Goal: Task Accomplishment & Management: Use online tool/utility

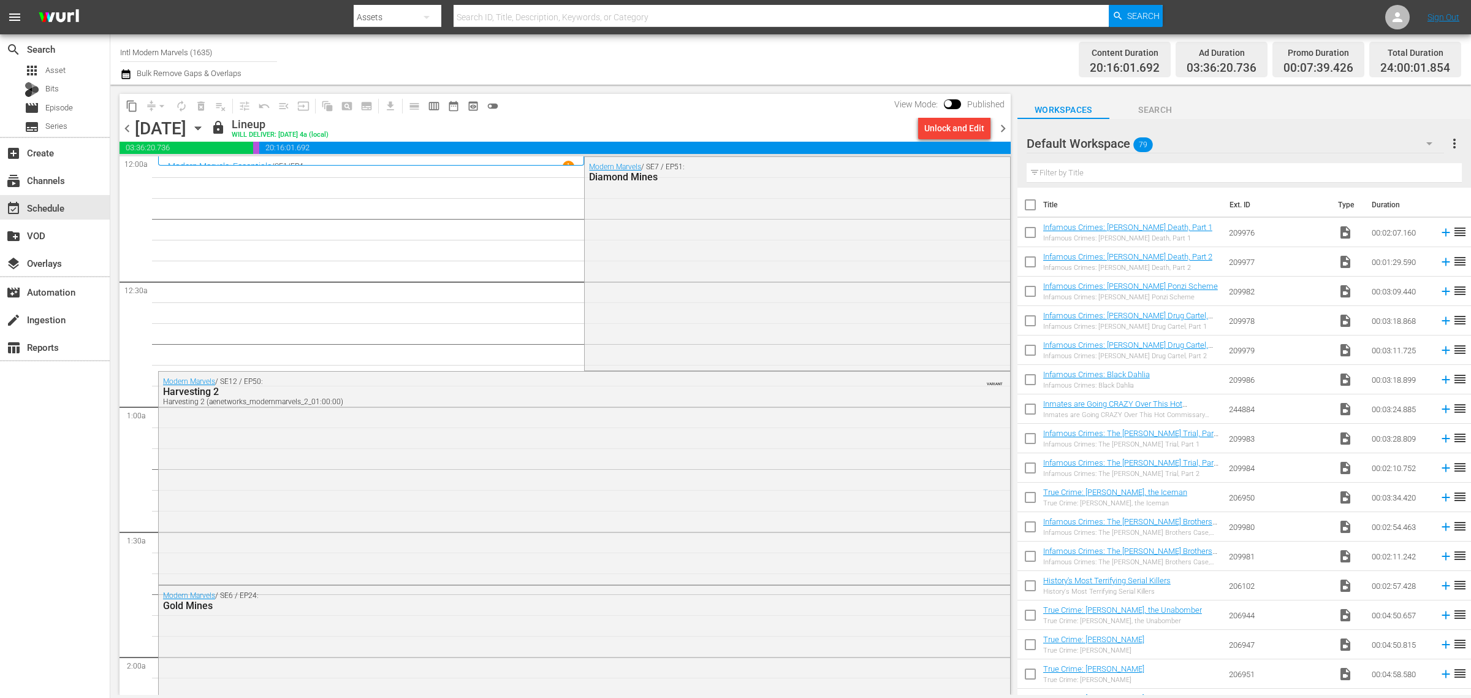
click at [1003, 130] on span "chevron_right" at bounding box center [1002, 128] width 15 height 15
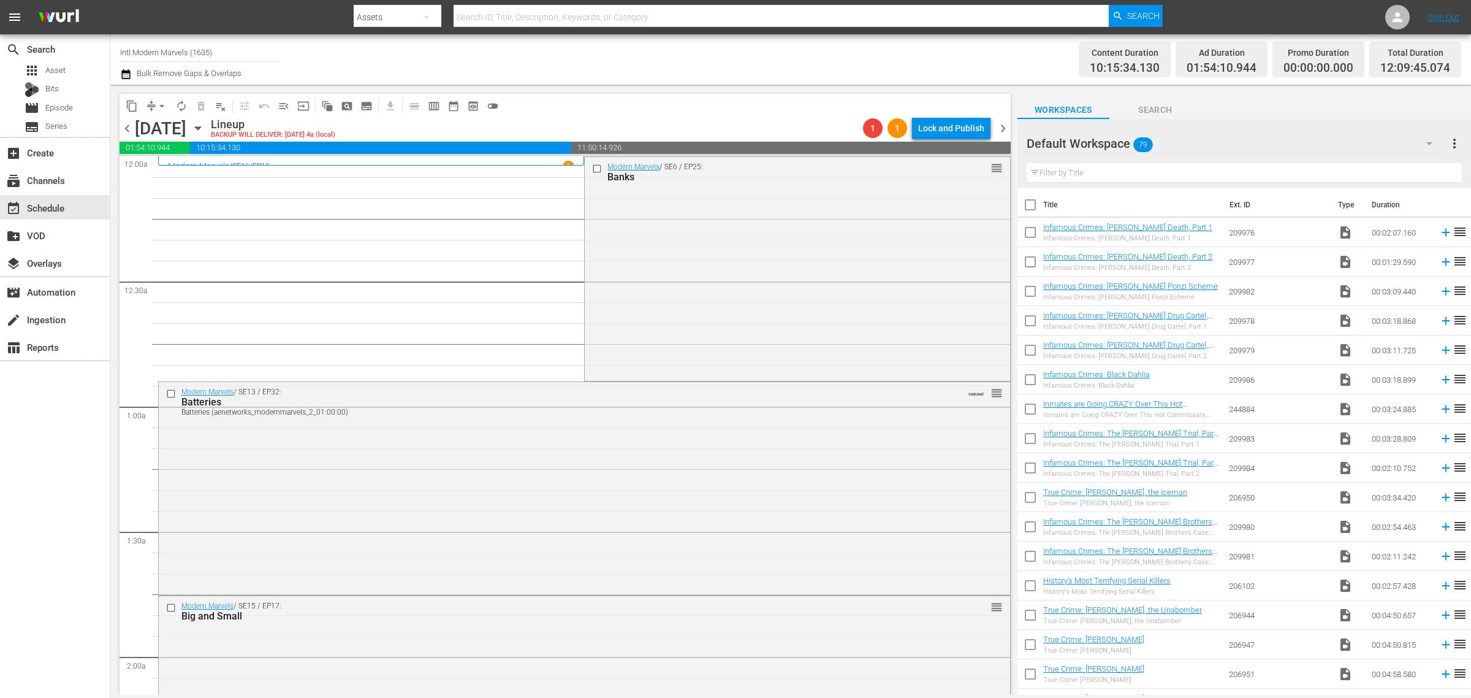
click at [620, 50] on div "Channel Title Intl Modern Marvels (1635) Bulk Remove Gaps & Overlaps" at bounding box center [485, 59] width 731 height 44
click at [694, 321] on div "Modern Marvels / SE6 / EP25: Banks reorder" at bounding box center [797, 267] width 425 height 221
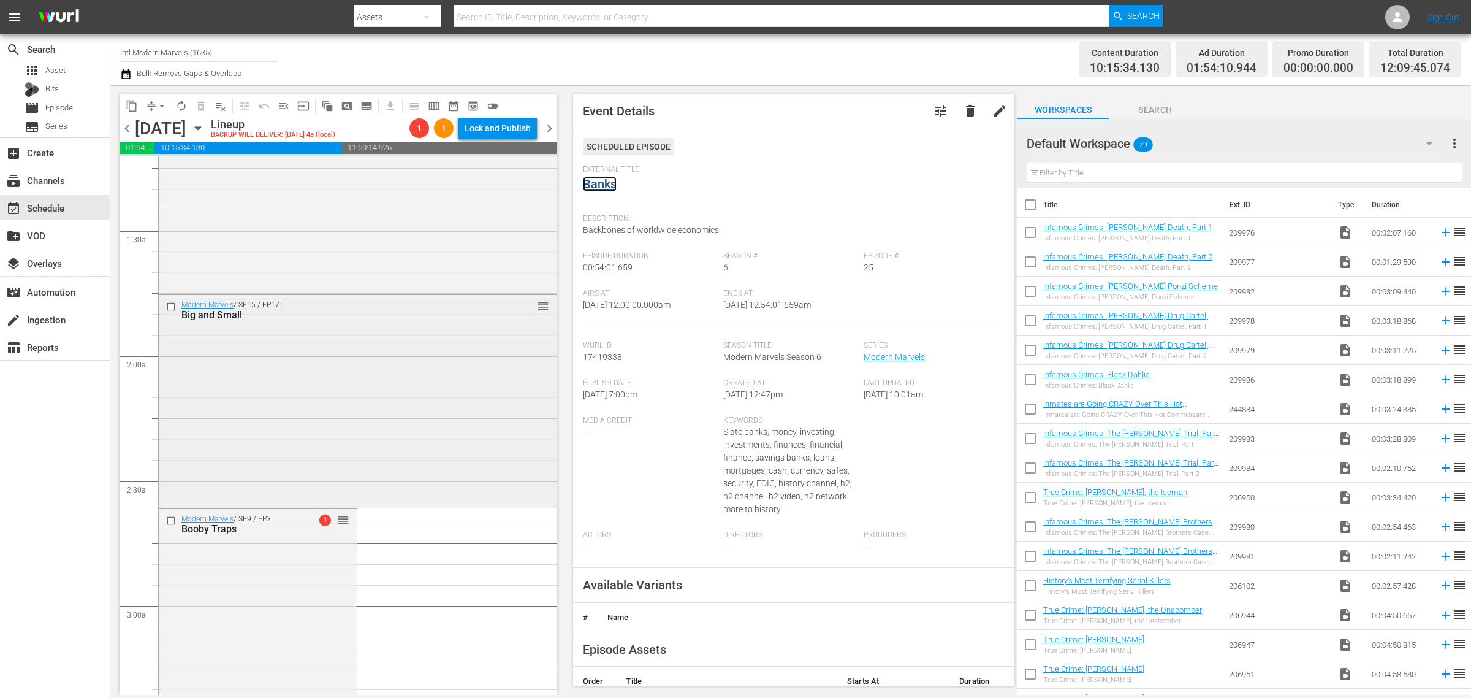
scroll to position [306, 0]
click at [374, 372] on div "Modern Marvels / SE15 / EP17: Big and Small reorder" at bounding box center [358, 394] width 398 height 210
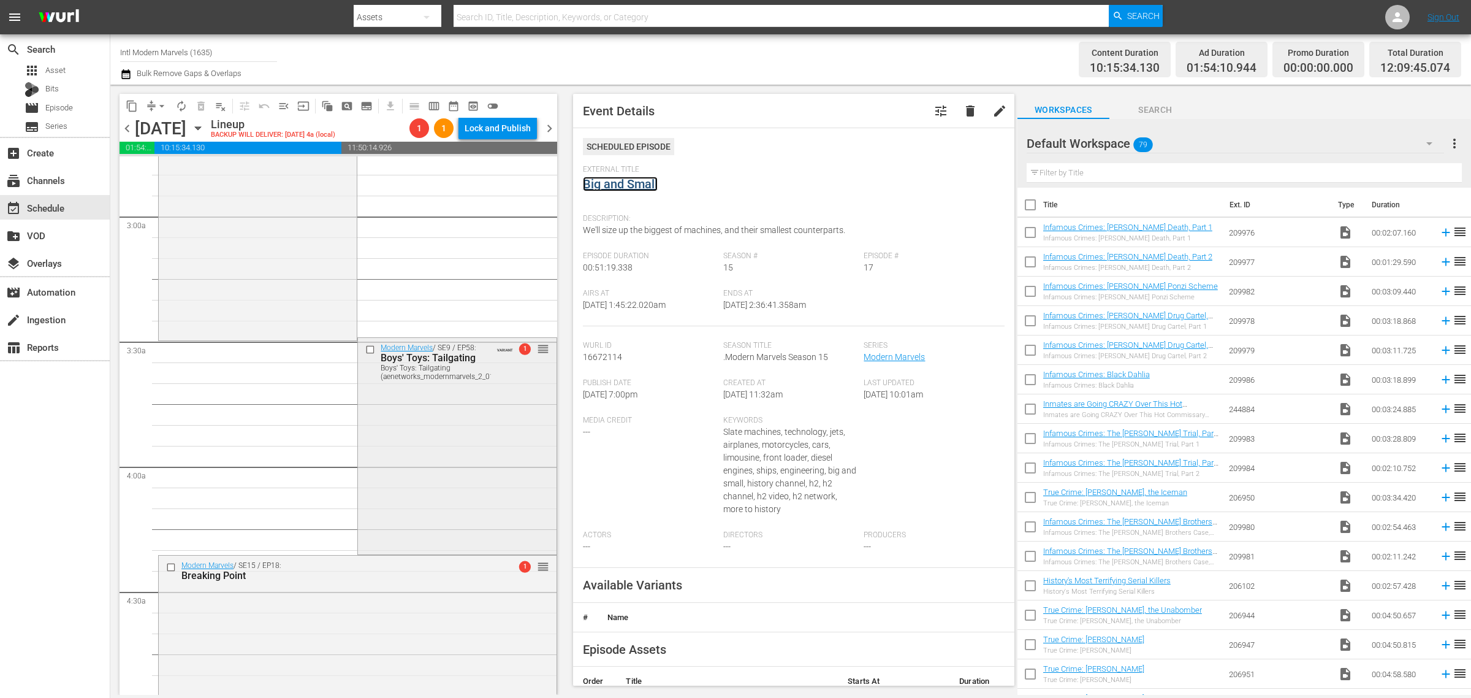
scroll to position [766, 0]
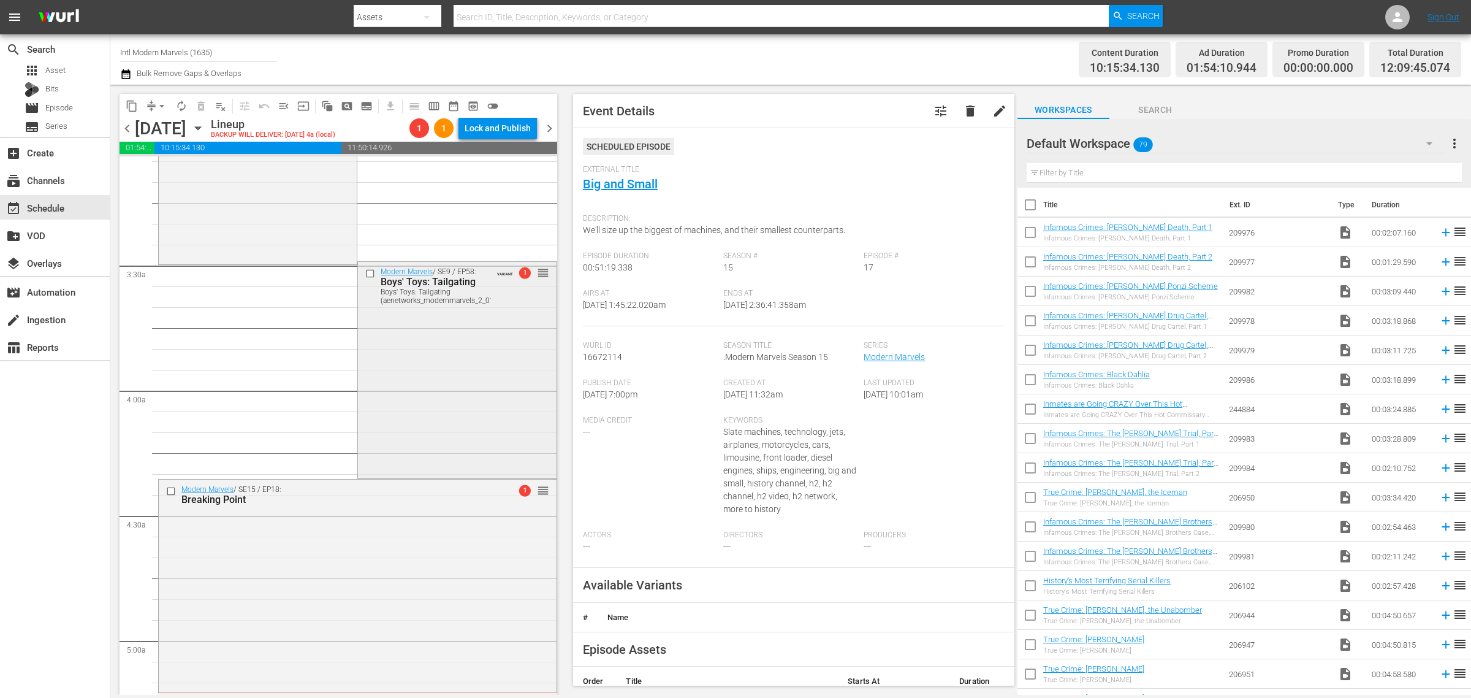
click at [420, 384] on div "Modern Marvels / SE9 / EP58: Boys' Toys: Tailgating Boys' Toys: Tailgating (aen…" at bounding box center [457, 369] width 198 height 215
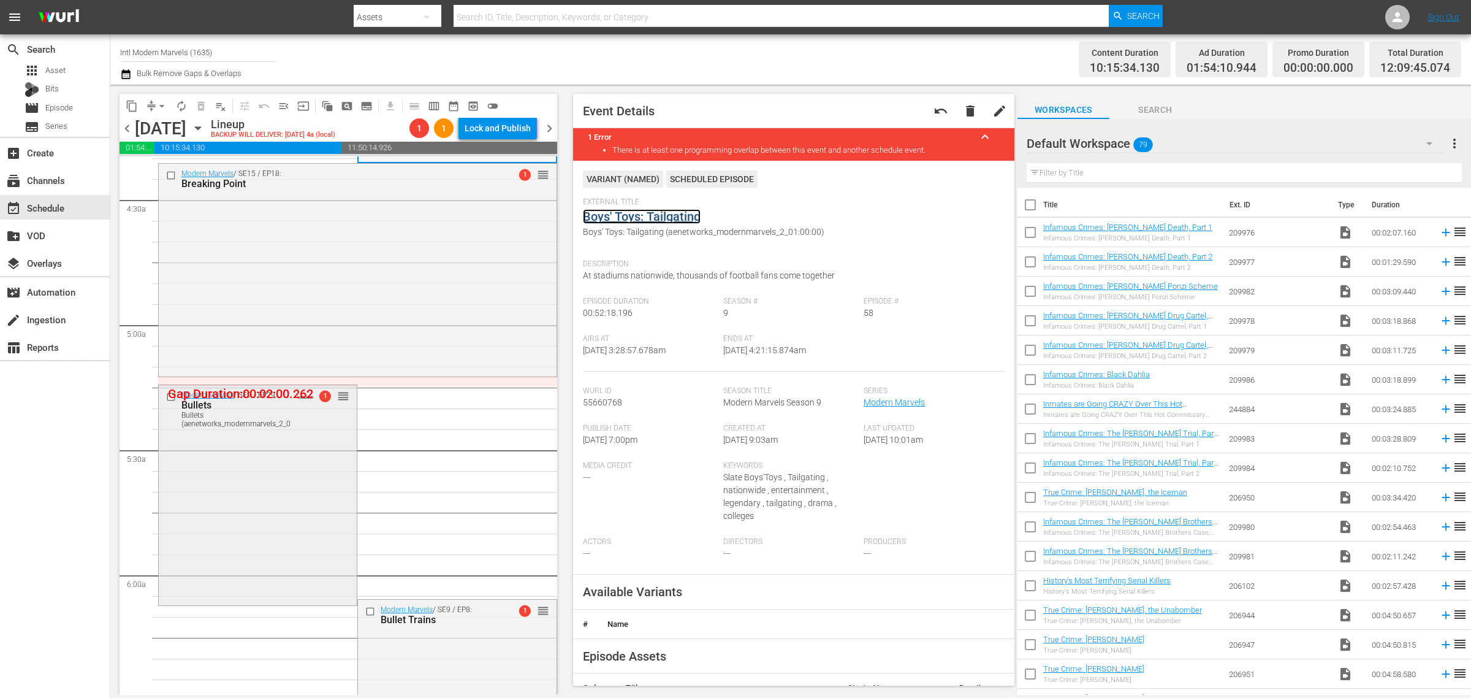
scroll to position [1149, 0]
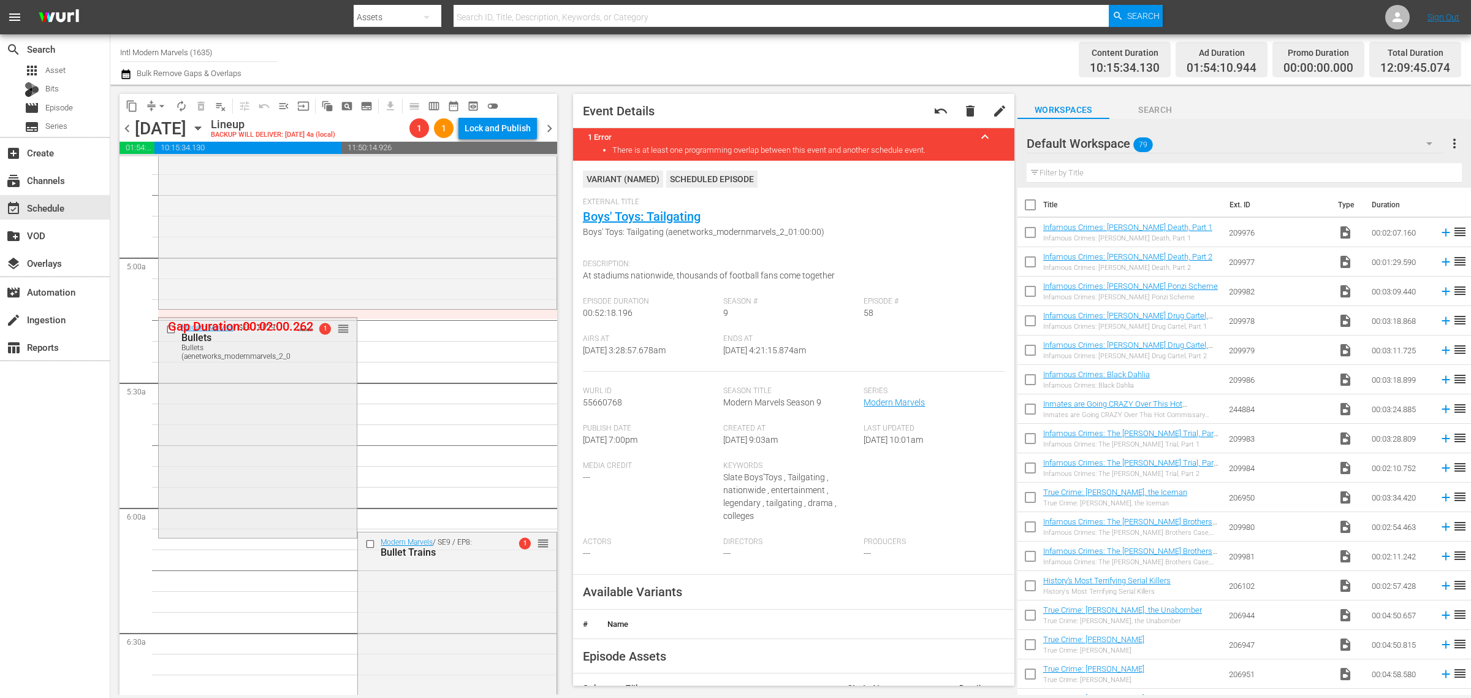
click at [320, 394] on div "Modern Marvels / SE9 / EP29: Bullets Bullets (aenetworks_modernmarvels_2_01:00:…" at bounding box center [258, 426] width 198 height 217
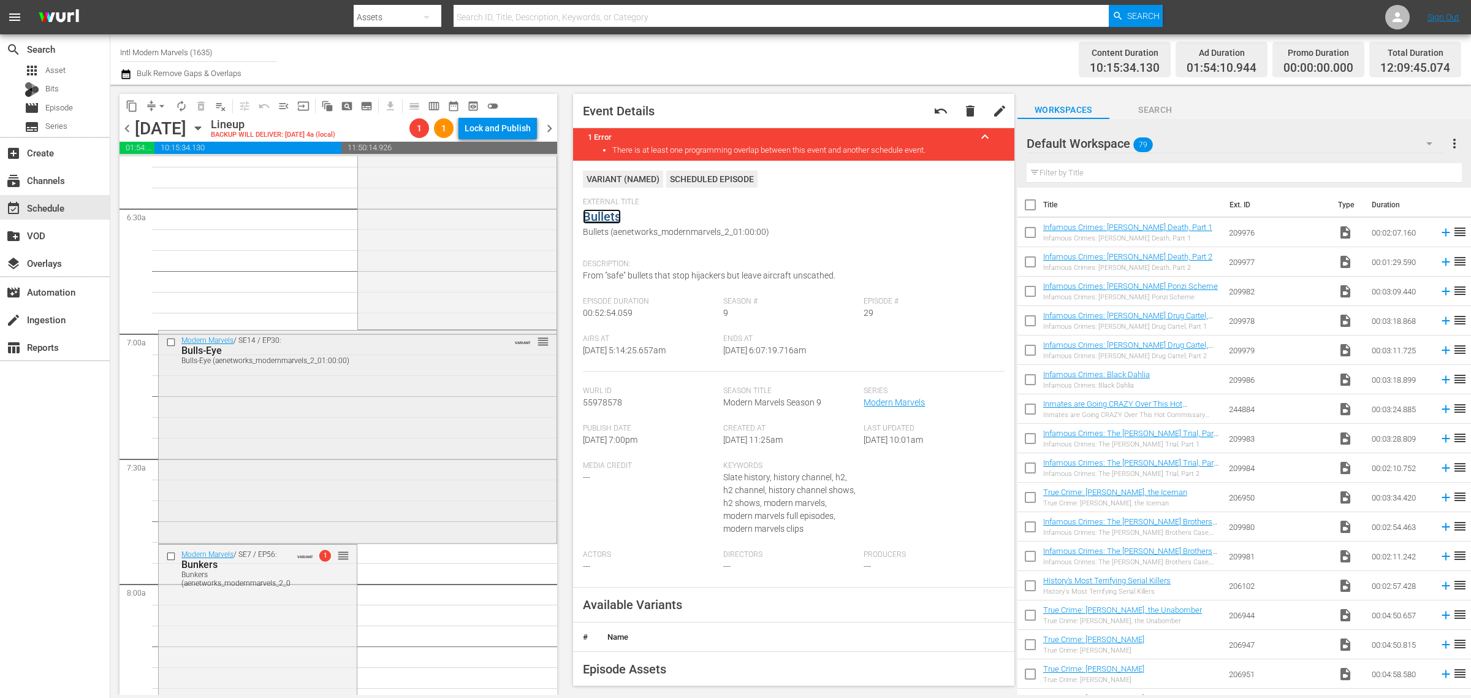
scroll to position [1609, 0]
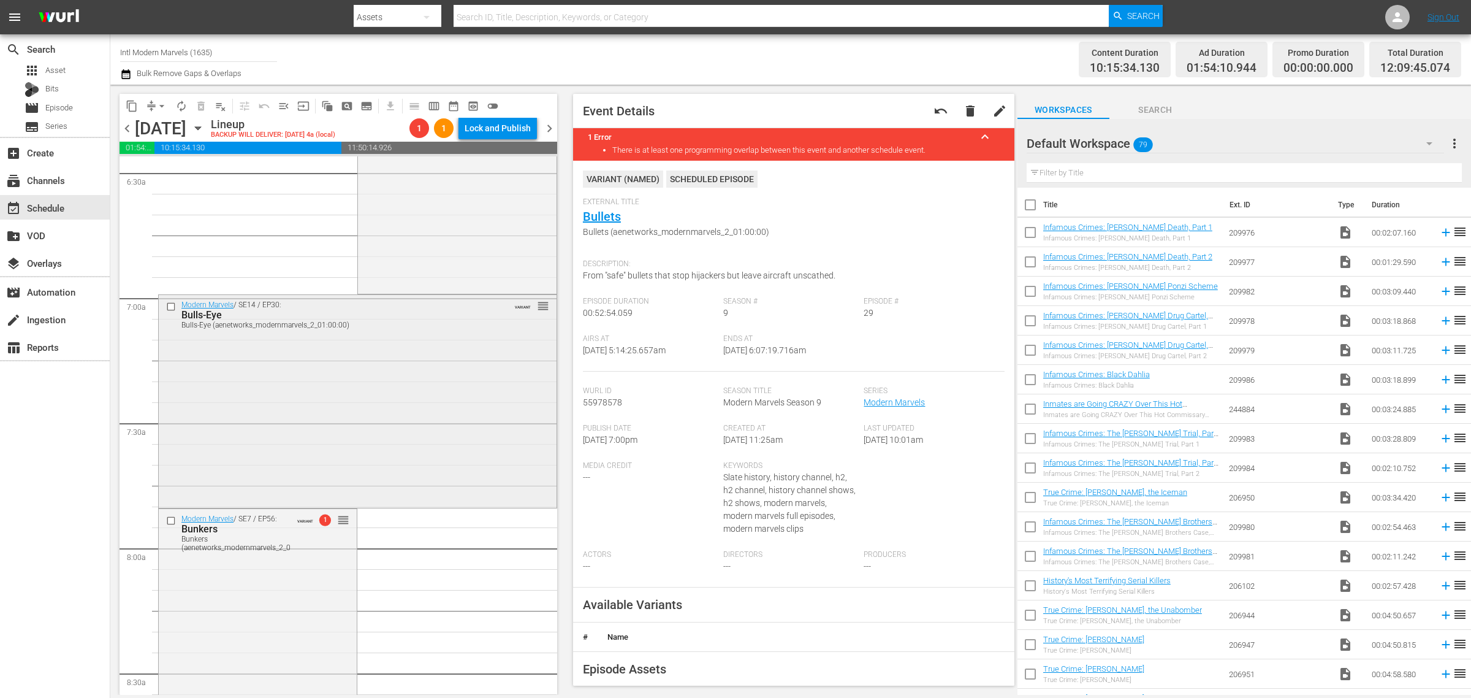
click at [428, 318] on div "Bulls-Eye" at bounding box center [336, 315] width 311 height 12
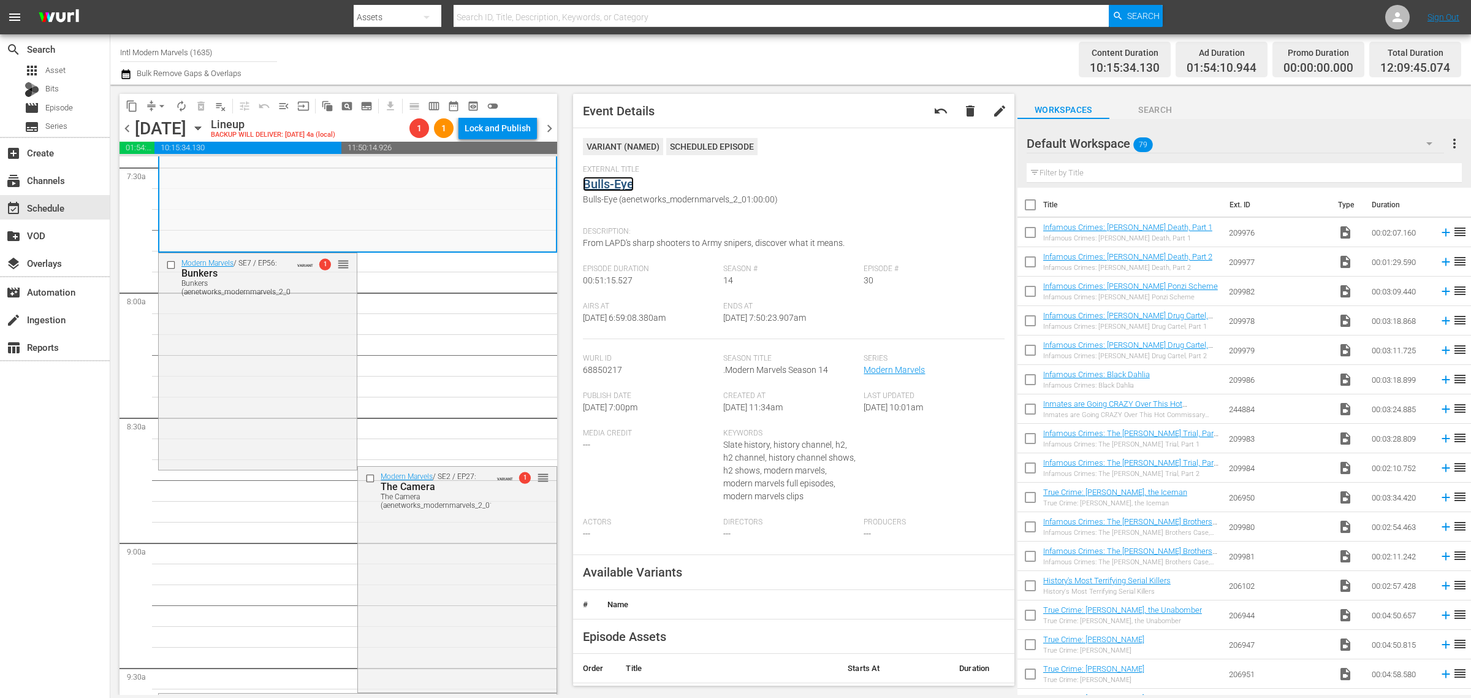
scroll to position [1915, 0]
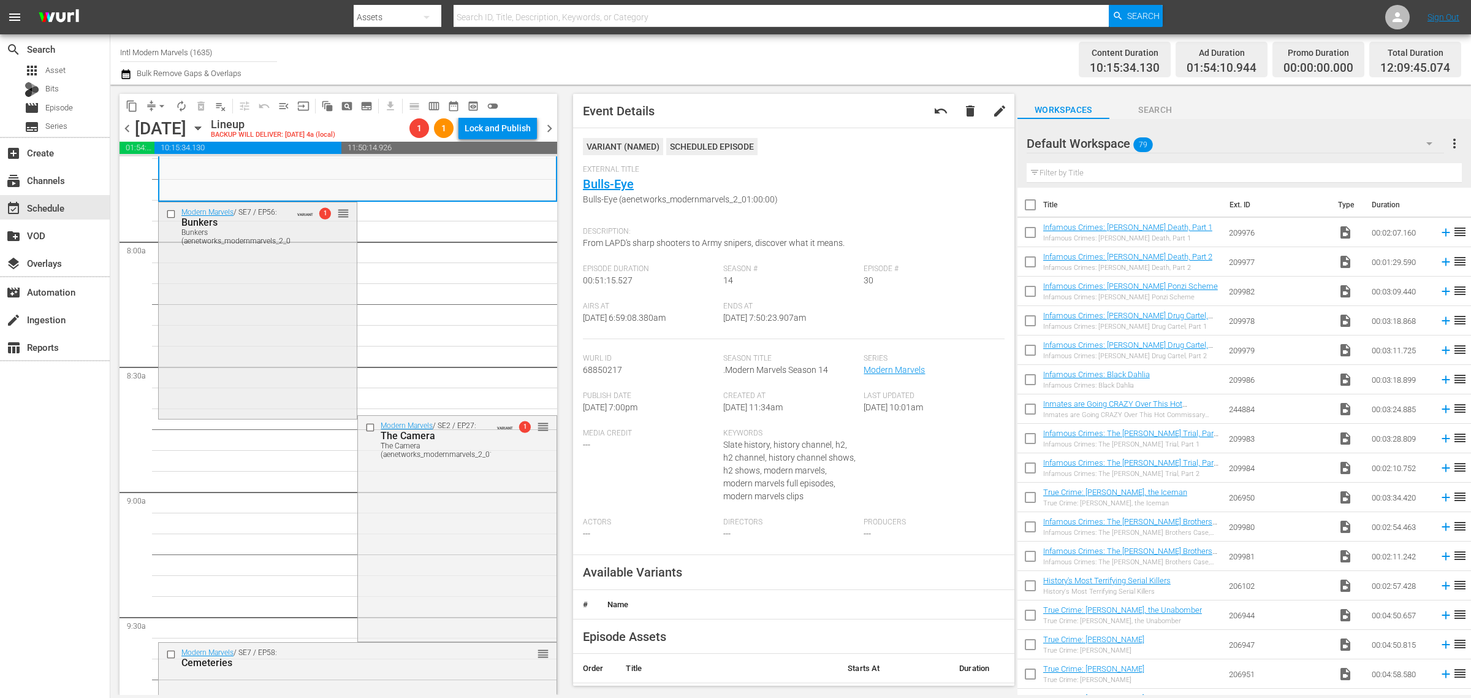
click at [256, 298] on div "Modern Marvels / SE7 / EP56: Bunkers Bunkers (aenetworks_modernmarvels_2_01:00:…" at bounding box center [258, 309] width 198 height 215
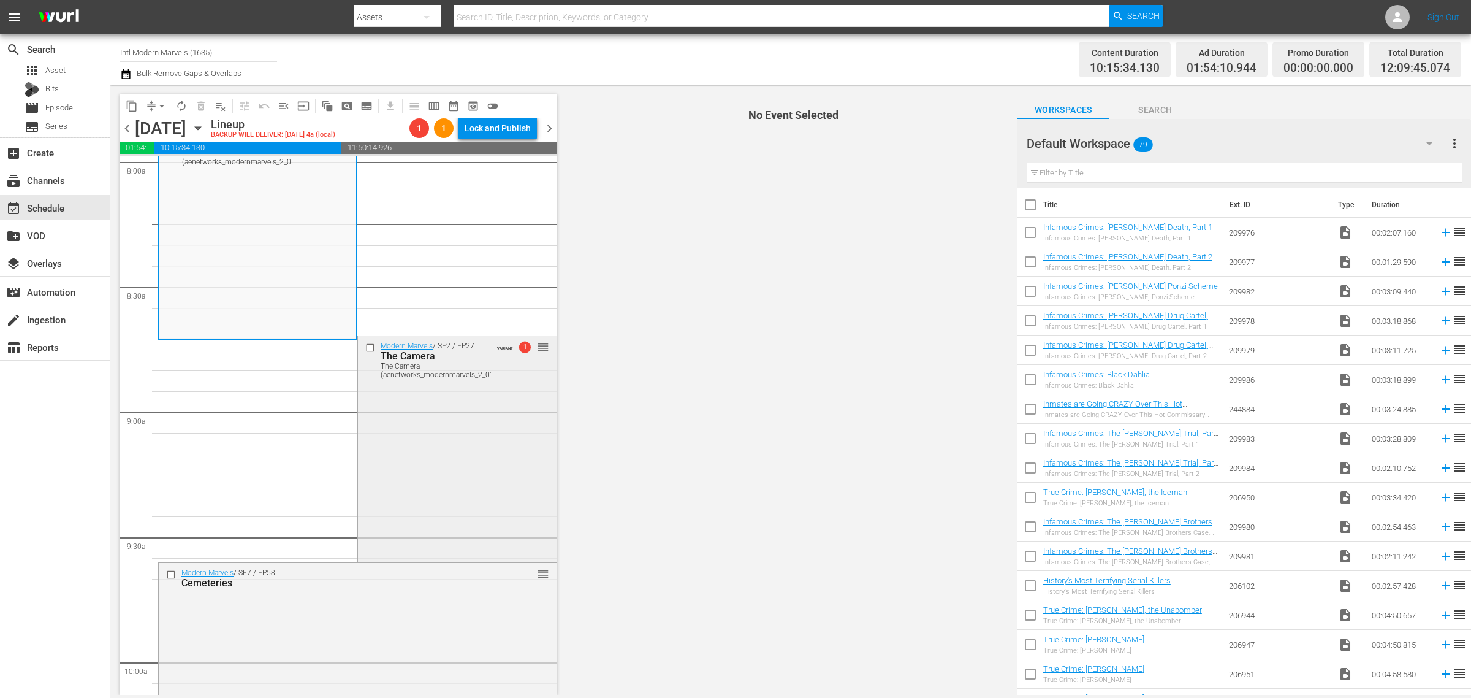
scroll to position [2069, 0]
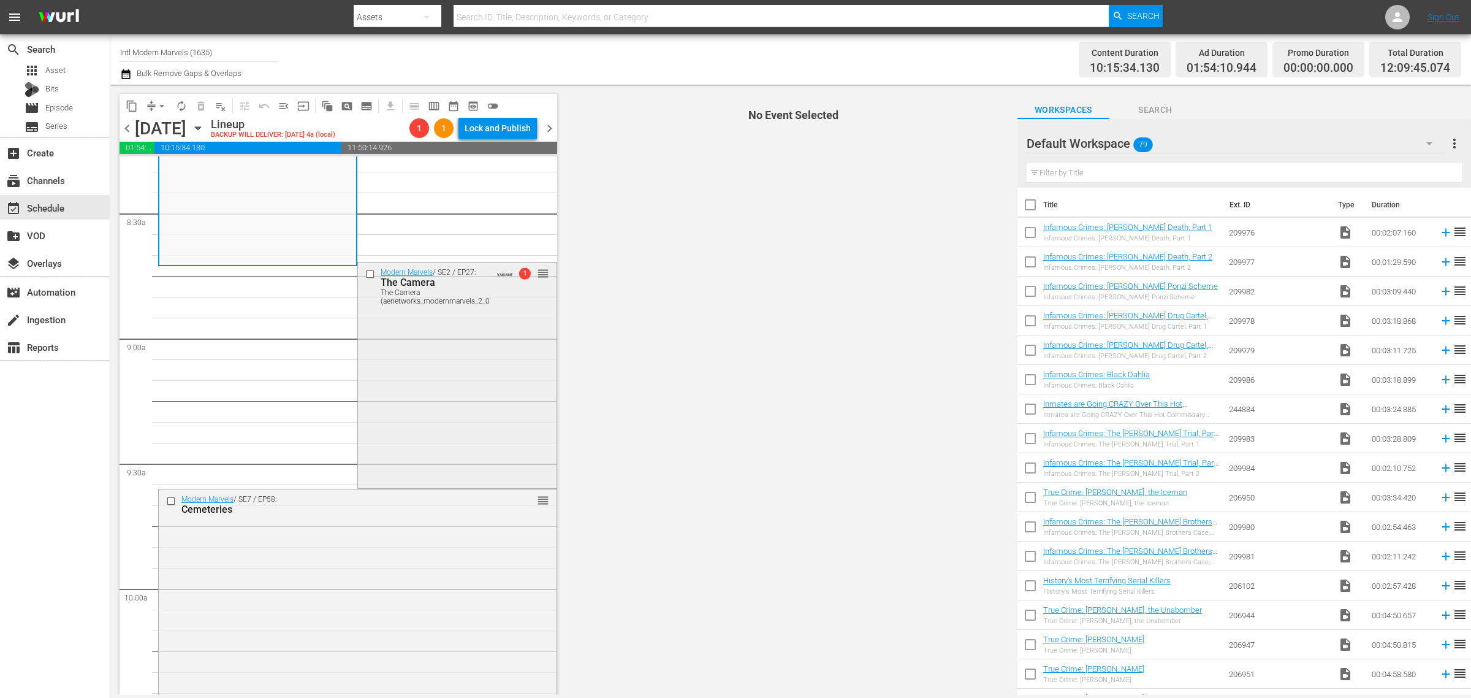
click at [446, 332] on div "Modern Marvels / SE2 / EP27: The Camera The Camera (aenetworks_modernmarvels_2_…" at bounding box center [457, 373] width 198 height 222
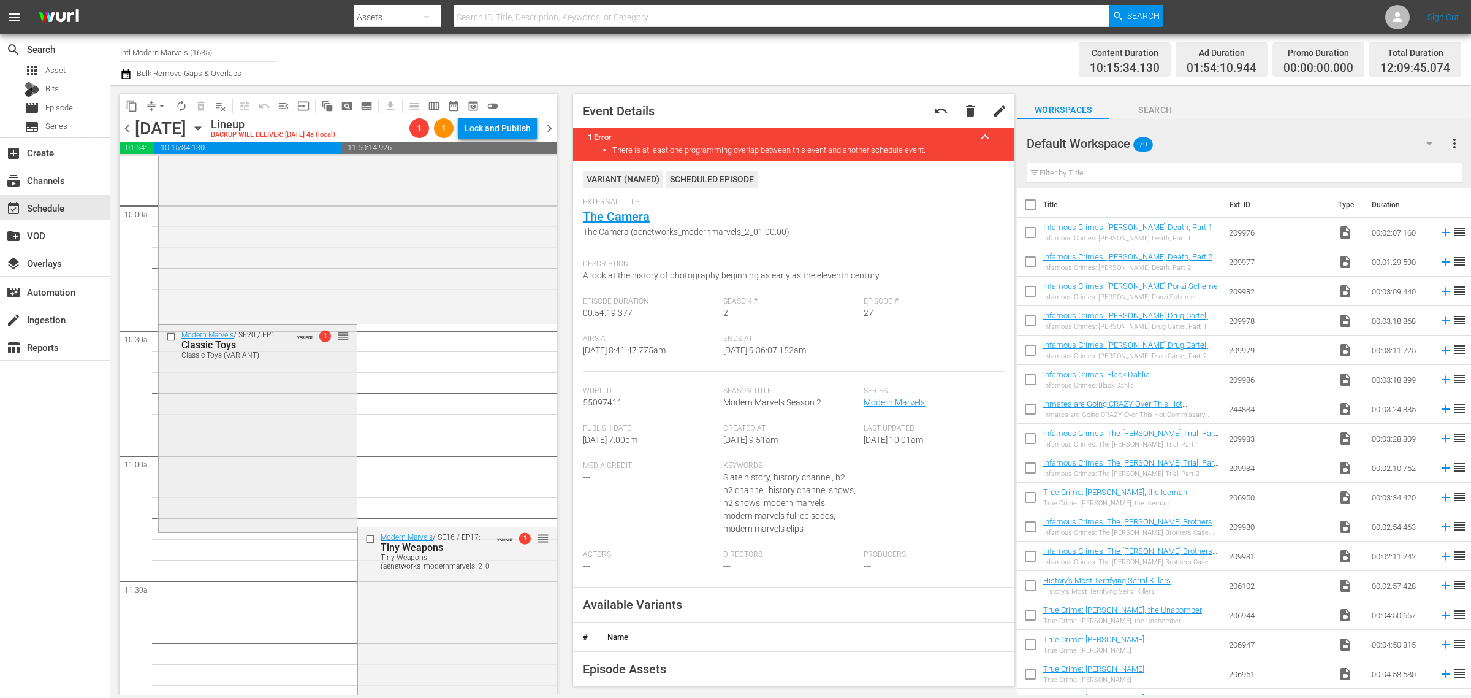
click at [324, 398] on div "Modern Marvels / SE20 / EP1: Classic Toys Classic Toys (VARIANT) VARIANT 1 reor…" at bounding box center [258, 427] width 198 height 205
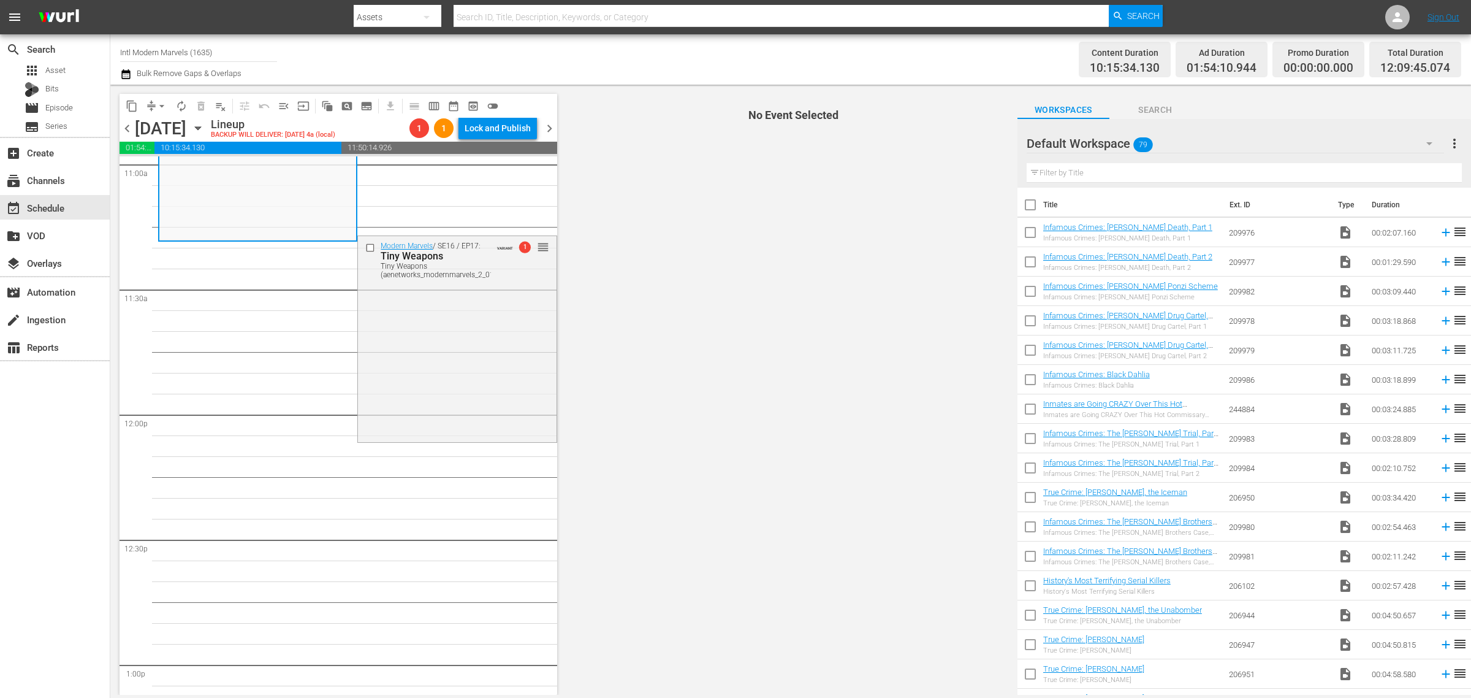
scroll to position [2605, 0]
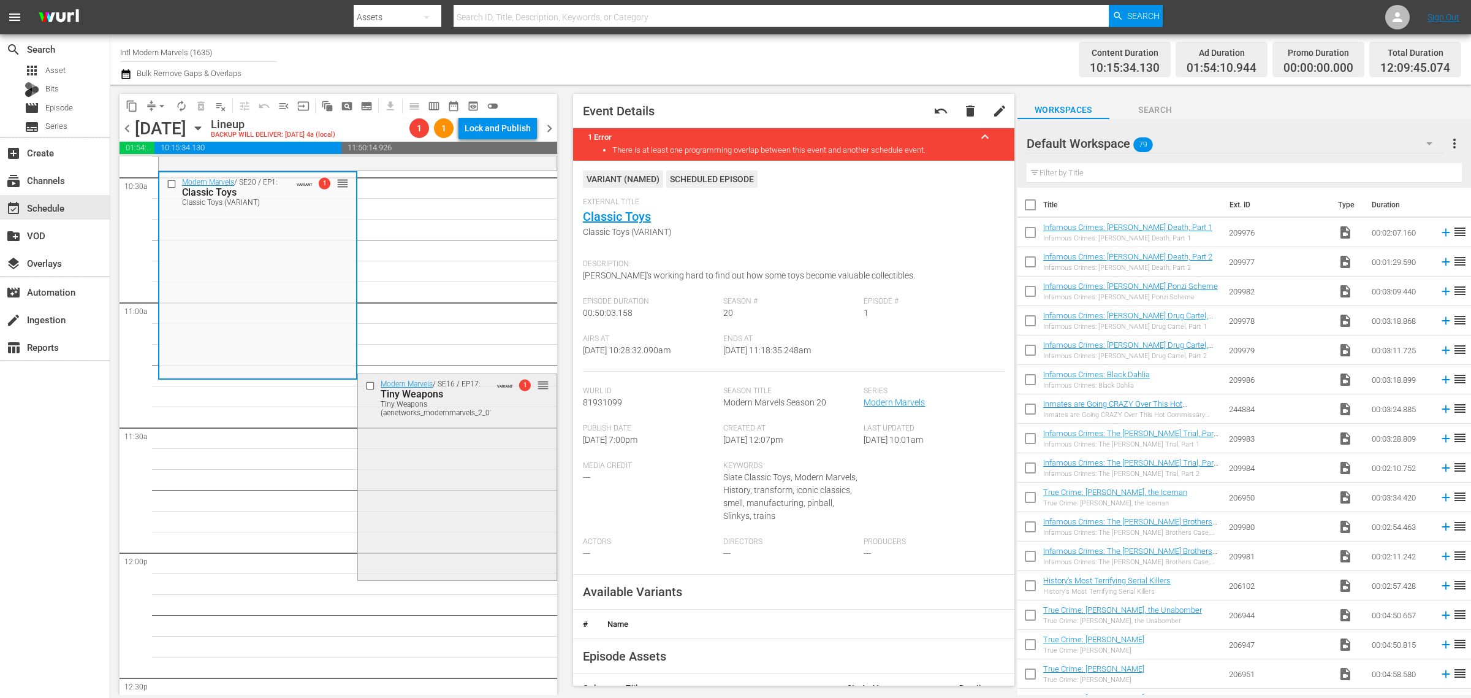
click at [436, 494] on div "Modern Marvels / SE16 / EP17: Tiny Weapons Tiny Weapons (aenetworks_modernmarve…" at bounding box center [457, 475] width 198 height 203
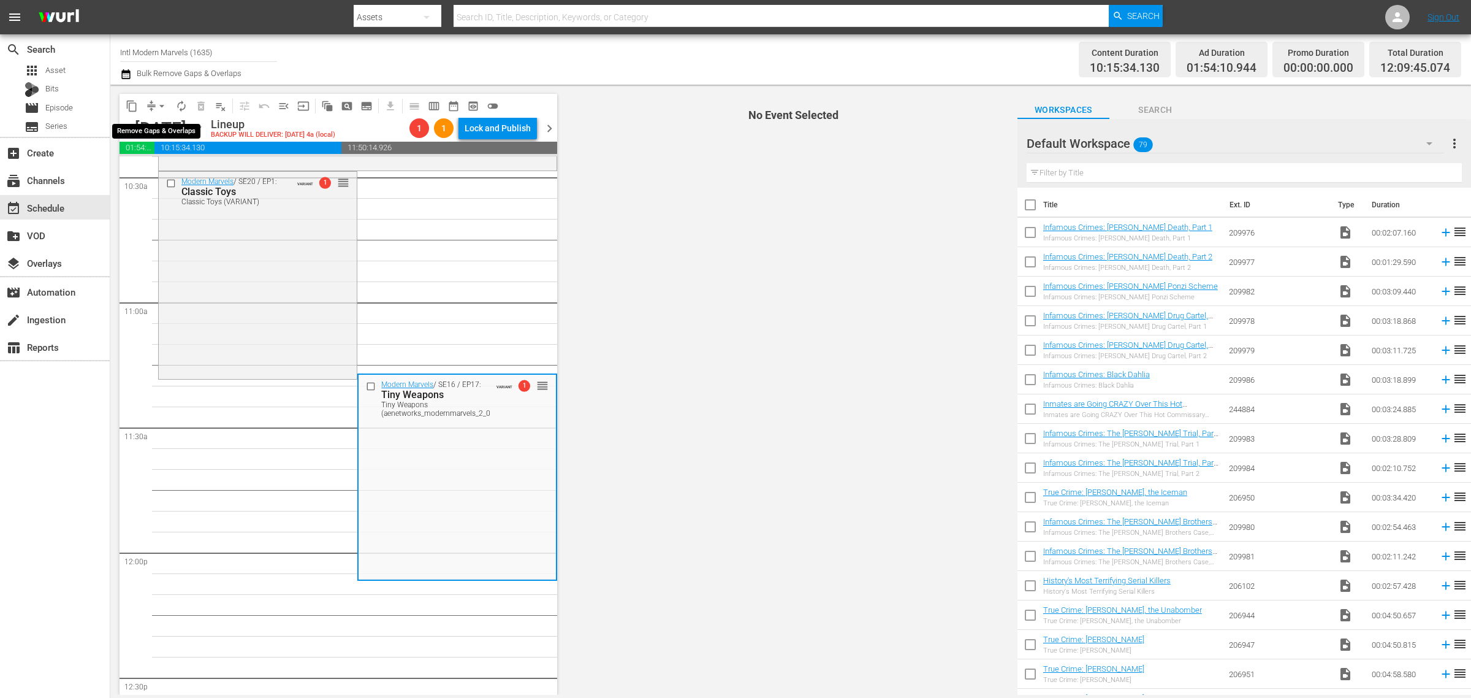
click at [161, 105] on span "arrow_drop_down" at bounding box center [162, 106] width 12 height 12
click at [166, 130] on li "Align to Midnight" at bounding box center [162, 130] width 129 height 20
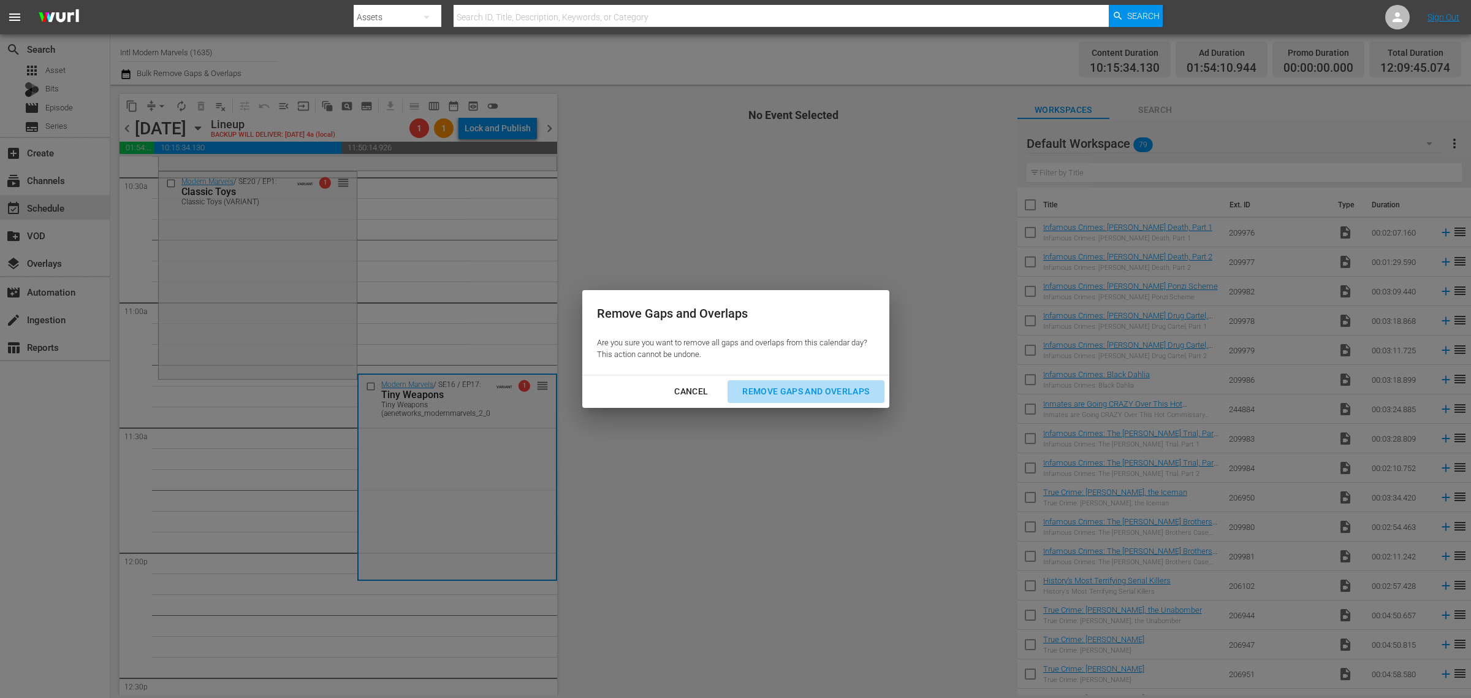
click at [831, 389] on div "Remove Gaps and Overlaps" at bounding box center [805, 391] width 146 height 15
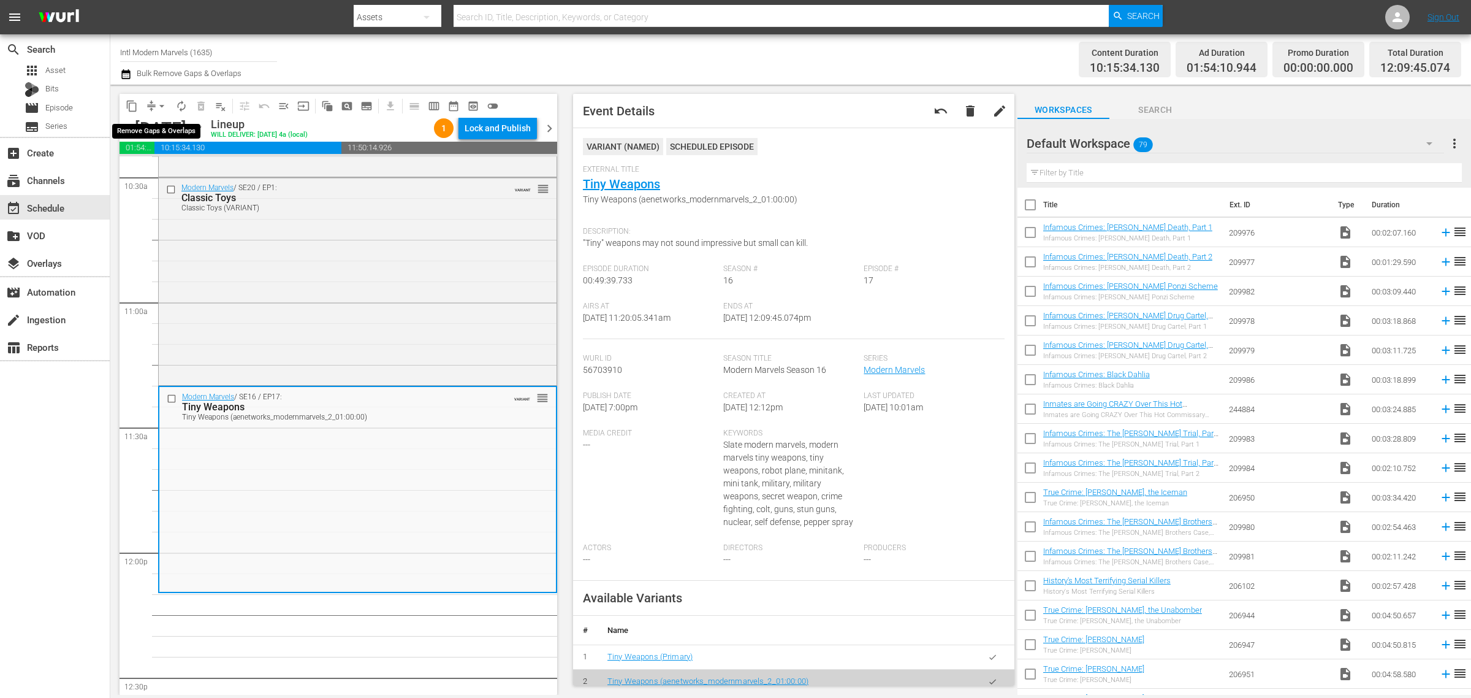
click at [161, 103] on span "arrow_drop_down" at bounding box center [162, 106] width 12 height 12
click at [164, 129] on li "Align to Midnight" at bounding box center [162, 130] width 129 height 20
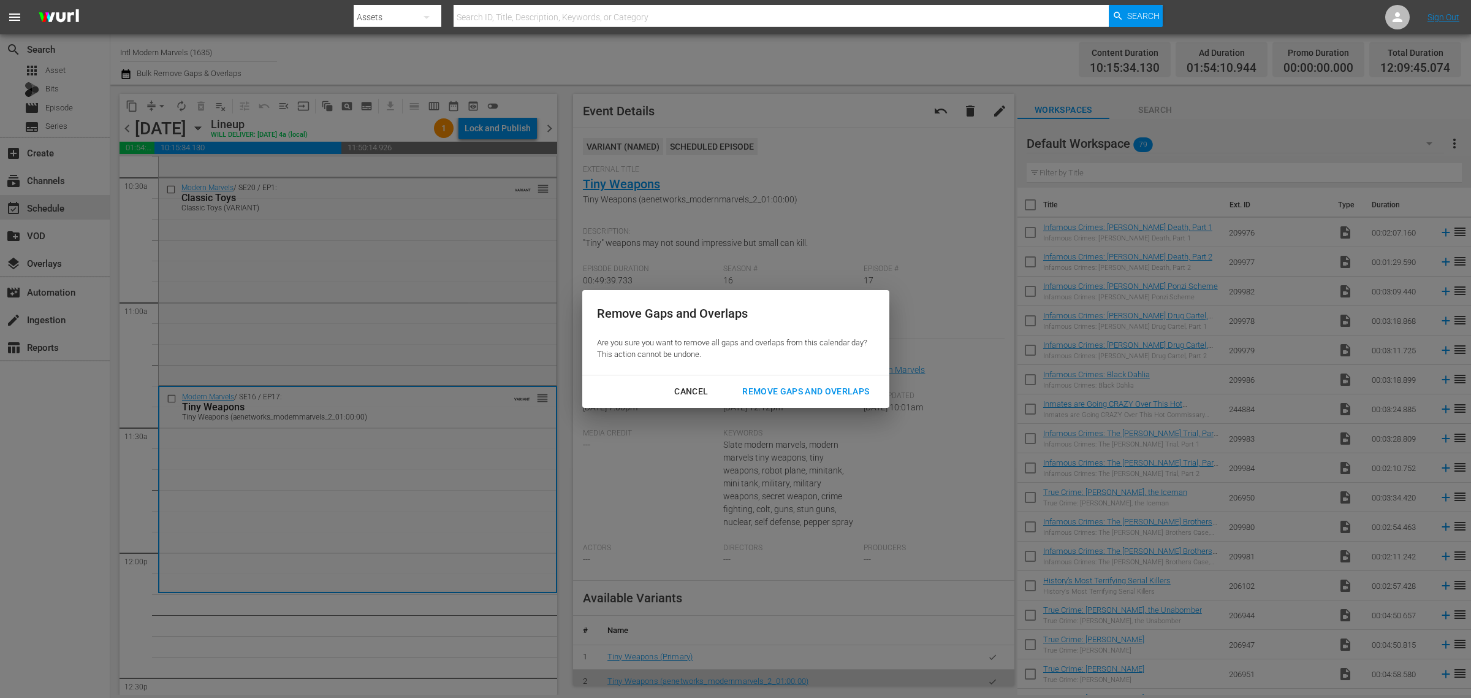
click at [776, 390] on div "Remove Gaps and Overlaps" at bounding box center [805, 391] width 146 height 15
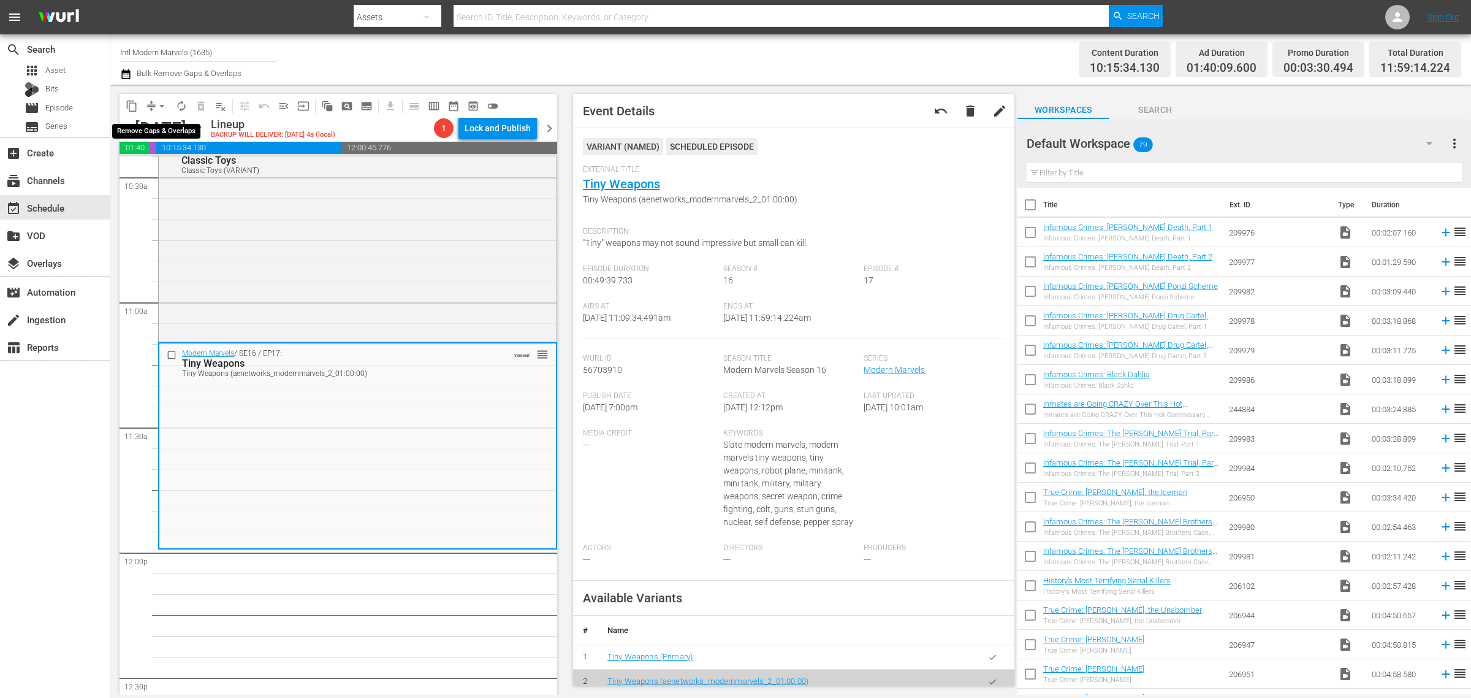
click at [160, 105] on span "arrow_drop_down" at bounding box center [162, 106] width 12 height 12
click at [164, 127] on li "Align to Midnight" at bounding box center [162, 130] width 129 height 20
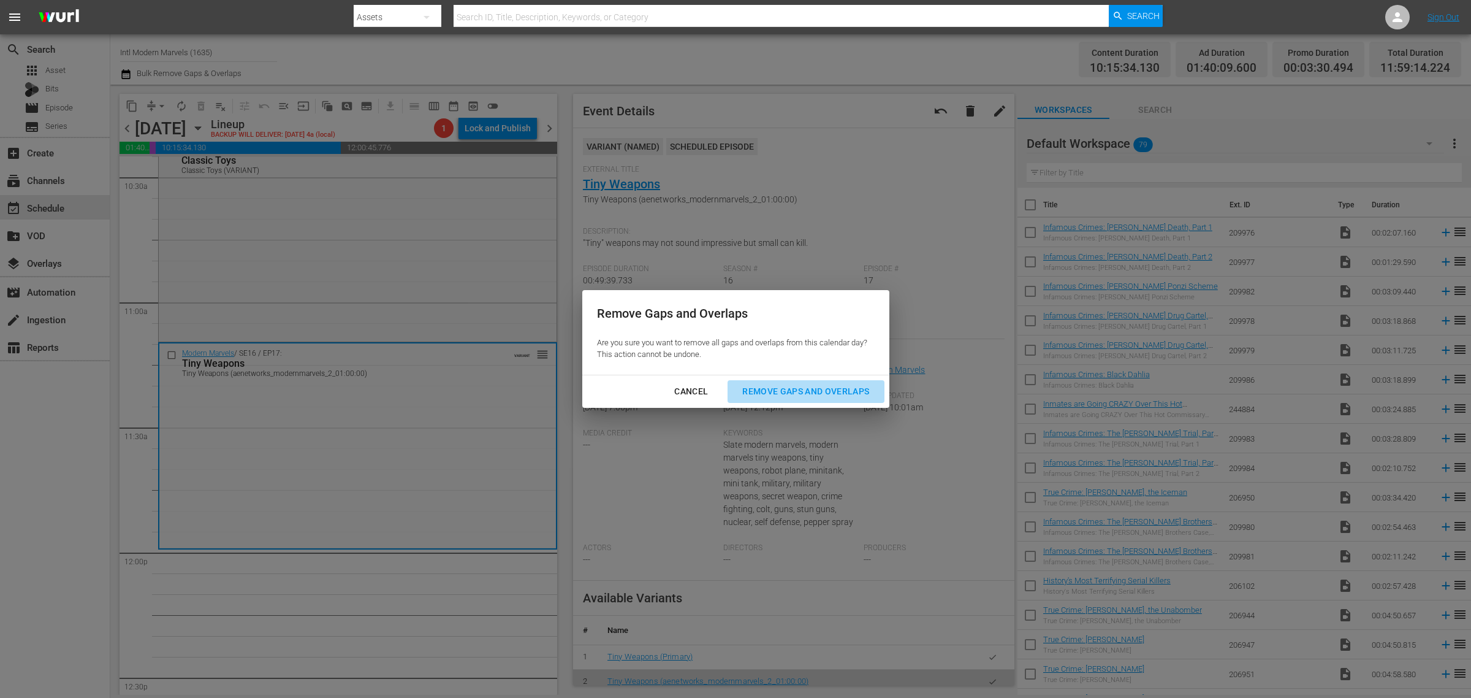
click at [817, 385] on div "Remove Gaps and Overlaps" at bounding box center [805, 391] width 146 height 15
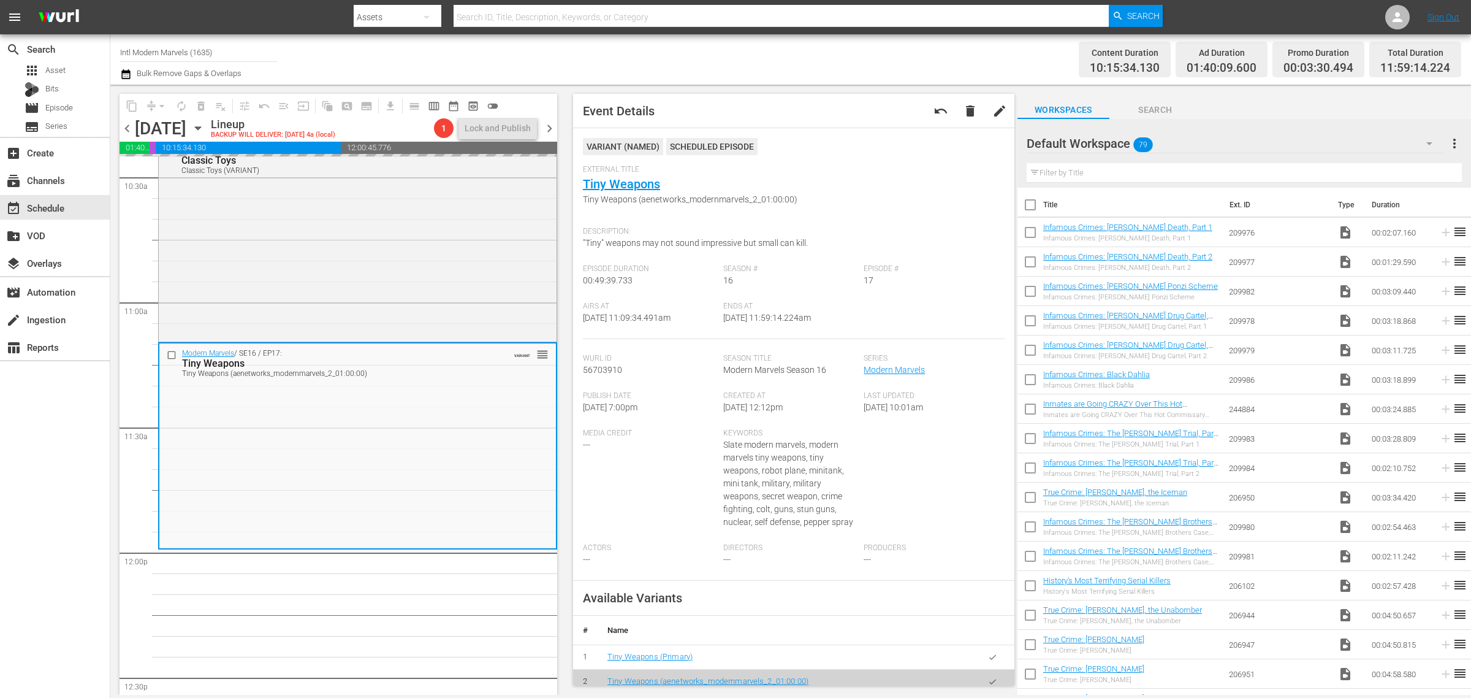
click at [736, 50] on div "Channel Title Intl Modern Marvels (1635) Bulk Remove Gaps & Overlaps" at bounding box center [485, 59] width 731 height 44
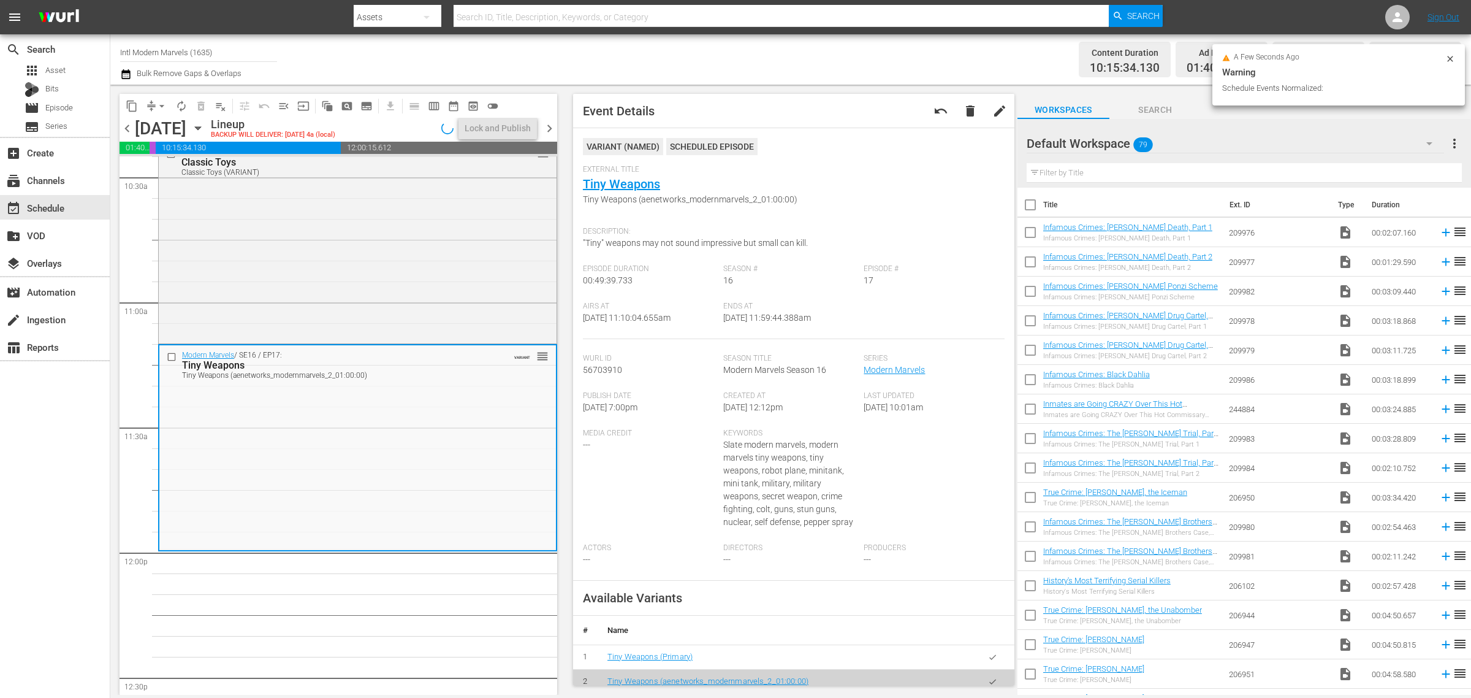
scroll to position [2626, 0]
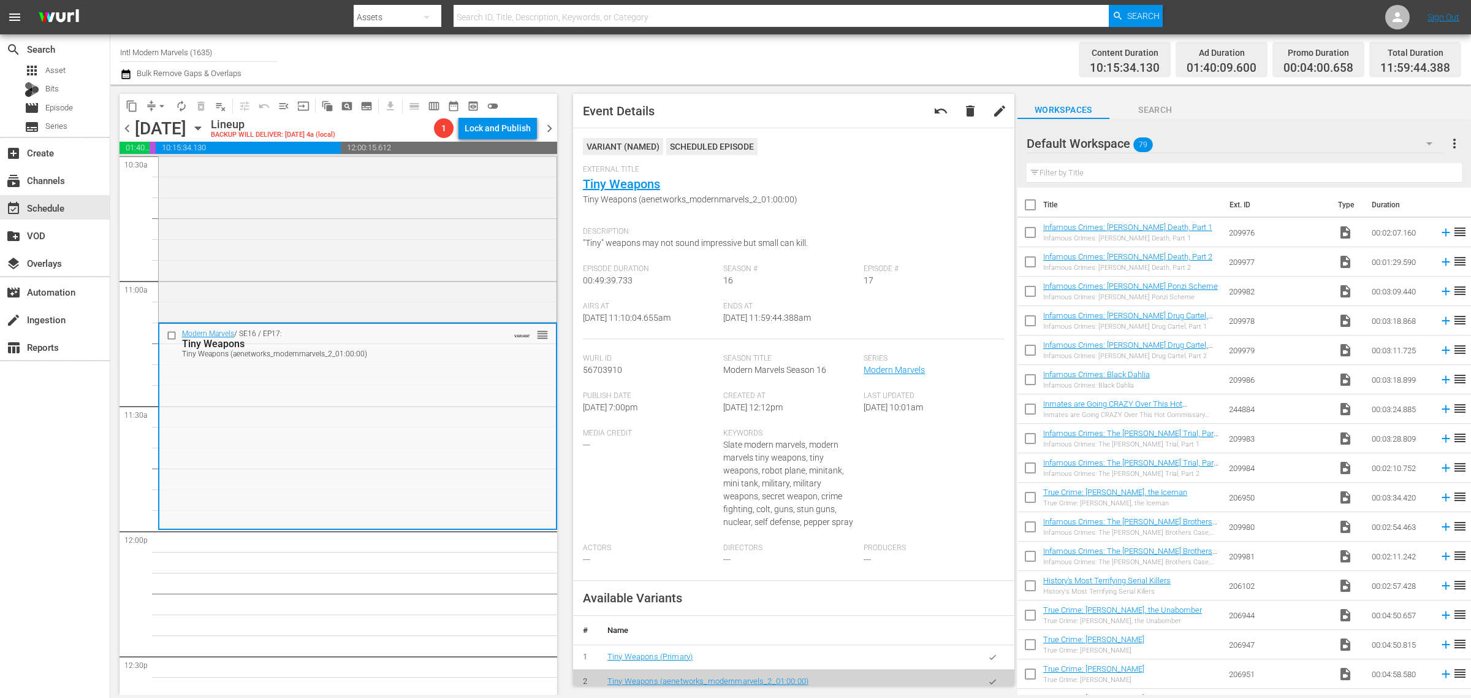
click at [745, 59] on div "Channel Title Intl Modern Marvels (1635) Bulk Remove Gaps & Overlaps" at bounding box center [485, 59] width 731 height 44
click at [162, 106] on span "arrow_drop_down" at bounding box center [162, 106] width 12 height 12
click at [161, 132] on li "Align to Midnight" at bounding box center [162, 130] width 129 height 20
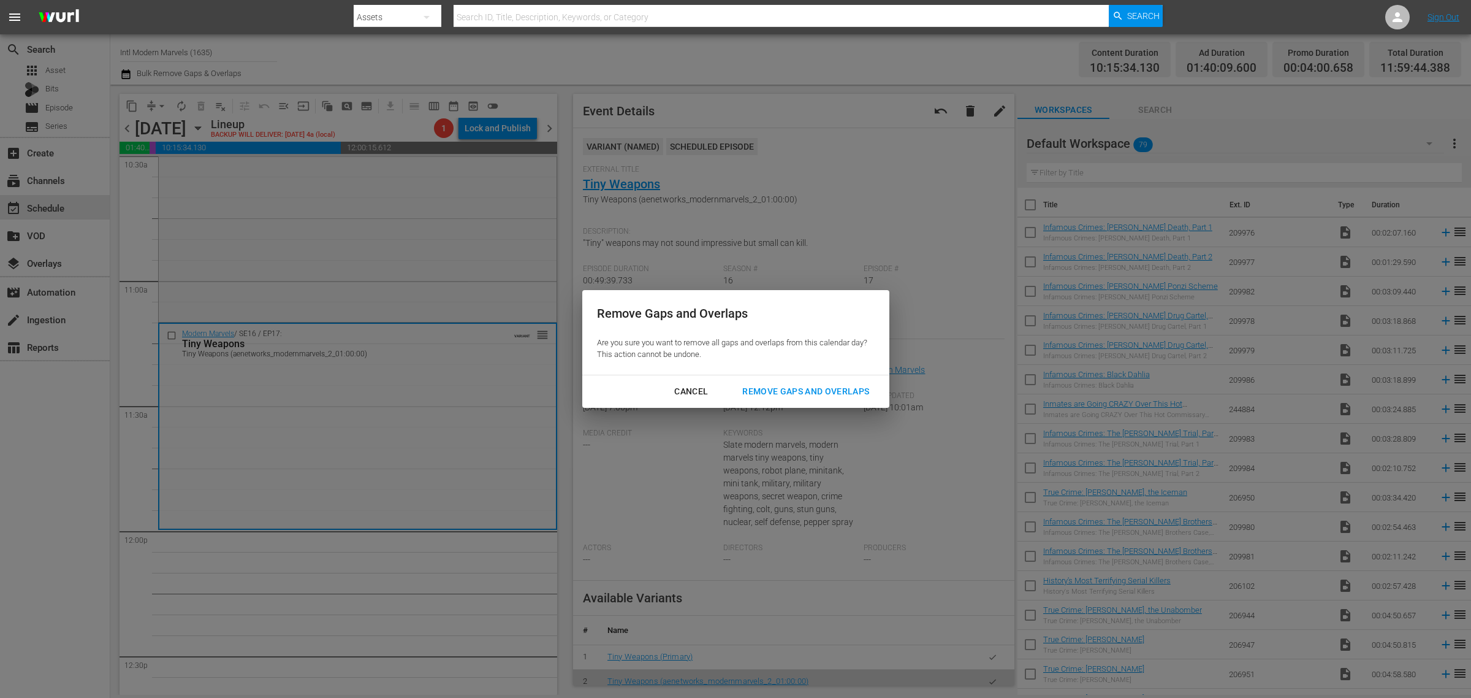
click at [805, 390] on div "Remove Gaps and Overlaps" at bounding box center [805, 391] width 146 height 15
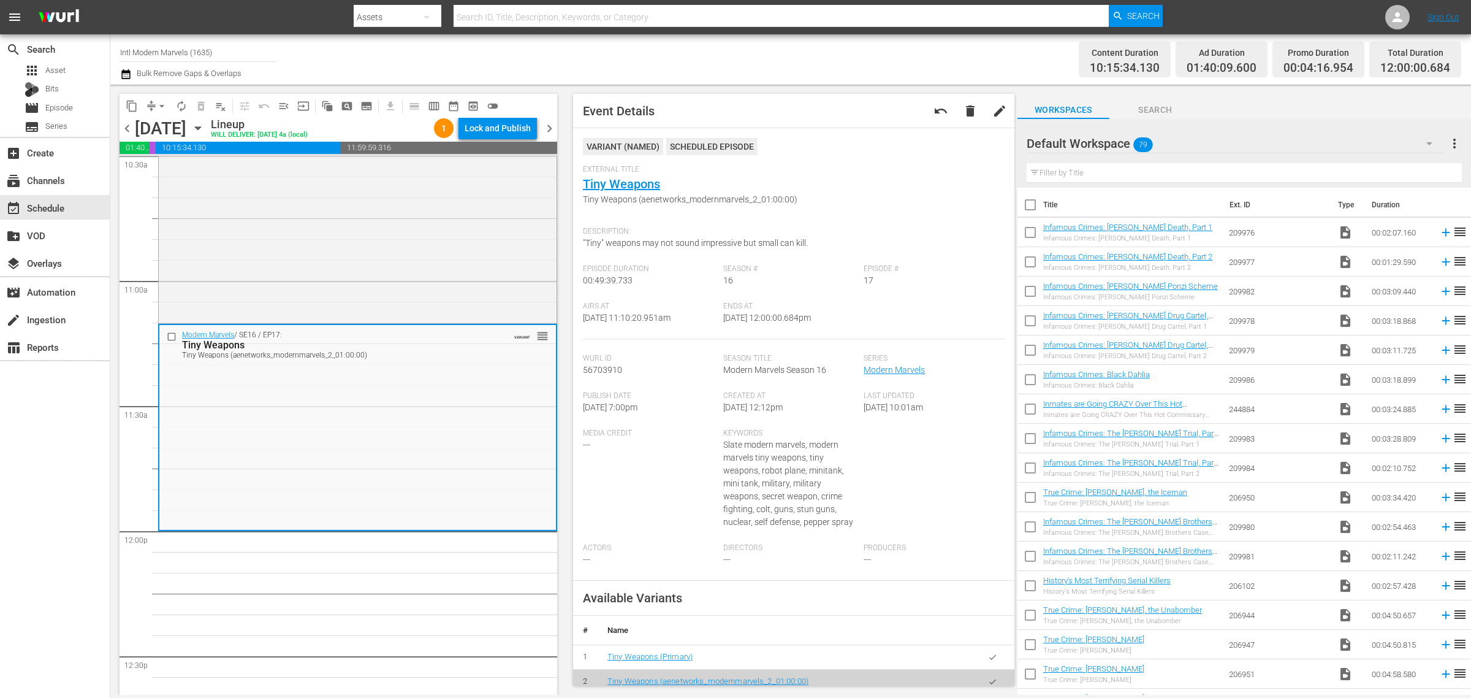
scroll to position [2668, 0]
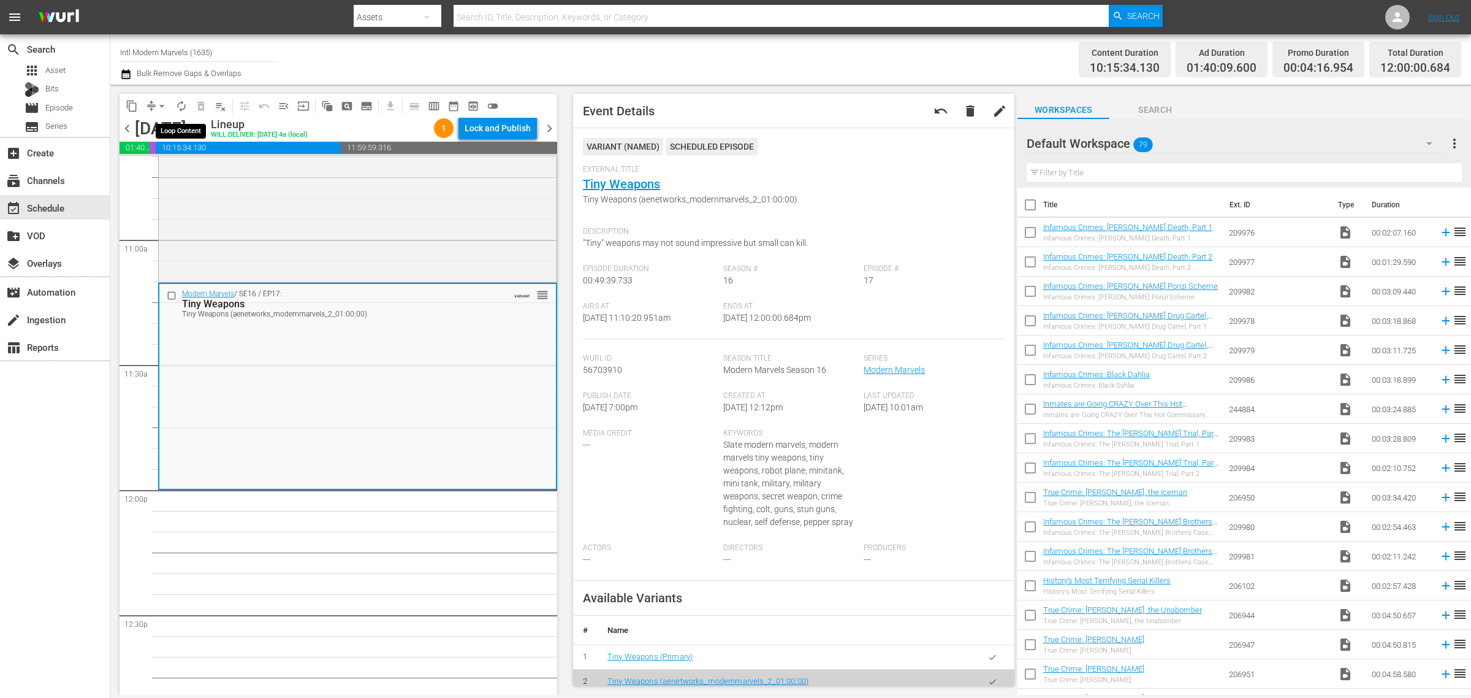
click at [184, 106] on span "autorenew_outlined" at bounding box center [181, 106] width 12 height 12
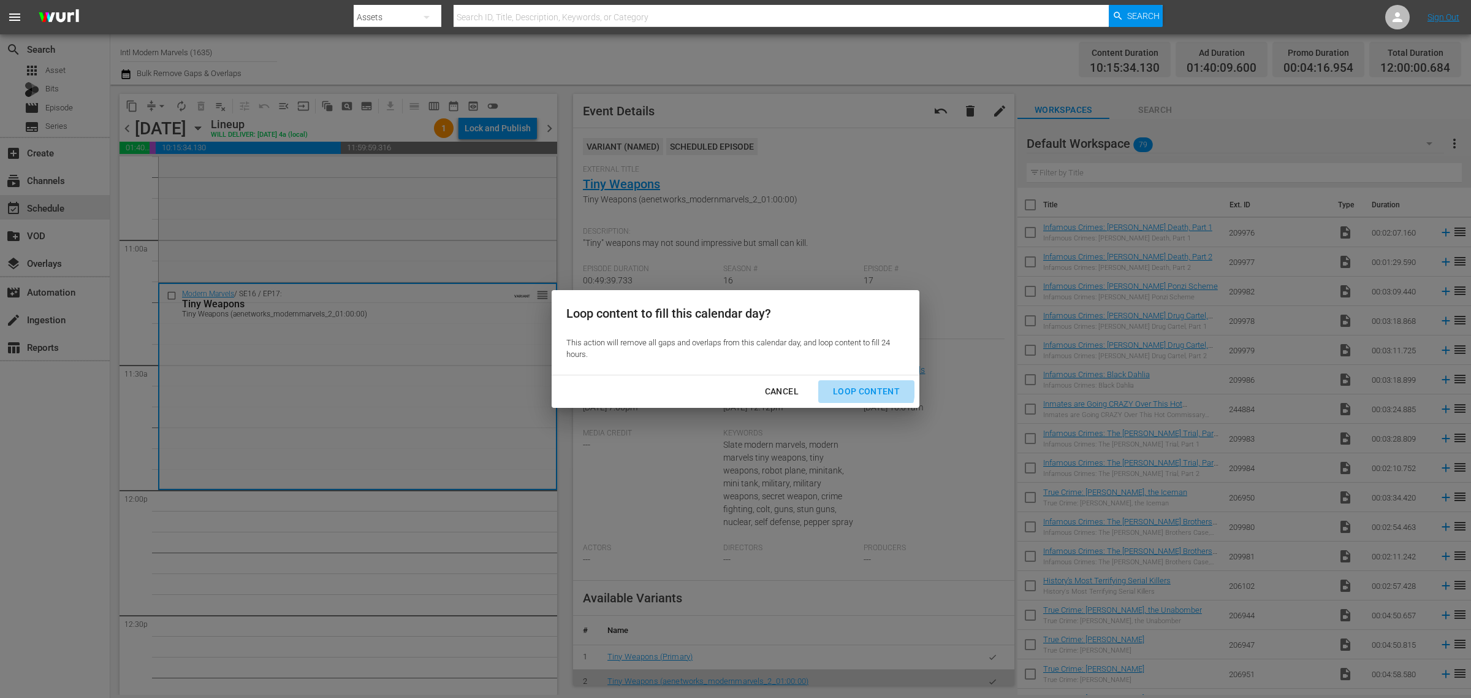
click at [848, 387] on div "Loop Content" at bounding box center [866, 391] width 86 height 15
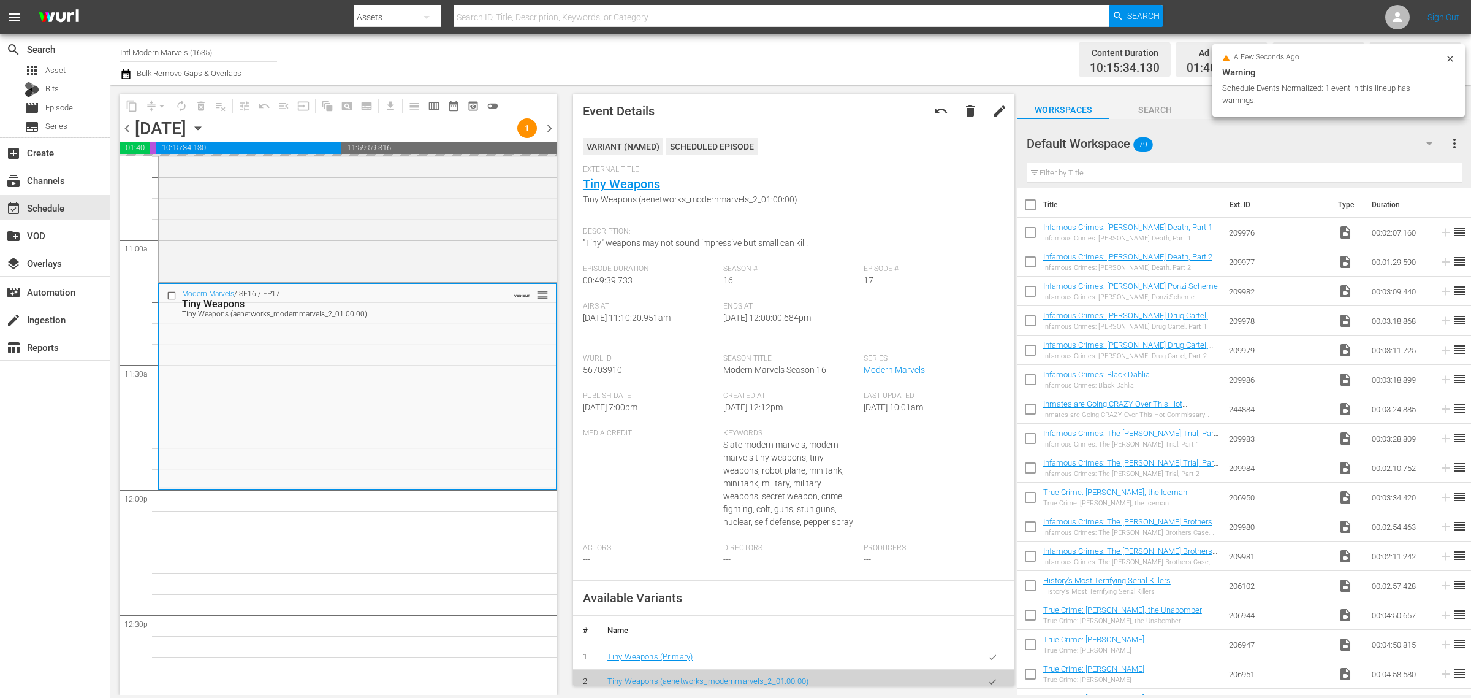
click at [838, 55] on div "Channel Title Intl Modern Marvels (1635) Bulk Remove Gaps & Overlaps" at bounding box center [485, 59] width 731 height 44
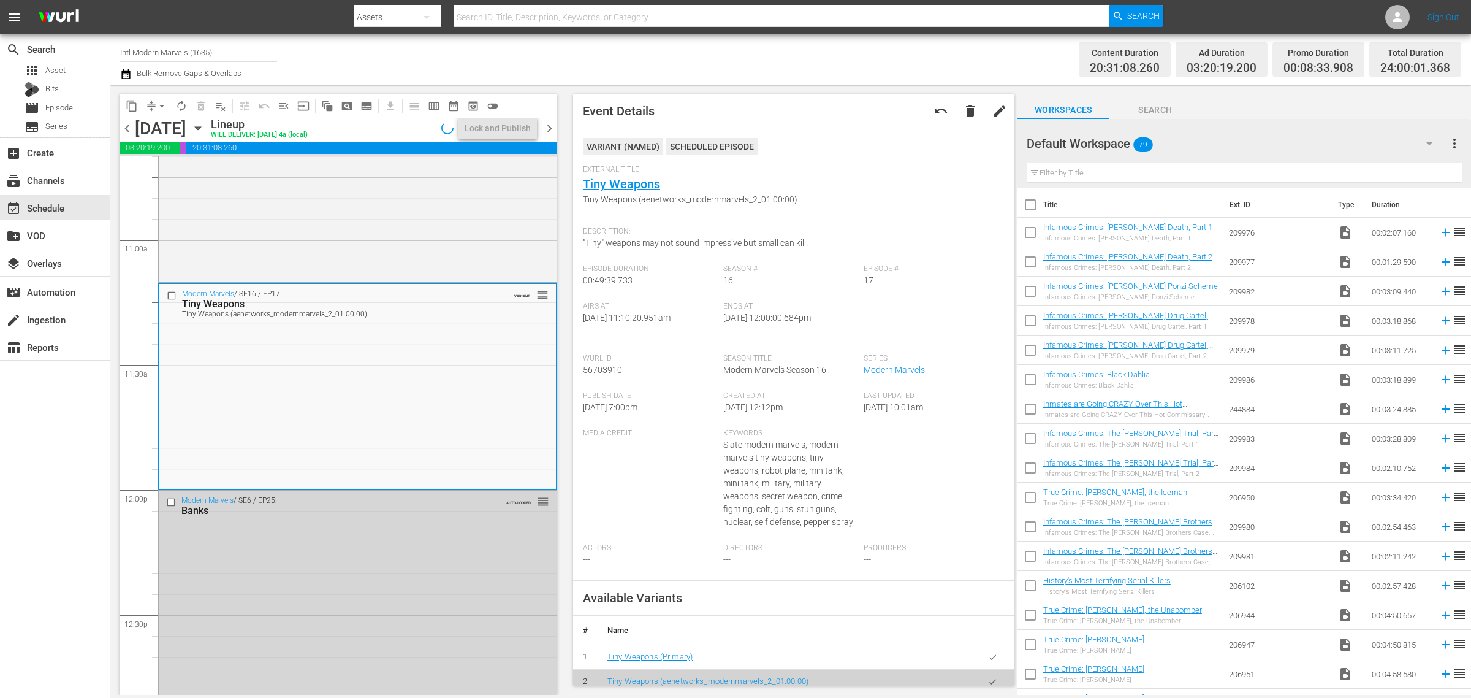
click at [683, 54] on div "Channel Title Intl Modern Marvels (1635) Bulk Remove Gaps & Overlaps" at bounding box center [485, 59] width 731 height 44
click at [477, 126] on div "Lock and Publish" at bounding box center [498, 128] width 66 height 22
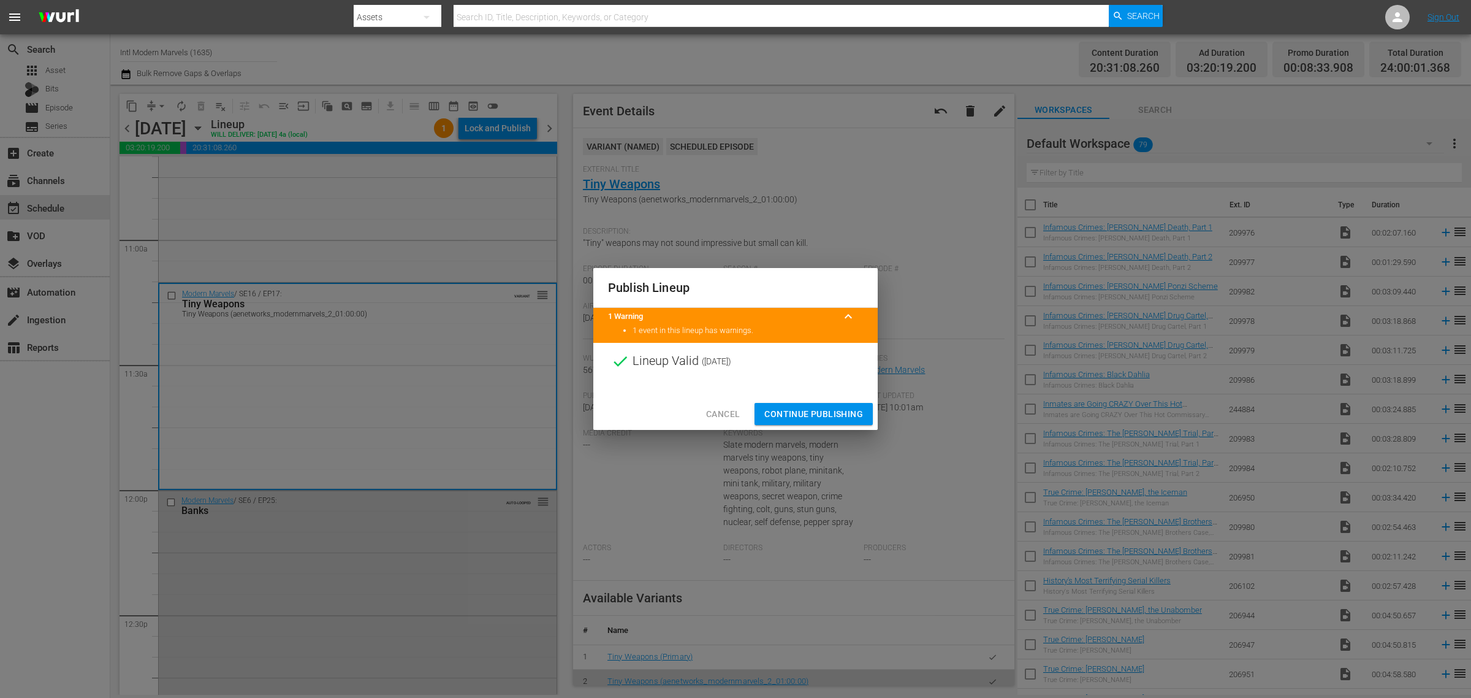
click at [821, 414] on span "Continue Publishing" at bounding box center [813, 413] width 99 height 15
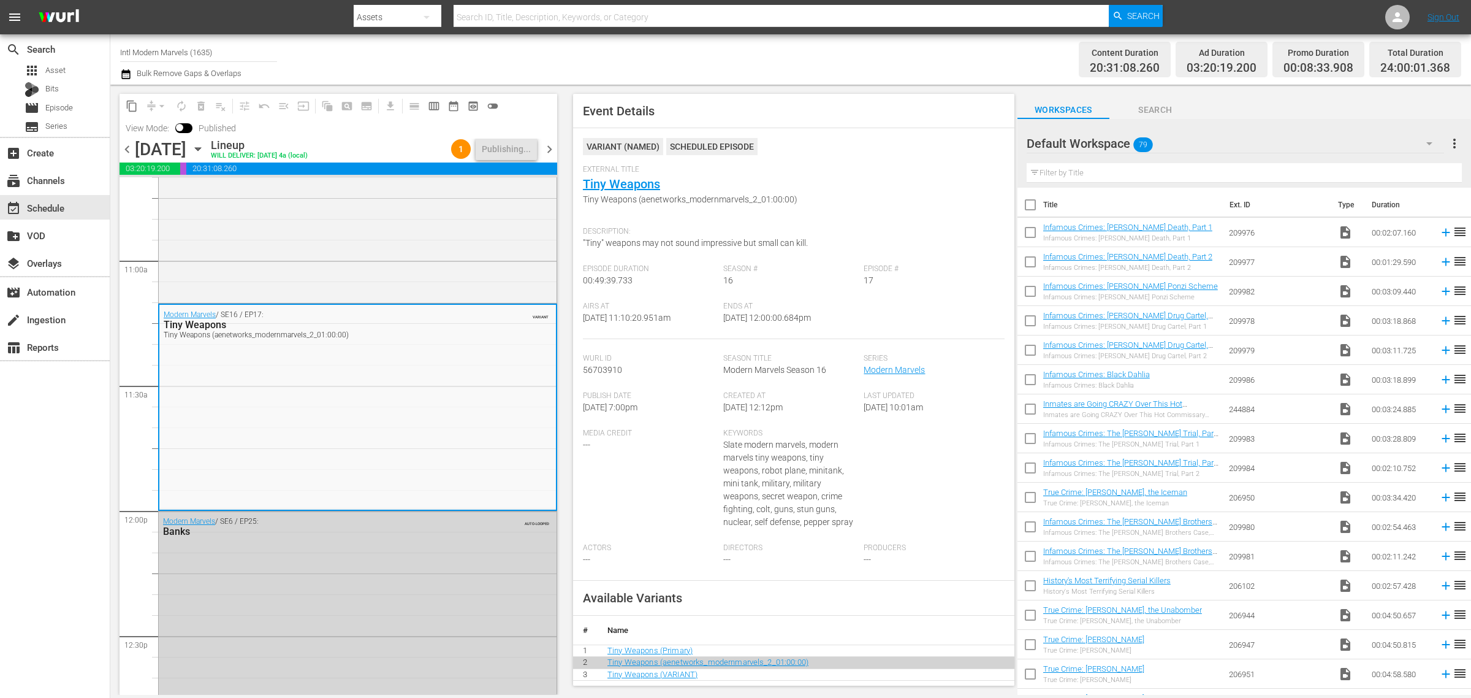
click at [810, 63] on div "Channel Title Intl Modern Marvels (1635) Bulk Remove Gaps & Overlaps" at bounding box center [485, 59] width 731 height 44
click at [749, 63] on div "Channel Title Intl Modern Marvels (1635) Bulk Remove Gaps & Overlaps" at bounding box center [485, 59] width 731 height 44
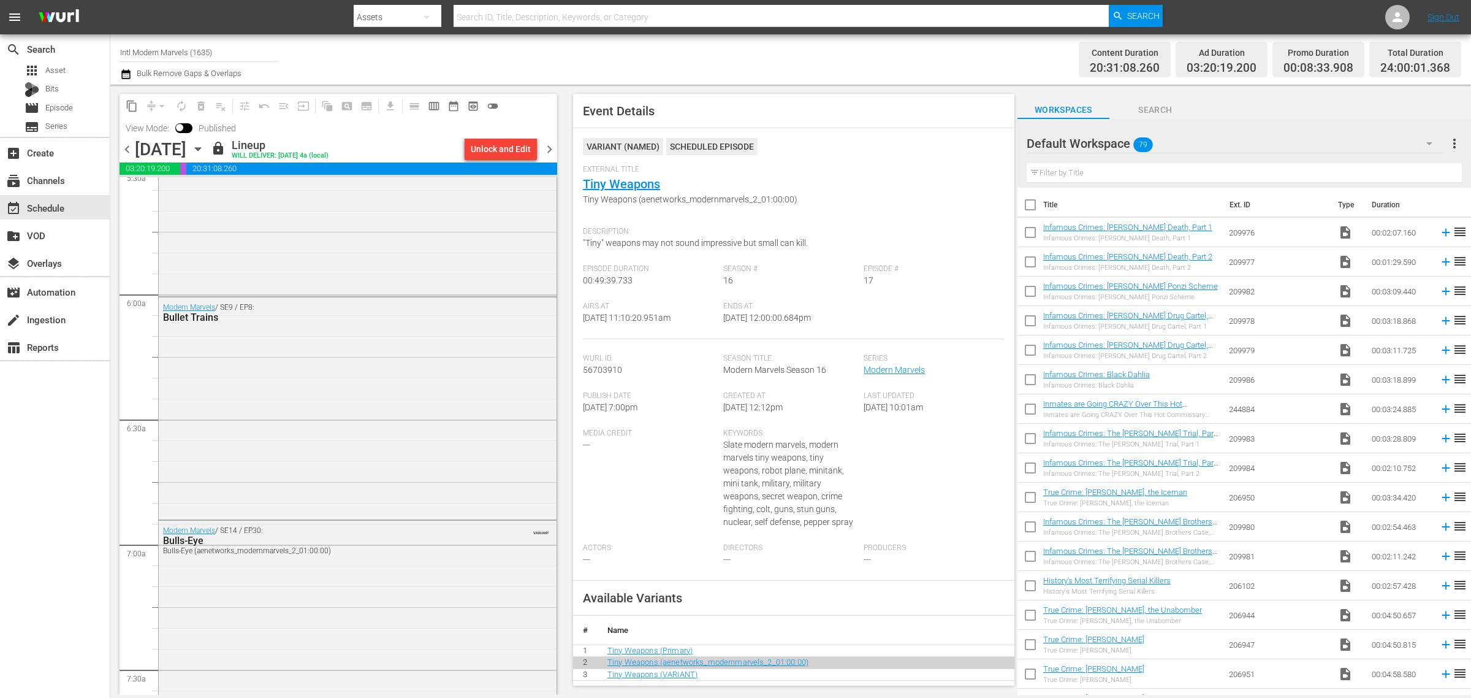
scroll to position [0, 0]
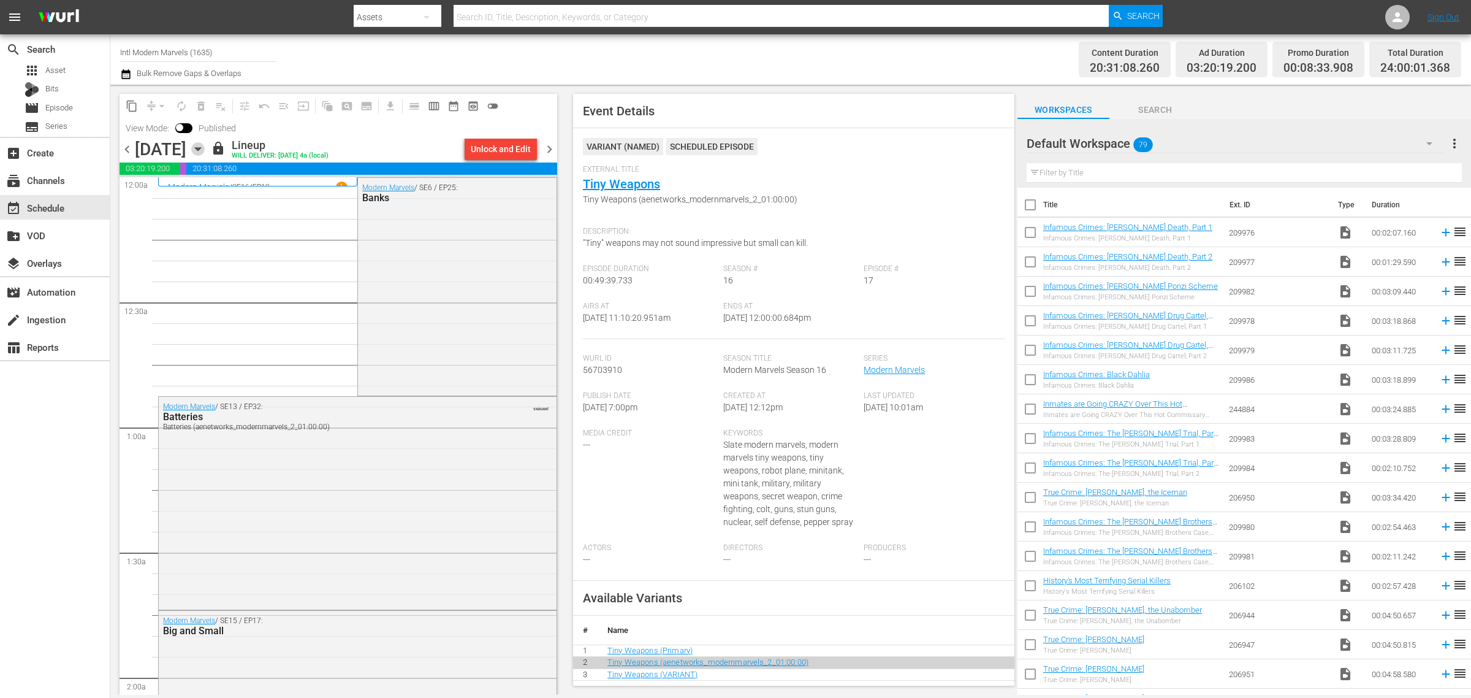
click at [200, 149] on icon "button" at bounding box center [198, 149] width 6 height 3
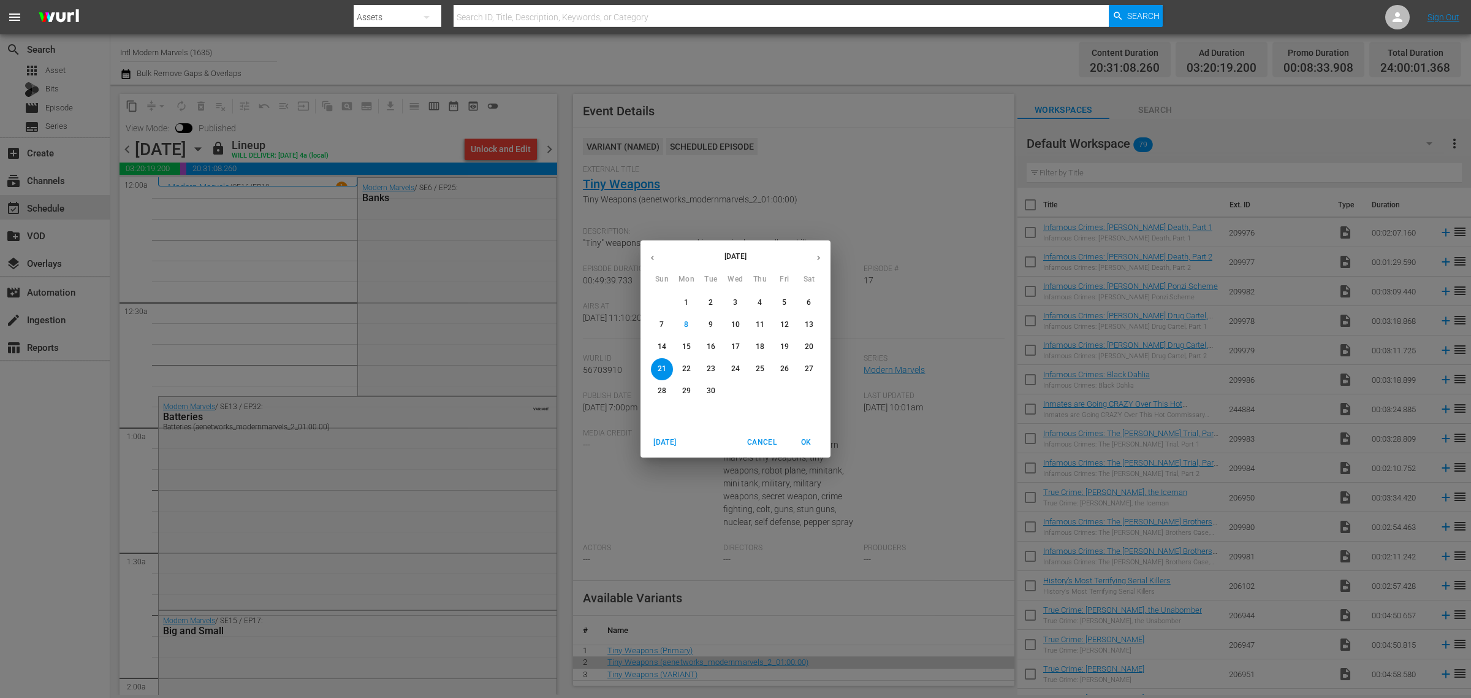
click at [660, 343] on p "14" at bounding box center [662, 346] width 9 height 10
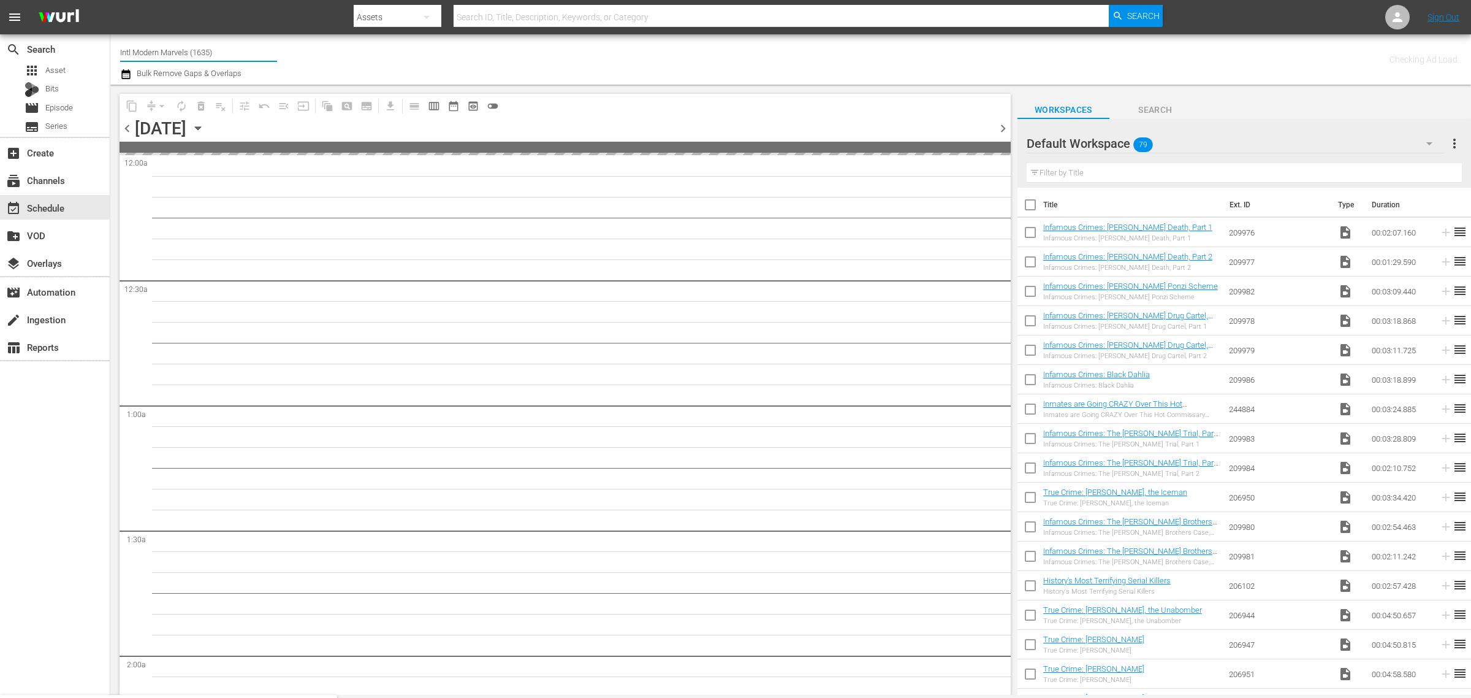
drag, startPoint x: 229, startPoint y: 50, endPoint x: -82, endPoint y: 5, distance: 314.0
click at [0, 5] on html "menu Search By Assets Search ID, Title, Description, Keywords, or Category Sear…" at bounding box center [735, 349] width 1471 height 698
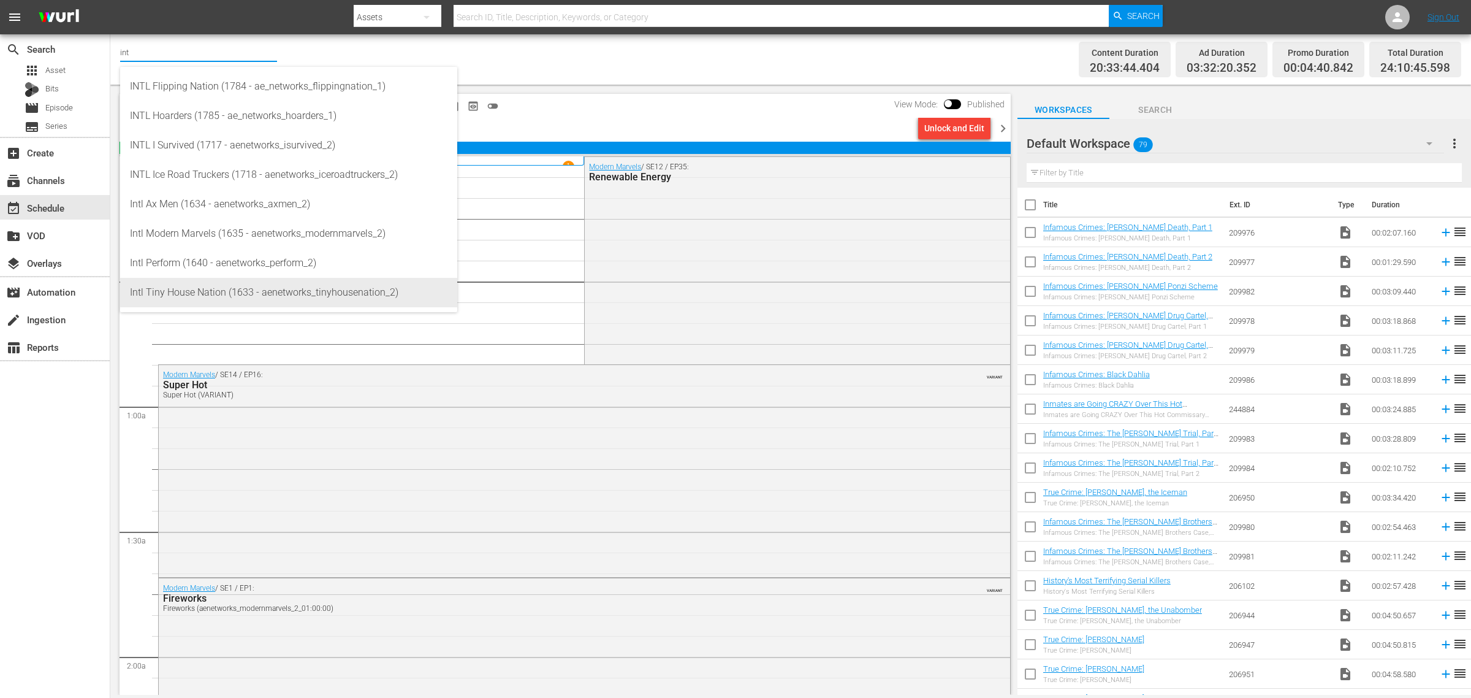
click at [218, 293] on div "Intl Tiny House Nation (1633 - aenetworks_tinyhousenation_2)" at bounding box center [289, 292] width 318 height 29
type input "Intl Tiny House Nation (1633 - aenetworks_tinyhousenation_2)"
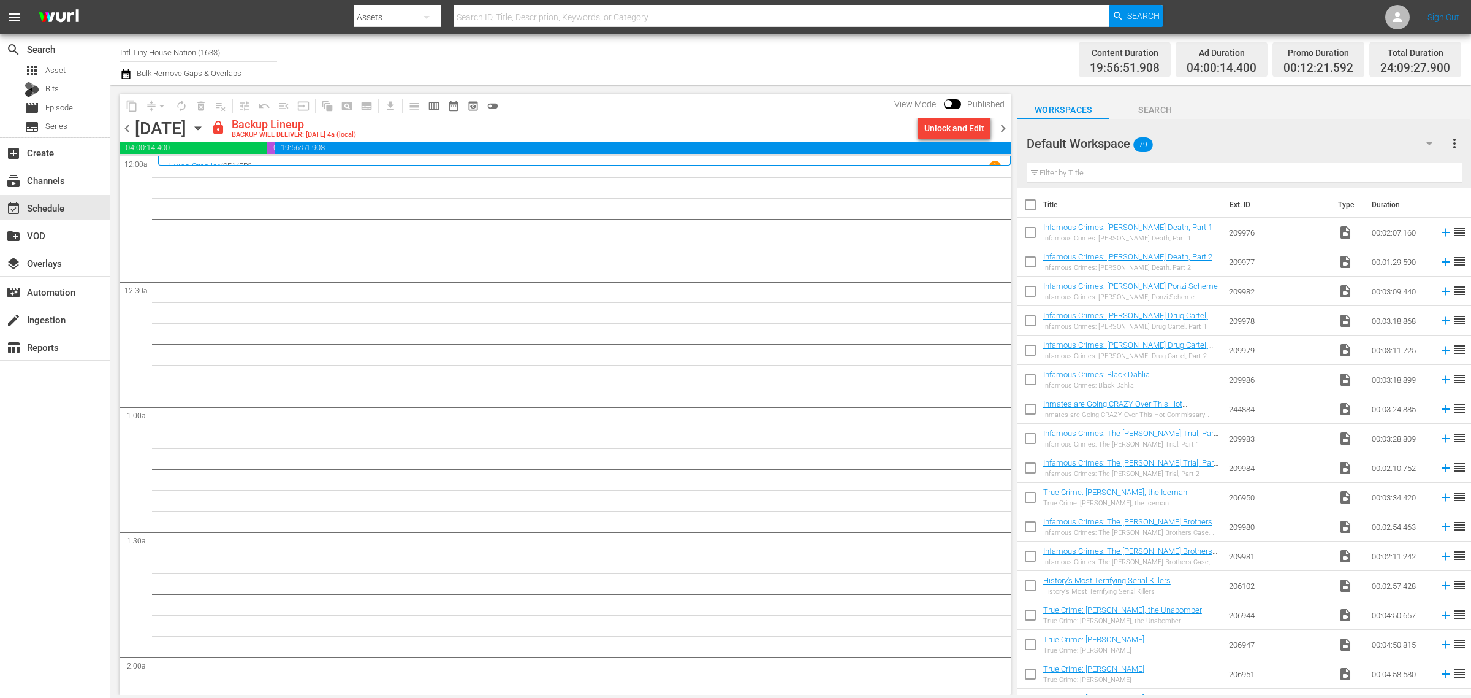
click at [669, 53] on div "Channel Title Intl Tiny House Nation (1633) Bulk Remove Gaps & Overlaps" at bounding box center [485, 59] width 731 height 44
drag, startPoint x: 228, startPoint y: 50, endPoint x: -138, endPoint y: 26, distance: 366.7
click at [0, 26] on html "menu Search By Assets Search ID, Title, Description, Keywords, or Category Sear…" at bounding box center [735, 349] width 1471 height 698
click at [158, 49] on input "int" at bounding box center [198, 51] width 157 height 29
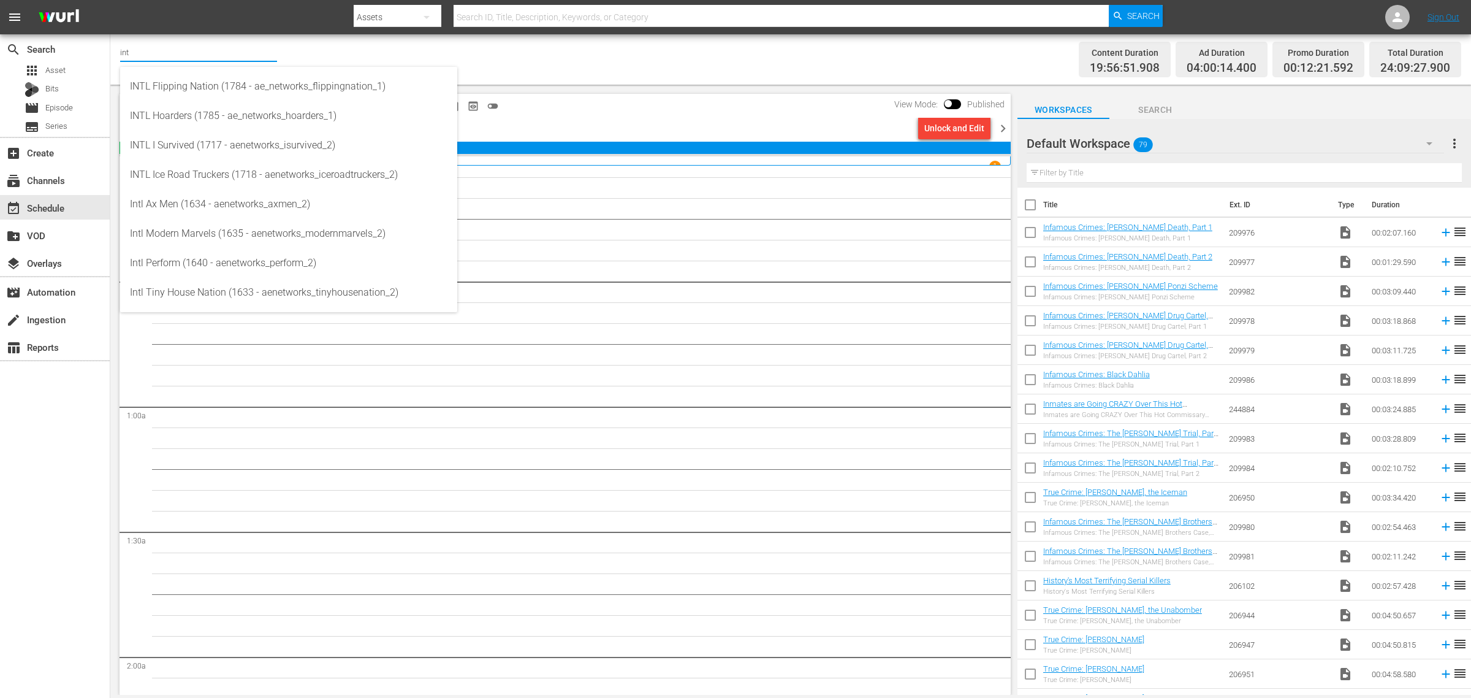
click at [184, 51] on input "int" at bounding box center [198, 51] width 157 height 29
click at [240, 227] on div "Intl Modern Marvels (1635 - aenetworks_modernmarvels_2)" at bounding box center [289, 233] width 318 height 29
type input "Intl Modern Marvels (1635 - aenetworks_modernmarvels_2)"
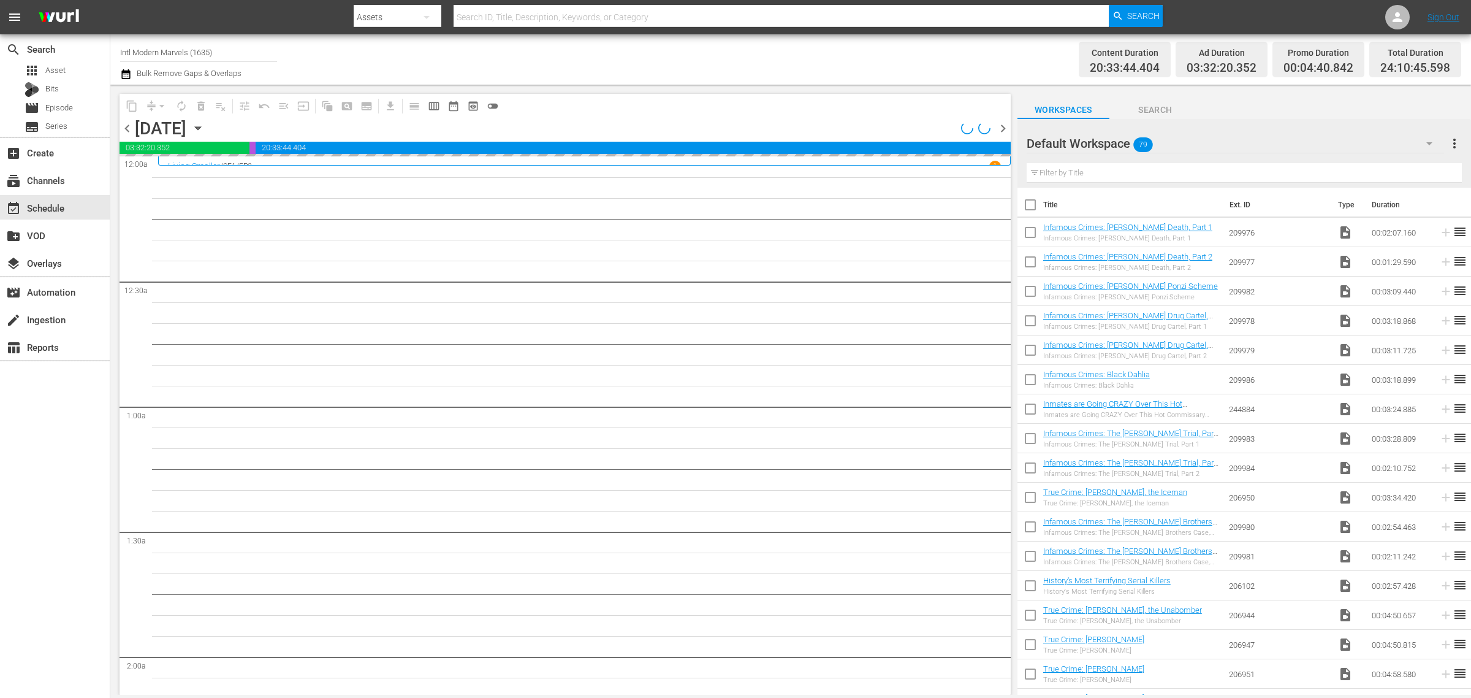
click at [205, 126] on icon "button" at bounding box center [197, 127] width 13 height 13
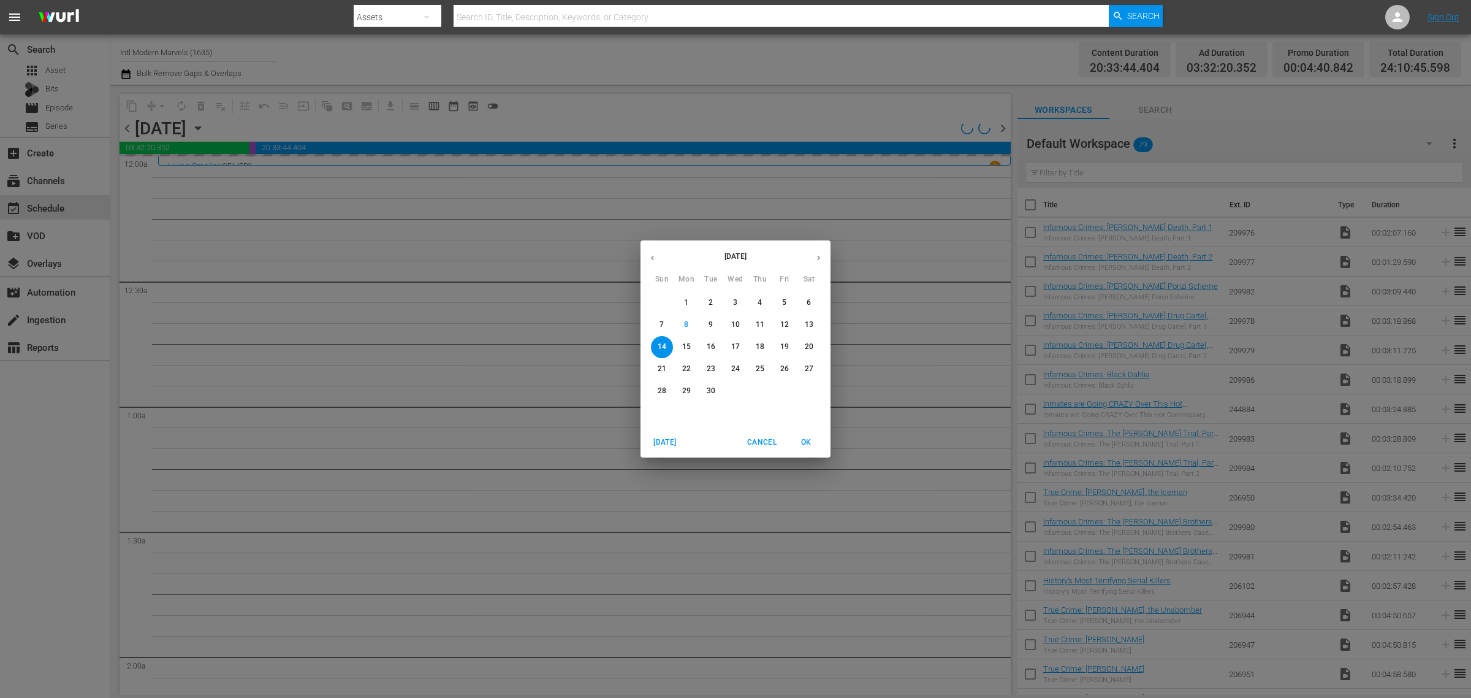
click at [666, 362] on button "21" at bounding box center [662, 369] width 22 height 22
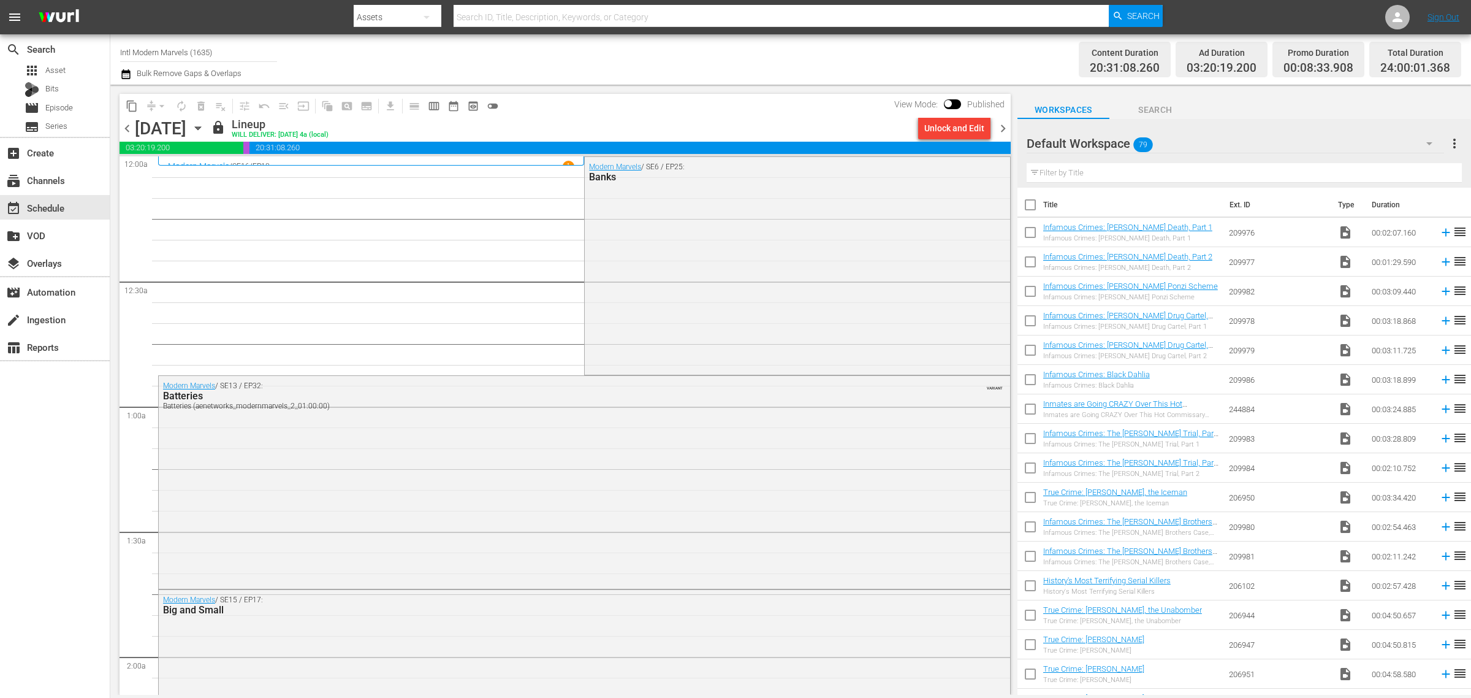
click at [755, 46] on div "Channel Title Intl Modern Marvels (1635) Bulk Remove Gaps & Overlaps" at bounding box center [485, 59] width 731 height 44
click at [1001, 126] on span "chevron_right" at bounding box center [1002, 128] width 15 height 15
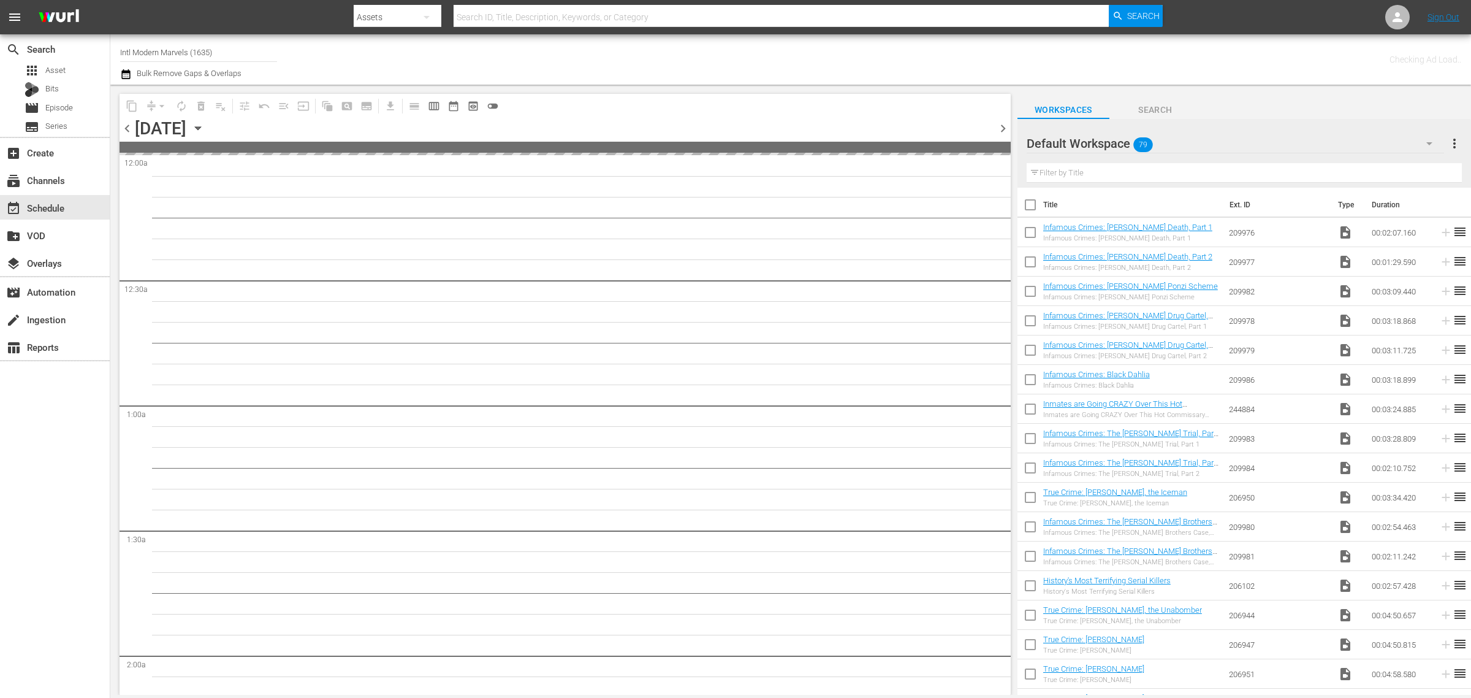
click at [638, 56] on div "Channel Title Intl Modern Marvels (1635) Bulk Remove Gaps & Overlaps" at bounding box center [485, 59] width 731 height 44
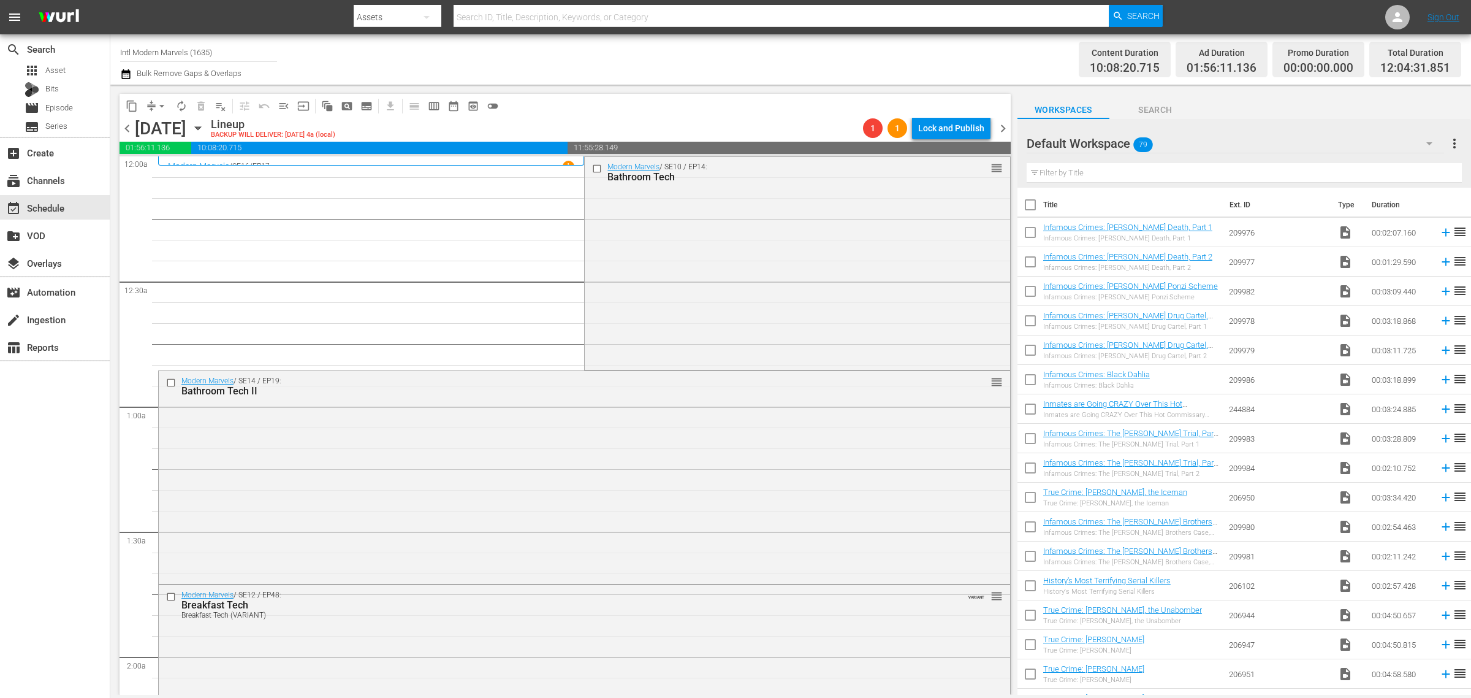
click at [651, 57] on div "Channel Title Intl Modern Marvels (1635) Bulk Remove Gaps & Overlaps" at bounding box center [485, 59] width 731 height 44
click at [694, 254] on div "Modern Marvels / SE10 / EP14: Bathroom Tech reorder" at bounding box center [797, 262] width 425 height 211
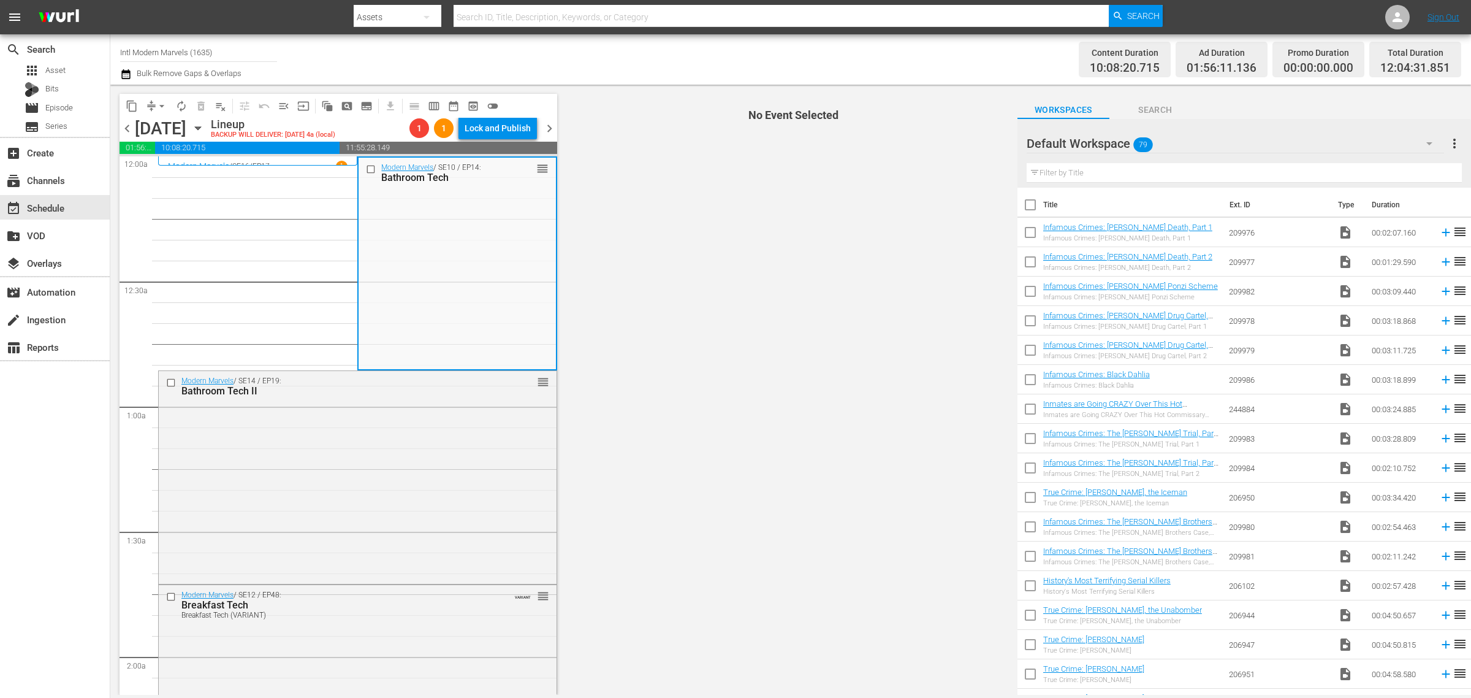
click at [924, 66] on div "Content Duration 10:08:20.715 Ad Duration 01:56:11.136 Promo Duration 00:00:00.…" at bounding box center [1156, 59] width 610 height 44
click at [650, 46] on div "Channel Title Intl Modern Marvels (1635) Bulk Remove Gaps & Overlaps" at bounding box center [485, 59] width 731 height 44
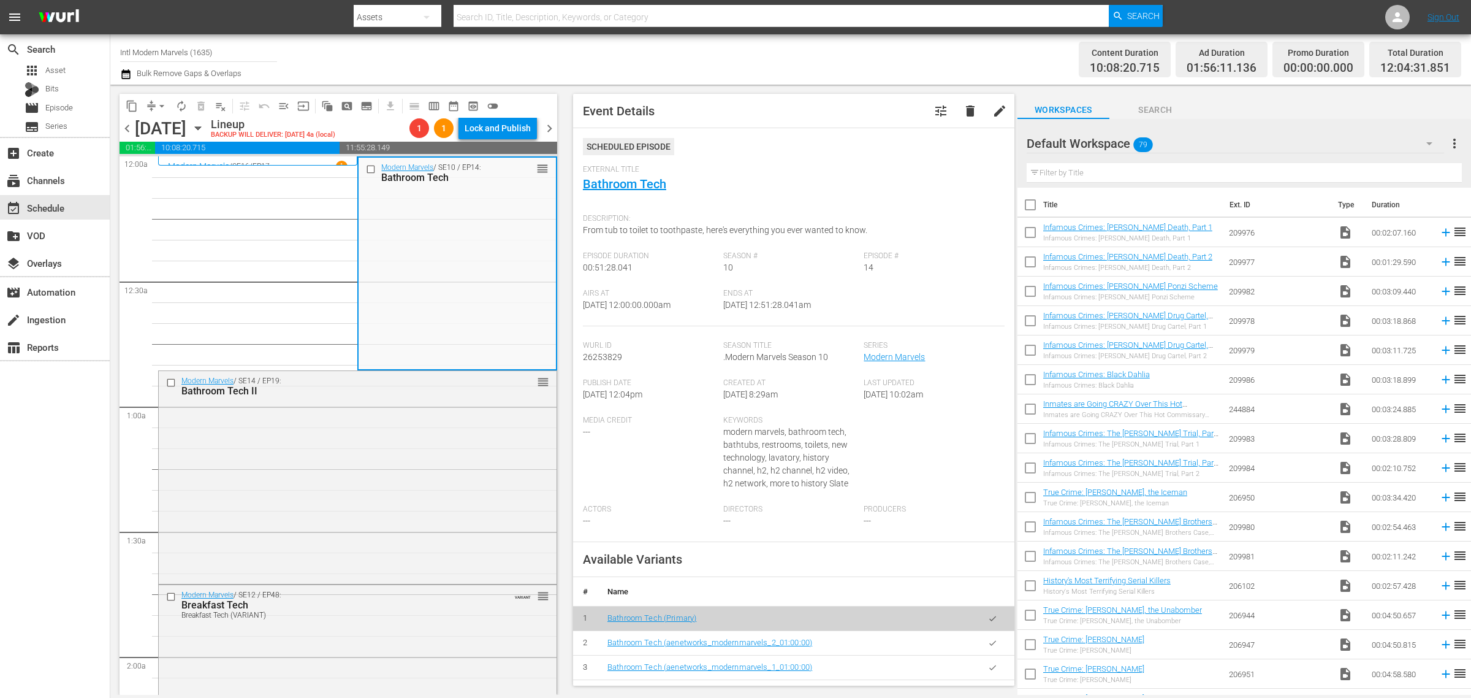
click at [798, 64] on div "Channel Title Intl Modern Marvels (1635) Bulk Remove Gaps & Overlaps" at bounding box center [485, 59] width 731 height 44
click at [707, 66] on div "Channel Title Intl Modern Marvels (1635) Bulk Remove Gaps & Overlaps" at bounding box center [485, 59] width 731 height 44
click at [682, 65] on div "Channel Title Intl Modern Marvels (1635) Bulk Remove Gaps & Overlaps" at bounding box center [485, 59] width 731 height 44
drag, startPoint x: 221, startPoint y: 56, endPoint x: -458, endPoint y: 19, distance: 680.8
click at [0, 19] on html "menu Search By Assets Search ID, Title, Description, Keywords, or Category Sear…" at bounding box center [735, 349] width 1471 height 698
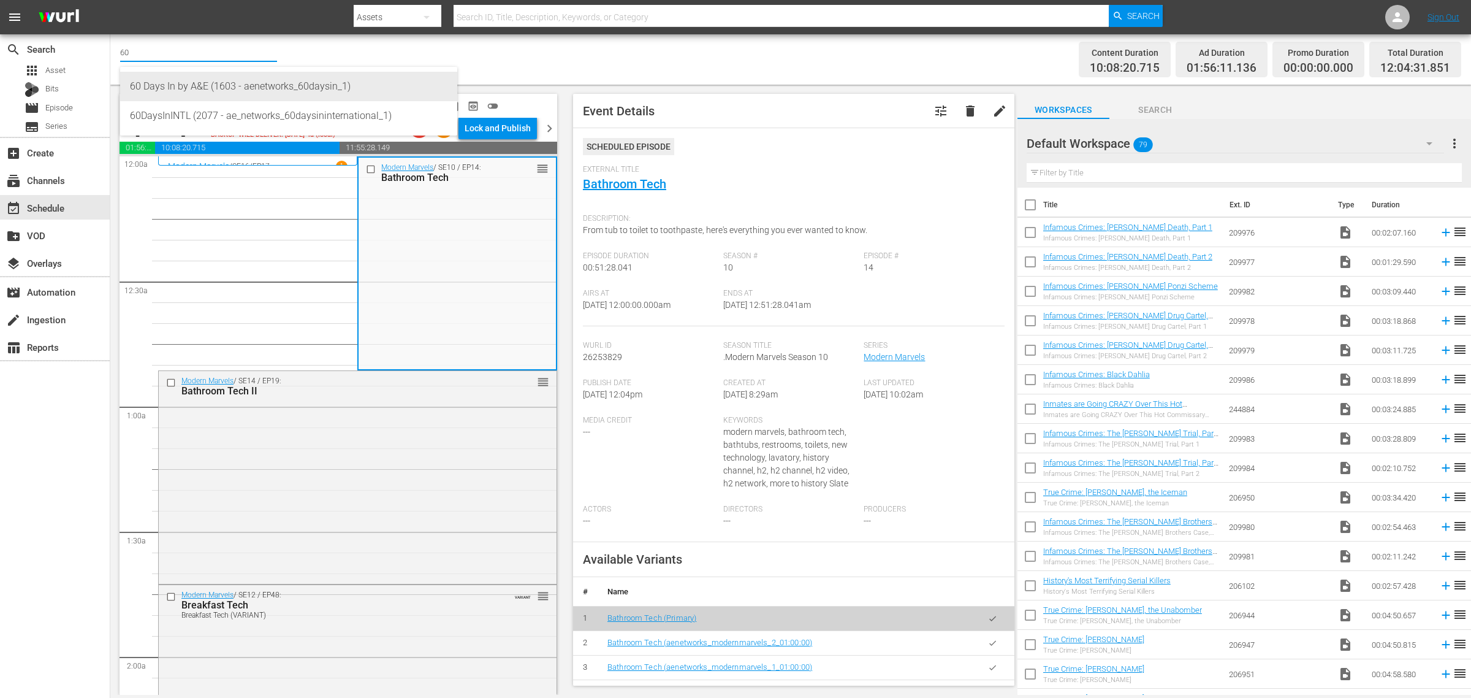
click at [187, 83] on div "60 Days In by A&E (1603 - aenetworks_60daysin_1)" at bounding box center [289, 86] width 318 height 29
type input "60 Days In by A&E (1603 - aenetworks_60daysin_1)"
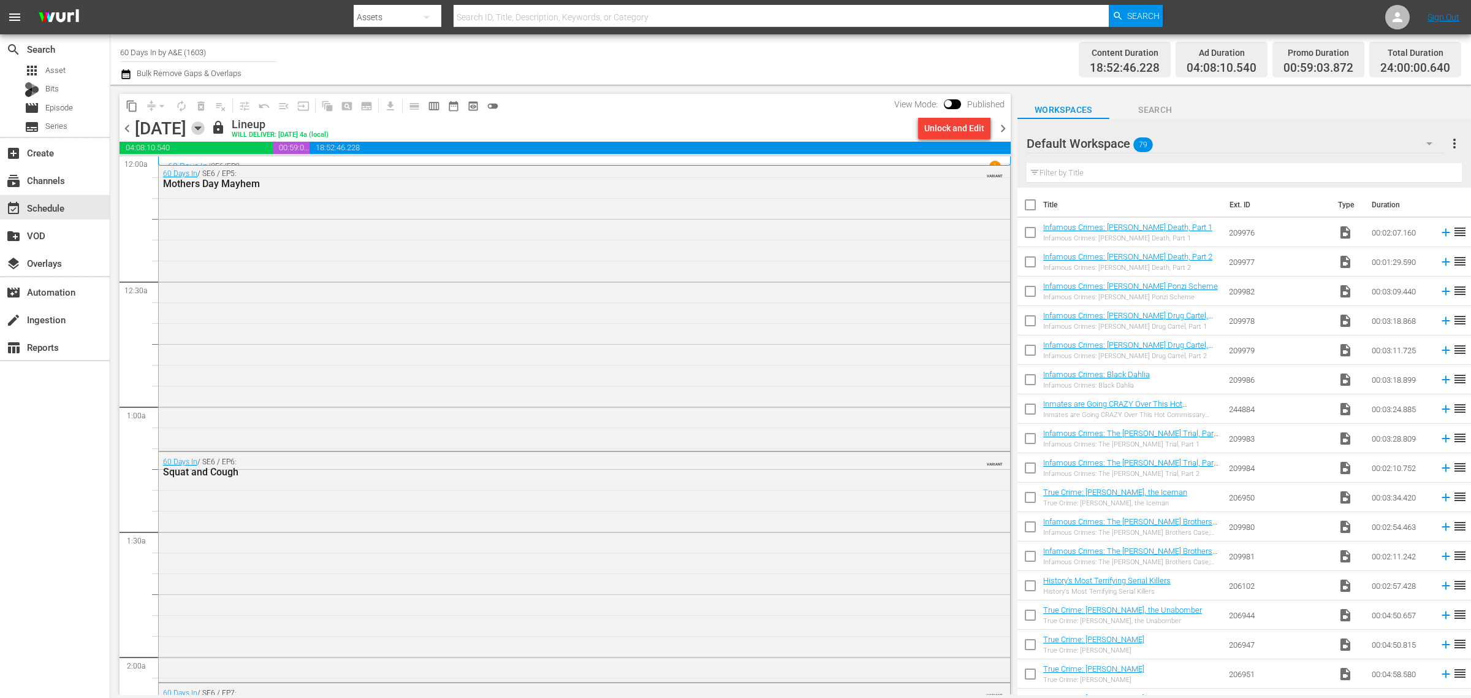
click at [205, 127] on icon "button" at bounding box center [197, 127] width 13 height 13
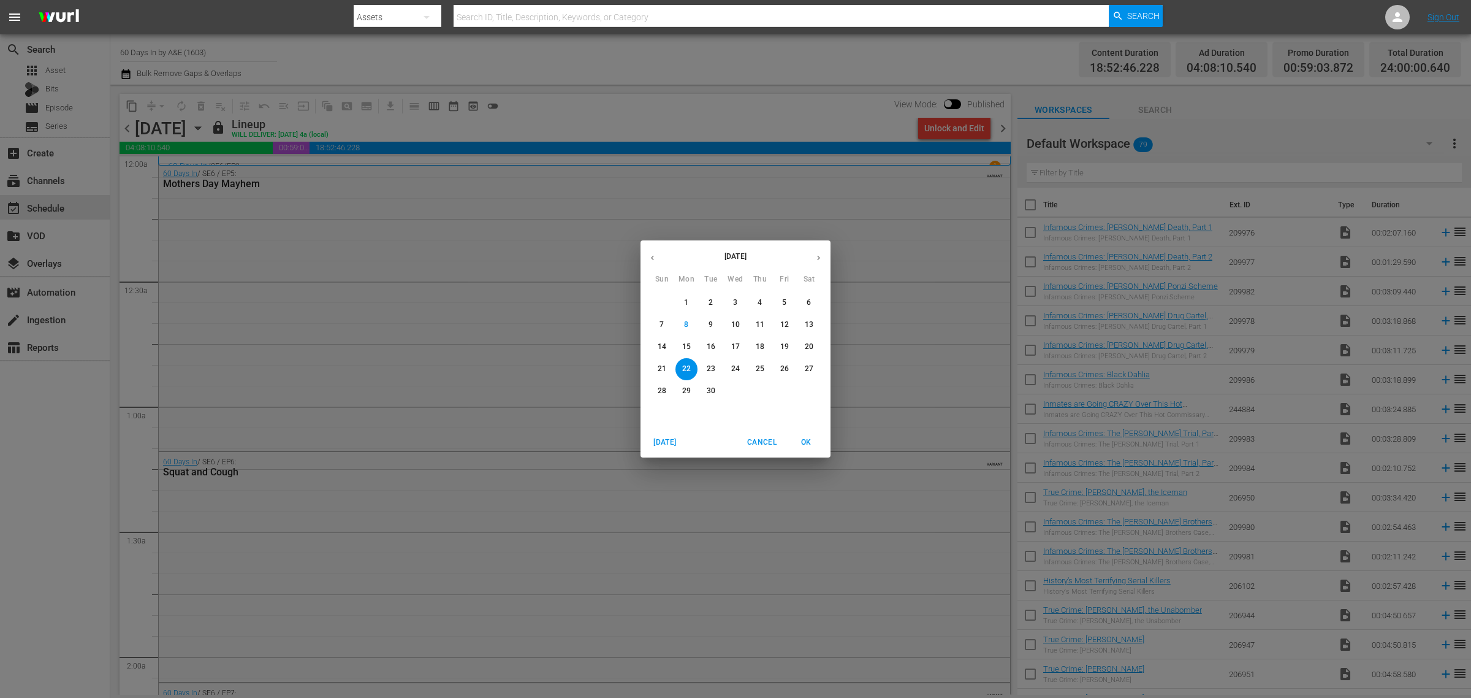
click at [806, 365] on p "27" at bounding box center [809, 368] width 9 height 10
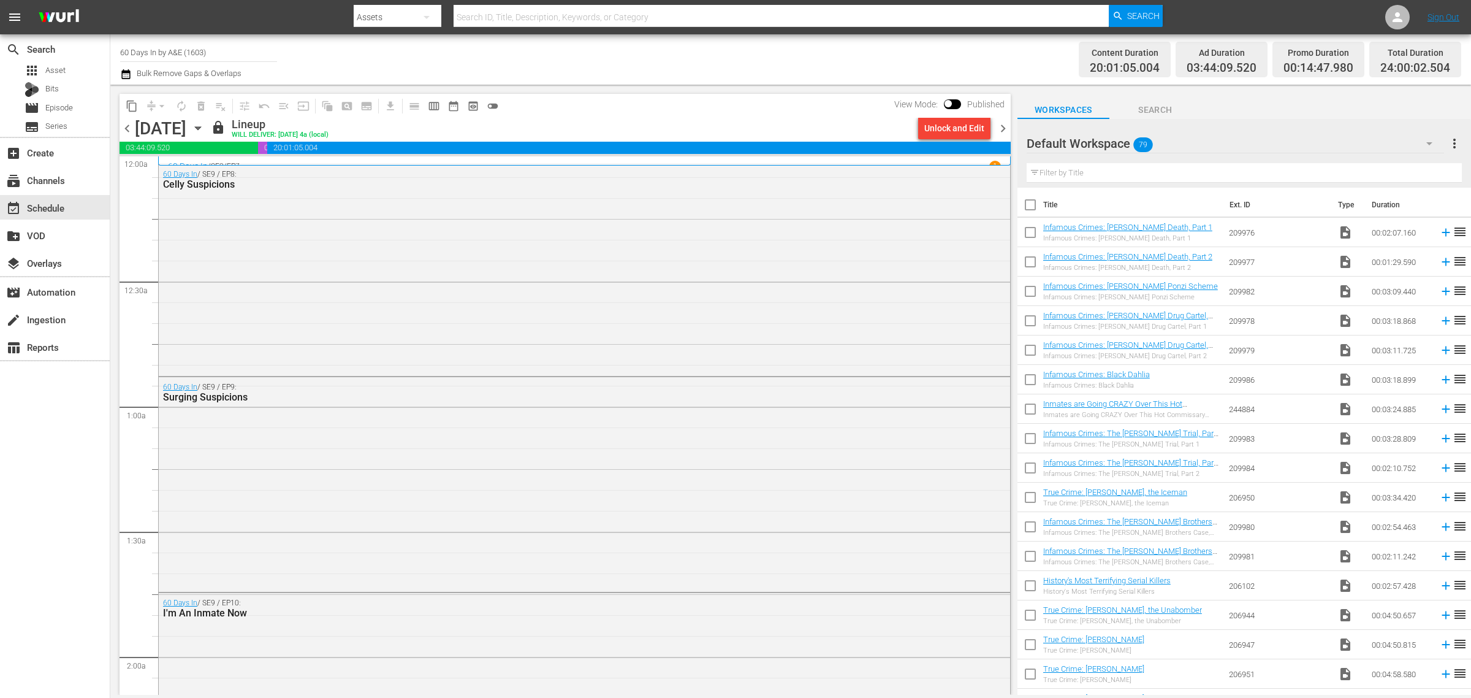
click at [770, 46] on div "Channel Title 60 Days In by A&E (1603) Bulk Remove Gaps & Overlaps" at bounding box center [485, 59] width 731 height 44
click at [357, 273] on div "60 Days In / SE9 / EP8: Celly Suspicions" at bounding box center [584, 268] width 851 height 209
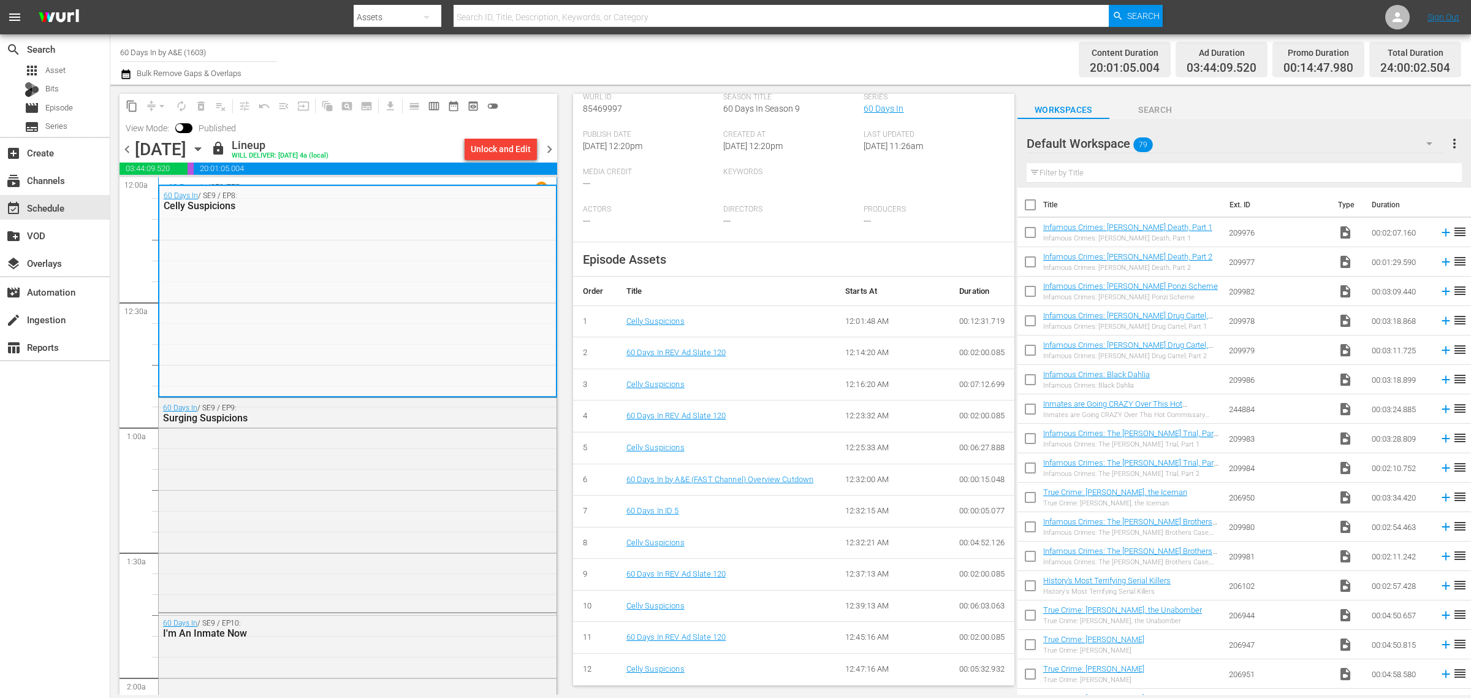
scroll to position [249, 0]
click at [725, 34] on div "Channel Title 60 Days In by A&E (1603) Bulk Remove Gaps & Overlaps Content Dura…" at bounding box center [790, 59] width 1361 height 50
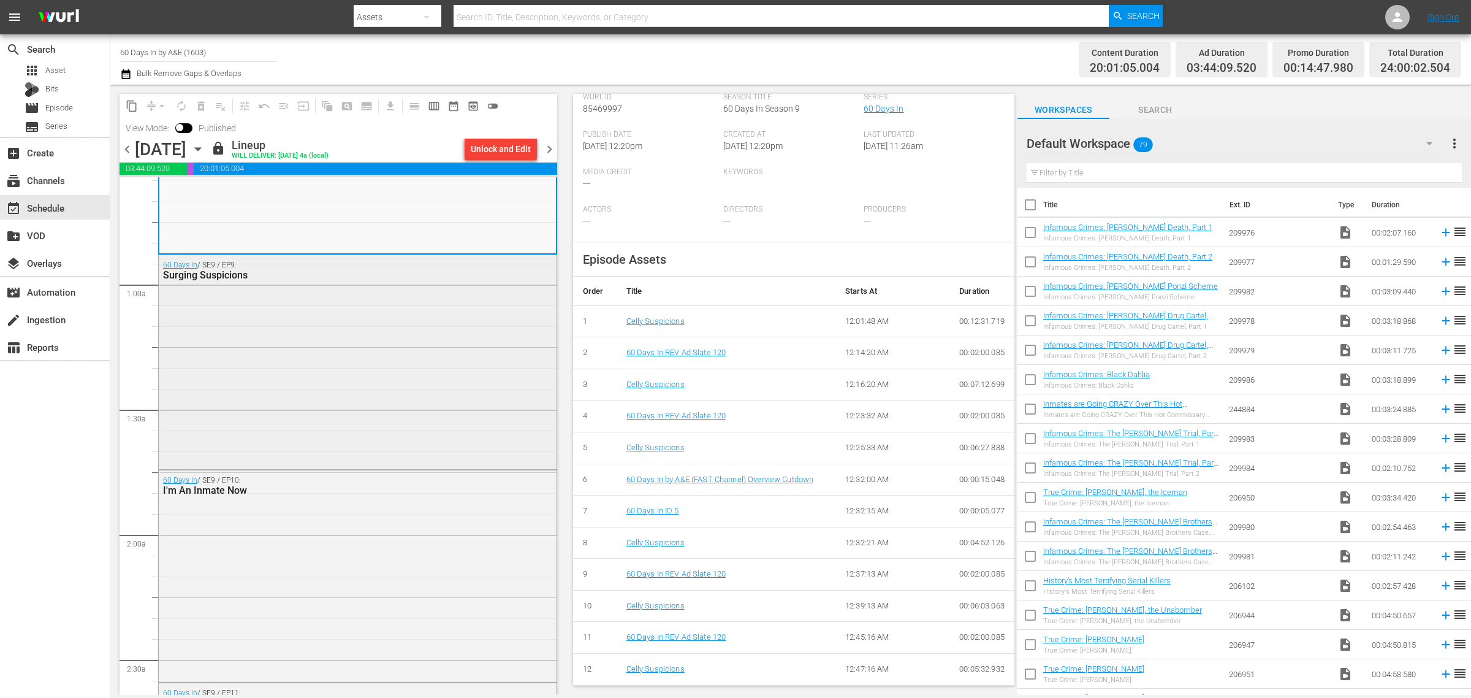
scroll to position [230, 0]
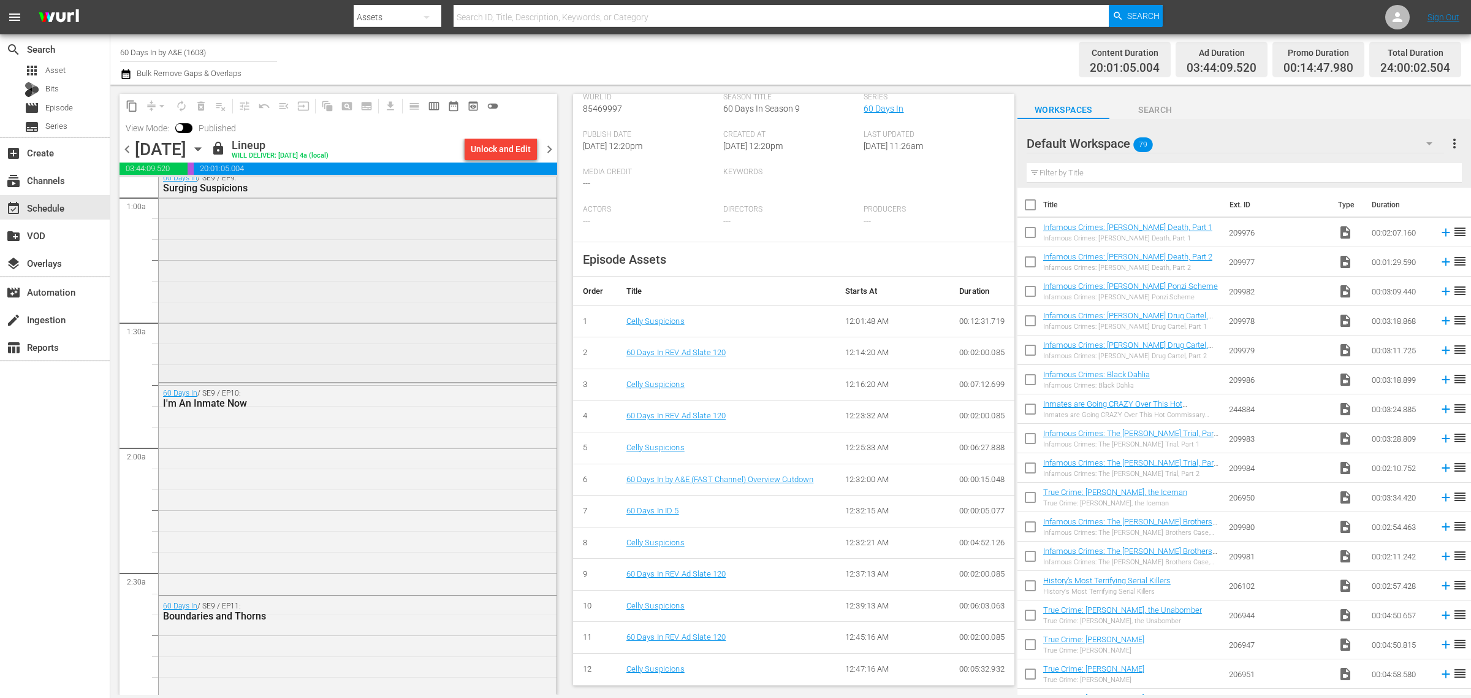
click at [360, 297] on div "60 Days In / SE9 / EP9: Surging Suspicions" at bounding box center [358, 273] width 398 height 211
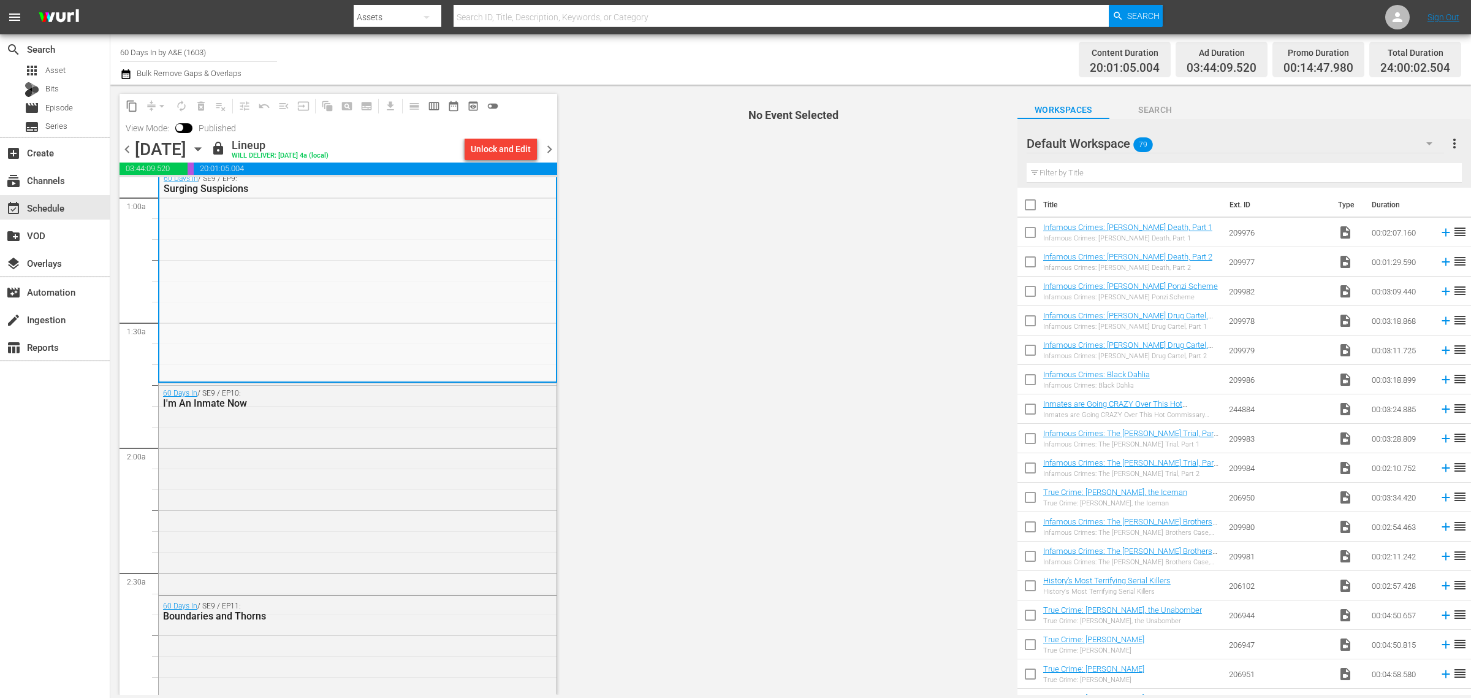
click at [856, 52] on div "Content Duration 20:01:05.004 Ad Duration 03:44:09.520 Promo Duration 00:14:47.…" at bounding box center [1156, 59] width 610 height 44
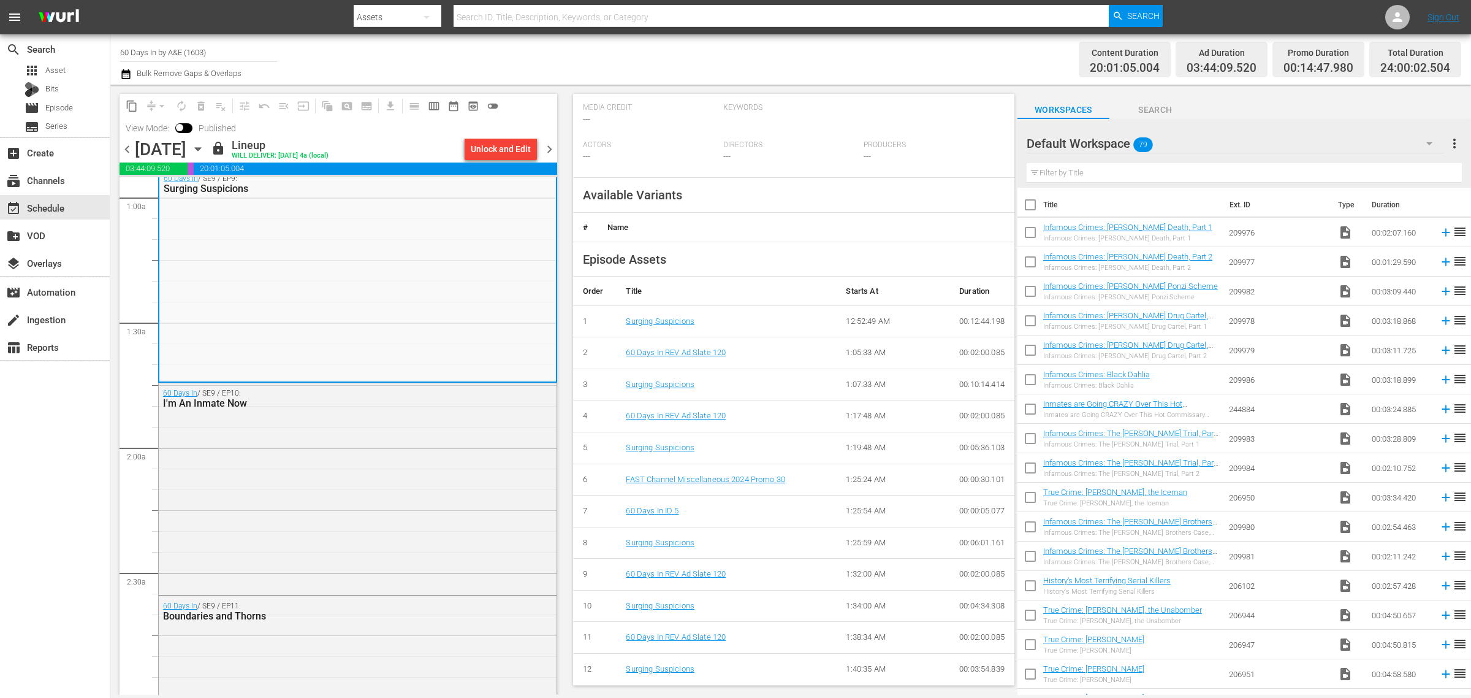
scroll to position [249, 0]
click at [343, 475] on div "60 Days In / SE9 / EP10: I'm An Inmate Now" at bounding box center [358, 487] width 398 height 209
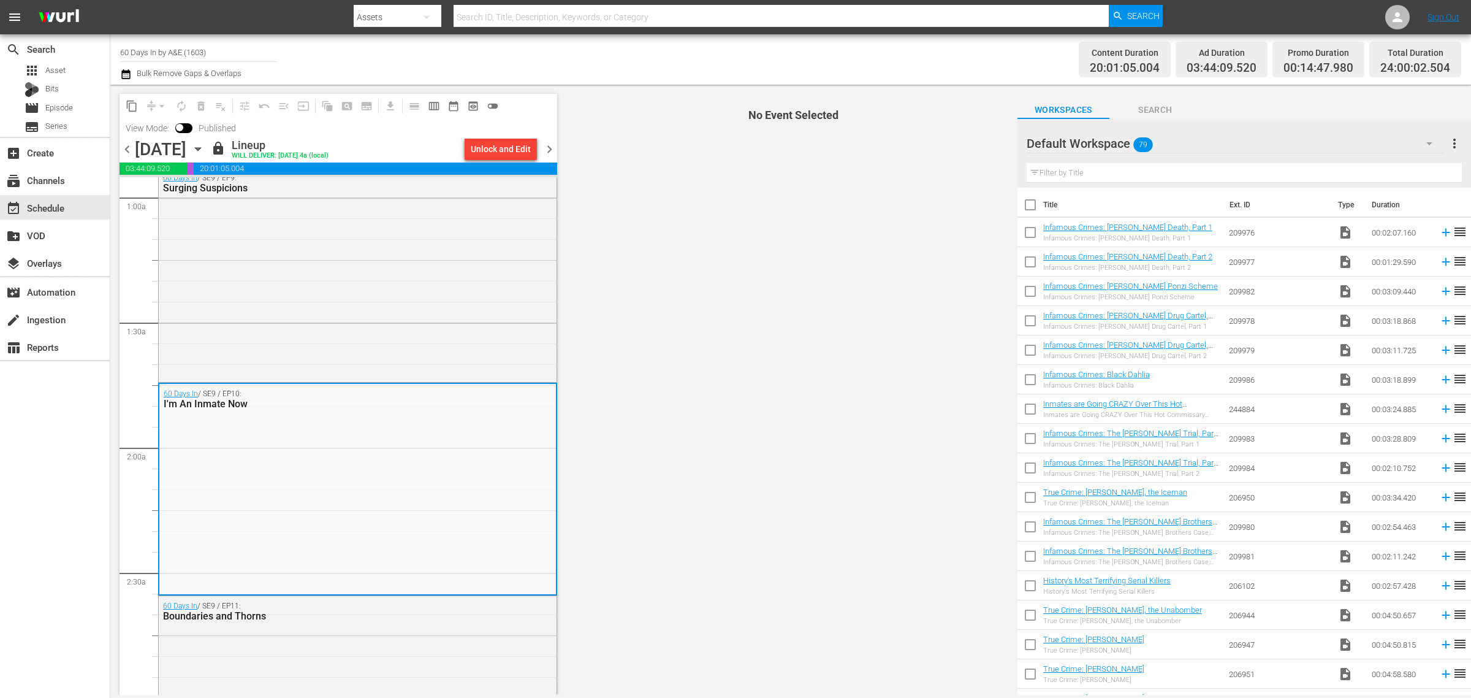
click at [864, 56] on div "Content Duration 20:01:05.004 Ad Duration 03:44:09.520 Promo Duration 00:14:47.…" at bounding box center [1156, 59] width 610 height 44
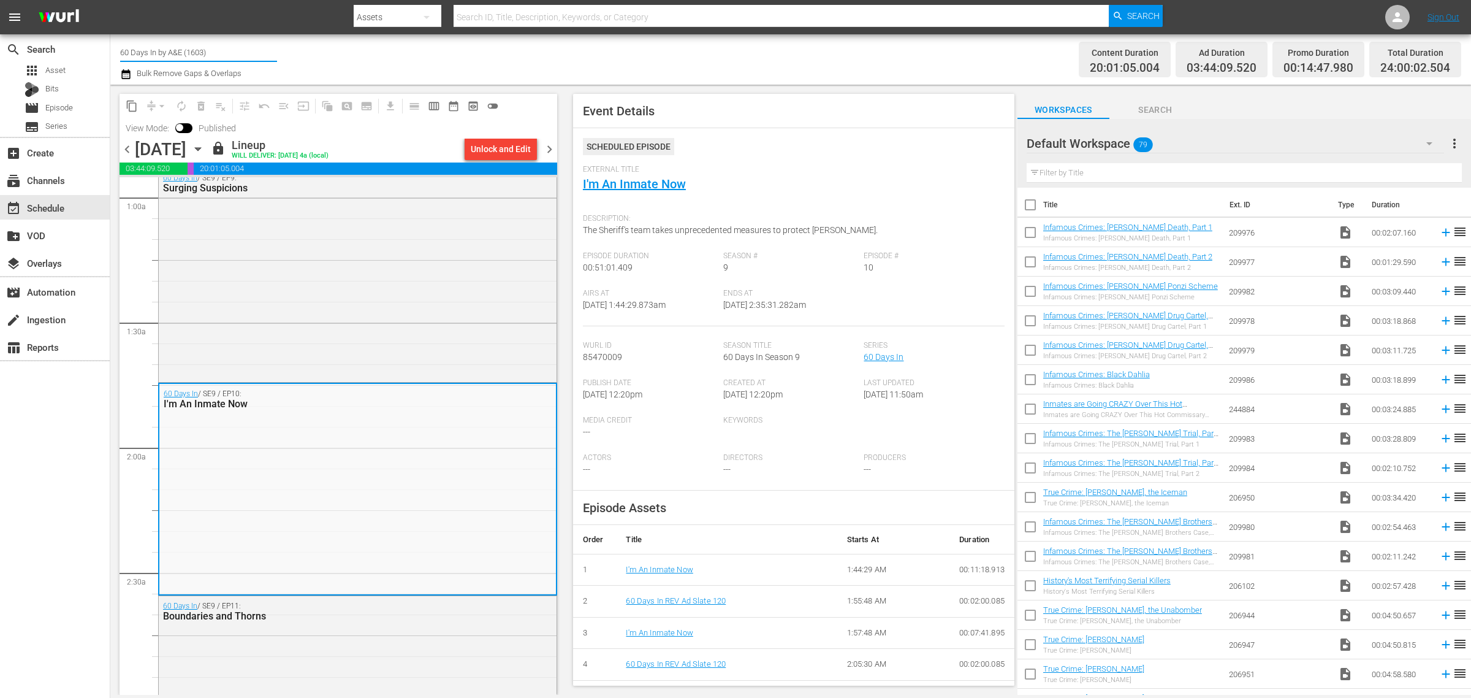
drag, startPoint x: 226, startPoint y: 50, endPoint x: 14, endPoint y: 34, distance: 212.1
click at [14, 34] on div "menu Search By Assets Search ID, Title, Description, Keywords, or Category Sear…" at bounding box center [735, 347] width 1471 height 694
click at [252, 87] on div "Flipping Nation by A&E (1610 - aenetworks_flippingnation_1)" at bounding box center [289, 86] width 318 height 29
type input "Flipping Nation by A&E (1610 - aenetworks_flippingnation_1)"
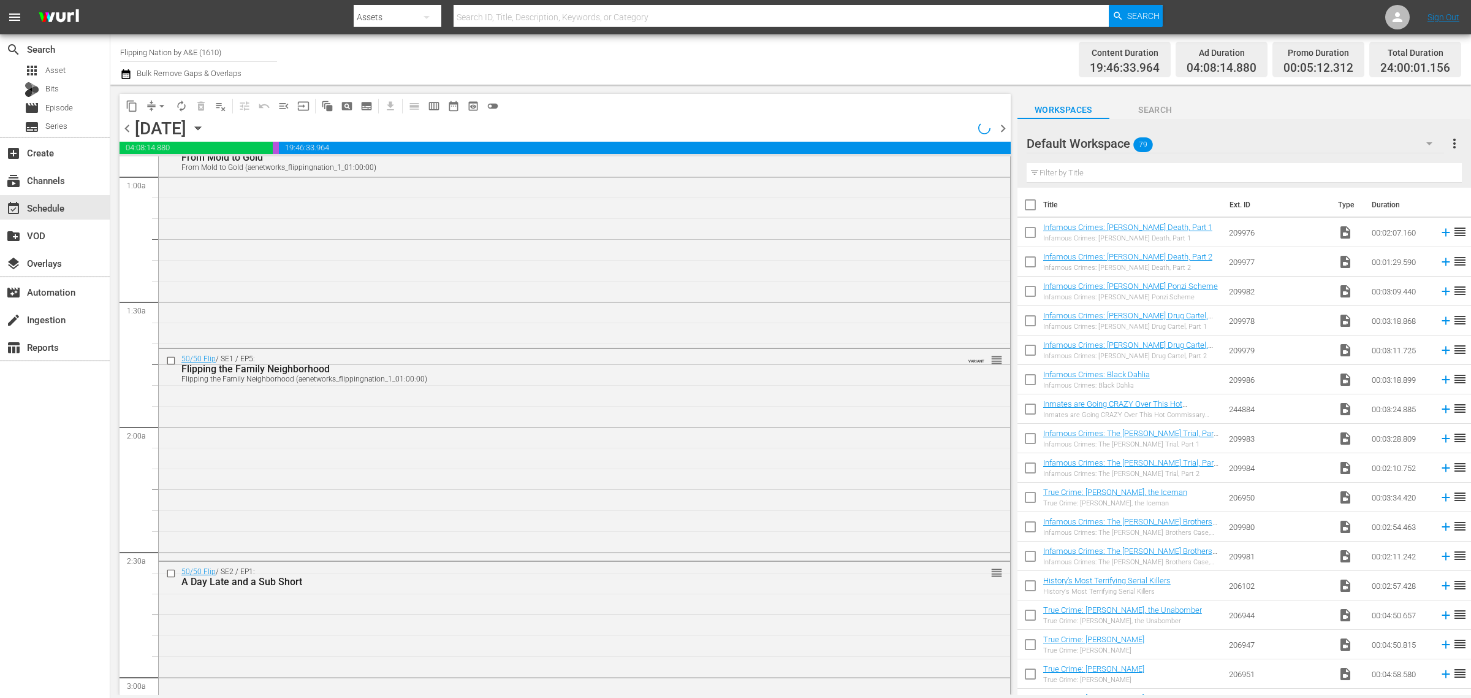
scroll to position [250, 0]
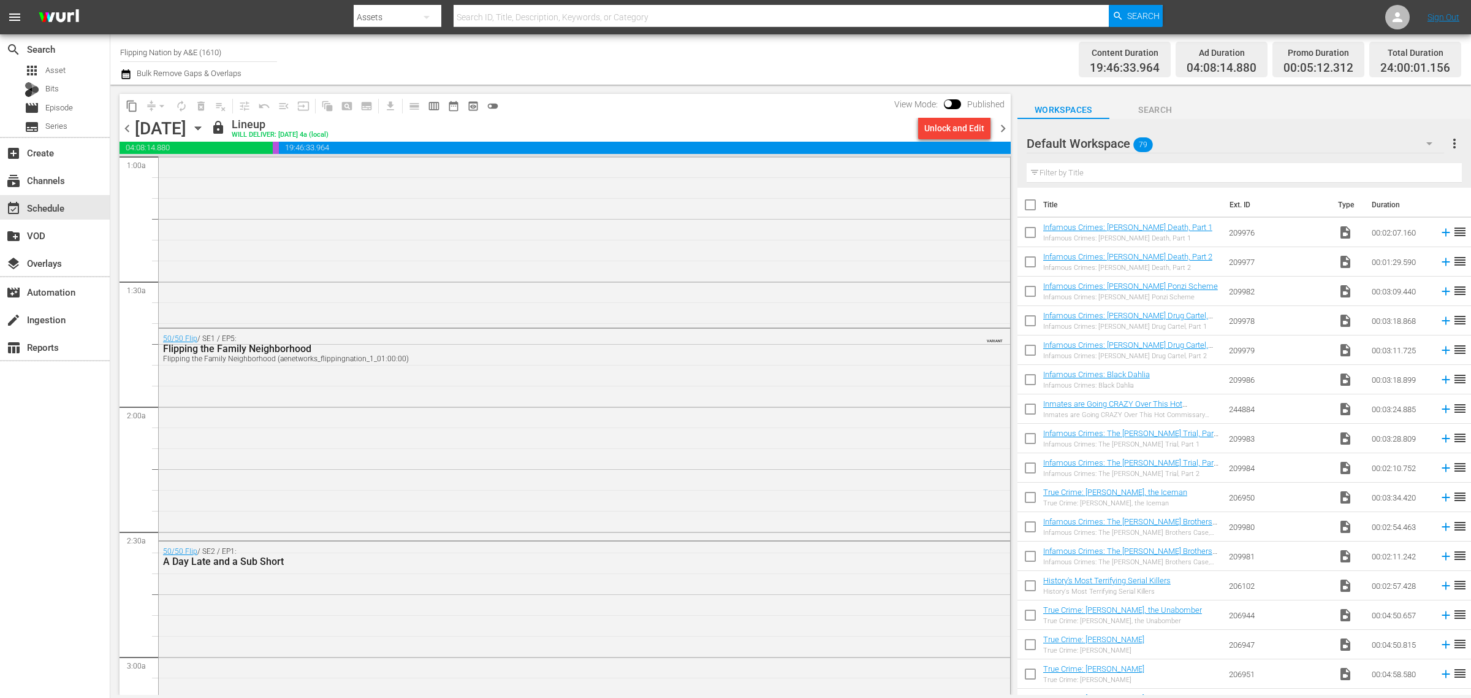
click at [771, 53] on div "Channel Title Flipping Nation by A&E (1610) Bulk Remove Gaps & Overlaps" at bounding box center [485, 59] width 731 height 44
click at [205, 126] on icon "button" at bounding box center [197, 127] width 13 height 13
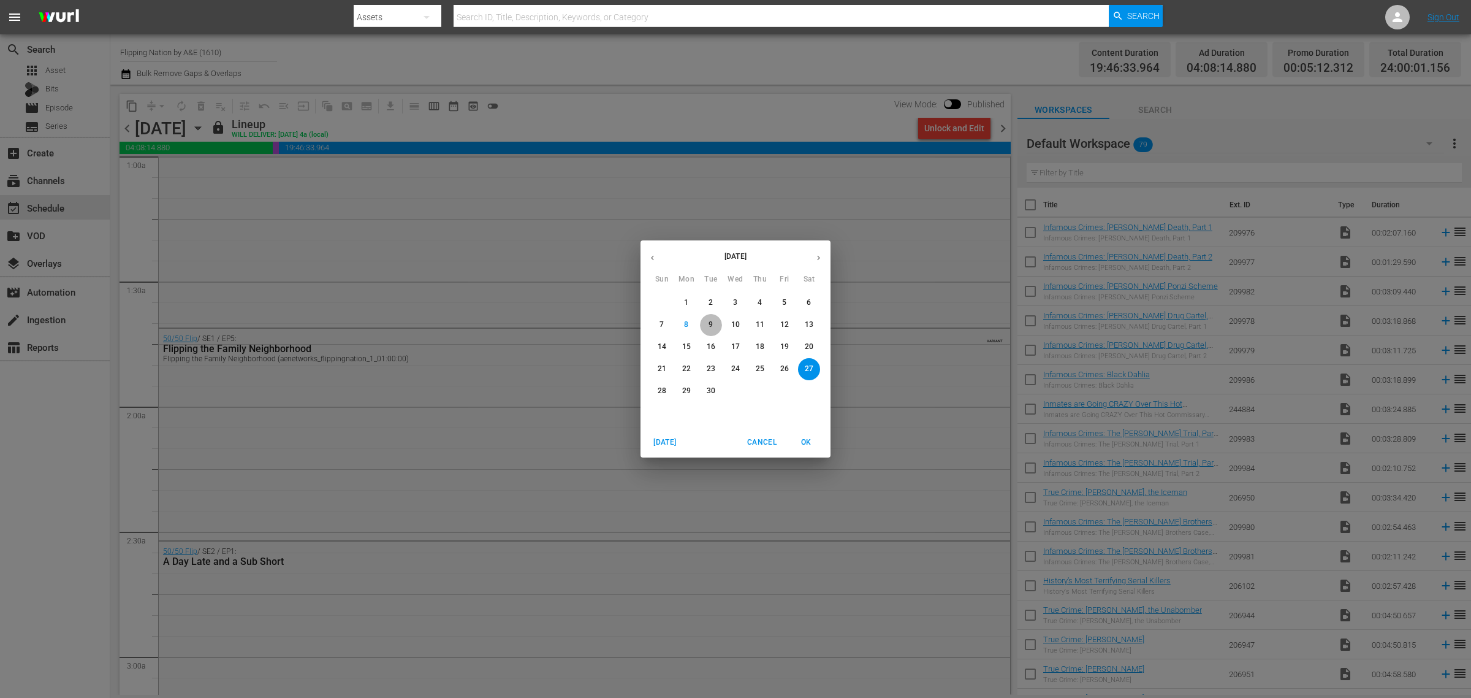
click at [711, 326] on p "9" at bounding box center [711, 324] width 4 height 10
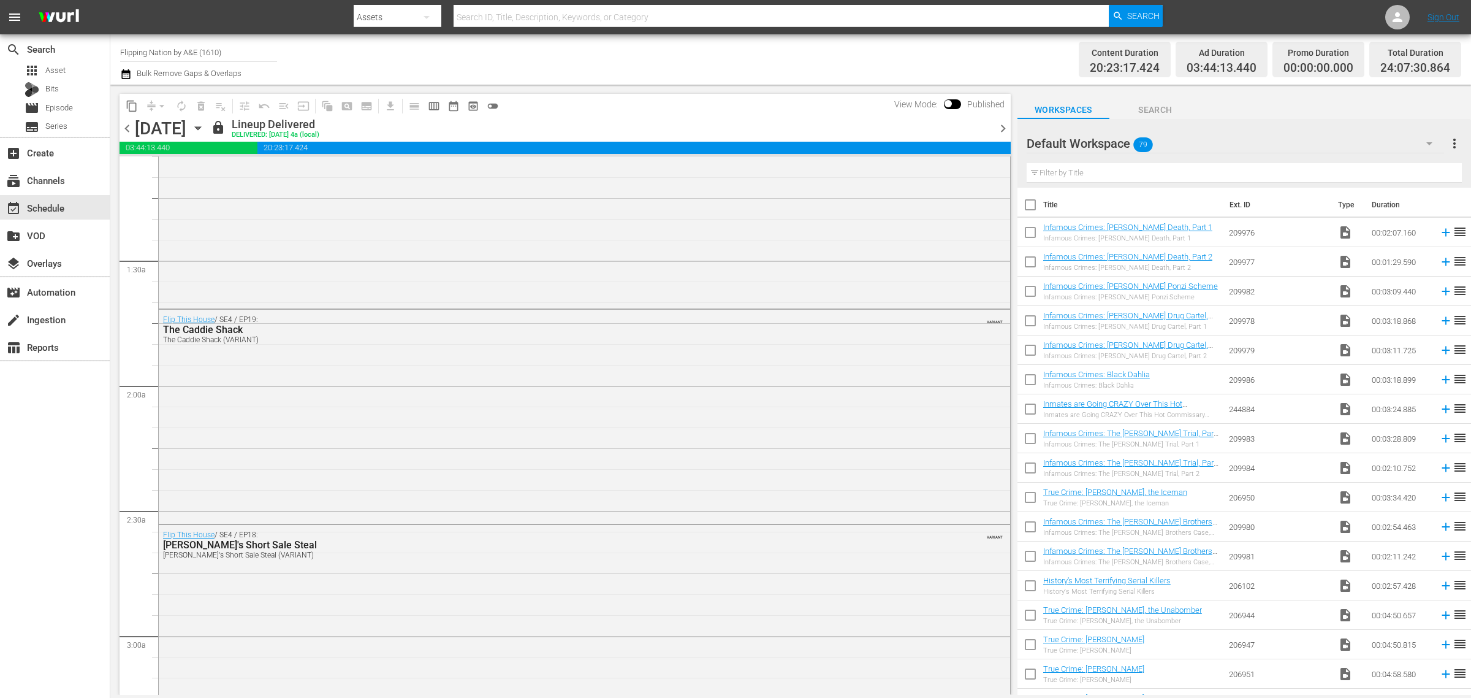
scroll to position [250, 0]
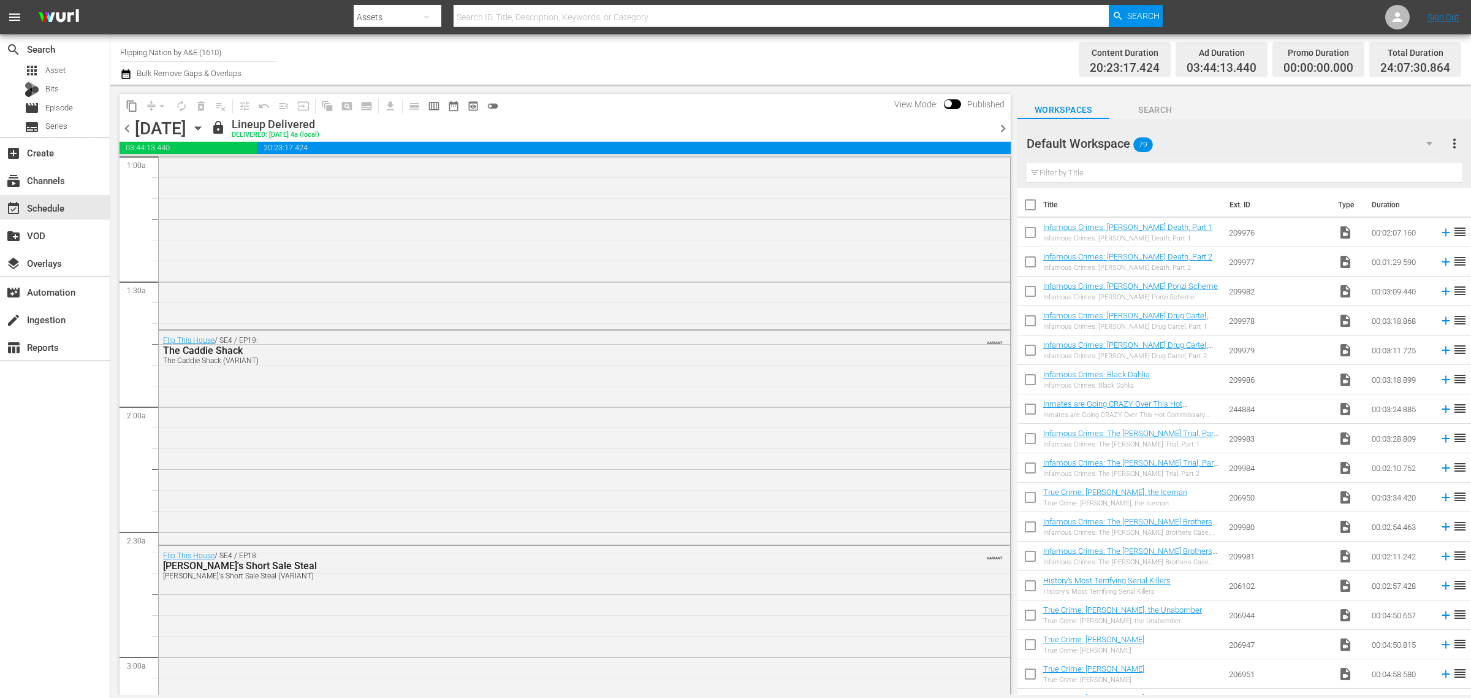
click at [1003, 124] on span "chevron_right" at bounding box center [1002, 128] width 15 height 15
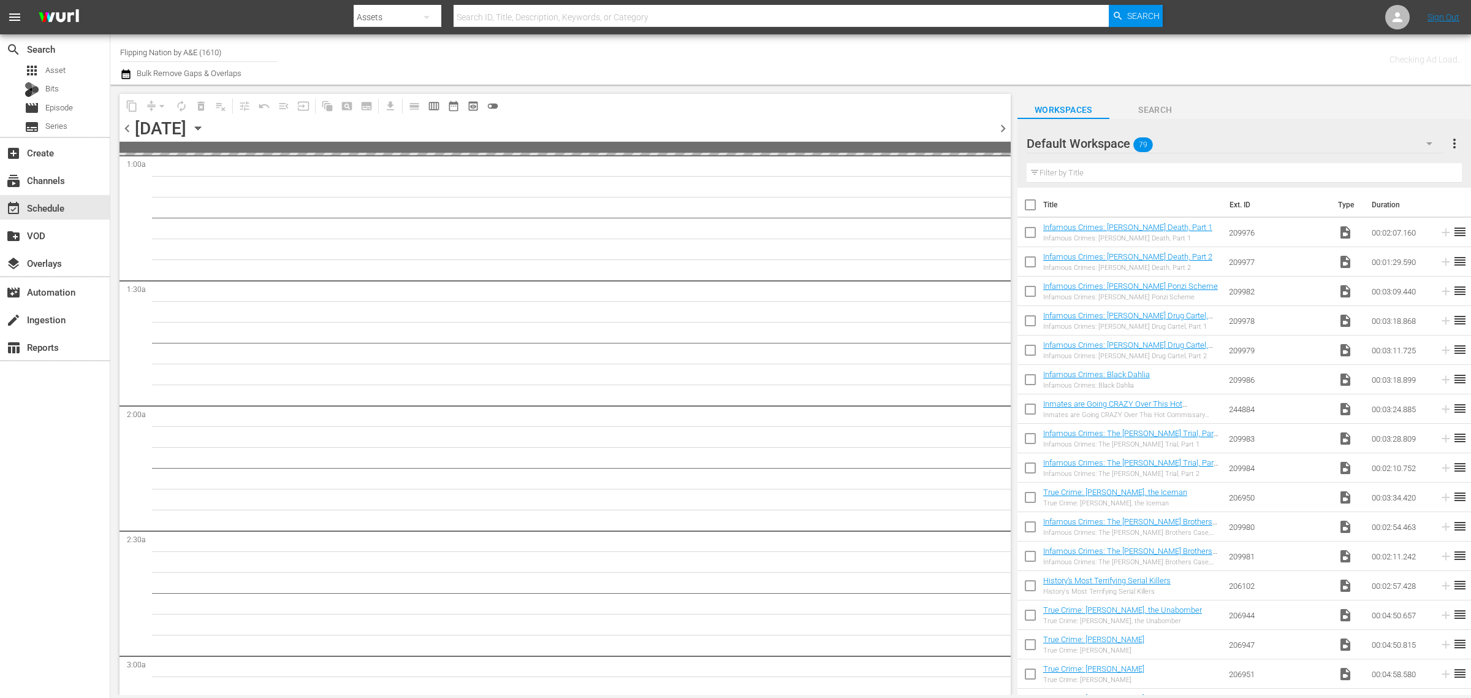
scroll to position [271, 0]
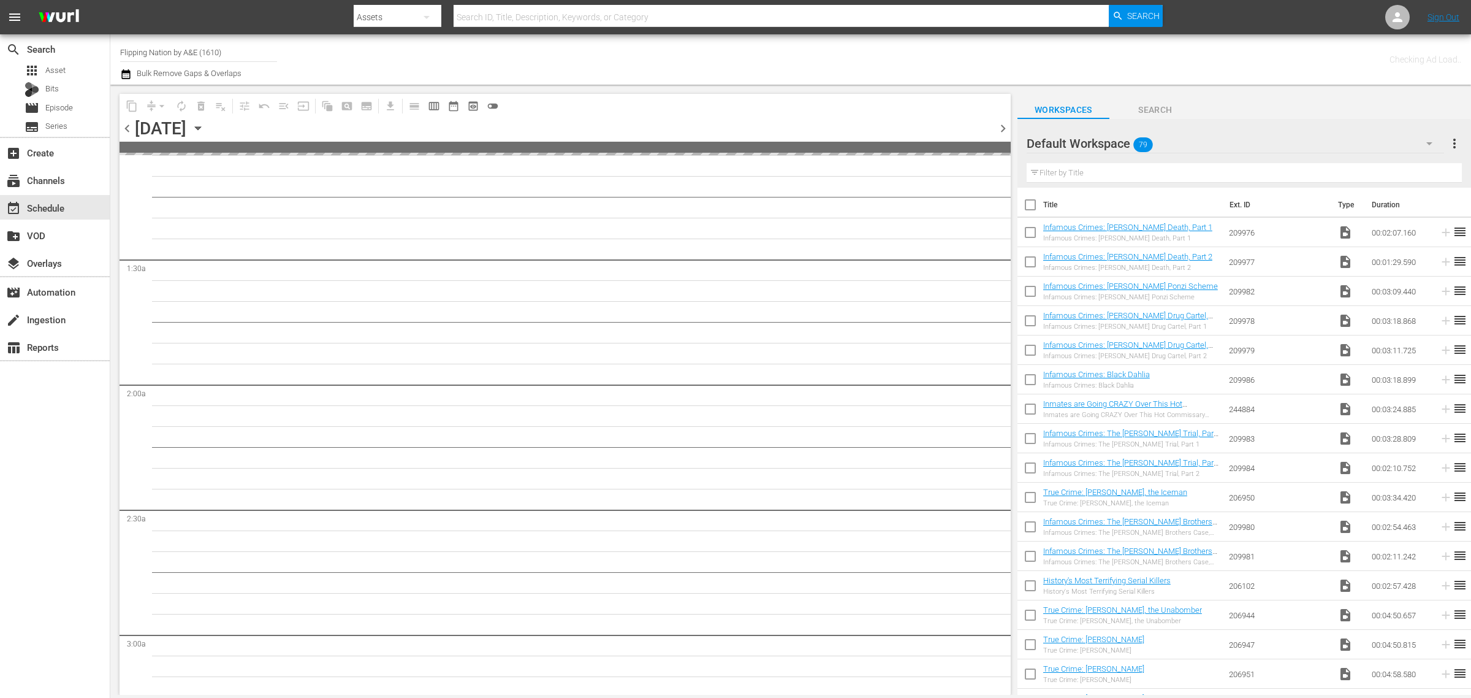
click at [785, 60] on div "Channel Title Flipping Nation by A&E (1610) Bulk Remove Gaps & Overlaps" at bounding box center [485, 59] width 731 height 44
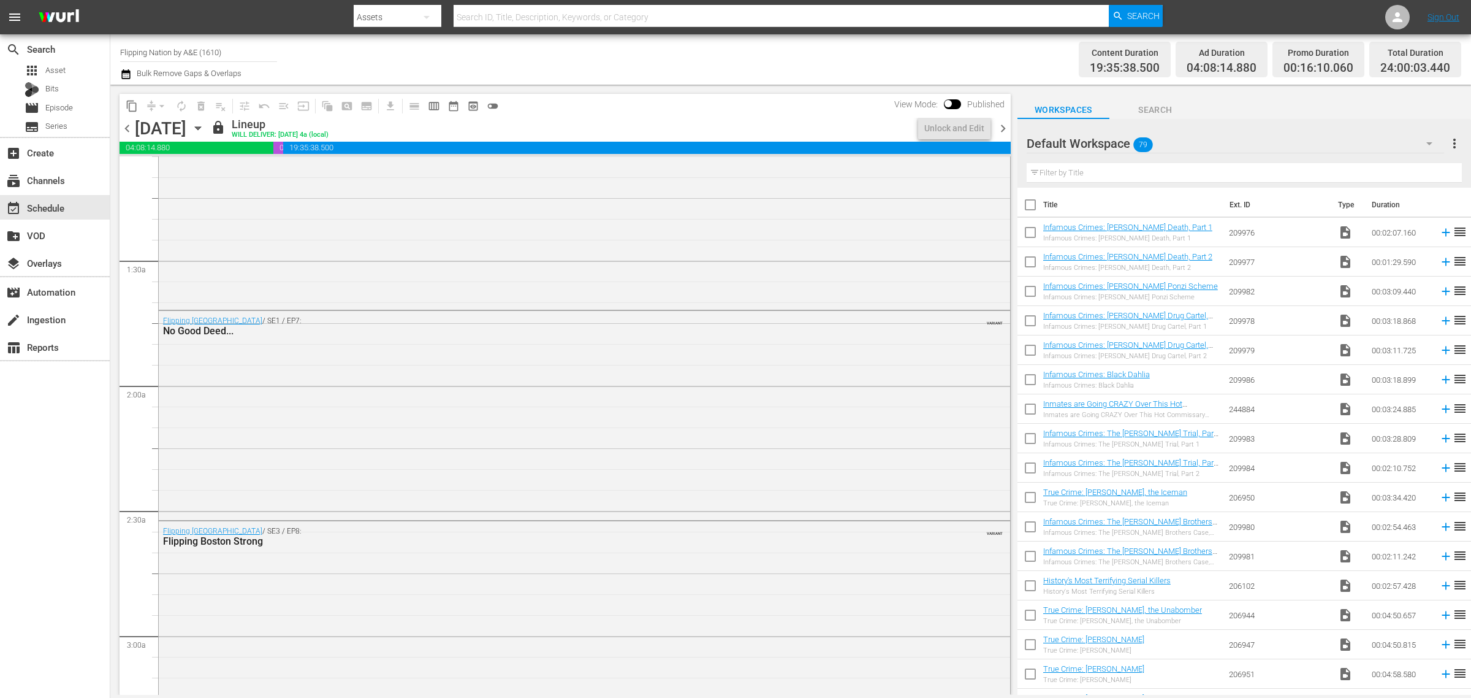
scroll to position [250, 0]
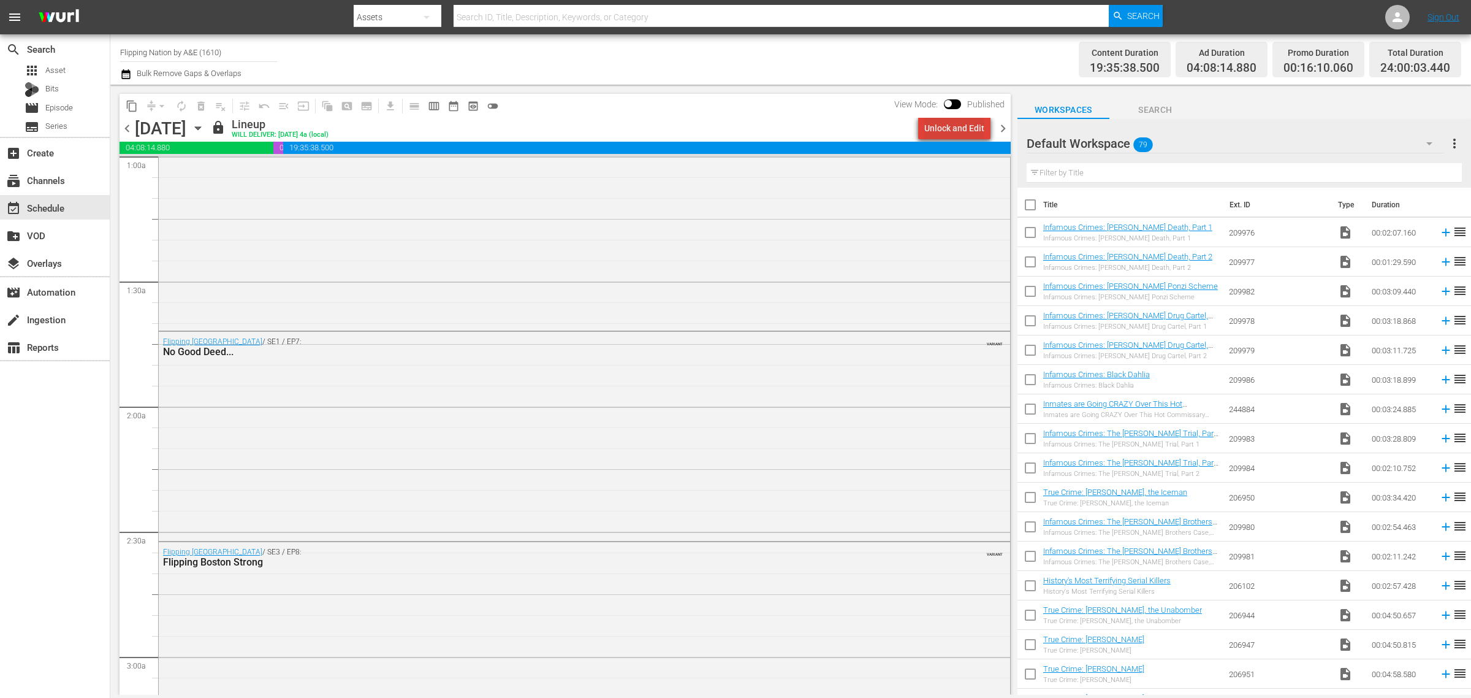
click at [962, 129] on div "Unlock and Edit" at bounding box center [954, 128] width 60 height 22
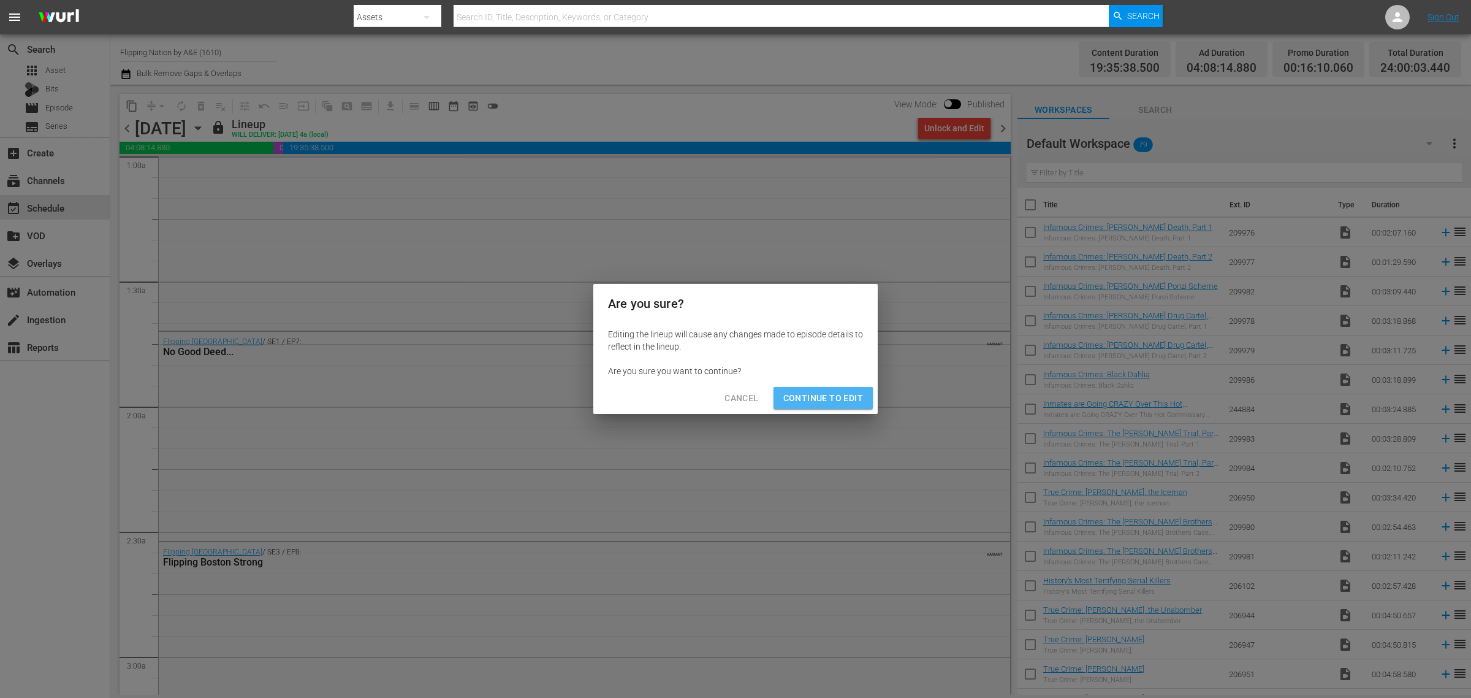
click at [820, 401] on span "Continue to Edit" at bounding box center [823, 397] width 80 height 15
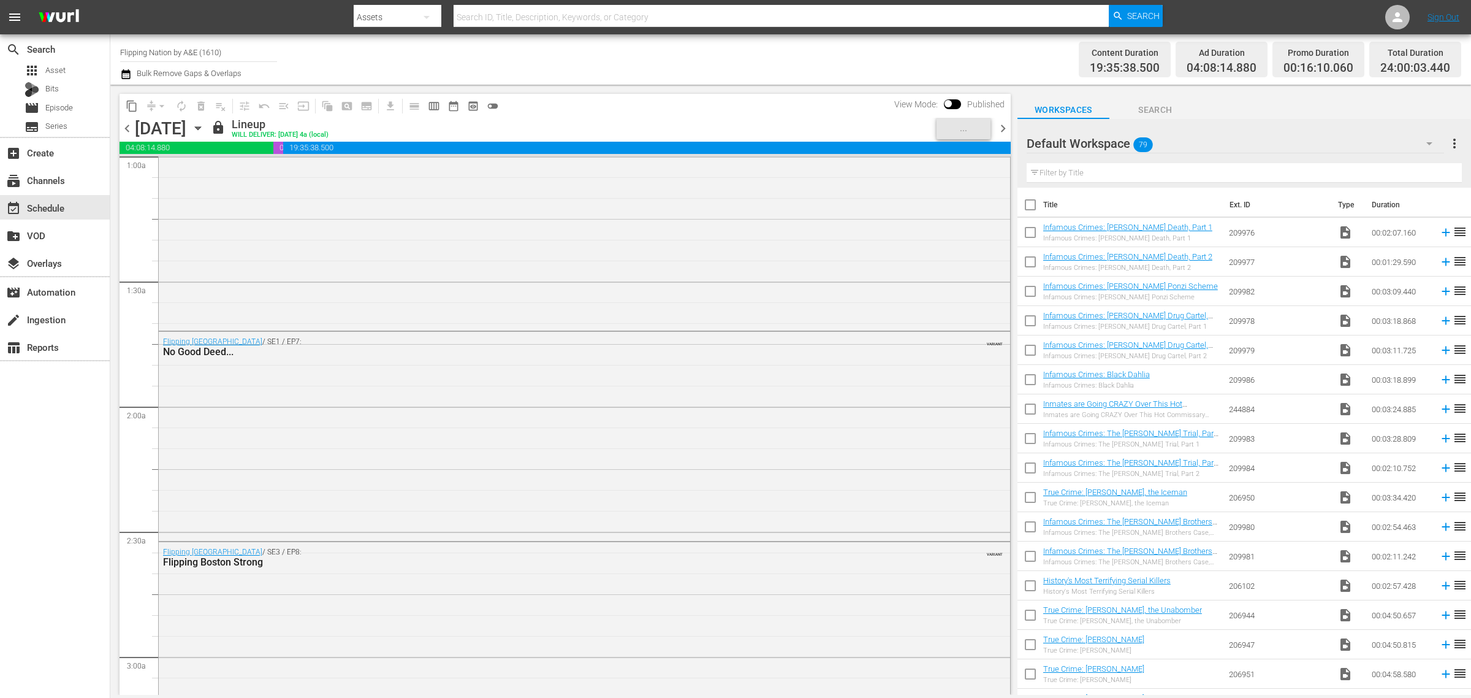
click at [786, 50] on div "Channel Title Flipping Nation by A&E (1610) Bulk Remove Gaps & Overlaps" at bounding box center [485, 59] width 731 height 44
click at [954, 130] on div "Lock and Publish" at bounding box center [951, 128] width 66 height 22
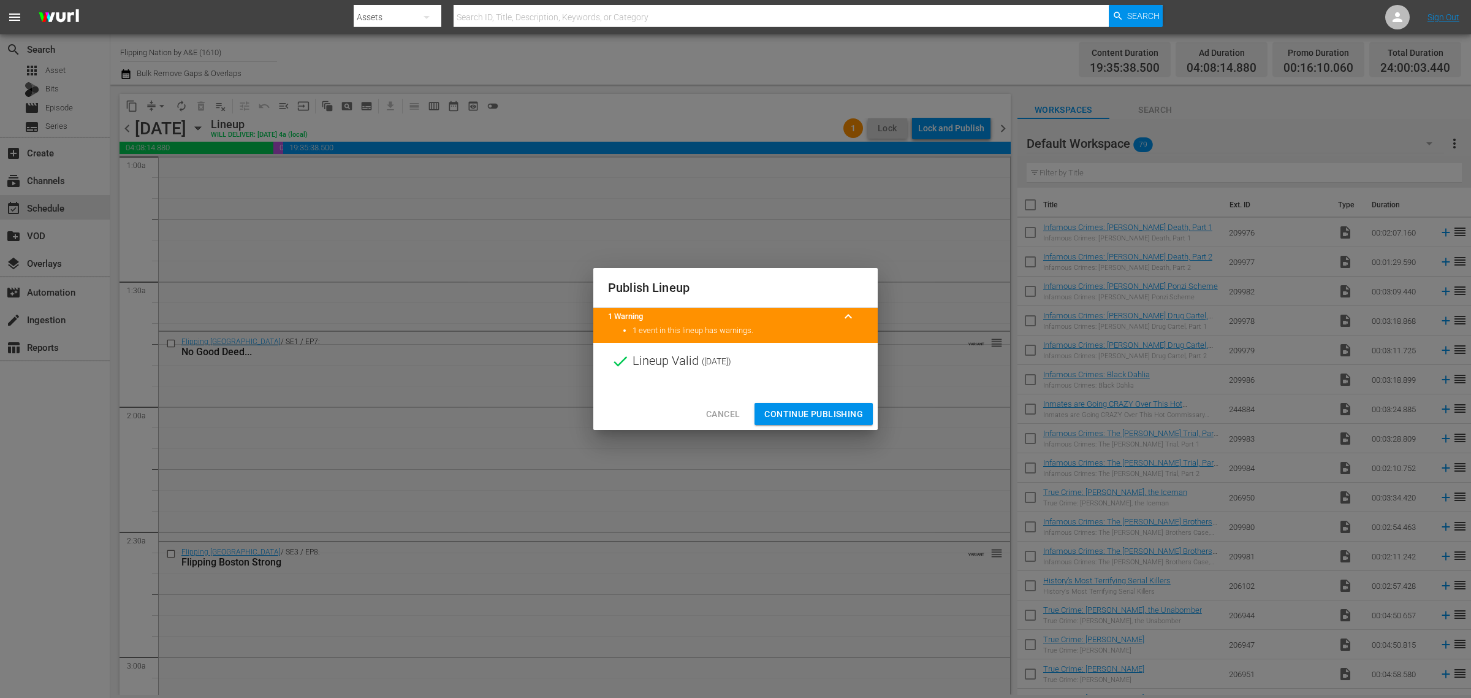
click at [814, 415] on span "Continue Publishing" at bounding box center [813, 413] width 99 height 15
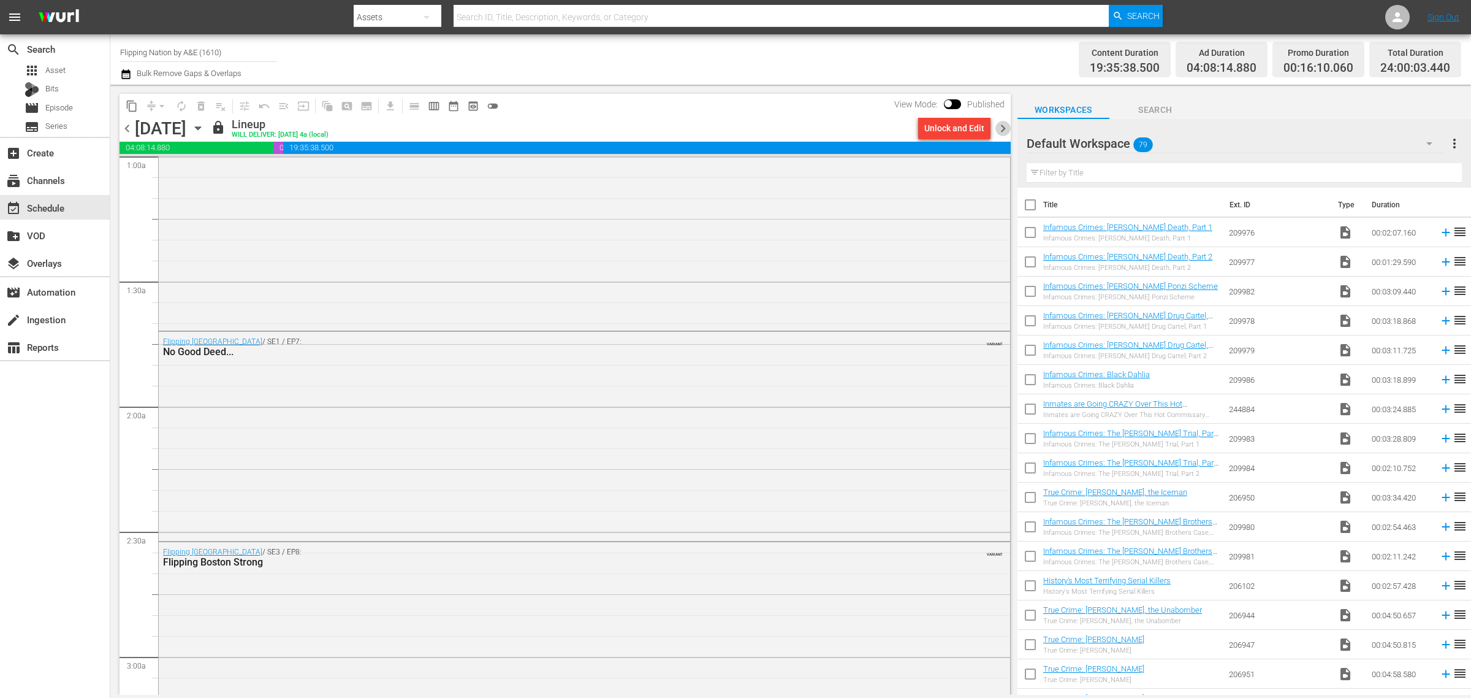
click at [1004, 124] on span "chevron_right" at bounding box center [1002, 128] width 15 height 15
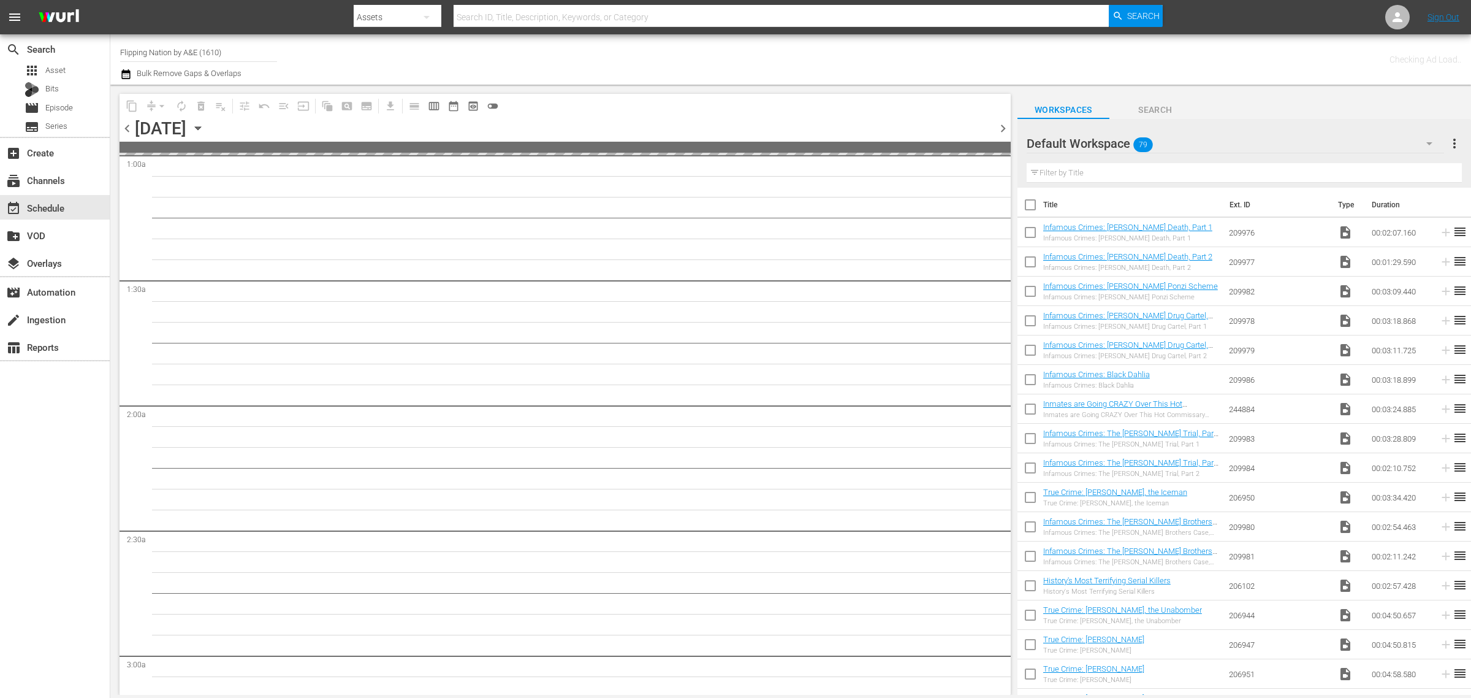
scroll to position [271, 0]
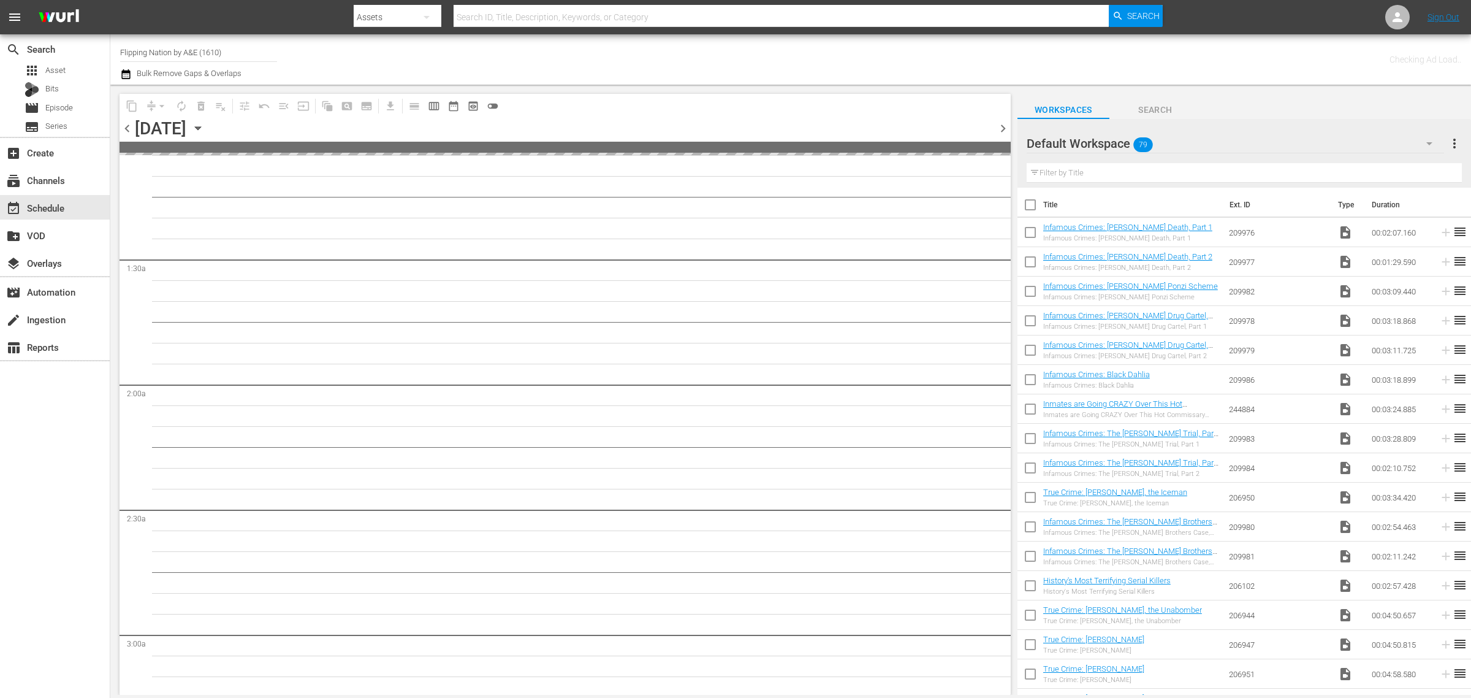
click at [851, 56] on div "Checking Ad Load.." at bounding box center [1156, 59] width 610 height 44
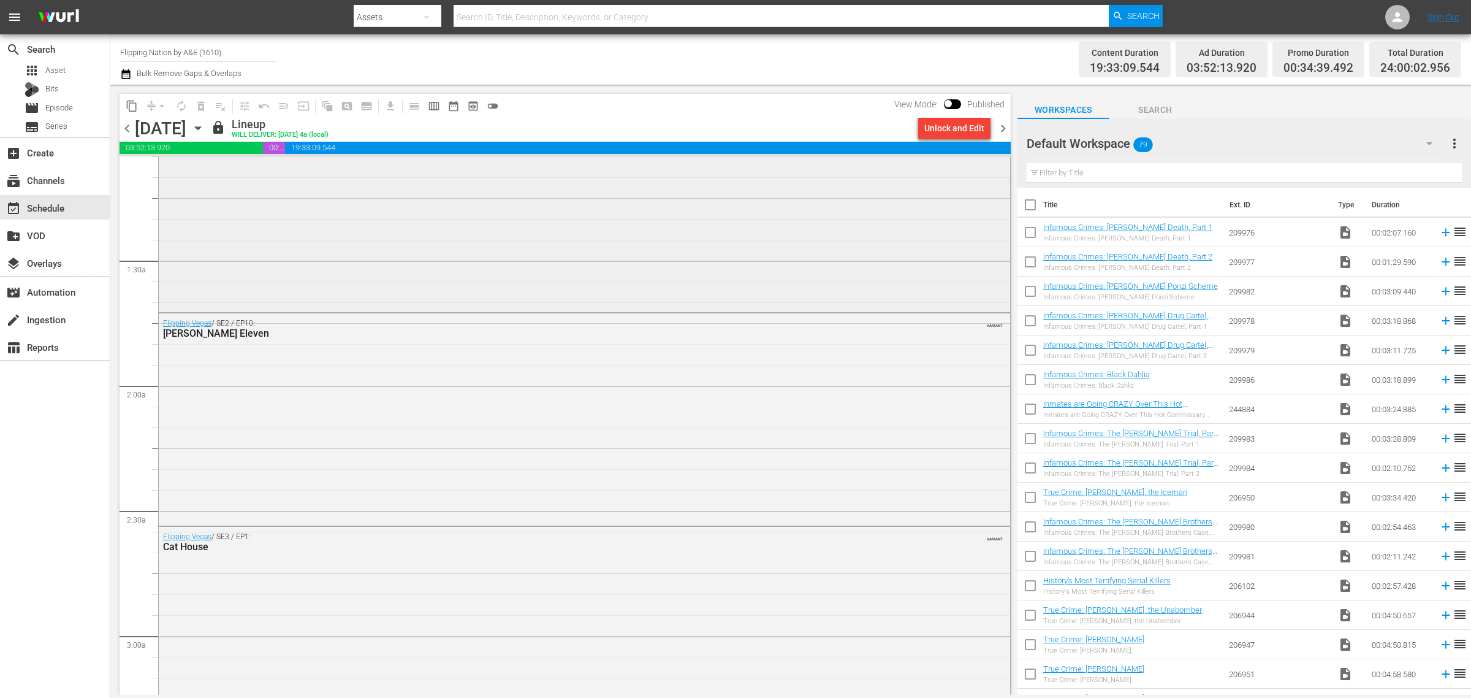
scroll to position [230, 0]
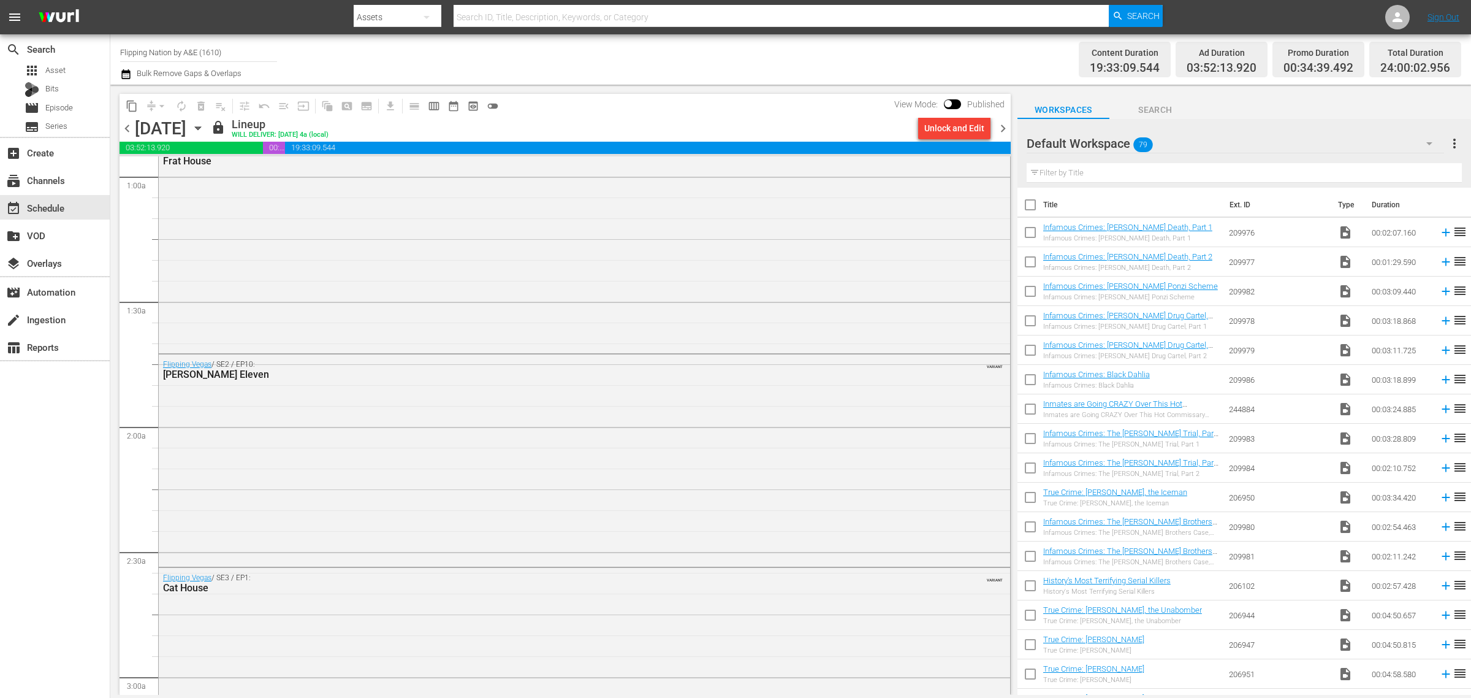
click at [748, 47] on div "Channel Title Flipping Nation by A&E (1610) Bulk Remove Gaps & Overlaps" at bounding box center [485, 59] width 731 height 44
click at [733, 63] on div "Channel Title Flipping Nation by A&E (1610) Bulk Remove Gaps & Overlaps" at bounding box center [485, 59] width 731 height 44
click at [765, 56] on div "Channel Title Flipping Nation by A&E (1610) Bulk Remove Gaps & Overlaps" at bounding box center [485, 59] width 731 height 44
click at [929, 126] on div "Unlock and Edit" at bounding box center [954, 128] width 60 height 22
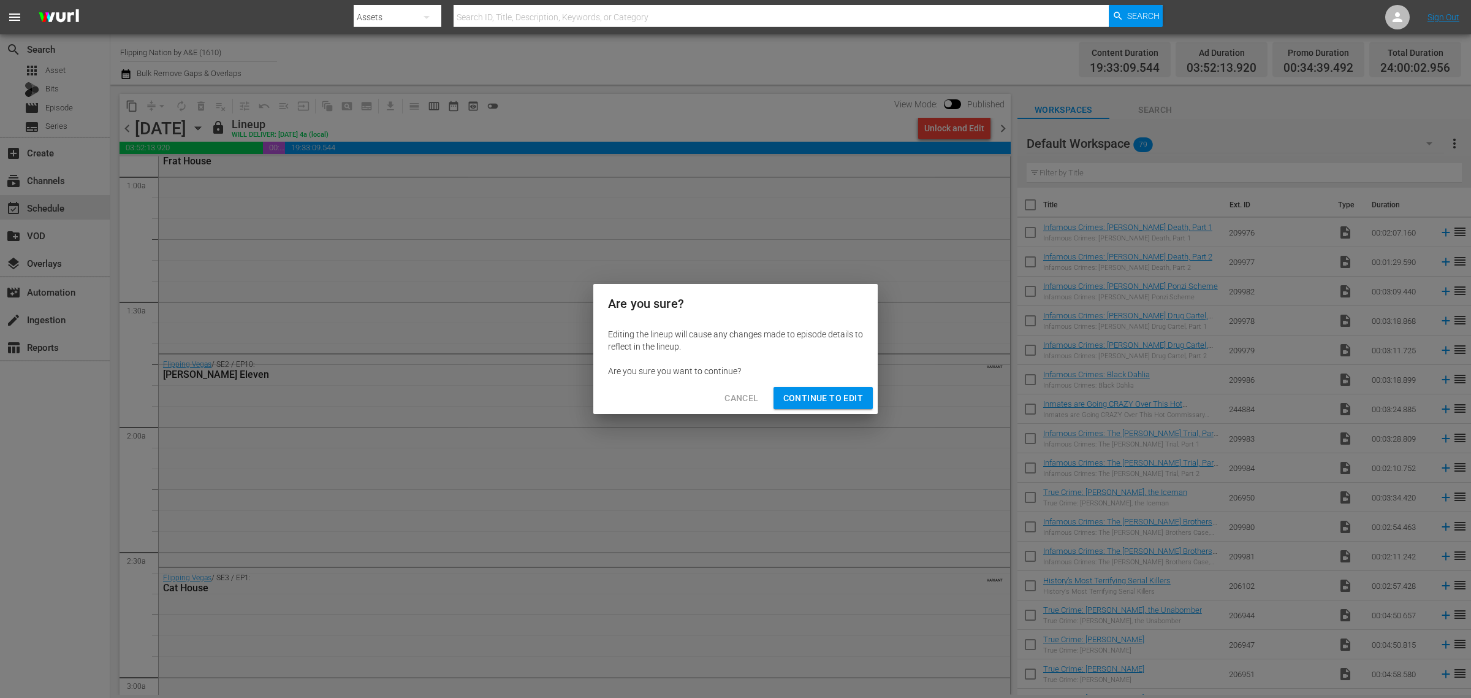
click at [798, 401] on span "Continue to Edit" at bounding box center [823, 397] width 80 height 15
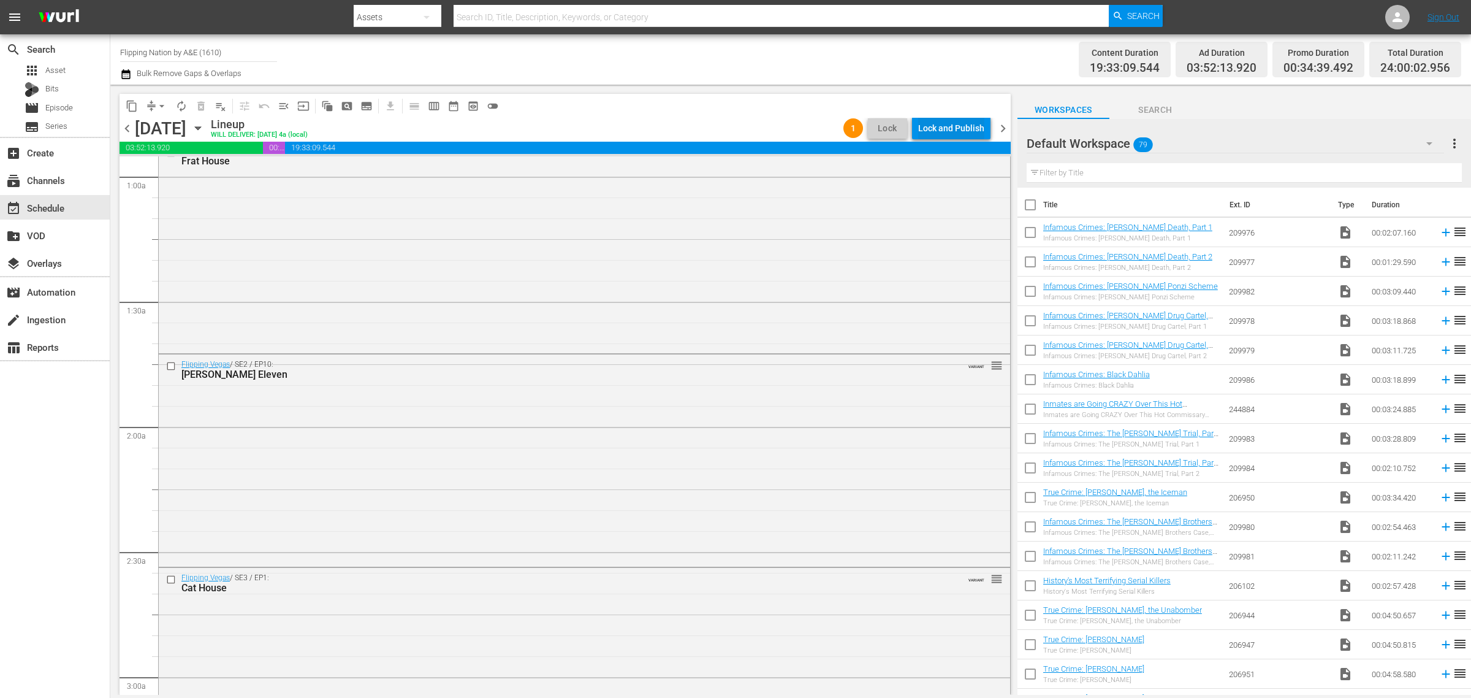
click at [938, 126] on div "Lock and Publish" at bounding box center [951, 128] width 66 height 22
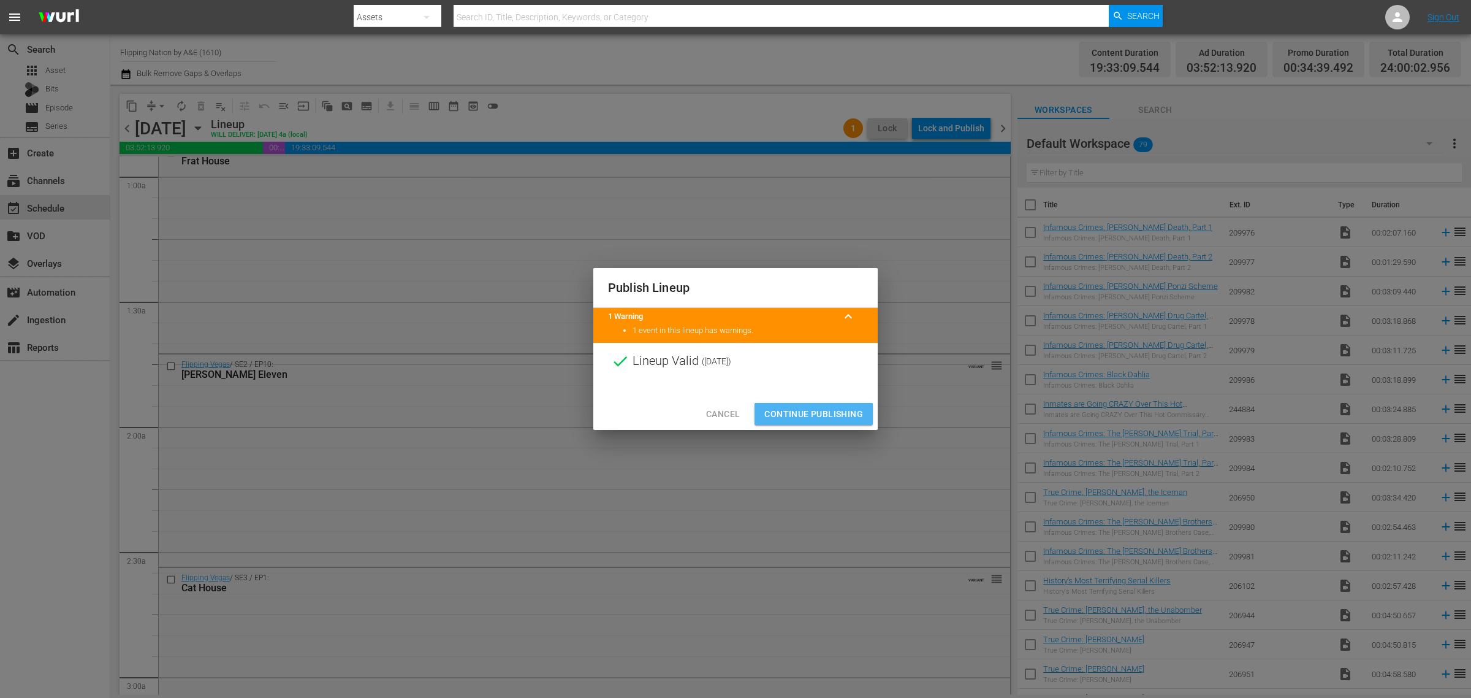
click at [816, 424] on button "Continue Publishing" at bounding box center [814, 414] width 118 height 23
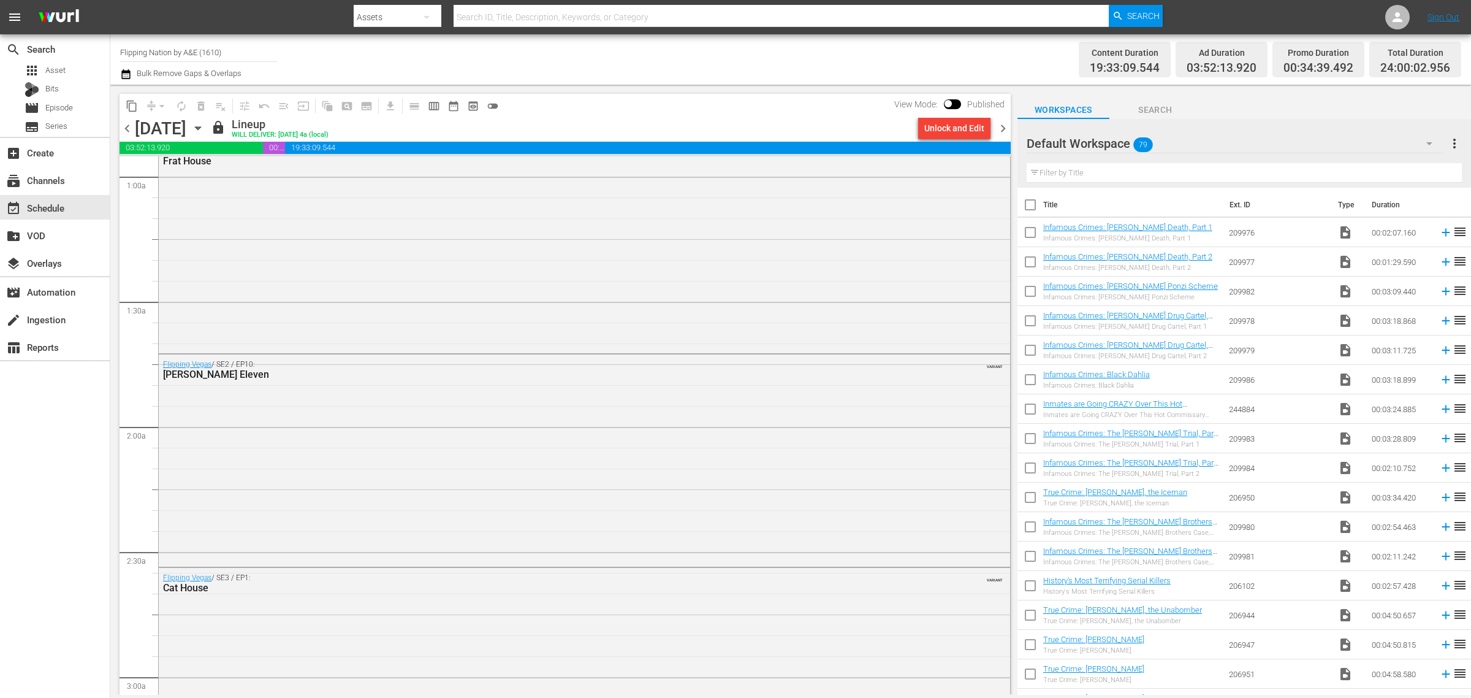
click at [831, 62] on div "Channel Title Flipping Nation by A&E (1610) Bulk Remove Gaps & Overlaps" at bounding box center [485, 59] width 731 height 44
click at [1002, 127] on span "chevron_right" at bounding box center [1002, 128] width 15 height 15
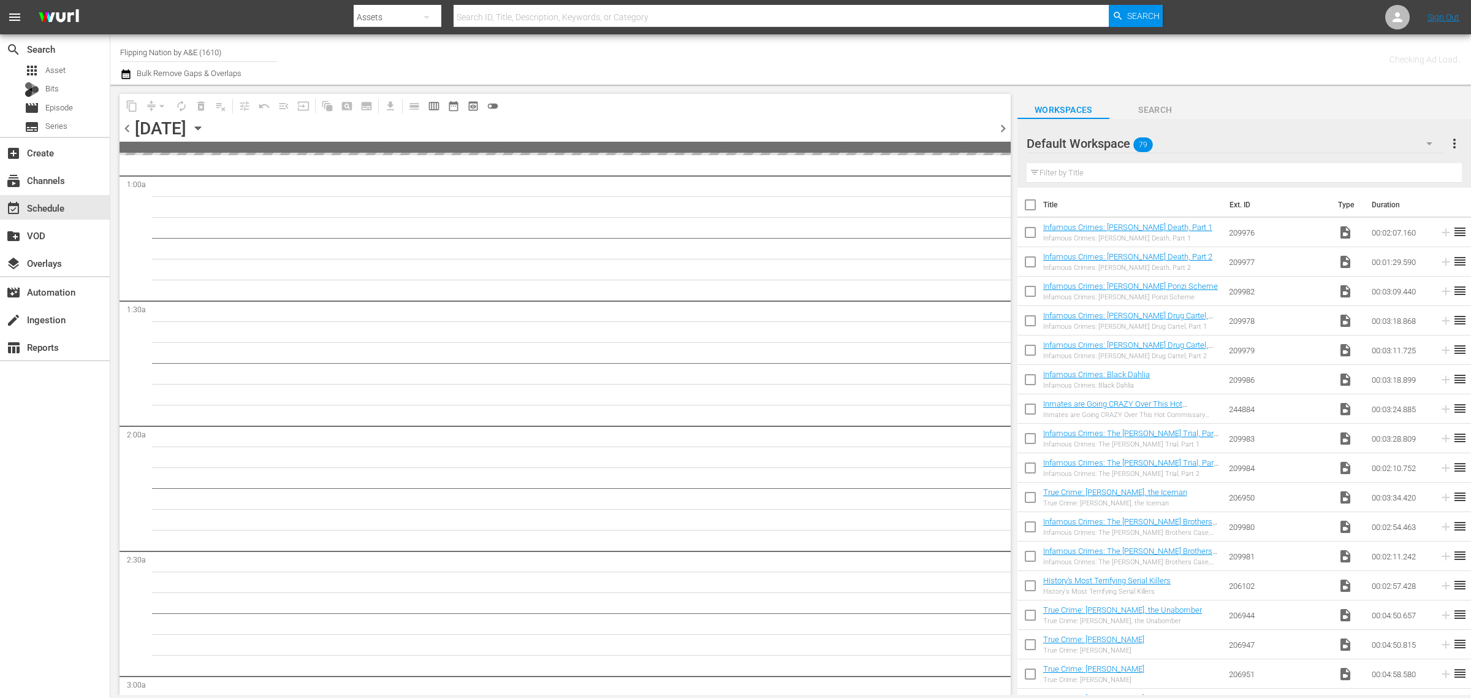
scroll to position [271, 0]
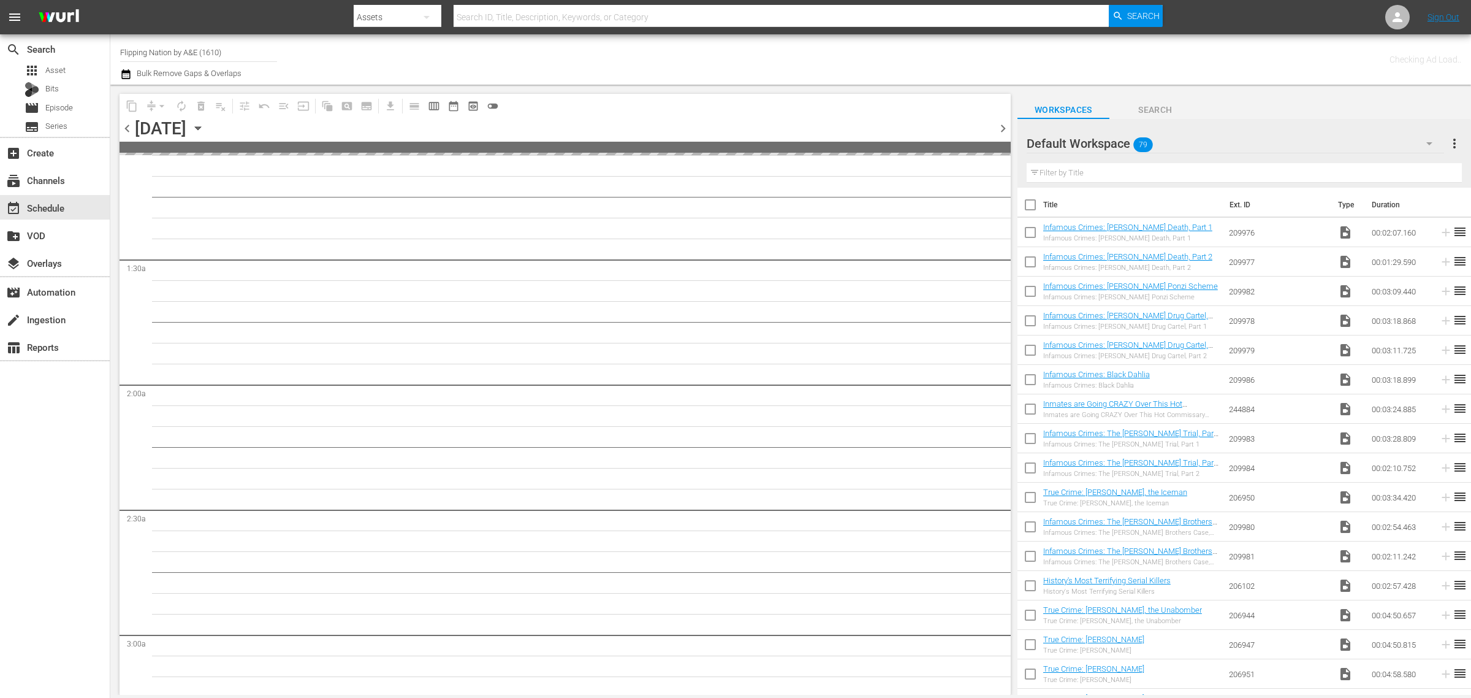
click at [804, 61] on div "Channel Title Flipping Nation by A&E (1610) Bulk Remove Gaps & Overlaps" at bounding box center [485, 59] width 731 height 44
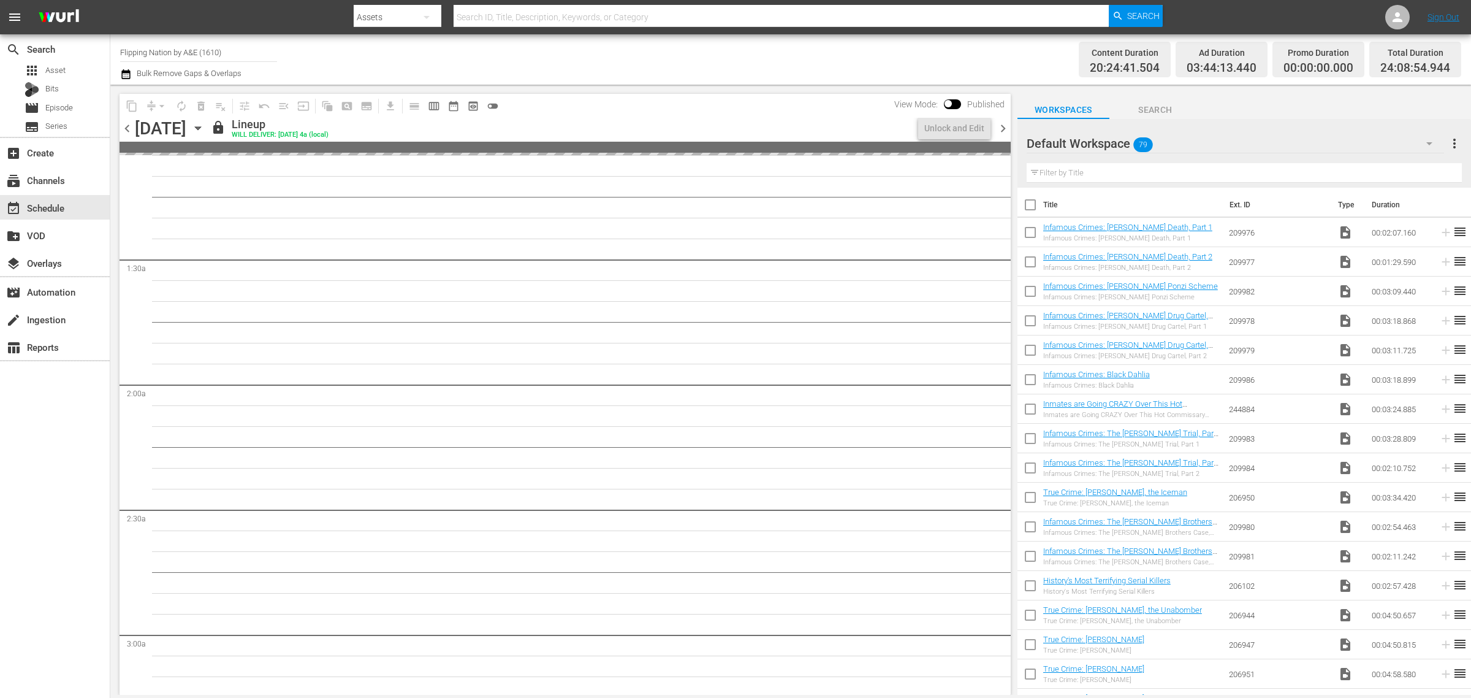
scroll to position [250, 0]
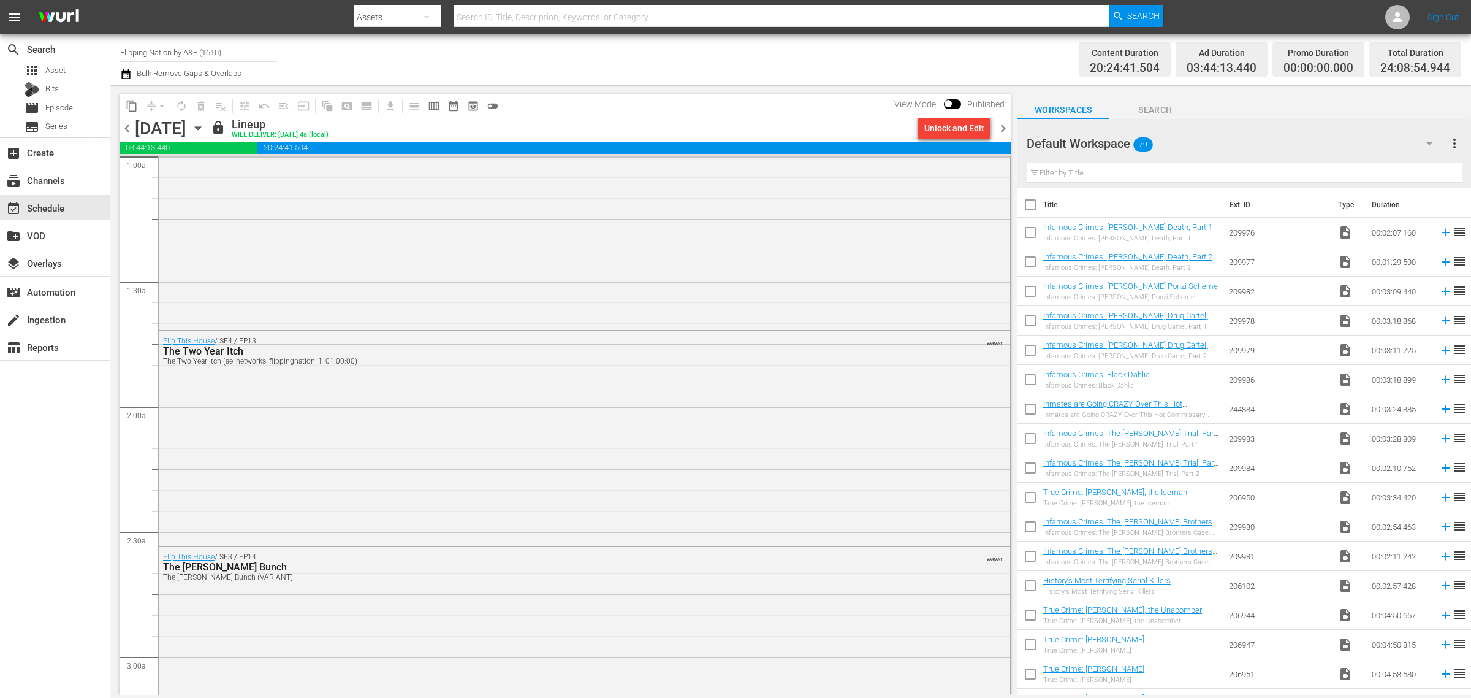
click at [804, 61] on div "Channel Title Flipping Nation by A&E (1610) Bulk Remove Gaps & Overlaps" at bounding box center [485, 59] width 731 height 44
click at [785, 56] on div "Channel Title Flipping Nation by A&E (1610) Bulk Remove Gaps & Overlaps" at bounding box center [485, 59] width 731 height 44
click at [477, 61] on div "Channel Title Flipping Nation by A&E (1610) Bulk Remove Gaps & Overlaps" at bounding box center [485, 59] width 731 height 44
click at [205, 126] on icon "button" at bounding box center [197, 127] width 13 height 13
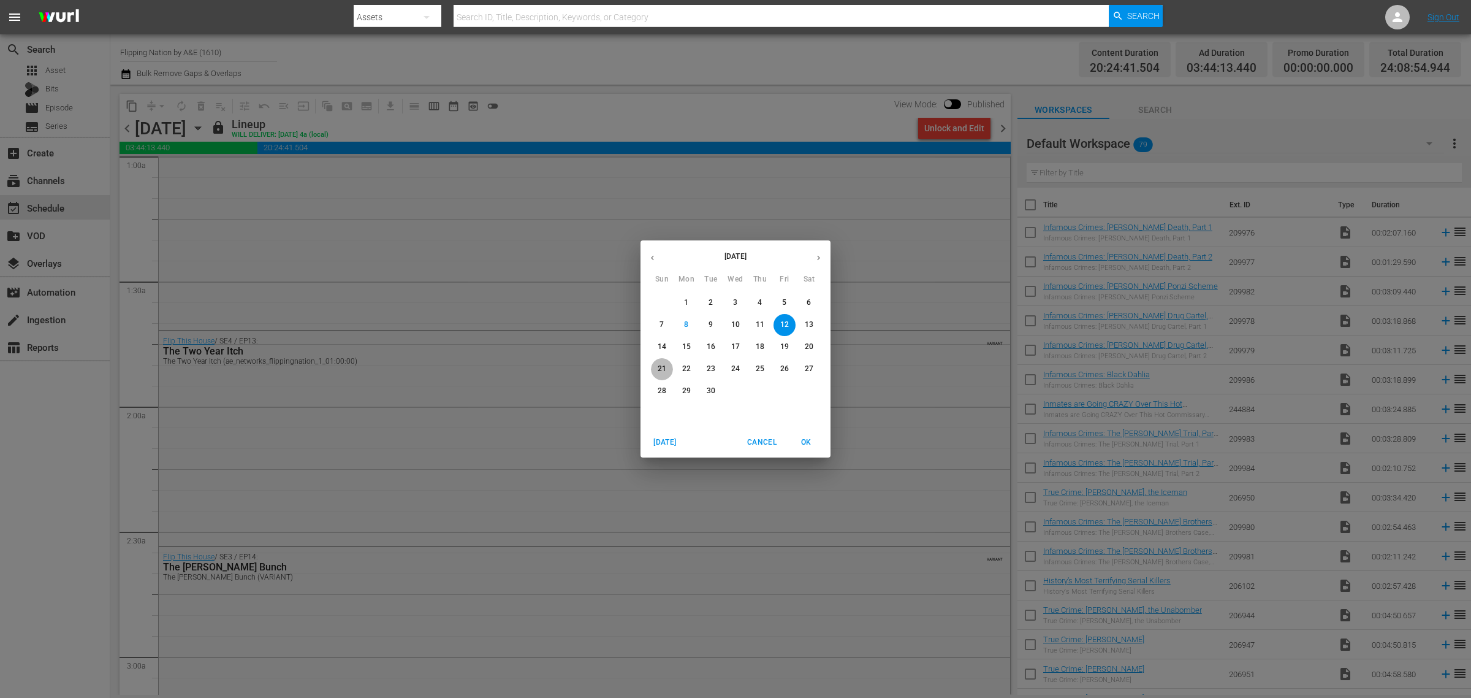
click at [663, 363] on p "21" at bounding box center [662, 368] width 9 height 10
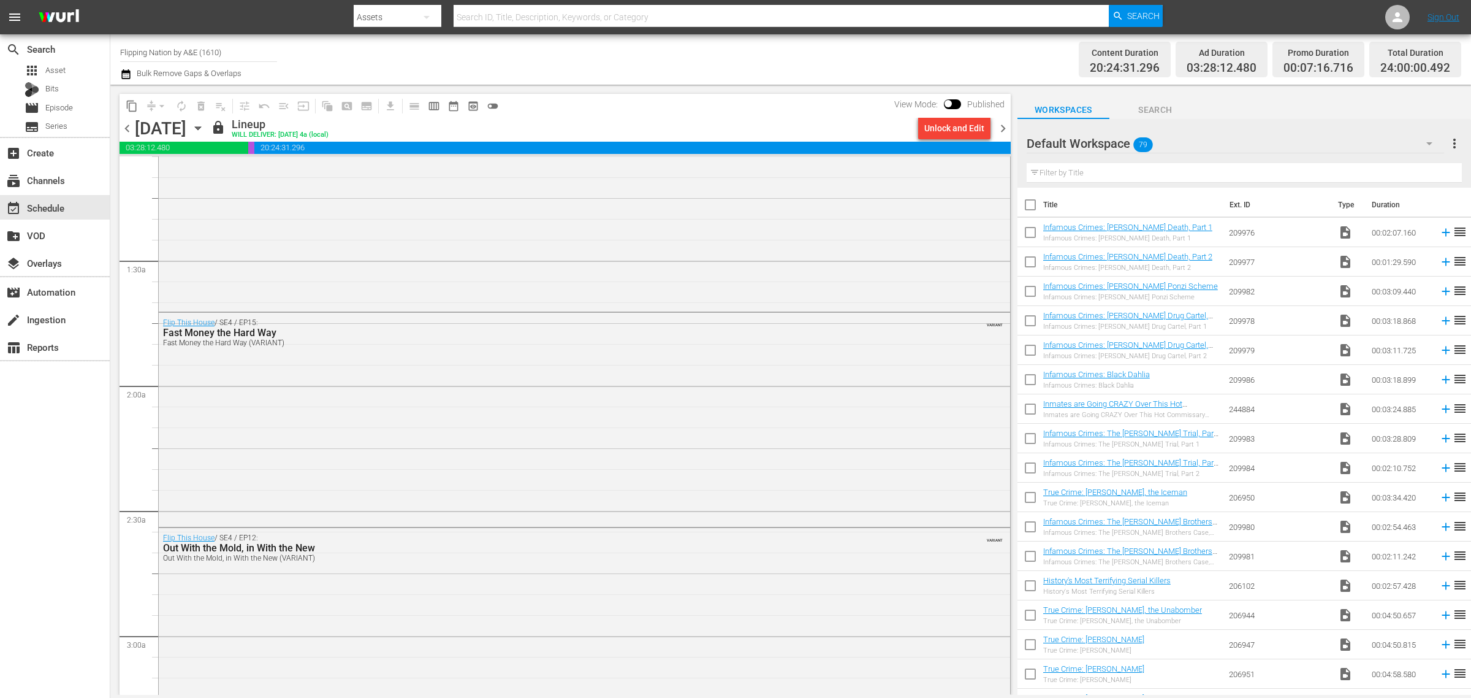
scroll to position [230, 0]
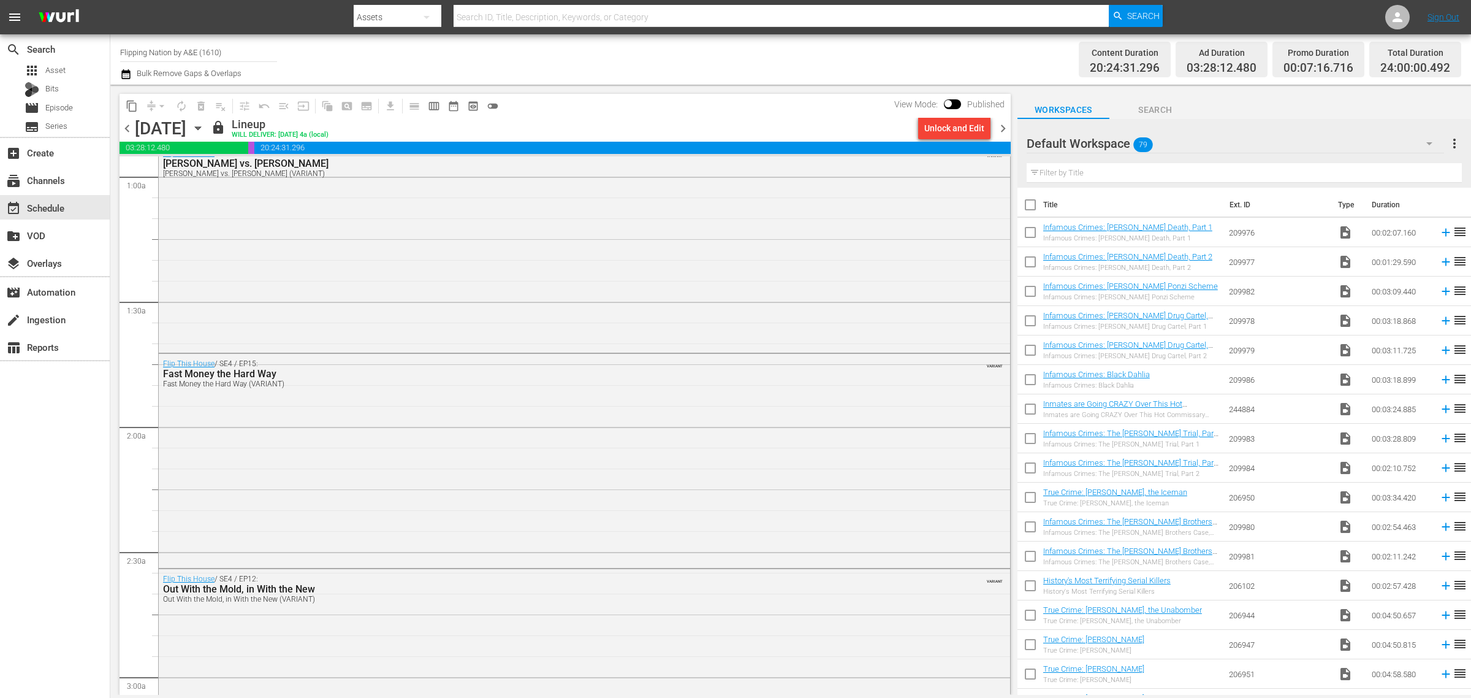
click at [205, 126] on icon "button" at bounding box center [197, 127] width 13 height 13
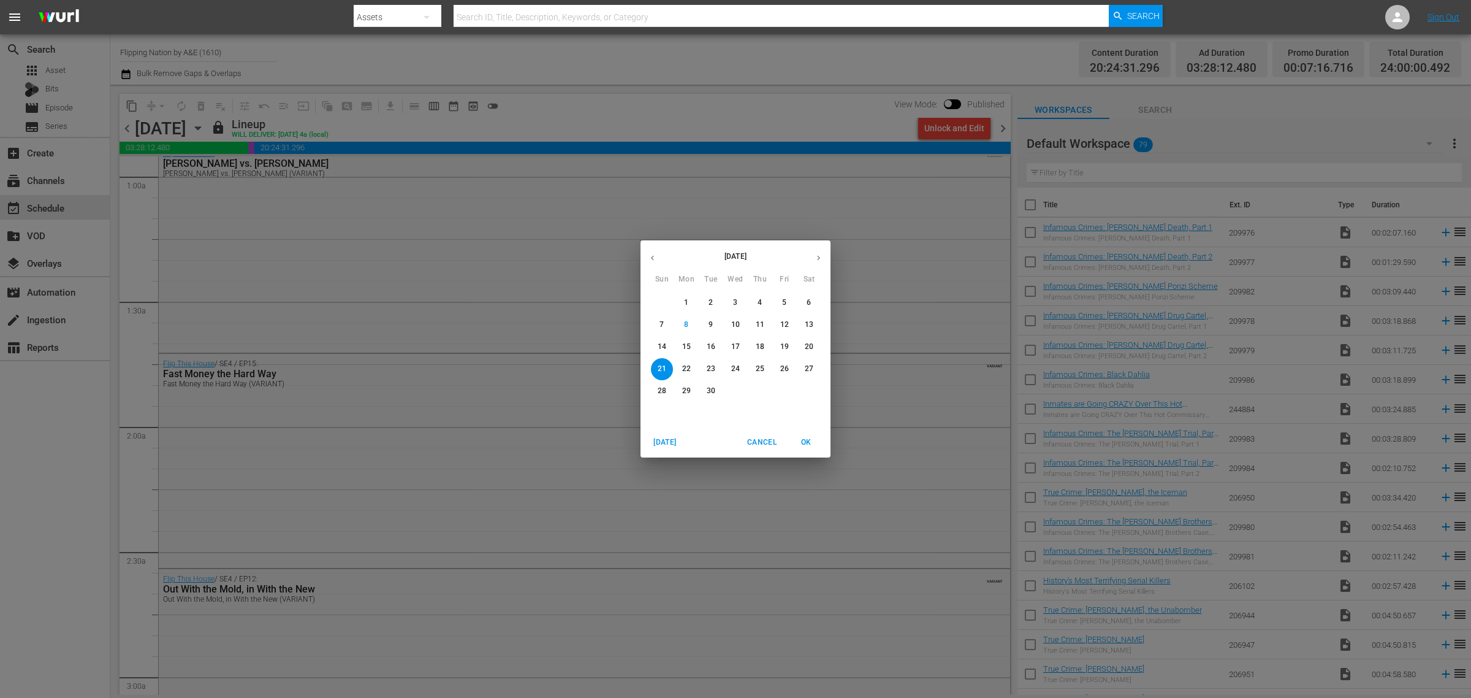
click at [680, 386] on span "29" at bounding box center [686, 391] width 22 height 10
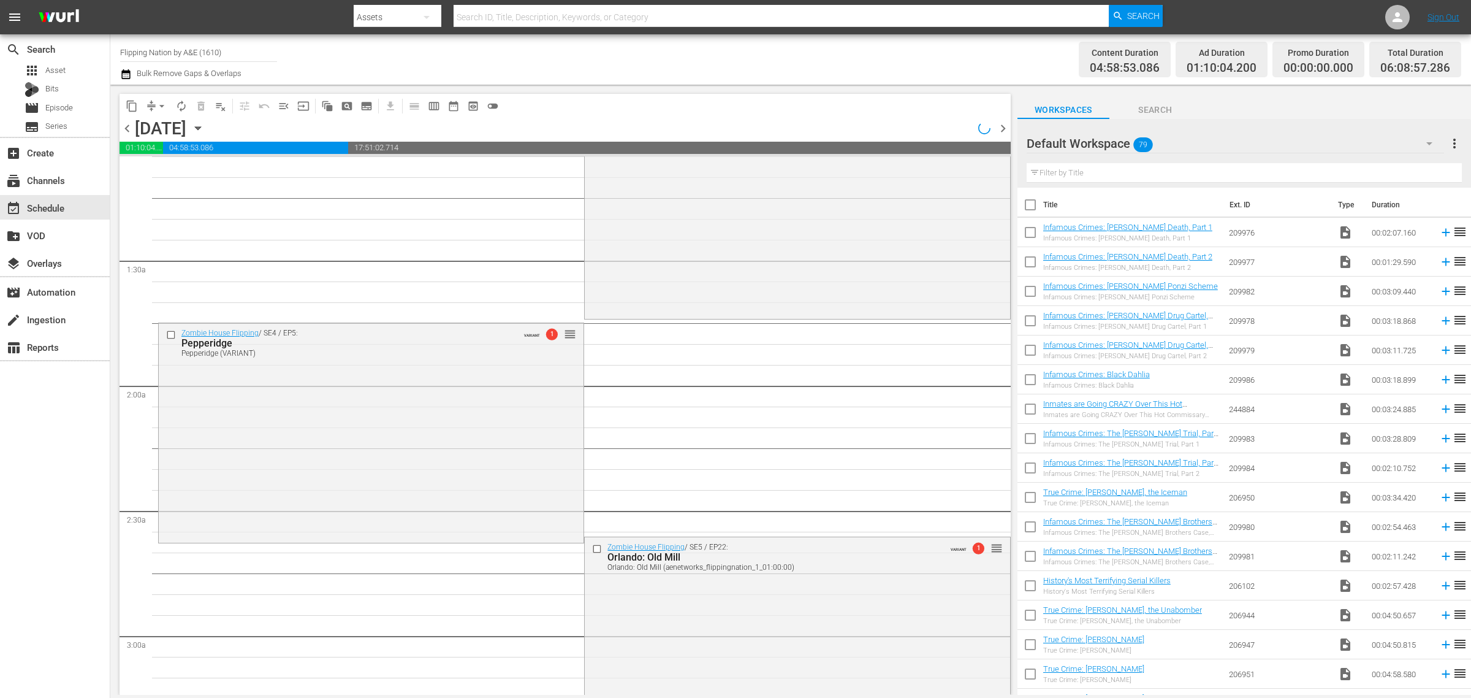
scroll to position [230, 0]
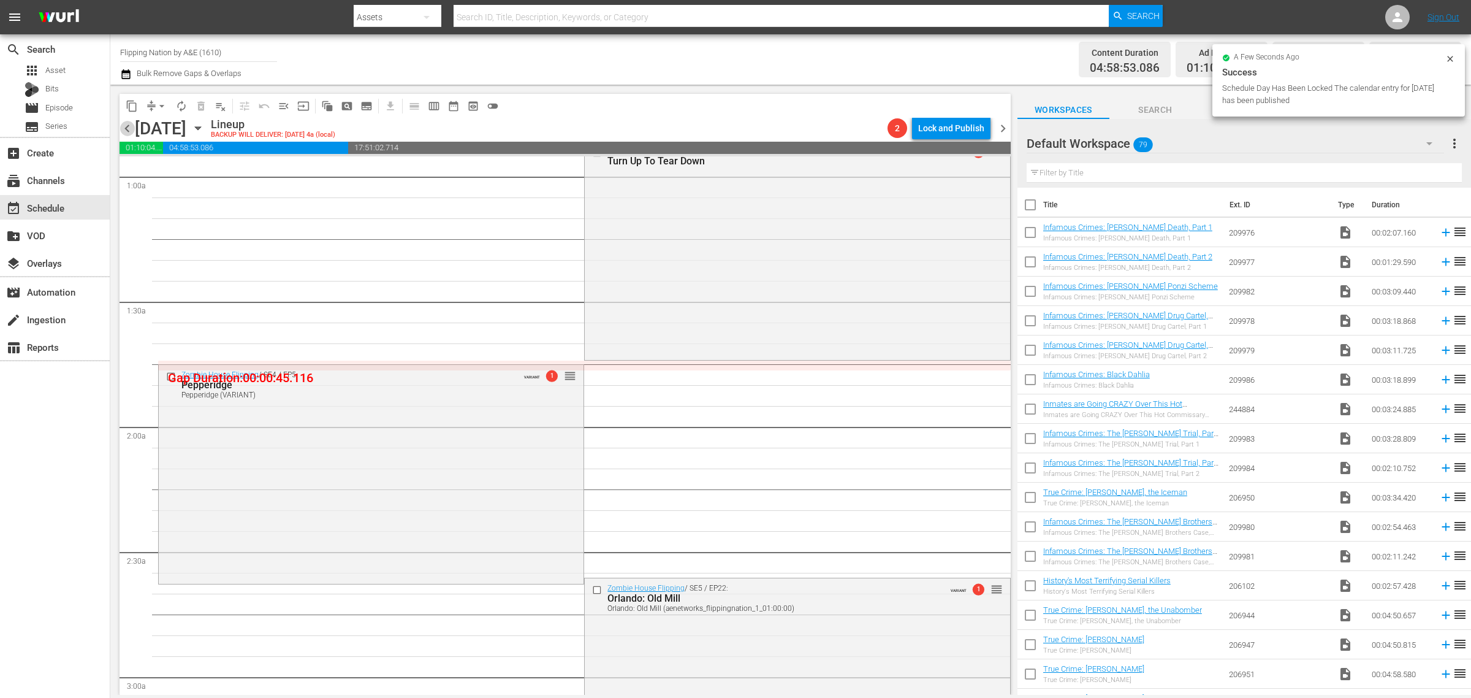
click at [120, 121] on span "chevron_left" at bounding box center [127, 128] width 15 height 15
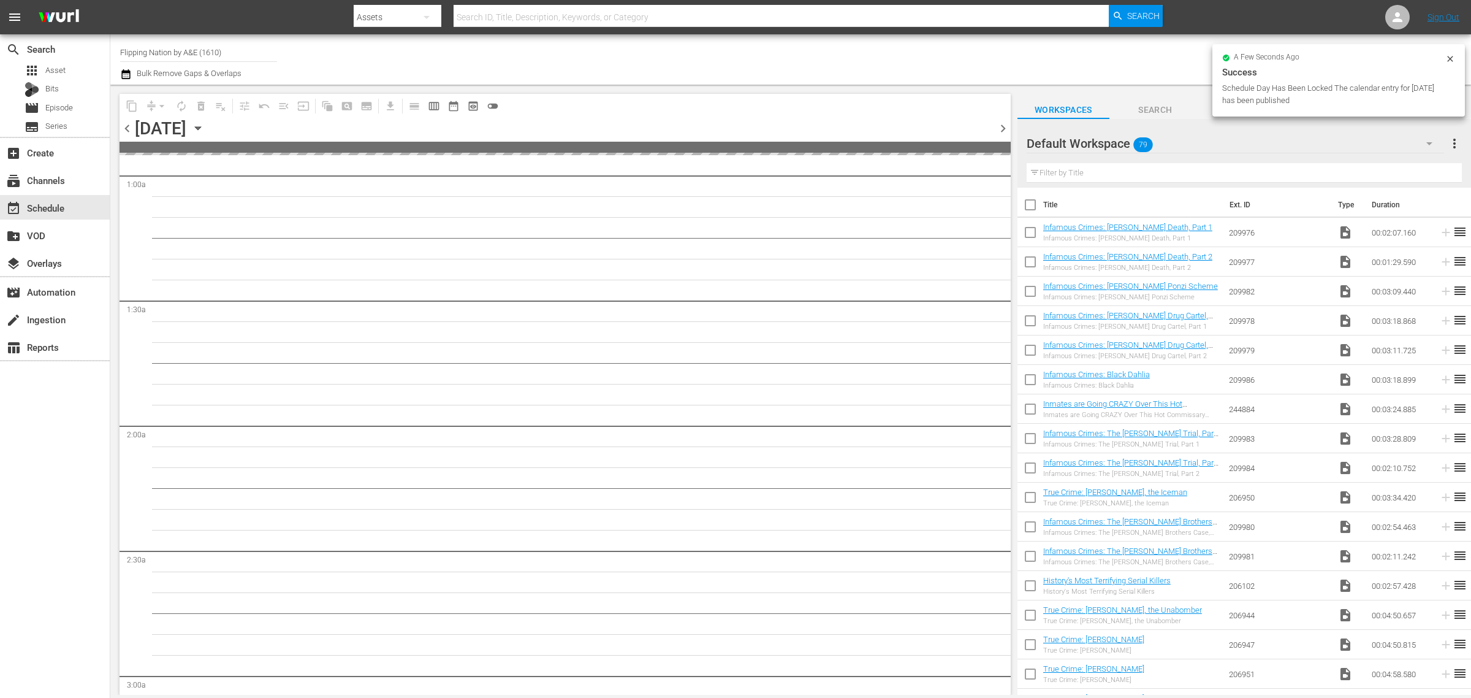
scroll to position [271, 0]
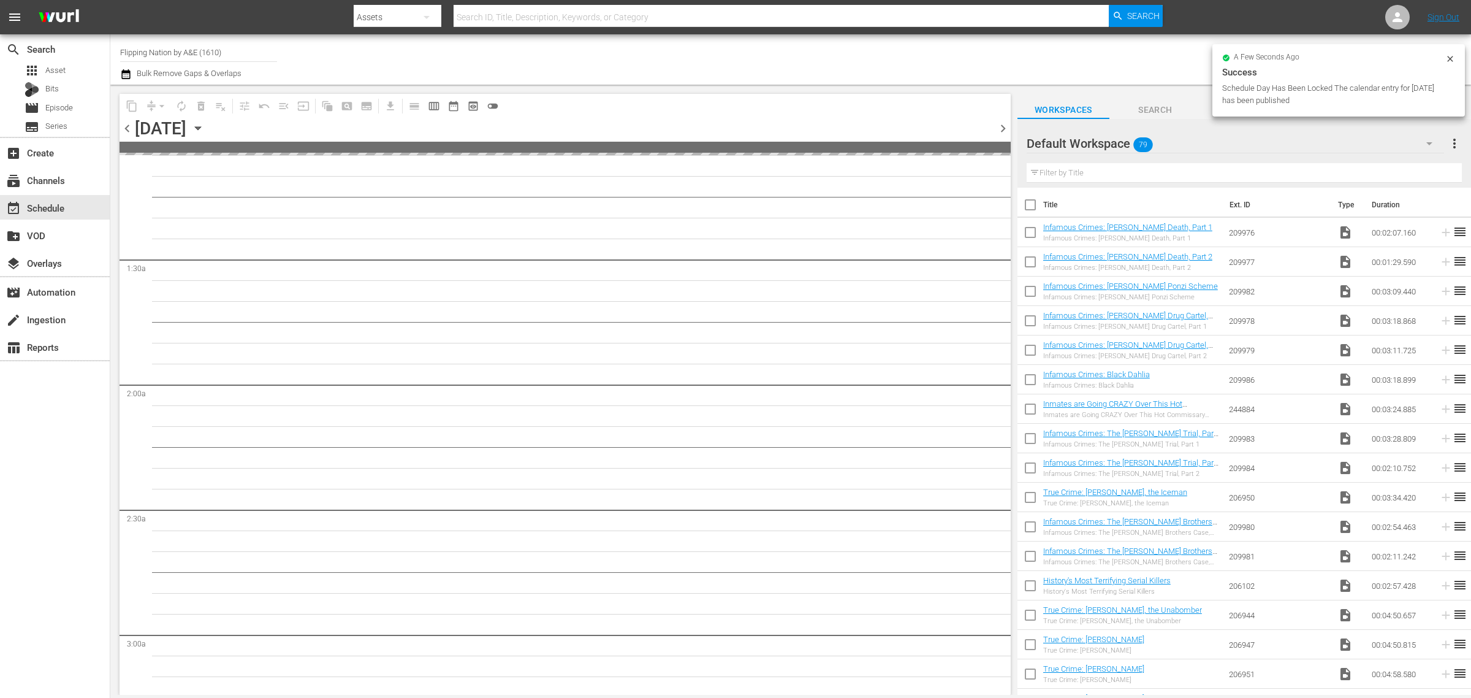
click at [837, 65] on div "Channel Title Flipping Nation by A&E (1610) Bulk Remove Gaps & Overlaps" at bounding box center [485, 59] width 731 height 44
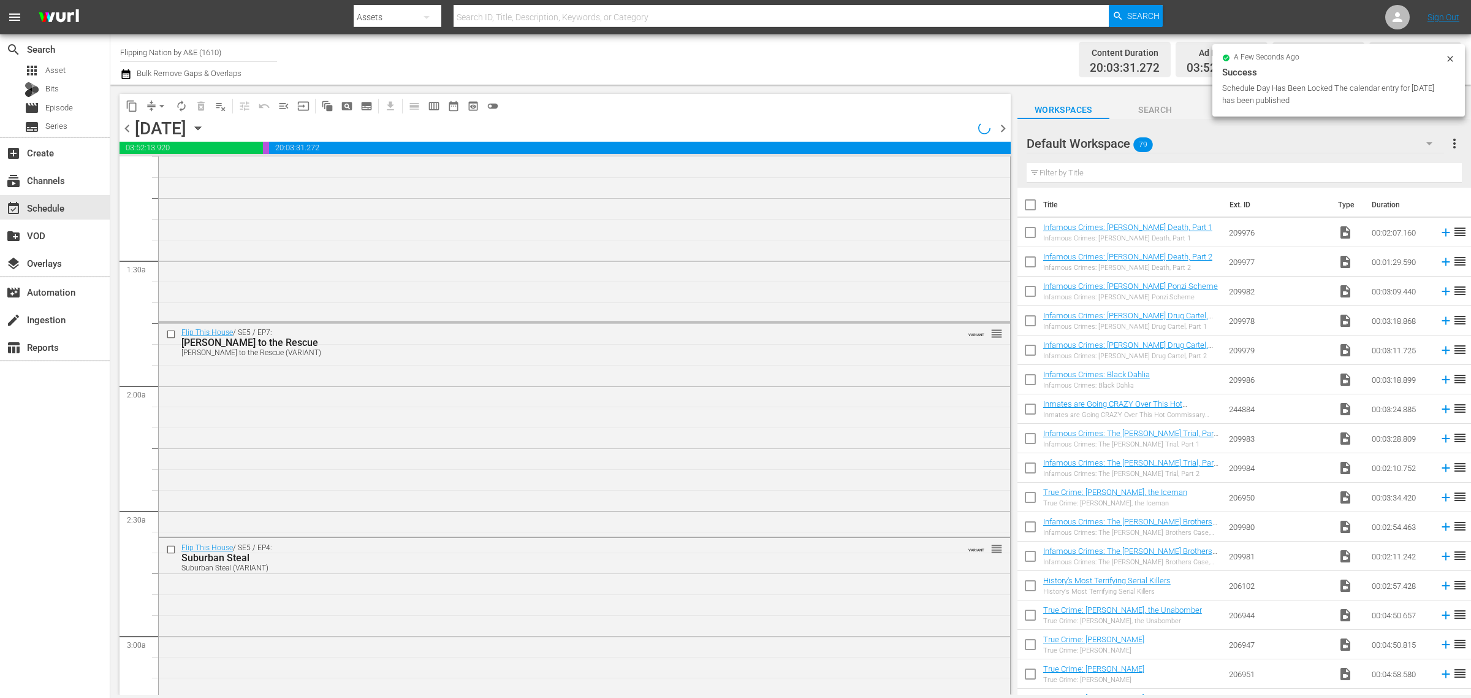
scroll to position [230, 0]
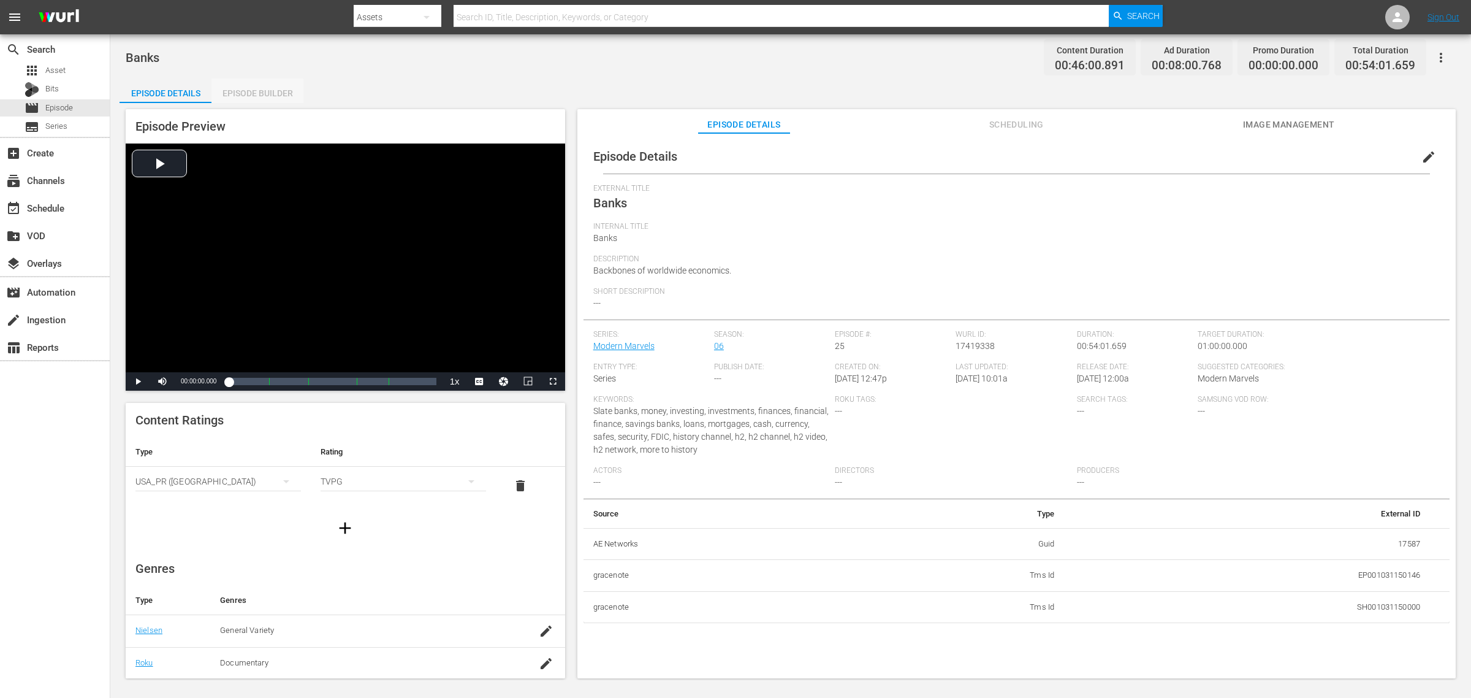
click at [249, 93] on div "Episode Builder" at bounding box center [257, 92] width 92 height 29
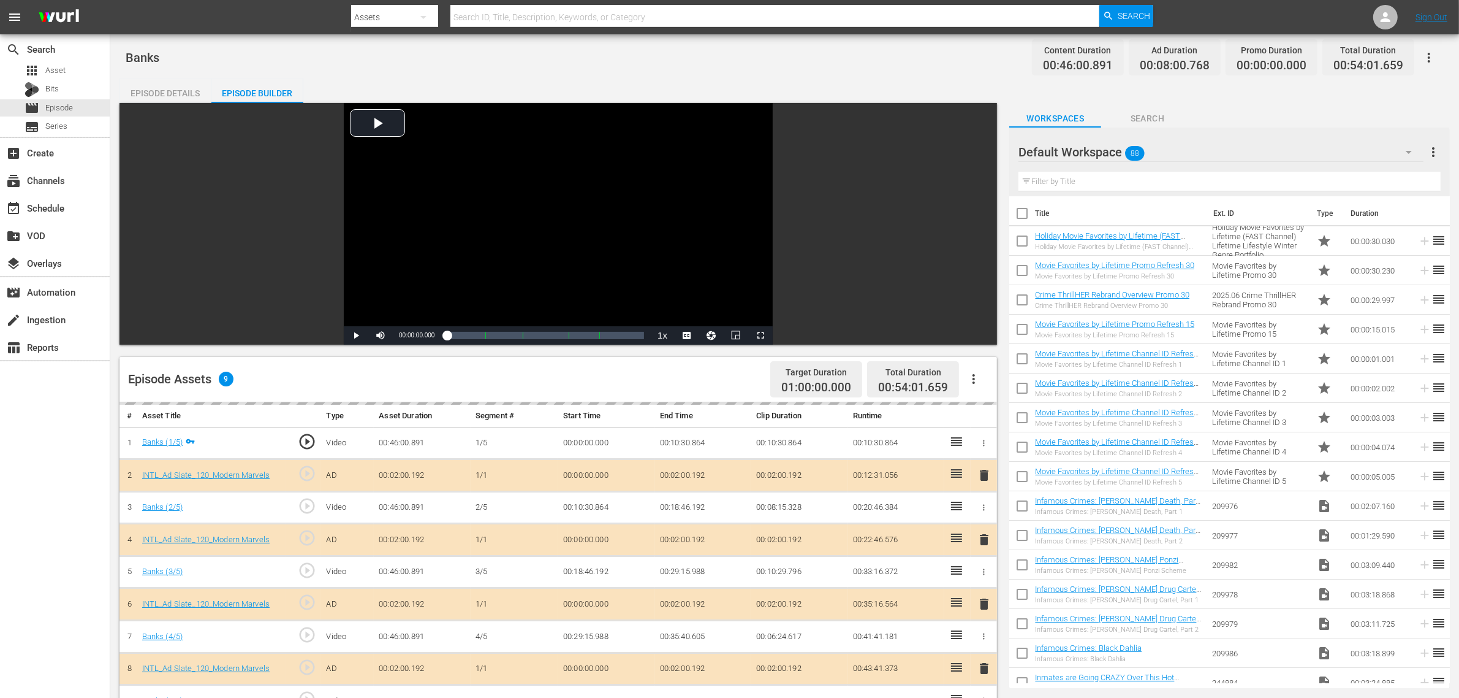
click at [1163, 149] on div "Default Workspace 88" at bounding box center [1221, 152] width 405 height 34
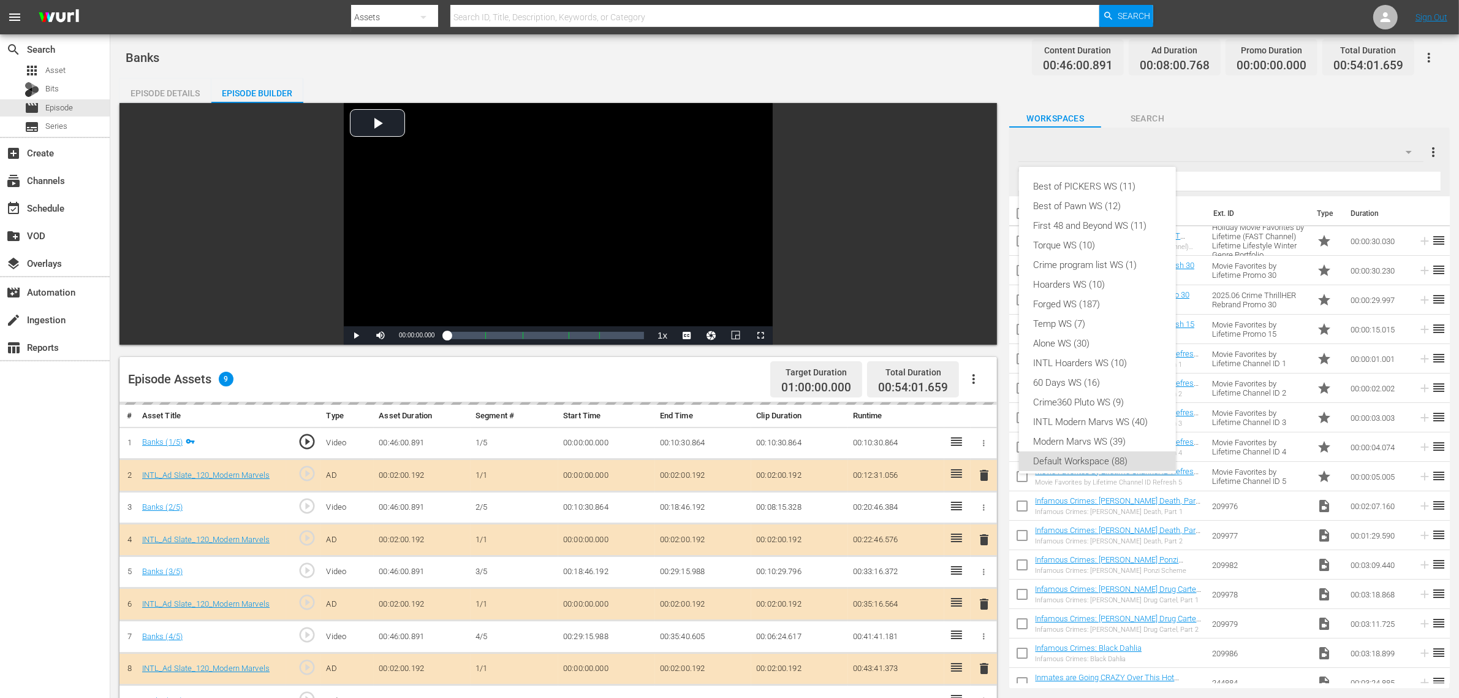
scroll to position [7, 0]
click at [1095, 411] on div "INTL Modern Marvs WS (40)" at bounding box center [1097, 415] width 127 height 20
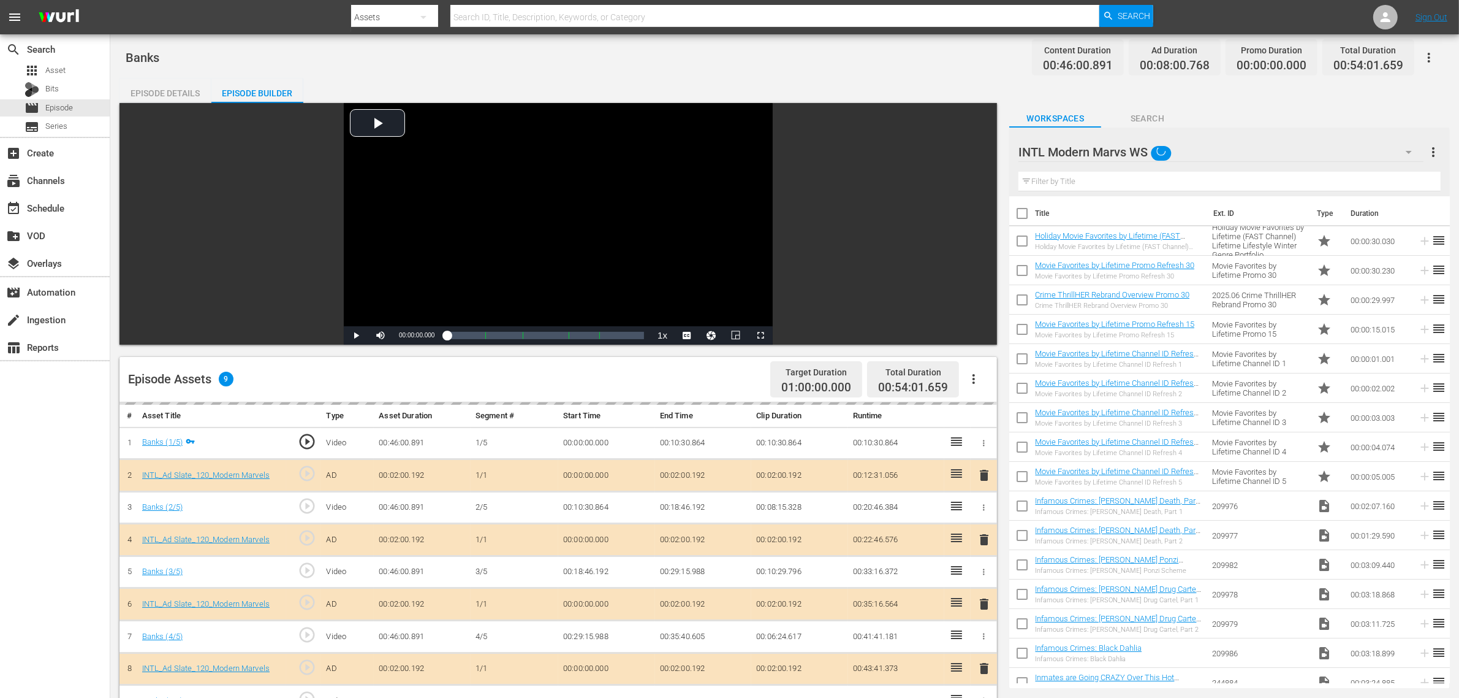
click at [818, 75] on div "Banks Content Duration 00:46:00.891 Ad Duration 00:08:00.768 Promo Duration 00:…" at bounding box center [784, 525] width 1349 height 983
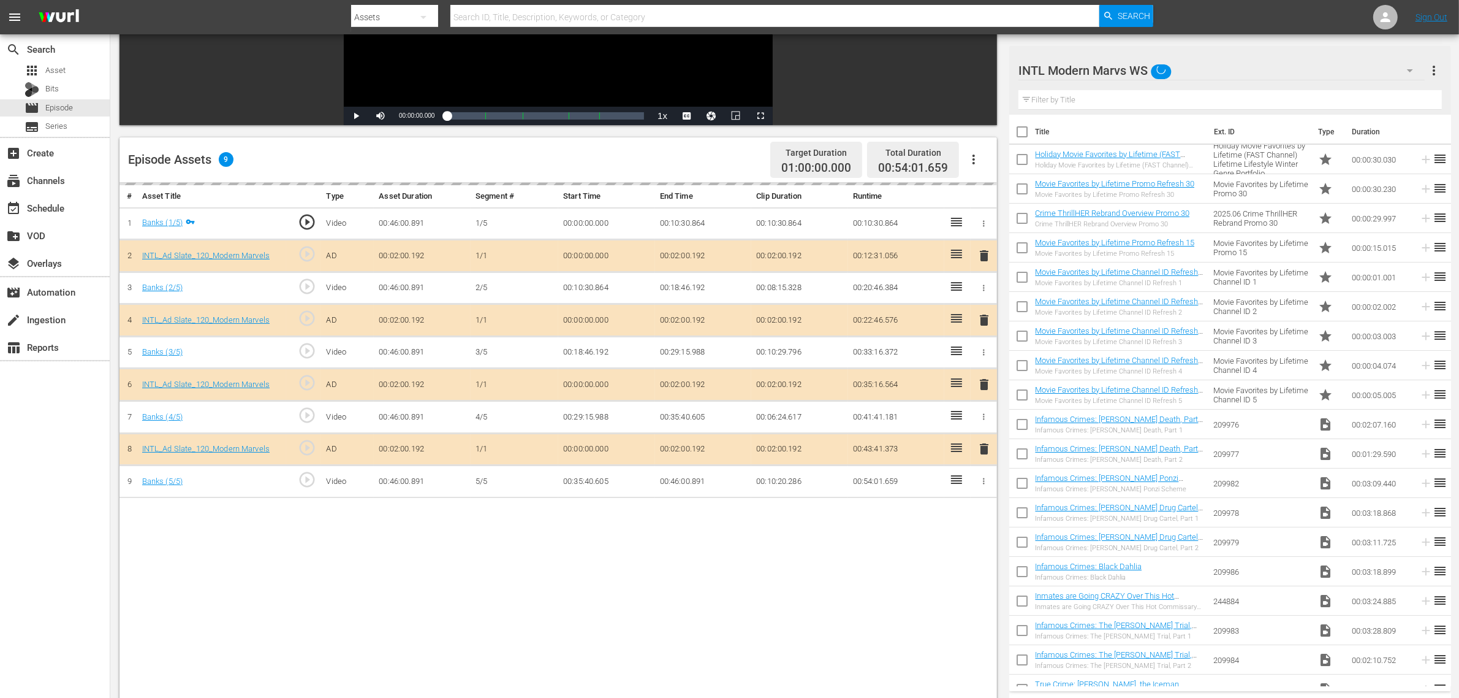
scroll to position [306, 0]
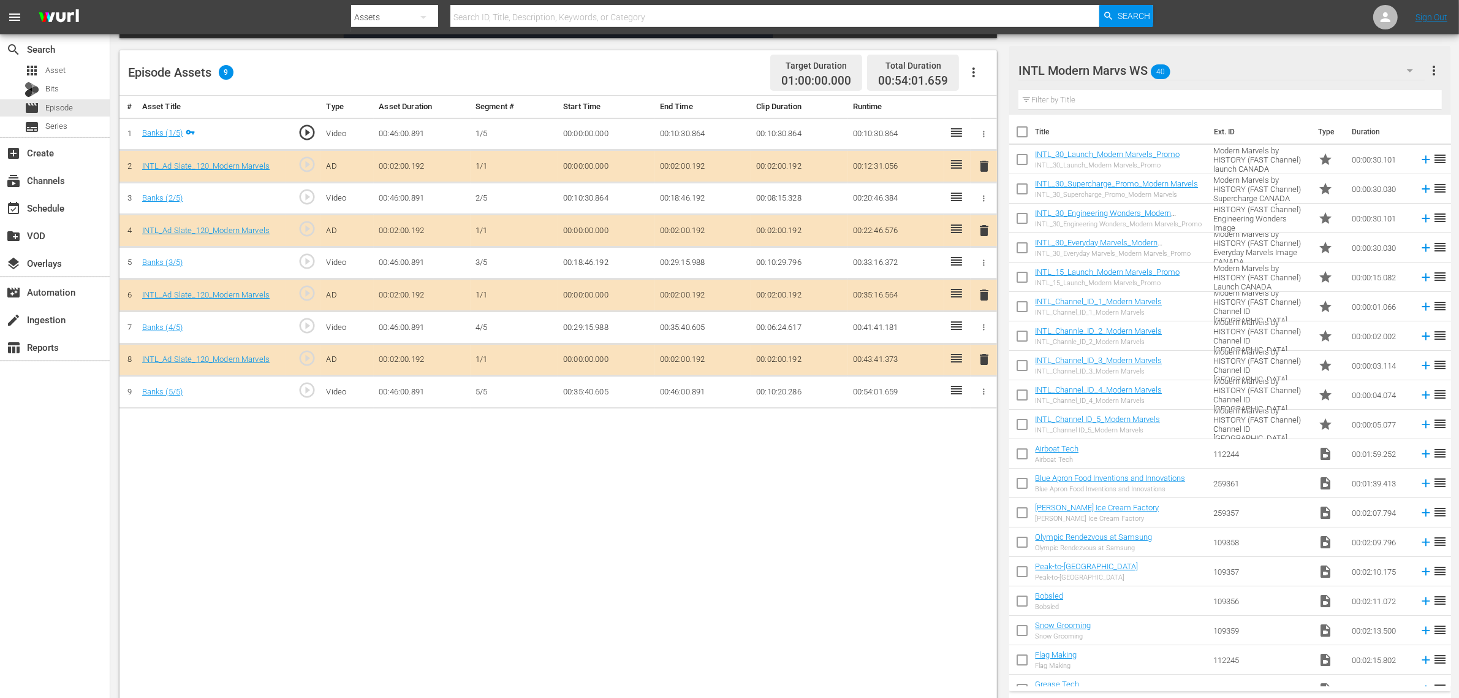
click at [683, 69] on div "Episode Assets 9 Target Duration 01:00:00.000 Total Duration 00:54:01.659" at bounding box center [559, 72] width 878 height 45
click at [981, 296] on span "delete" at bounding box center [984, 294] width 15 height 15
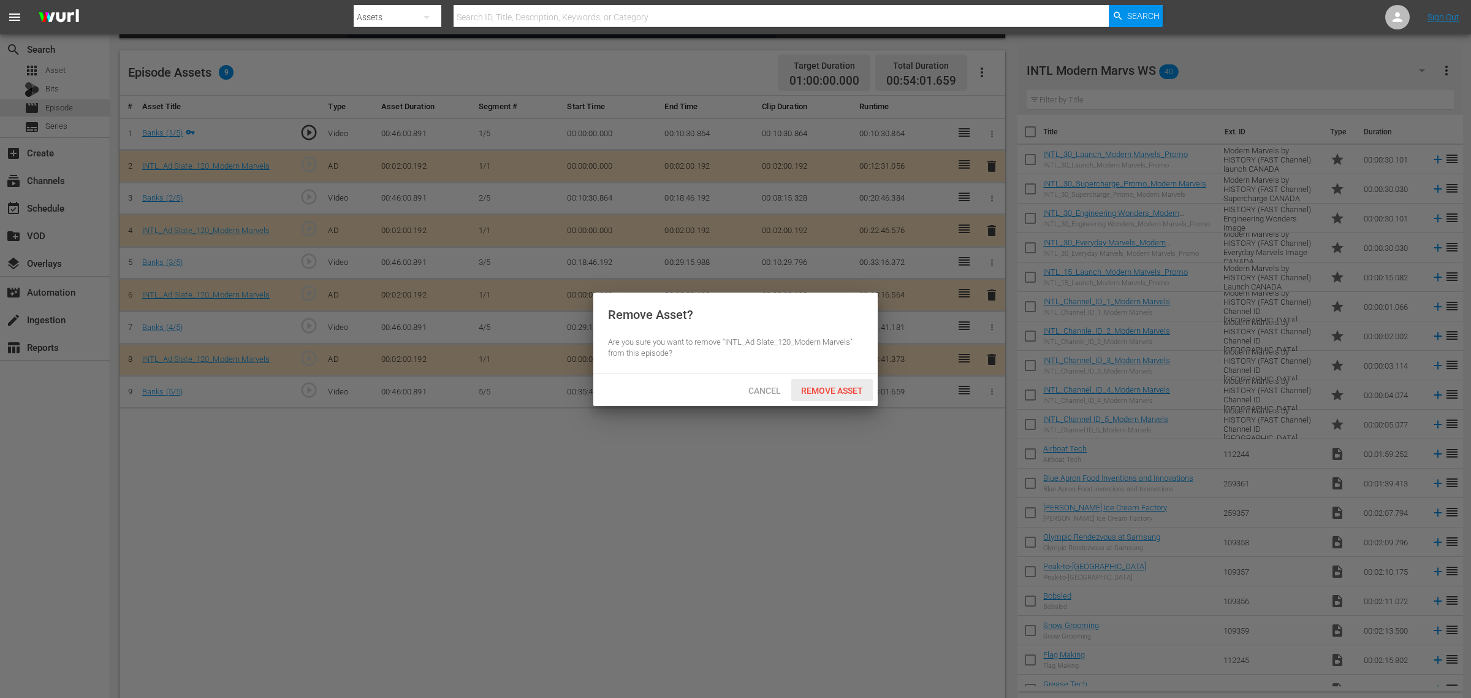
click at [829, 387] on span "Remove Asset" at bounding box center [832, 391] width 82 height 10
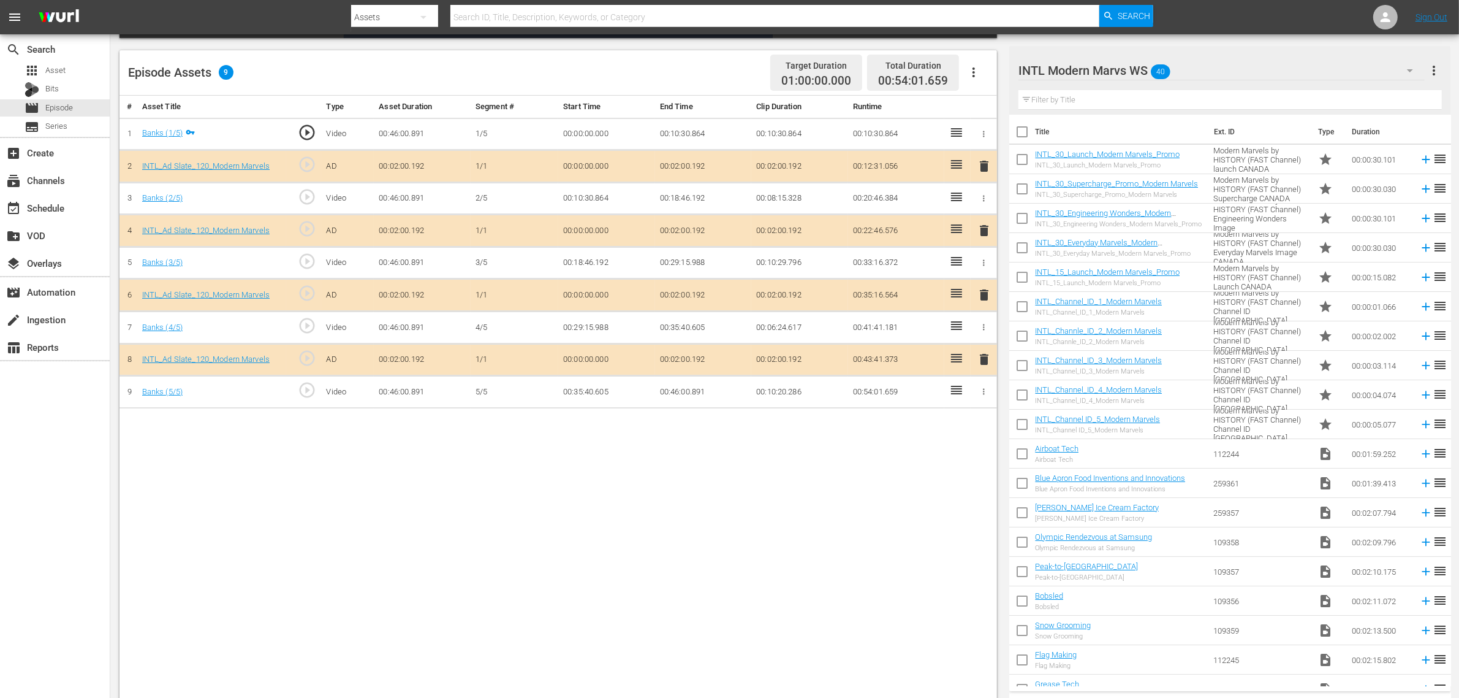
click at [778, 558] on div "# Asset Title Type Asset Duration Segment # Start Time End Time Clip Duration R…" at bounding box center [559, 399] width 878 height 606
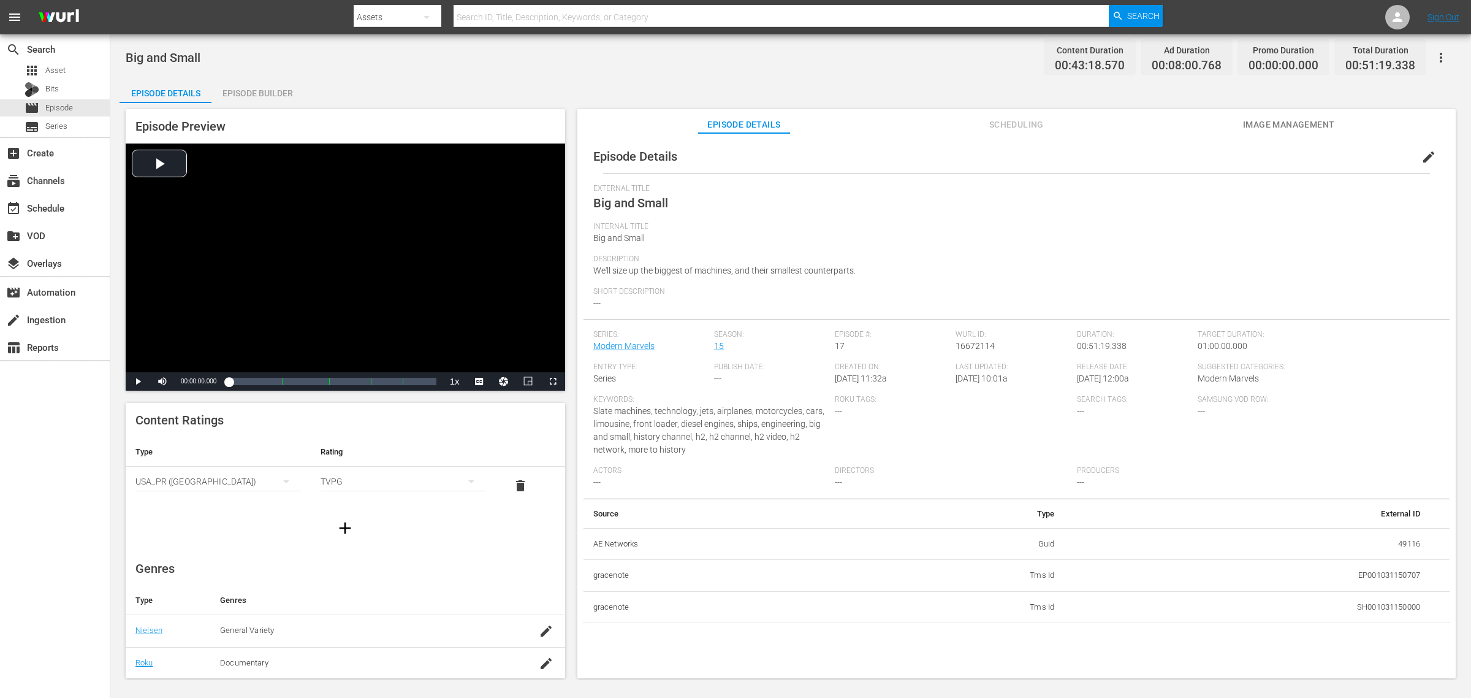
click at [270, 100] on div "Episode Builder" at bounding box center [257, 92] width 92 height 29
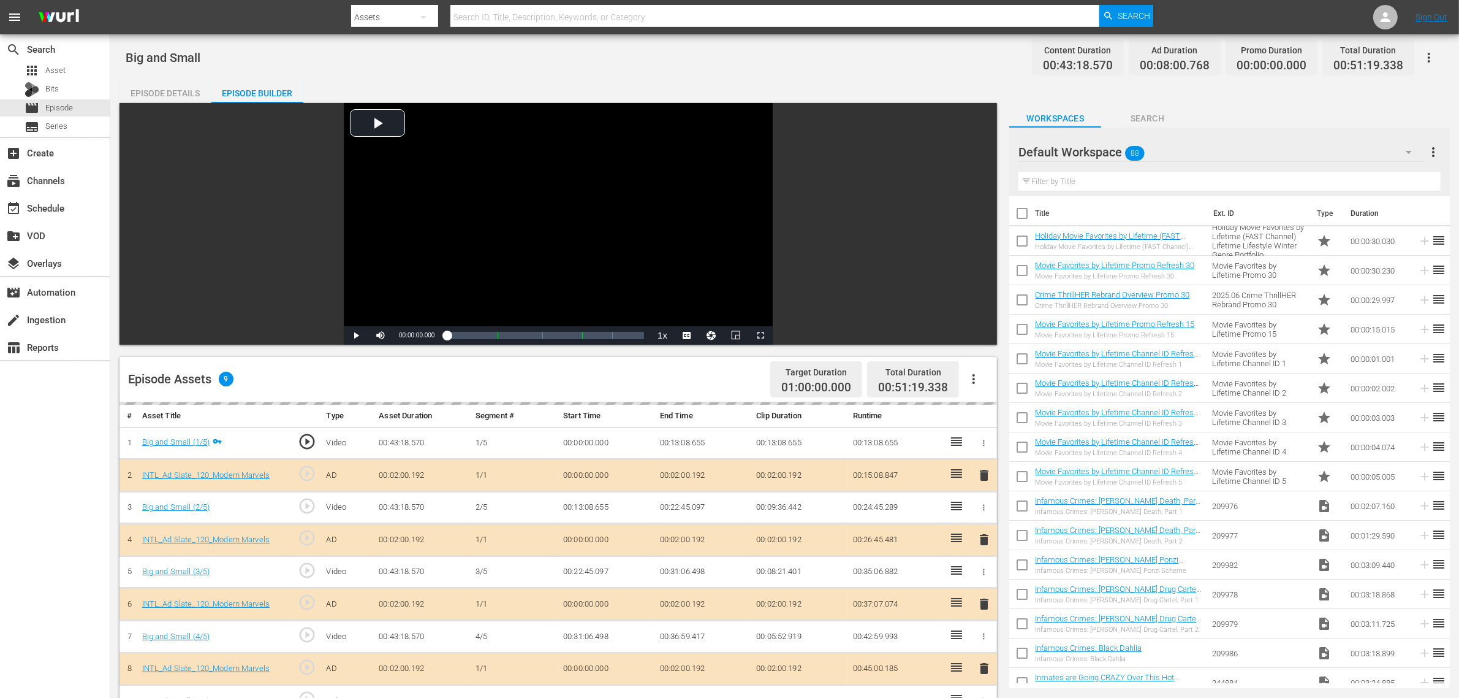
click at [753, 65] on div "Big and Small Content Duration 00:43:18.570 Ad Duration 00:08:00.768 Promo Dura…" at bounding box center [785, 58] width 1318 height 28
click at [1176, 150] on div "Default Workspace 88" at bounding box center [1221, 152] width 405 height 34
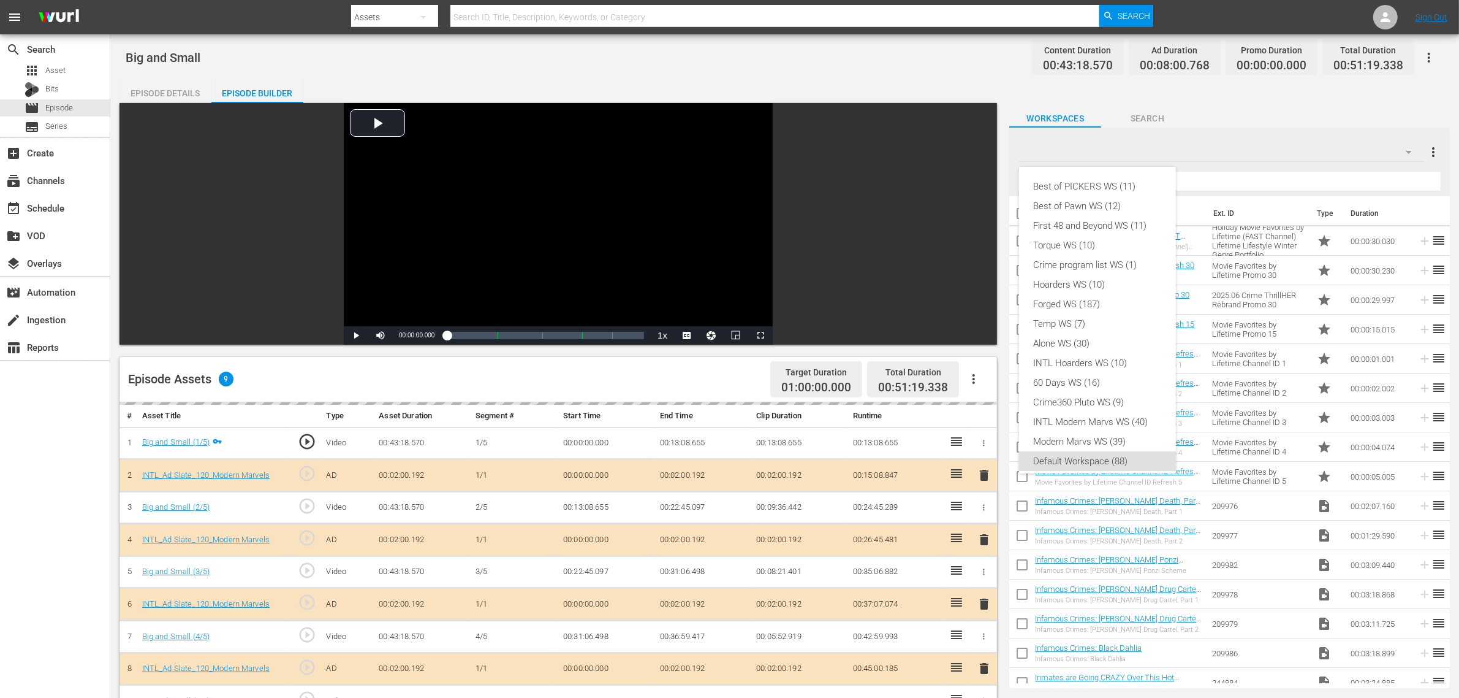
scroll to position [7, 0]
click at [1076, 413] on div "INTL Modern Marvs WS (40)" at bounding box center [1097, 415] width 127 height 20
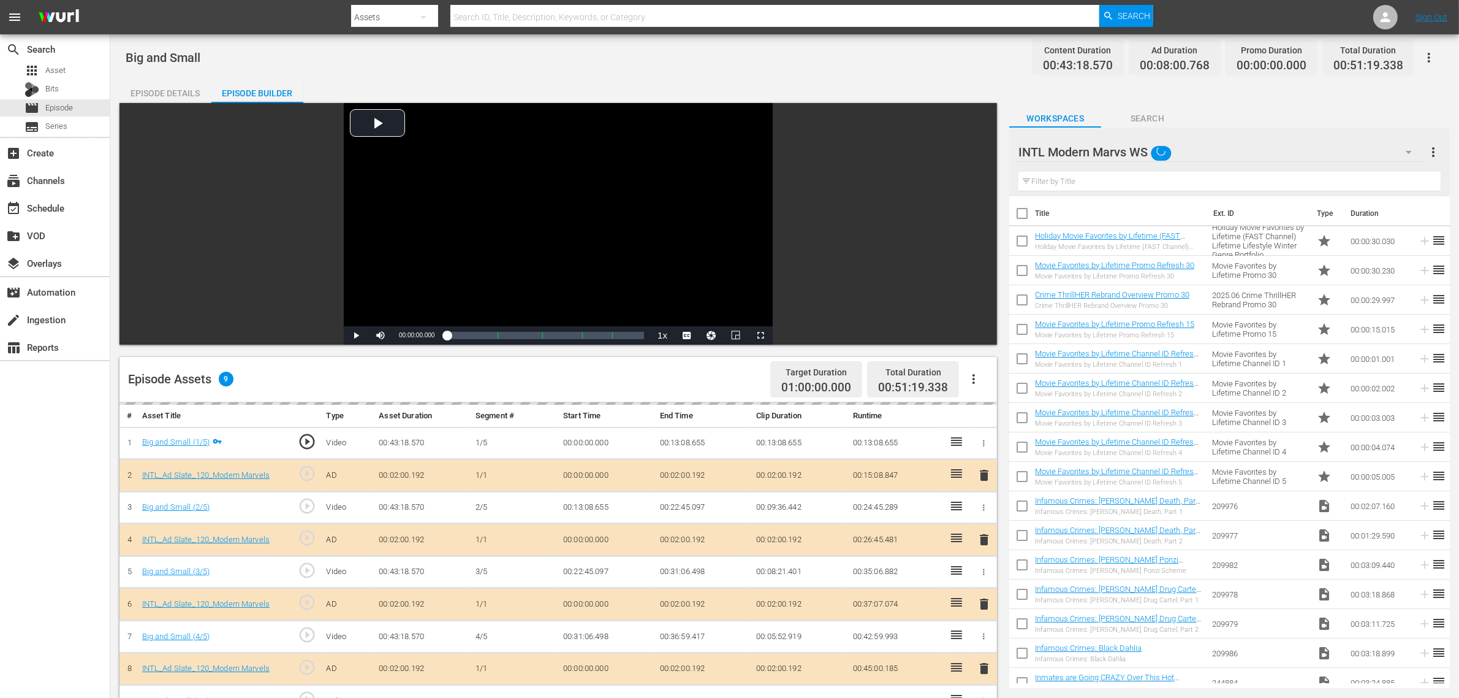
click at [862, 54] on div "Big and Small Content Duration 00:43:18.570 Ad Duration 00:08:00.768 Promo Dura…" at bounding box center [785, 58] width 1318 height 28
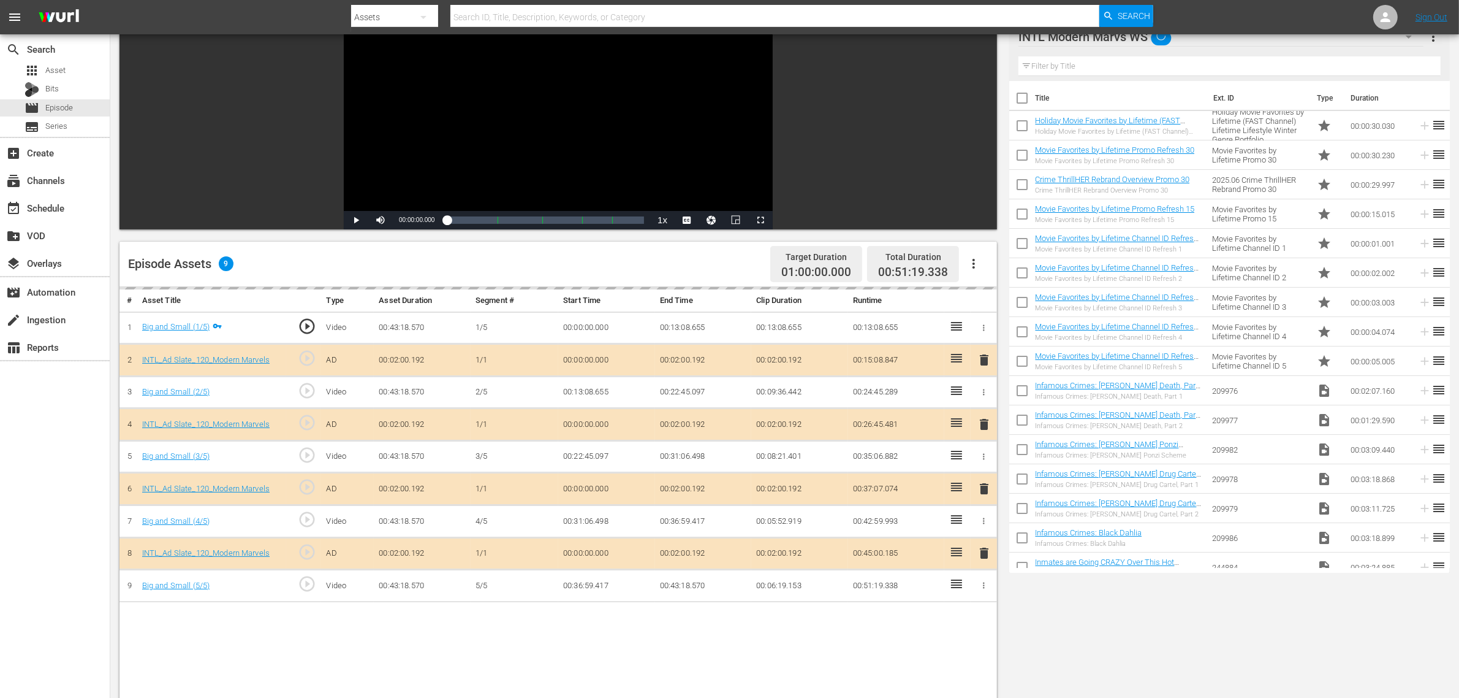
scroll to position [306, 0]
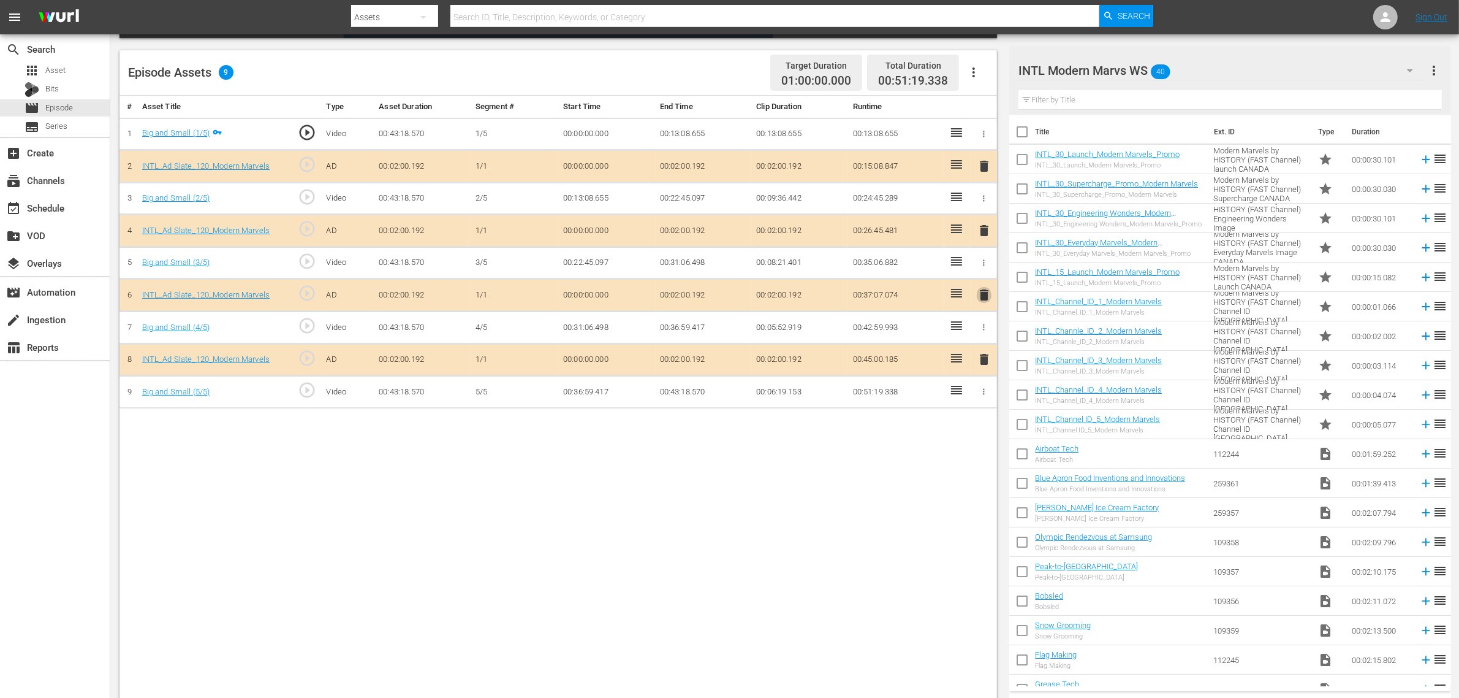
click at [982, 295] on span "delete" at bounding box center [984, 294] width 15 height 15
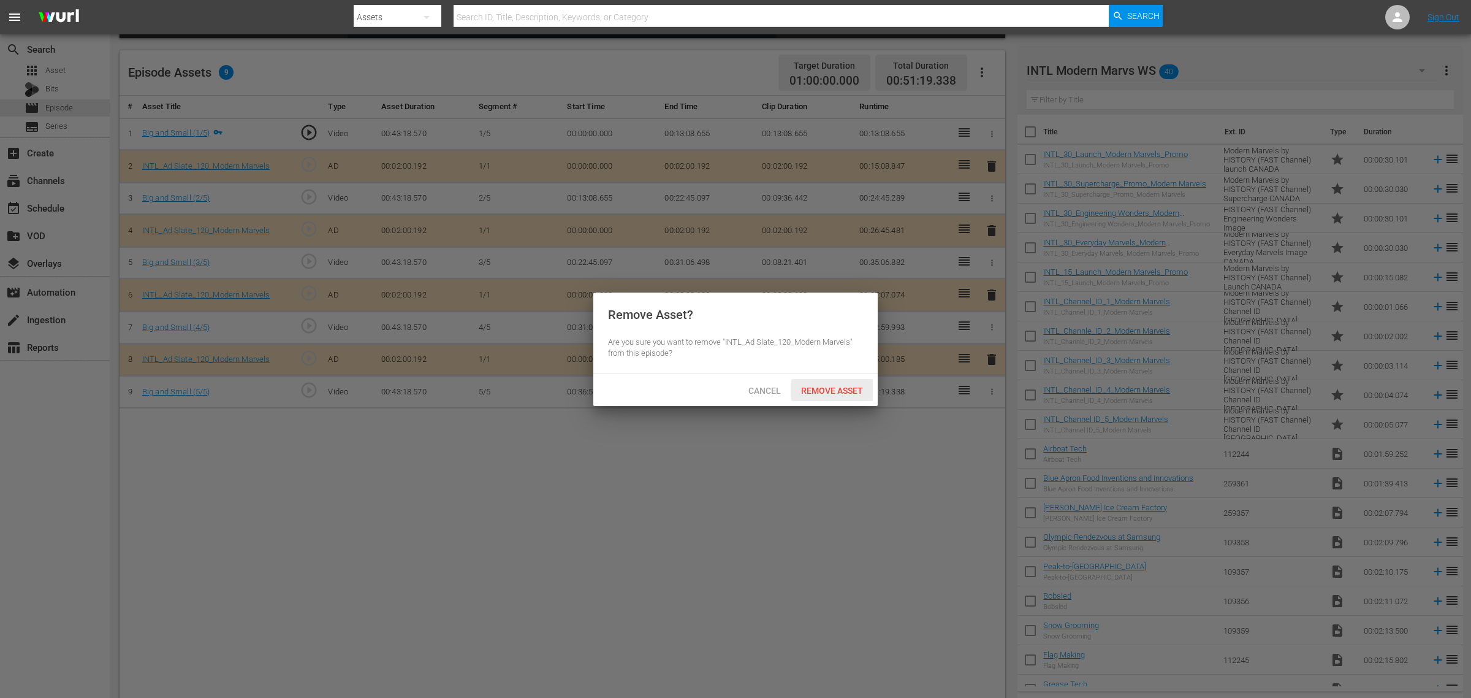
click at [816, 387] on span "Remove Asset" at bounding box center [832, 391] width 82 height 10
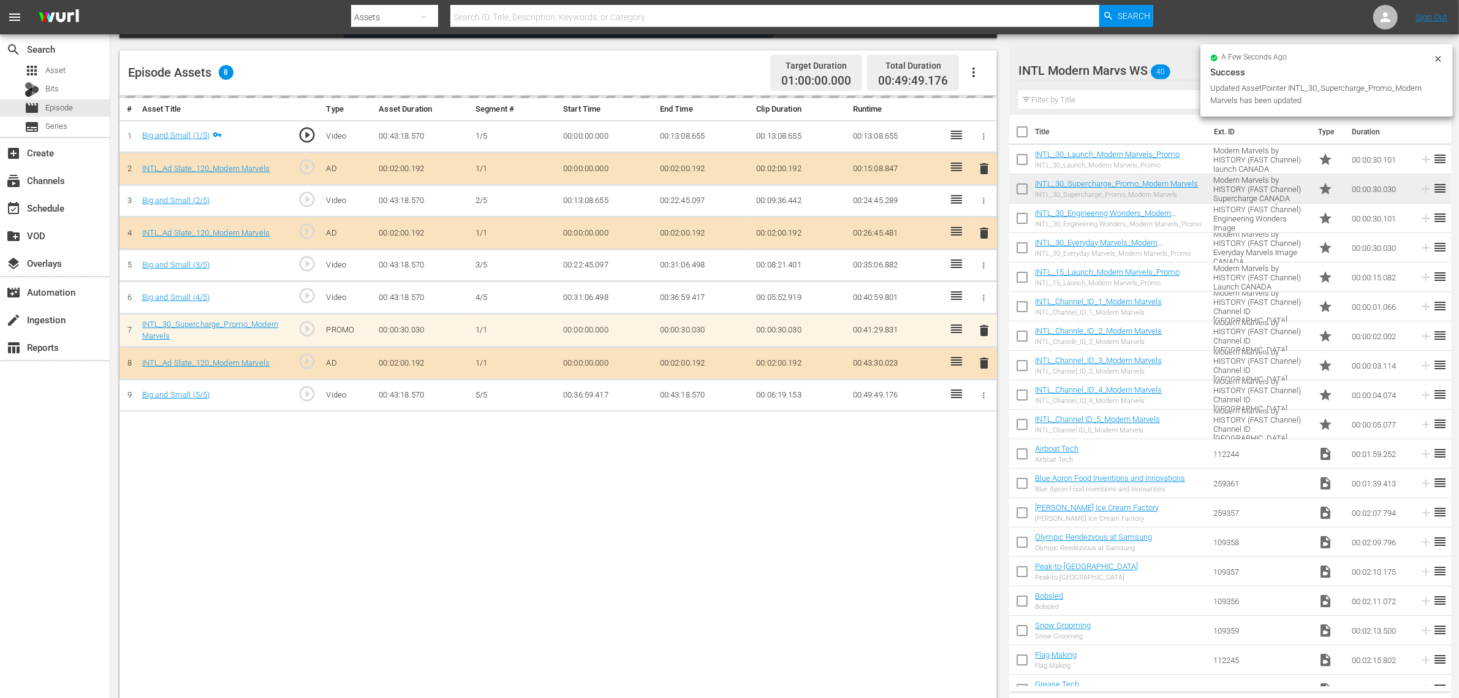
click at [811, 486] on div "# Asset Title Type Asset Duration Segment # Start Time End Time Clip Duration R…" at bounding box center [559, 399] width 878 height 606
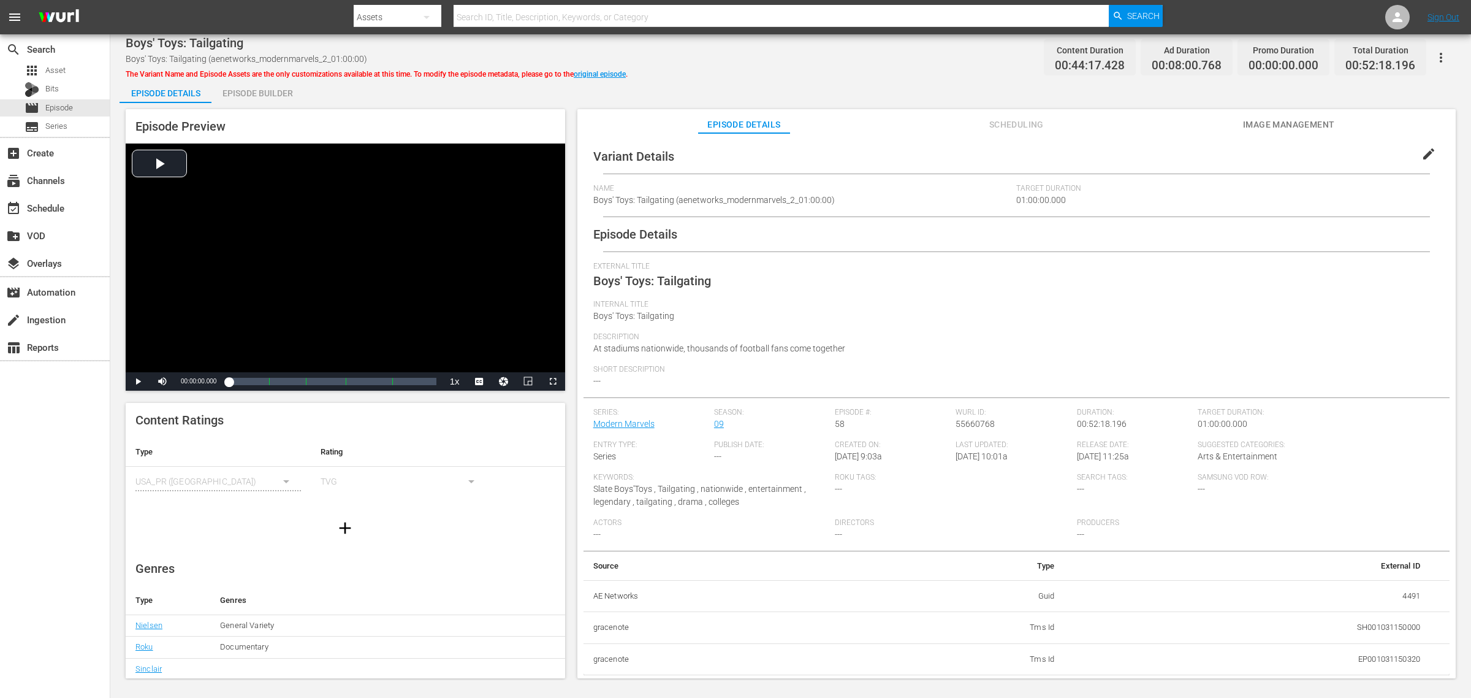
click at [261, 91] on div "Episode Builder" at bounding box center [257, 92] width 92 height 29
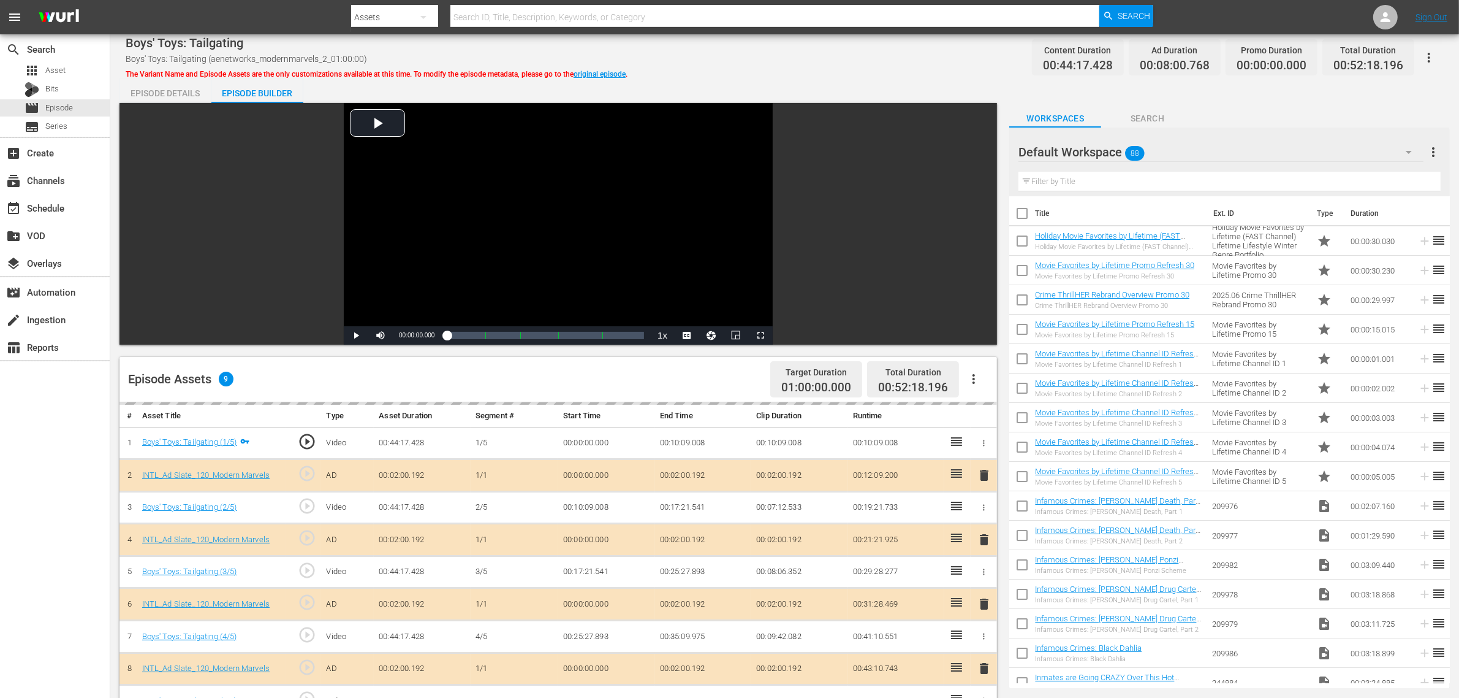
click at [774, 75] on div "Boys' Toys: Tailgating Boys' Toys: Tailgating (aenetworks_modernmarvels_2_01:00…" at bounding box center [784, 525] width 1349 height 983
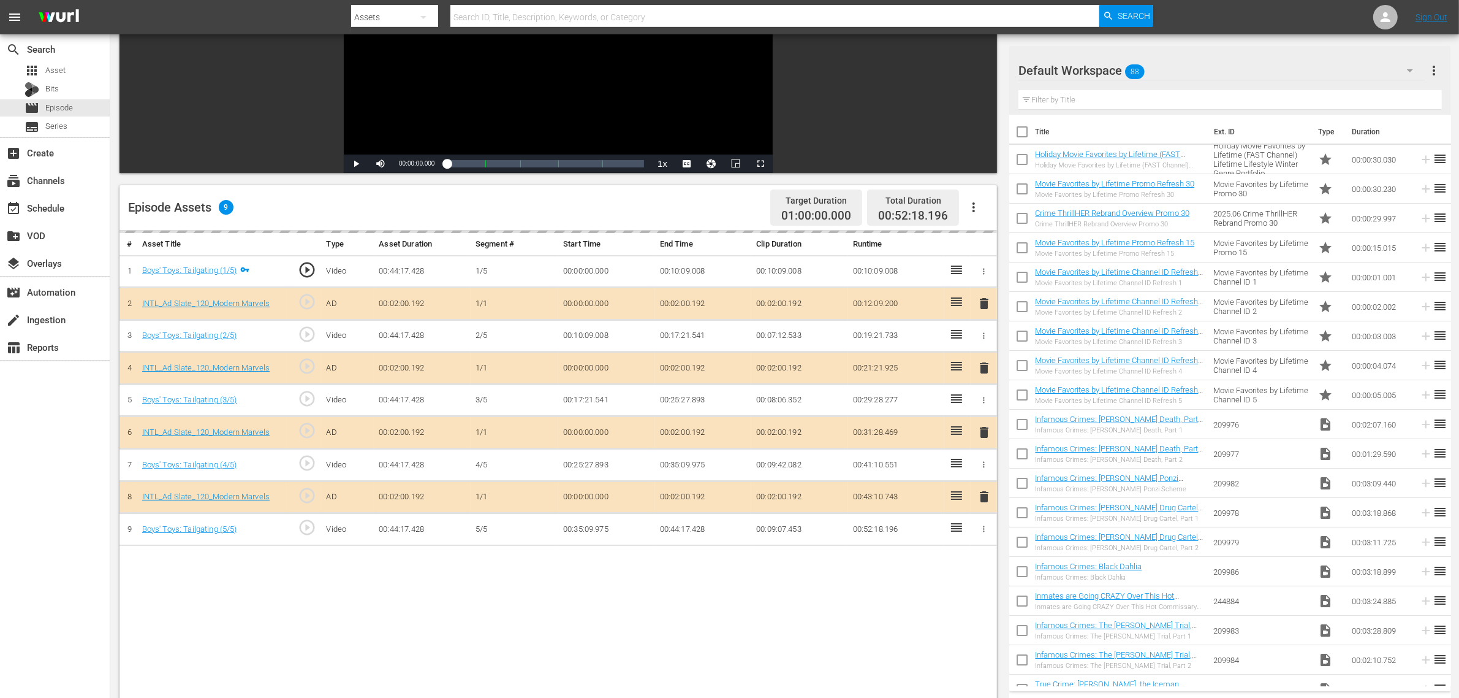
scroll to position [319, 0]
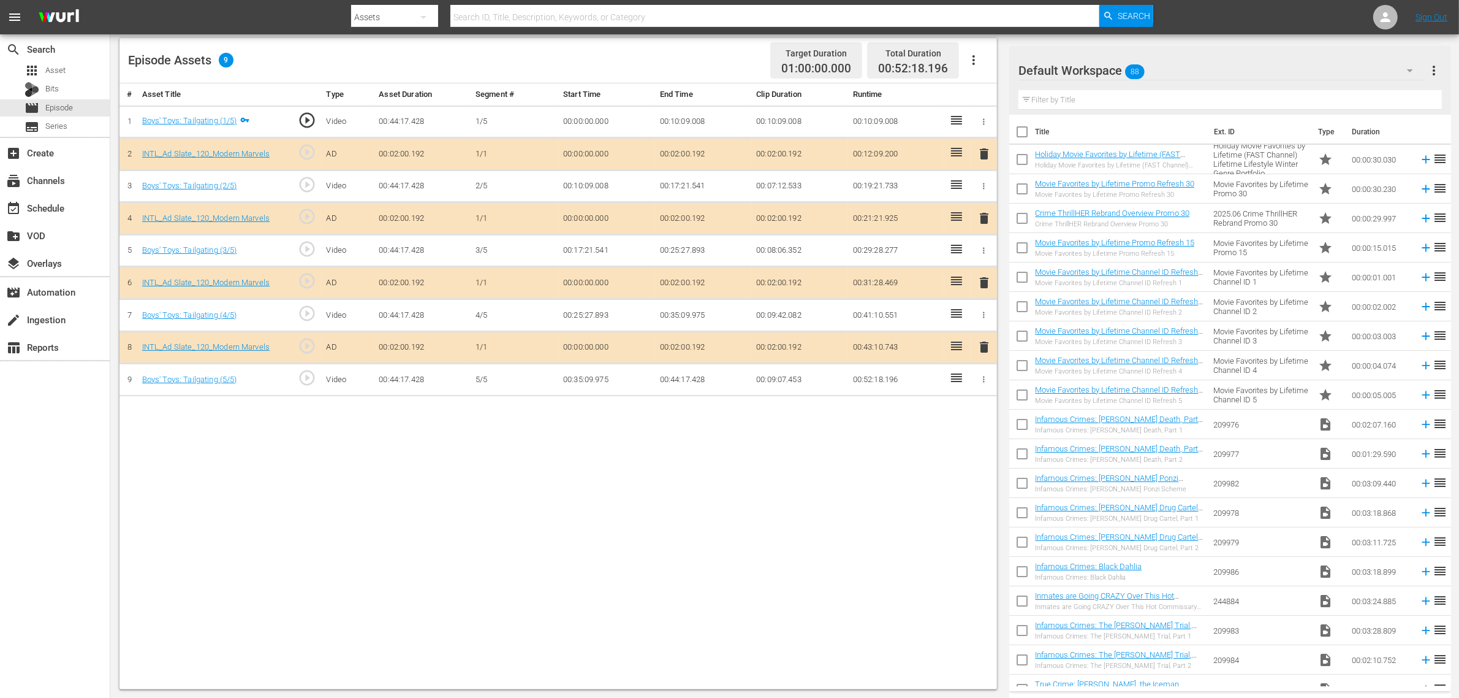
click at [1176, 69] on div "Default Workspace 88" at bounding box center [1222, 70] width 406 height 34
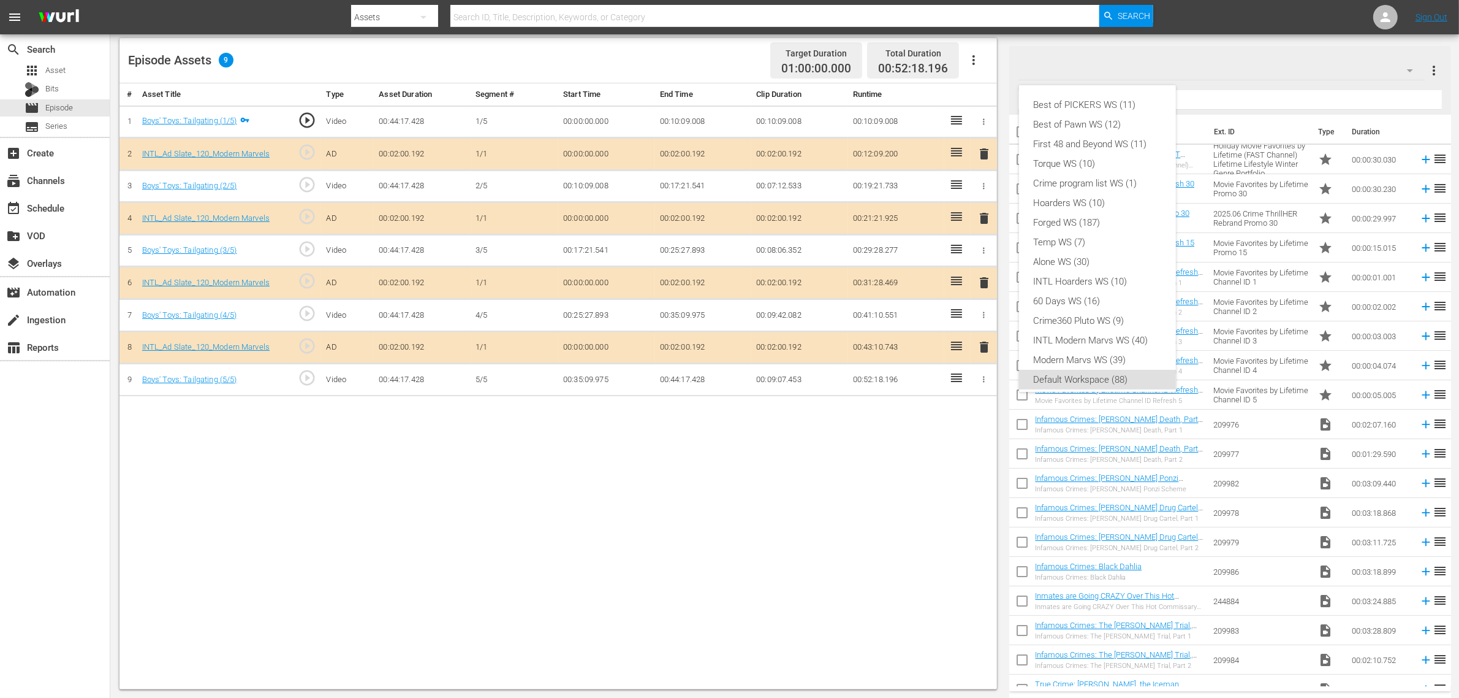
scroll to position [7, 0]
click at [1097, 337] on div "INTL Modern Marvs WS (40)" at bounding box center [1097, 333] width 127 height 20
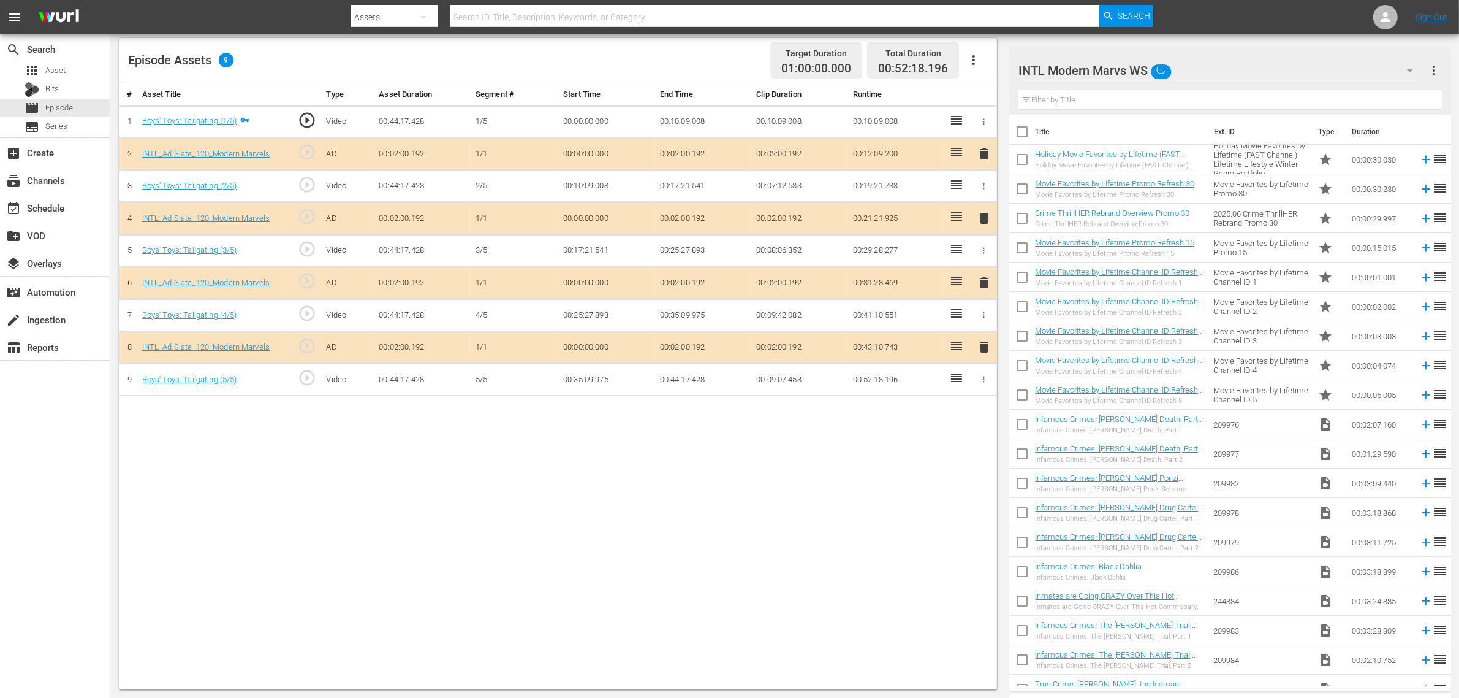
click at [838, 558] on div "Best of PICKERS WS (11) Best of Pawn WS (12) First 48 and Beyond WS (11) Torque…" at bounding box center [729, 349] width 1459 height 698
click at [984, 285] on span "delete" at bounding box center [984, 282] width 15 height 15
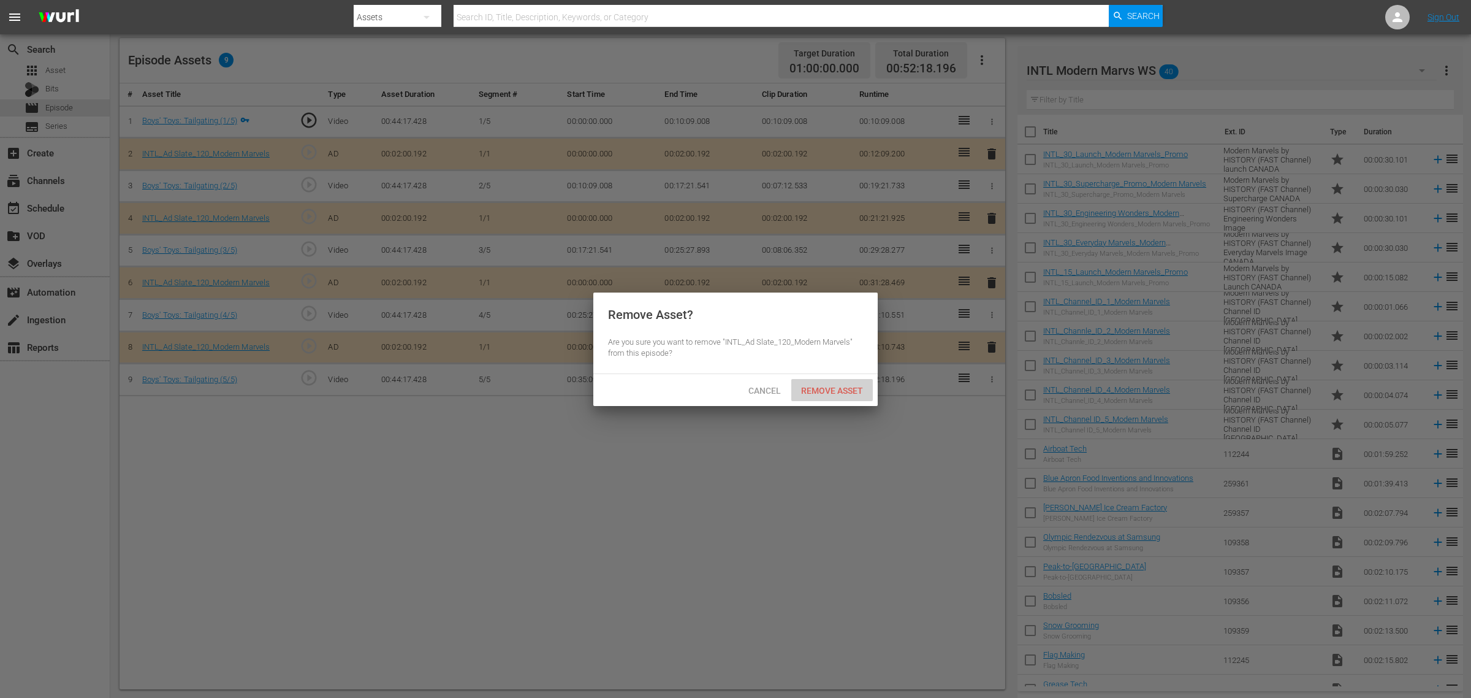
click at [834, 391] on span "Remove Asset" at bounding box center [832, 391] width 82 height 10
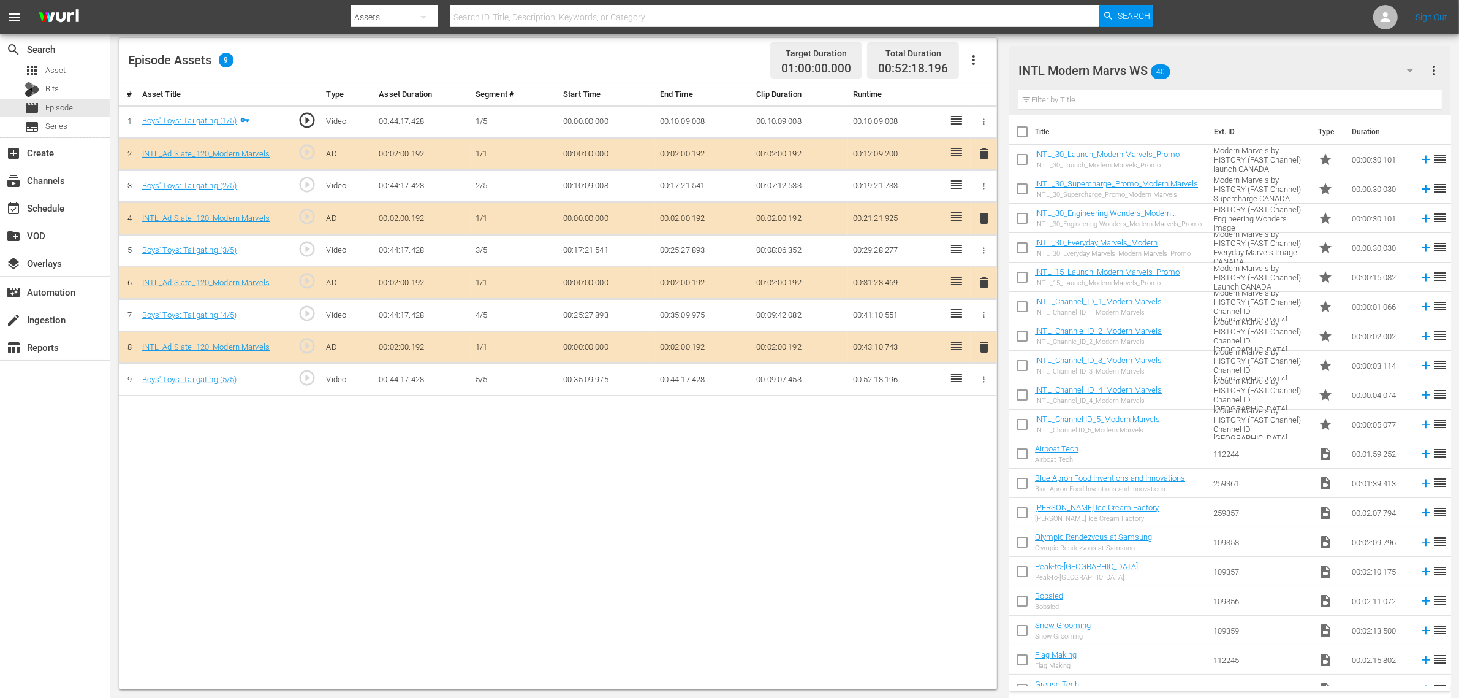
click at [210, 518] on div "# Asset Title Type Asset Duration Segment # Start Time End Time Clip Duration R…" at bounding box center [559, 386] width 878 height 606
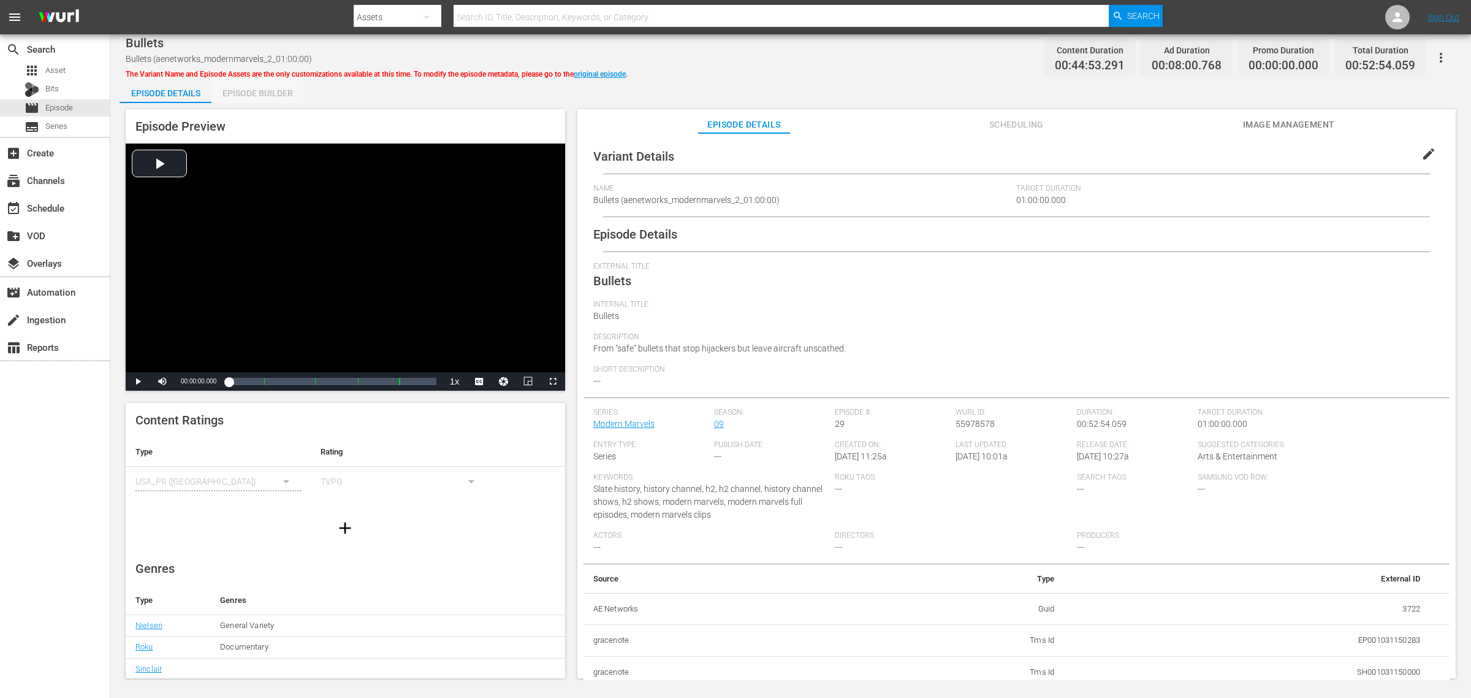
click at [251, 91] on div "Episode Builder" at bounding box center [257, 92] width 92 height 29
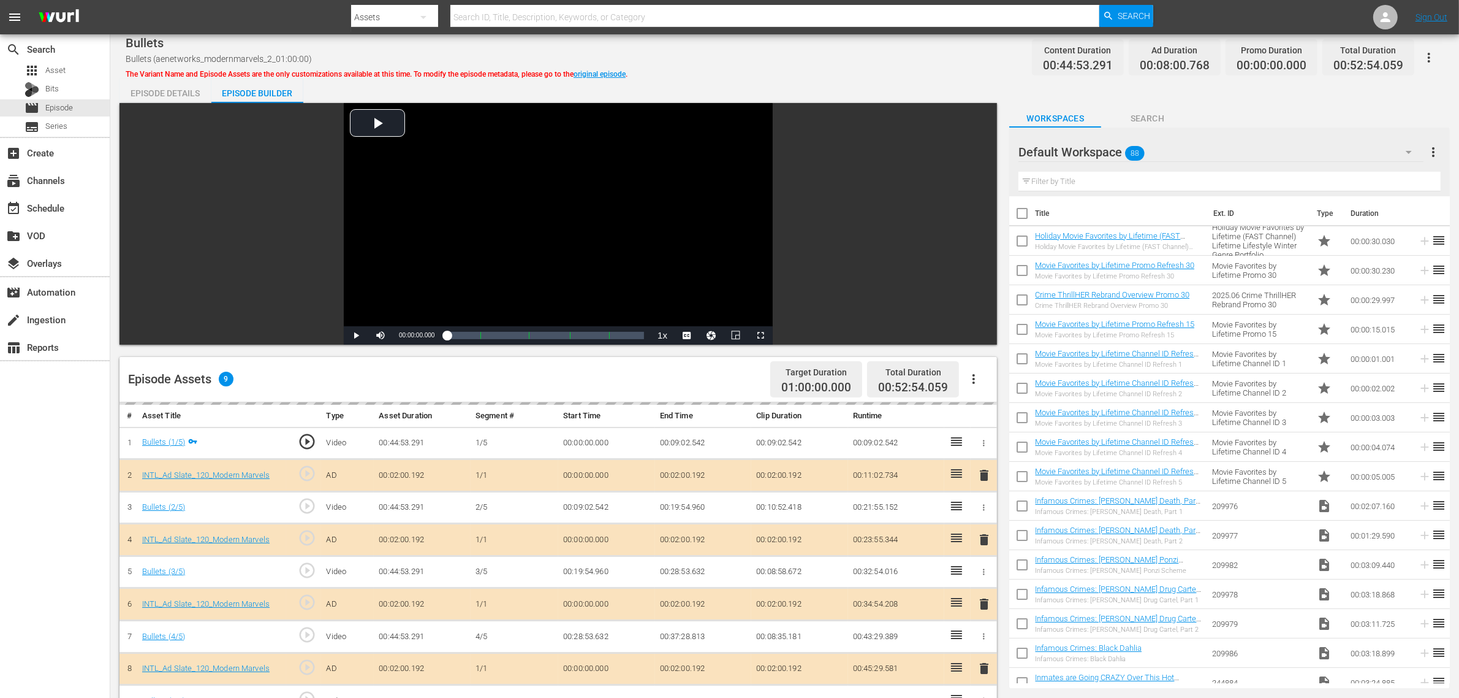
click at [1176, 151] on div "Default Workspace 88" at bounding box center [1221, 152] width 405 height 34
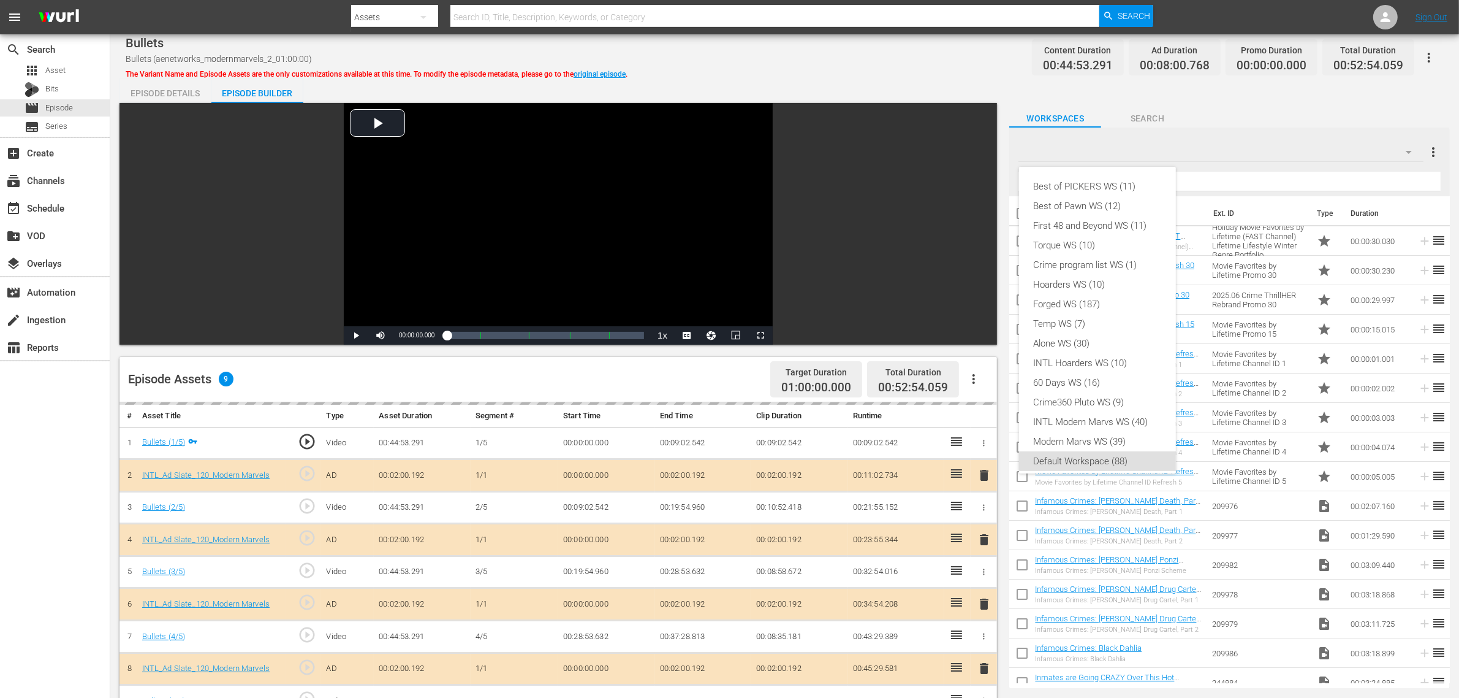
scroll to position [7, 0]
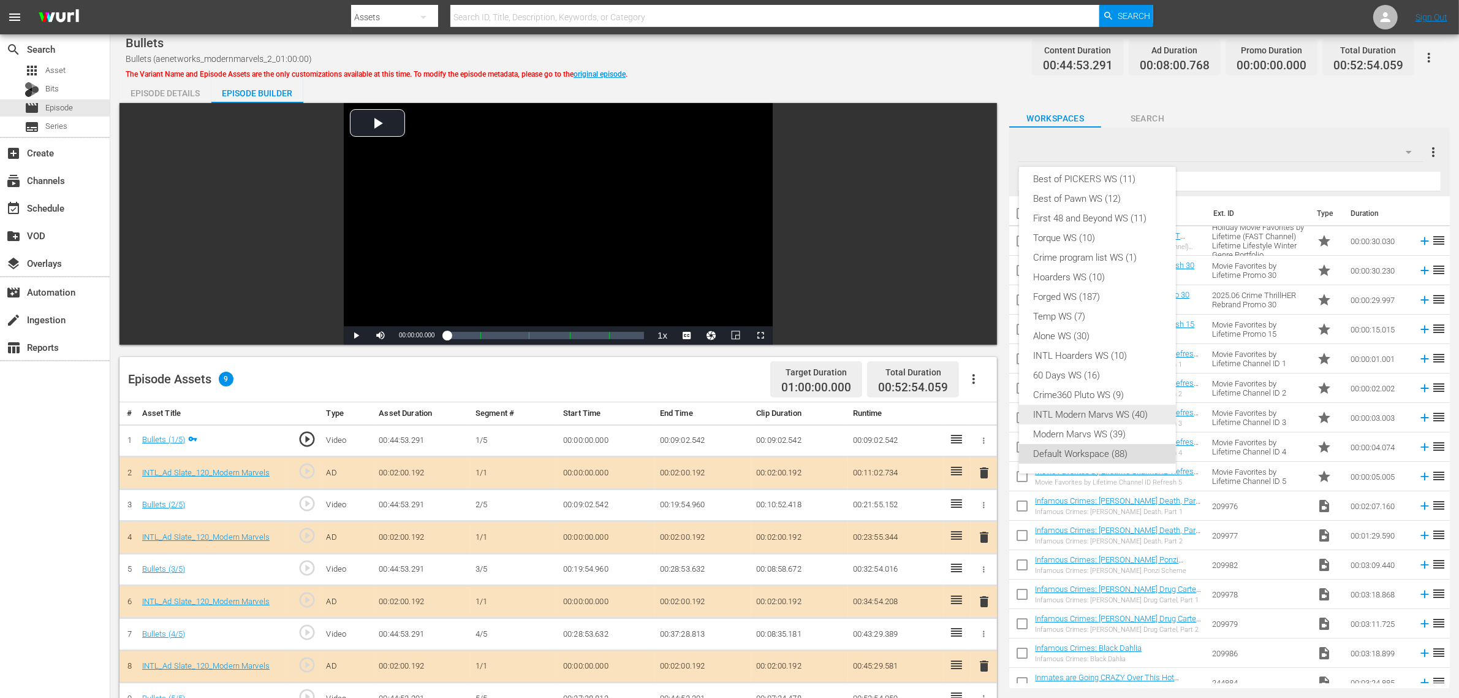
click at [1097, 417] on div "INTL Modern Marvs WS (40)" at bounding box center [1097, 415] width 127 height 20
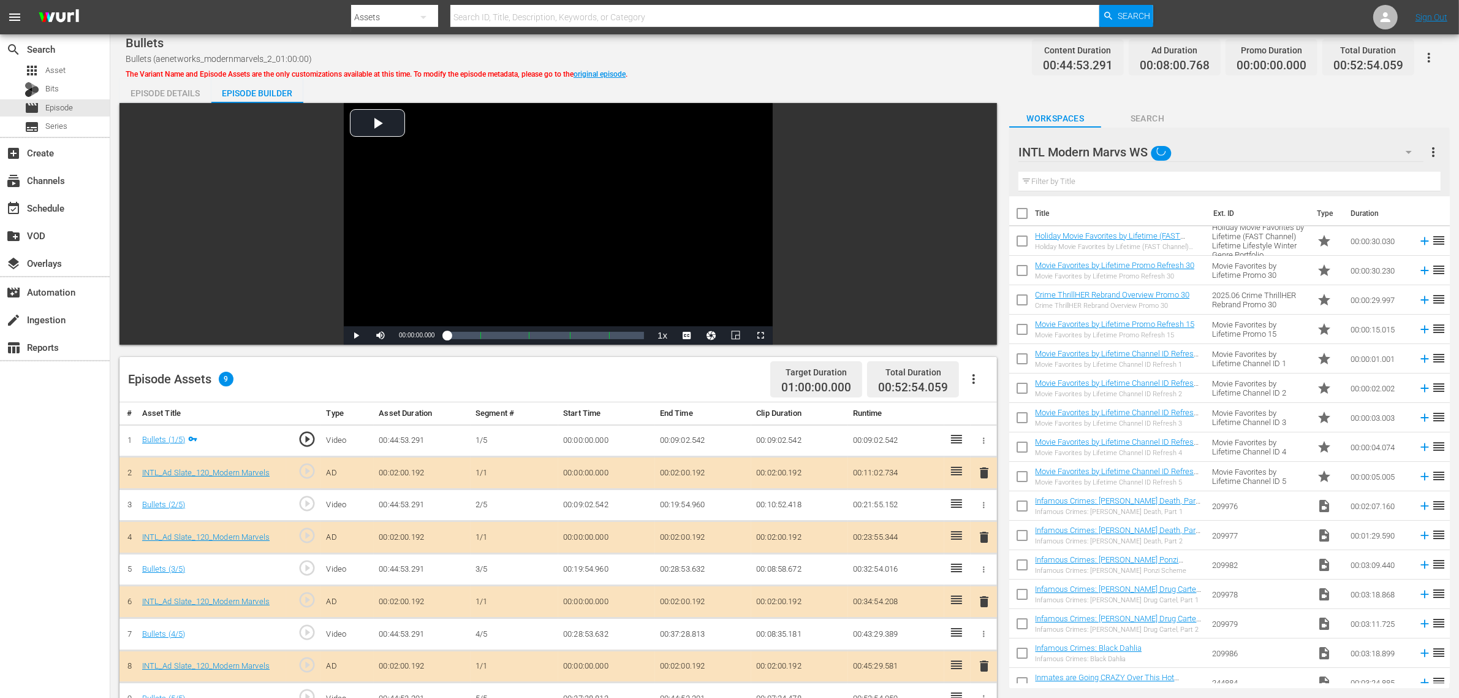
click at [696, 381] on div "Episode Assets 9 Target Duration 01:00:00.000 Total Duration 00:52:54.059" at bounding box center [559, 379] width 878 height 45
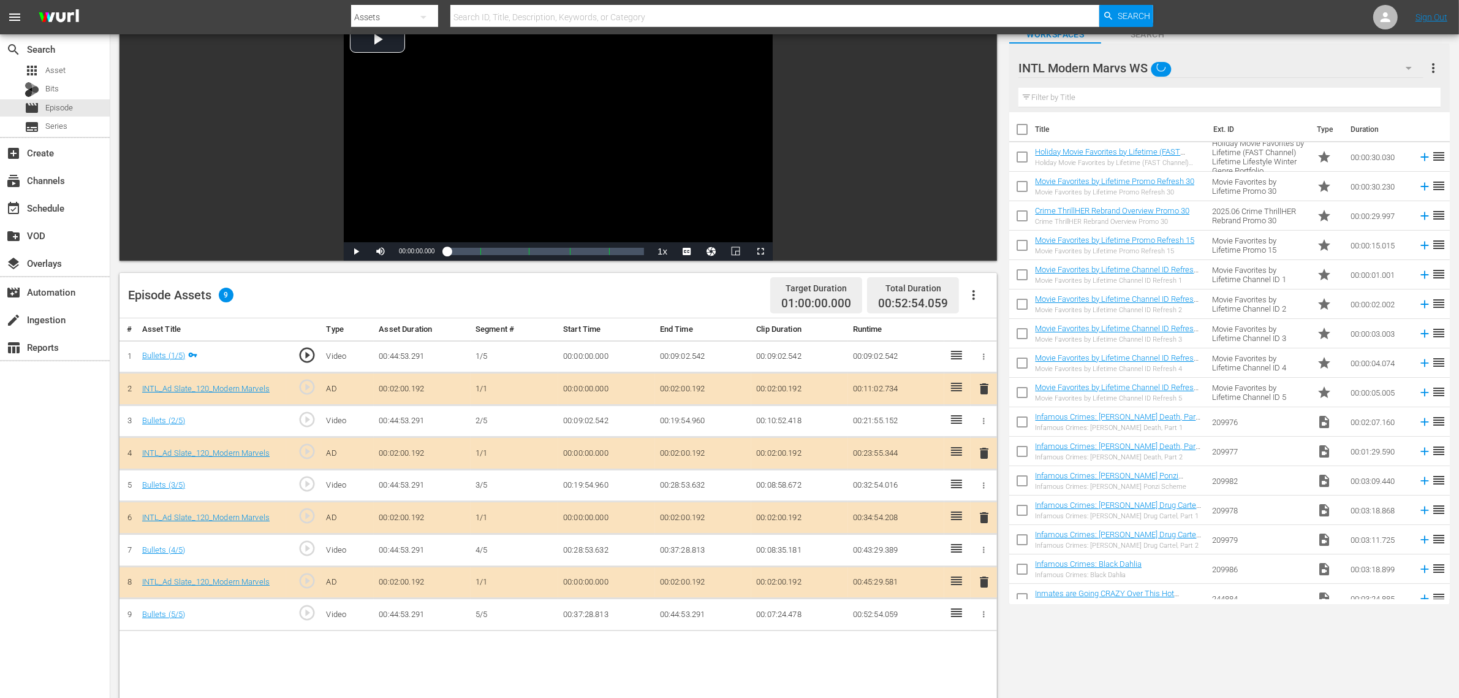
scroll to position [153, 0]
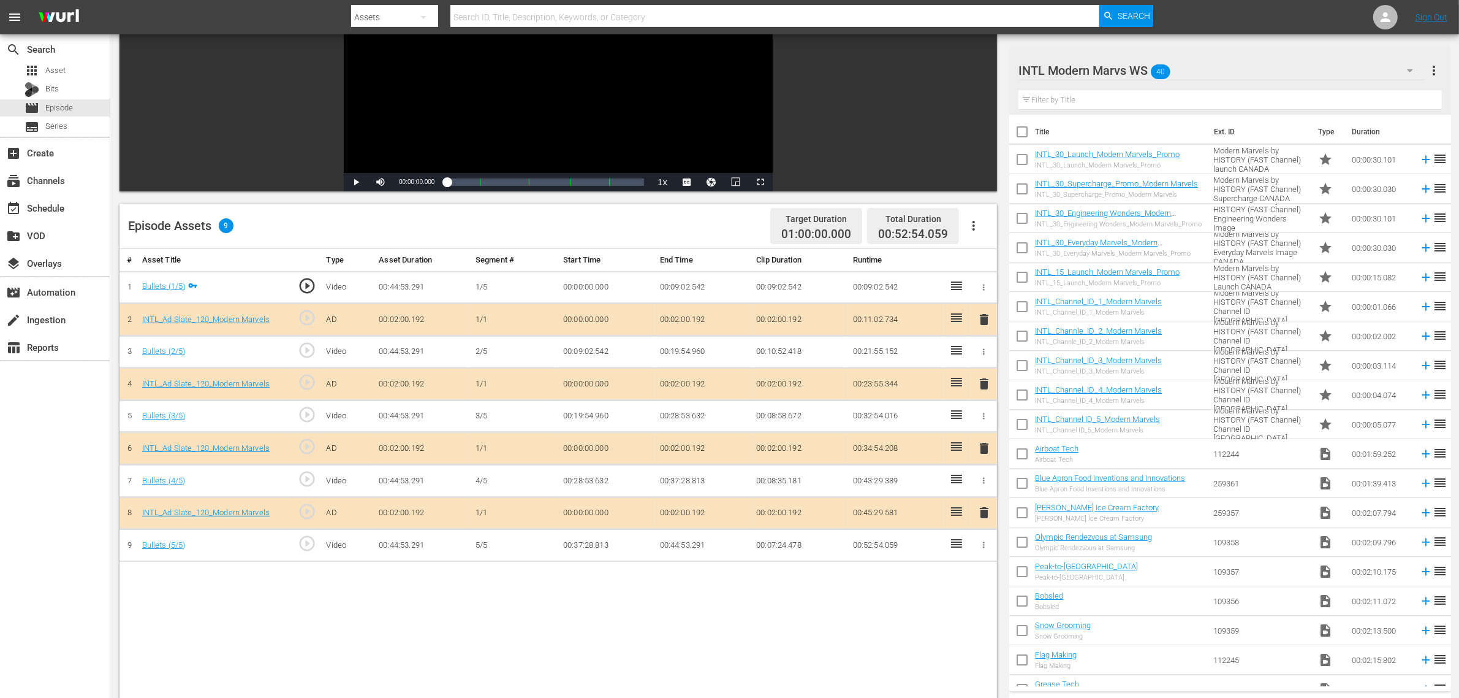
click at [984, 451] on span "delete" at bounding box center [984, 448] width 15 height 15
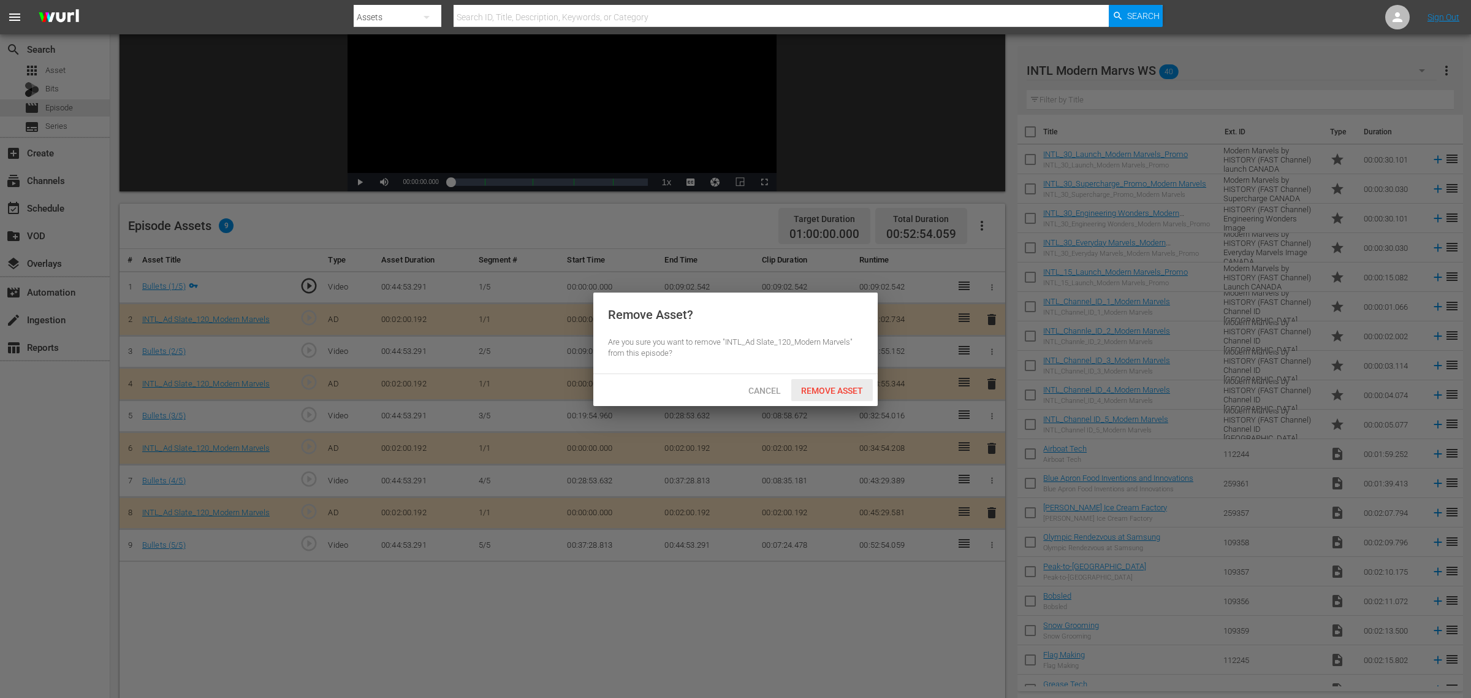
click at [824, 386] on span "Remove Asset" at bounding box center [832, 391] width 82 height 10
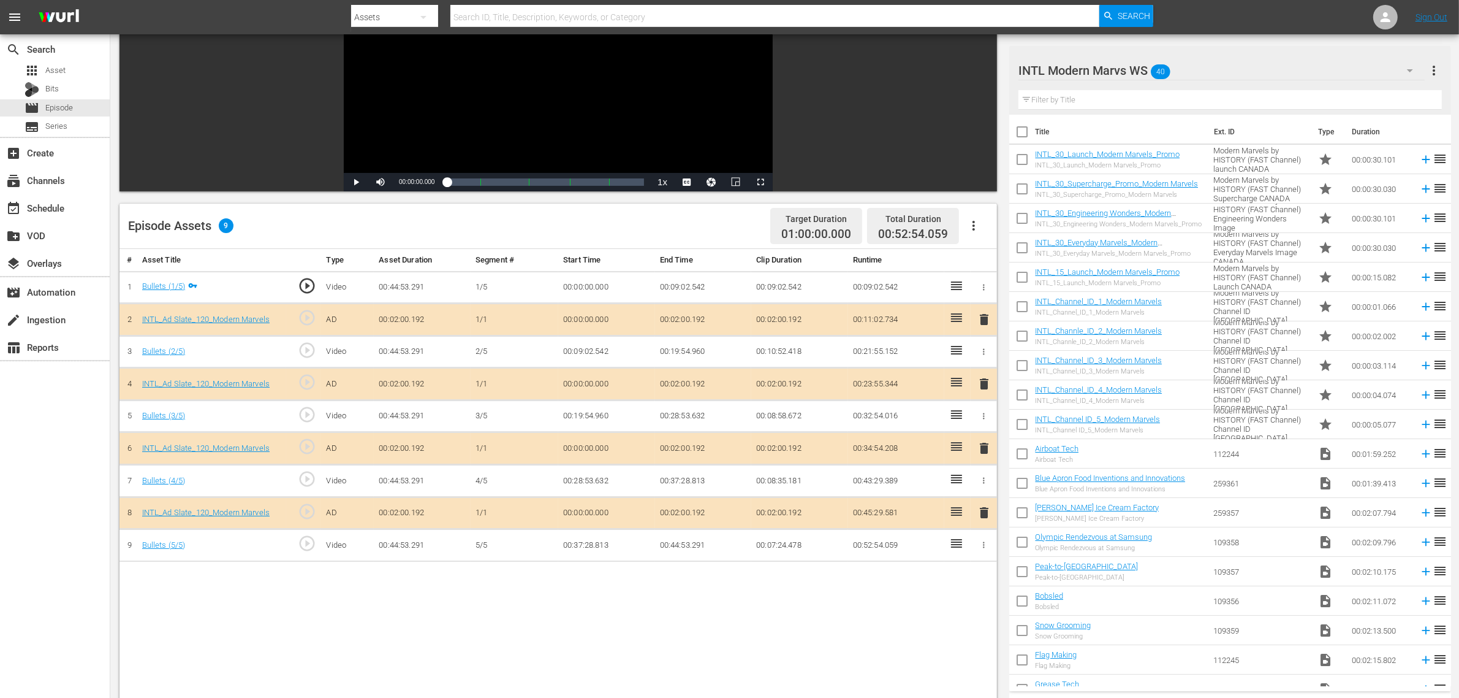
click at [538, 229] on div "Episode Assets 9 Target Duration 01:00:00.000 Total Duration 00:52:54.059" at bounding box center [559, 225] width 878 height 45
click at [573, 558] on div "# Asset Title Type Asset Duration Segment # Start Time End Time Clip Duration R…" at bounding box center [559, 552] width 878 height 606
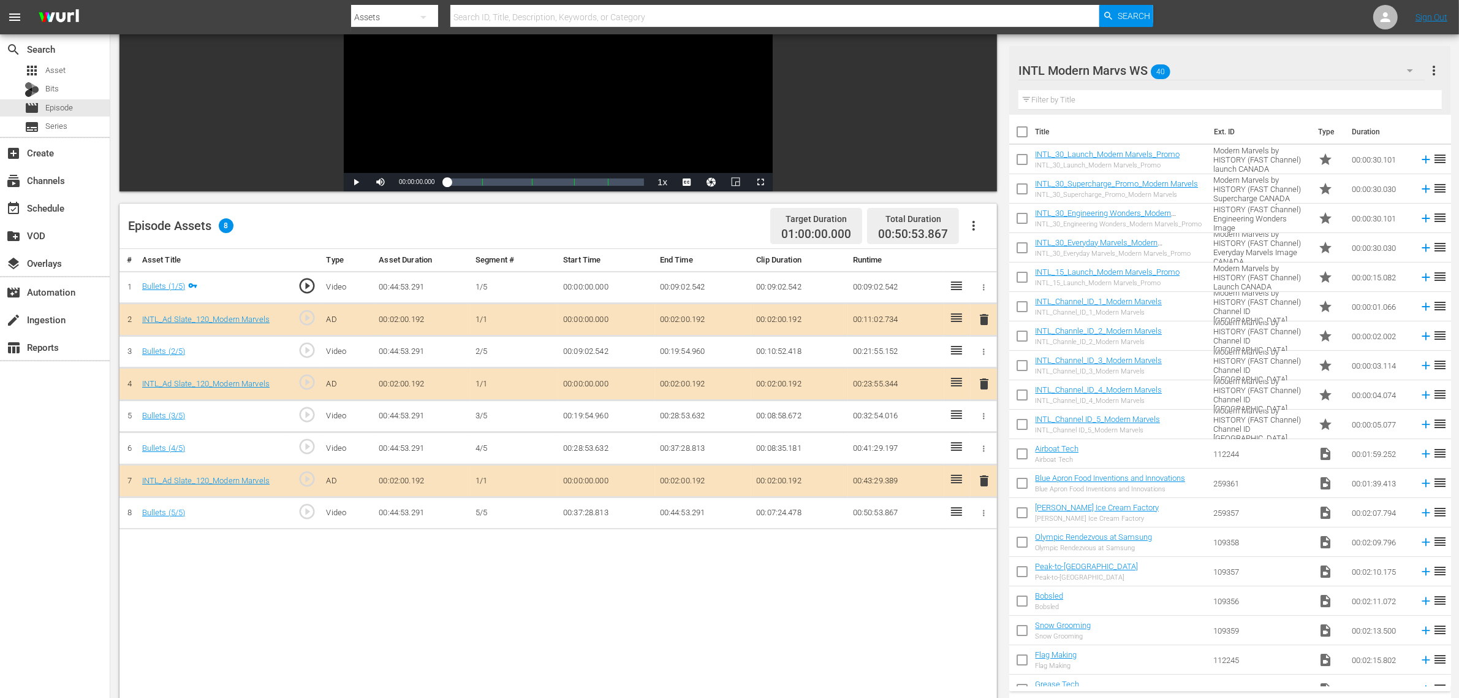
click at [1176, 7] on nav "menu Search By Assets Search ID, Title, Description, Keywords, or Category Sear…" at bounding box center [729, 17] width 1459 height 34
drag, startPoint x: 1231, startPoint y: 14, endPoint x: 1211, endPoint y: 10, distance: 20.6
click at [1176, 14] on nav "menu Search By Assets Search ID, Title, Description, Keywords, or Category Sear…" at bounding box center [729, 17] width 1459 height 34
click at [1176, 12] on nav "menu Search By Assets Search ID, Title, Description, Keywords, or Category Sear…" at bounding box center [729, 17] width 1459 height 34
click at [1176, 10] on nav "menu Search By Assets Search ID, Title, Description, Keywords, or Category Sear…" at bounding box center [729, 17] width 1459 height 34
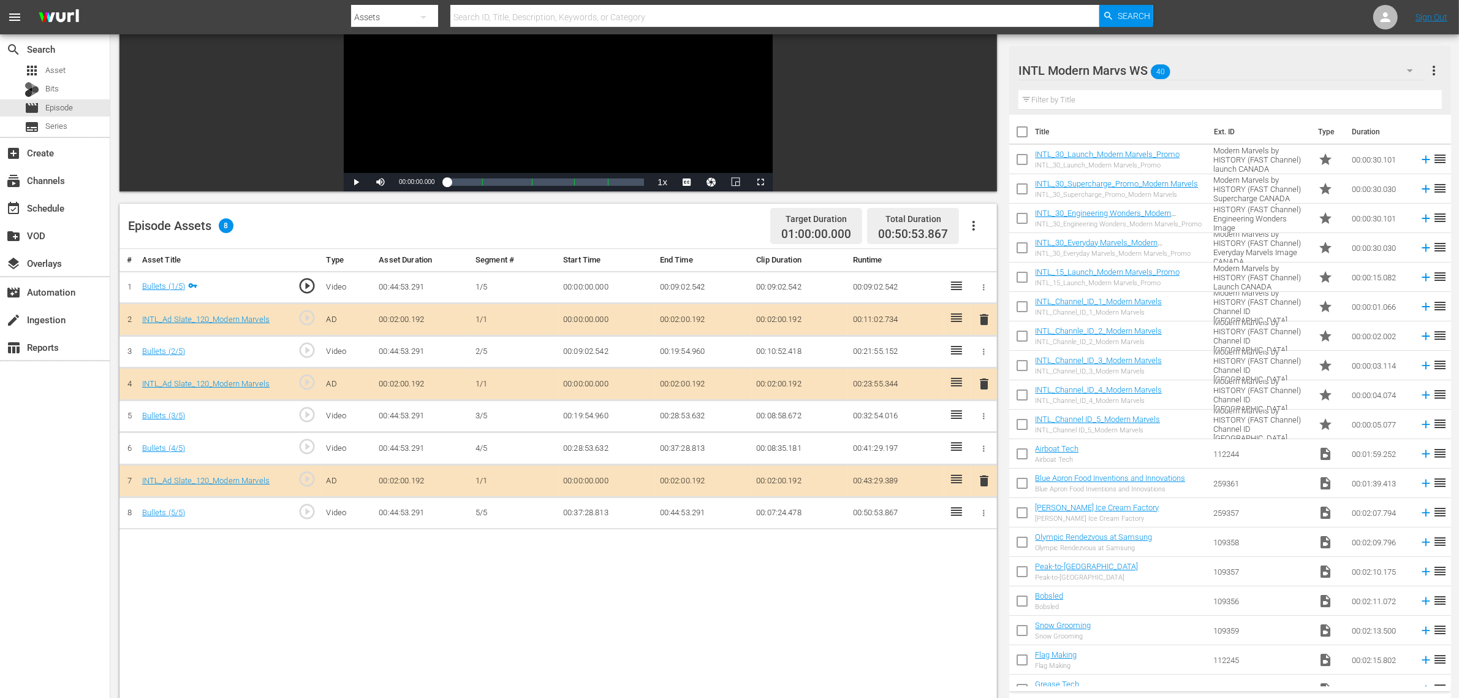
click at [1176, 12] on nav "menu Search By Assets Search ID, Title, Description, Keywords, or Category Sear…" at bounding box center [729, 17] width 1459 height 34
click at [1176, 17] on nav "menu Search By Assets Search ID, Title, Description, Keywords, or Category Sear…" at bounding box center [729, 17] width 1459 height 34
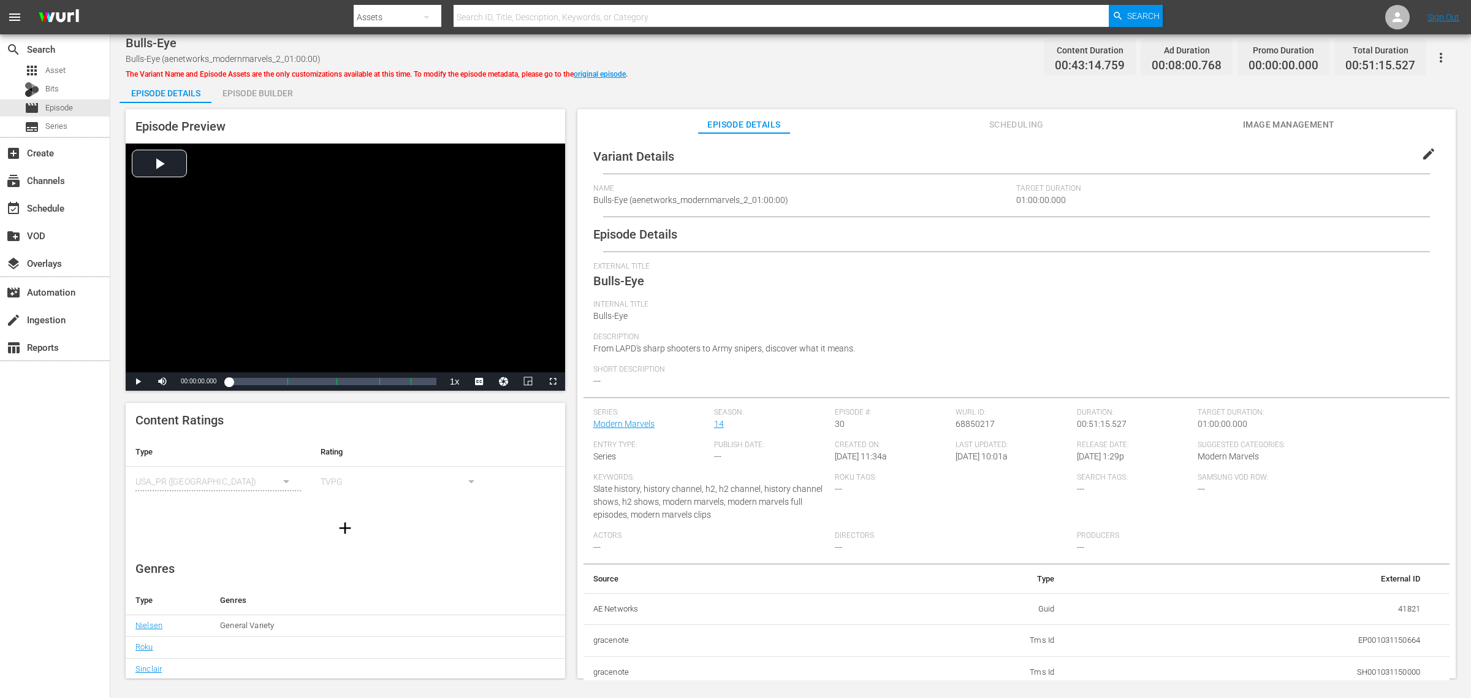
click at [265, 99] on div "Episode Builder" at bounding box center [257, 92] width 92 height 29
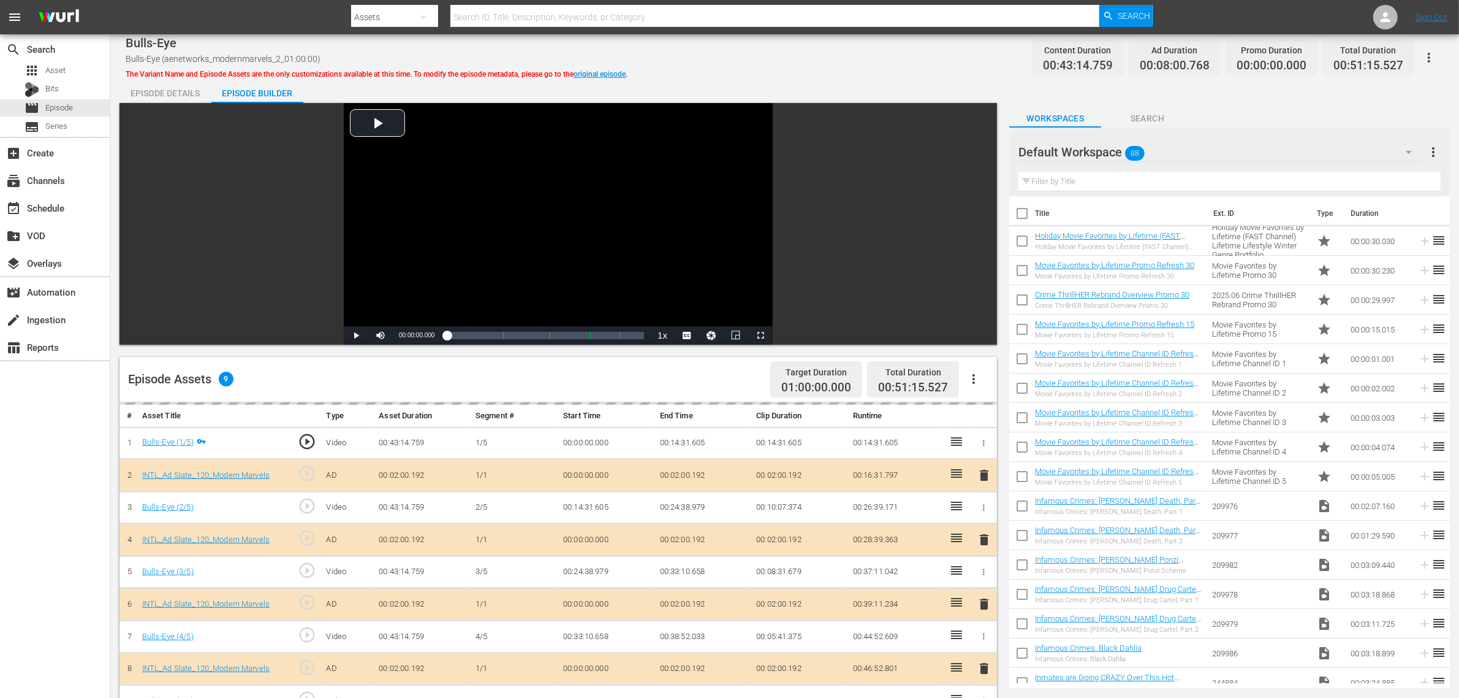
click at [927, 52] on div "Bulls-Eye Bulls-Eye (aenetworks_modernmarvels_2_01:00:00) The Variant Name and …" at bounding box center [785, 58] width 1318 height 28
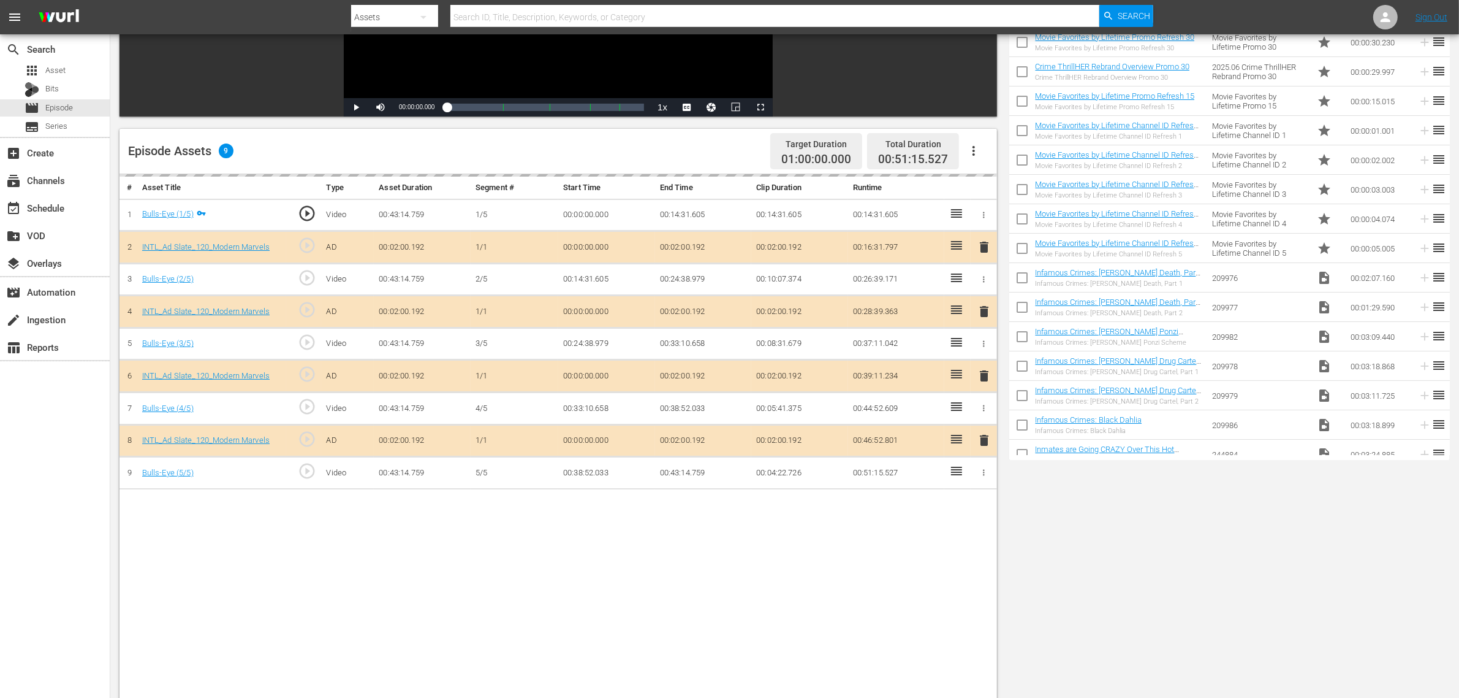
scroll to position [306, 0]
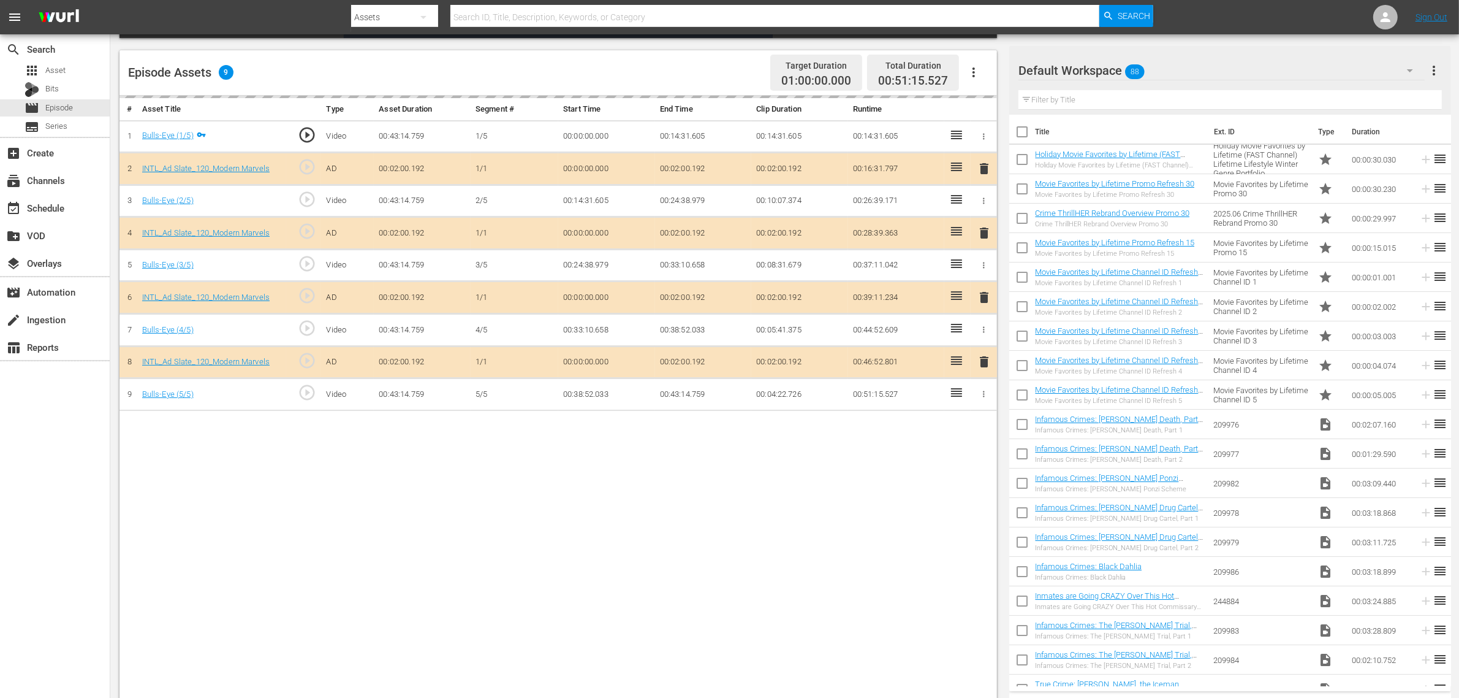
click at [1176, 66] on div "Default Workspace 88" at bounding box center [1222, 70] width 406 height 34
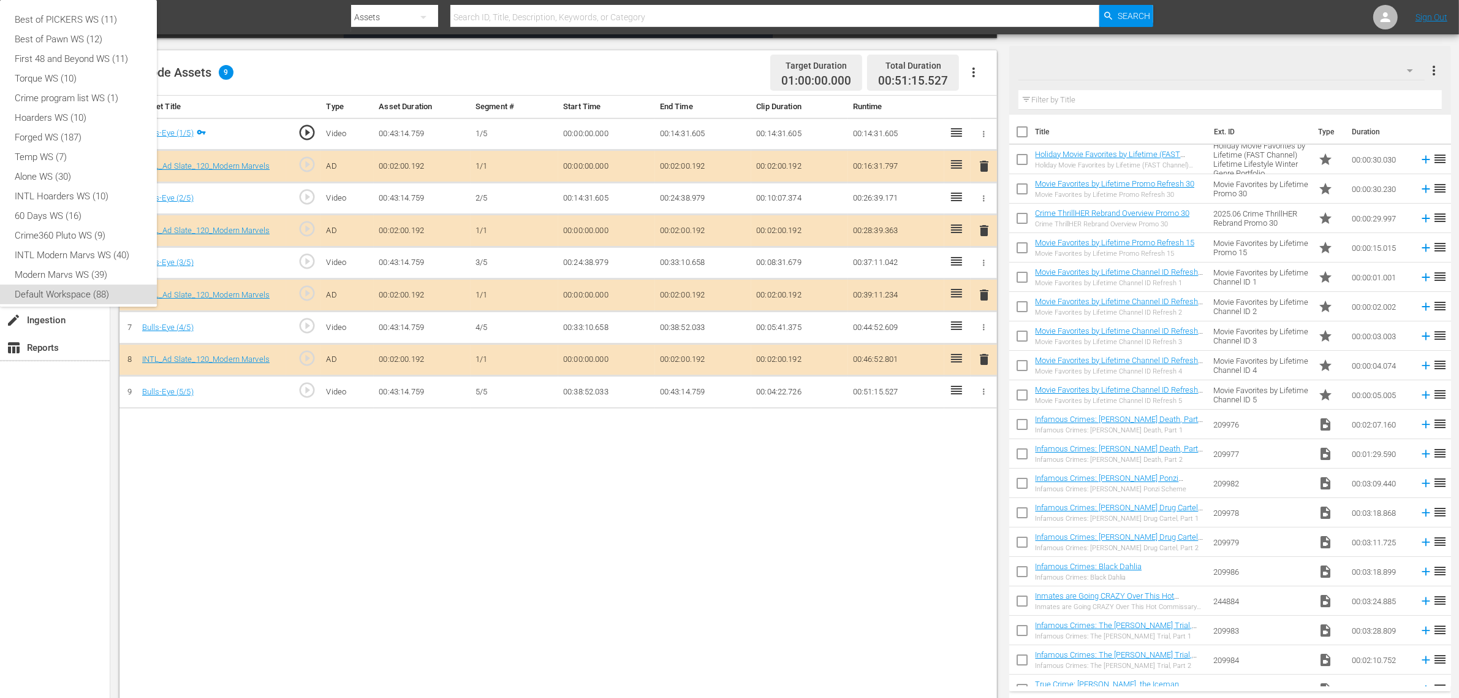
scroll to position [7, 0]
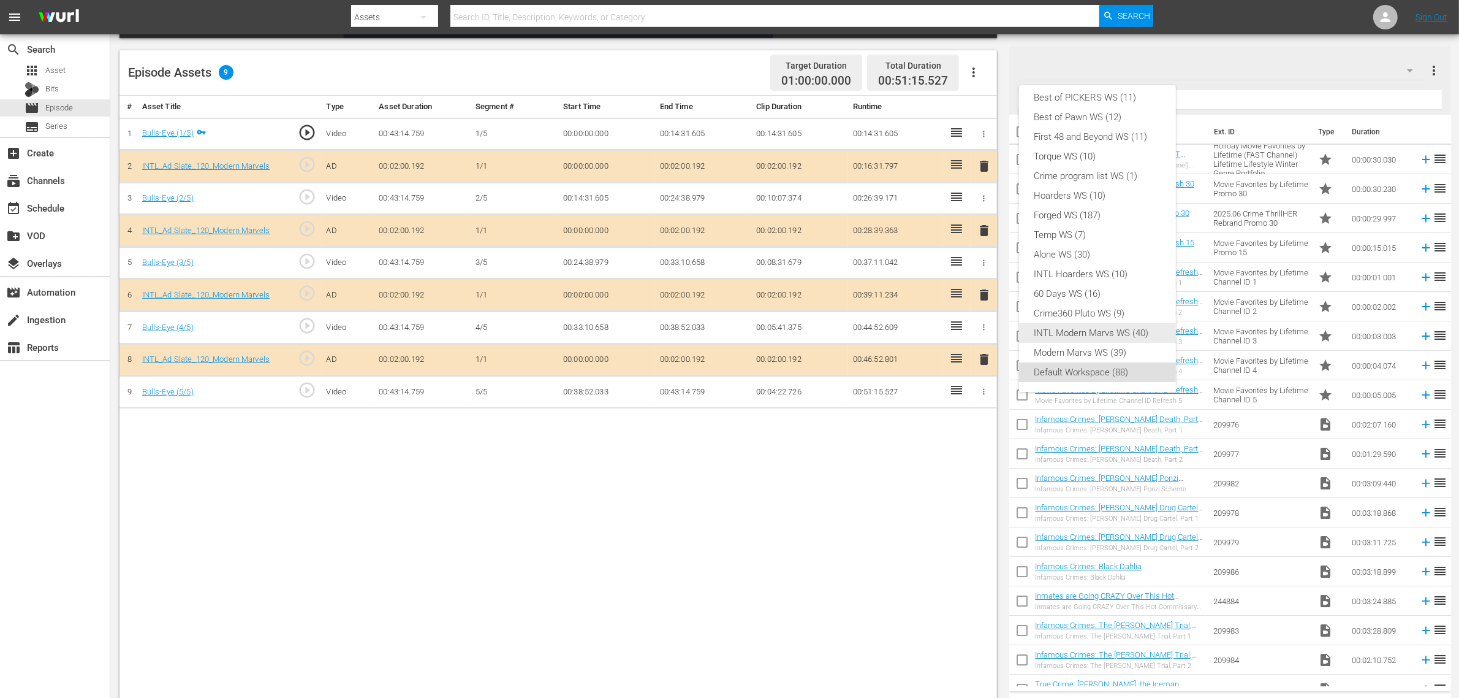
click at [1097, 329] on div "INTL Modern Marvs WS (40)" at bounding box center [1097, 333] width 127 height 20
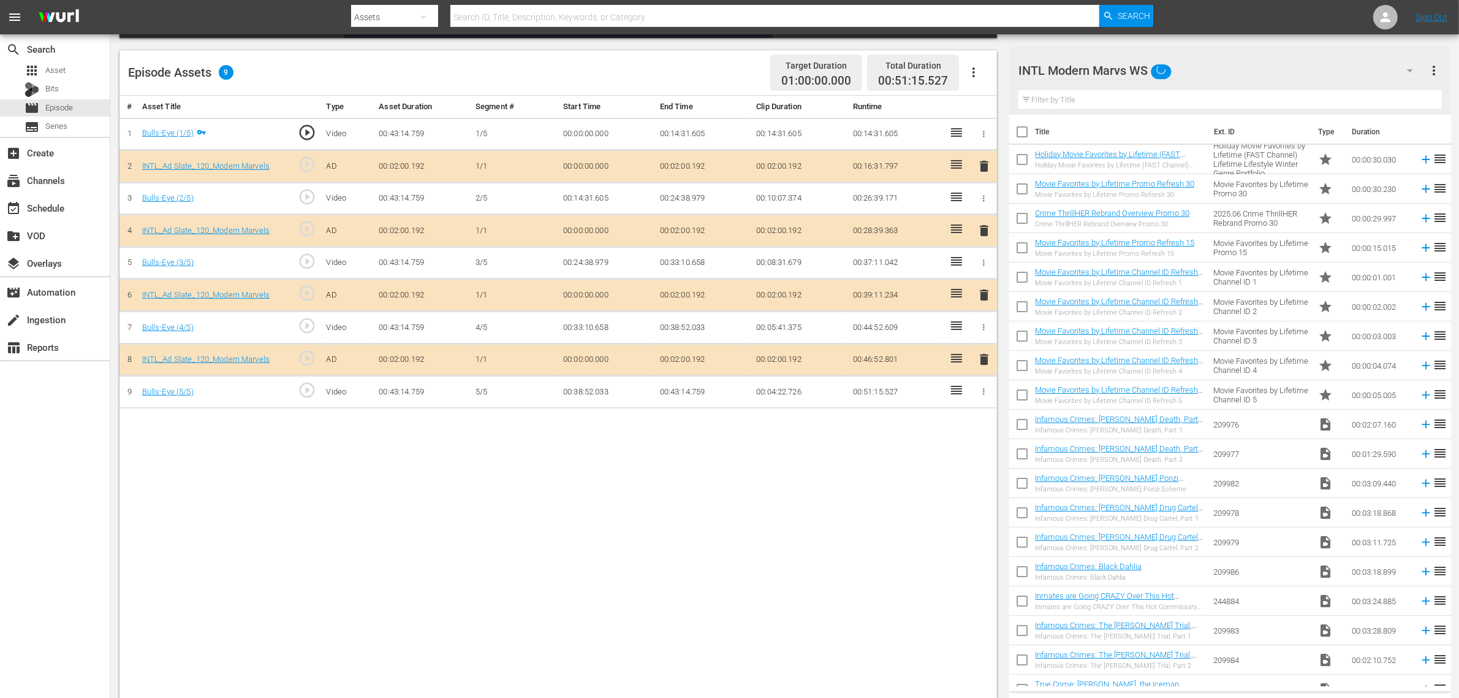
click at [880, 509] on div "Best of PICKERS WS (11) Best of Pawn WS (12) First 48 and Beyond WS (11) Torque…" at bounding box center [729, 349] width 1459 height 698
click at [984, 299] on span "delete" at bounding box center [984, 294] width 15 height 15
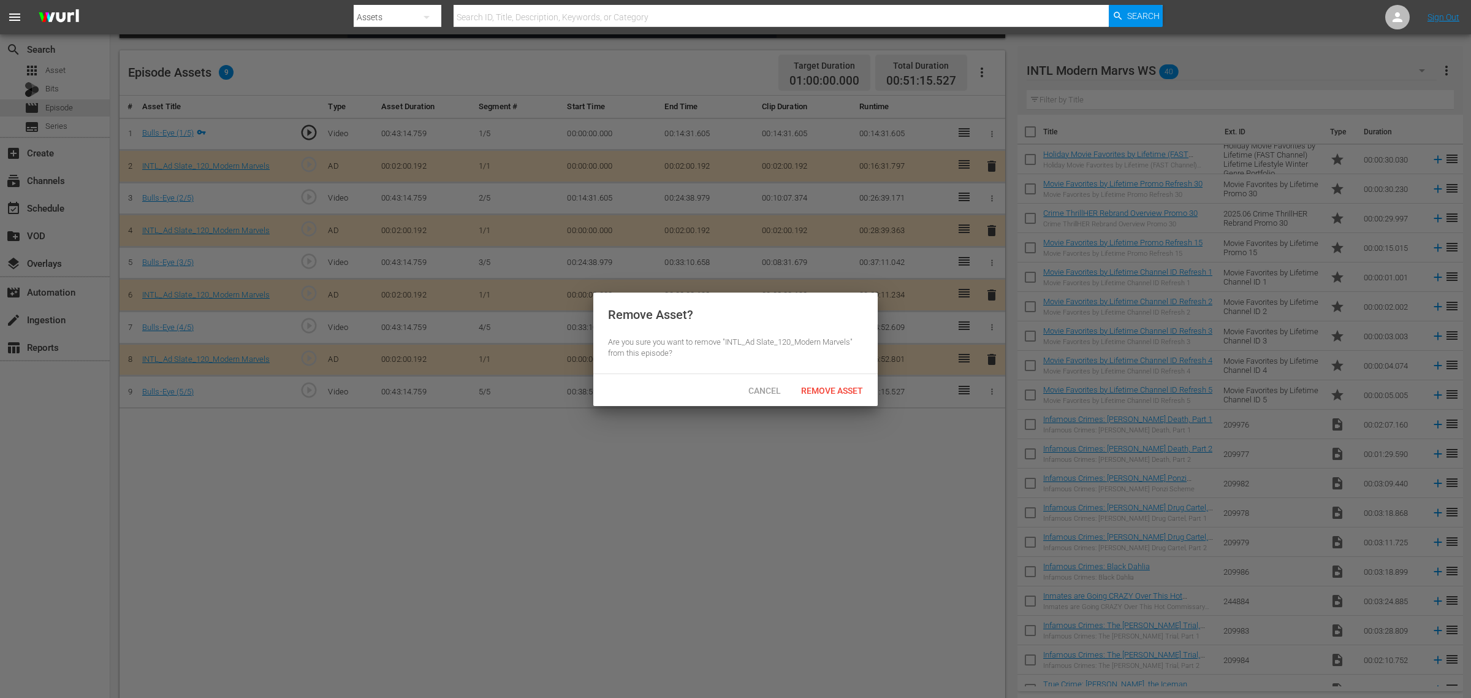
click at [847, 390] on span "Remove Asset" at bounding box center [832, 391] width 82 height 10
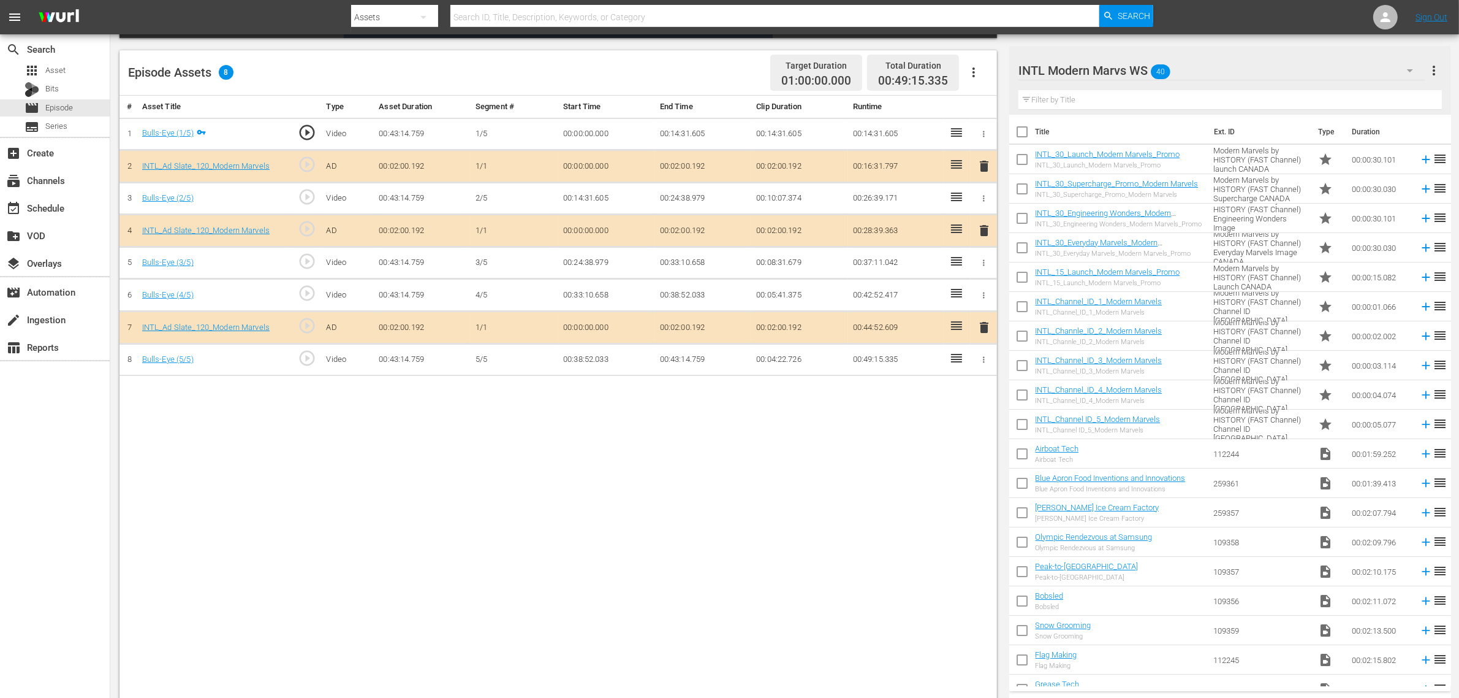
click at [586, 503] on div "# Asset Title Type Asset Duration Segment # Start Time End Time Clip Duration R…" at bounding box center [559, 399] width 878 height 606
click at [1176, 16] on nav "menu Search By Assets Search ID, Title, Description, Keywords, or Category Sear…" at bounding box center [729, 17] width 1459 height 34
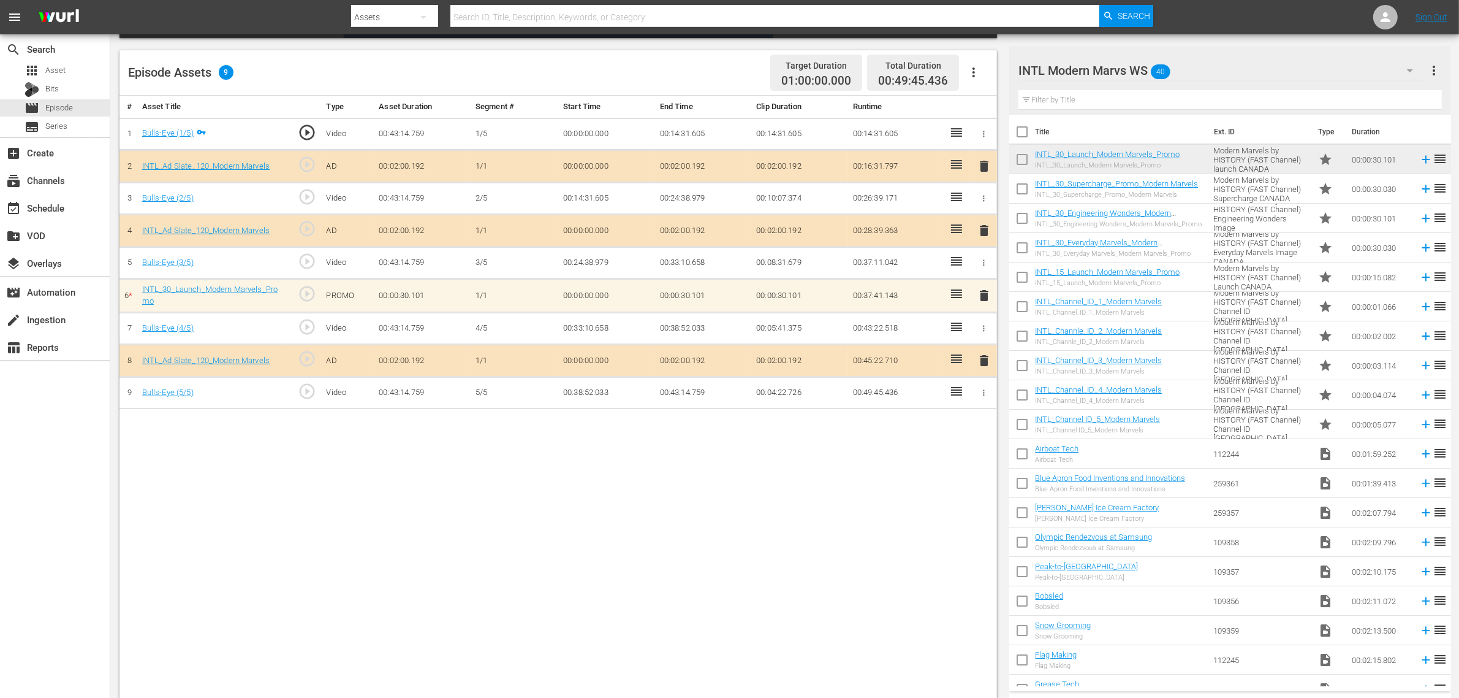
click at [764, 470] on div "# Asset Title Type Asset Duration Segment # Start Time End Time Clip Duration R…" at bounding box center [559, 399] width 878 height 606
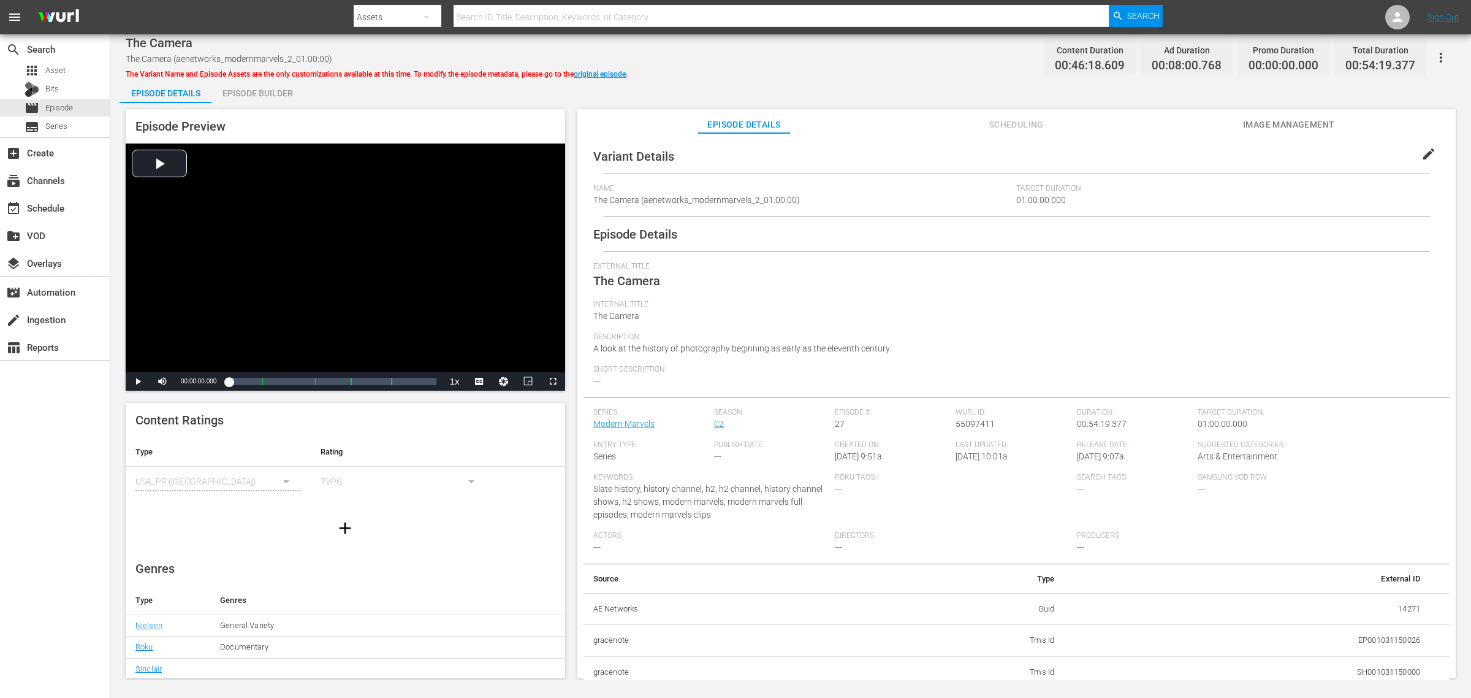
click at [267, 87] on div "Episode Builder" at bounding box center [257, 92] width 92 height 29
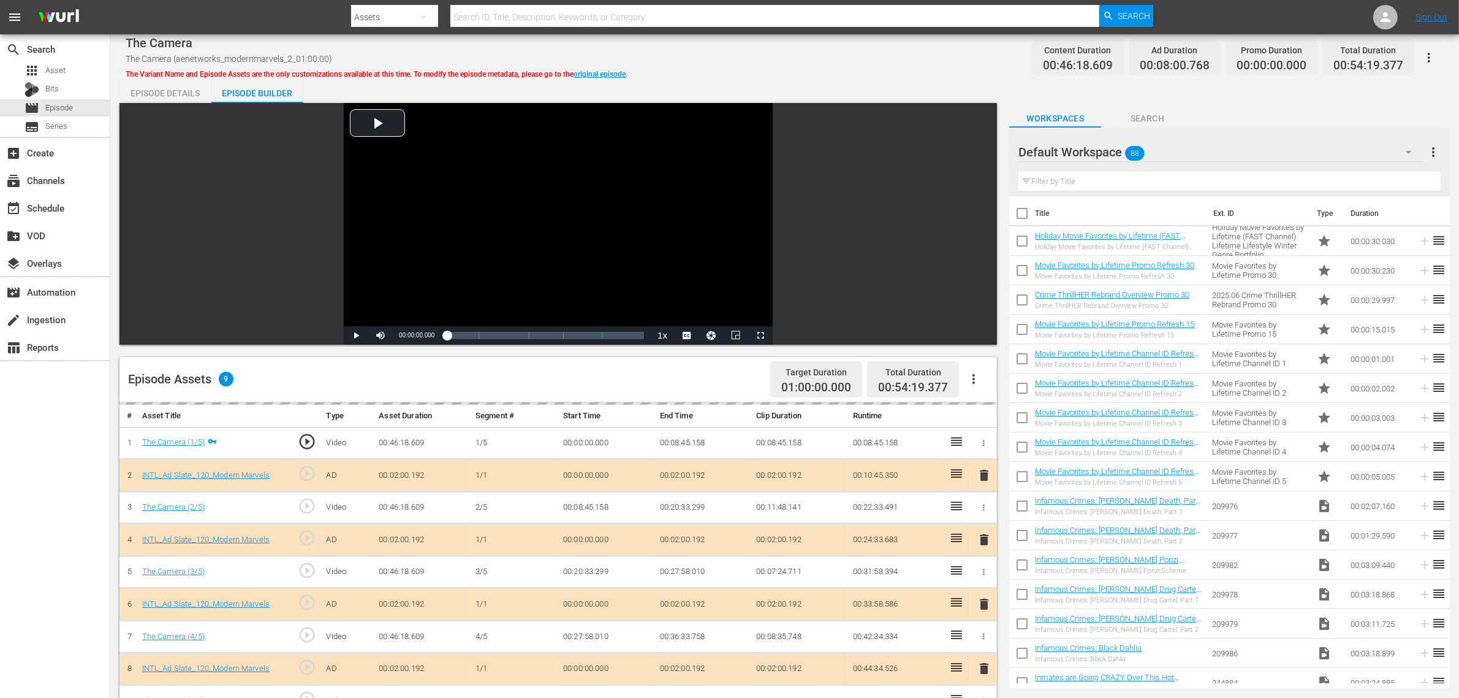
click at [696, 50] on div "The Camera The Camera (aenetworks_modernmarvels_2_01:00:00) The Variant Name an…" at bounding box center [785, 58] width 1318 height 28
click at [1154, 148] on div "Default Workspace 88" at bounding box center [1221, 152] width 405 height 34
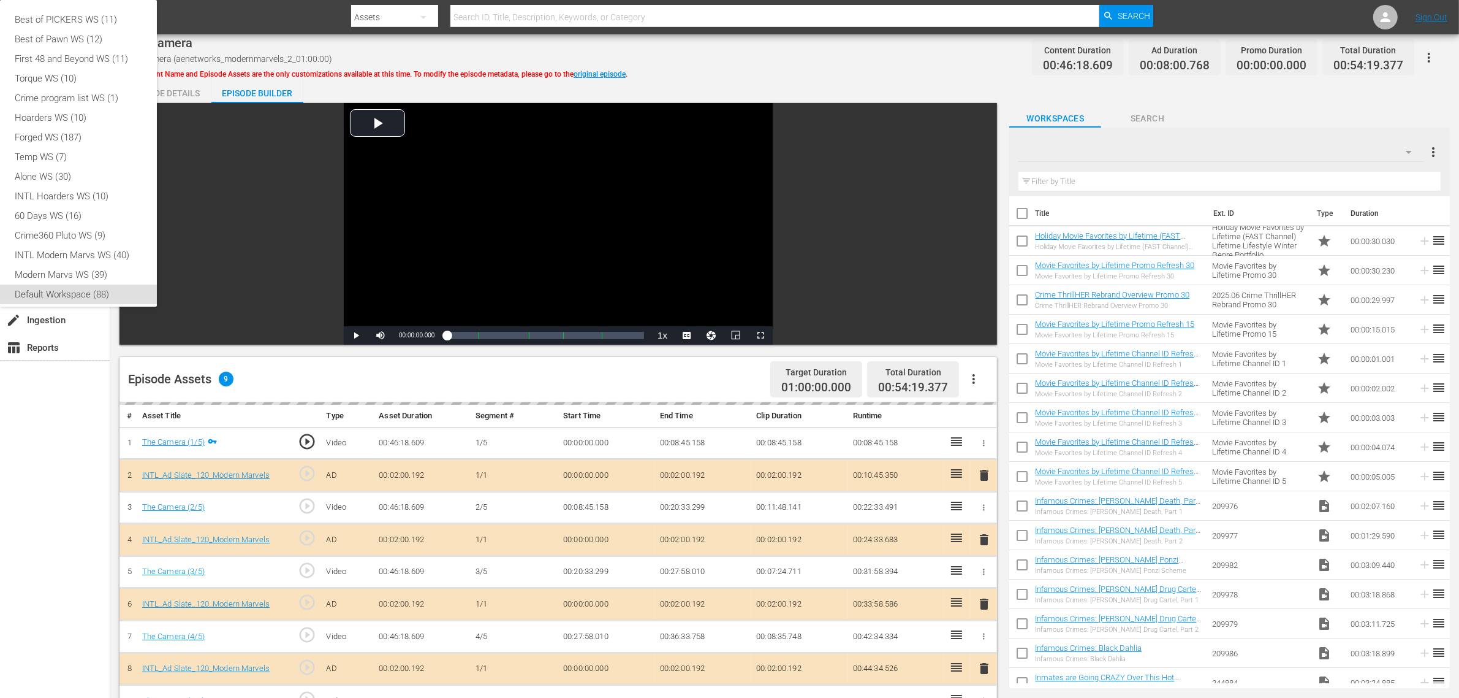
scroll to position [7, 0]
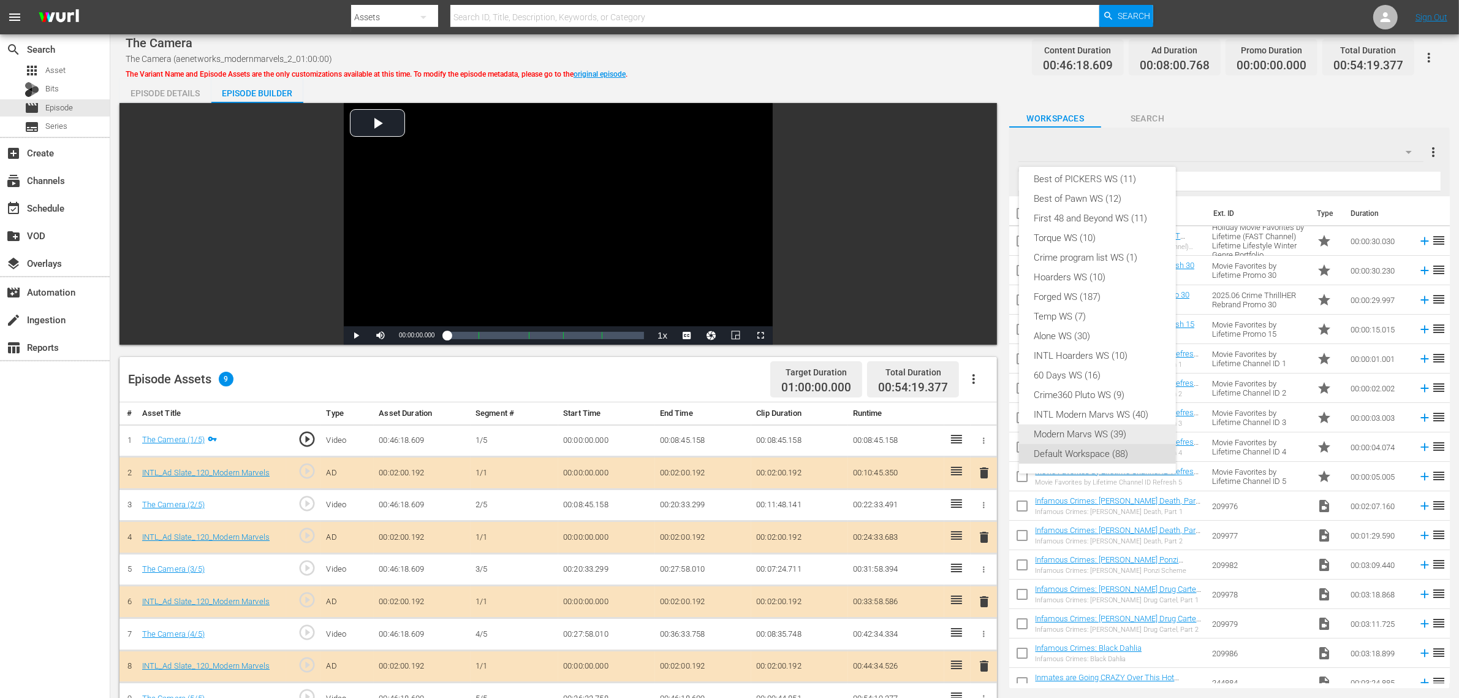
click at [1065, 416] on div "INTL Modern Marvs WS (40)" at bounding box center [1097, 415] width 127 height 20
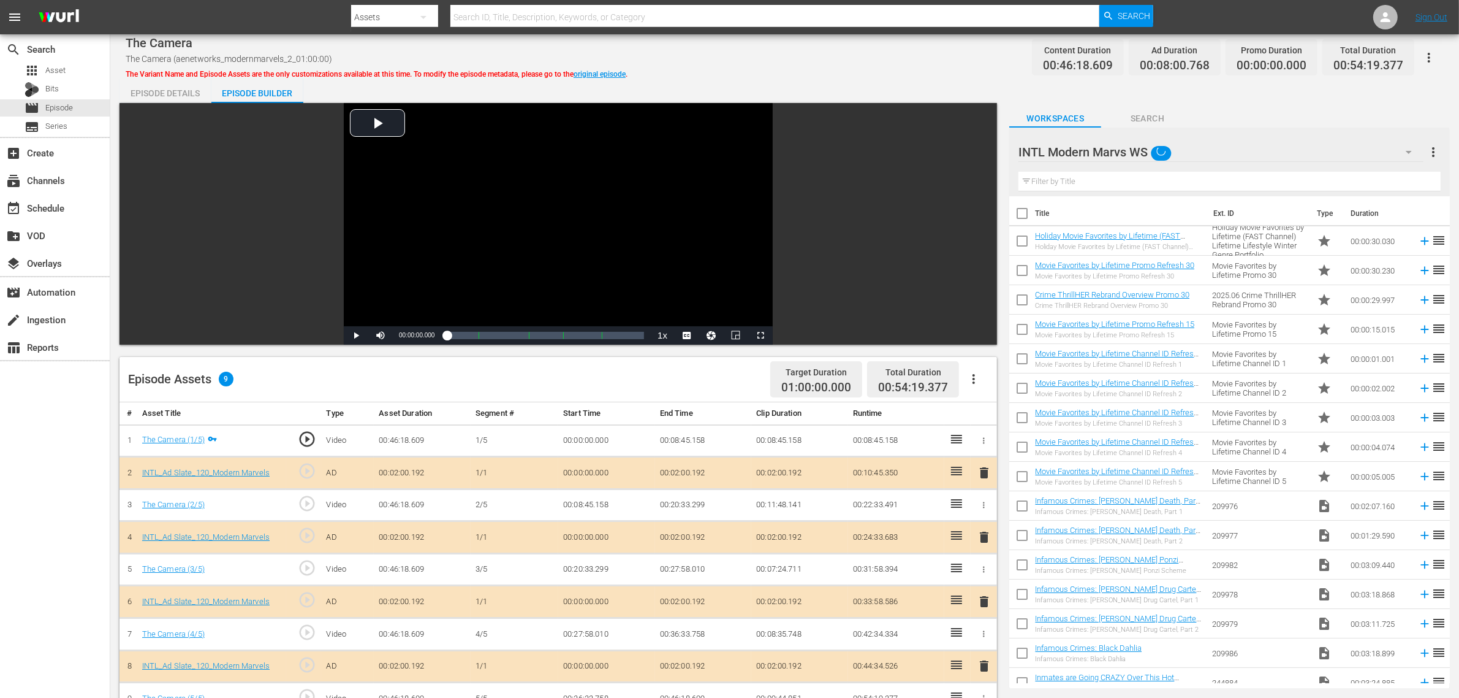
click at [859, 78] on div "Episode Details Episode Builder Episode Preview Video Player is loading. Play V…" at bounding box center [785, 542] width 1331 height 929
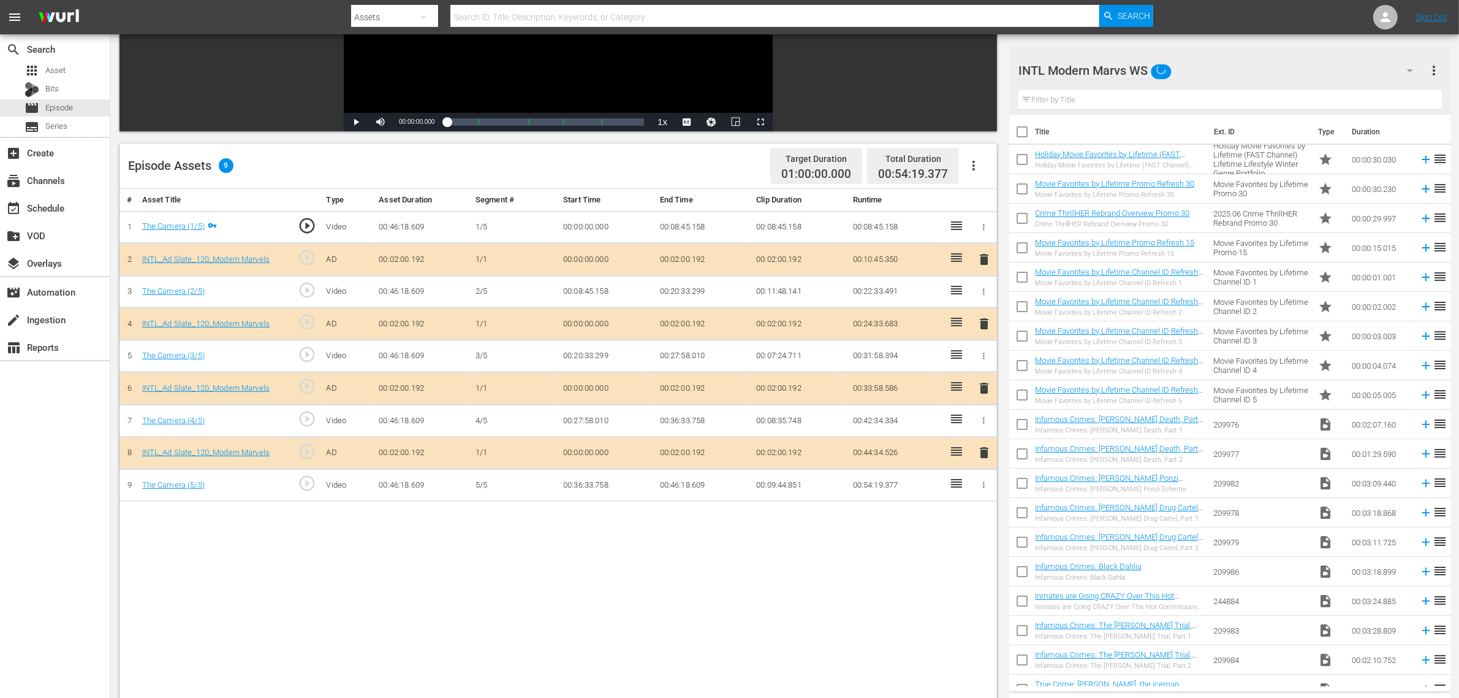
scroll to position [230, 0]
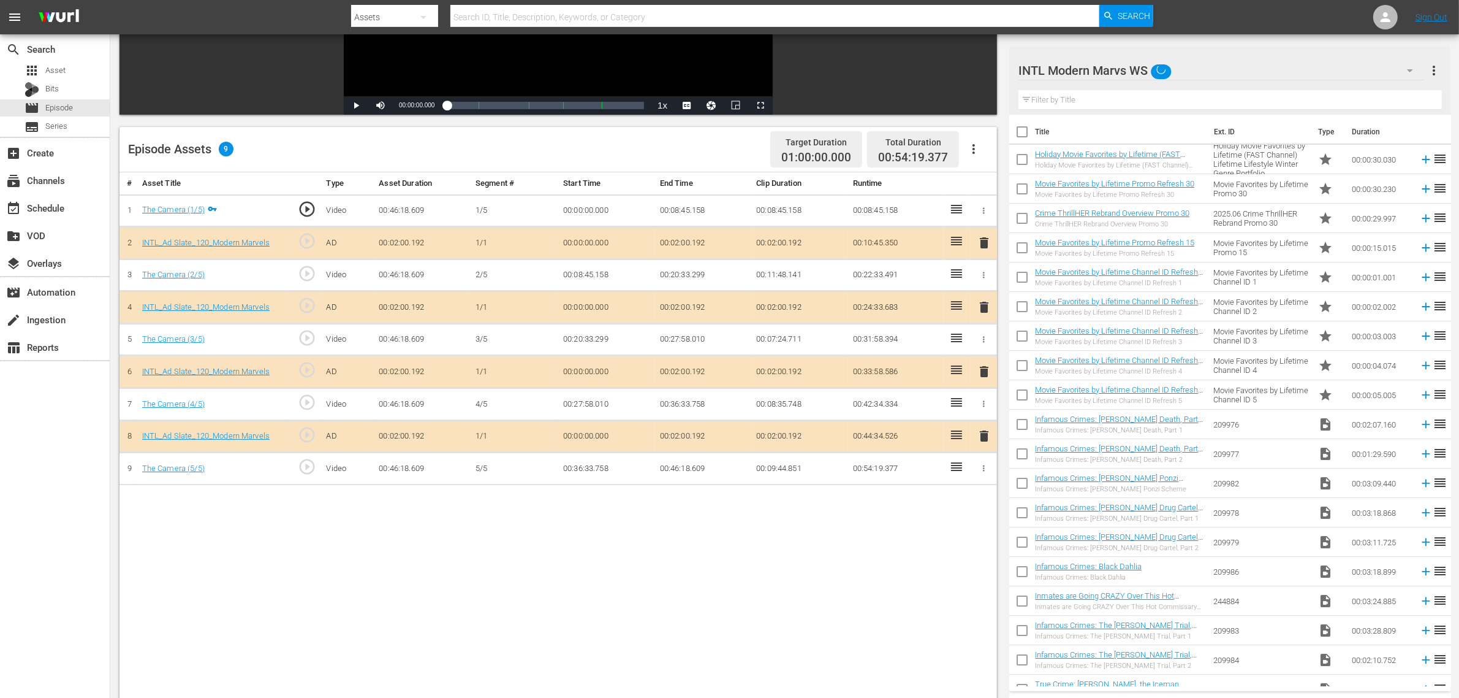
click at [986, 375] on span "delete" at bounding box center [984, 371] width 15 height 15
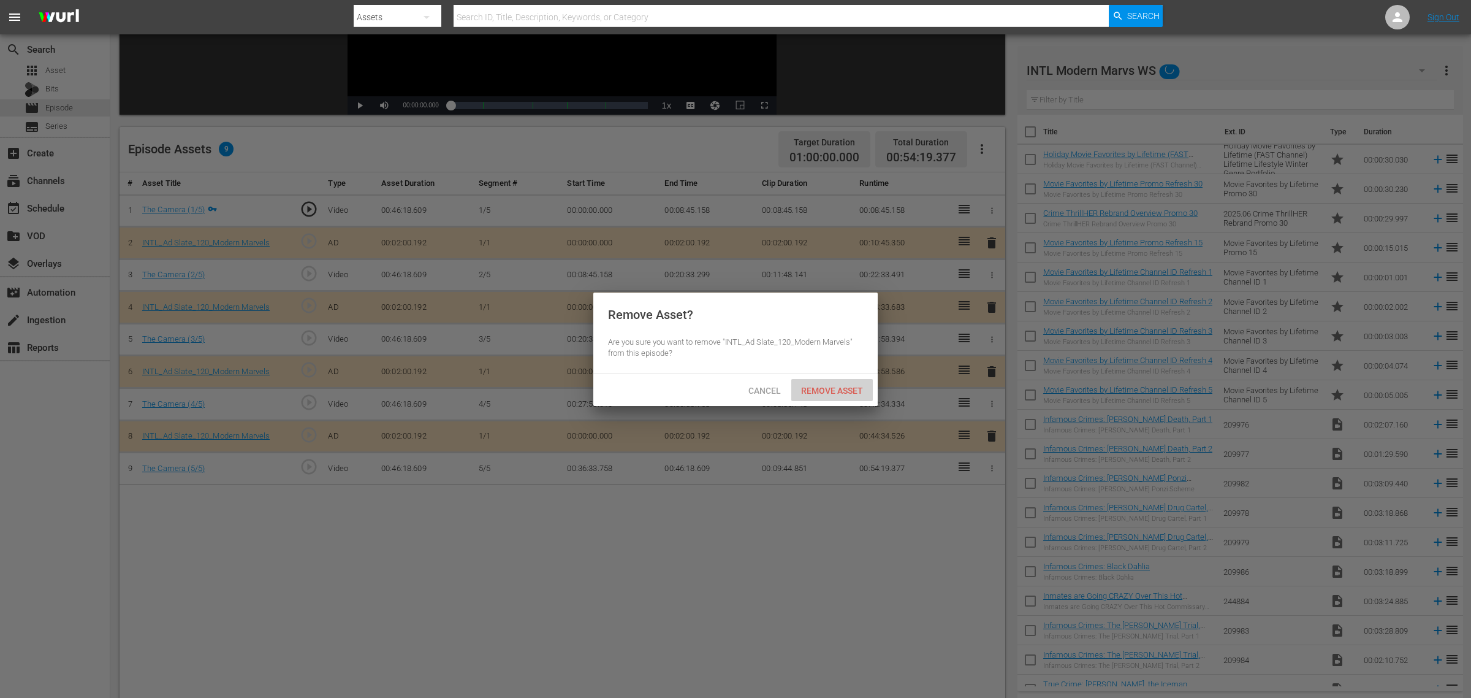
click at [852, 387] on span "Remove Asset" at bounding box center [832, 391] width 82 height 10
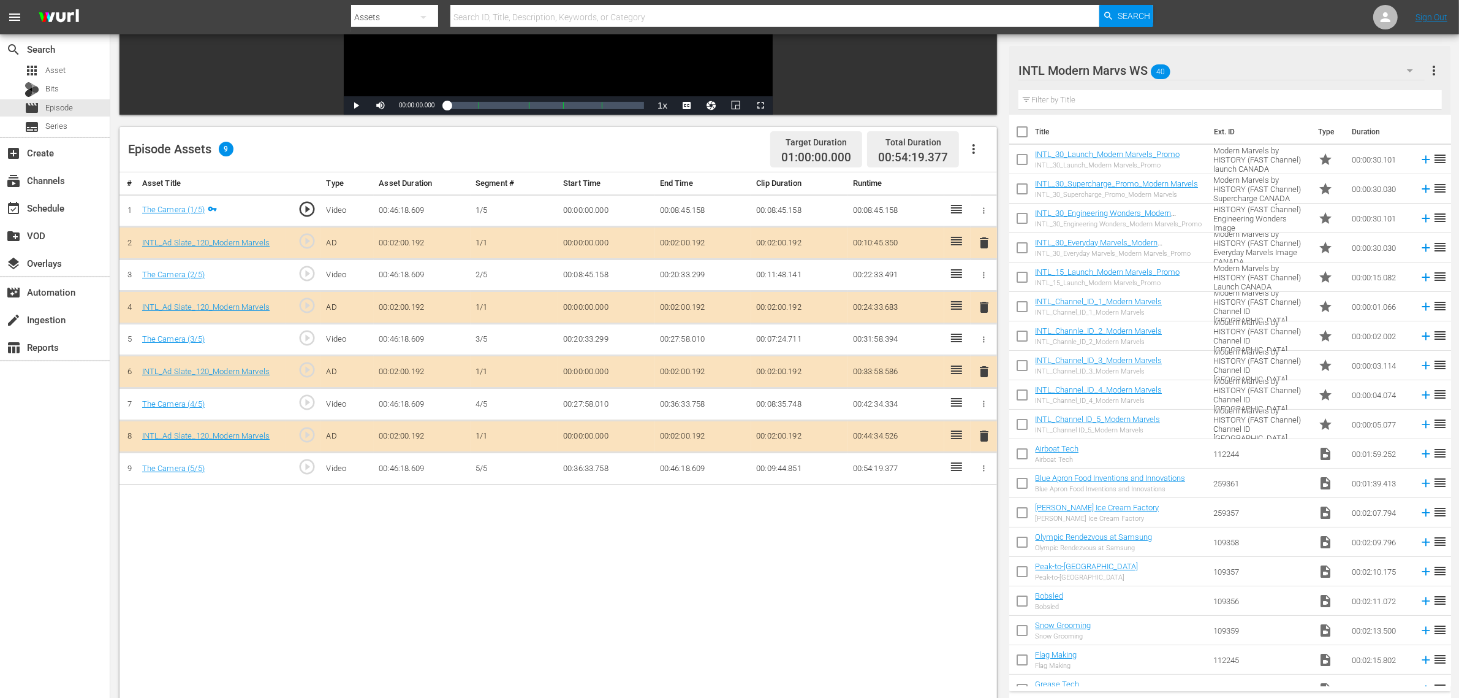
click at [1176, 13] on nav "menu Search By Assets Search ID, Title, Description, Keywords, or Category Sear…" at bounding box center [729, 17] width 1459 height 34
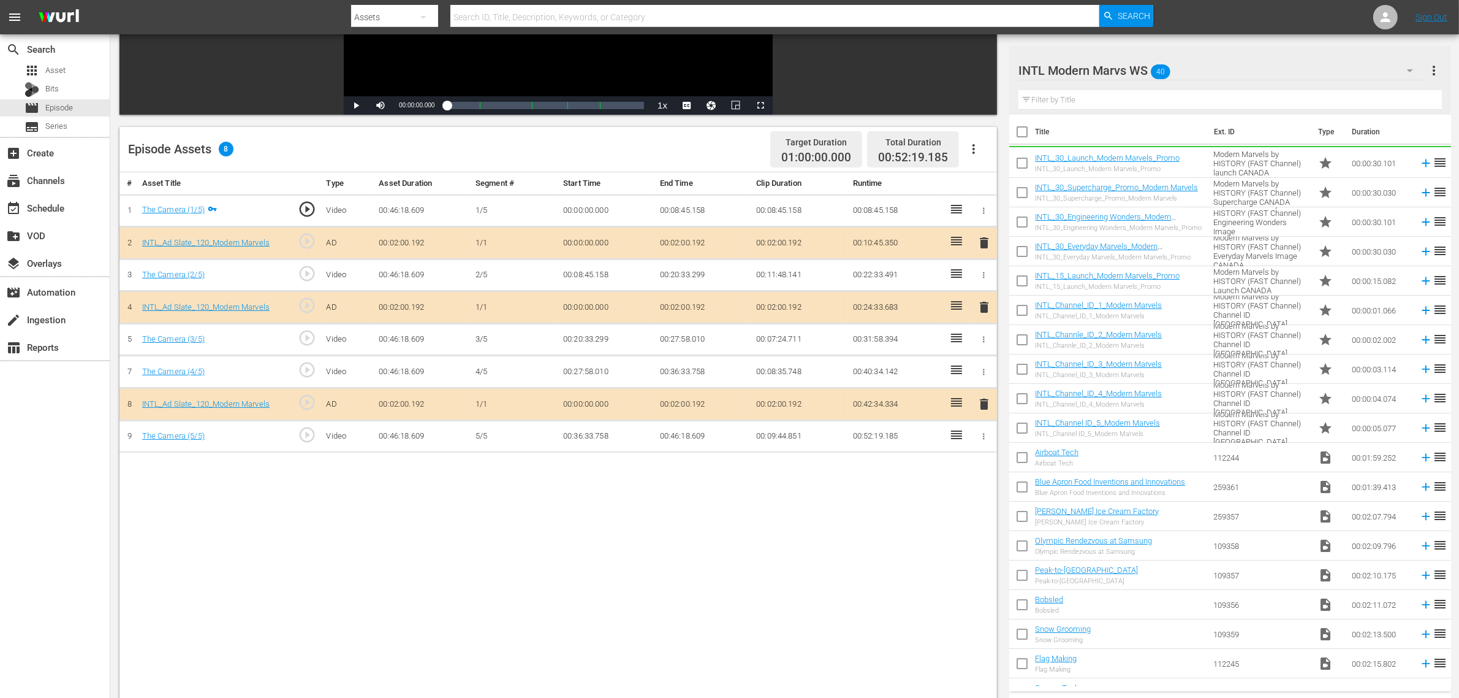
click at [737, 558] on div "# Asset Title Type Asset Duration Segment # Start Time End Time Clip Duration R…" at bounding box center [559, 475] width 878 height 606
drag, startPoint x: 734, startPoint y: 512, endPoint x: 739, endPoint y: 506, distance: 7.0
click at [736, 509] on div "# Asset Title Type Asset Duration Segment # Start Time End Time Clip Duration R…" at bounding box center [559, 475] width 878 height 606
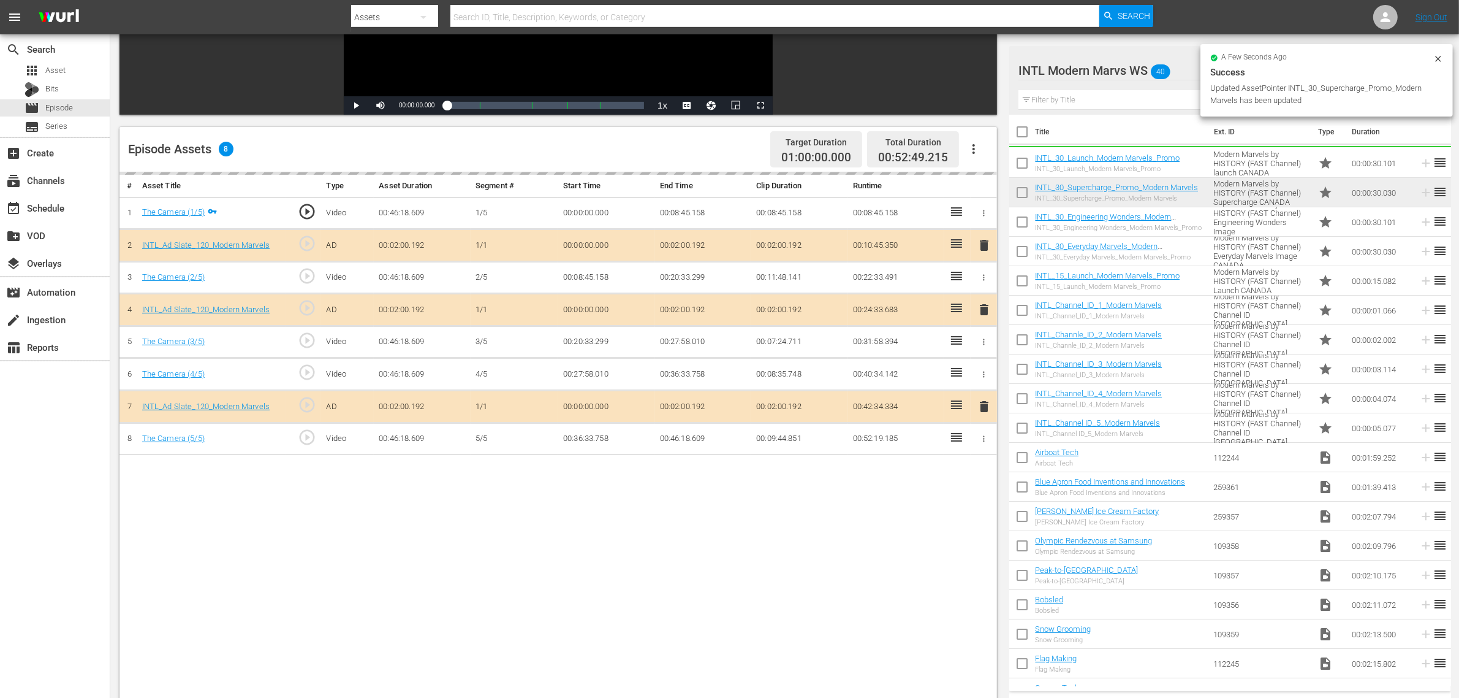
click at [760, 540] on div "# Asset Title Type Asset Duration Segment # Start Time End Time Clip Duration R…" at bounding box center [559, 475] width 878 height 606
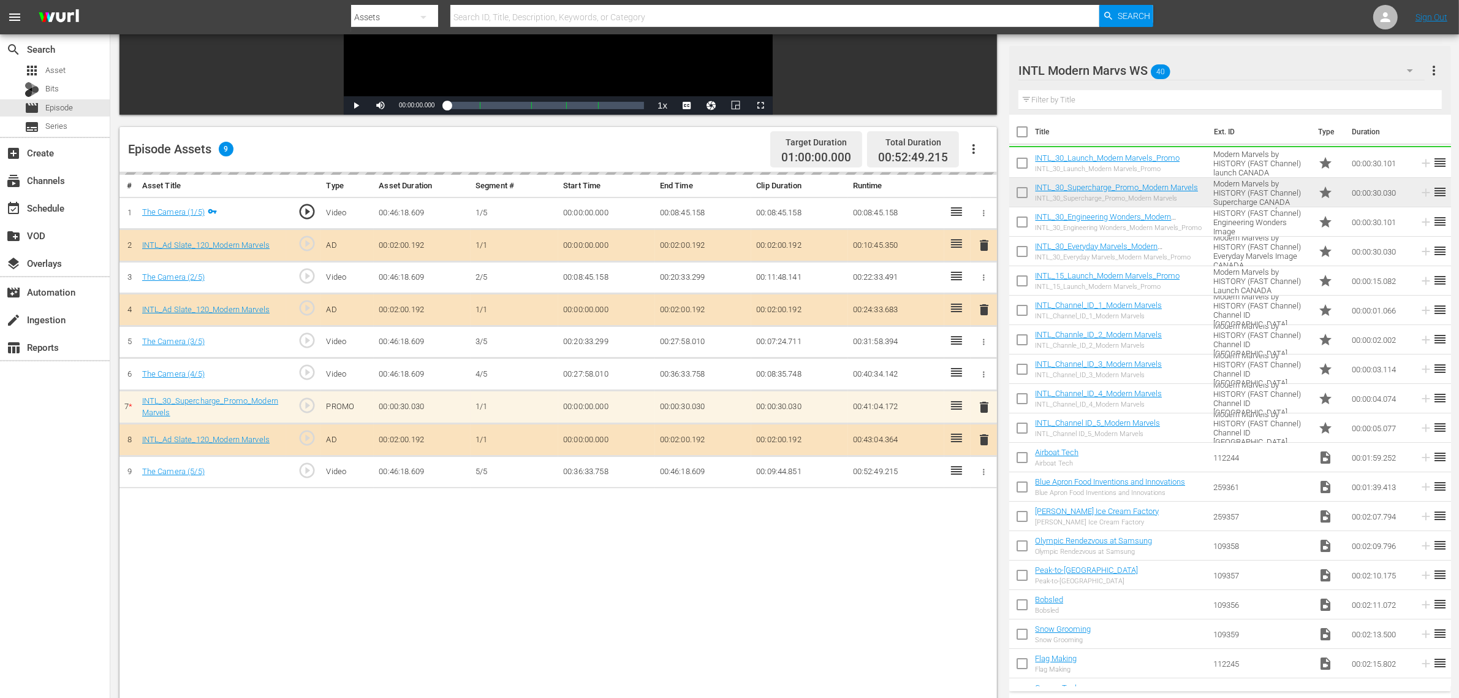
click at [810, 558] on div "# Asset Title Type Asset Duration Segment # Start Time End Time Clip Duration R…" at bounding box center [559, 475] width 878 height 606
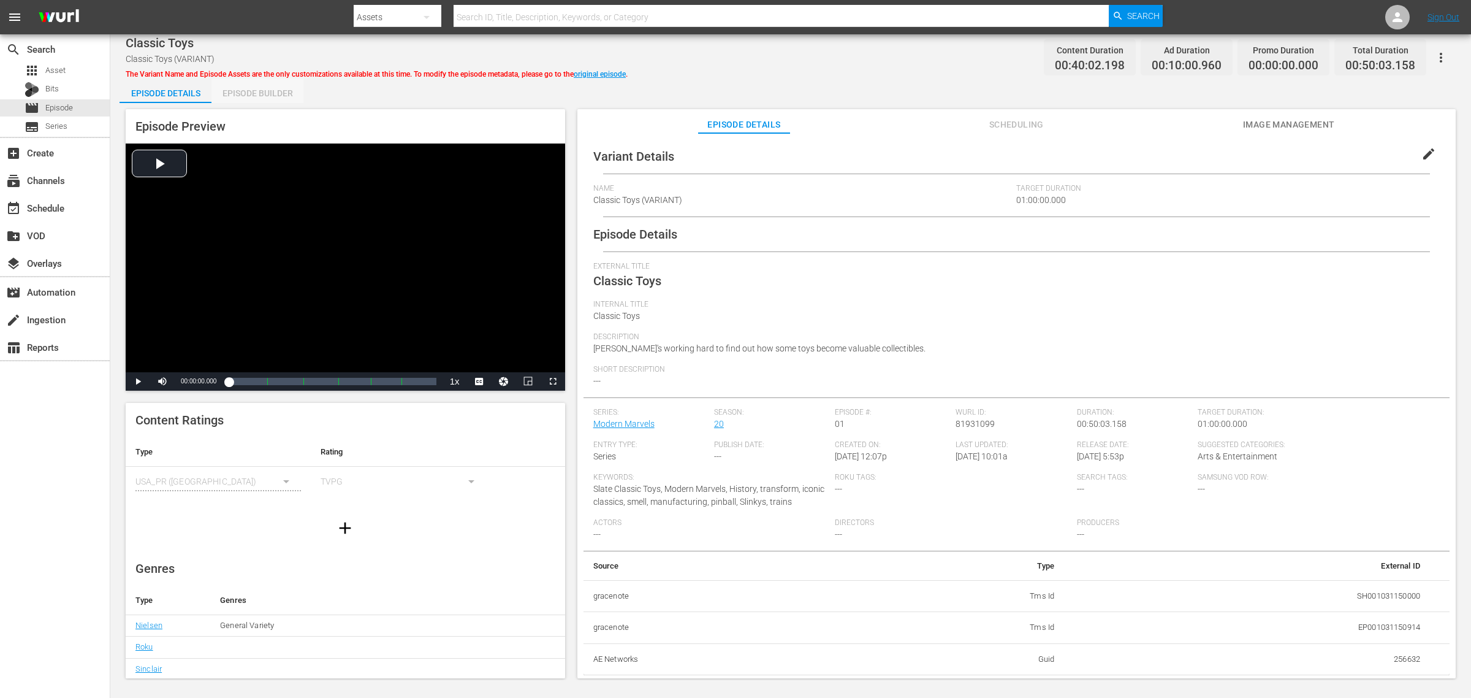
click at [252, 93] on div "Episode Builder" at bounding box center [257, 92] width 92 height 29
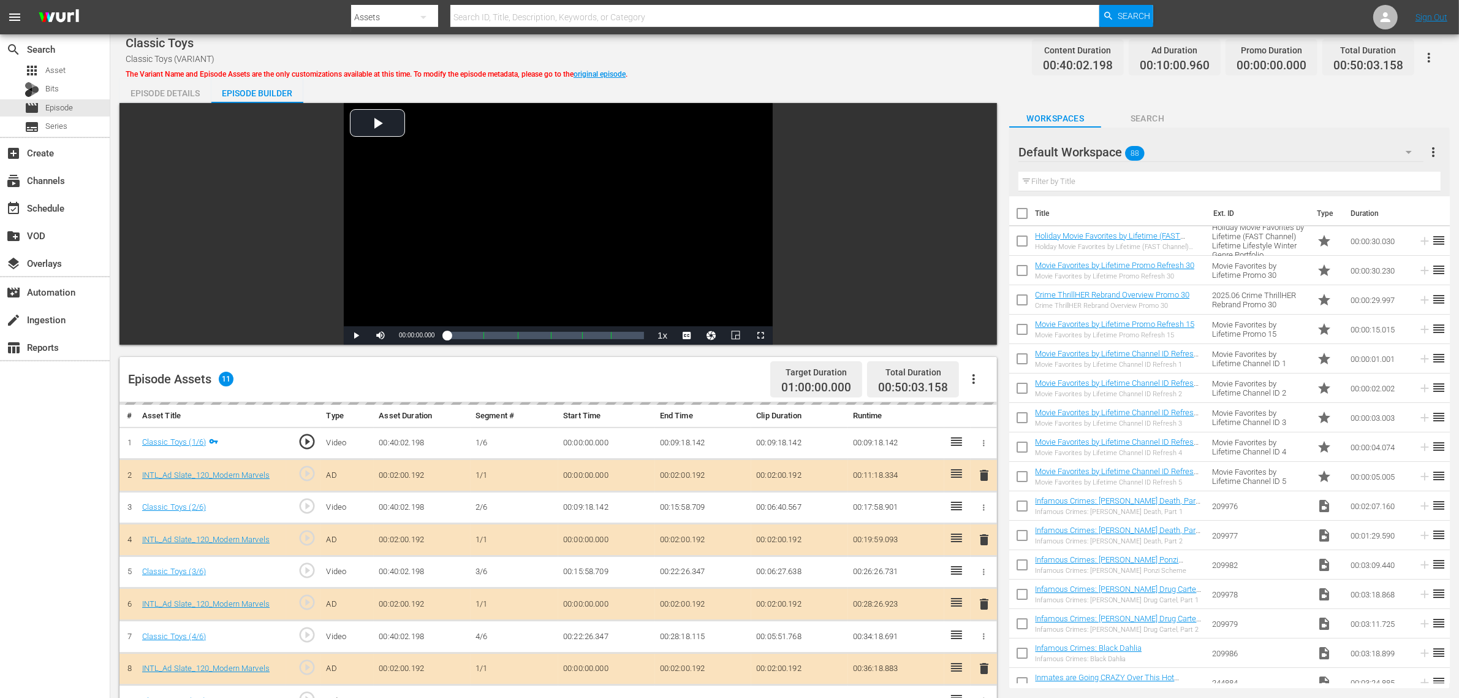
click at [1176, 145] on div "Default Workspace 88" at bounding box center [1221, 152] width 405 height 34
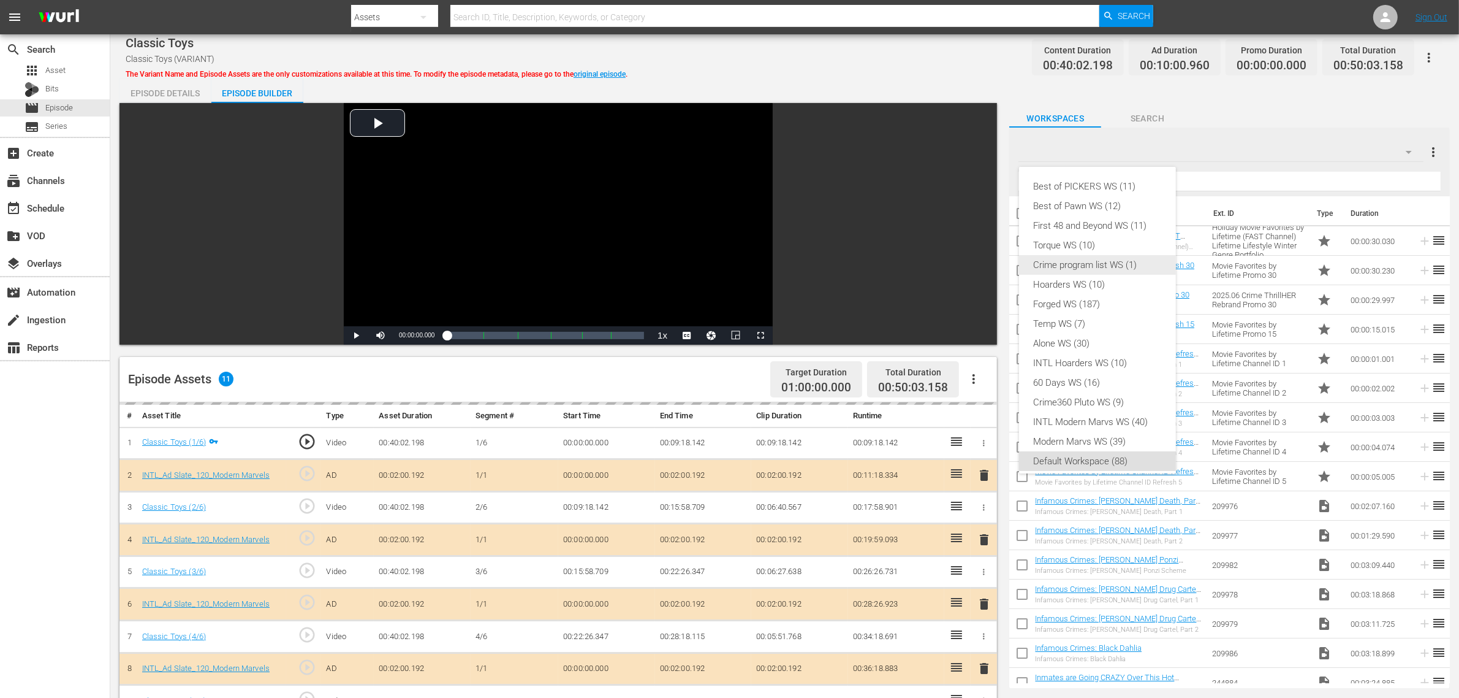
scroll to position [7, 0]
click at [1076, 409] on div "INTL Modern Marvs WS (40)" at bounding box center [1097, 415] width 127 height 20
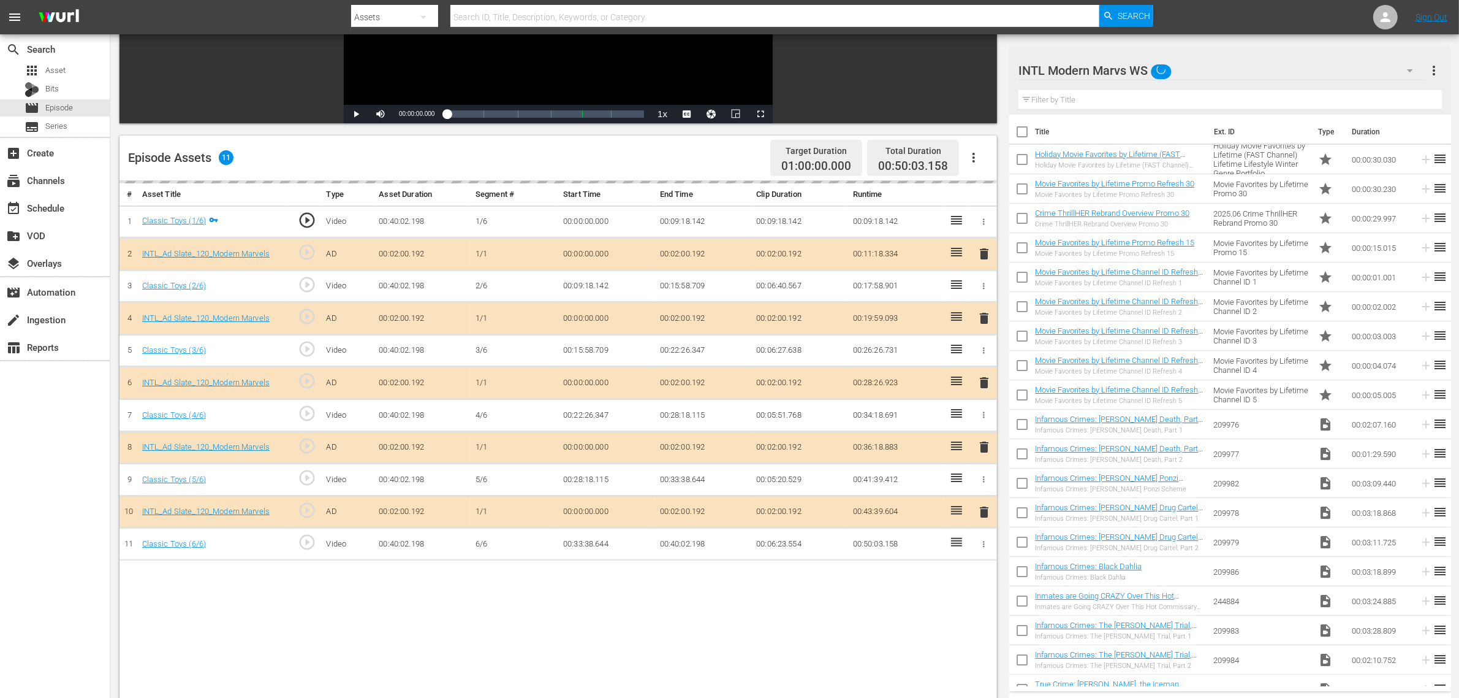
scroll to position [306, 0]
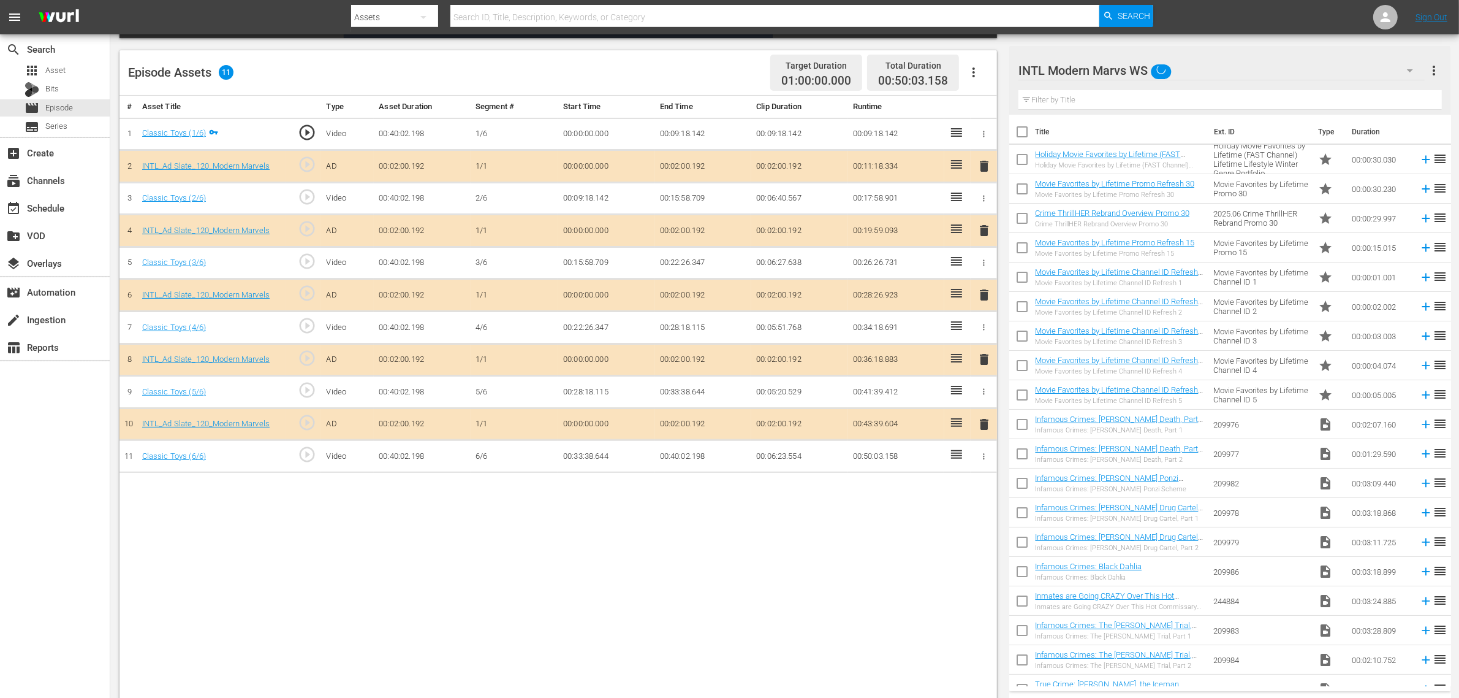
click at [984, 293] on span "delete" at bounding box center [984, 294] width 15 height 15
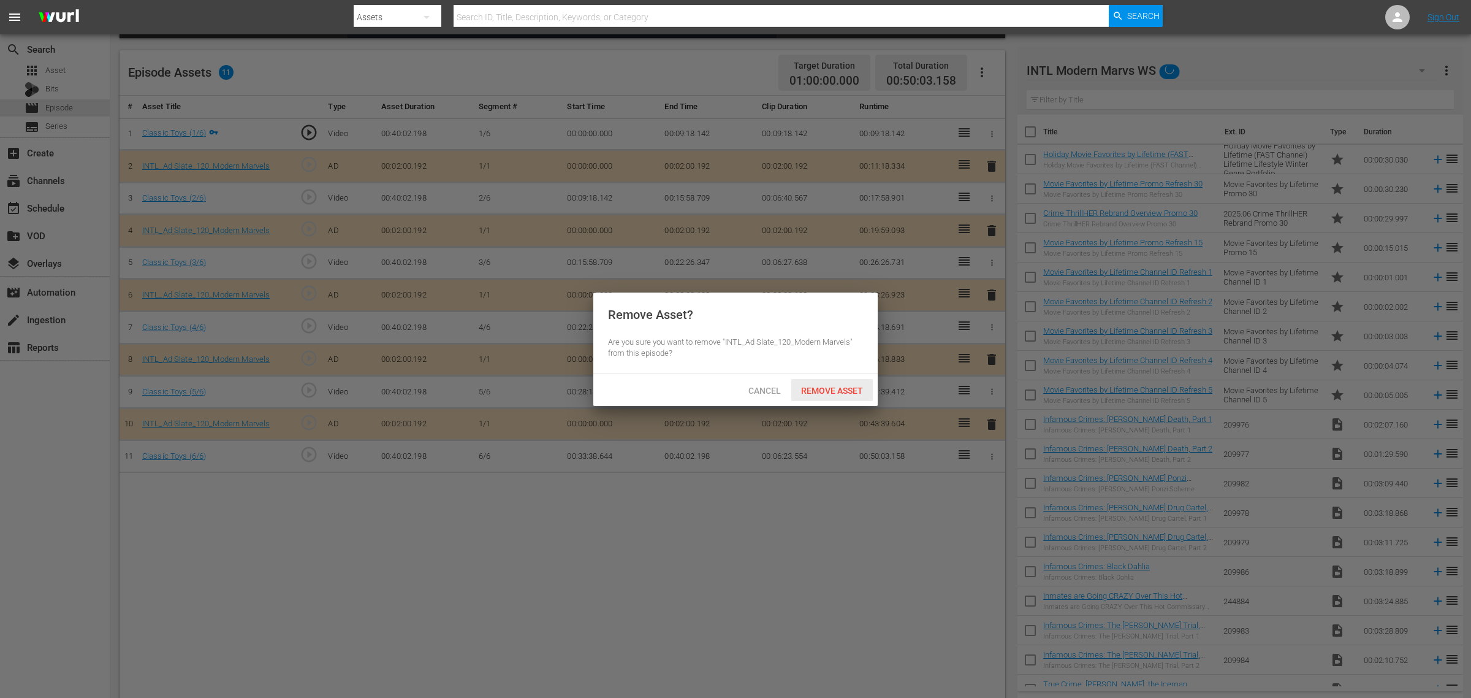
click at [856, 387] on span "Remove Asset" at bounding box center [832, 391] width 82 height 10
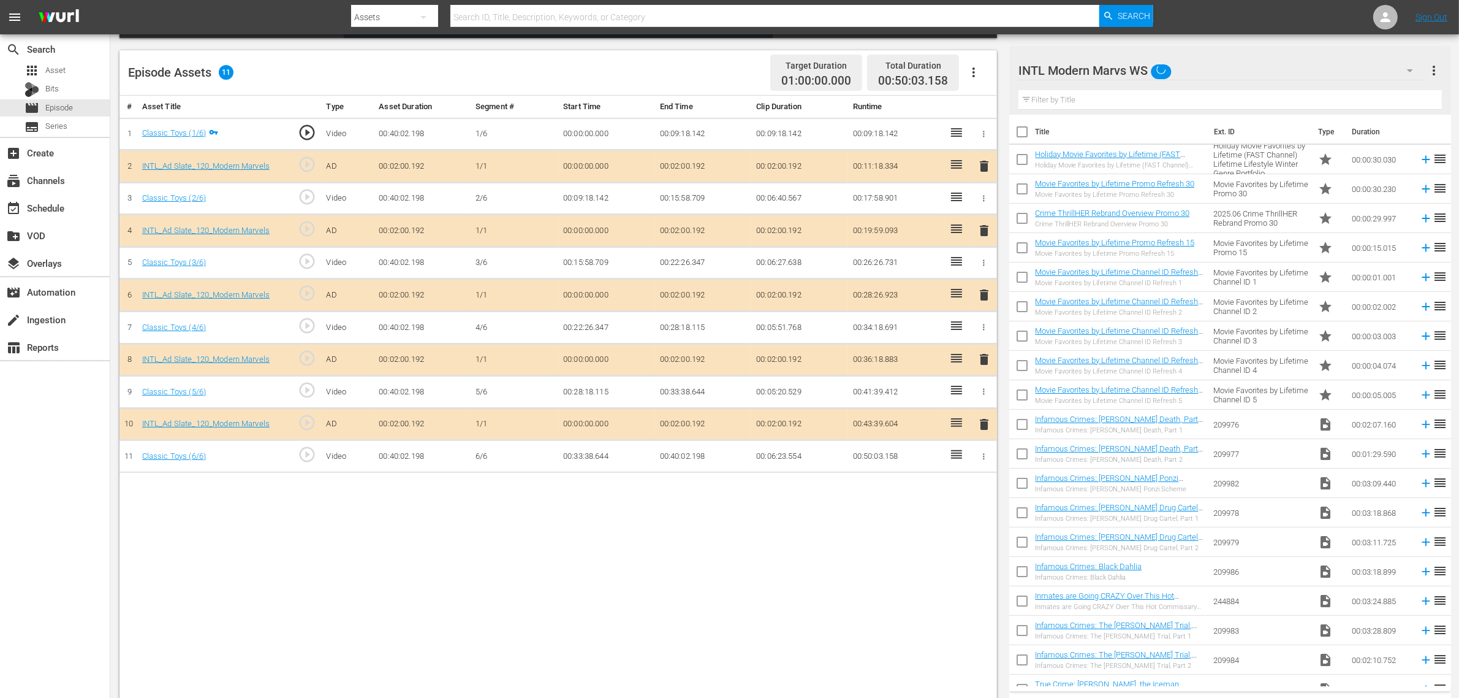
click at [531, 558] on div "# Asset Title Type Asset Duration Segment # Start Time End Time Clip Duration R…" at bounding box center [559, 399] width 878 height 606
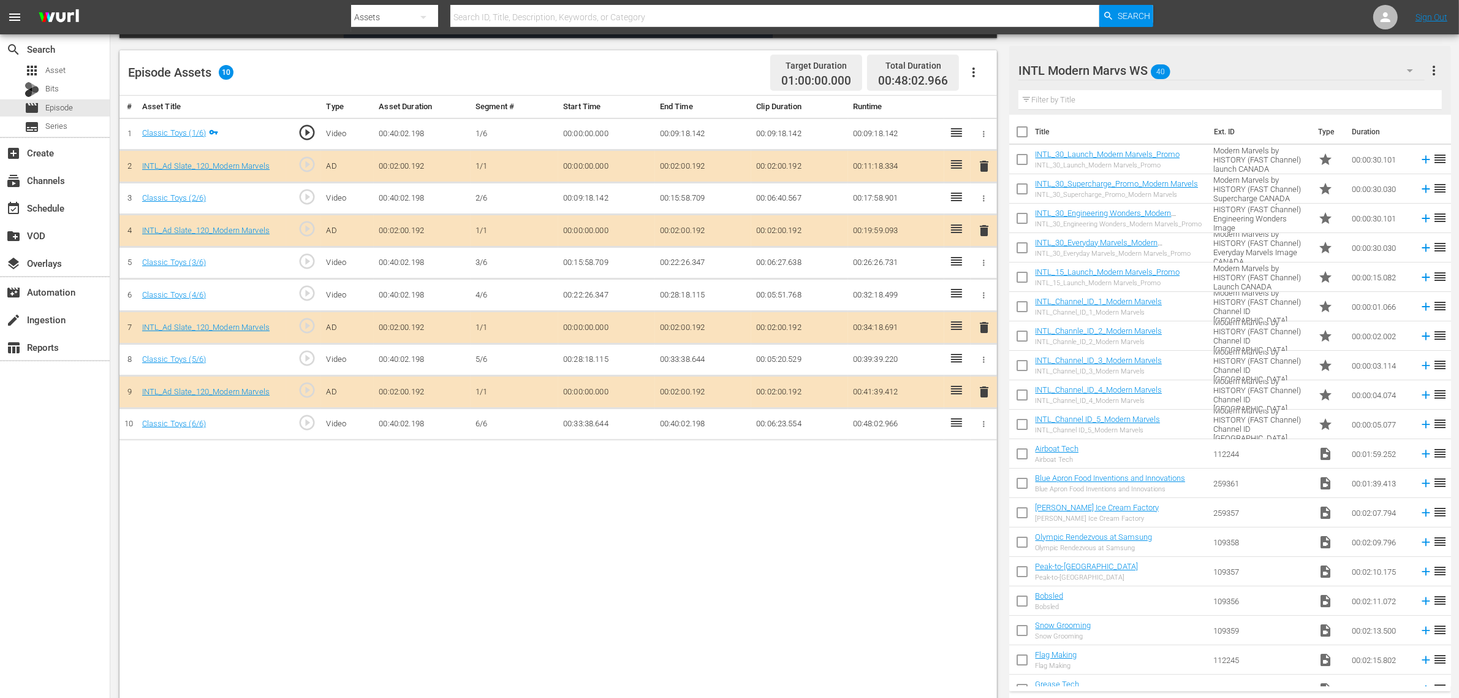
click at [774, 504] on div "# Asset Title Type Asset Duration Segment # Start Time End Time Clip Duration R…" at bounding box center [559, 399] width 878 height 606
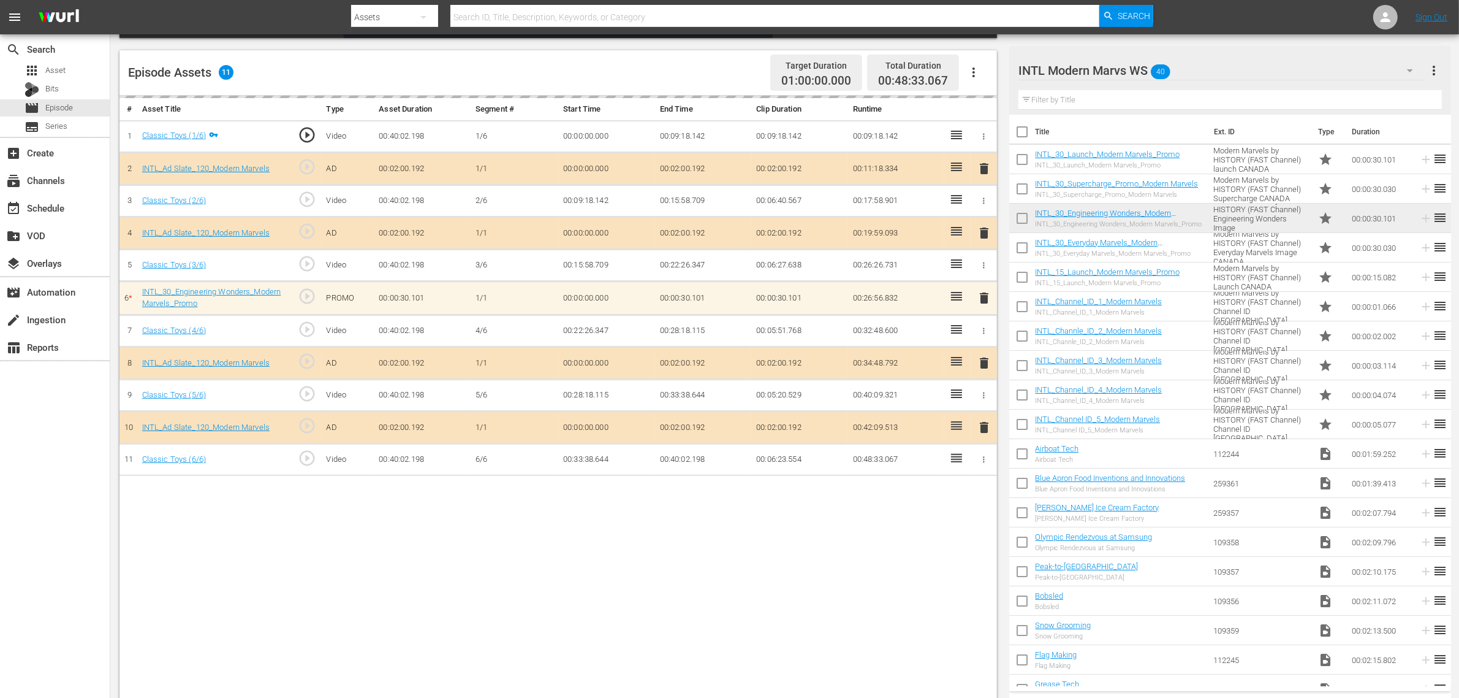
click at [701, 59] on div "Episode Assets 11 Target Duration 01:00:00.000 Total Duration 00:48:33.067" at bounding box center [559, 72] width 878 height 45
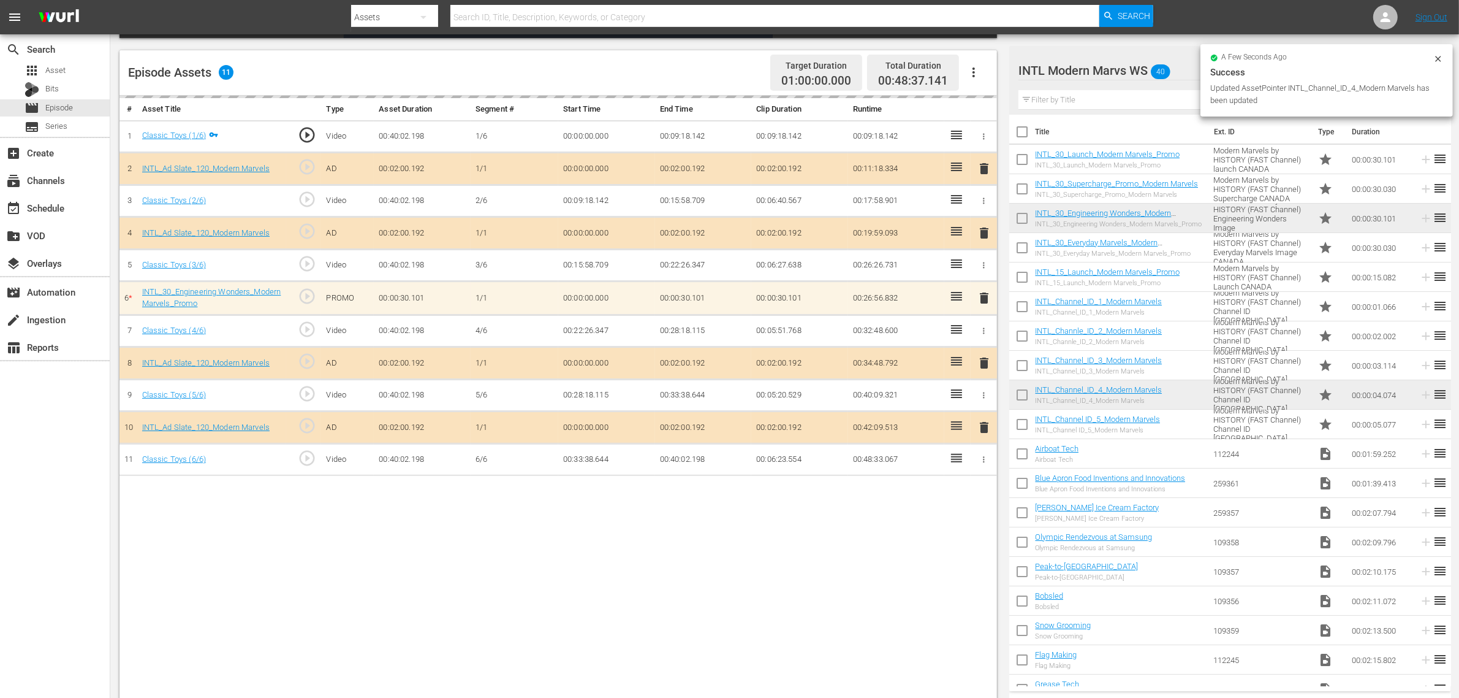
click at [728, 65] on div "Episode Assets 11 Target Duration 01:00:00.000 Total Duration 00:48:37.141" at bounding box center [559, 72] width 878 height 45
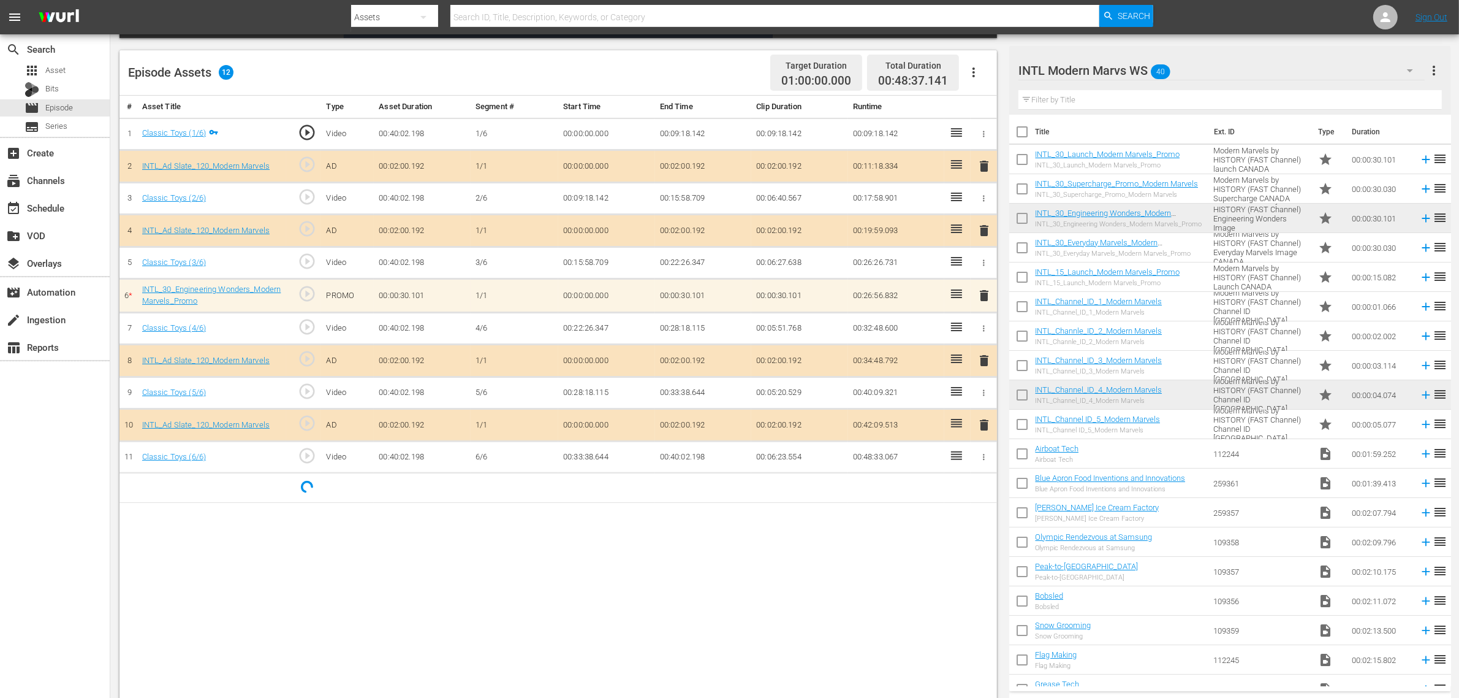
click at [724, 64] on div "Episode Assets 12 Target Duration 01:00:00.000 Total Duration 00:48:37.141" at bounding box center [559, 72] width 878 height 45
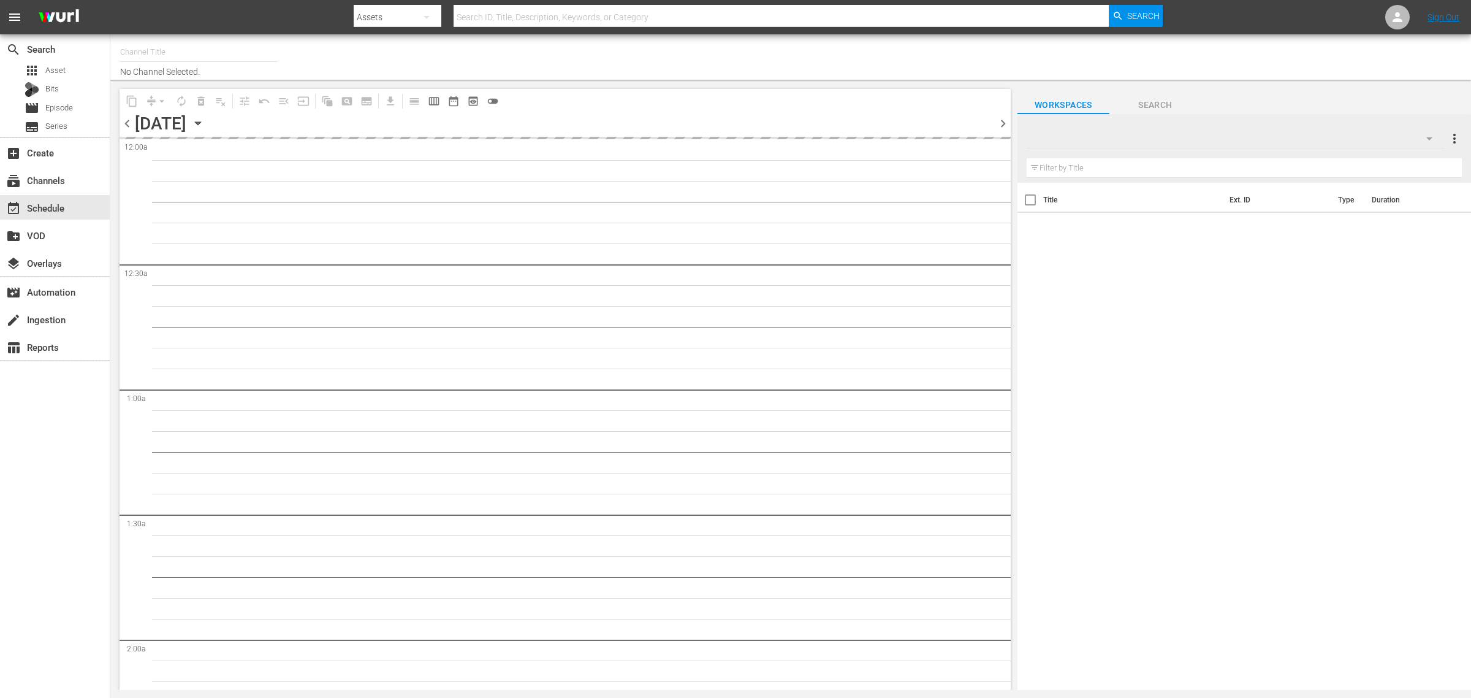
type input "Intl Modern Marvels (1635)"
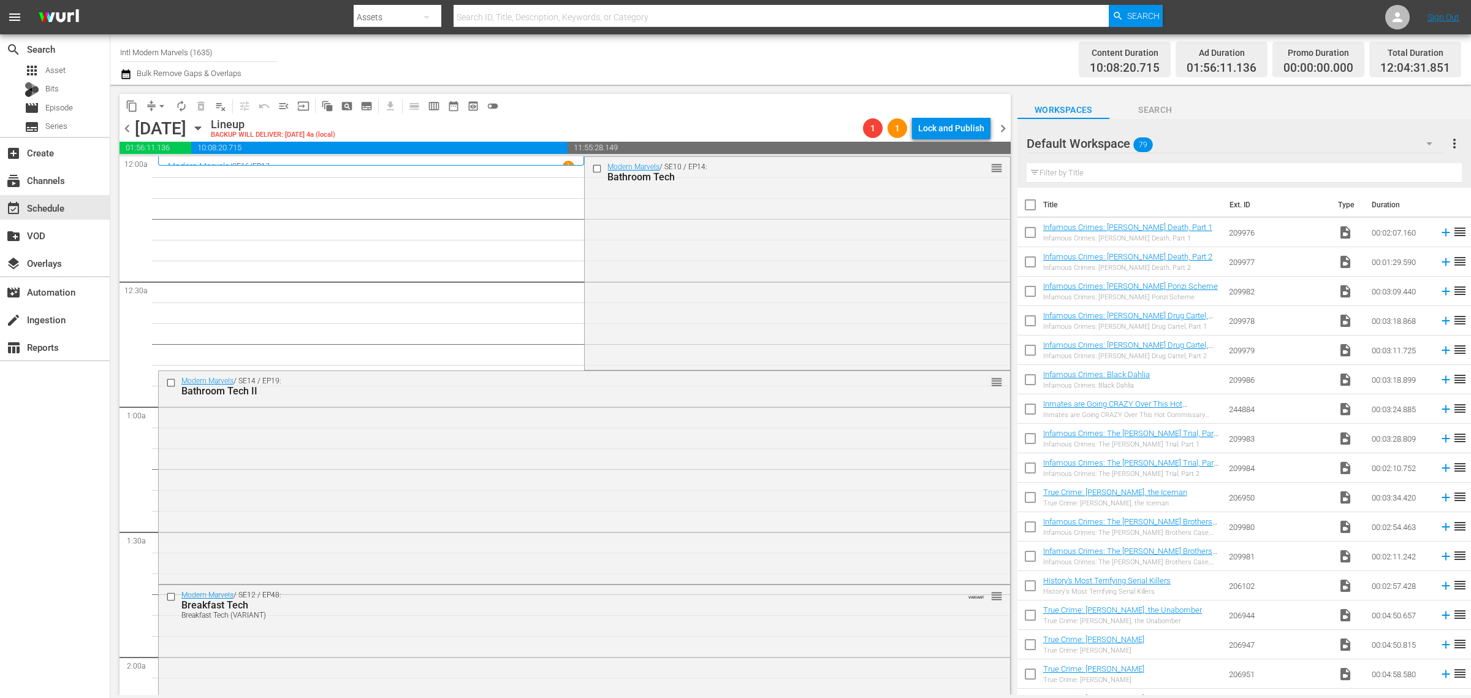
click at [728, 75] on div "Channel Title Intl Modern Marvels (1635) Bulk Remove Gaps & Overlaps" at bounding box center [485, 59] width 731 height 44
click at [650, 276] on div "Modern Marvels / SE10 / EP14: Bathroom Tech reorder" at bounding box center [797, 262] width 425 height 211
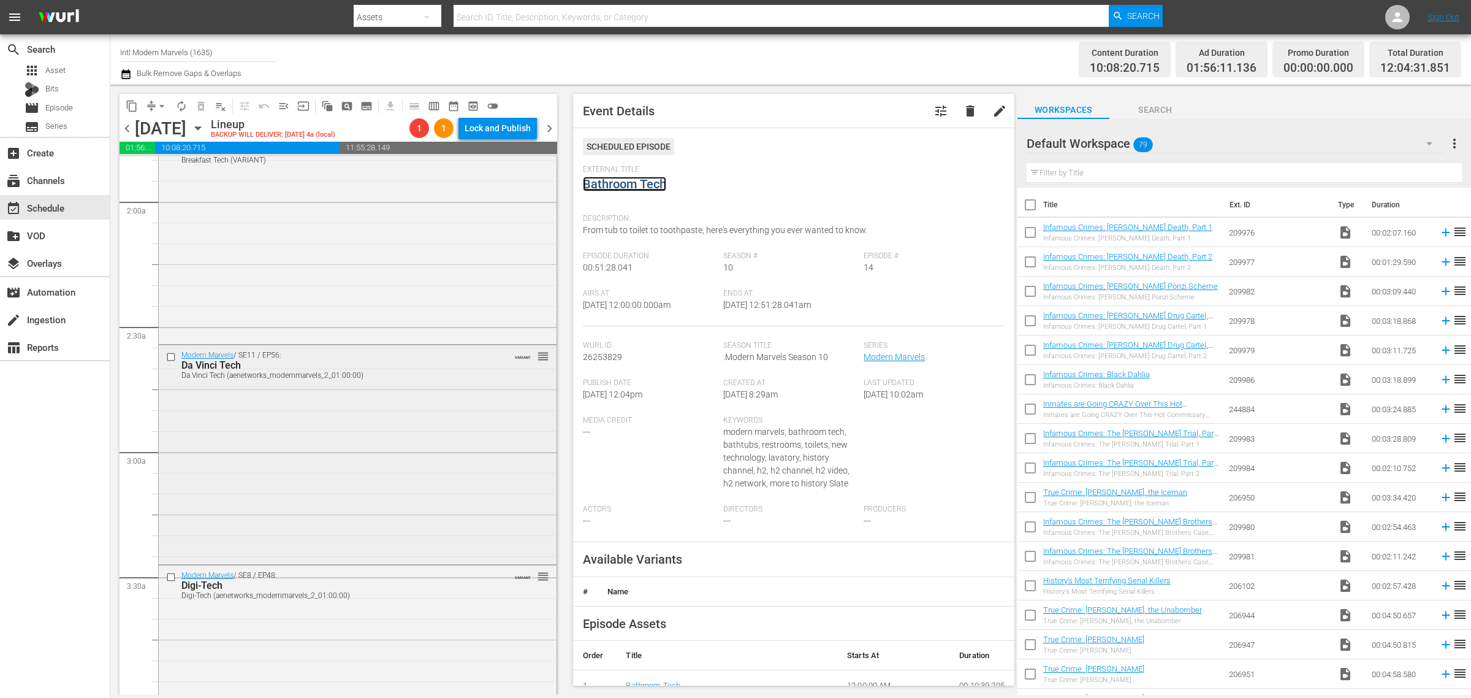
scroll to position [460, 0]
click at [325, 398] on div "Modern Marvels / SE11 / EP56: Da Vinci Tech Da Vinci Tech (aenetworks_modernmar…" at bounding box center [358, 448] width 398 height 216
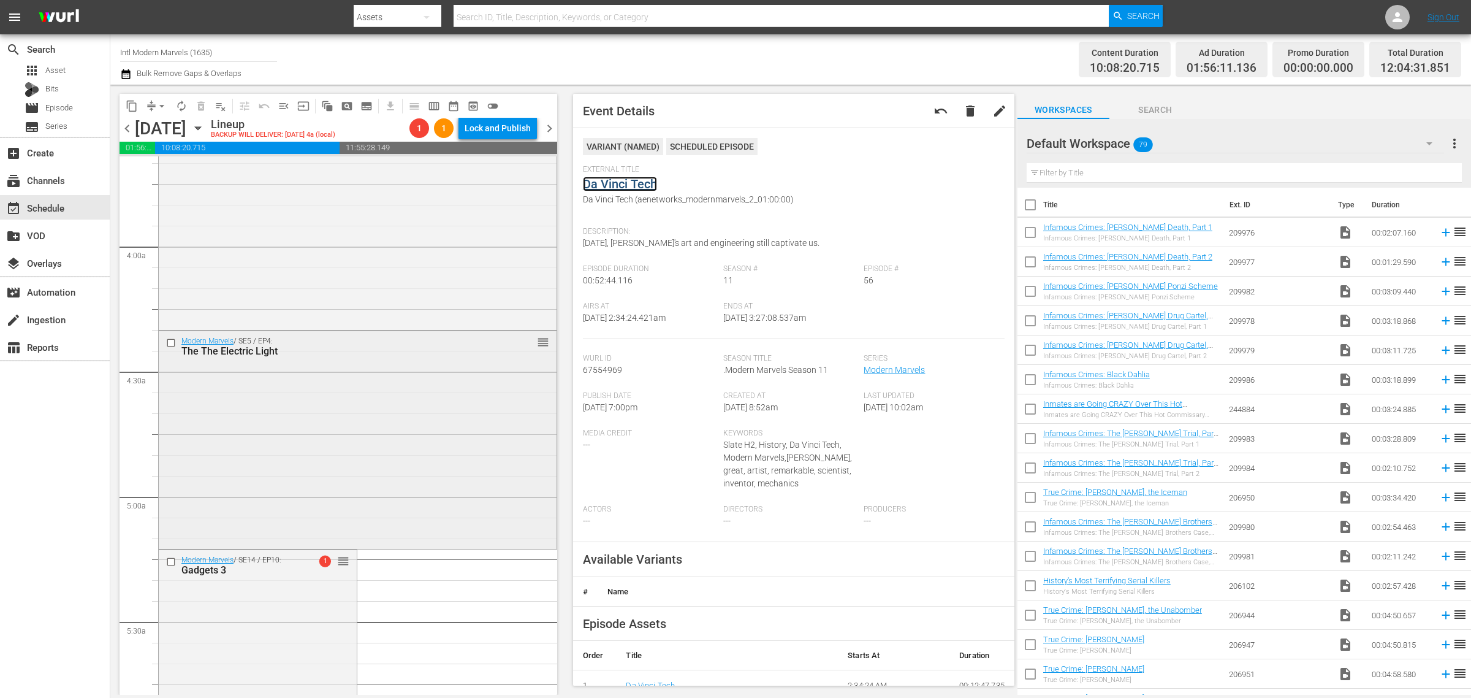
scroll to position [919, 0]
click at [348, 465] on div "Modern Marvels / SE5 / EP4: The The Electric Light reorder" at bounding box center [358, 429] width 398 height 215
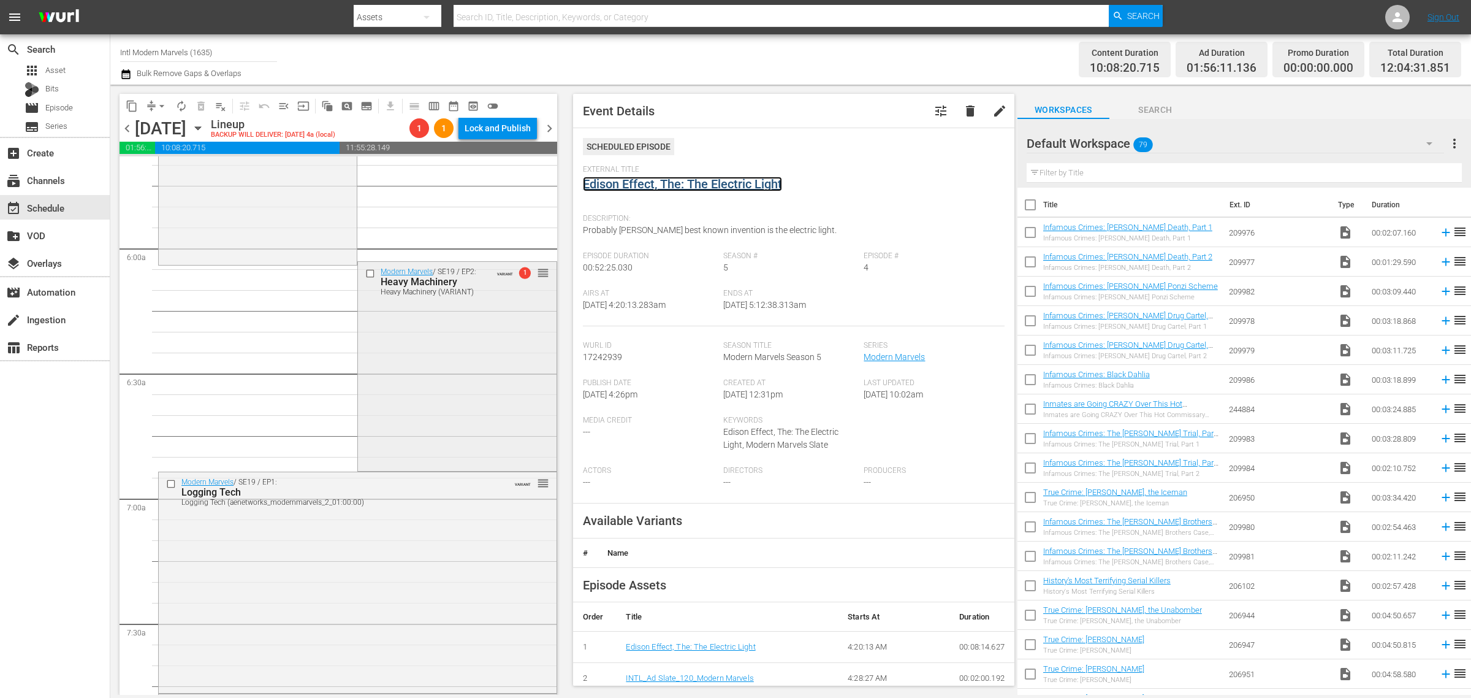
scroll to position [1456, 0]
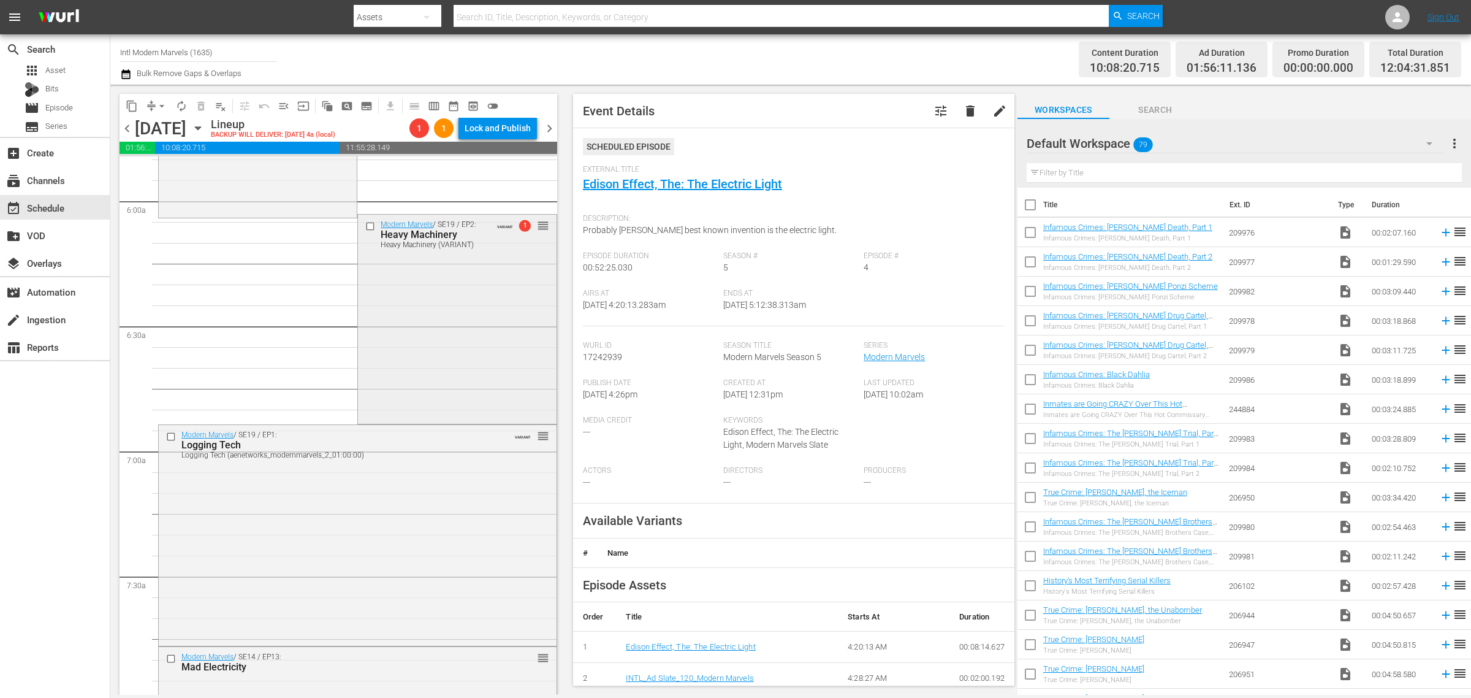
click at [487, 360] on div "Modern Marvels / SE19 / EP2: Heavy Machinery Heavy Machinery (VARIANT) VARIANT …" at bounding box center [457, 318] width 198 height 207
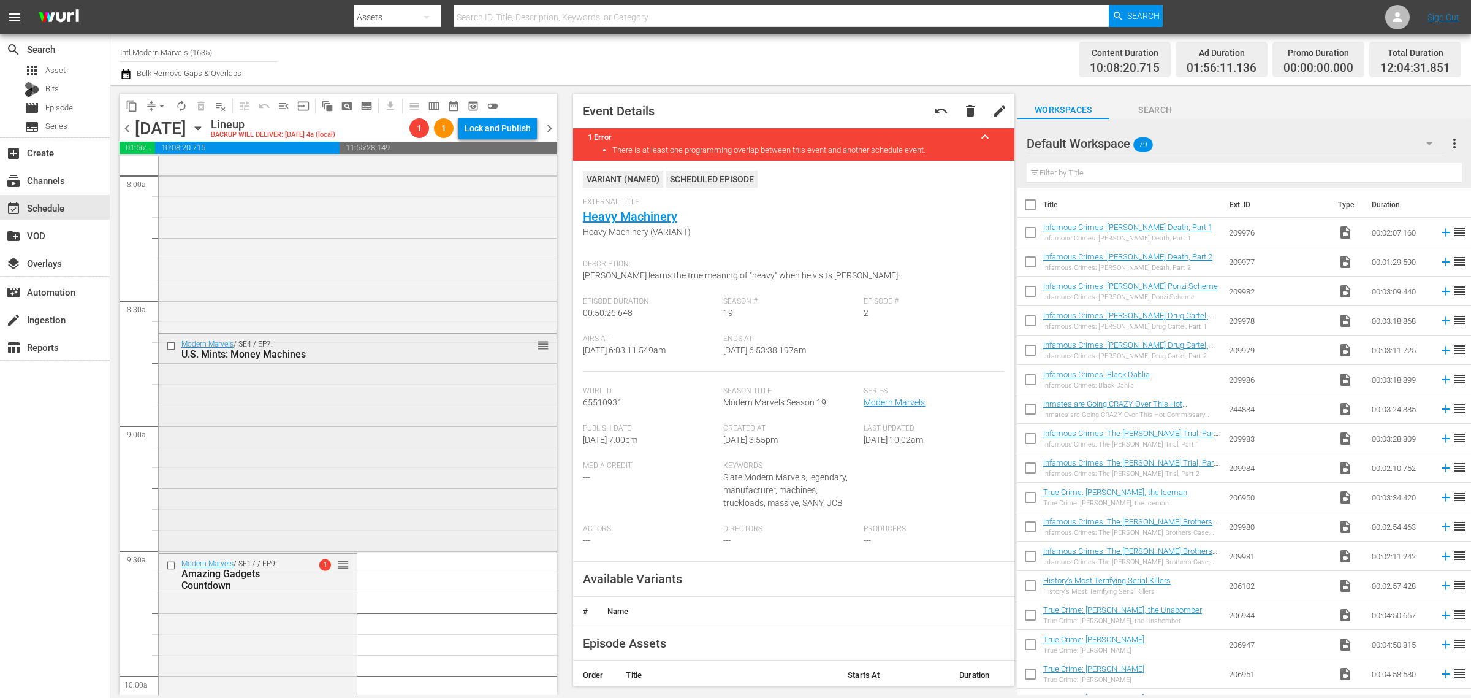
scroll to position [2069, 0]
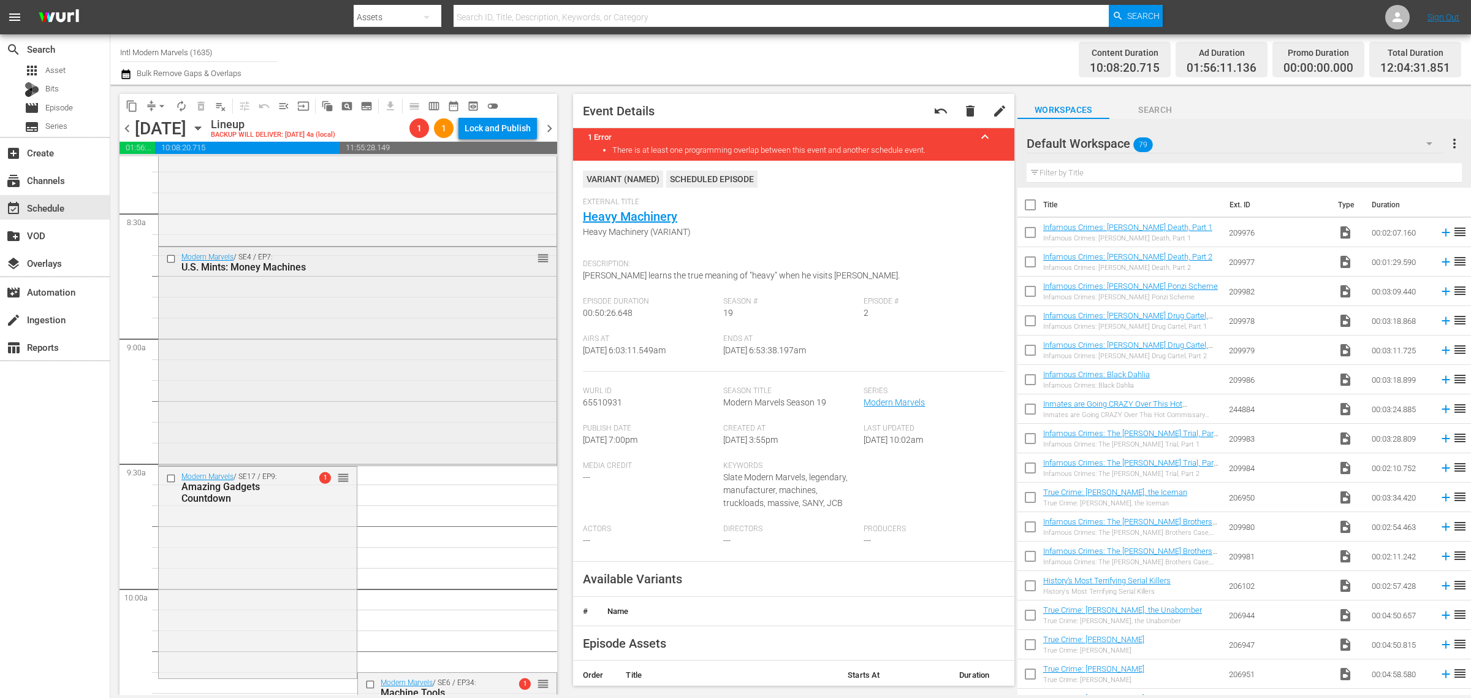
click at [314, 353] on div "Modern Marvels / SE4 / EP7: U.S. Mints: Money Machines reorder" at bounding box center [358, 355] width 398 height 216
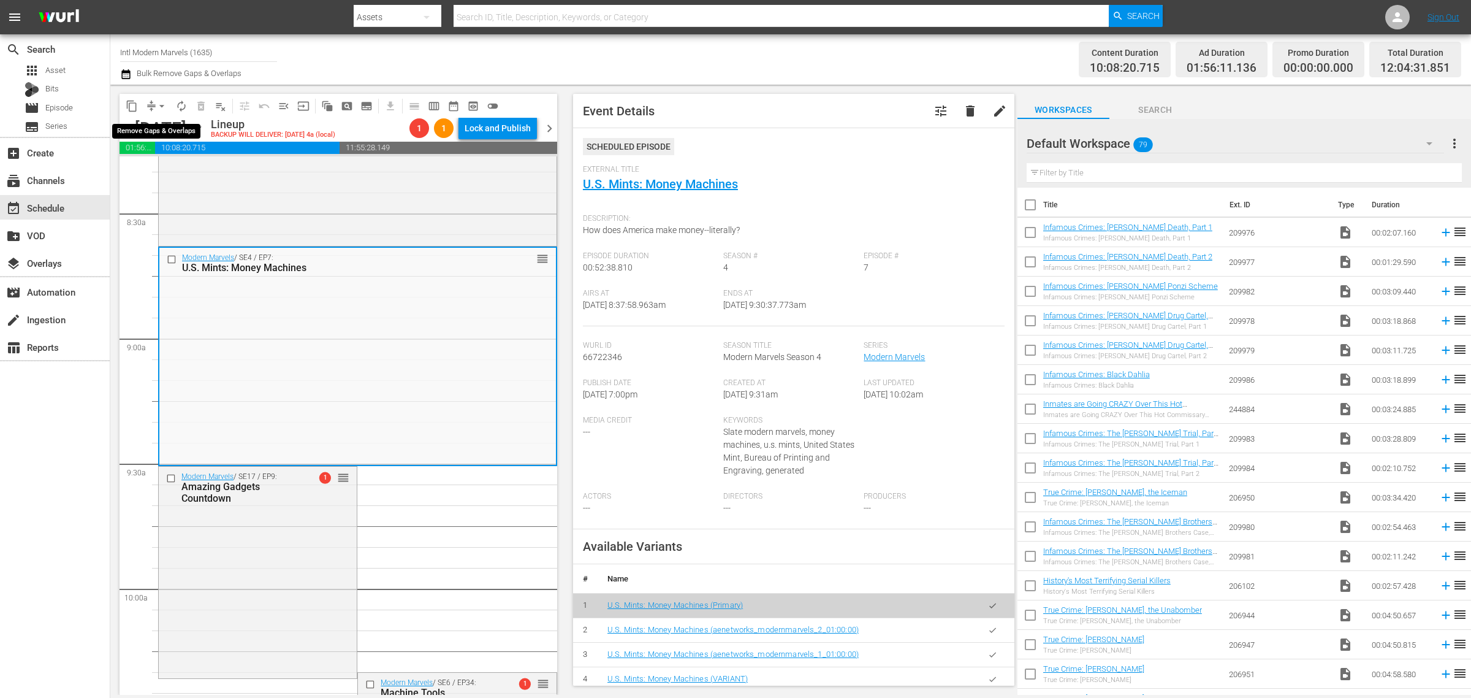
drag, startPoint x: 161, startPoint y: 99, endPoint x: 151, endPoint y: 112, distance: 17.0
click at [161, 98] on button "arrow_drop_down" at bounding box center [162, 106] width 20 height 20
click at [142, 135] on li "Align to Midnight" at bounding box center [162, 130] width 129 height 20
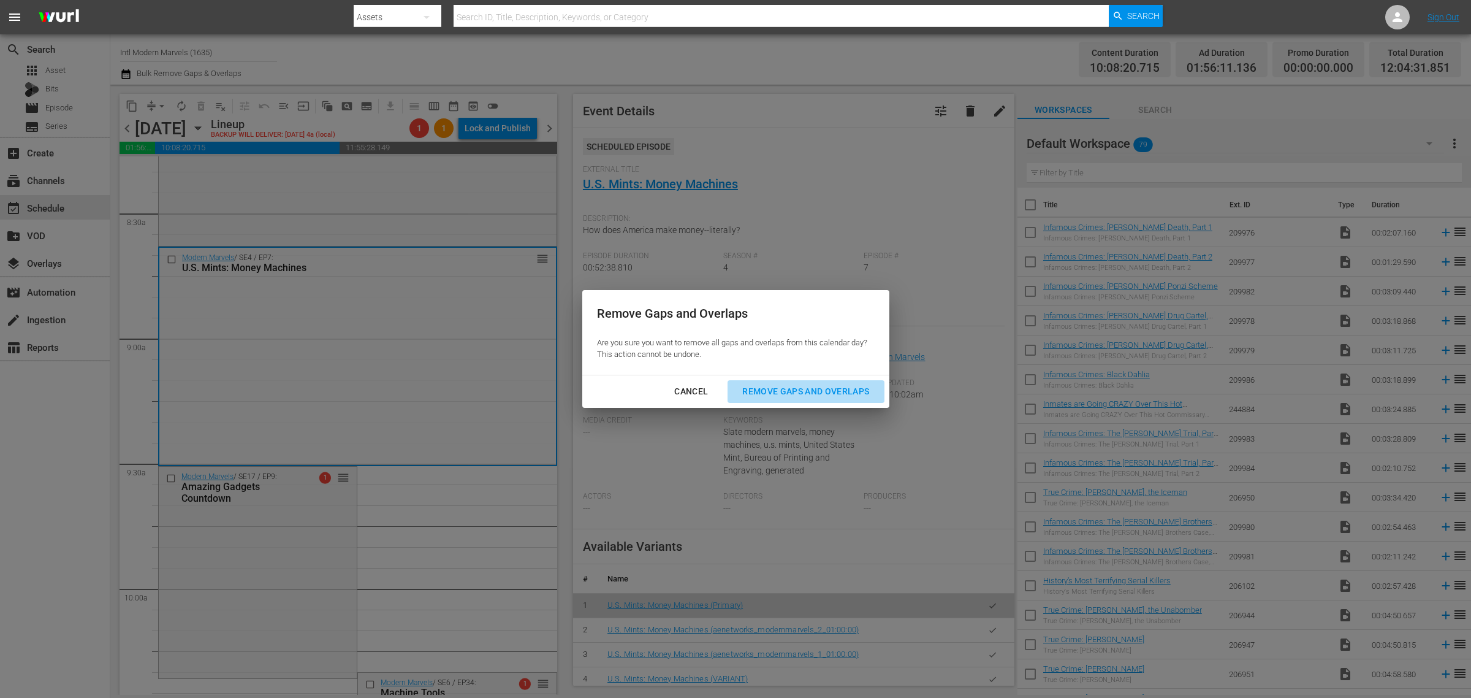
drag, startPoint x: 773, startPoint y: 385, endPoint x: 562, endPoint y: 353, distance: 213.2
click at [772, 386] on div "Remove Gaps and Overlaps" at bounding box center [805, 391] width 146 height 15
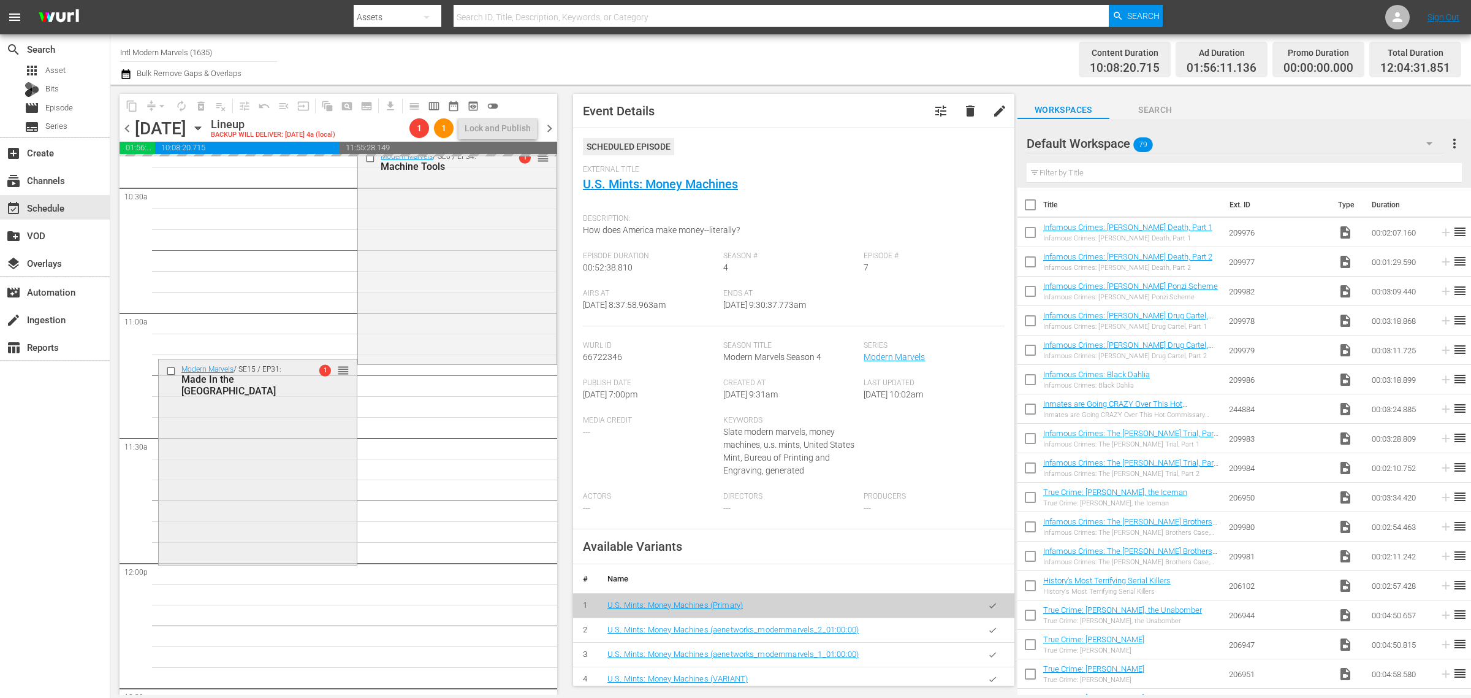
scroll to position [2682, 0]
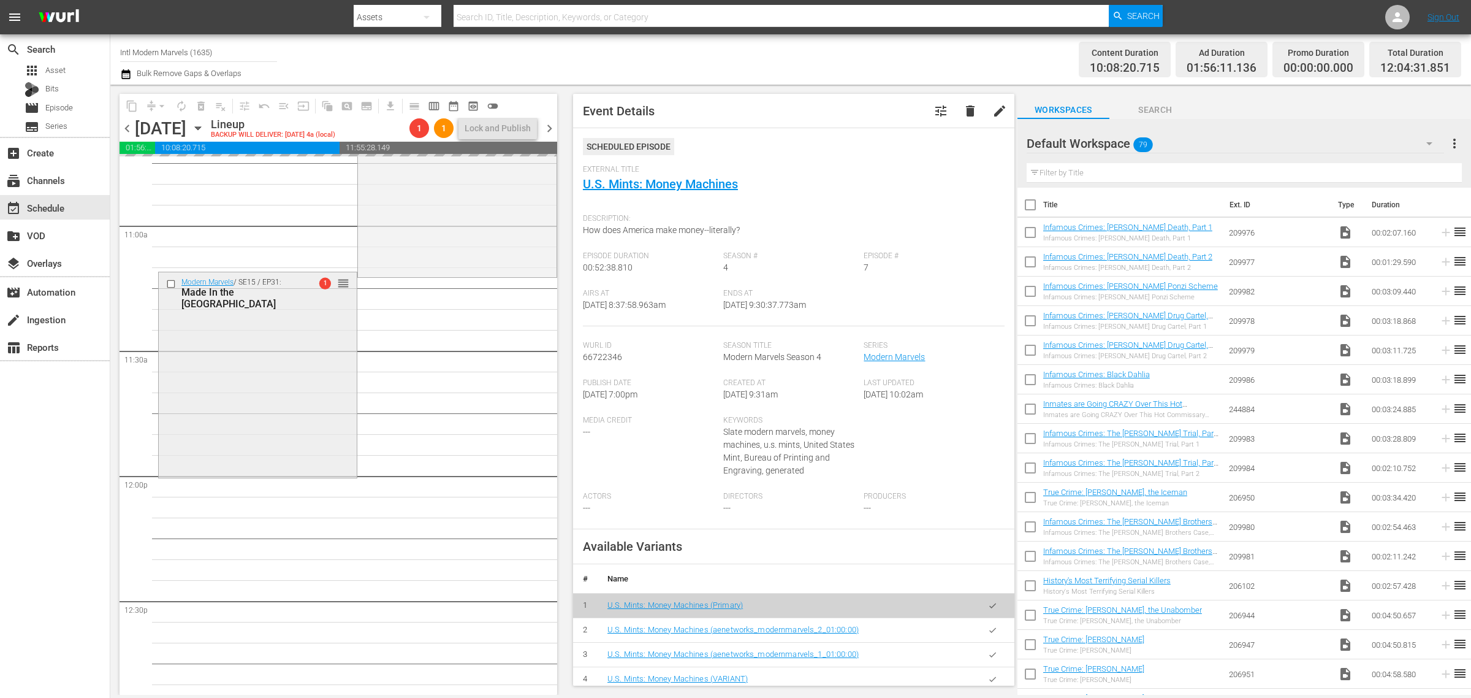
click at [249, 420] on div "Modern Marvels / SE15 / EP31: Made In the USA 1 reorder" at bounding box center [258, 373] width 198 height 203
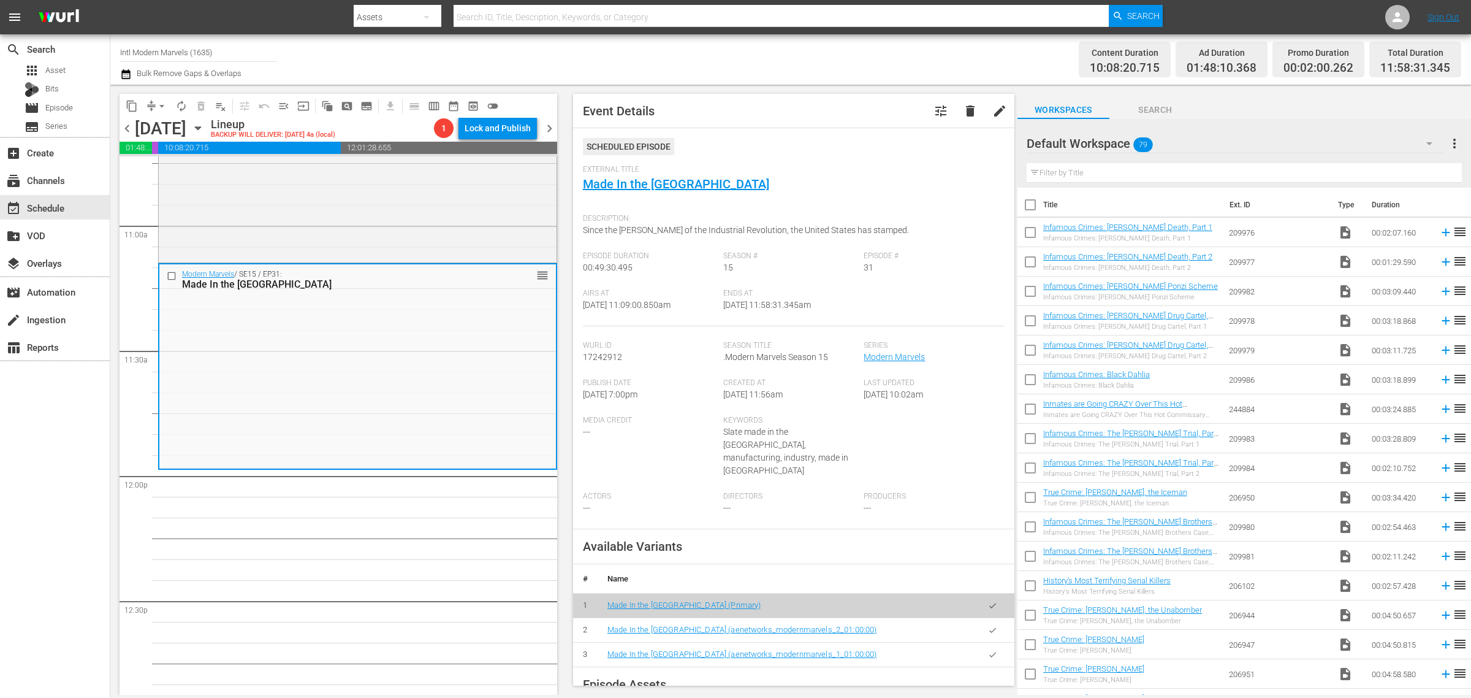
scroll to position [2723, 0]
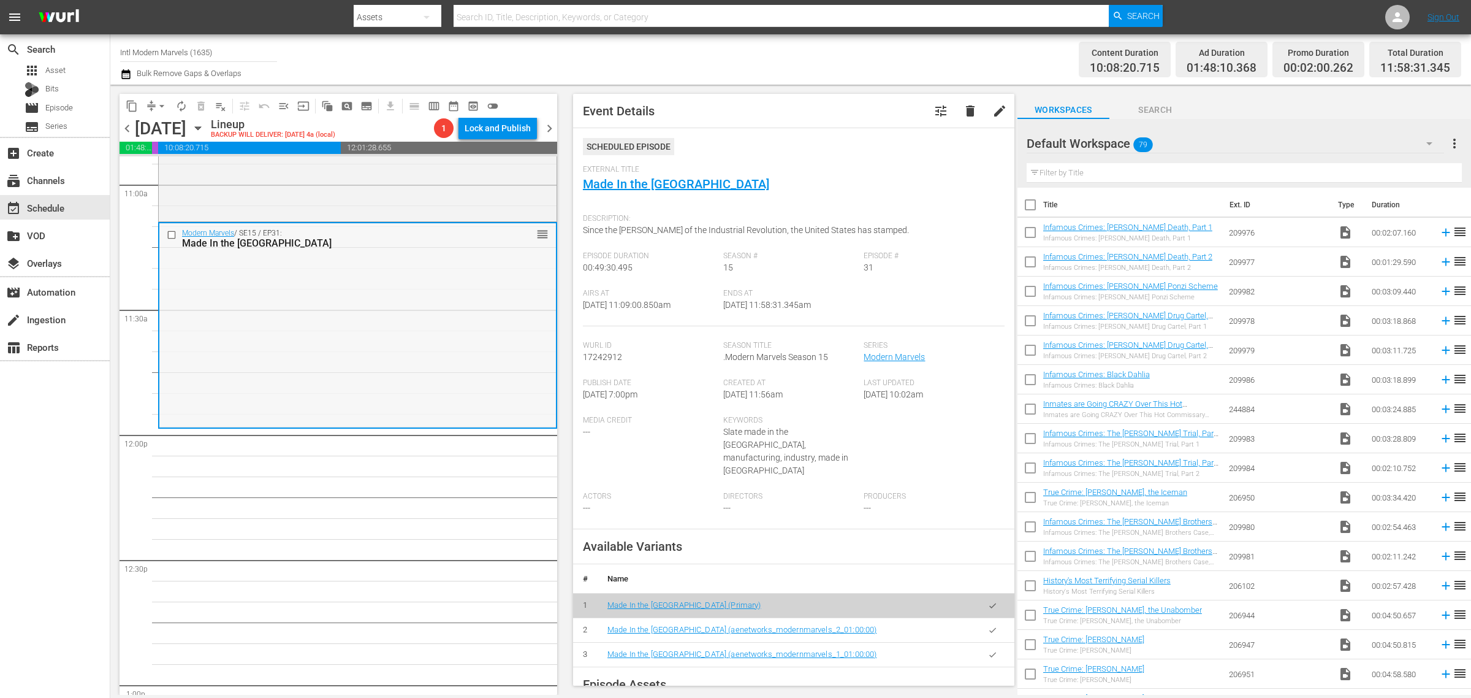
click at [344, 311] on div "Modern Marvels / SE15 / EP31: Made In the USA reorder" at bounding box center [357, 324] width 397 height 203
click at [161, 104] on span "arrow_drop_down" at bounding box center [162, 106] width 12 height 12
click at [170, 134] on li "Align to Midnight" at bounding box center [162, 130] width 129 height 20
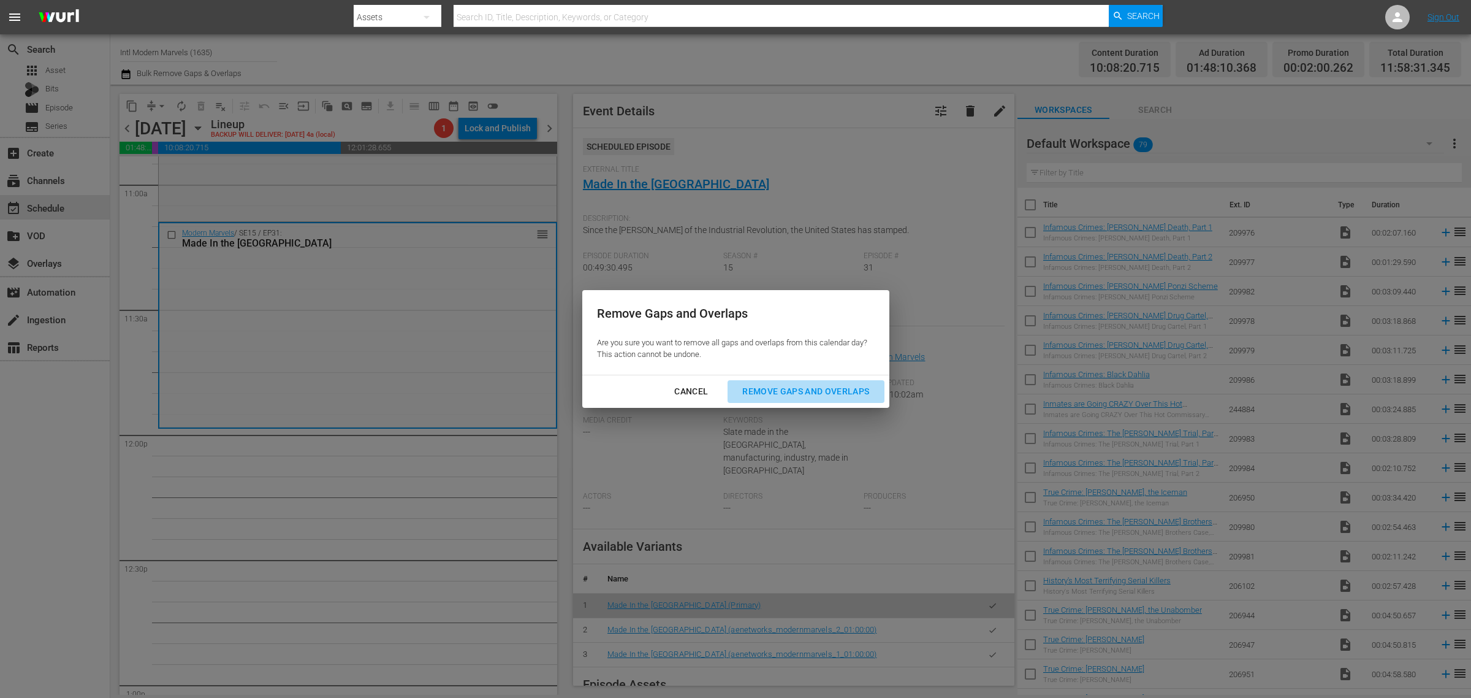
click at [760, 383] on button "Remove Gaps and Overlaps" at bounding box center [806, 391] width 156 height 23
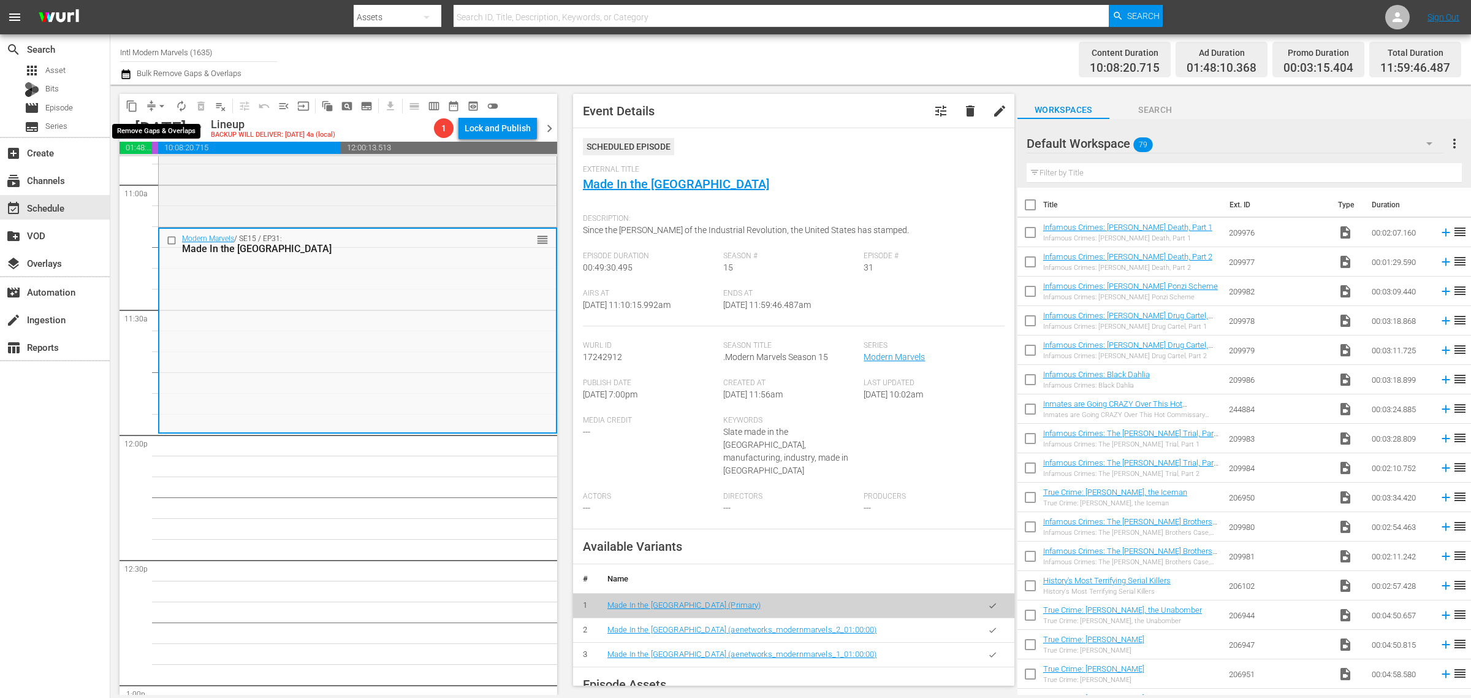
click at [161, 106] on span "arrow_drop_down" at bounding box center [162, 106] width 12 height 12
click at [162, 126] on li "Align to Midnight" at bounding box center [162, 130] width 129 height 20
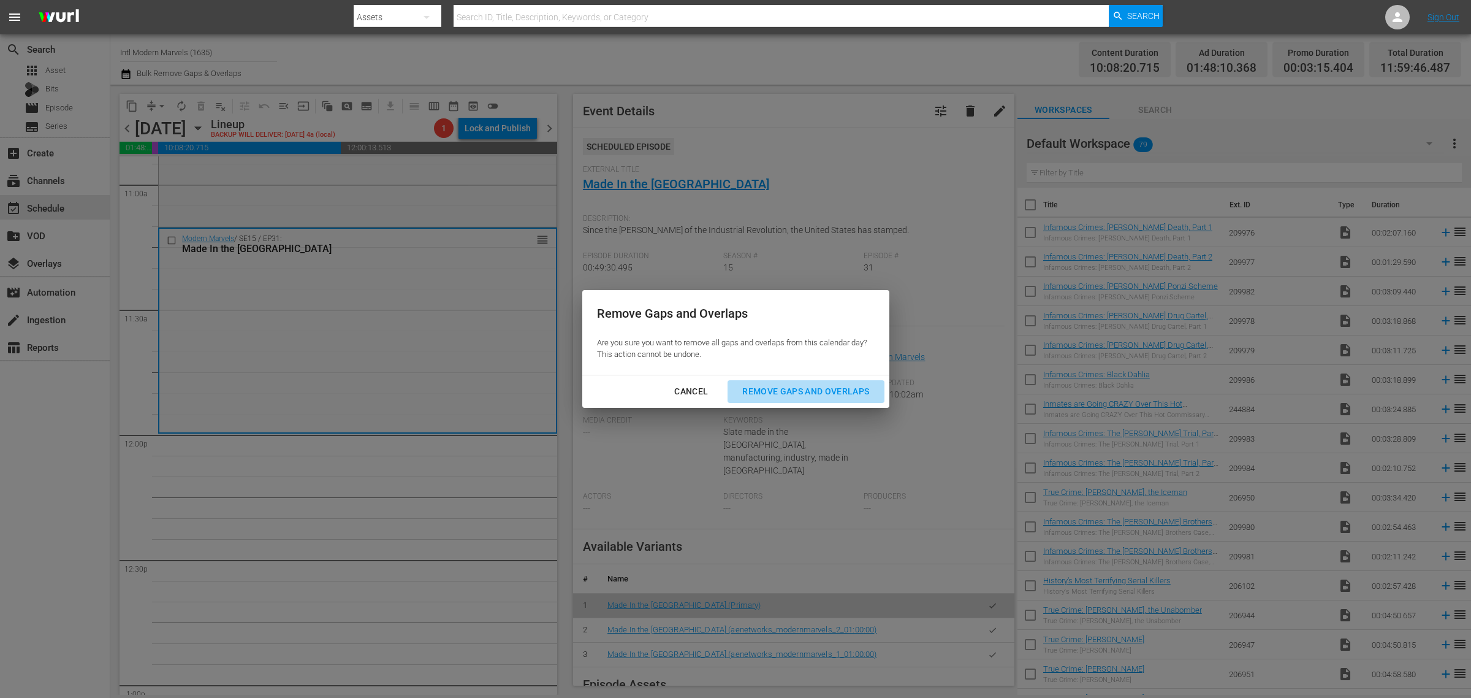
click at [804, 392] on div "Remove Gaps and Overlaps" at bounding box center [805, 391] width 146 height 15
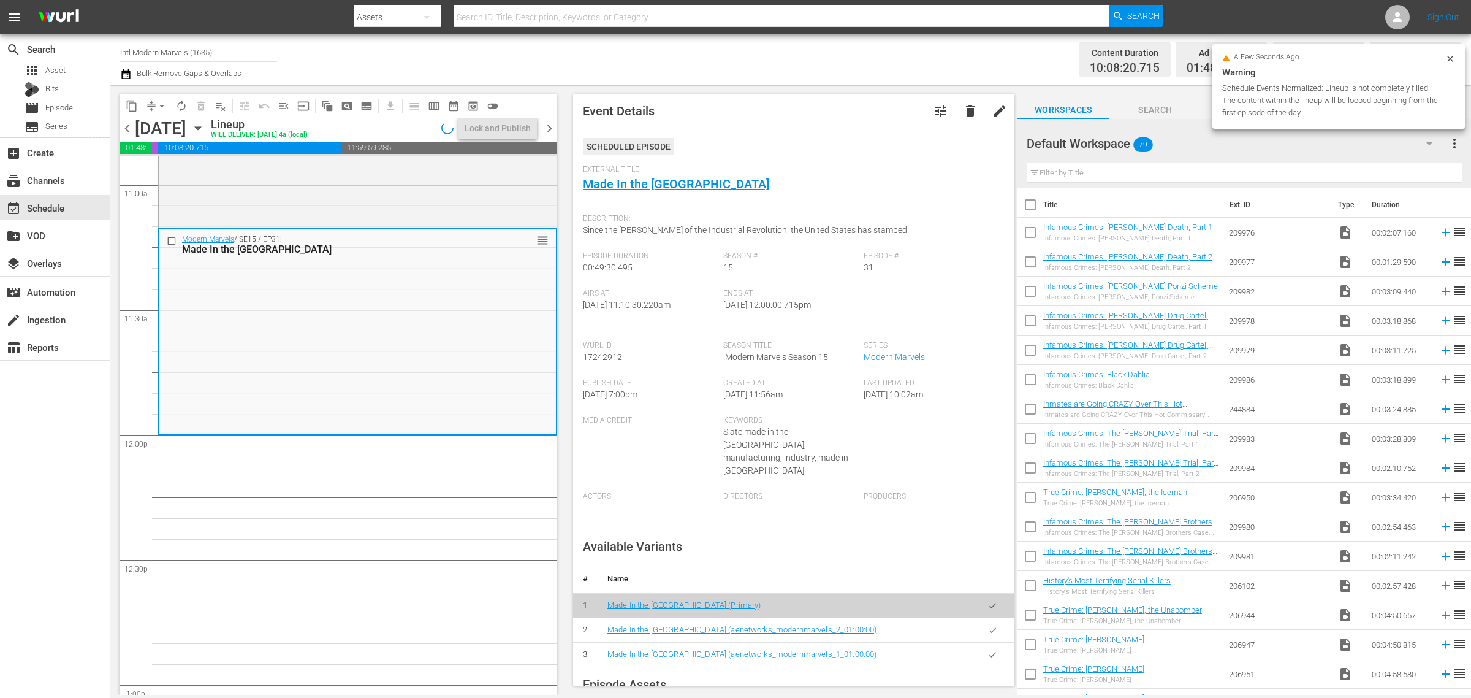
scroll to position [2702, 0]
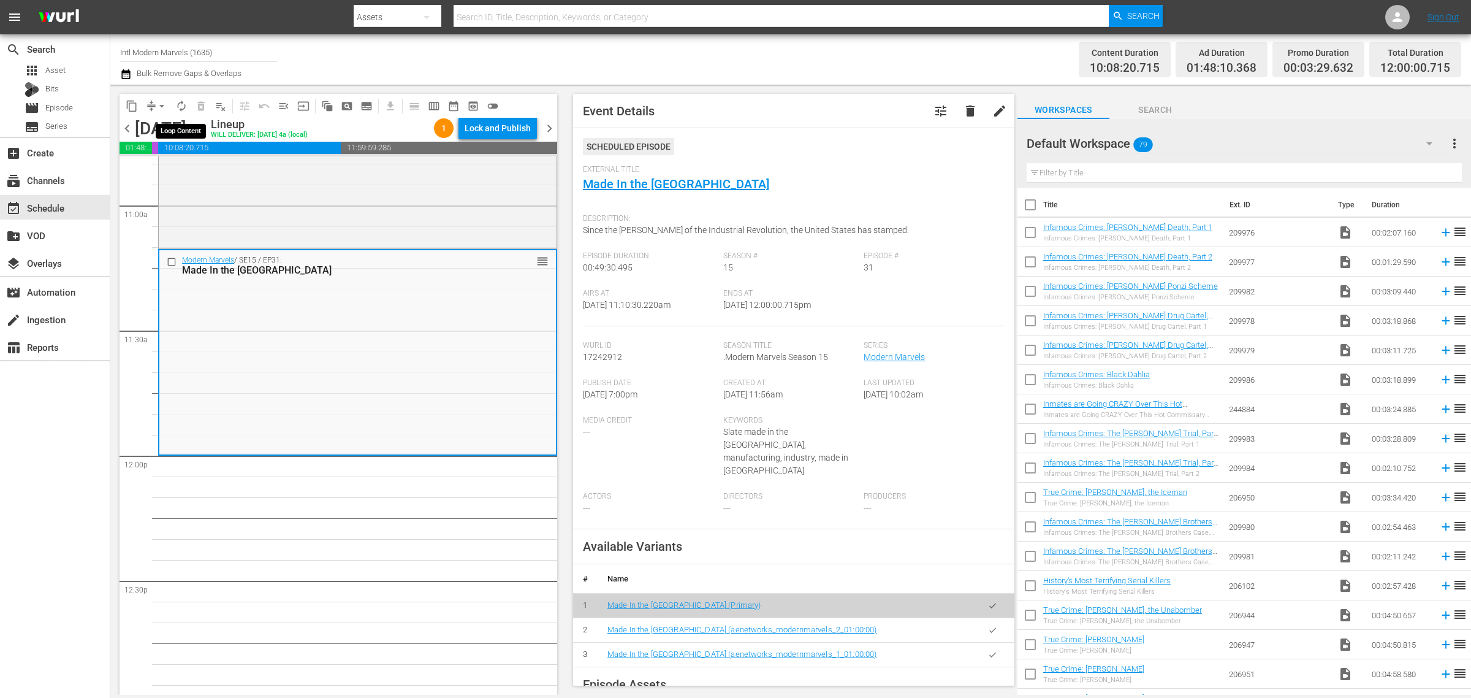
click at [183, 104] on span "autorenew_outlined" at bounding box center [181, 106] width 12 height 12
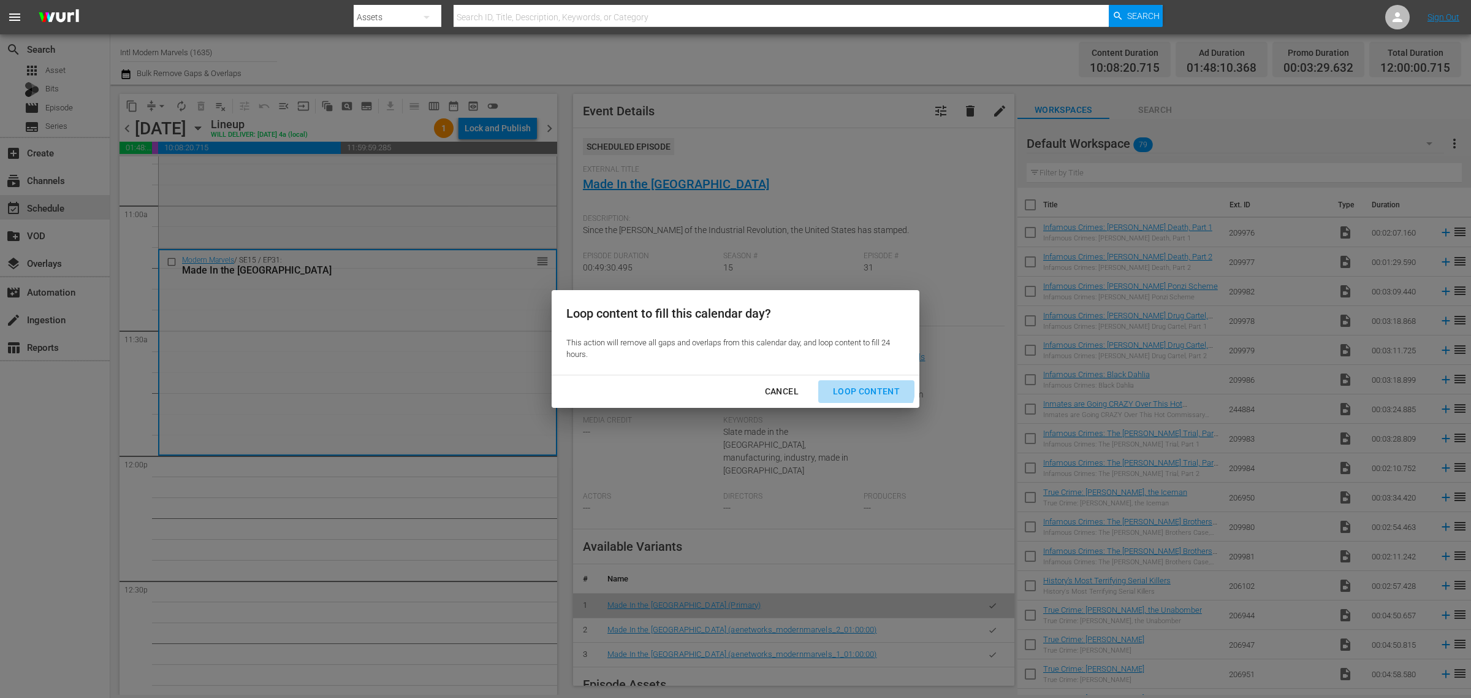
click at [867, 388] on div "Loop Content" at bounding box center [866, 391] width 86 height 15
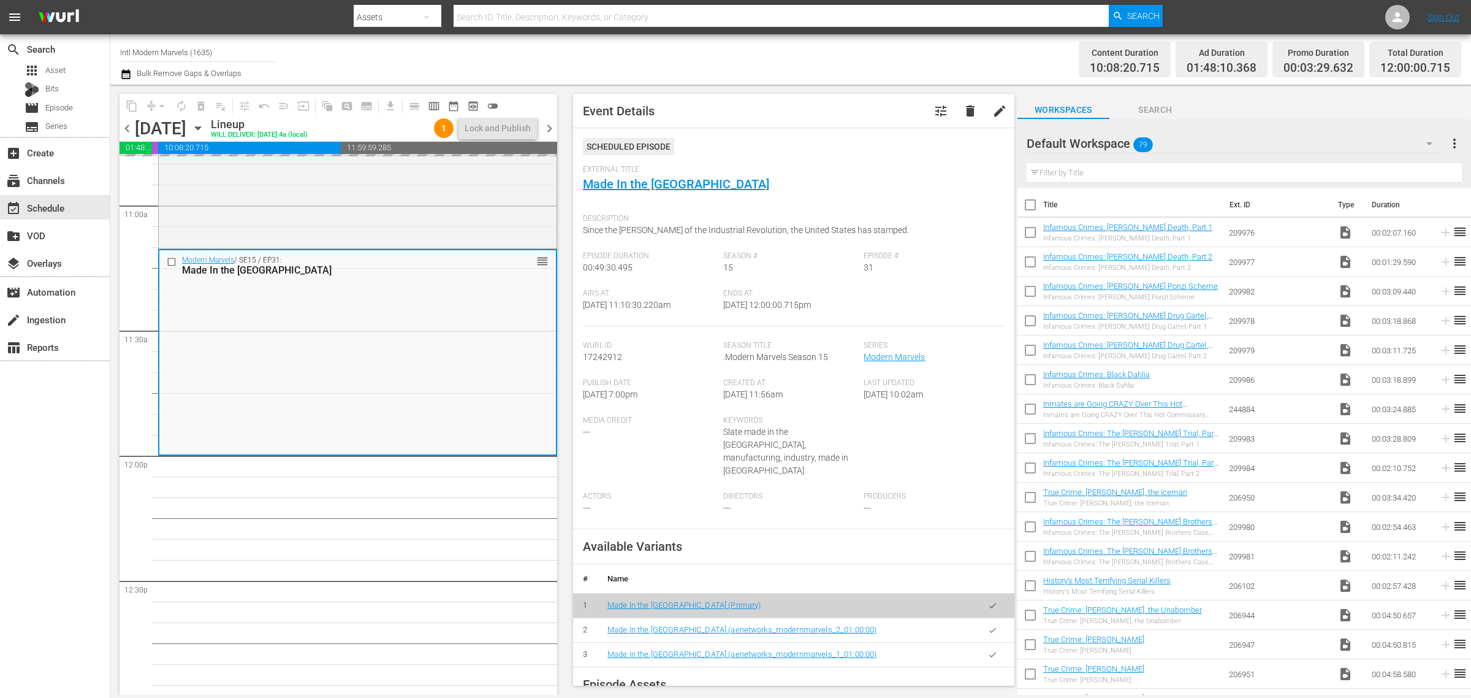
click at [844, 71] on div "Channel Title Intl Modern Marvels (1635) Bulk Remove Gaps & Overlaps" at bounding box center [485, 59] width 731 height 44
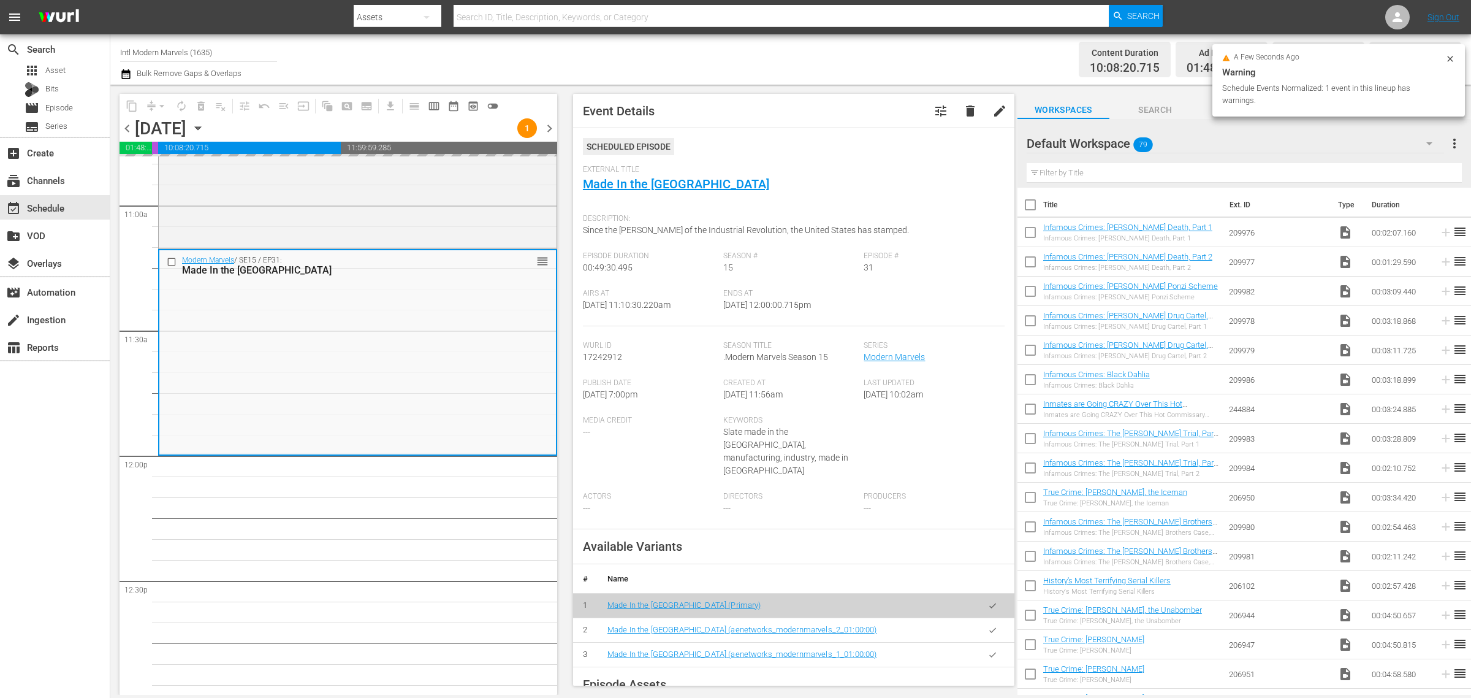
click at [762, 54] on div "Channel Title Intl Modern Marvels (1635) Bulk Remove Gaps & Overlaps" at bounding box center [485, 59] width 731 height 44
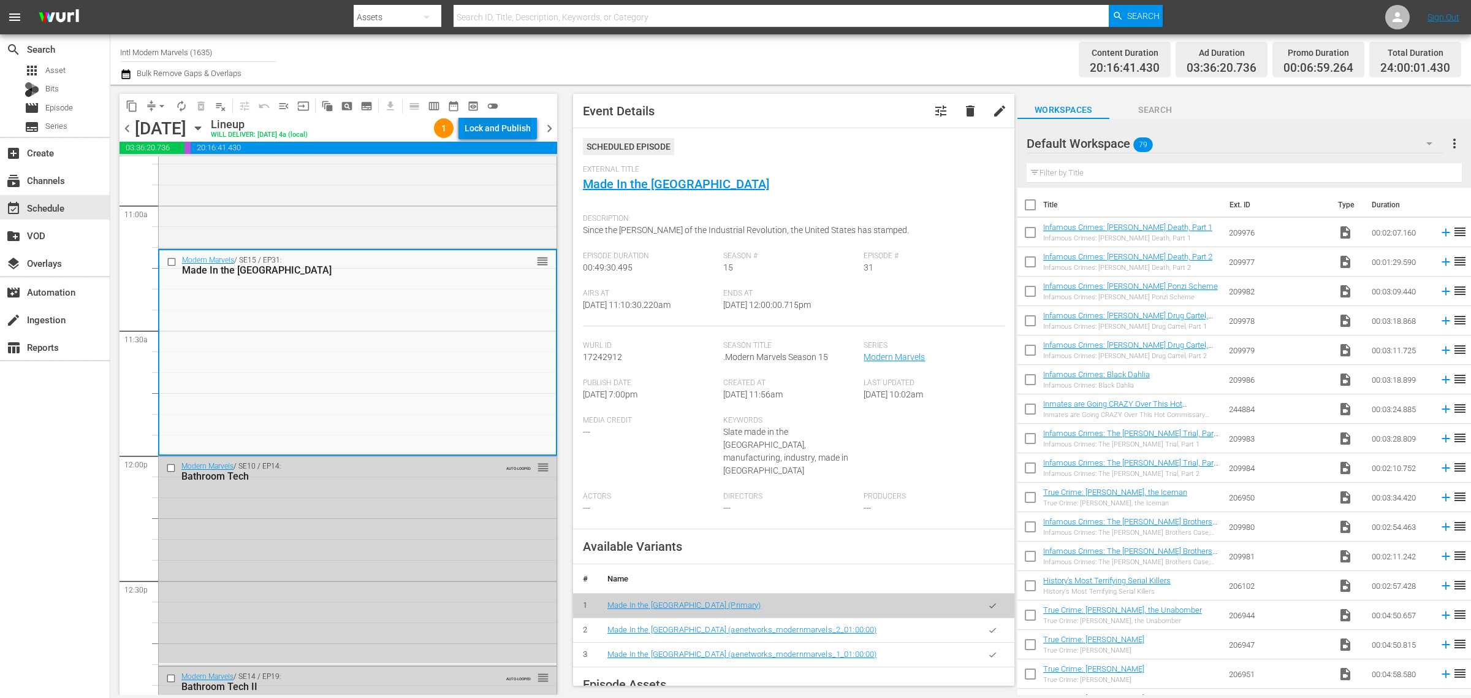
click at [497, 127] on div "Lock and Publish" at bounding box center [498, 128] width 66 height 22
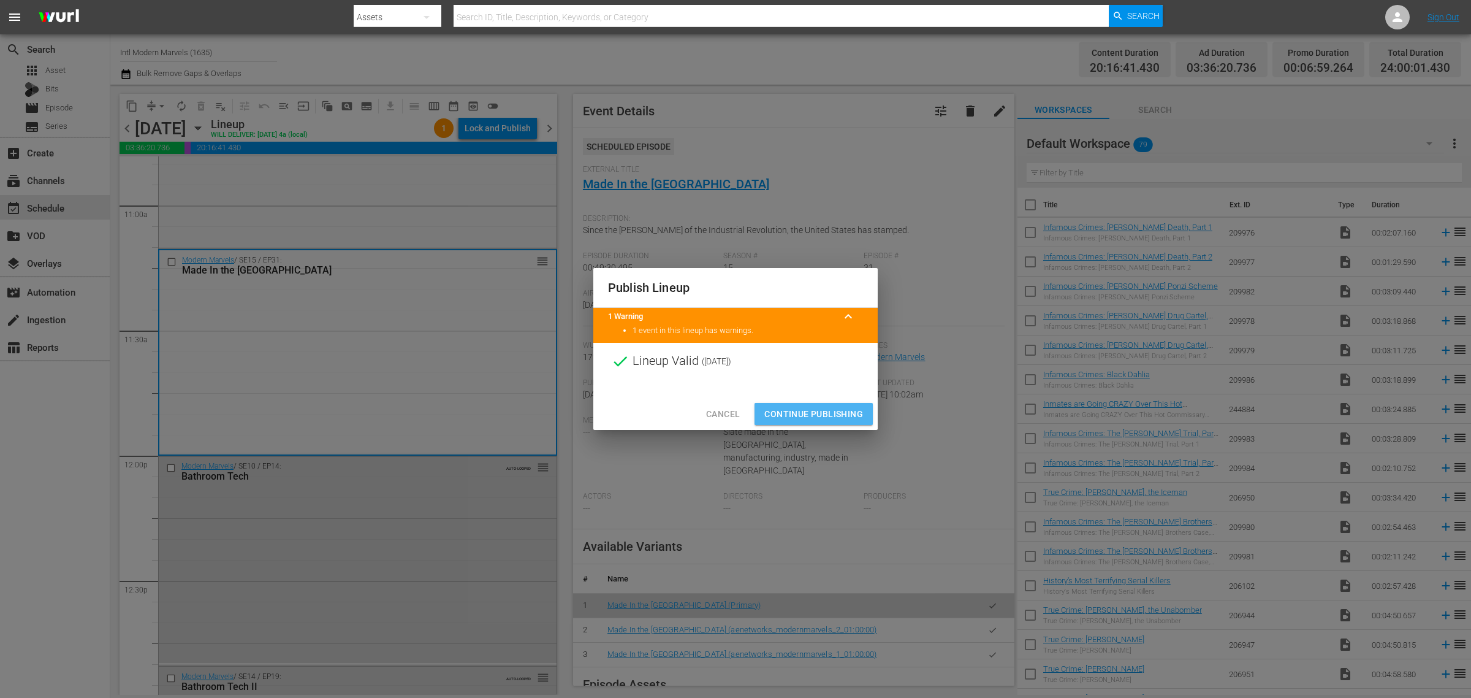
click at [821, 415] on span "Continue Publishing" at bounding box center [813, 413] width 99 height 15
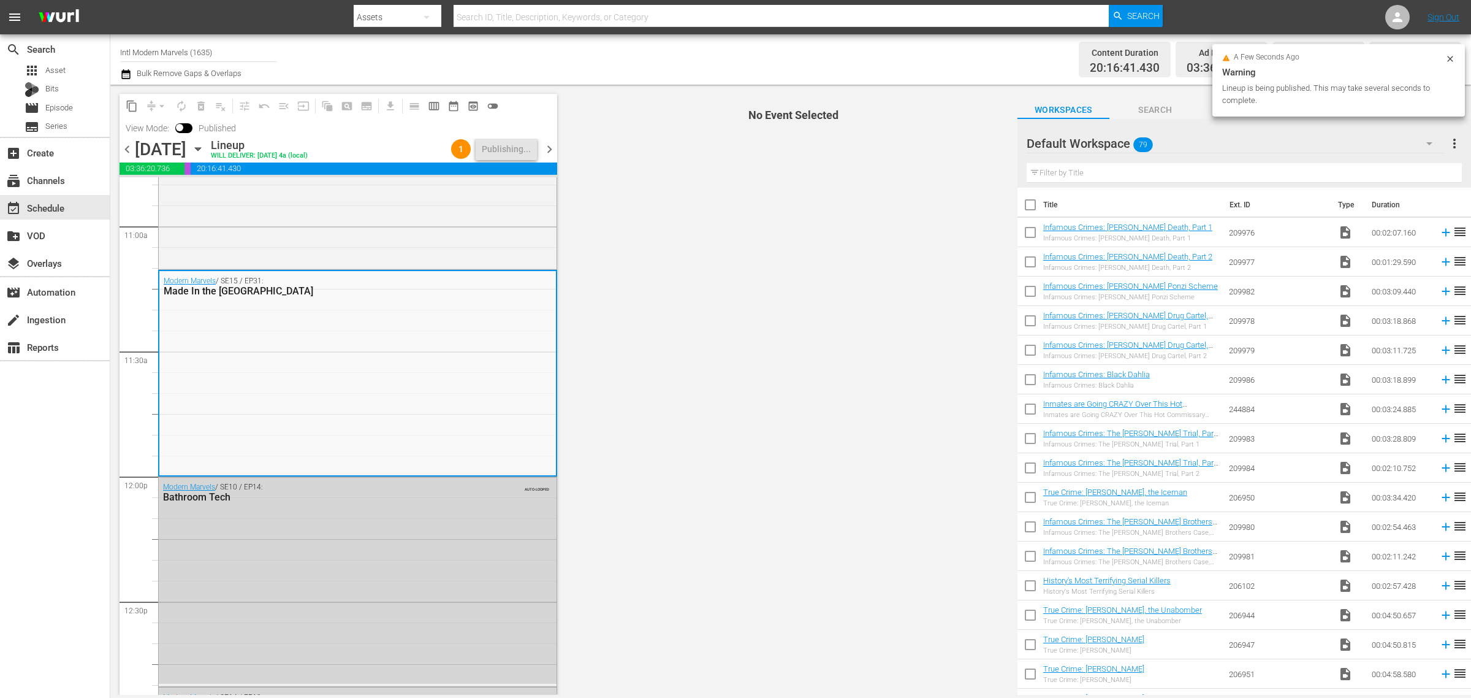
click at [766, 48] on div "Channel Title Intl Modern Marvels (1635) Bulk Remove Gaps & Overlaps" at bounding box center [485, 59] width 731 height 44
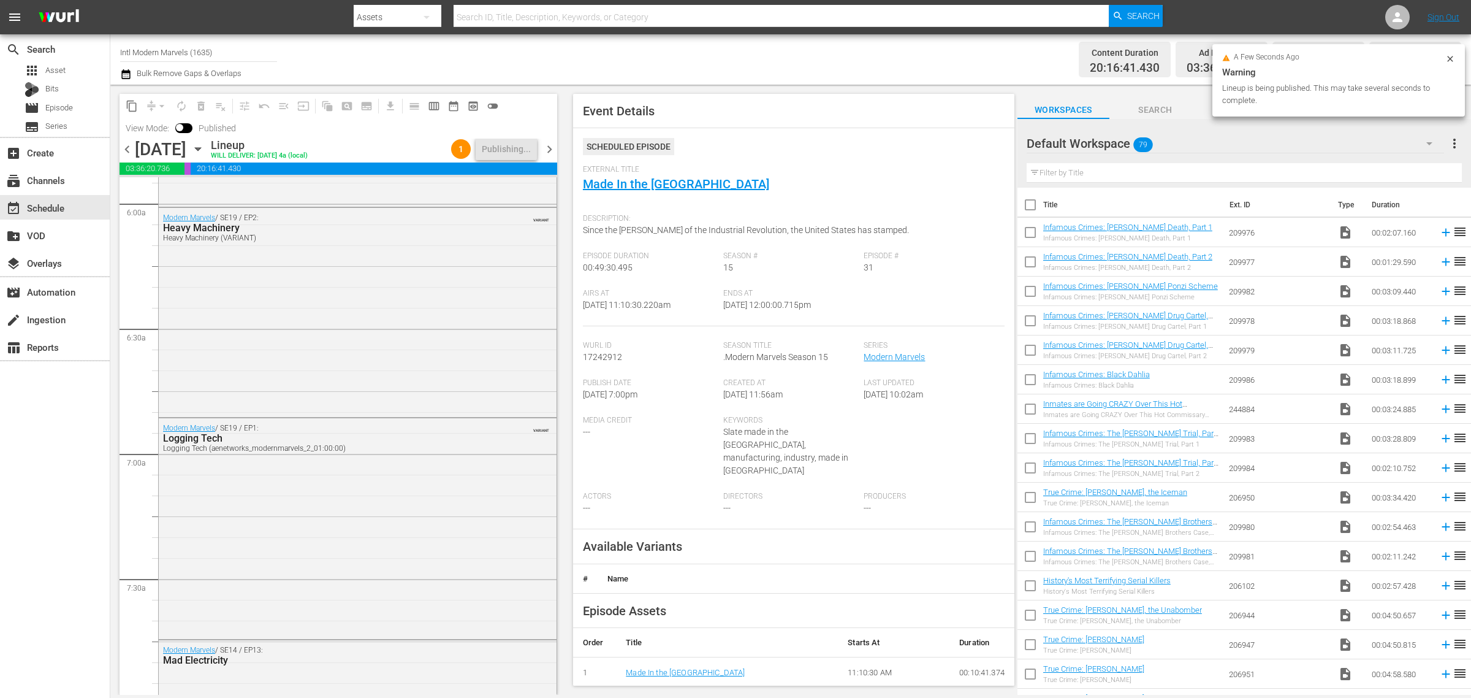
scroll to position [0, 0]
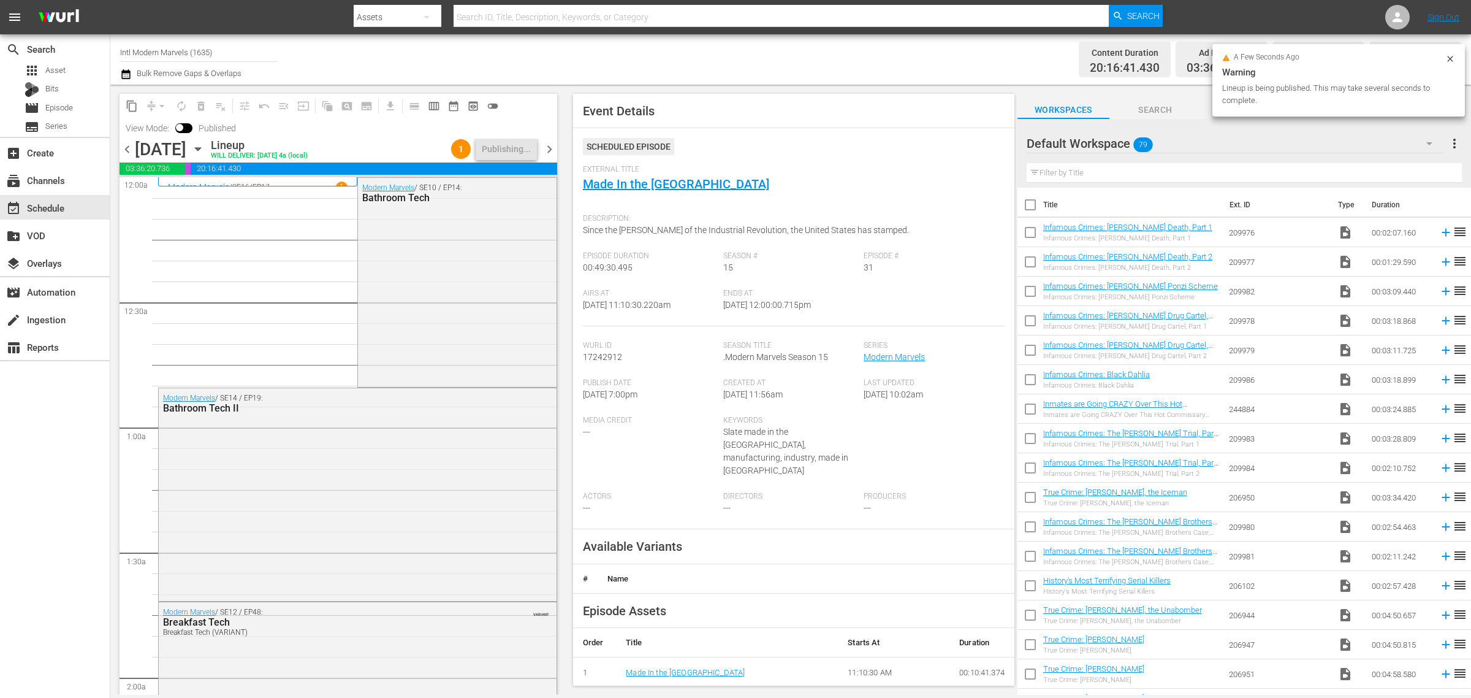
click at [718, 56] on div "Channel Title Intl Modern Marvels (1635) Bulk Remove Gaps & Overlaps" at bounding box center [485, 59] width 731 height 44
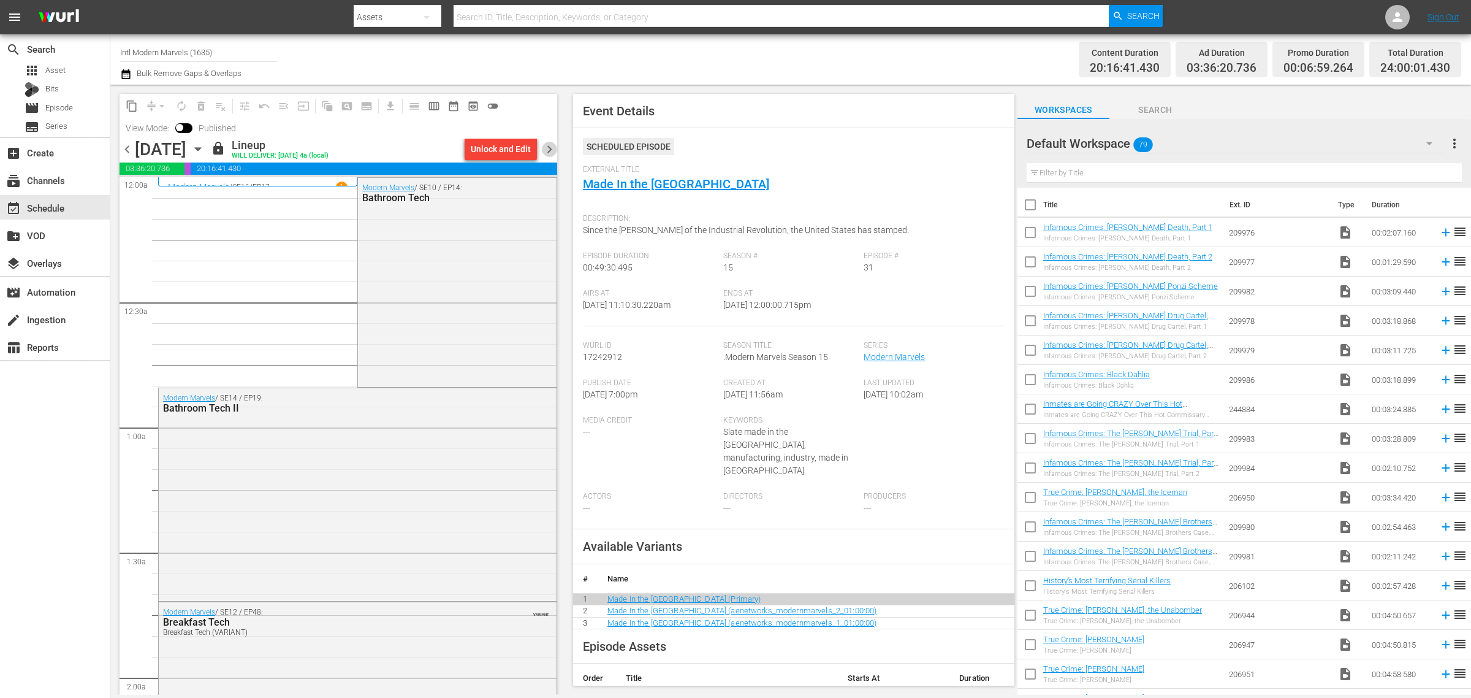
click at [552, 146] on span "chevron_right" at bounding box center [549, 149] width 15 height 15
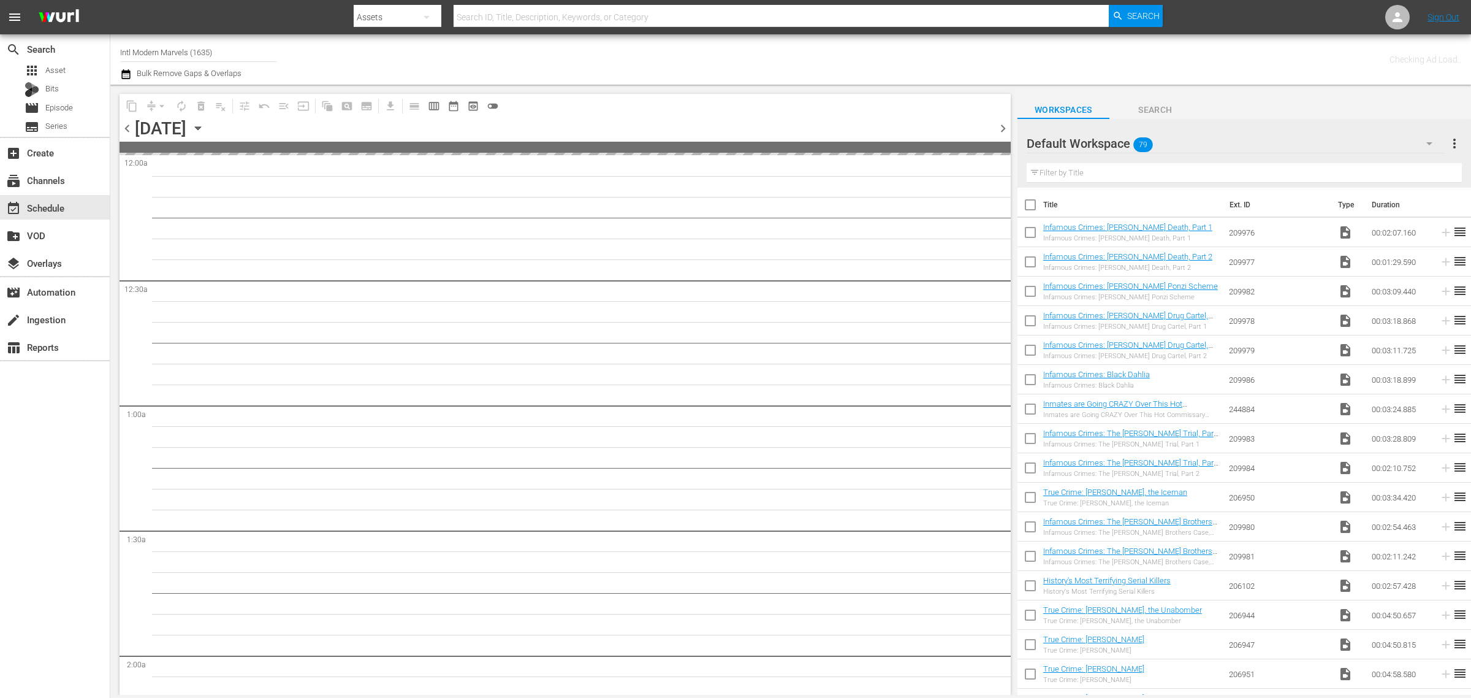
click at [778, 53] on div "Channel Title Intl Modern Marvels (1635) Bulk Remove Gaps & Overlaps" at bounding box center [485, 59] width 731 height 44
click at [623, 55] on div "Channel Title Intl Modern Marvels (1635) Bulk Remove Gaps & Overlaps" at bounding box center [485, 59] width 731 height 44
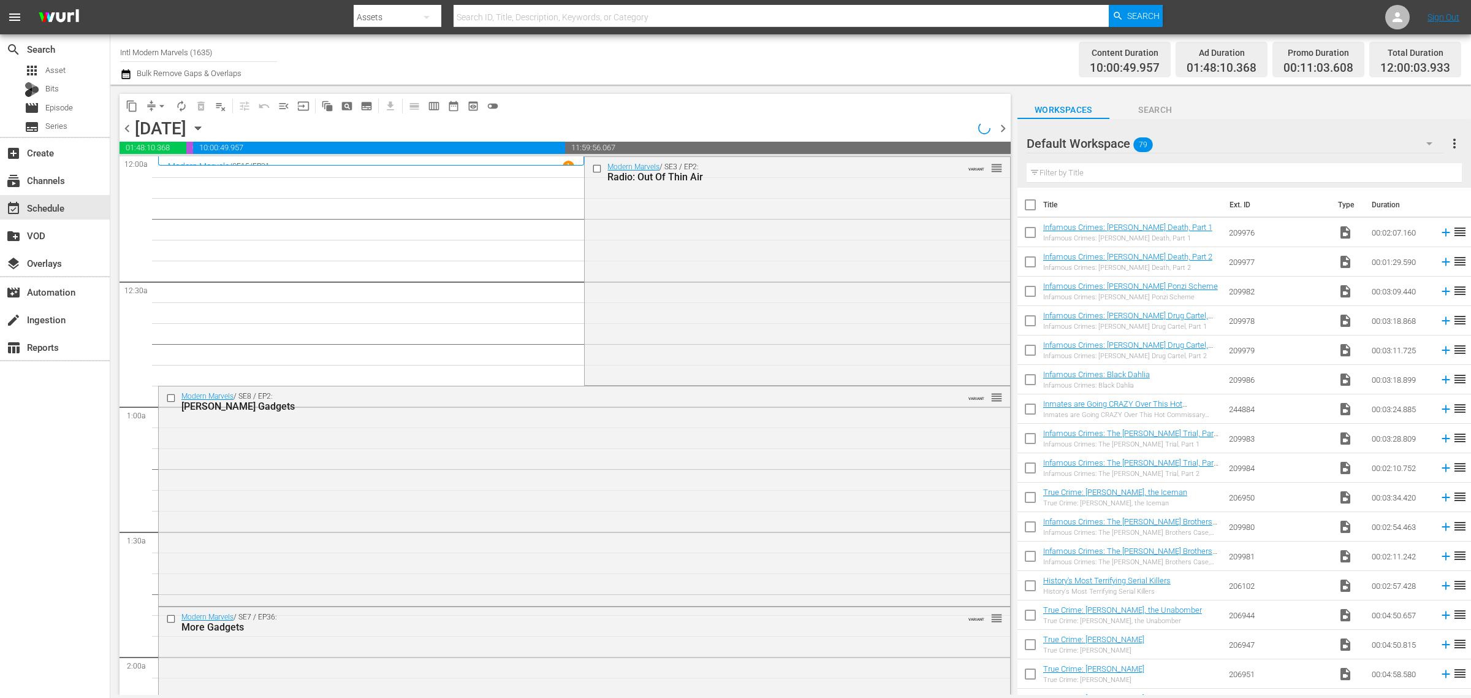
click at [617, 53] on div "Channel Title Intl Modern Marvels (1635) Bulk Remove Gaps & Overlaps" at bounding box center [485, 59] width 731 height 44
click at [679, 286] on div "Modern Marvels / SE3 / EP2: Radio: Out Of Thin Air VARIANT reorder" at bounding box center [797, 270] width 425 height 226
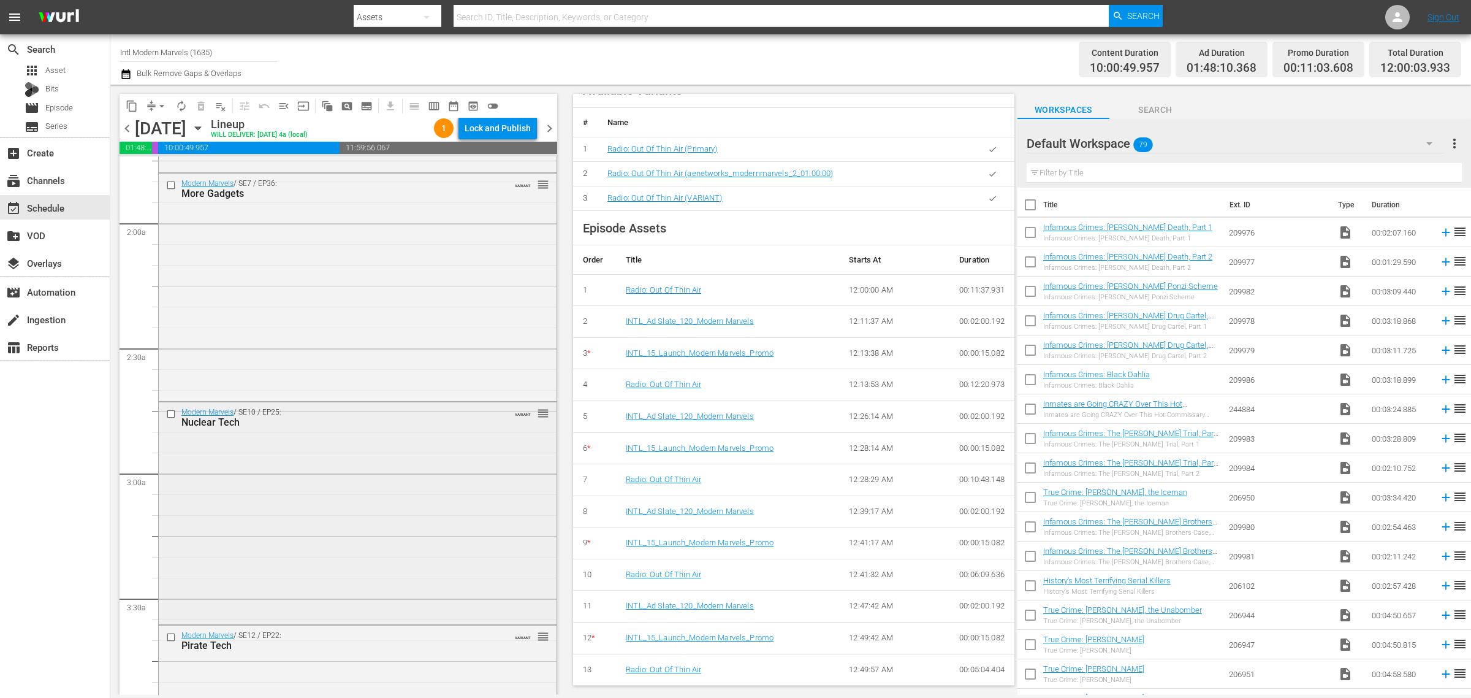
scroll to position [460, 0]
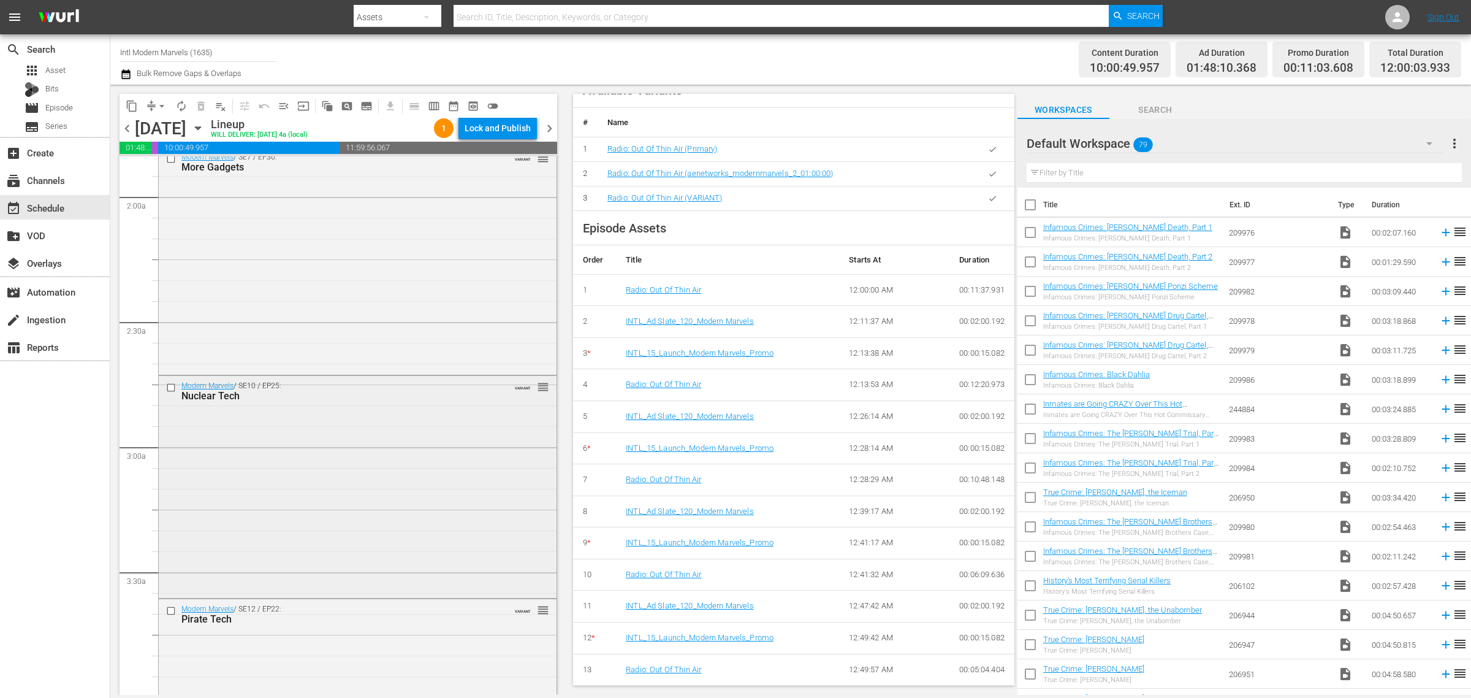
click at [379, 444] on div "Modern Marvels / SE10 / EP25: Nuclear Tech VARIANT reorder" at bounding box center [358, 486] width 398 height 220
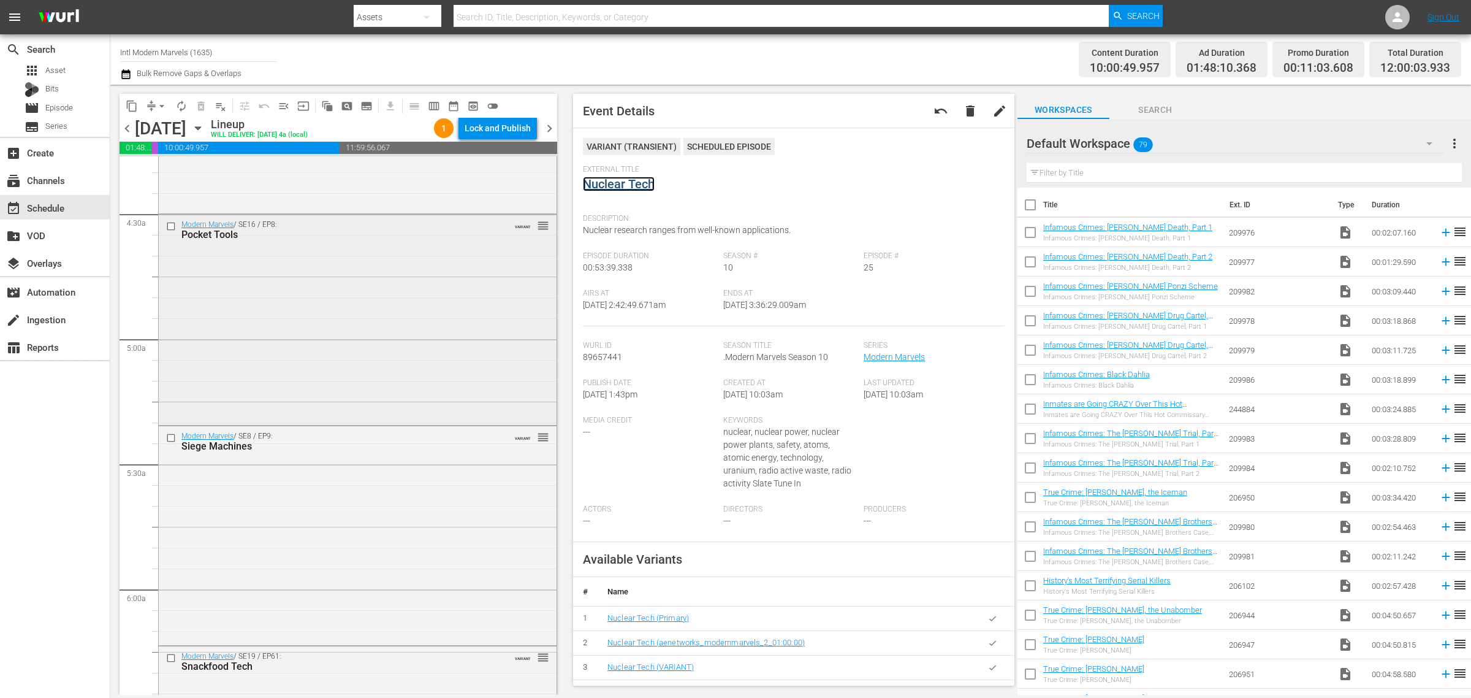
scroll to position [1073, 0]
click at [303, 485] on div "Modern Marvels / SE8 / EP9: Siege Machines VARIANT reorder" at bounding box center [358, 529] width 398 height 216
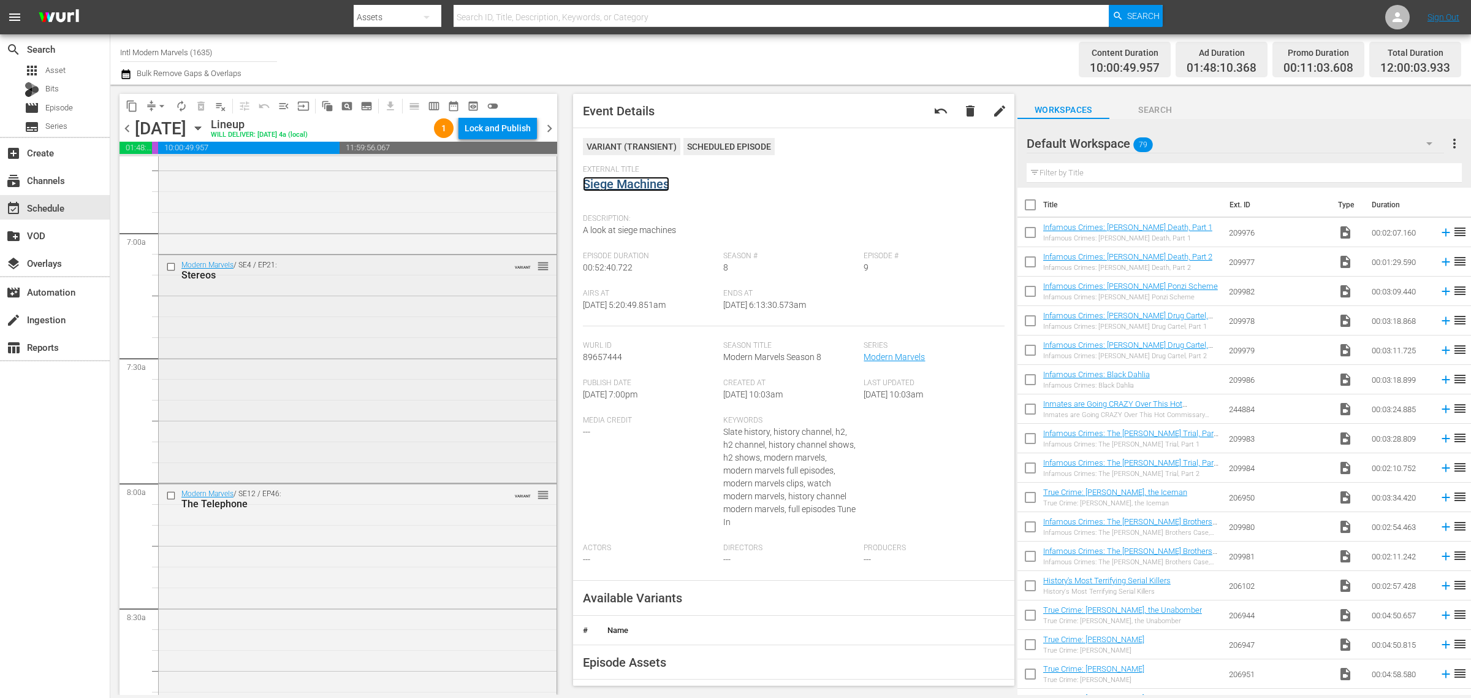
scroll to position [1686, 0]
click at [323, 565] on div "Modern Marvels / SE12 / EP46: The Telephone VARIANT reorder" at bounding box center [358, 579] width 398 height 214
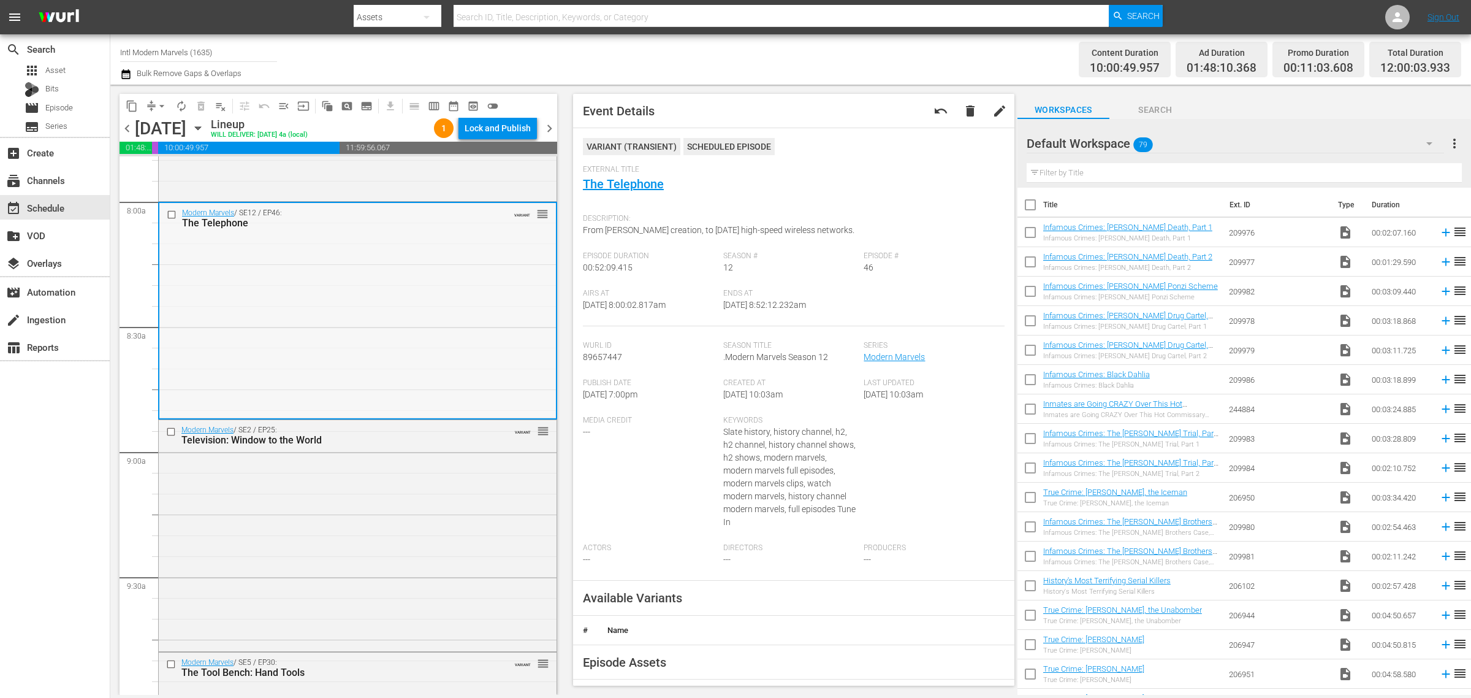
scroll to position [1992, 0]
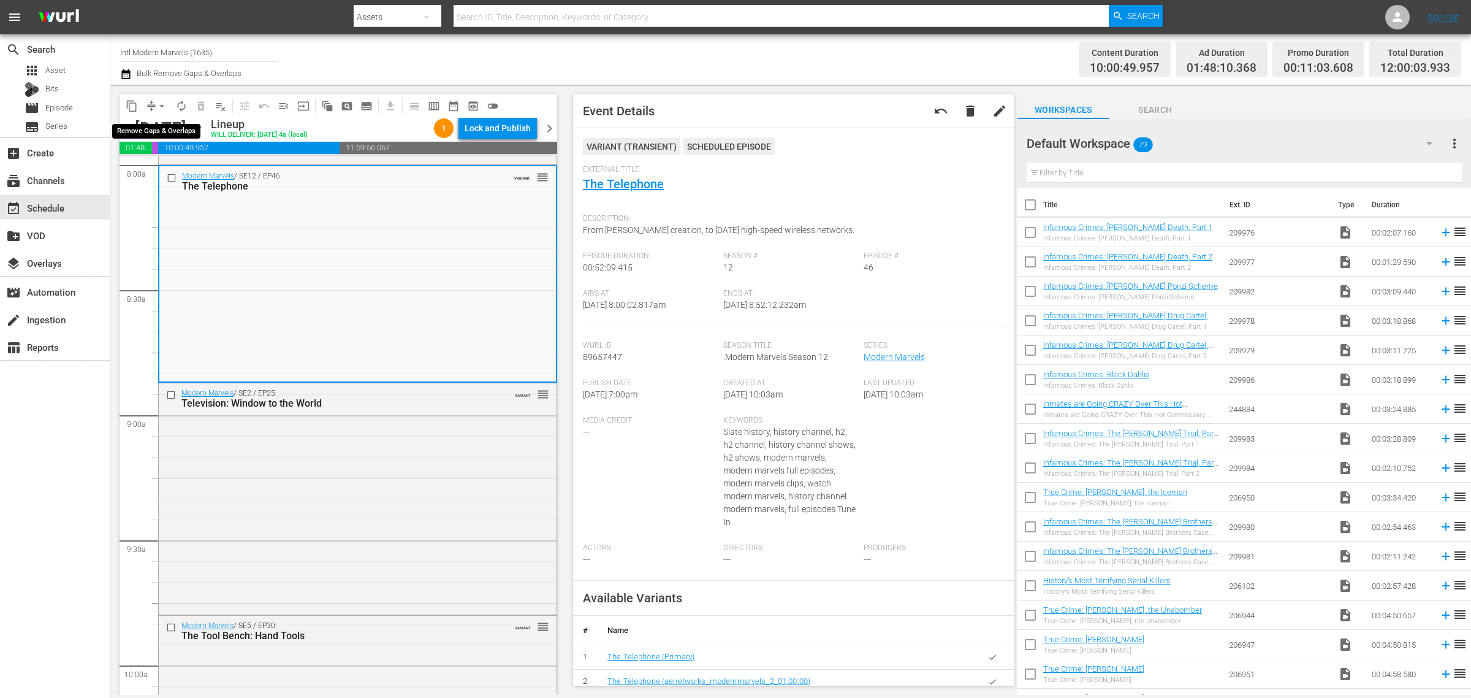
click at [163, 108] on span "arrow_drop_down" at bounding box center [162, 106] width 12 height 12
click at [181, 132] on li "Align to Midnight" at bounding box center [162, 130] width 129 height 20
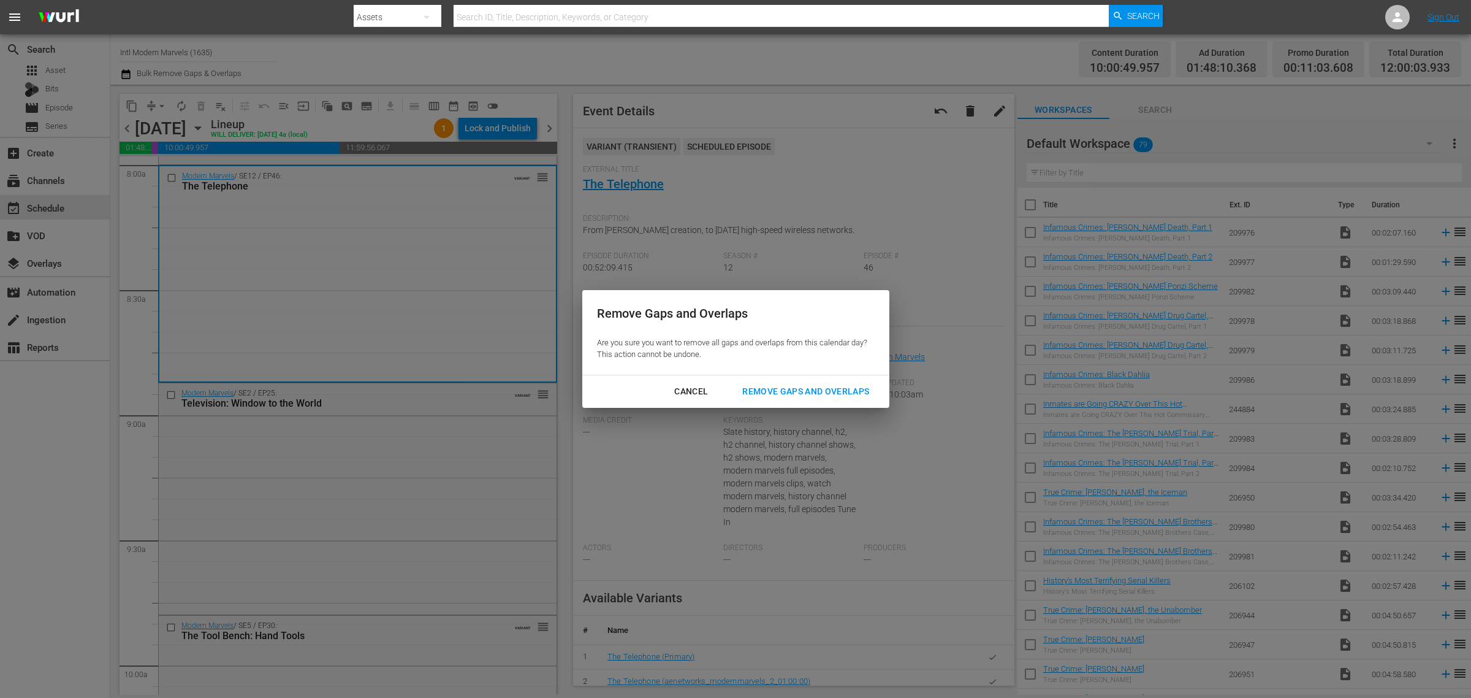
click at [817, 385] on div "Remove Gaps and Overlaps" at bounding box center [805, 391] width 146 height 15
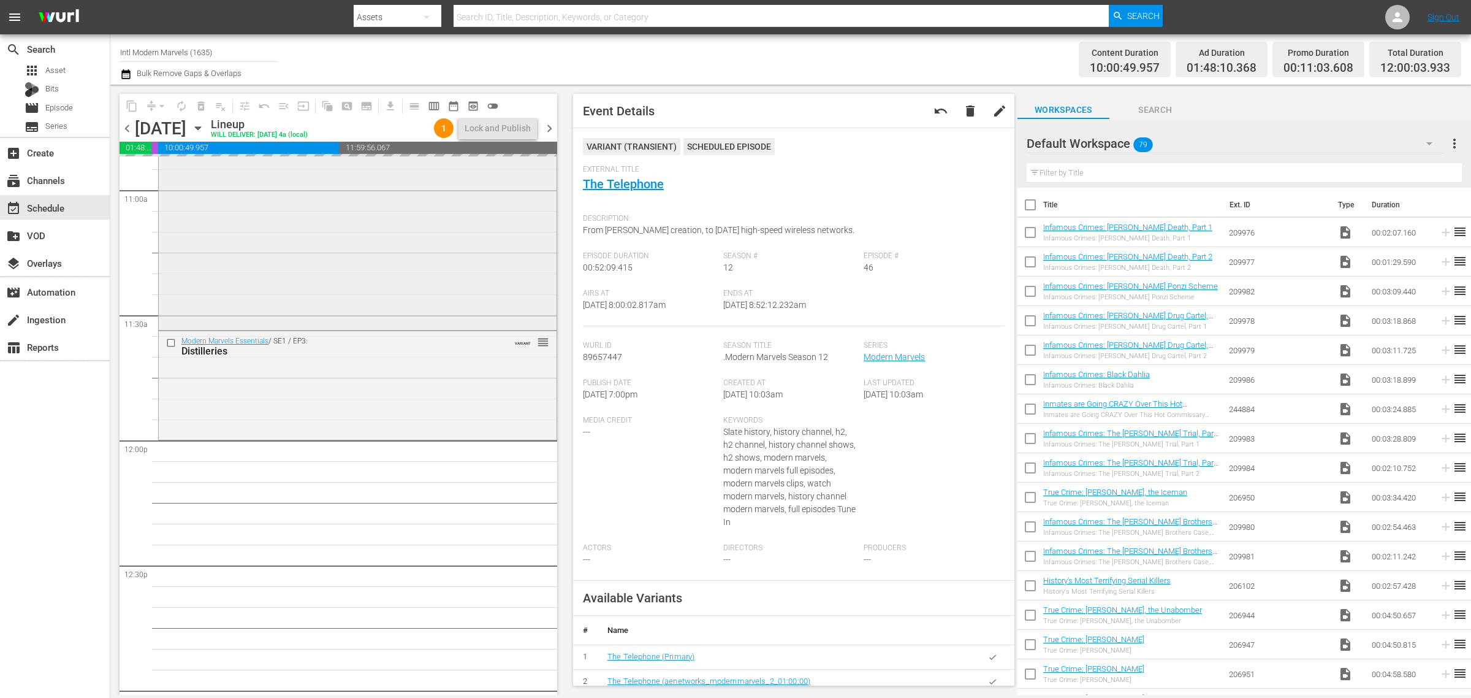
scroll to position [2911, 0]
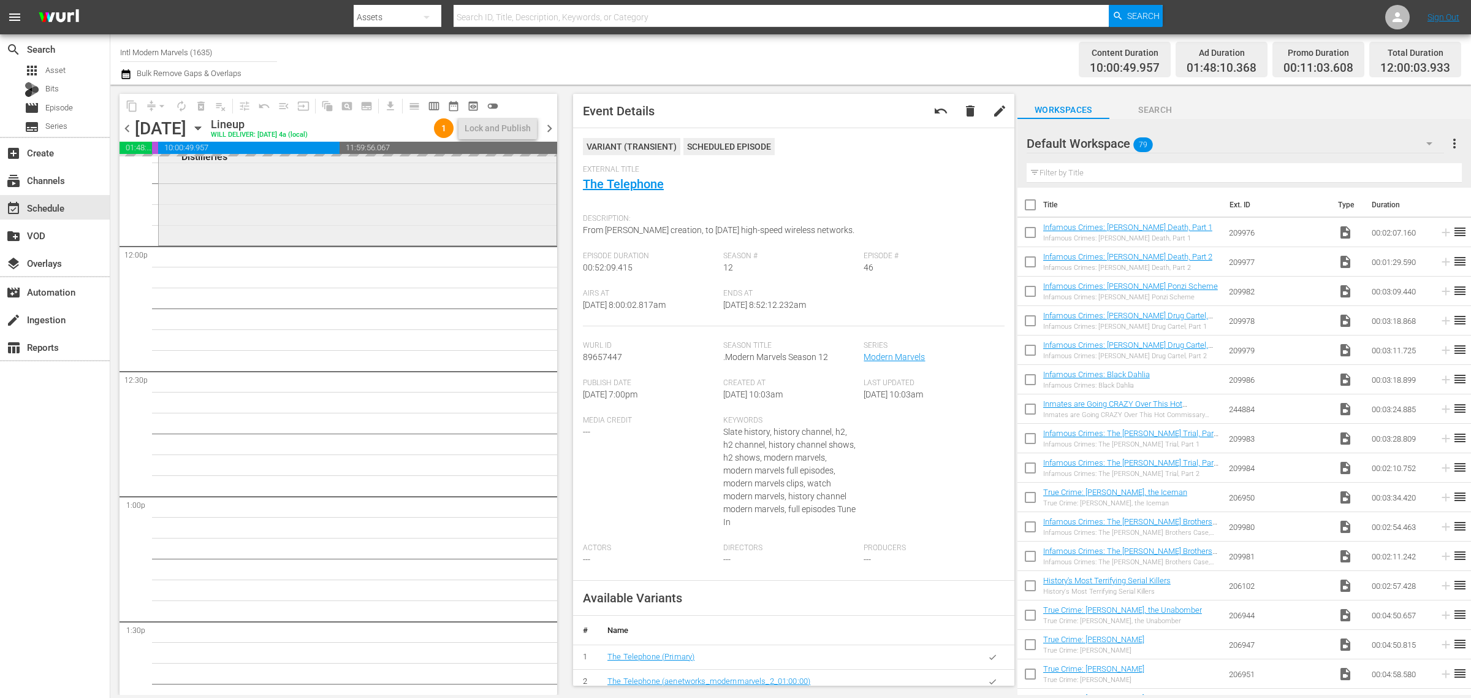
click at [249, 199] on div "Modern Marvels Essentials / SE1 / EP3: Distilleries VARIANT reorder" at bounding box center [358, 190] width 398 height 106
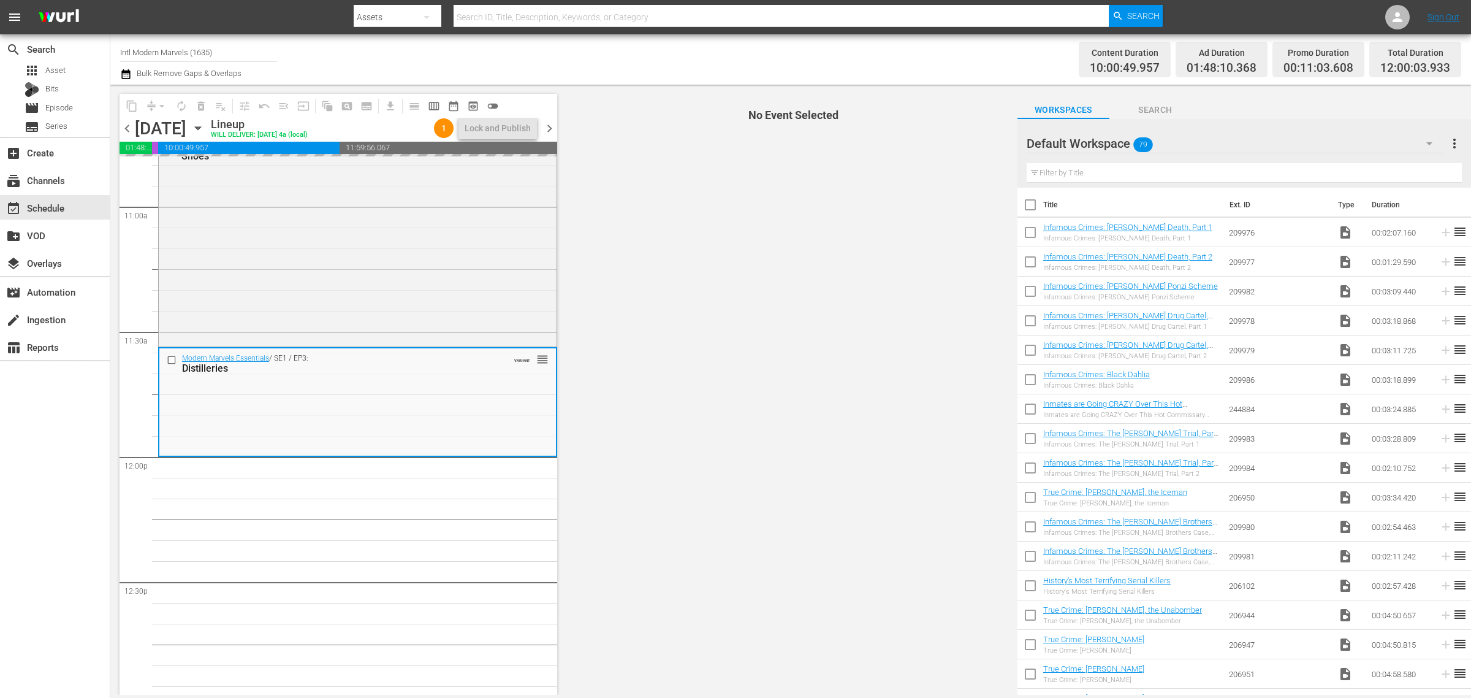
scroll to position [2682, 0]
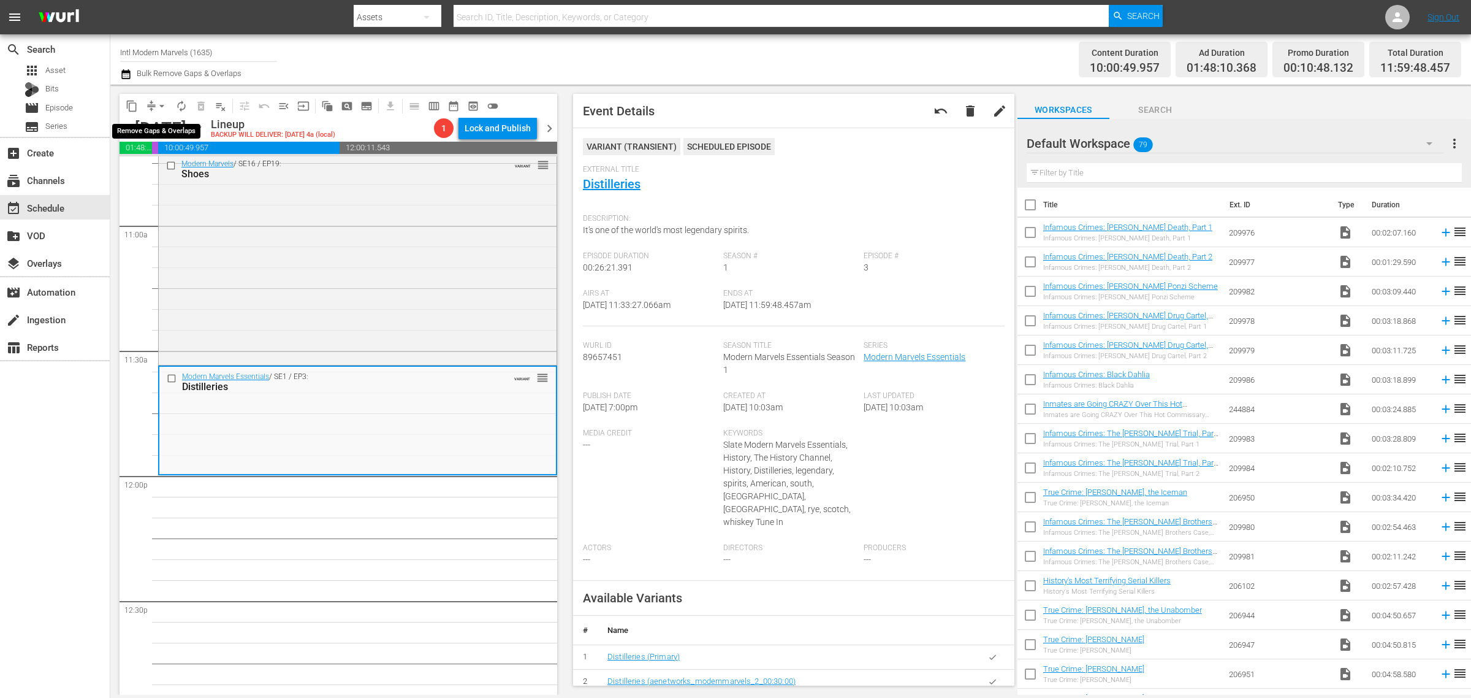
click at [159, 104] on span "arrow_drop_down" at bounding box center [162, 106] width 12 height 12
click at [161, 130] on li "Align to Midnight" at bounding box center [162, 130] width 129 height 20
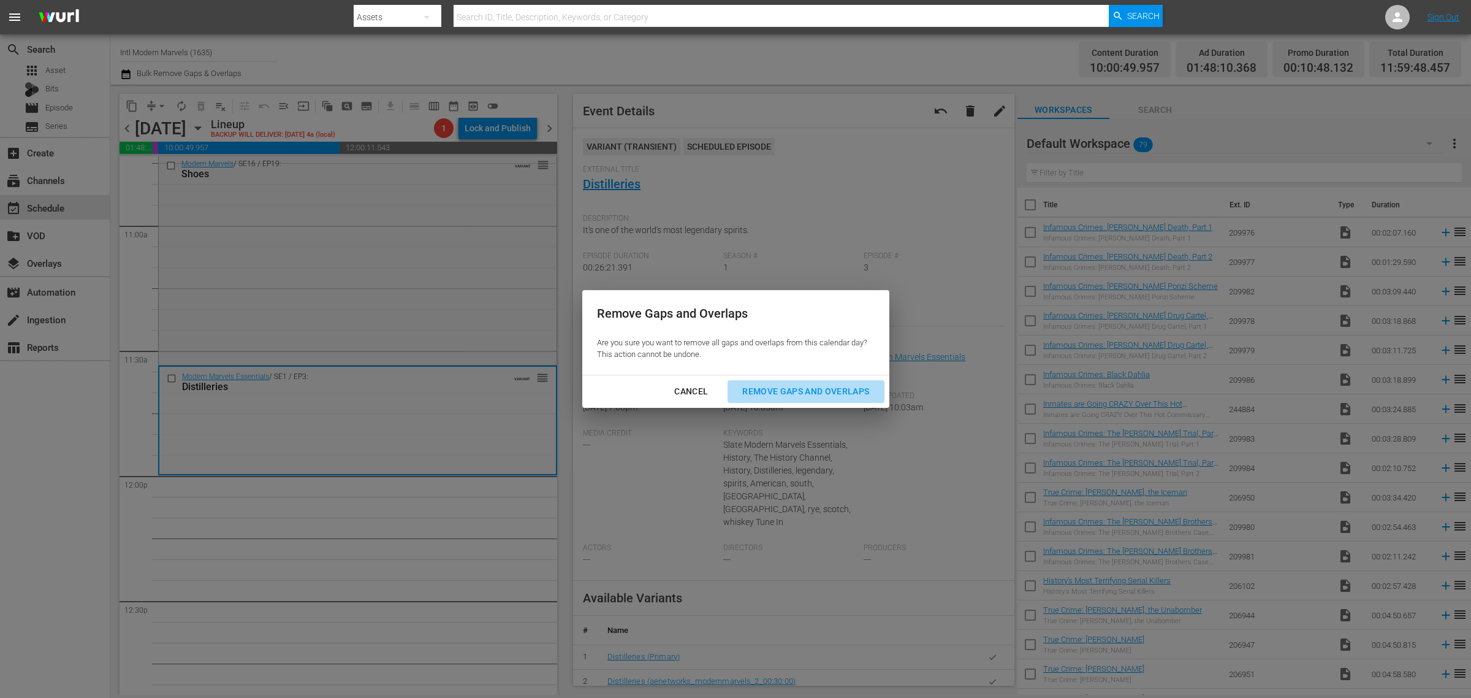
click at [774, 382] on button "Remove Gaps and Overlaps" at bounding box center [806, 391] width 156 height 23
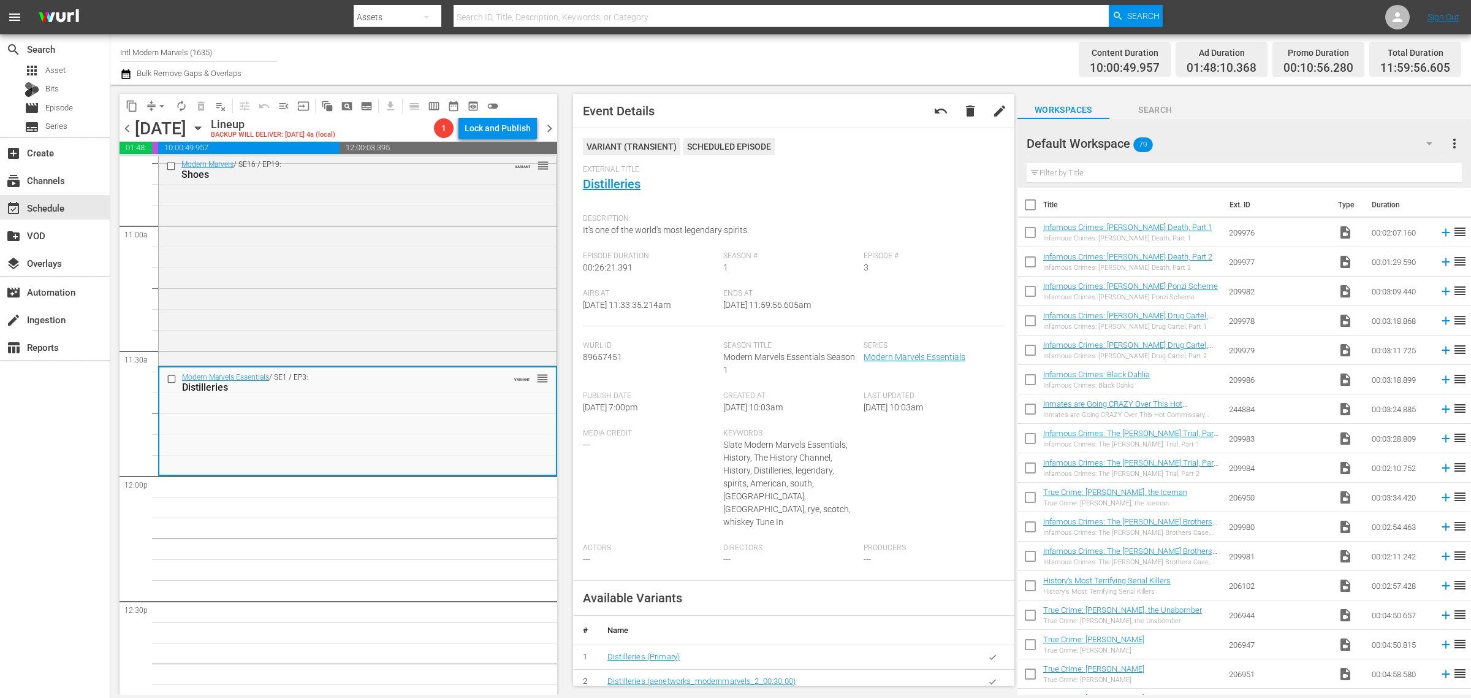
click at [1260, 9] on nav "menu Search By Assets Search ID, Title, Description, Keywords, or Category Sear…" at bounding box center [735, 17] width 1471 height 34
click at [164, 105] on span "arrow_drop_down" at bounding box center [162, 106] width 12 height 12
click at [176, 132] on li "Align to Midnight" at bounding box center [162, 130] width 129 height 20
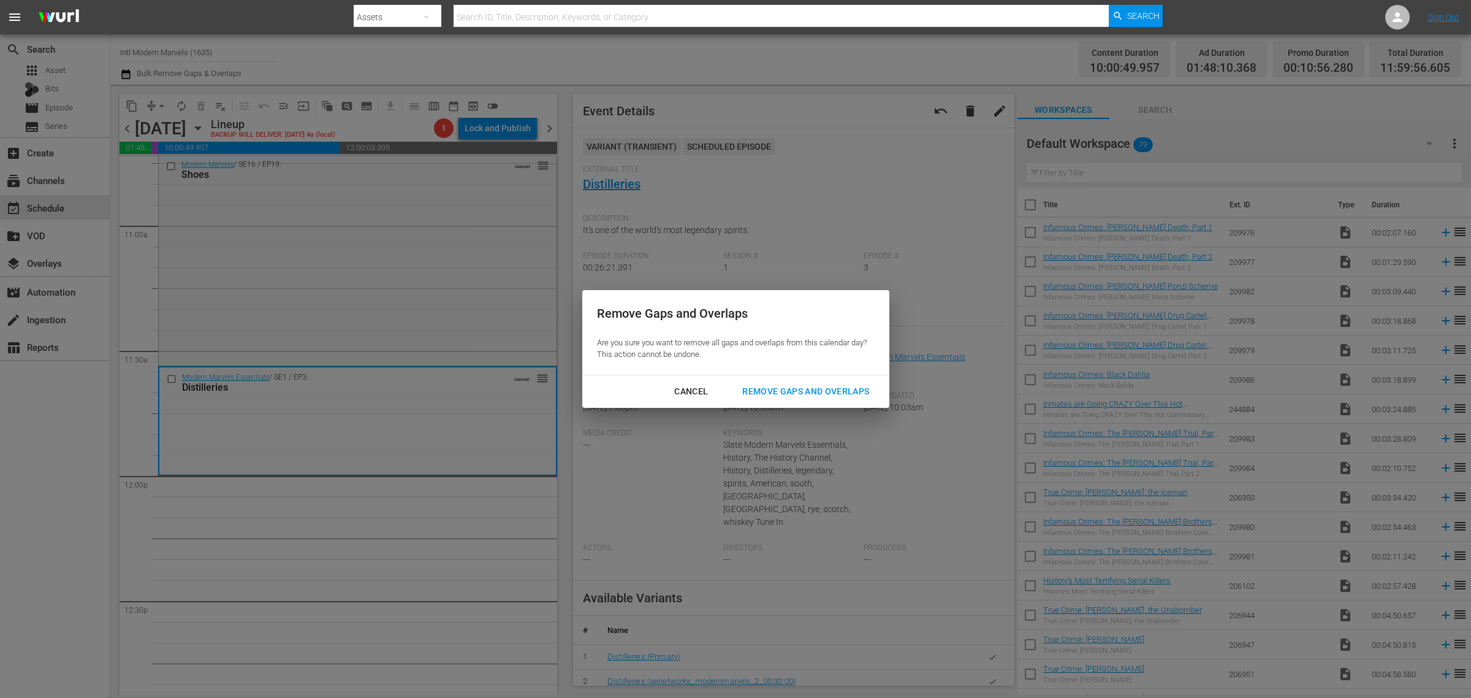
click at [808, 389] on div "Remove Gaps and Overlaps" at bounding box center [805, 391] width 146 height 15
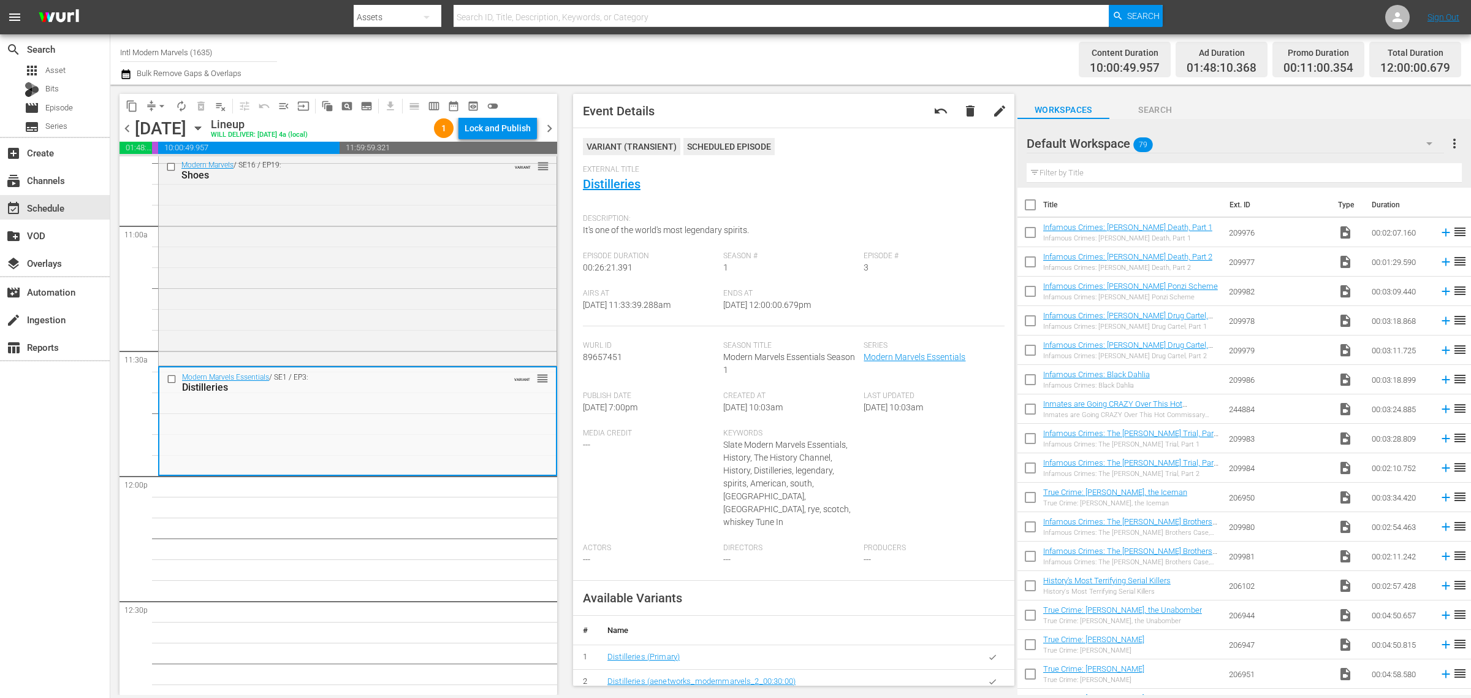
click at [775, 77] on div "Channel Title Intl Modern Marvels (1635) Bulk Remove Gaps & Overlaps" at bounding box center [485, 59] width 731 height 44
click at [182, 103] on span "autorenew_outlined" at bounding box center [181, 106] width 12 height 12
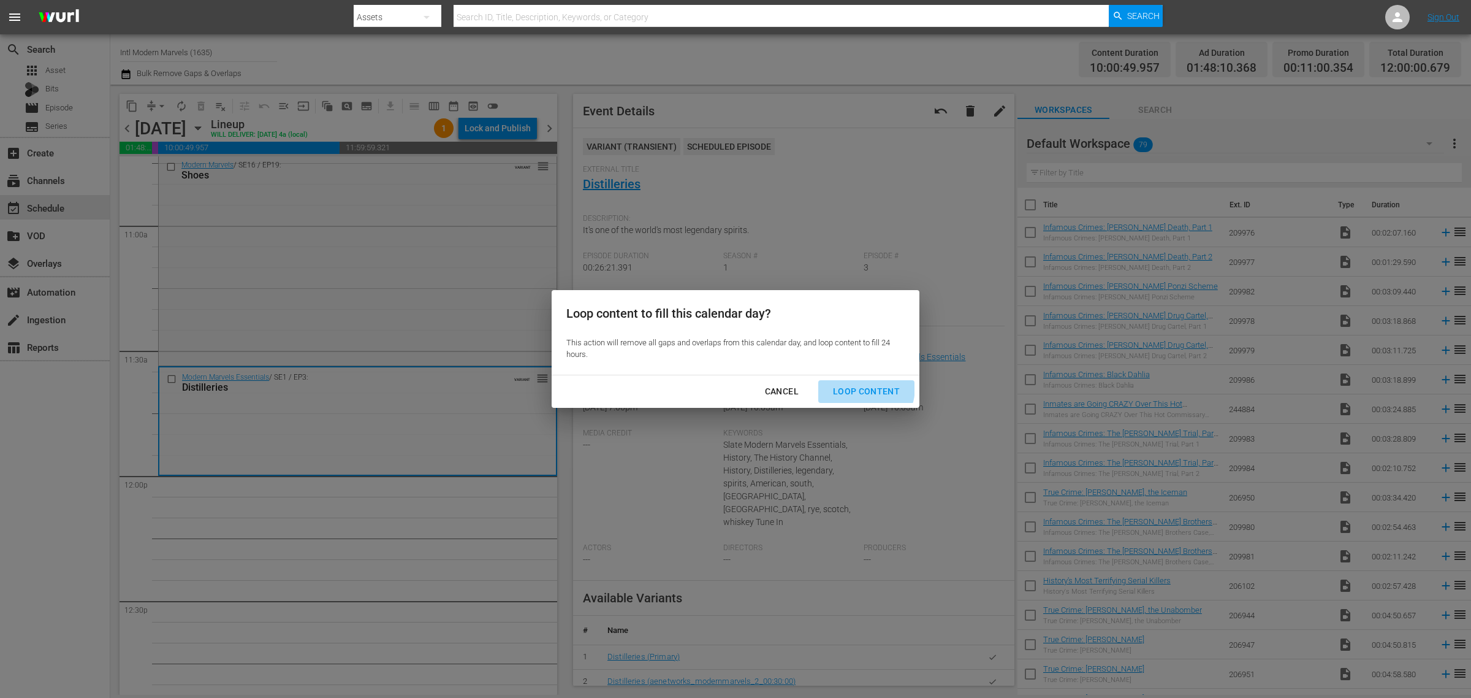
click at [853, 386] on div "Loop Content" at bounding box center [866, 391] width 86 height 15
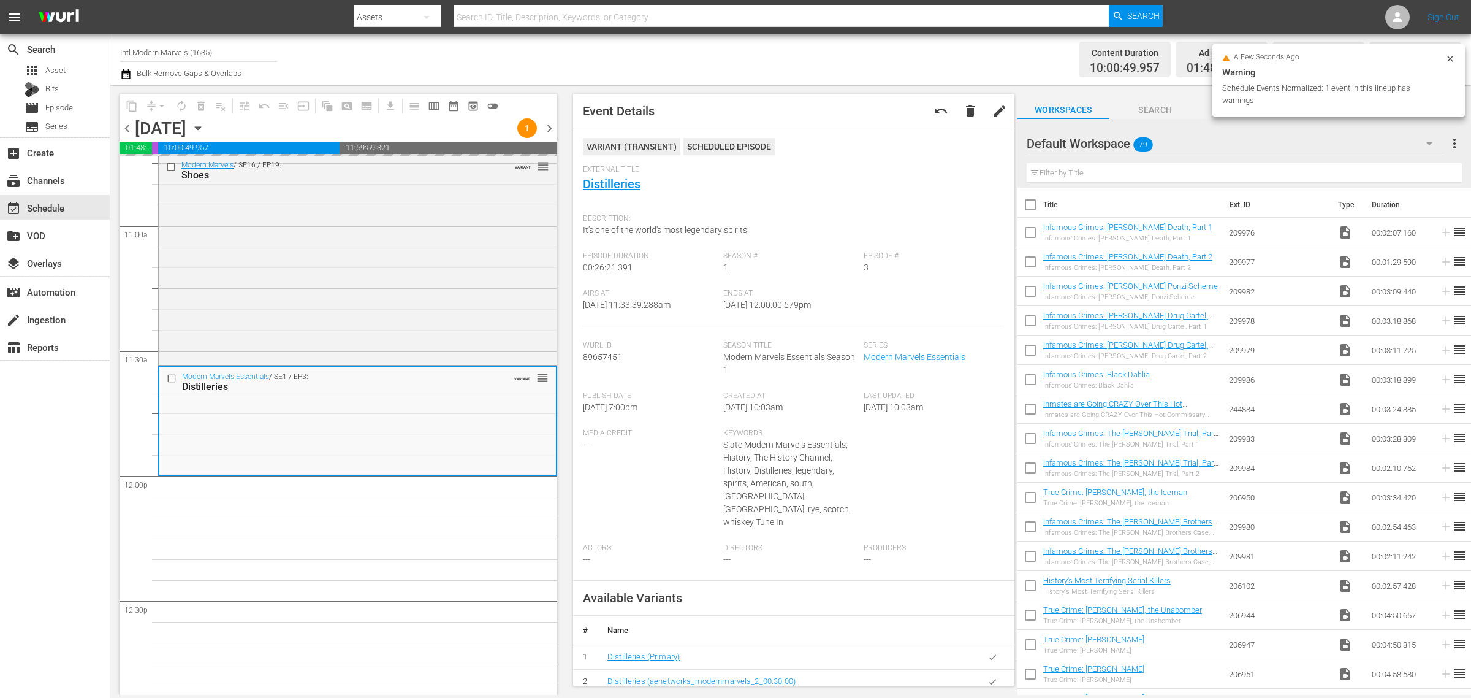
click at [736, 64] on div "Channel Title Intl Modern Marvels (1635) Bulk Remove Gaps & Overlaps" at bounding box center [485, 59] width 731 height 44
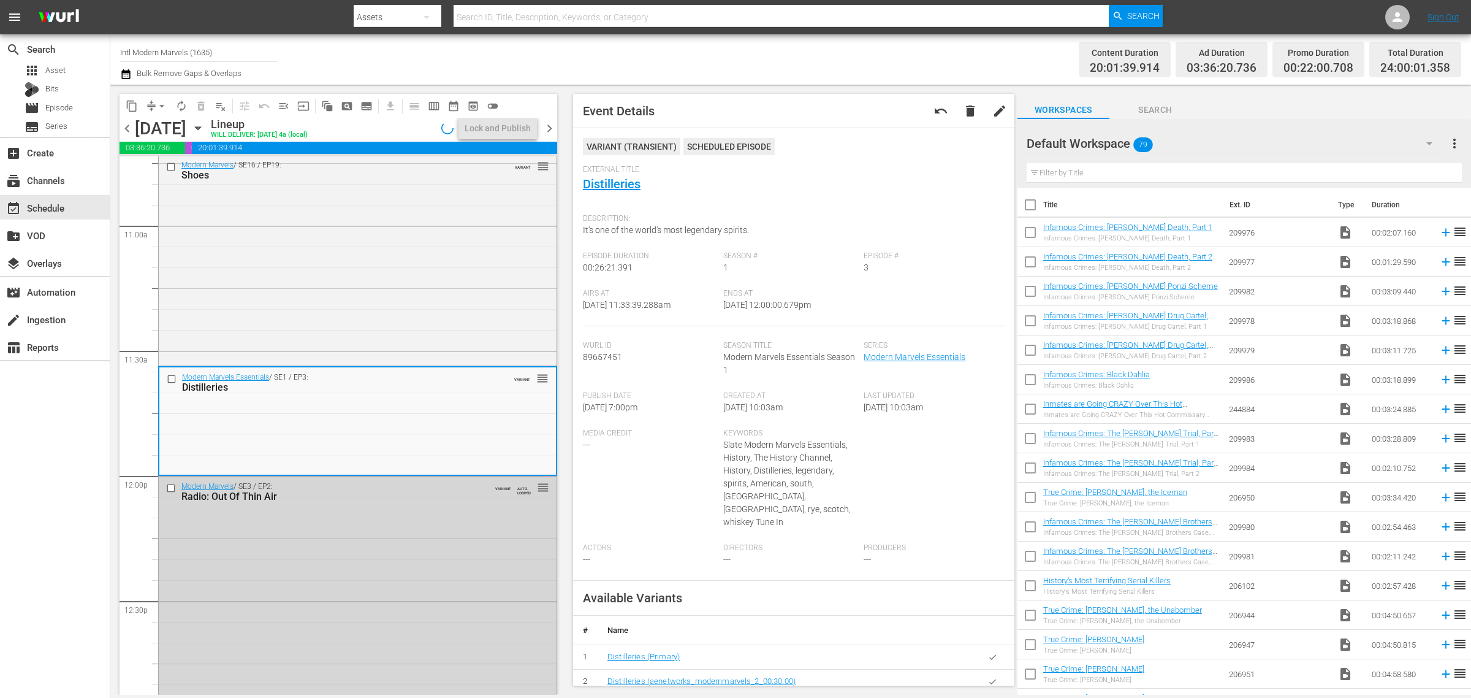
click at [847, 63] on div "Channel Title Intl Modern Marvels (1635) Bulk Remove Gaps & Overlaps" at bounding box center [485, 59] width 731 height 44
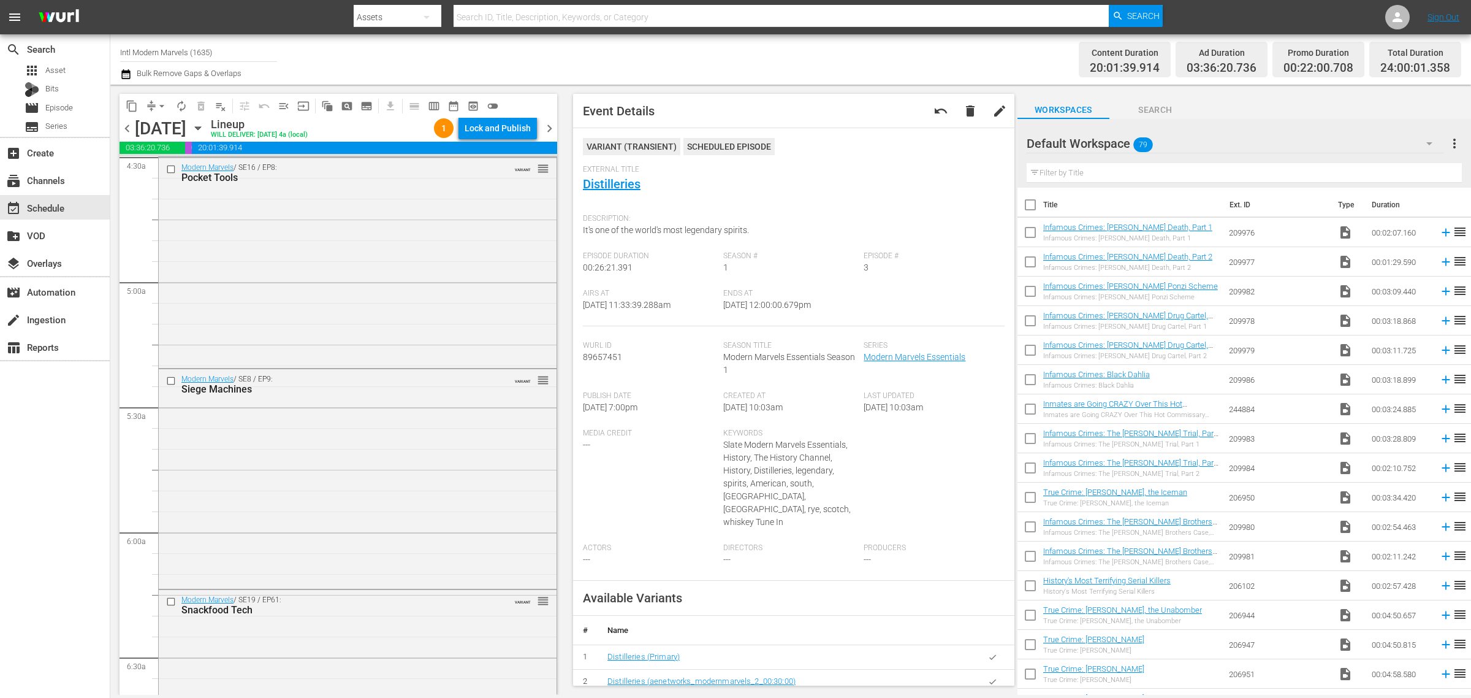
scroll to position [0, 0]
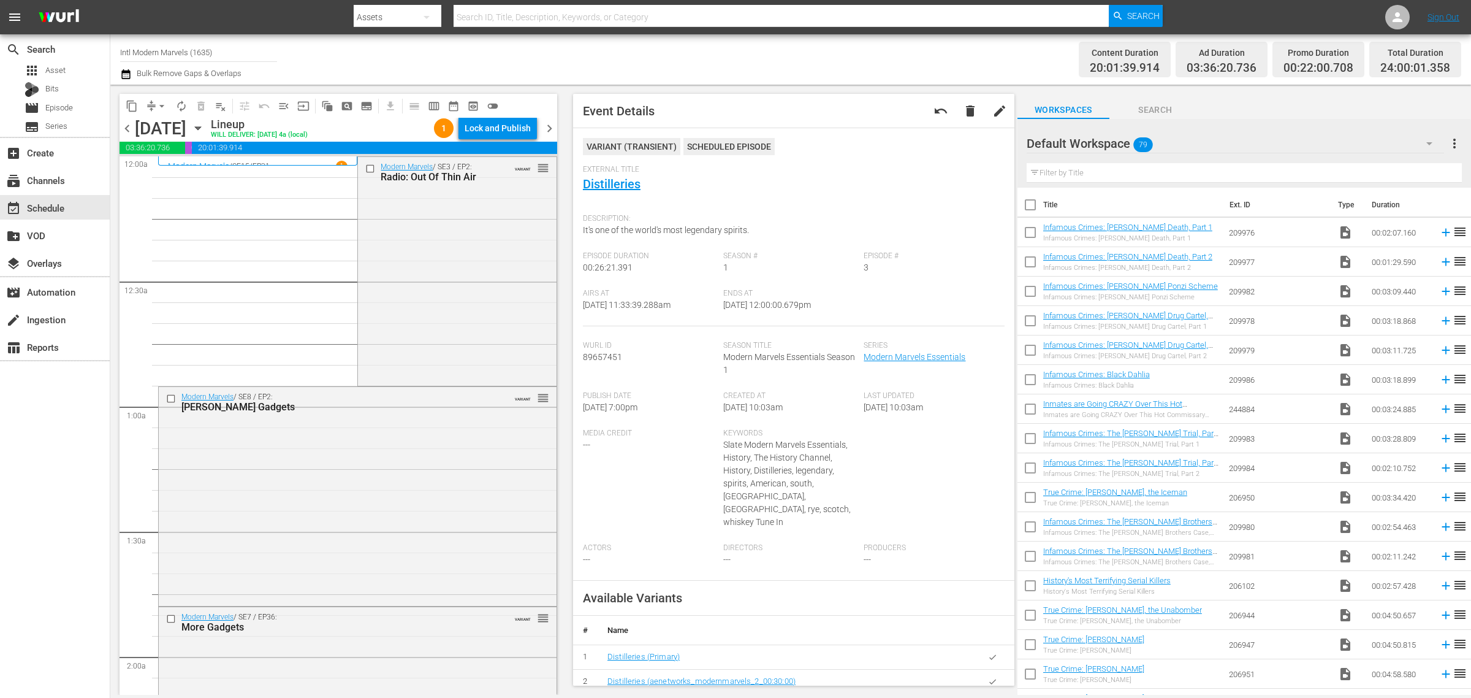
click at [810, 57] on div "Channel Title Intl Modern Marvels (1635) Bulk Remove Gaps & Overlaps" at bounding box center [485, 59] width 731 height 44
click at [485, 121] on div "Lock and Publish" at bounding box center [498, 128] width 66 height 22
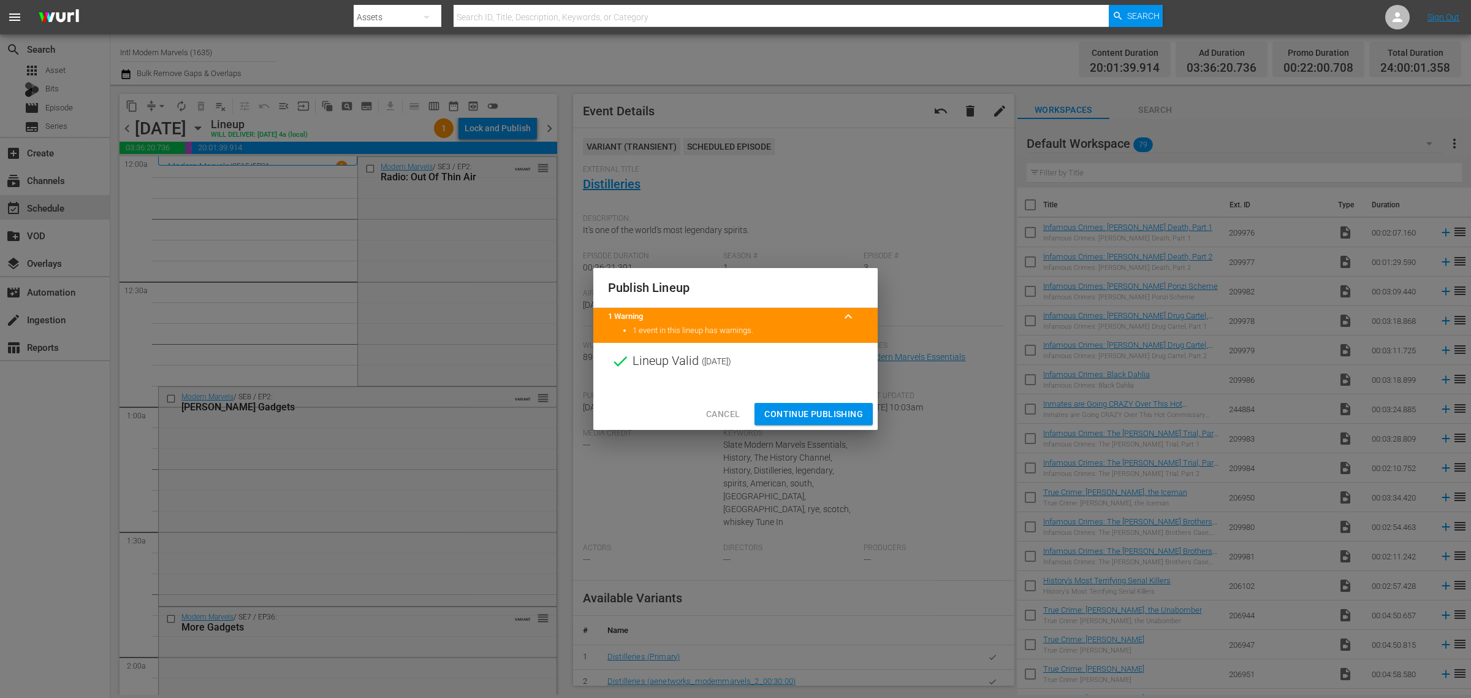
click at [820, 411] on span "Continue Publishing" at bounding box center [813, 413] width 99 height 15
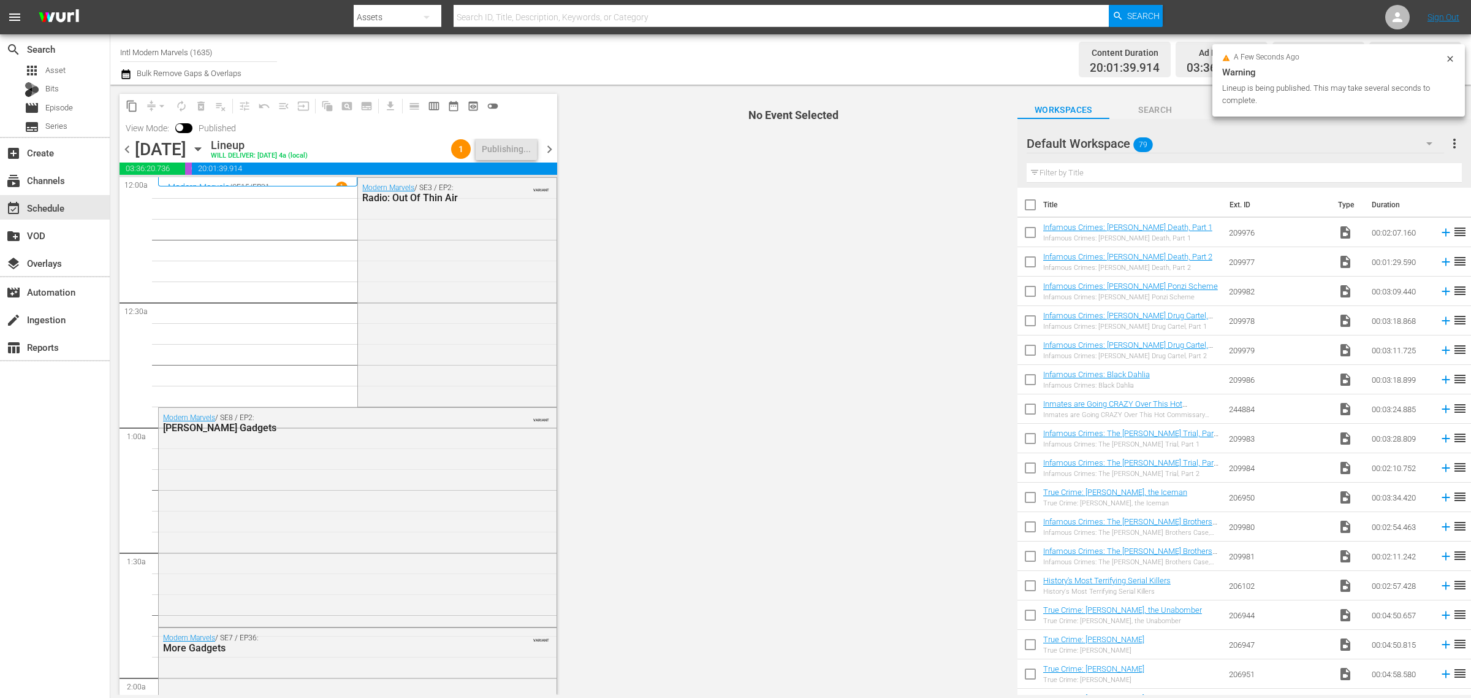
click at [670, 59] on div "Channel Title Intl Modern Marvels (1635) Bulk Remove Gaps & Overlaps" at bounding box center [485, 59] width 731 height 44
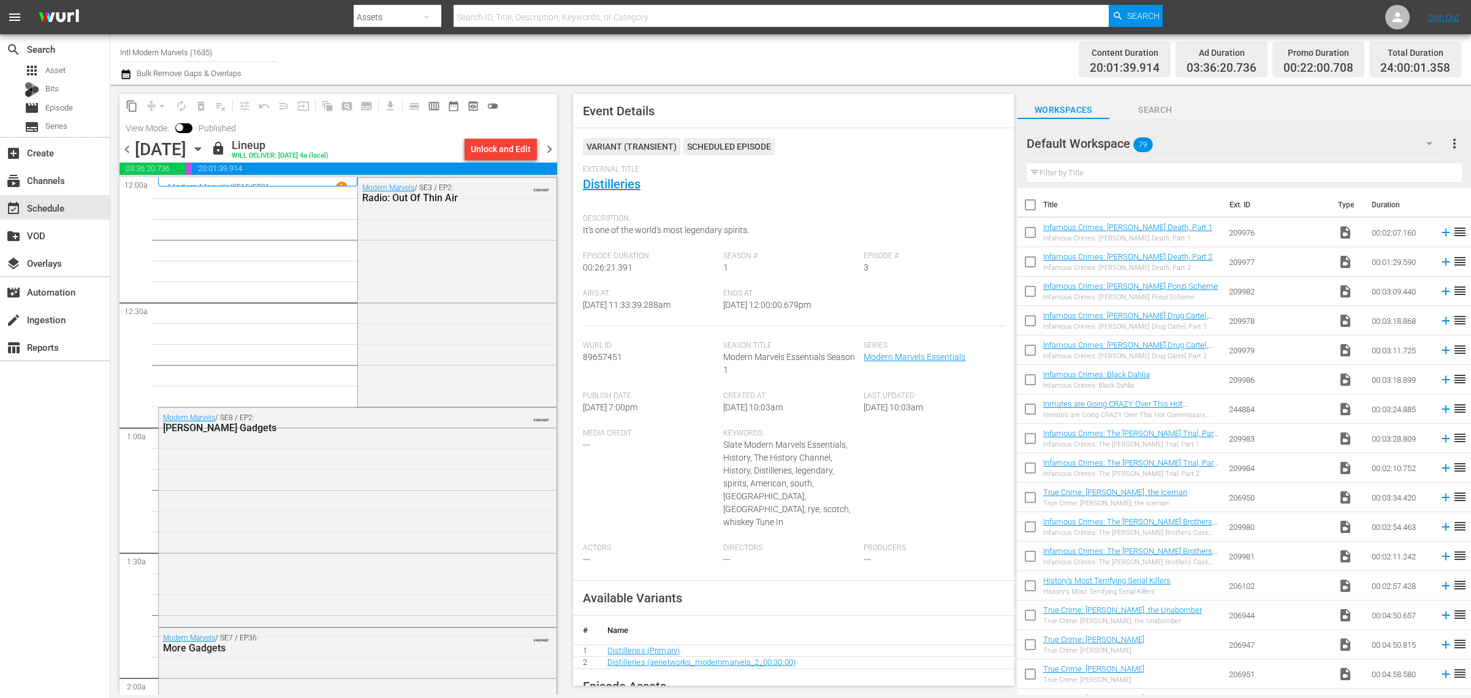
click at [756, 70] on div "Channel Title Intl Modern Marvels (1635) Bulk Remove Gaps & Overlaps" at bounding box center [485, 59] width 731 height 44
click at [765, 40] on div "Channel Title Intl Modern Marvels (1635) Bulk Remove Gaps & Overlaps" at bounding box center [485, 59] width 731 height 44
click at [547, 148] on span "chevron_right" at bounding box center [549, 149] width 15 height 15
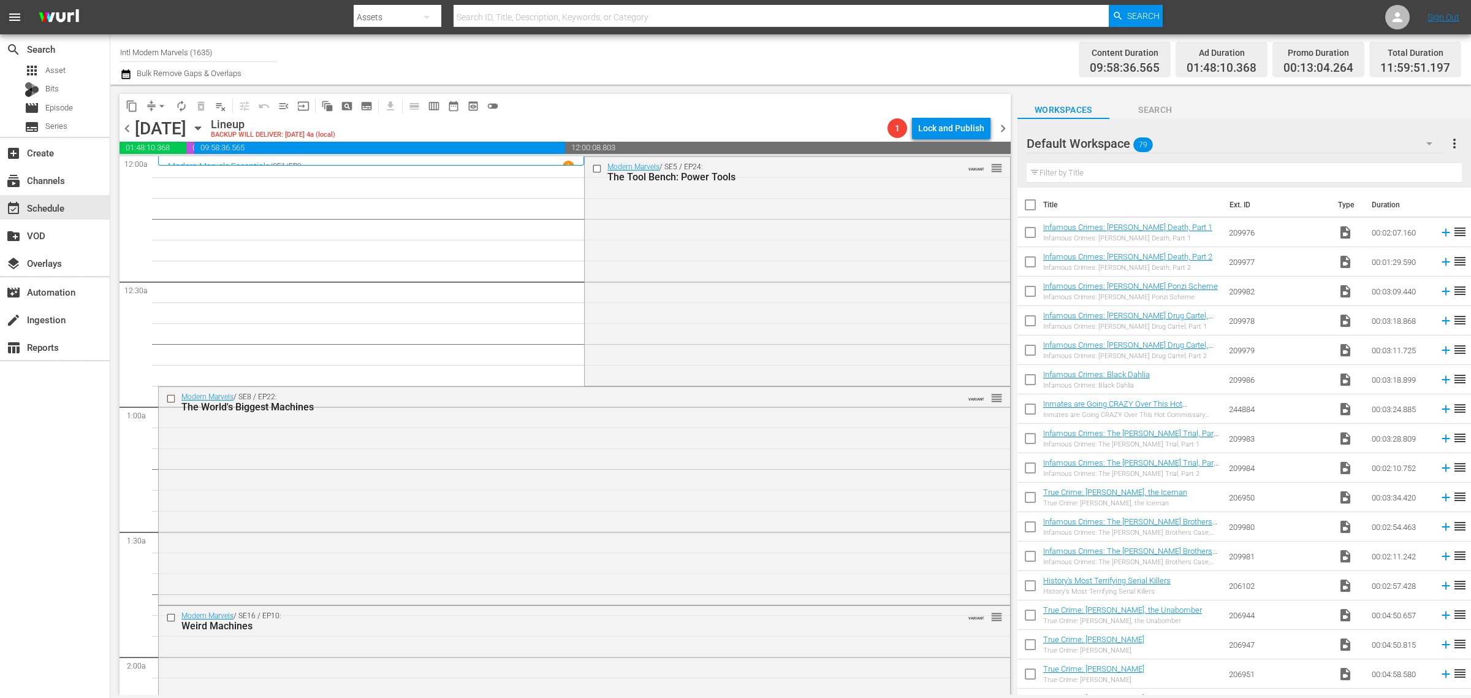
click at [622, 56] on div "Channel Title Intl Modern Marvels (1635) Bulk Remove Gaps & Overlaps" at bounding box center [485, 59] width 731 height 44
click at [647, 251] on div "Modern Marvels / SE5 / EP24: The Tool Bench: Power Tools VARIANT reorder" at bounding box center [797, 270] width 425 height 226
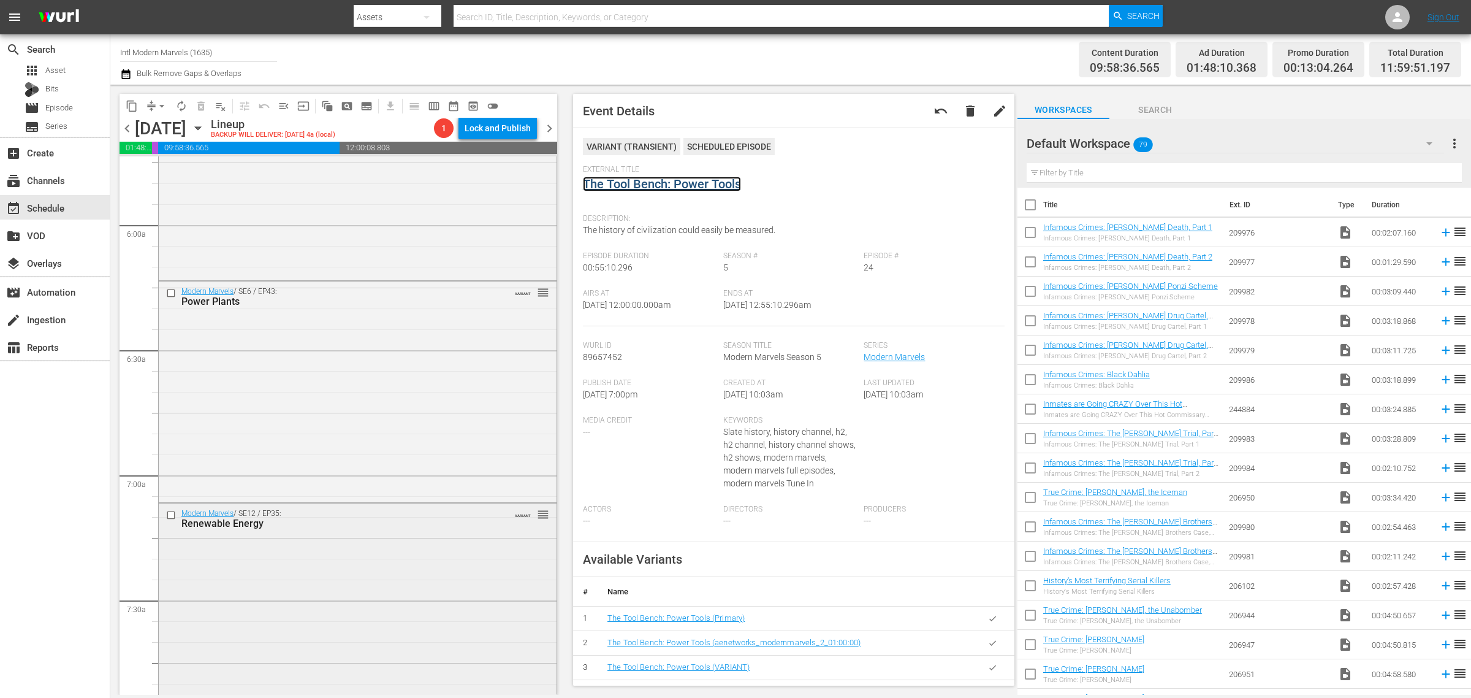
scroll to position [1762, 0]
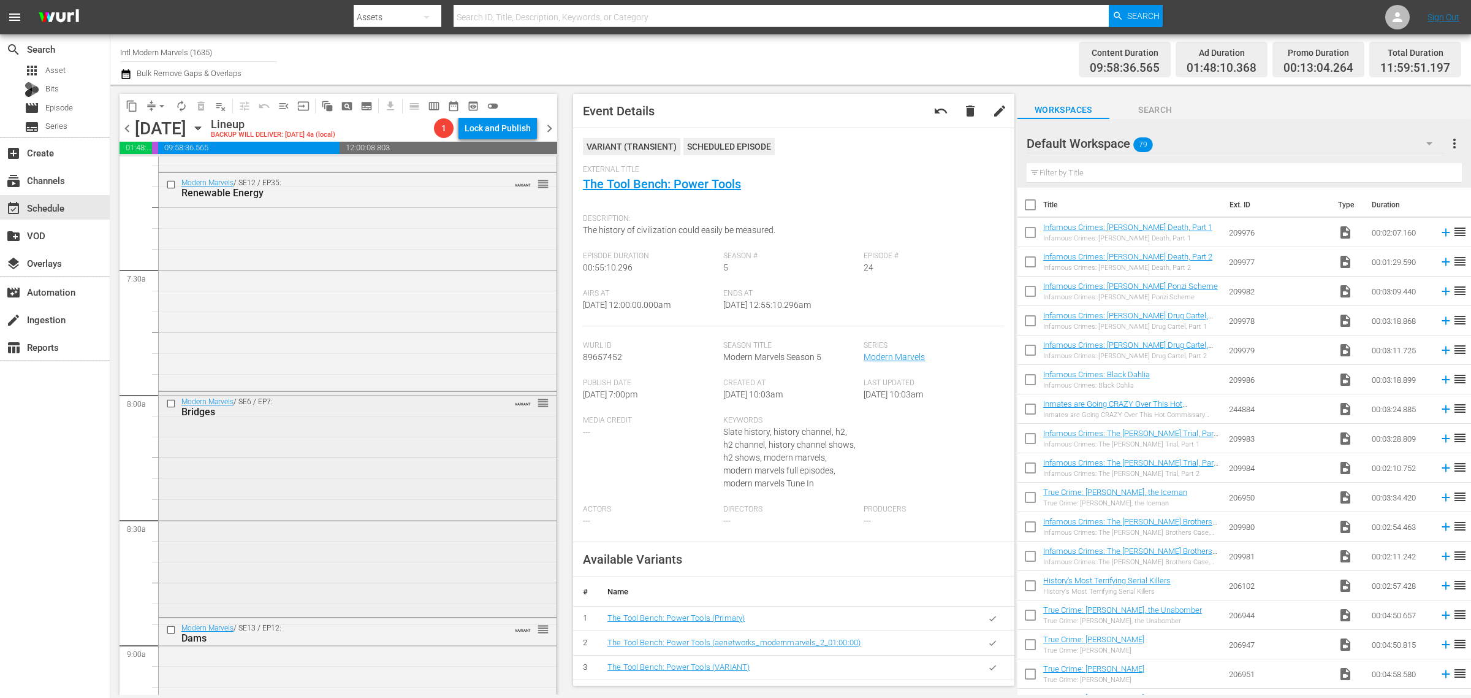
click at [343, 514] on div "Modern Marvels / SE6 / EP7: Bridges VARIANT reorder" at bounding box center [358, 503] width 398 height 223
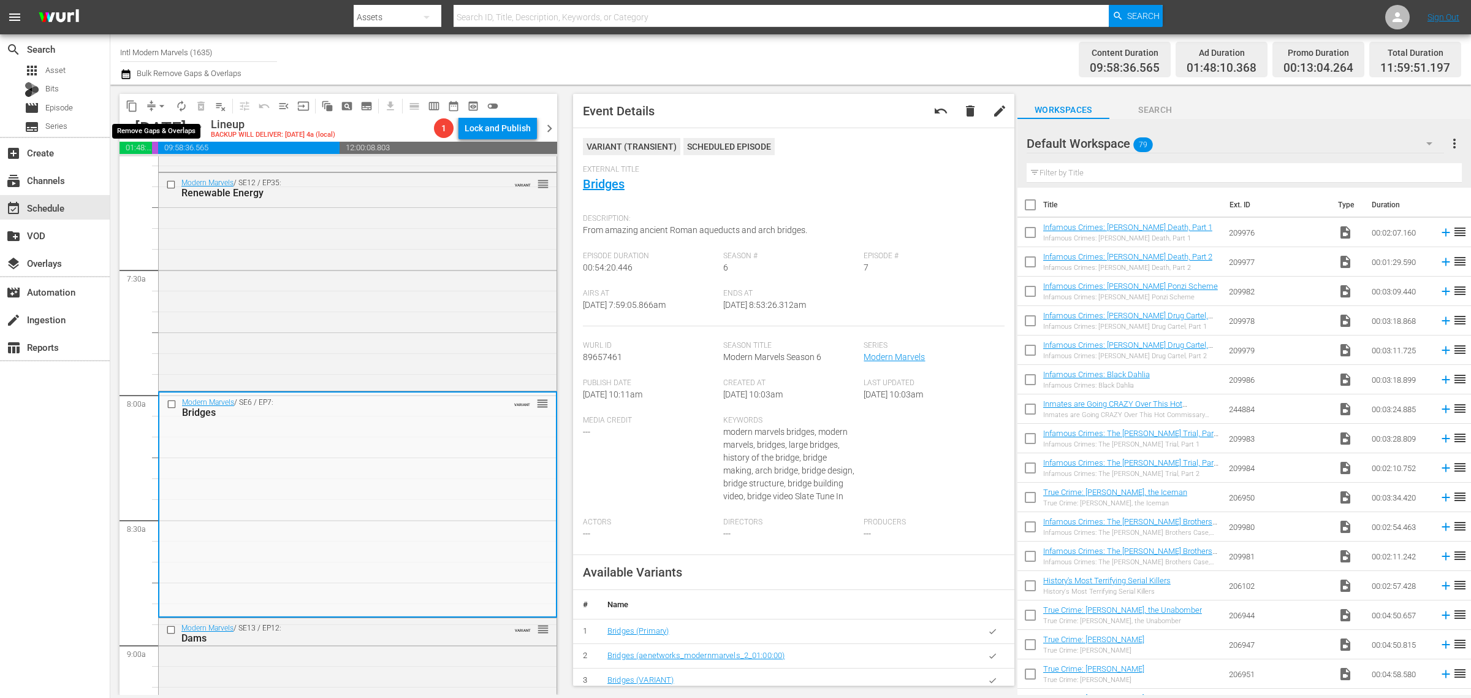
click at [158, 103] on span "arrow_drop_down" at bounding box center [162, 106] width 12 height 12
click at [159, 127] on li "Align to Midnight" at bounding box center [162, 130] width 129 height 20
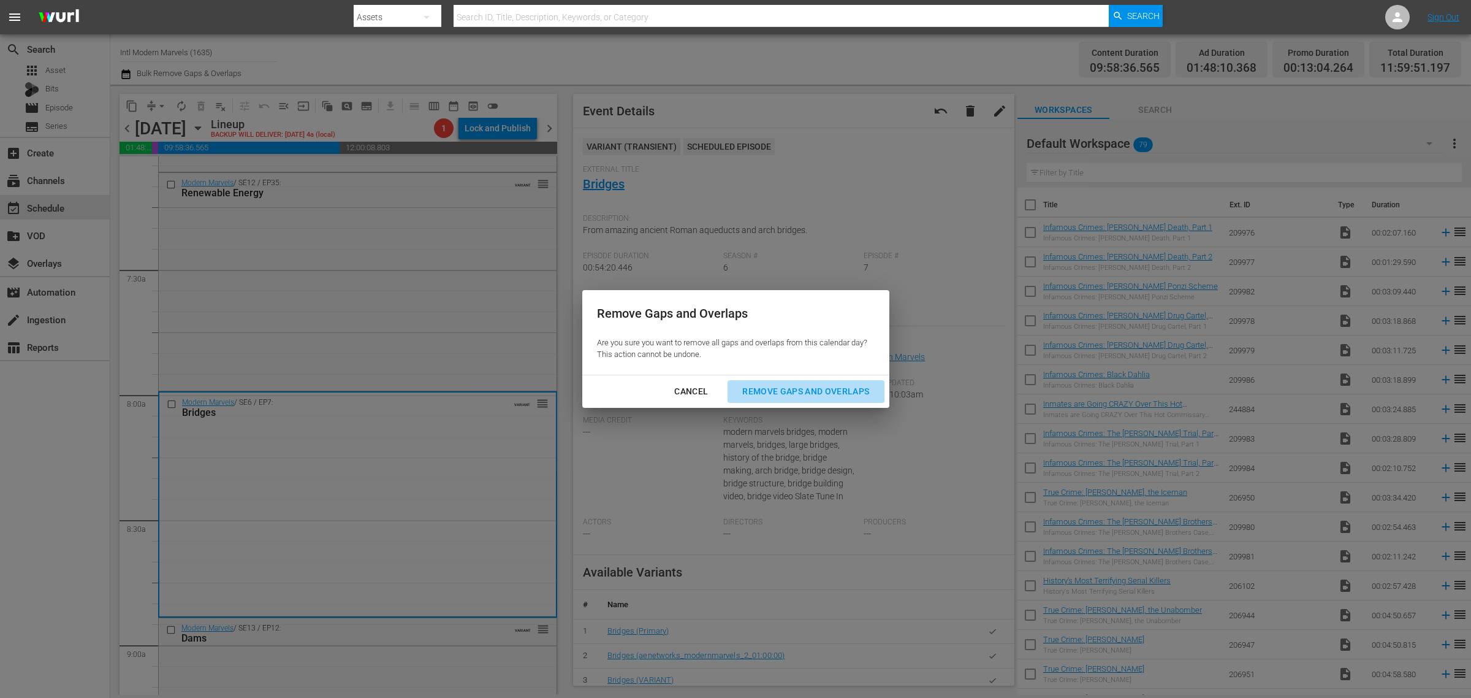
click at [791, 389] on div "Remove Gaps and Overlaps" at bounding box center [805, 391] width 146 height 15
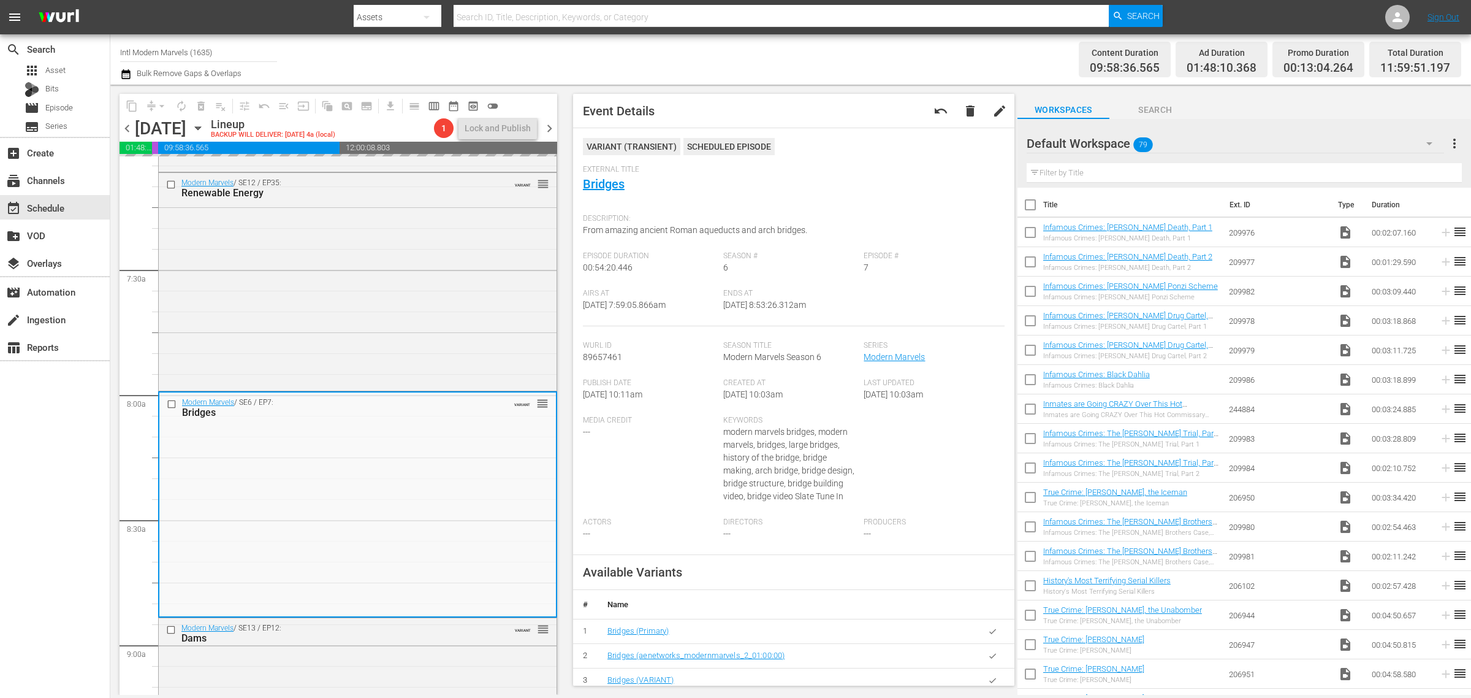
click at [791, 67] on div "Channel Title Intl Modern Marvels (1635) Bulk Remove Gaps & Overlaps" at bounding box center [485, 59] width 731 height 44
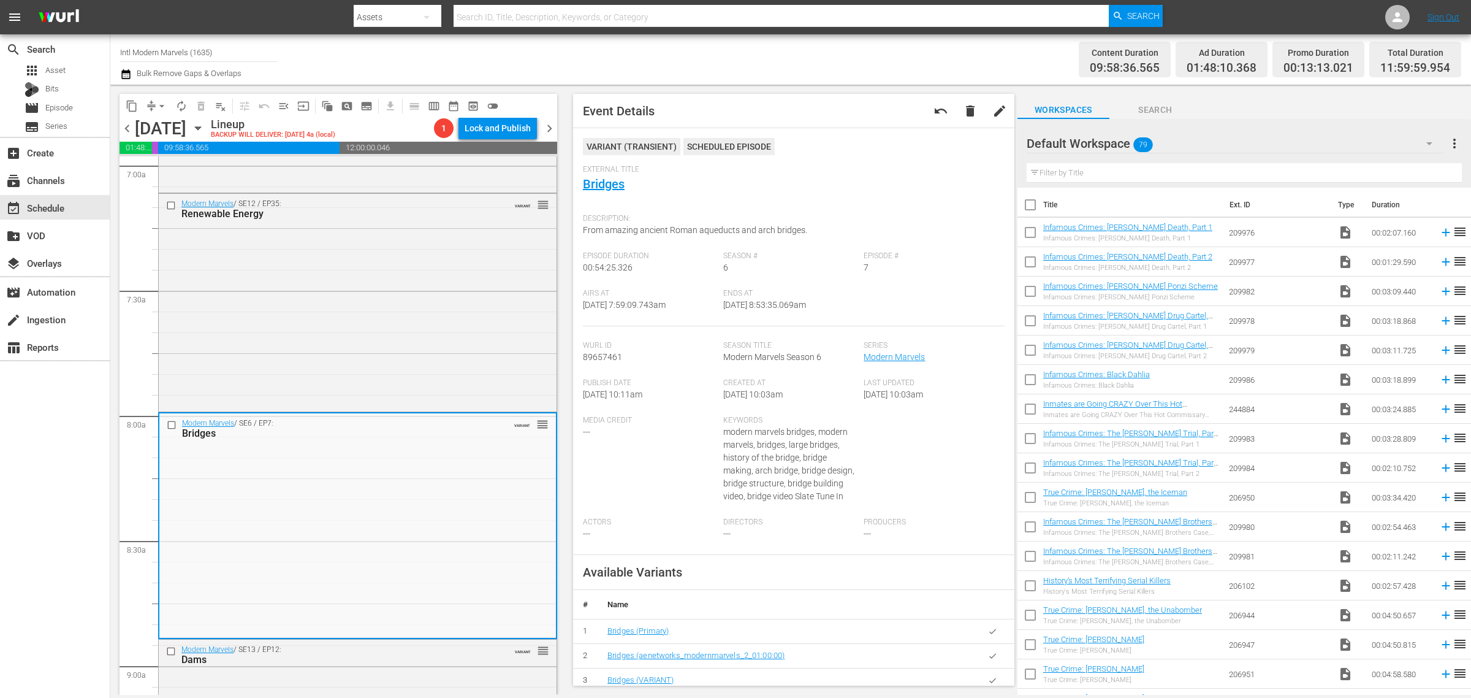
click at [788, 59] on div "Channel Title Intl Modern Marvels (1635) Bulk Remove Gaps & Overlaps" at bounding box center [485, 59] width 731 height 44
click at [162, 104] on span "arrow_drop_down" at bounding box center [162, 106] width 12 height 12
click at [158, 124] on li "Align to Midnight" at bounding box center [162, 130] width 129 height 20
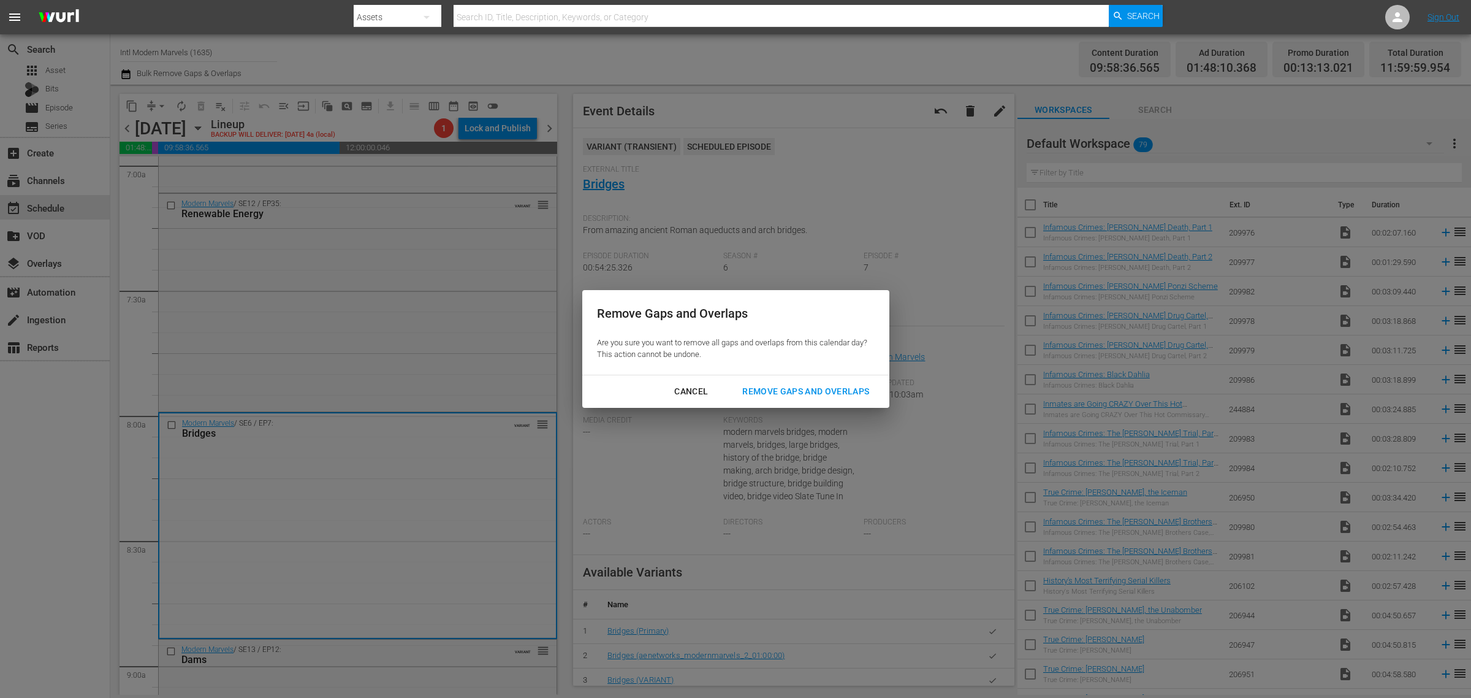
click at [822, 385] on div "Remove Gaps and Overlaps" at bounding box center [805, 391] width 146 height 15
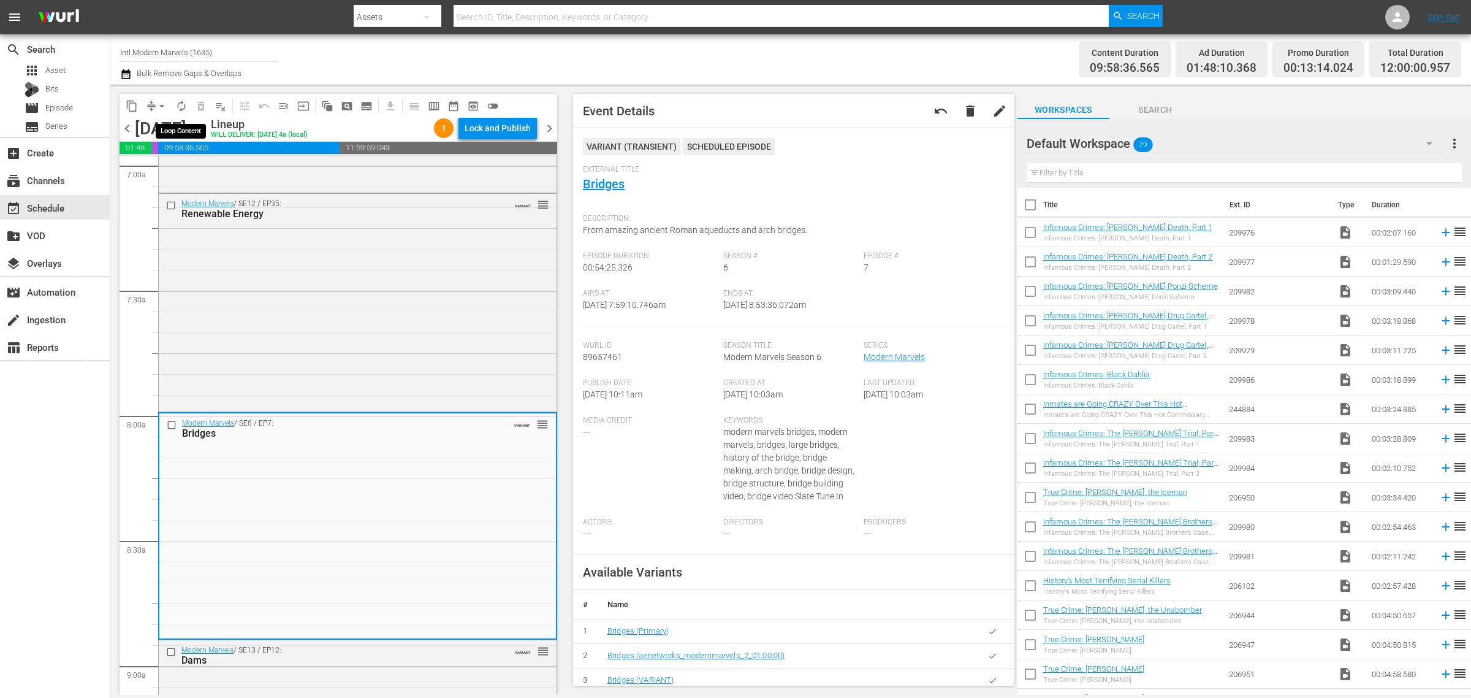
click at [181, 103] on span "autorenew_outlined" at bounding box center [181, 106] width 12 height 12
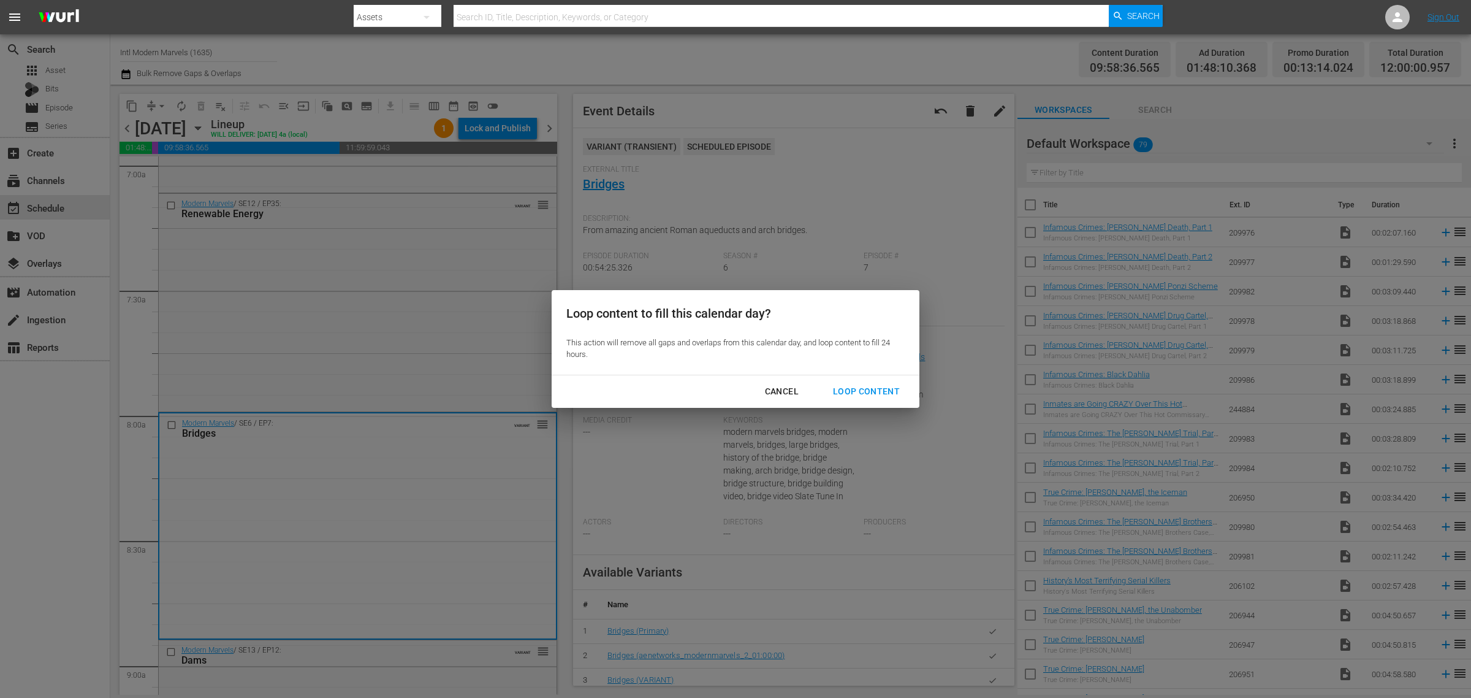
click at [873, 390] on div "Loop Content" at bounding box center [866, 391] width 86 height 15
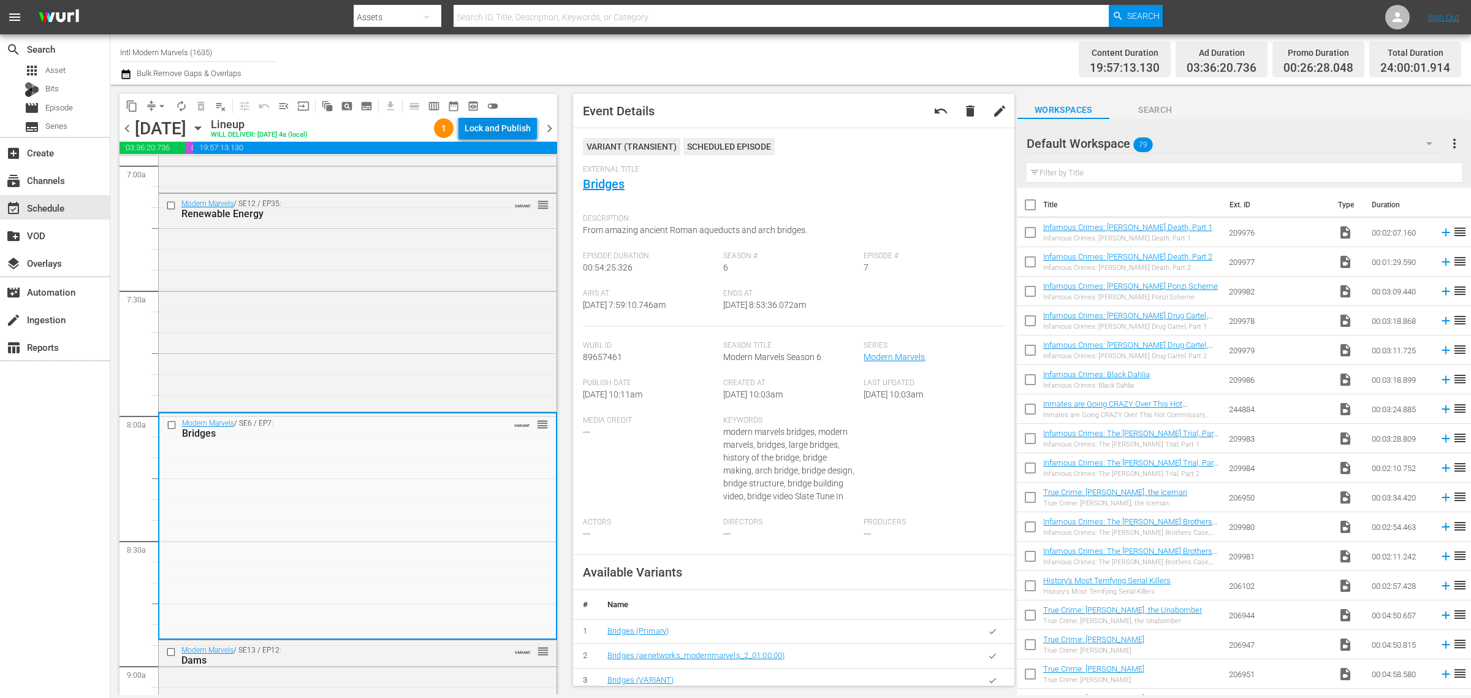
click at [495, 130] on div "Lock and Publish" at bounding box center [498, 128] width 66 height 22
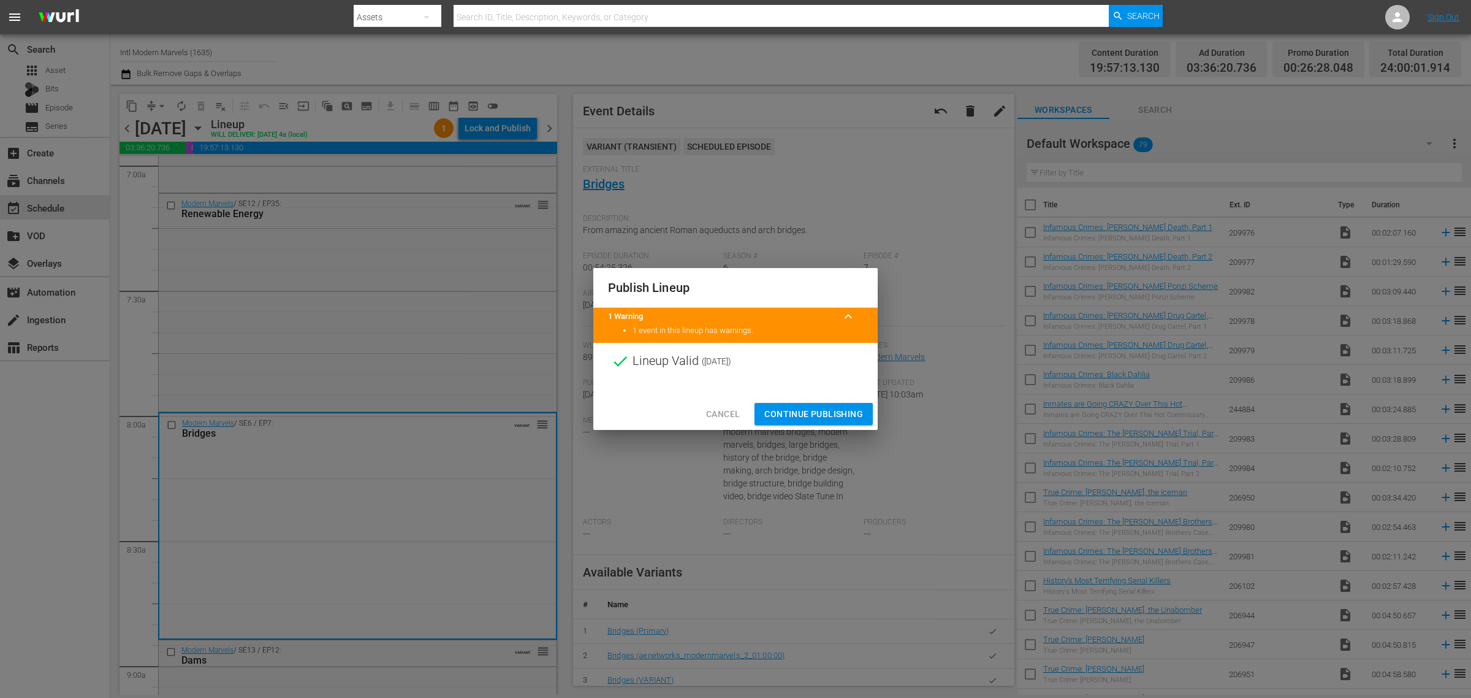
click at [826, 412] on span "Continue Publishing" at bounding box center [813, 413] width 99 height 15
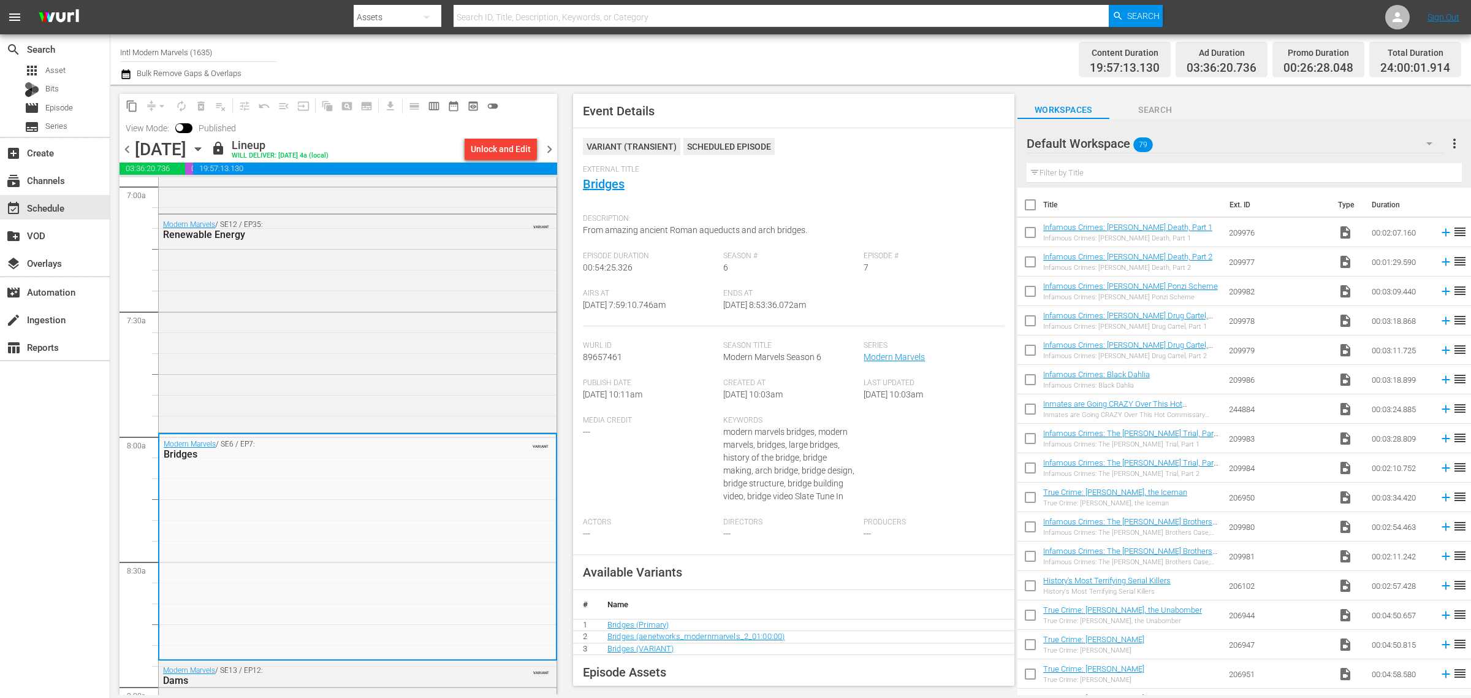
click at [700, 53] on div "Channel Title Intl Modern Marvels (1635) Bulk Remove Gaps & Overlaps" at bounding box center [485, 59] width 731 height 44
click at [549, 145] on span "chevron_right" at bounding box center [549, 149] width 15 height 15
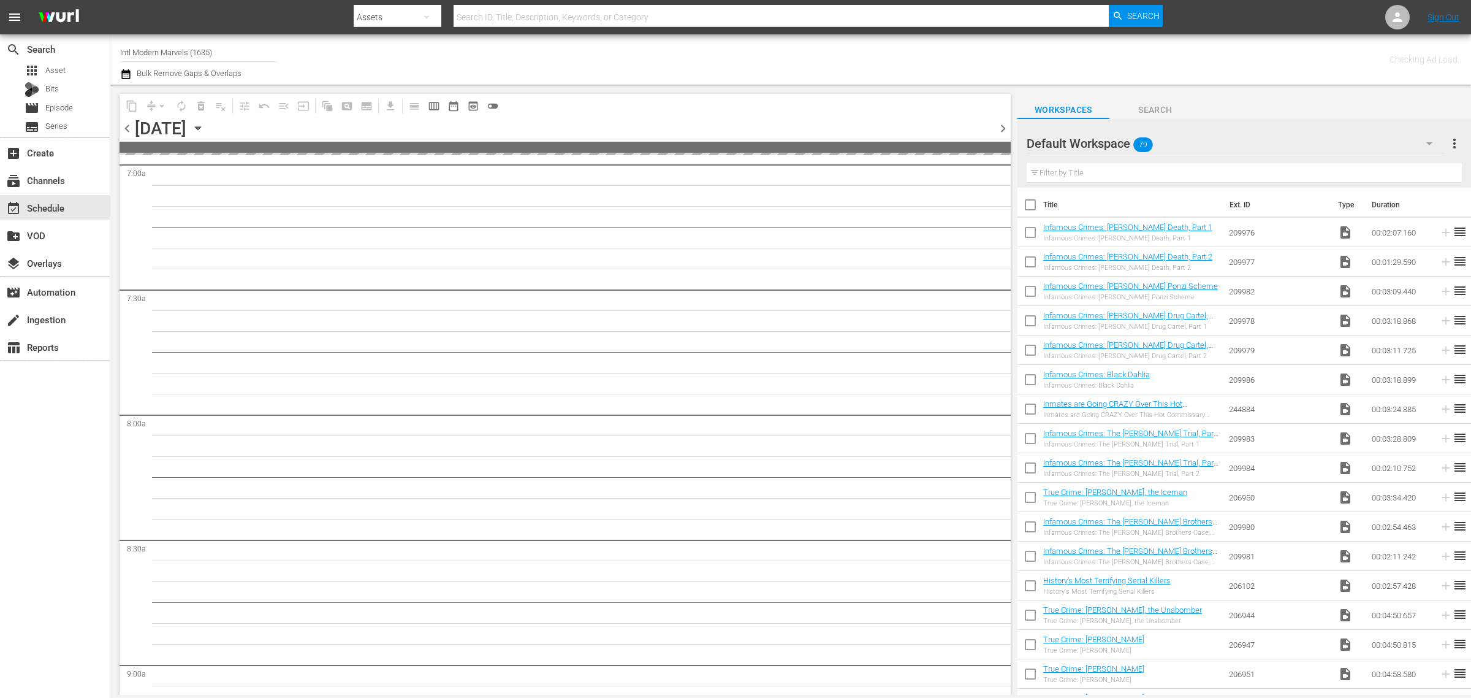
scroll to position [1866, 0]
click at [755, 62] on div "Channel Title Intl Modern Marvels (1635) Bulk Remove Gaps & Overlaps" at bounding box center [485, 59] width 731 height 44
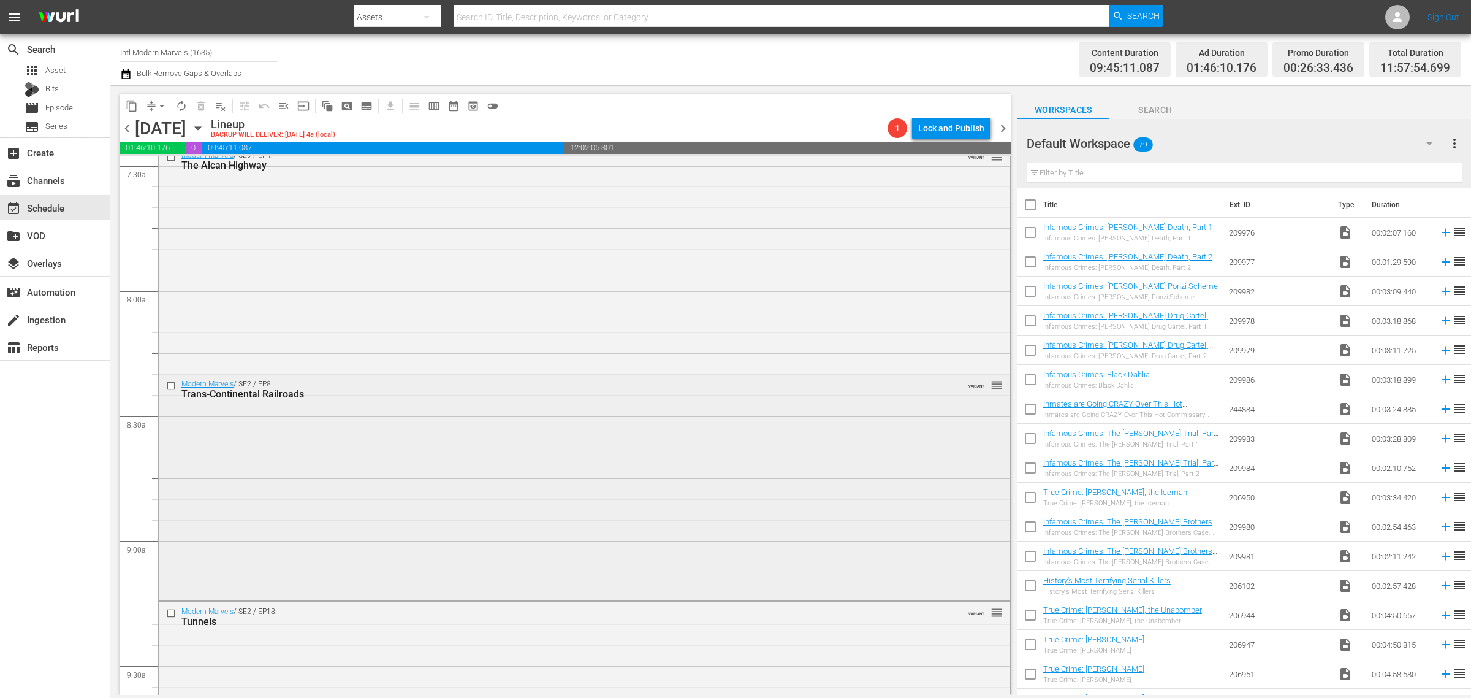
scroll to position [1741, 0]
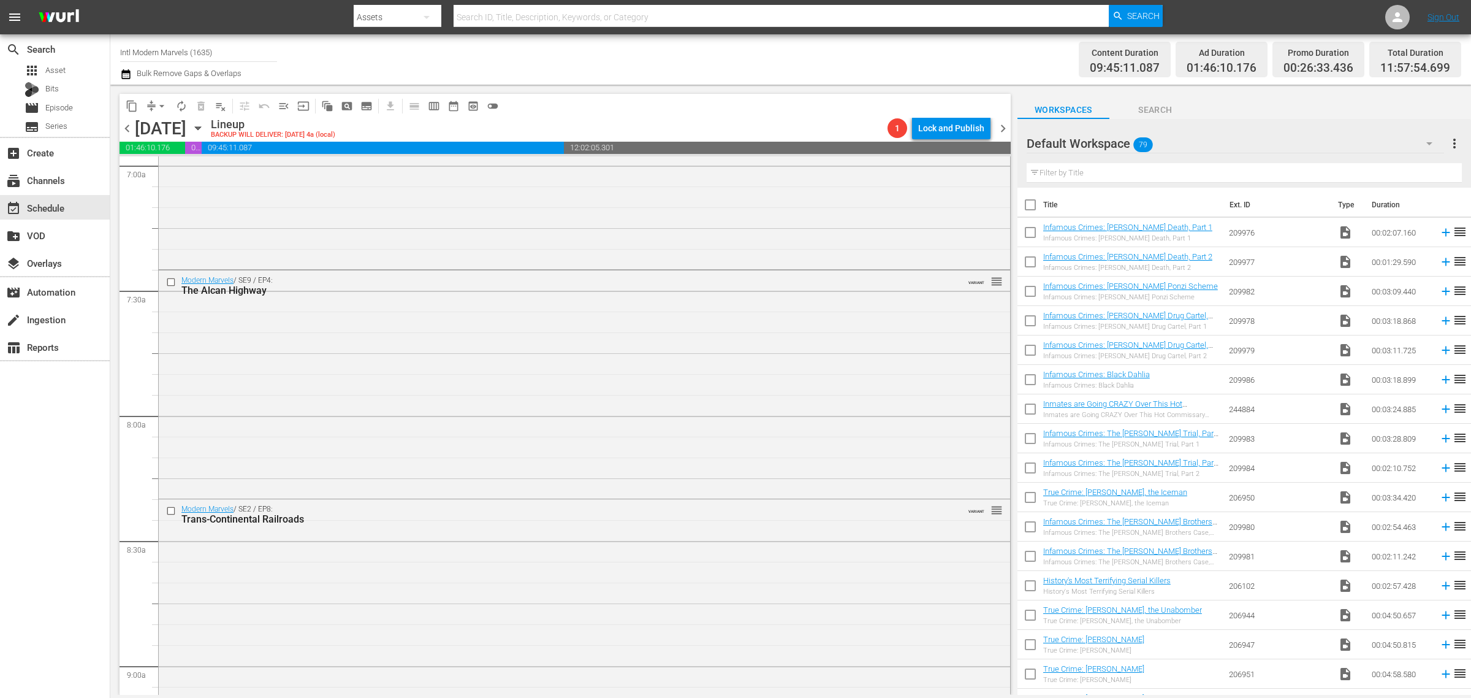
click at [774, 44] on div "Channel Title Intl Modern Marvels (1635) Bulk Remove Gaps & Overlaps" at bounding box center [485, 59] width 731 height 44
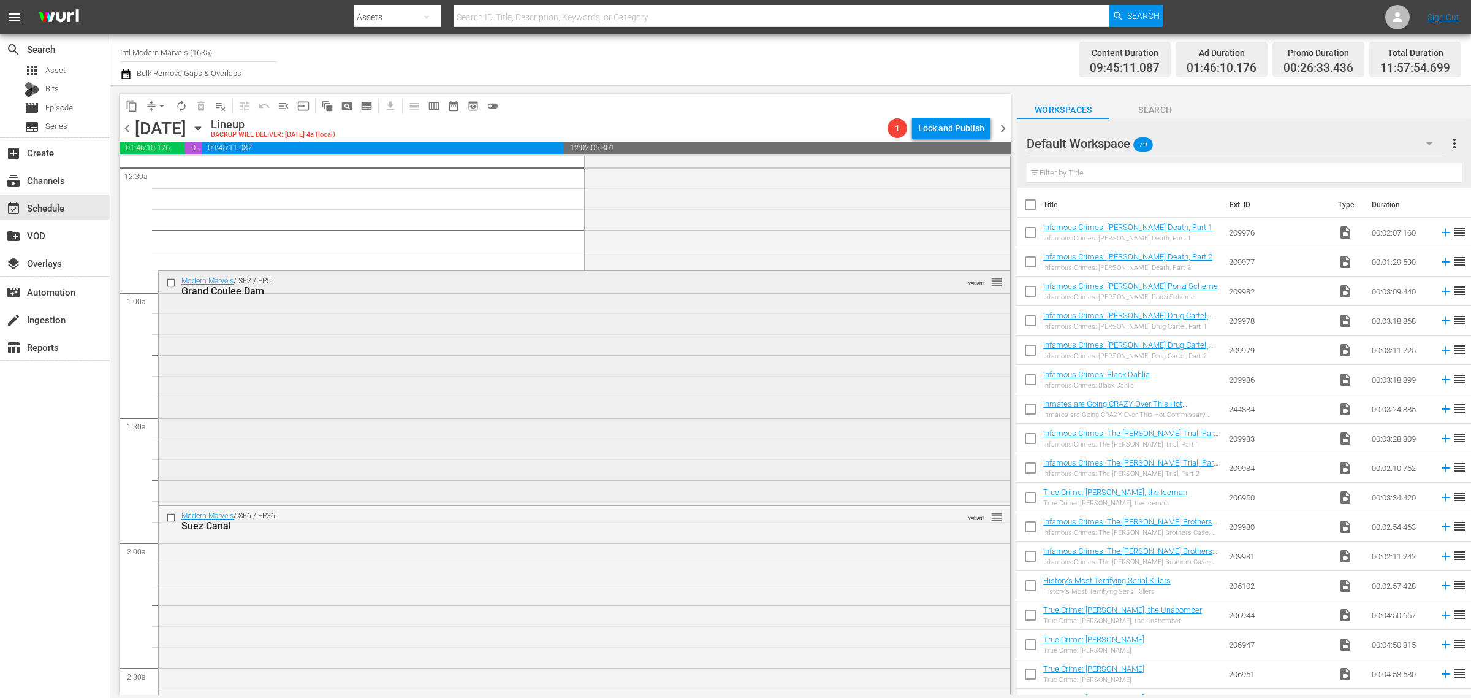
scroll to position [0, 0]
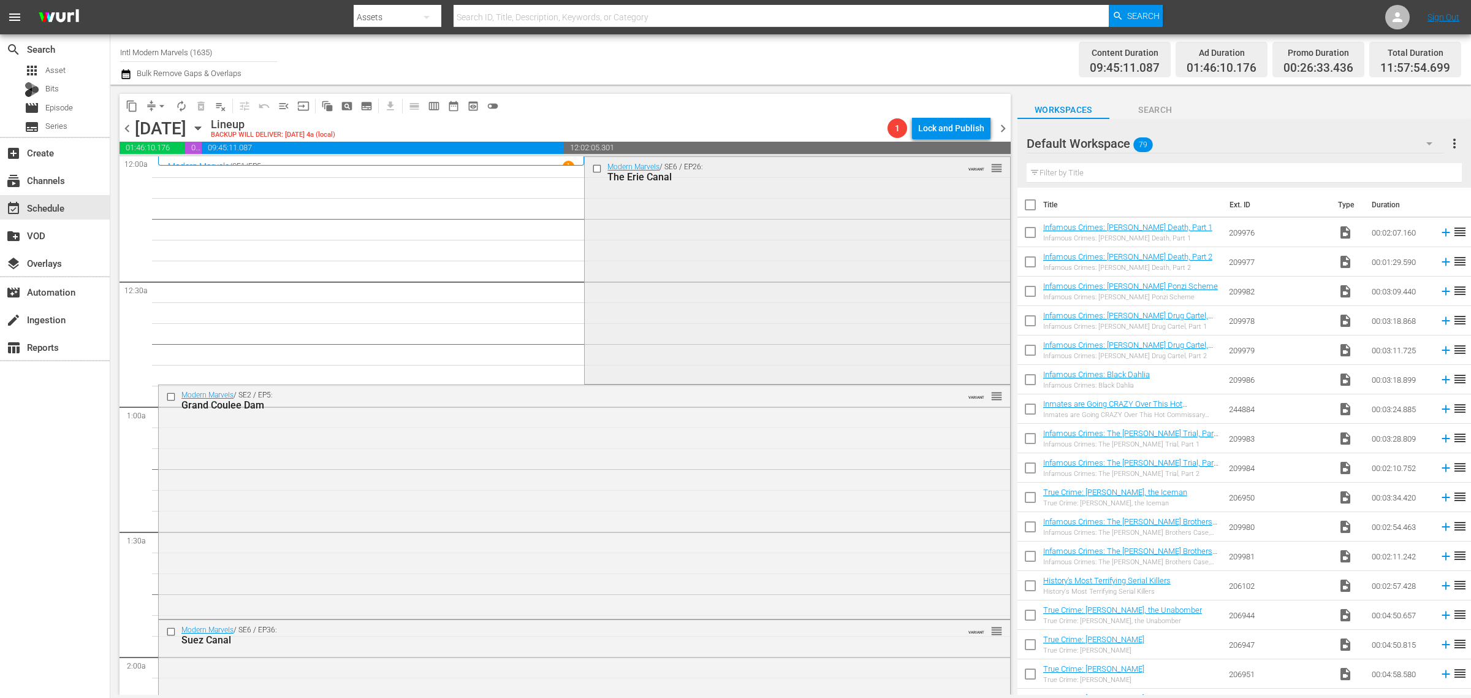
click at [674, 311] on div "Modern Marvels / SE6 / EP26: The Erie Canal VARIANT reorder" at bounding box center [797, 269] width 425 height 224
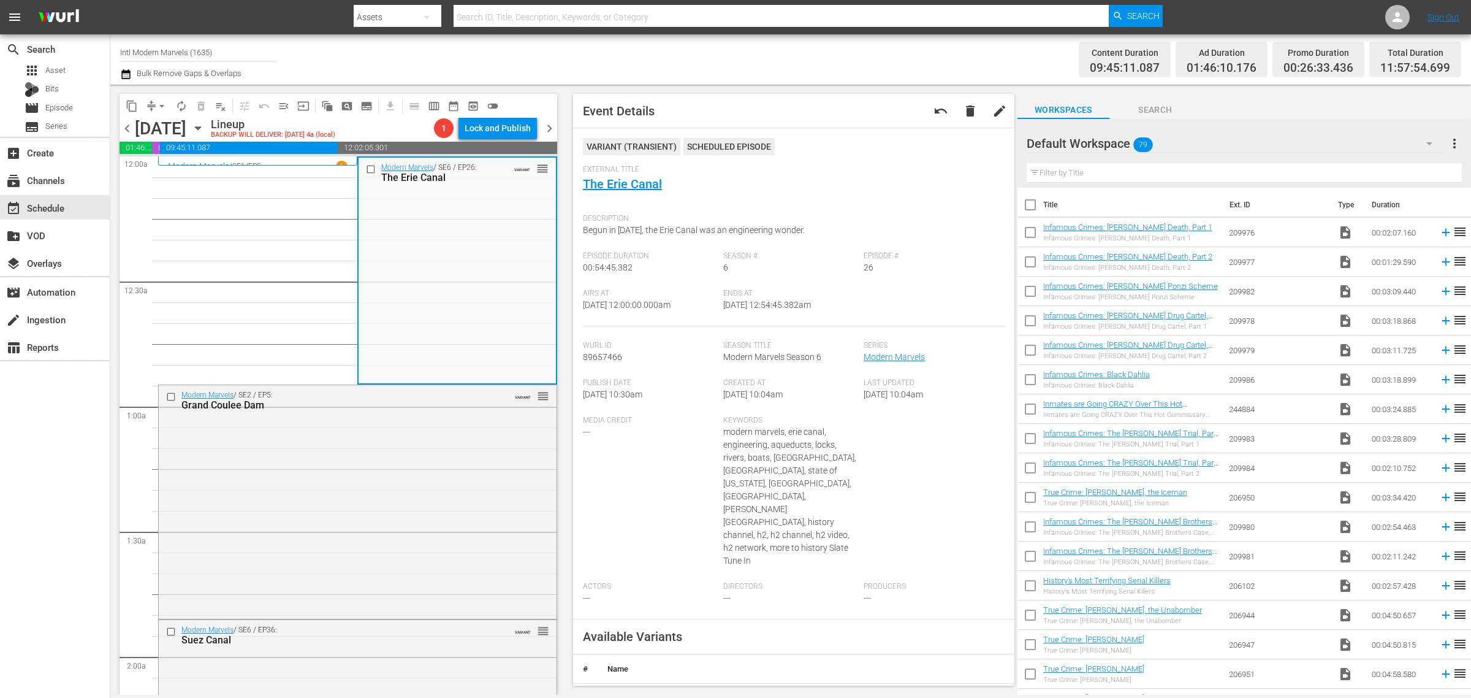
drag, startPoint x: 641, startPoint y: 184, endPoint x: 785, endPoint y: 60, distance: 190.4
click at [786, 58] on div "Channel Title Intl Modern Marvels (1635) Bulk Remove Gaps & Overlaps" at bounding box center [485, 59] width 731 height 44
click at [795, 59] on div "Channel Title Intl Modern Marvels (1635) Bulk Remove Gaps & Overlaps" at bounding box center [485, 59] width 731 height 44
click at [163, 105] on span "arrow_drop_down" at bounding box center [162, 106] width 12 height 12
click at [167, 131] on li "Align to Midnight" at bounding box center [162, 130] width 129 height 20
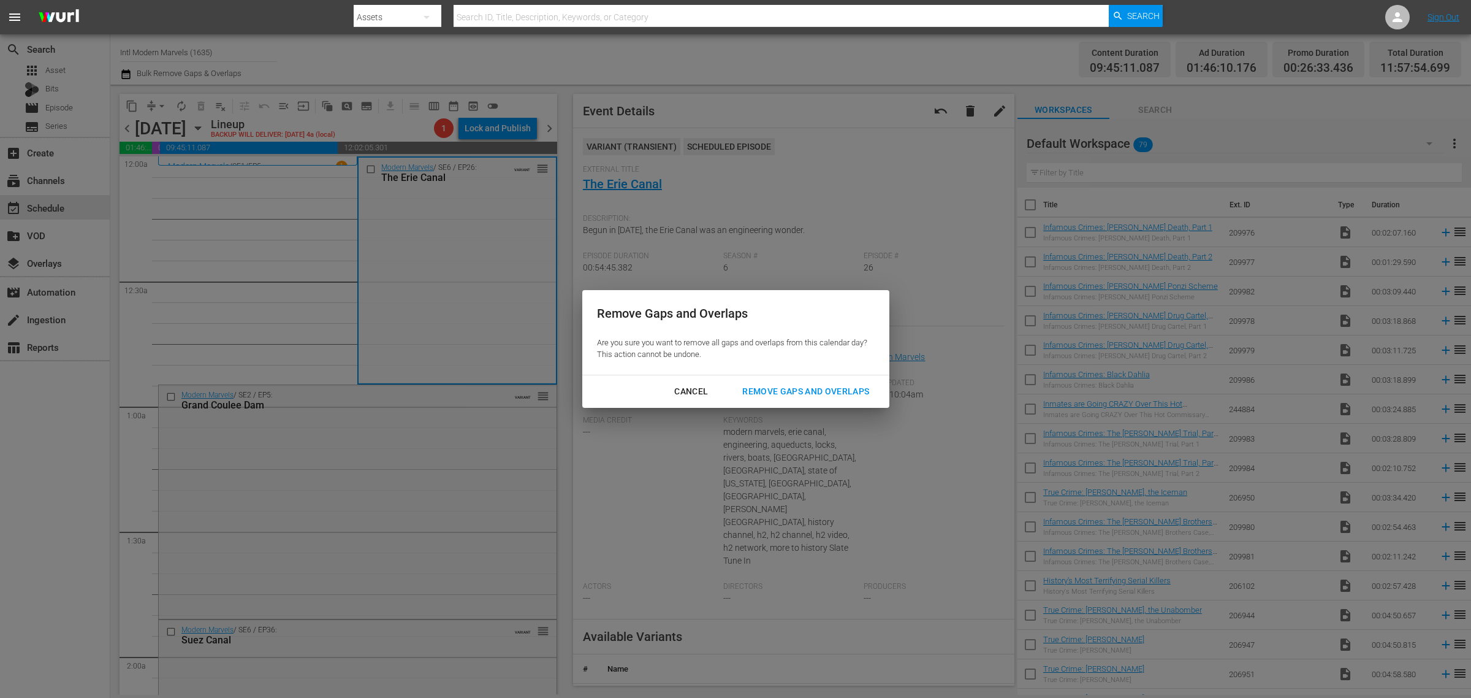
click at [832, 387] on div "Remove Gaps and Overlaps" at bounding box center [805, 391] width 146 height 15
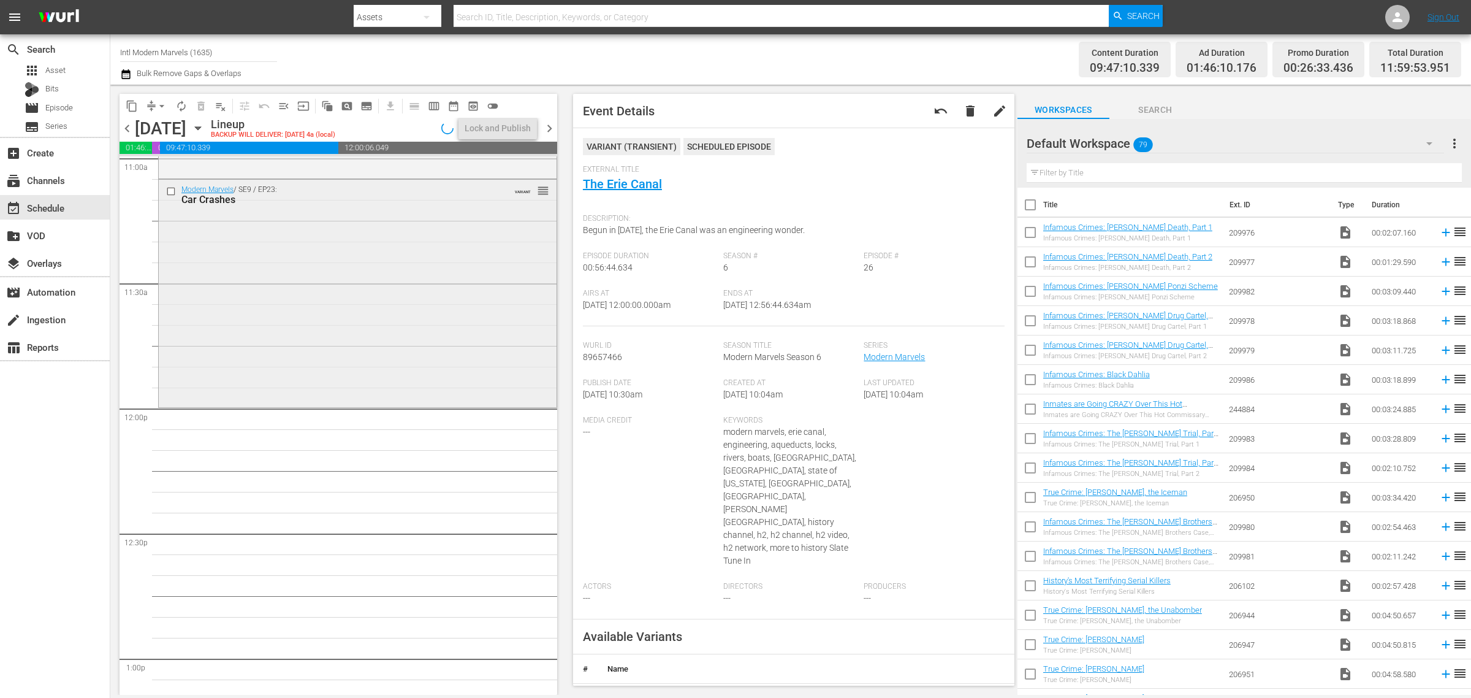
scroll to position [2702, 0]
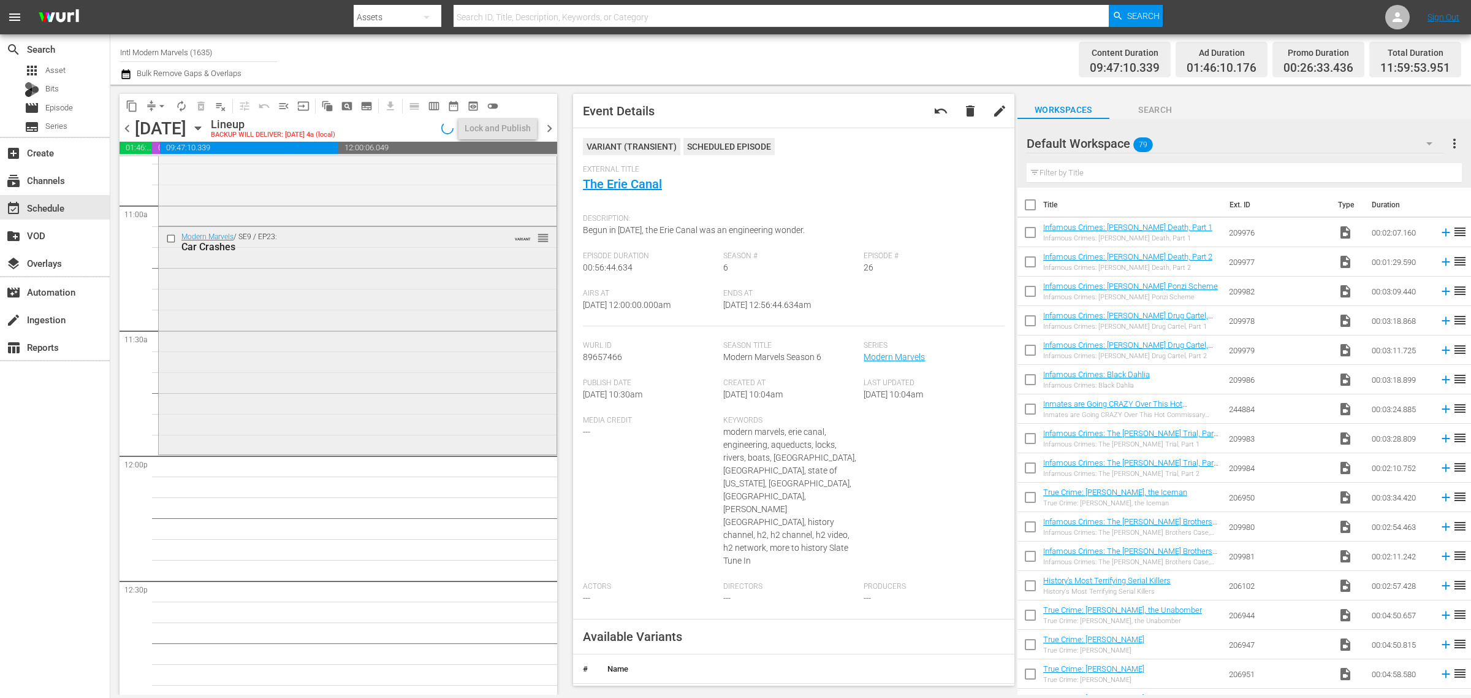
click at [362, 354] on div "Modern Marvels / SE9 / EP23: Car Crashes VARIANT reorder" at bounding box center [358, 339] width 398 height 225
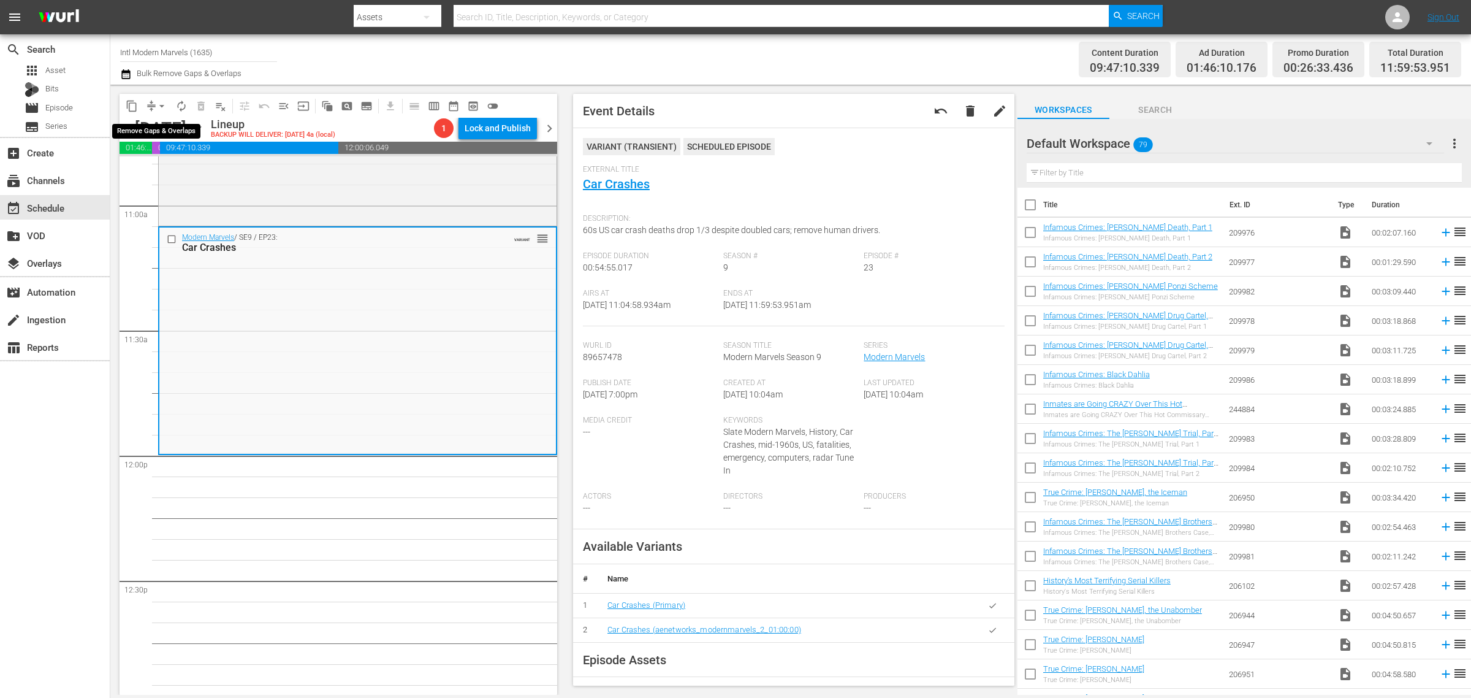
click at [154, 105] on button "arrow_drop_down" at bounding box center [162, 106] width 20 height 20
click at [167, 126] on li "Align to Midnight" at bounding box center [162, 130] width 129 height 20
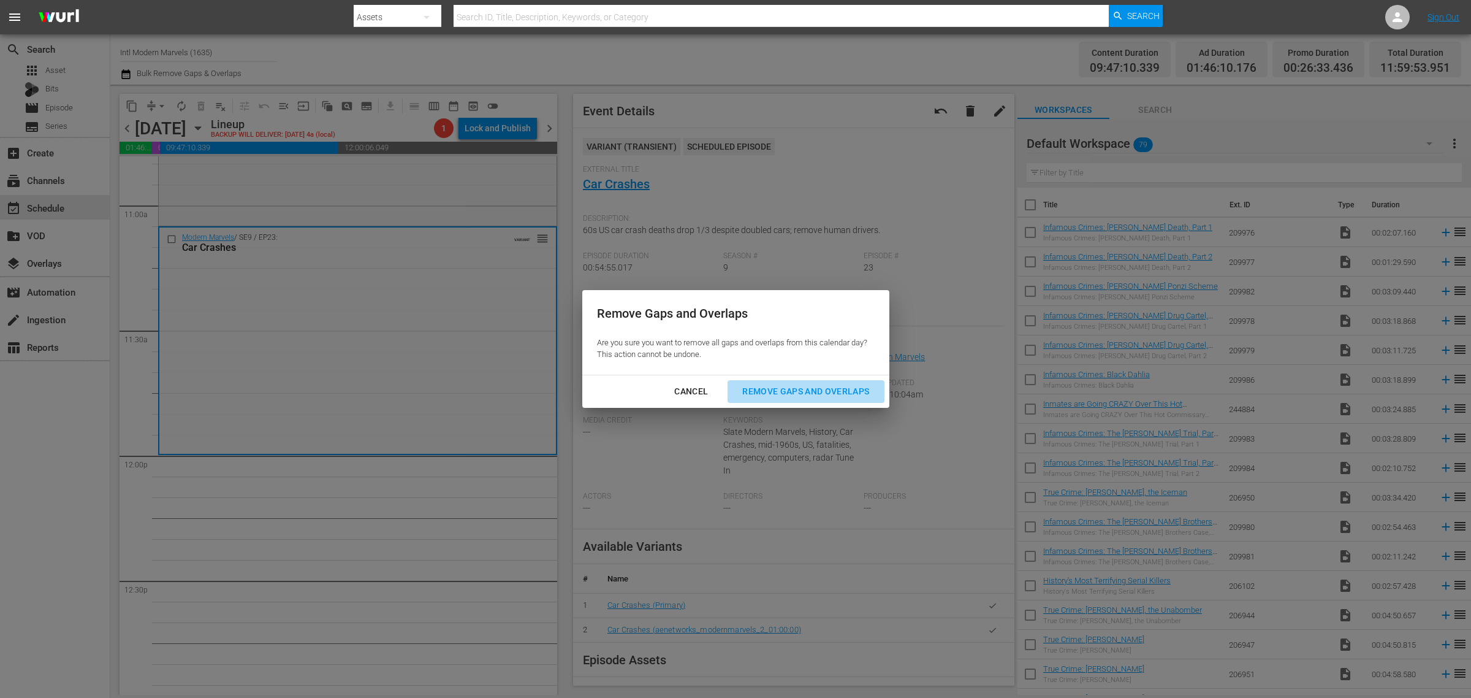
click at [819, 387] on div "Remove Gaps and Overlaps" at bounding box center [805, 391] width 146 height 15
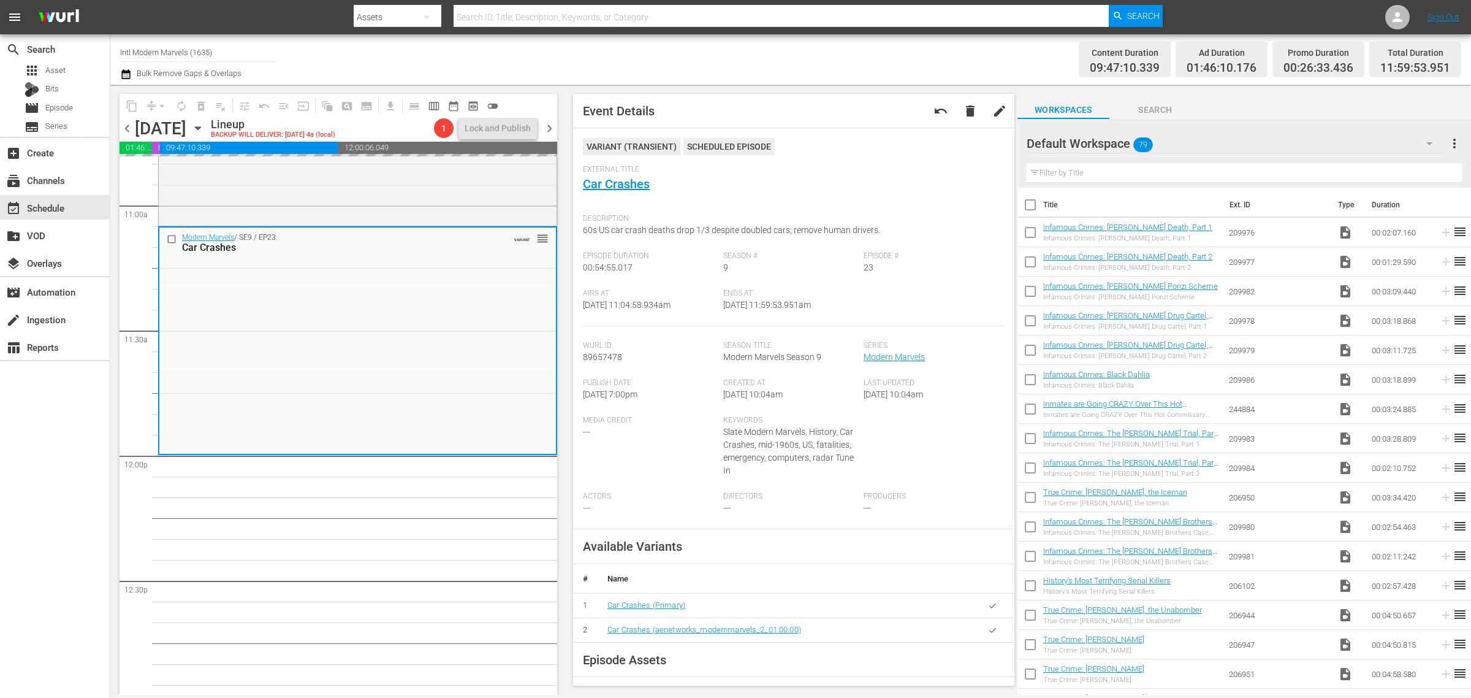
click at [826, 54] on div "Channel Title Intl Modern Marvels (1635) Bulk Remove Gaps & Overlaps" at bounding box center [485, 59] width 731 height 44
click at [157, 105] on span "arrow_drop_down" at bounding box center [162, 106] width 12 height 12
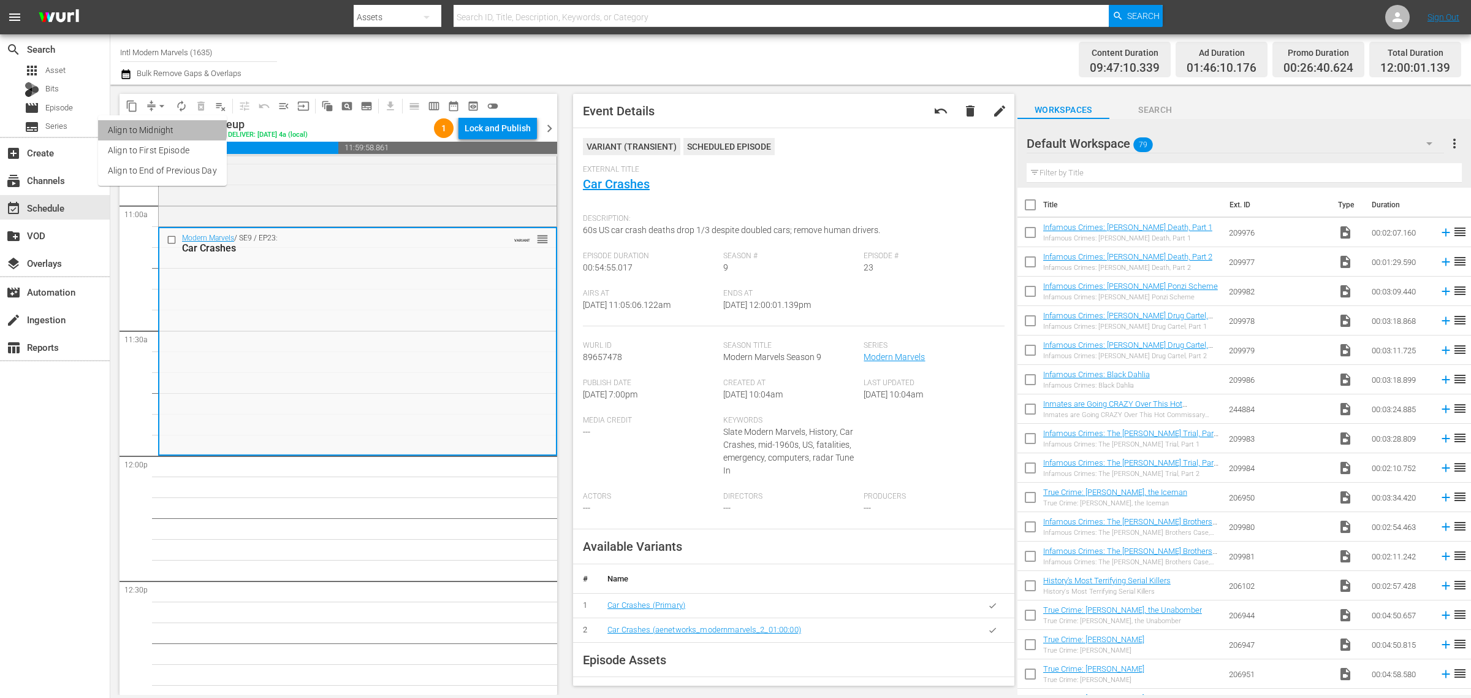
click at [157, 124] on li "Align to Midnight" at bounding box center [162, 130] width 129 height 20
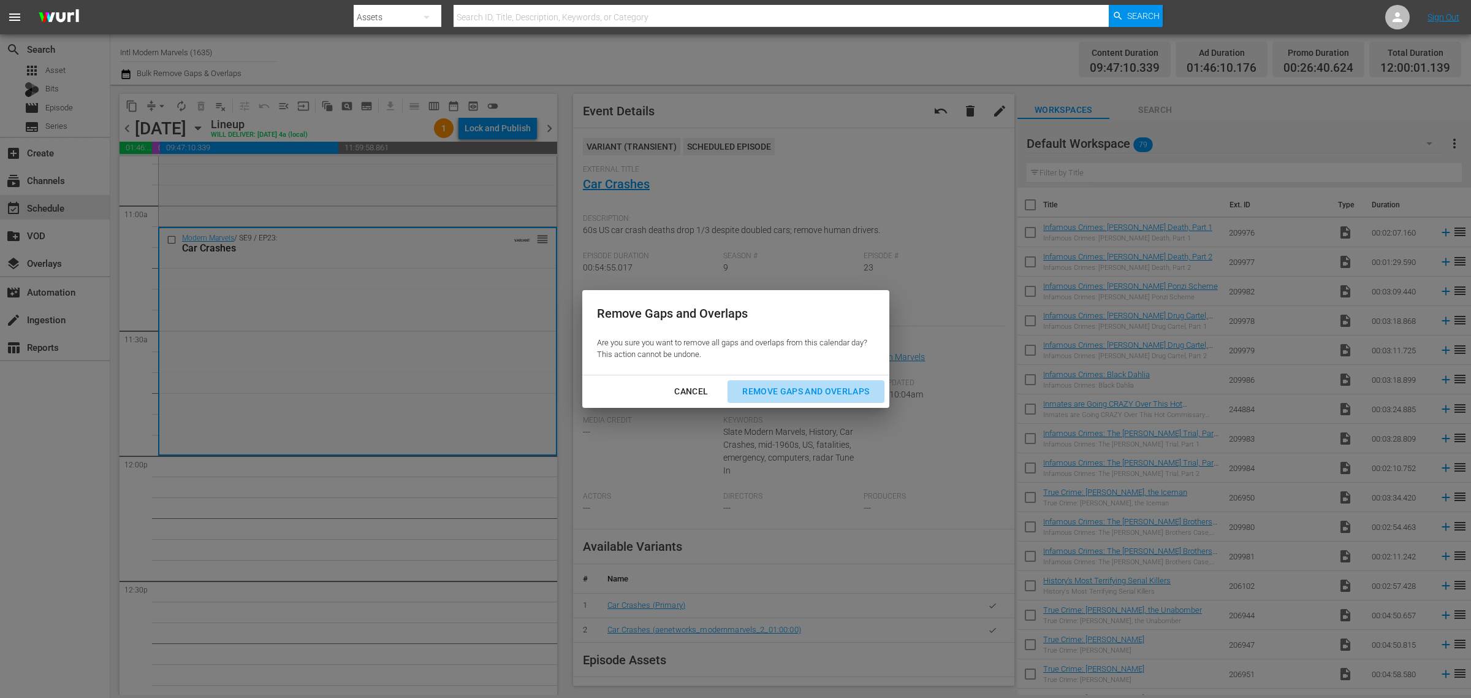
click at [817, 390] on div "Remove Gaps and Overlaps" at bounding box center [805, 391] width 146 height 15
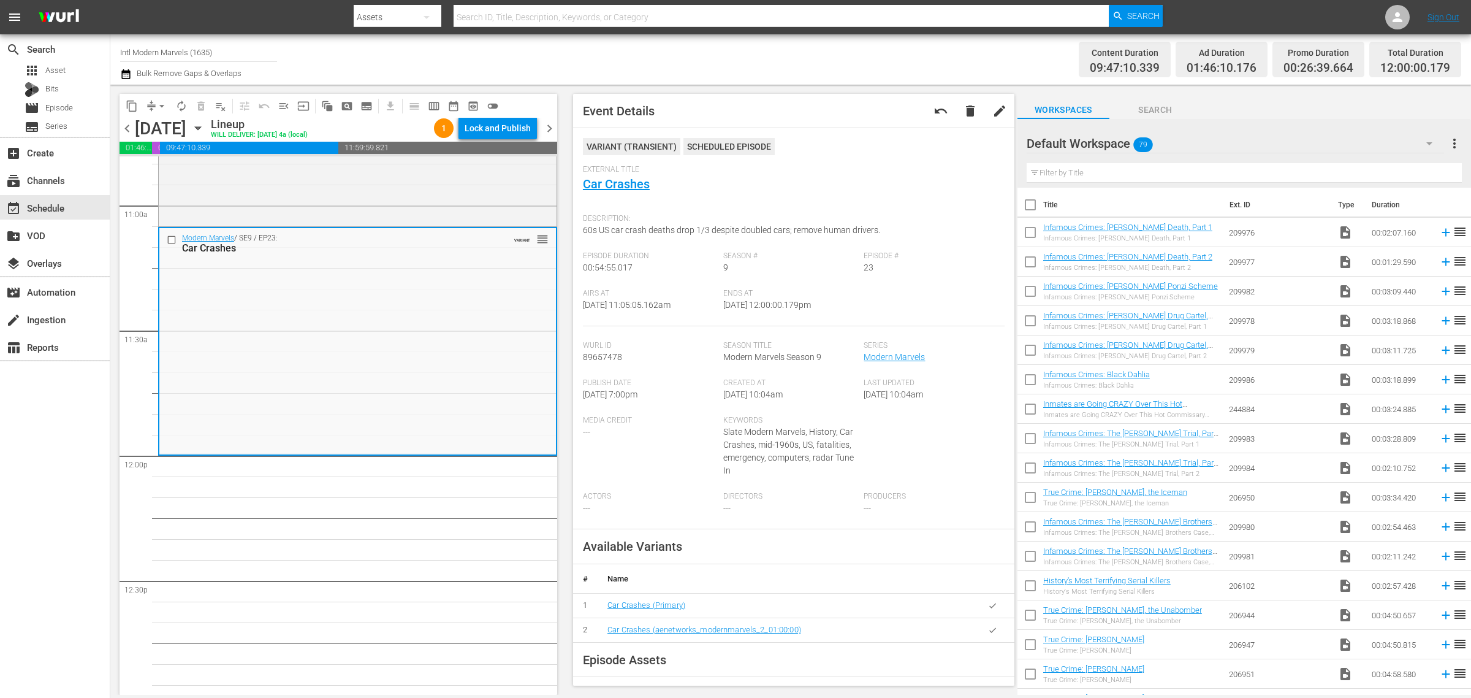
click at [853, 59] on div "Content Duration 09:47:10.339 Ad Duration 01:46:10.176 Promo Duration 00:26:39.…" at bounding box center [1156, 59] width 610 height 44
click at [181, 104] on span "autorenew_outlined" at bounding box center [181, 106] width 12 height 12
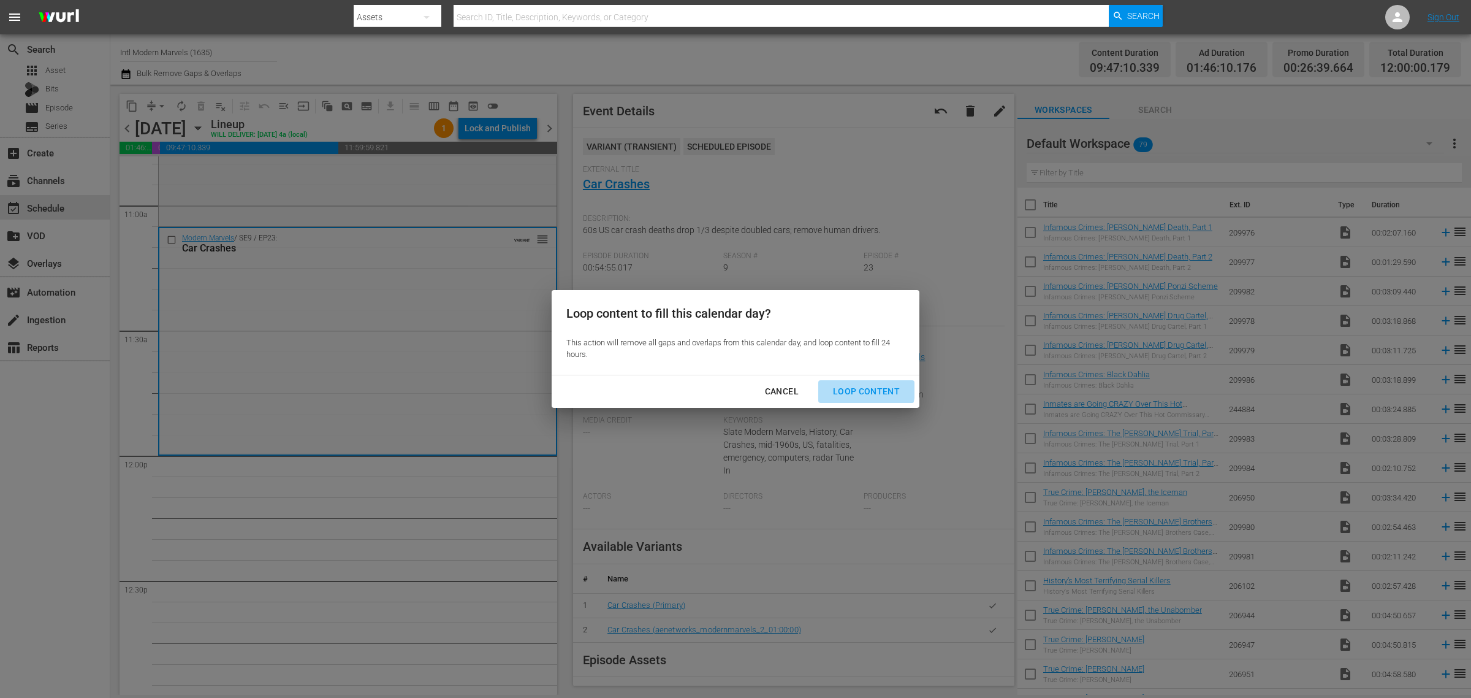
click at [860, 389] on div "Loop Content" at bounding box center [866, 391] width 86 height 15
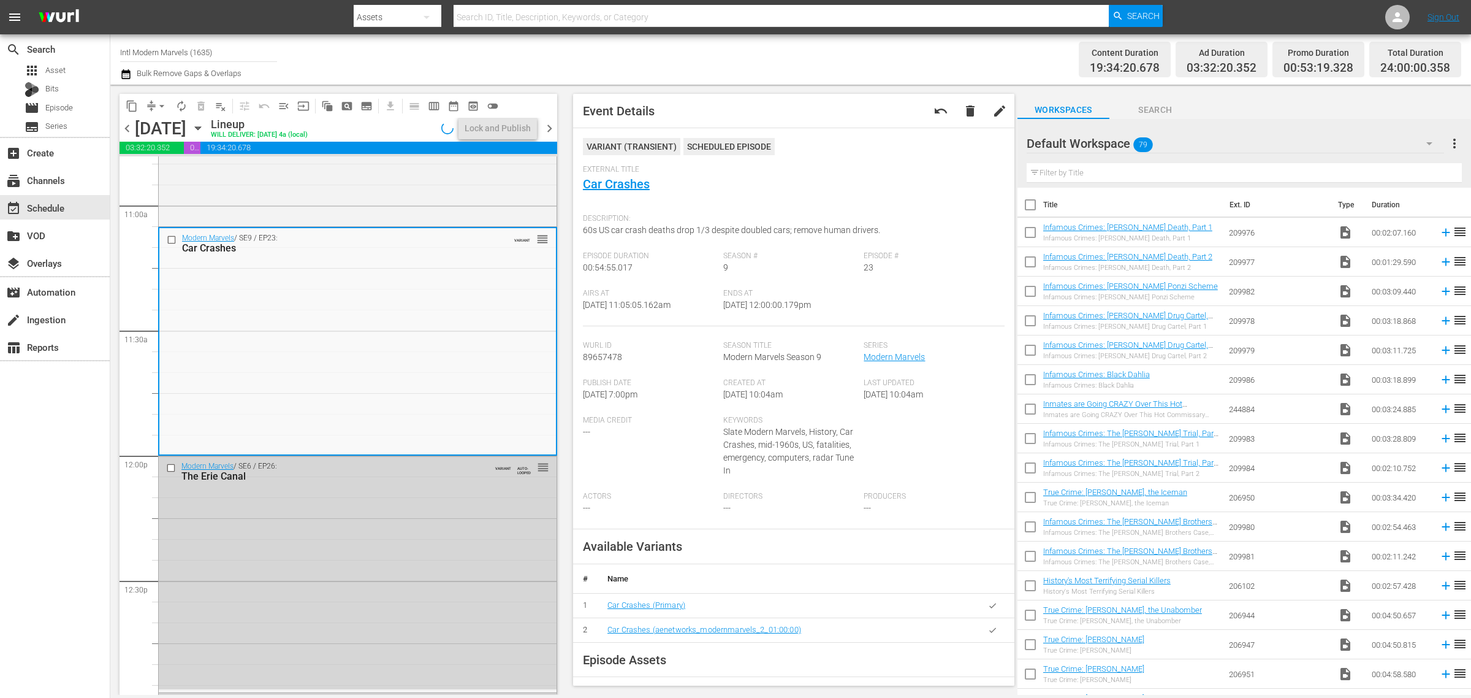
click at [816, 47] on div "Channel Title Intl Modern Marvels (1635) Bulk Remove Gaps & Overlaps" at bounding box center [485, 59] width 731 height 44
click at [512, 127] on div "Lock and Publish" at bounding box center [498, 128] width 66 height 22
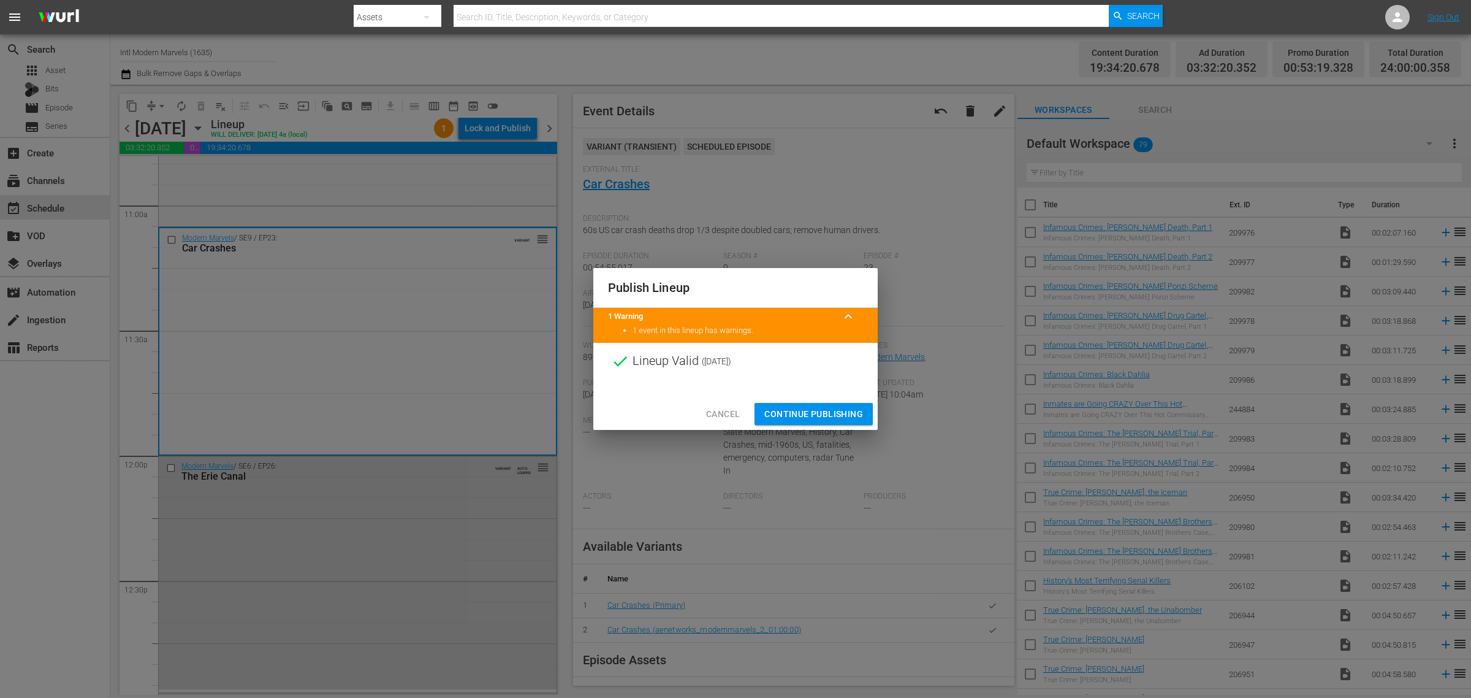
drag, startPoint x: 818, startPoint y: 413, endPoint x: 827, endPoint y: 387, distance: 26.8
click at [819, 413] on span "Continue Publishing" at bounding box center [813, 413] width 99 height 15
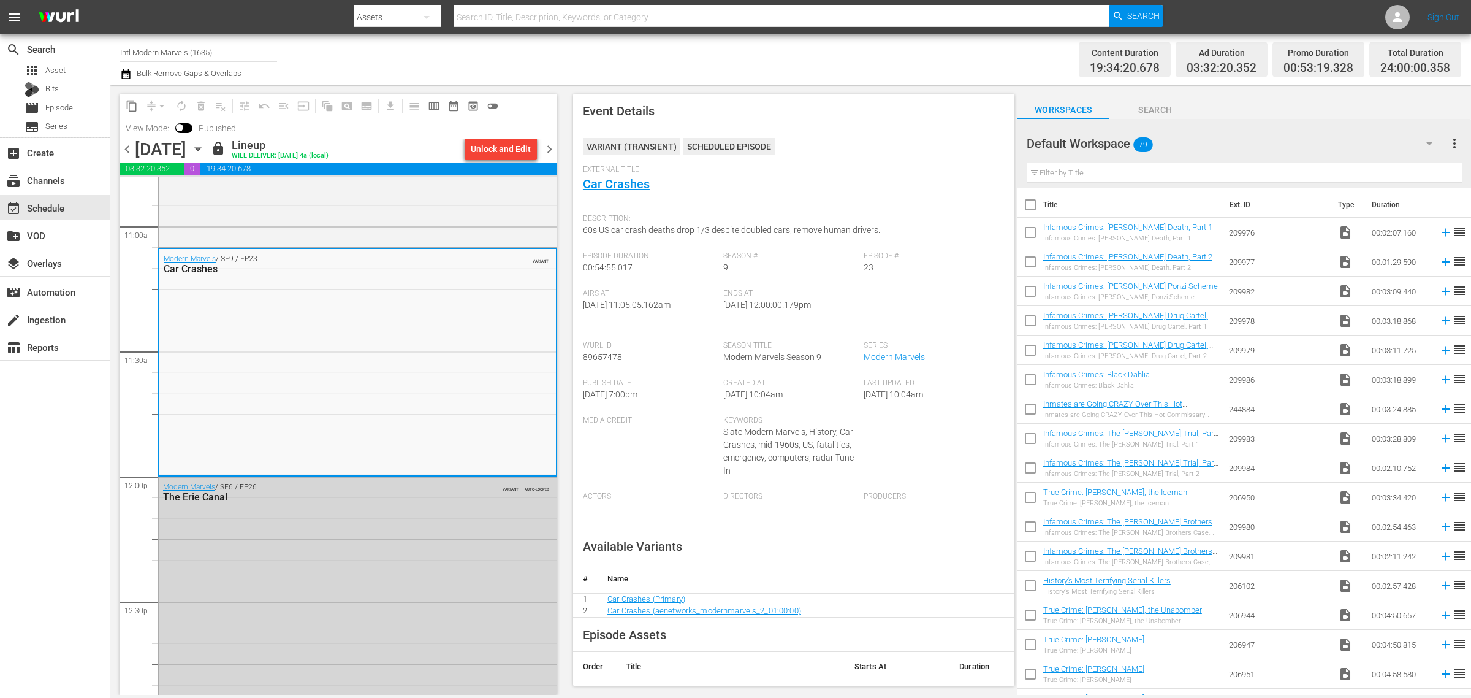
click at [737, 57] on div "Channel Title Intl Modern Marvels (1635) Bulk Remove Gaps & Overlaps" at bounding box center [485, 59] width 731 height 44
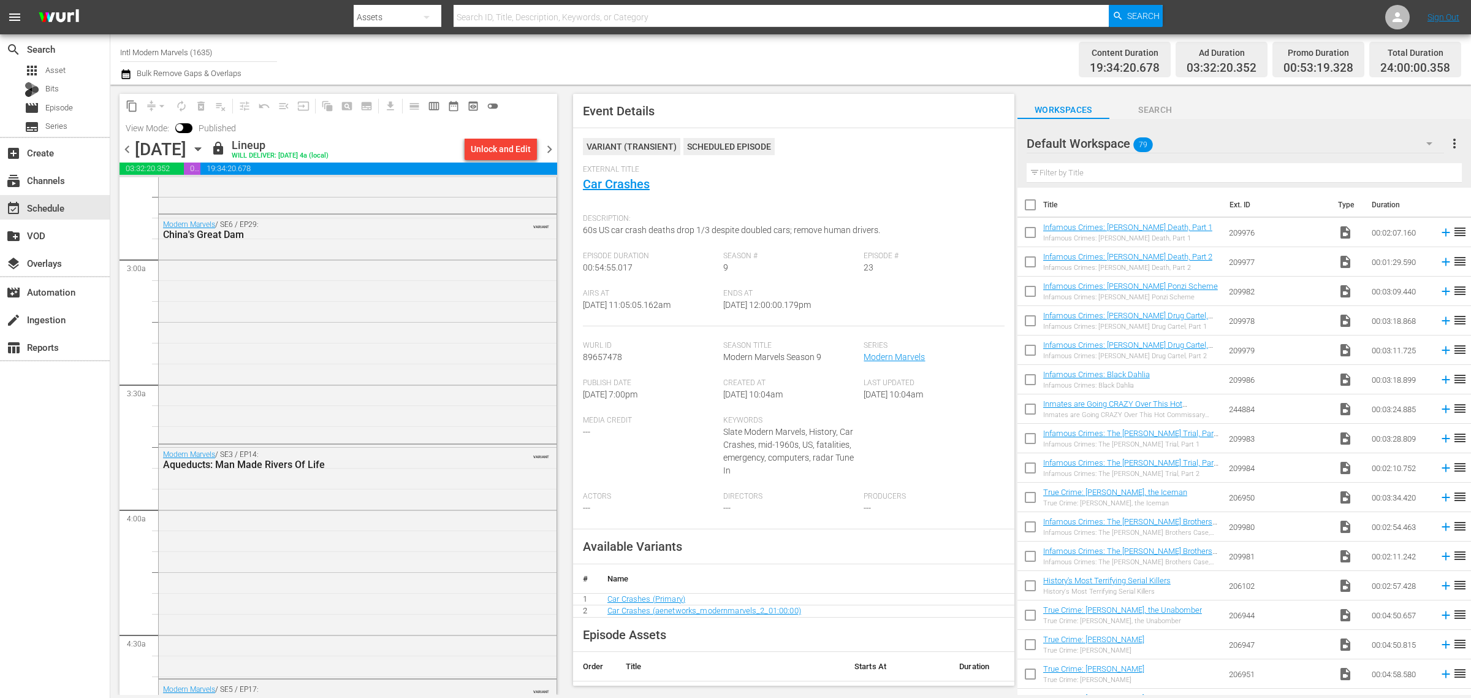
scroll to position [0, 0]
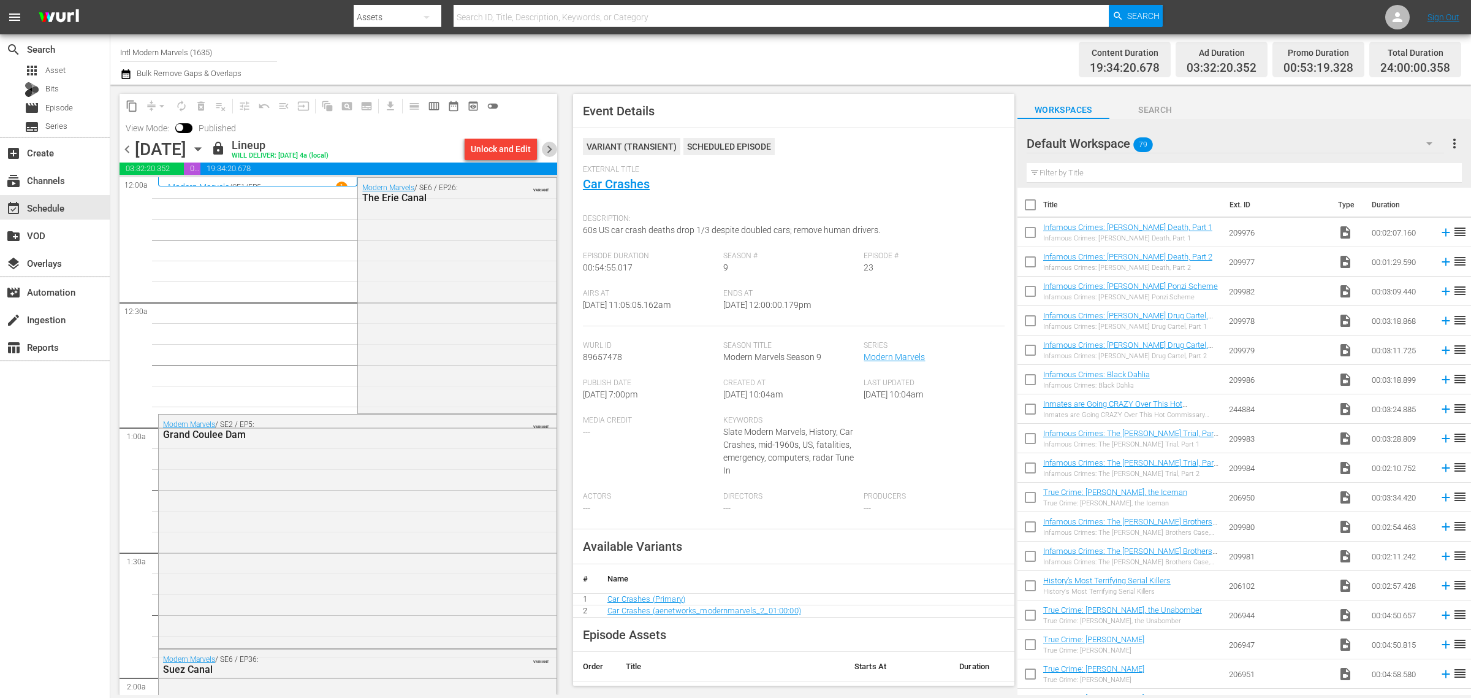
click at [549, 145] on span "chevron_right" at bounding box center [549, 149] width 15 height 15
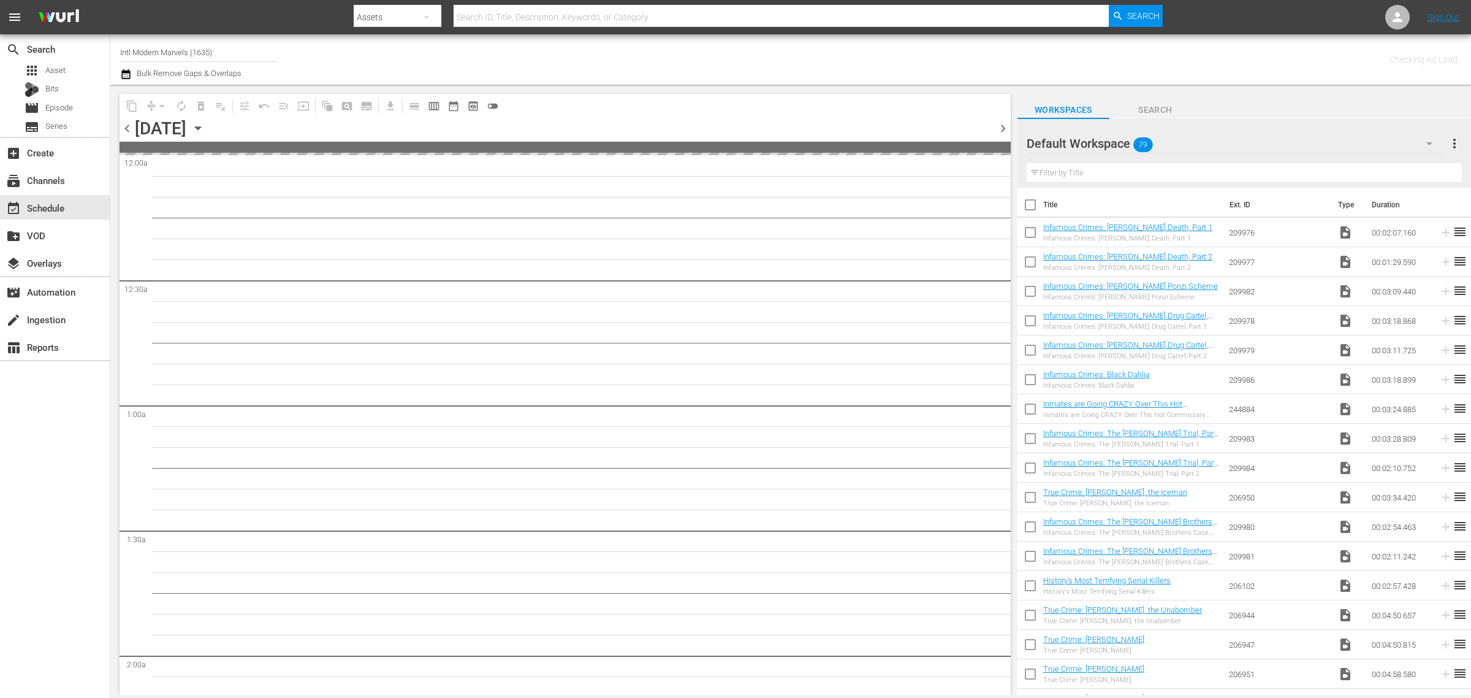
click at [770, 35] on div "Channel Title Intl Modern Marvels (1635) Bulk Remove Gaps & Overlaps Checking A…" at bounding box center [790, 59] width 1361 height 50
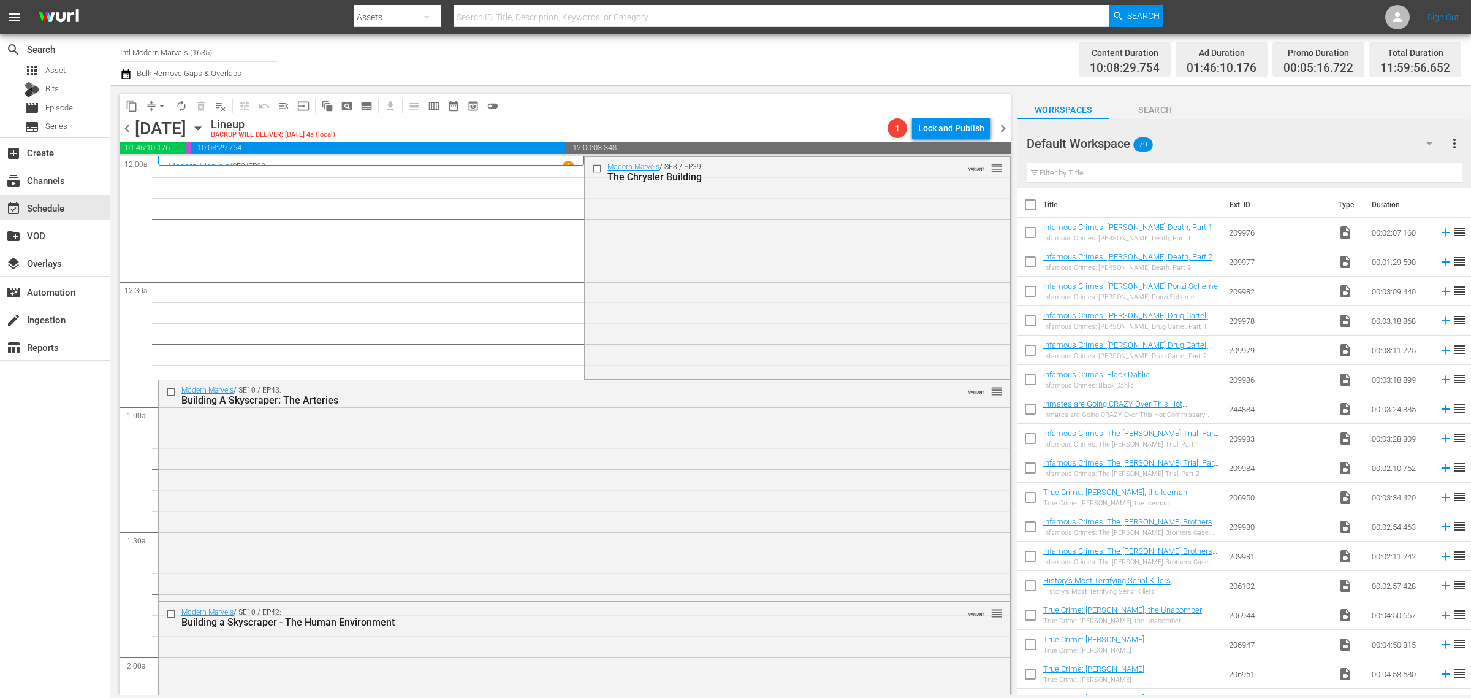
click at [783, 48] on div "Channel Title Intl Modern Marvels (1635) Bulk Remove Gaps & Overlaps" at bounding box center [485, 59] width 731 height 44
click at [691, 53] on div "Channel Title Intl Modern Marvels (1635) Bulk Remove Gaps & Overlaps" at bounding box center [485, 59] width 731 height 44
click at [645, 307] on div "Modern Marvels / SE8 / EP39: The Chrysler Building VARIANT reorder" at bounding box center [797, 266] width 425 height 219
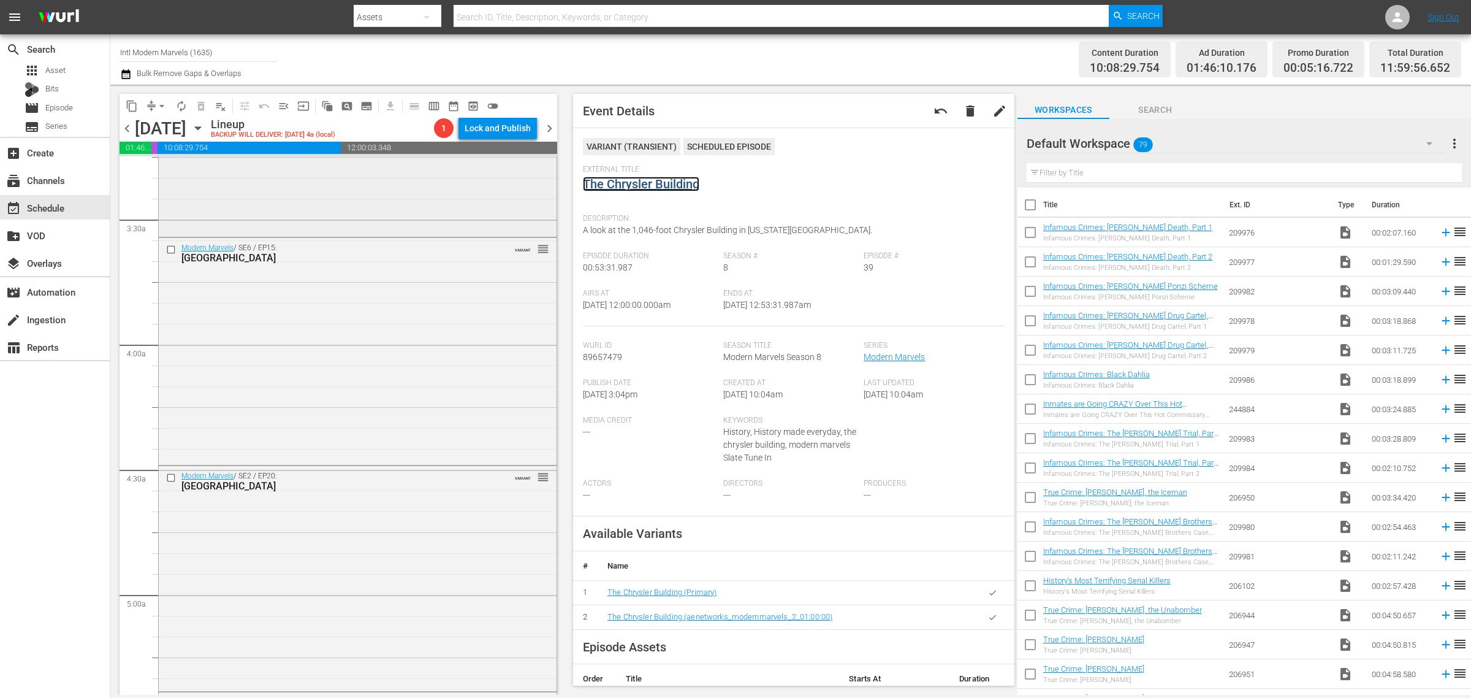
scroll to position [919, 0]
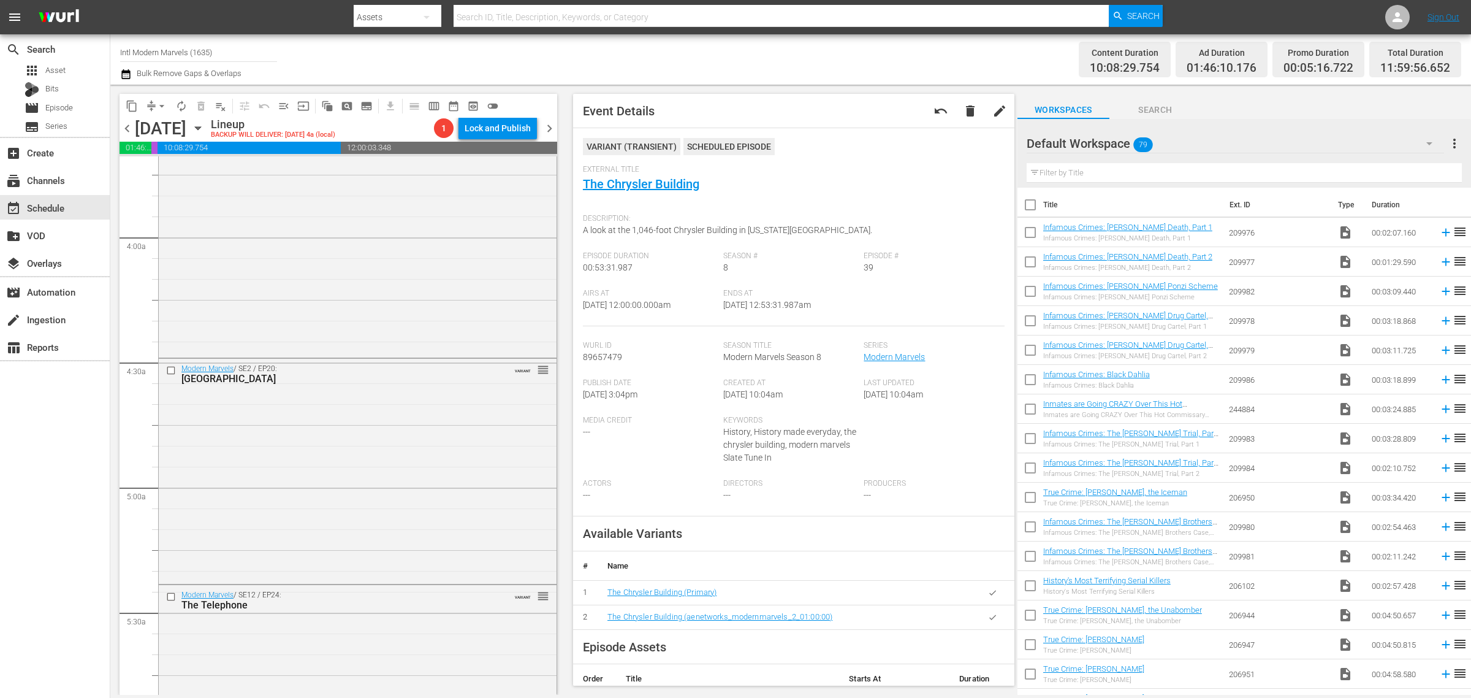
click at [726, 59] on div "Channel Title Intl Modern Marvels (1635) Bulk Remove Gaps & Overlaps" at bounding box center [485, 59] width 731 height 44
click at [166, 105] on span "arrow_drop_down" at bounding box center [162, 106] width 12 height 12
click at [172, 130] on li "Align to Midnight" at bounding box center [162, 130] width 129 height 20
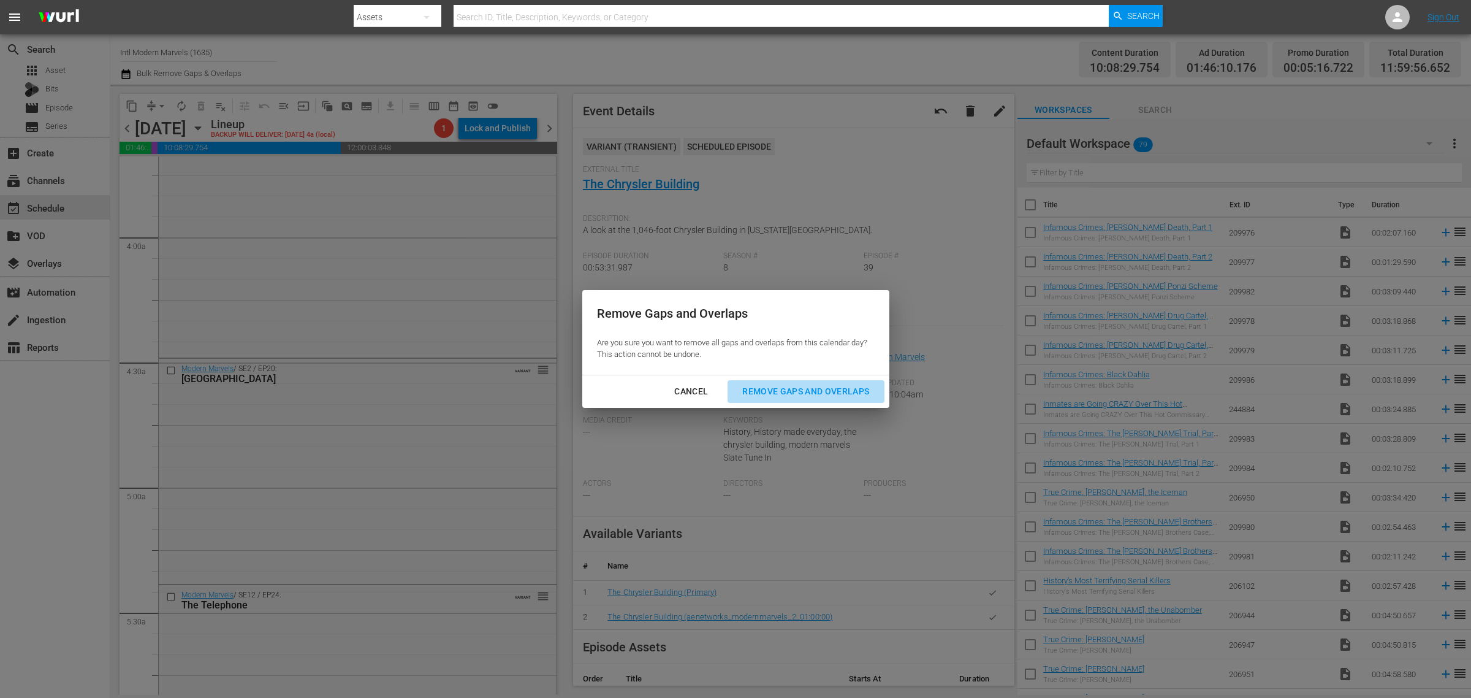
click at [786, 396] on div "Remove Gaps and Overlaps" at bounding box center [805, 391] width 146 height 15
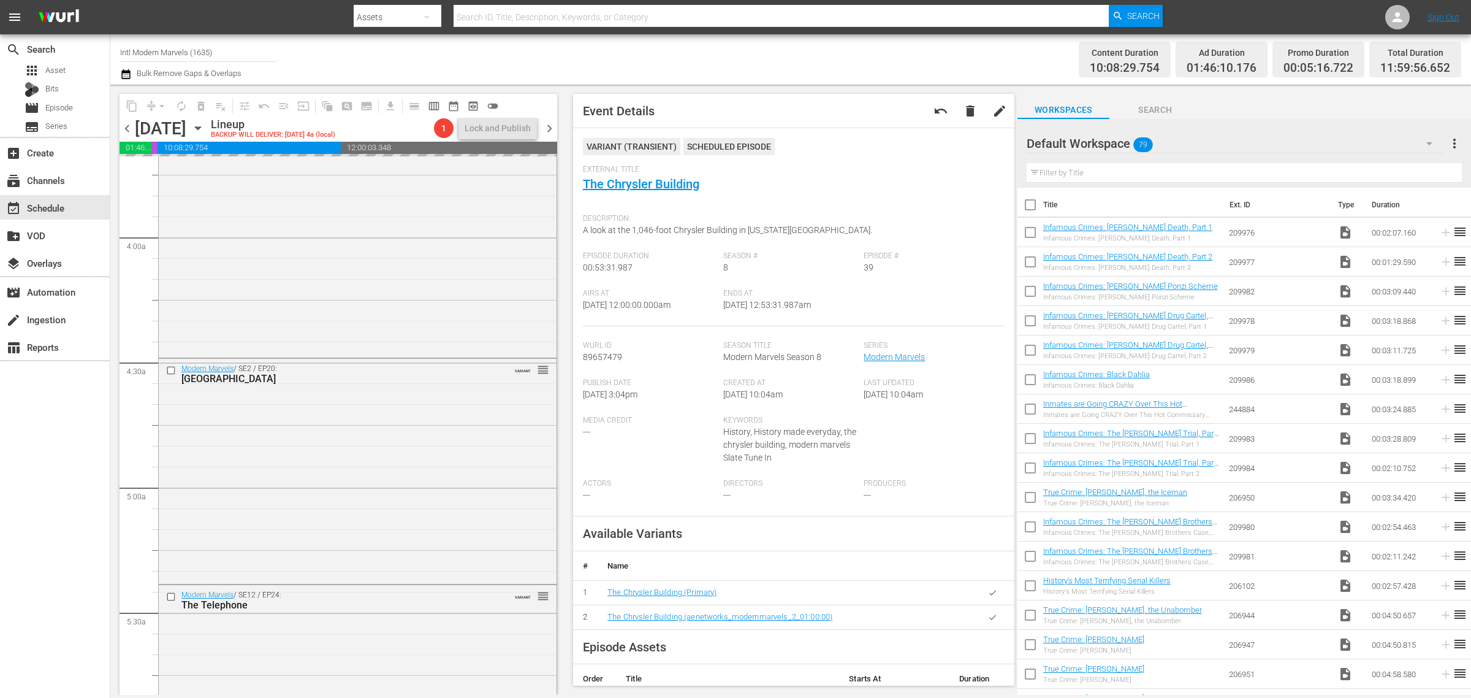
click at [798, 77] on div "Channel Title Intl Modern Marvels (1635) Bulk Remove Gaps & Overlaps" at bounding box center [485, 59] width 731 height 44
click at [846, 60] on div "Channel Title Intl Modern Marvels (1635) Bulk Remove Gaps & Overlaps" at bounding box center [485, 59] width 731 height 44
click at [185, 105] on span "autorenew_outlined" at bounding box center [181, 106] width 12 height 12
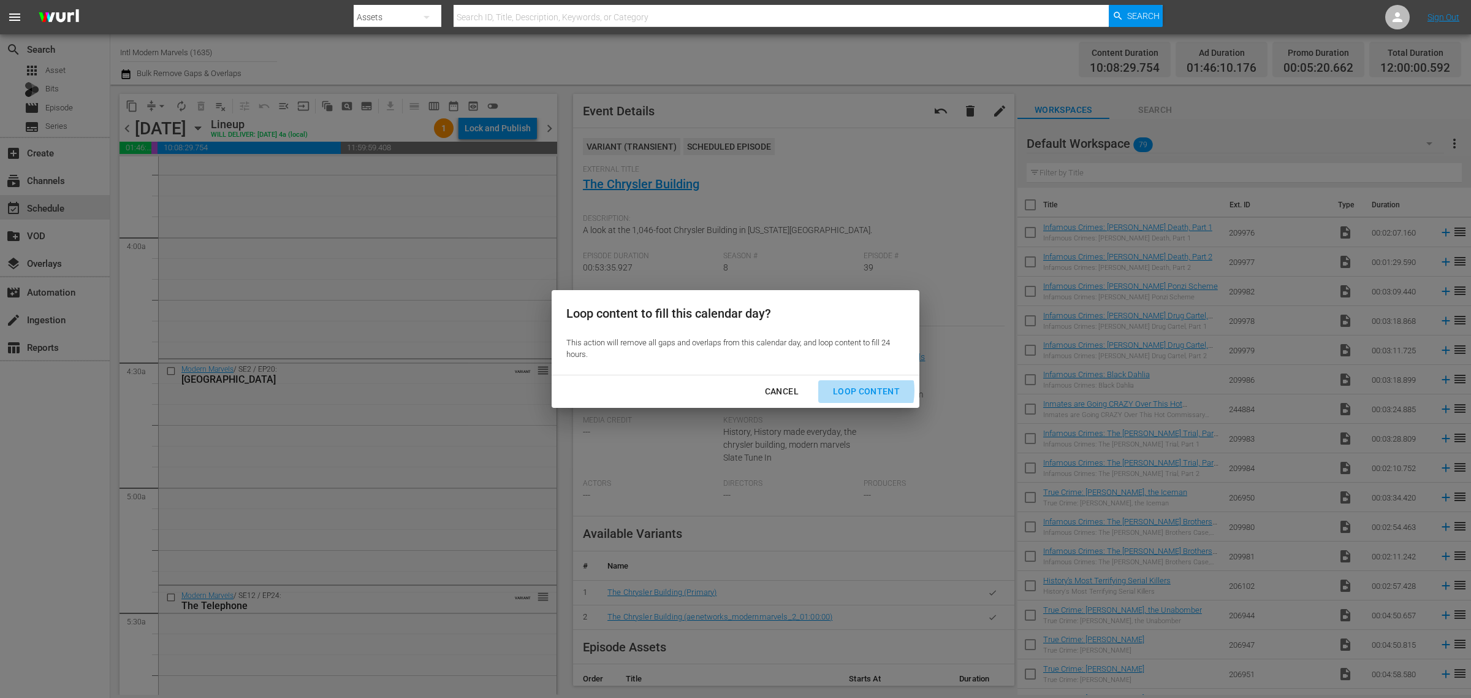
click at [844, 390] on div "Loop Content" at bounding box center [866, 391] width 86 height 15
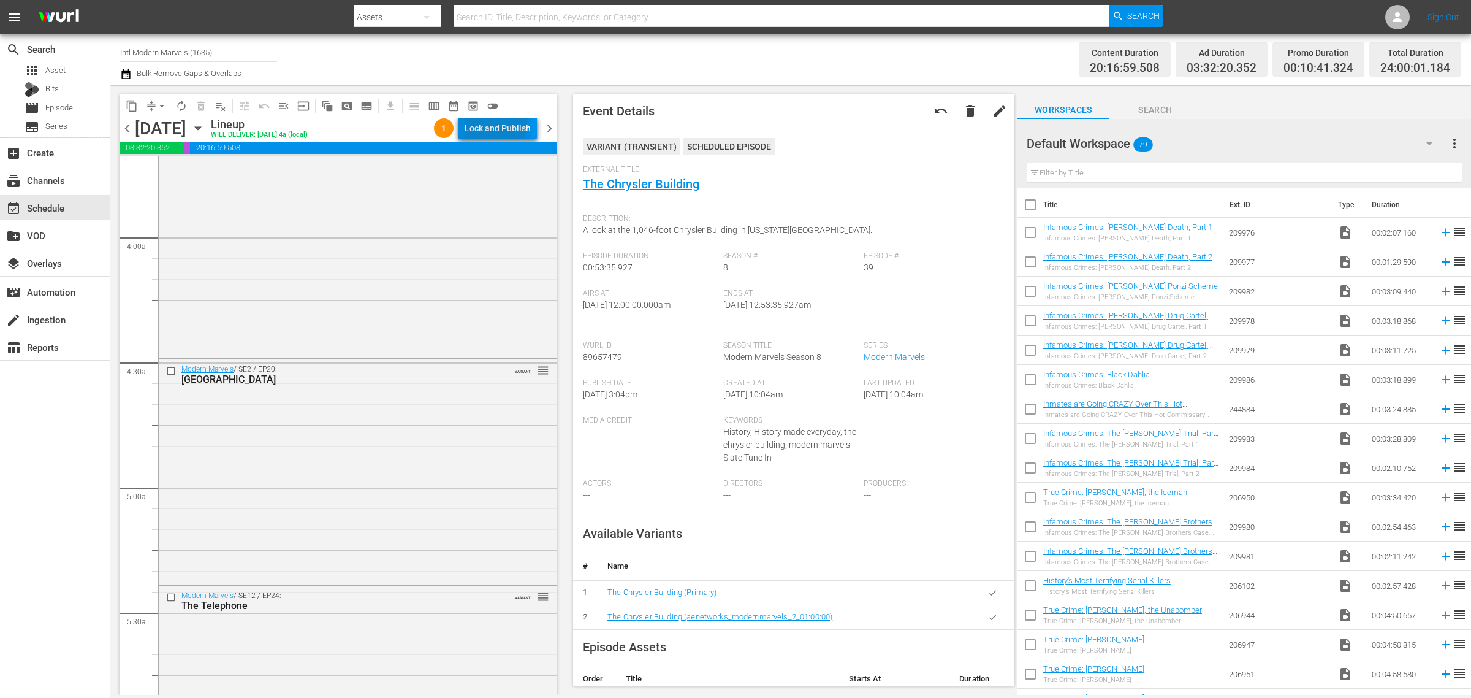
click at [478, 121] on div "Lock and Publish" at bounding box center [498, 128] width 66 height 22
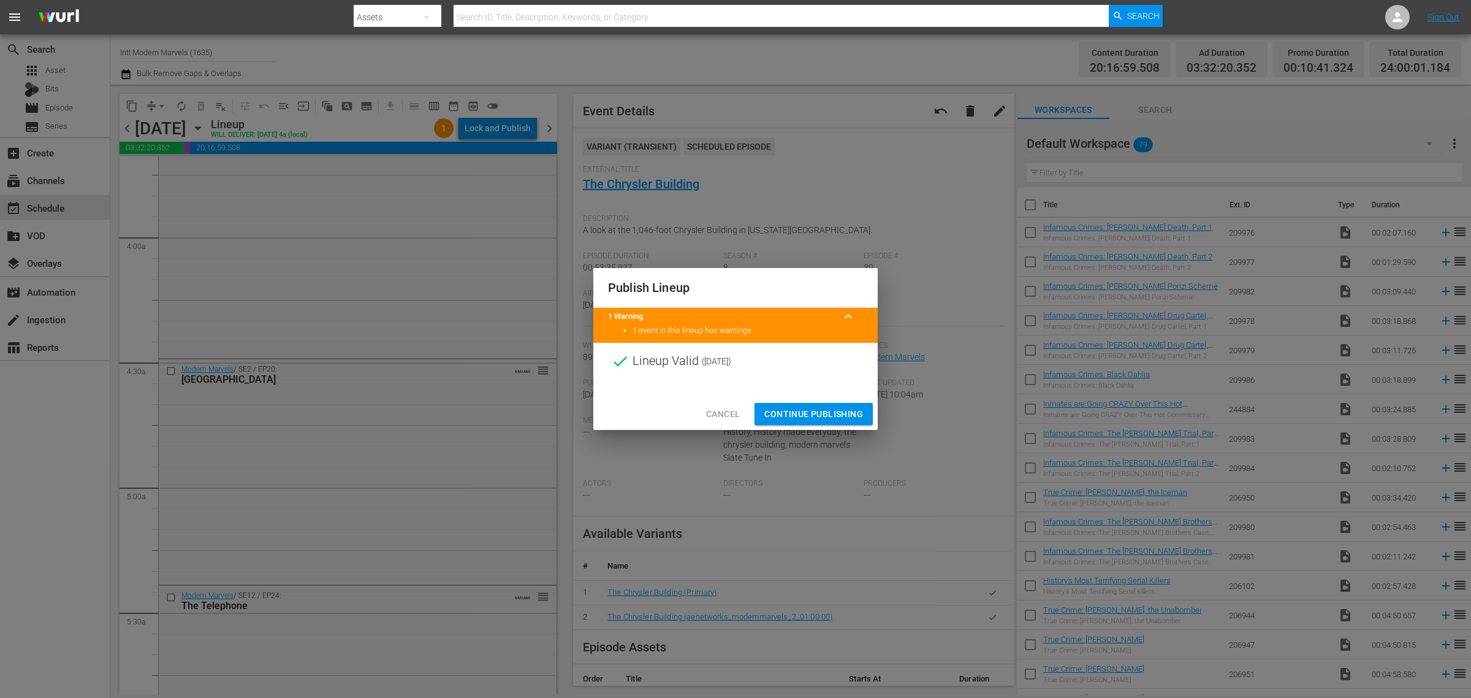
click at [828, 409] on span "Continue Publishing" at bounding box center [813, 413] width 99 height 15
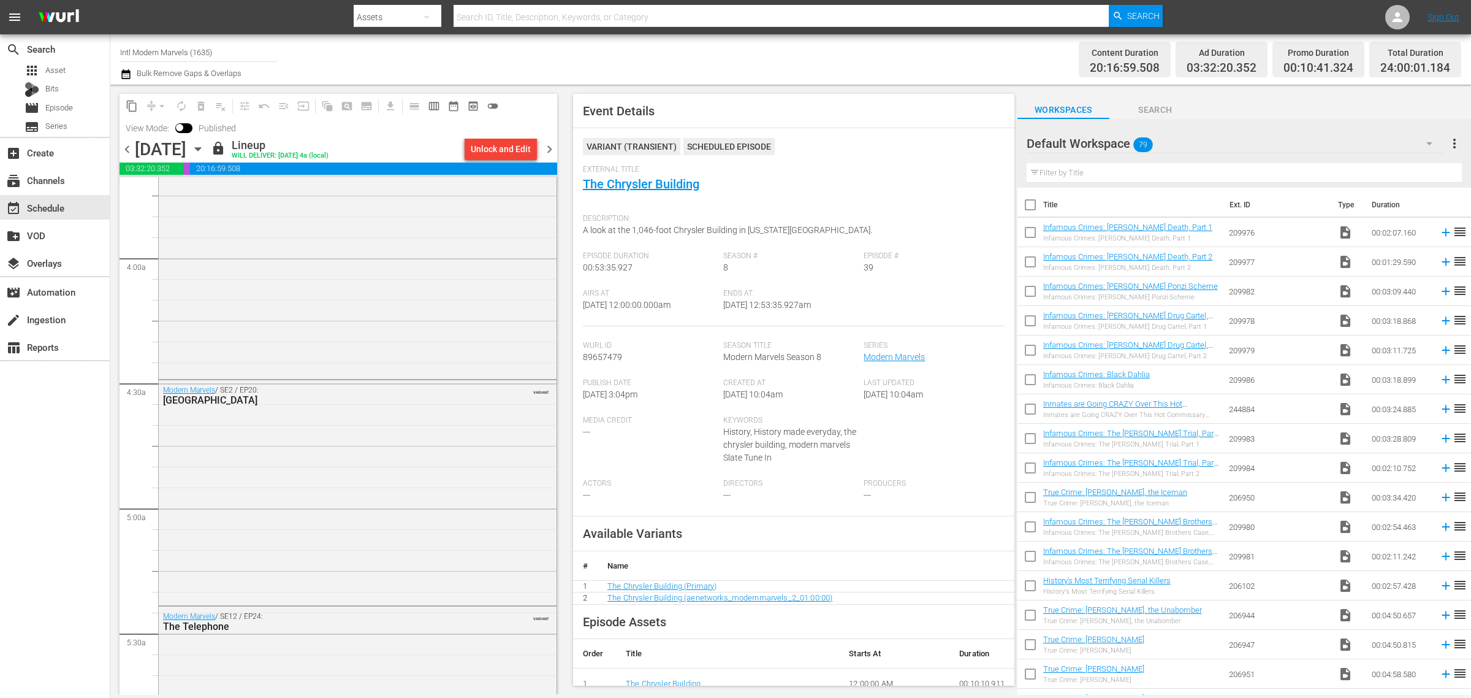
click at [881, 63] on div "Content Duration 20:16:59.508 Ad Duration 03:32:20.352 Promo Duration 00:10:41.…" at bounding box center [1156, 59] width 610 height 44
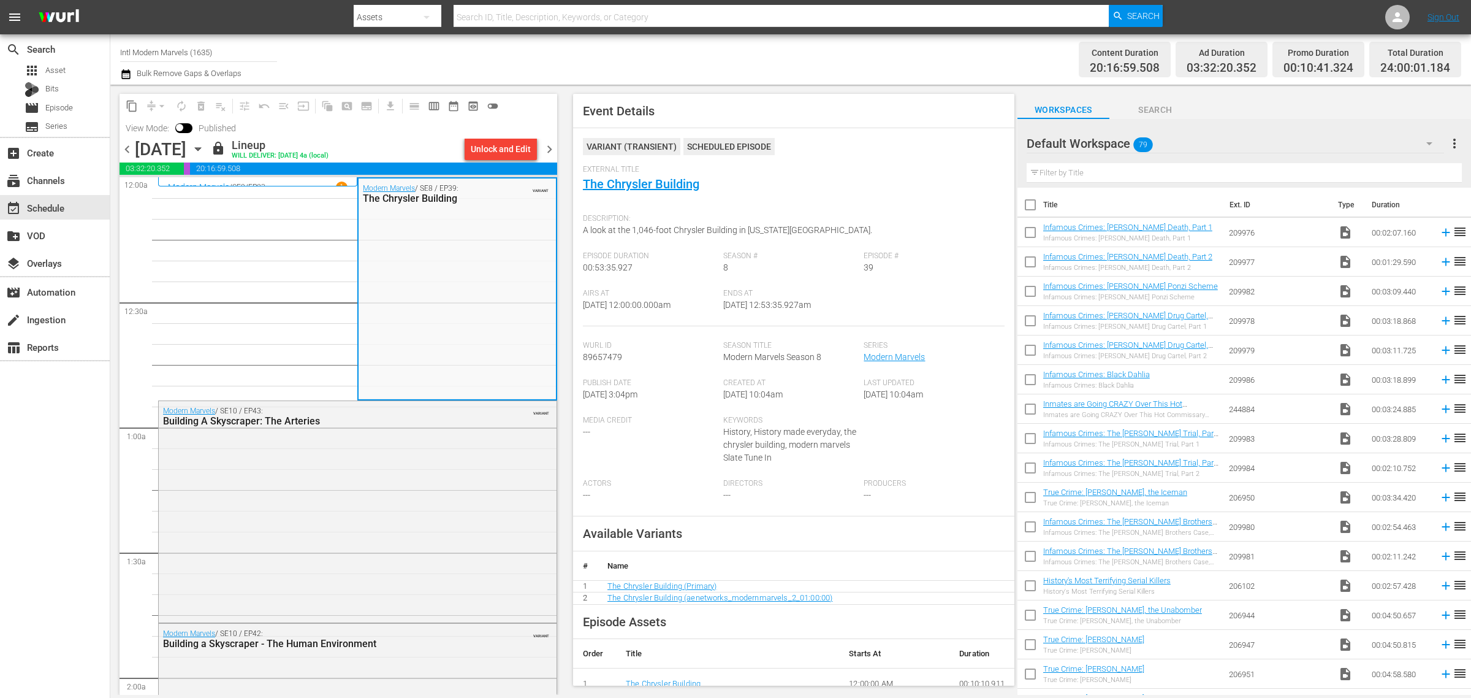
click at [634, 63] on div "Channel Title Intl Modern Marvels (1635) Bulk Remove Gaps & Overlaps" at bounding box center [485, 59] width 731 height 44
click at [553, 149] on span "chevron_right" at bounding box center [549, 149] width 15 height 15
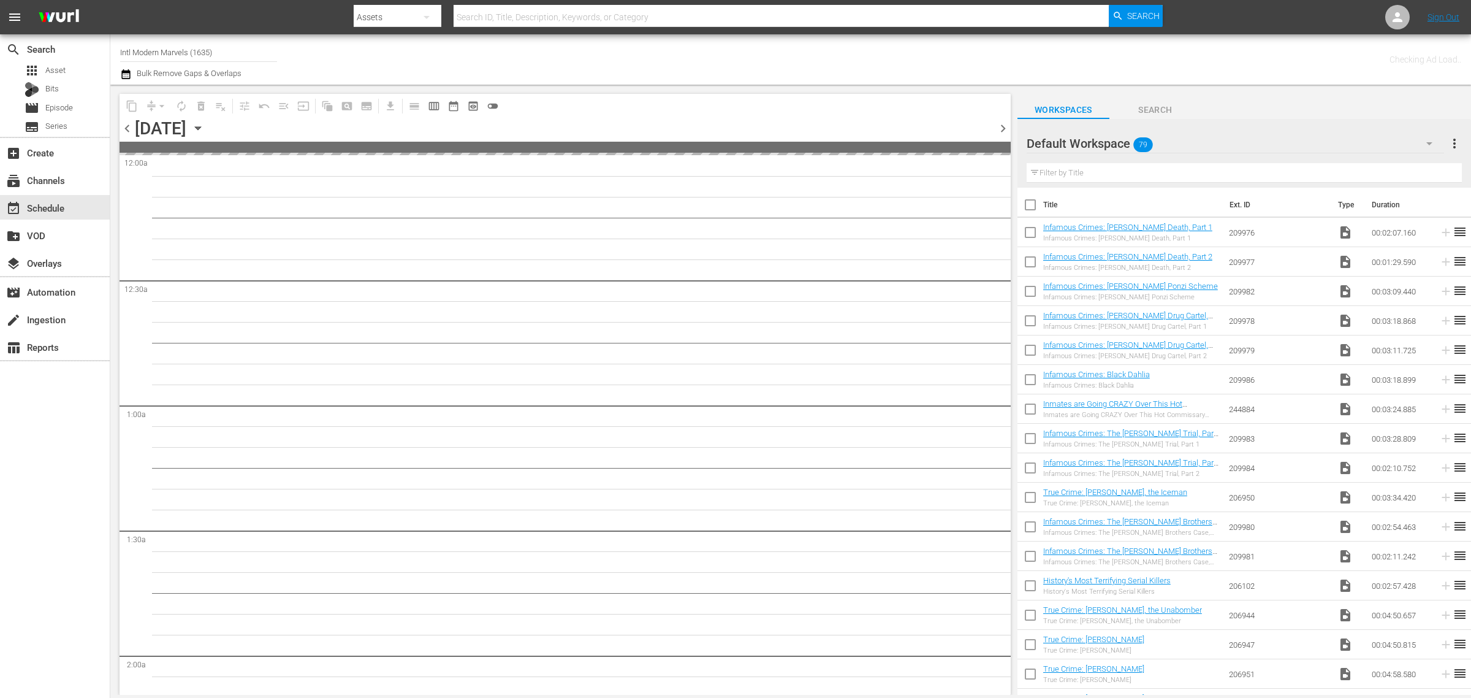
click at [756, 56] on div "Channel Title Intl Modern Marvels (1635) Bulk Remove Gaps & Overlaps" at bounding box center [485, 59] width 731 height 44
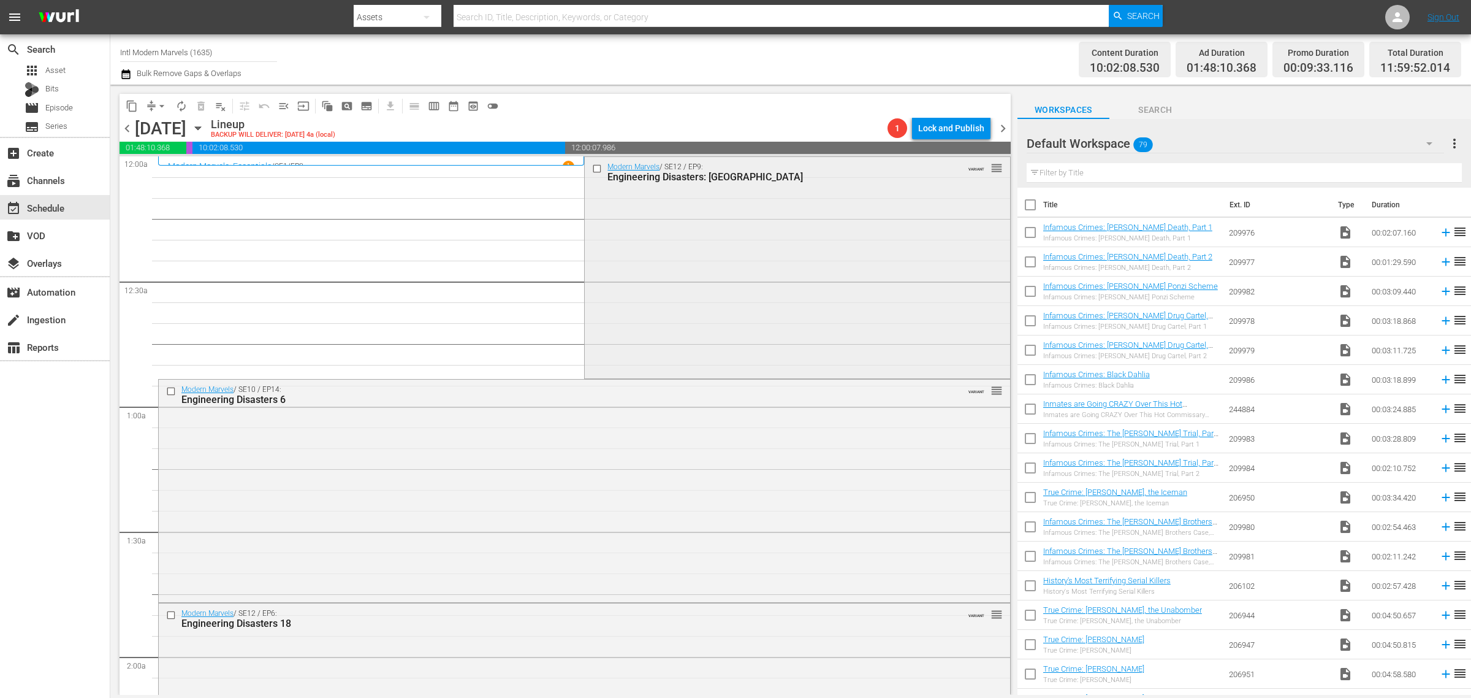
click at [740, 224] on div "Modern Marvels / SE12 / EP9: Engineering Disasters: New Orleans VARIANT reorder" at bounding box center [797, 266] width 425 height 219
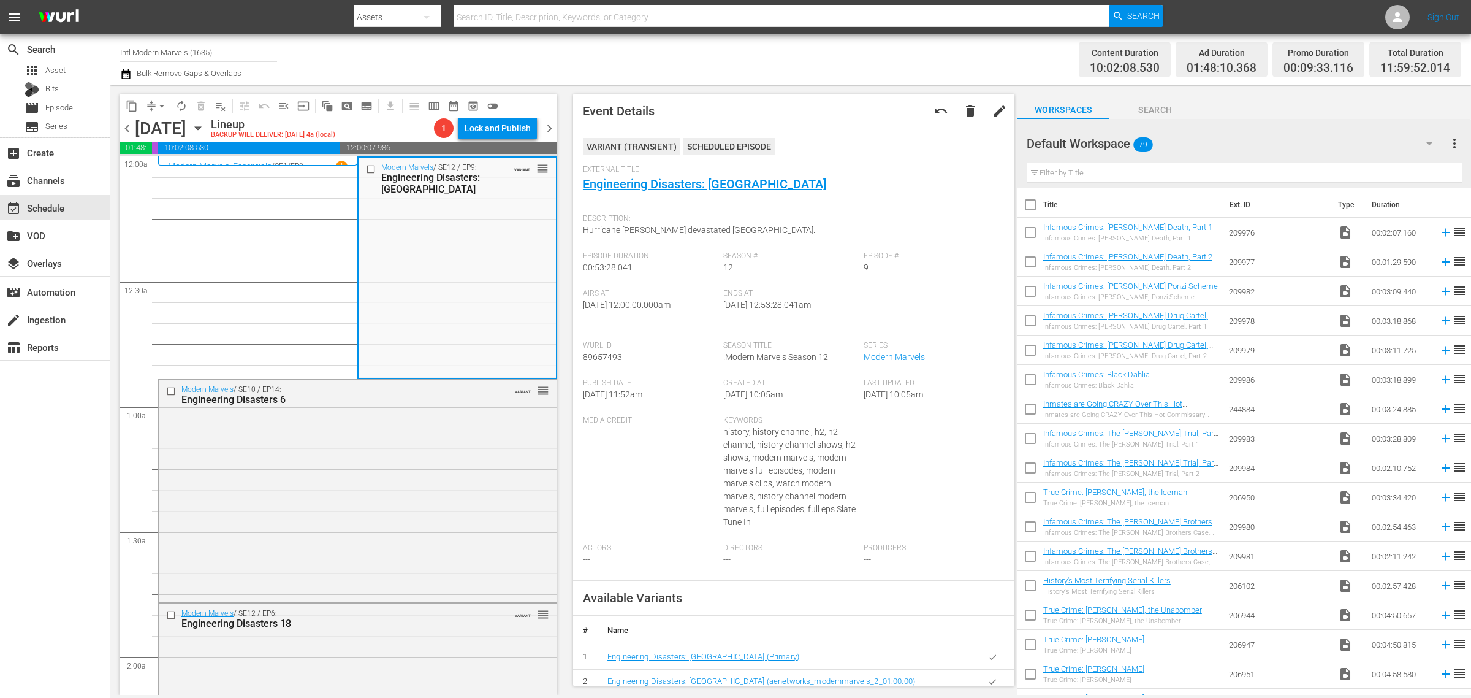
click at [724, 57] on div "Channel Title Intl Modern Marvels (1635) Bulk Remove Gaps & Overlaps" at bounding box center [485, 59] width 731 height 44
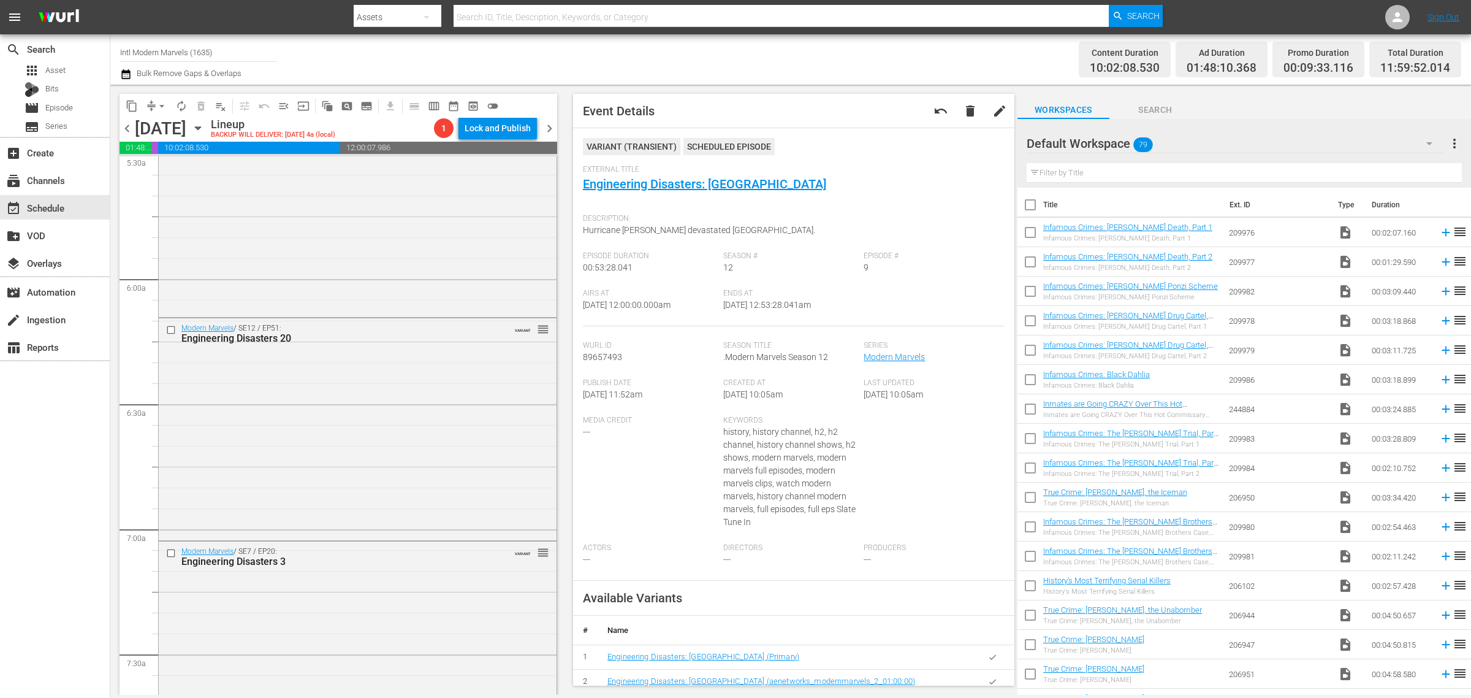
scroll to position [1686, 0]
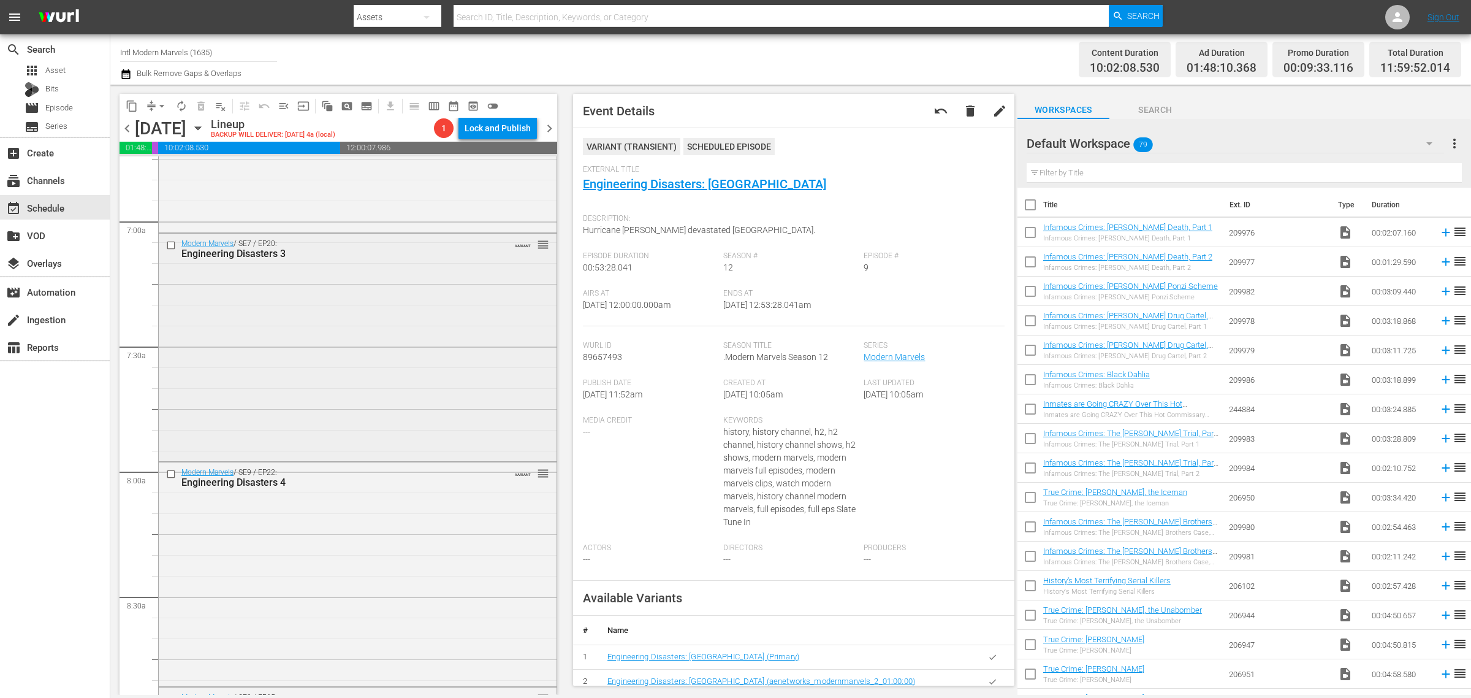
click at [351, 372] on div "Modern Marvels / SE7 / EP20: Engineering Disasters 3 VARIANT reorder" at bounding box center [358, 346] width 398 height 224
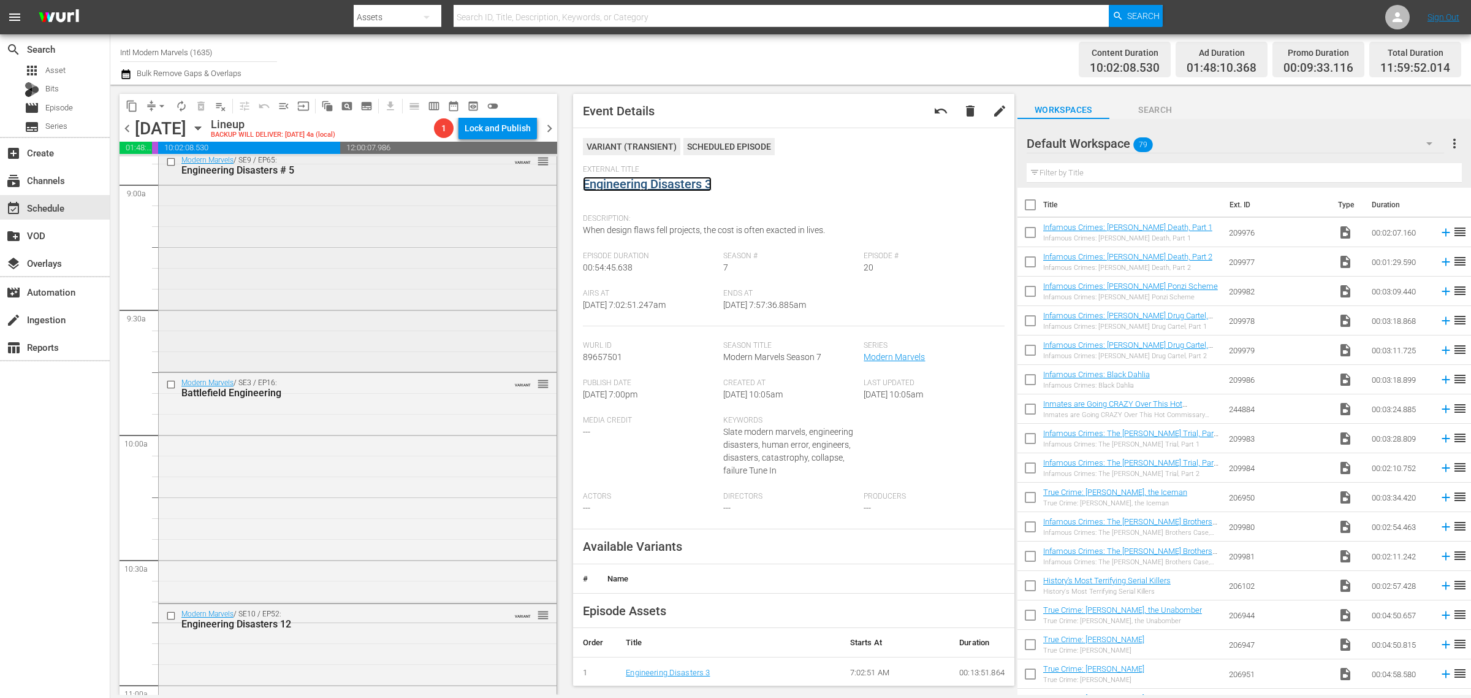
scroll to position [2299, 0]
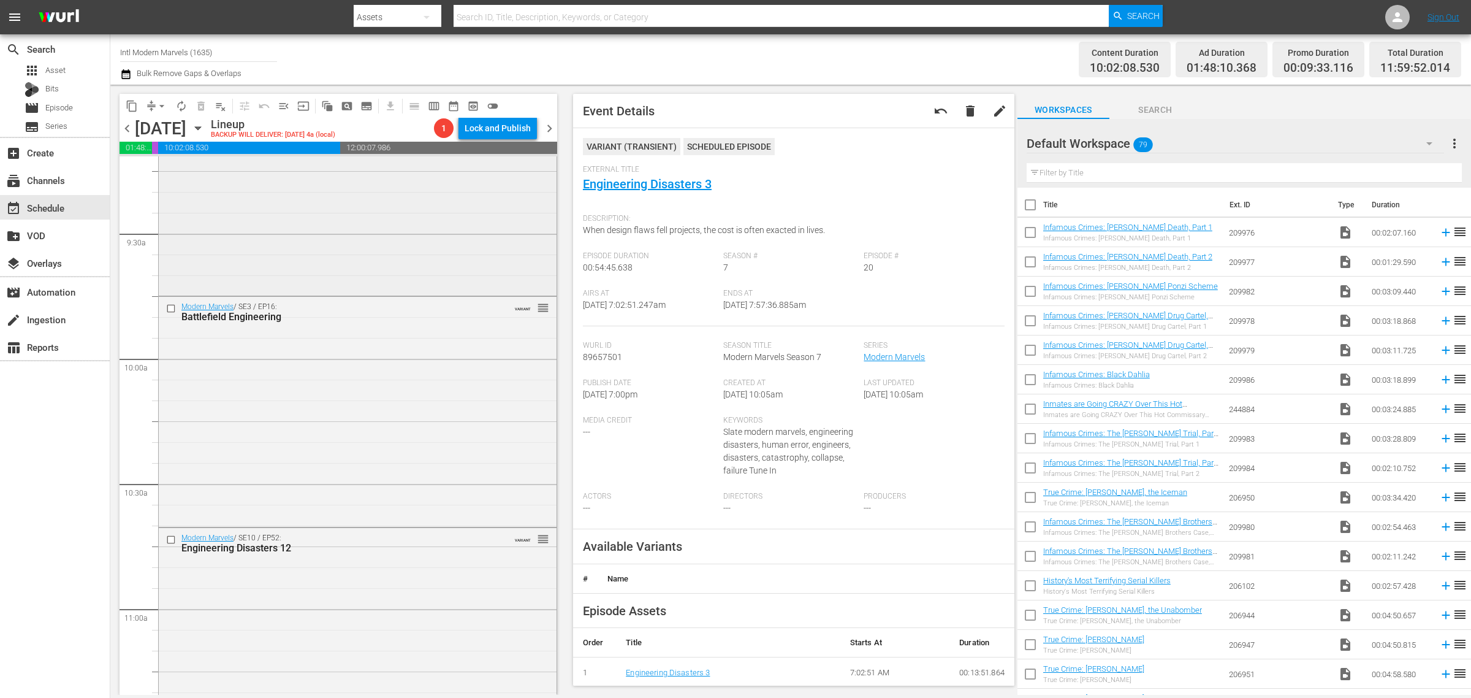
click at [340, 221] on div "Modern Marvels / SE9 / EP65: Engineering Disasters # 5 VARIANT reorder" at bounding box center [358, 183] width 398 height 219
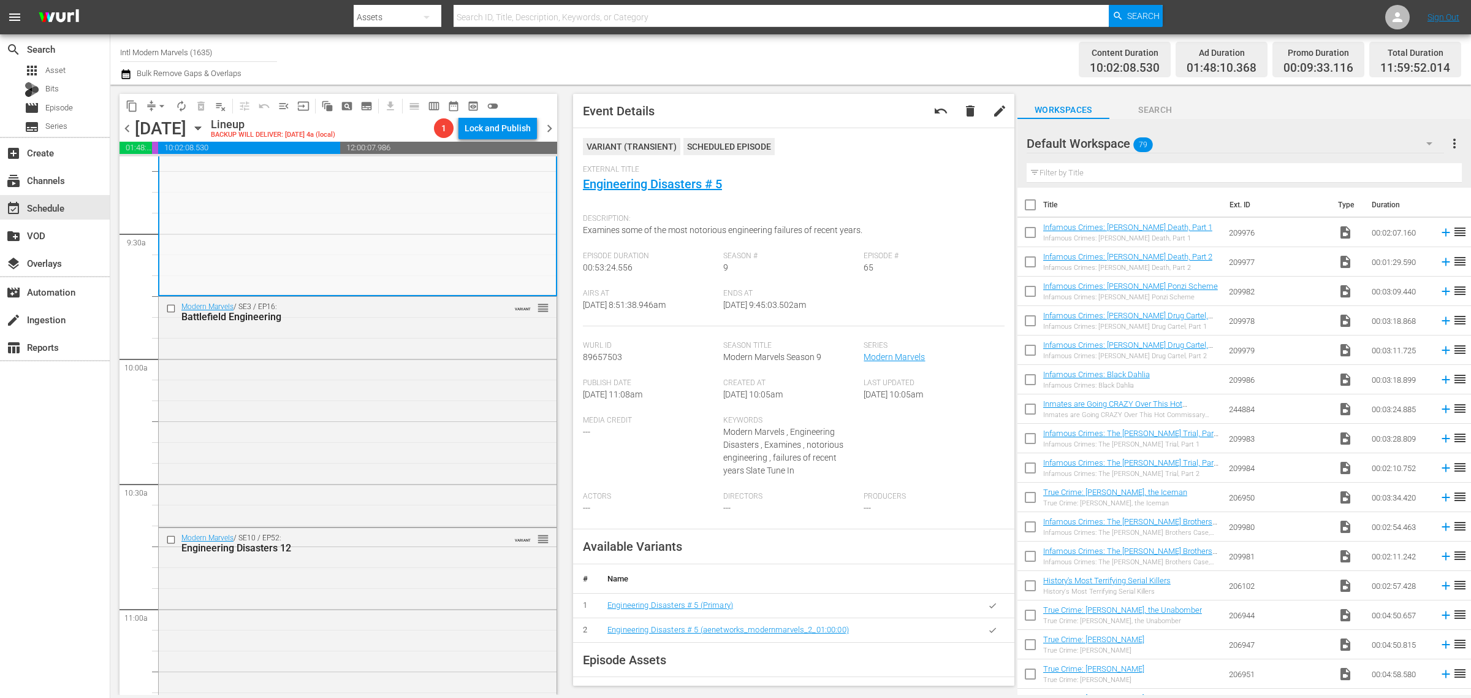
click at [680, 59] on div "Channel Title Intl Modern Marvels (1635) Bulk Remove Gaps & Overlaps" at bounding box center [485, 59] width 731 height 44
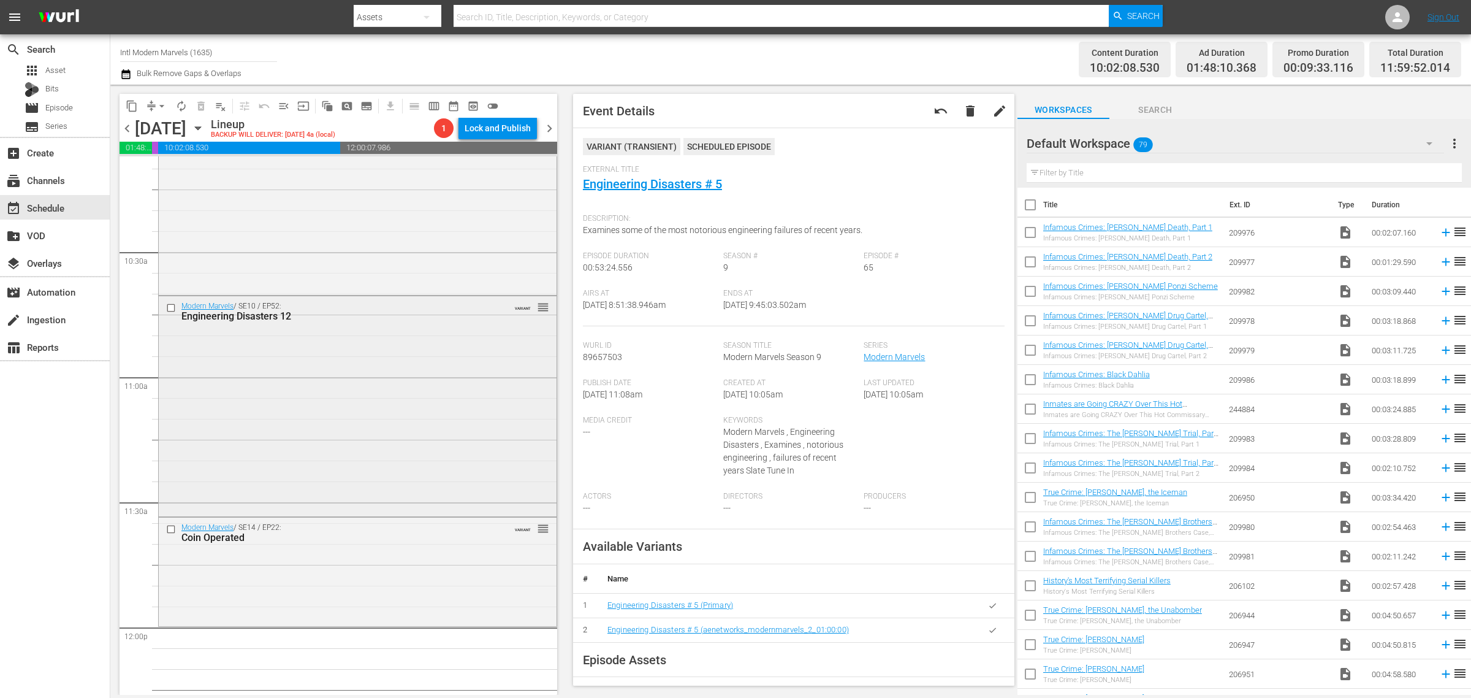
scroll to position [2528, 0]
click at [298, 385] on div "Modern Marvels / SE10 / EP52: Engineering Disasters 12 VARIANT reorder" at bounding box center [358, 407] width 398 height 218
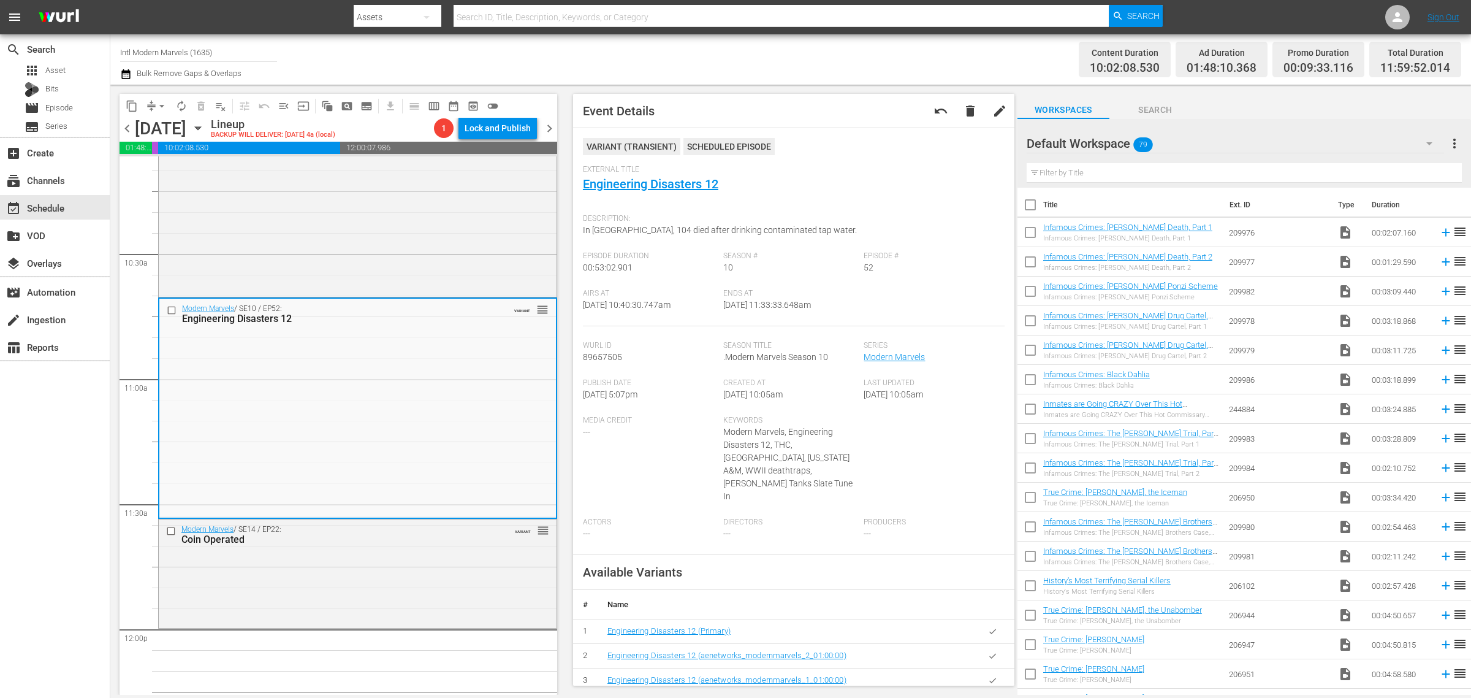
click at [834, 52] on div "Channel Title Intl Modern Marvels (1635) Bulk Remove Gaps & Overlaps" at bounding box center [485, 59] width 731 height 44
click at [159, 100] on span "arrow_drop_down" at bounding box center [162, 106] width 12 height 12
click at [156, 120] on li "Align to Midnight" at bounding box center [162, 130] width 129 height 20
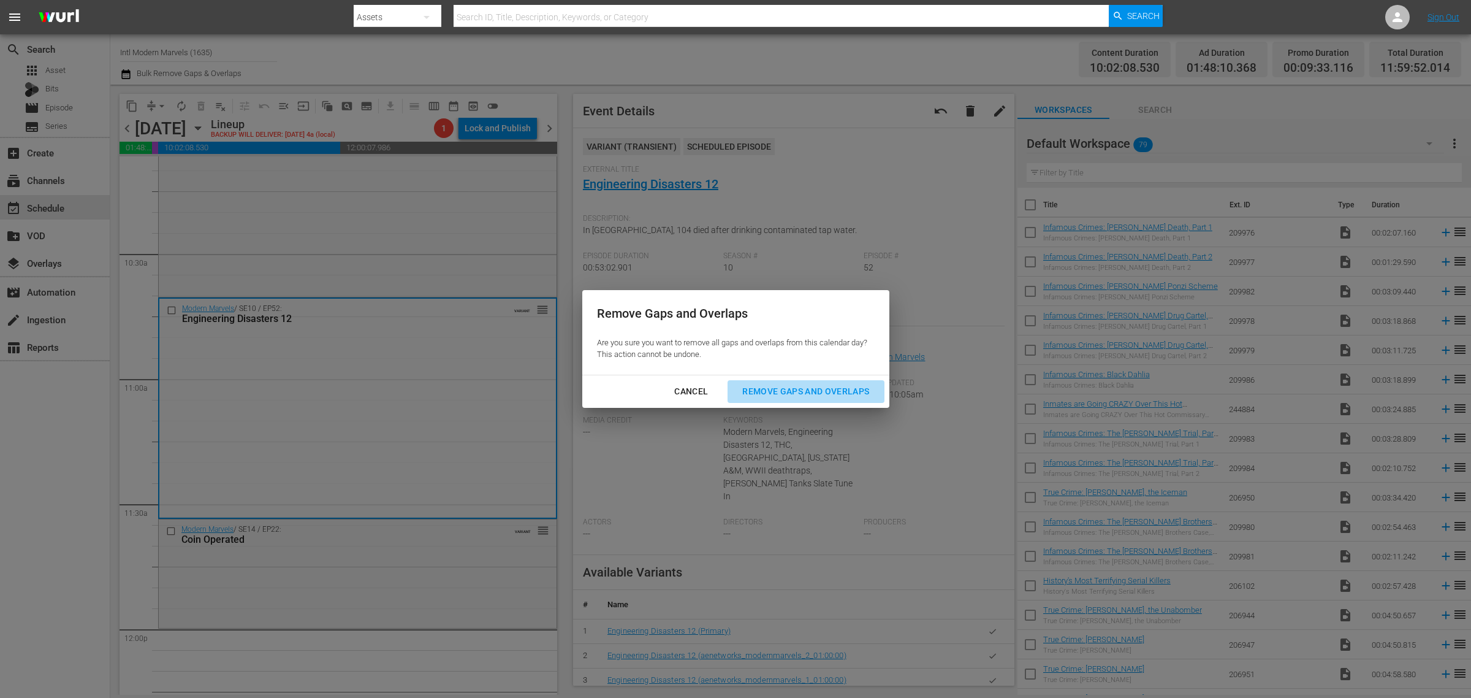
click at [792, 391] on div "Remove Gaps and Overlaps" at bounding box center [805, 391] width 146 height 15
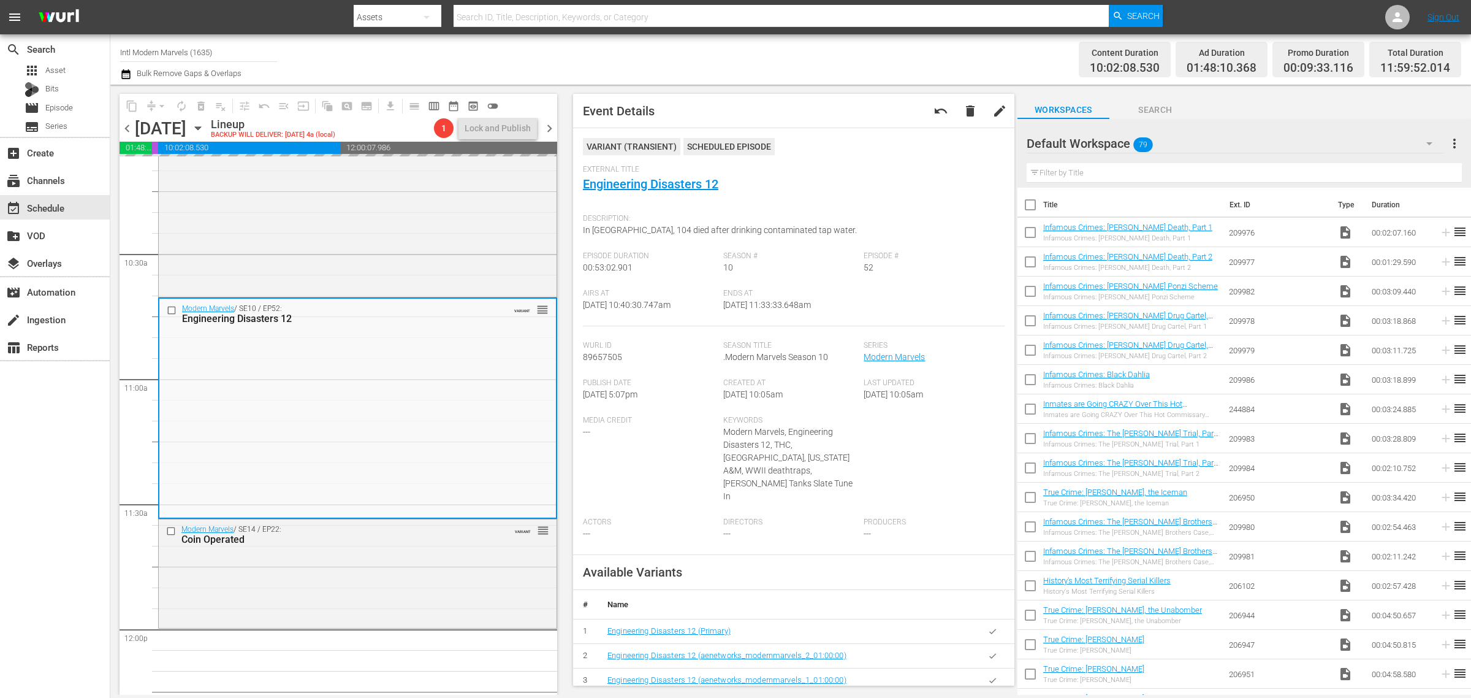
click at [900, 58] on div "Content Duration 10:02:08.530 Ad Duration 01:48:10.368 Promo Duration 00:09:33.…" at bounding box center [1156, 59] width 610 height 44
click at [163, 106] on span "arrow_drop_down" at bounding box center [162, 106] width 12 height 12
click at [169, 132] on li "Align to Midnight" at bounding box center [162, 130] width 129 height 20
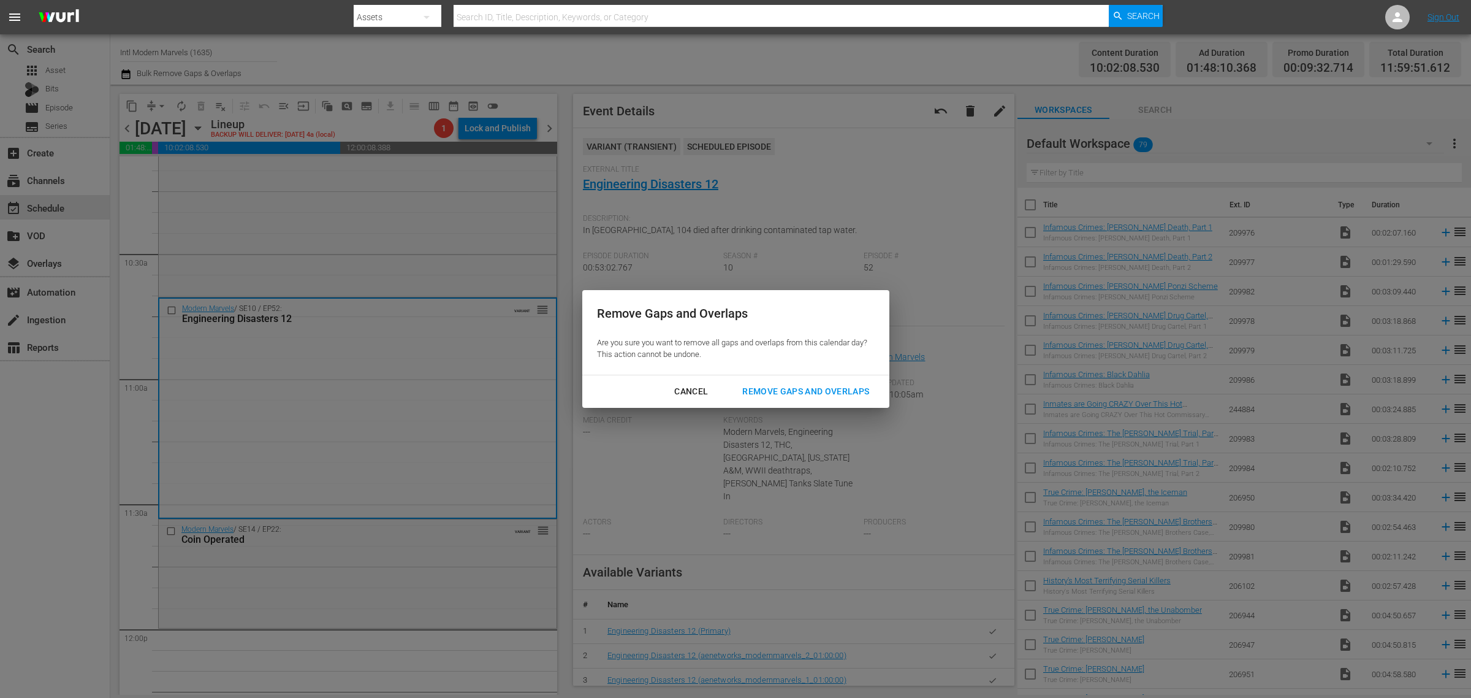
click at [825, 390] on div "Remove Gaps and Overlaps" at bounding box center [805, 391] width 146 height 15
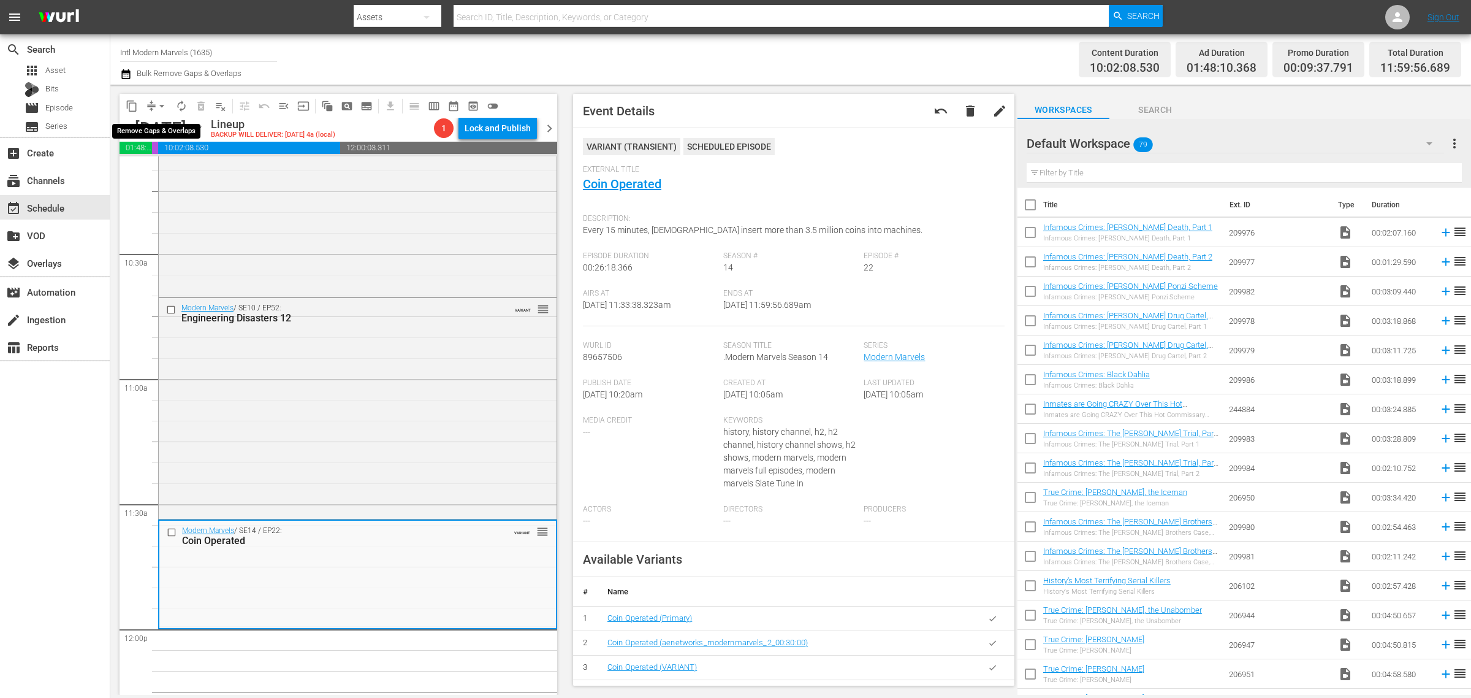
click at [160, 107] on span "arrow_drop_down" at bounding box center [162, 106] width 12 height 12
click at [162, 129] on li "Align to Midnight" at bounding box center [162, 130] width 129 height 20
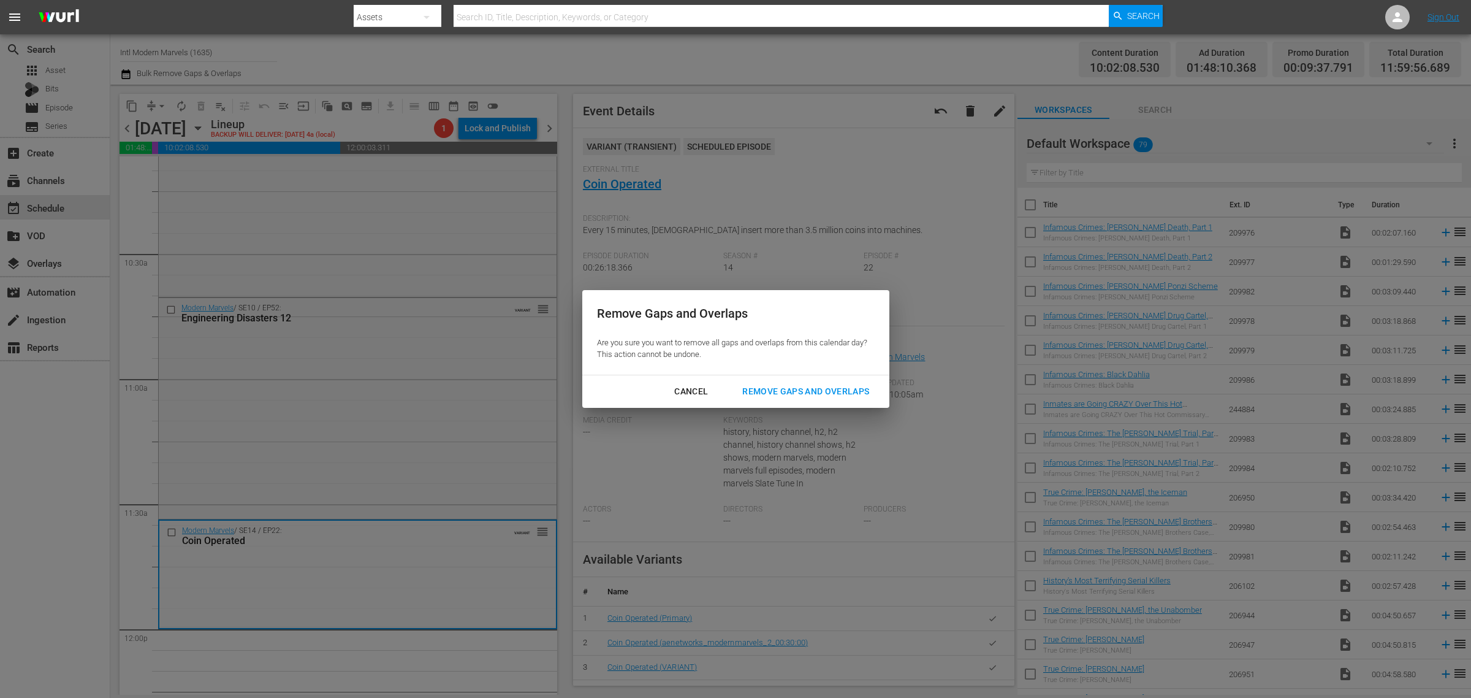
click at [794, 387] on div "Remove Gaps and Overlaps" at bounding box center [805, 391] width 146 height 15
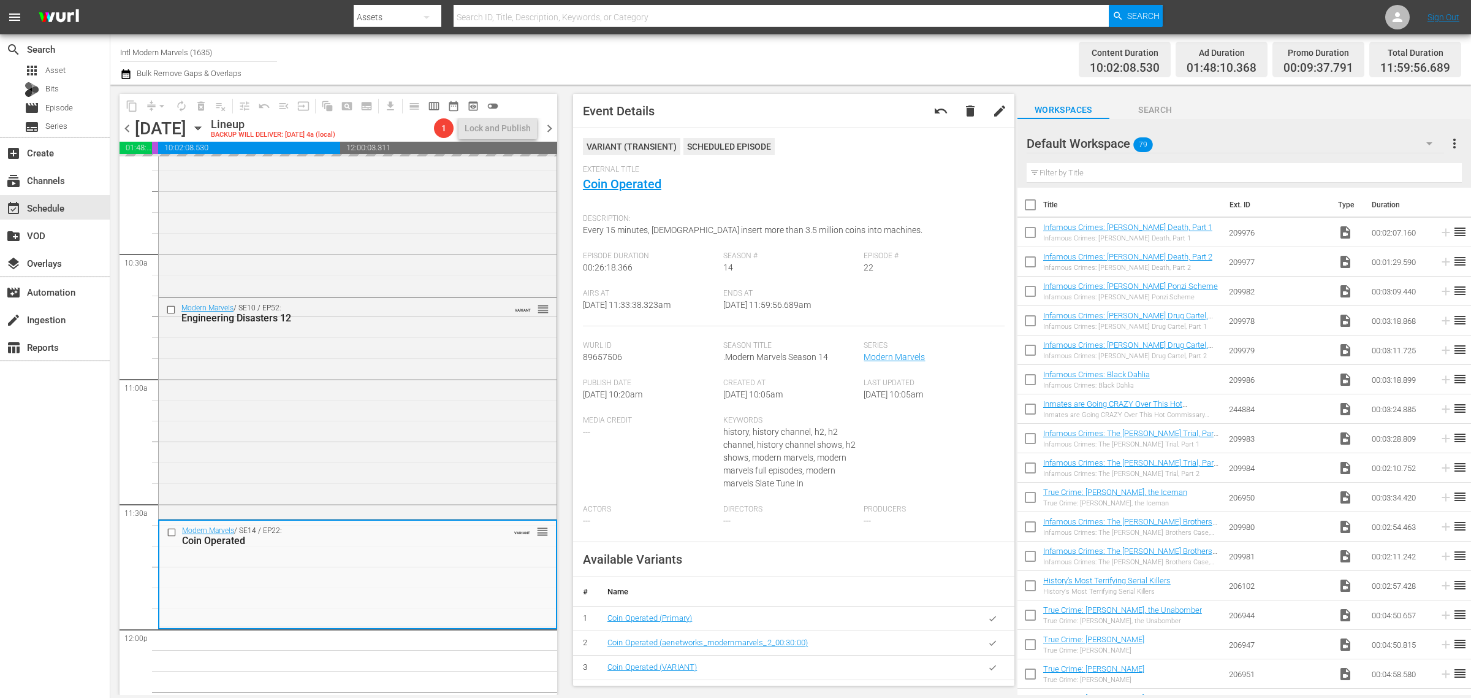
click at [902, 58] on div "Content Duration 10:02:08.530 Ad Duration 01:48:10.368 Promo Duration 00:09:37.…" at bounding box center [1156, 59] width 610 height 44
click at [178, 104] on span "autorenew_outlined" at bounding box center [181, 106] width 12 height 12
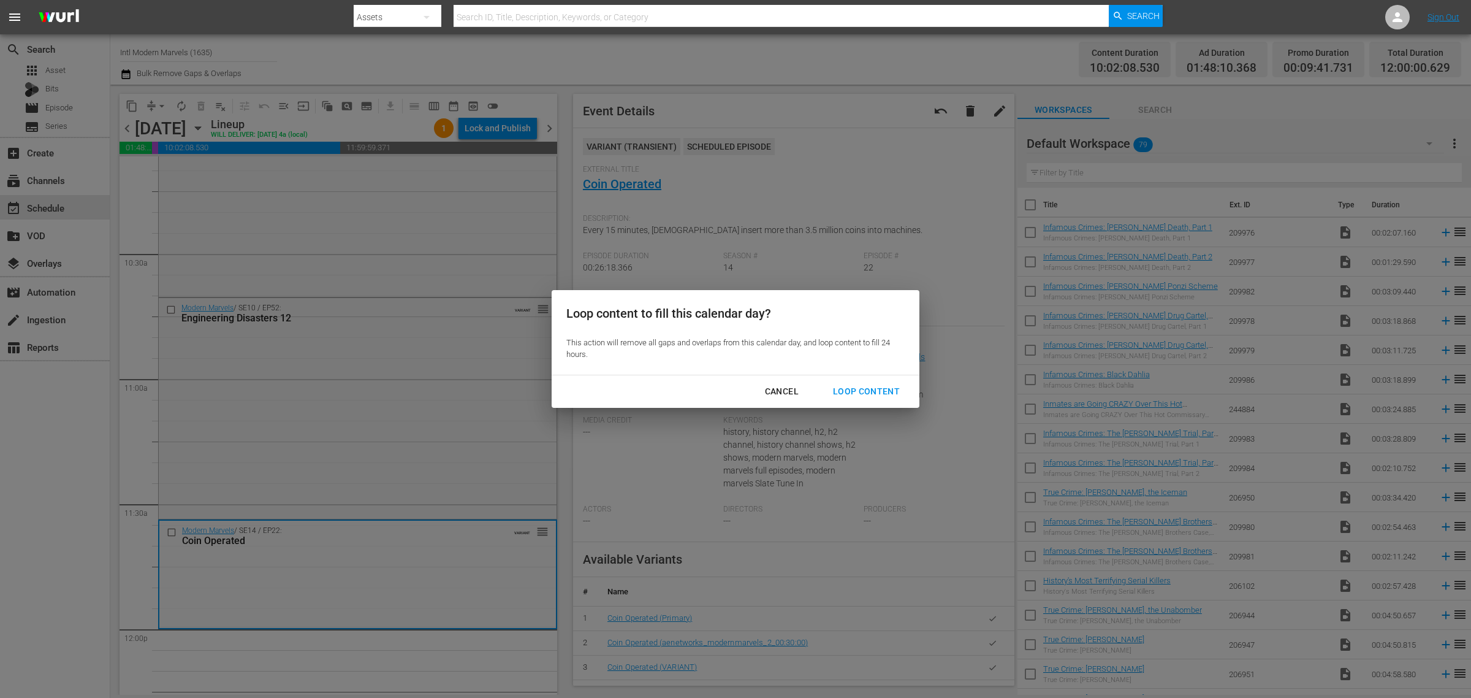
click at [869, 390] on div "Loop Content" at bounding box center [866, 391] width 86 height 15
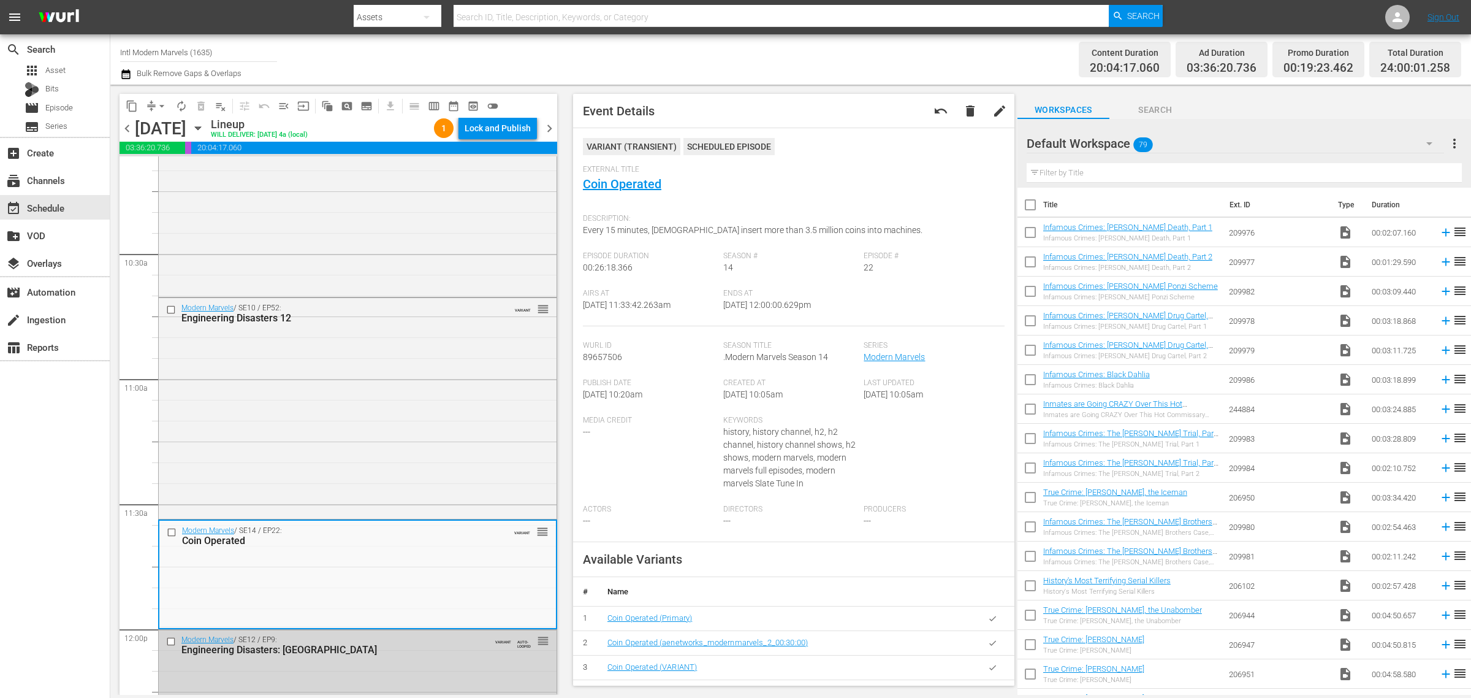
click at [810, 63] on div "Channel Title Intl Modern Marvels (1635) Bulk Remove Gaps & Overlaps" at bounding box center [485, 59] width 731 height 44
click at [487, 127] on div "Lock and Publish" at bounding box center [498, 128] width 66 height 22
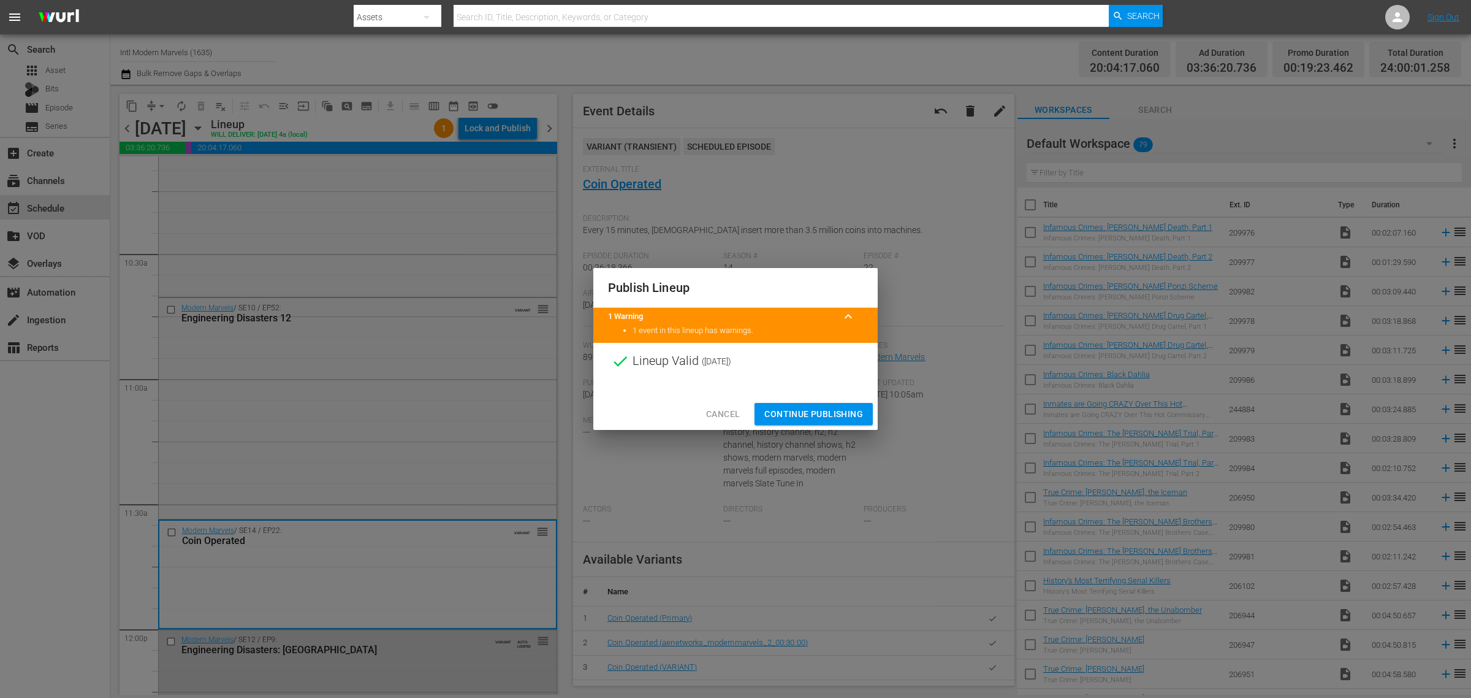
click at [815, 419] on span "Continue Publishing" at bounding box center [813, 413] width 99 height 15
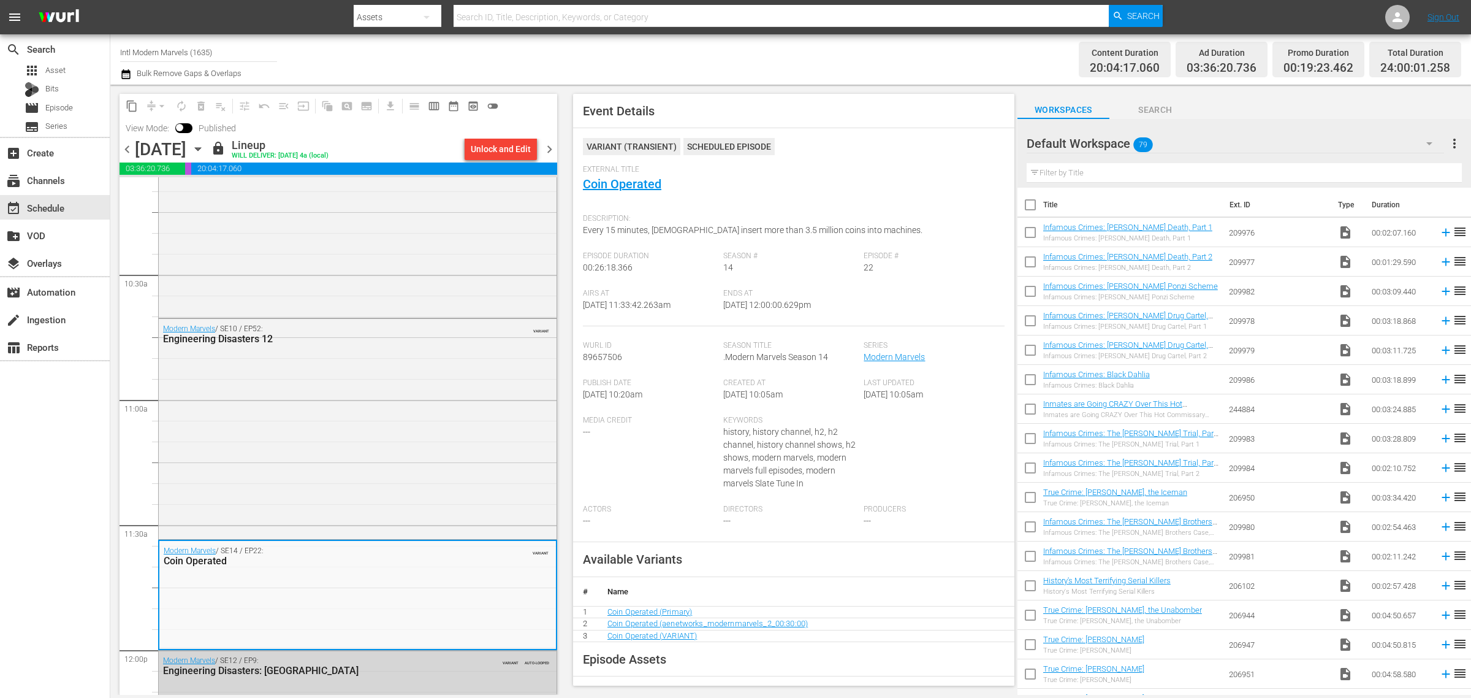
click at [754, 60] on div "Channel Title Intl Modern Marvels (1635) Bulk Remove Gaps & Overlaps" at bounding box center [485, 59] width 731 height 44
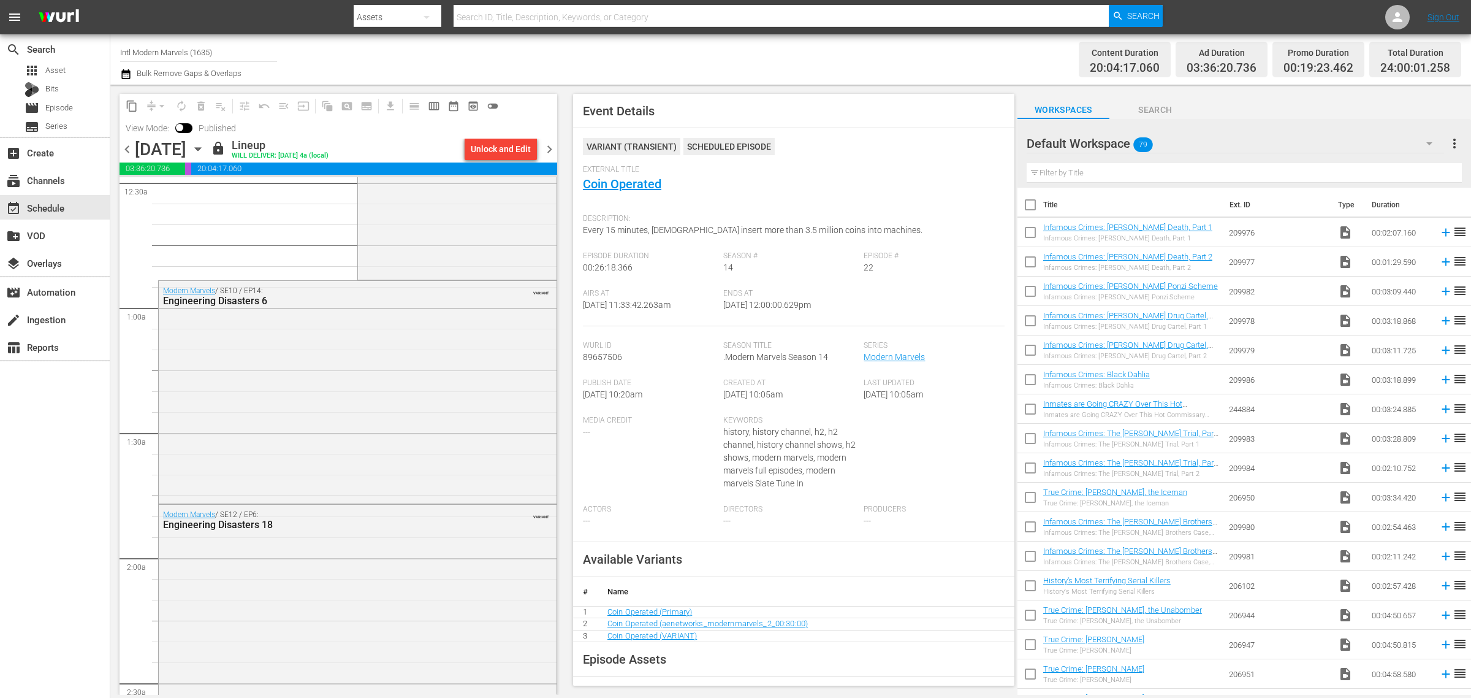
scroll to position [0, 0]
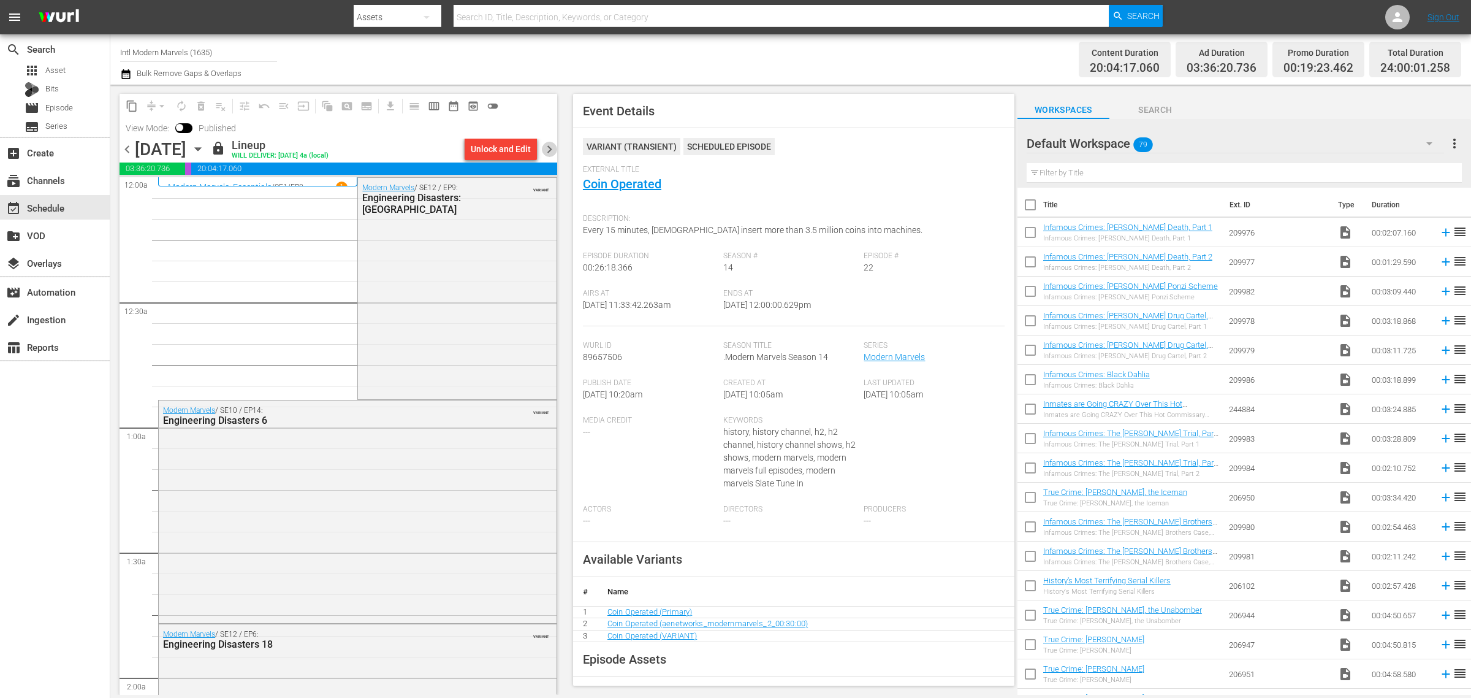
click at [552, 151] on span "chevron_right" at bounding box center [549, 149] width 15 height 15
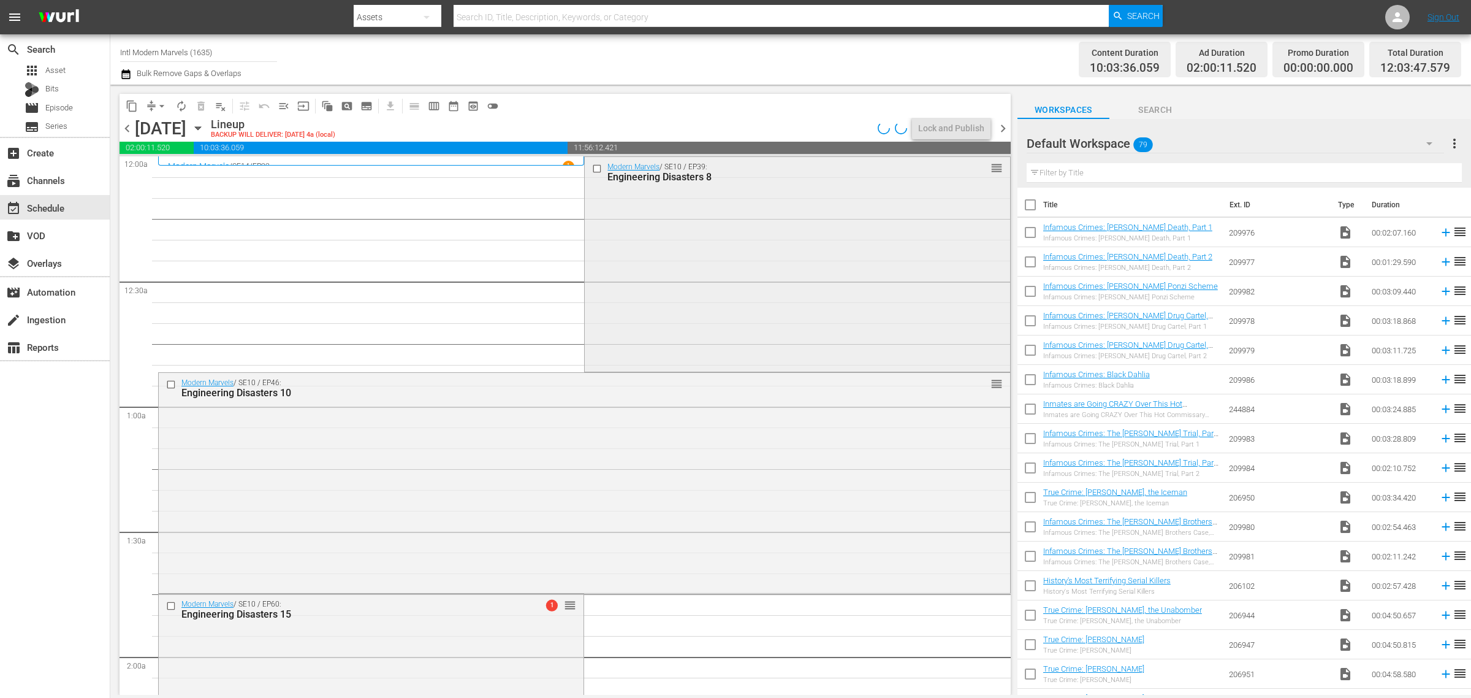
click at [672, 242] on div "Modern Marvels / SE10 / EP39: Engineering Disasters 8 reorder" at bounding box center [797, 263] width 425 height 213
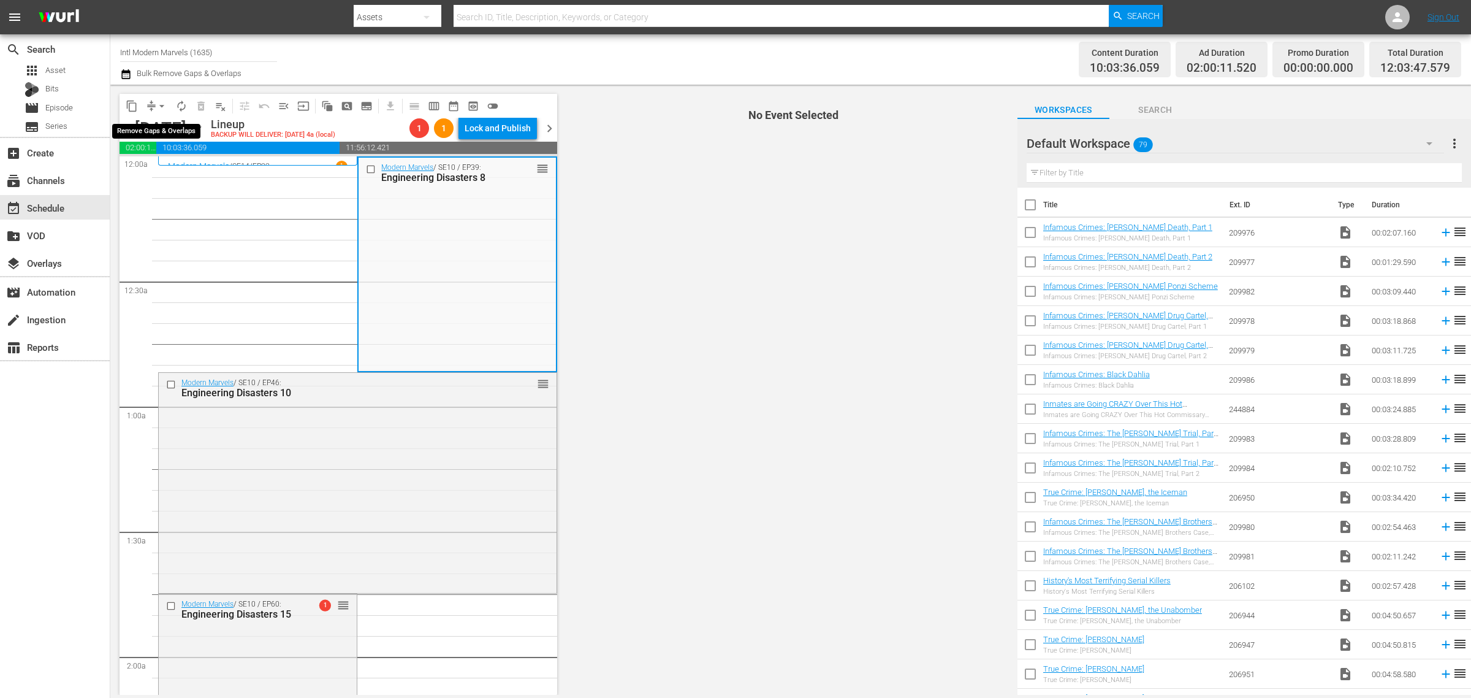
click at [160, 104] on span "arrow_drop_down" at bounding box center [162, 106] width 12 height 12
click at [145, 134] on li "Align to Midnight" at bounding box center [162, 130] width 129 height 20
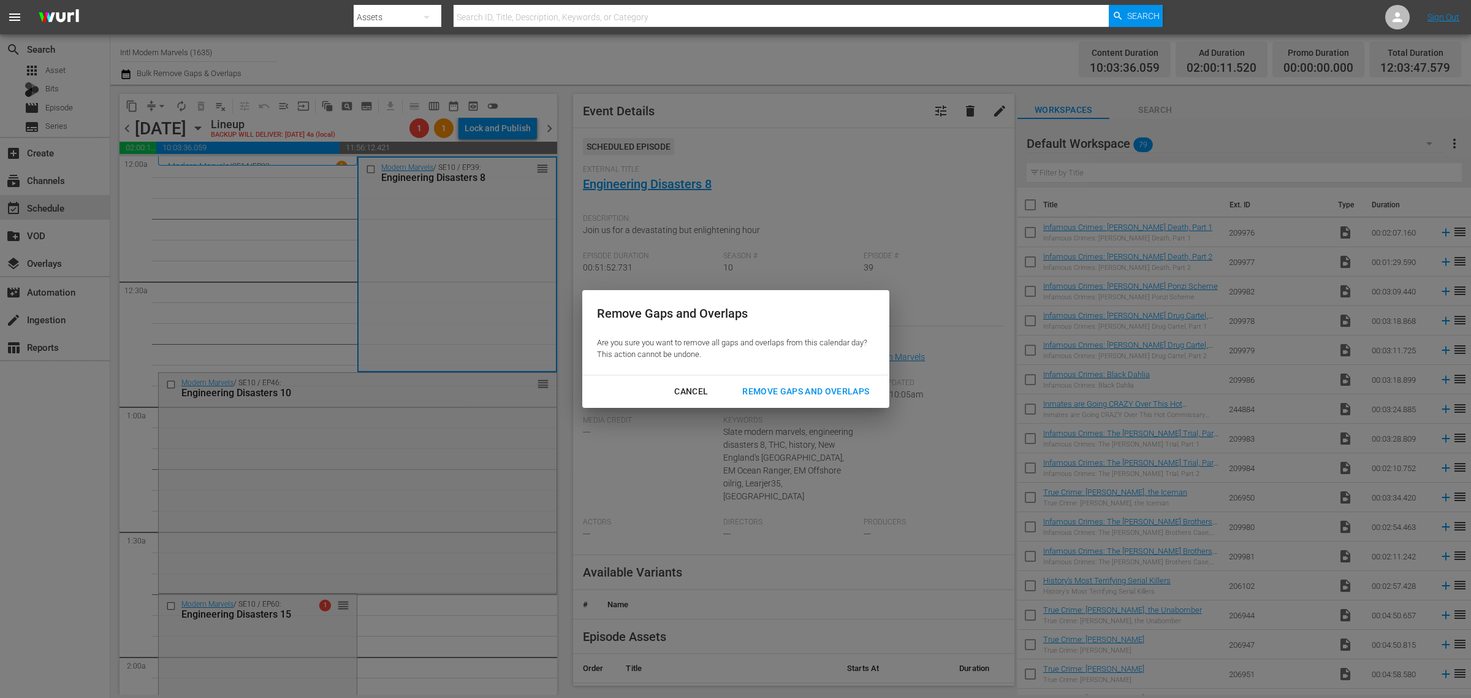
click at [786, 389] on div "Remove Gaps and Overlaps" at bounding box center [805, 391] width 146 height 15
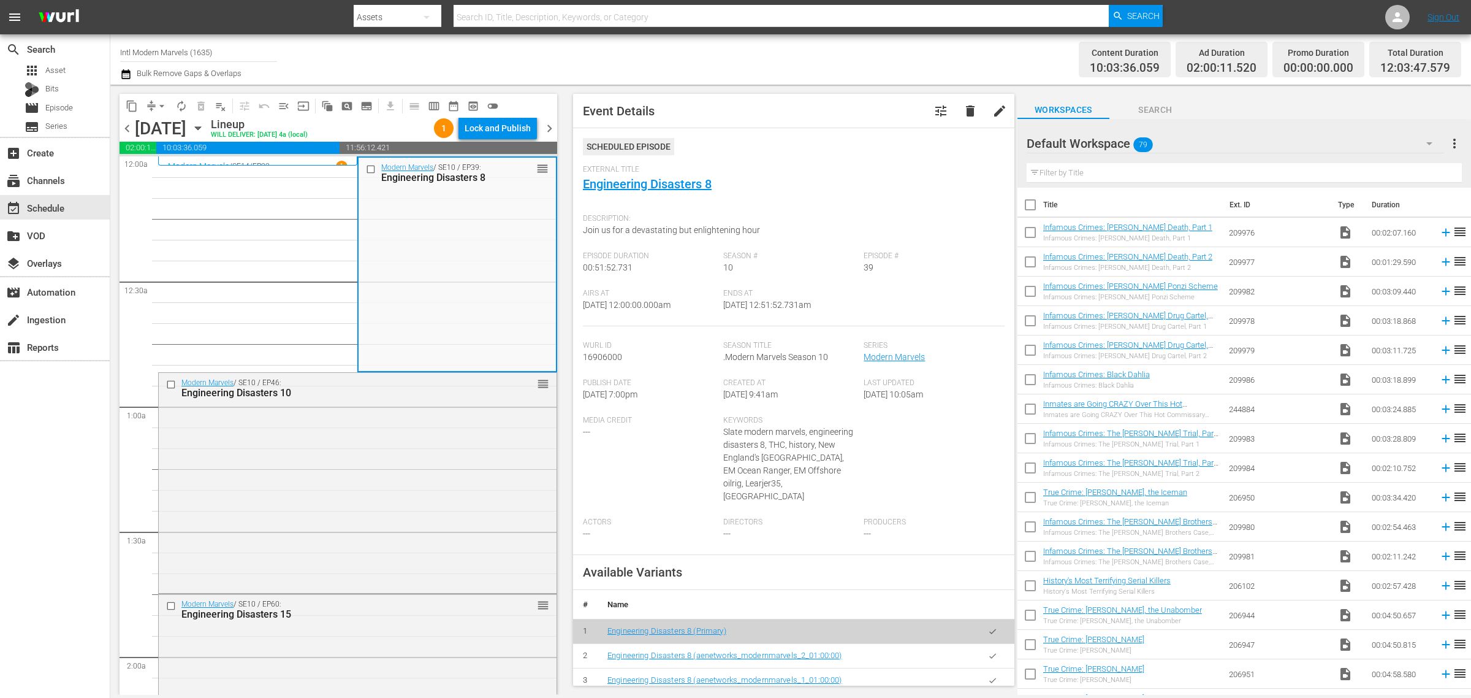
click at [704, 58] on div "Channel Title Intl Modern Marvels (1635) Bulk Remove Gaps & Overlaps" at bounding box center [485, 59] width 731 height 44
click at [740, 70] on div "Channel Title Intl Modern Marvels (1635) Bulk Remove Gaps & Overlaps" at bounding box center [485, 59] width 731 height 44
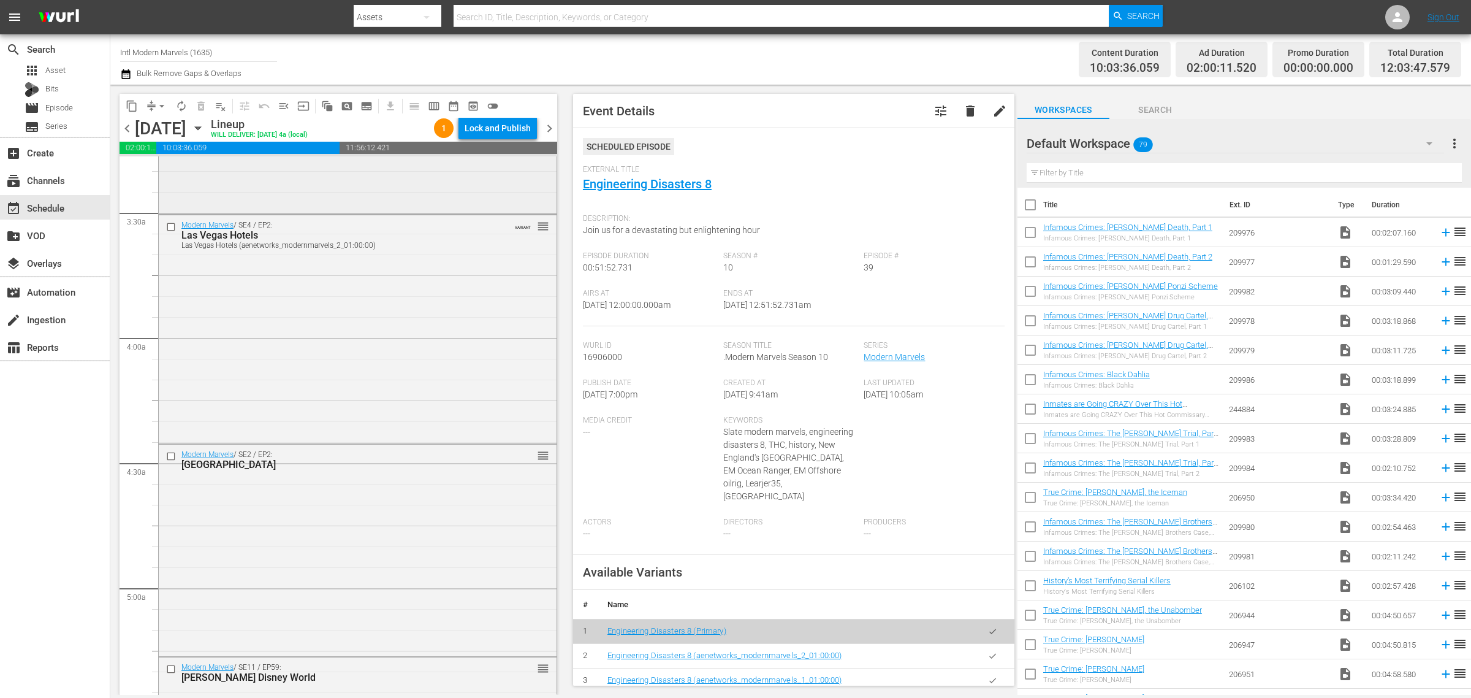
scroll to position [1073, 0]
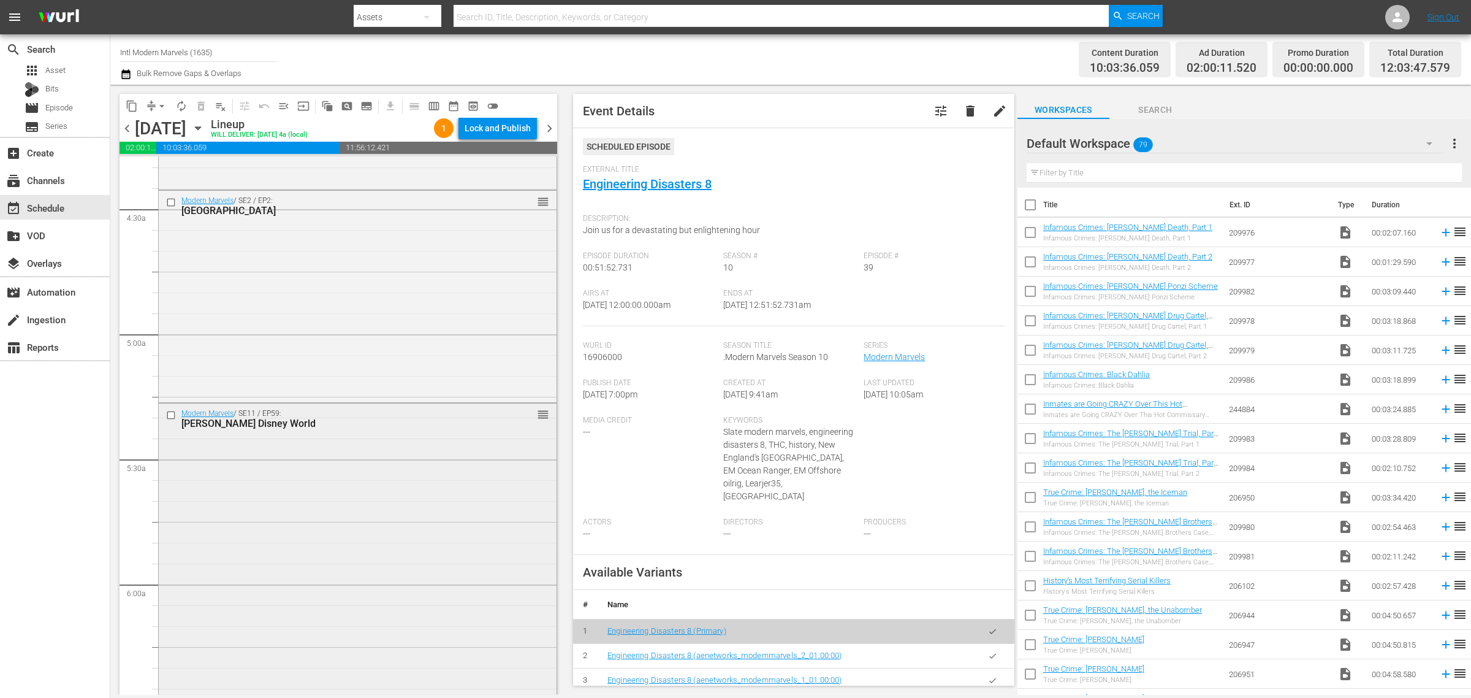
click at [291, 472] on div "Modern Marvels / SE11 / EP59: Walt Disney World reorder" at bounding box center [358, 615] width 398 height 424
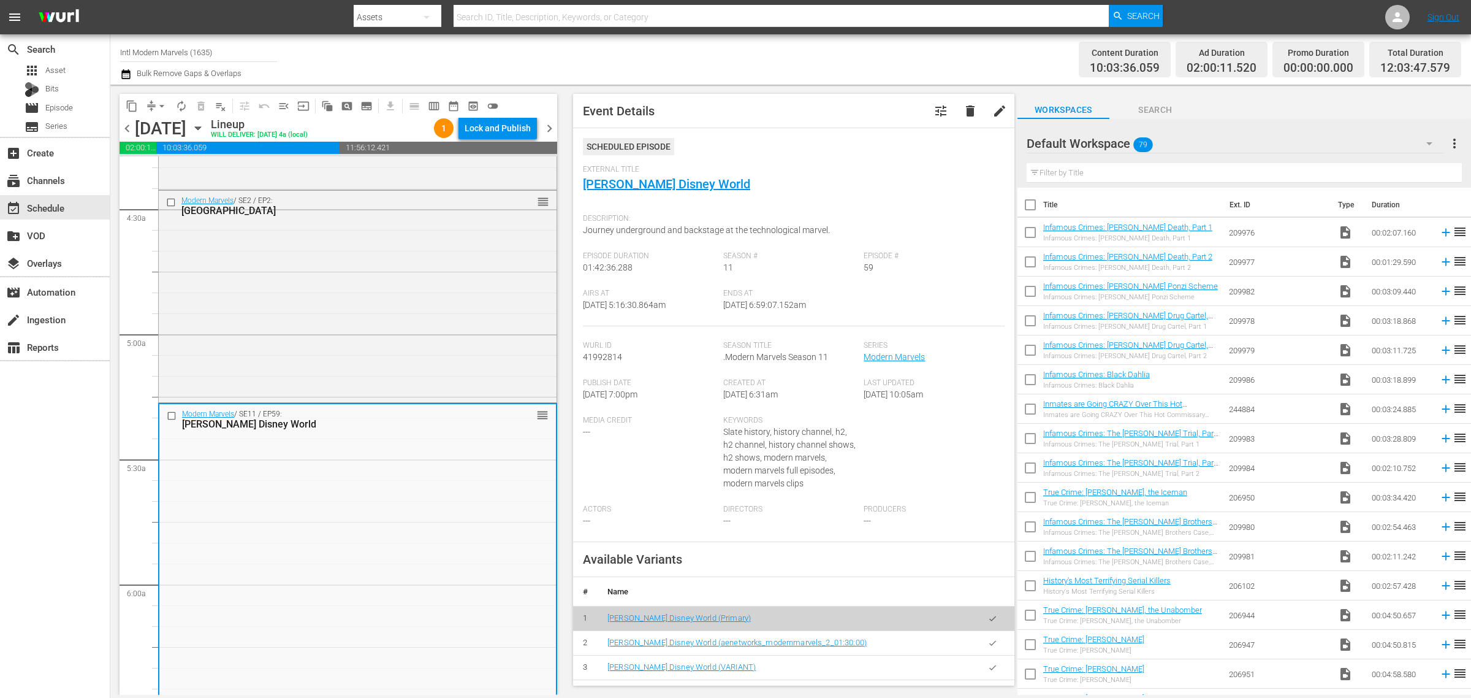
click at [673, 65] on div "Channel Title Intl Modern Marvels (1635) Bulk Remove Gaps & Overlaps" at bounding box center [485, 59] width 731 height 44
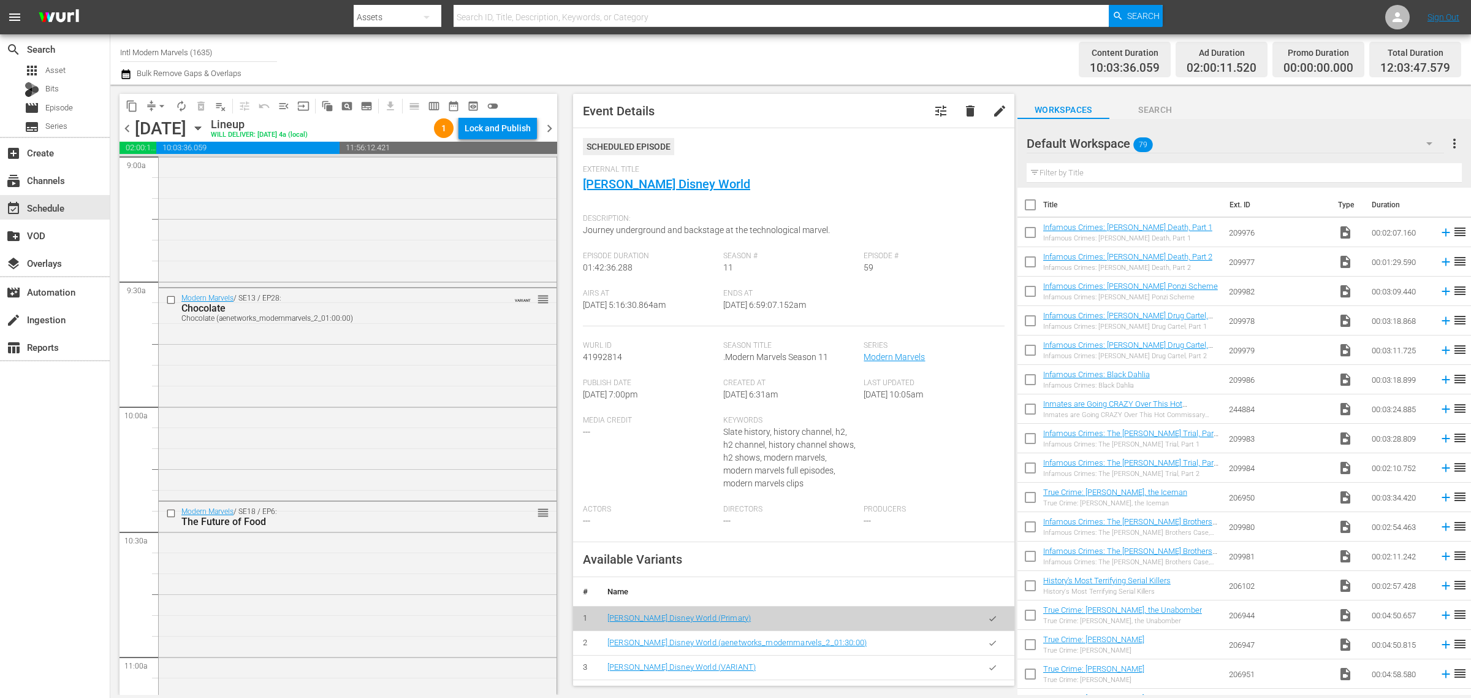
scroll to position [2299, 0]
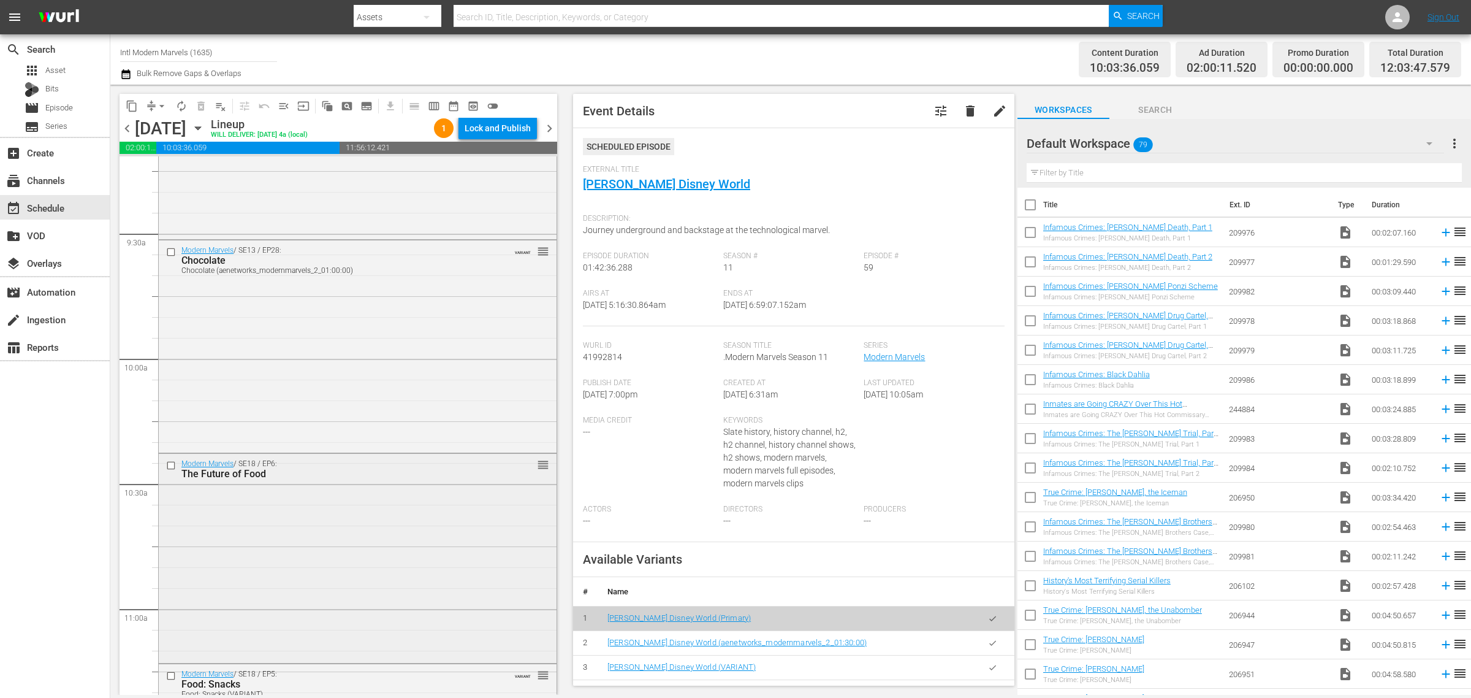
click at [340, 501] on div "Modern Marvels / SE18 / EP6: The Future of Food reorder" at bounding box center [358, 557] width 398 height 207
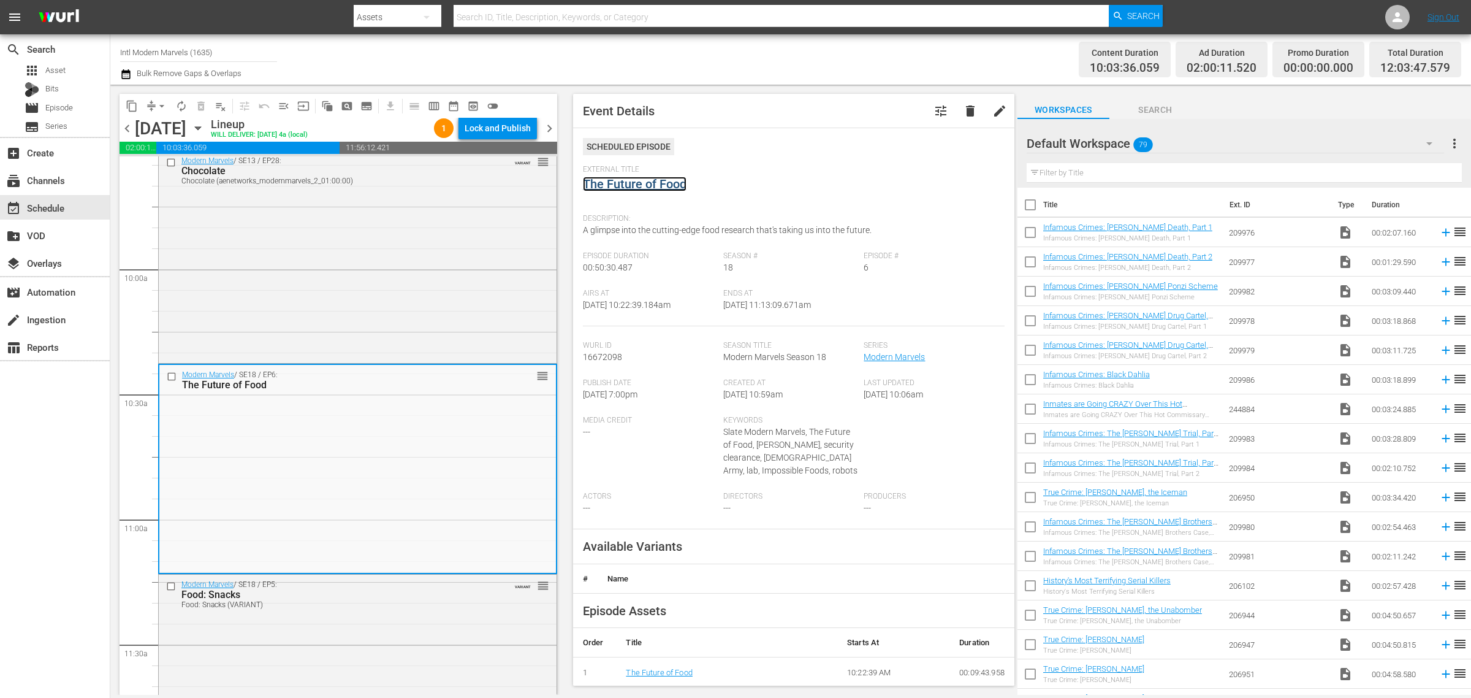
scroll to position [2911, 0]
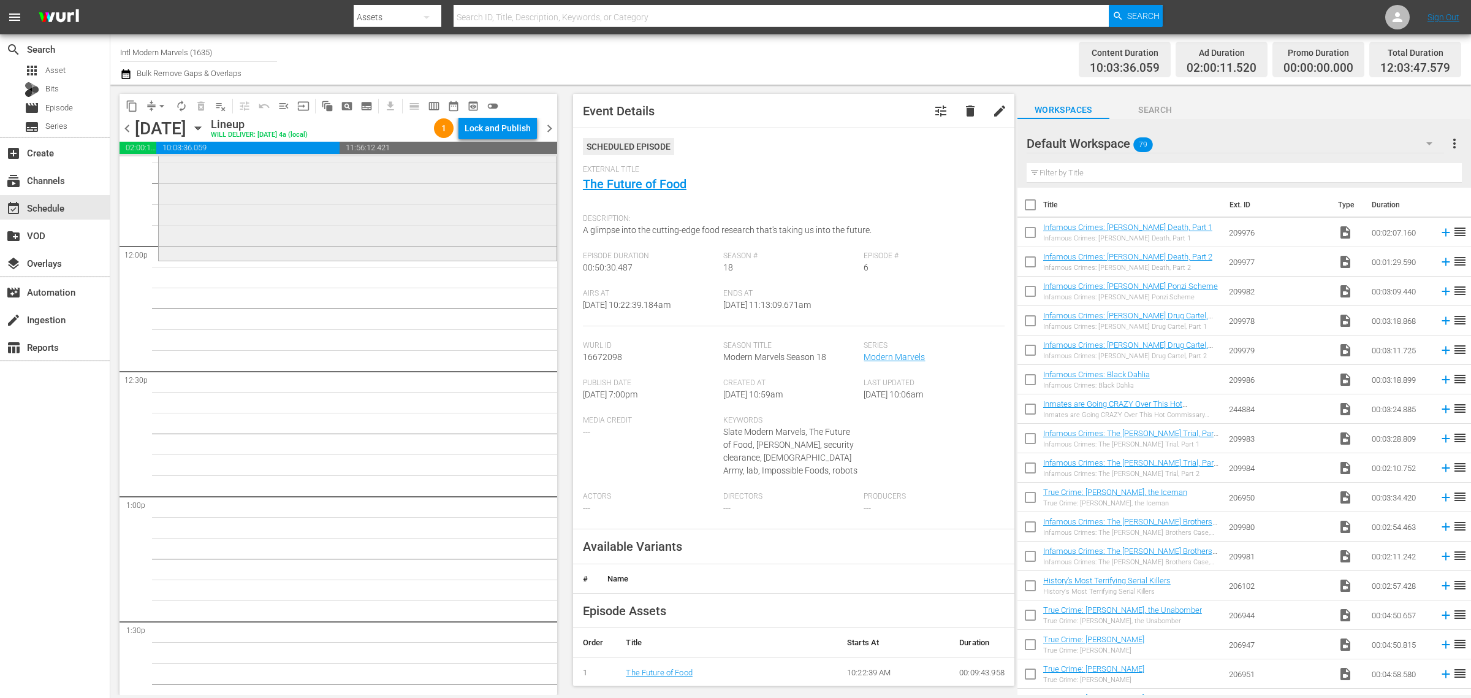
click at [333, 230] on div "Modern Marvels / SE18 / EP5: Food: Snacks Food: Snacks (VARIANT) VARIANT reorder" at bounding box center [358, 154] width 398 height 207
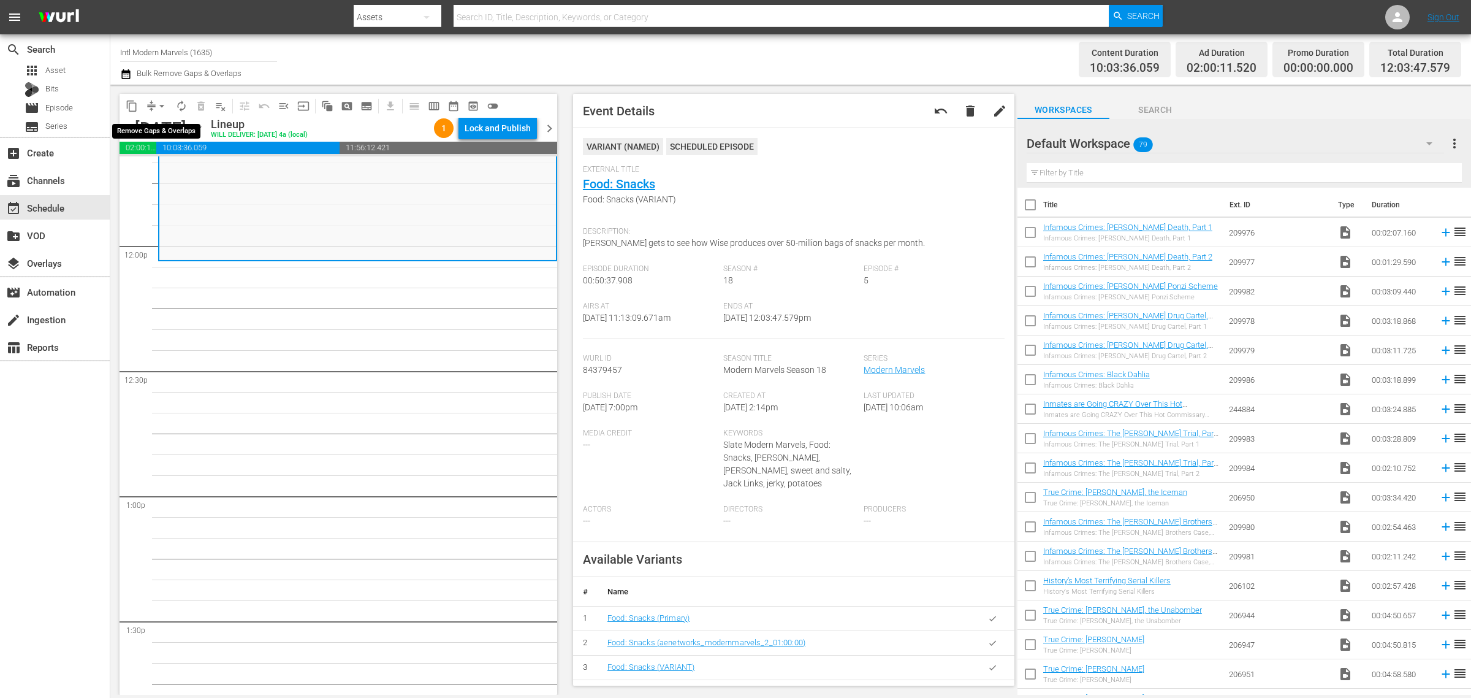
click at [159, 105] on span "arrow_drop_down" at bounding box center [162, 106] width 12 height 12
click at [166, 124] on li "Align to Midnight" at bounding box center [162, 130] width 129 height 20
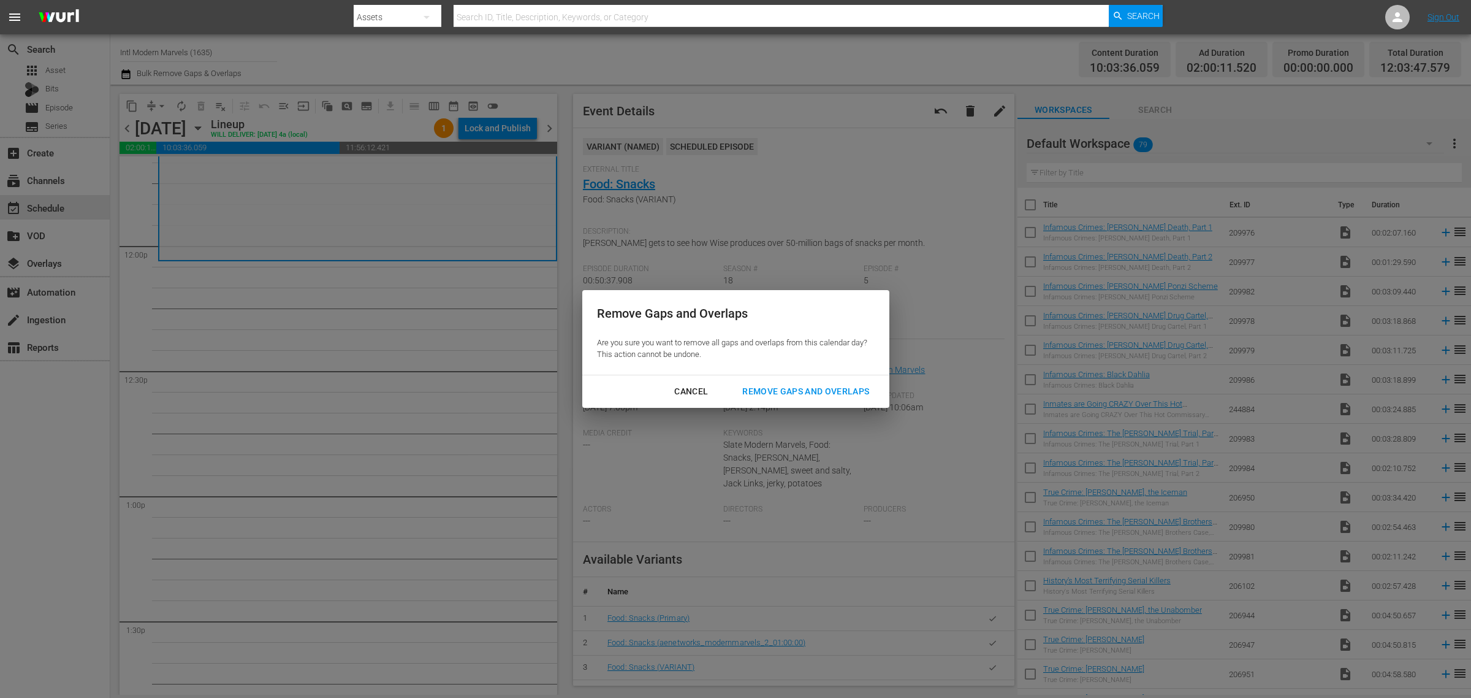
click at [786, 387] on div "Remove Gaps and Overlaps" at bounding box center [805, 391] width 146 height 15
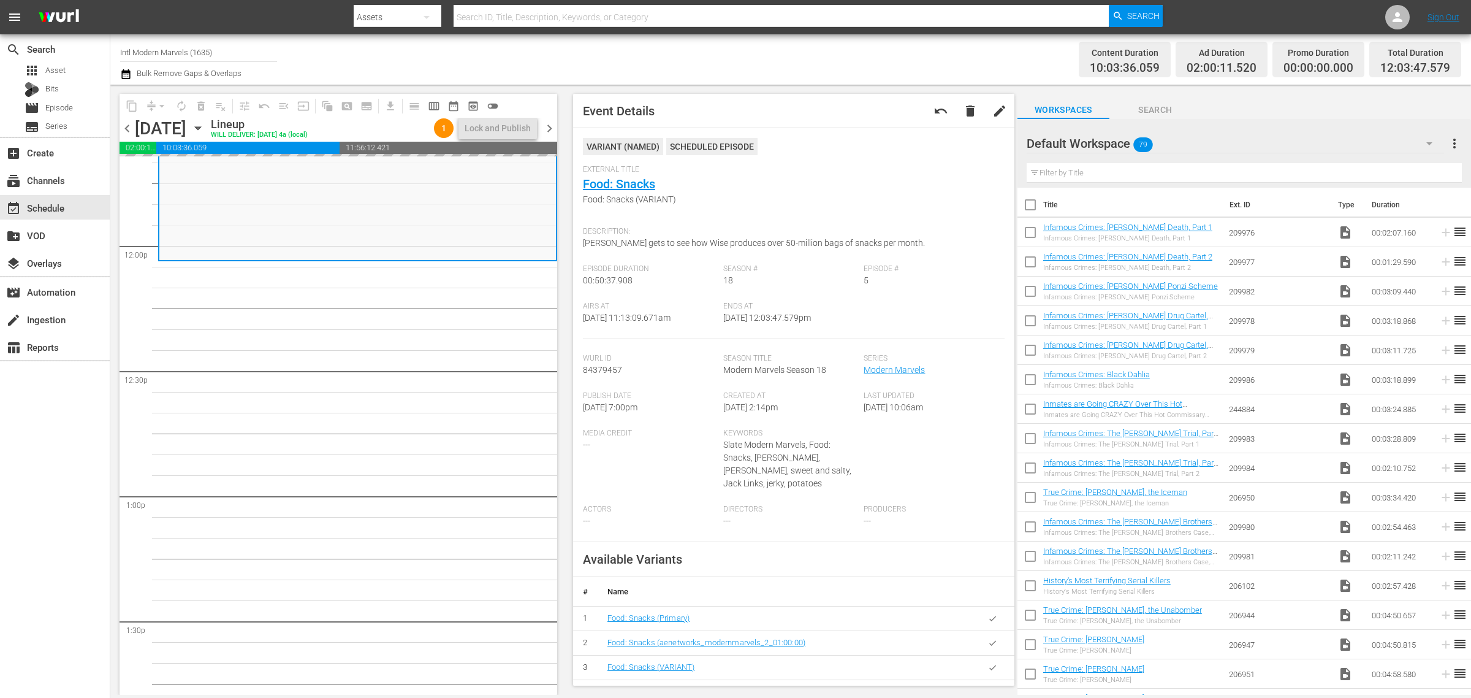
click at [515, 47] on div "Channel Title Intl Modern Marvels (1635) Bulk Remove Gaps & Overlaps" at bounding box center [485, 59] width 731 height 44
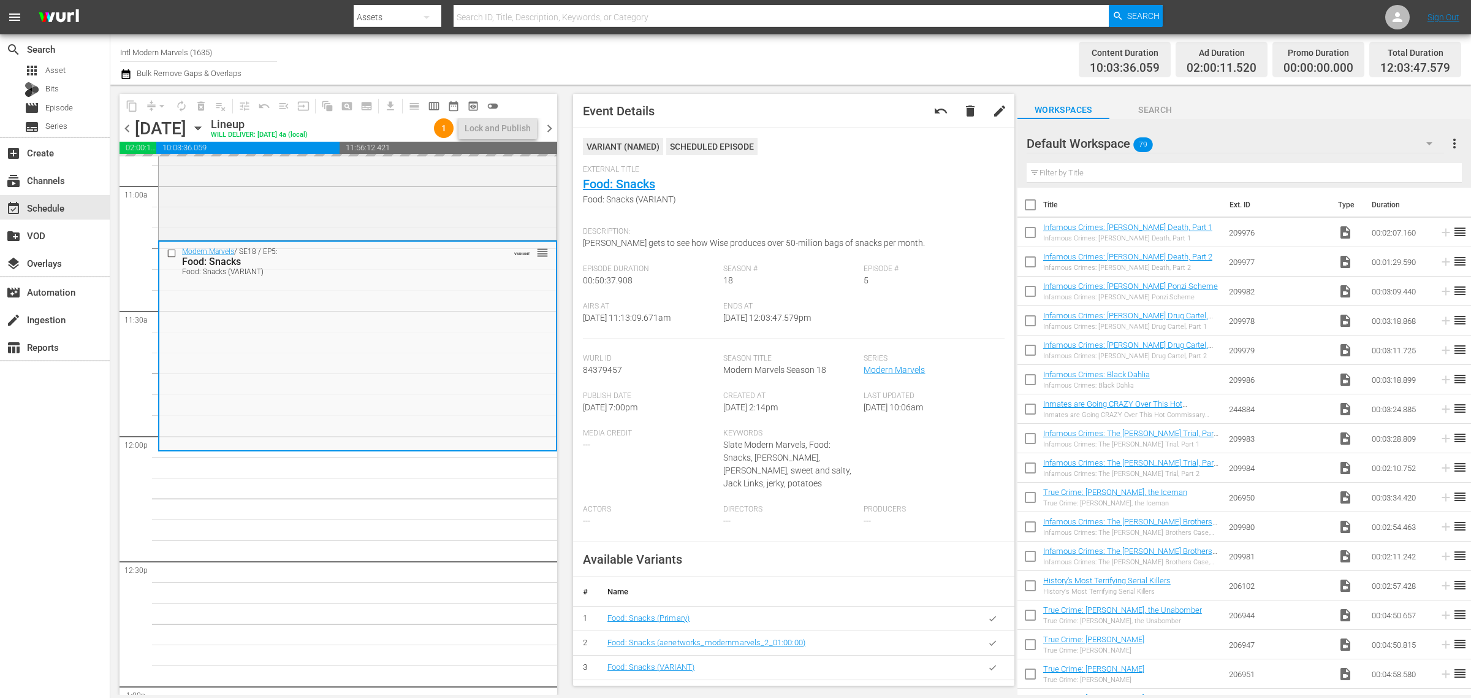
scroll to position [2605, 0]
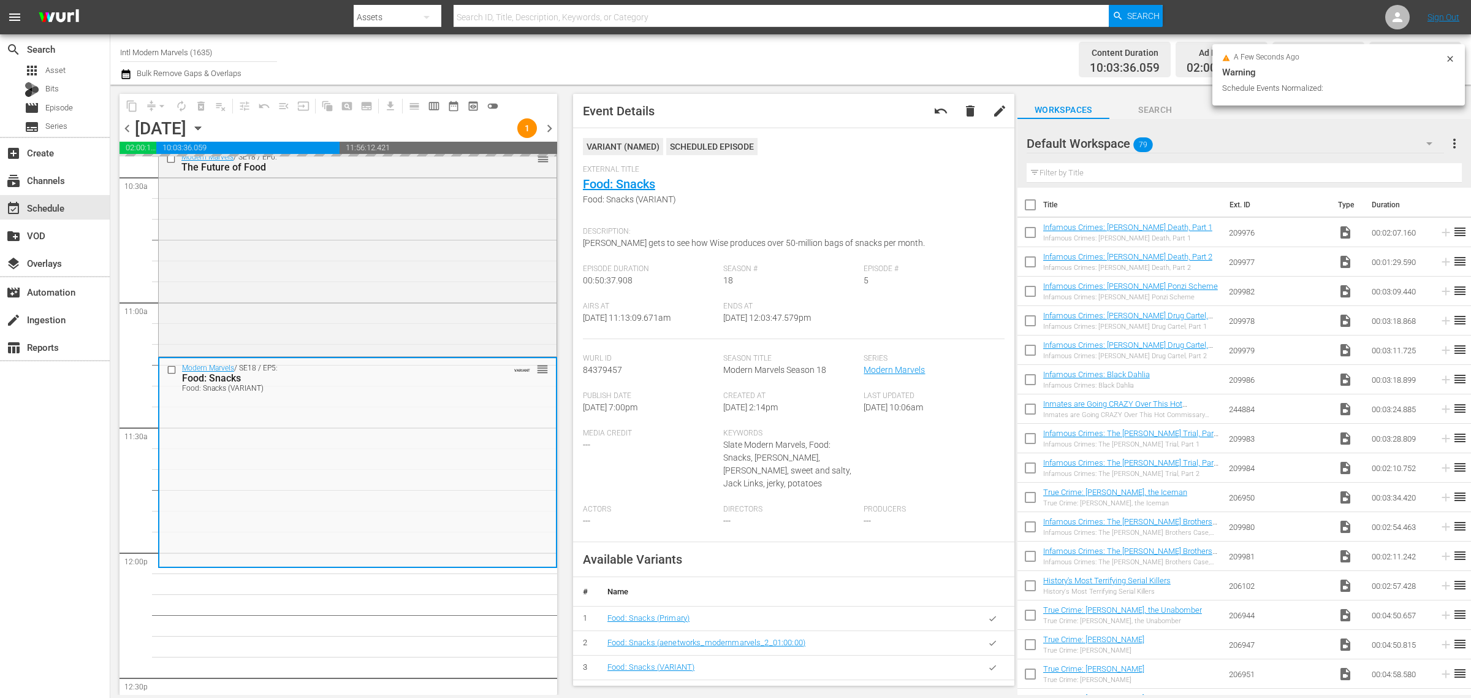
click at [682, 49] on div "Channel Title Intl Modern Marvels (1635) Bulk Remove Gaps & Overlaps" at bounding box center [485, 59] width 731 height 44
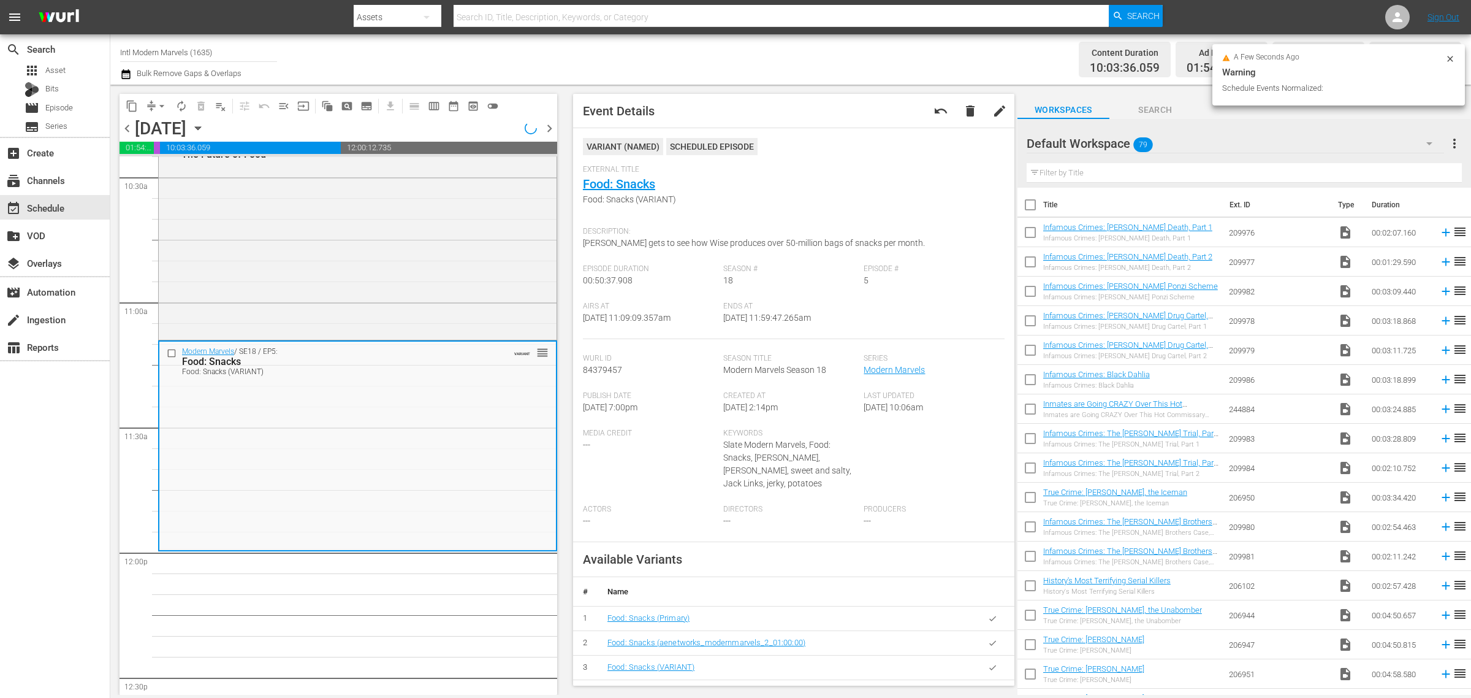
scroll to position [2604, 0]
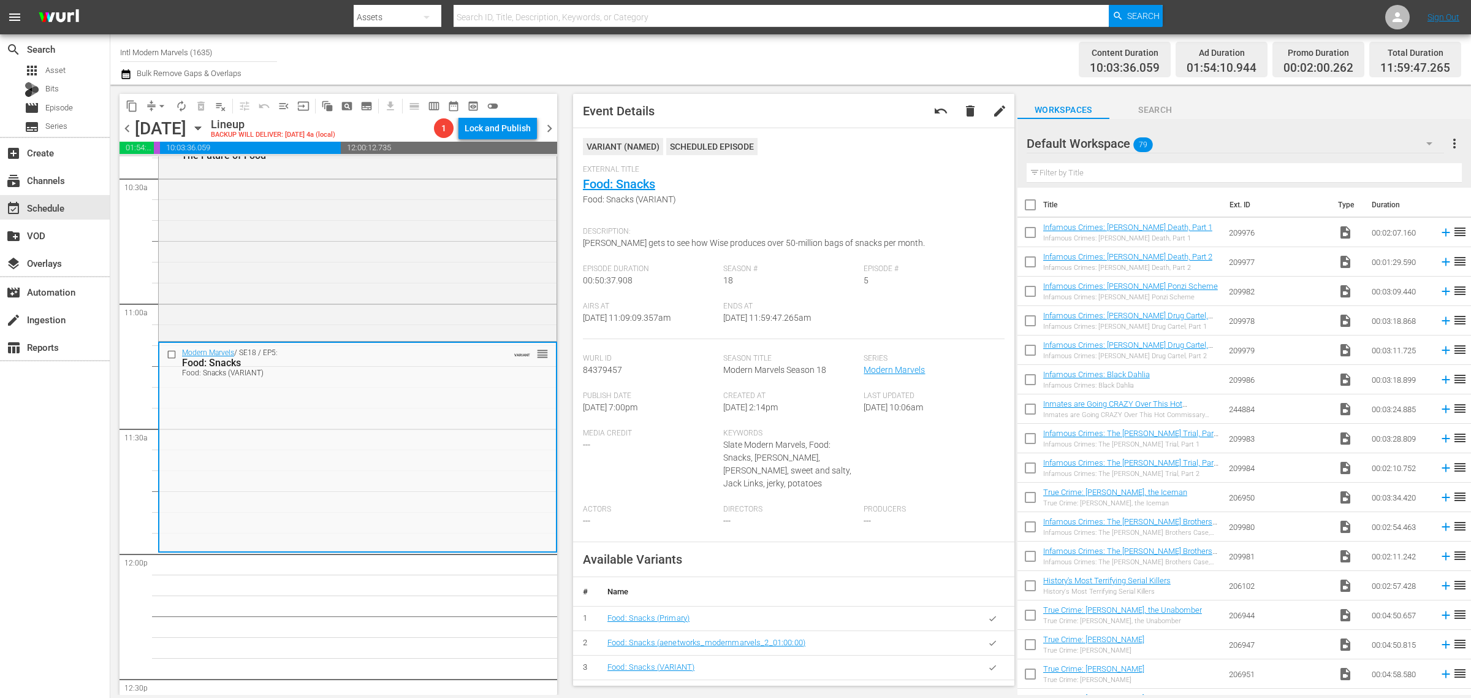
click at [696, 62] on div "Channel Title Intl Modern Marvels (1635) Bulk Remove Gaps & Overlaps" at bounding box center [485, 59] width 731 height 44
click at [164, 104] on span "arrow_drop_down" at bounding box center [162, 106] width 12 height 12
click at [170, 129] on li "Align to Midnight" at bounding box center [162, 130] width 129 height 20
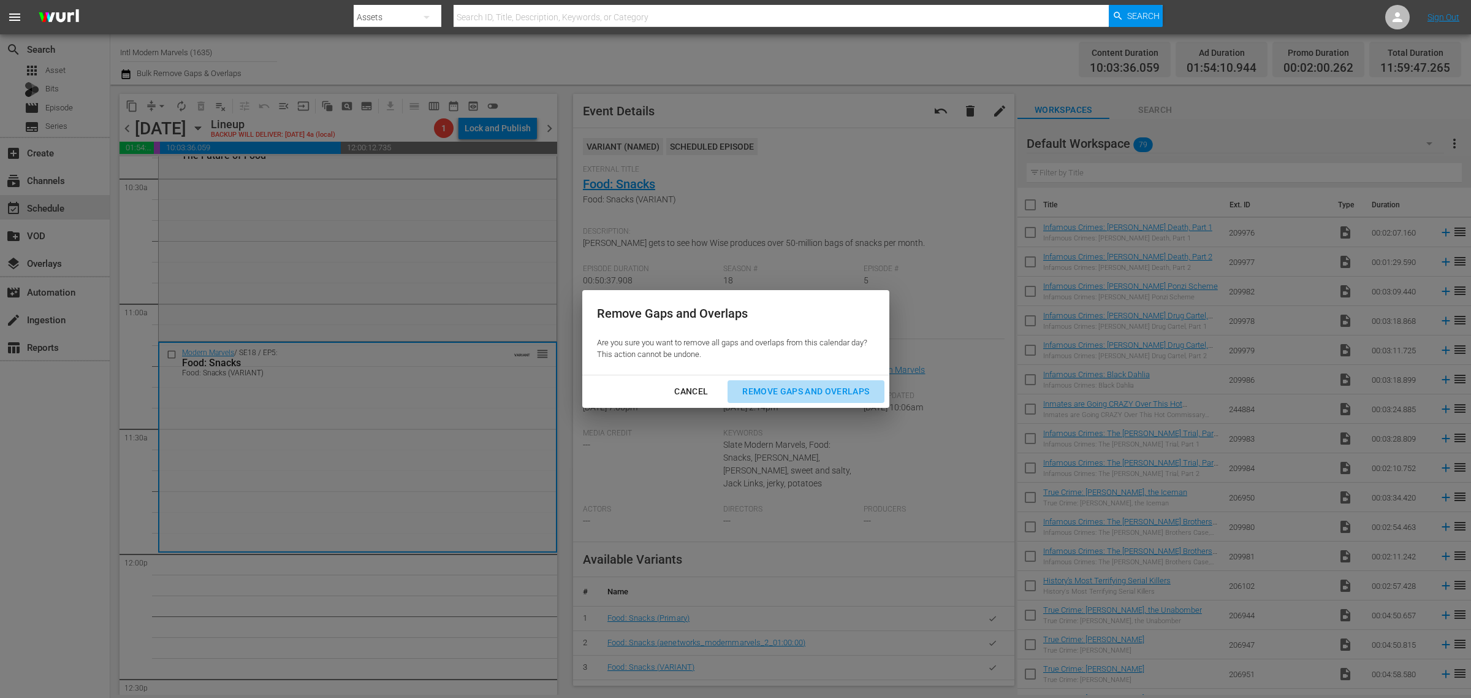
click at [828, 384] on div "Remove Gaps and Overlaps" at bounding box center [805, 391] width 146 height 15
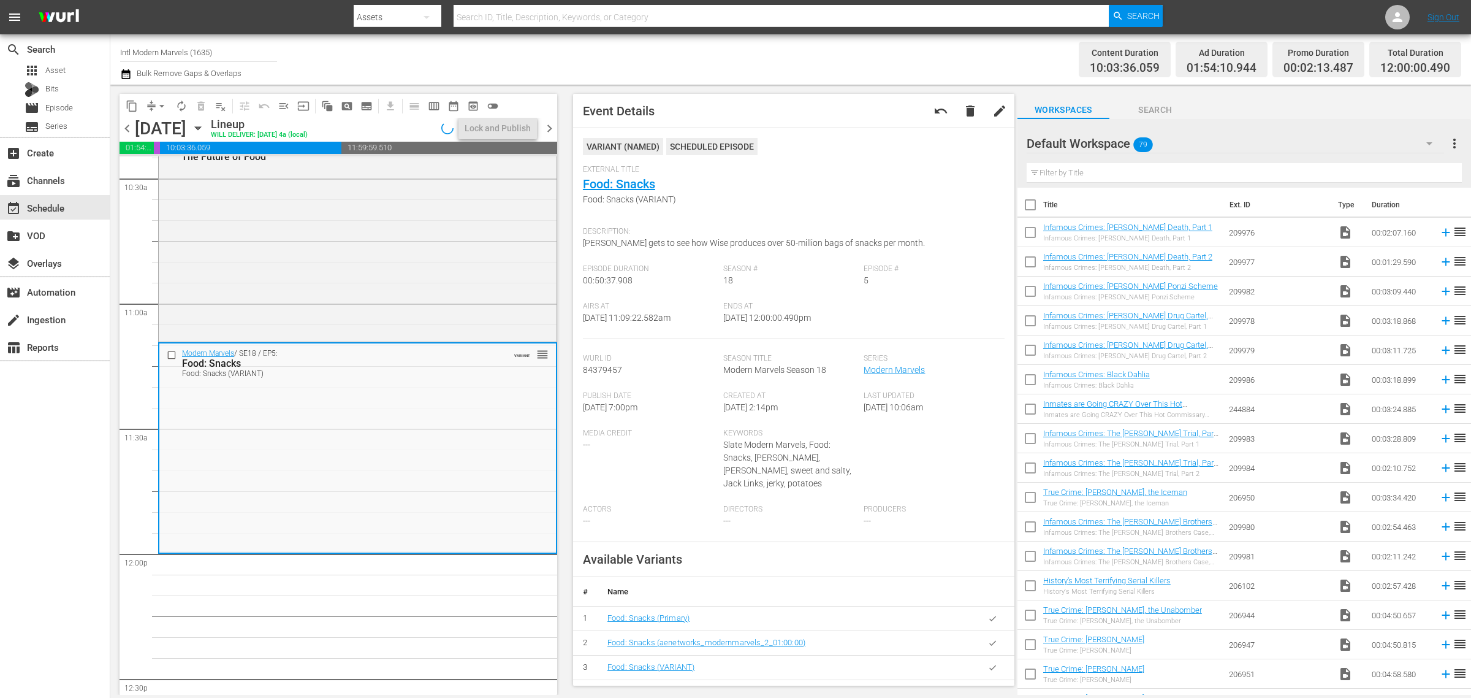
scroll to position [2625, 0]
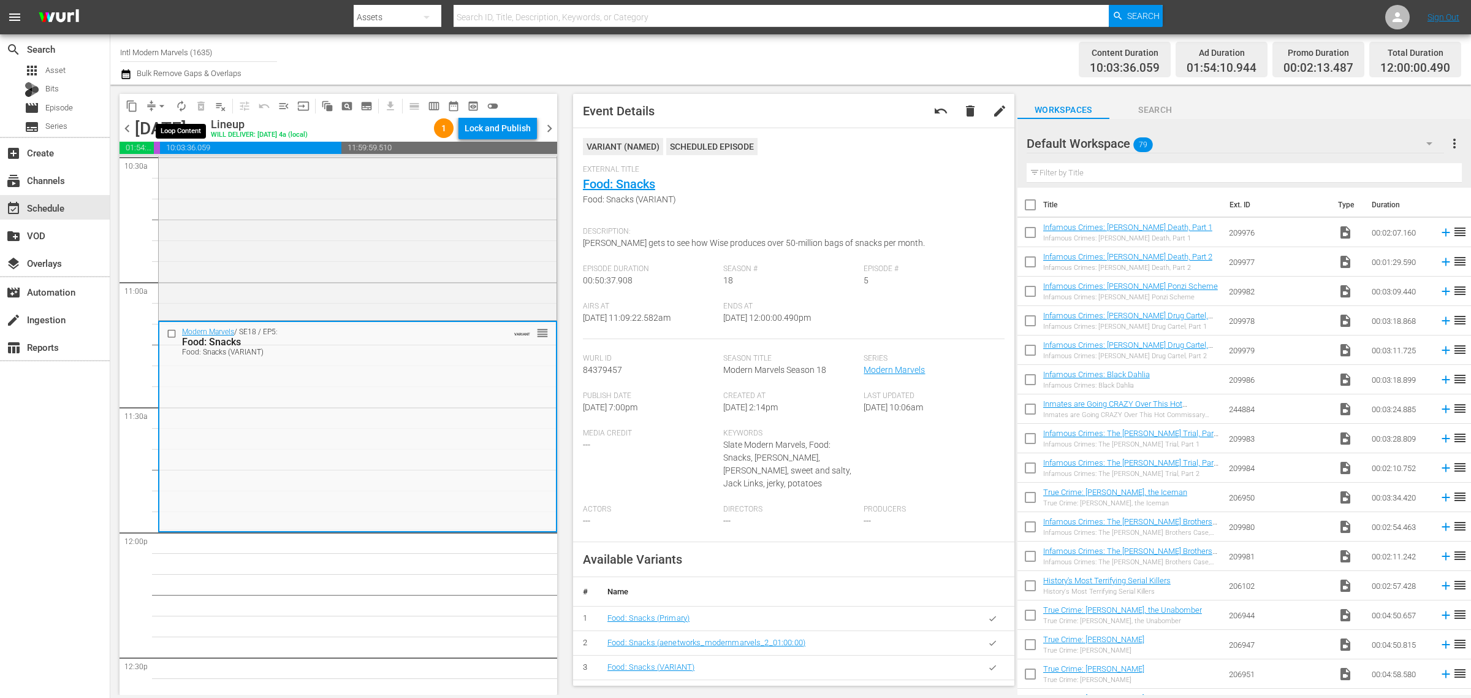
click at [179, 105] on span "autorenew_outlined" at bounding box center [181, 106] width 12 height 12
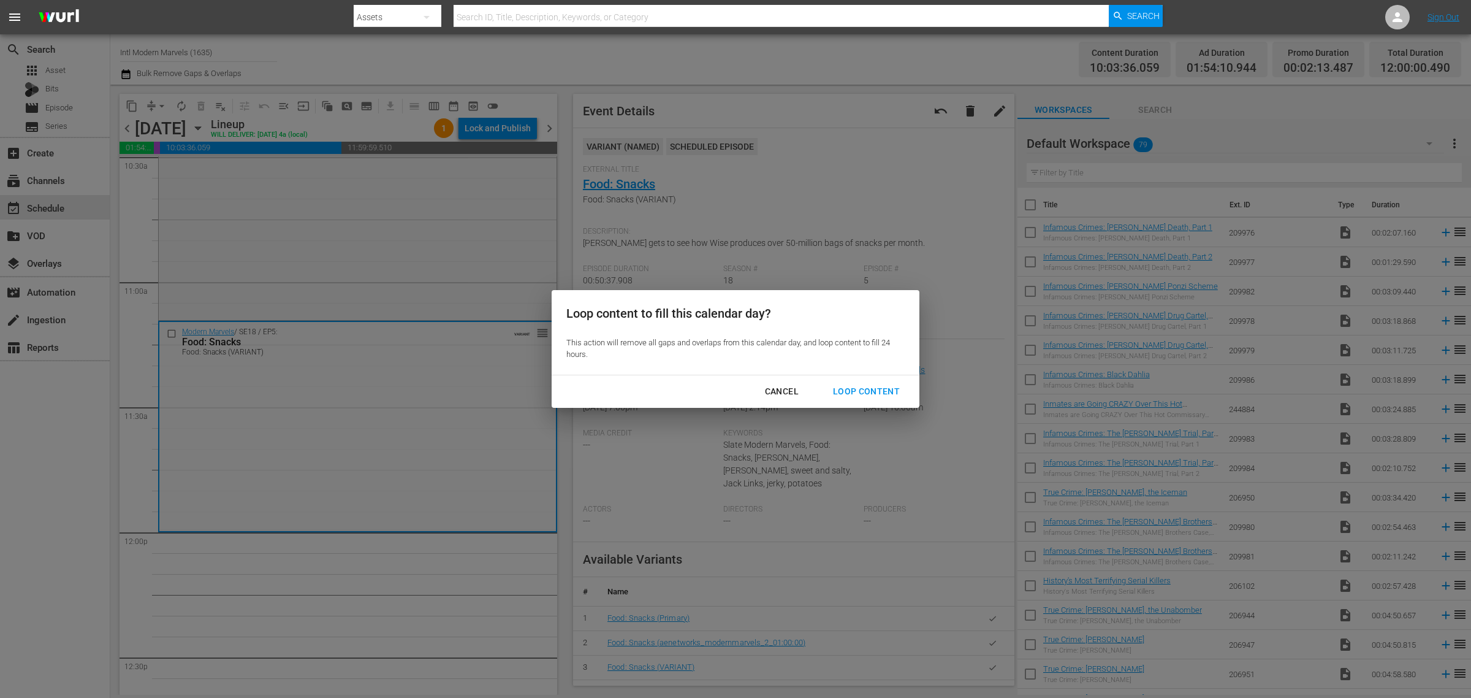
click at [864, 395] on div "Loop Content" at bounding box center [866, 391] width 86 height 15
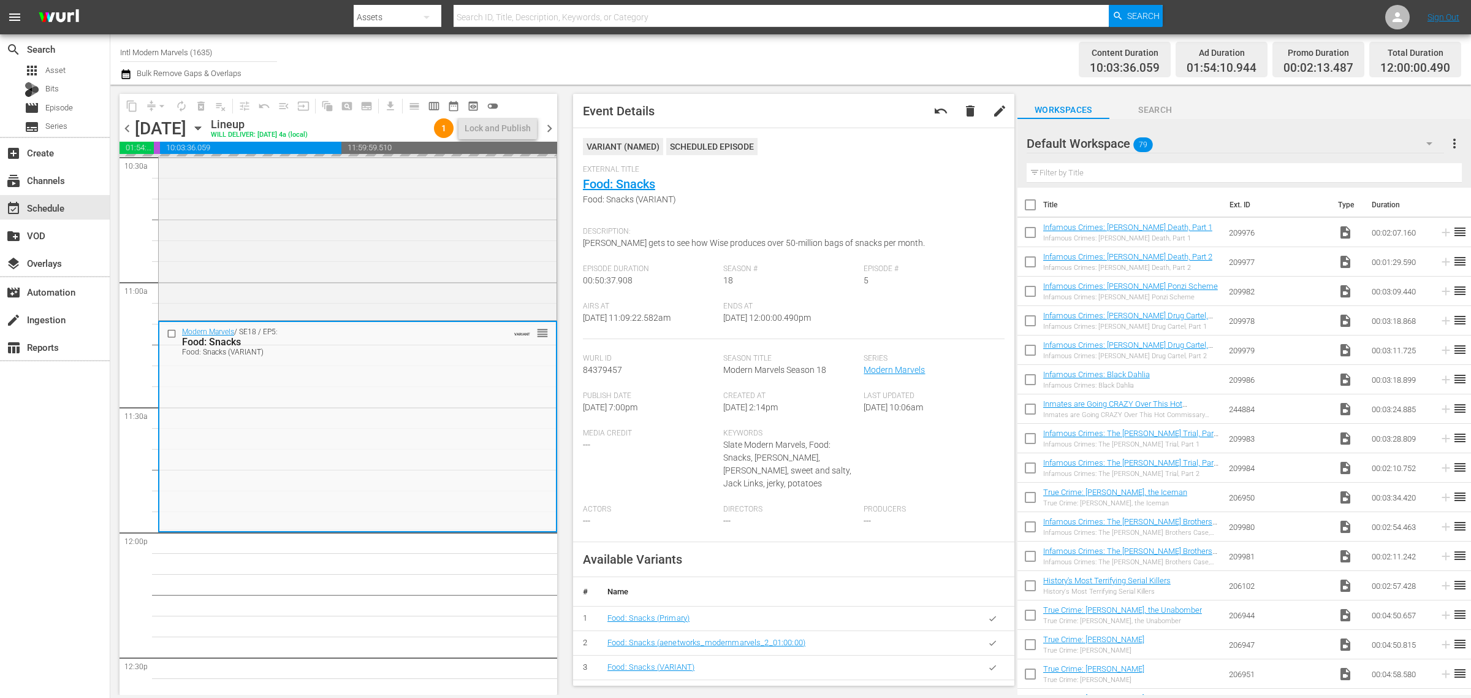
click at [788, 48] on div "Channel Title Intl Modern Marvels (1635) Bulk Remove Gaps & Overlaps" at bounding box center [485, 59] width 731 height 44
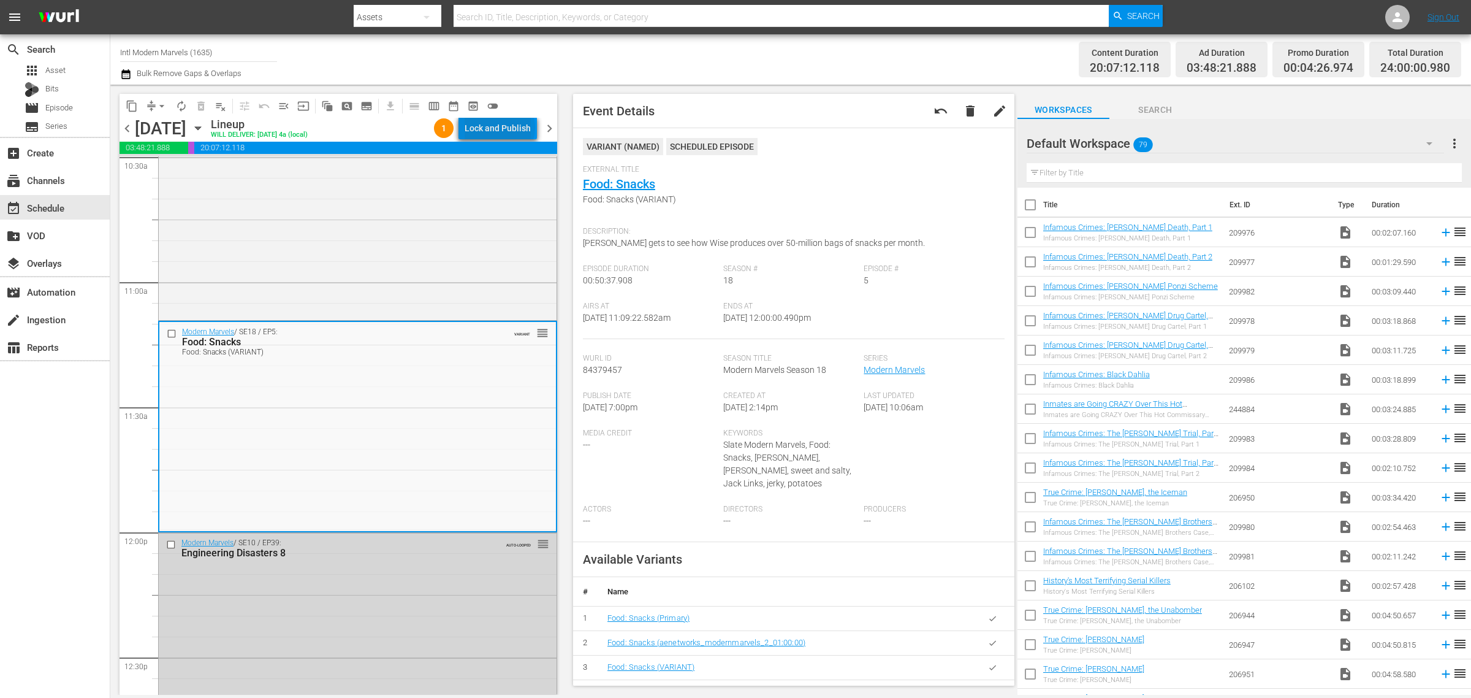
click at [503, 127] on div "Lock and Publish" at bounding box center [498, 128] width 66 height 22
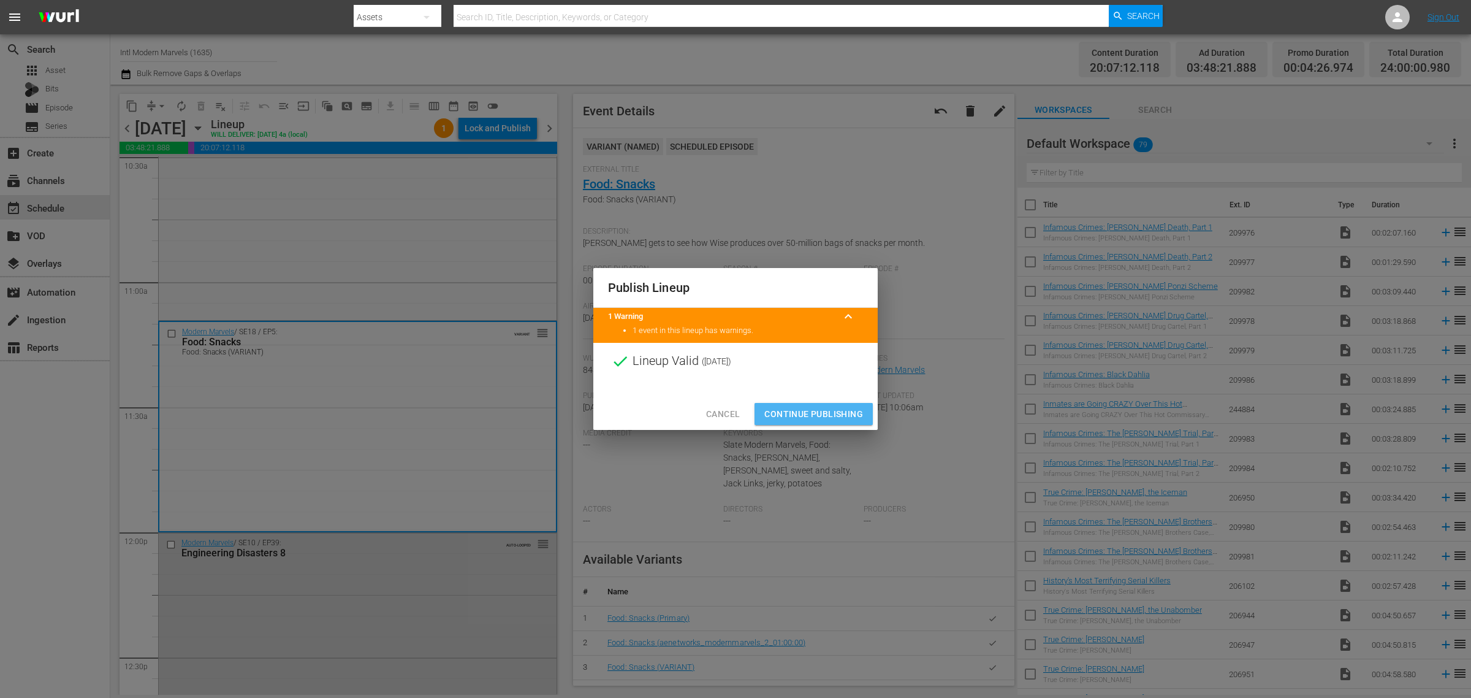
click at [837, 419] on span "Continue Publishing" at bounding box center [813, 413] width 99 height 15
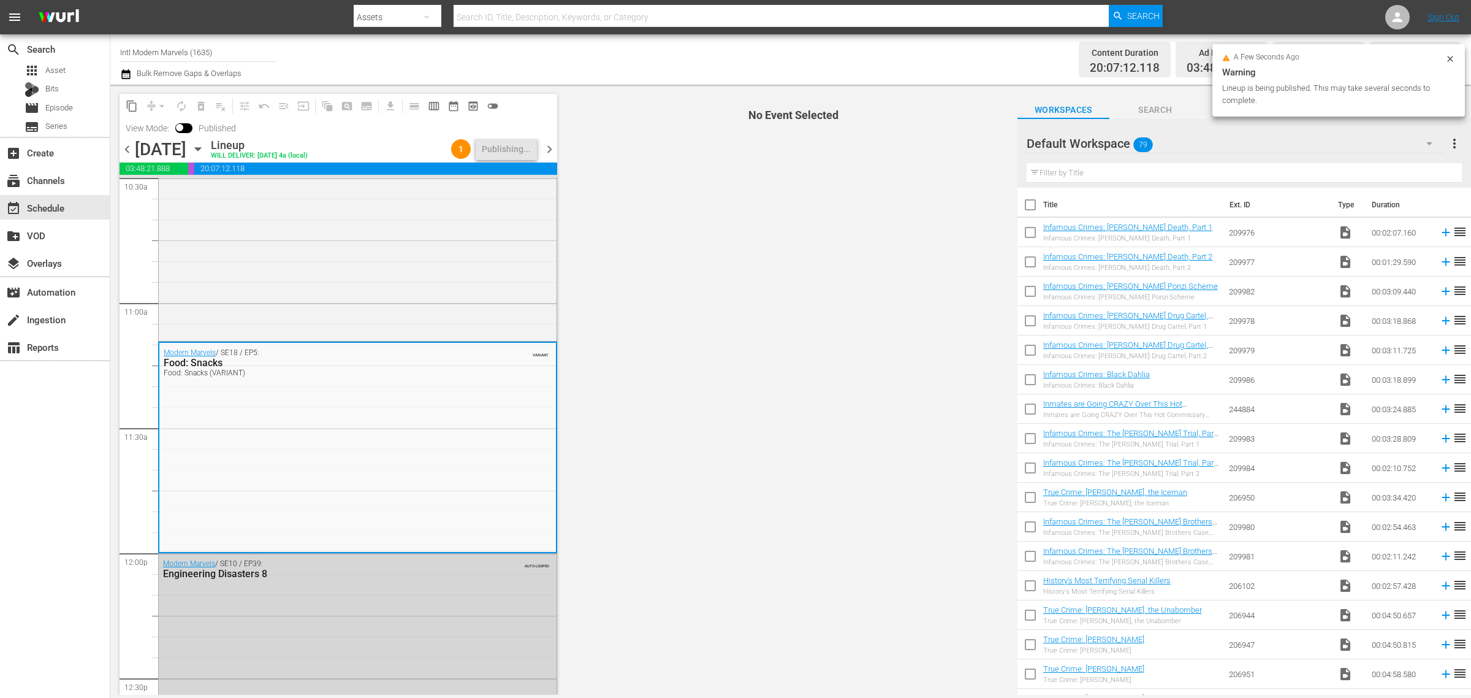
click at [702, 57] on div "Channel Title Intl Modern Marvels (1635) Bulk Remove Gaps & Overlaps" at bounding box center [485, 59] width 731 height 44
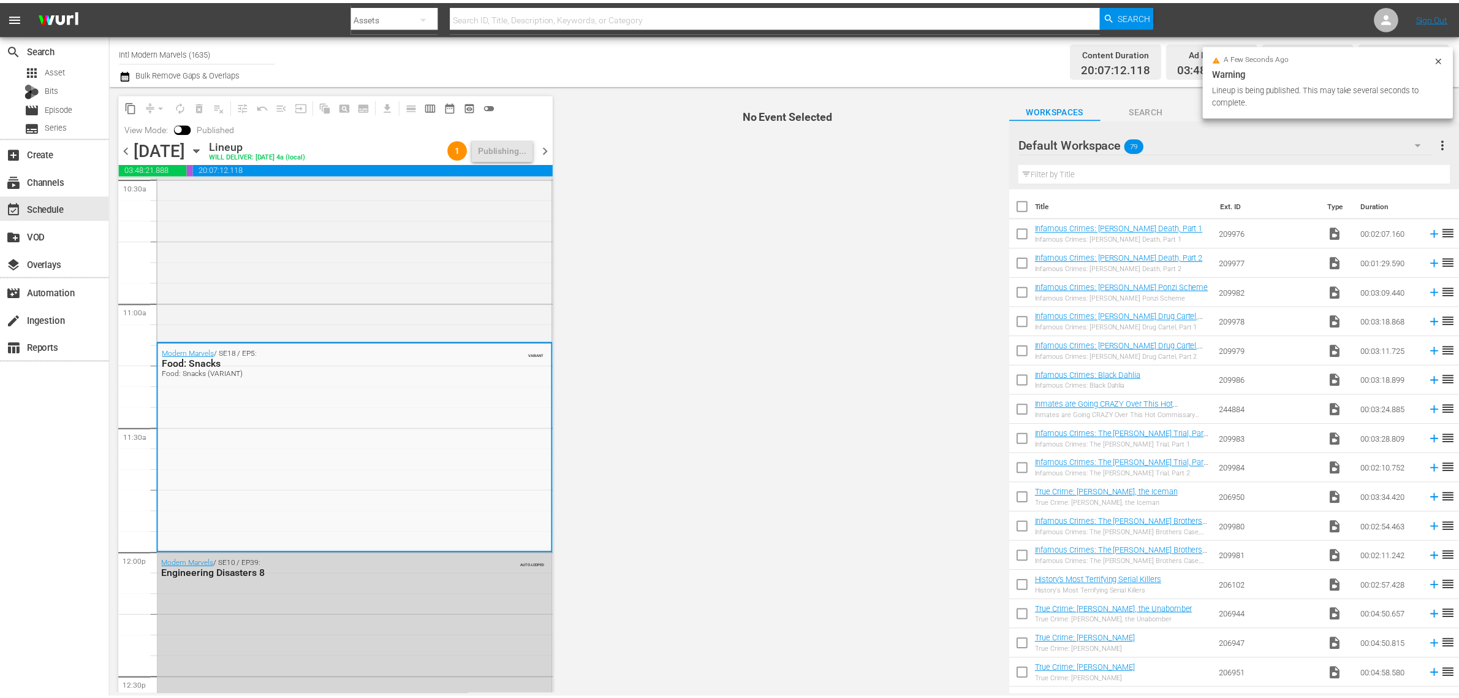
scroll to position [0, 0]
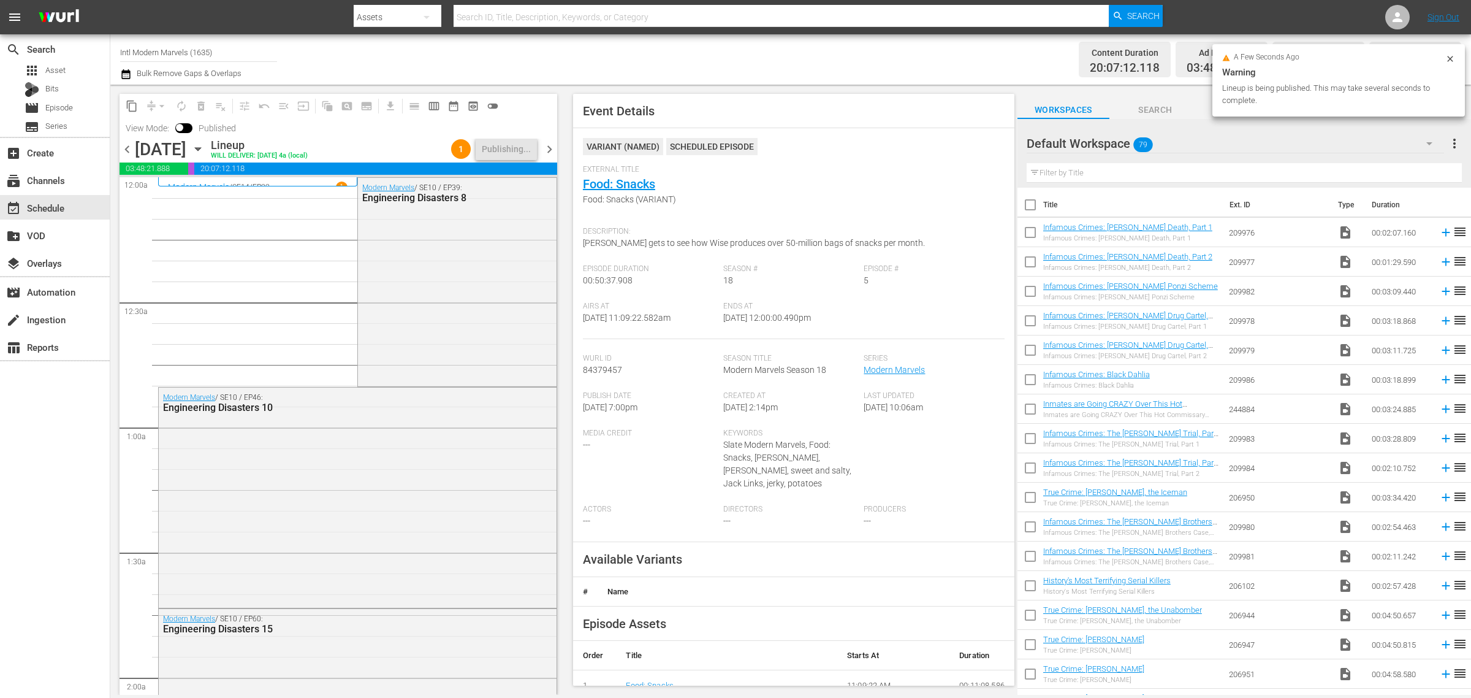
click at [688, 44] on div "Channel Title Intl Modern Marvels (1635) Bulk Remove Gaps & Overlaps" at bounding box center [485, 59] width 731 height 44
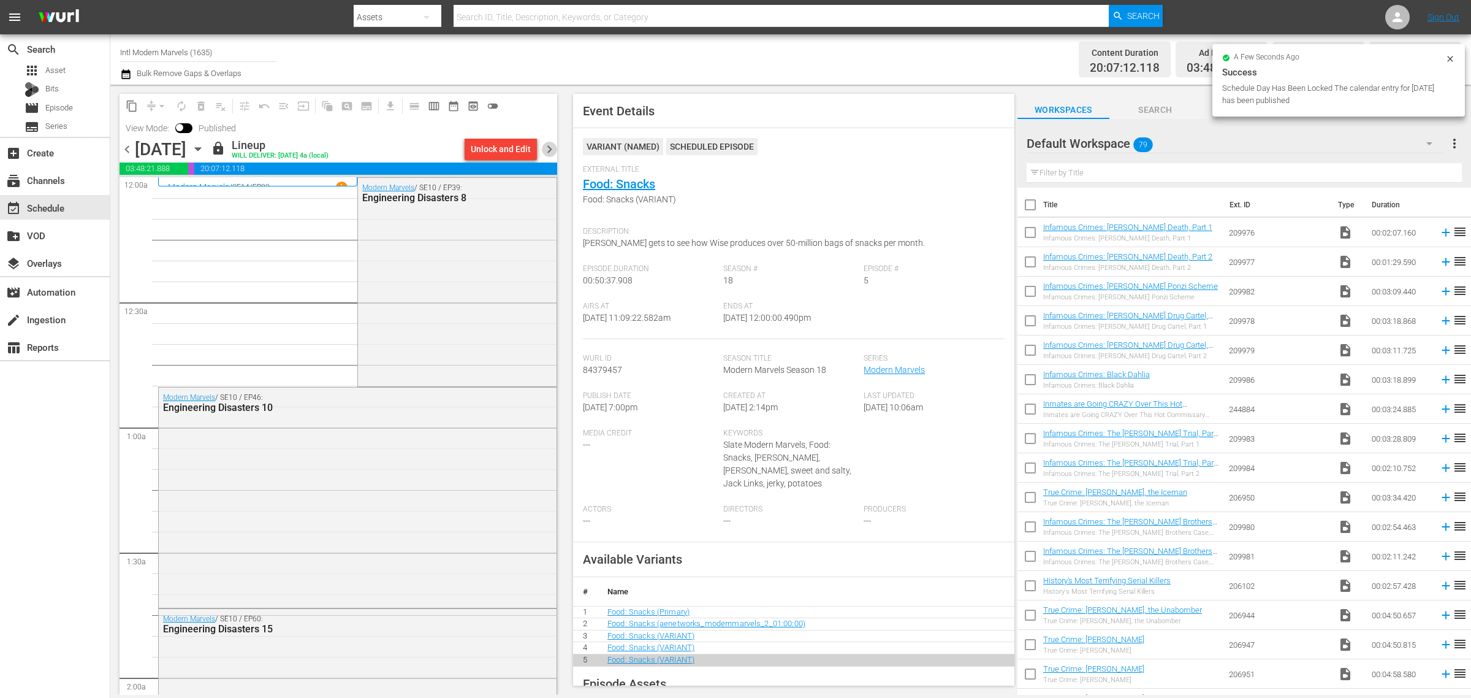
click at [550, 149] on span "chevron_right" at bounding box center [549, 149] width 15 height 15
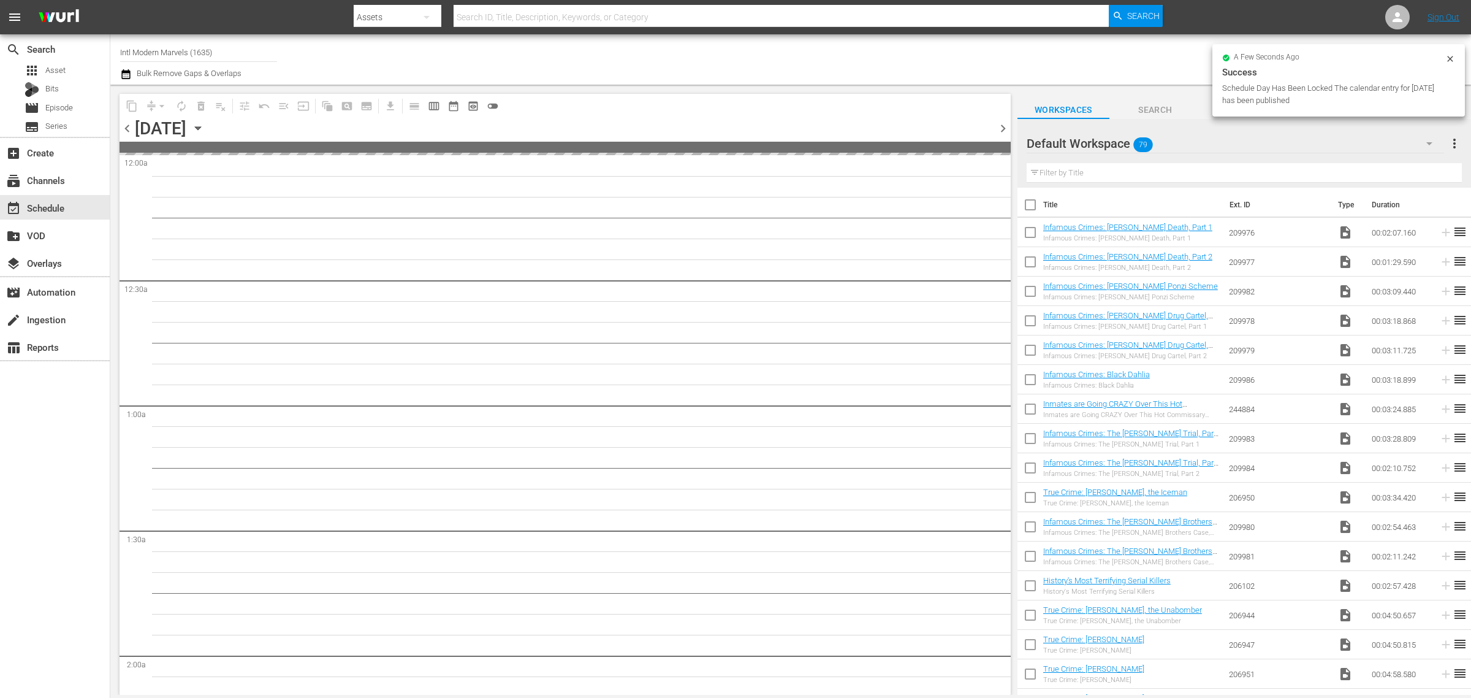
click at [593, 50] on div "Channel Title Intl Modern Marvels (1635) Bulk Remove Gaps & Overlaps" at bounding box center [485, 59] width 731 height 44
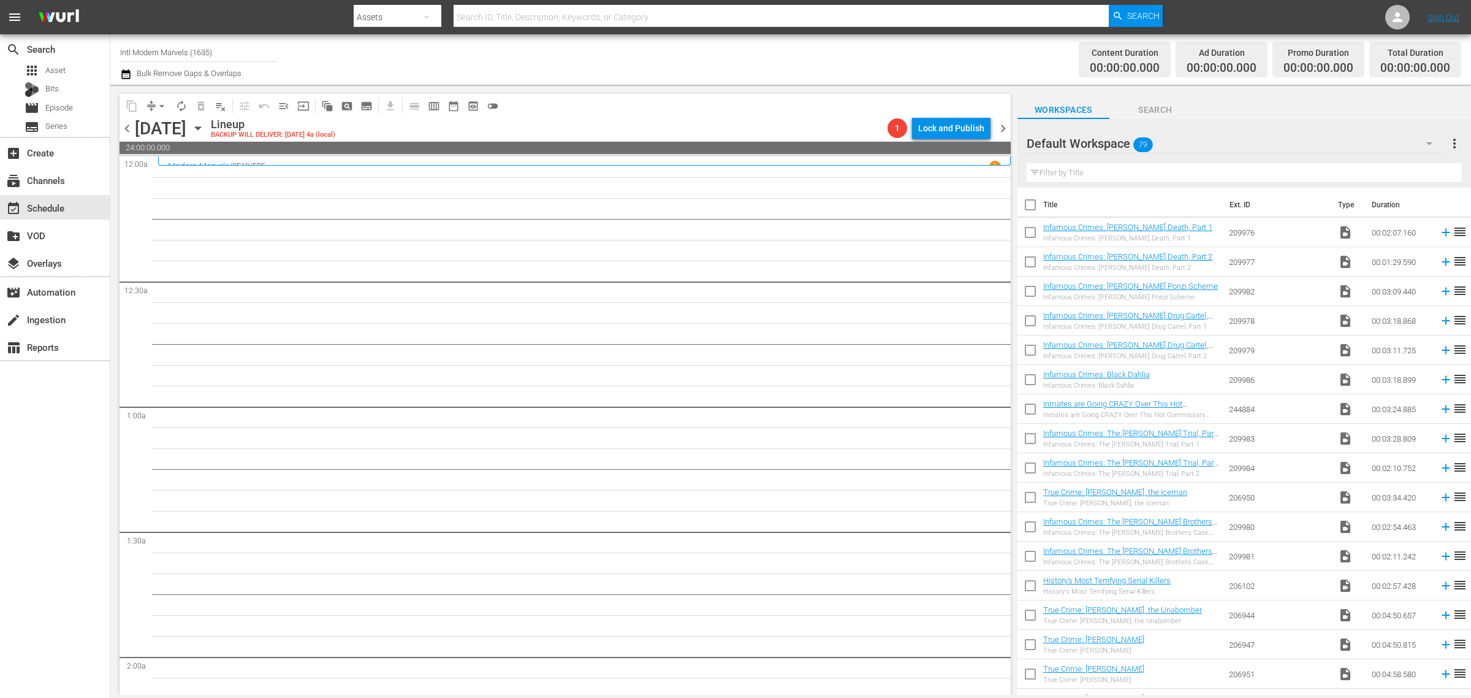
click at [641, 56] on div "Channel Title Intl Modern Marvels (1635) Bulk Remove Gaps & Overlaps" at bounding box center [485, 59] width 731 height 44
drag, startPoint x: 108, startPoint y: 54, endPoint x: -276, endPoint y: -32, distance: 393.3
click at [0, 0] on html "menu Search By Assets Search ID, Title, Description, Keywords, or Category Sear…" at bounding box center [735, 349] width 1471 height 698
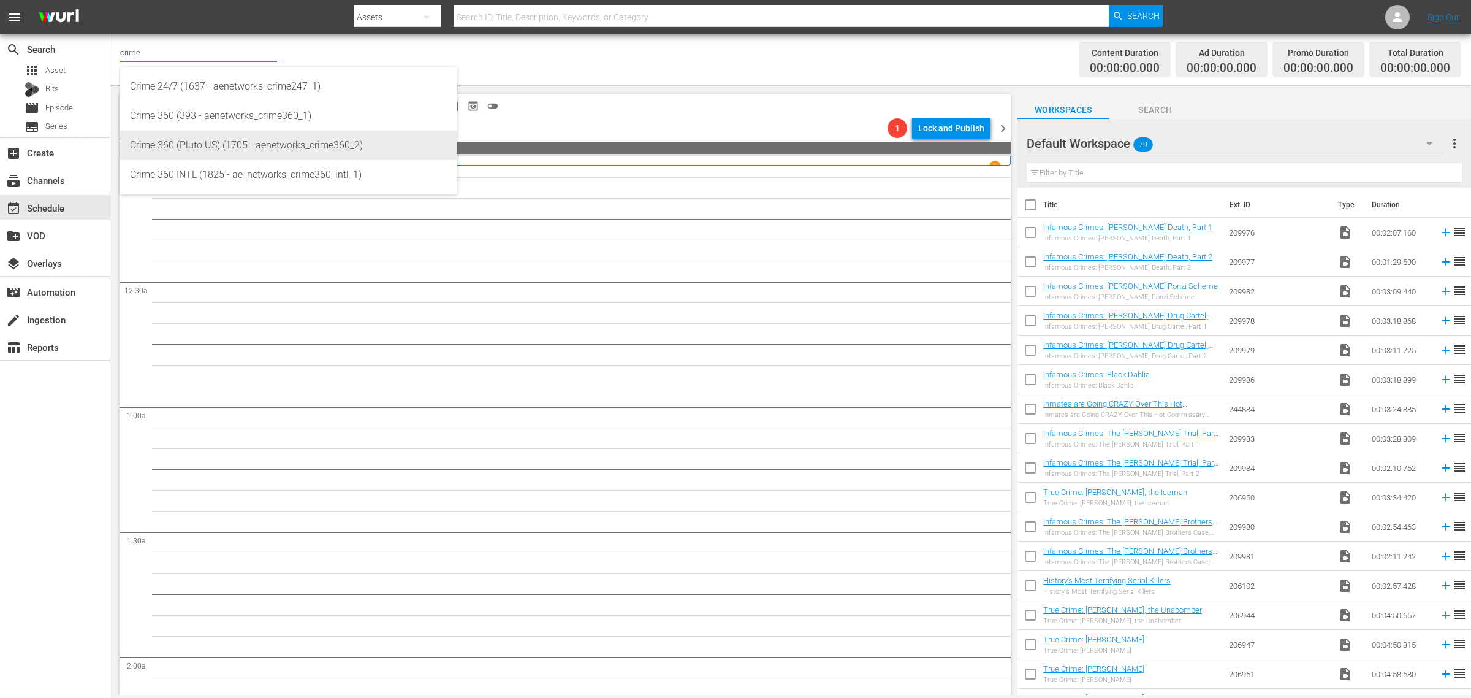
click at [251, 138] on div "Crime 360 (Pluto US) (1705 - aenetworks_crime360_2)" at bounding box center [289, 145] width 318 height 29
type input "Crime 360 (Pluto US) (1705 - aenetworks_crime360_2)"
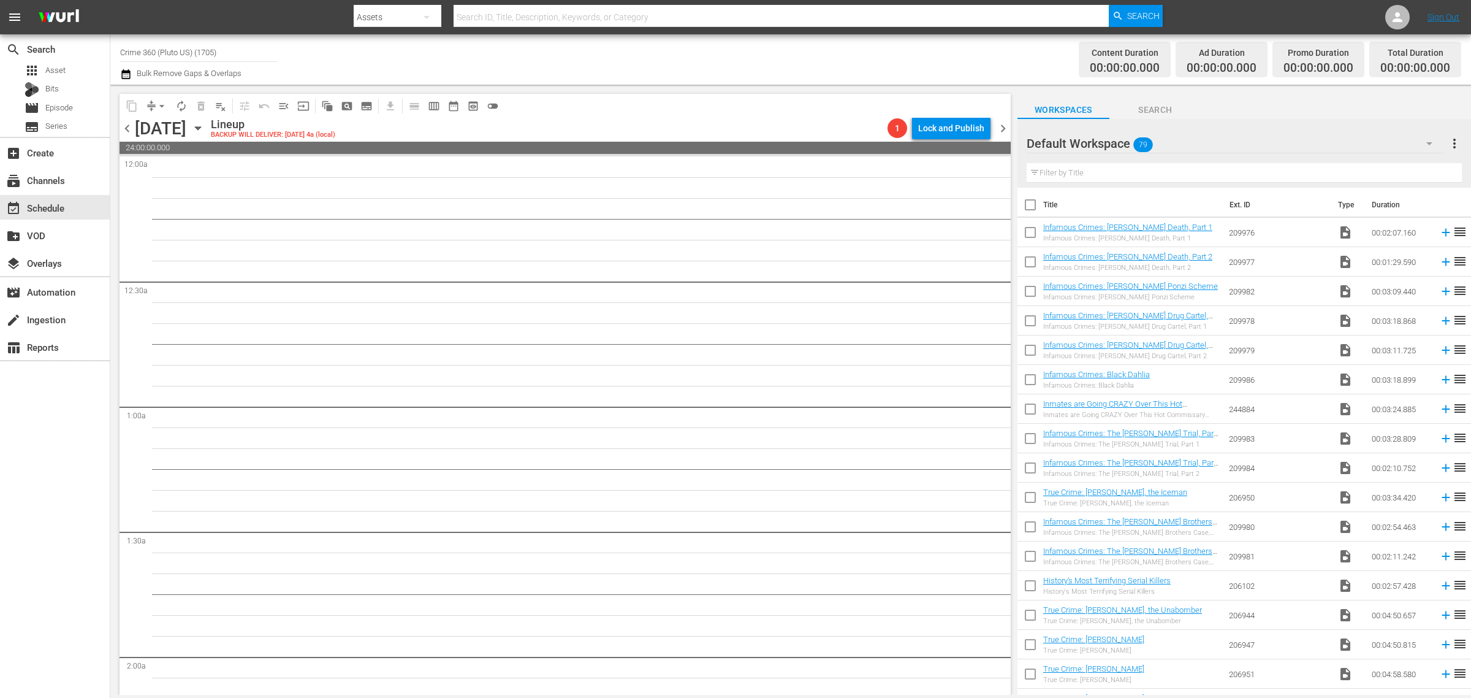
click at [701, 49] on div "Channel Title Crime 360 (Pluto US) (1705) Bulk Remove Gaps & Overlaps" at bounding box center [485, 59] width 731 height 44
click at [205, 129] on icon "button" at bounding box center [197, 127] width 13 height 13
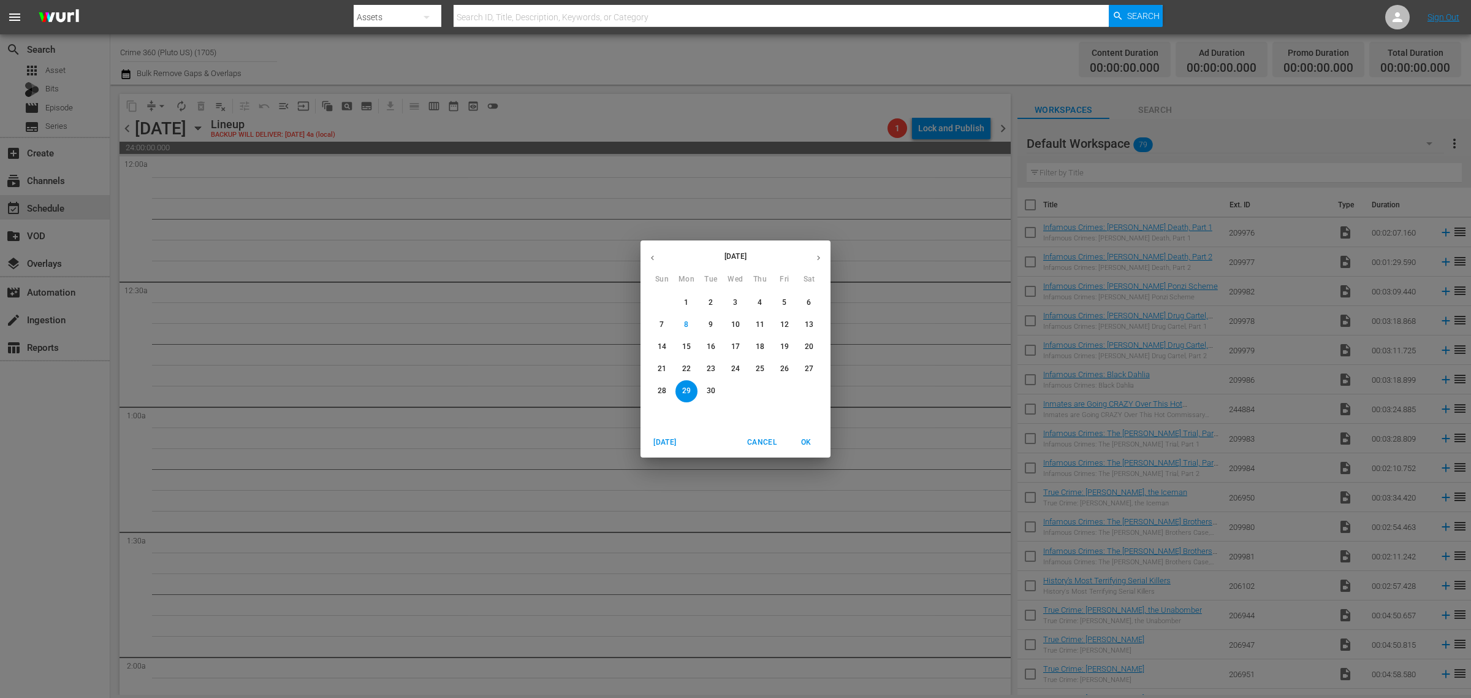
click at [688, 367] on p "22" at bounding box center [686, 368] width 9 height 10
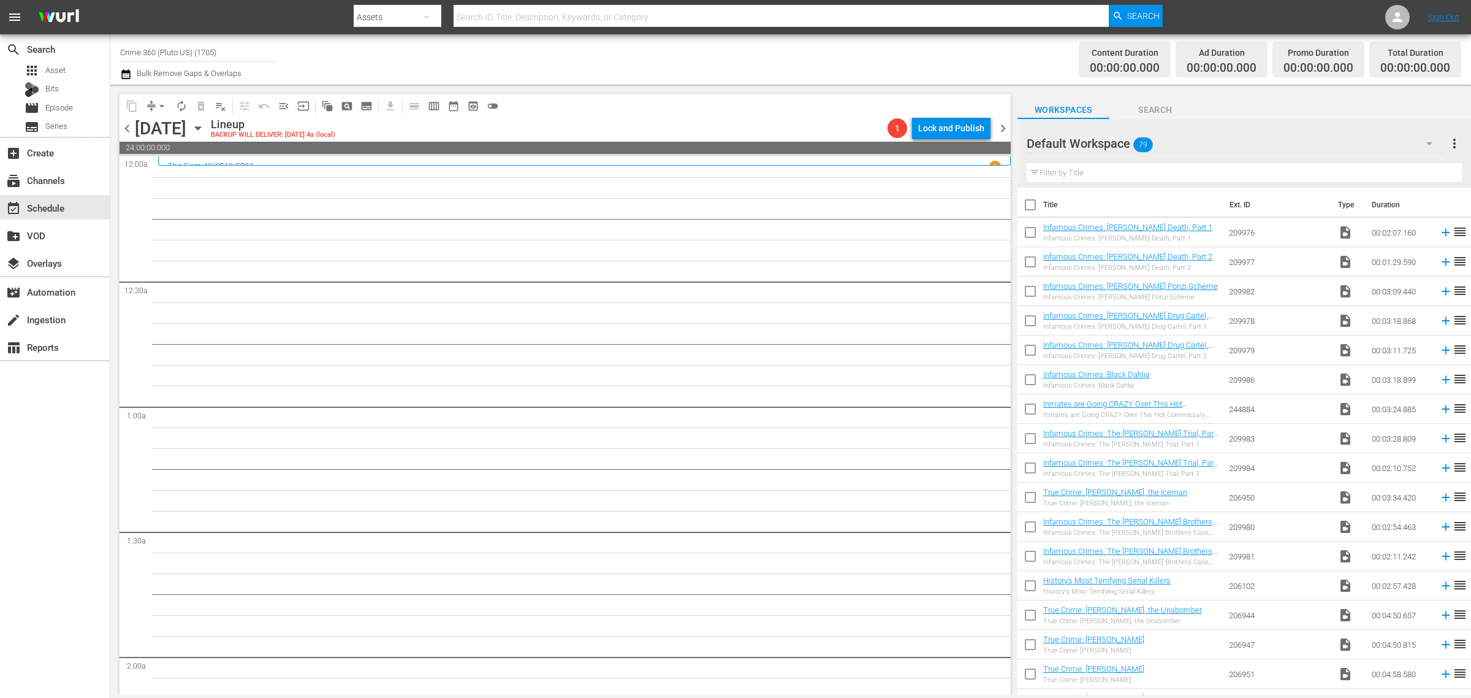
click at [676, 60] on div "Channel Title Crime 360 (Pluto US) (1705) Bulk Remove Gaps & Overlaps" at bounding box center [485, 59] width 731 height 44
click at [953, 48] on div "Content Duration 00:00:00.000 Ad Duration 00:00:00.000 Promo Duration 00:00:00.…" at bounding box center [1156, 59] width 610 height 44
click at [736, 52] on div "Channel Title Crime 360 (Pluto US) (1705) Bulk Remove Gaps & Overlaps" at bounding box center [485, 59] width 731 height 44
click at [63, 68] on span "Asset" at bounding box center [55, 70] width 20 height 12
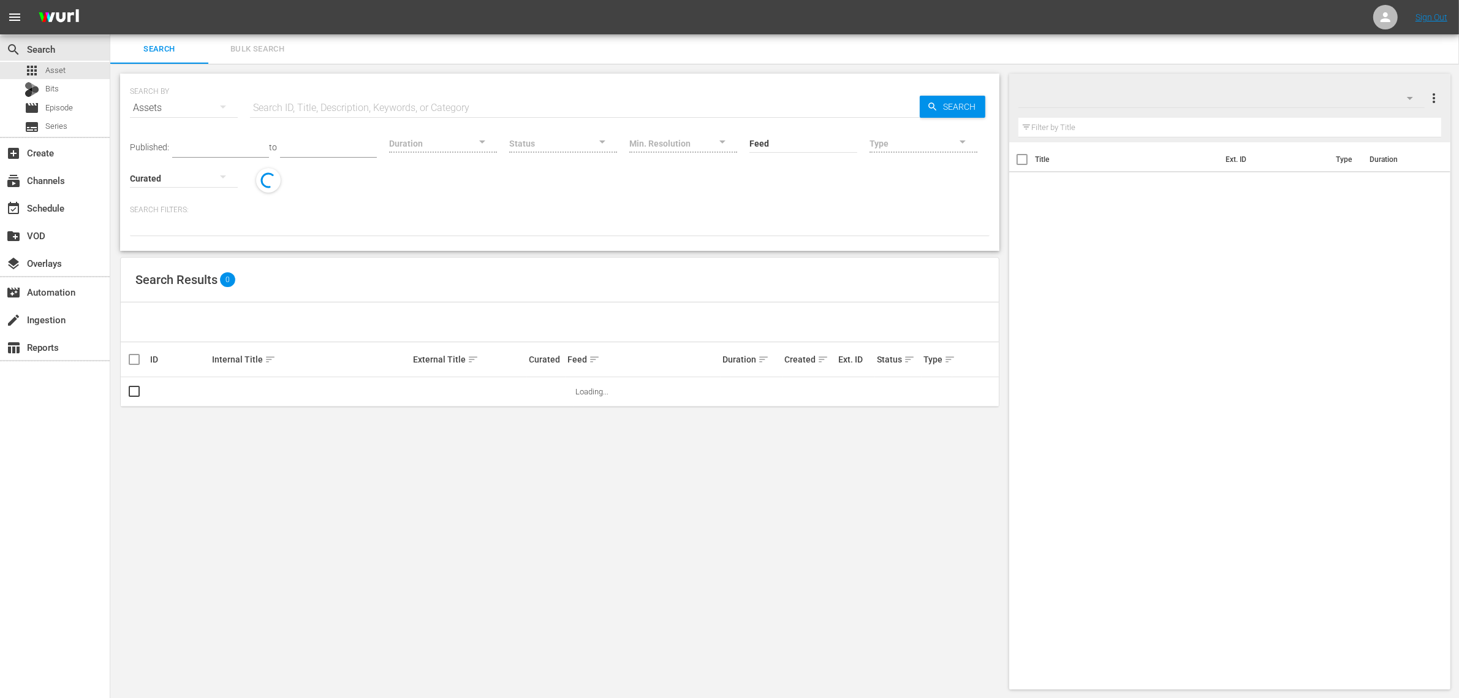
click at [257, 43] on span "Bulk Search" at bounding box center [257, 49] width 83 height 14
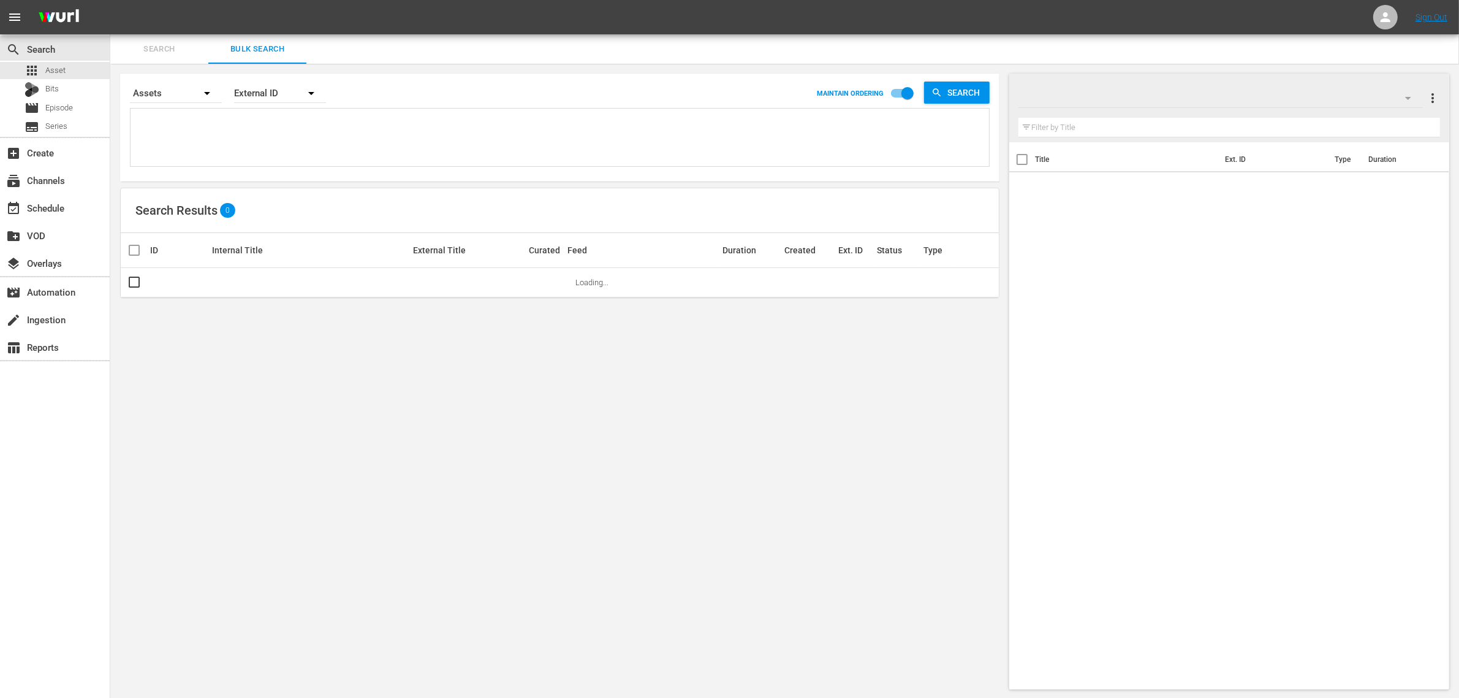
click at [219, 135] on textarea at bounding box center [562, 140] width 856 height 56
paste textarea "291645 291646 291648 291642 291643 257700 257710 257717 257705"
type textarea "291645 291646 291648 291642 291643 257700 257710 257717 257705"
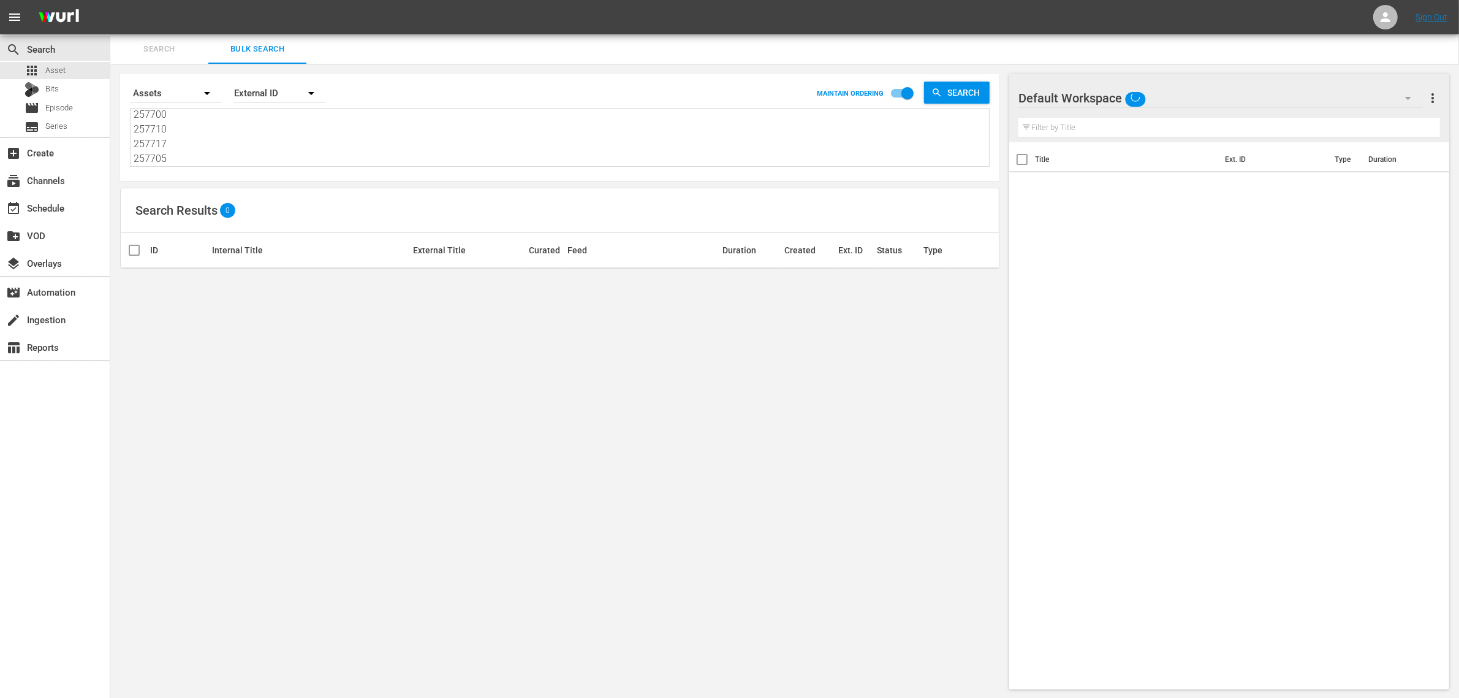
type textarea "291645 291646 291648 291642 291643 257700 257710 257717 257705"
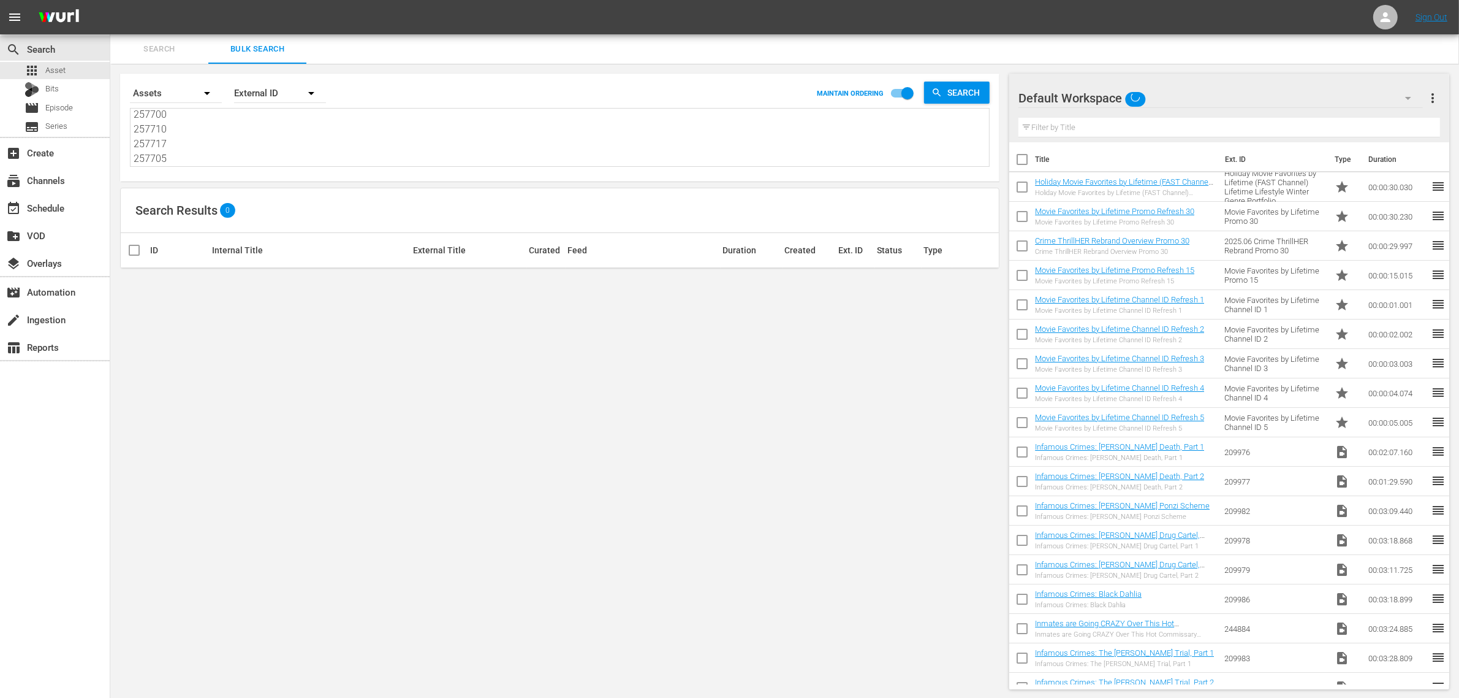
click at [1260, 97] on div "Default Workspace" at bounding box center [1221, 98] width 405 height 34
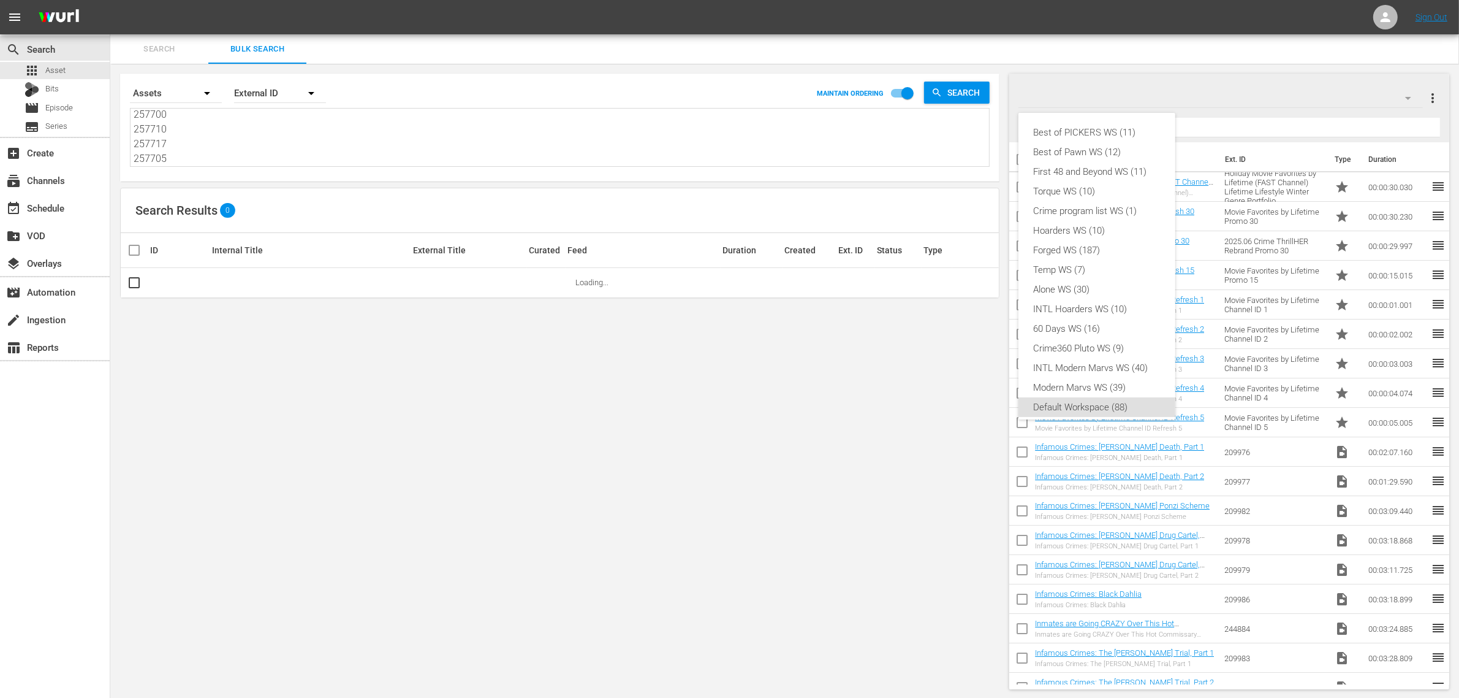
scroll to position [7, 0]
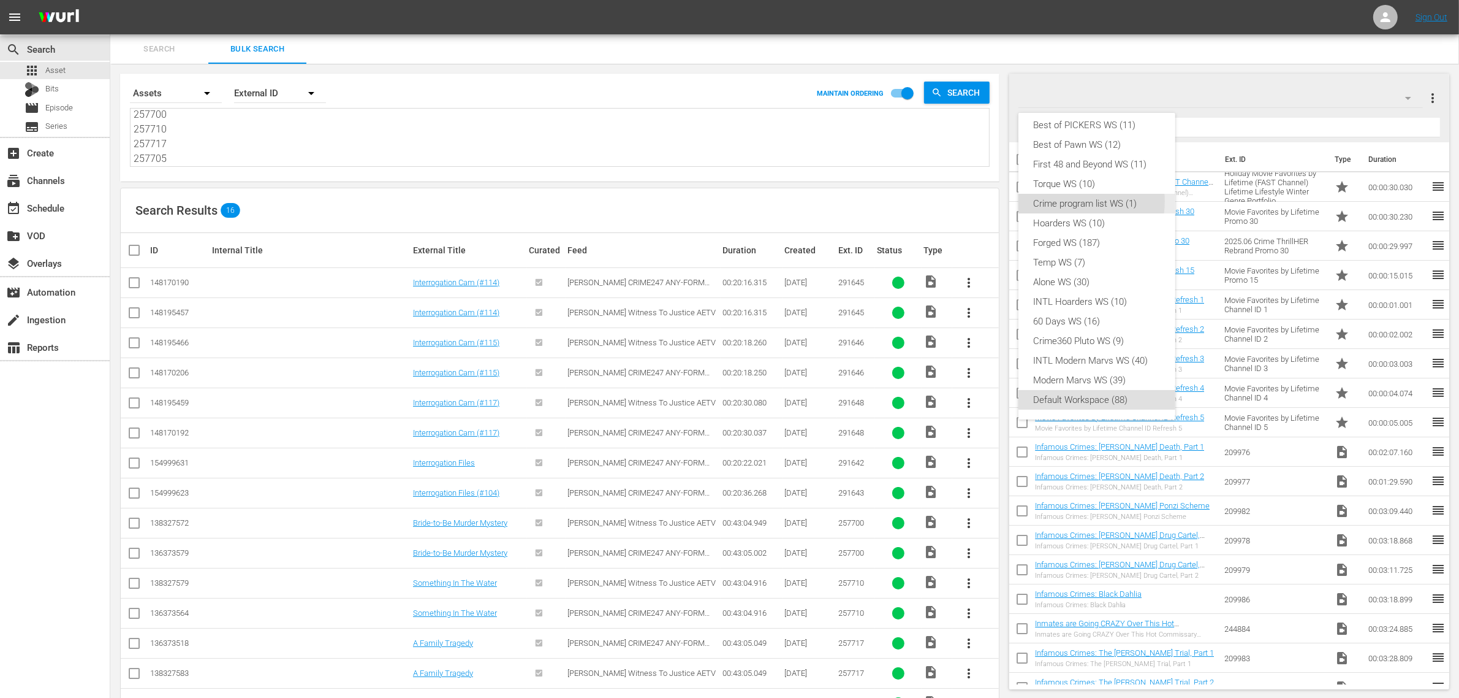
click at [1070, 201] on div "Crime program list WS (1)" at bounding box center [1096, 204] width 127 height 20
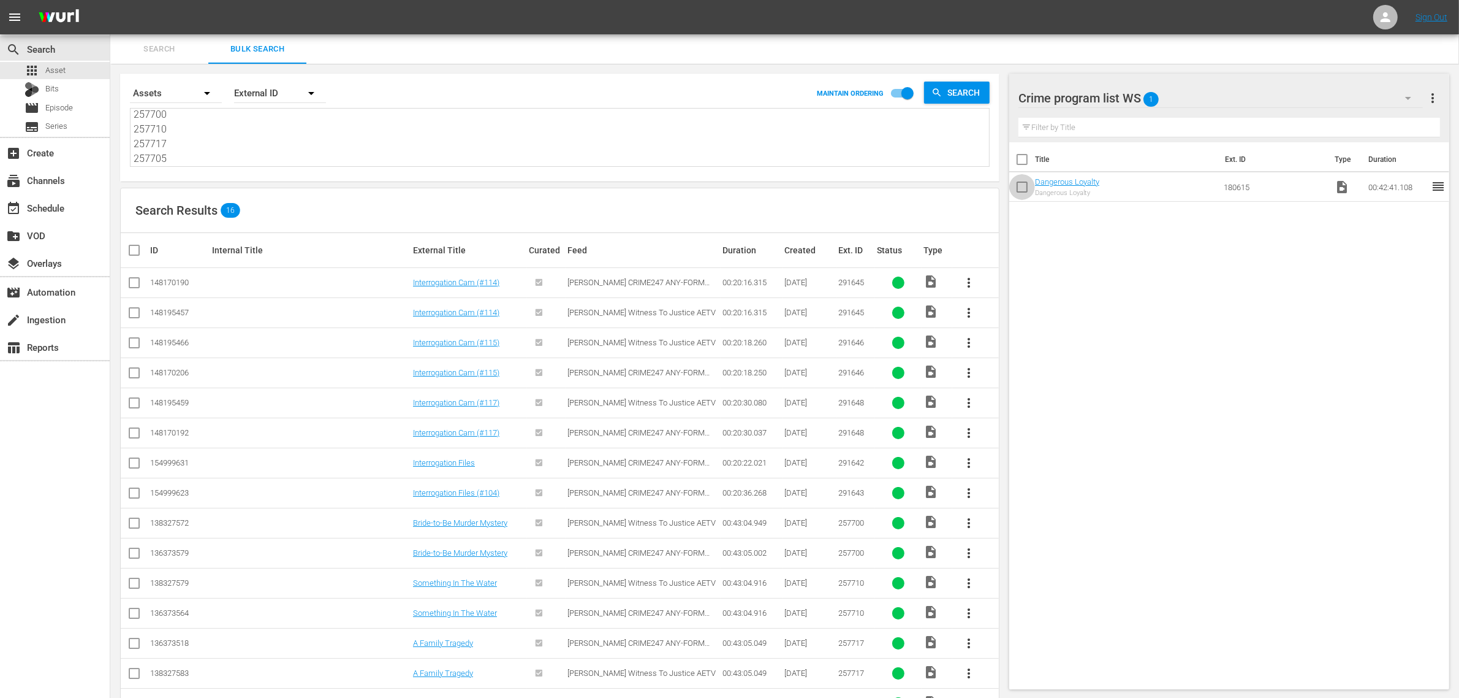
click at [1028, 191] on input "checkbox" at bounding box center [1023, 190] width 26 height 26
checkbox input "true"
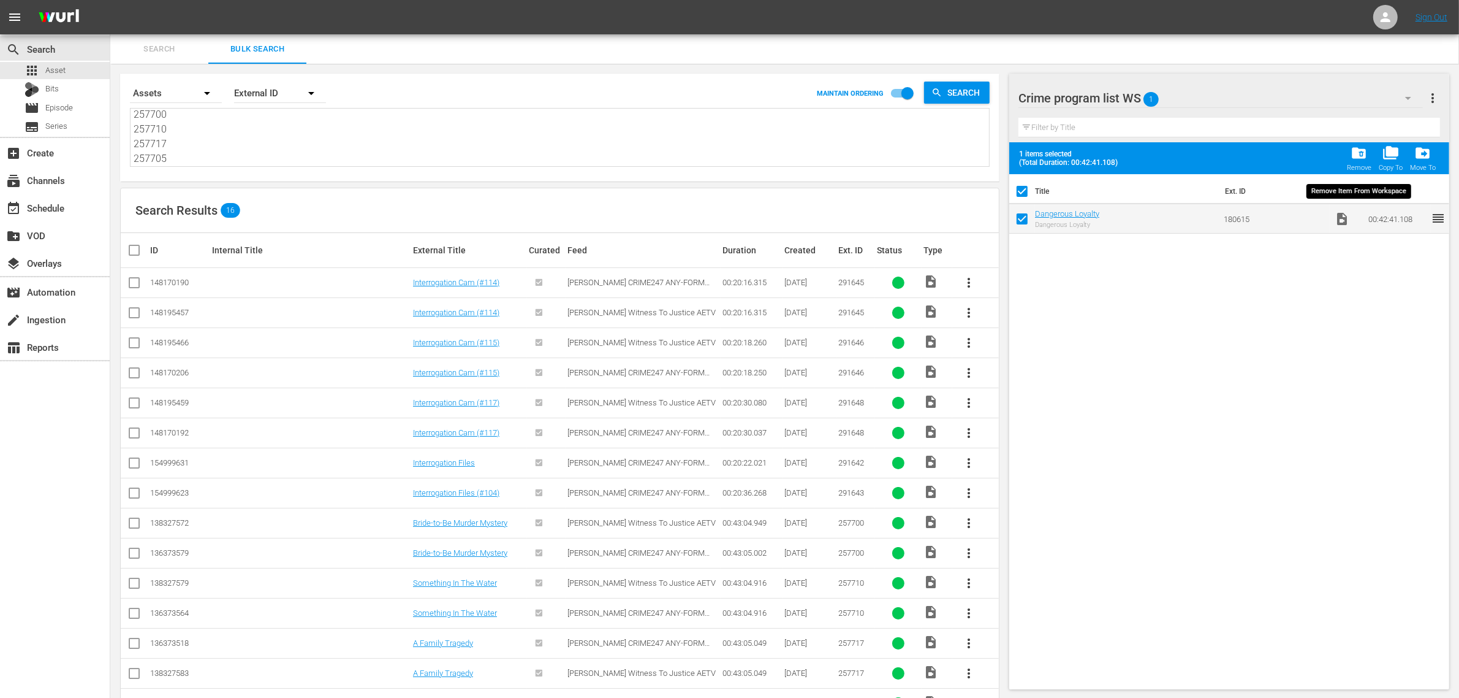
click at [1356, 154] on span "folder_delete" at bounding box center [1359, 153] width 17 height 17
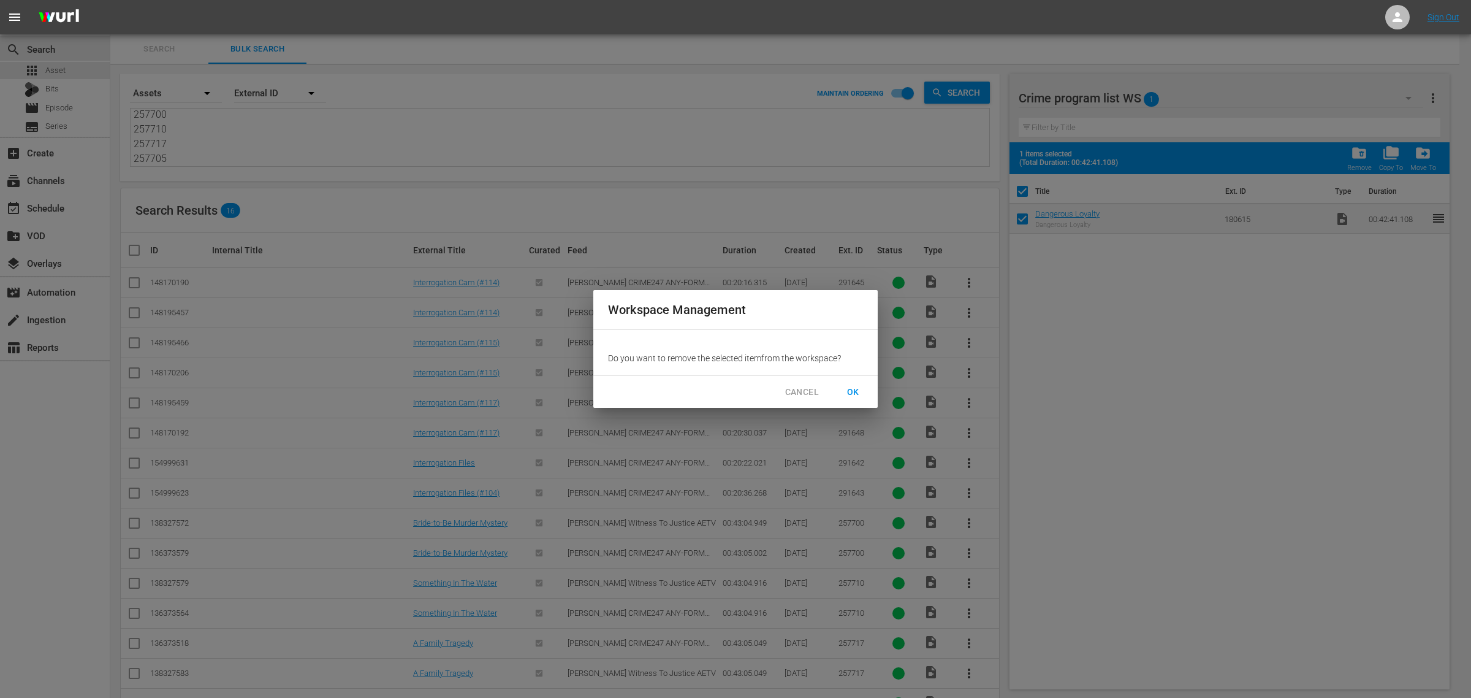
click at [848, 390] on span "OK" at bounding box center [853, 391] width 20 height 15
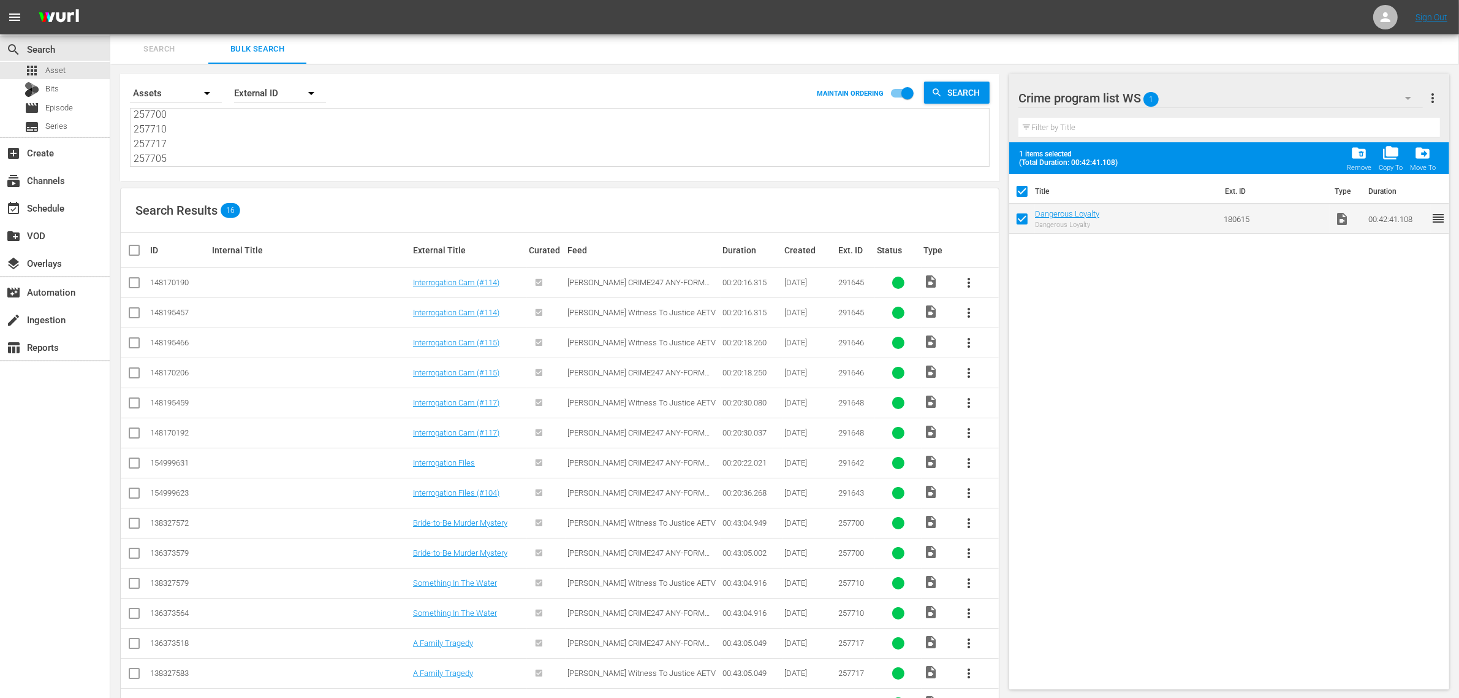
click at [599, 203] on div "Search Results 16" at bounding box center [560, 210] width 878 height 45
checkbox input "false"
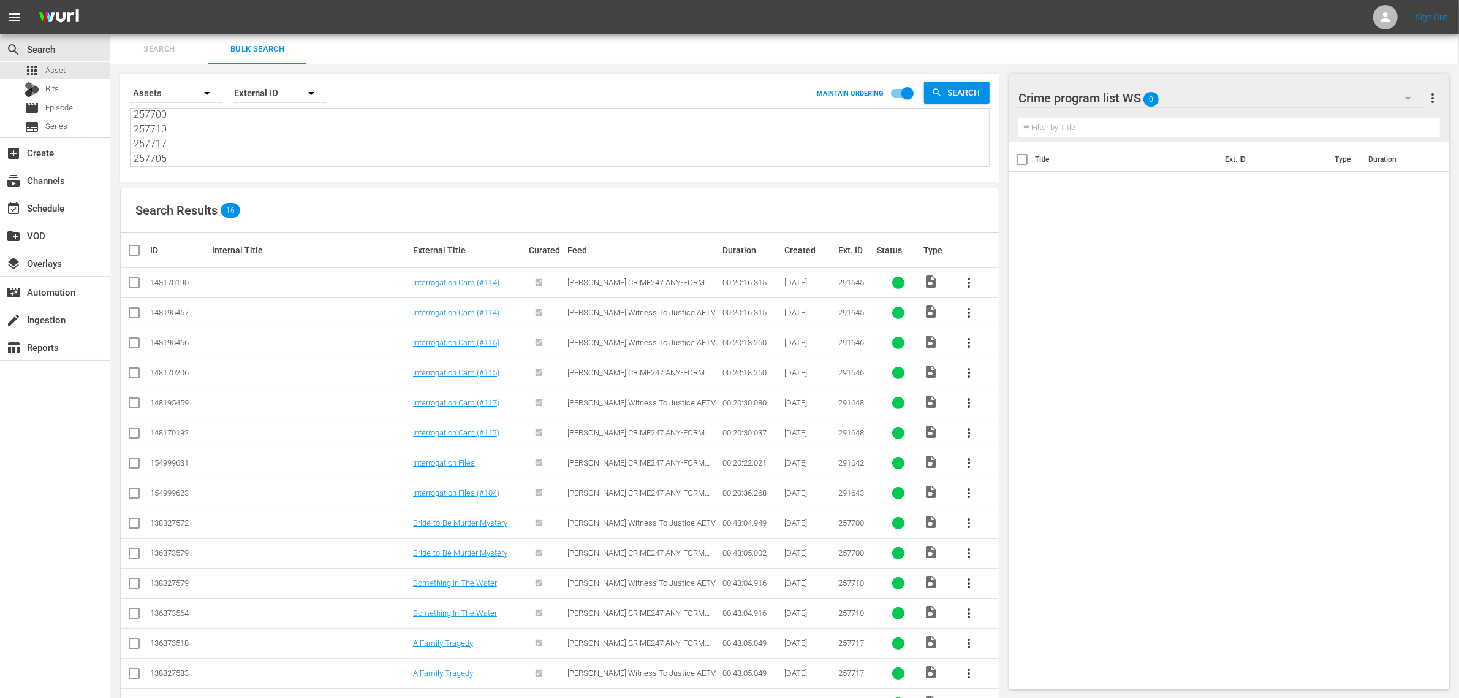
click at [134, 280] on input "checkbox" at bounding box center [134, 285] width 15 height 15
checkbox input "true"
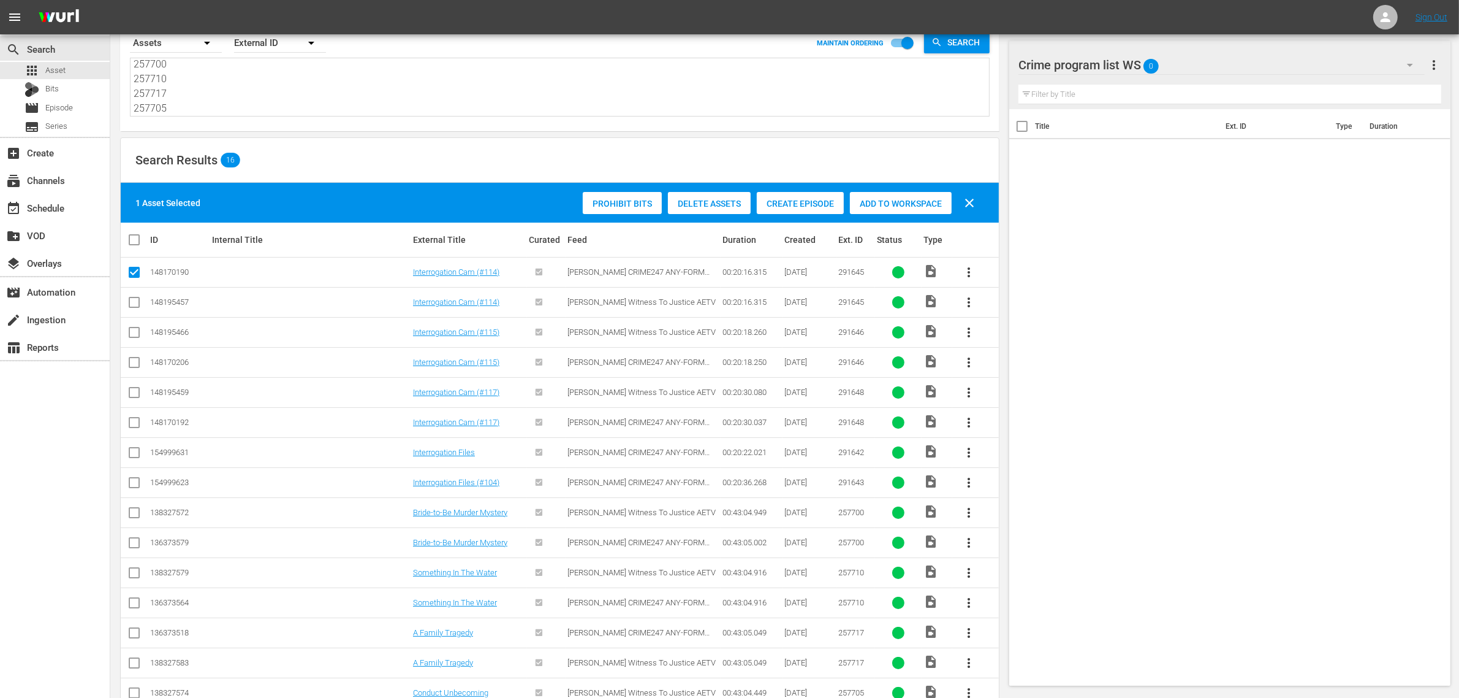
scroll to position [115, 0]
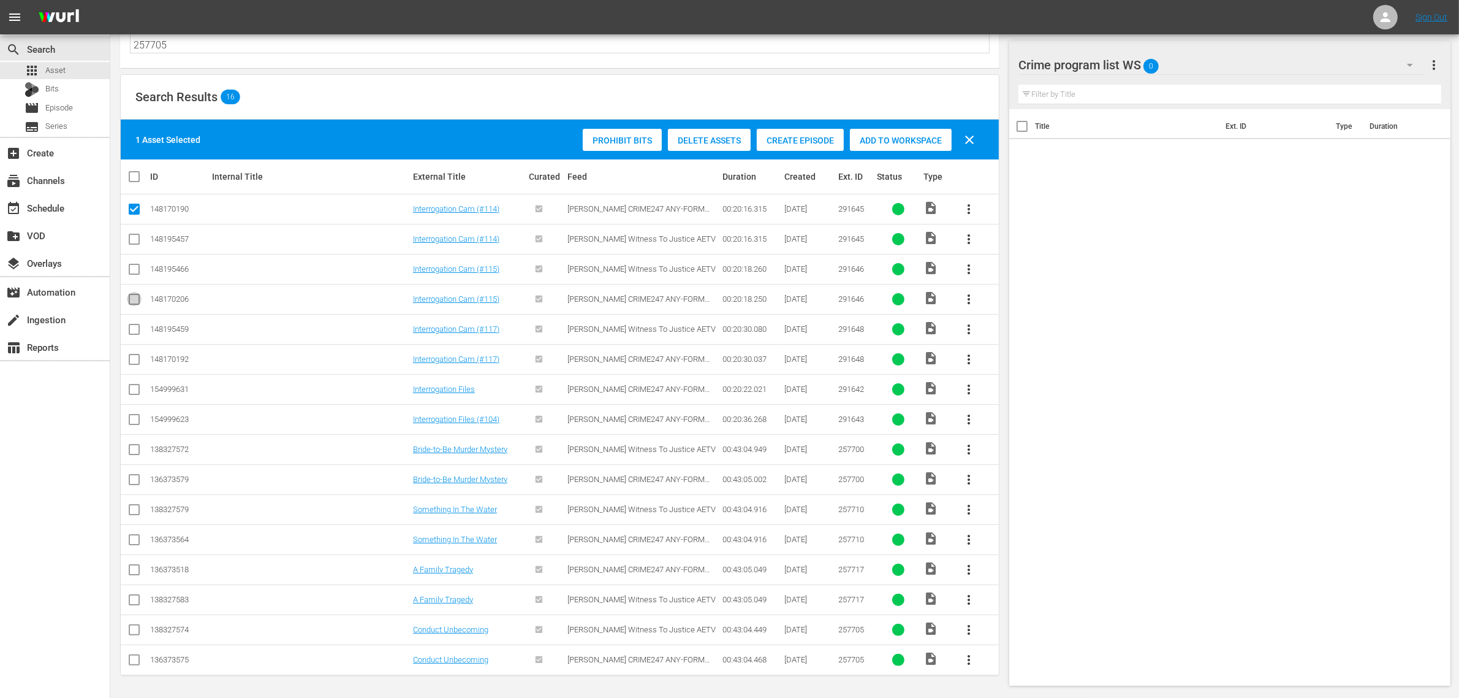
click at [134, 296] on input "checkbox" at bounding box center [134, 301] width 15 height 15
checkbox input "true"
click at [132, 354] on input "checkbox" at bounding box center [134, 361] width 15 height 15
checkbox input "true"
click at [134, 388] on input "checkbox" at bounding box center [134, 391] width 15 height 15
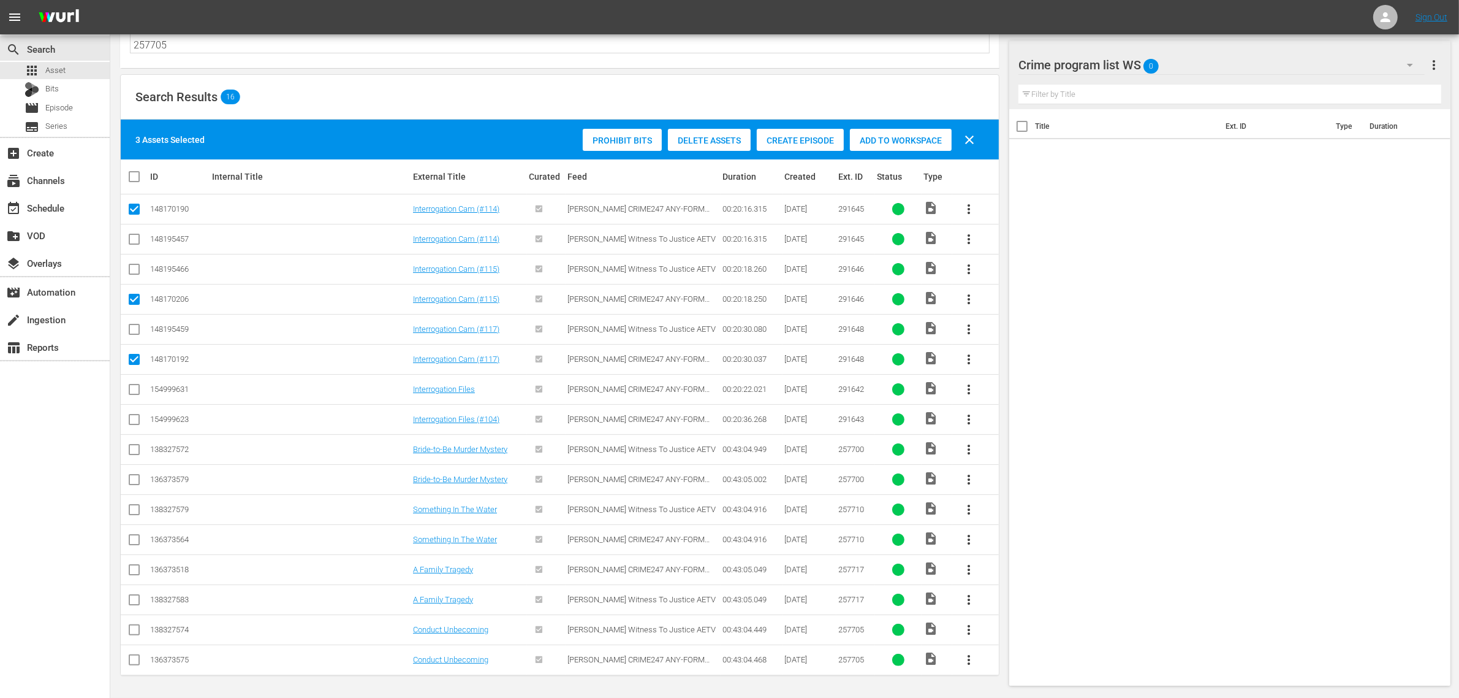
checkbox input "true"
click at [130, 416] on input "checkbox" at bounding box center [134, 421] width 15 height 15
checkbox input "true"
click at [135, 475] on input "checkbox" at bounding box center [134, 481] width 15 height 15
checkbox input "true"
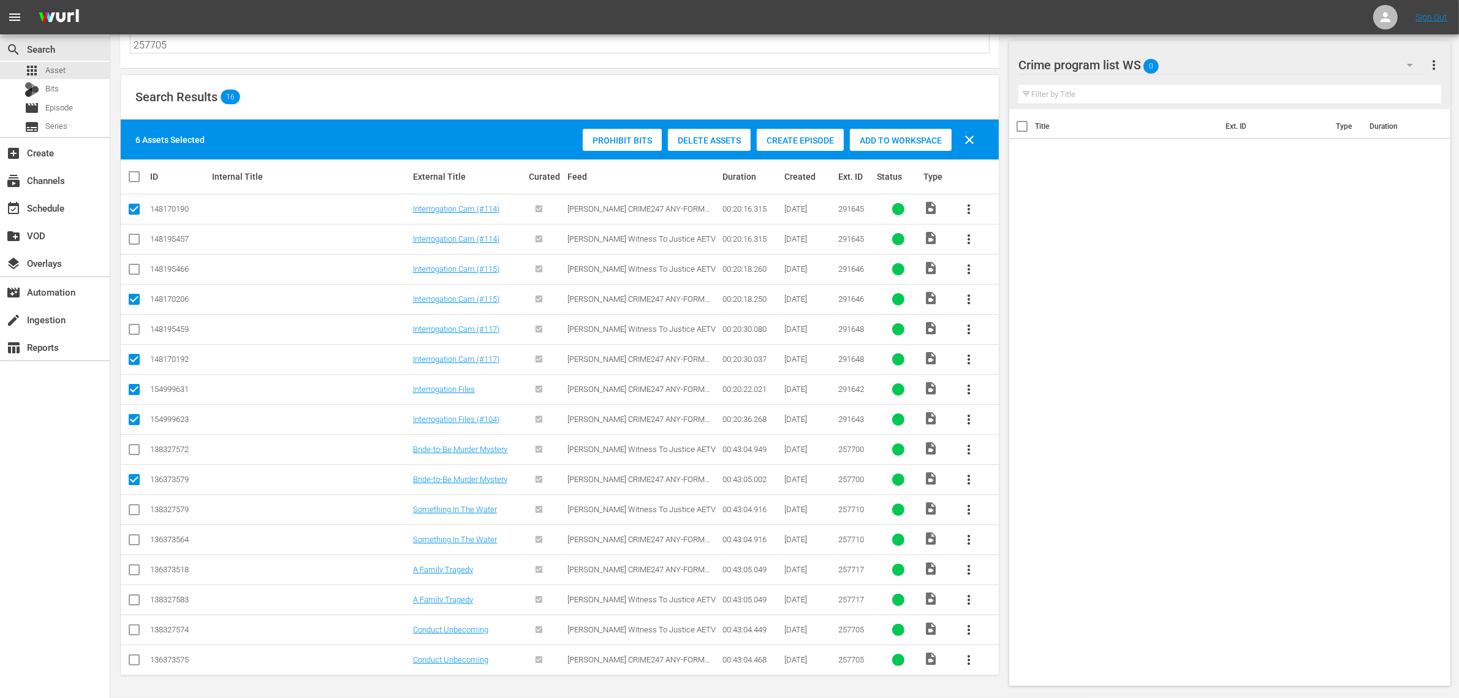
click at [132, 541] on input "checkbox" at bounding box center [134, 541] width 15 height 15
checkbox input "true"
drag, startPoint x: 138, startPoint y: 572, endPoint x: 147, endPoint y: 569, distance: 9.7
click at [138, 573] on input "checkbox" at bounding box center [134, 572] width 15 height 15
checkbox input "true"
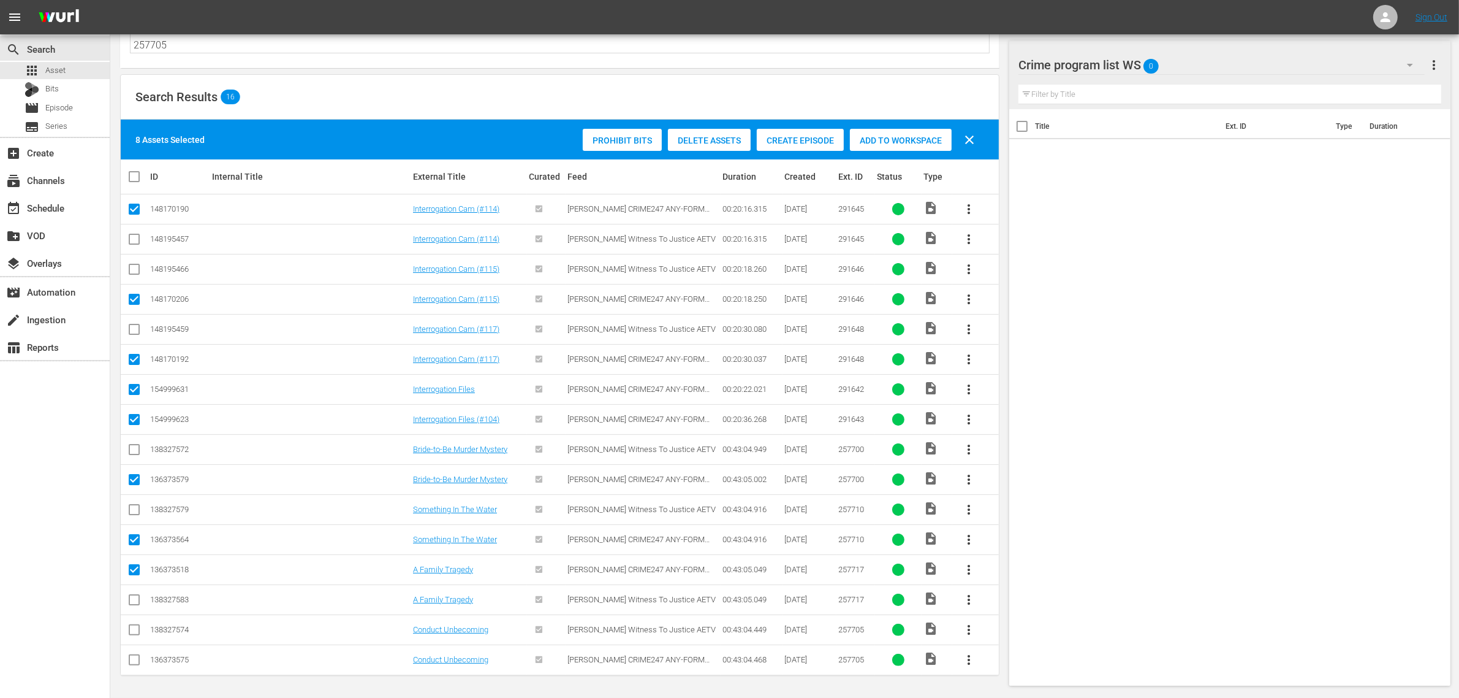
click at [135, 659] on input "checkbox" at bounding box center [134, 662] width 15 height 15
checkbox input "true"
click at [916, 147] on div "Add to Workspace" at bounding box center [901, 140] width 102 height 23
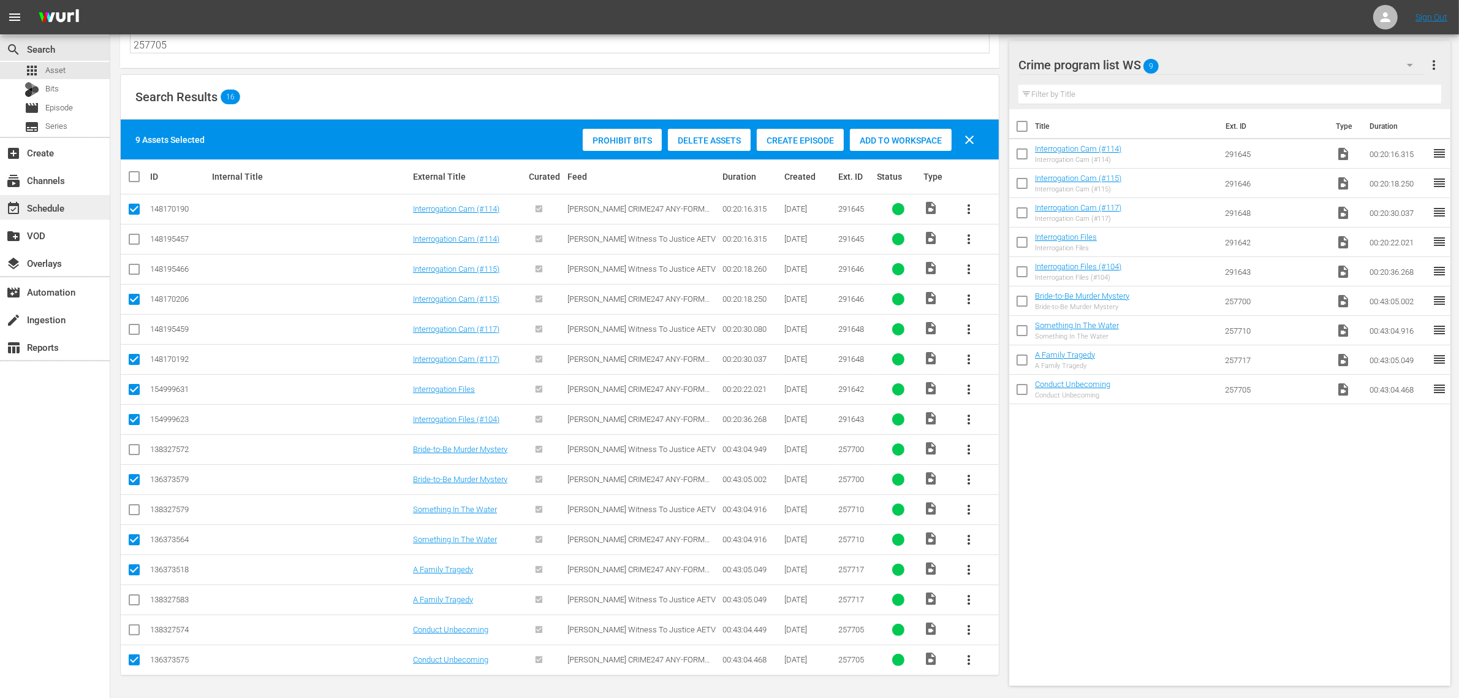
click at [69, 212] on div "event_available Schedule" at bounding box center [55, 207] width 110 height 25
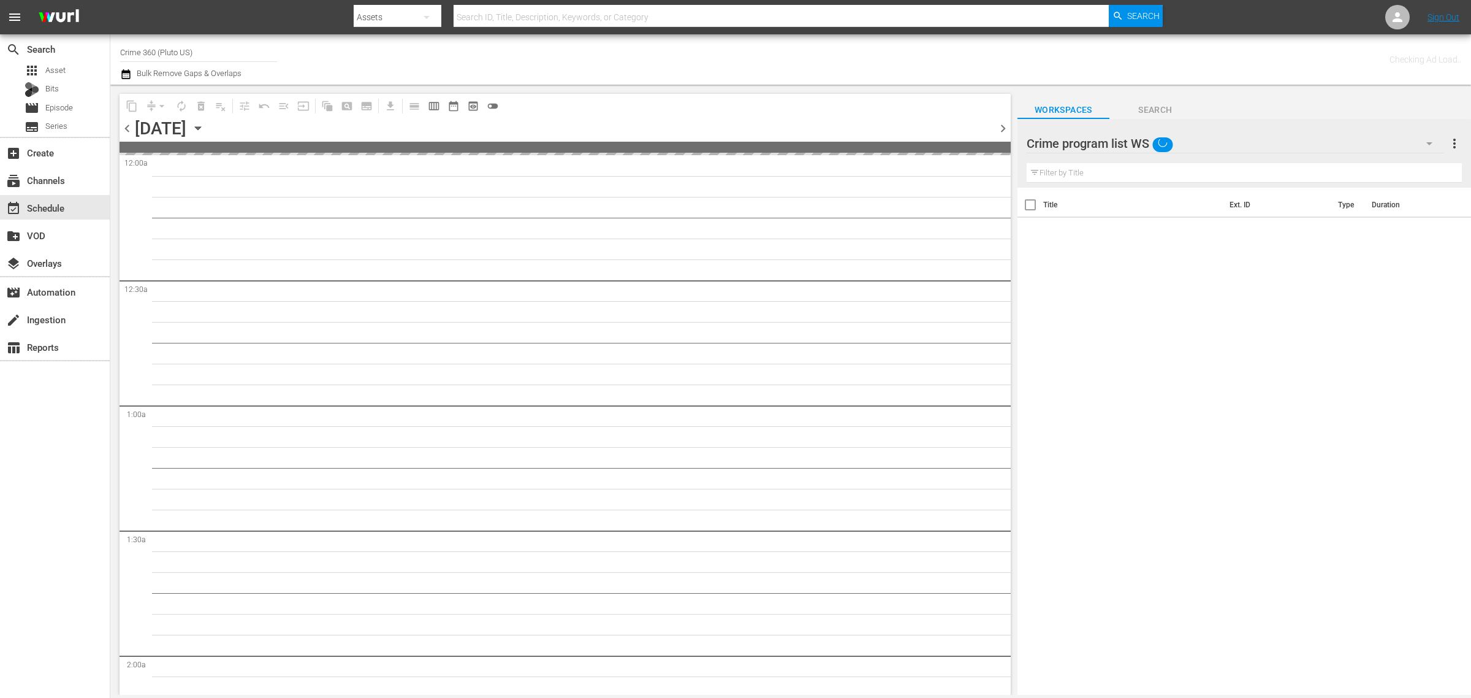
click at [660, 54] on div "Channel Title Crime 360 (Pluto US) Bulk Remove Gaps & Overlaps" at bounding box center [485, 59] width 731 height 44
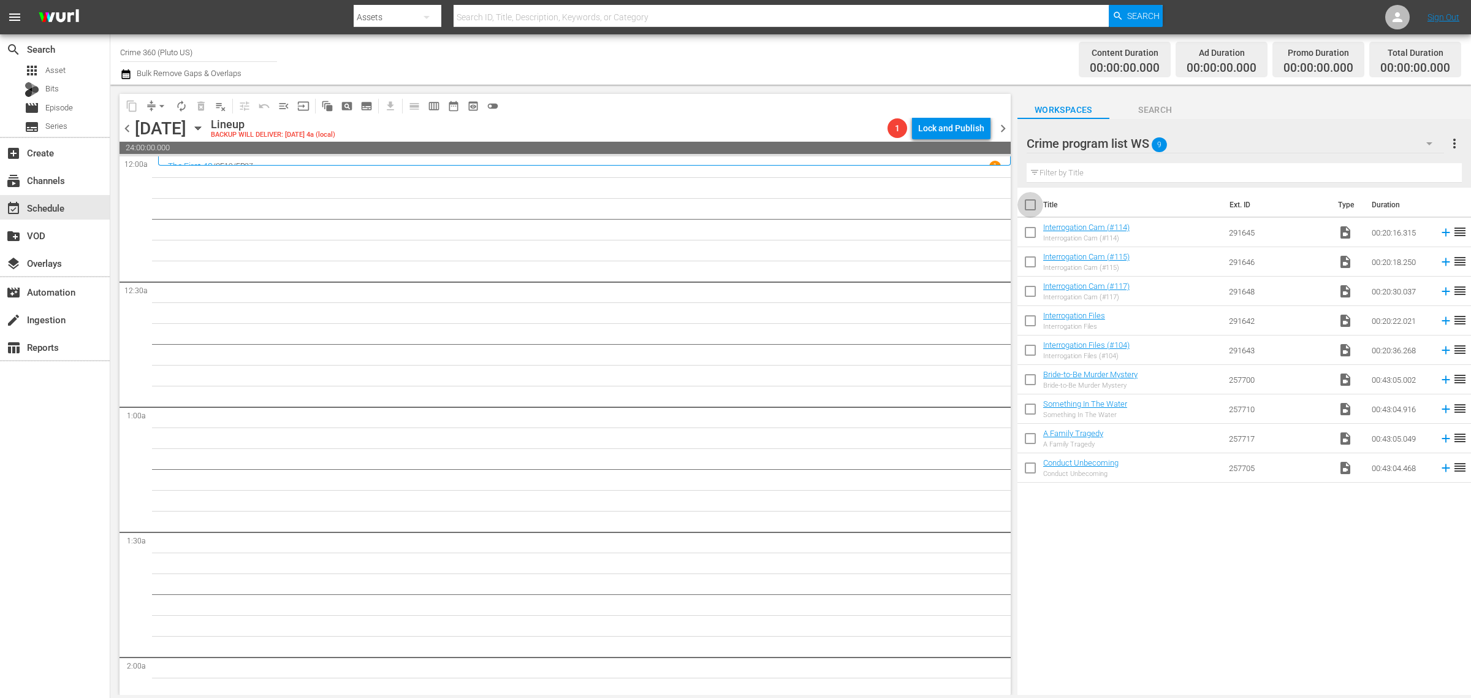
click at [1027, 203] on input "checkbox" at bounding box center [1030, 207] width 26 height 26
checkbox input "true"
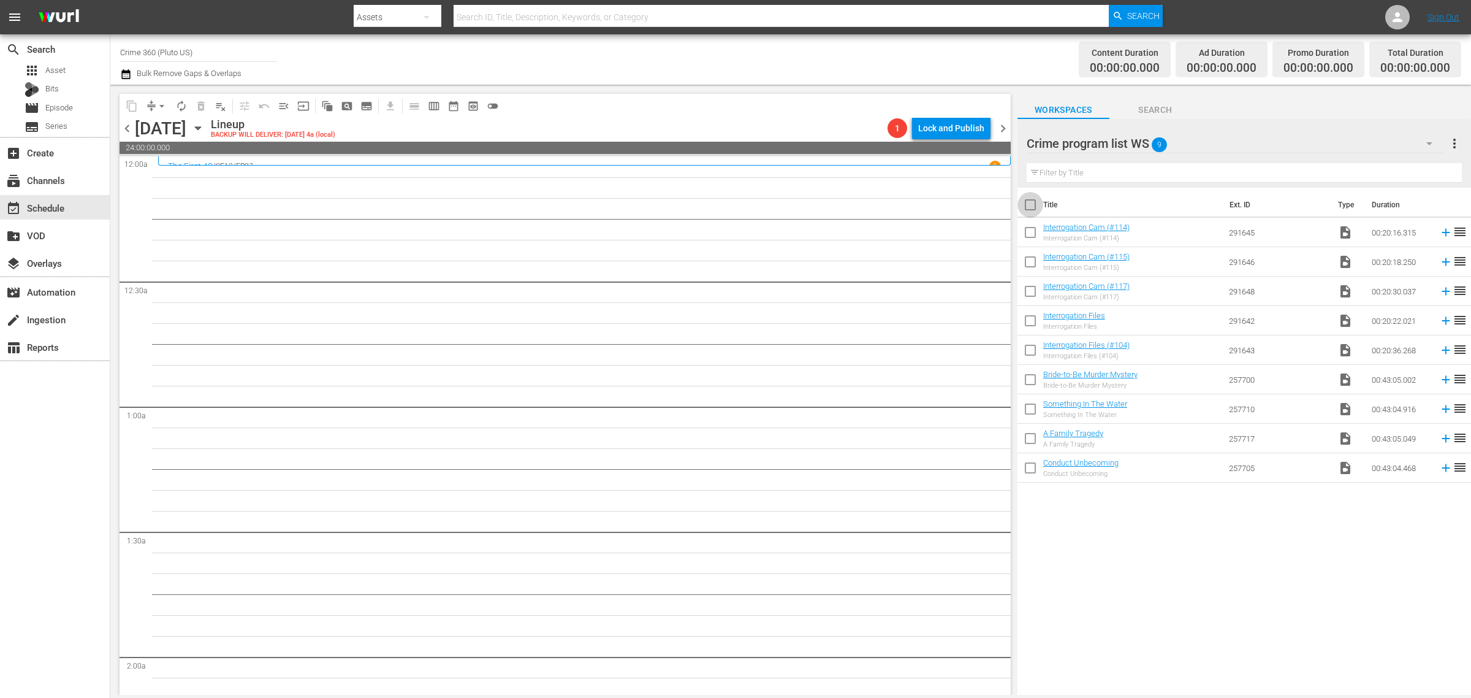
checkbox input "true"
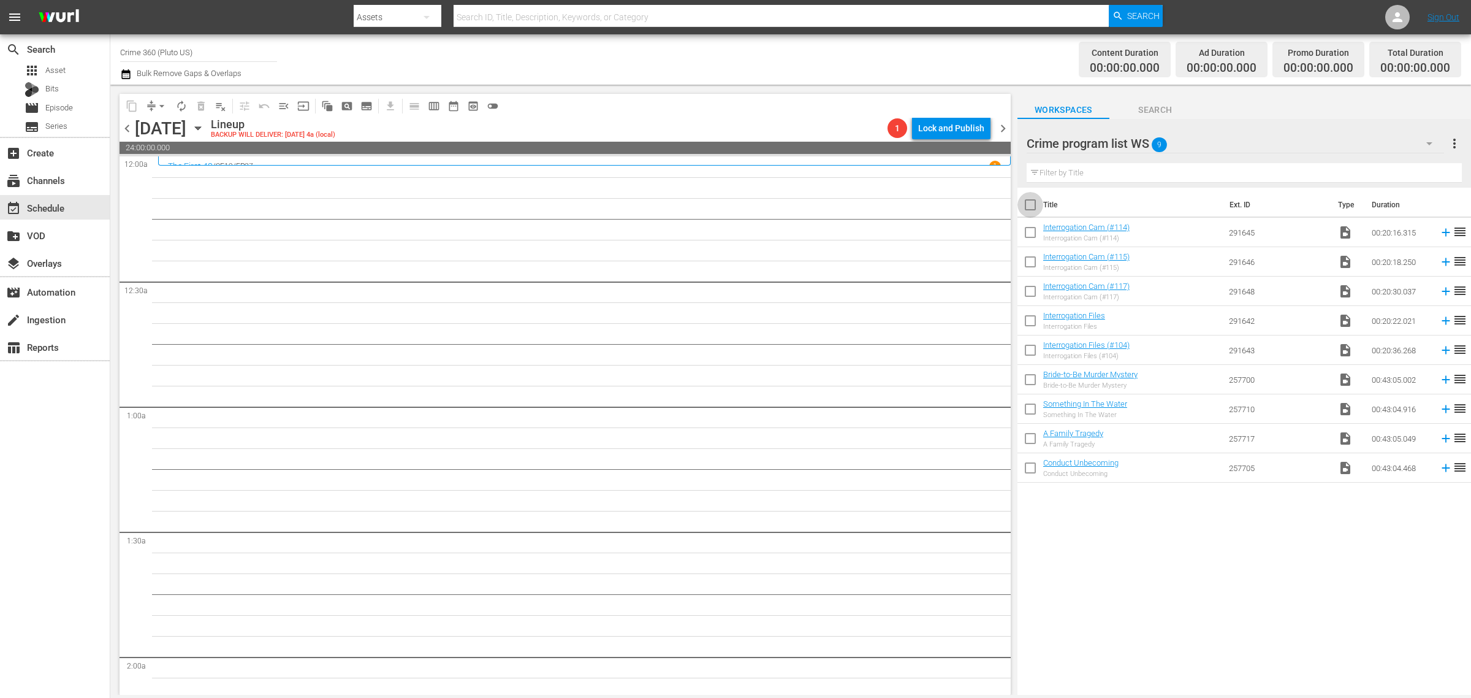
checkbox input "true"
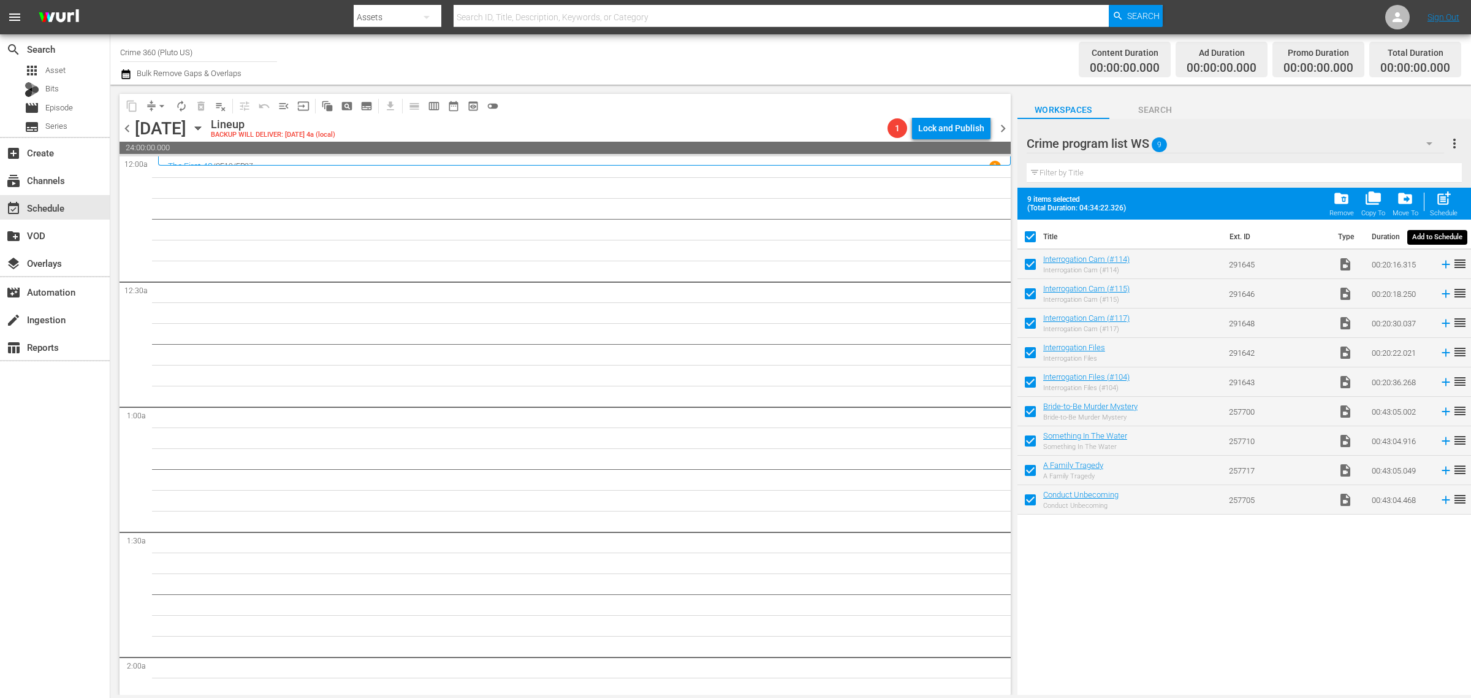
drag, startPoint x: 1442, startPoint y: 193, endPoint x: 1426, endPoint y: 183, distance: 19.6
click at [1442, 194] on span "post_add" at bounding box center [1444, 198] width 17 height 17
checkbox input "false"
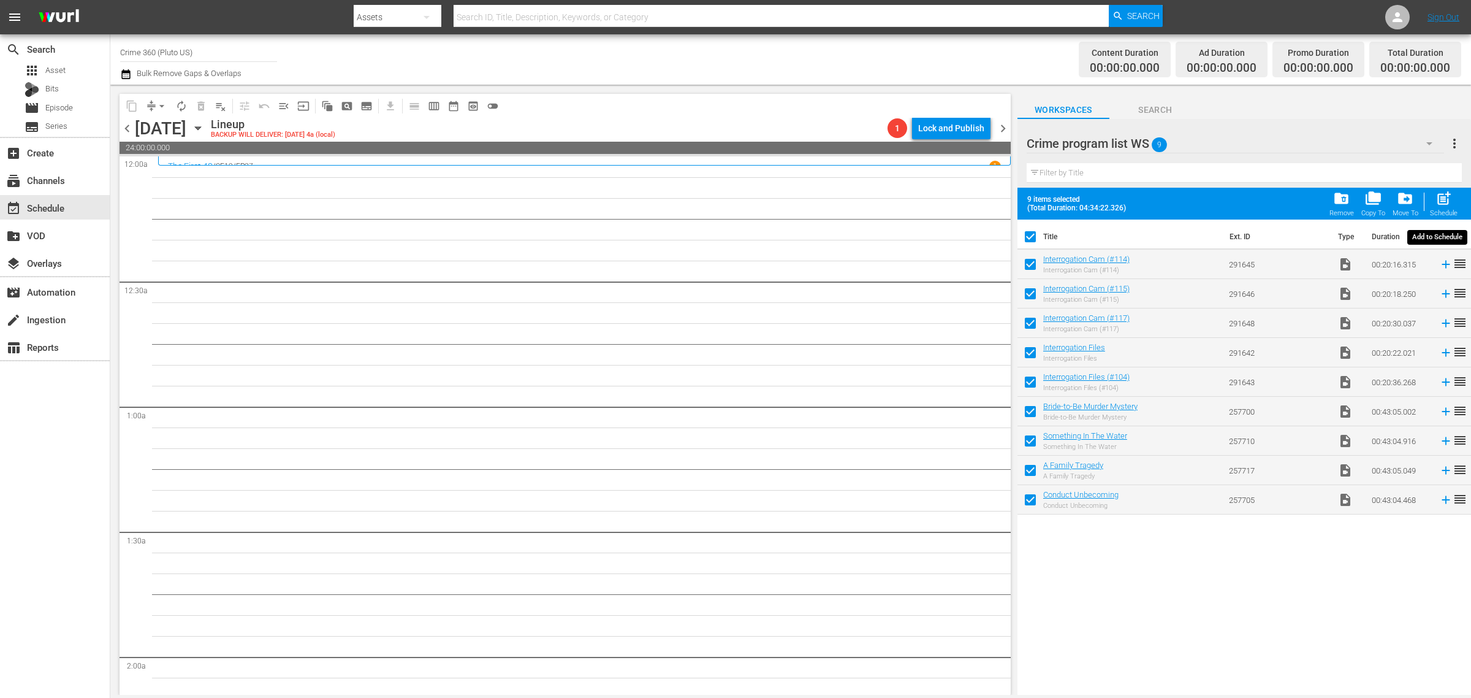
checkbox input "false"
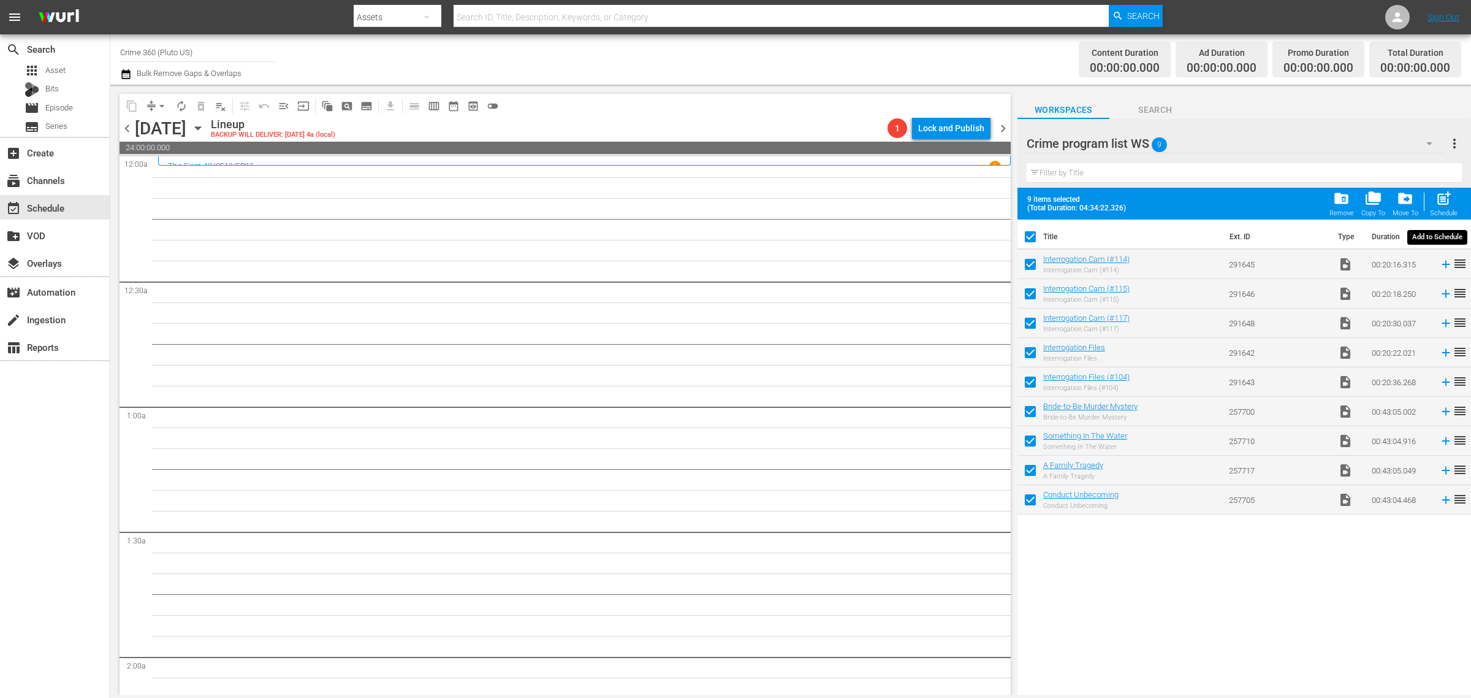
checkbox input "false"
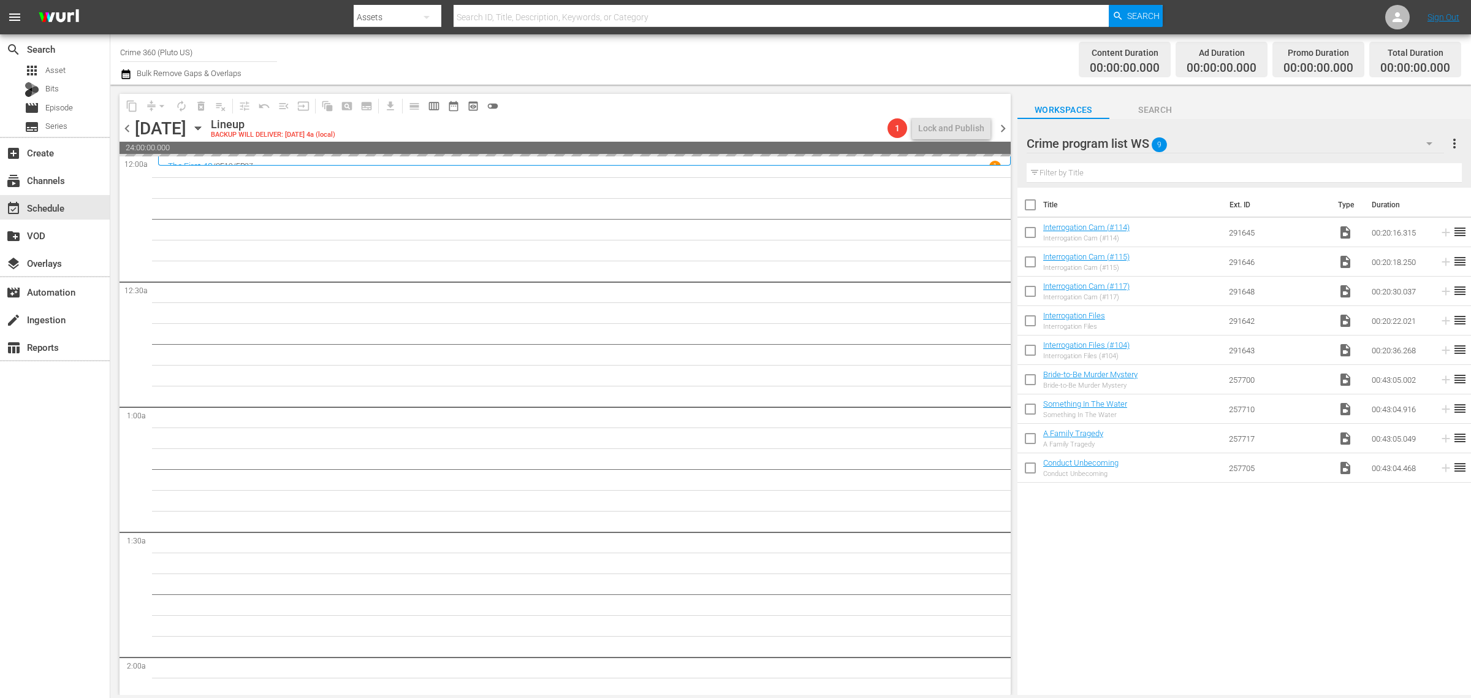
click at [622, 63] on div "Channel Title Crime 360 (Pluto US) Bulk Remove Gaps & Overlaps" at bounding box center [485, 59] width 731 height 44
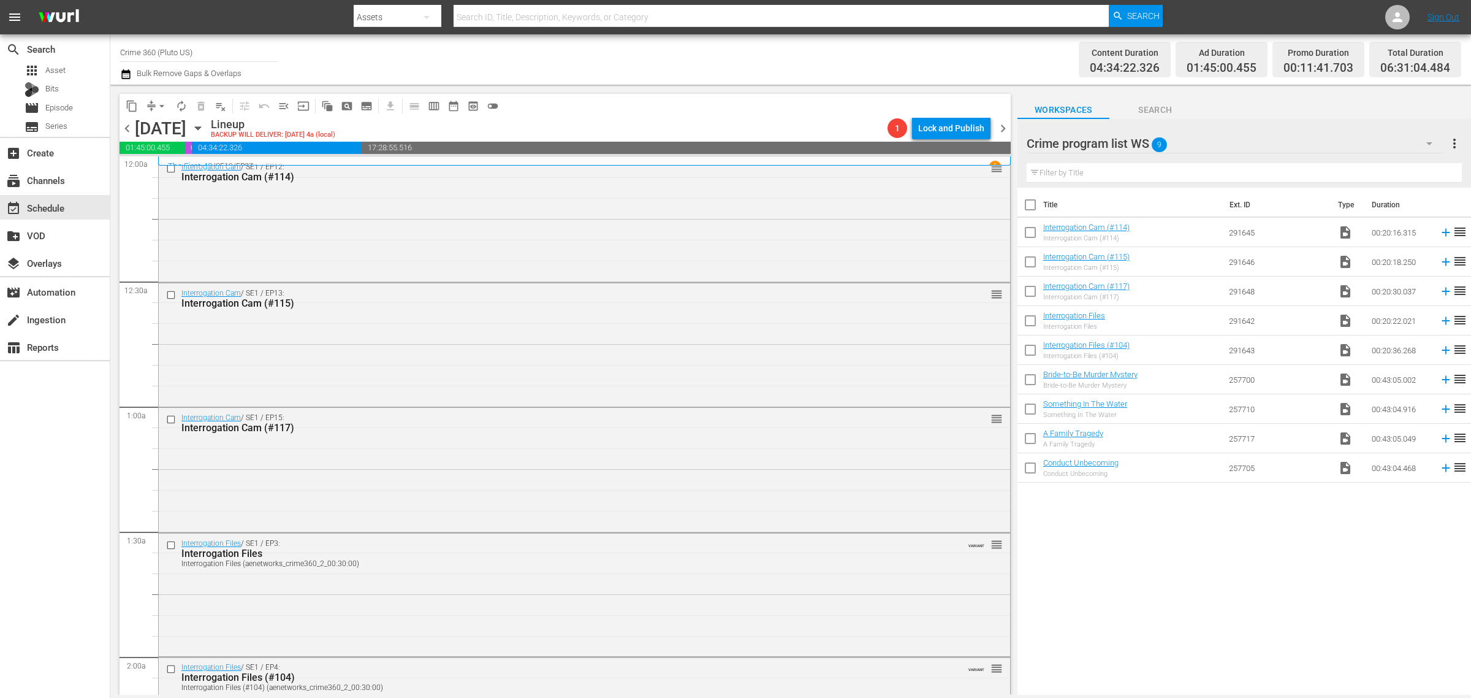
click at [713, 44] on div "Channel Title Crime 360 (Pluto US) Bulk Remove Gaps & Overlaps" at bounding box center [485, 59] width 731 height 44
click at [414, 191] on div "Interrogation Cam / SE1 / EP12: Interrogation Cam (#114) reorder" at bounding box center [584, 218] width 851 height 123
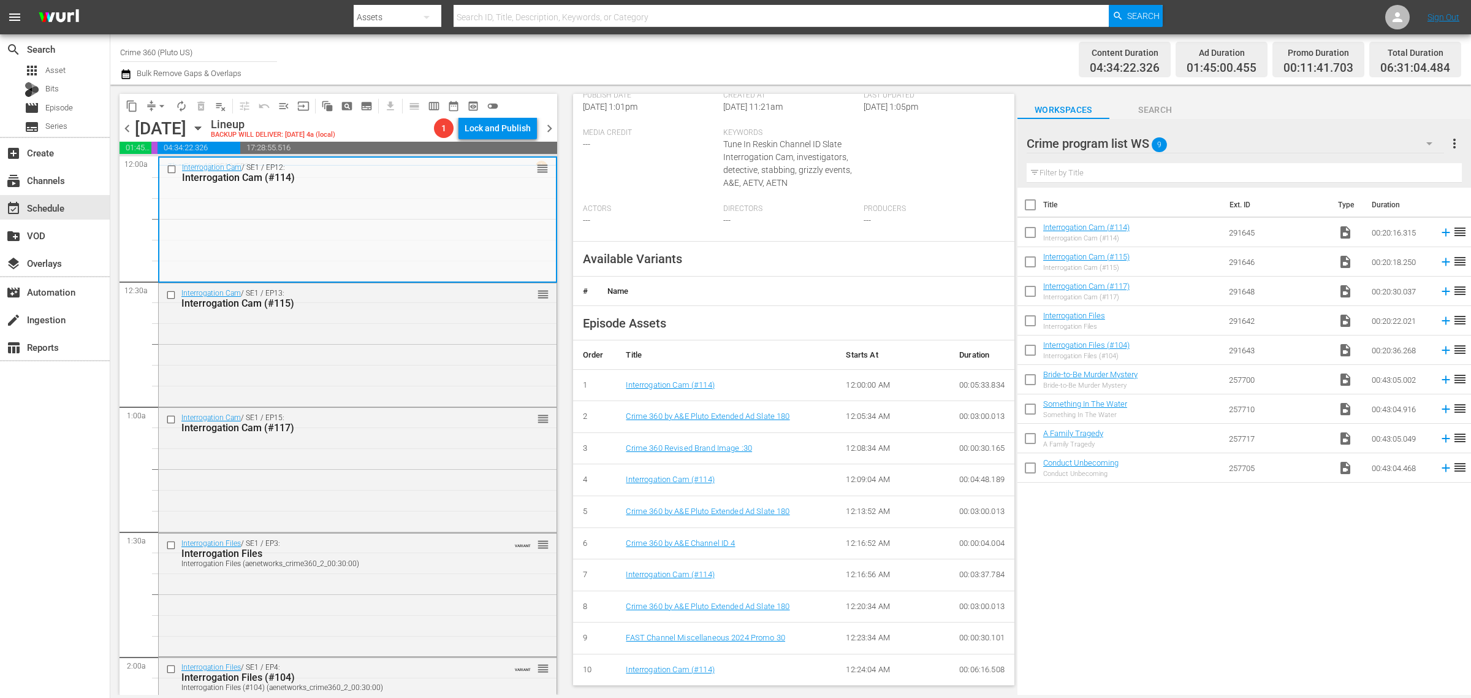
scroll to position [225, 0]
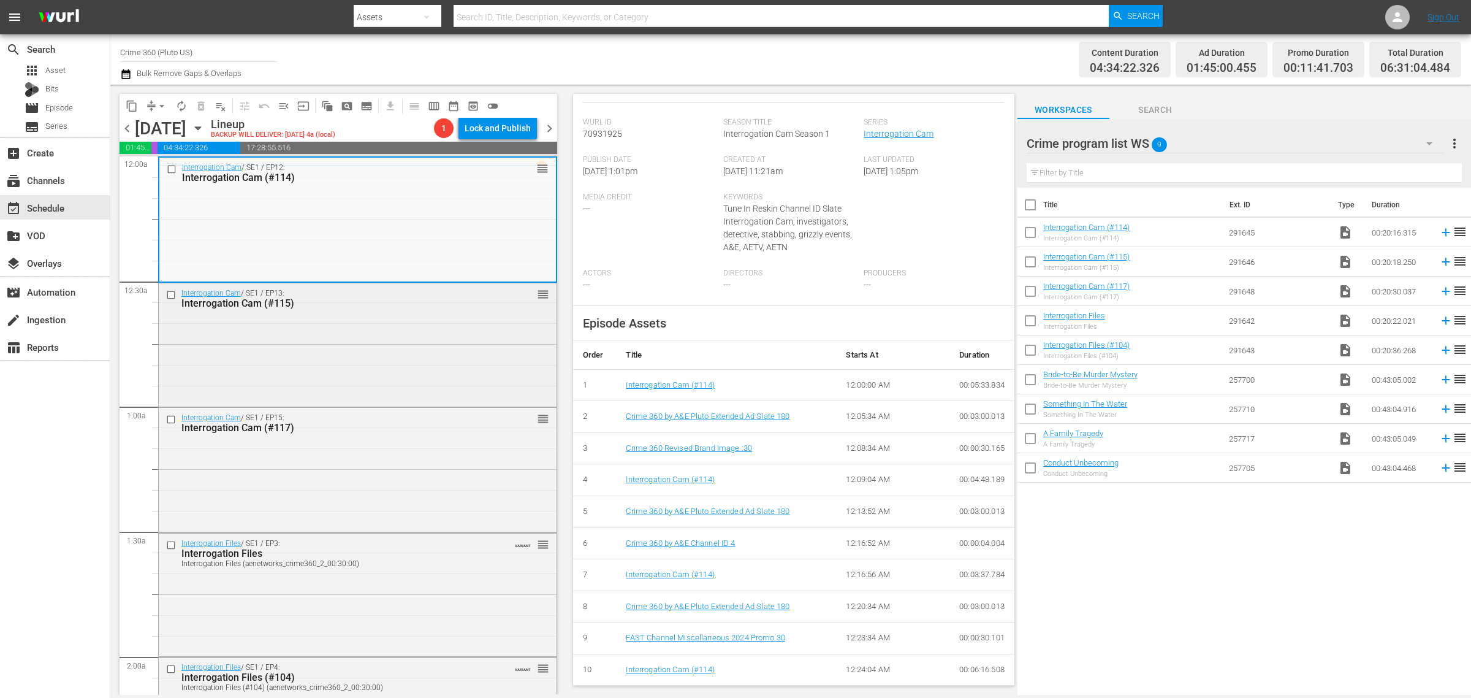
click at [322, 360] on div "Interrogation Cam / SE1 / EP13: Interrogation Cam (#115) reorder" at bounding box center [358, 343] width 398 height 121
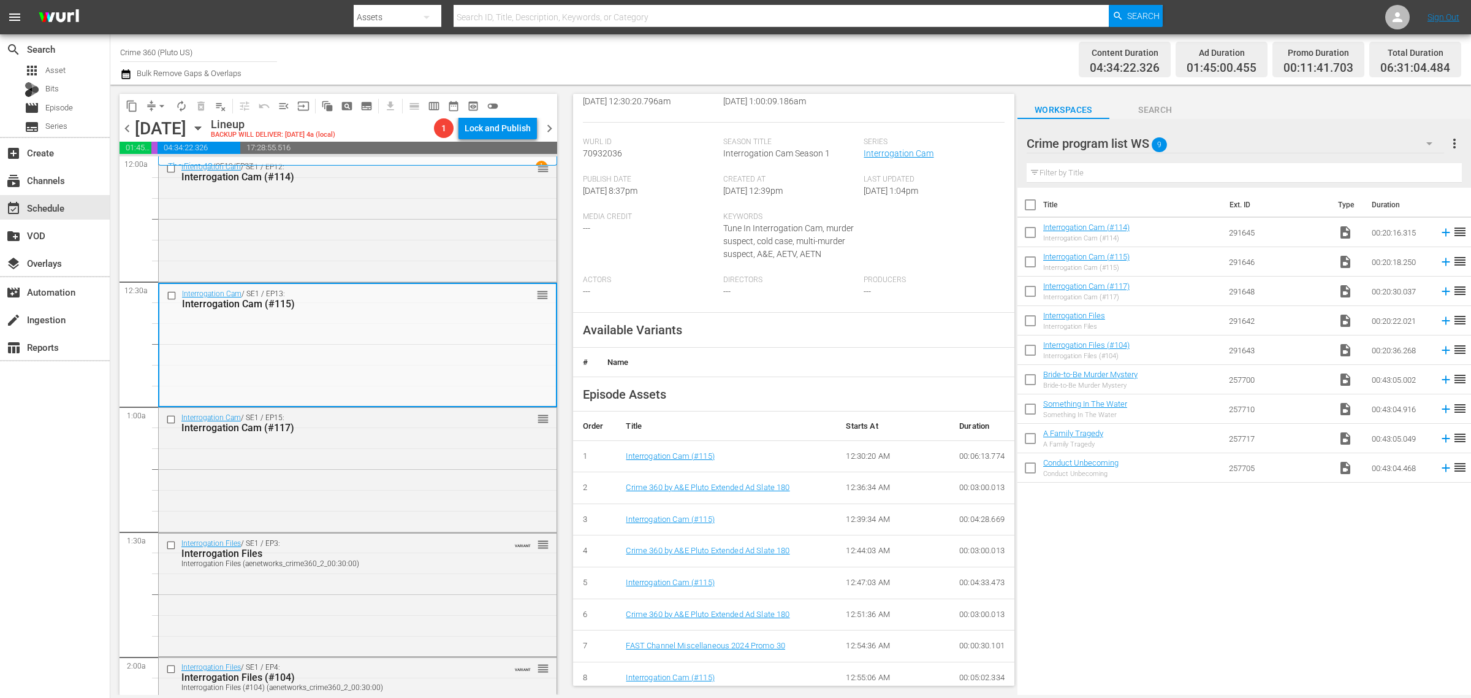
scroll to position [213, 0]
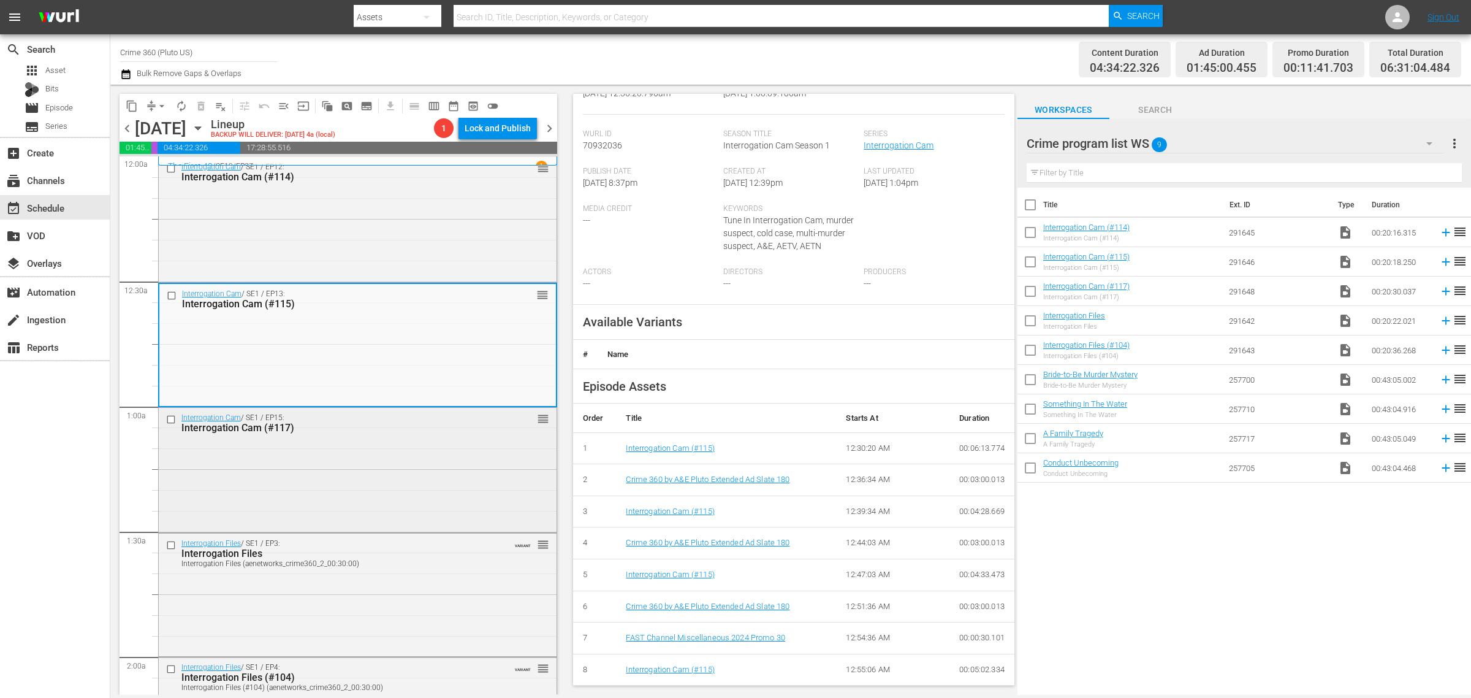
click at [385, 463] on div "Interrogation Cam / SE1 / EP15: Interrogation Cam (#117) reorder" at bounding box center [358, 469] width 398 height 122
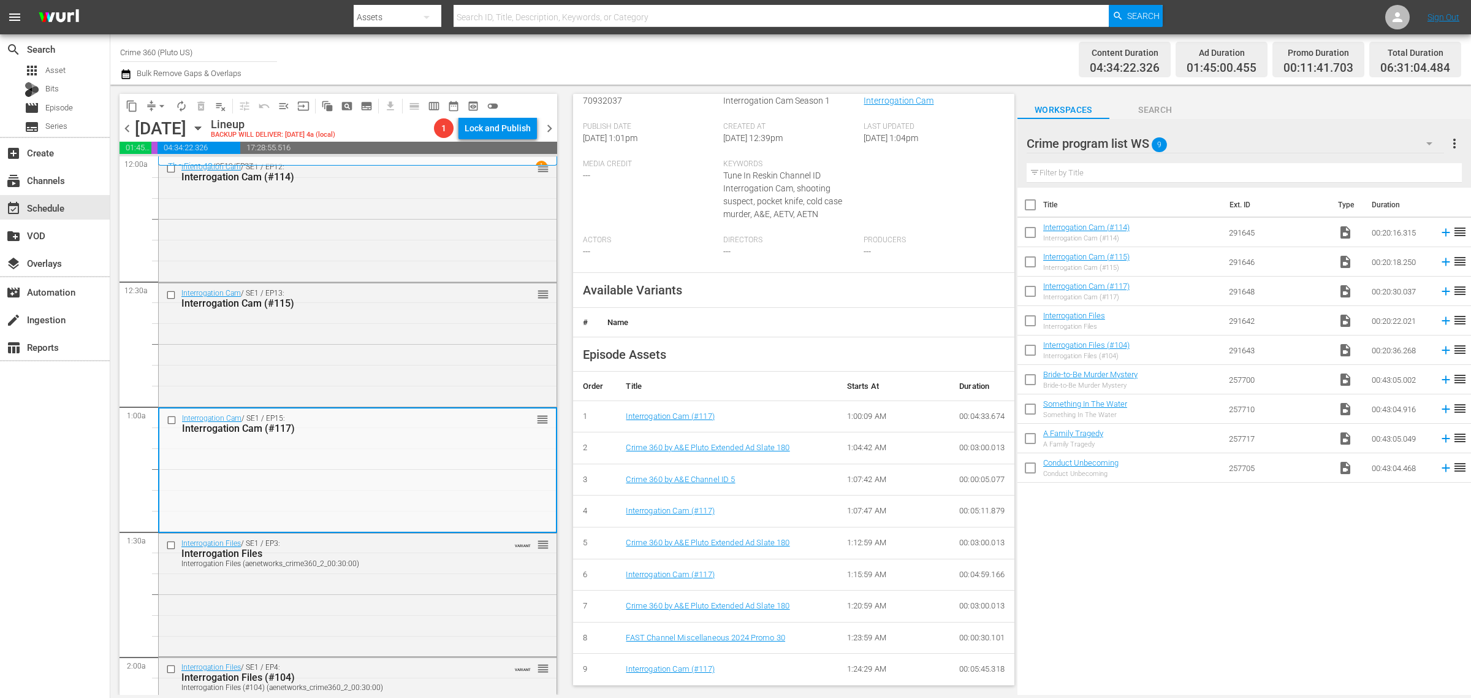
scroll to position [193, 0]
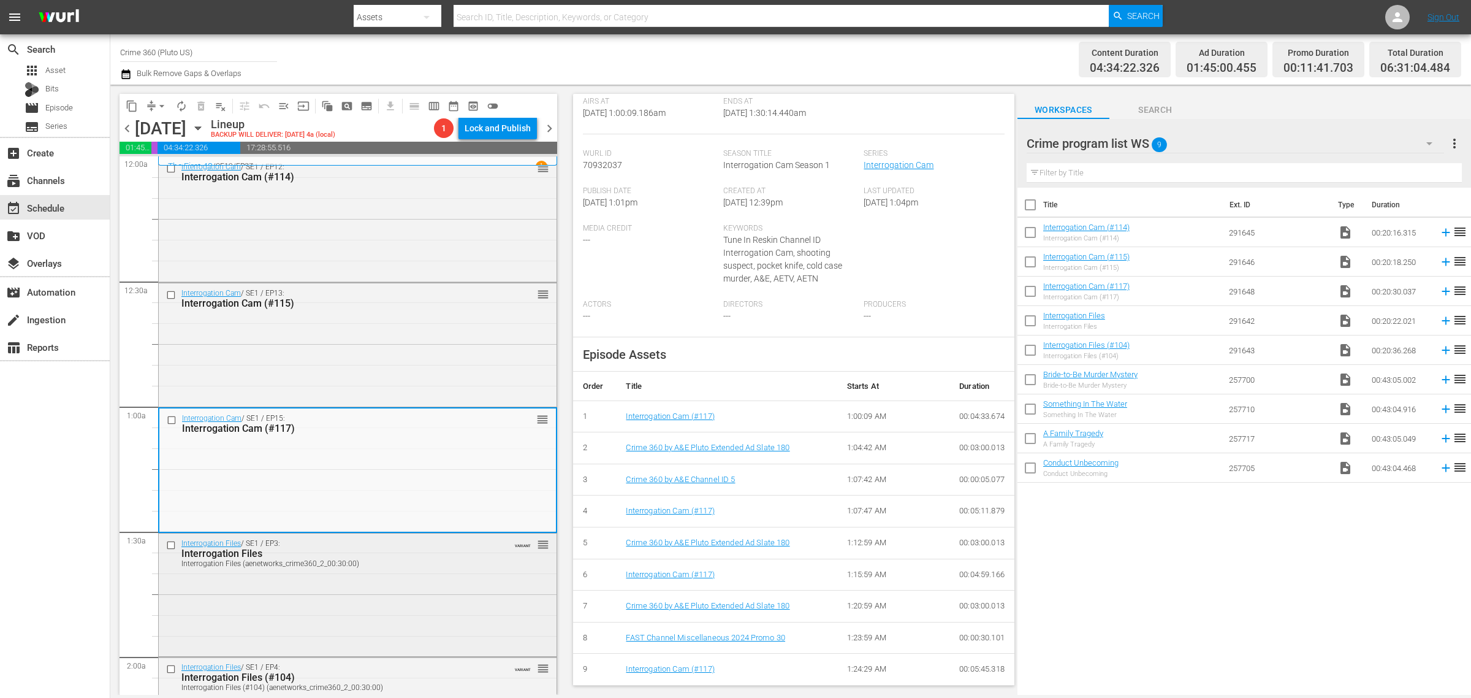
click at [318, 601] on div "Interrogation Files / SE1 / EP3: Interrogation Files Interrogation Files (aenet…" at bounding box center [358, 593] width 398 height 121
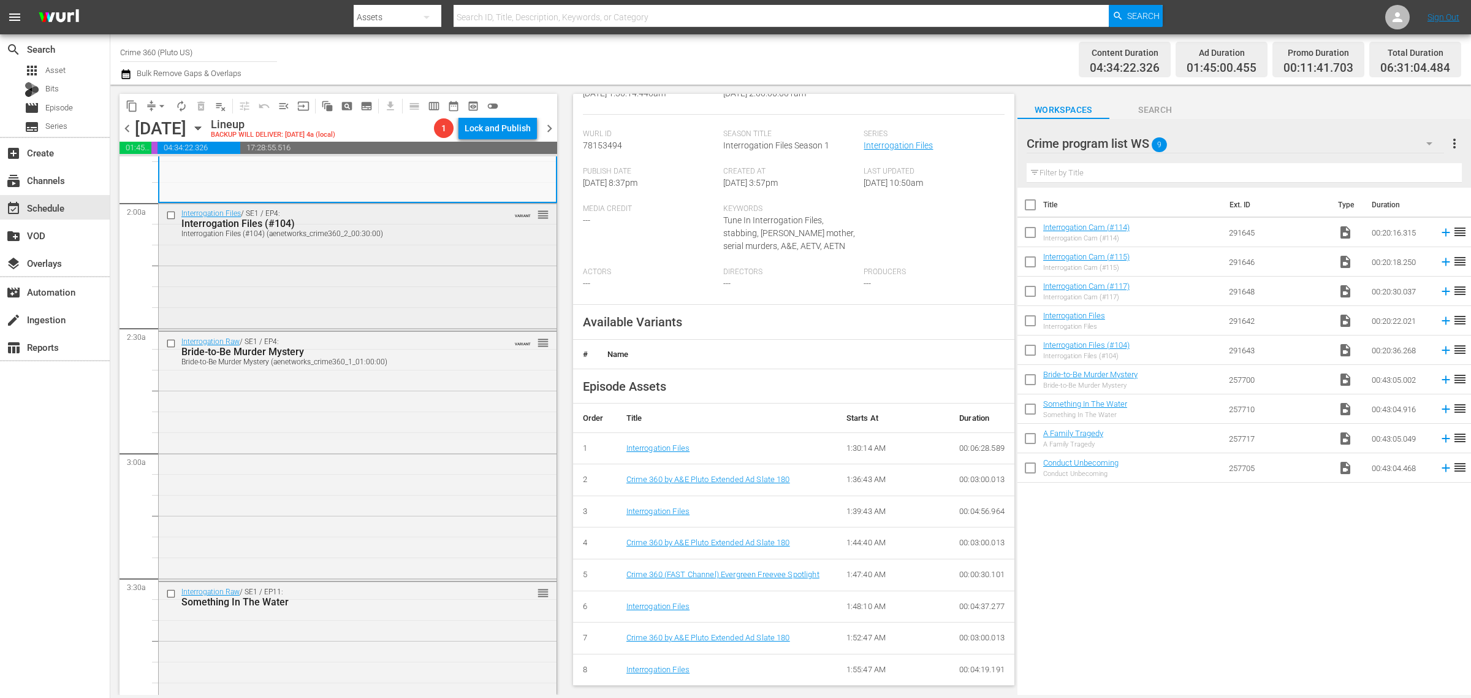
scroll to position [460, 0]
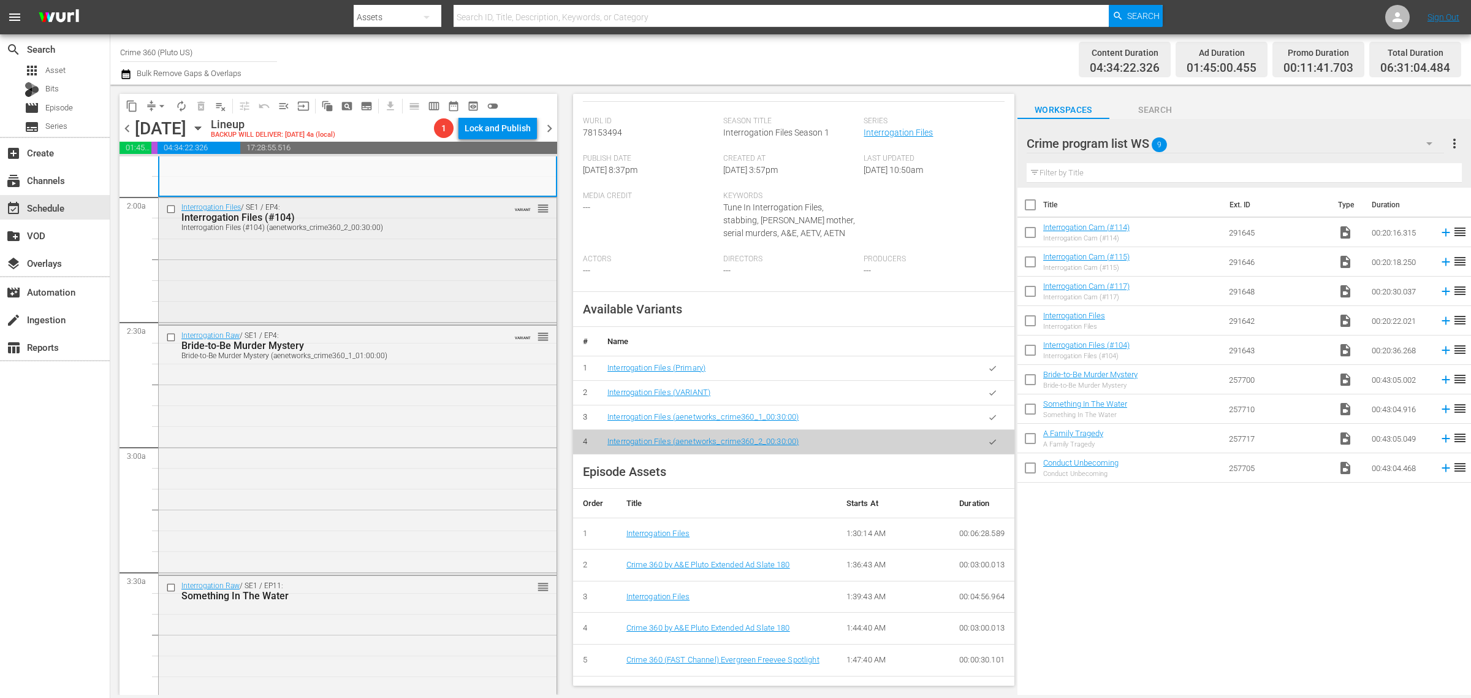
click at [316, 273] on div "Interrogation Files / SE1 / EP4: Interrogation Files (#104) Interrogation Files…" at bounding box center [358, 259] width 398 height 124
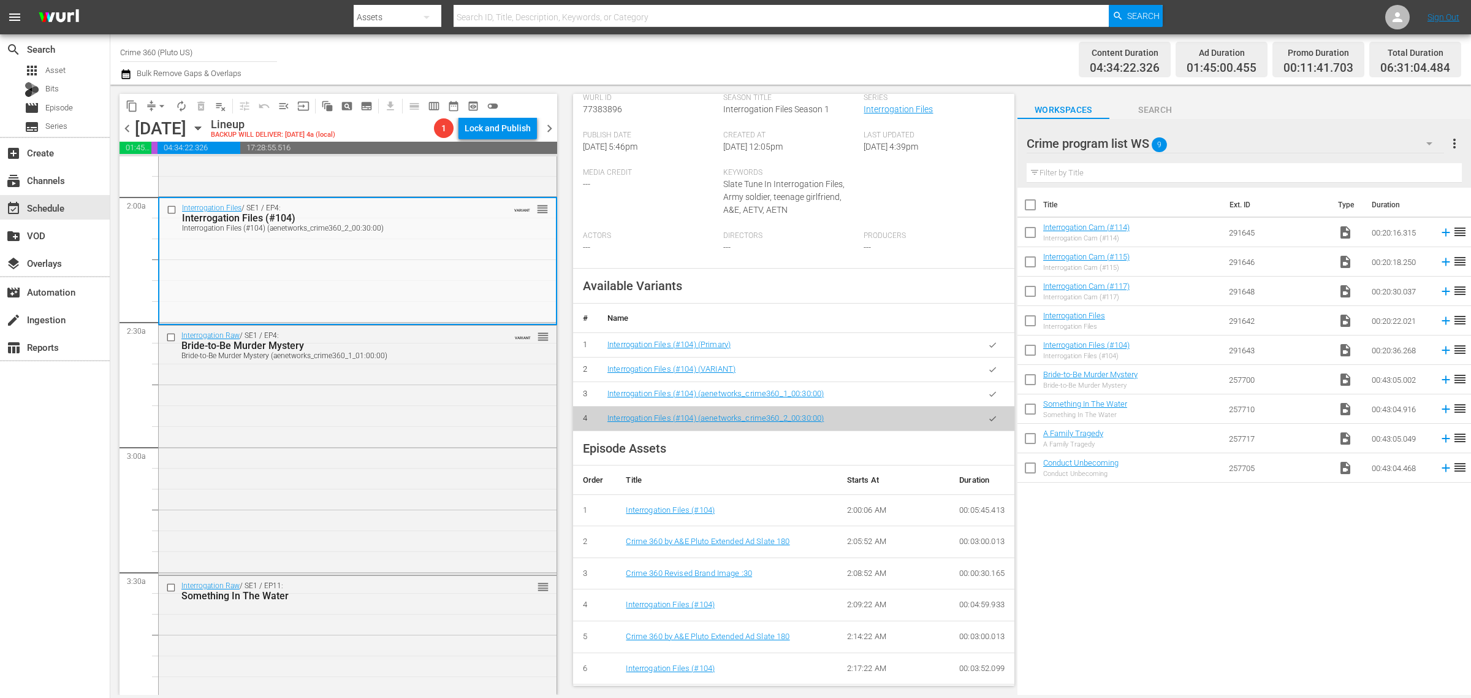
scroll to position [356, 0]
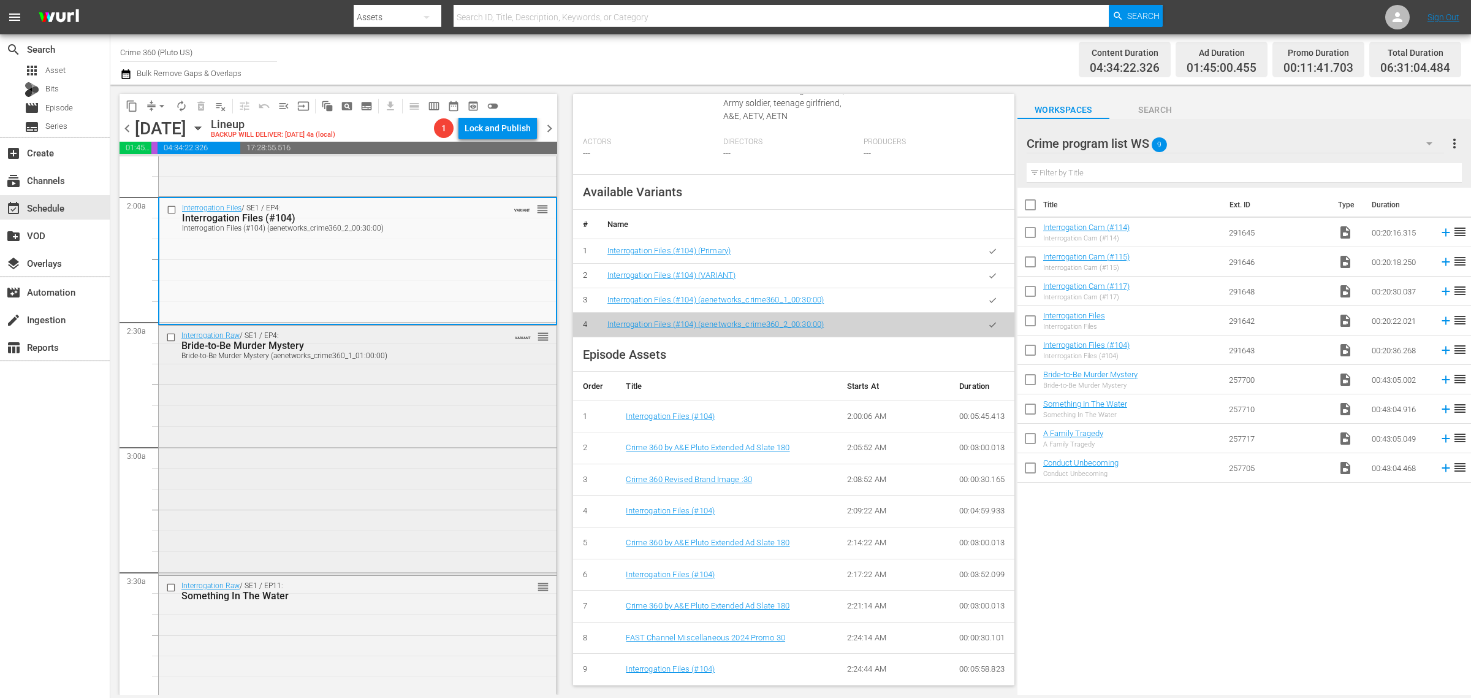
click at [302, 455] on div "Interrogation Raw / SE1 / EP4: Bride-to-Be Murder Mystery Bride-to-Be Murder My…" at bounding box center [358, 448] width 398 height 247
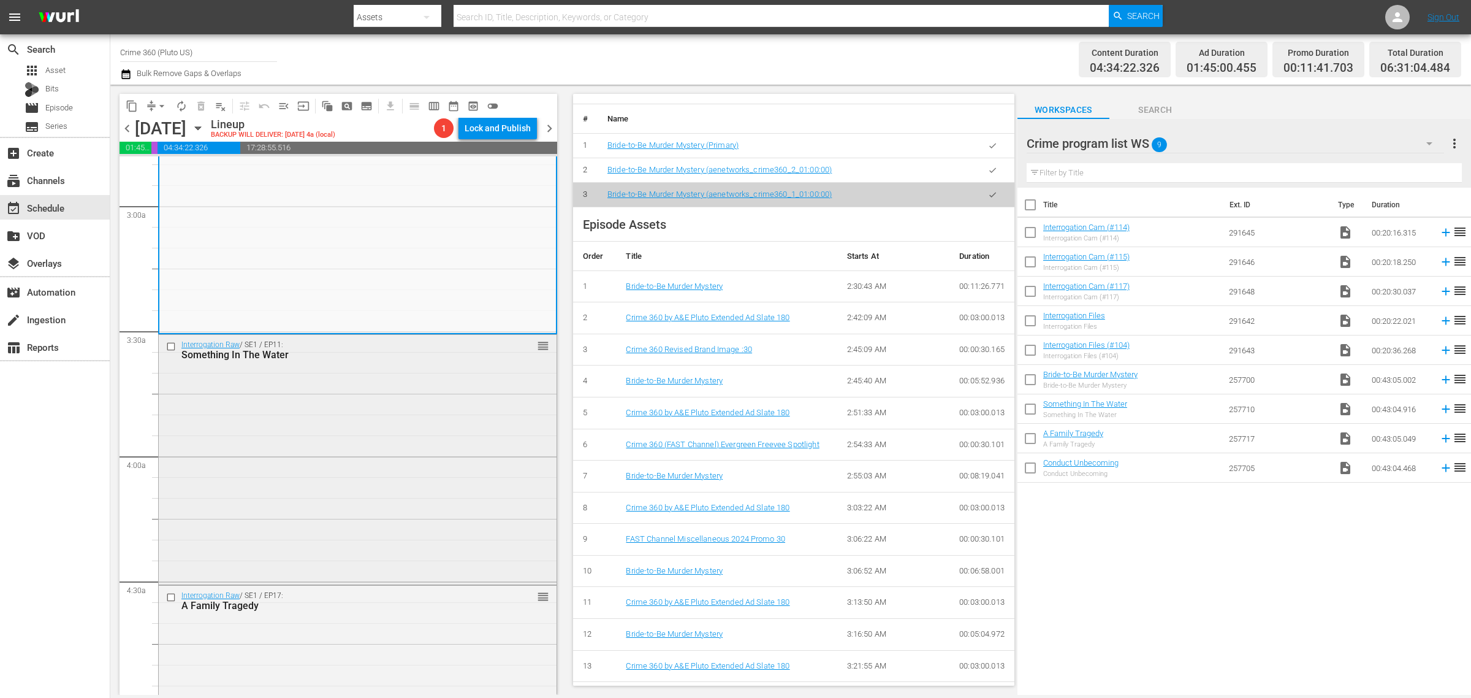
scroll to position [766, 0]
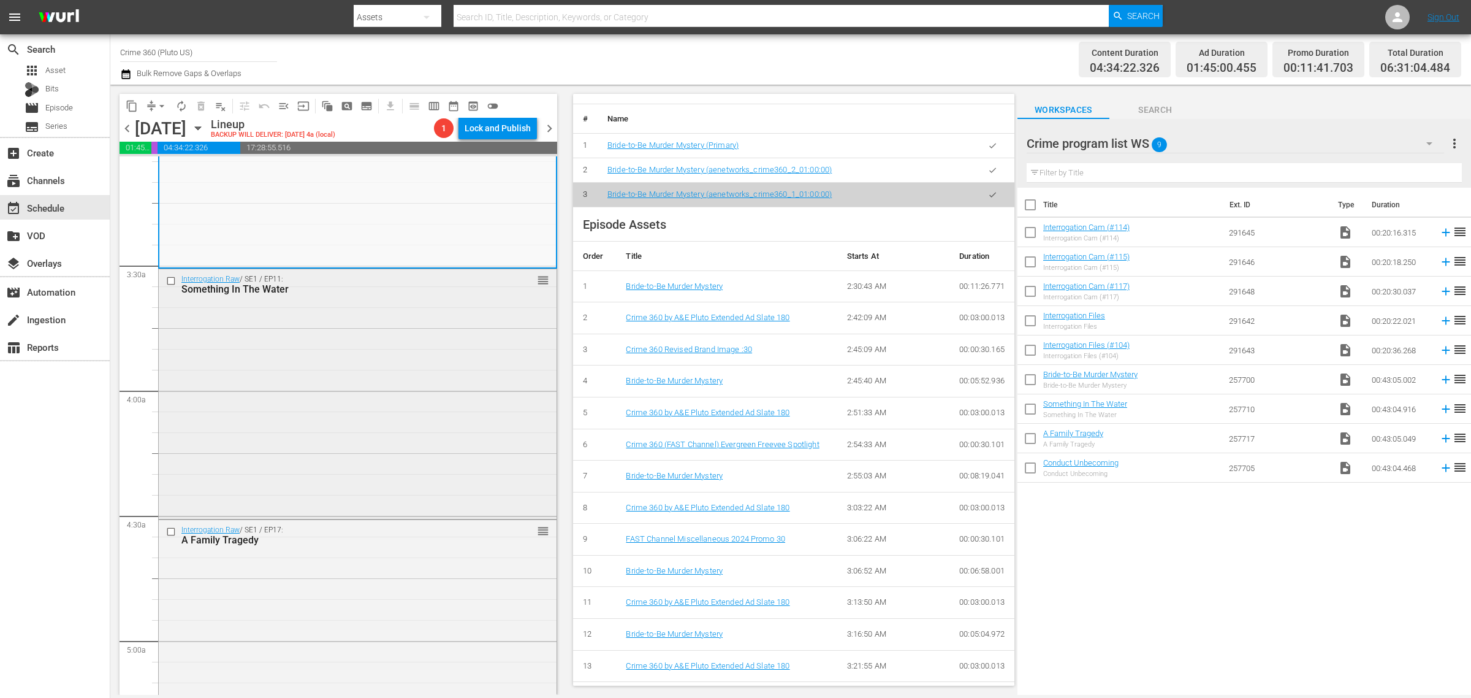
click at [280, 375] on div "Interrogation Raw / SE1 / EP11: Something In The Water reorder" at bounding box center [358, 392] width 398 height 247
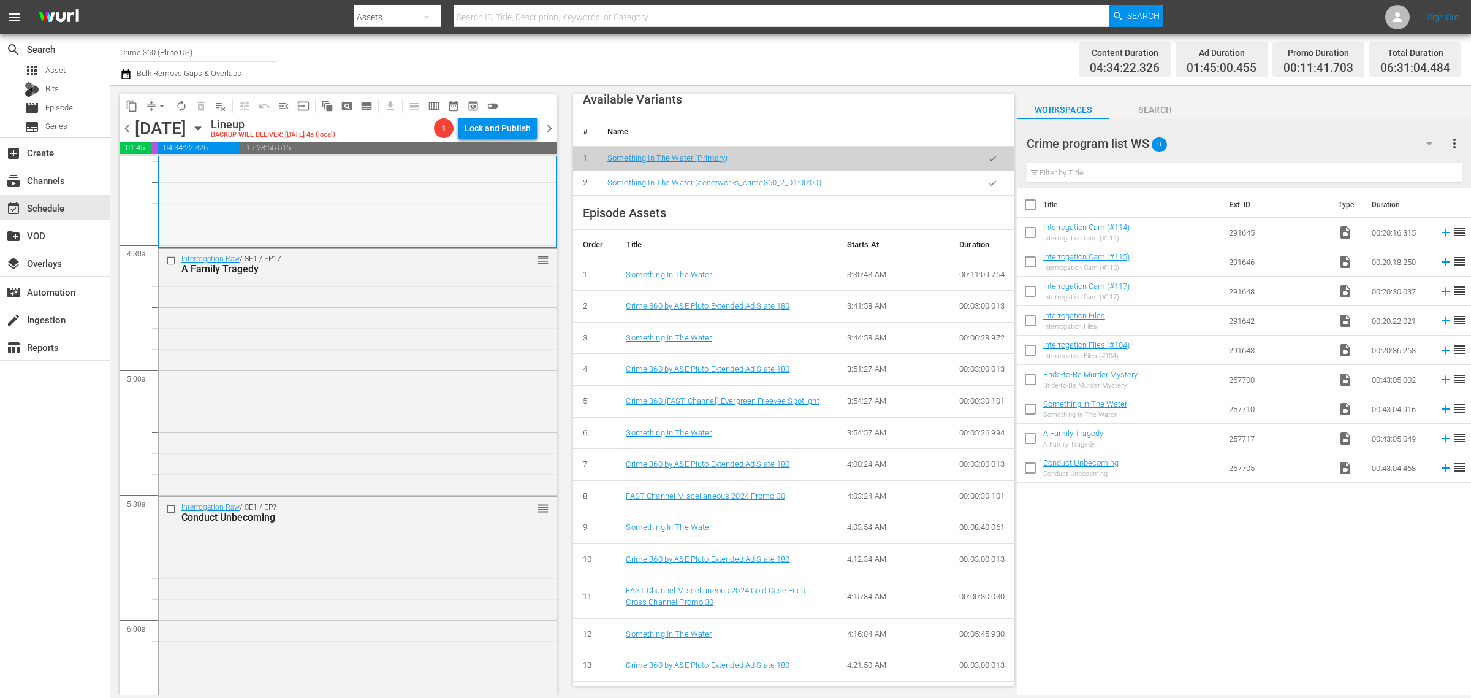
scroll to position [1073, 0]
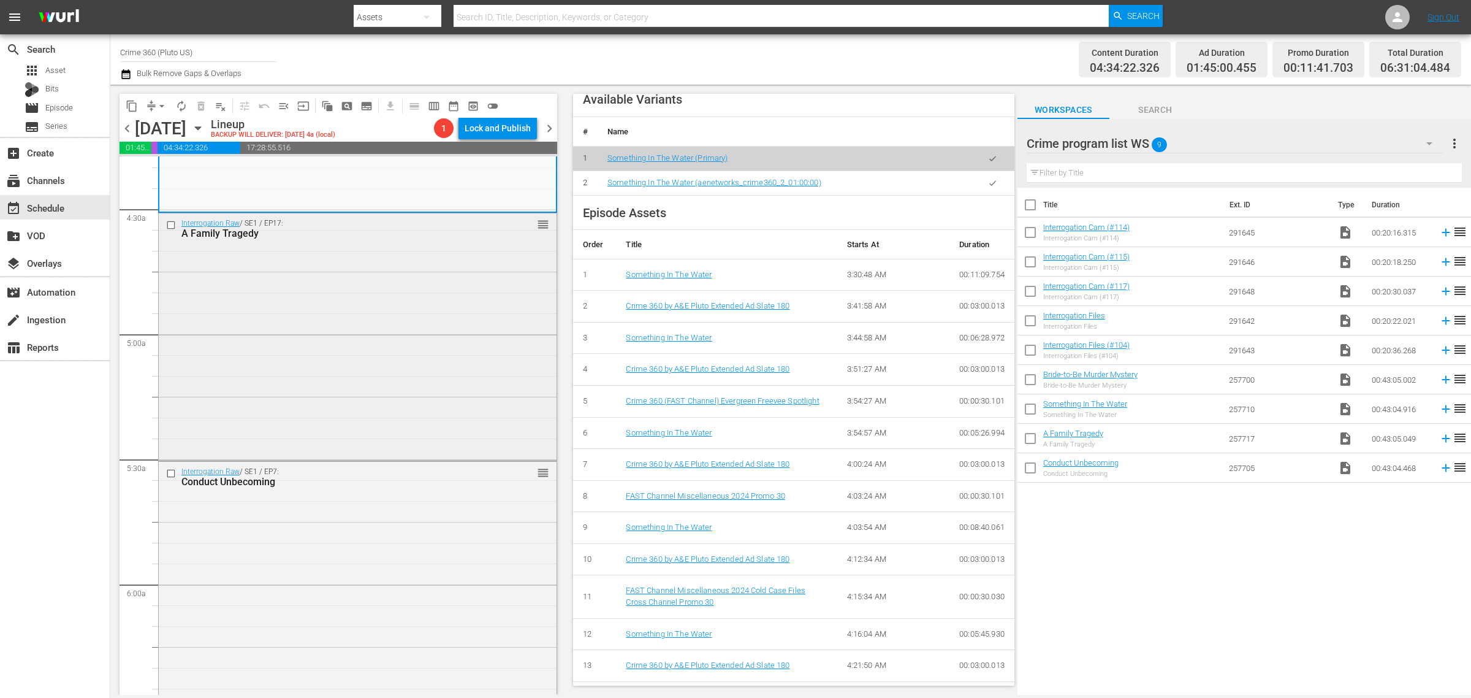
click at [344, 324] on div "Interrogation Raw / SE1 / EP17: A Family Tragedy reorder" at bounding box center [358, 335] width 398 height 245
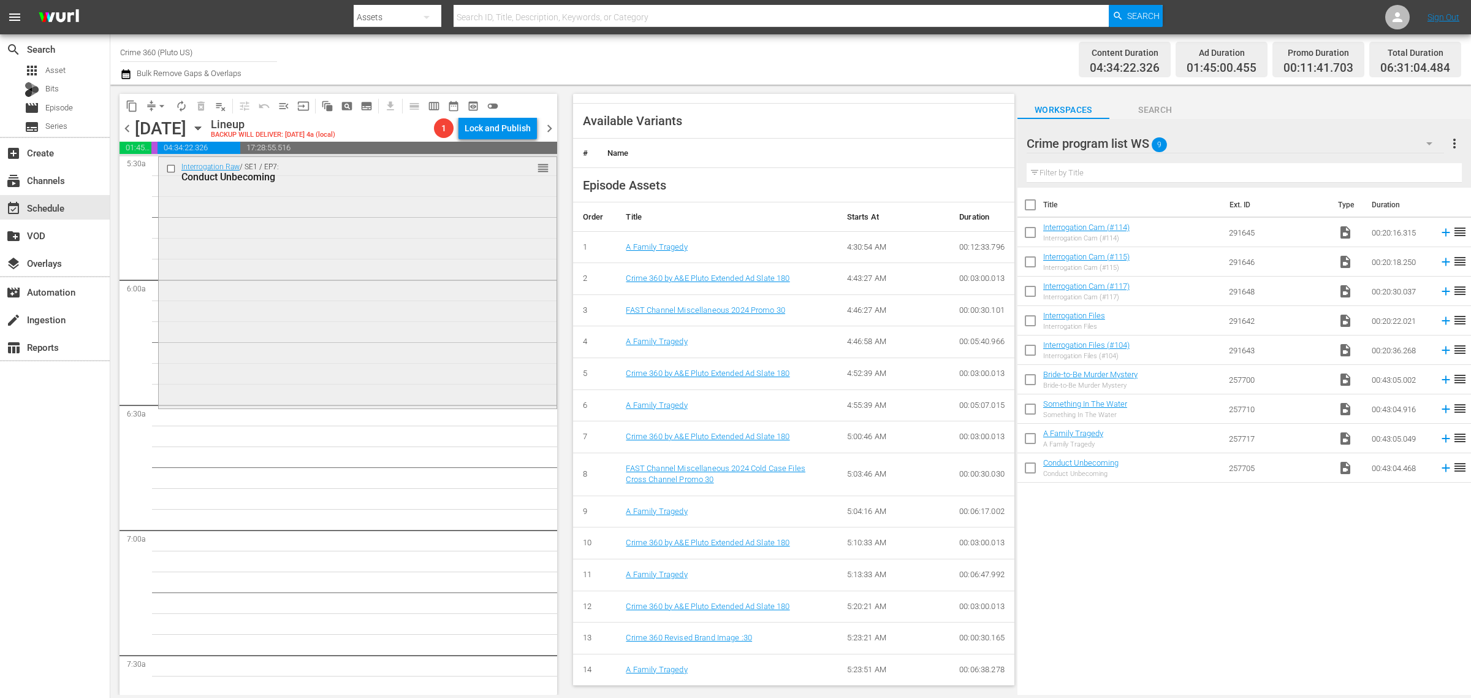
scroll to position [1379, 0]
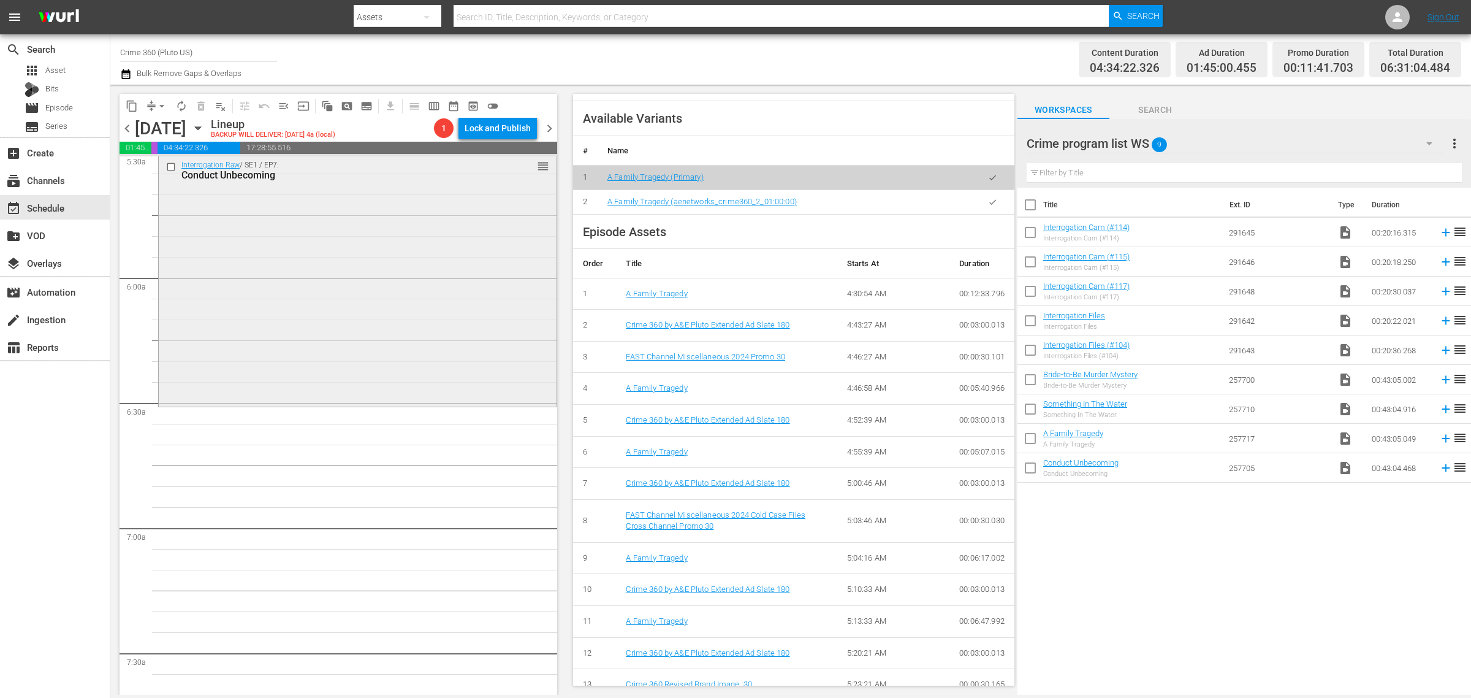
click at [341, 305] on div "Interrogation Raw / SE1 / EP7: Conduct Unbecoming reorder" at bounding box center [358, 279] width 398 height 249
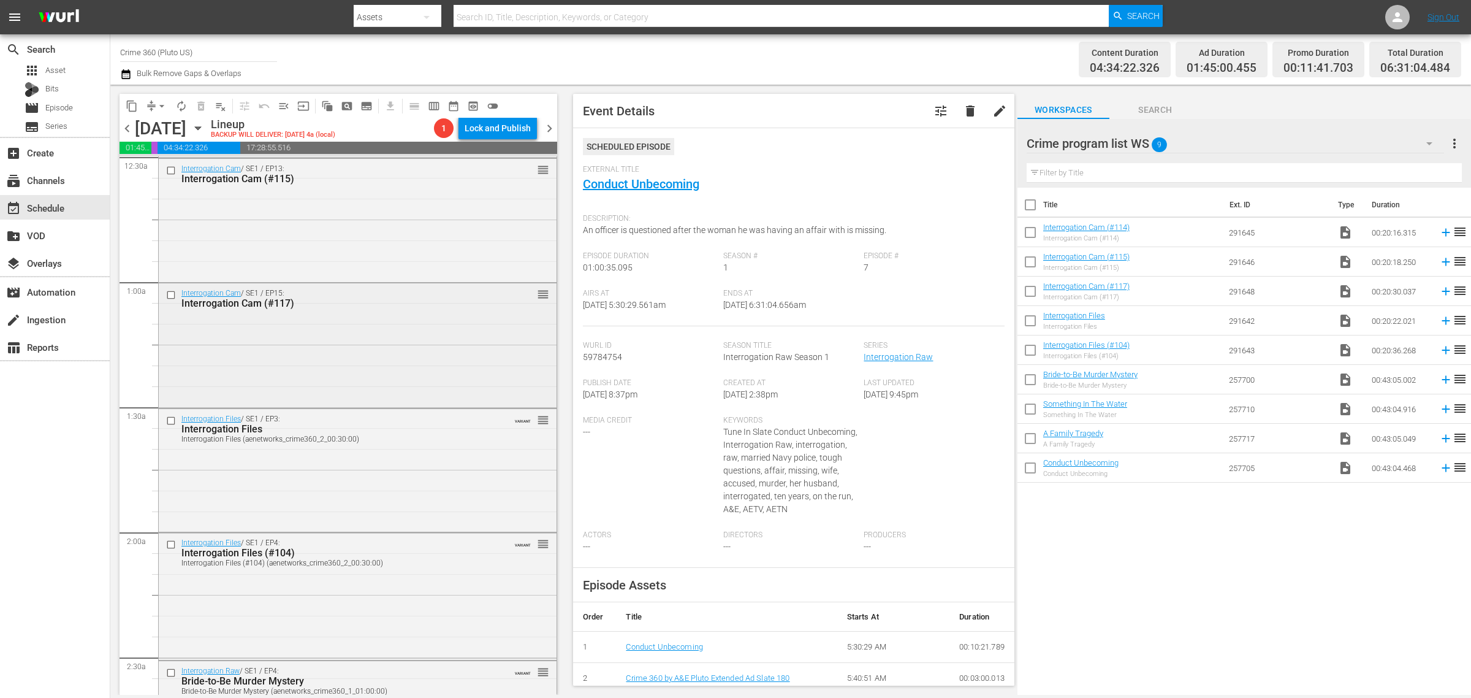
scroll to position [0, 0]
click at [388, 210] on div "Interrogation Cam / SE1 / EP12: Interrogation Cam (#114) reorder" at bounding box center [358, 218] width 398 height 123
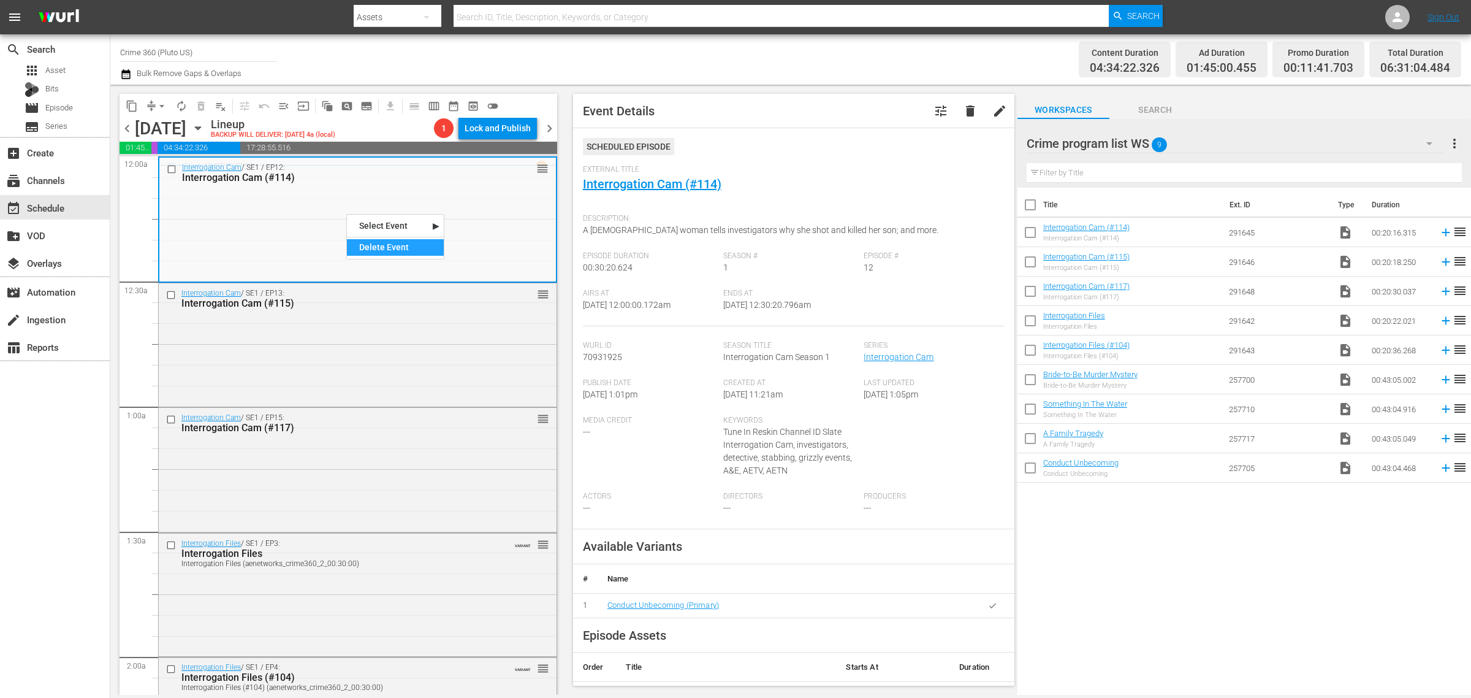
click at [427, 248] on div "Delete Event" at bounding box center [395, 247] width 97 height 17
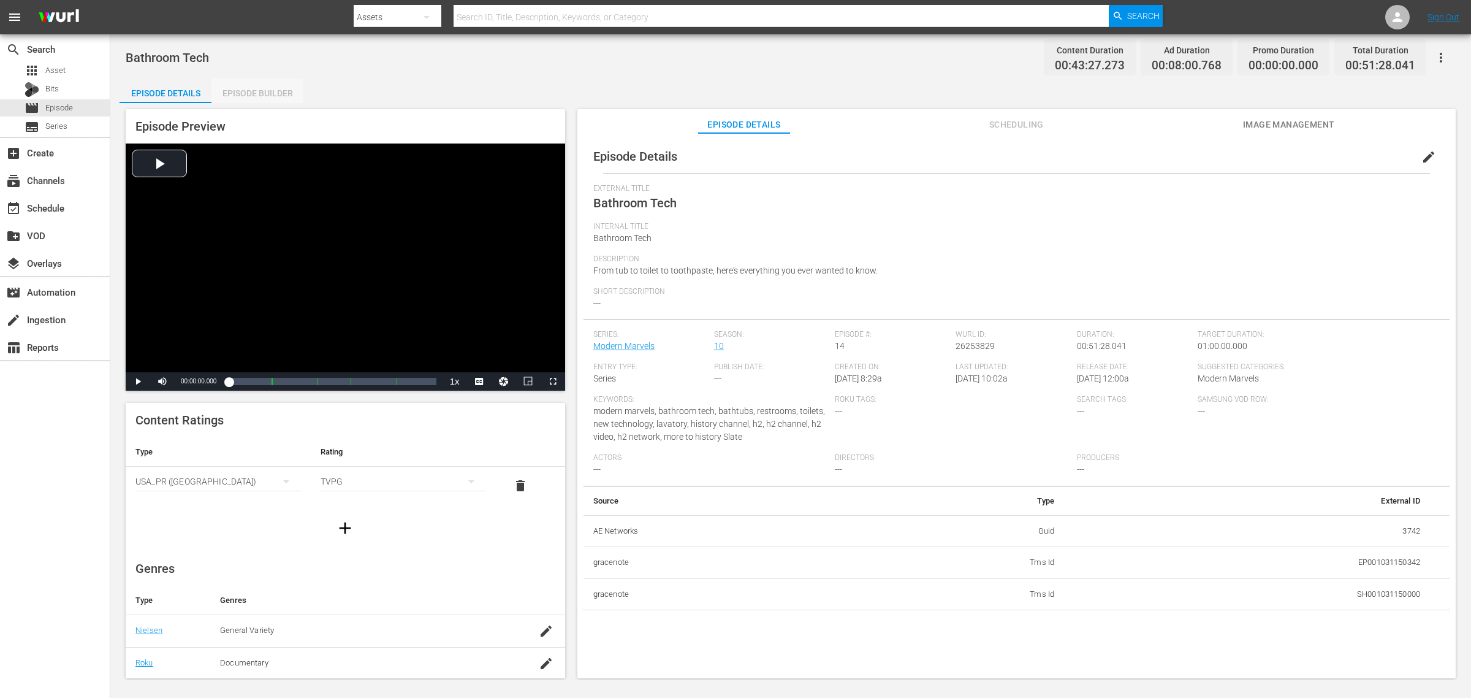
click at [240, 93] on div "Episode Builder" at bounding box center [257, 92] width 92 height 29
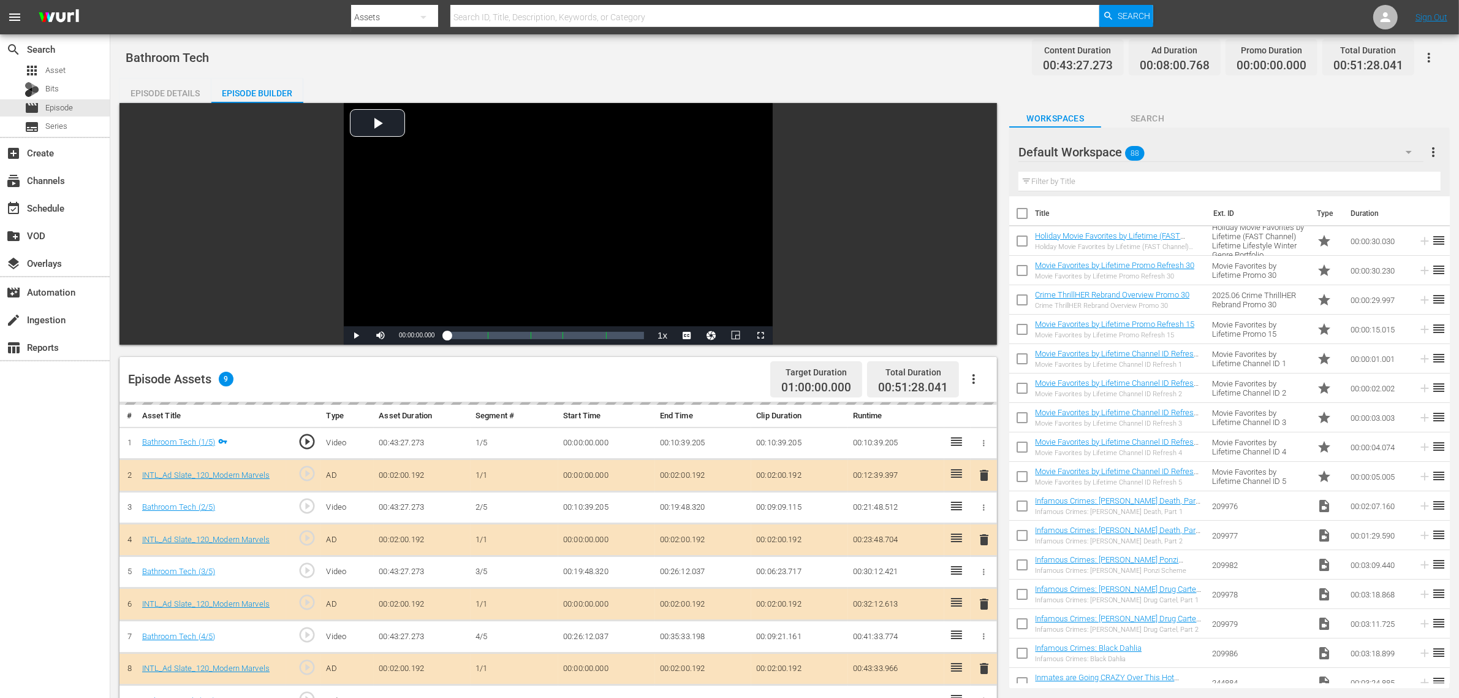
click at [1168, 150] on div "Default Workspace 88" at bounding box center [1221, 152] width 405 height 34
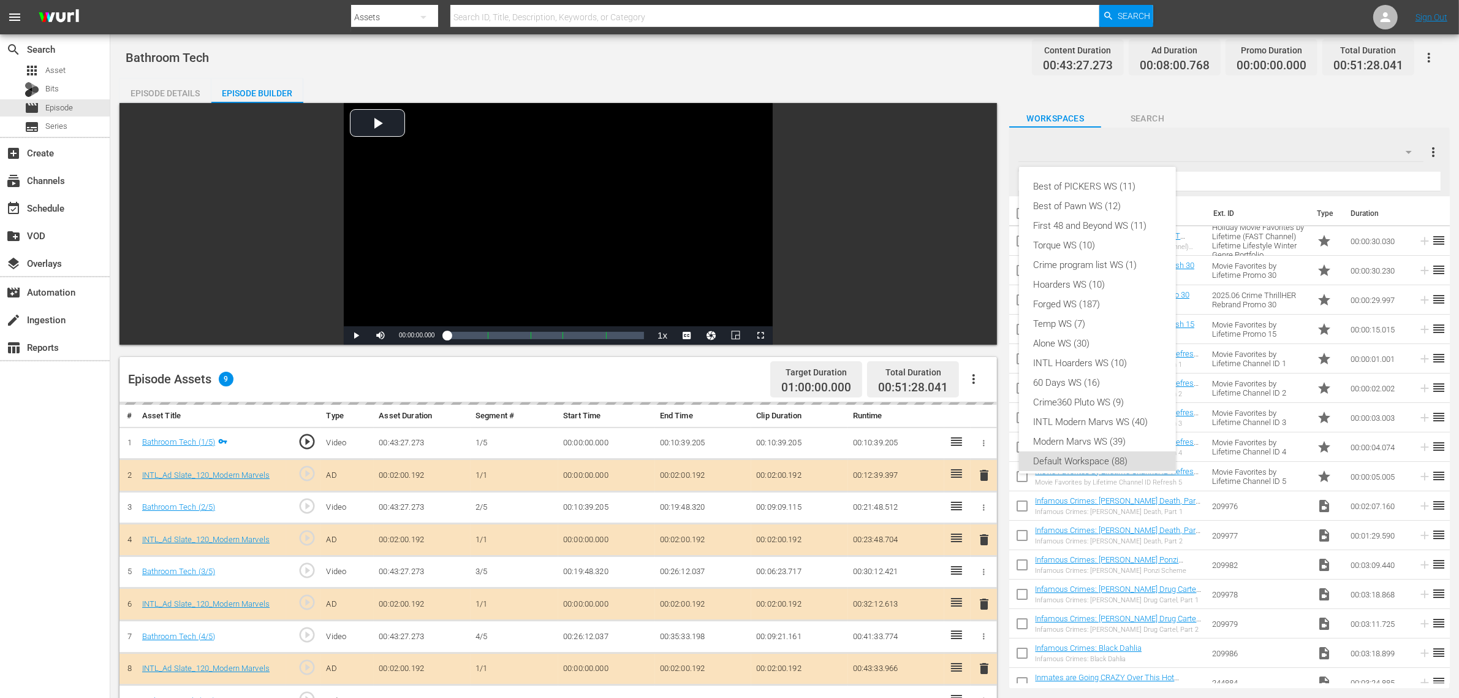
scroll to position [7, 0]
click at [1071, 414] on div "INTL Modern Marvs WS (40)" at bounding box center [1097, 415] width 127 height 20
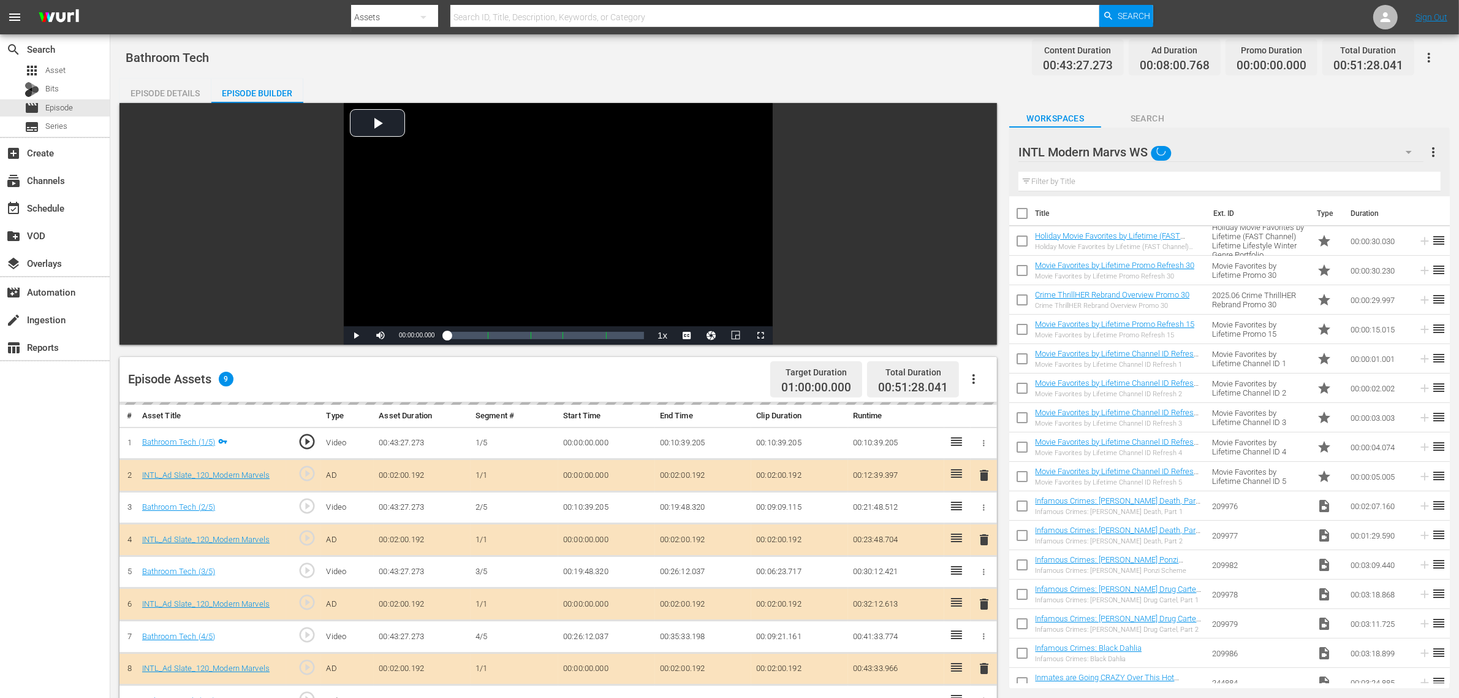
click at [625, 377] on div "Episode Assets 9 Target Duration 01:00:00.000 Total Duration 00:51:28.041" at bounding box center [559, 379] width 878 height 45
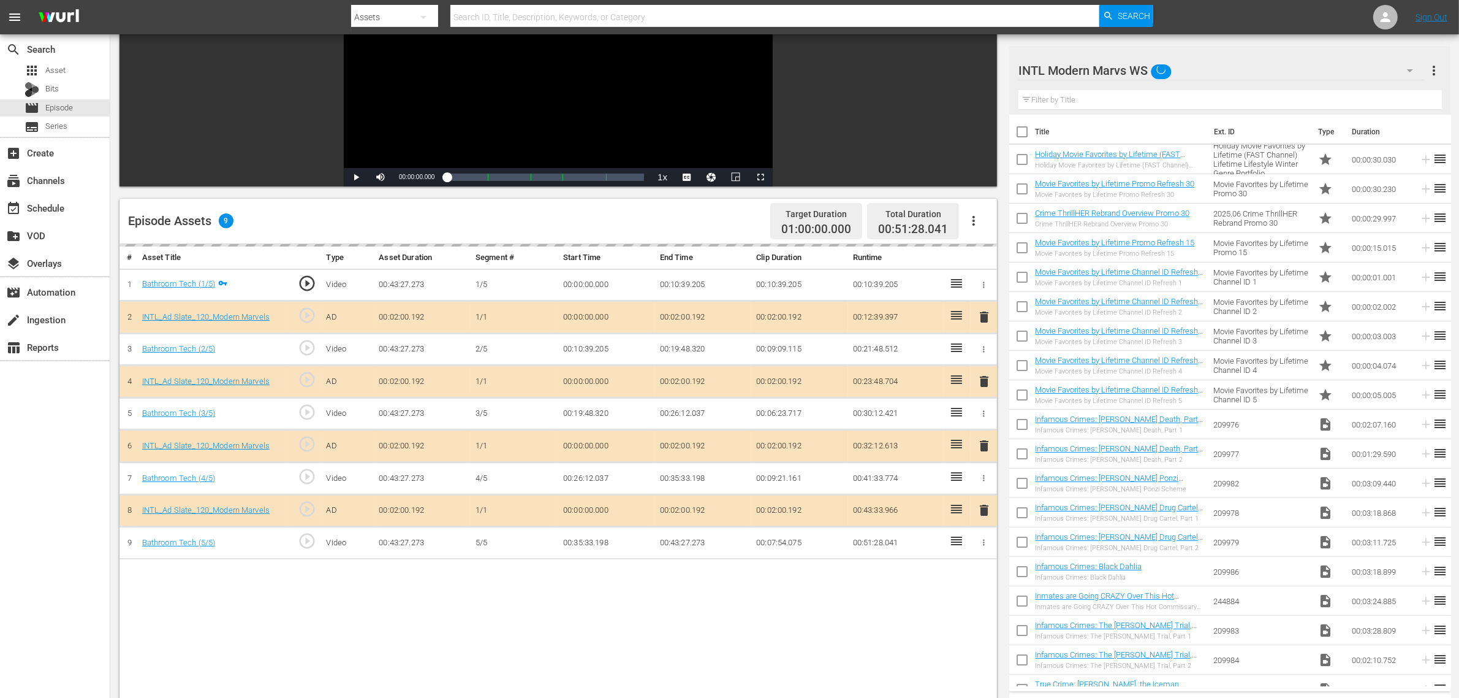
scroll to position [306, 0]
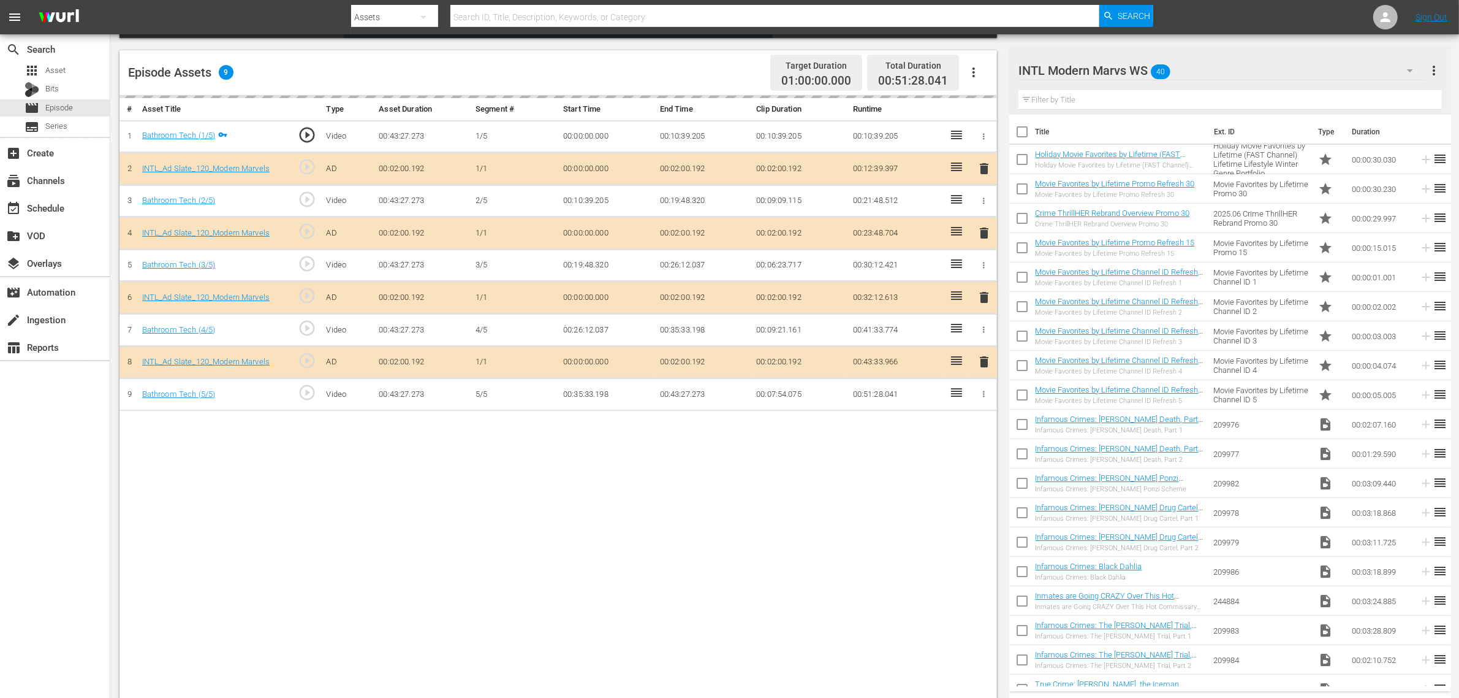
drag, startPoint x: 750, startPoint y: 575, endPoint x: 750, endPoint y: 564, distance: 11.0
click at [750, 558] on div "# Asset Title Type Asset Duration Segment # Start Time End Time Clip Duration R…" at bounding box center [559, 399] width 878 height 606
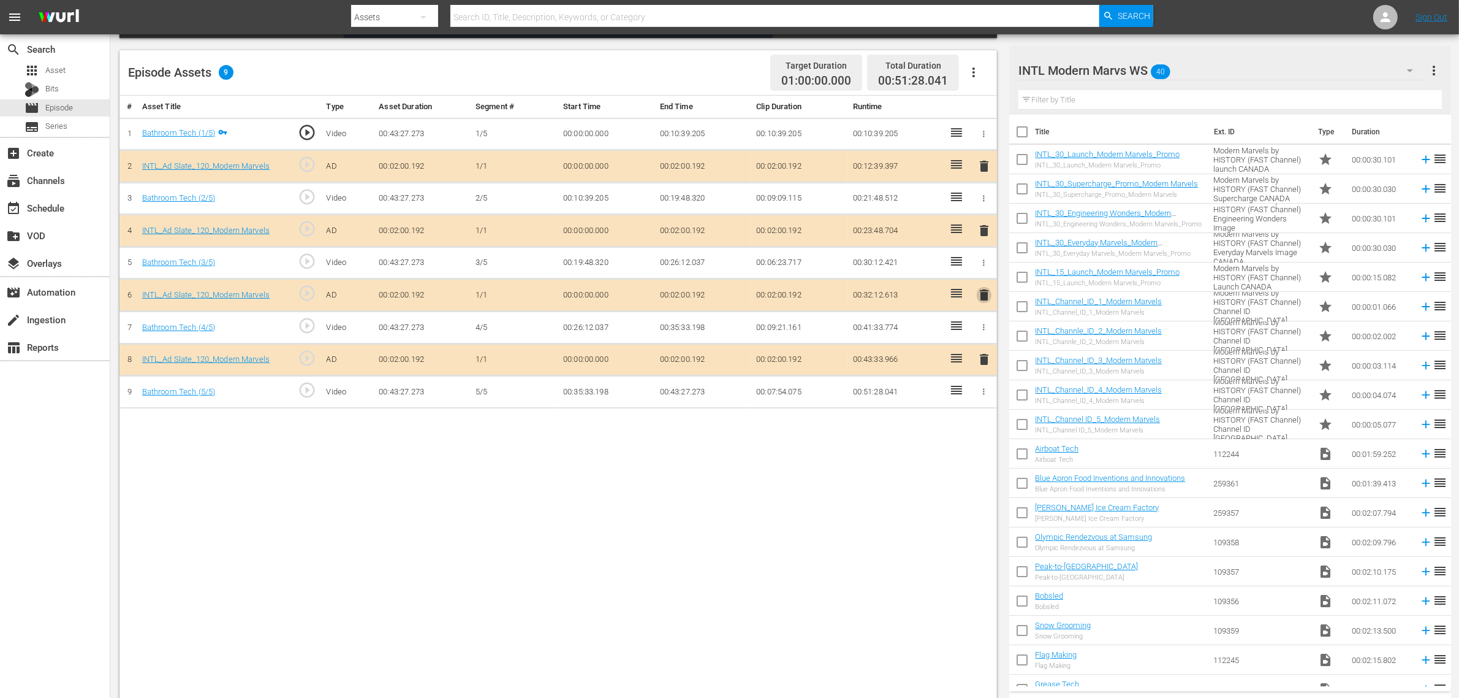
click at [984, 299] on span "delete" at bounding box center [984, 294] width 15 height 15
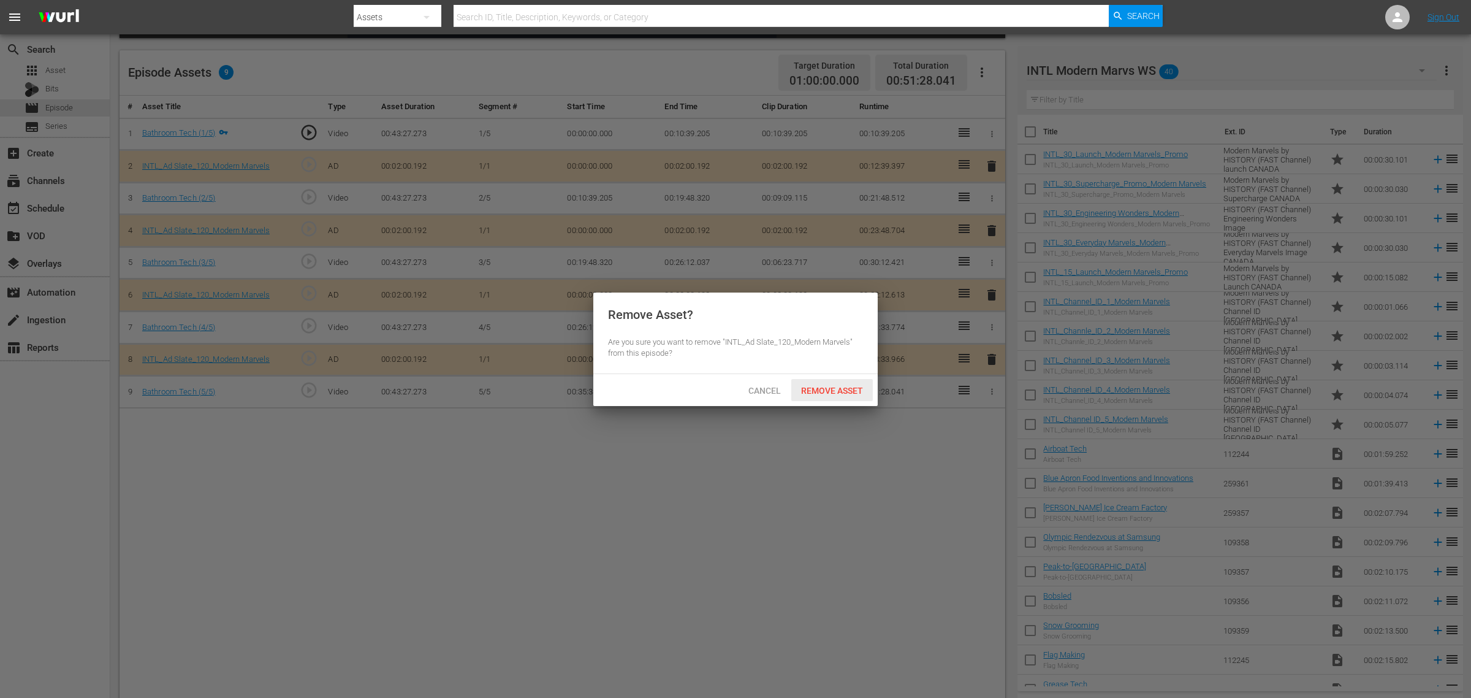
click at [829, 391] on span "Remove Asset" at bounding box center [832, 391] width 82 height 10
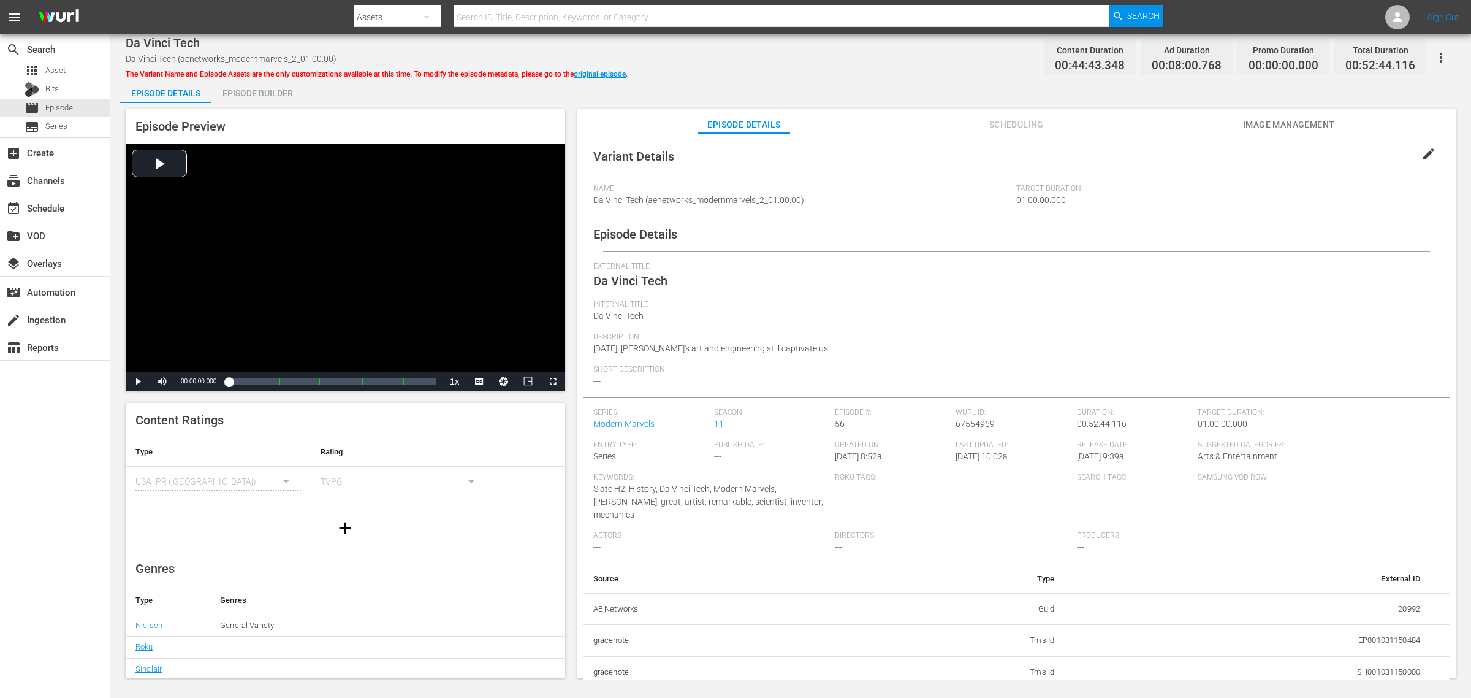
click at [249, 94] on div "Episode Builder" at bounding box center [257, 92] width 92 height 29
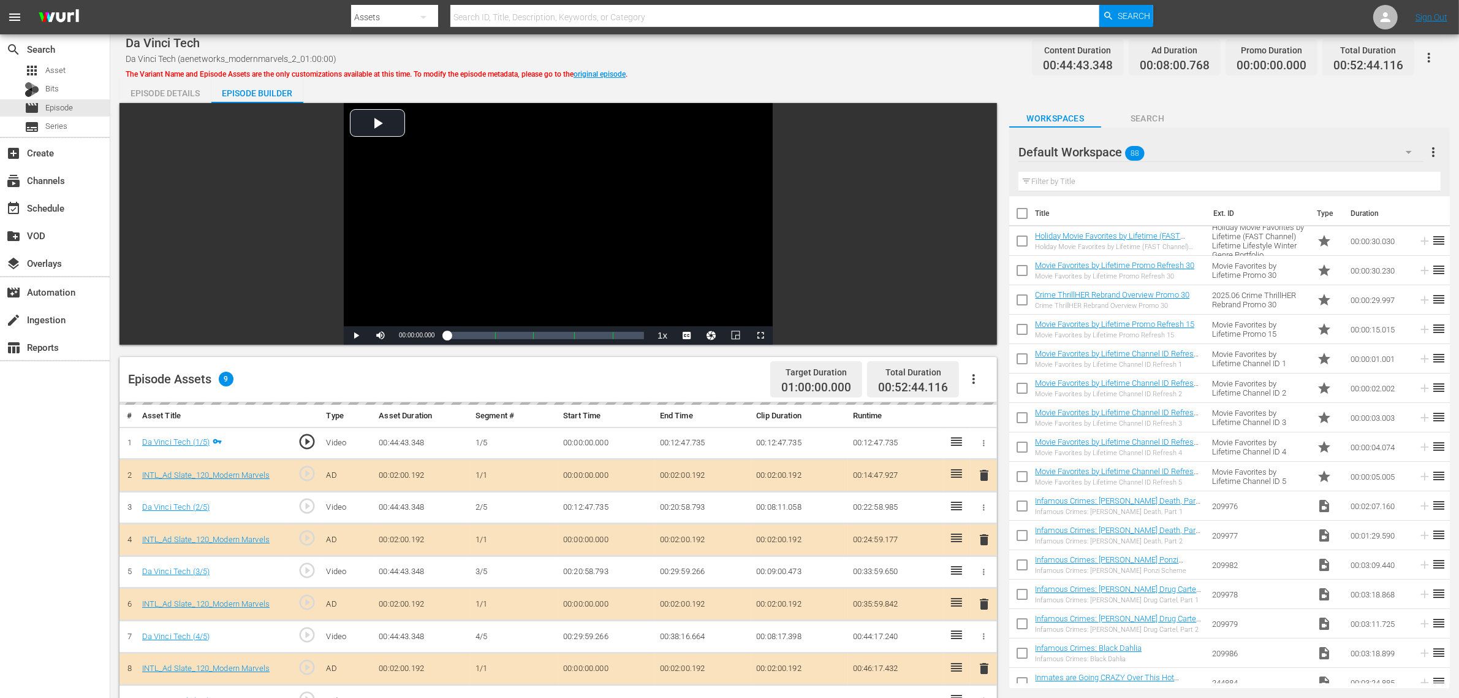
click at [789, 52] on div "Da Vinci Tech Da Vinci Tech (aenetworks_modernmarvels_2_01:00:00) The Variant N…" at bounding box center [785, 58] width 1318 height 28
click at [1176, 151] on div "Default Workspace 88" at bounding box center [1221, 152] width 405 height 34
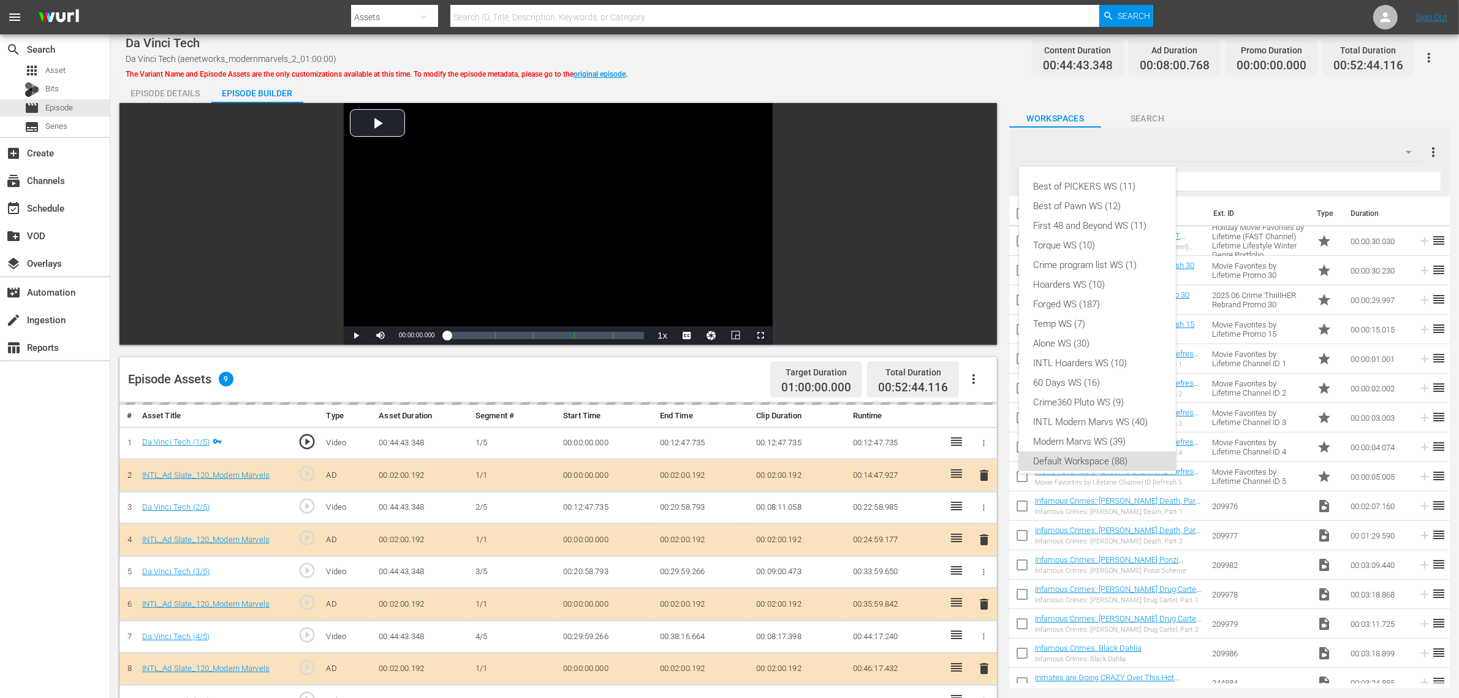
scroll to position [7, 0]
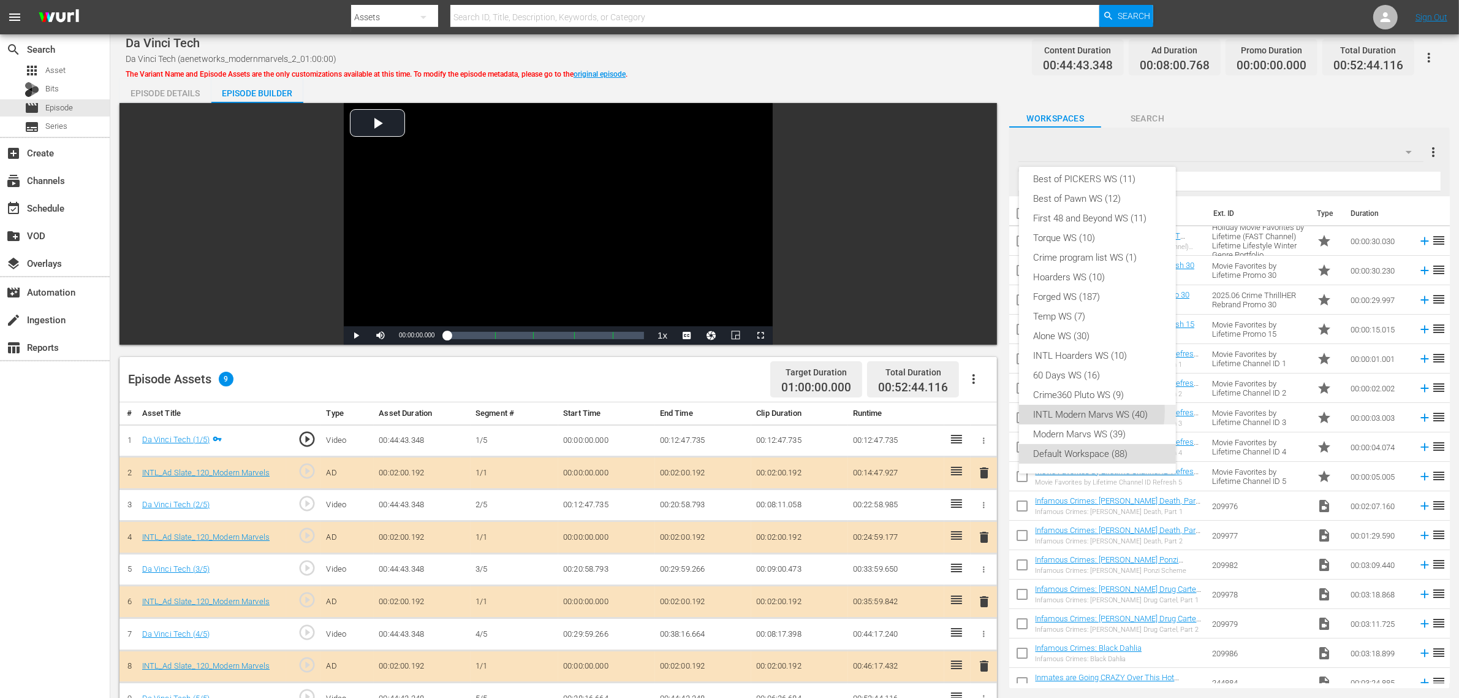
drag, startPoint x: 1079, startPoint y: 411, endPoint x: 1071, endPoint y: 383, distance: 28.7
click at [1079, 411] on div "INTL Modern Marvs WS (40)" at bounding box center [1097, 415] width 127 height 20
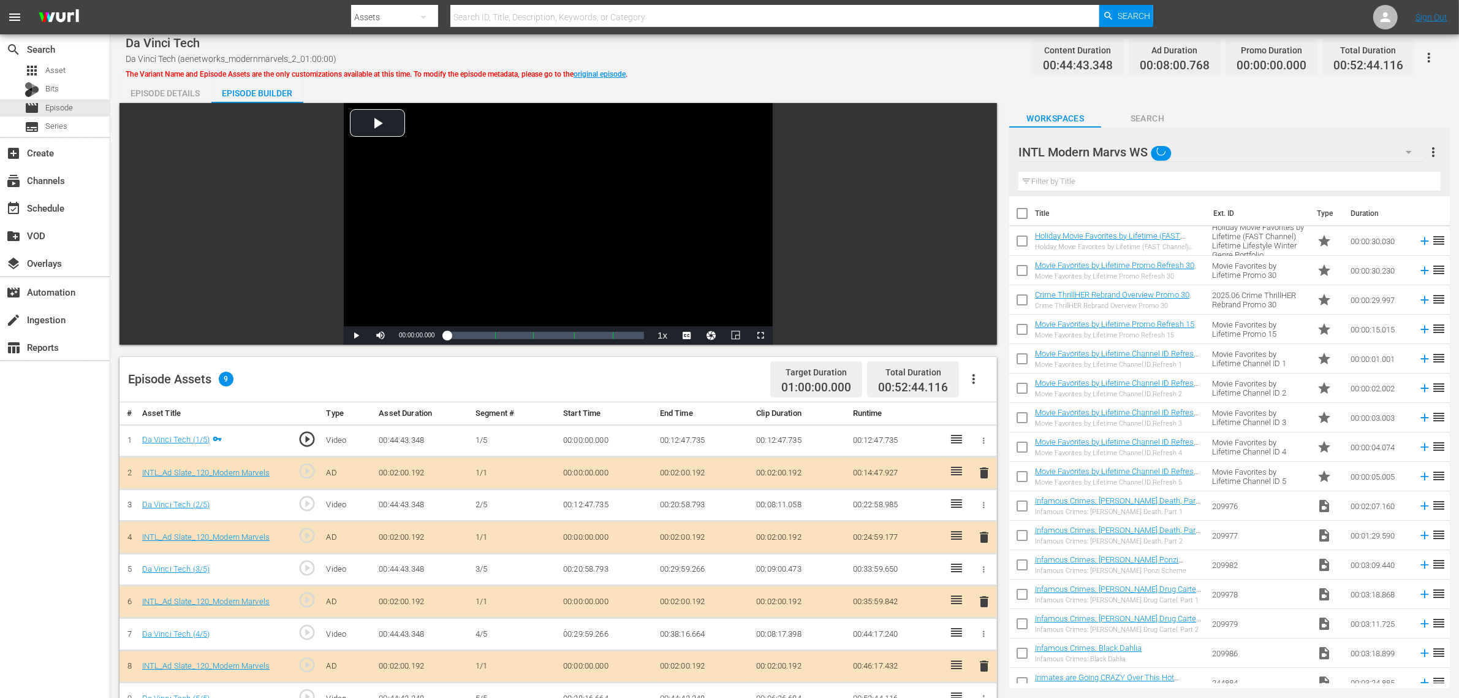
click at [881, 84] on div "Episode Details Episode Builder Episode Preview Video Player is loading. Play V…" at bounding box center [785, 542] width 1331 height 929
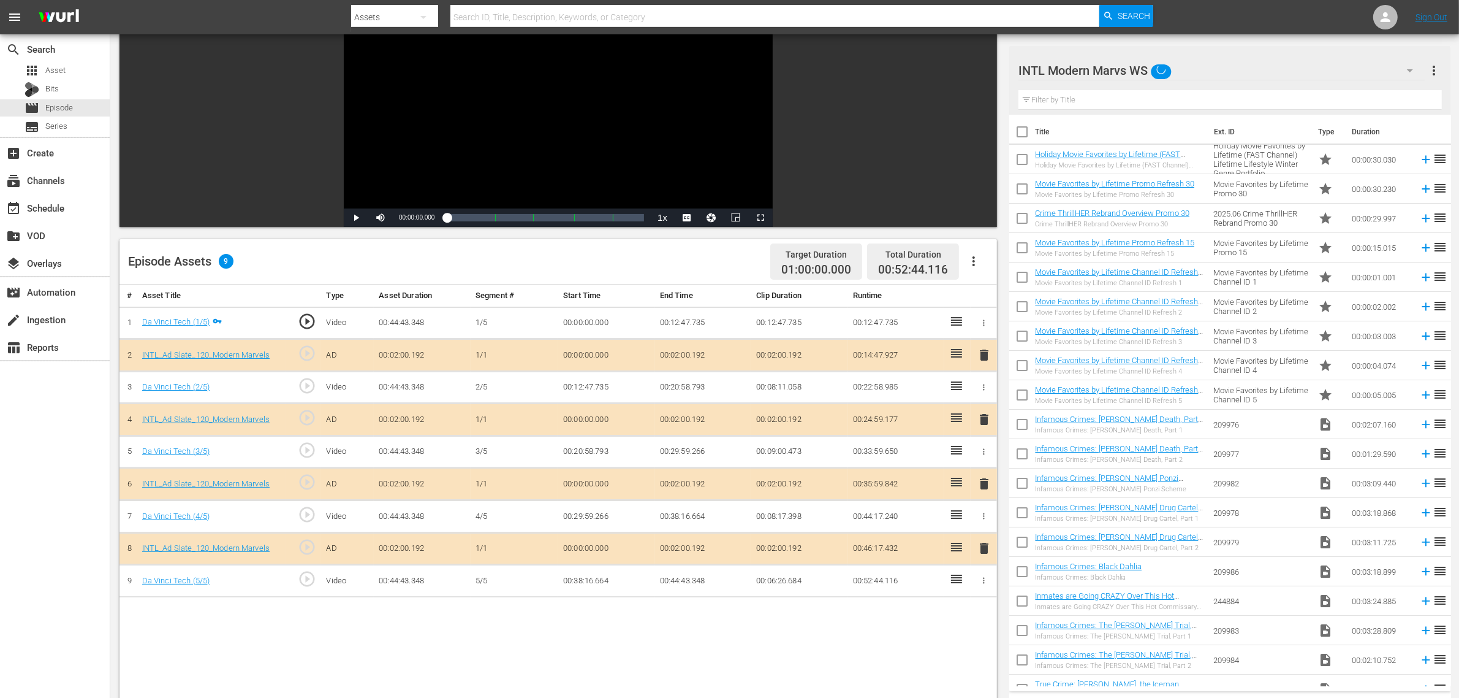
scroll to position [306, 0]
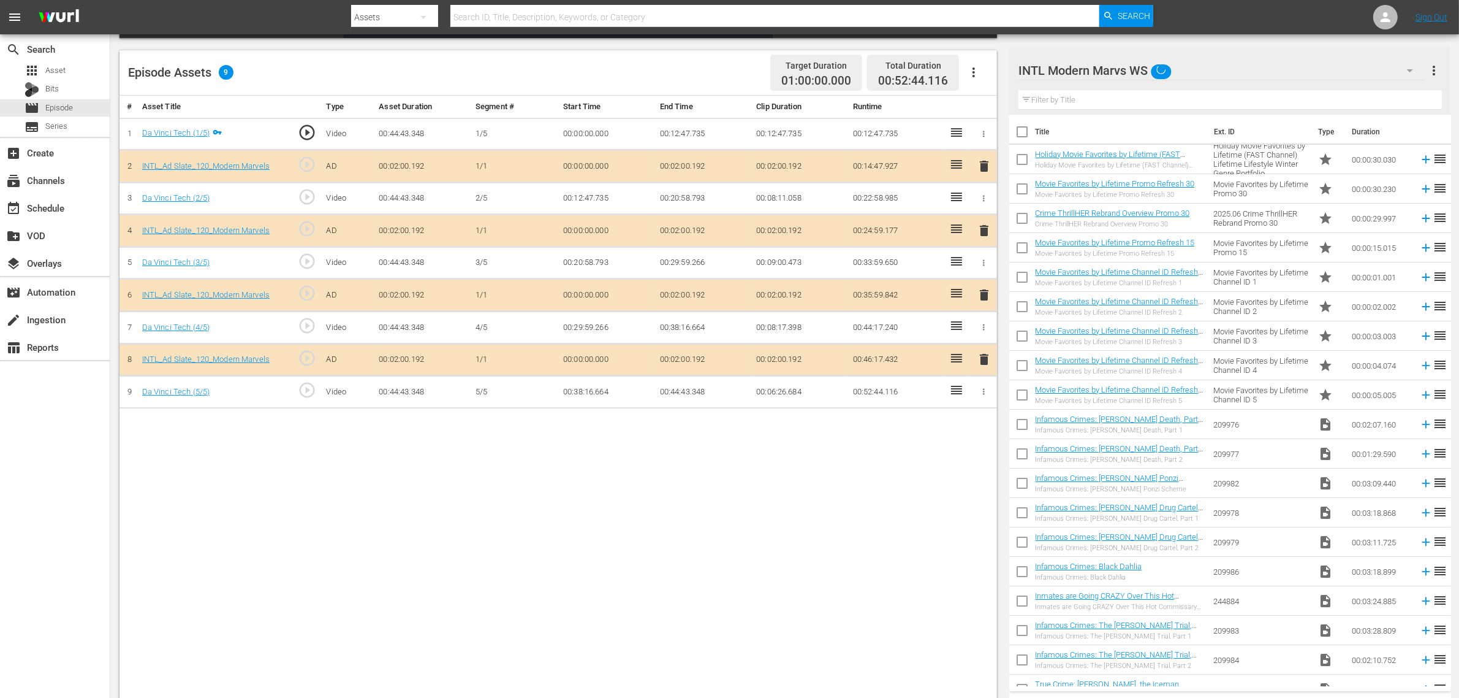
click at [801, 489] on div "# Asset Title Type Asset Duration Segment # Start Time End Time Clip Duration R…" at bounding box center [559, 399] width 878 height 606
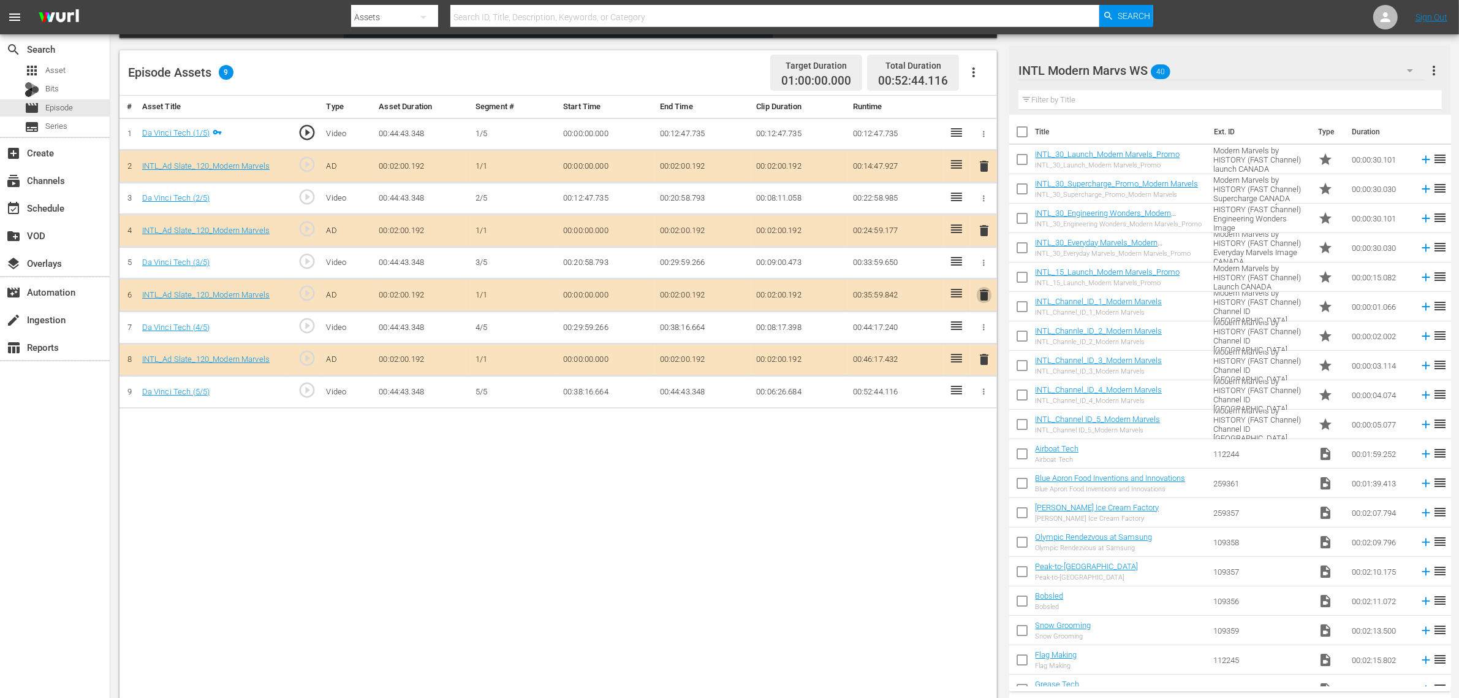
click at [983, 295] on span "delete" at bounding box center [984, 294] width 15 height 15
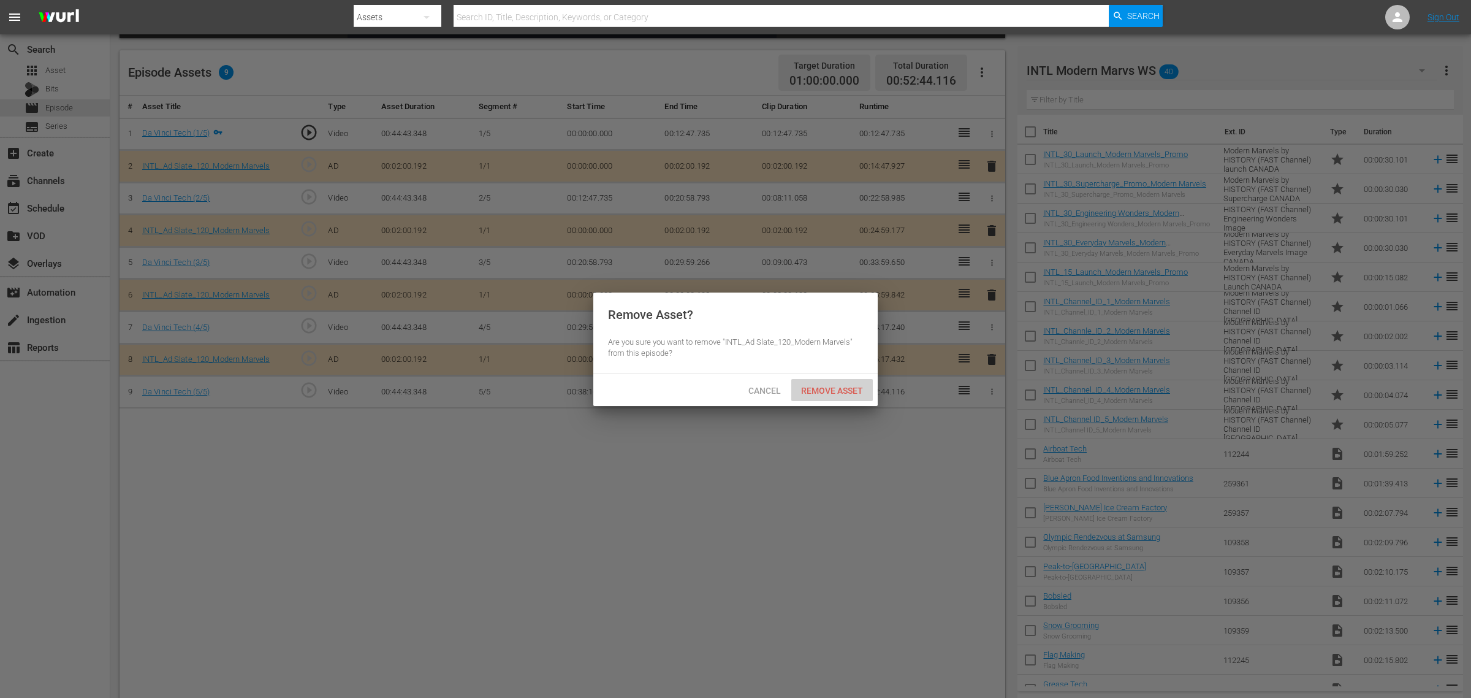
click at [823, 394] on span "Remove Asset" at bounding box center [832, 391] width 82 height 10
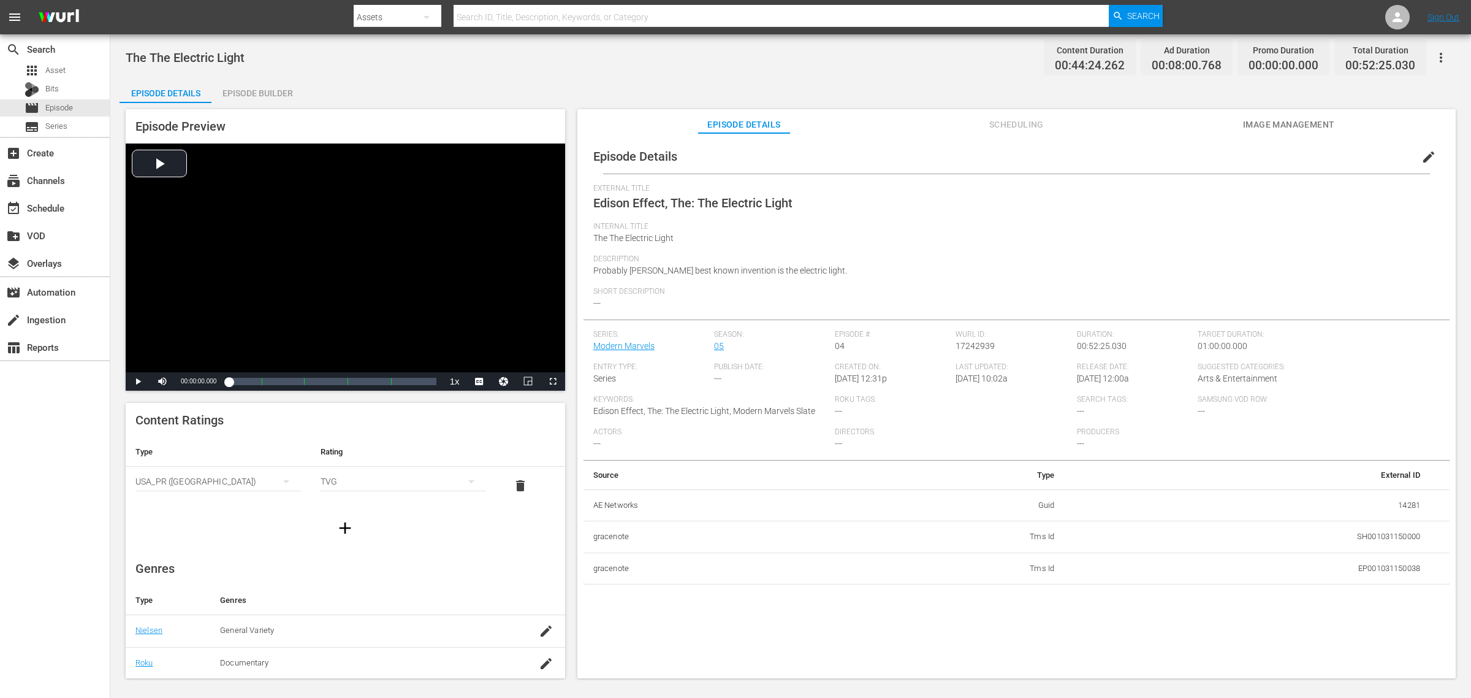
drag, startPoint x: 267, startPoint y: 93, endPoint x: 535, endPoint y: 96, distance: 268.5
click at [267, 92] on div "Episode Builder" at bounding box center [257, 92] width 92 height 29
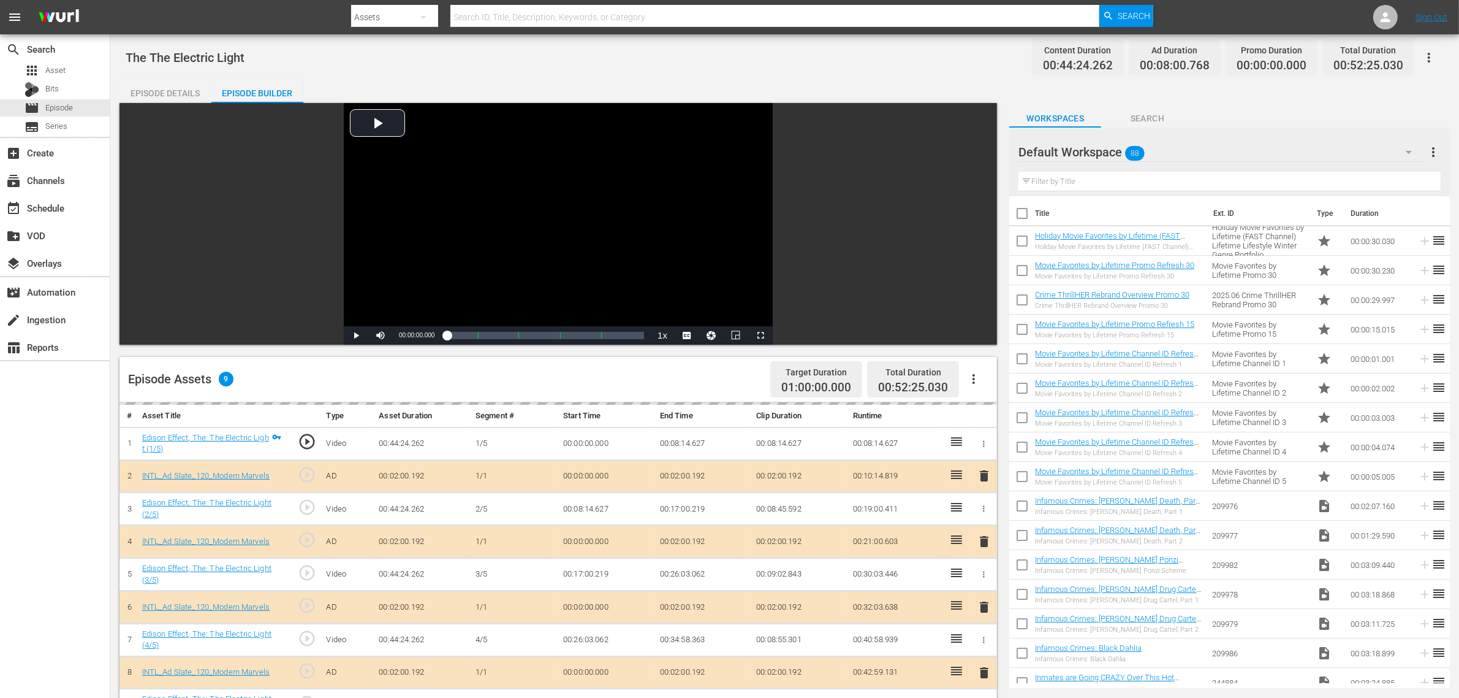
click at [869, 62] on div "The The Electric Light Content Duration 00:44:24.262 Ad Duration 00:08:00.768 P…" at bounding box center [785, 58] width 1318 height 28
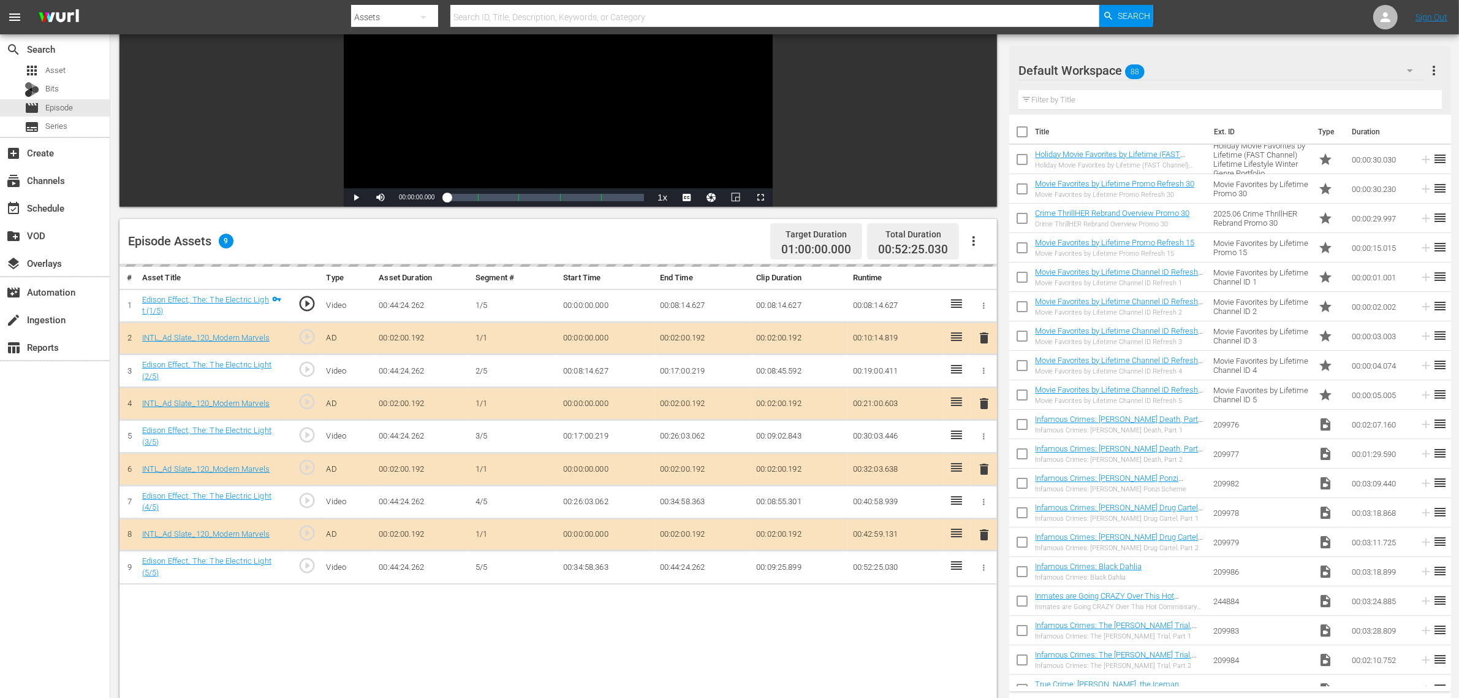
scroll to position [230, 0]
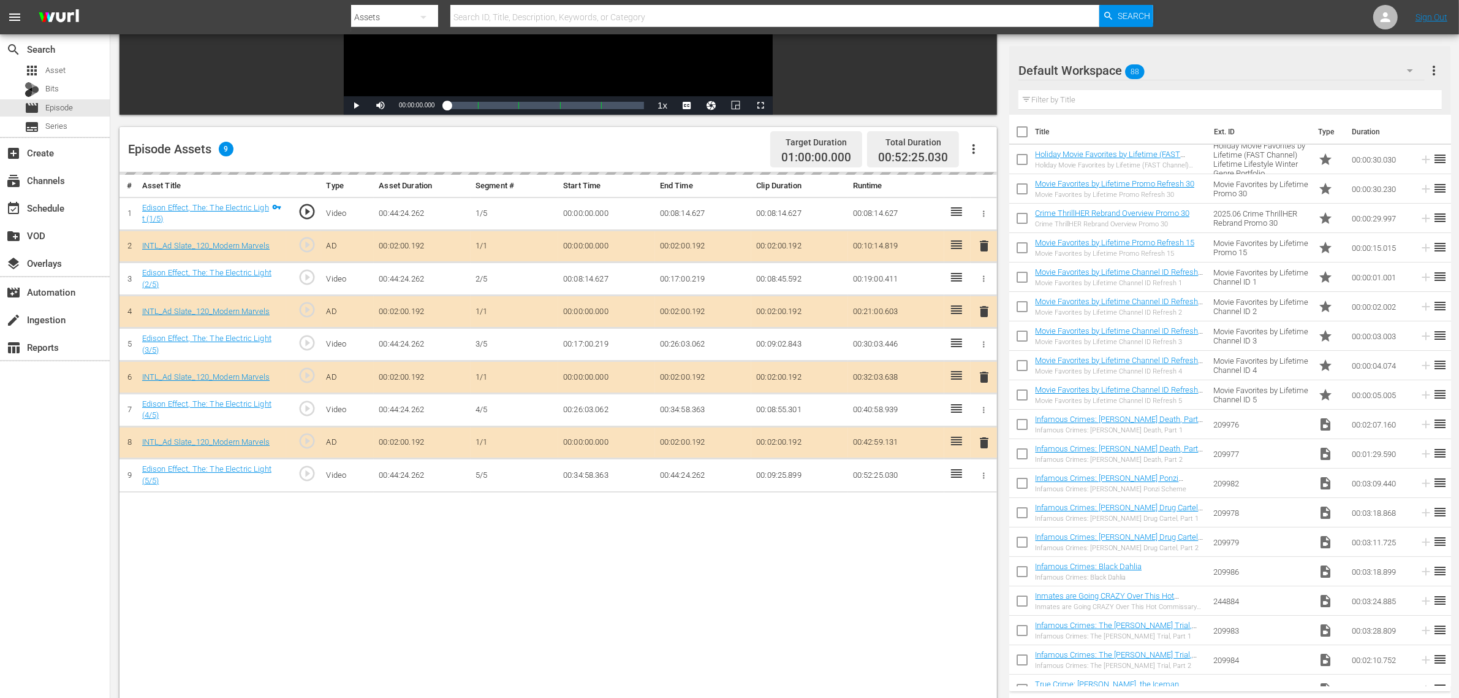
click at [1176, 67] on div "Default Workspace 88" at bounding box center [1222, 70] width 406 height 34
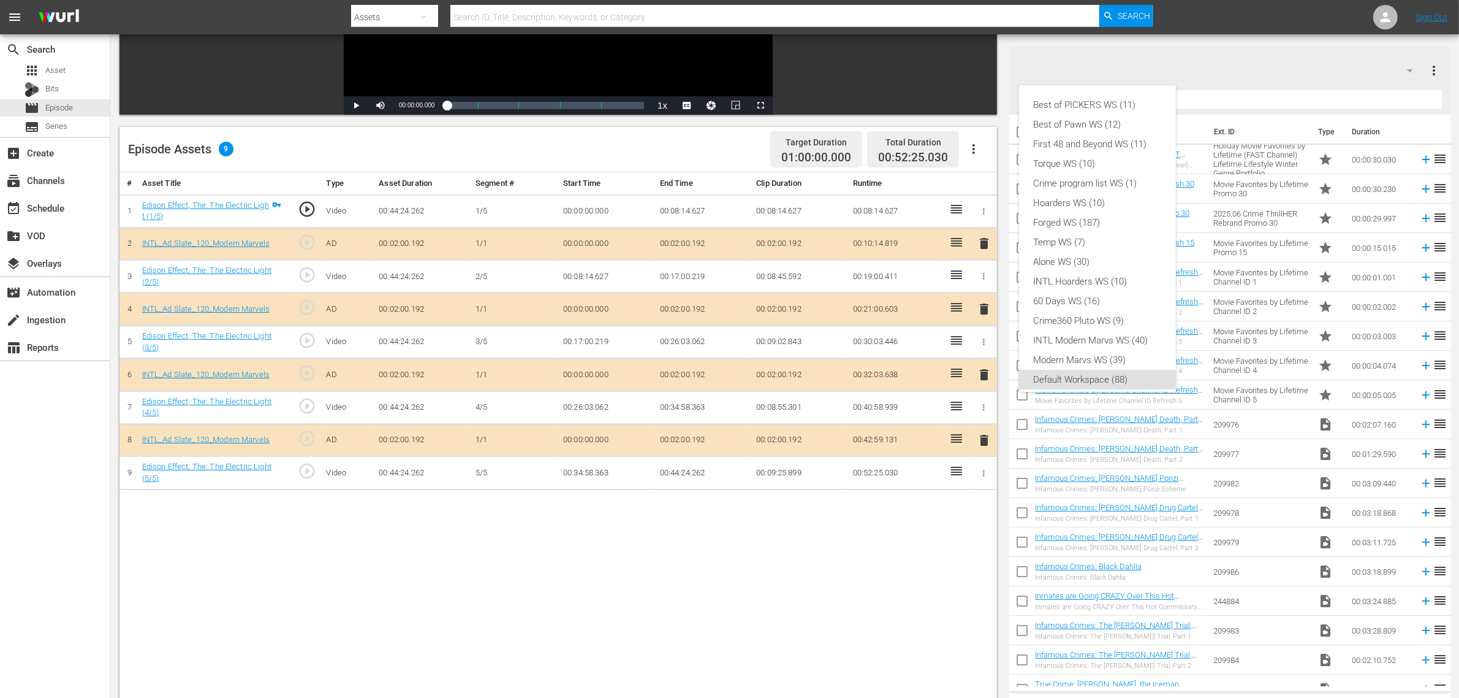
scroll to position [7, 0]
click at [1095, 334] on div "INTL Modern Marvs WS (40)" at bounding box center [1097, 333] width 127 height 20
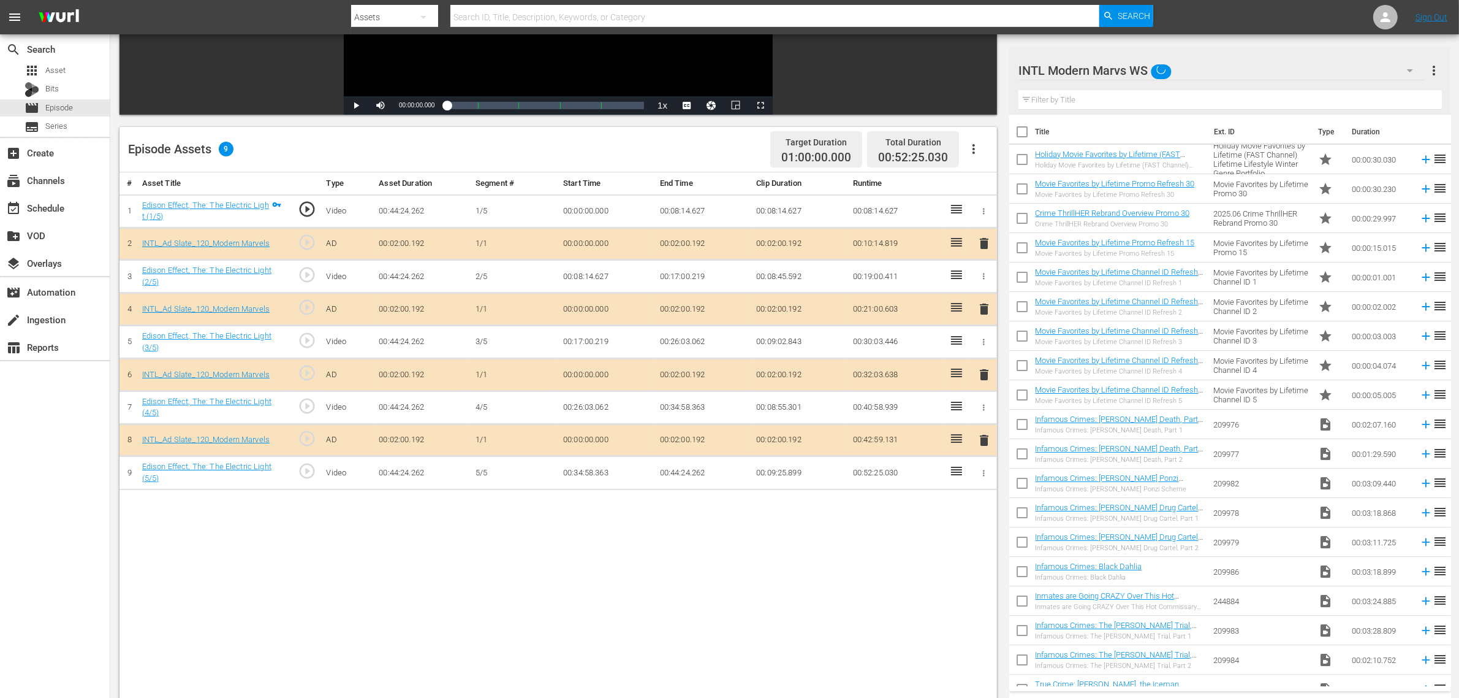
click at [675, 558] on div "Best of PICKERS WS (11) Best of Pawn WS (12) First 48 and Beyond WS (11) Torque…" at bounding box center [729, 349] width 1459 height 698
click at [985, 375] on span "delete" at bounding box center [984, 374] width 15 height 15
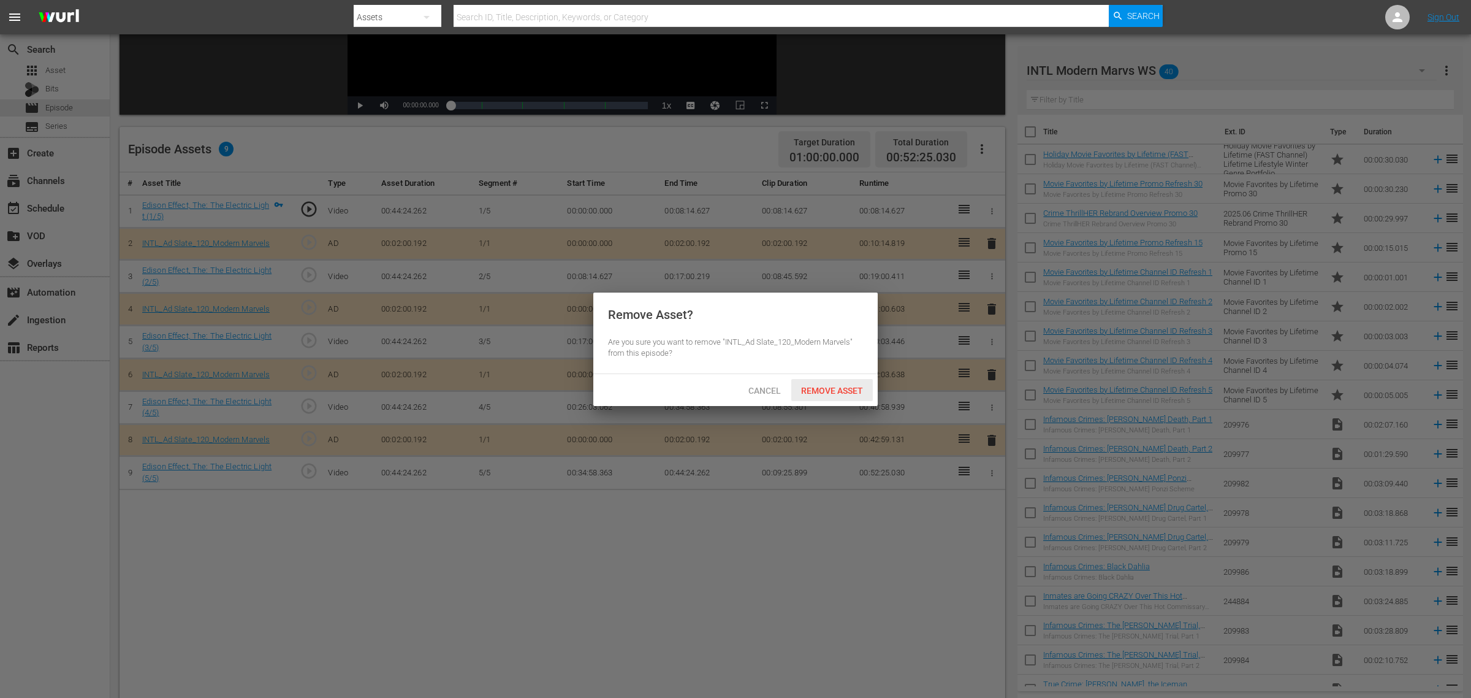
click at [840, 383] on div "Remove Asset" at bounding box center [832, 390] width 82 height 23
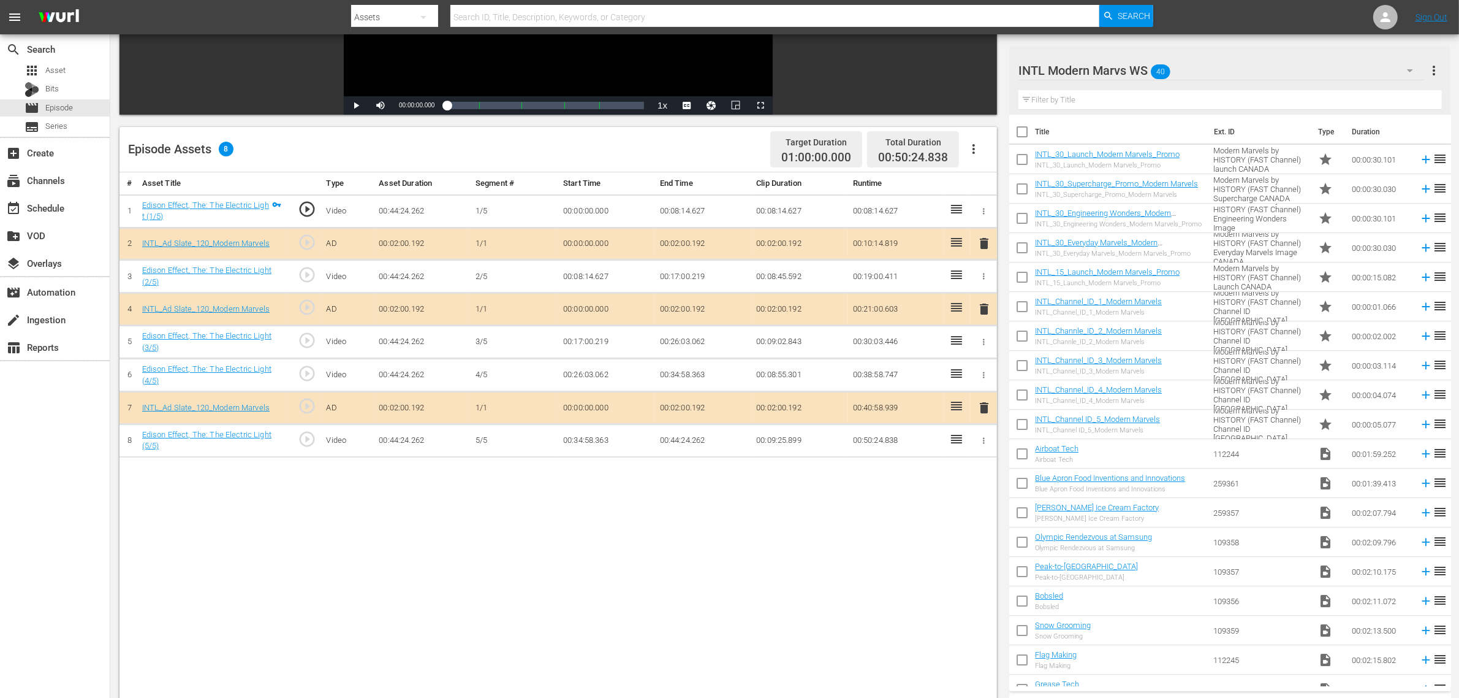
click at [599, 553] on div "# Asset Title Type Asset Duration Segment # Start Time End Time Clip Duration R…" at bounding box center [559, 475] width 878 height 606
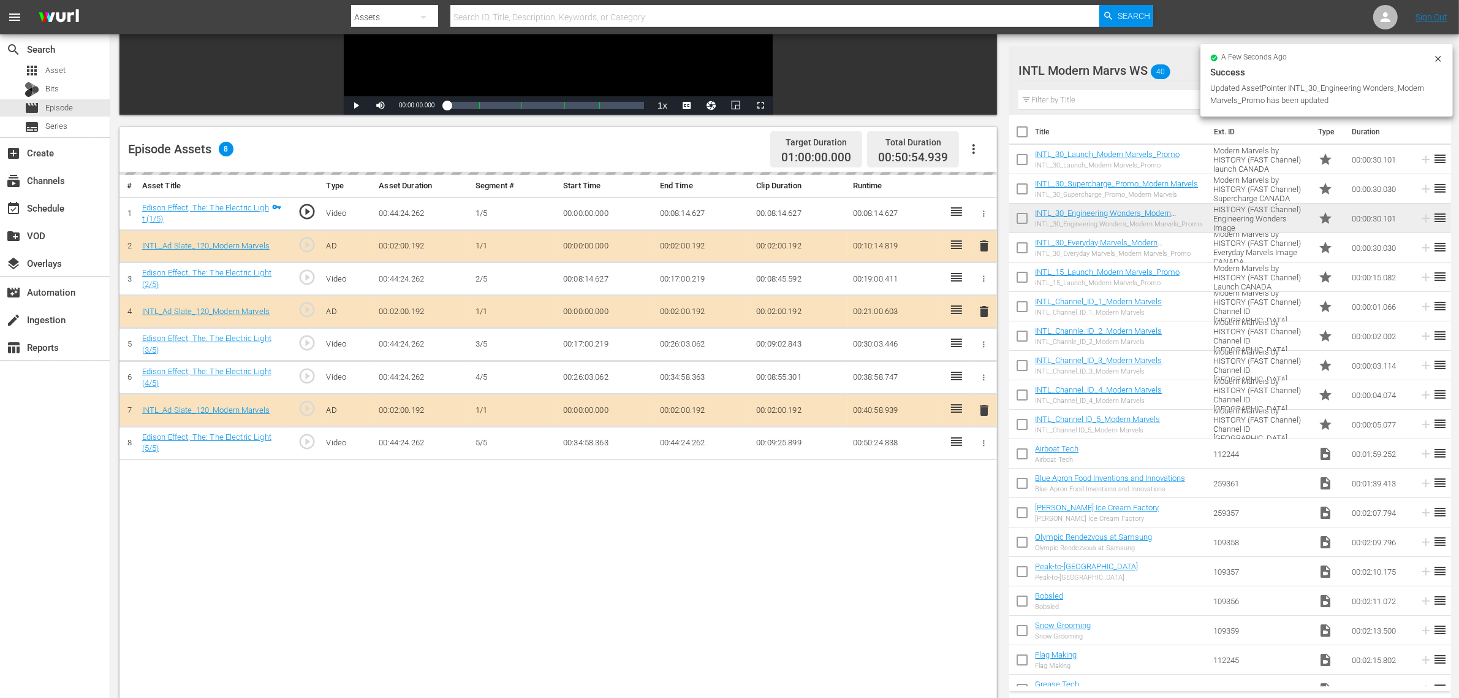
click at [669, 544] on div "# Asset Title Type Asset Duration Segment # Start Time End Time Clip Duration R…" at bounding box center [559, 475] width 878 height 606
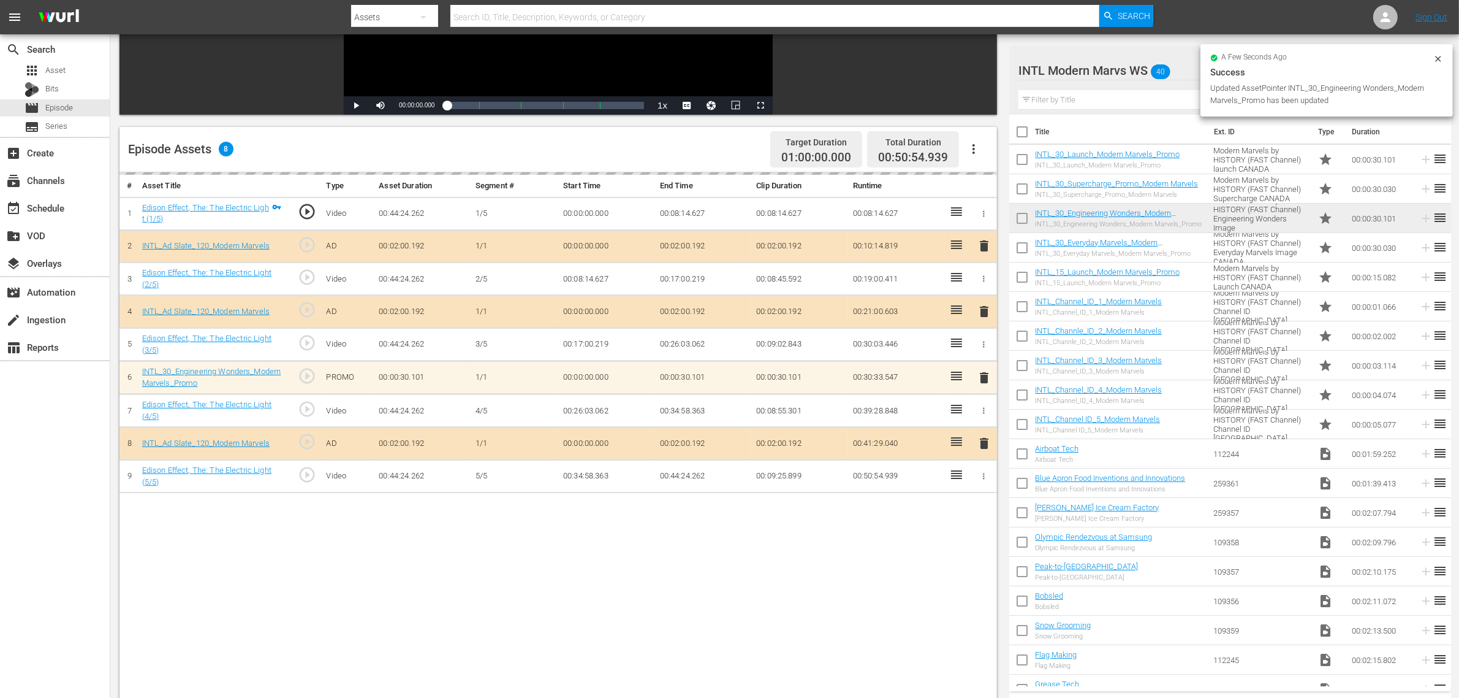
click at [719, 147] on div "Episode Assets 8 Target Duration 01:00:00.000 Total Duration 00:50:54.939" at bounding box center [559, 149] width 878 height 45
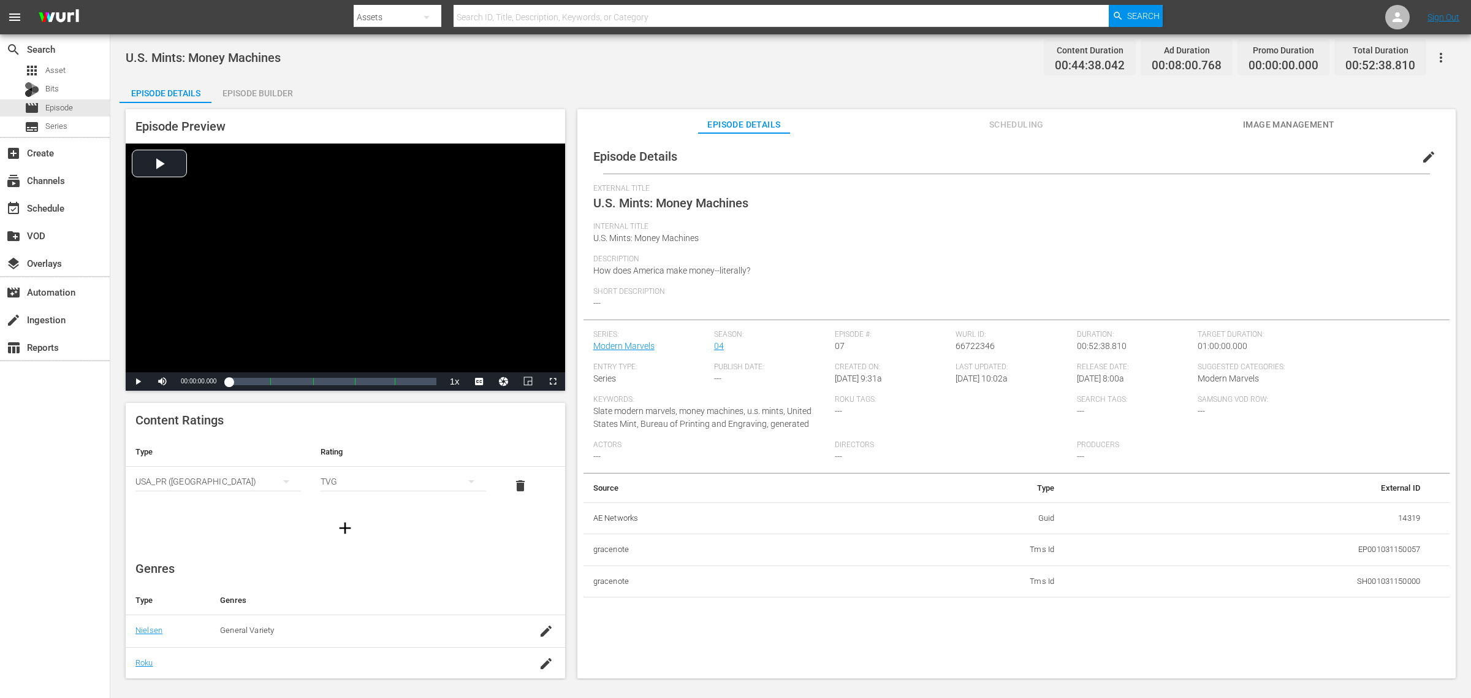
drag, startPoint x: 249, startPoint y: 88, endPoint x: 271, endPoint y: 82, distance: 22.9
click at [249, 88] on div "Episode Builder" at bounding box center [257, 92] width 92 height 29
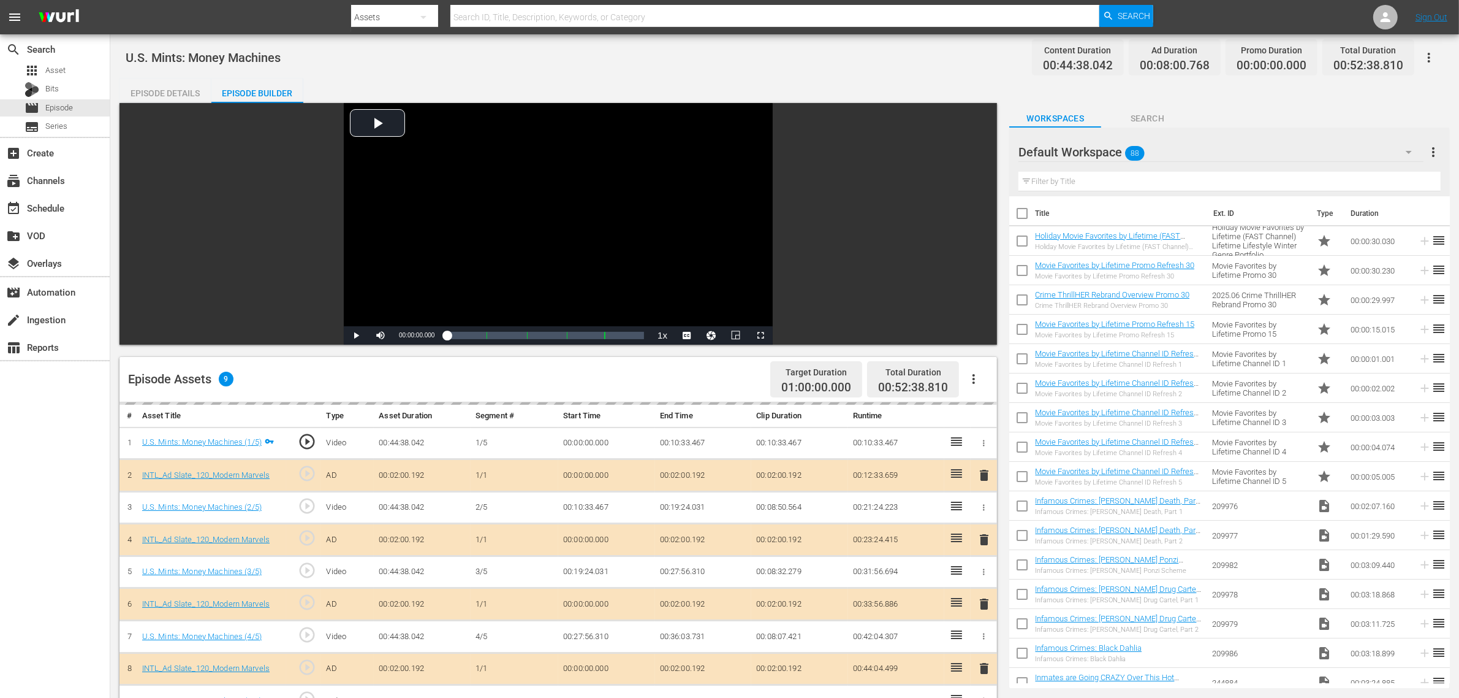
click at [561, 63] on div "U.S. Mints: Money Machines Content Duration 00:44:38.042 Ad Duration 00:08:00.7…" at bounding box center [785, 58] width 1318 height 28
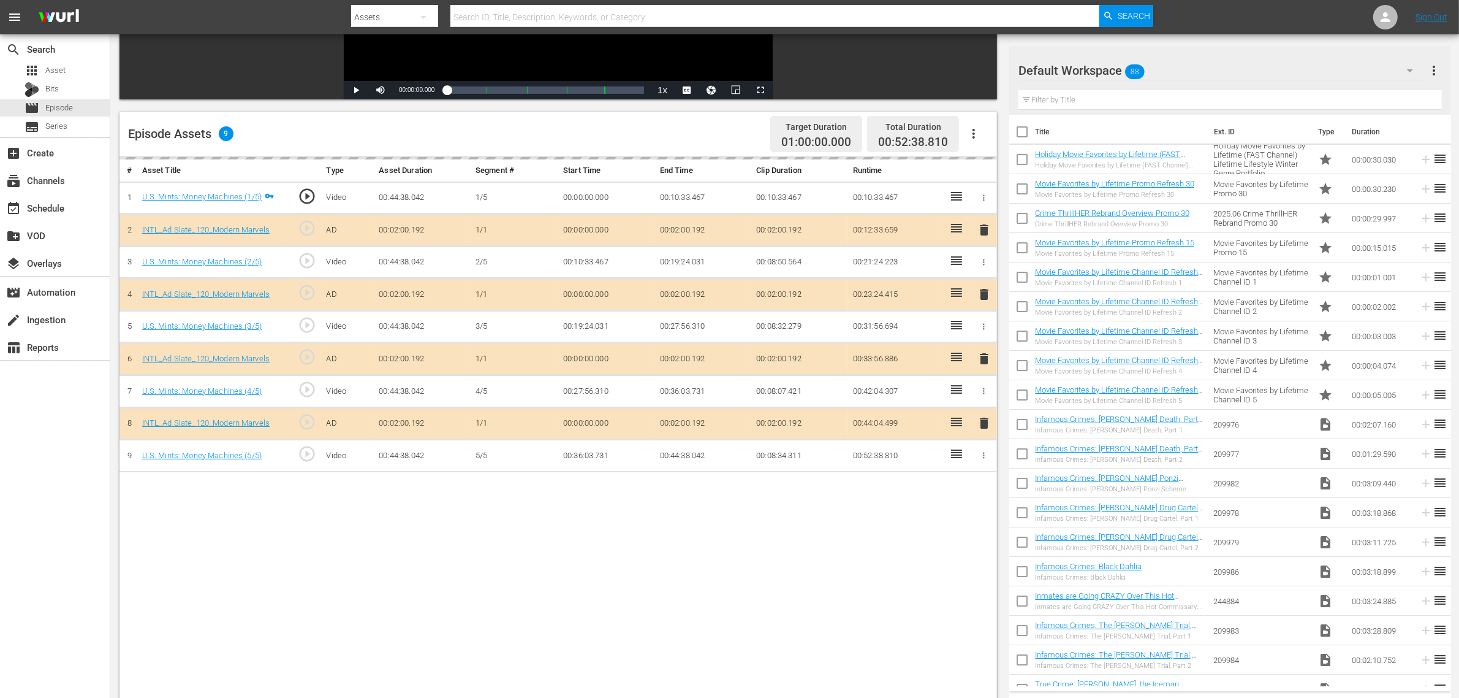
scroll to position [306, 0]
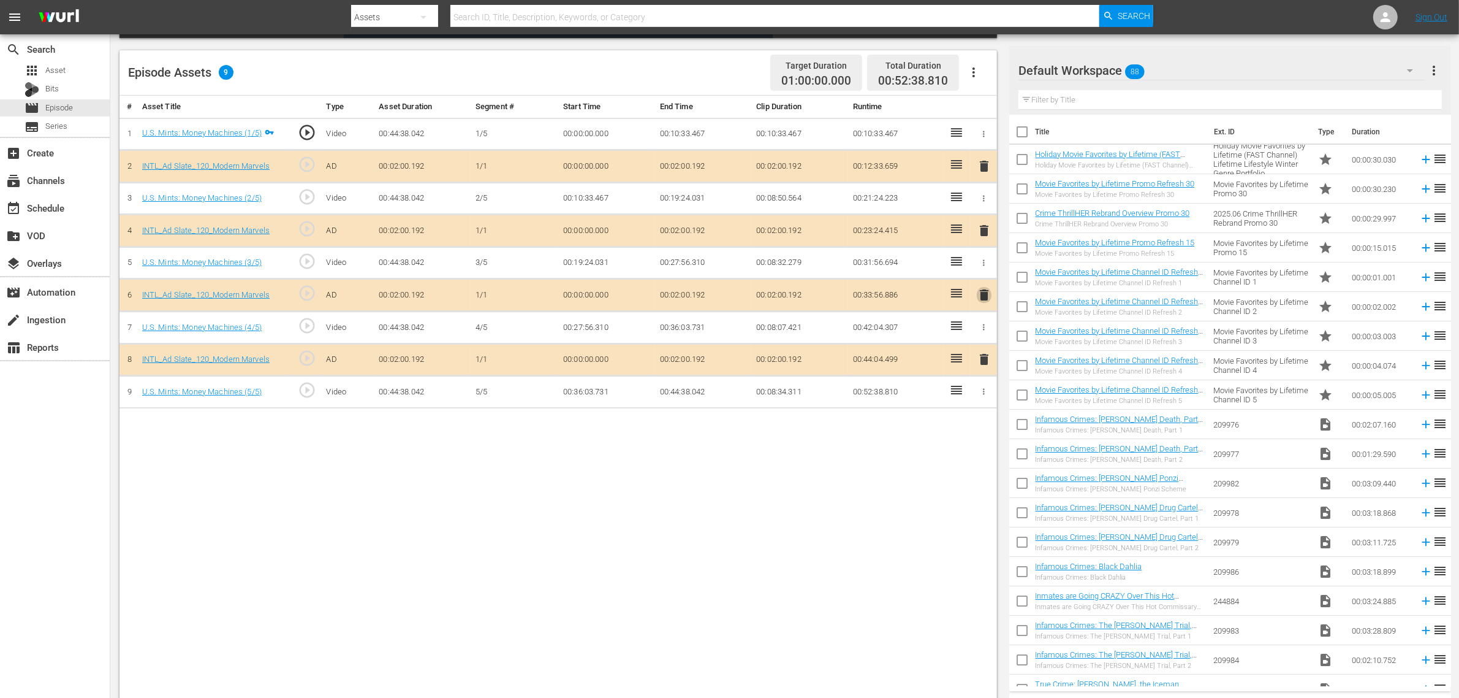
click at [984, 299] on span "delete" at bounding box center [984, 294] width 15 height 15
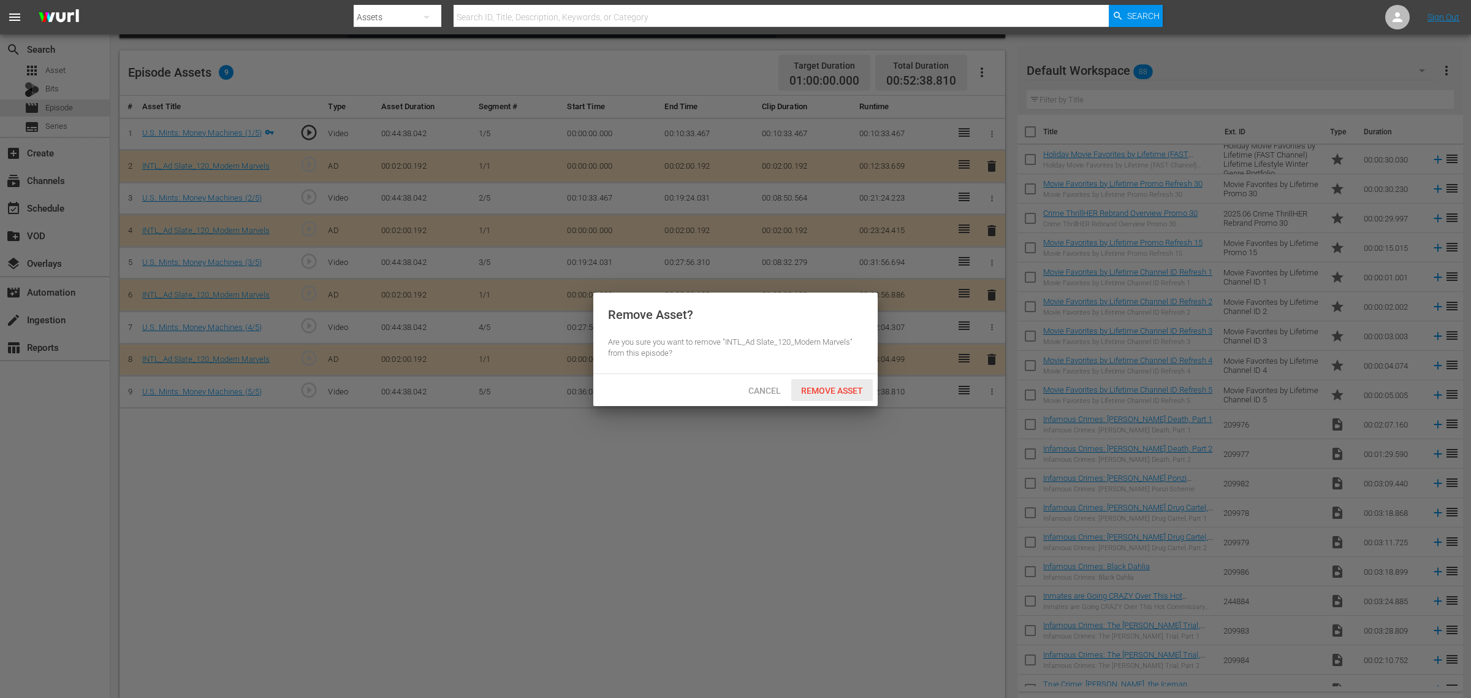
drag, startPoint x: 837, startPoint y: 384, endPoint x: 932, endPoint y: 265, distance: 151.8
click at [837, 385] on div "Remove Asset" at bounding box center [832, 390] width 82 height 23
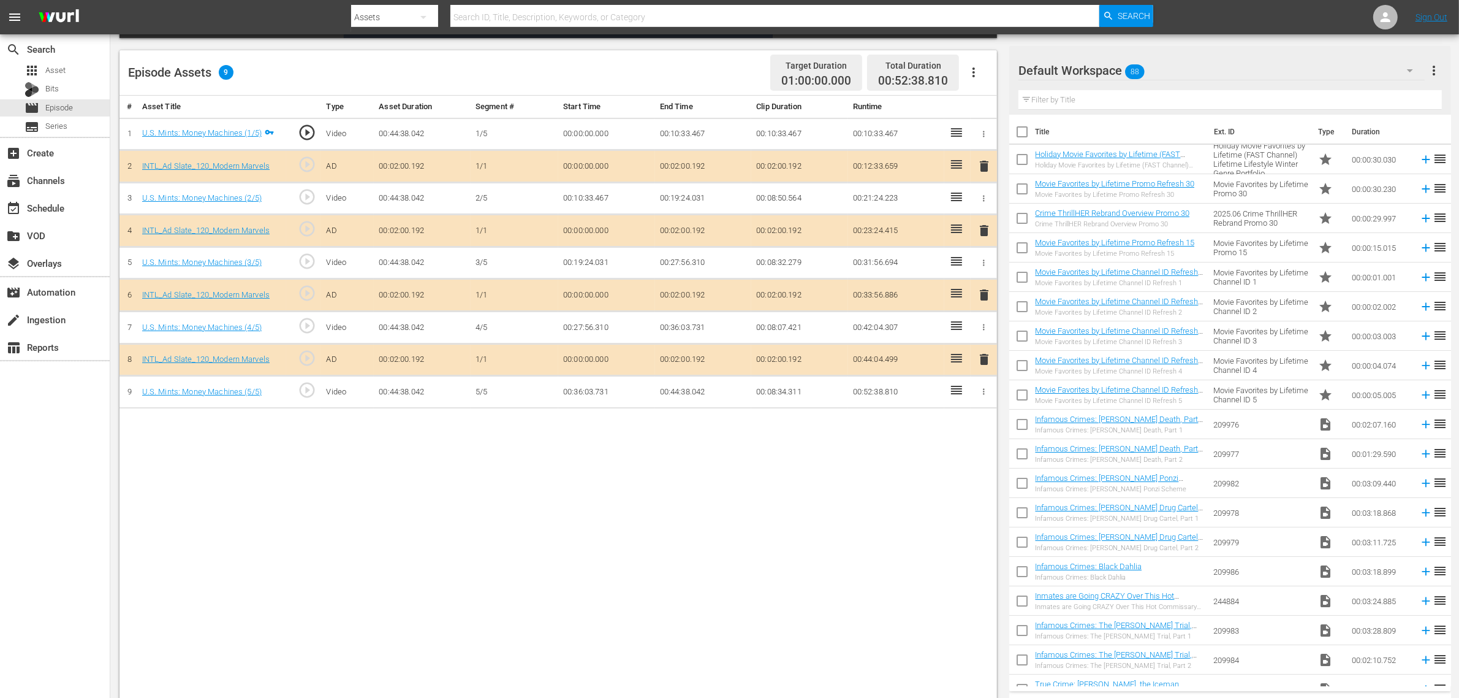
click at [1176, 63] on div "Default Workspace 88" at bounding box center [1222, 70] width 406 height 34
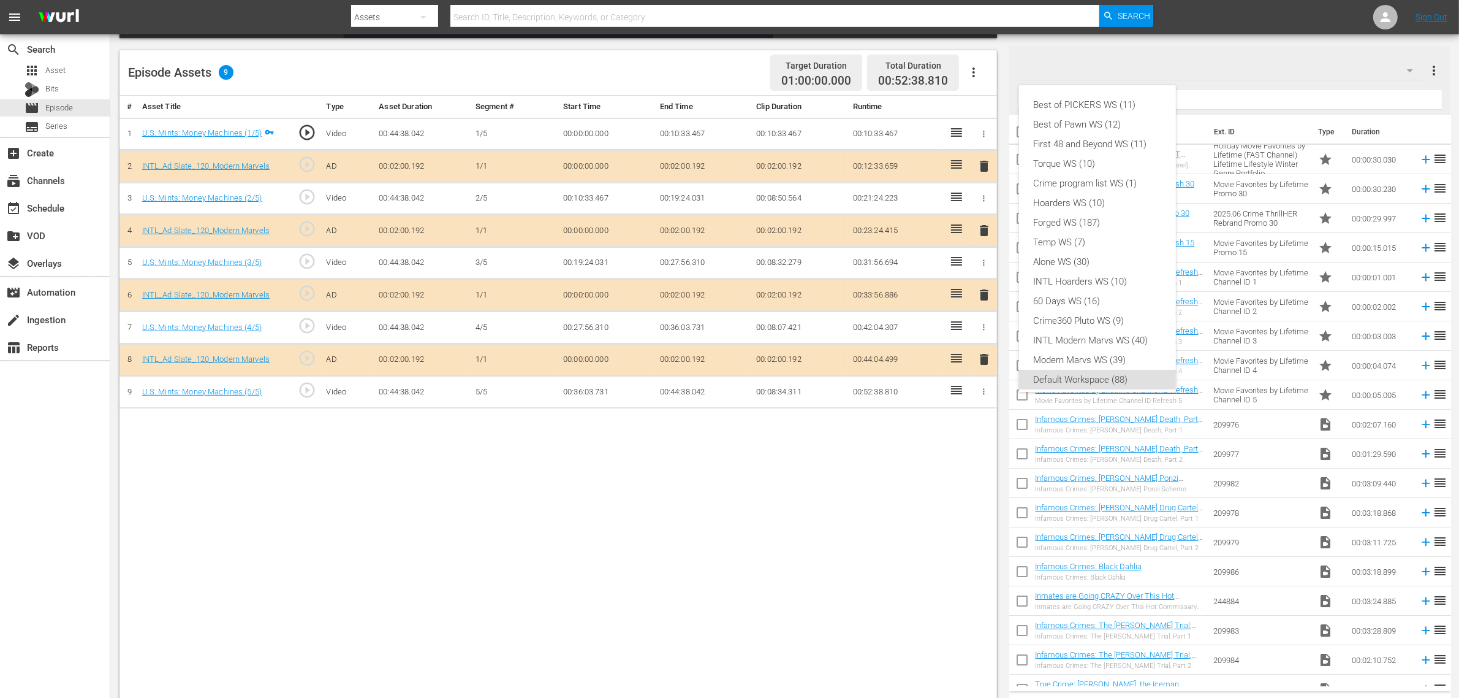
scroll to position [7, 0]
click at [1071, 327] on div "INTL Modern Marvs WS (40)" at bounding box center [1097, 333] width 127 height 20
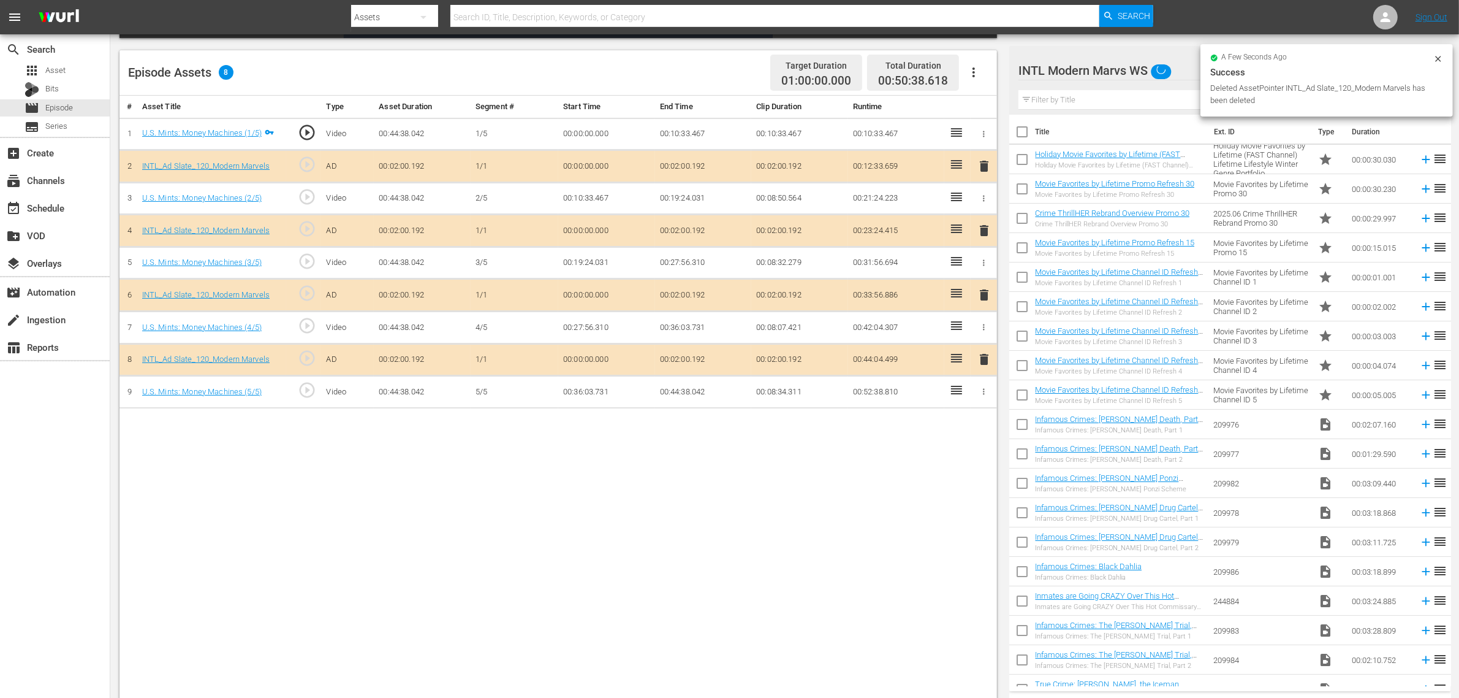
click at [693, 547] on div "Best of PICKERS WS (11) Best of Pawn WS (12) First 48 and Beyond WS (11) Torque…" at bounding box center [729, 349] width 1459 height 698
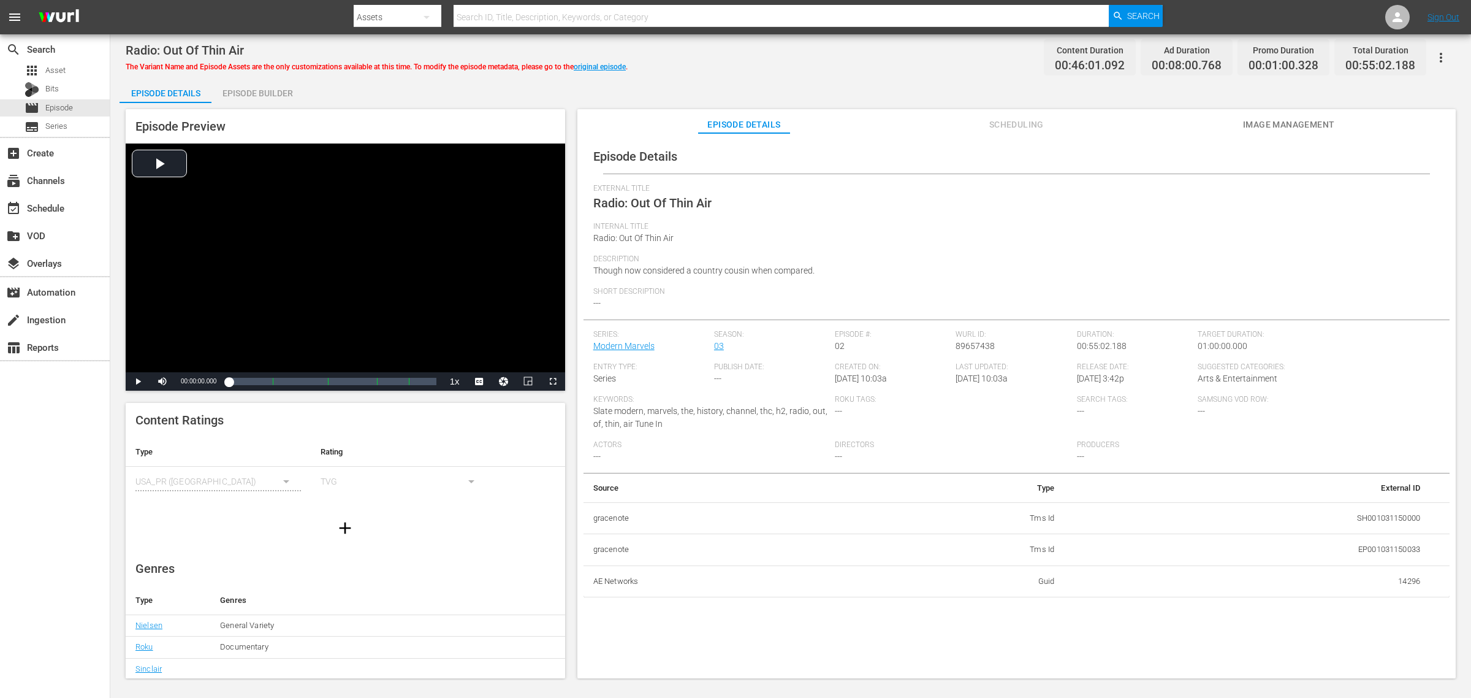
click at [252, 86] on div "Episode Builder" at bounding box center [257, 92] width 92 height 29
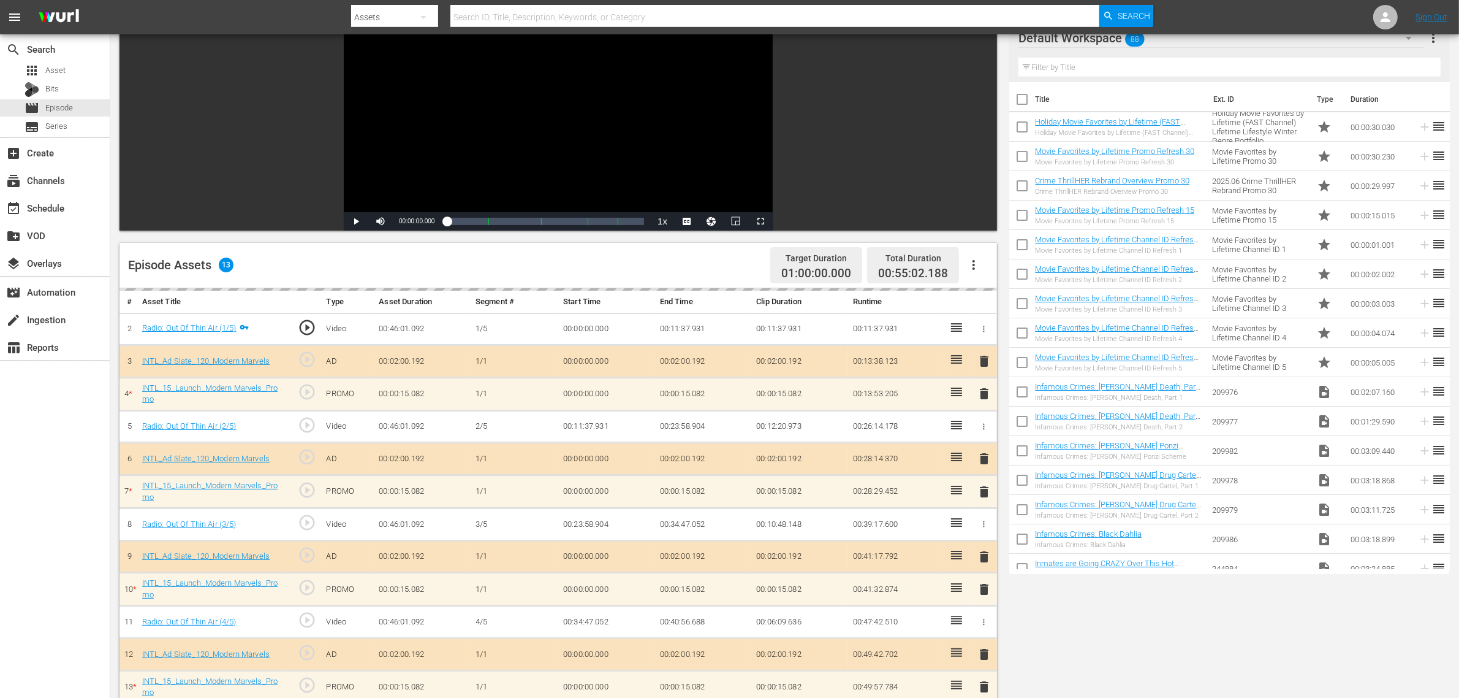
scroll to position [306, 0]
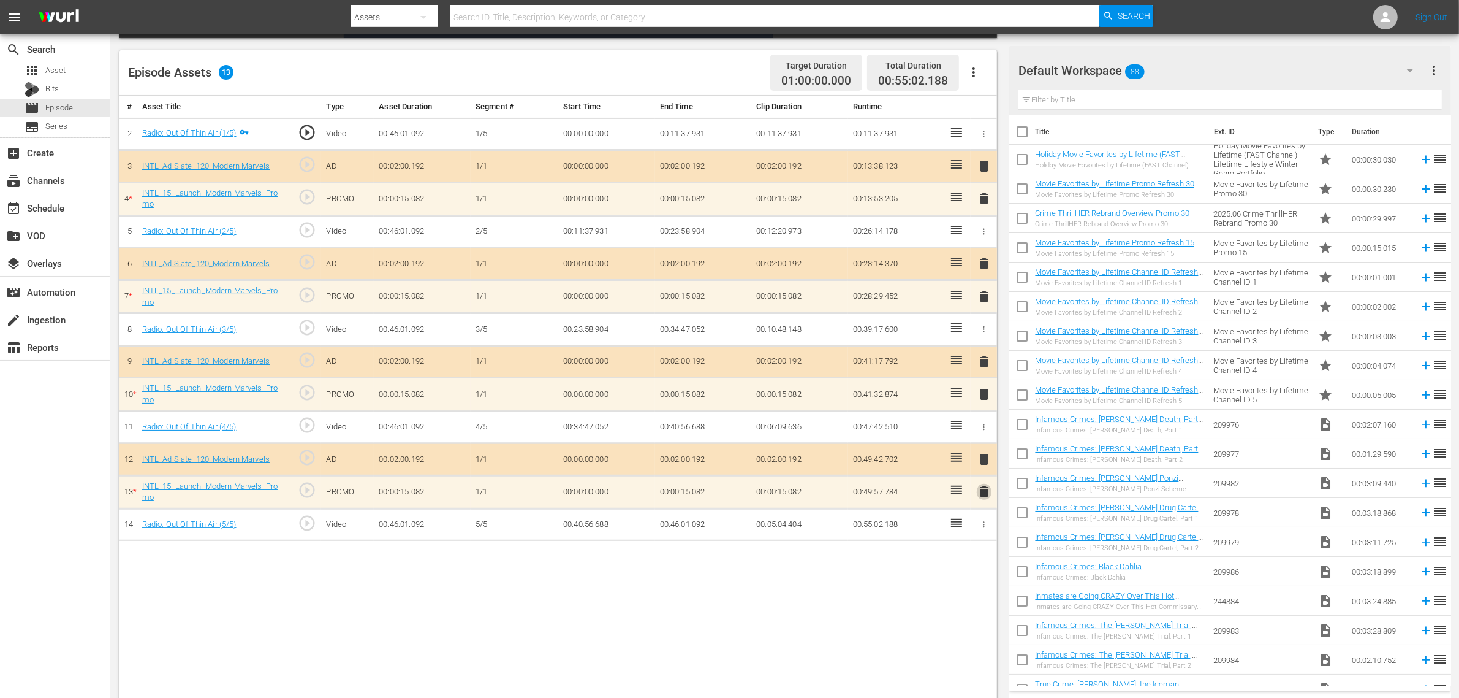
click at [985, 499] on span "delete" at bounding box center [984, 491] width 15 height 15
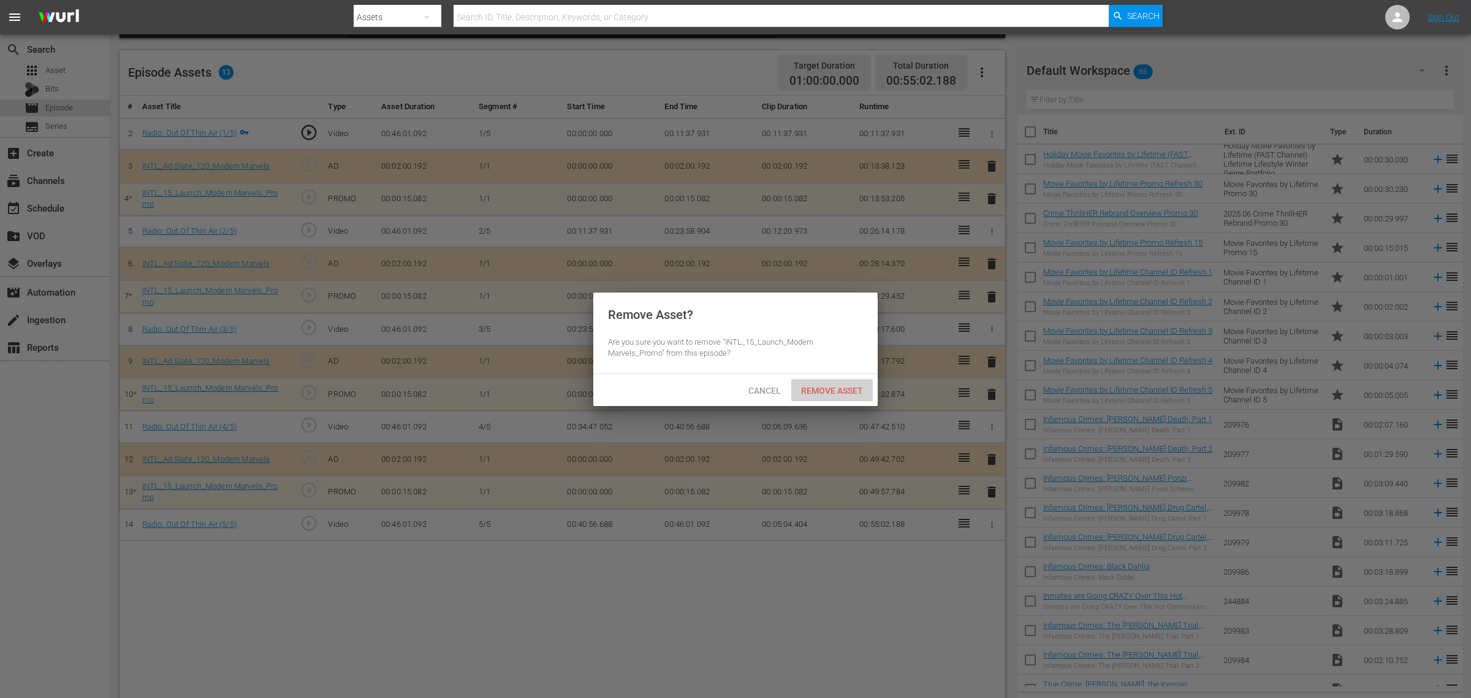
click at [824, 389] on span "Remove Asset" at bounding box center [832, 391] width 82 height 10
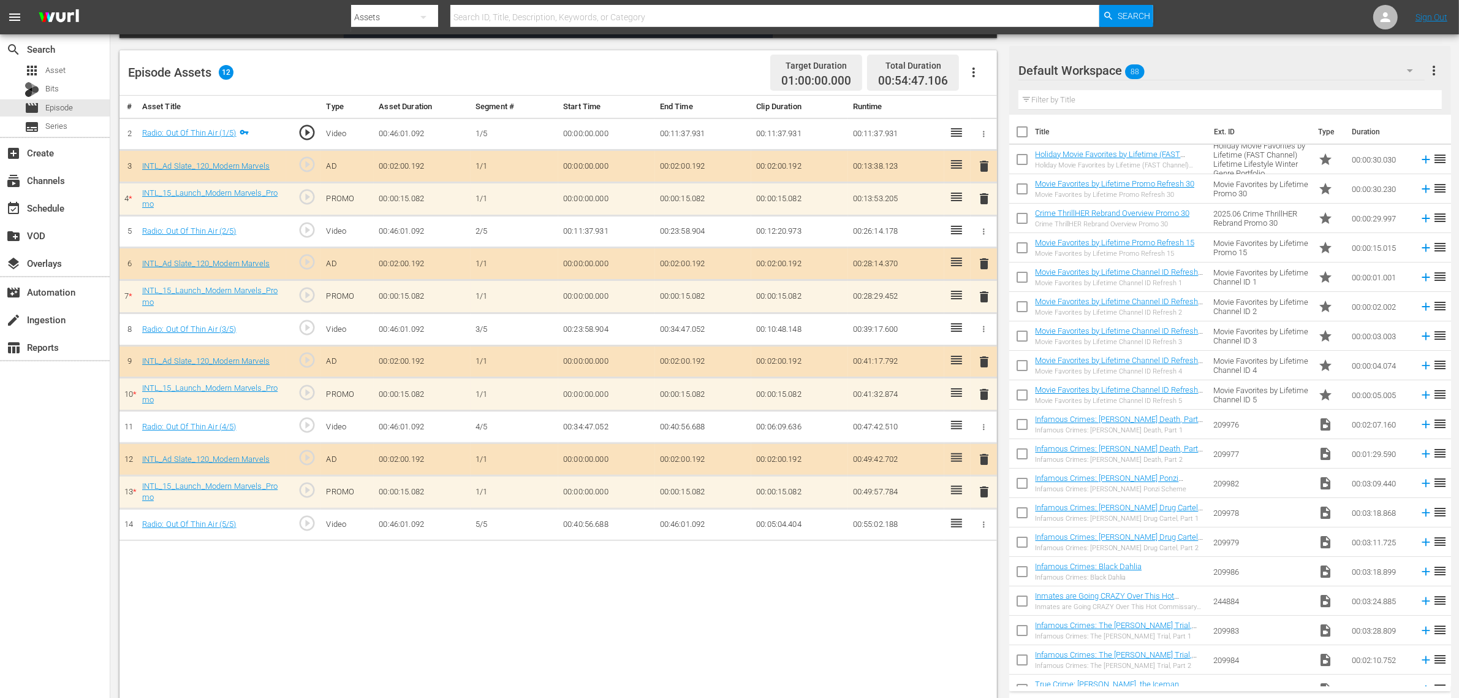
click at [1176, 66] on div "Default Workspace 88" at bounding box center [1222, 70] width 406 height 34
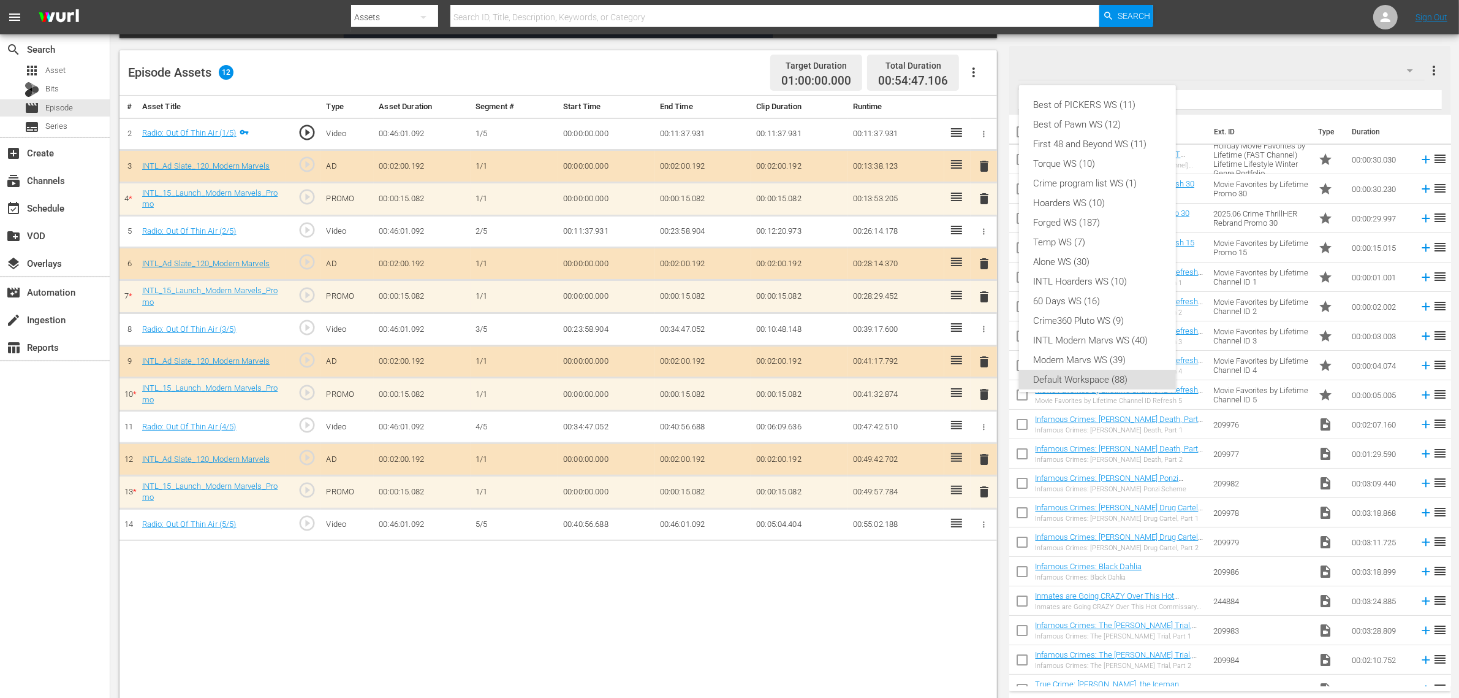
scroll to position [7, 0]
click at [1084, 325] on div "INTL Modern Marvs WS (40)" at bounding box center [1097, 333] width 127 height 20
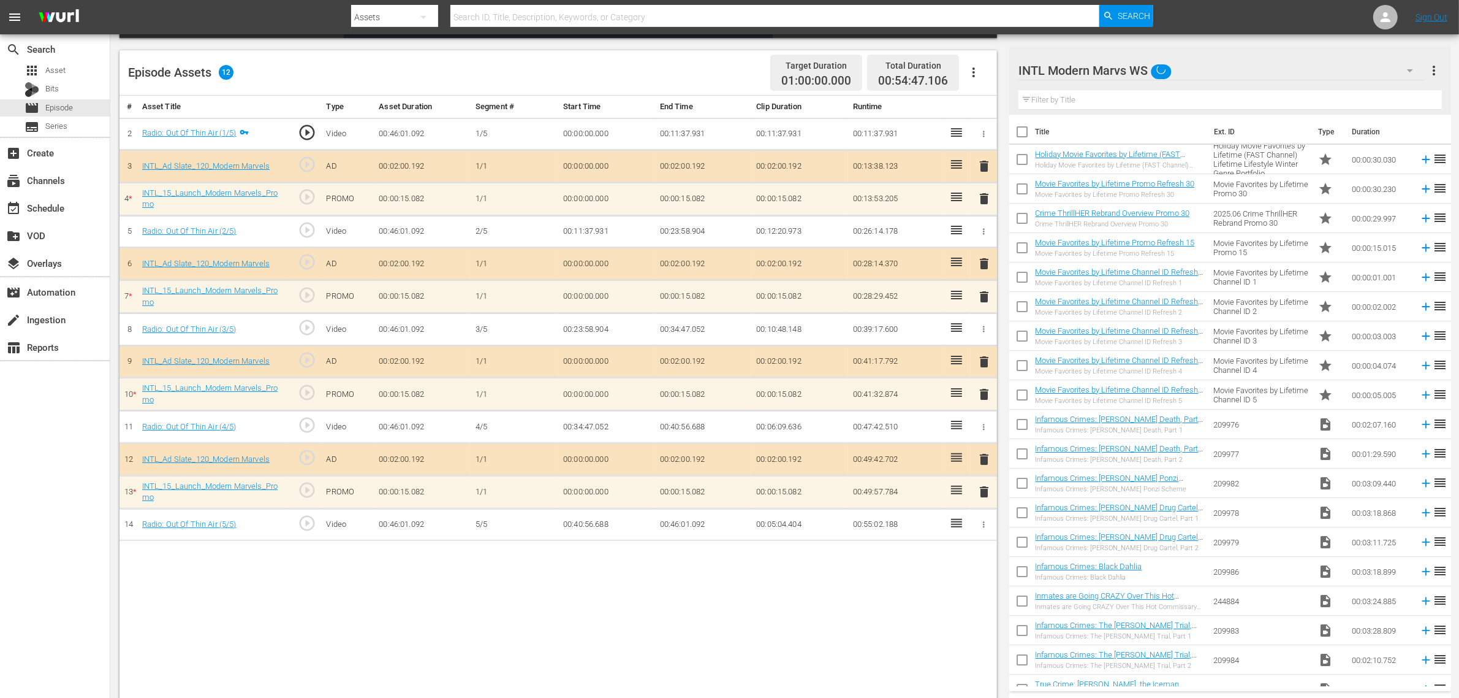
click at [656, 72] on div "Episode Assets 12 Target Duration 01:00:00.000 Total Duration 00:54:47.106" at bounding box center [559, 72] width 878 height 45
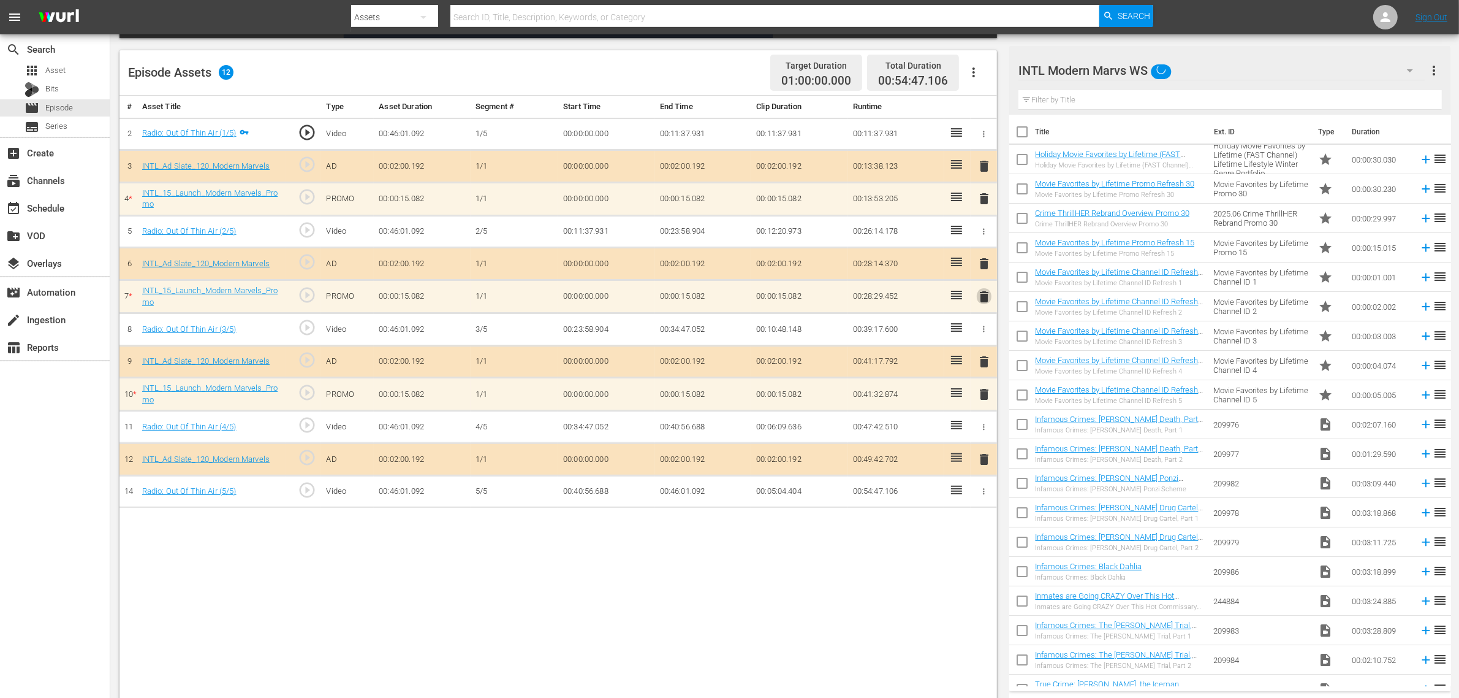
click at [984, 299] on span "delete" at bounding box center [984, 296] width 15 height 15
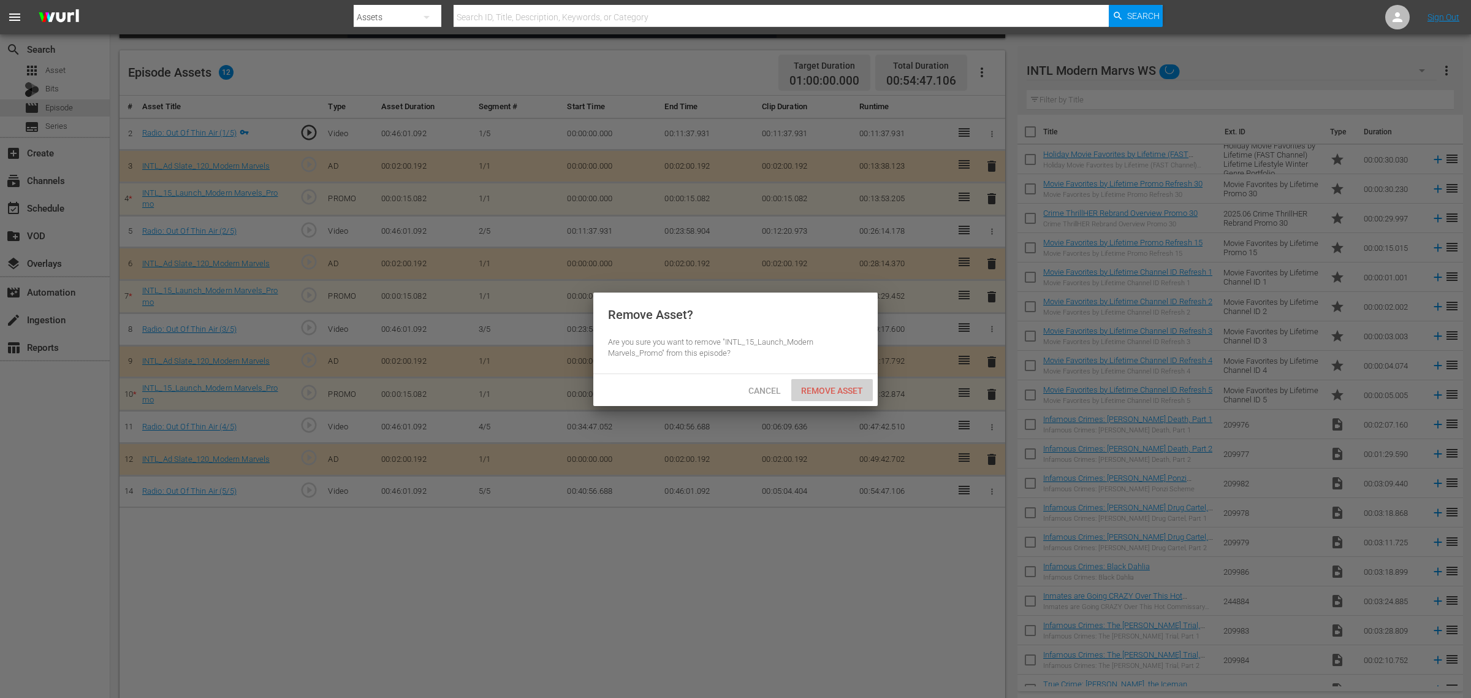
click at [841, 393] on span "Remove Asset" at bounding box center [832, 391] width 82 height 10
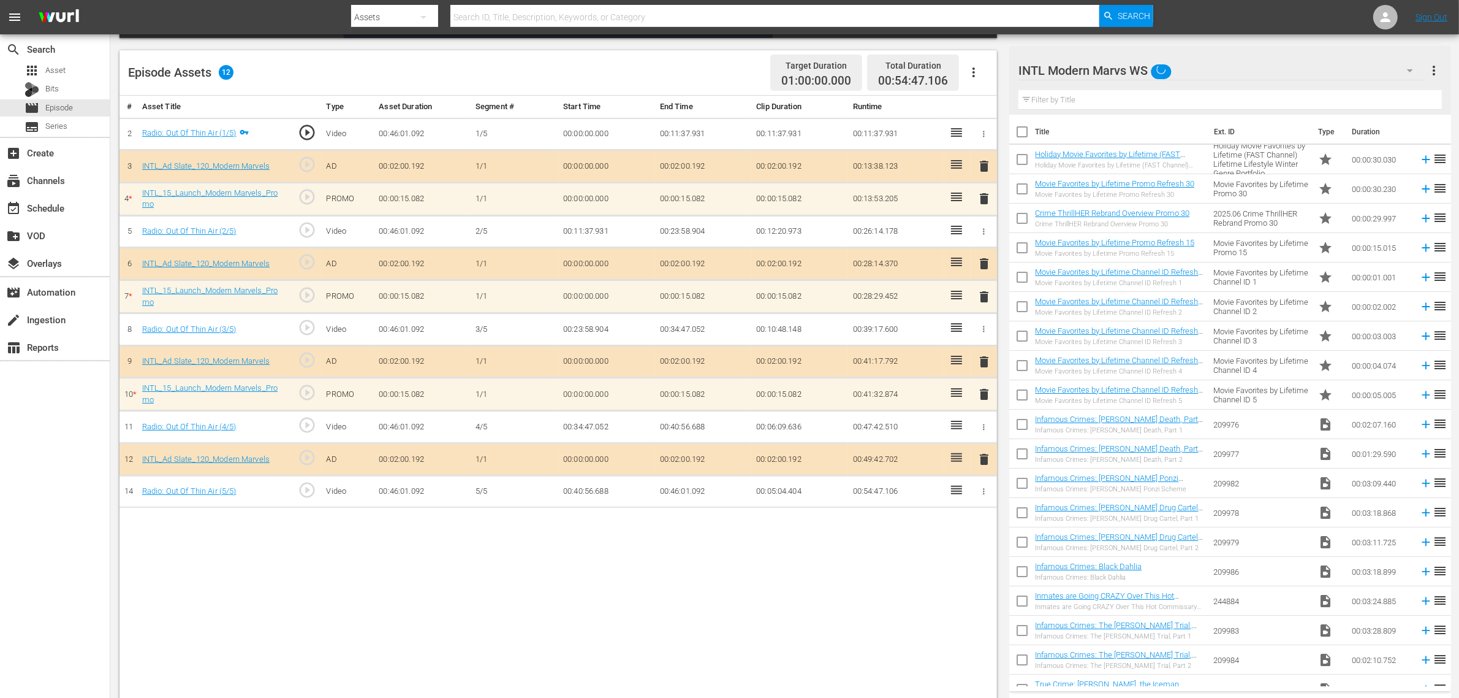
click at [495, 558] on div "# Asset Title Type Asset Duration Segment # Start Time End Time Clip Duration R…" at bounding box center [559, 399] width 878 height 606
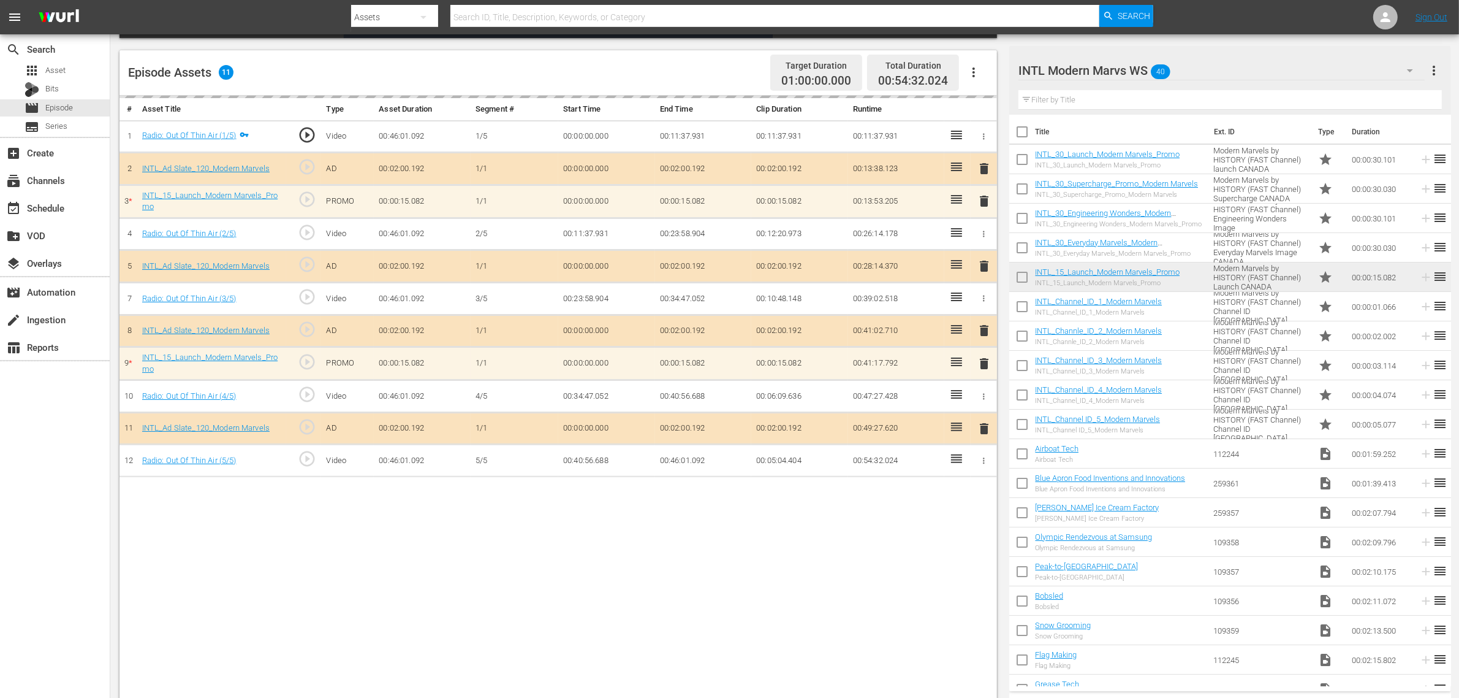
click at [693, 63] on div "Episode Assets 11 Target Duration 01:00:00.000 Total Duration 00:54:32.024" at bounding box center [559, 72] width 878 height 45
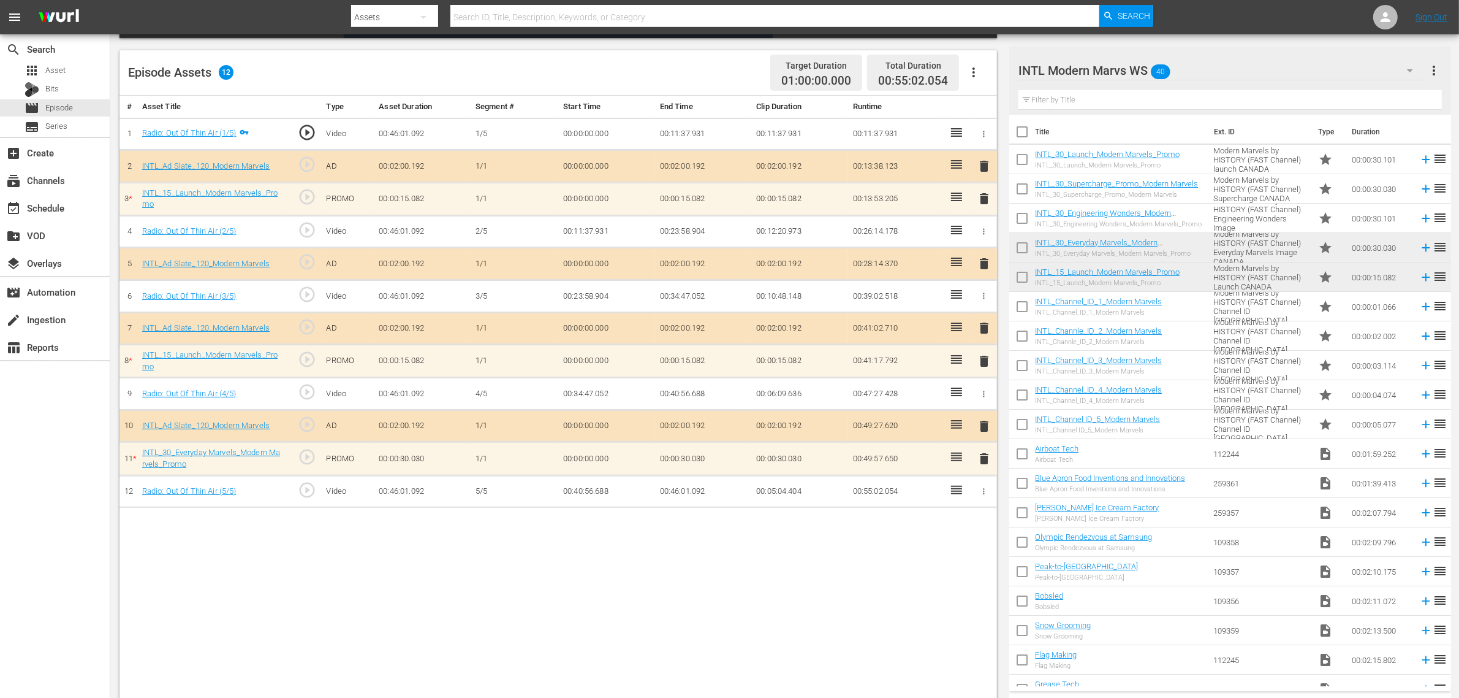
click at [711, 558] on div "# Asset Title Type Asset Duration Segment # Start Time End Time Clip Duration R…" at bounding box center [559, 399] width 878 height 606
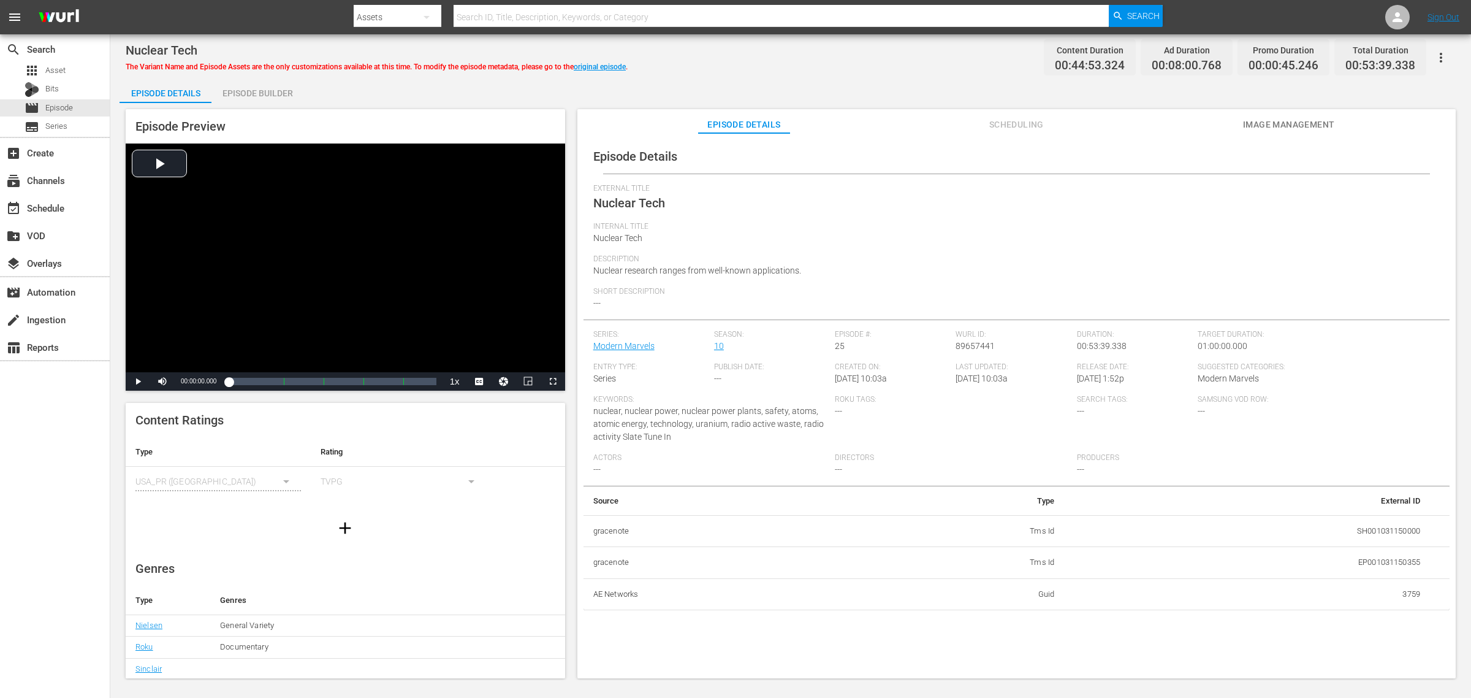
click at [248, 95] on div "Episode Builder" at bounding box center [257, 92] width 92 height 29
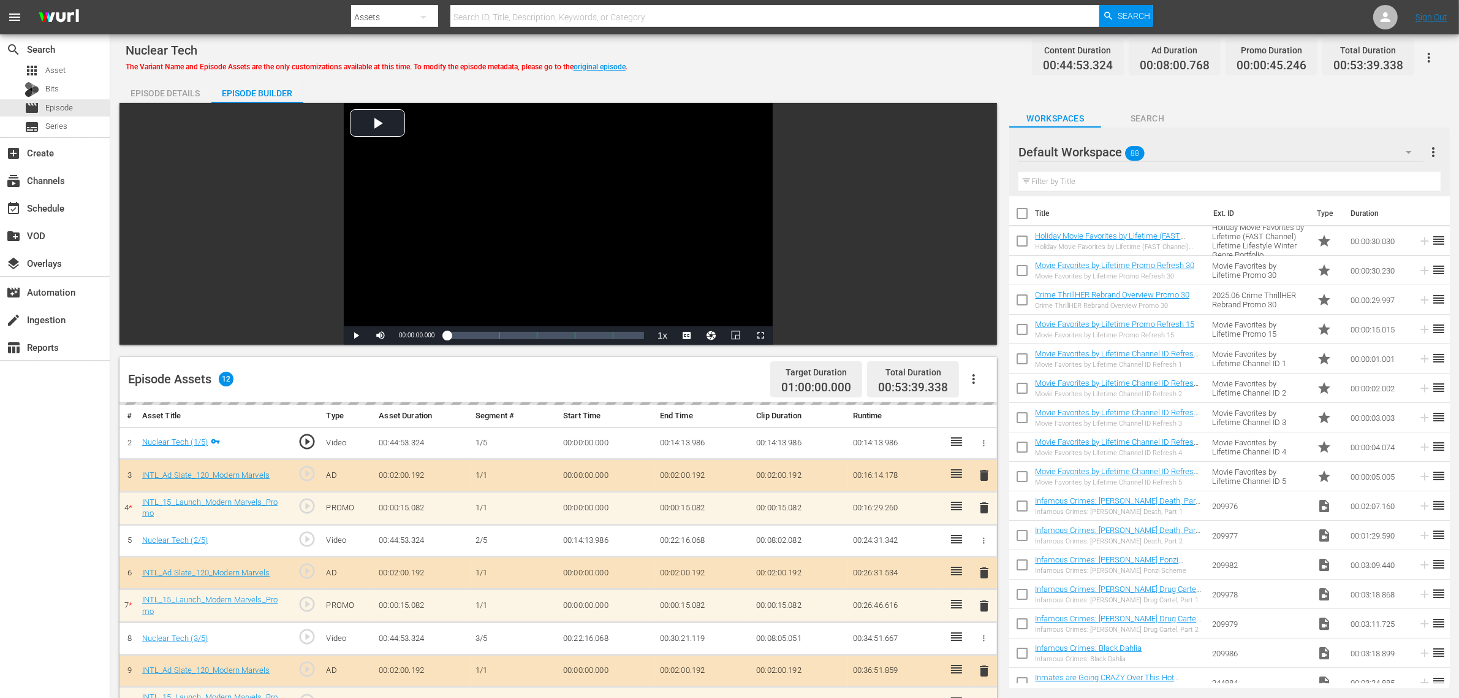
click at [777, 71] on div "Nuclear Tech The Variant Name and Episode Assets are the only customizations av…" at bounding box center [784, 525] width 1349 height 983
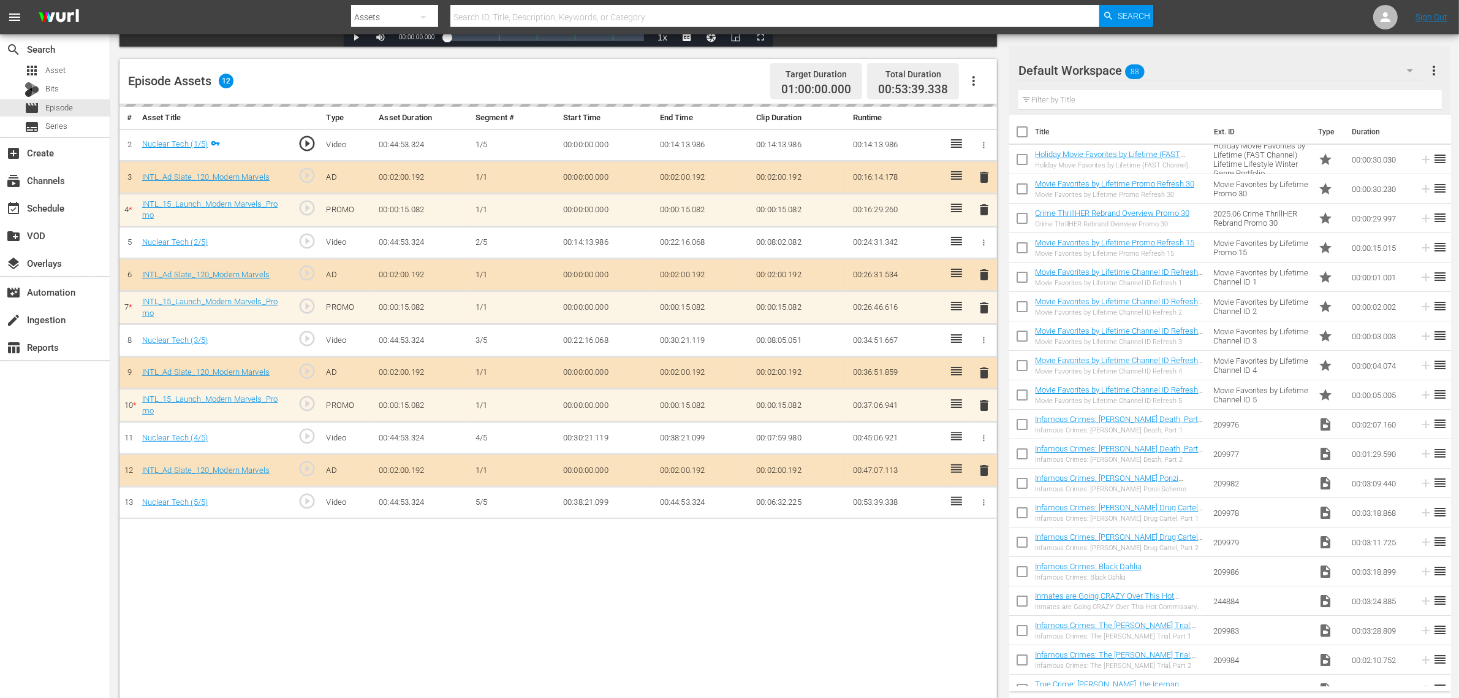
scroll to position [319, 0]
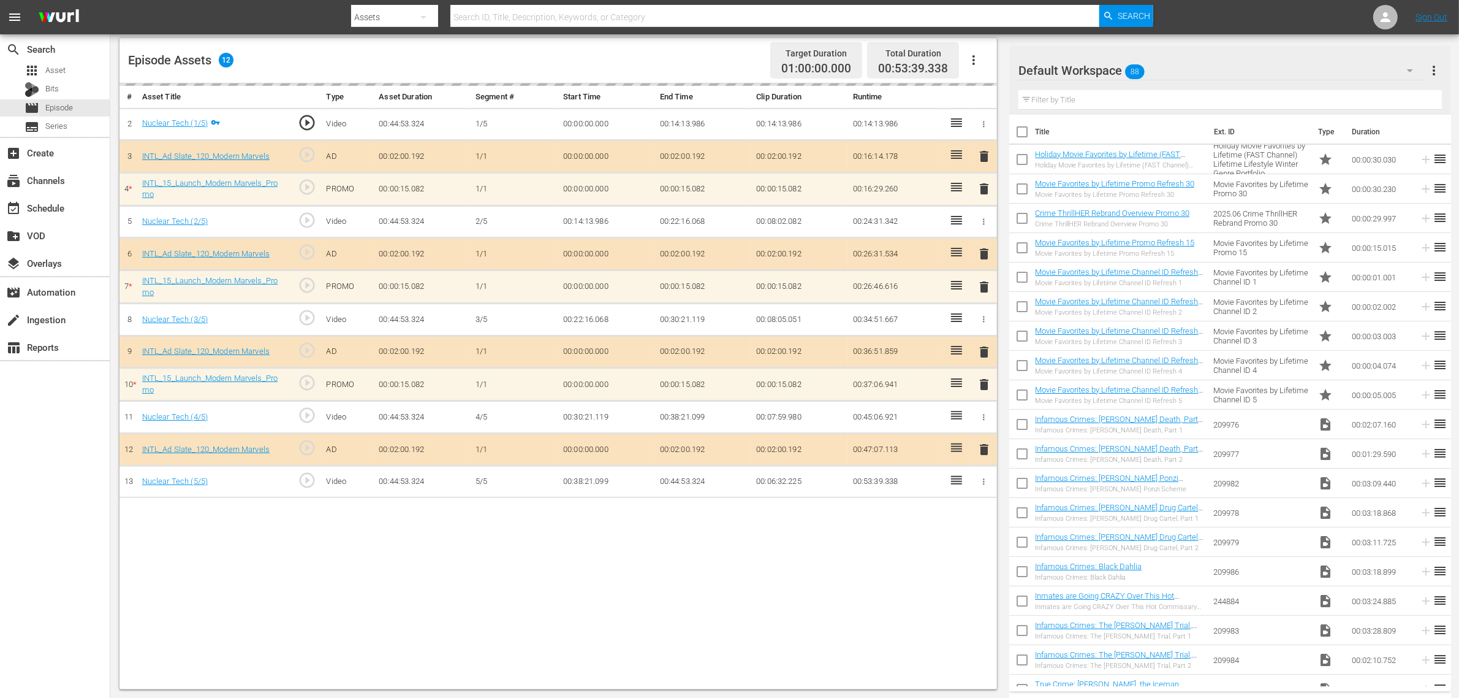
click at [982, 289] on div "delete" at bounding box center [984, 287] width 17 height 18
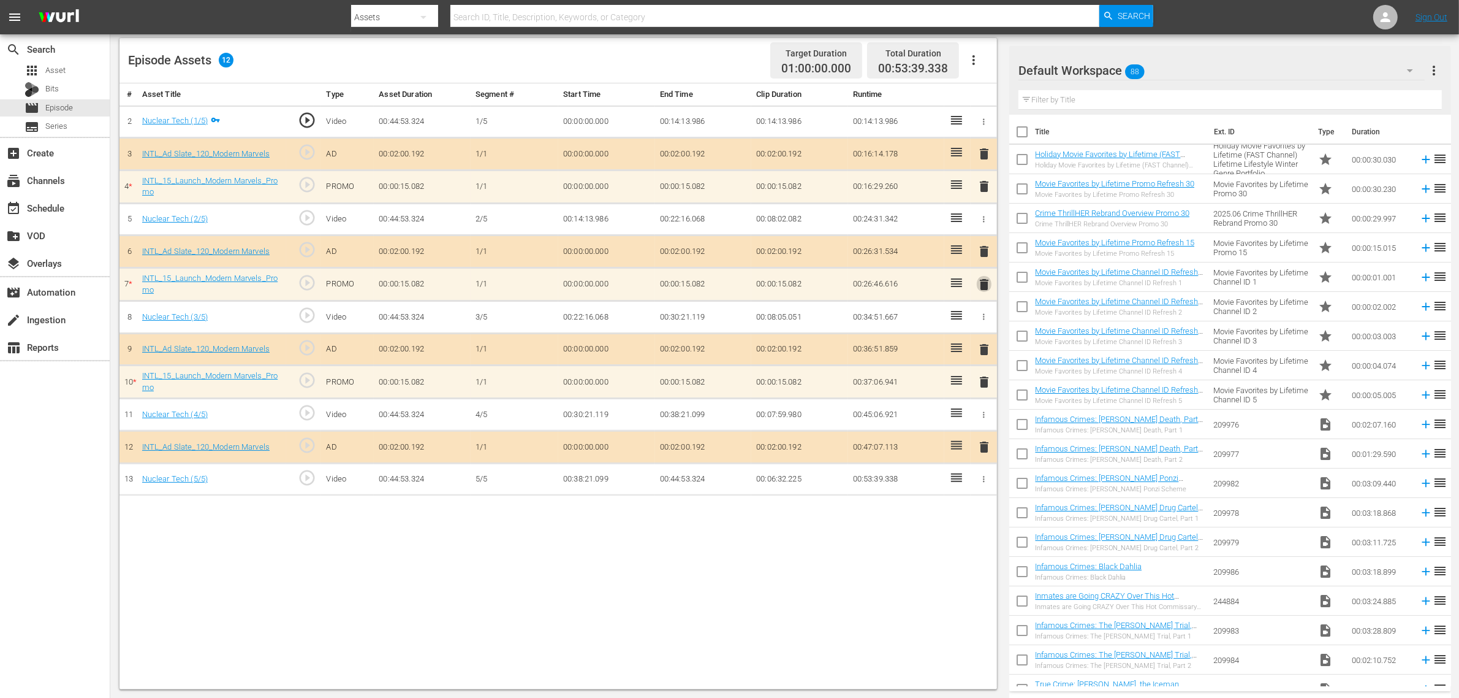
click at [986, 286] on span "delete" at bounding box center [984, 284] width 15 height 15
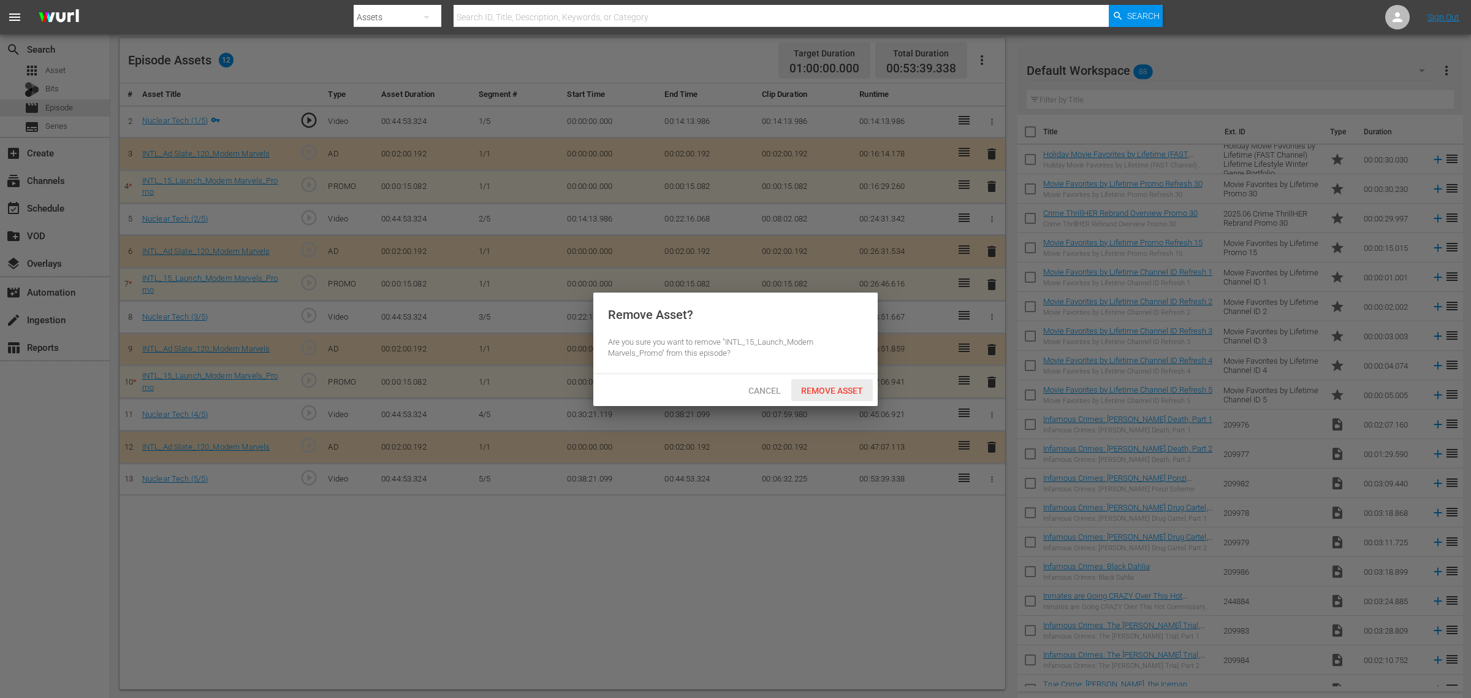
drag, startPoint x: 840, startPoint y: 388, endPoint x: 848, endPoint y: 397, distance: 12.2
click at [840, 388] on span "Remove Asset" at bounding box center [832, 391] width 82 height 10
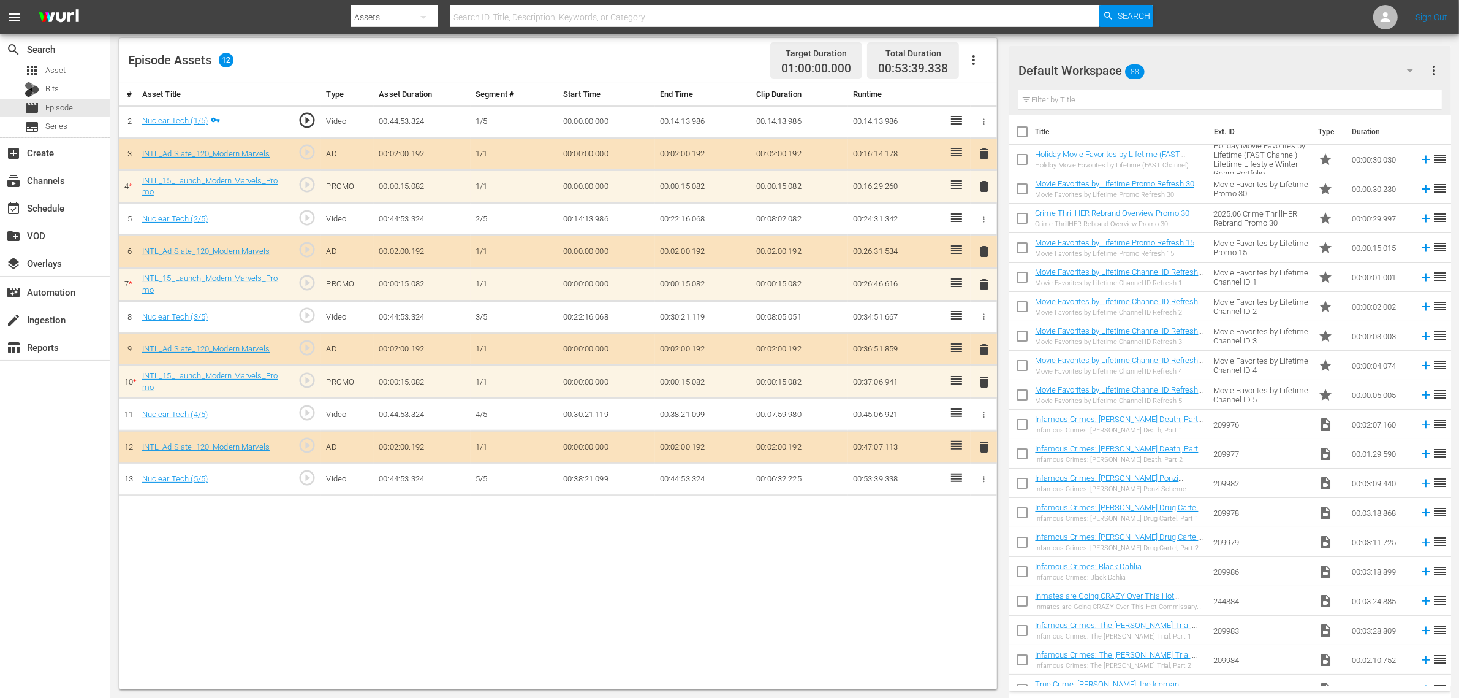
click at [813, 558] on div "# Asset Title Type Asset Duration Segment # Start Time End Time Clip Duration R…" at bounding box center [559, 386] width 878 height 606
click at [1176, 68] on div "Default Workspace 88" at bounding box center [1222, 70] width 406 height 34
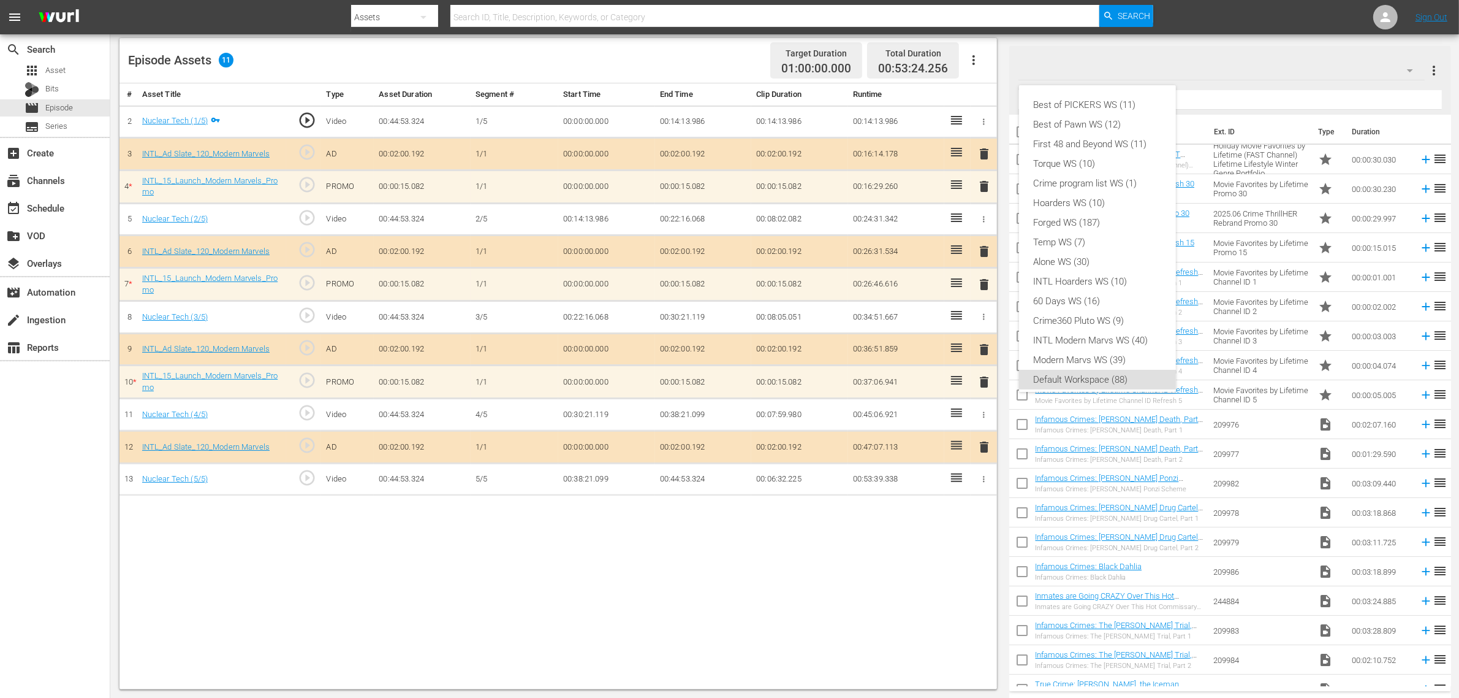
scroll to position [7, 0]
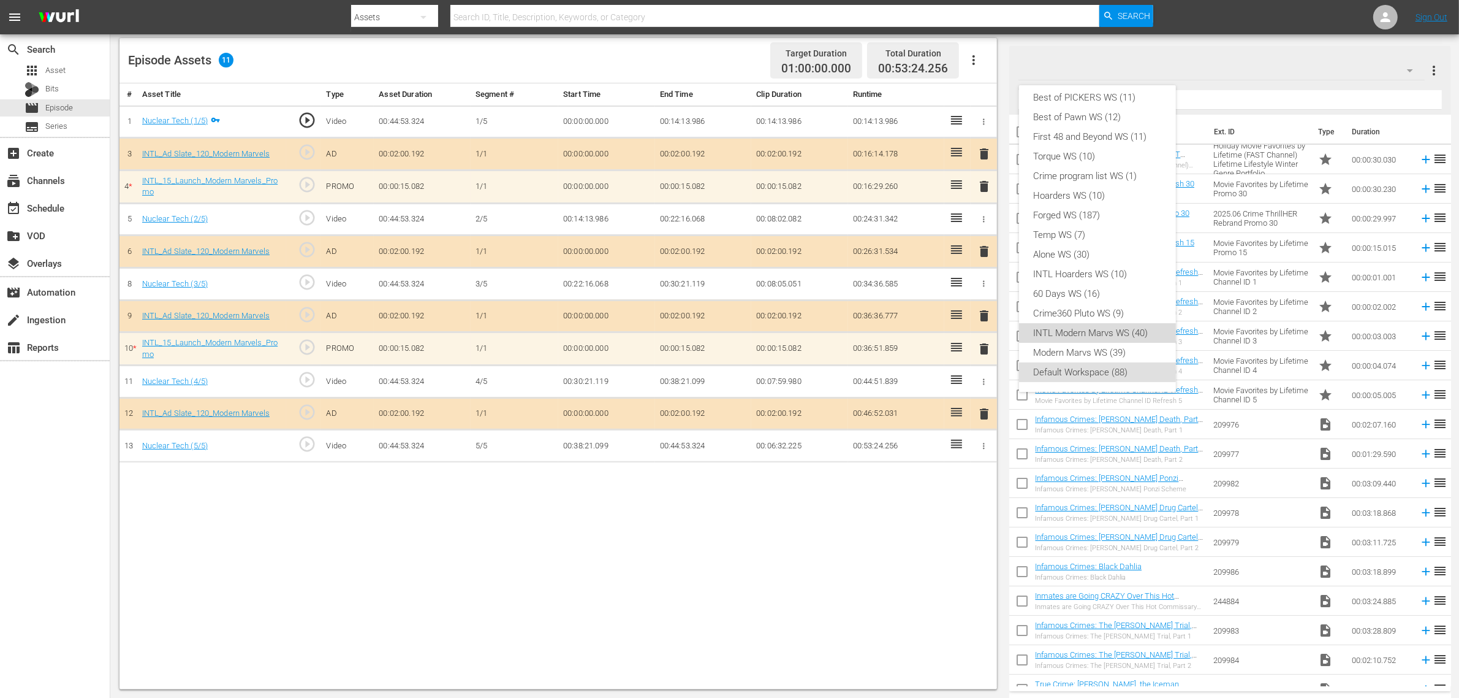
click at [1112, 332] on div "INTL Modern Marvs WS (40)" at bounding box center [1097, 333] width 127 height 20
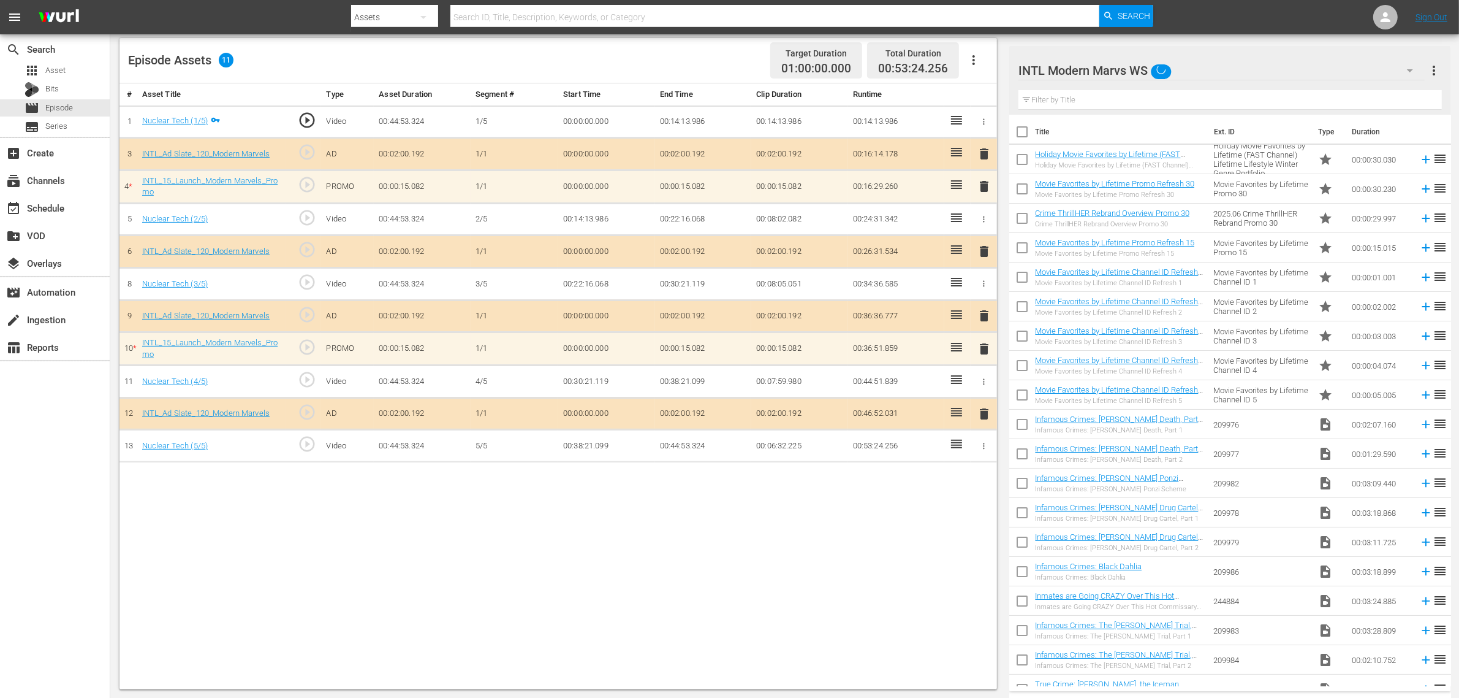
click at [782, 558] on div "Best of PICKERS WS (11) Best of Pawn WS (12) First 48 and Beyond WS (11) Torque…" at bounding box center [729, 349] width 1459 height 698
click at [985, 190] on span "delete" at bounding box center [984, 186] width 15 height 15
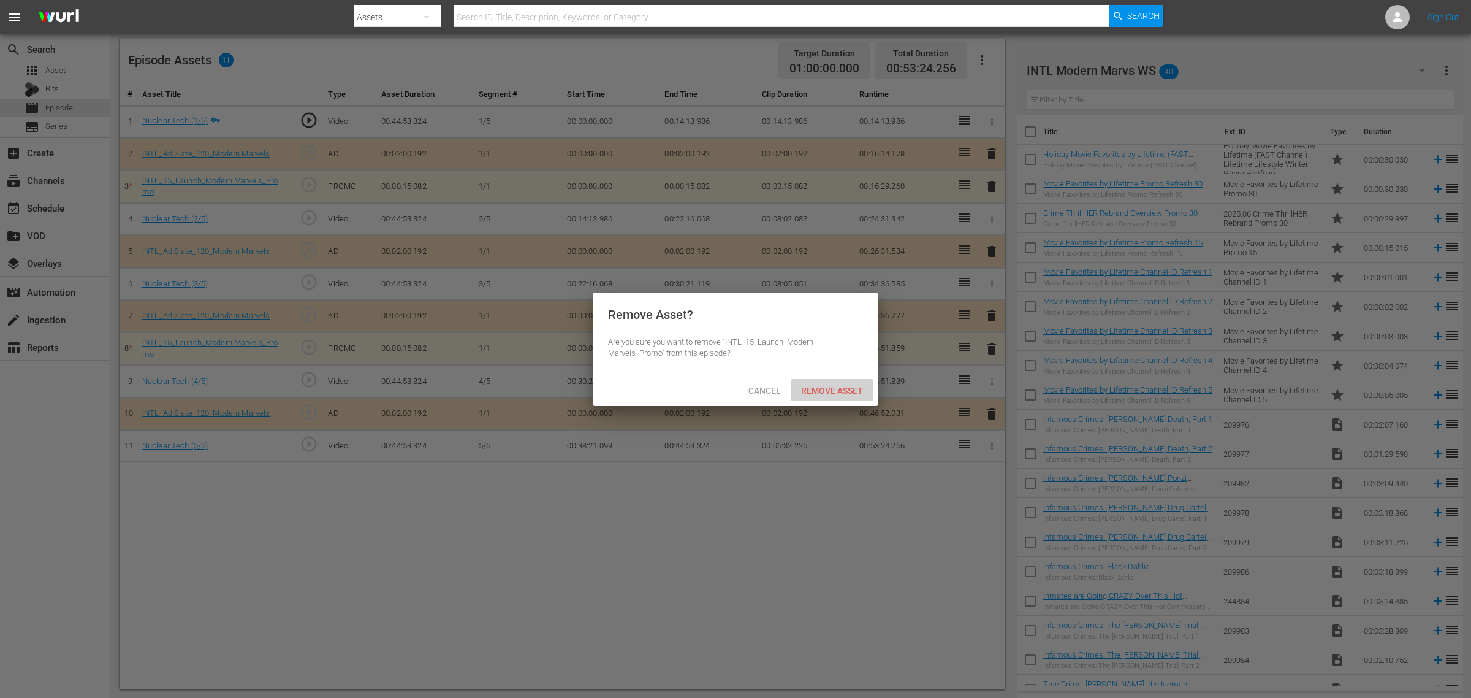
click at [834, 390] on span "Remove Asset" at bounding box center [832, 391] width 82 height 10
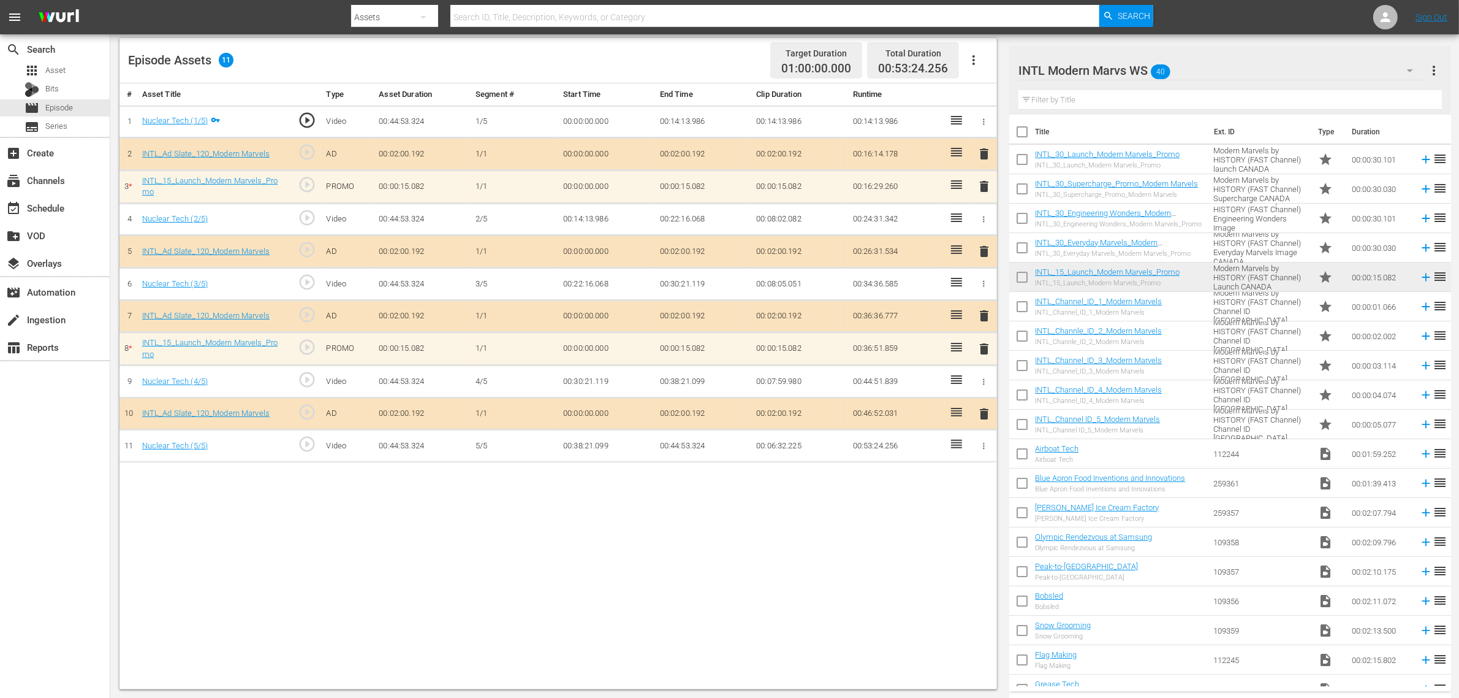
click at [782, 517] on div "# Asset Title Type Asset Duration Segment # Start Time End Time Clip Duration R…" at bounding box center [559, 386] width 878 height 606
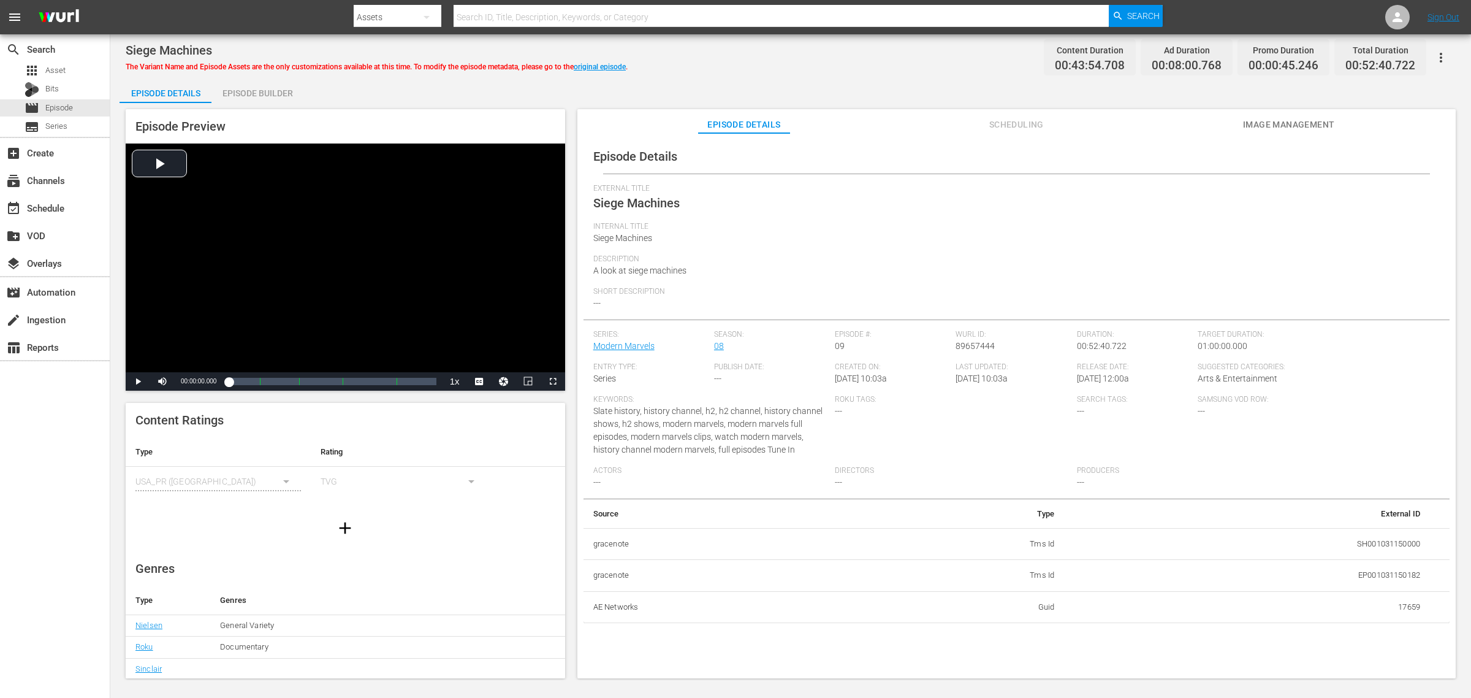
click at [253, 87] on div "Episode Builder" at bounding box center [257, 92] width 92 height 29
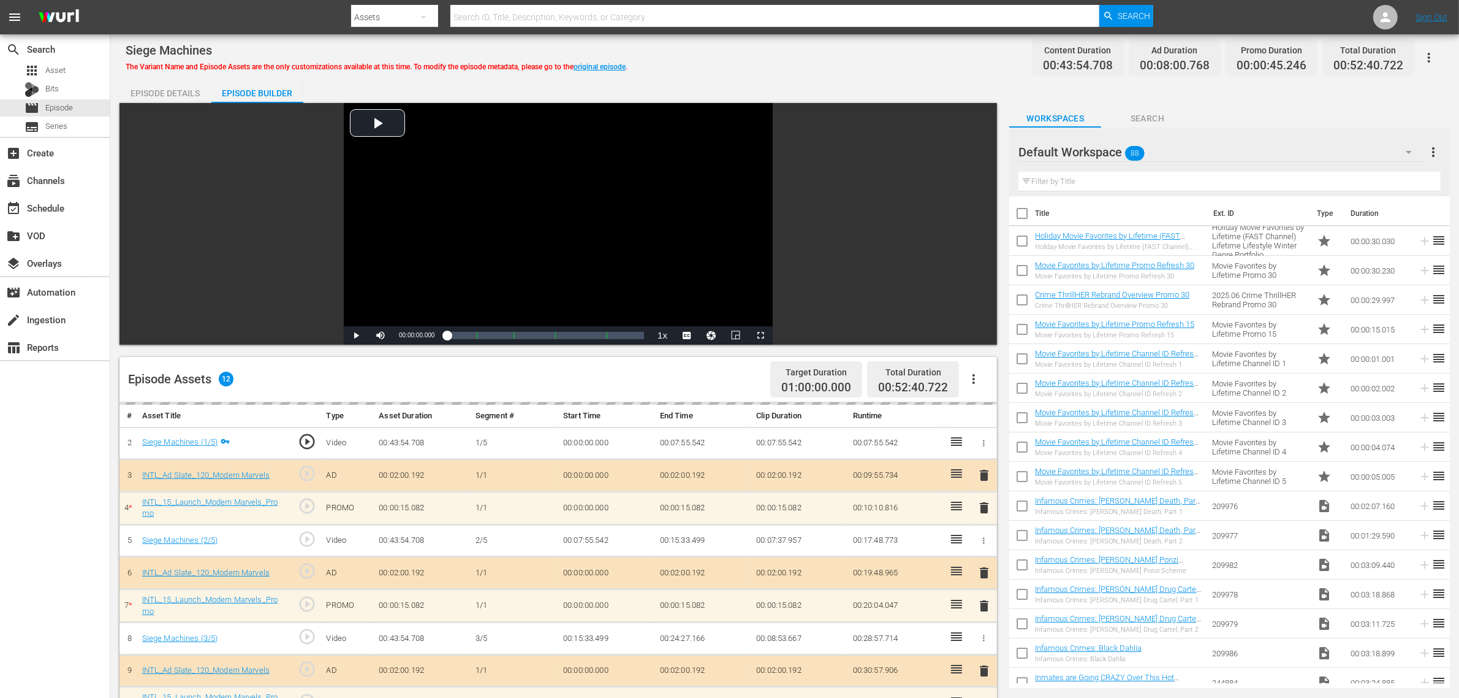
click at [760, 53] on div "Siege Machines The Variant Name and Episode Assets are the only customizations …" at bounding box center [785, 58] width 1318 height 28
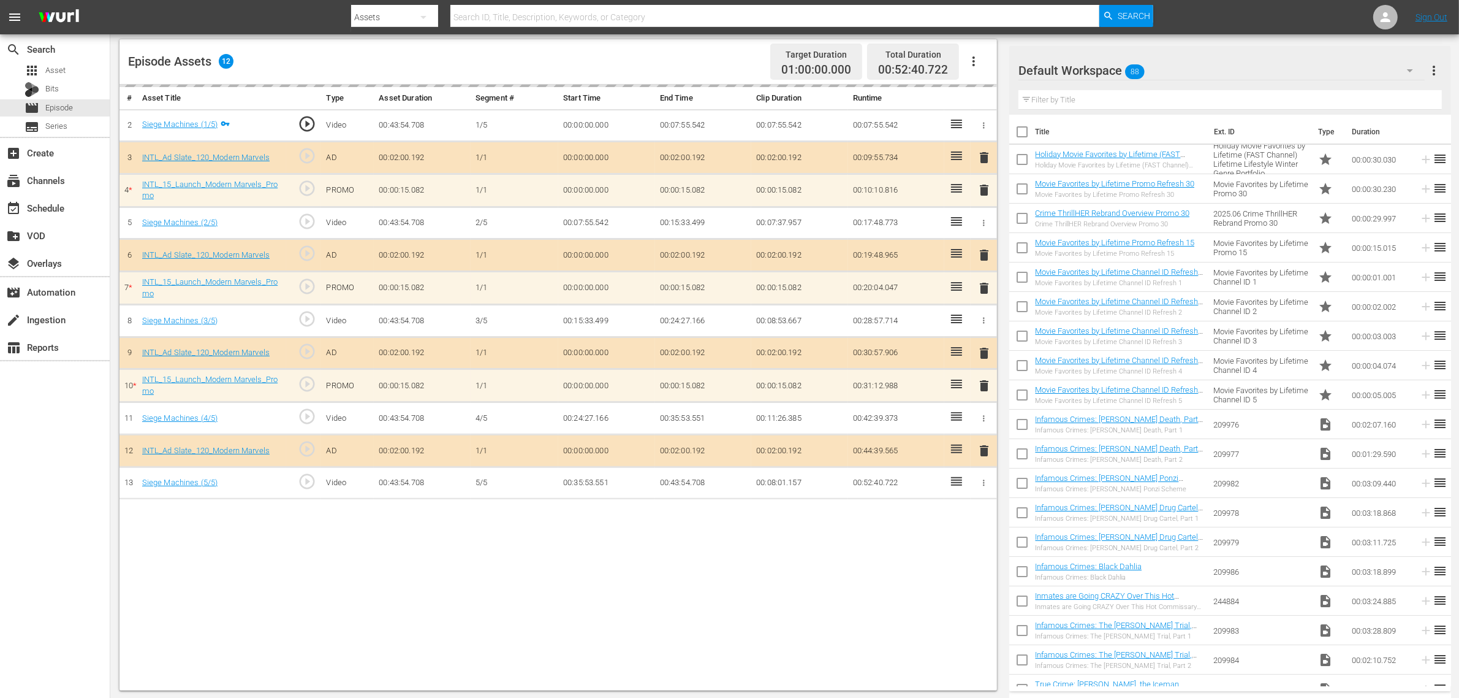
scroll to position [319, 0]
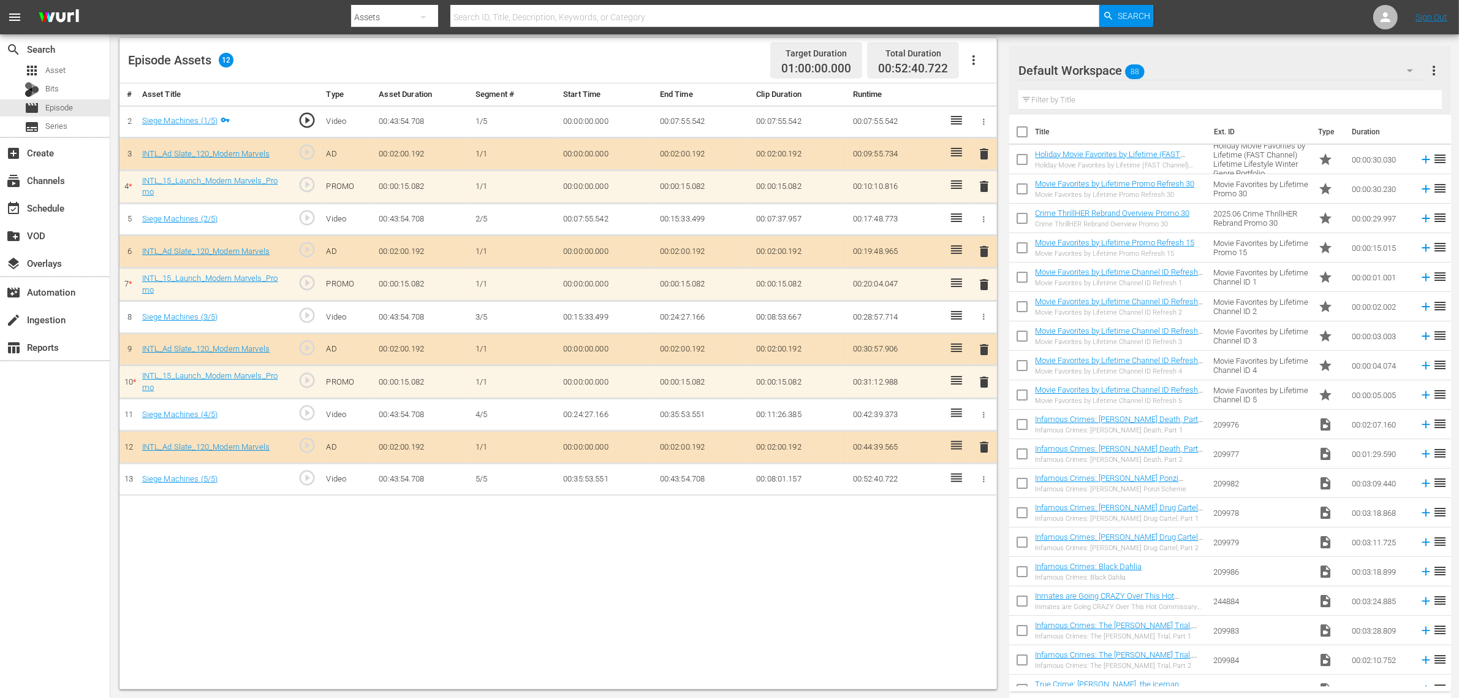
click at [983, 188] on span "delete" at bounding box center [984, 186] width 15 height 15
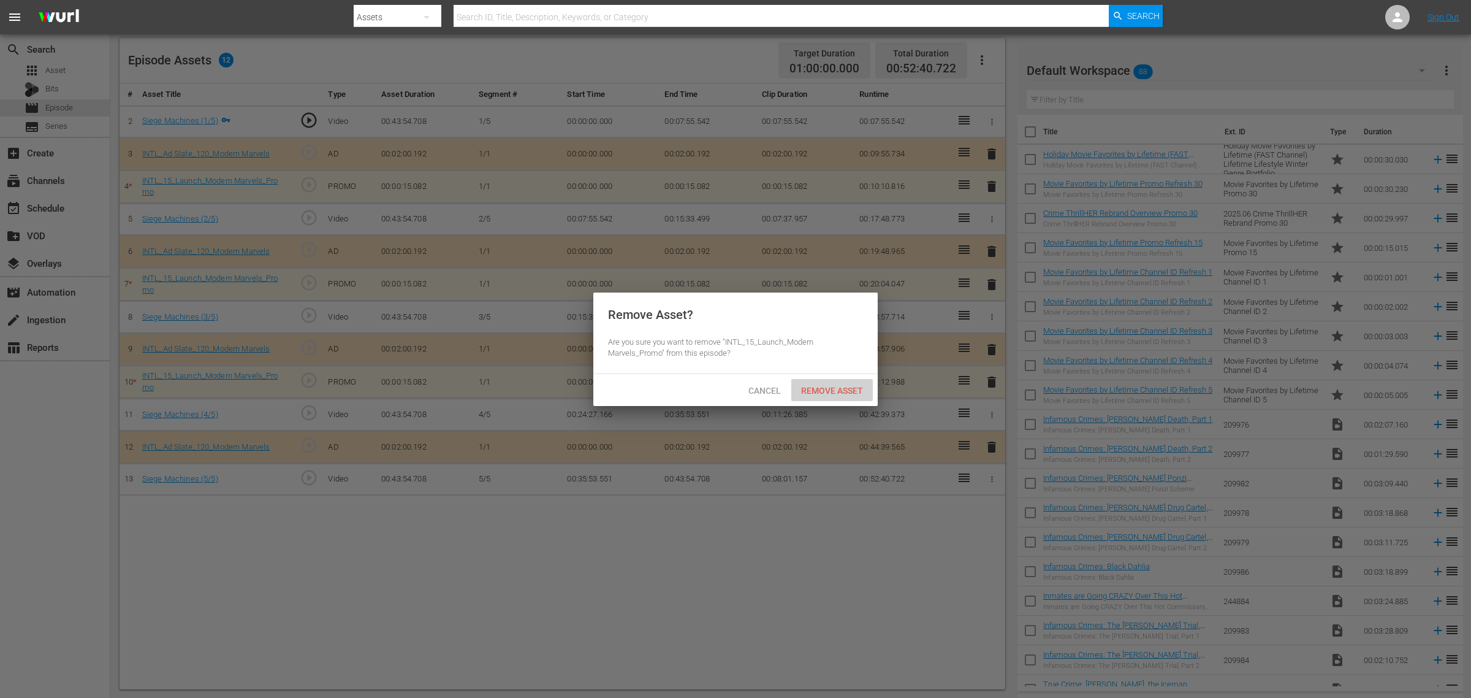
click at [824, 390] on span "Remove Asset" at bounding box center [832, 391] width 82 height 10
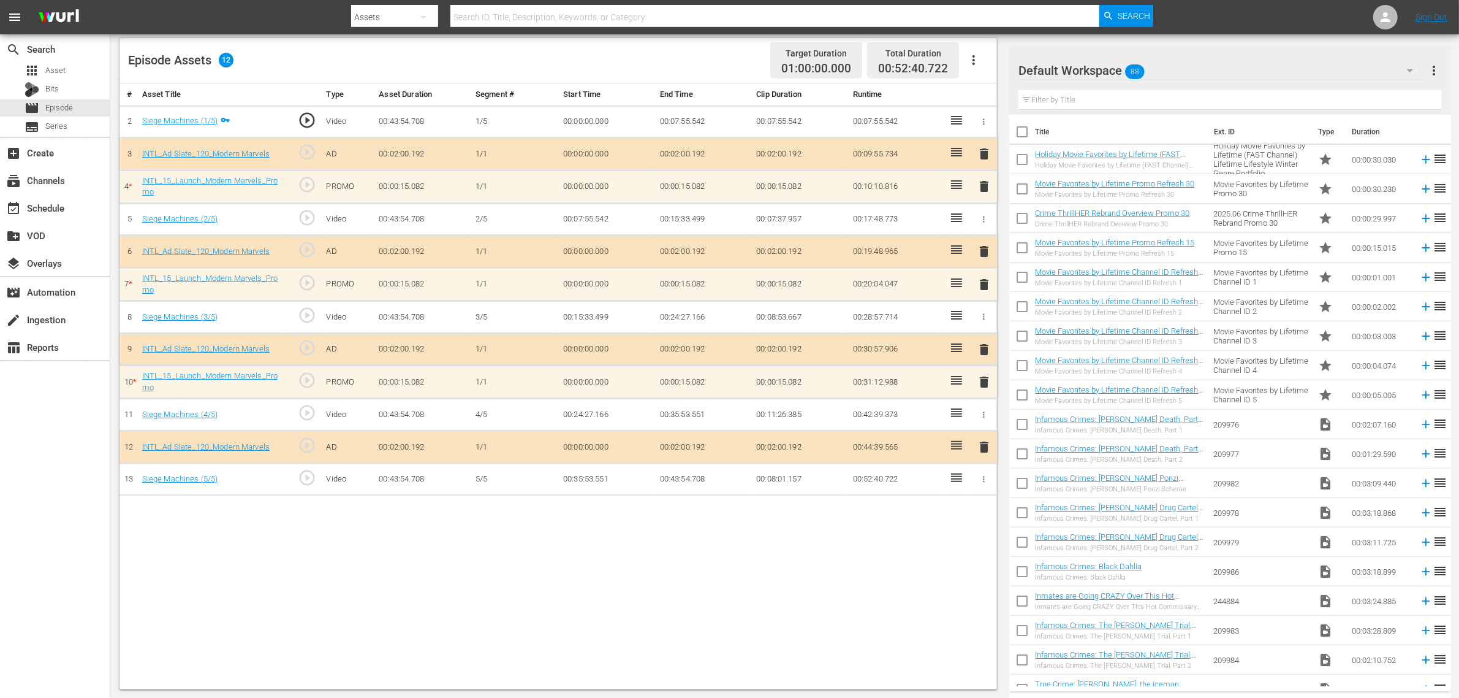
click at [791, 558] on div "# Asset Title Type Asset Duration Segment # Start Time End Time Clip Duration R…" at bounding box center [559, 386] width 878 height 606
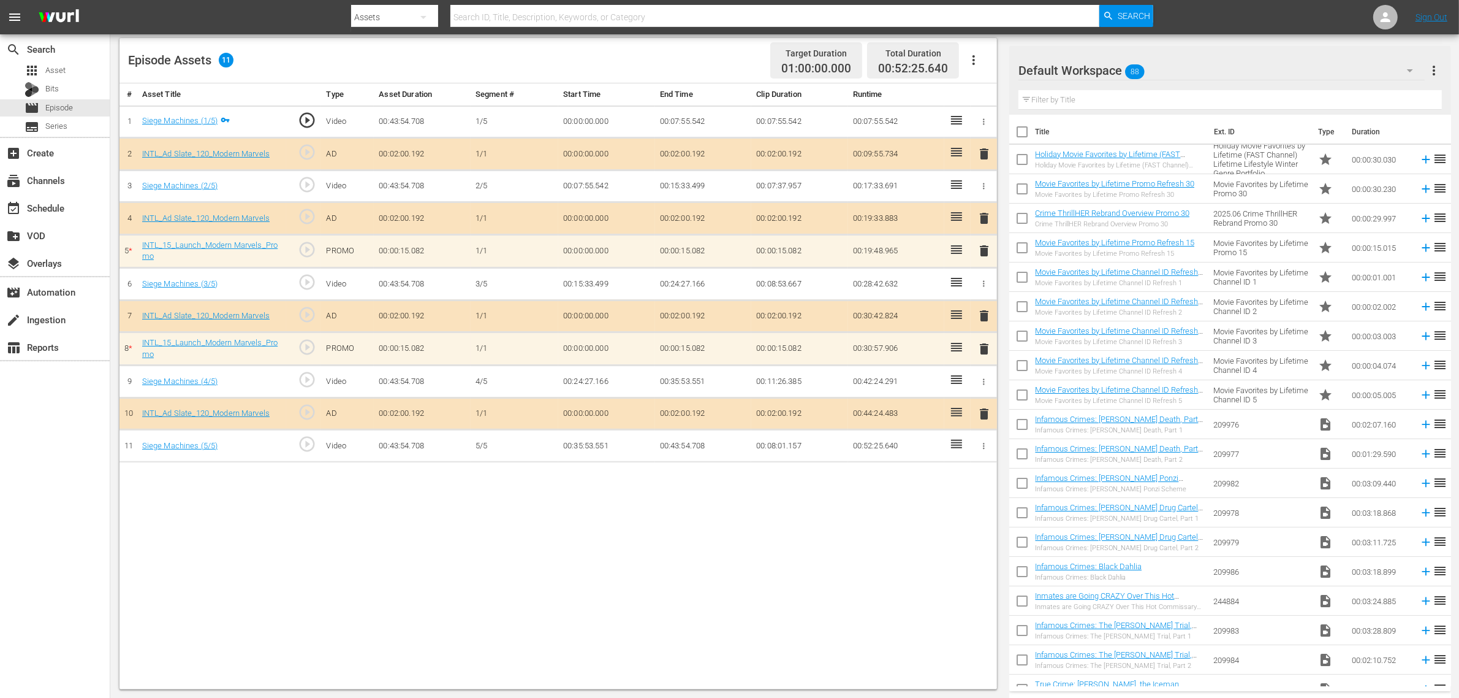
click at [984, 254] on span "delete" at bounding box center [984, 250] width 15 height 15
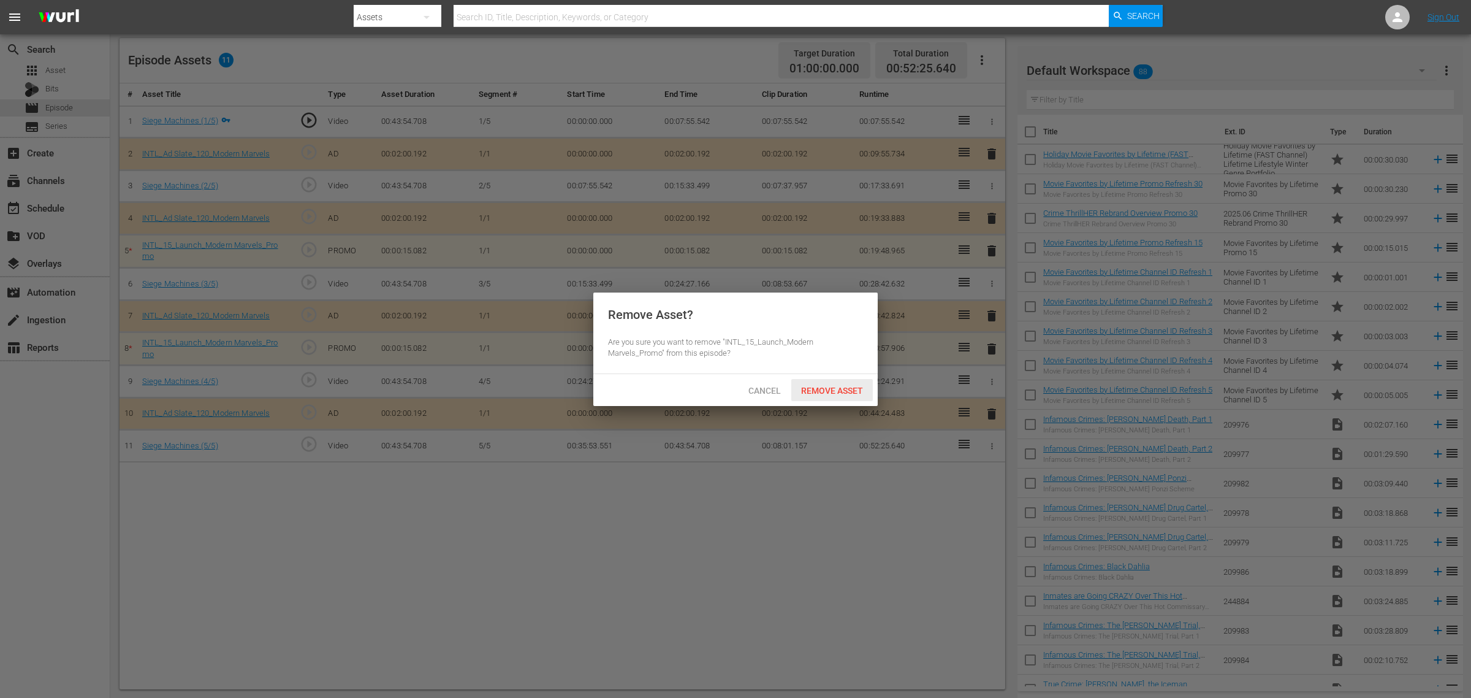
click at [844, 390] on span "Remove Asset" at bounding box center [832, 391] width 82 height 10
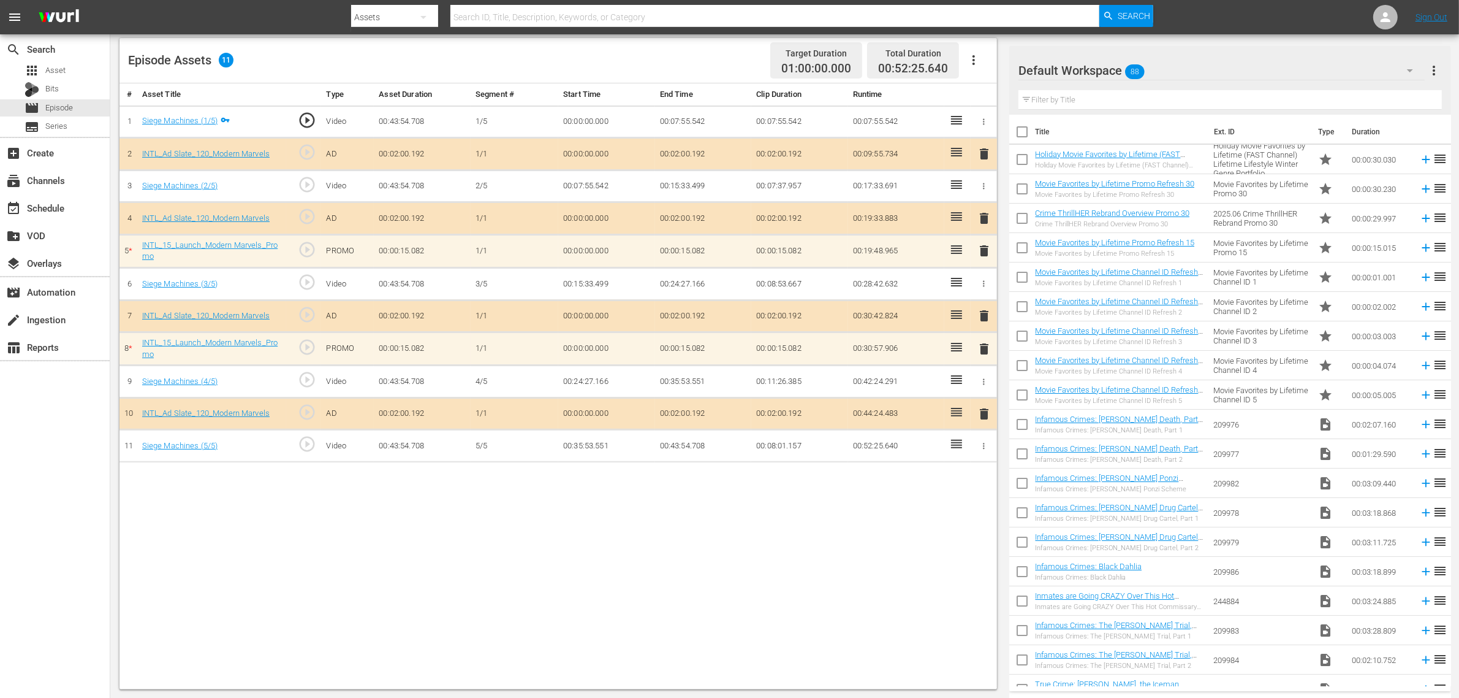
click at [853, 549] on div "# Asset Title Type Asset Duration Segment # Start Time End Time Clip Duration R…" at bounding box center [559, 386] width 878 height 606
click at [1176, 75] on div "Default Workspace 88" at bounding box center [1222, 70] width 406 height 34
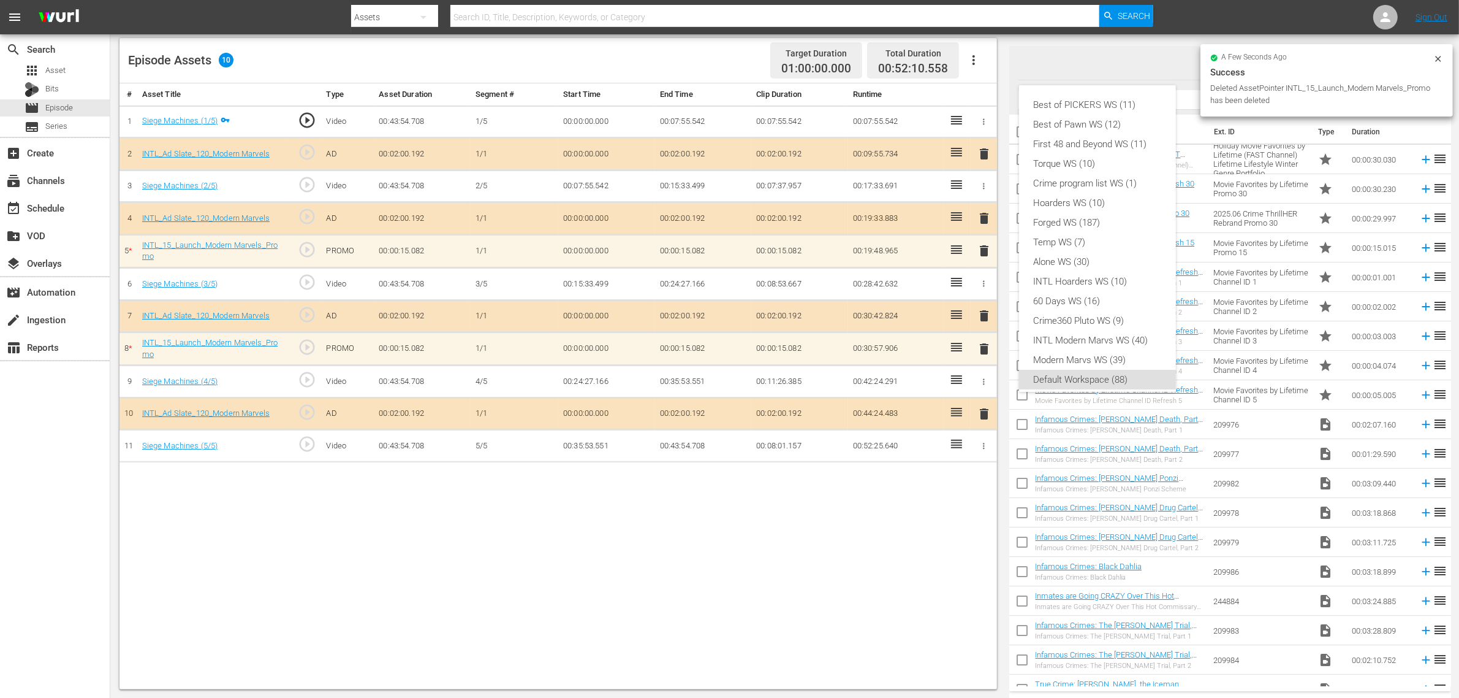
scroll to position [7, 0]
click at [1083, 327] on div "INTL Modern Marvs WS (40)" at bounding box center [1097, 333] width 127 height 20
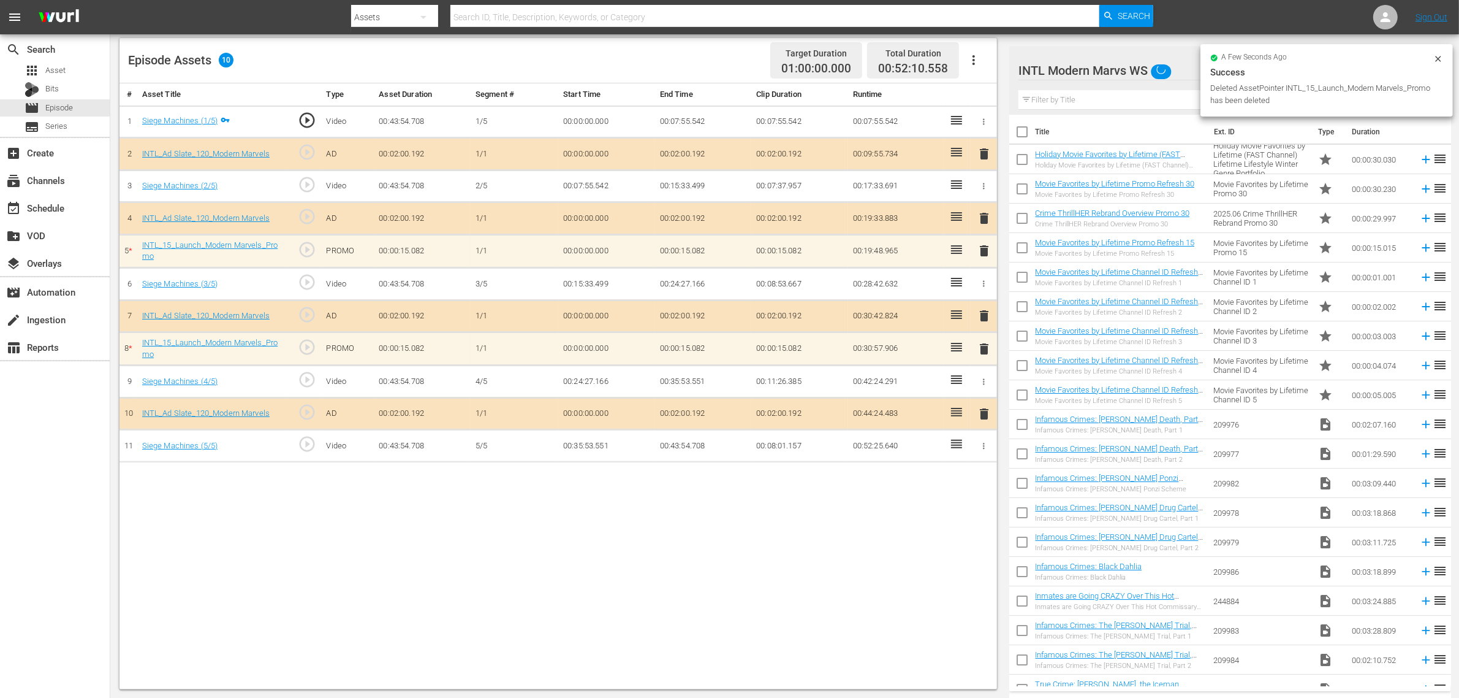
click at [806, 531] on div "Best of PICKERS WS (11) Best of Pawn WS (12) First 48 and Beyond WS (11) Torque…" at bounding box center [729, 349] width 1459 height 698
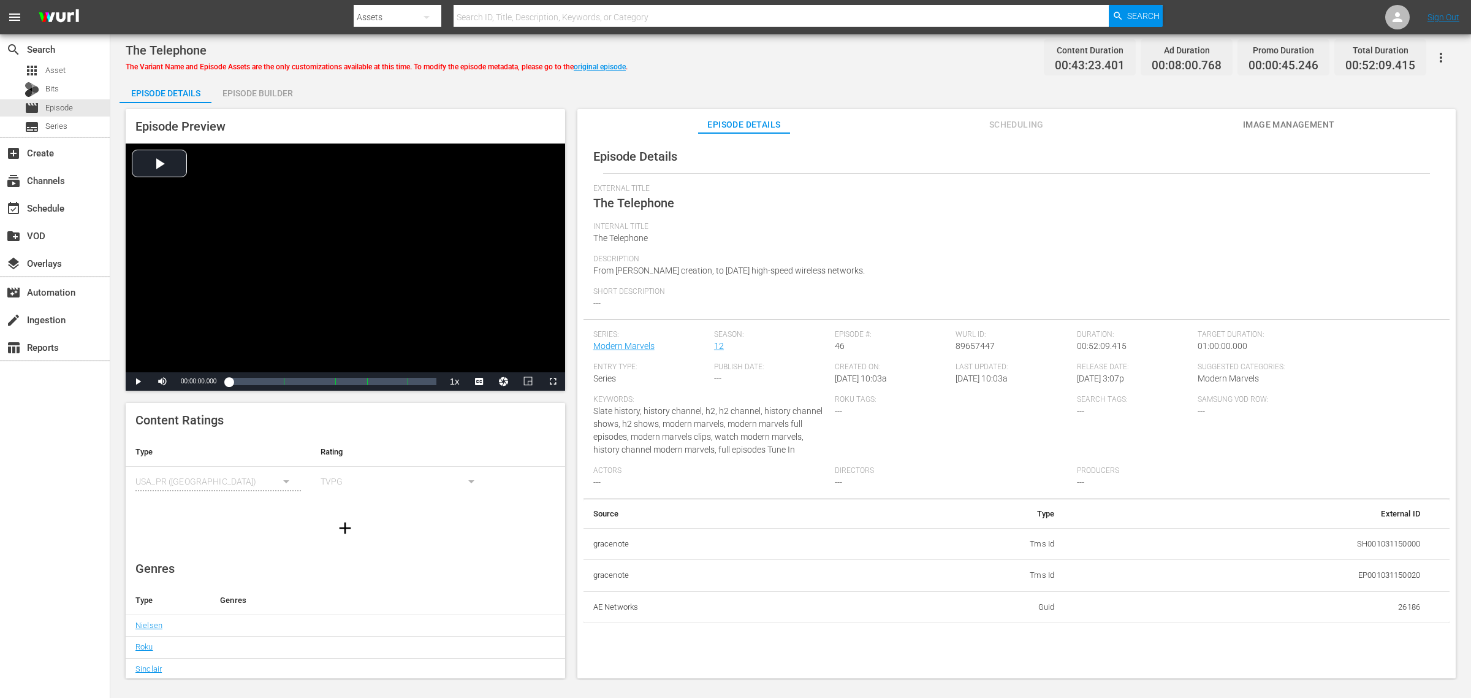
click at [253, 94] on div "Episode Builder" at bounding box center [257, 92] width 92 height 29
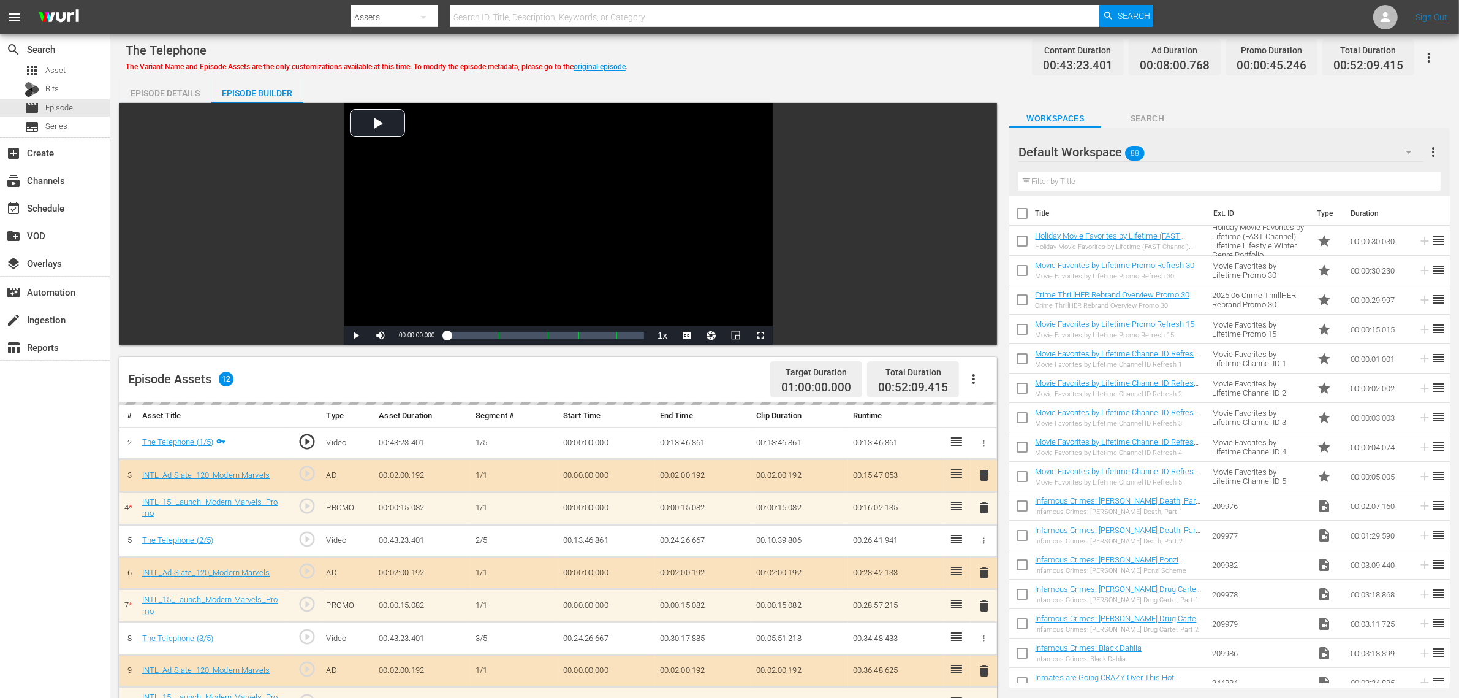
click at [792, 91] on div "Episode Details Episode Builder Episode Preview Video Player is loading. Play V…" at bounding box center [785, 542] width 1331 height 929
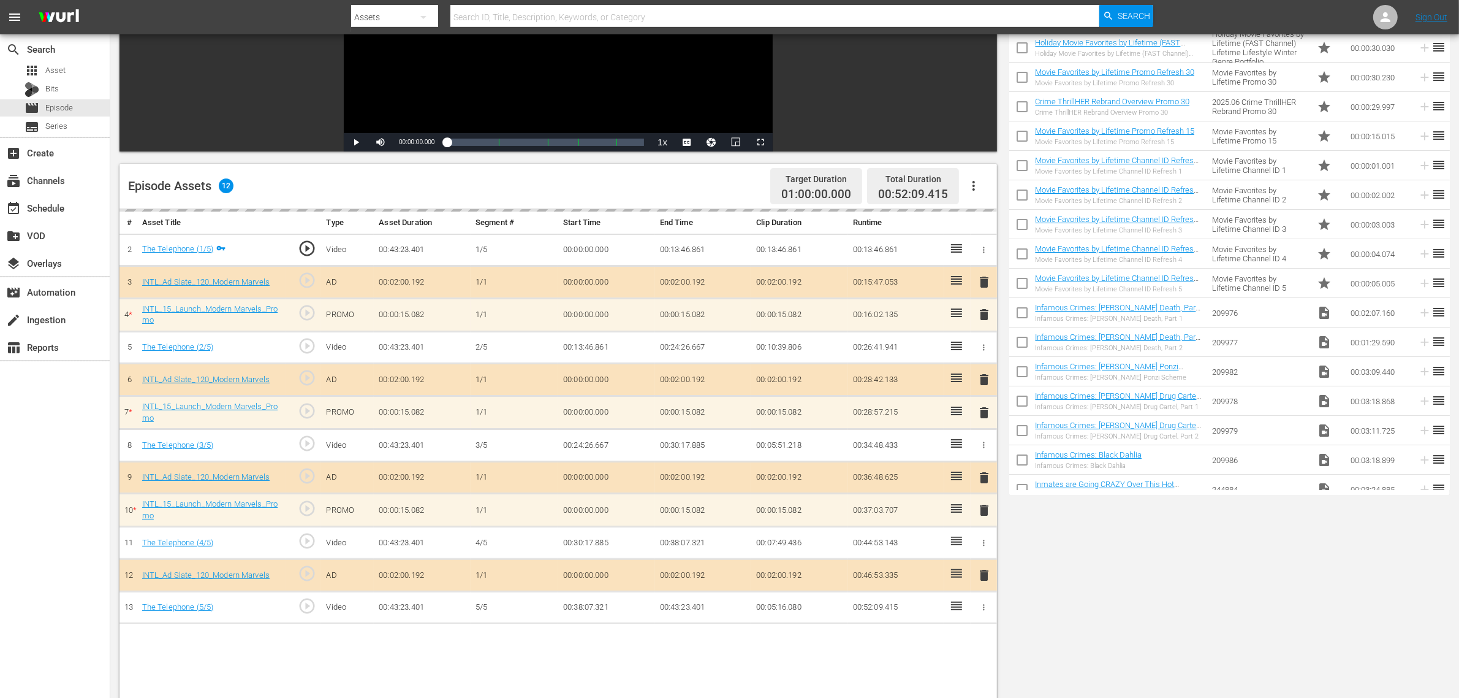
scroll to position [306, 0]
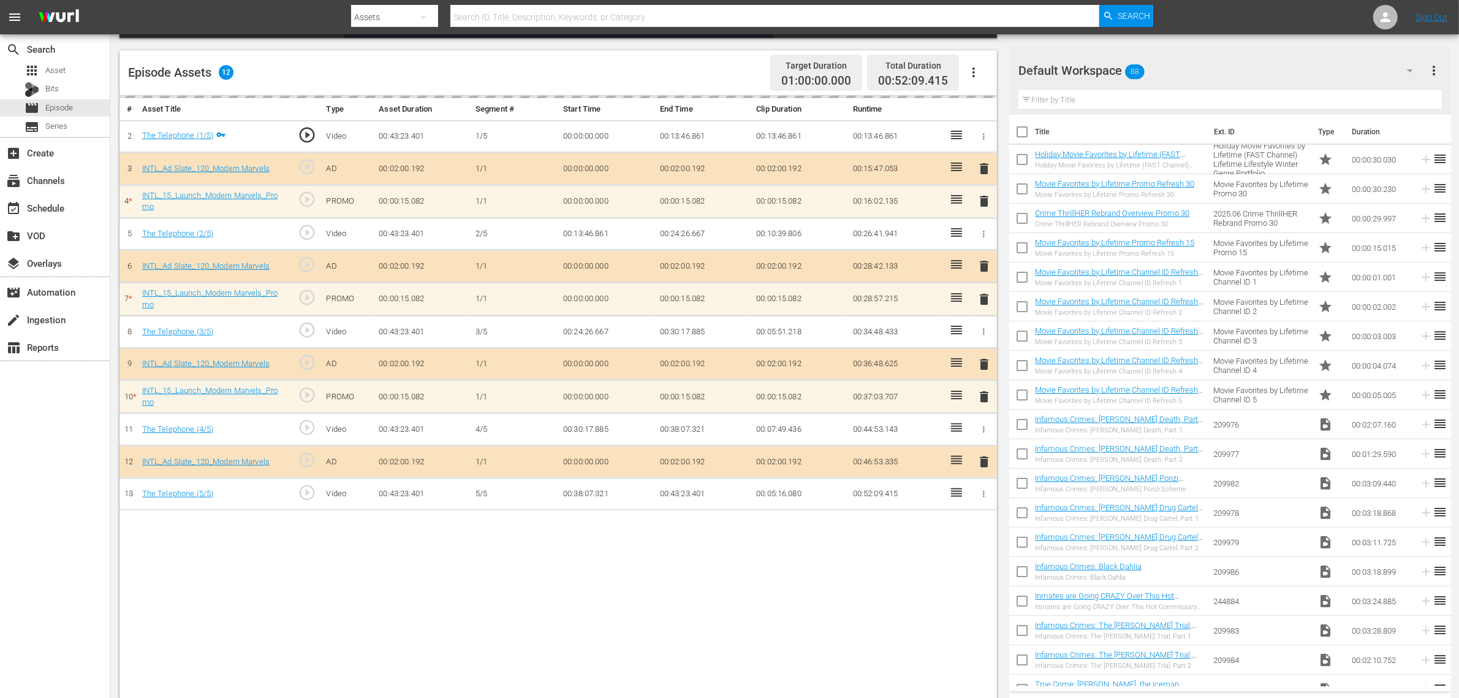
click at [988, 400] on div "delete" at bounding box center [984, 396] width 17 height 18
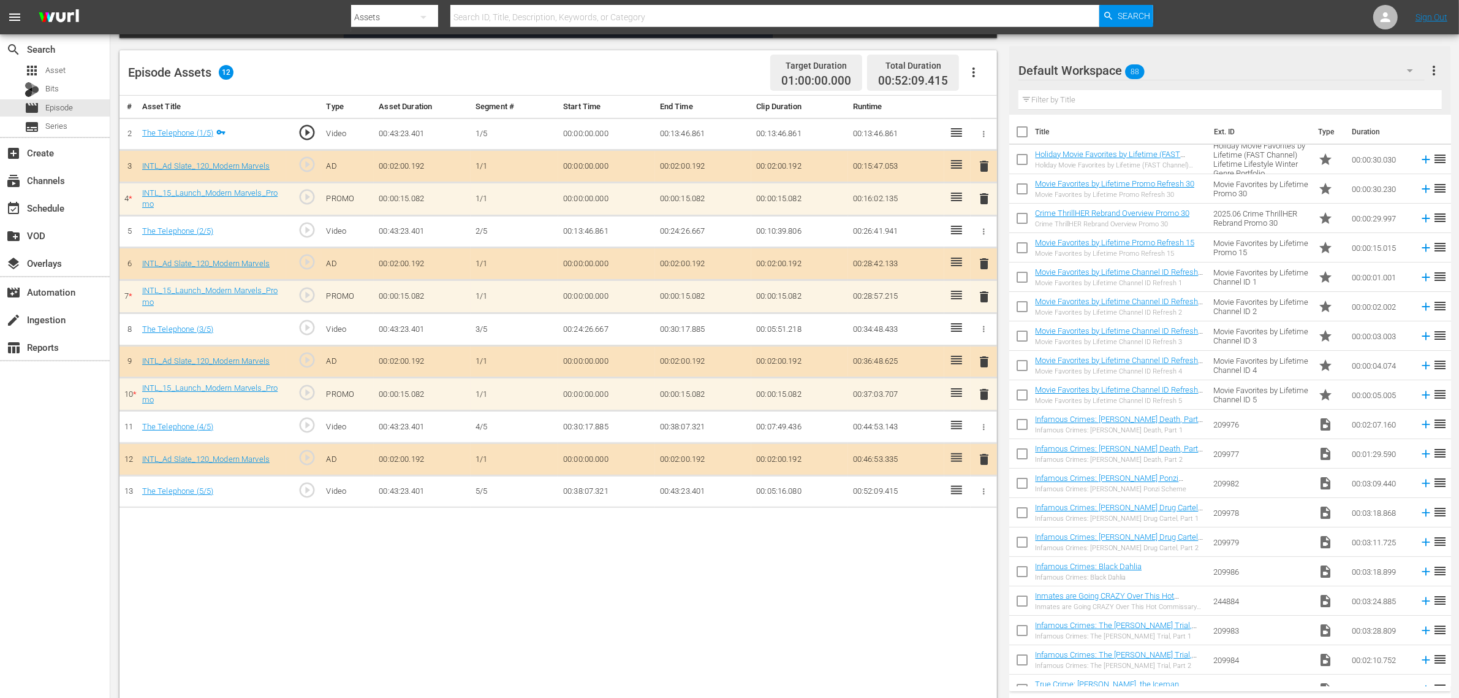
click at [984, 398] on span "delete" at bounding box center [984, 394] width 15 height 15
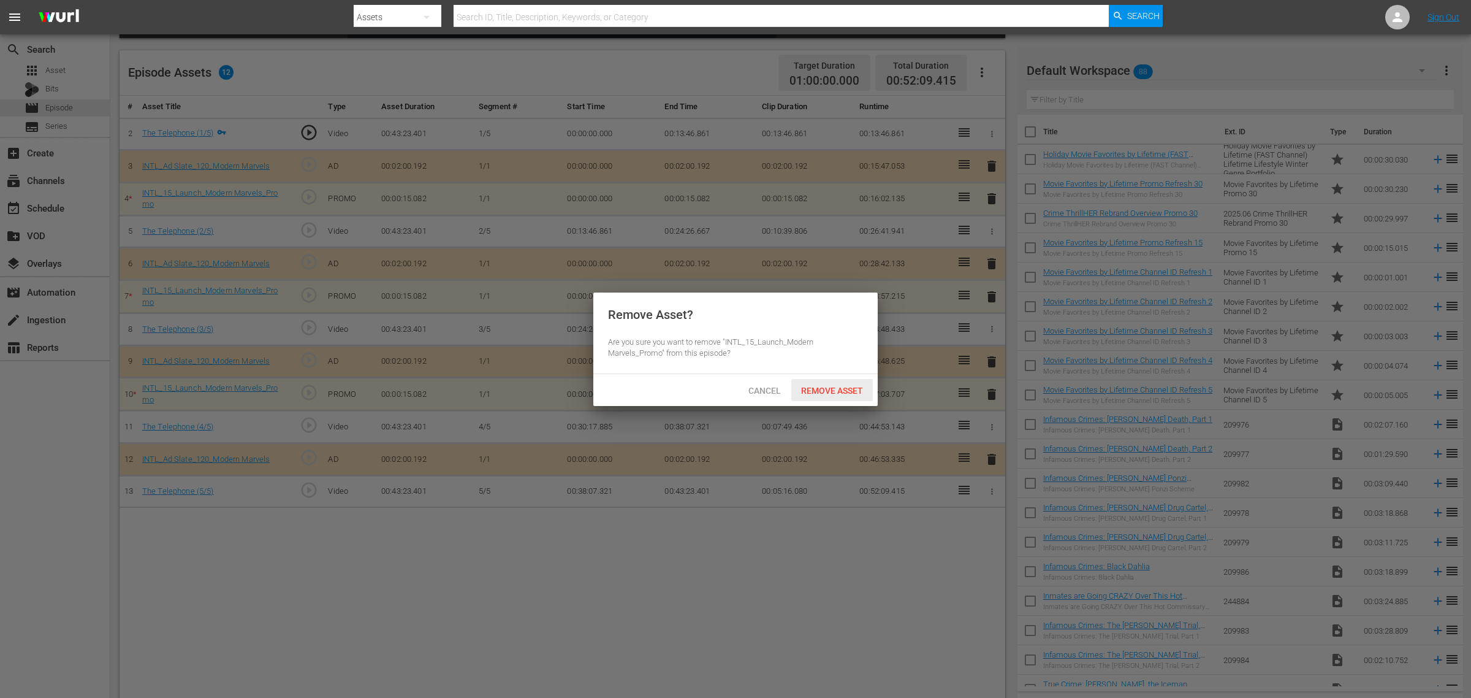
click at [834, 383] on div "Remove Asset" at bounding box center [832, 390] width 82 height 23
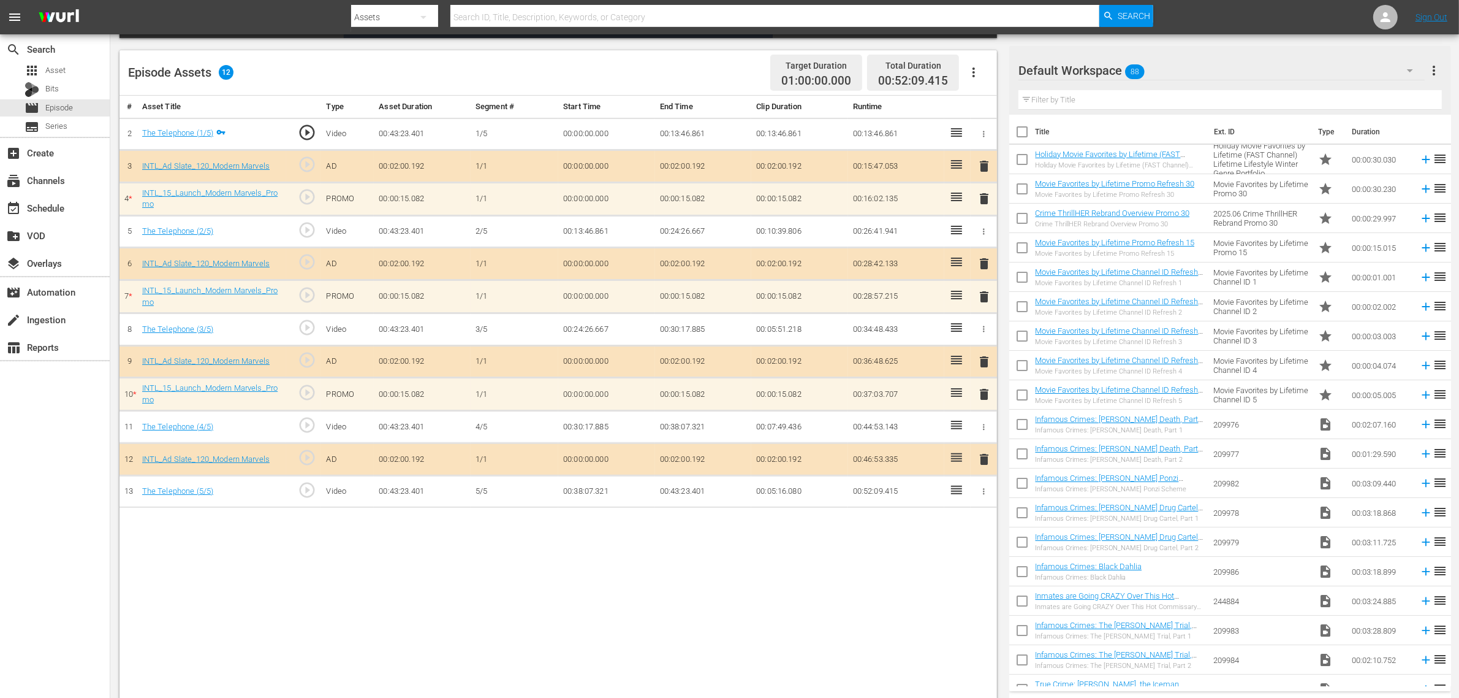
click at [921, 164] on td "00:15:47.053" at bounding box center [896, 166] width 97 height 32
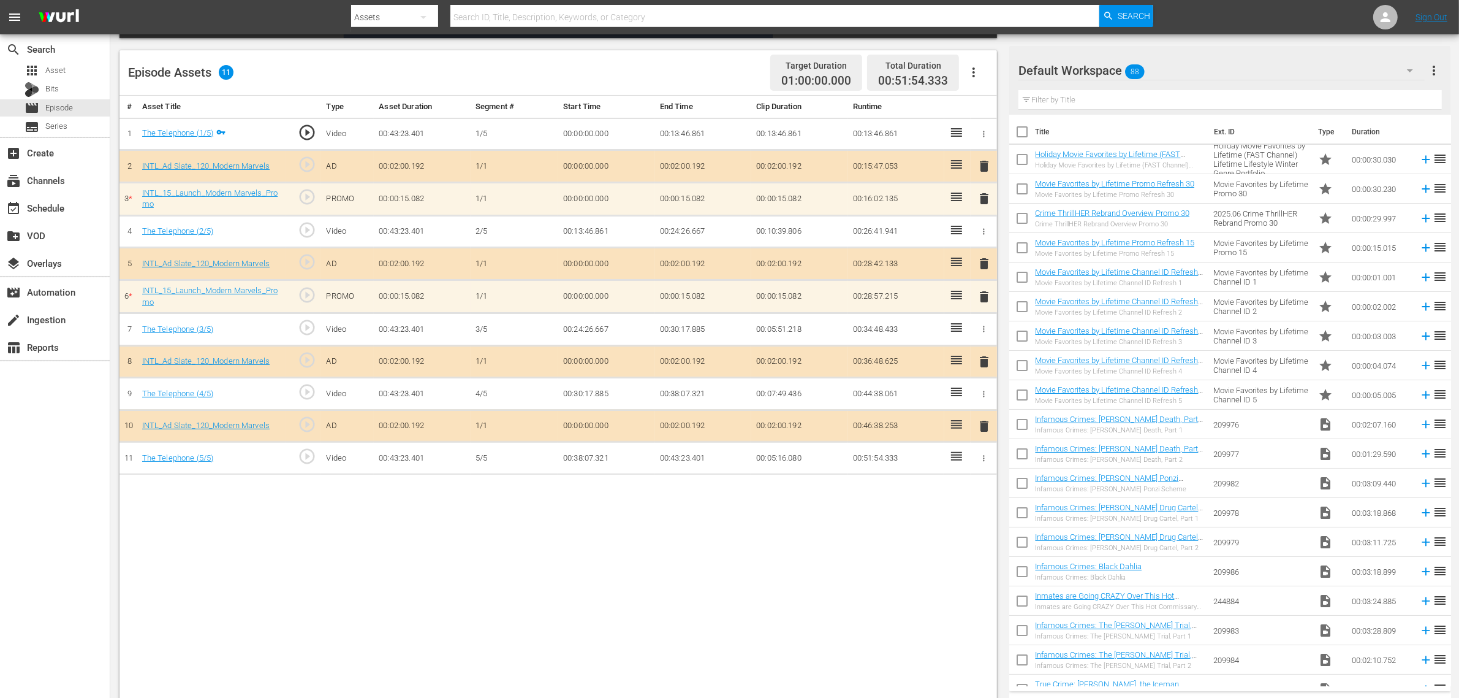
click at [985, 199] on span "delete" at bounding box center [984, 198] width 15 height 15
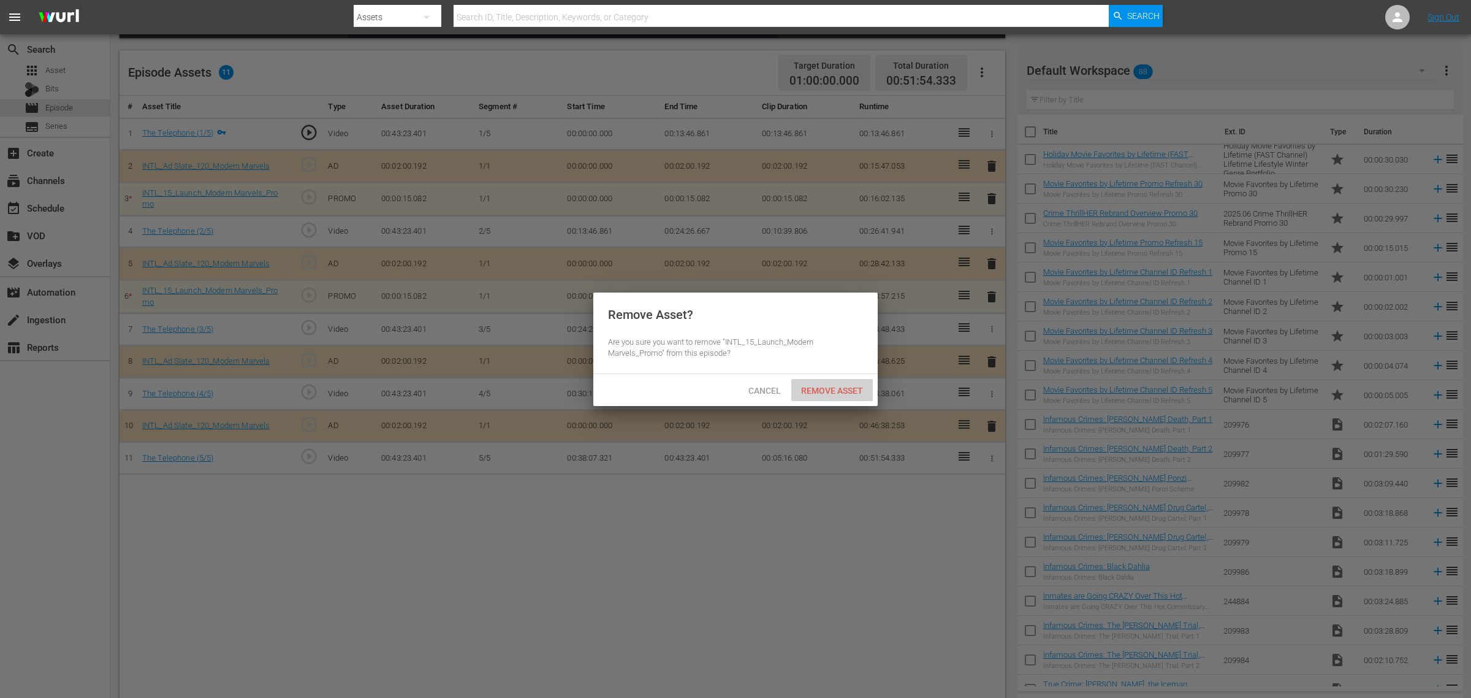
click at [821, 387] on span "Remove Asset" at bounding box center [832, 391] width 82 height 10
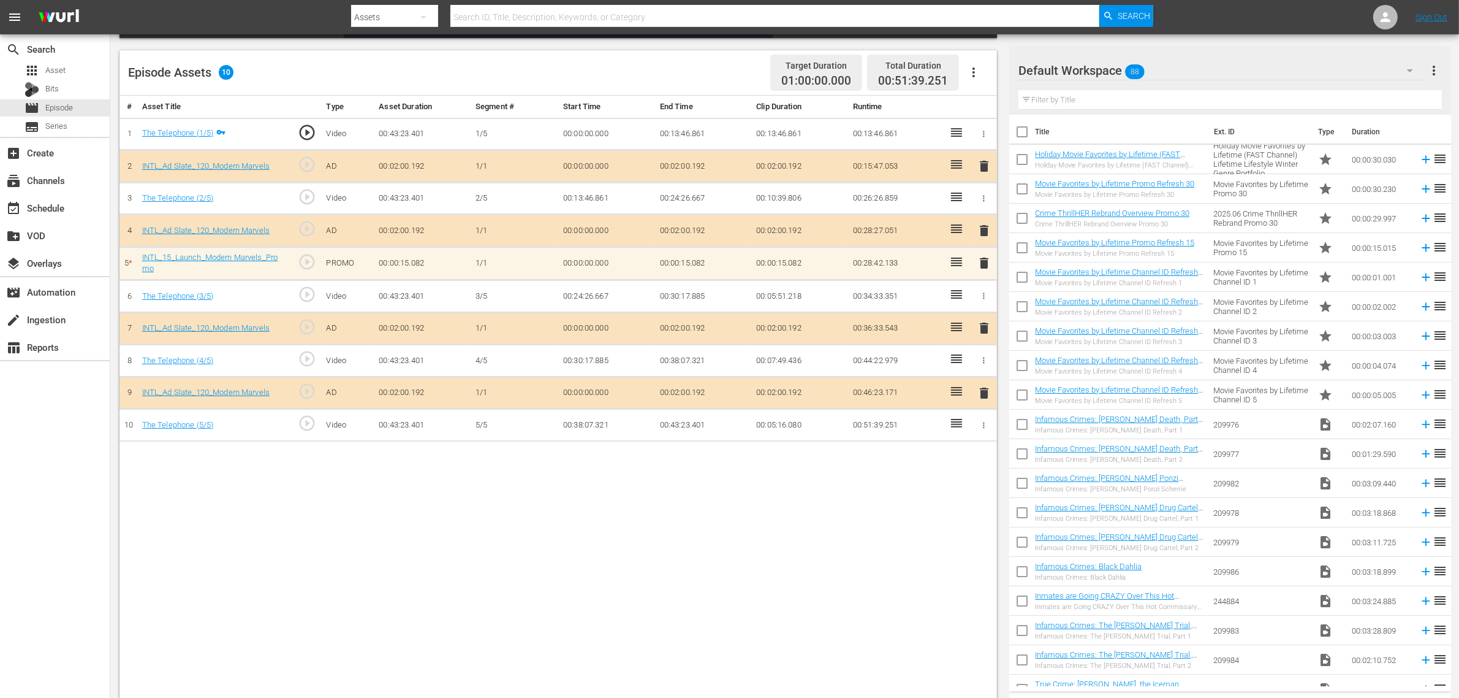
click at [1176, 4] on nav "menu Search By Assets Search ID, Title, Description, Keywords, or Category Sear…" at bounding box center [729, 17] width 1459 height 34
click at [1176, 77] on div "Default Workspace 88" at bounding box center [1222, 70] width 406 height 34
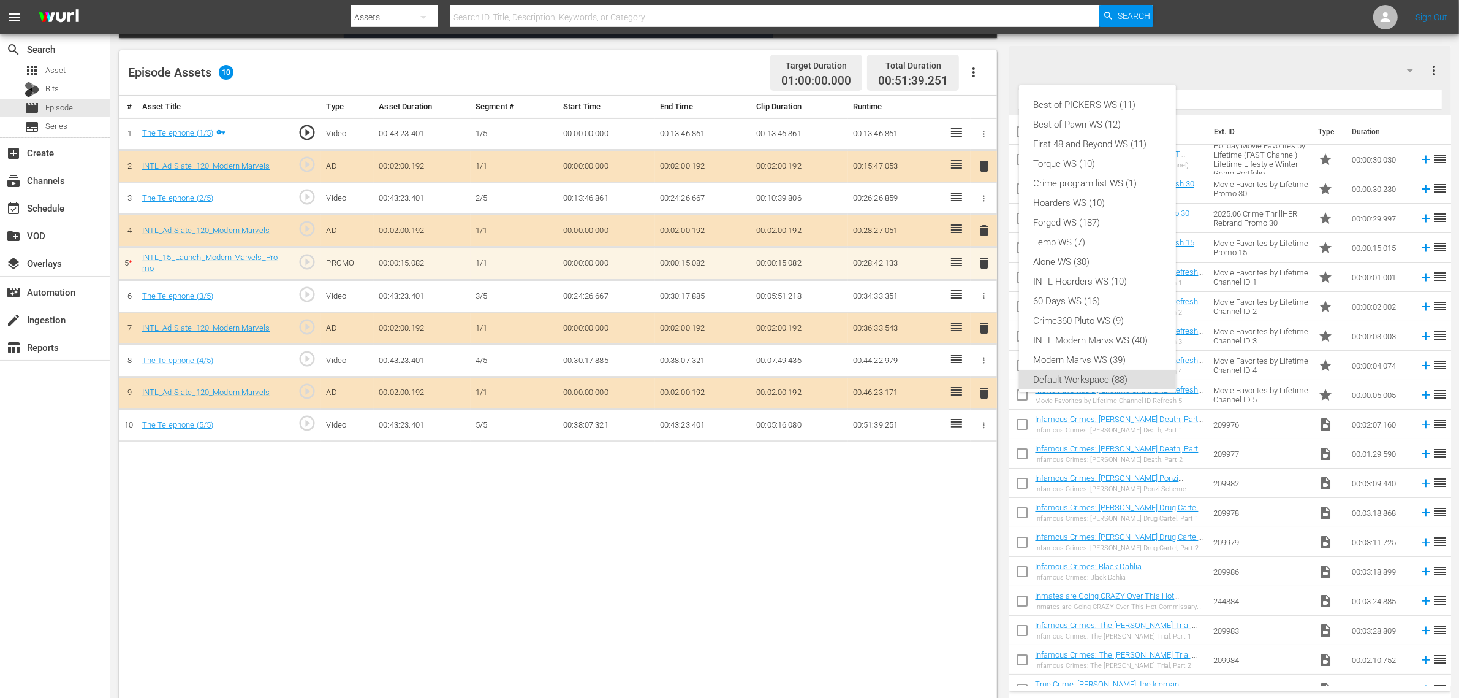
scroll to position [7, 0]
click at [1111, 335] on div "INTL Modern Marvs WS (40)" at bounding box center [1097, 333] width 127 height 20
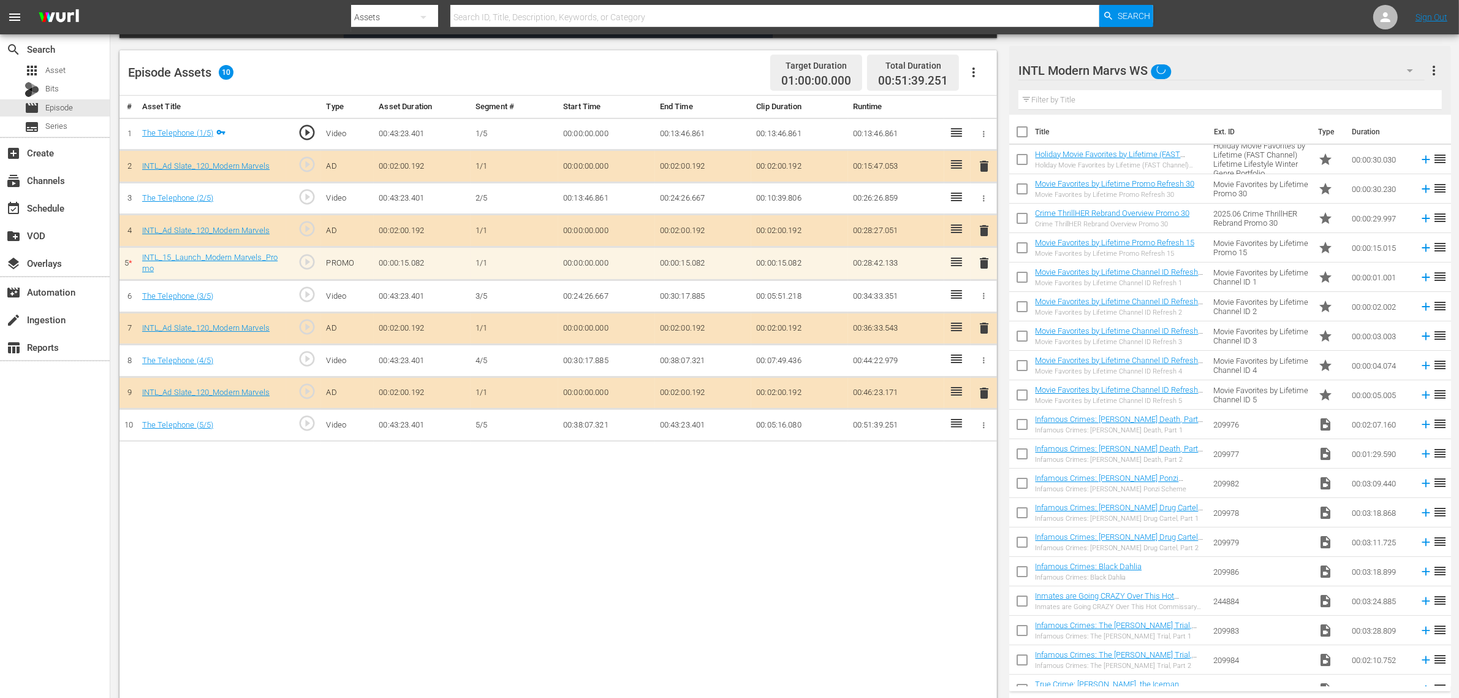
click at [675, 558] on div "Best of PICKERS WS (11) Best of Pawn WS (12) First 48 and Beyond WS (11) Torque…" at bounding box center [729, 349] width 1459 height 698
click at [651, 56] on div "Episode Assets 10 Target Duration 01:00:00.000 Total Duration 00:51:39.251" at bounding box center [559, 72] width 878 height 45
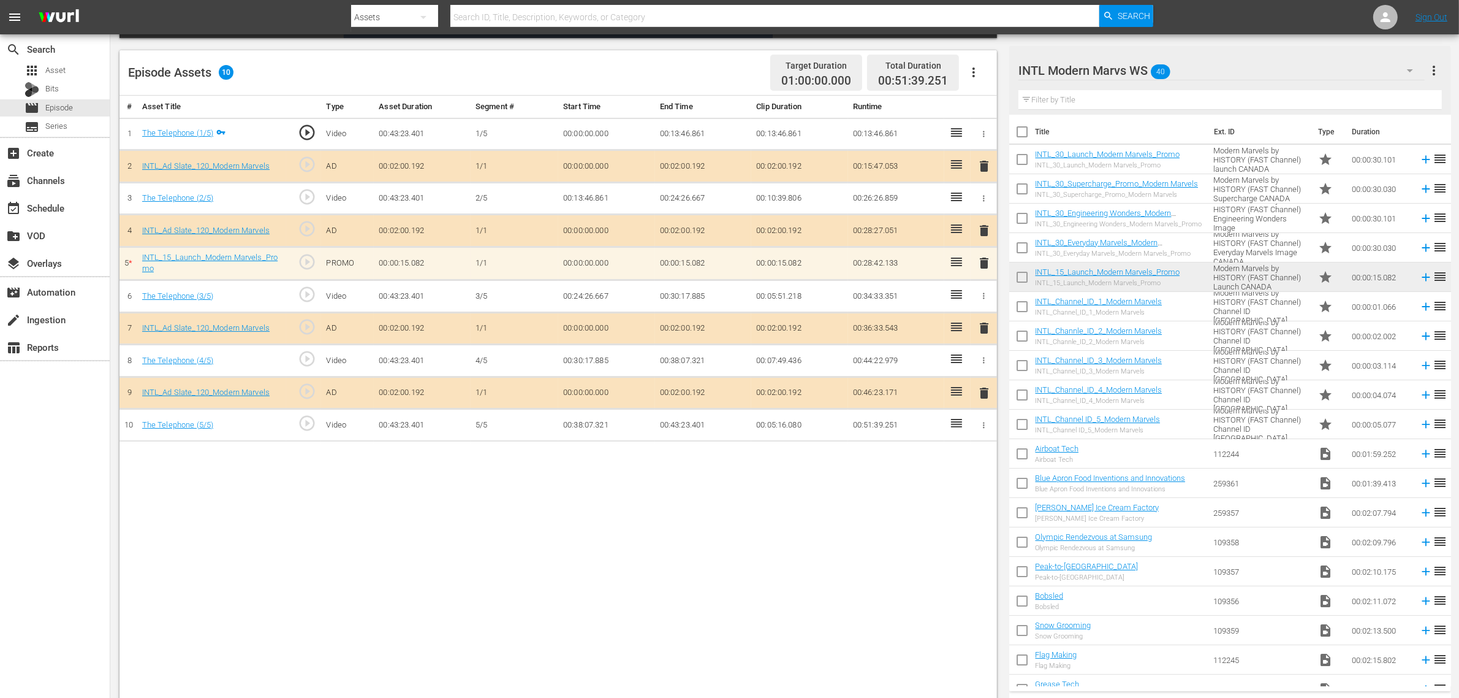
click at [628, 65] on div "Episode Assets 10 Target Duration 01:00:00.000 Total Duration 00:51:39.251" at bounding box center [559, 72] width 878 height 45
click at [642, 516] on div "# Asset Title Type Asset Duration Segment # Start Time End Time Clip Duration R…" at bounding box center [559, 399] width 878 height 606
click at [982, 262] on span "delete" at bounding box center [984, 263] width 15 height 15
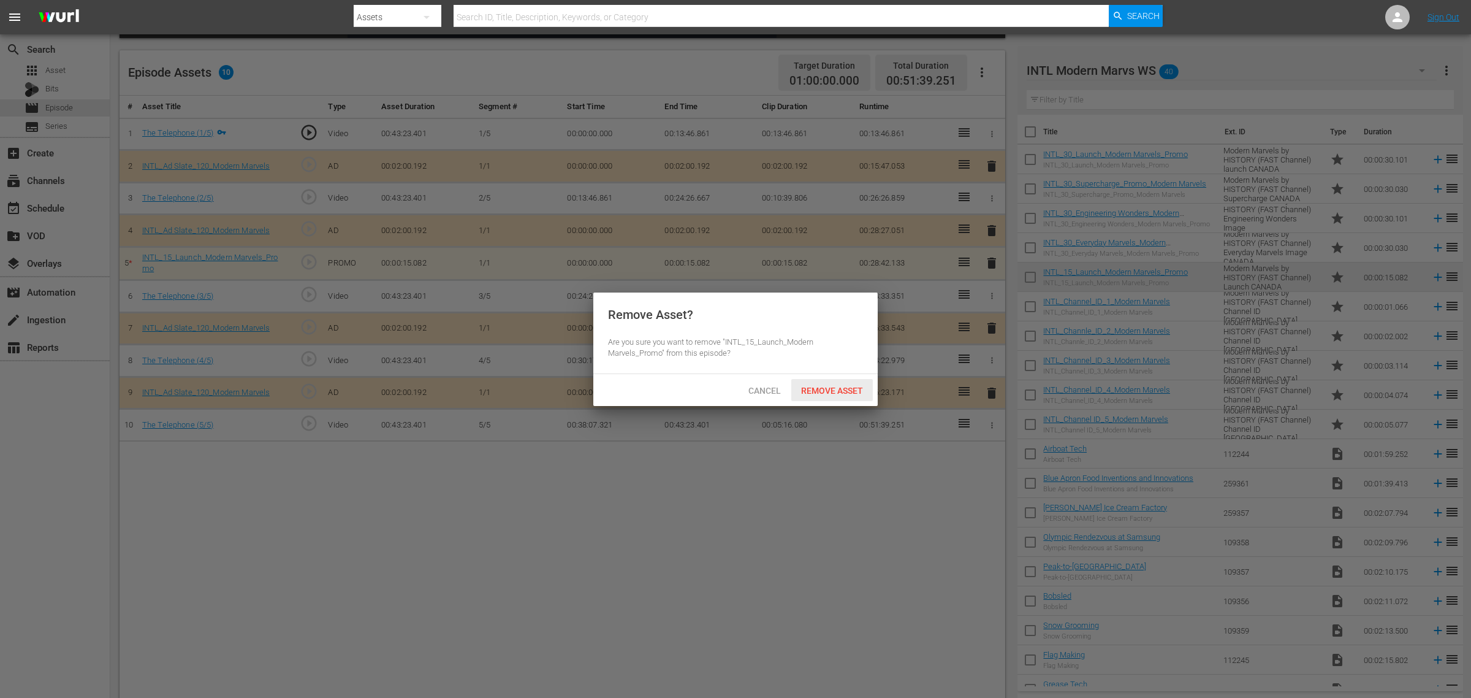
click at [842, 391] on span "Remove Asset" at bounding box center [832, 391] width 82 height 10
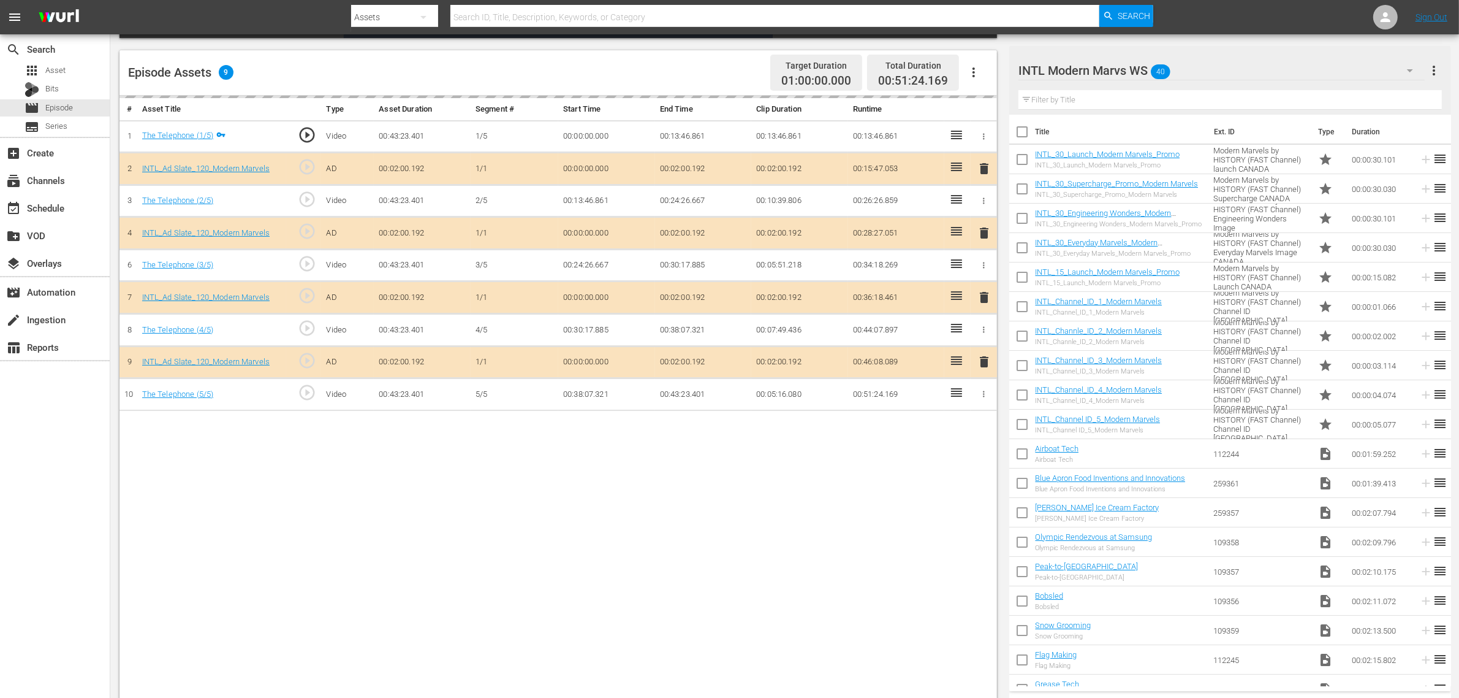
click at [536, 522] on div "# Asset Title Type Asset Duration Segment # Start Time End Time Clip Duration R…" at bounding box center [559, 399] width 878 height 606
click at [534, 70] on div "Episode Assets 9 Target Duration 01:00:00.000 Total Duration 00:51:24.169" at bounding box center [559, 72] width 878 height 45
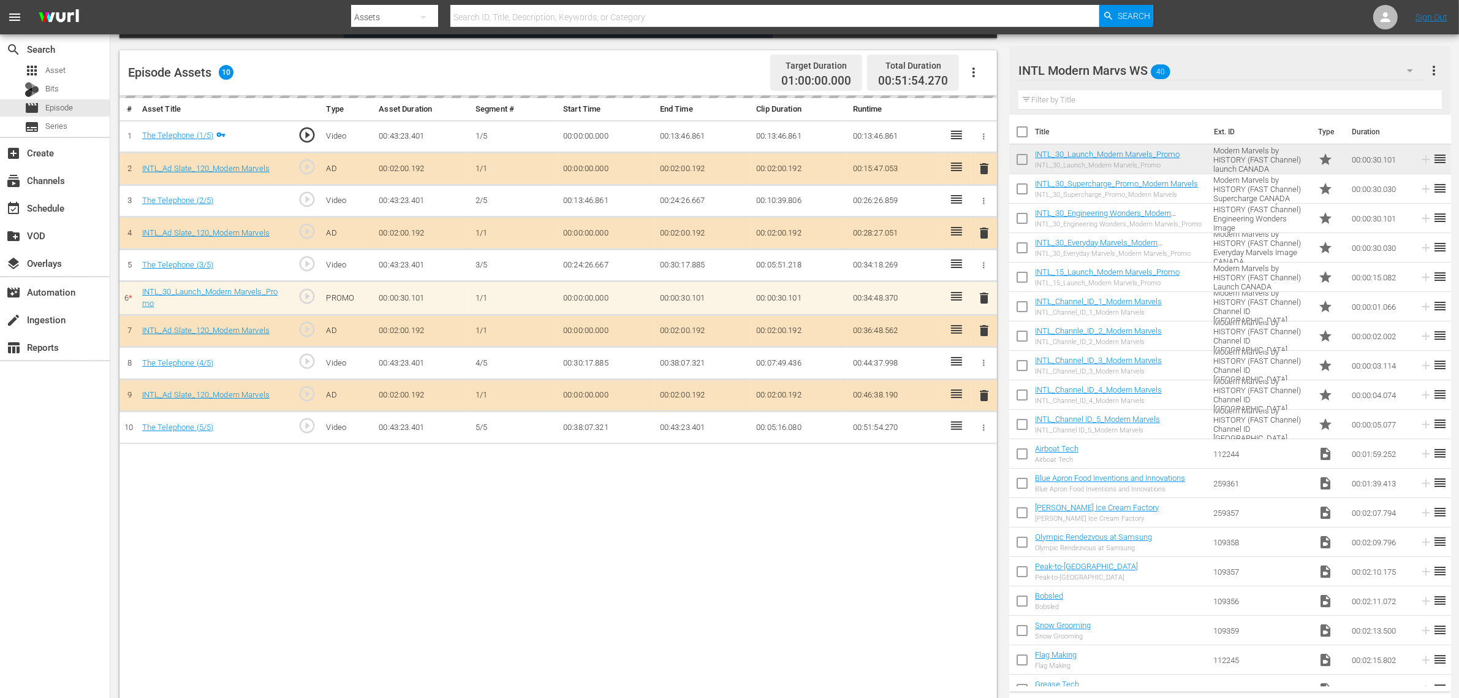
click at [405, 558] on div "# Asset Title Type Asset Duration Segment # Start Time End Time Clip Duration R…" at bounding box center [559, 399] width 878 height 606
click at [610, 56] on div "Episode Assets 10 Target Duration 01:00:00.000 Total Duration 00:51:54.270" at bounding box center [559, 72] width 878 height 45
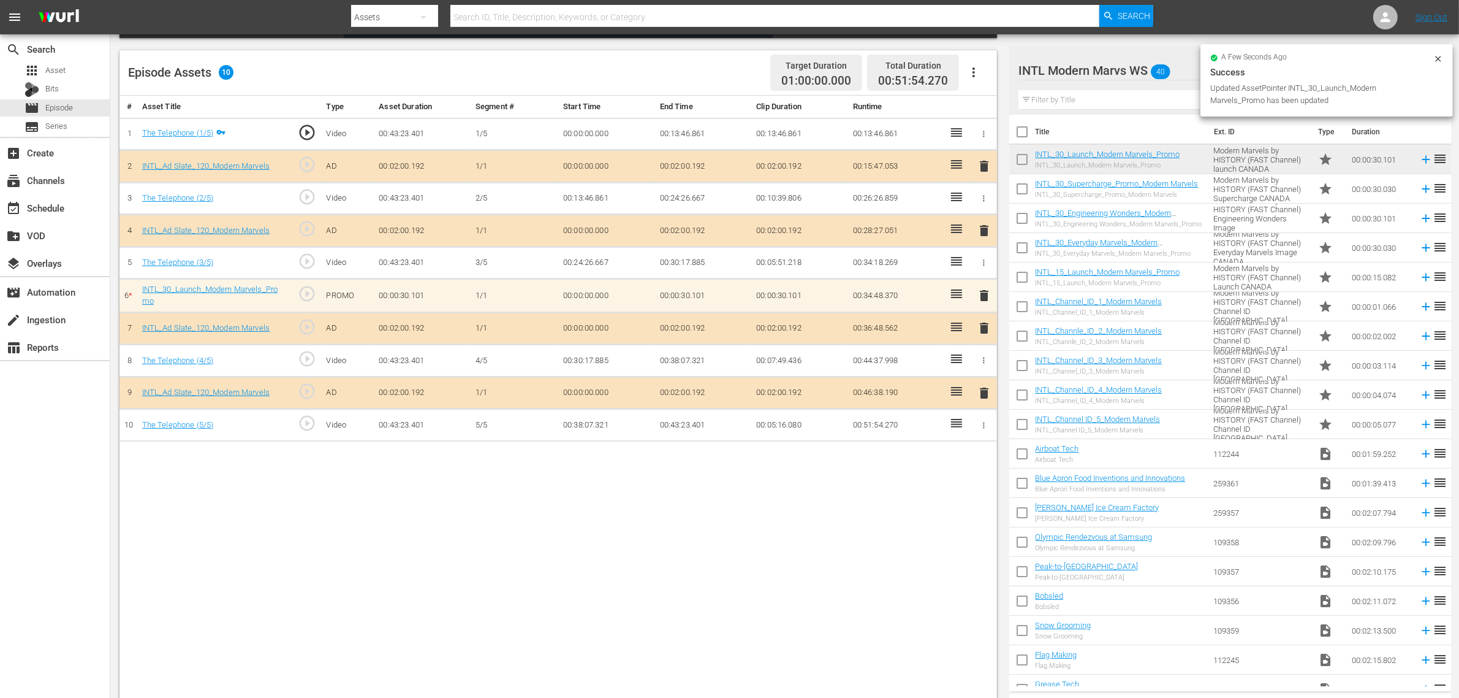
click at [539, 67] on div "Episode Assets 10 Target Duration 01:00:00.000 Total Duration 00:51:54.270" at bounding box center [559, 72] width 878 height 45
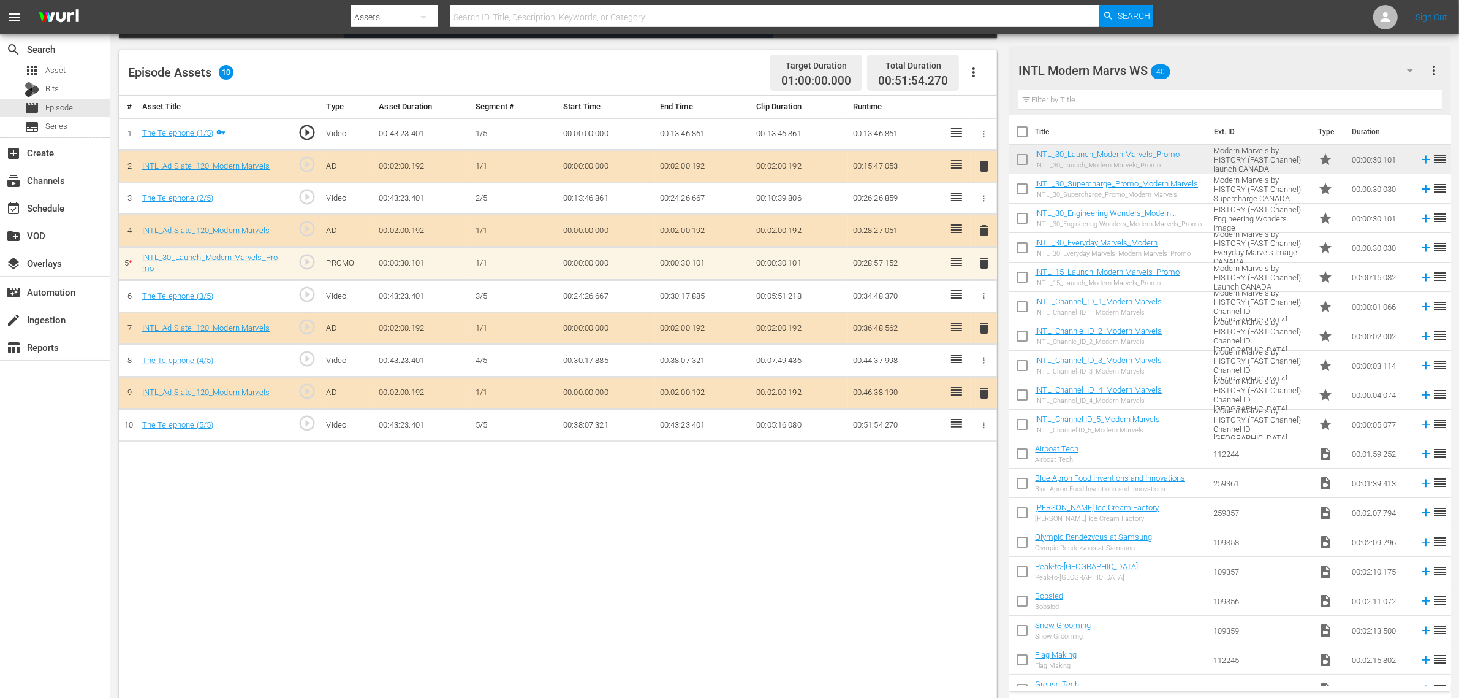
click at [703, 59] on div "Episode Assets 10 Target Duration 01:00:00.000 Total Duration 00:51:54.270" at bounding box center [559, 72] width 878 height 45
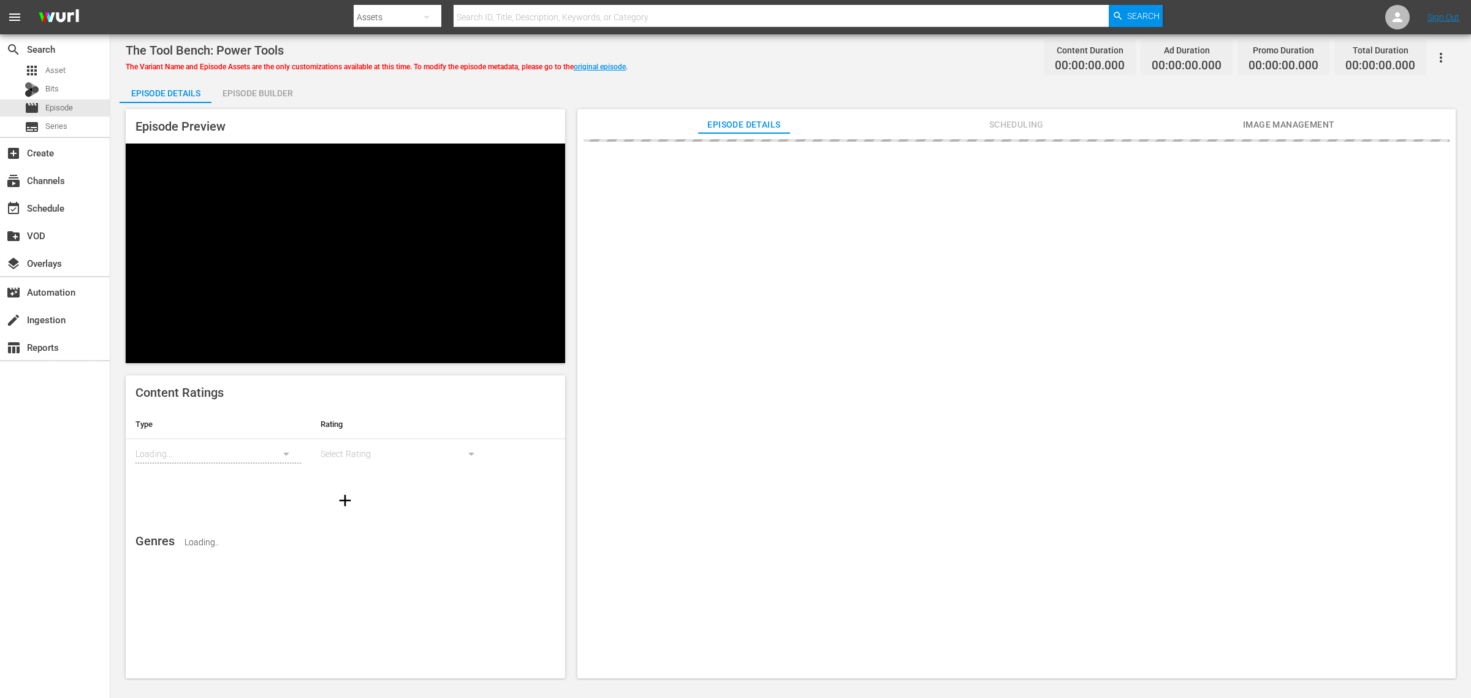
click at [253, 89] on div "Episode Builder" at bounding box center [257, 92] width 92 height 29
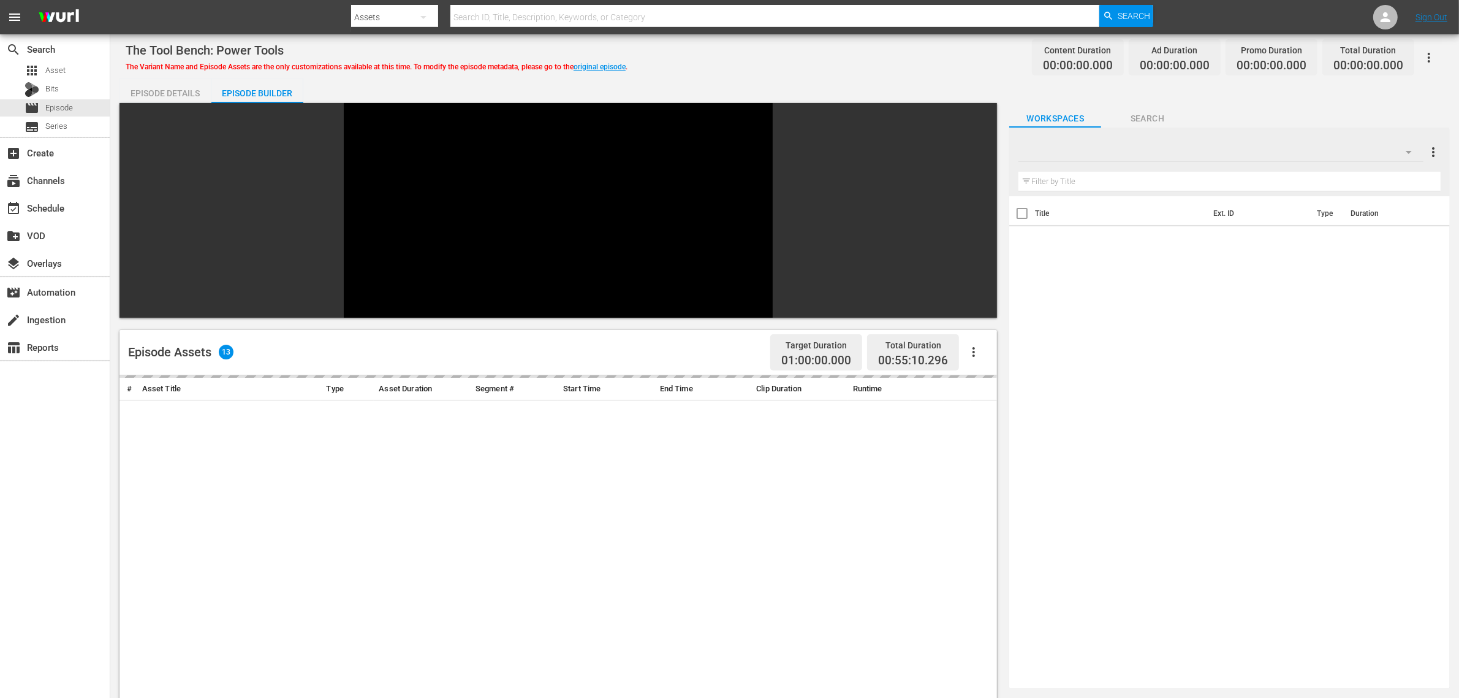
click at [744, 75] on div "The Tool Bench: Power Tools The Variant Name and Episode Assets are the only cu…" at bounding box center [784, 512] width 1349 height 956
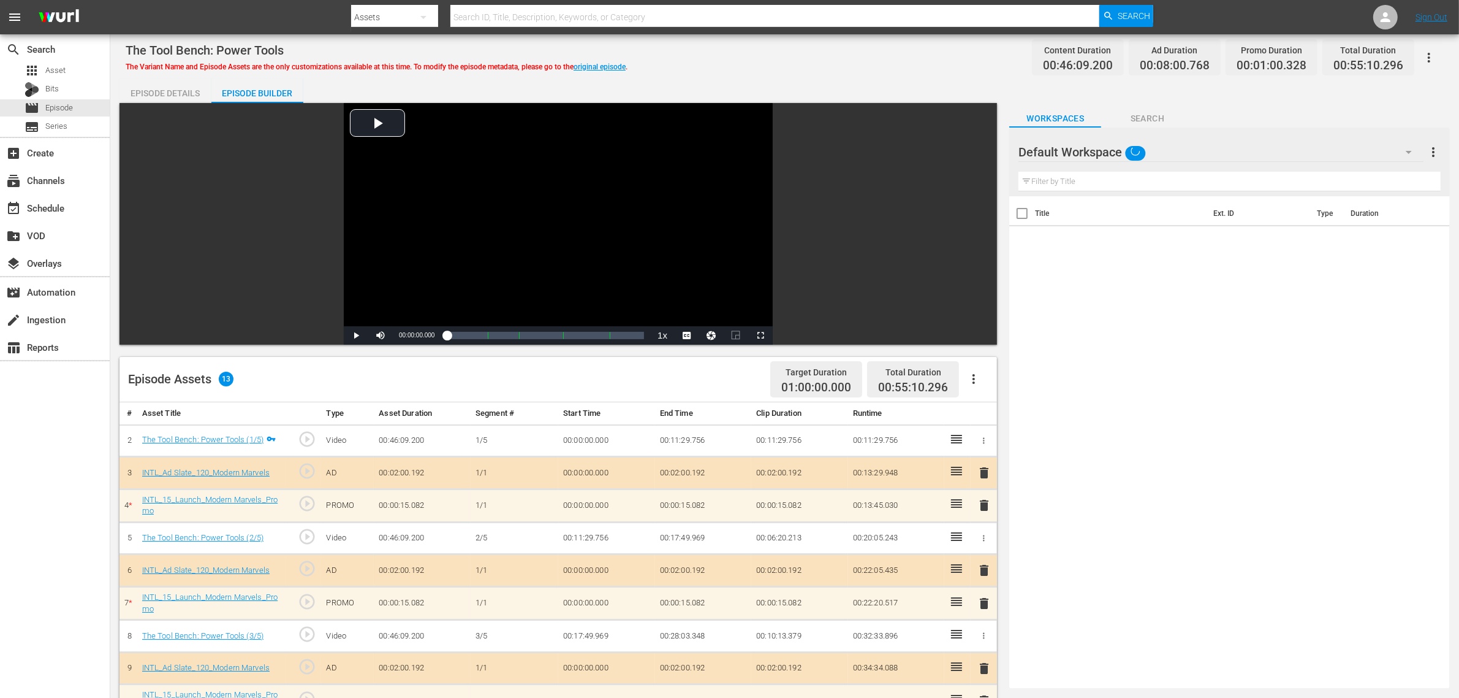
click at [1176, 151] on div "Default Workspace" at bounding box center [1221, 152] width 405 height 34
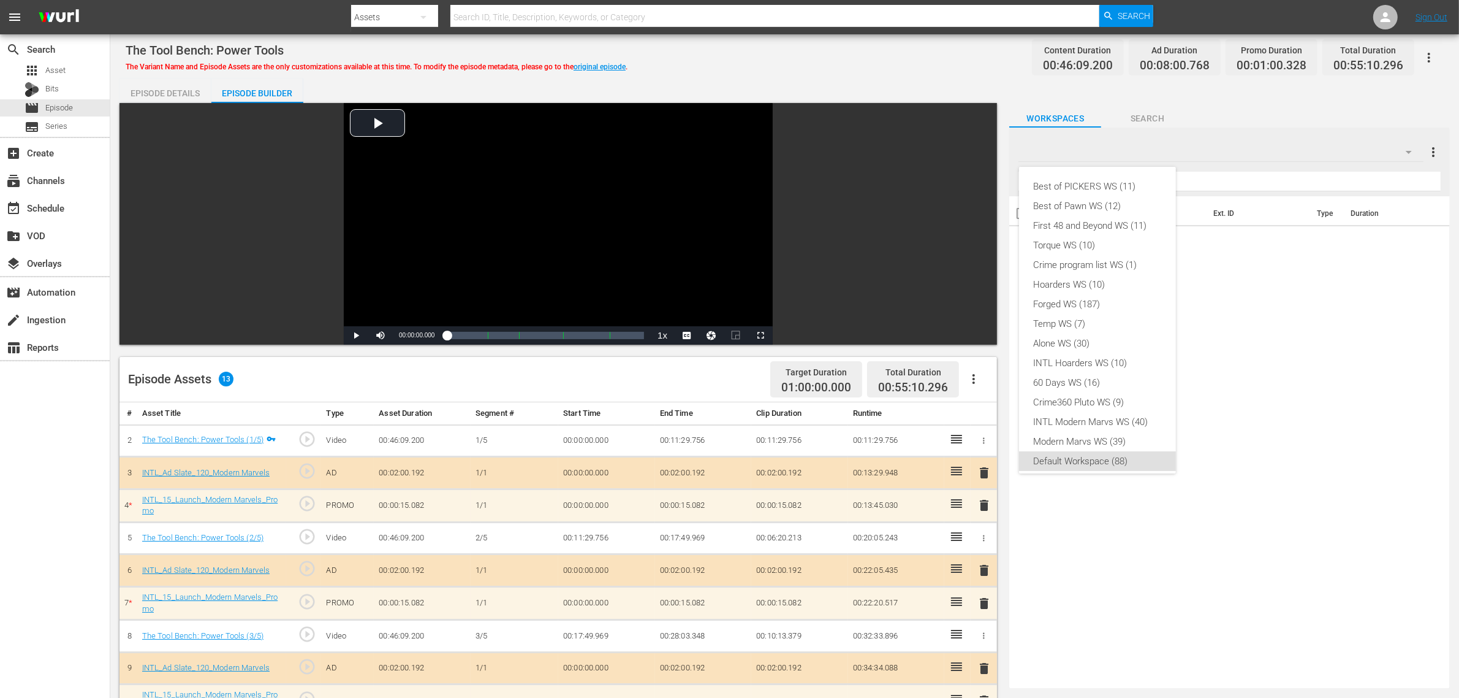
scroll to position [7, 0]
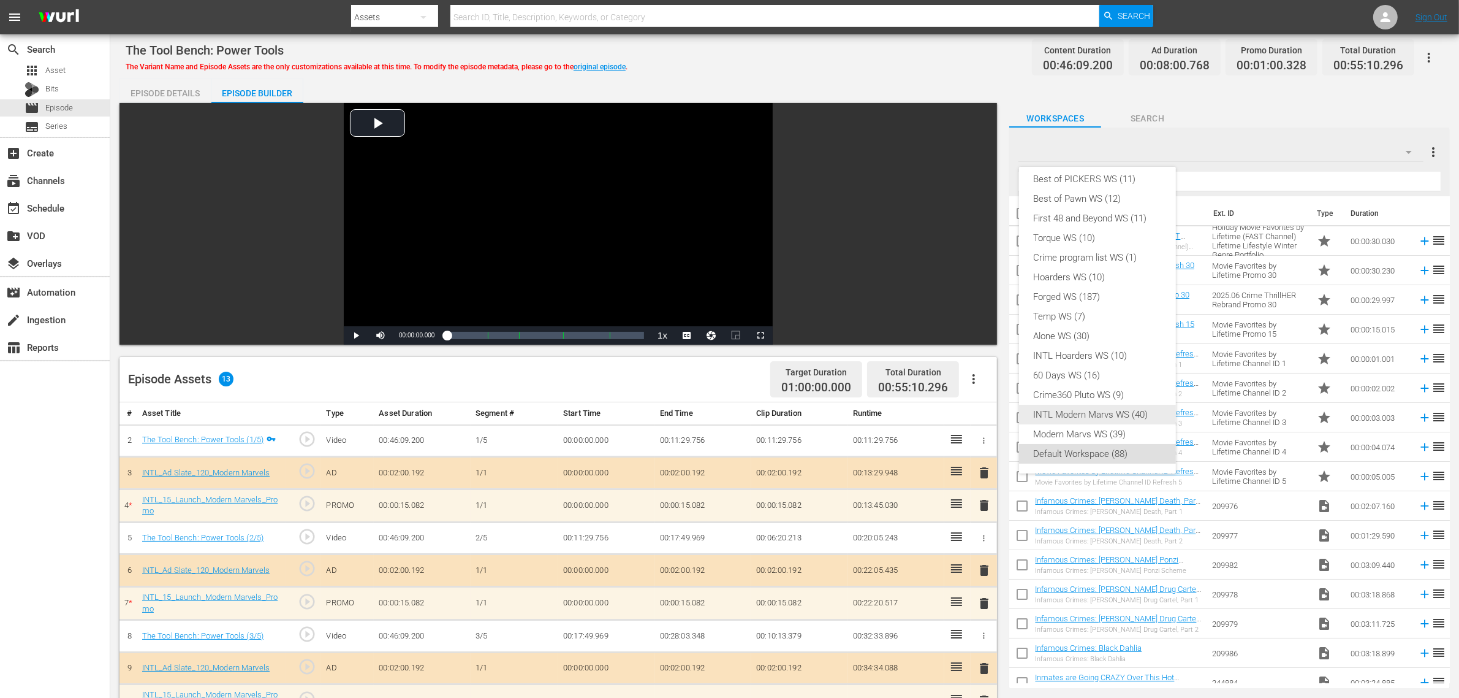
click at [1055, 414] on div "INTL Modern Marvs WS (40)" at bounding box center [1097, 415] width 127 height 20
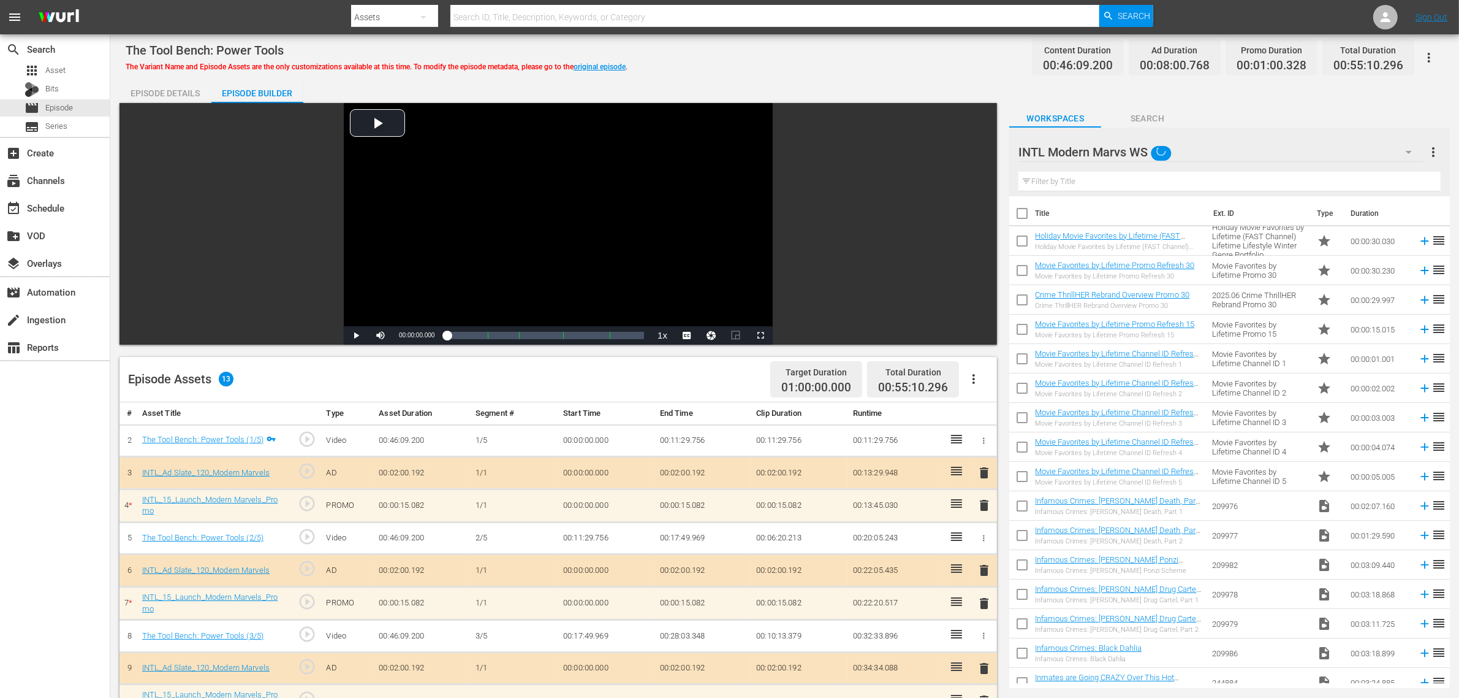
click at [755, 65] on div "The Tool Bench: Power Tools The Variant Name and Episode Assets are the only cu…" at bounding box center [785, 58] width 1318 height 28
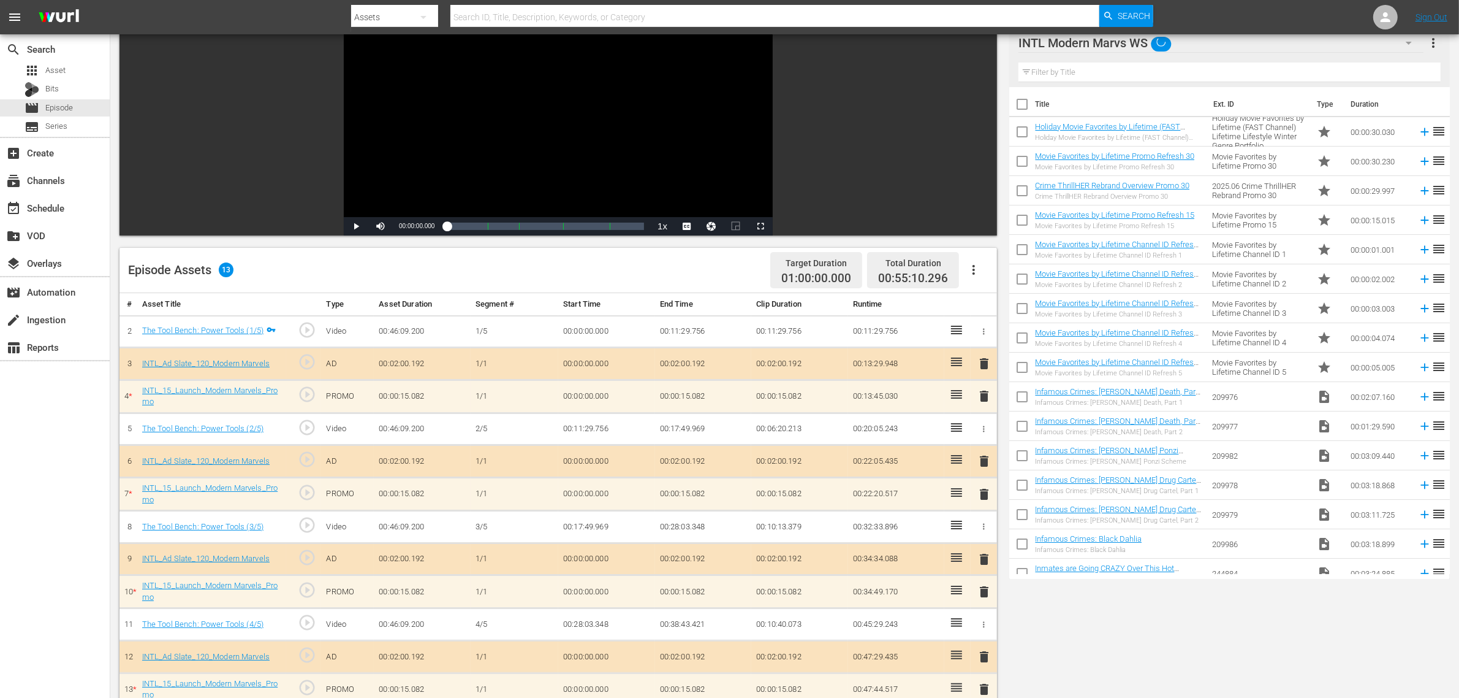
scroll to position [306, 0]
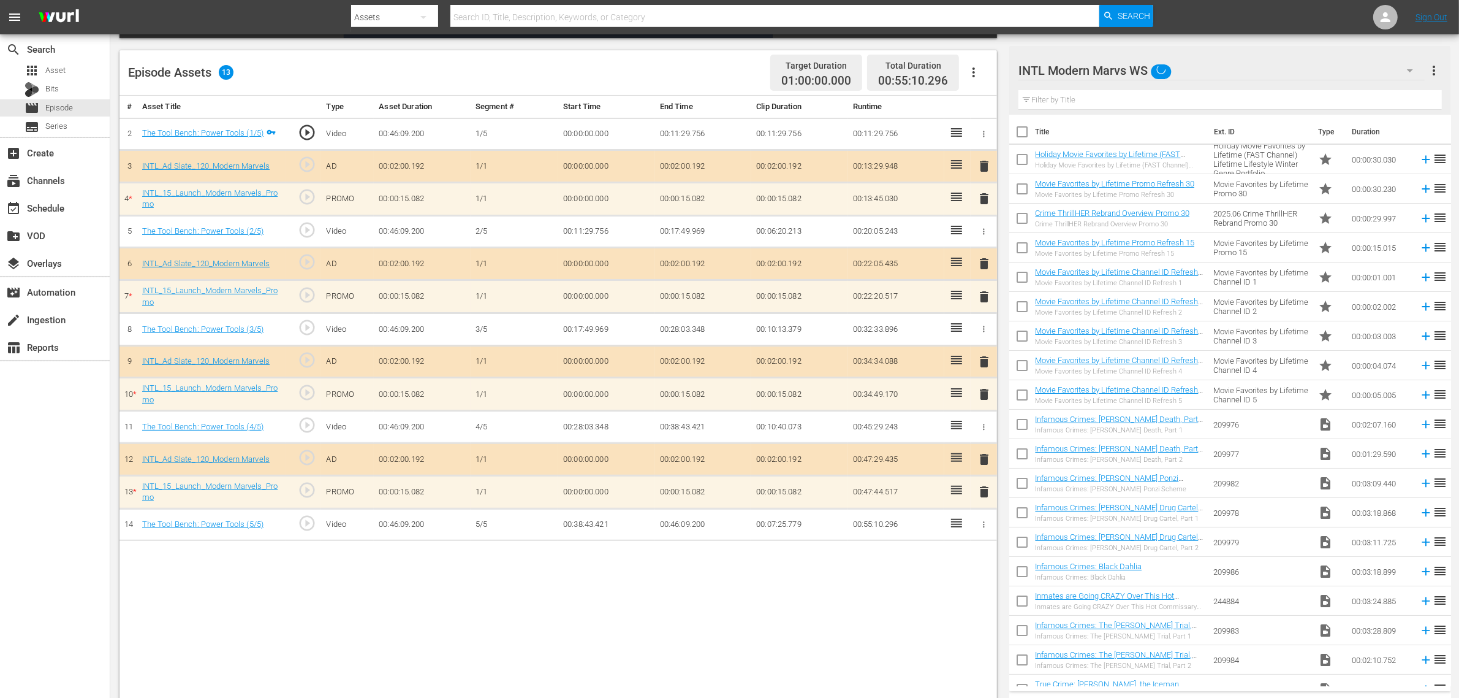
click at [986, 497] on span "delete" at bounding box center [984, 491] width 15 height 15
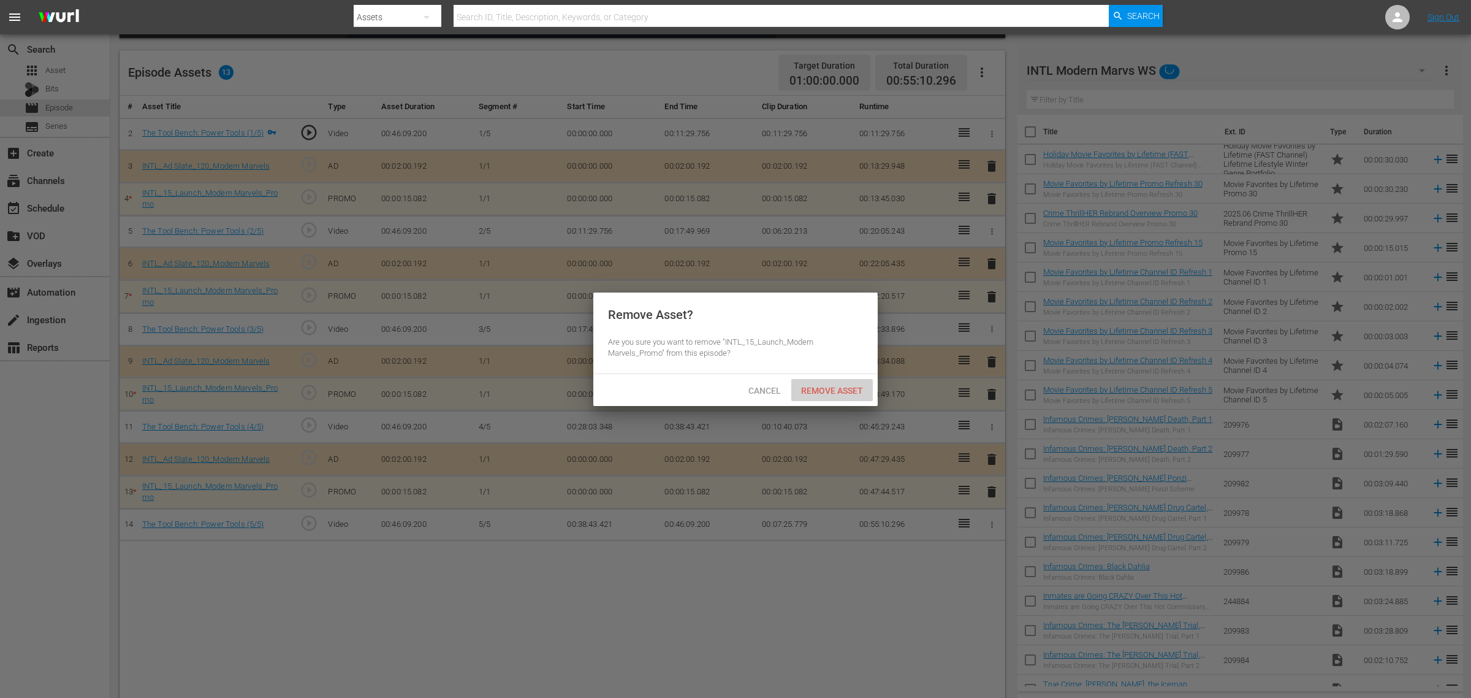
click at [840, 389] on span "Remove Asset" at bounding box center [832, 391] width 82 height 10
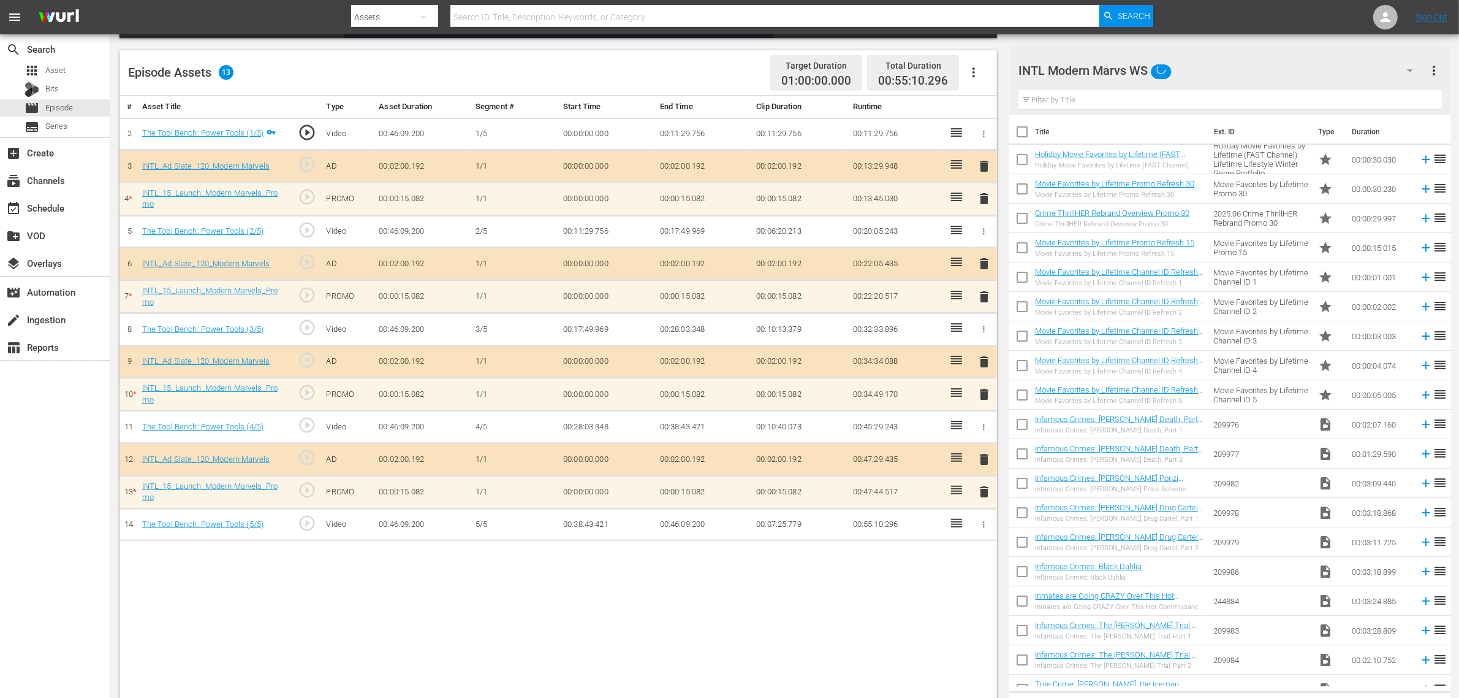
click at [984, 394] on span "delete" at bounding box center [984, 394] width 15 height 15
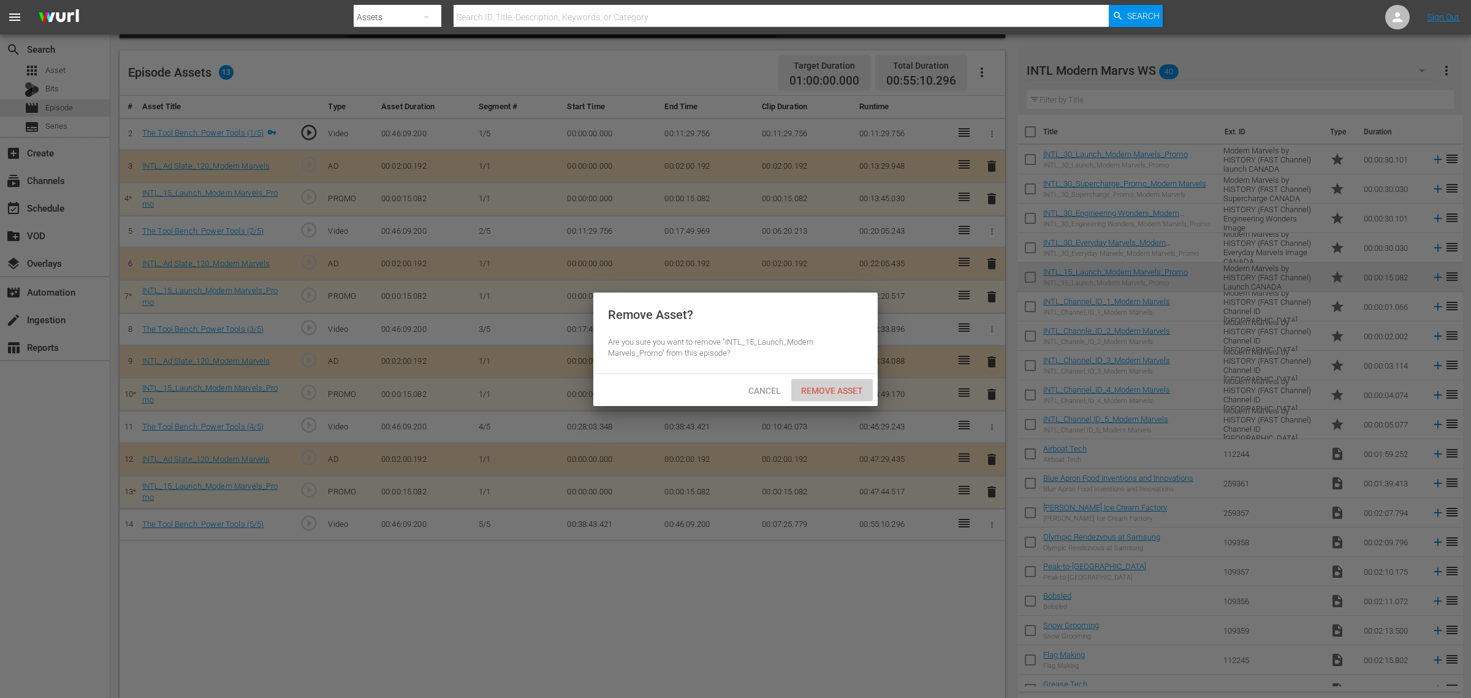
click at [855, 387] on span "Remove Asset" at bounding box center [832, 391] width 82 height 10
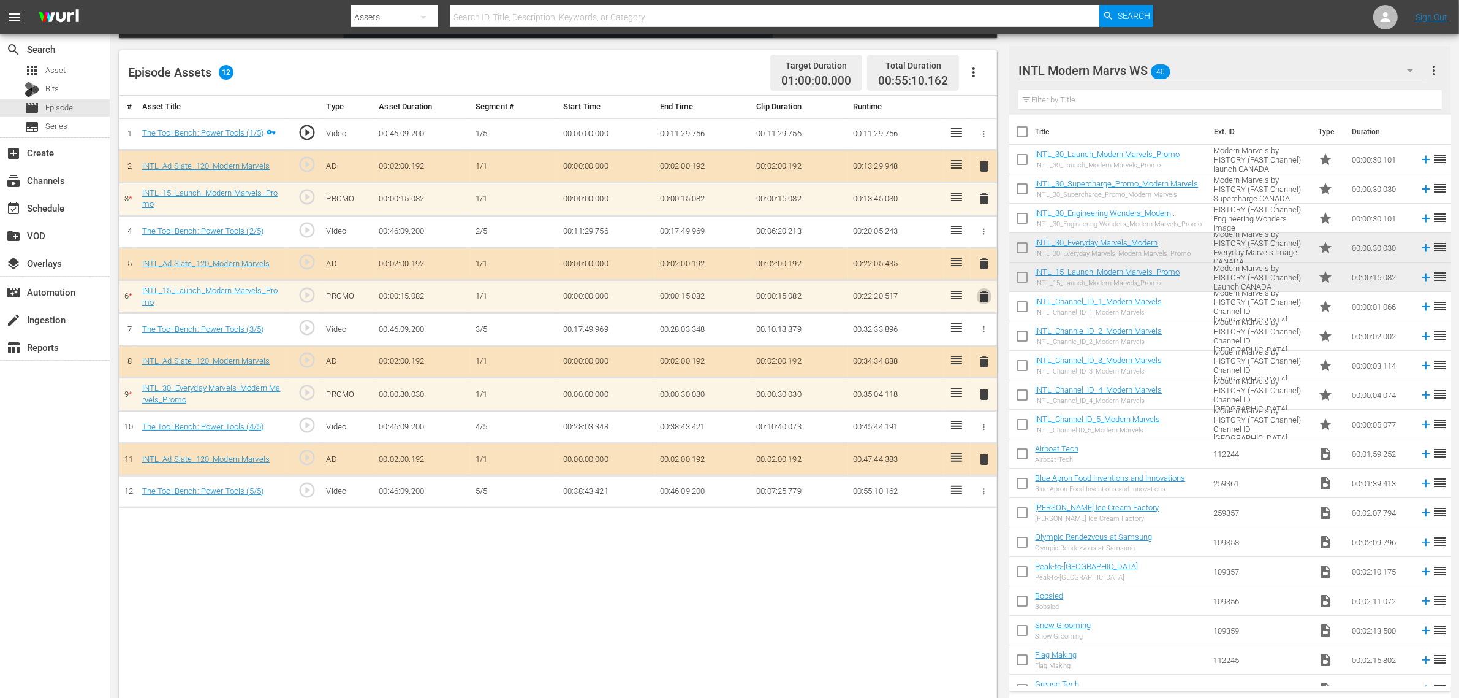
click at [982, 301] on span "delete" at bounding box center [984, 296] width 15 height 15
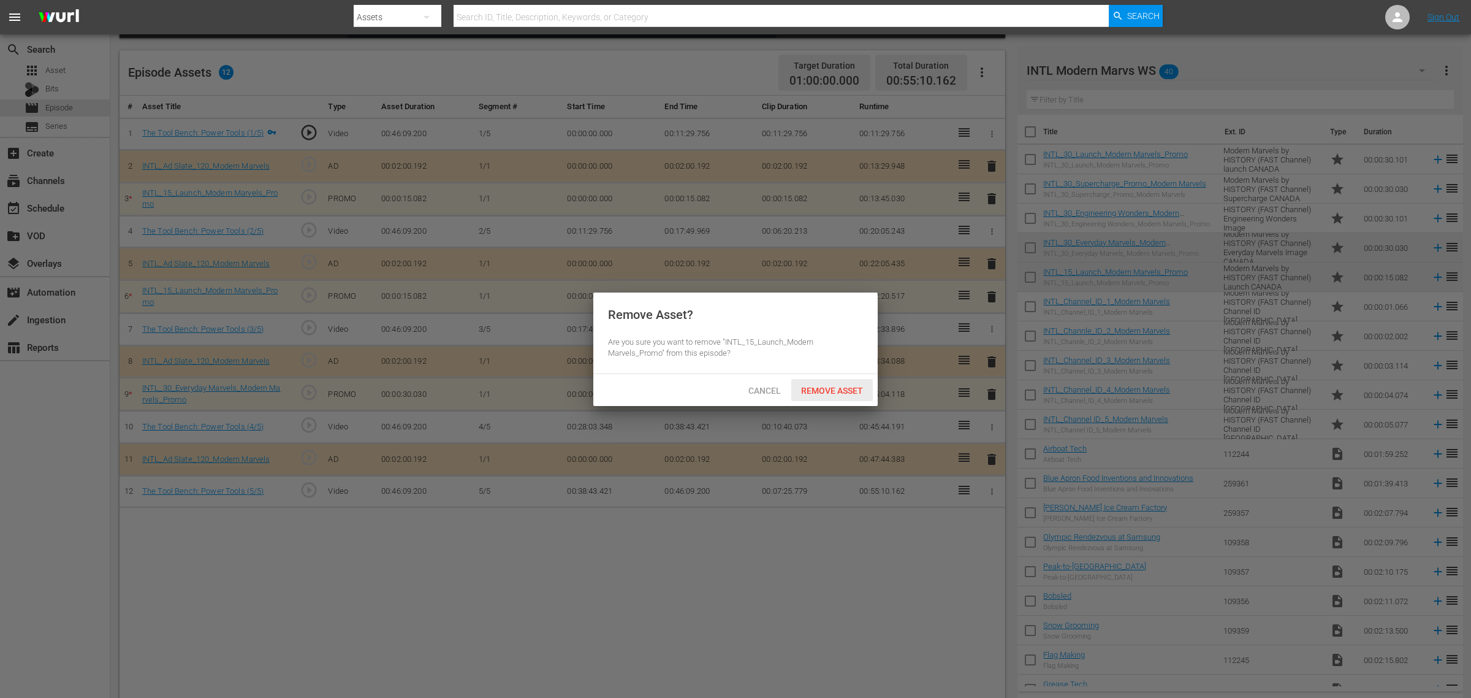
click at [827, 388] on span "Remove Asset" at bounding box center [832, 391] width 82 height 10
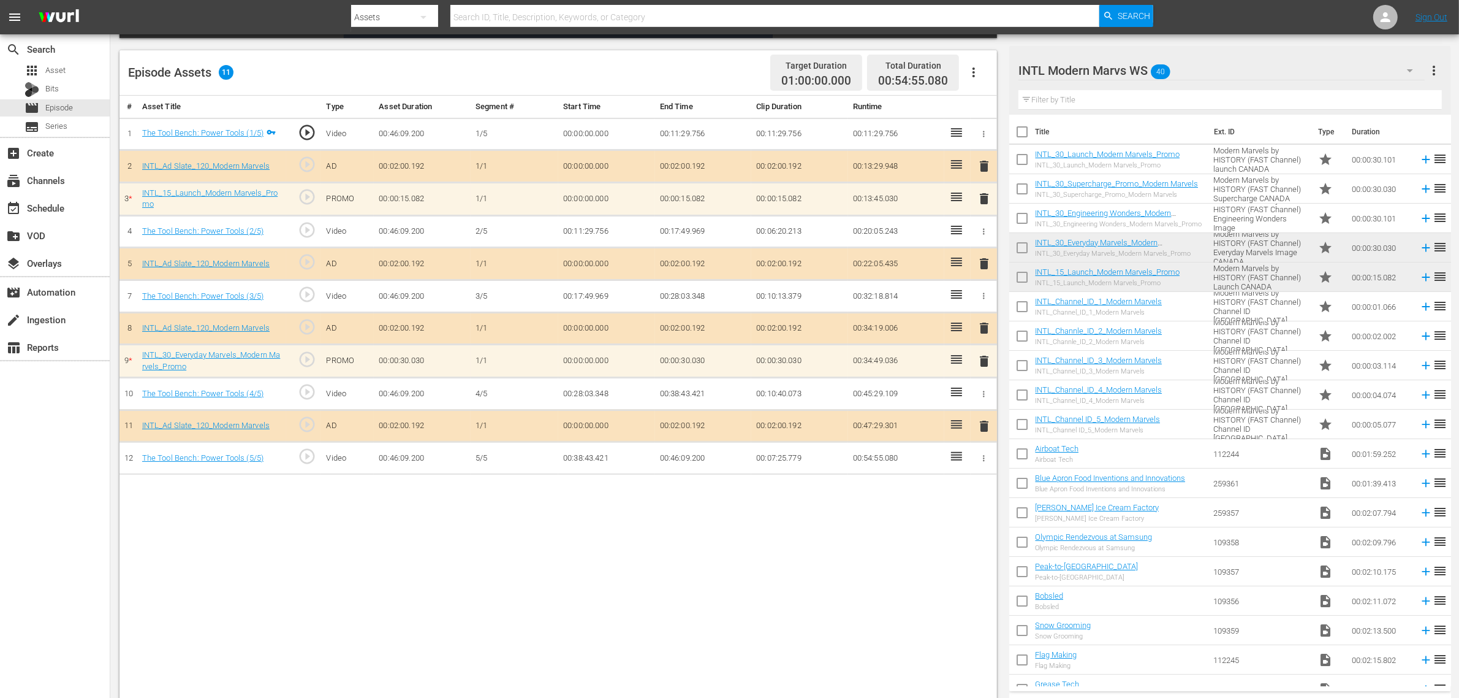
click at [978, 197] on span "delete" at bounding box center [984, 198] width 15 height 15
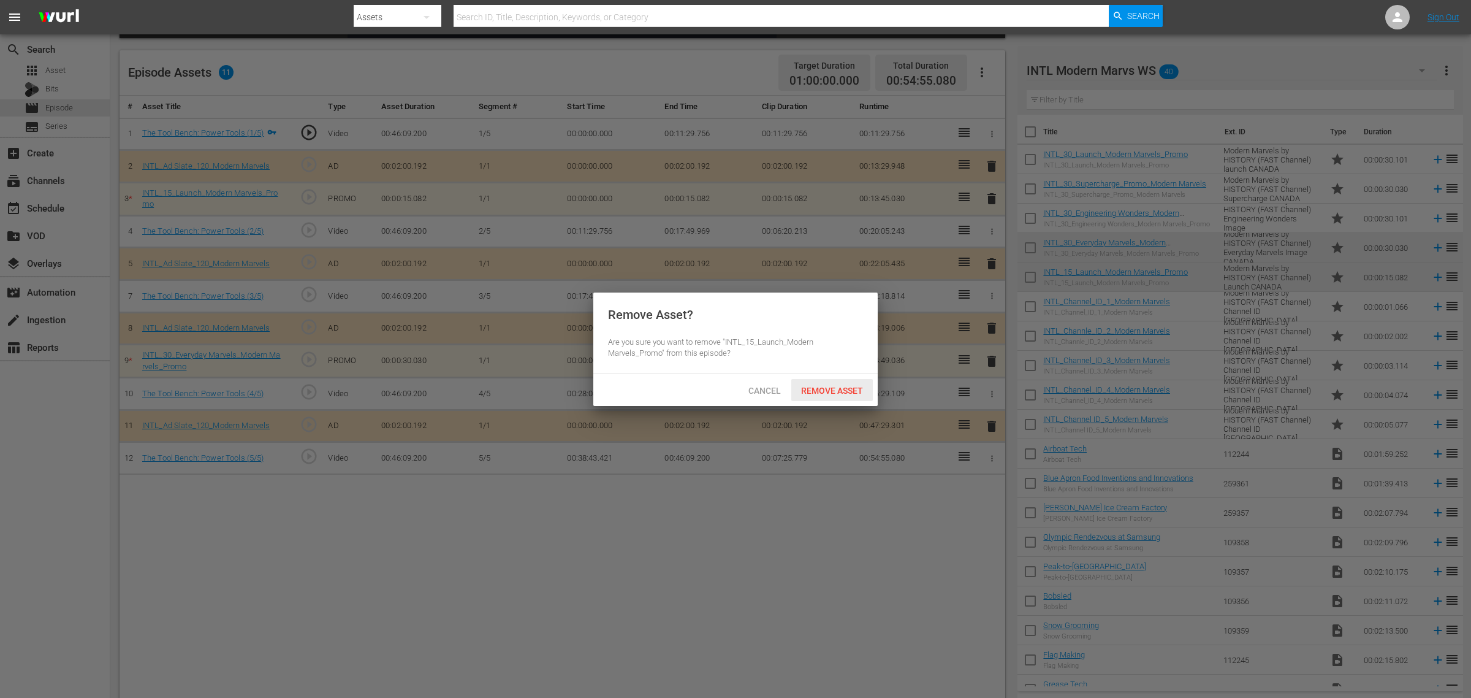
click at [824, 386] on span "Remove Asset" at bounding box center [832, 391] width 82 height 10
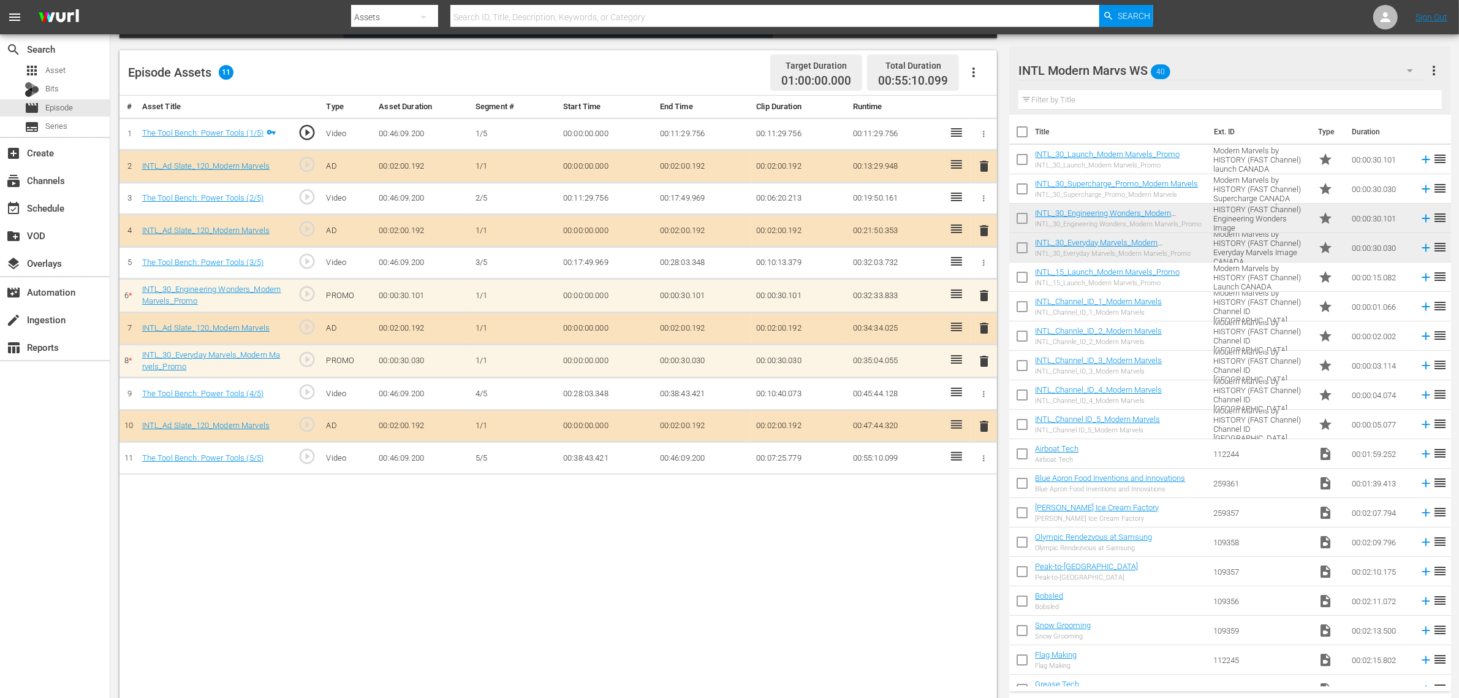
click at [819, 558] on div "# Asset Title Type Asset Duration Segment # Start Time End Time Clip Duration R…" at bounding box center [559, 399] width 878 height 606
click at [635, 558] on div "# Asset Title Type Asset Duration Segment # Start Time End Time Clip Duration R…" at bounding box center [559, 399] width 878 height 606
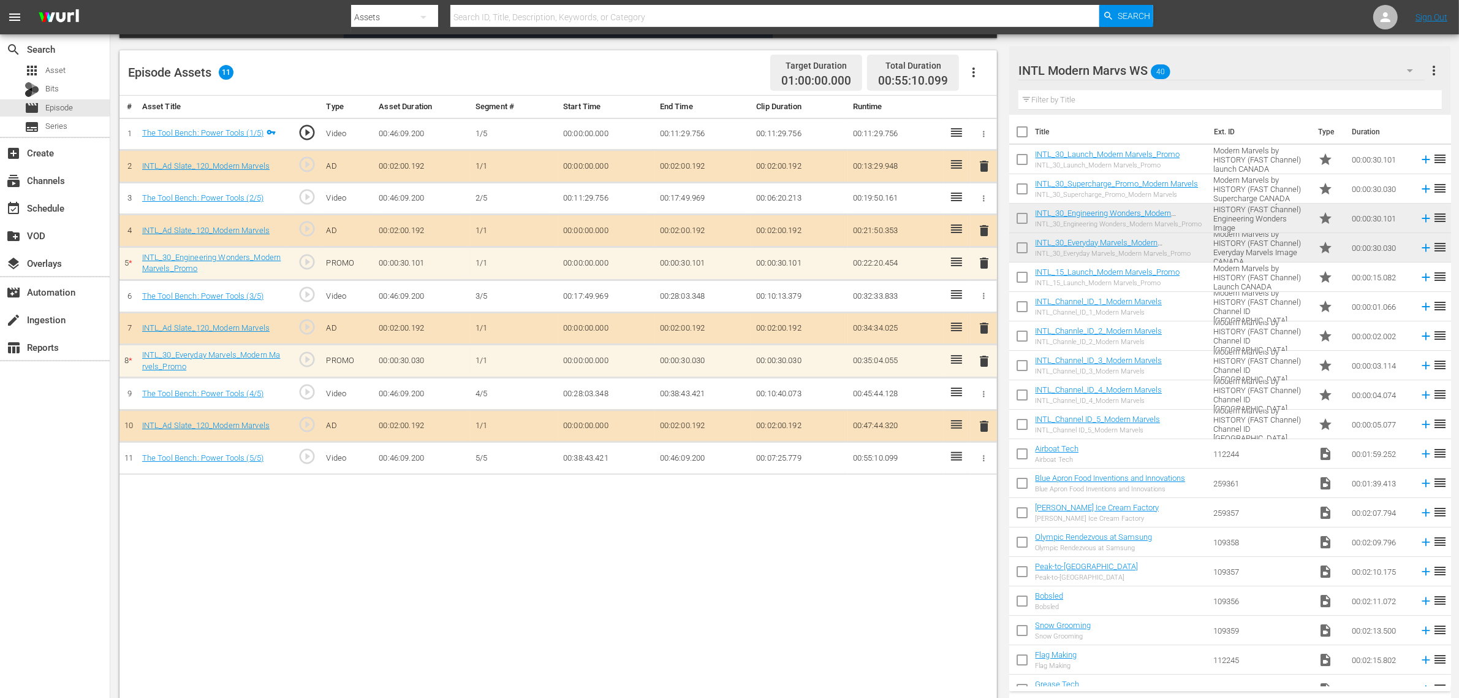
click at [725, 558] on div "# Asset Title Type Asset Duration Segment # Start Time End Time Clip Duration R…" at bounding box center [559, 399] width 878 height 606
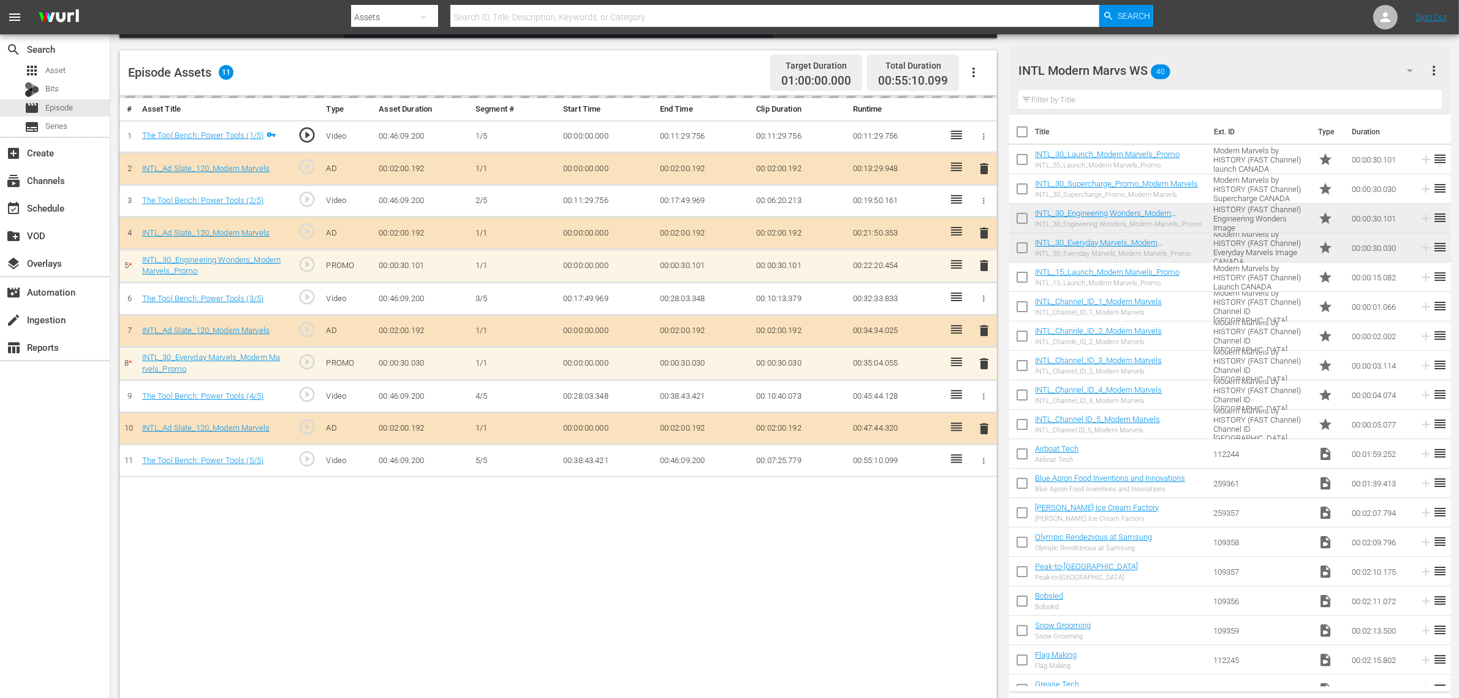
click at [729, 68] on div "Episode Assets 11 Target Duration 01:00:00.000 Total Duration 00:55:10.099" at bounding box center [559, 72] width 878 height 45
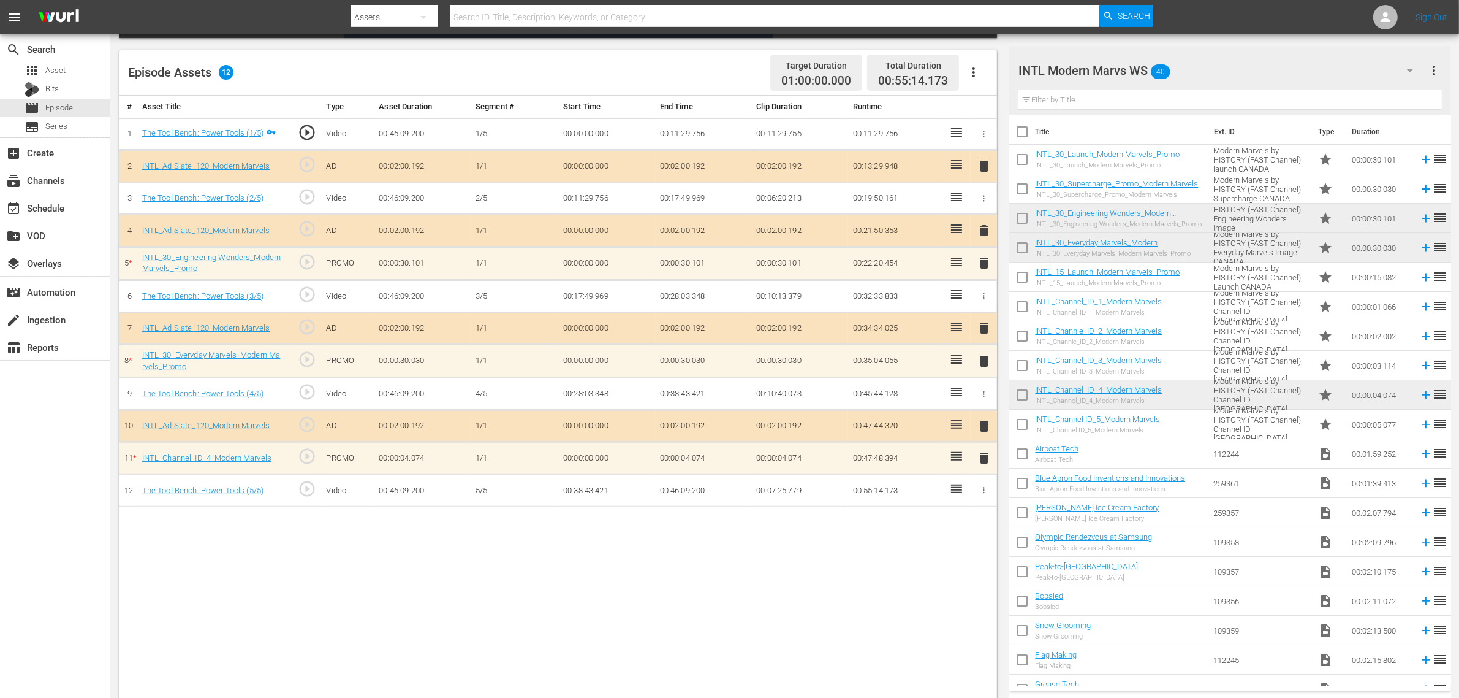
click at [984, 460] on span "delete" at bounding box center [984, 458] width 15 height 15
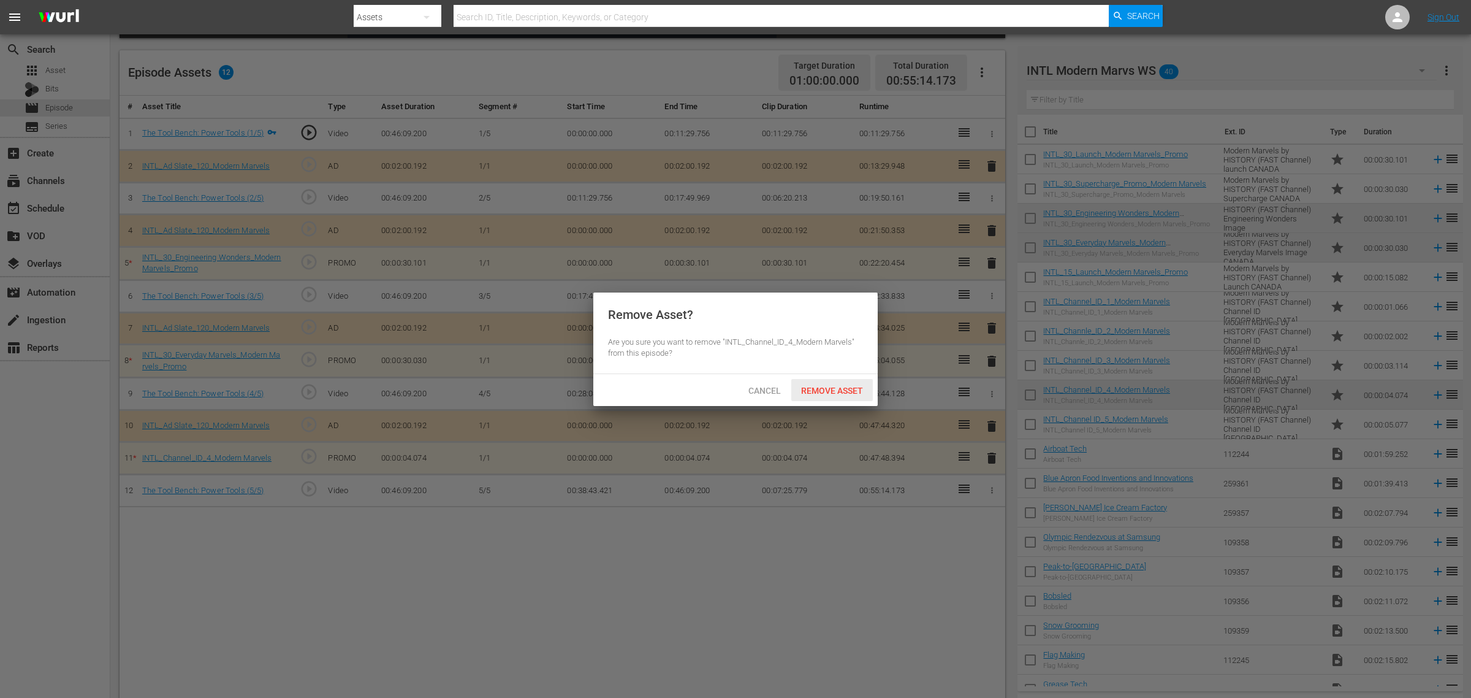
drag, startPoint x: 851, startPoint y: 393, endPoint x: 850, endPoint y: 402, distance: 9.2
click at [850, 392] on span "Remove Asset" at bounding box center [832, 391] width 82 height 10
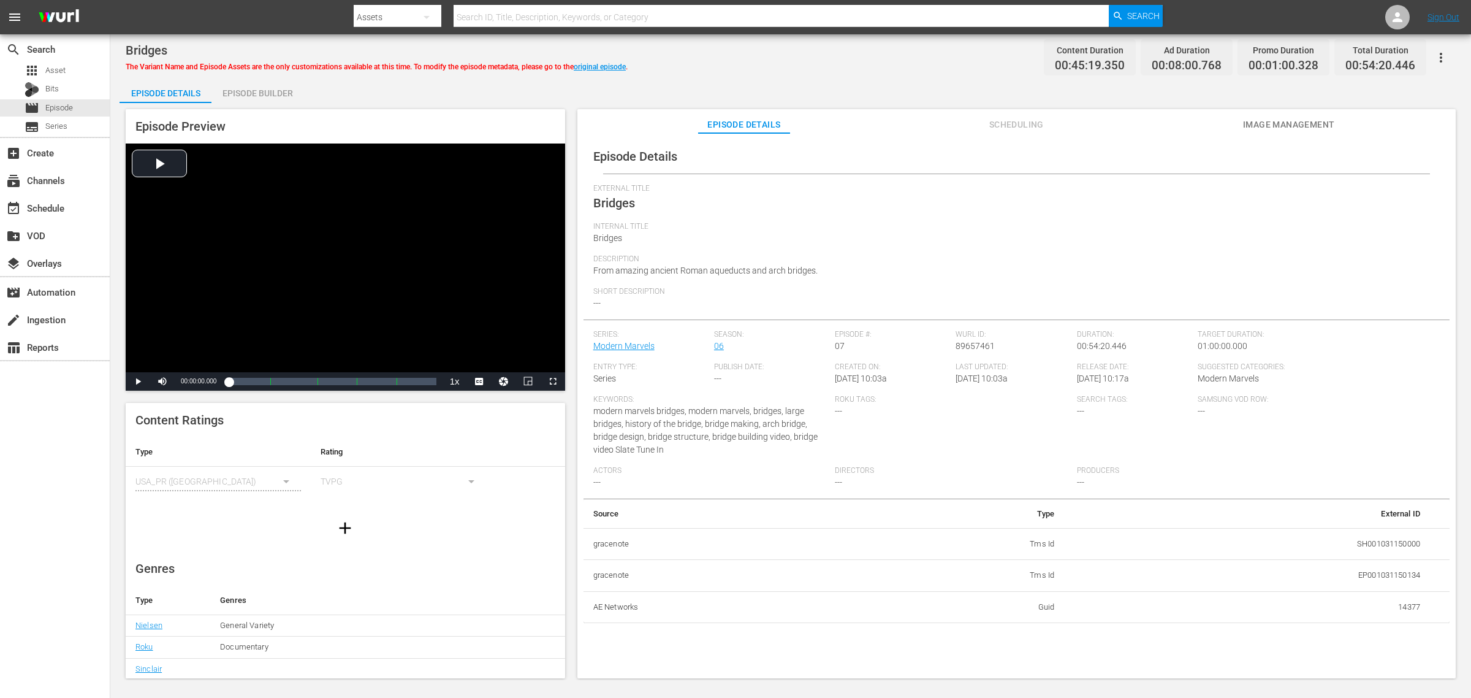
click at [276, 90] on div "Episode Builder" at bounding box center [257, 92] width 92 height 29
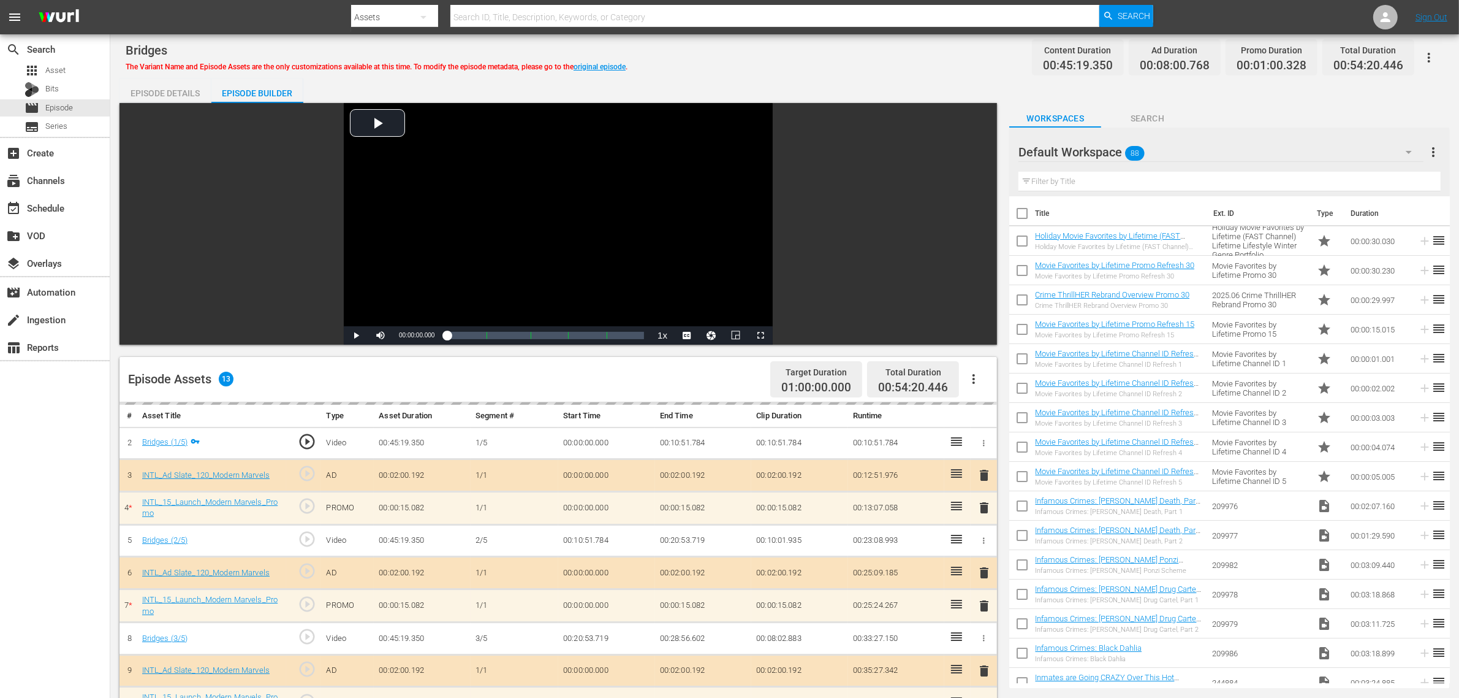
click at [844, 55] on div "Bridges The Variant Name and Episode Assets are the only customizations availab…" at bounding box center [785, 58] width 1318 height 28
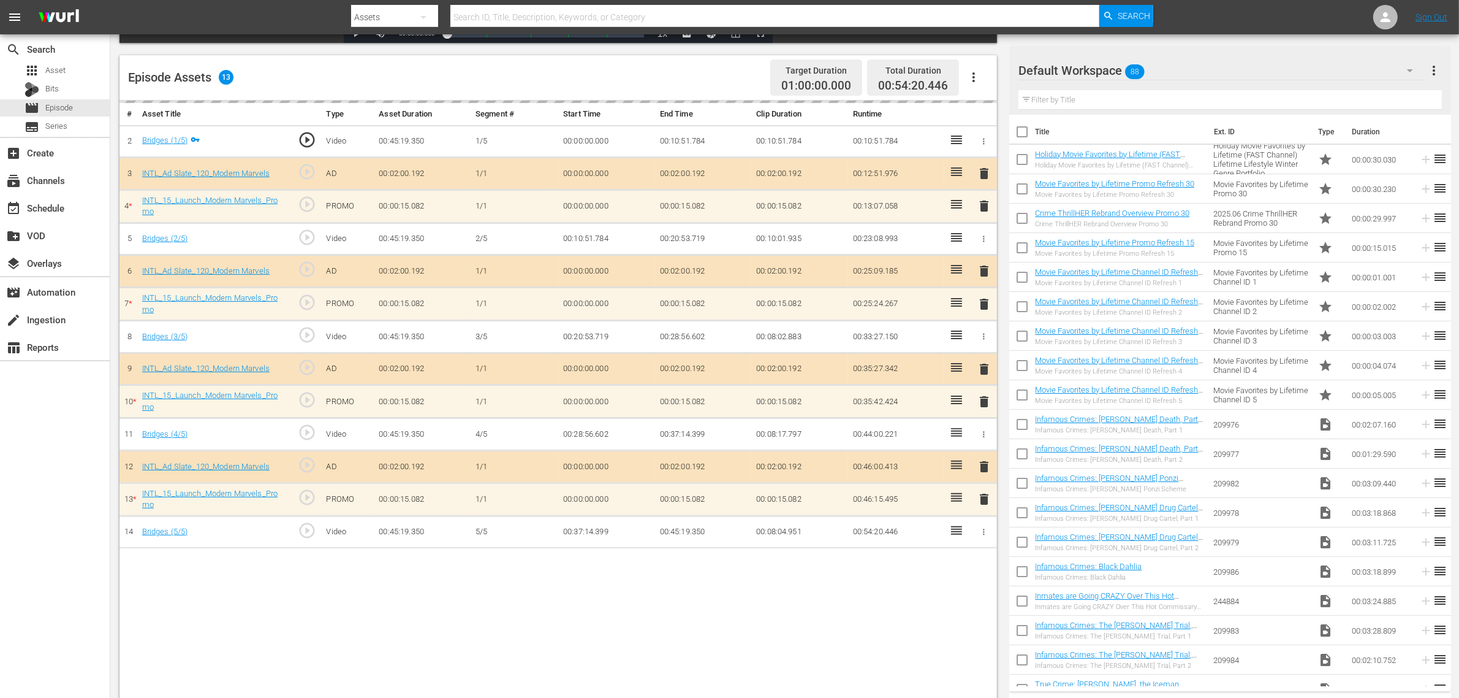
scroll to position [306, 0]
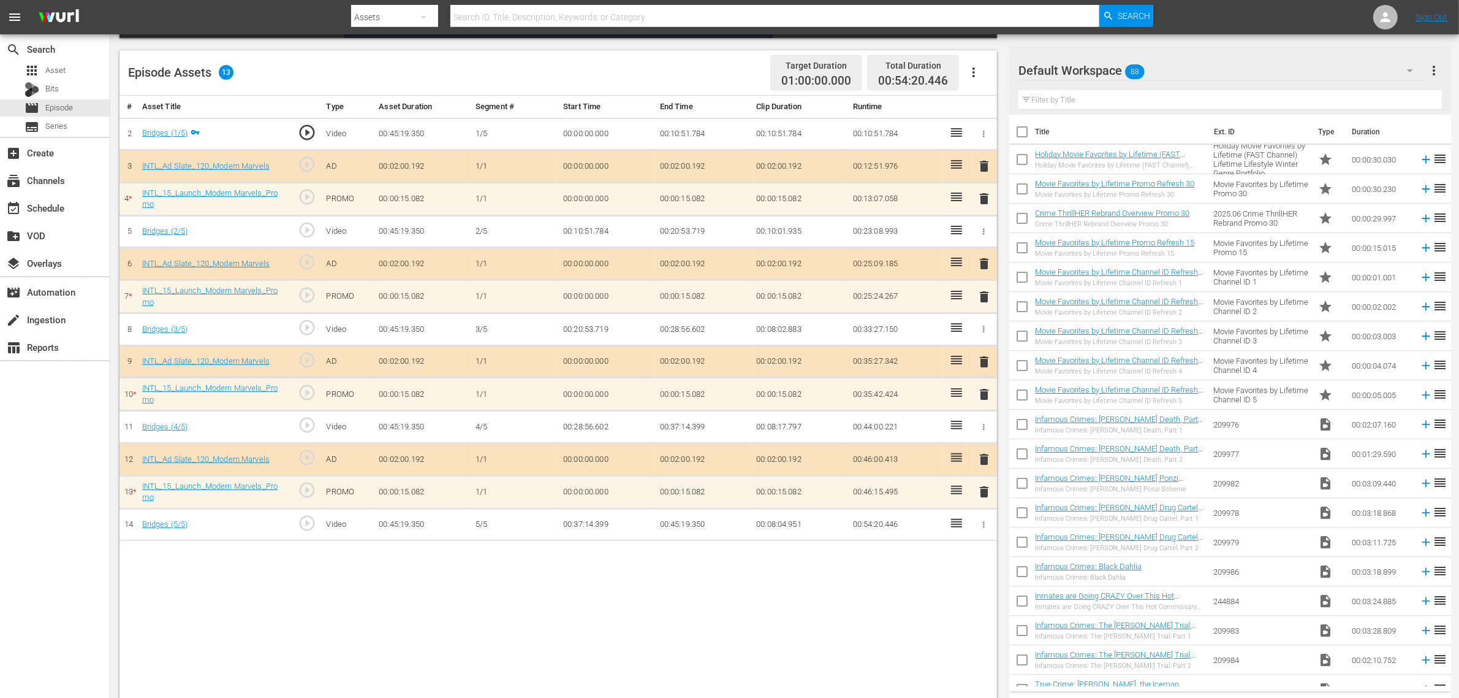
click at [985, 499] on span "delete" at bounding box center [984, 491] width 15 height 15
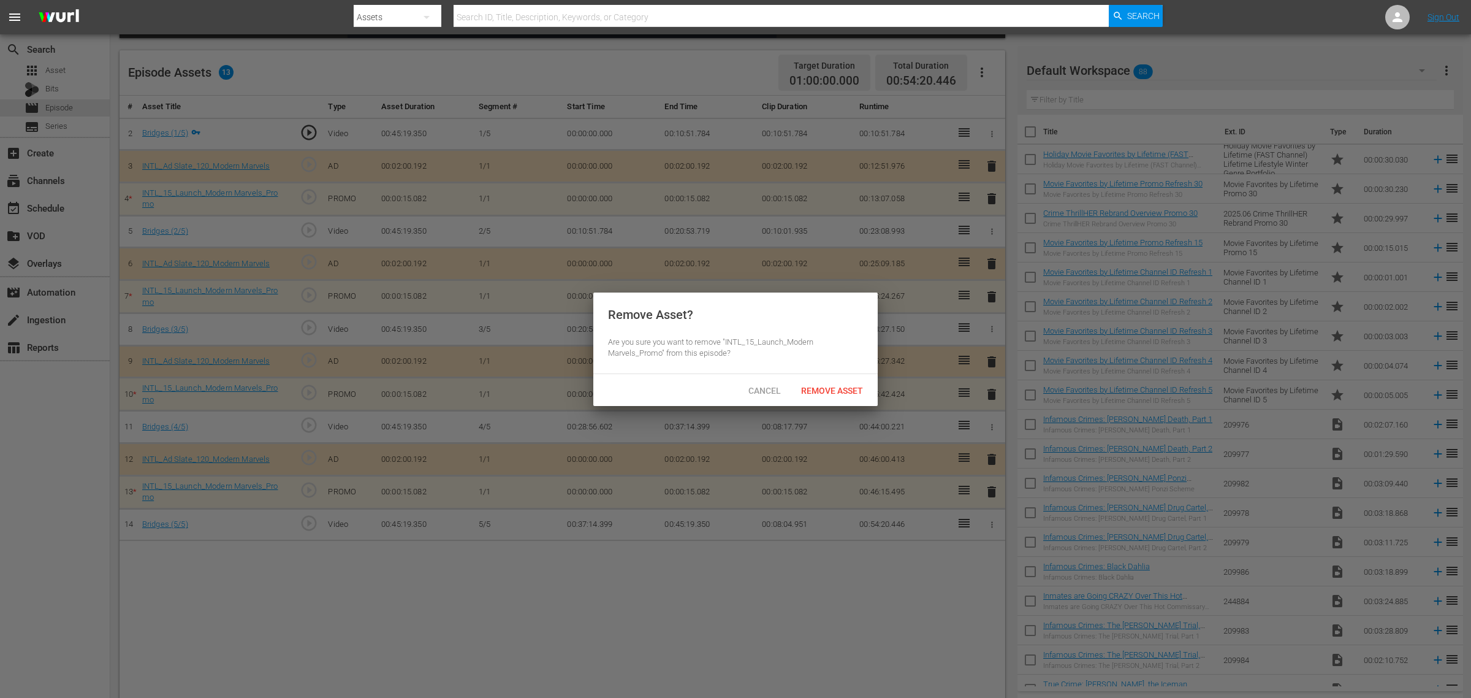
click at [829, 394] on span "Remove Asset" at bounding box center [832, 391] width 82 height 10
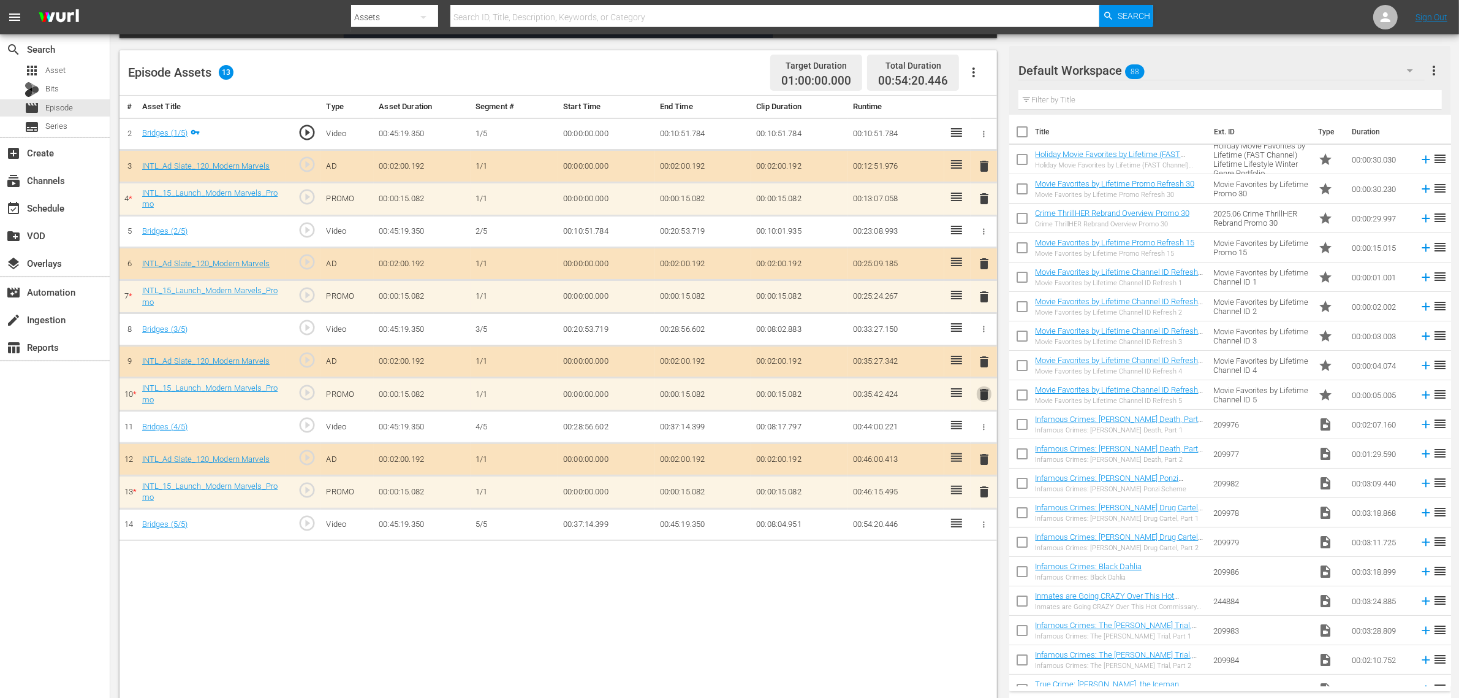
click at [982, 397] on span "delete" at bounding box center [984, 394] width 15 height 15
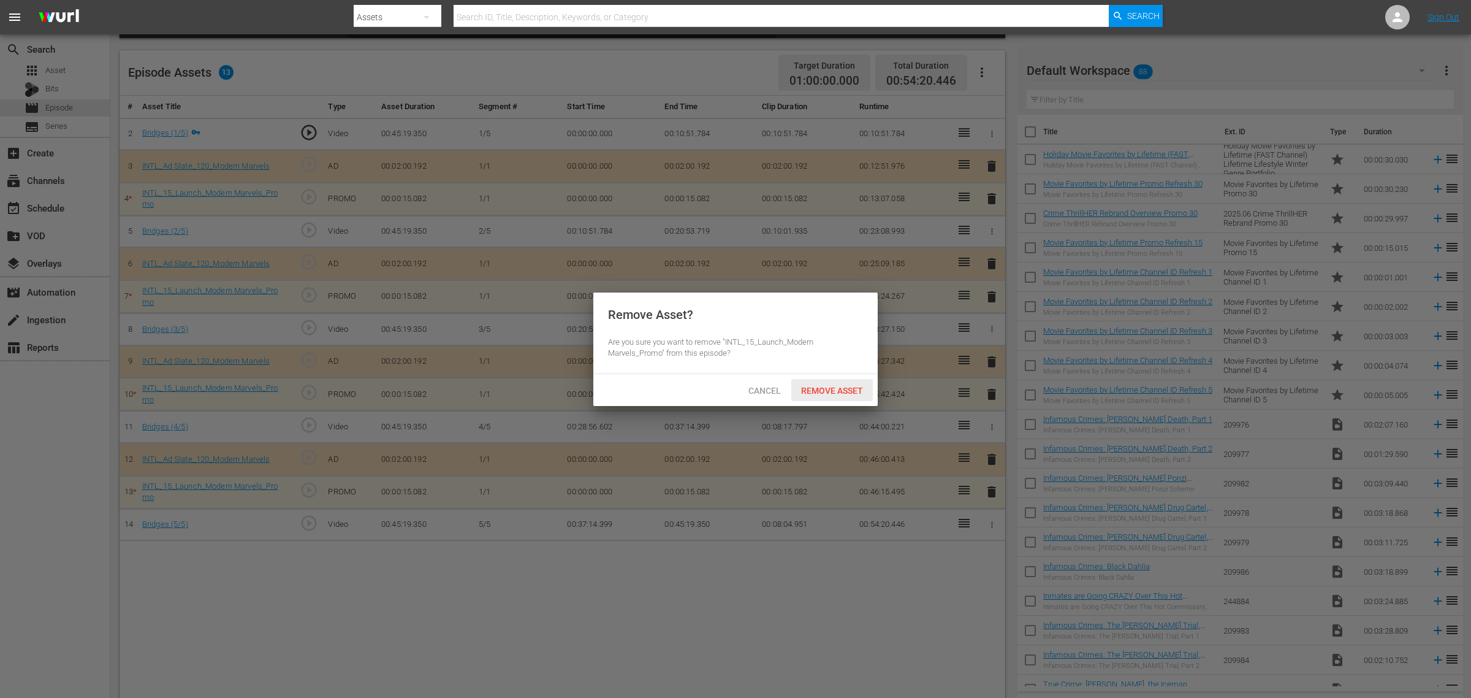
click at [810, 386] on span "Remove Asset" at bounding box center [832, 391] width 82 height 10
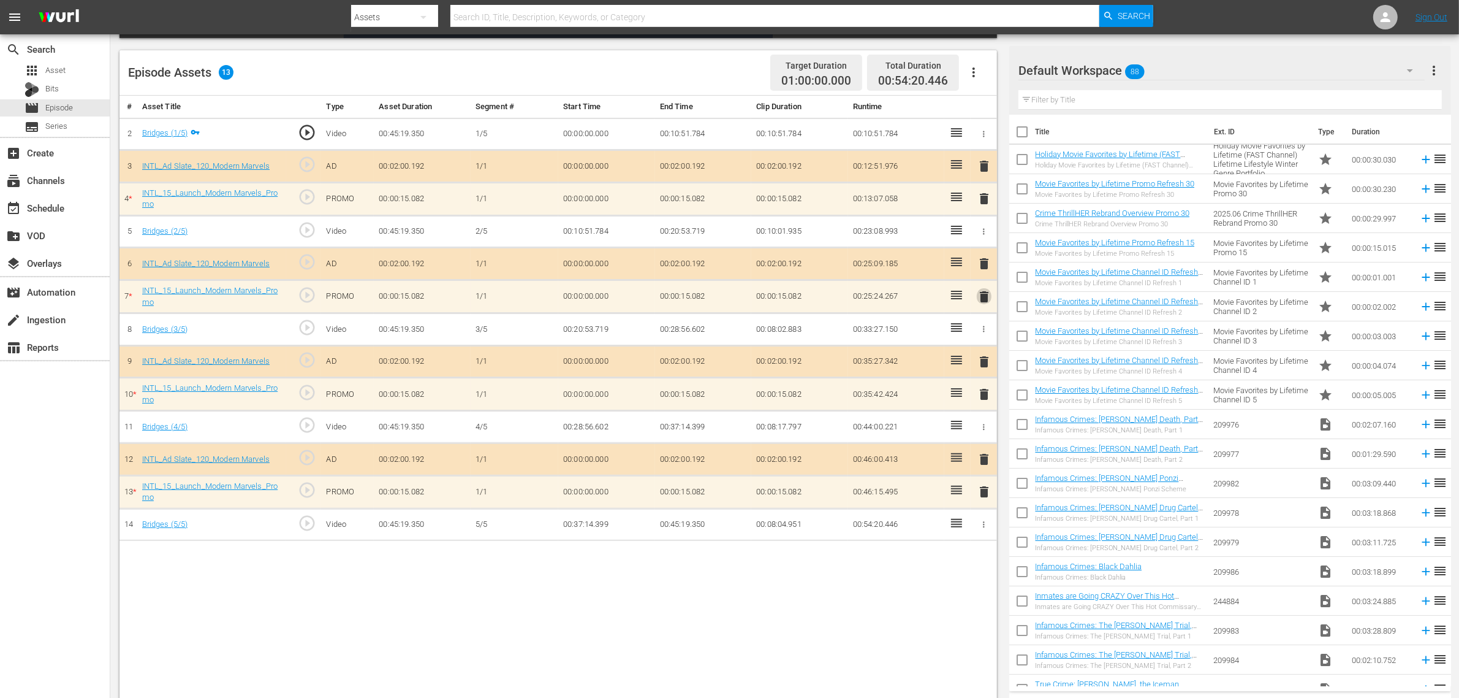
click at [987, 296] on span "delete" at bounding box center [984, 296] width 15 height 15
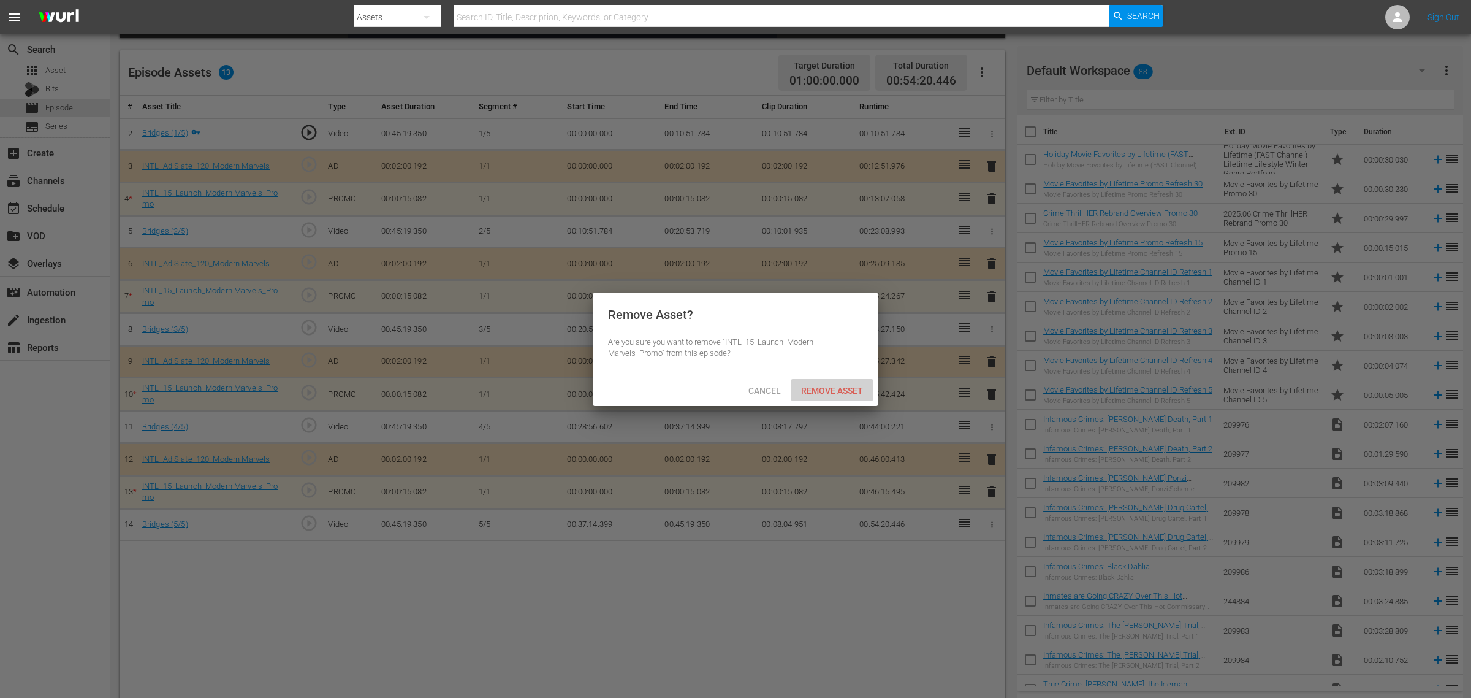
click at [841, 390] on span "Remove Asset" at bounding box center [832, 391] width 82 height 10
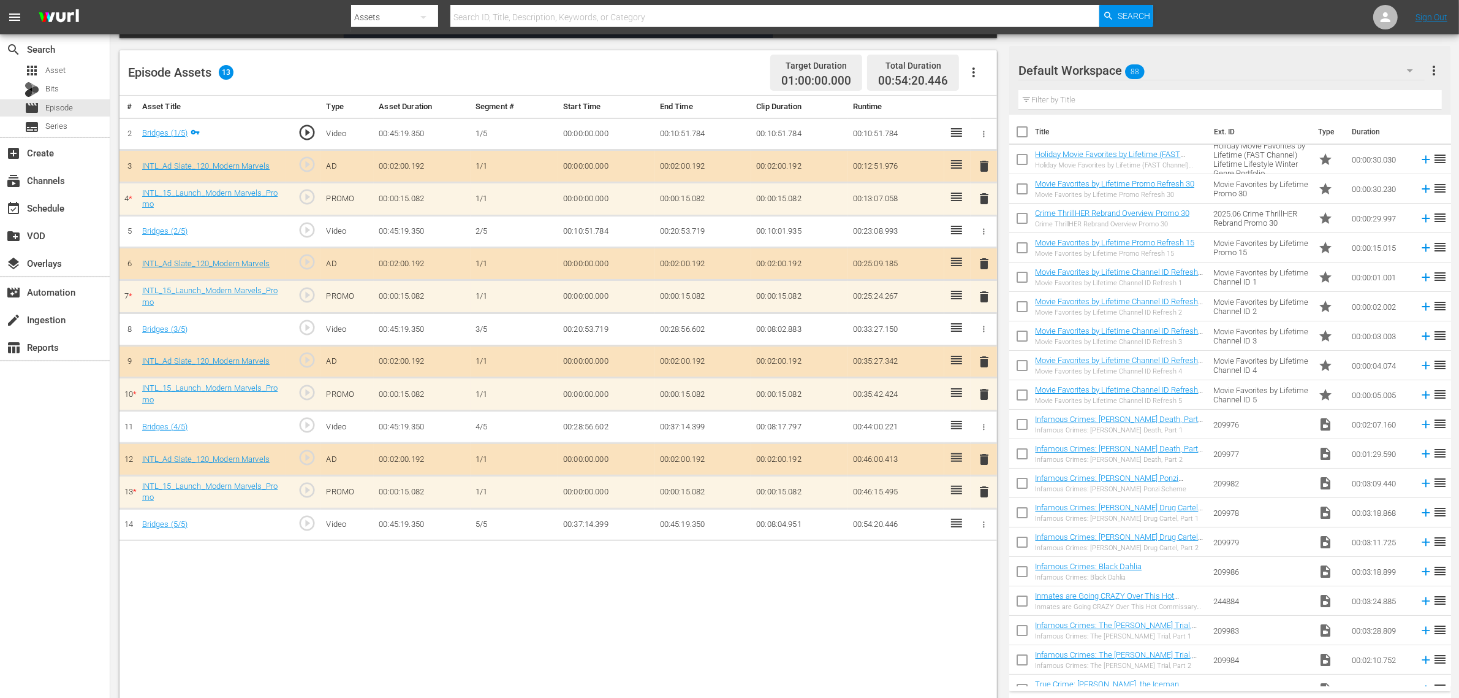
click at [984, 200] on span "delete" at bounding box center [984, 198] width 15 height 15
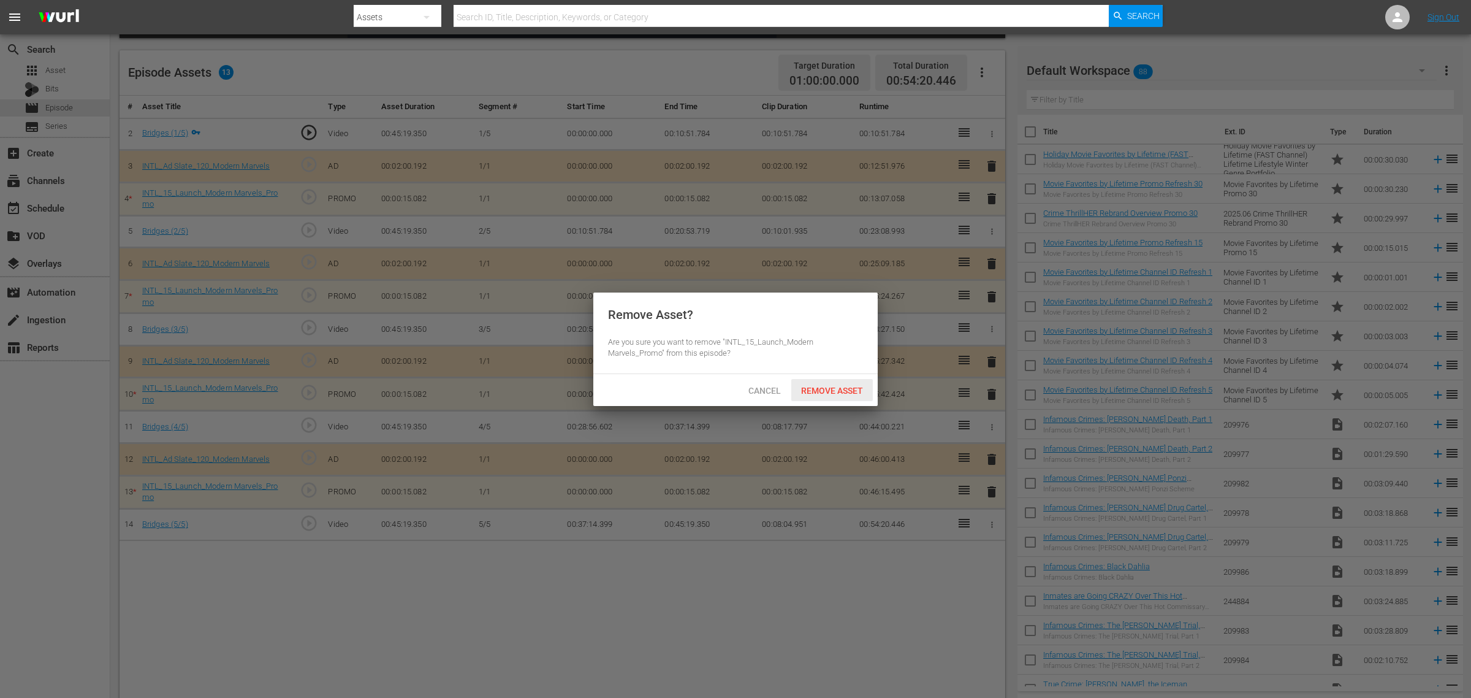
click at [837, 386] on span "Remove Asset" at bounding box center [832, 391] width 82 height 10
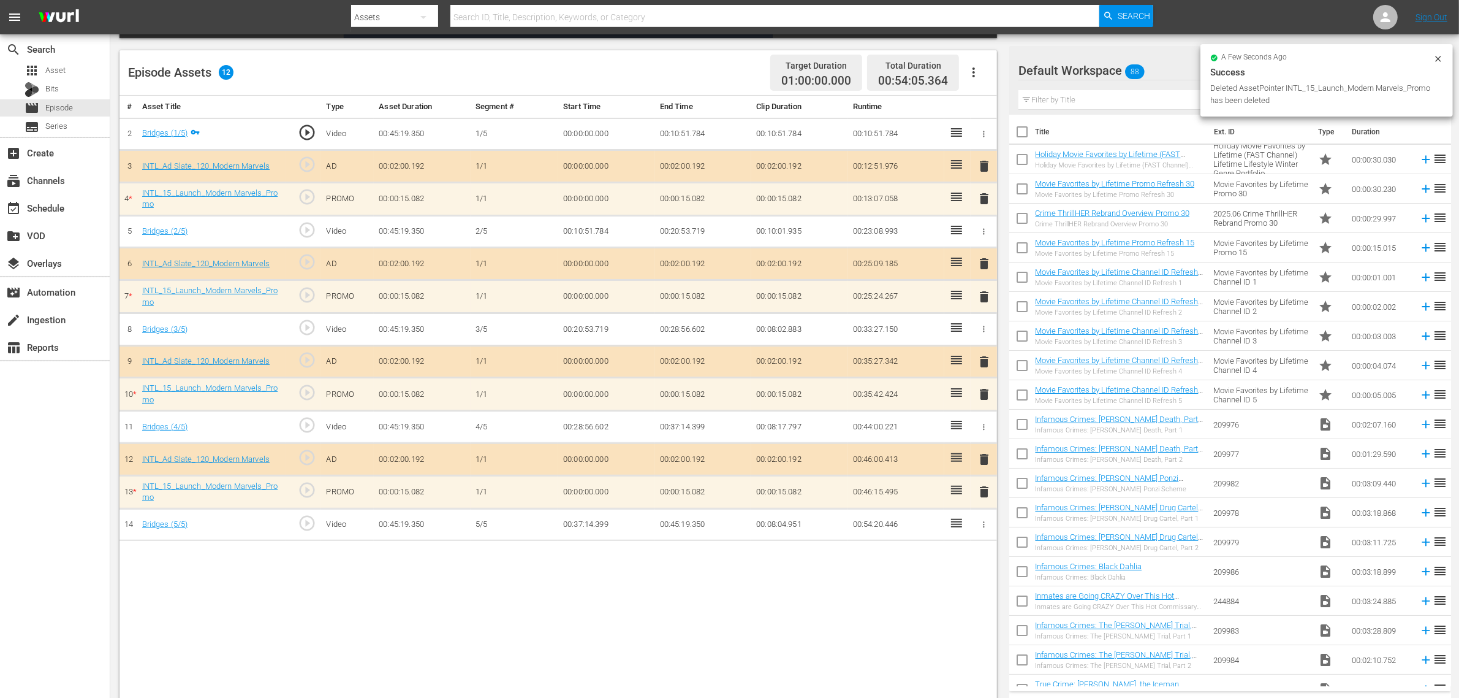
click at [1176, 68] on div "Default Workspace 88" at bounding box center [1222, 70] width 406 height 34
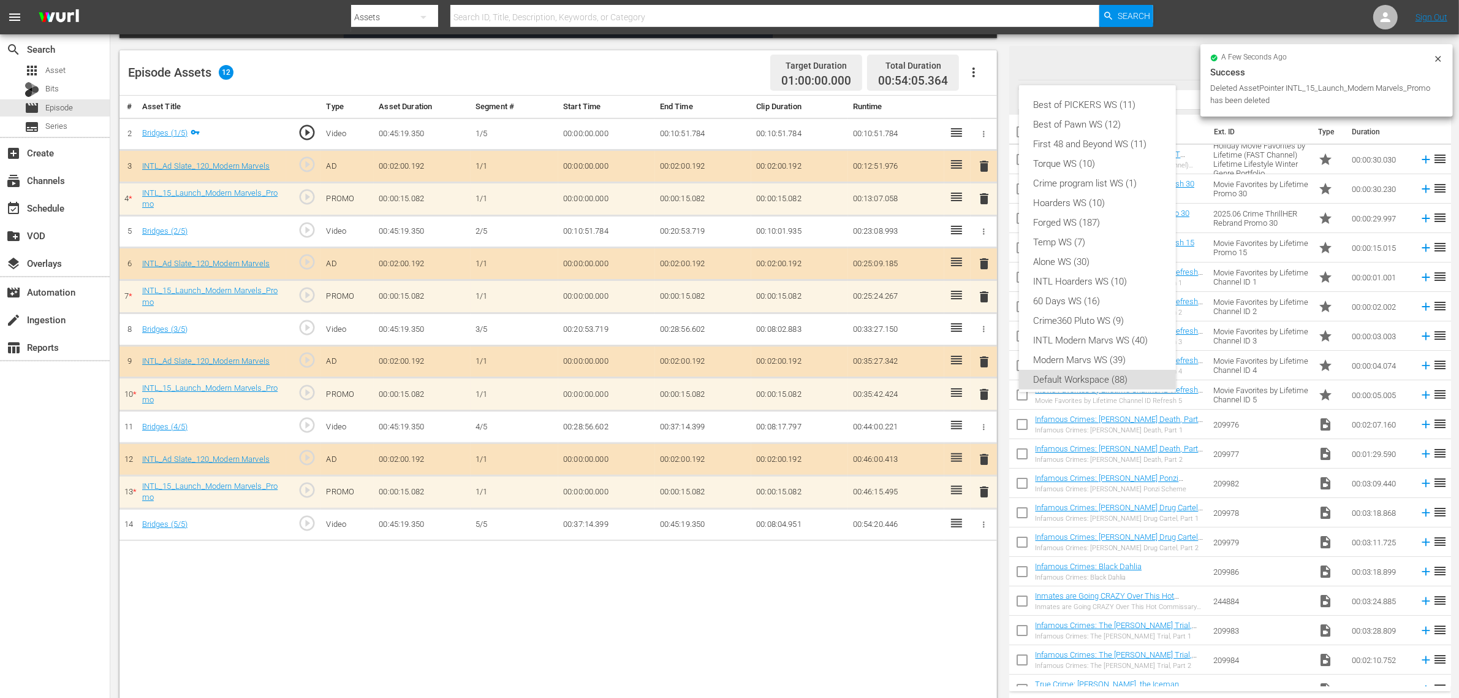
scroll to position [7, 0]
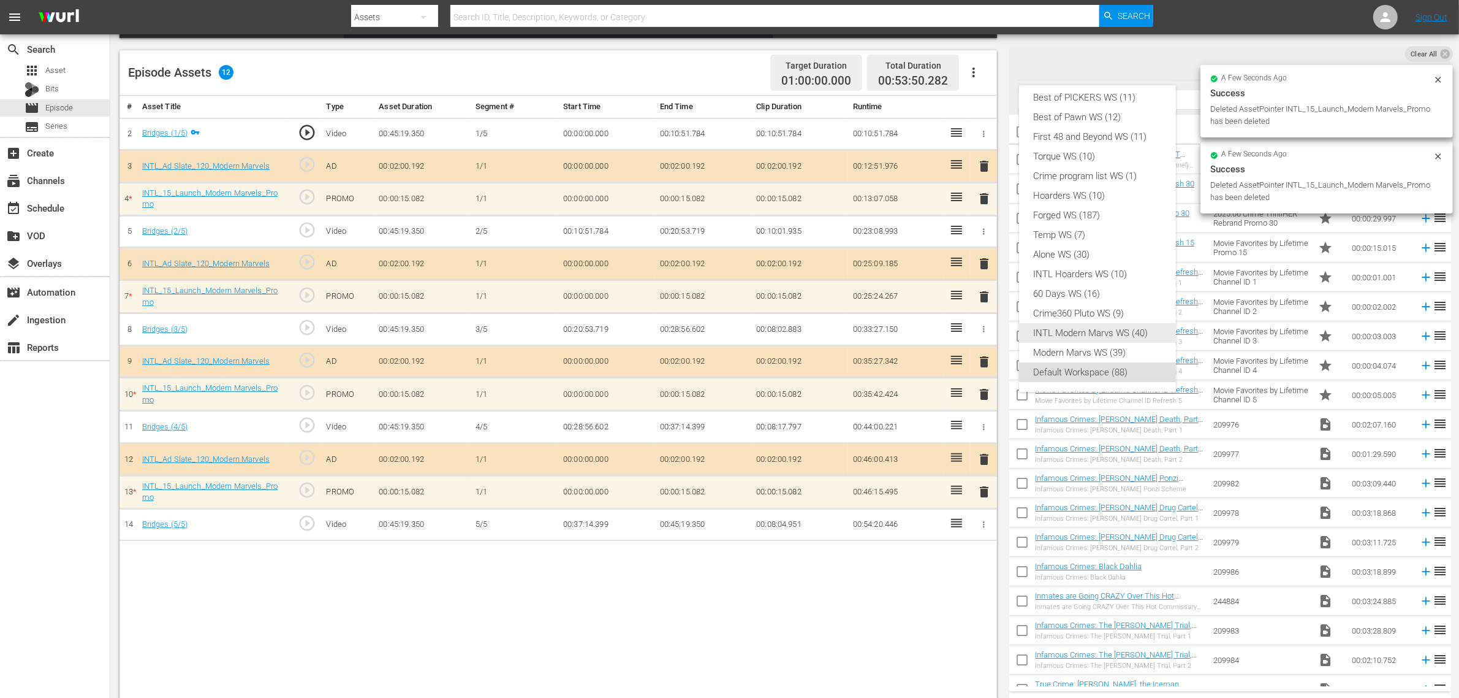
click at [1126, 336] on div "INTL Modern Marvs WS (40)" at bounding box center [1097, 333] width 127 height 20
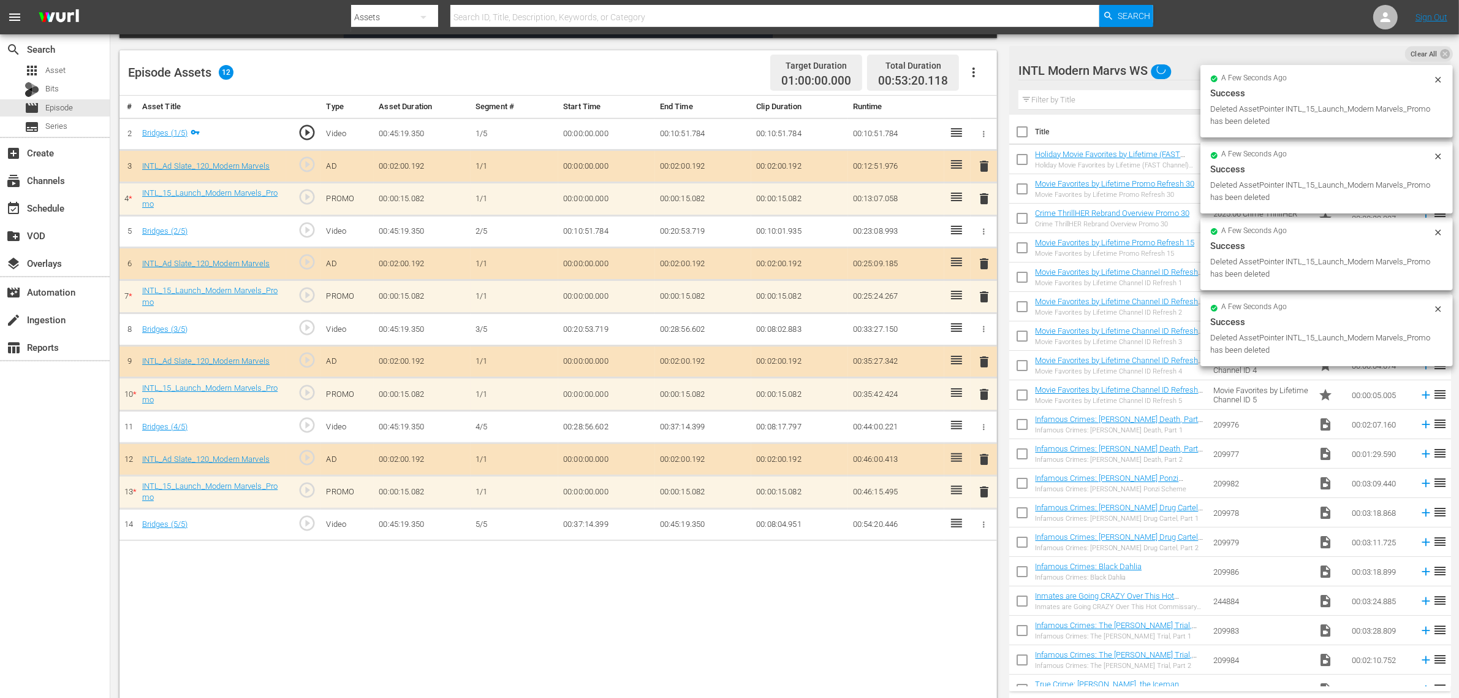
click at [812, 558] on div "Best of PICKERS WS (11) Best of Pawn WS (12) First 48 and Beyond WS (11) Torque…" at bounding box center [729, 349] width 1459 height 698
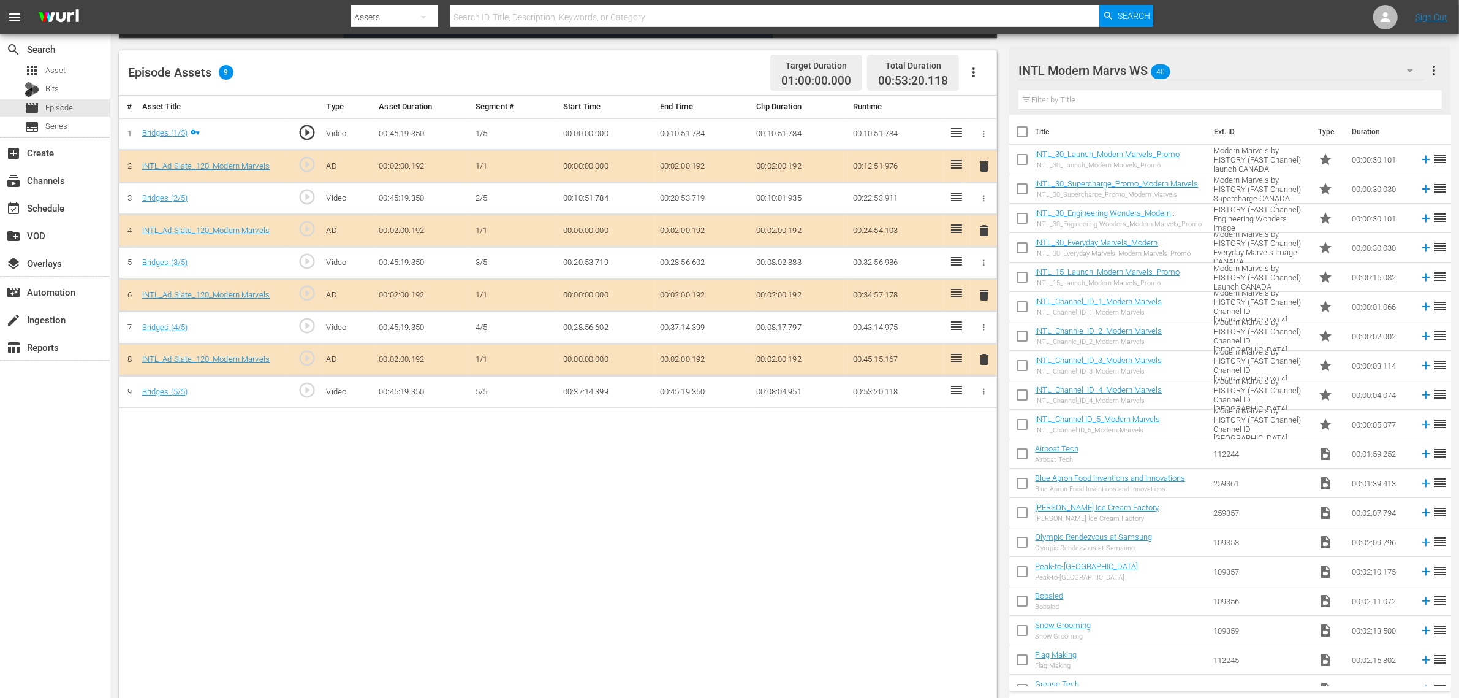
click at [665, 67] on div "Episode Assets 9 Target Duration 01:00:00.000 Total Duration 00:53:20.118" at bounding box center [559, 72] width 878 height 45
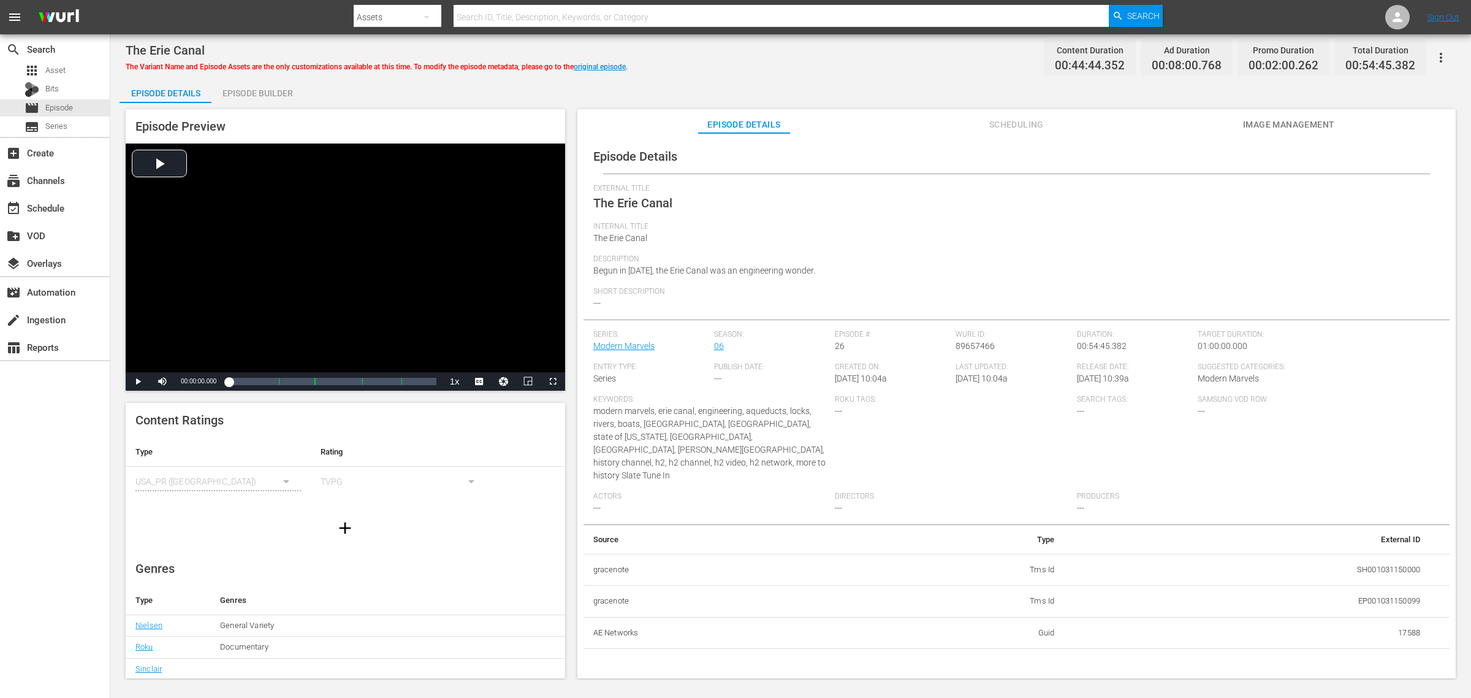
drag, startPoint x: 254, startPoint y: 102, endPoint x: 357, endPoint y: 87, distance: 103.5
click at [254, 101] on div "Episode Details Episode Builder Episode Preview Video Player is loading. Play V…" at bounding box center [791, 382] width 1342 height 609
click at [835, 68] on div "The Erie Canal The Variant Name and Episode Assets are the only customizations …" at bounding box center [791, 58] width 1330 height 28
click at [295, 92] on div "Episode Builder" at bounding box center [257, 92] width 92 height 29
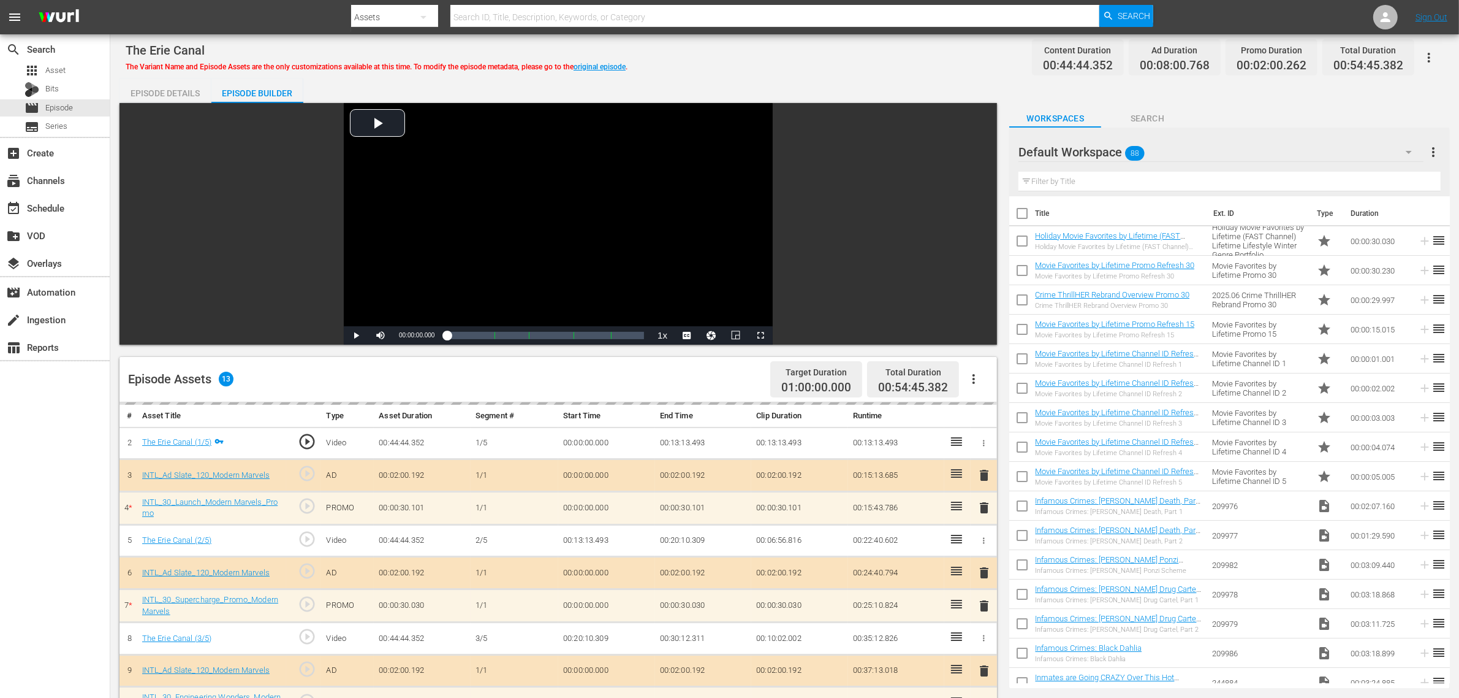
click at [967, 68] on div "The Erie Canal The Variant Name and Episode Assets are the only customizations …" at bounding box center [785, 58] width 1318 height 28
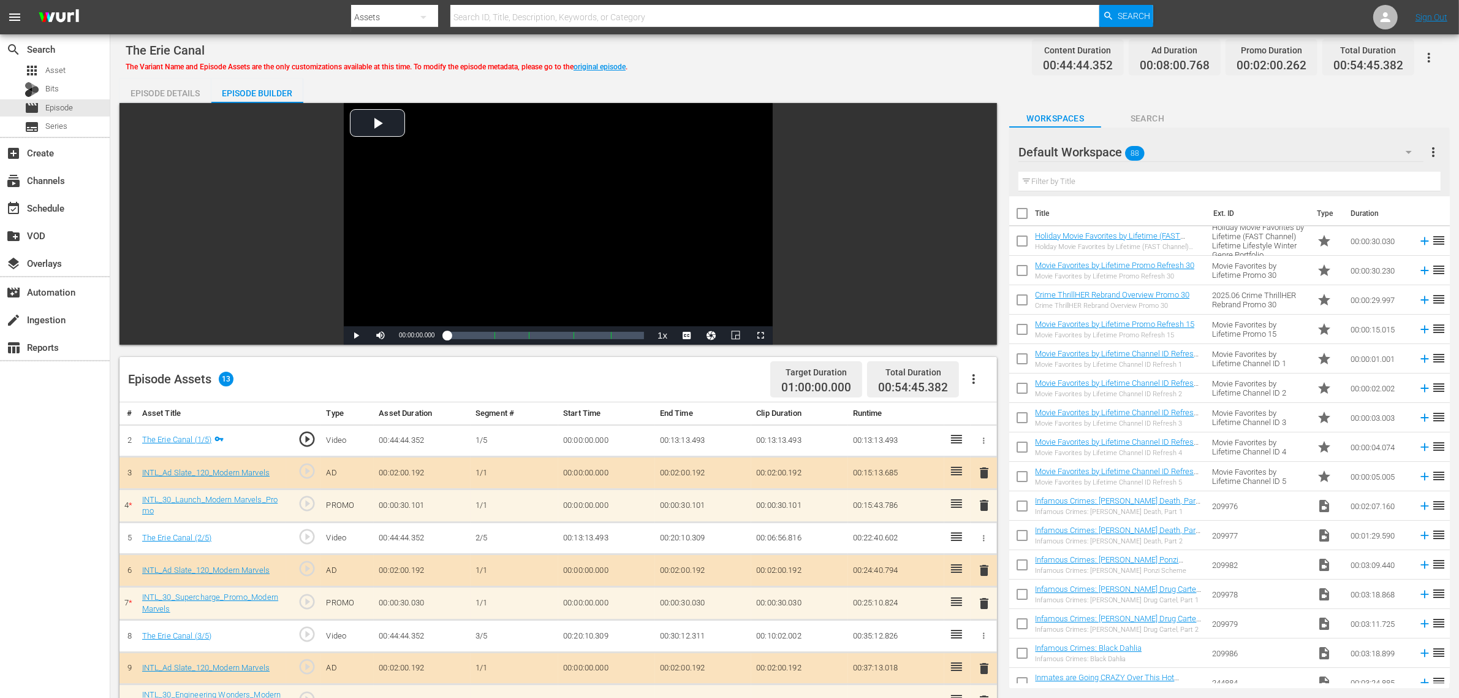
click at [911, 61] on div "The Erie Canal The Variant Name and Episode Assets are the only customizations …" at bounding box center [785, 58] width 1318 height 28
click at [1176, 156] on div "Default Workspace 88" at bounding box center [1221, 152] width 405 height 34
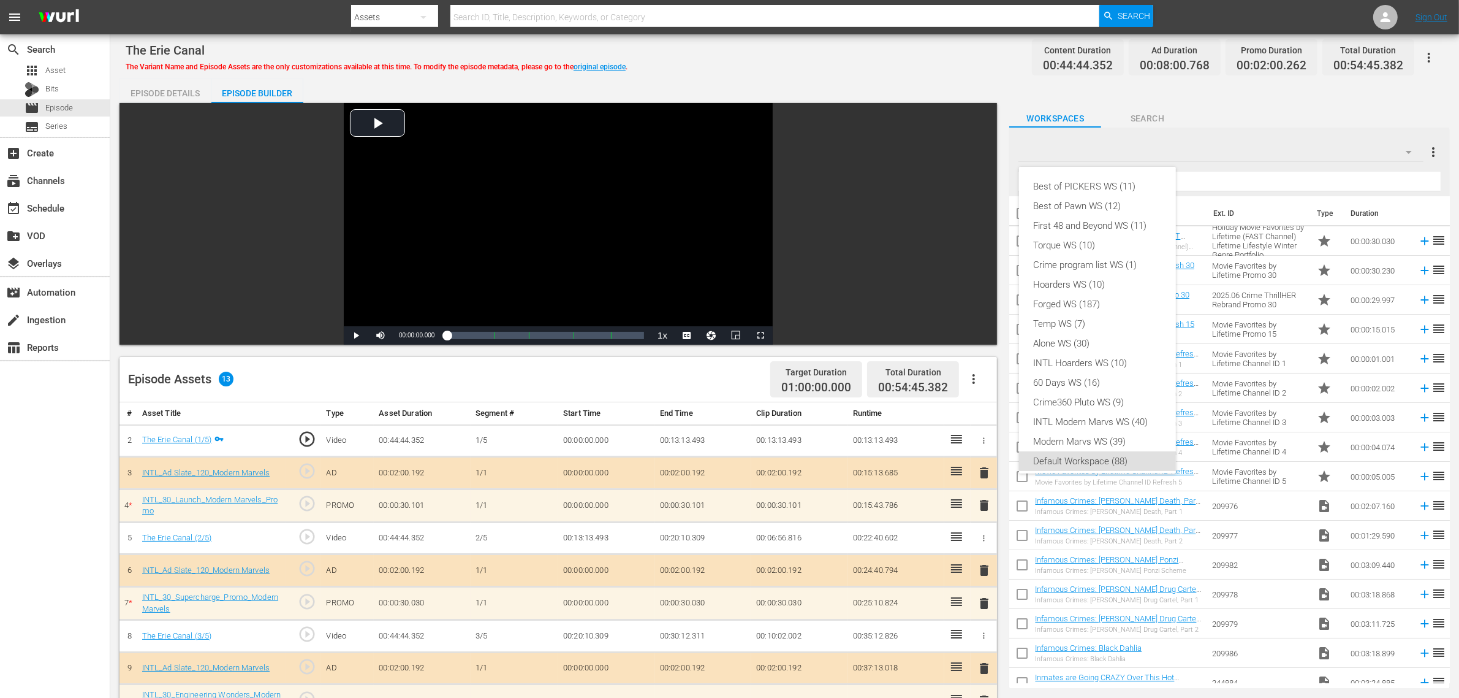
scroll to position [7, 0]
click at [1085, 423] on div "INTL Modern Marvs WS (40)" at bounding box center [1097, 415] width 127 height 20
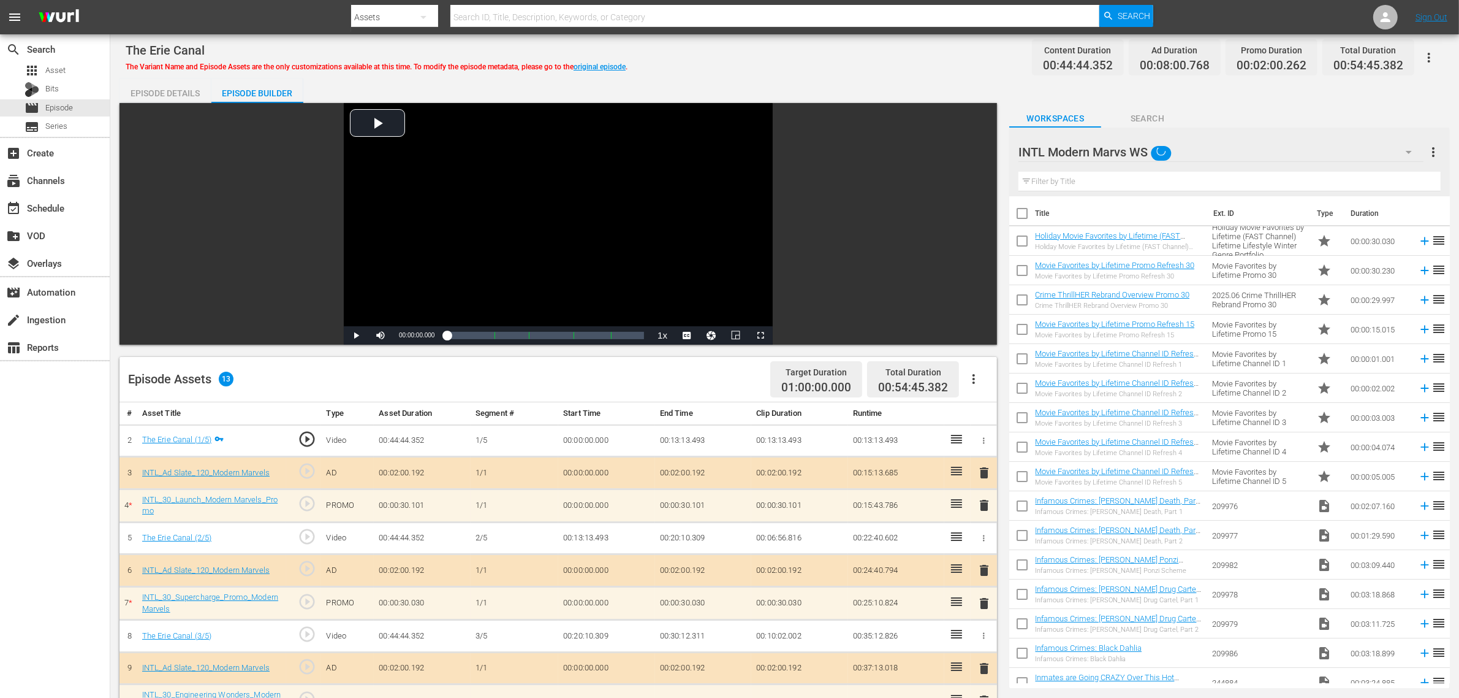
click at [878, 82] on div "Episode Details Episode Builder Episode Preview Video Player is loading. Play V…" at bounding box center [785, 542] width 1331 height 929
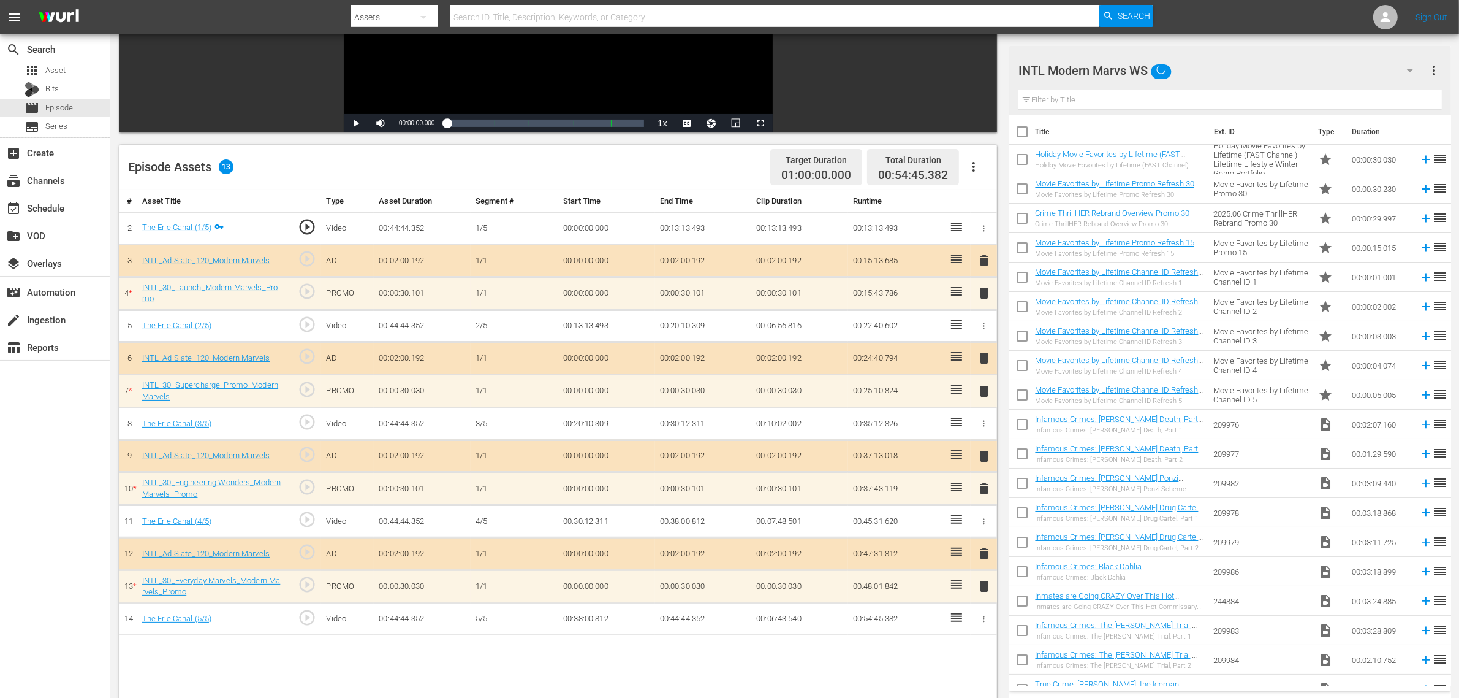
scroll to position [230, 0]
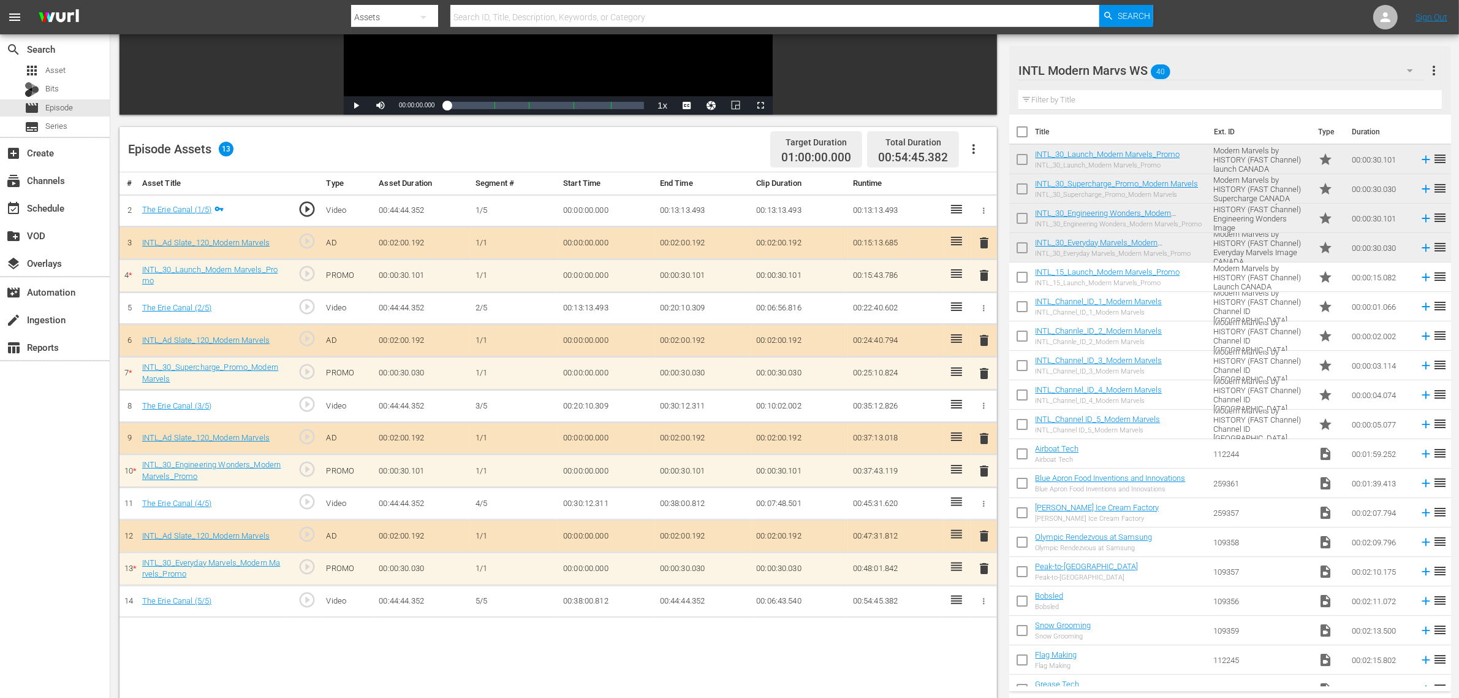
click at [715, 142] on div "Episode Assets 13 Target Duration 01:00:00.000 Total Duration 00:54:45.382" at bounding box center [559, 149] width 878 height 45
click at [1176, 7] on nav "menu Search By Assets Search ID, Title, Description, Keywords, or Category Sear…" at bounding box center [729, 17] width 1459 height 34
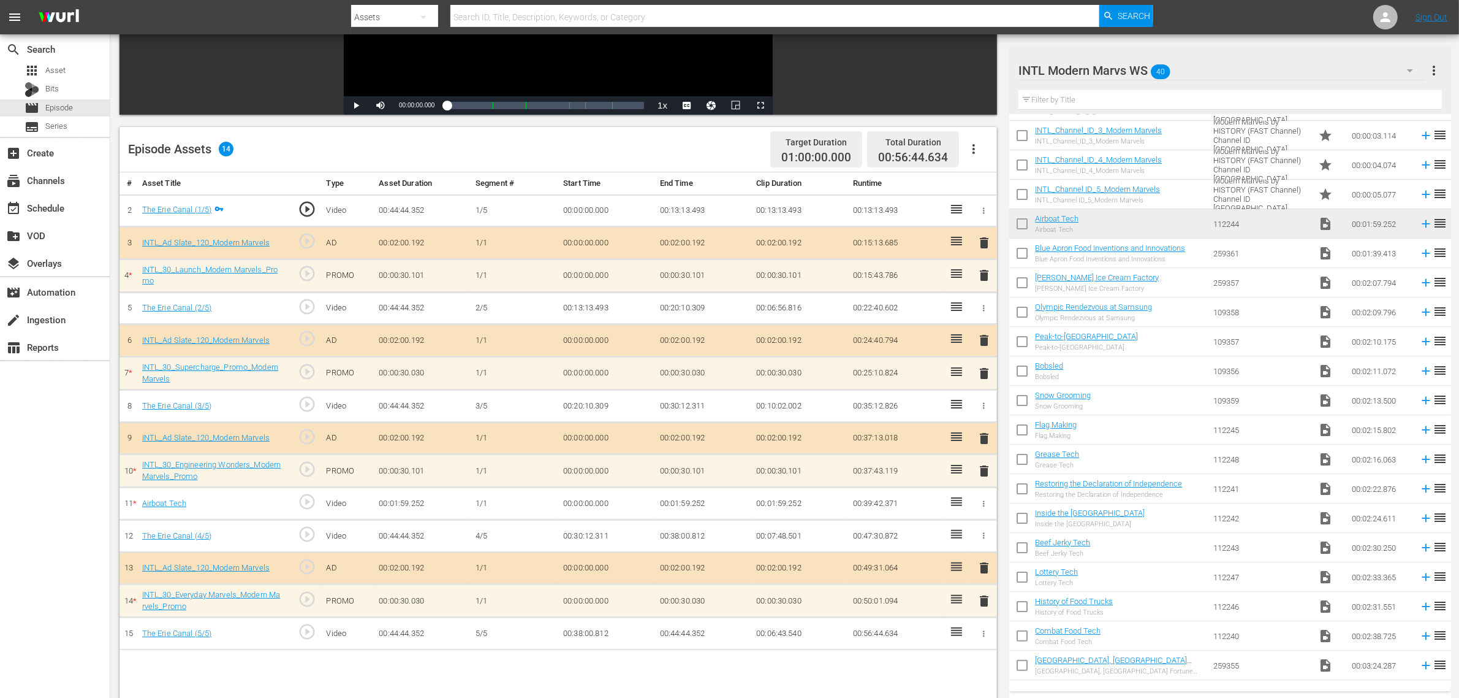
click at [1176, 10] on nav "menu Search By Assets Search ID, Title, Description, Keywords, or Category Sear…" at bounding box center [729, 17] width 1459 height 34
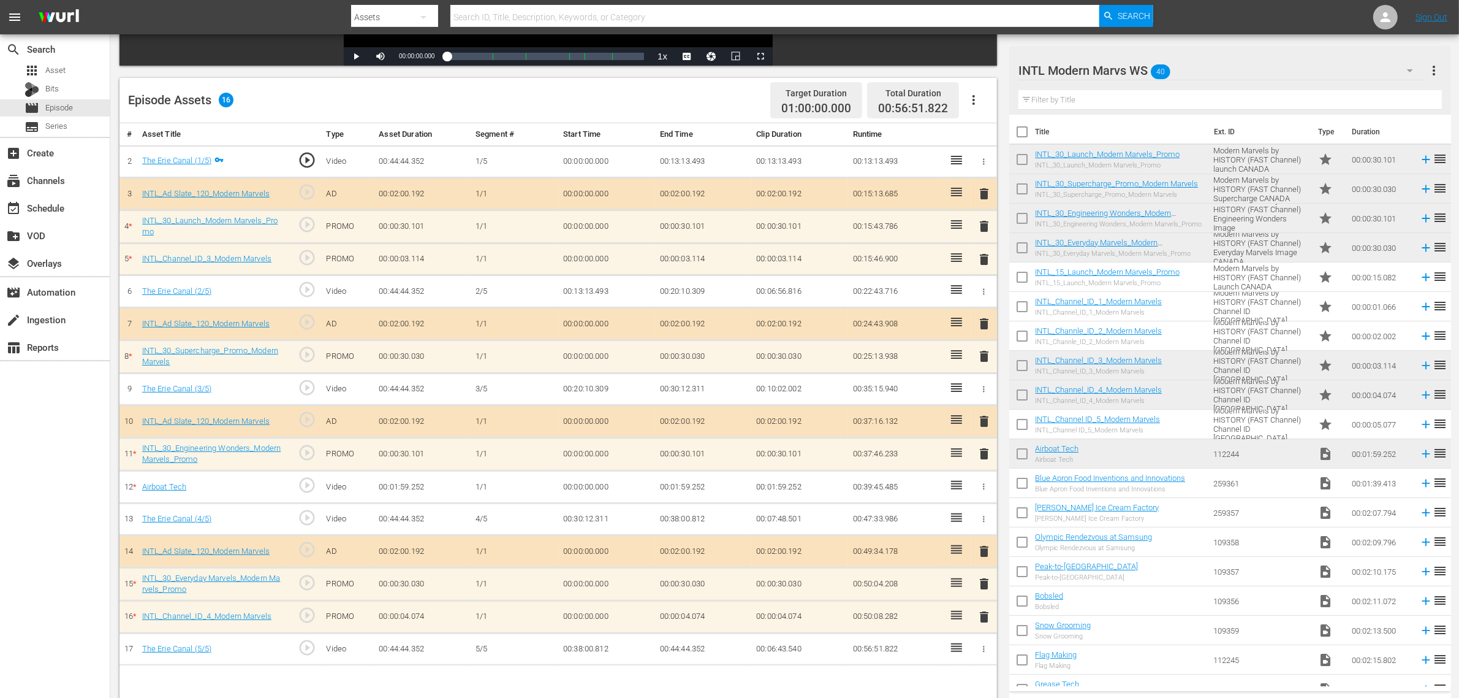
scroll to position [319, 0]
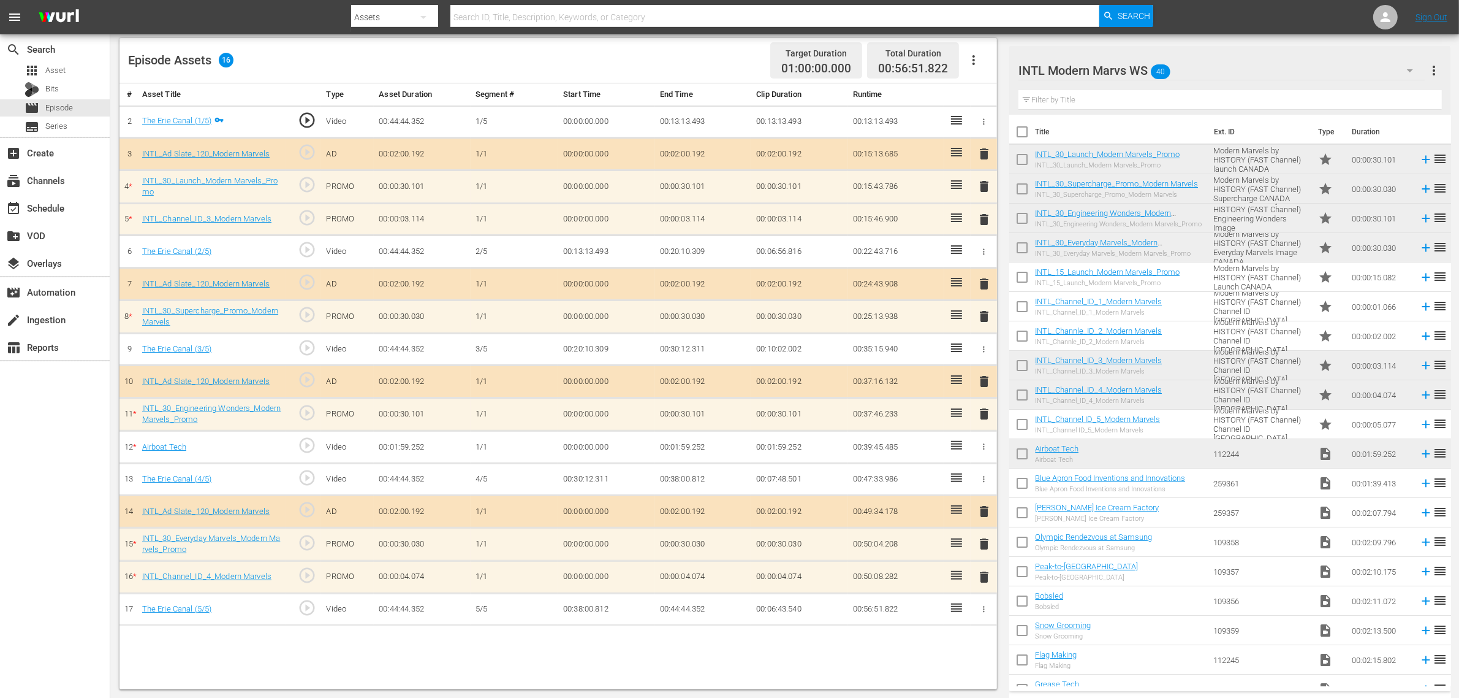
click at [981, 558] on span "delete" at bounding box center [984, 576] width 15 height 15
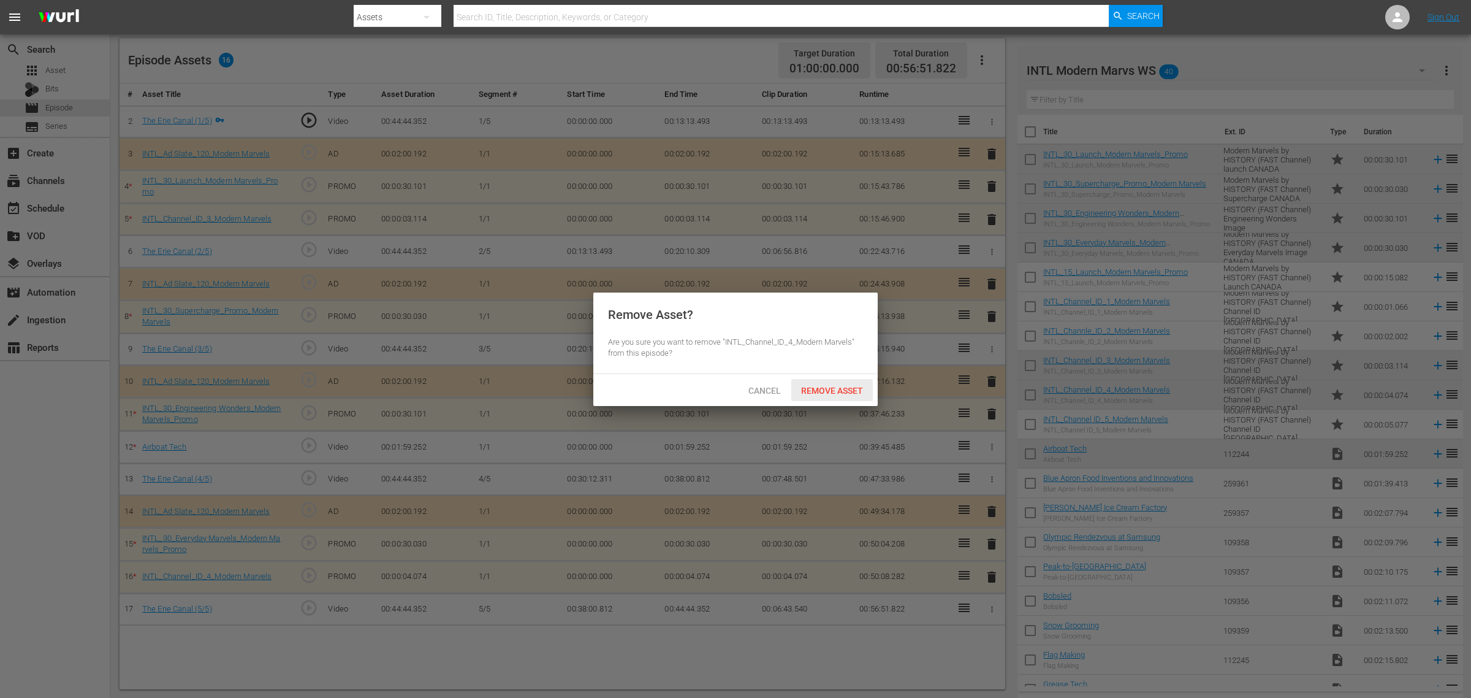
click at [840, 396] on div "Remove Asset" at bounding box center [832, 390] width 82 height 23
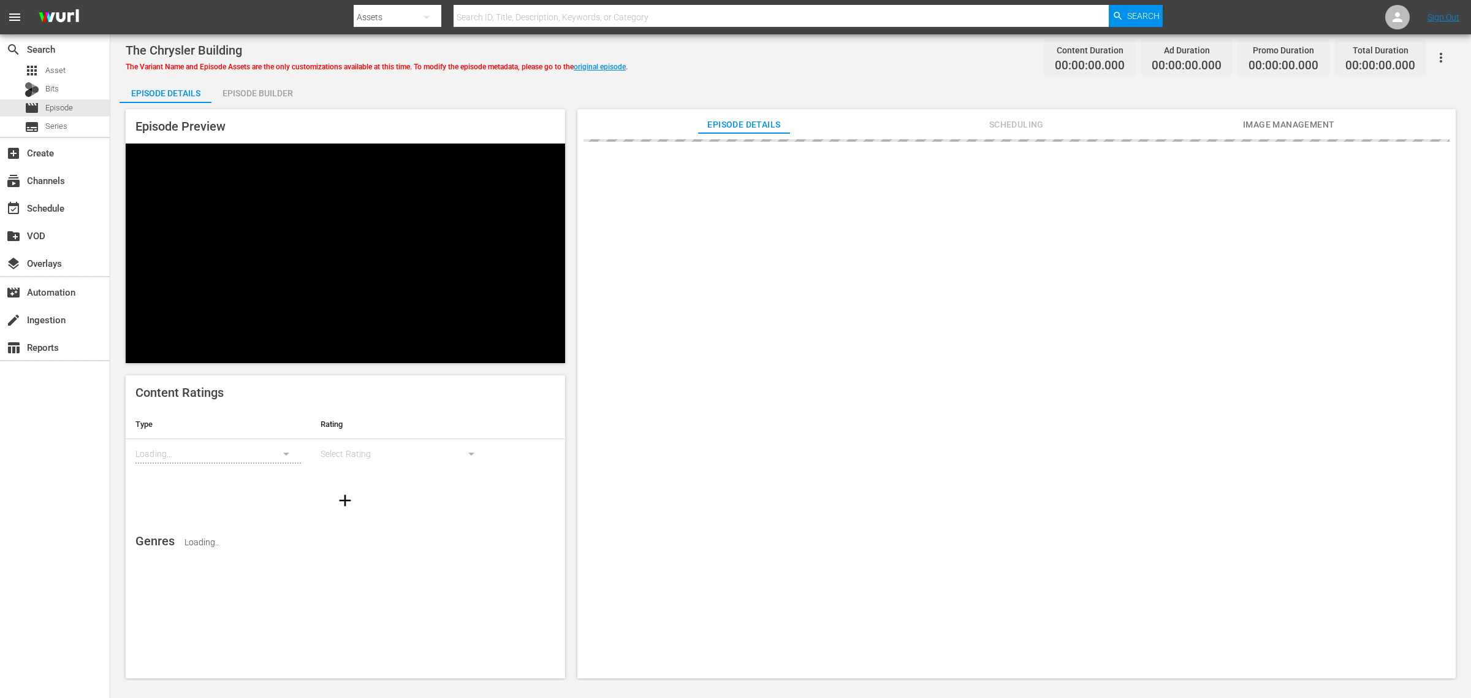
click at [808, 63] on div "The Chrysler Building The Variant Name and Episode Assets are the only customiz…" at bounding box center [791, 58] width 1330 height 28
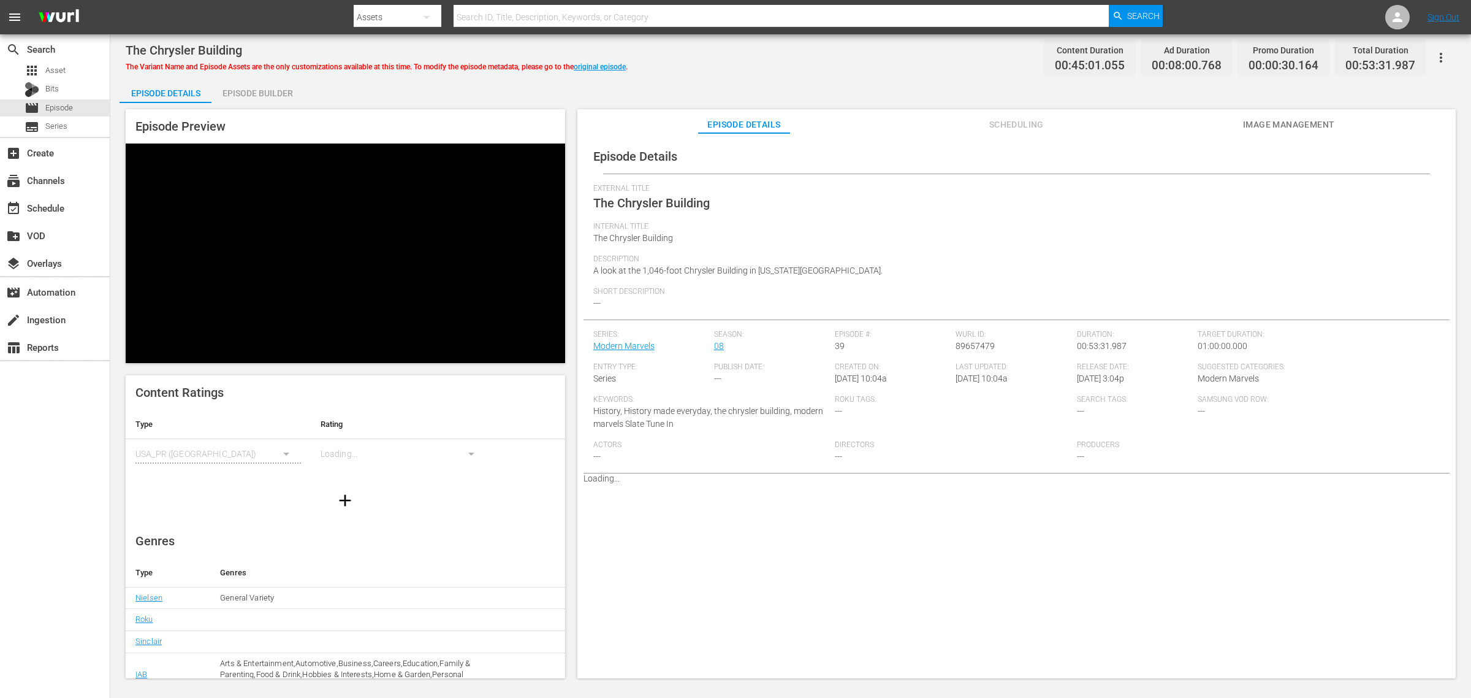
click at [256, 89] on div "Episode Builder" at bounding box center [257, 92] width 92 height 29
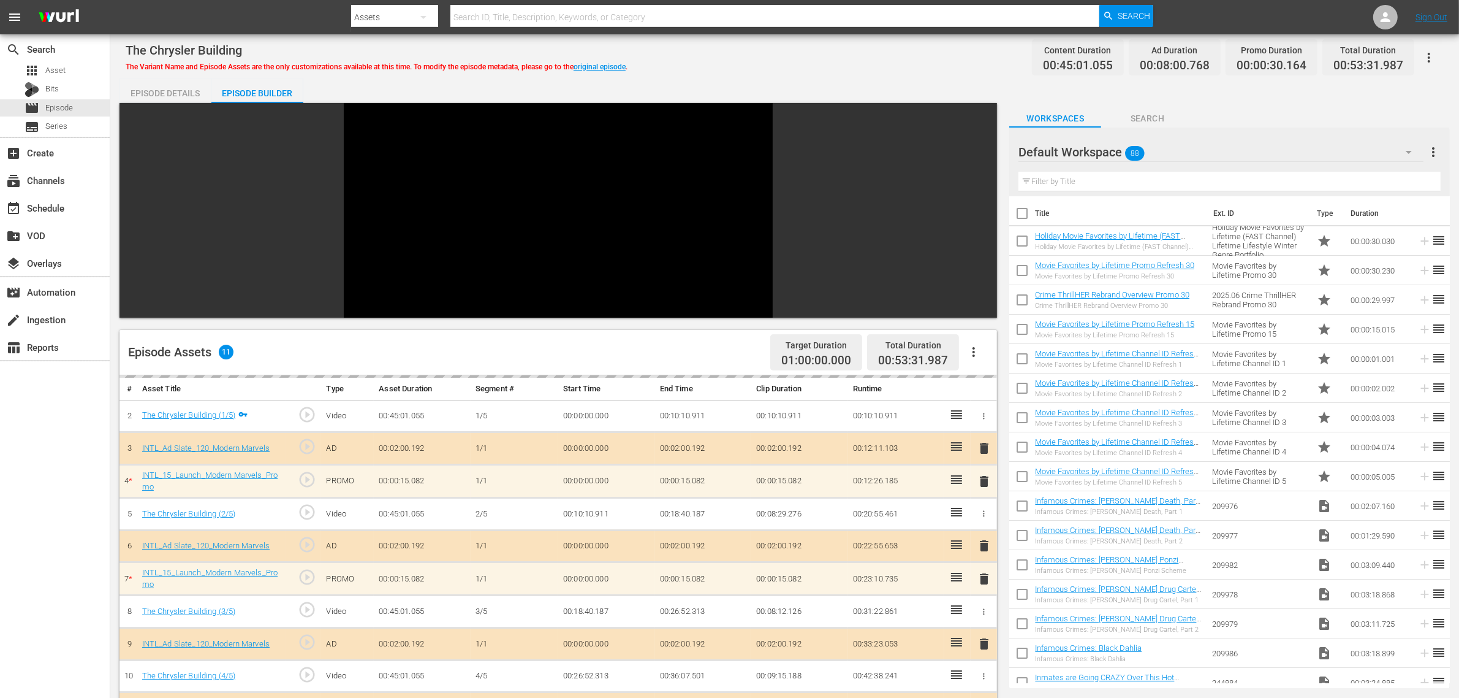
click at [821, 41] on div "The Chrysler Building The Variant Name and Episode Assets are the only customiz…" at bounding box center [784, 512] width 1349 height 956
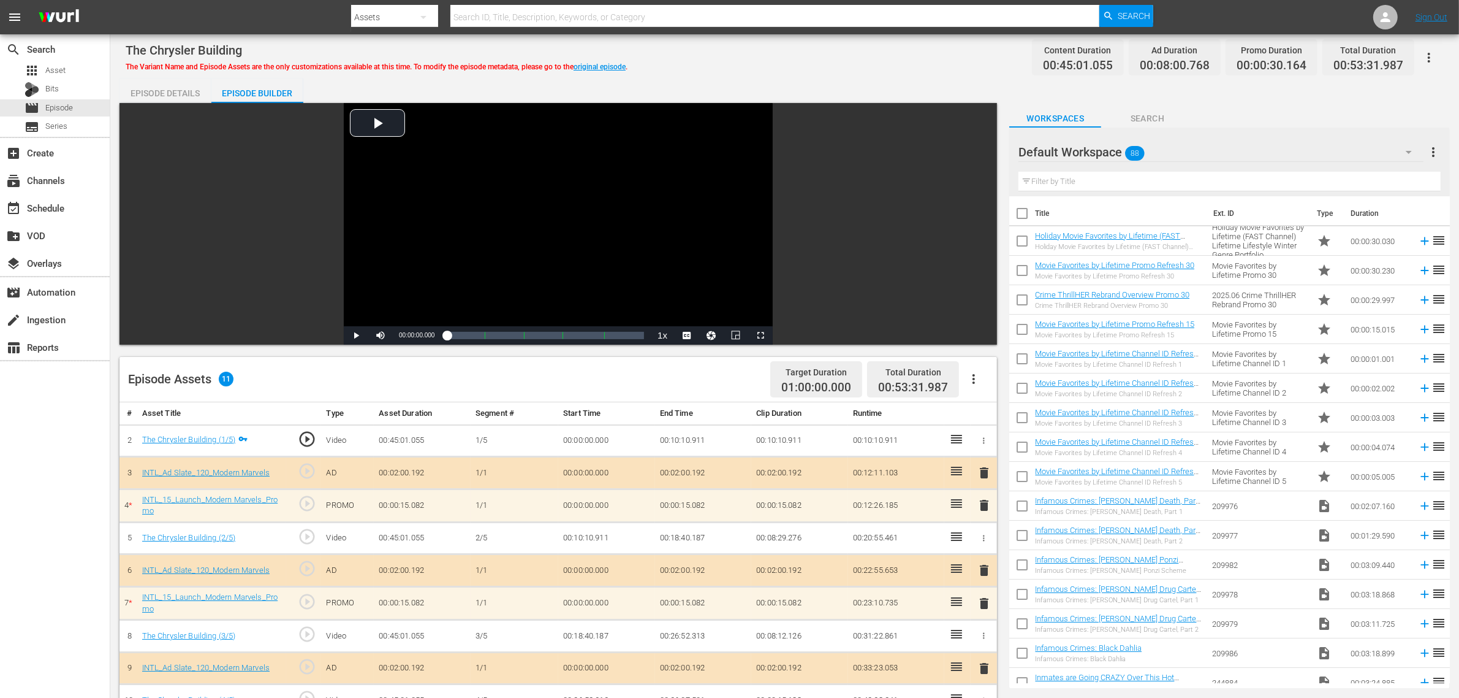
click at [814, 63] on div "The Chrysler Building The Variant Name and Episode Assets are the only customiz…" at bounding box center [785, 58] width 1318 height 28
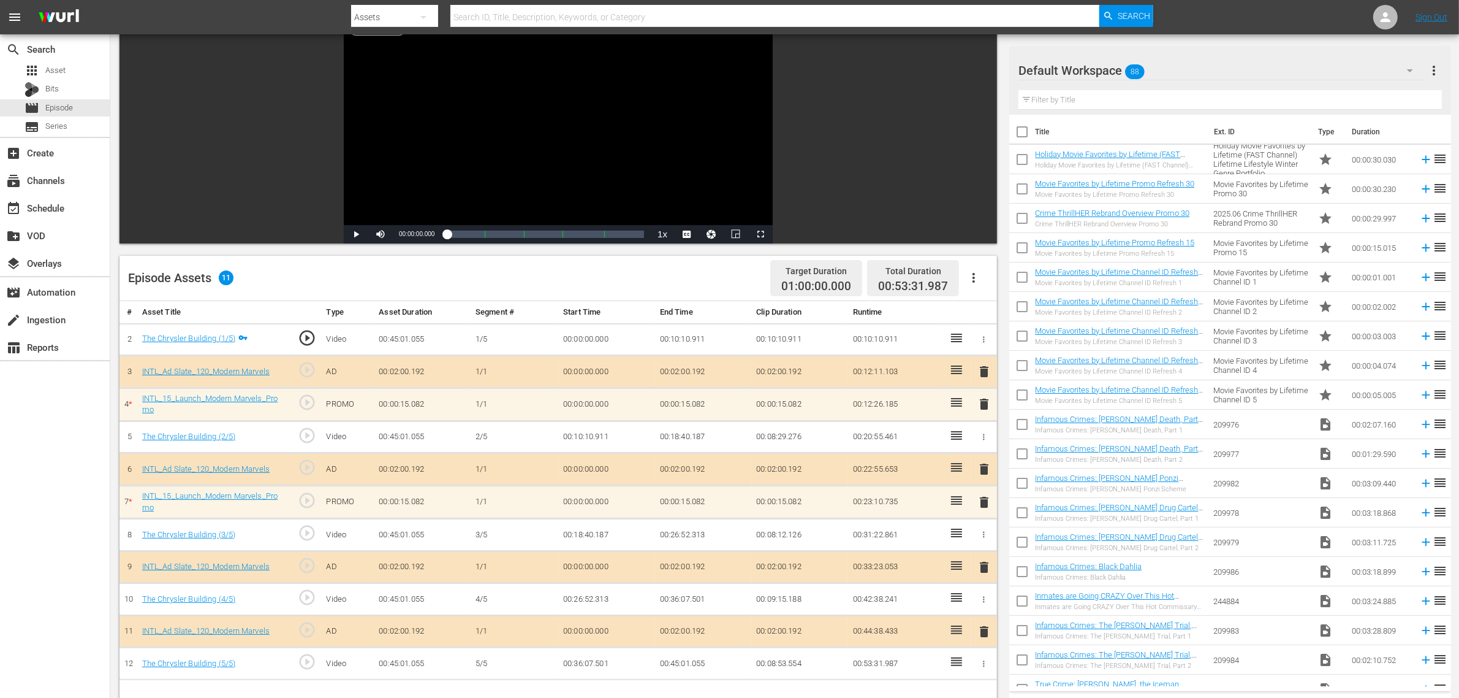
scroll to position [306, 0]
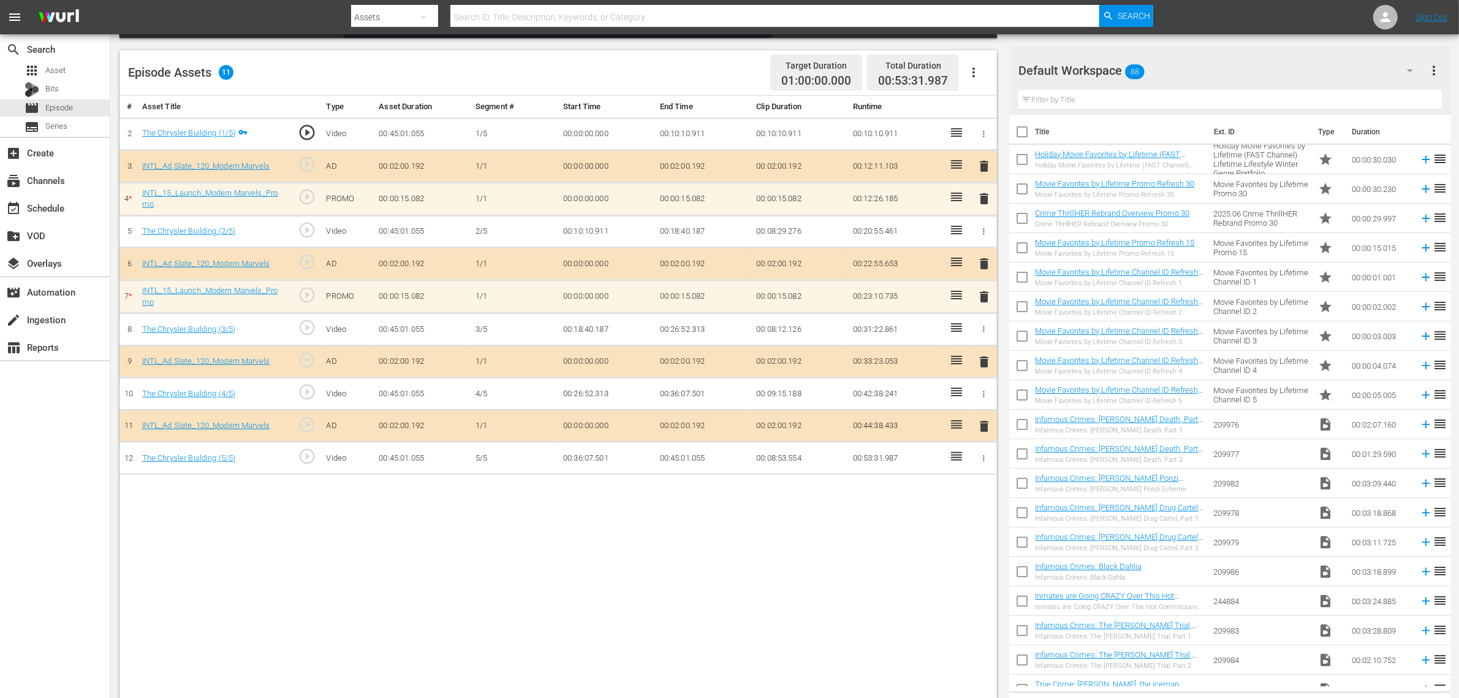
click at [1176, 70] on div "Default Workspace 88" at bounding box center [1222, 70] width 406 height 34
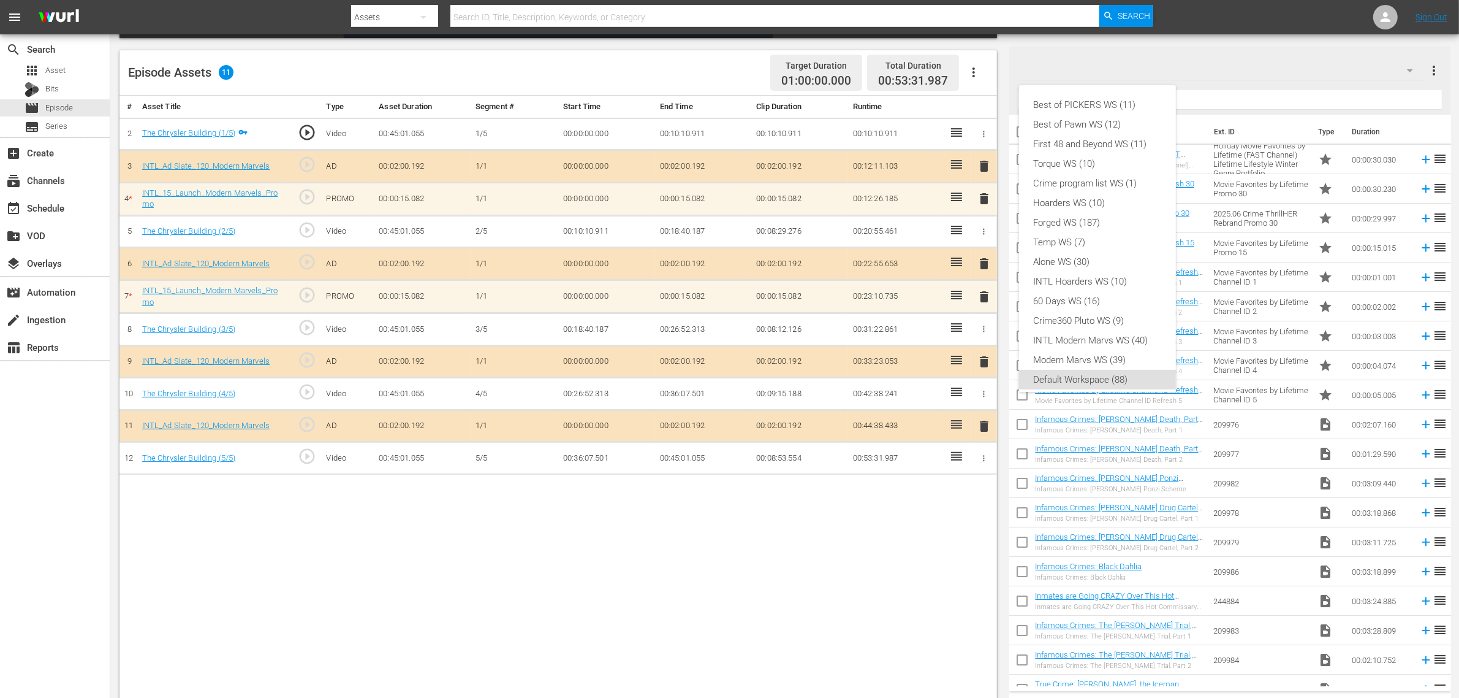
scroll to position [7, 0]
click at [1117, 334] on div "INTL Modern Marvs WS (40)" at bounding box center [1097, 333] width 127 height 20
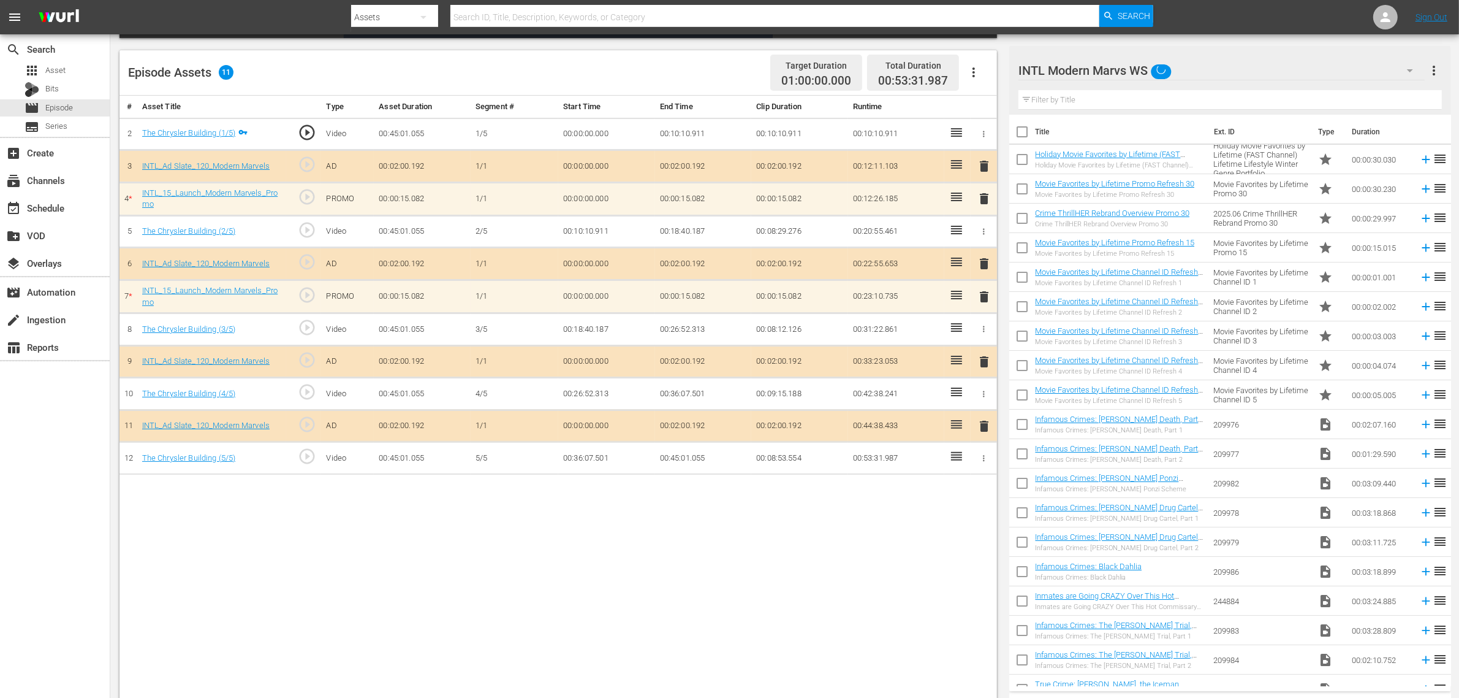
click at [801, 558] on div "Best of PICKERS WS (11) Best of Pawn WS (12) First 48 and Beyond WS (11) Torque…" at bounding box center [729, 349] width 1459 height 698
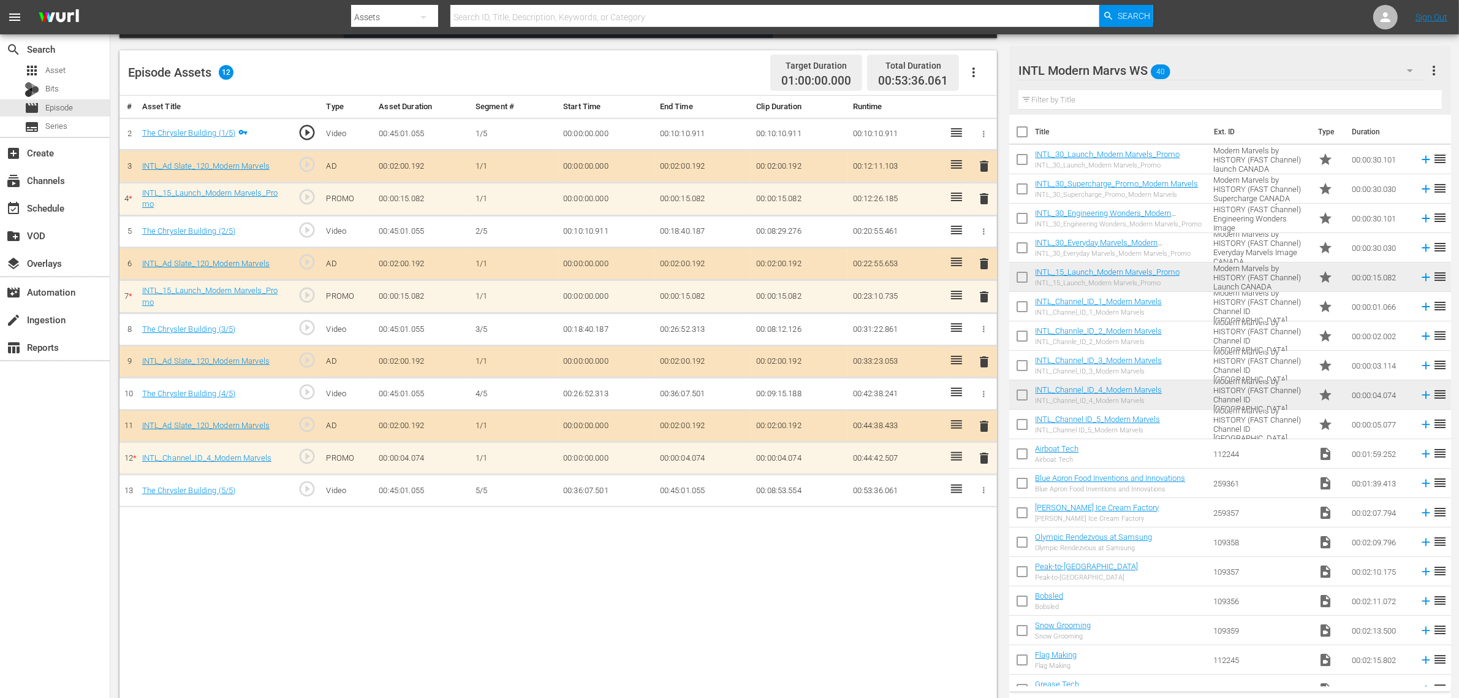
click at [983, 298] on span "delete" at bounding box center [984, 296] width 15 height 15
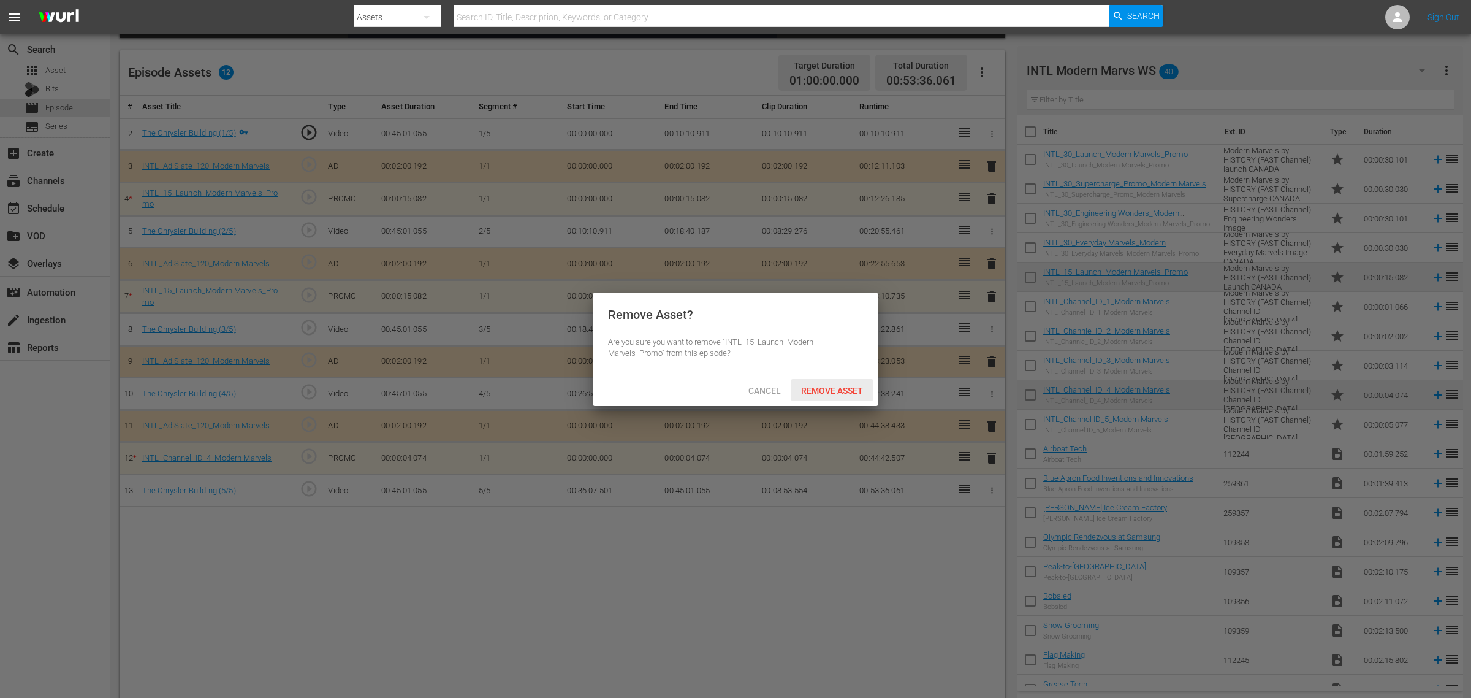
click at [845, 386] on span "Remove Asset" at bounding box center [832, 391] width 82 height 10
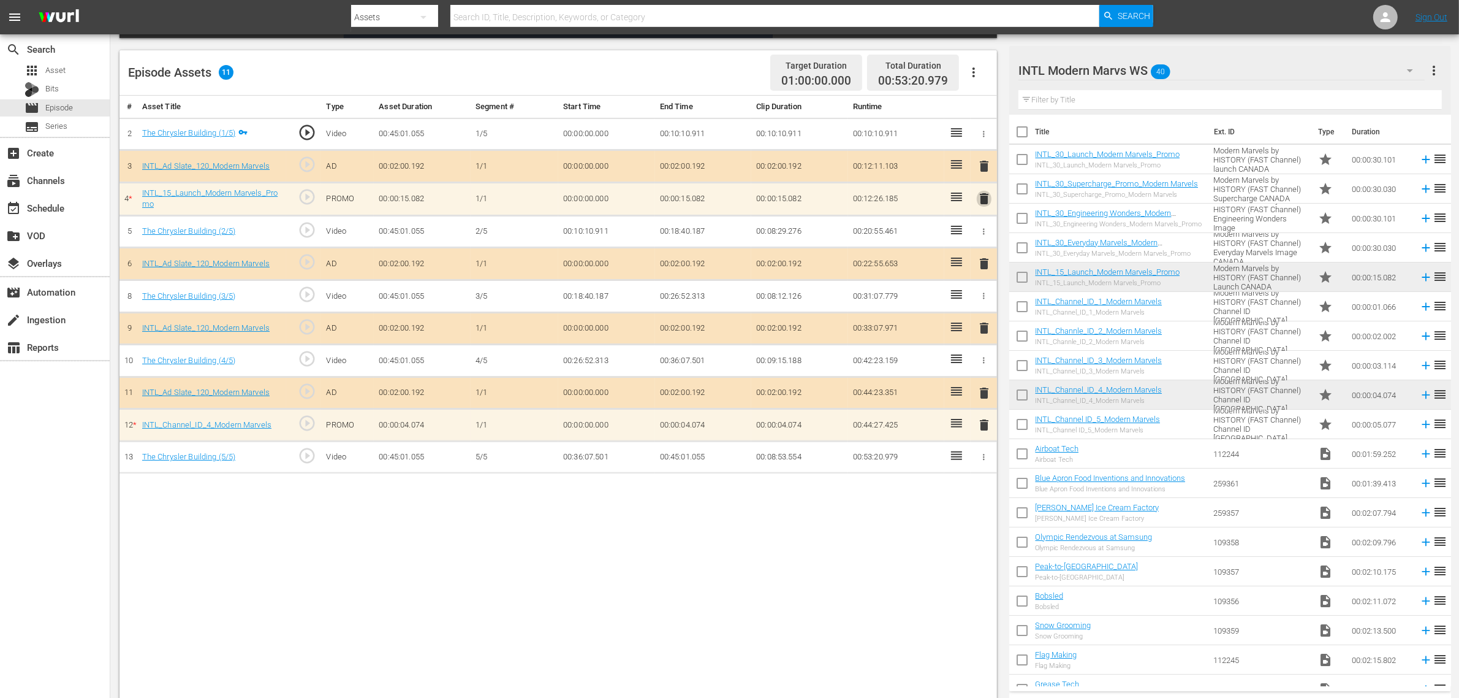
click at [981, 198] on span "delete" at bounding box center [984, 198] width 15 height 15
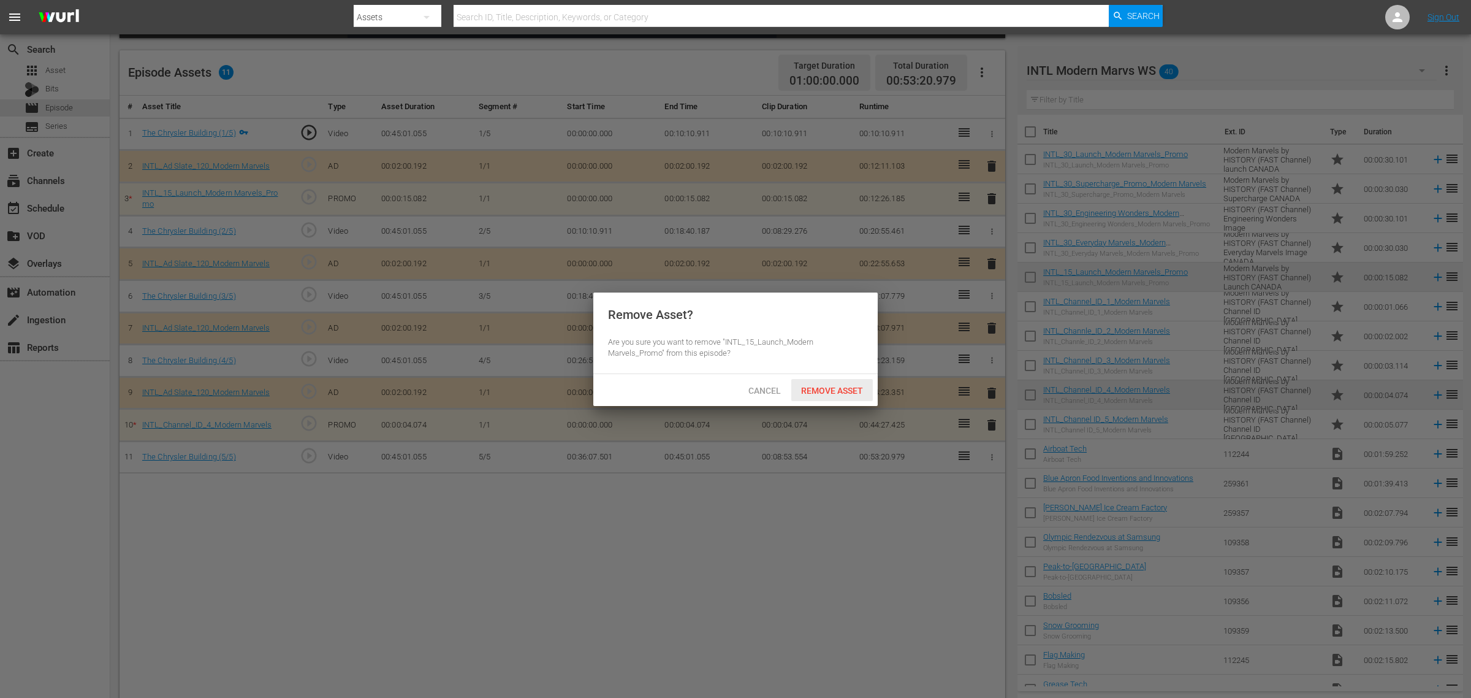
click at [823, 393] on span "Remove Asset" at bounding box center [832, 391] width 82 height 10
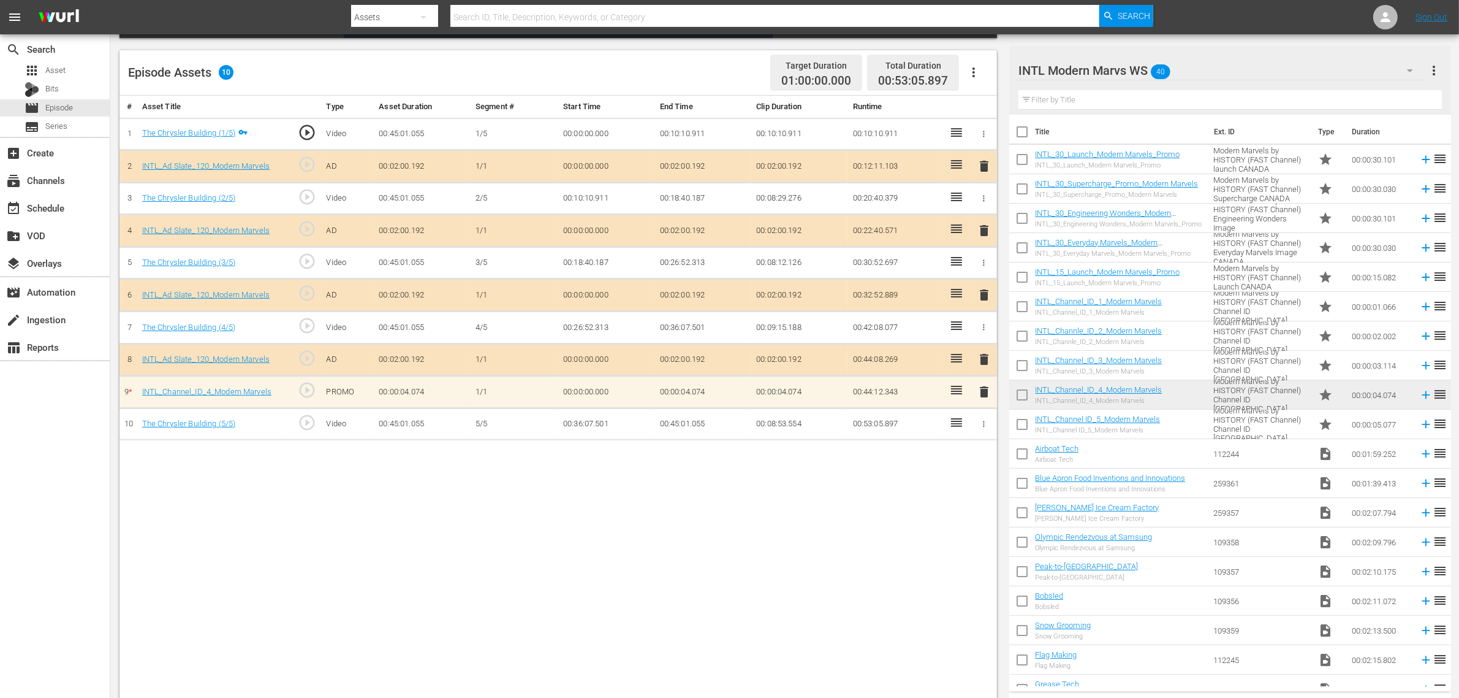
click at [802, 541] on div "# Asset Title Type Asset Duration Segment # Start Time End Time Clip Duration R…" at bounding box center [559, 399] width 878 height 606
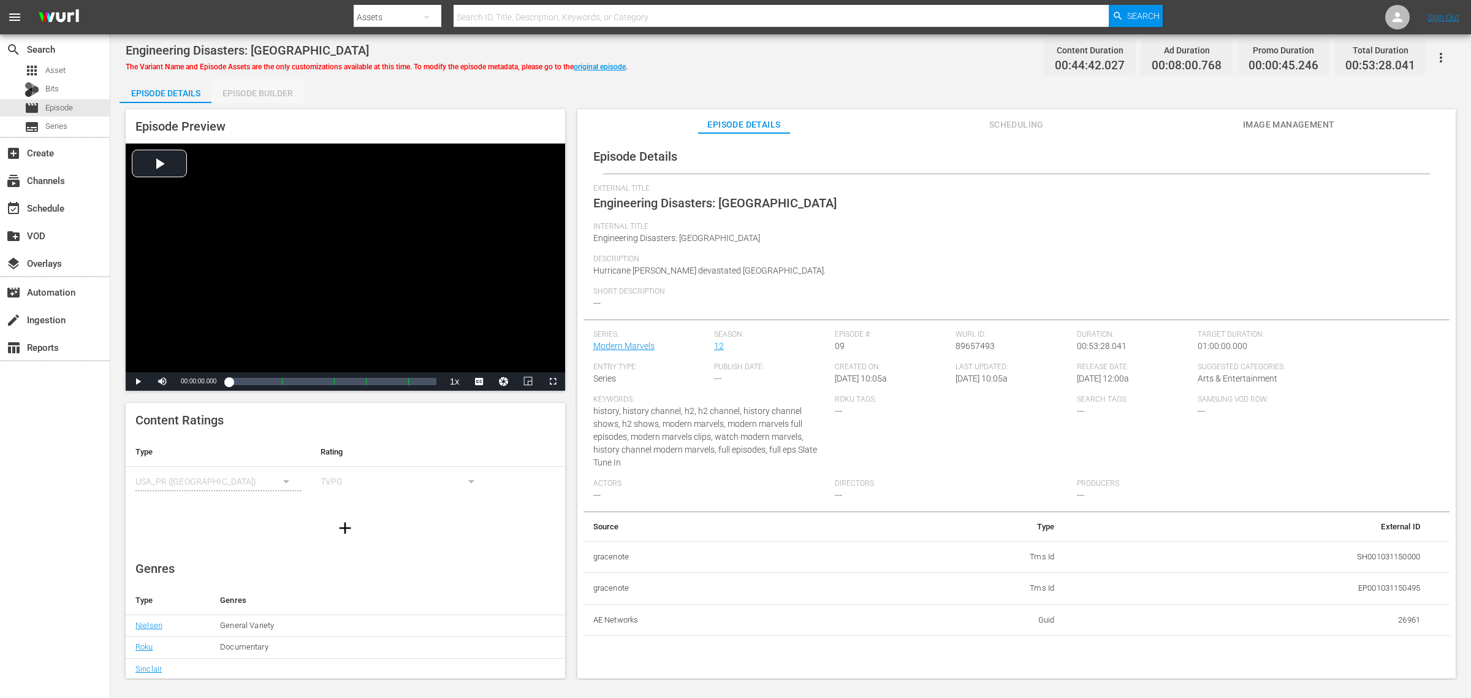
click at [258, 97] on div "Episode Builder" at bounding box center [257, 92] width 92 height 29
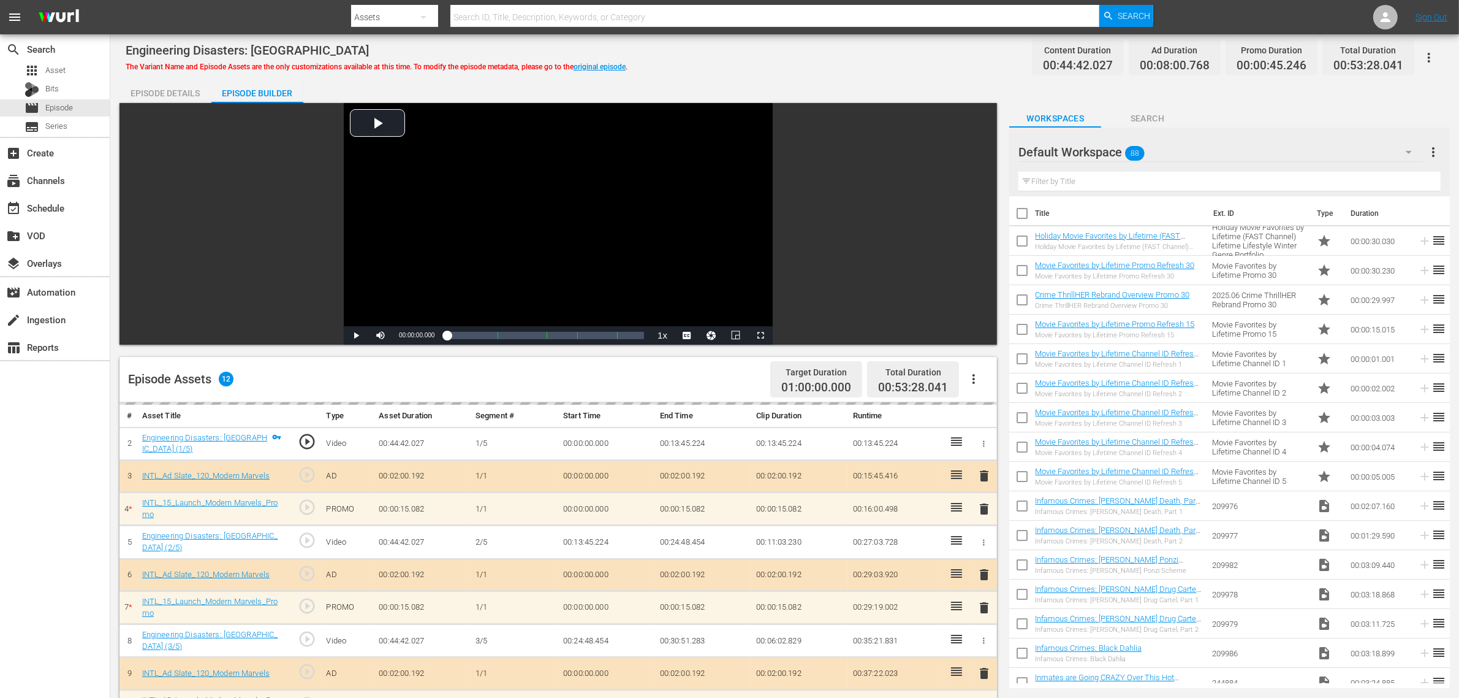
click at [820, 55] on div "Engineering Disasters: New Orleans The Variant Name and Episode Assets are the …" at bounding box center [785, 58] width 1318 height 28
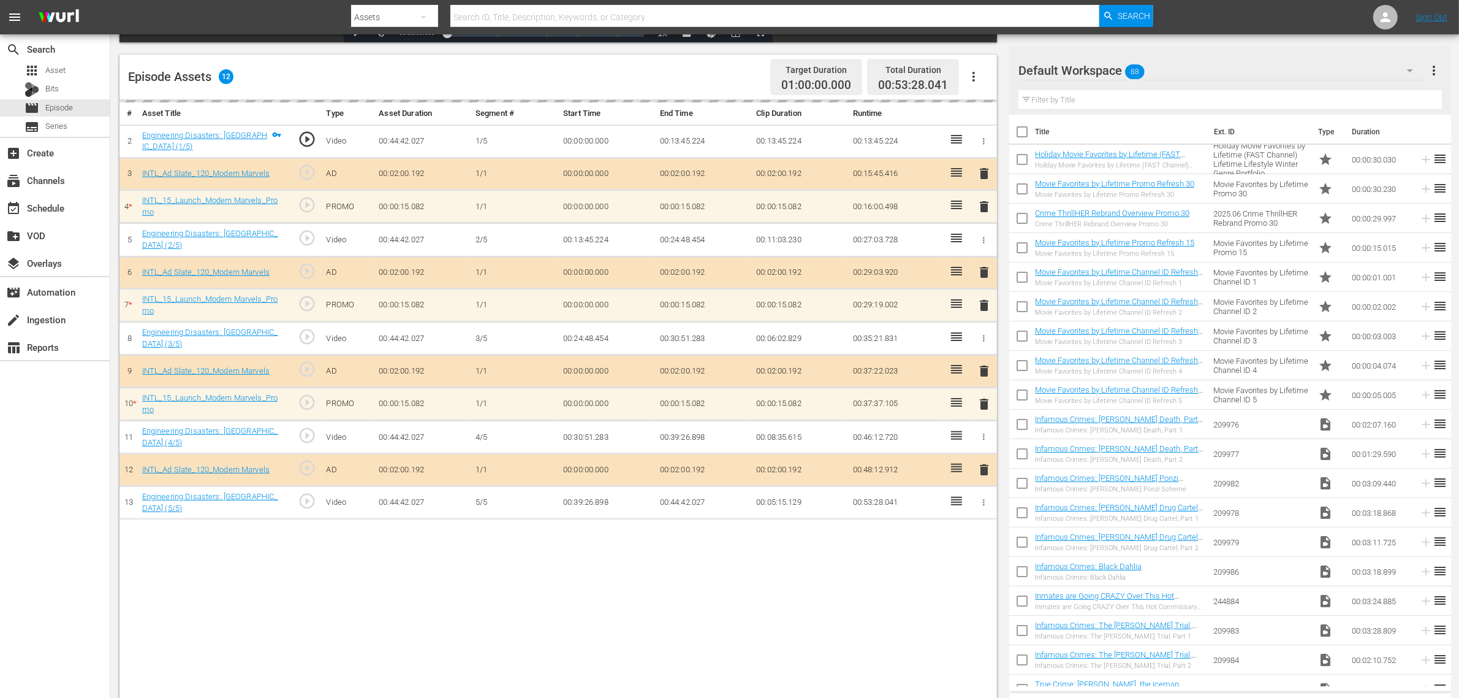
scroll to position [306, 0]
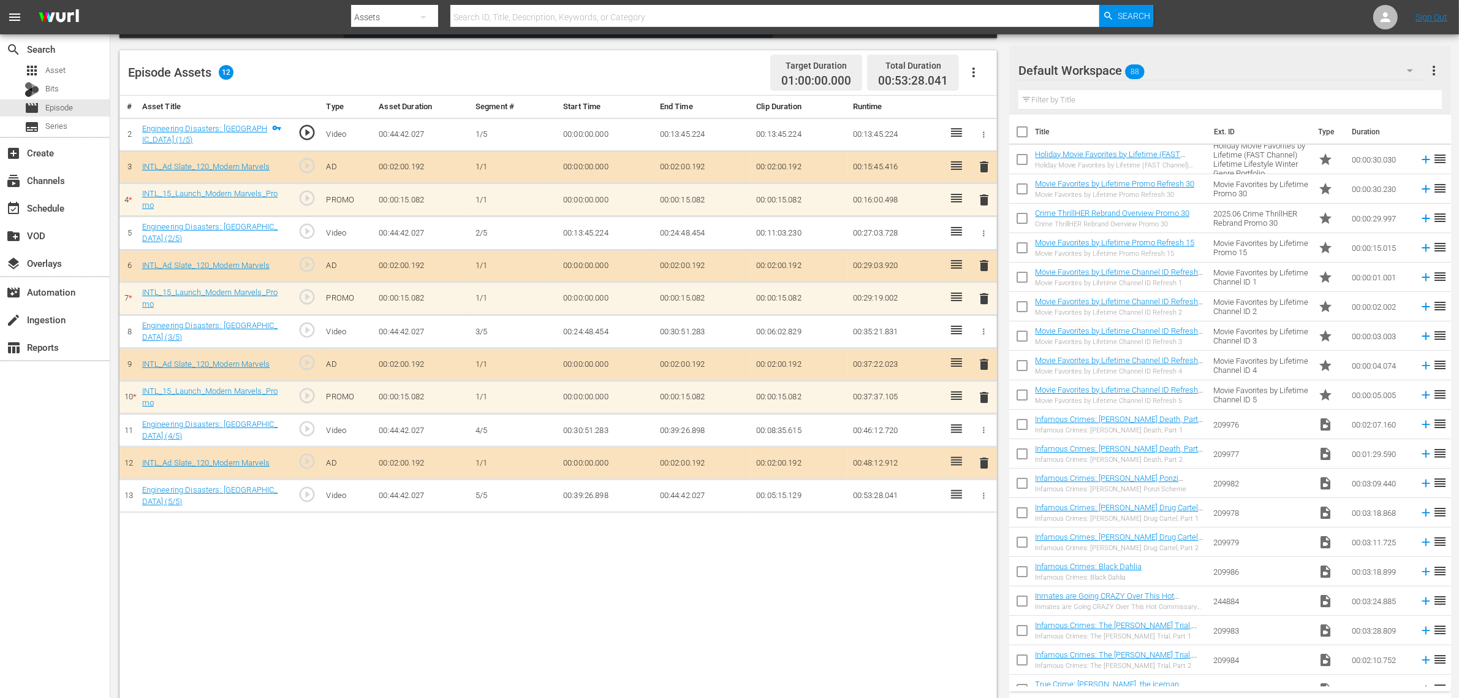
click at [983, 198] on span "delete" at bounding box center [984, 199] width 15 height 15
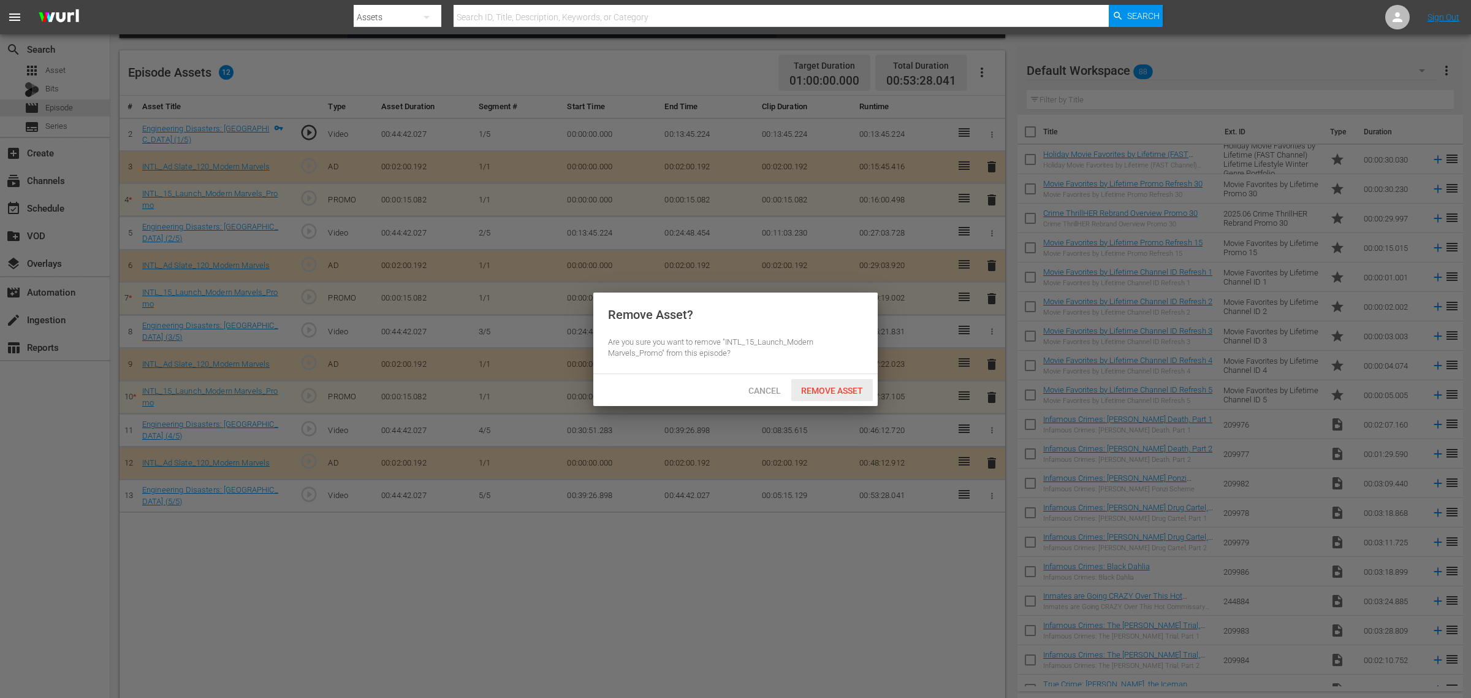
click at [819, 386] on span "Remove Asset" at bounding box center [832, 391] width 82 height 10
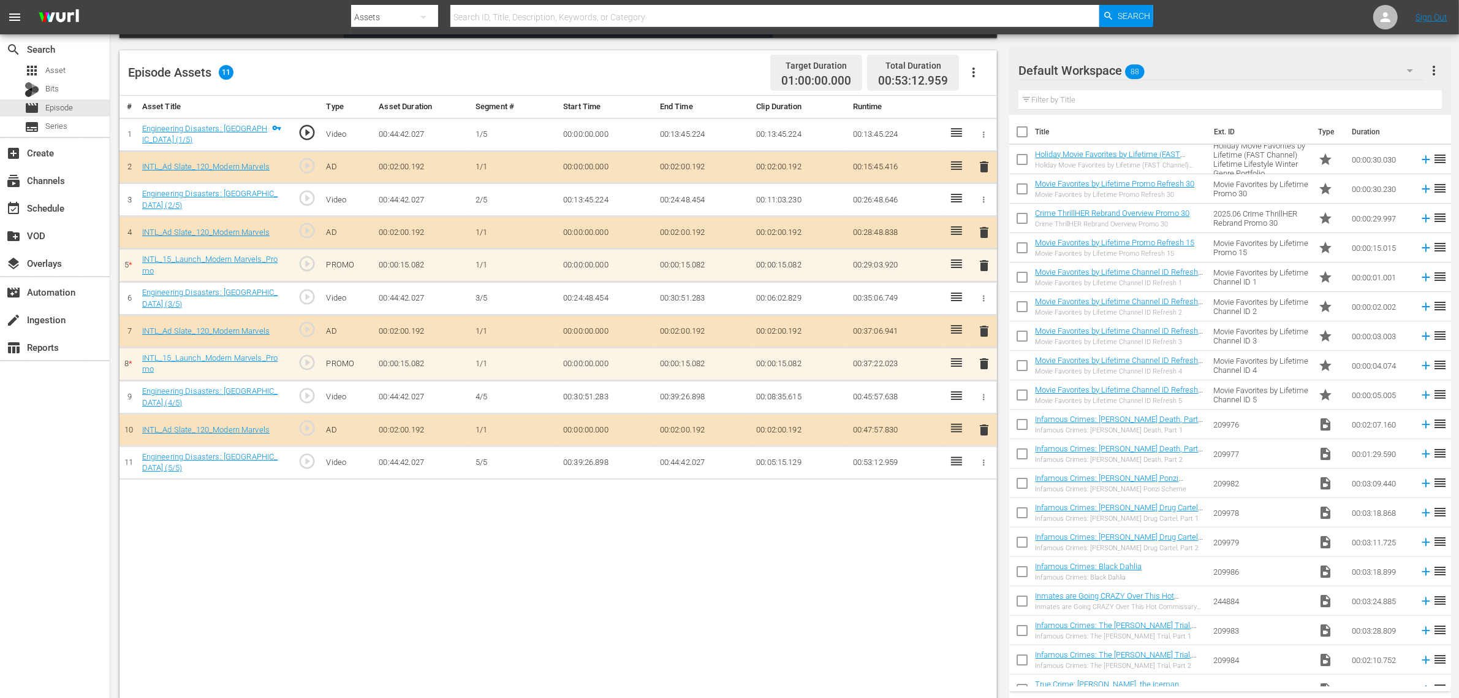
click at [984, 365] on span "delete" at bounding box center [984, 363] width 15 height 15
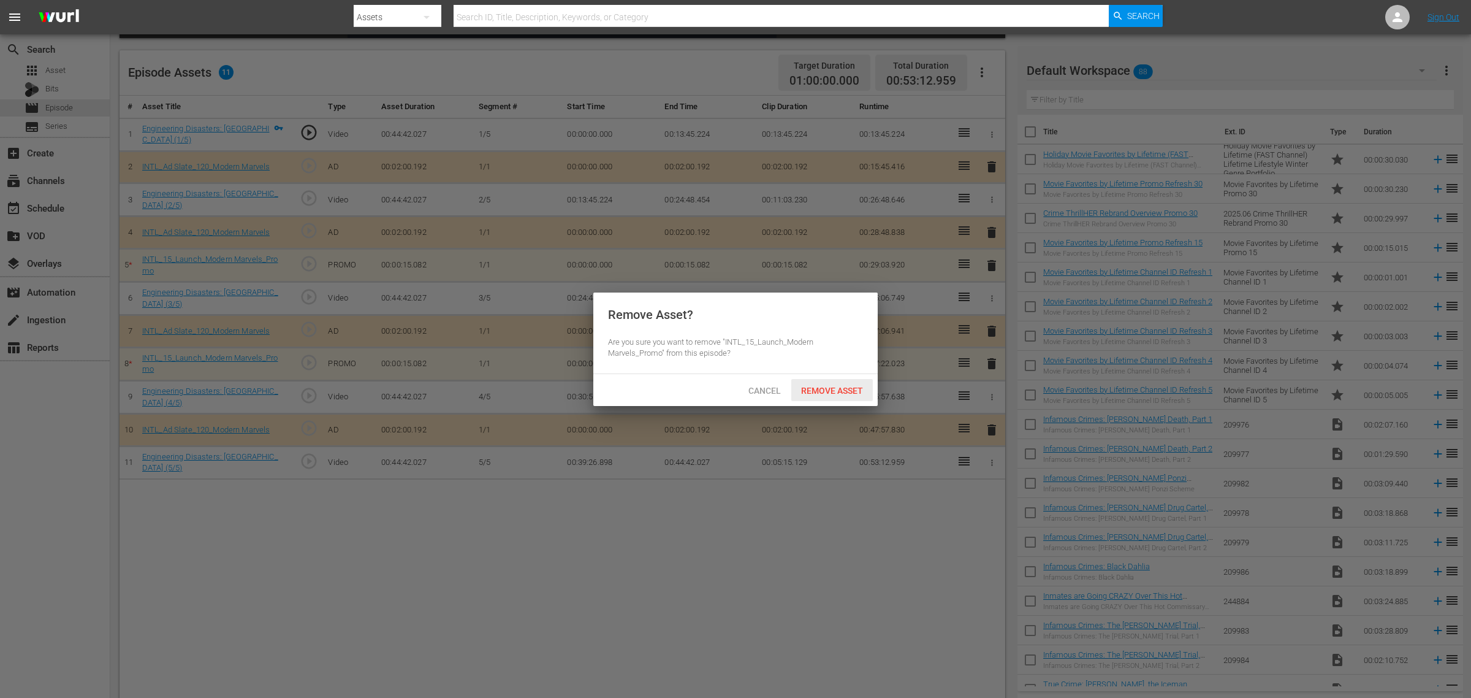
click at [840, 390] on span "Remove Asset" at bounding box center [832, 391] width 82 height 10
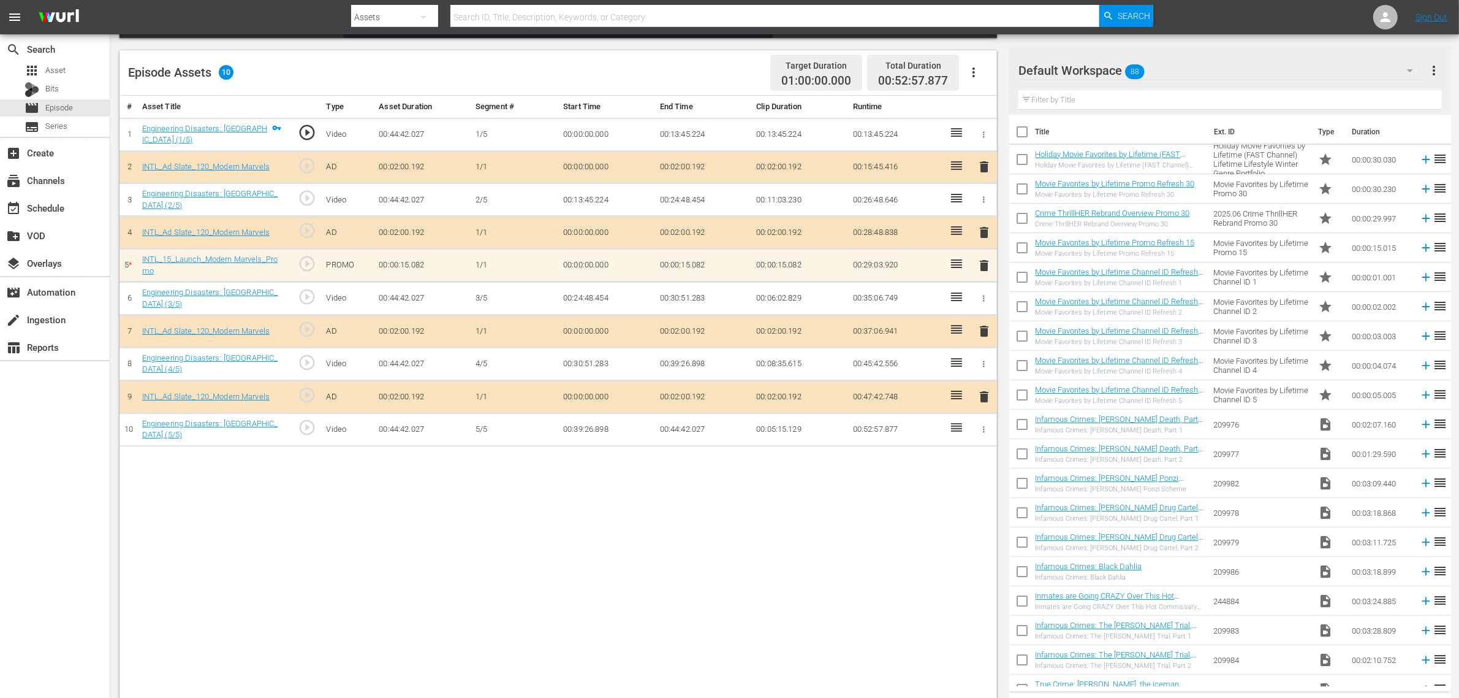
click at [856, 503] on div "# Asset Title Type Asset Duration Segment # Start Time End Time Clip Duration R…" at bounding box center [559, 399] width 878 height 606
click at [1176, 69] on div "Default Workspace 88" at bounding box center [1222, 70] width 406 height 34
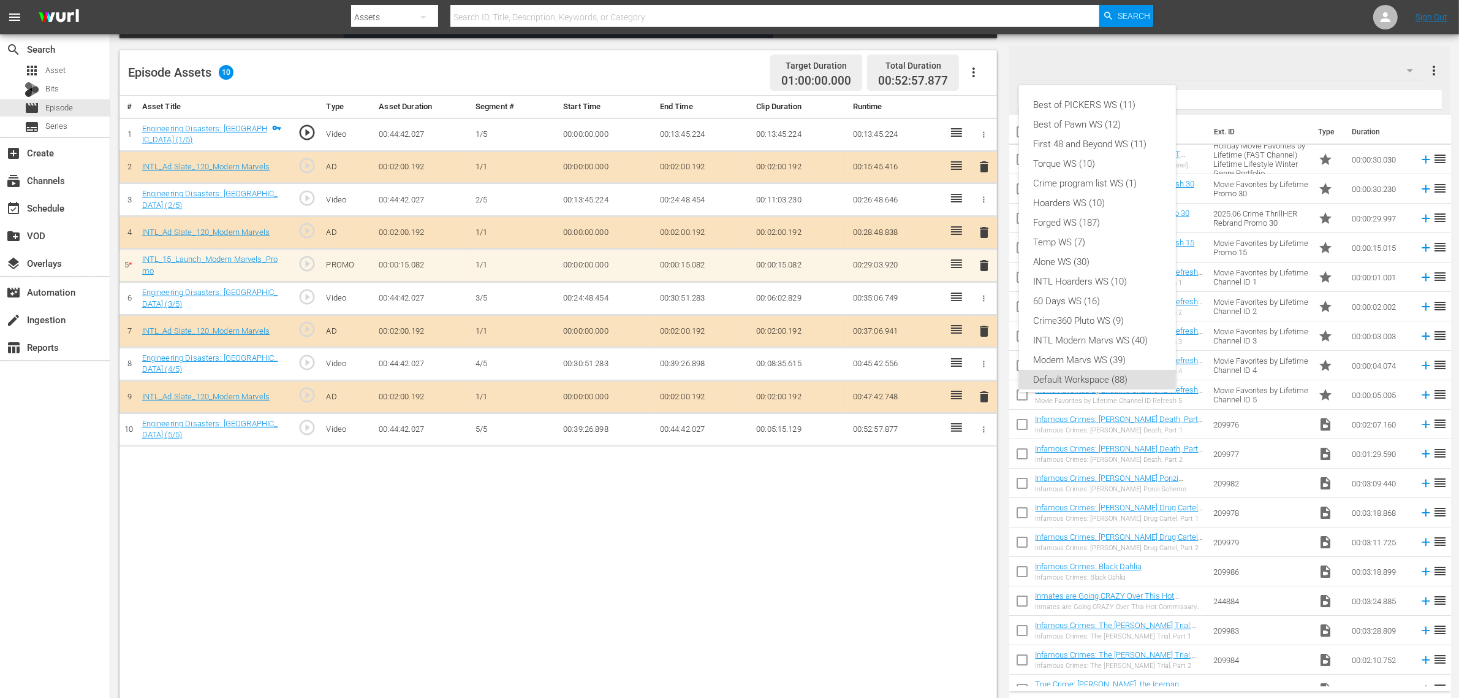
scroll to position [7, 0]
click at [1102, 328] on div "INTL Modern Marvs WS (40)" at bounding box center [1097, 333] width 127 height 20
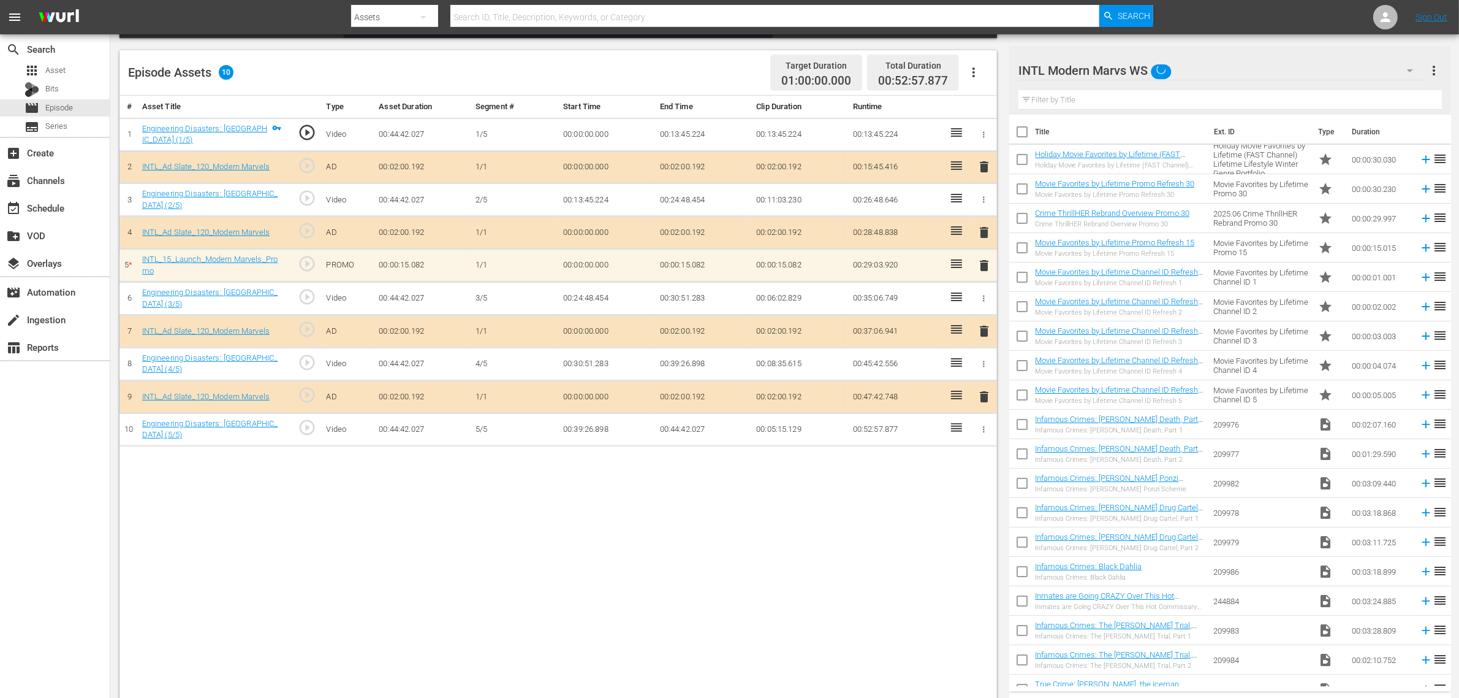
click at [694, 558] on div "Best of PICKERS WS (11) Best of Pawn WS (12) First 48 and Beyond WS (11) Torque…" at bounding box center [729, 349] width 1459 height 698
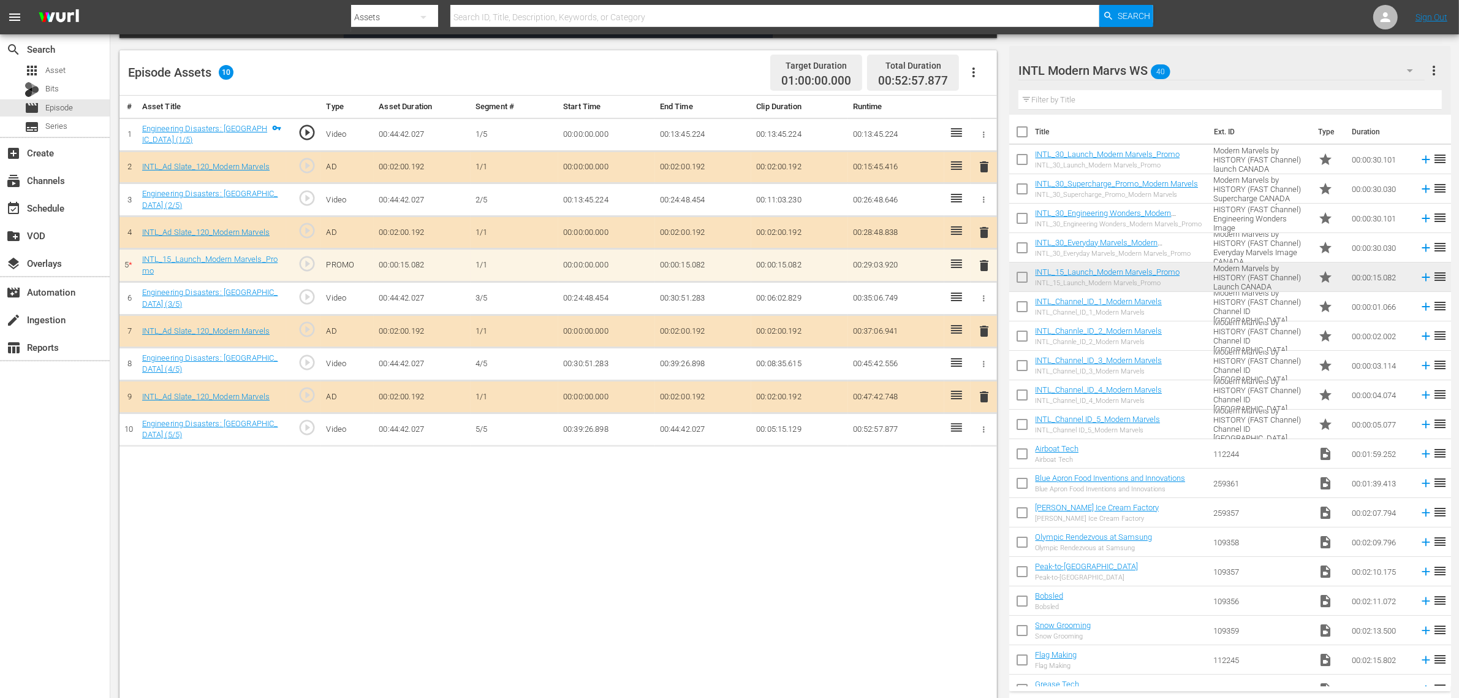
click at [617, 528] on div "# Asset Title Type Asset Duration Segment # Start Time End Time Clip Duration R…" at bounding box center [559, 399] width 878 height 606
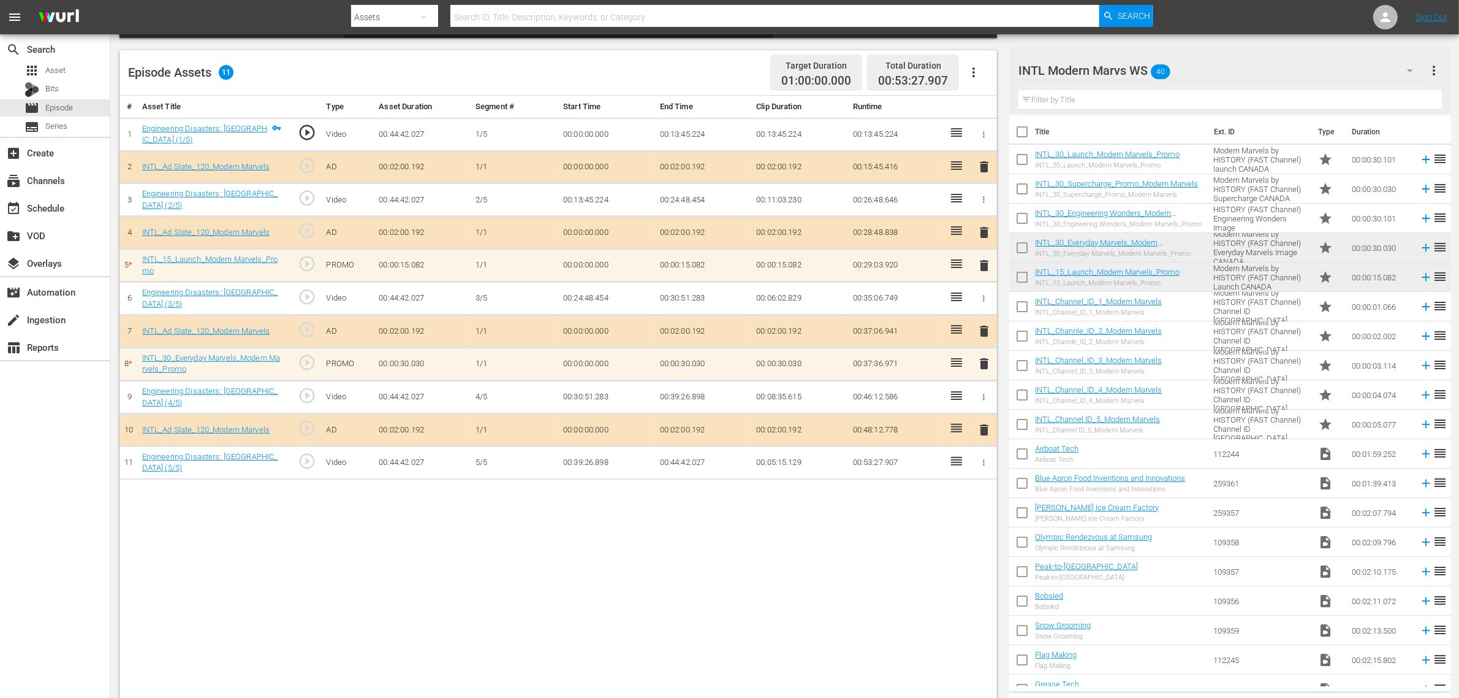
click at [607, 552] on div "# Asset Title Type Asset Duration Segment # Start Time End Time Clip Duration R…" at bounding box center [559, 399] width 878 height 606
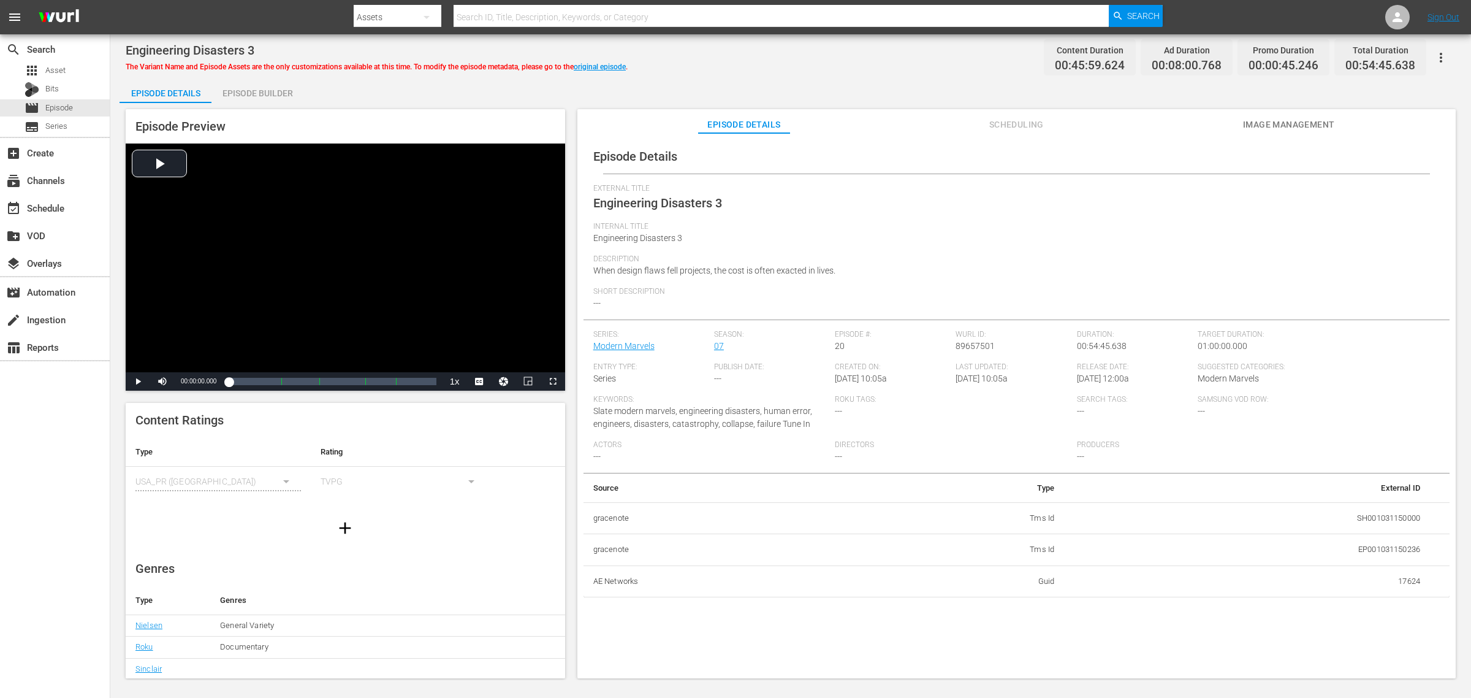
click at [831, 63] on div "Engineering Disasters 3 The Variant Name and Episode Assets are the only custom…" at bounding box center [791, 58] width 1330 height 28
drag, startPoint x: 261, startPoint y: 104, endPoint x: 262, endPoint y: 97, distance: 7.5
click at [262, 97] on div "Episode Details Episode Builder Episode Preview Video Player is loading. Play V…" at bounding box center [791, 382] width 1342 height 609
click at [243, 82] on div "Episode Builder" at bounding box center [257, 92] width 92 height 29
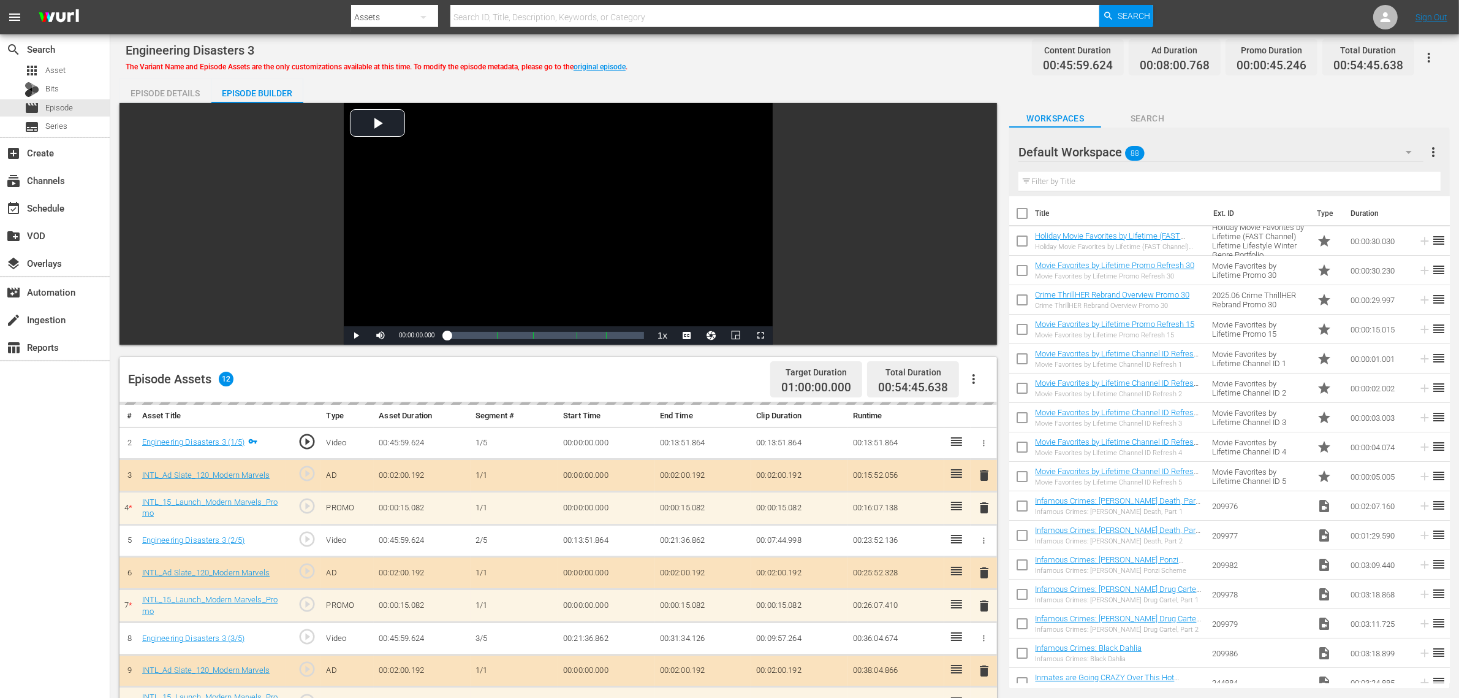
click at [889, 63] on div "Engineering Disasters 3 The Variant Name and Episode Assets are the only custom…" at bounding box center [785, 58] width 1318 height 28
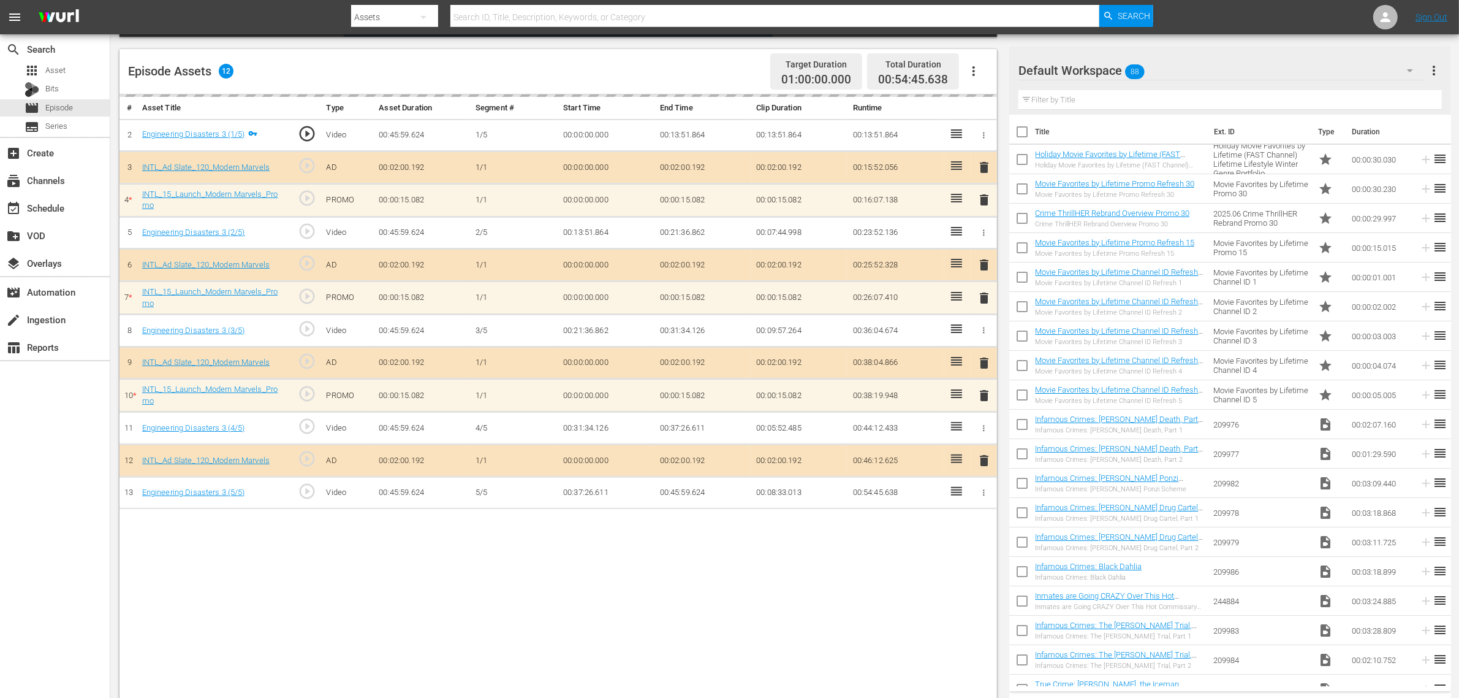
scroll to position [319, 0]
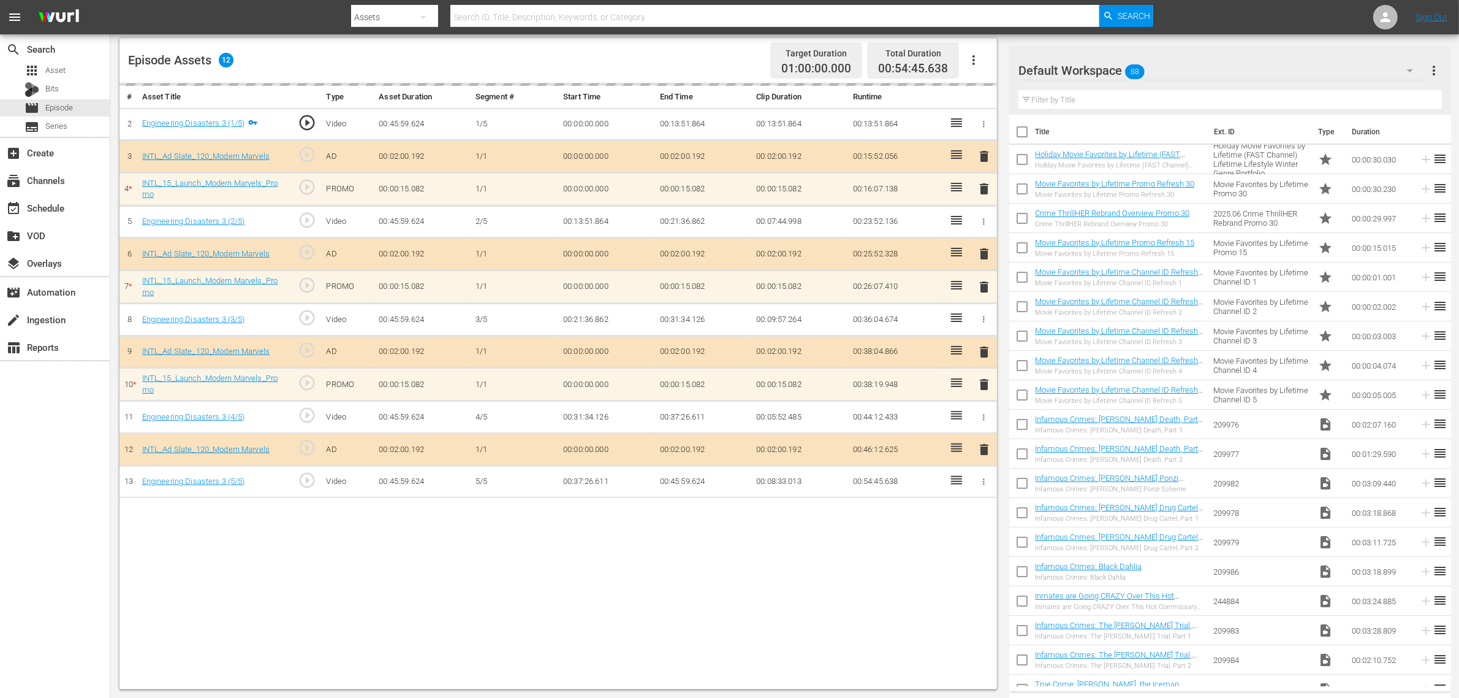
click at [984, 291] on div "delete" at bounding box center [984, 287] width 17 height 18
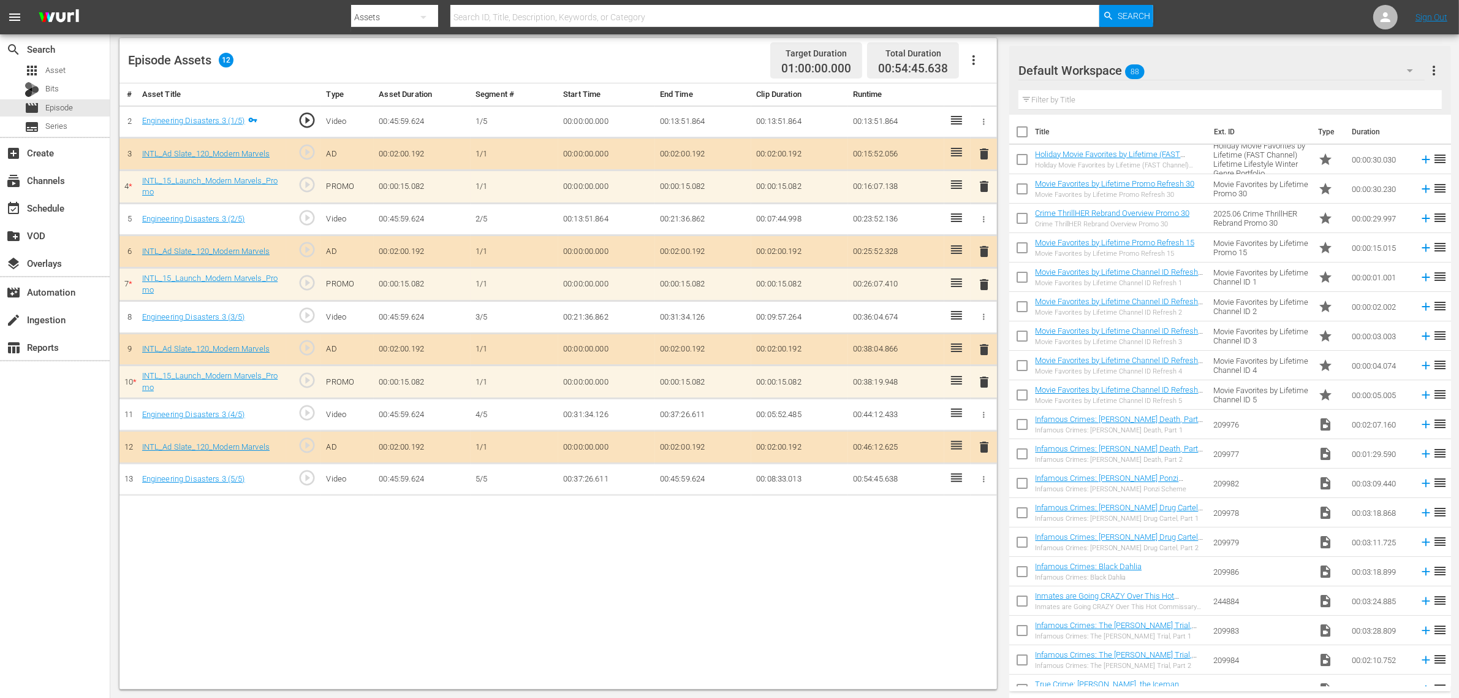
click at [987, 288] on span "delete" at bounding box center [984, 284] width 15 height 15
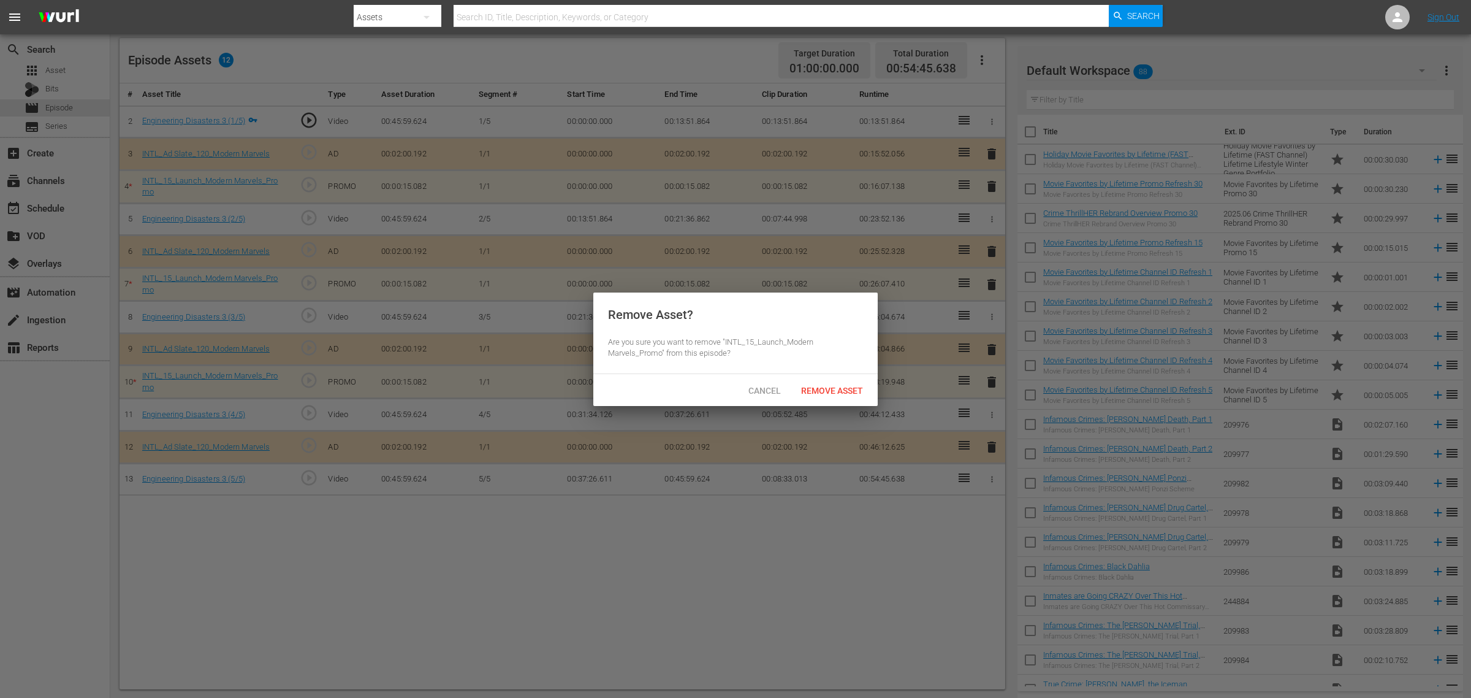
click at [843, 392] on span "Remove Asset" at bounding box center [832, 391] width 82 height 10
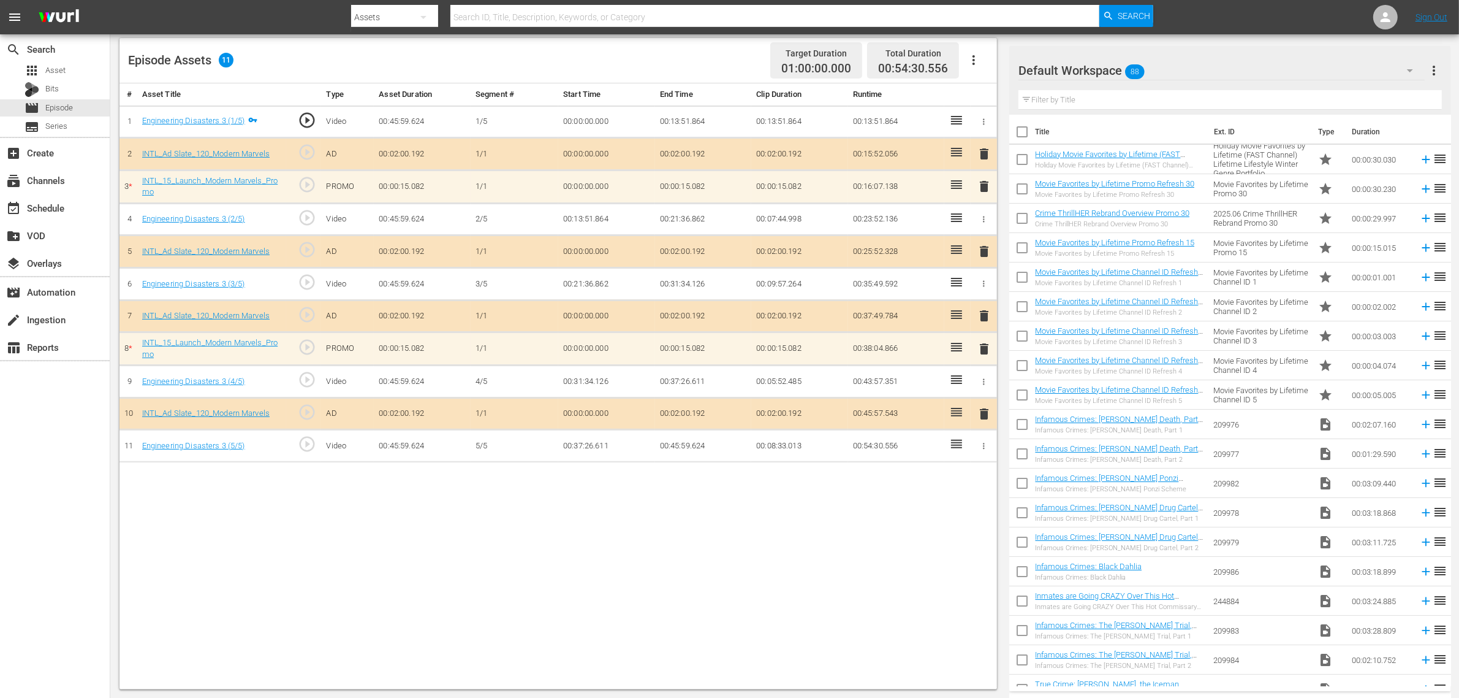
click at [984, 187] on span "delete" at bounding box center [984, 186] width 15 height 15
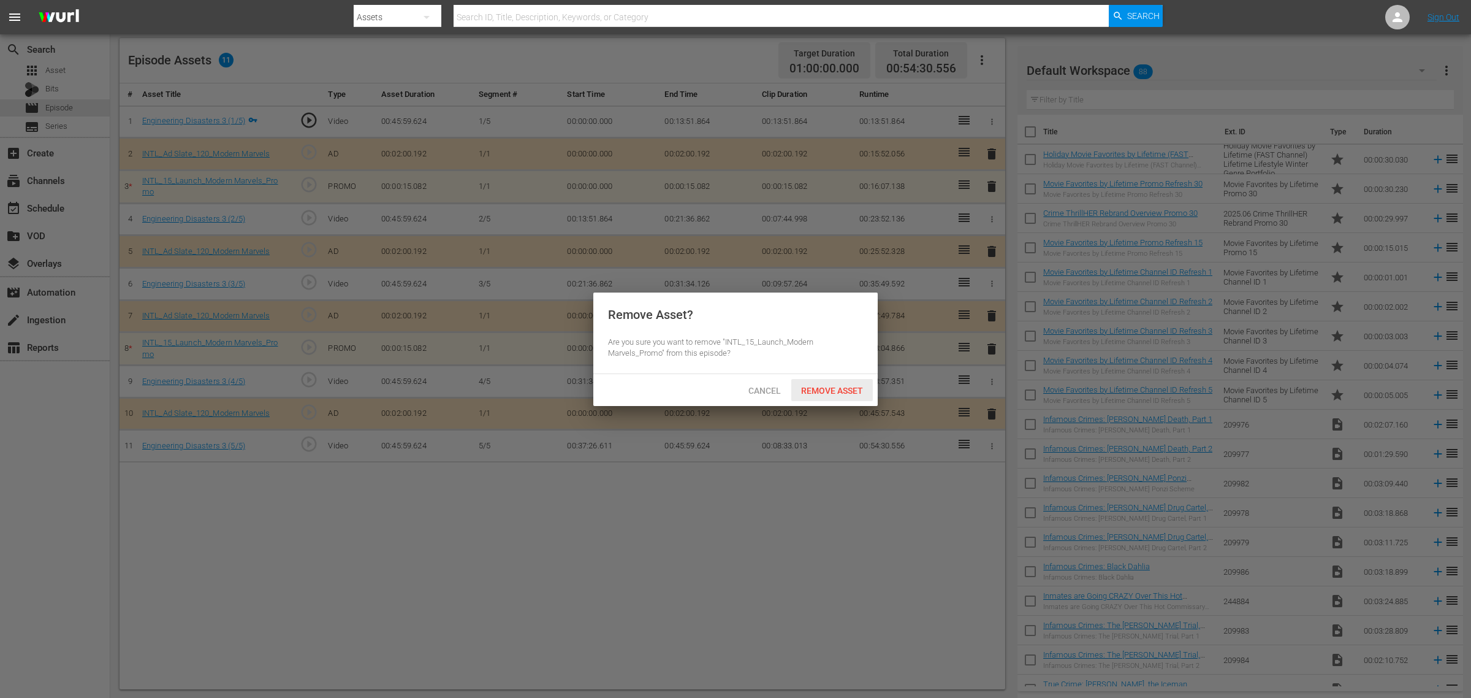
click at [829, 387] on span "Remove Asset" at bounding box center [832, 391] width 82 height 10
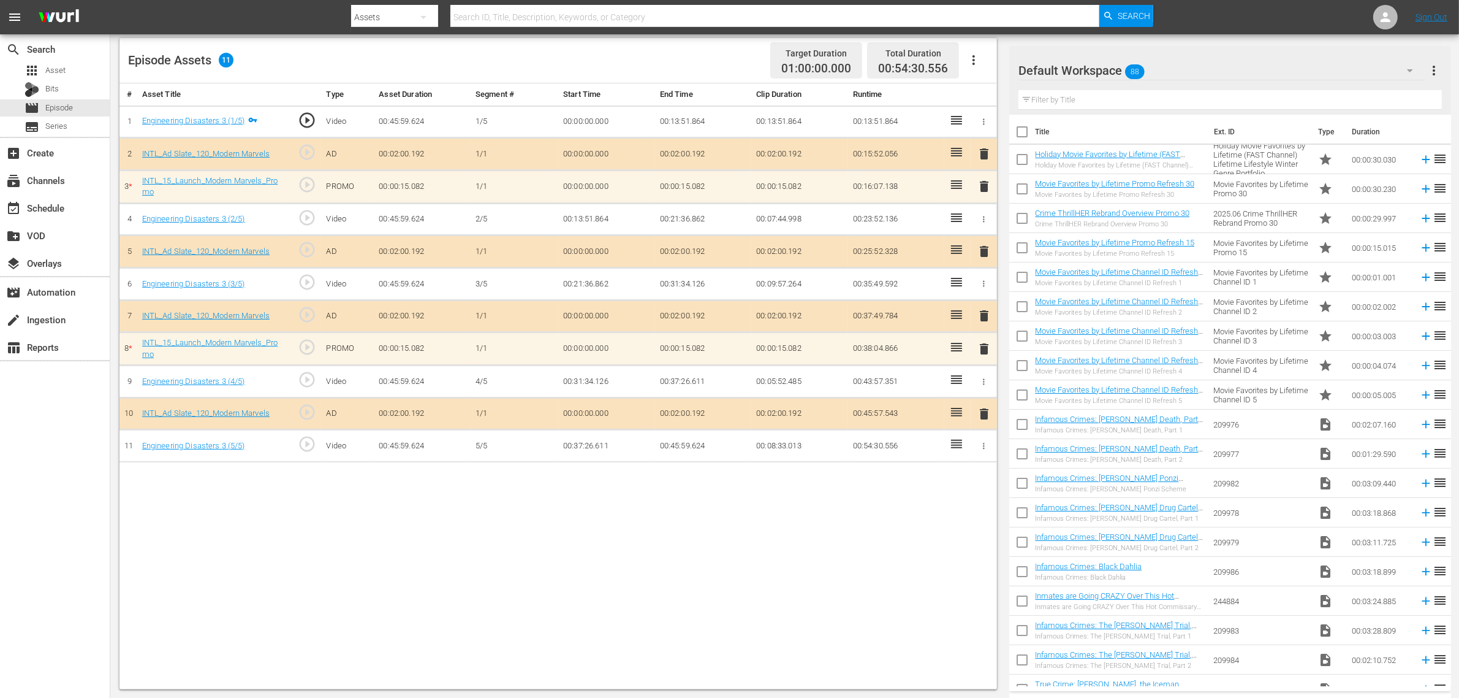
click at [960, 534] on div "# Asset Title Type Asset Duration Segment # Start Time End Time Clip Duration R…" at bounding box center [559, 386] width 878 height 606
click at [1171, 85] on div "Filter by Title" at bounding box center [1230, 99] width 423 height 29
click at [1174, 77] on div "Default Workspace 88" at bounding box center [1222, 70] width 406 height 34
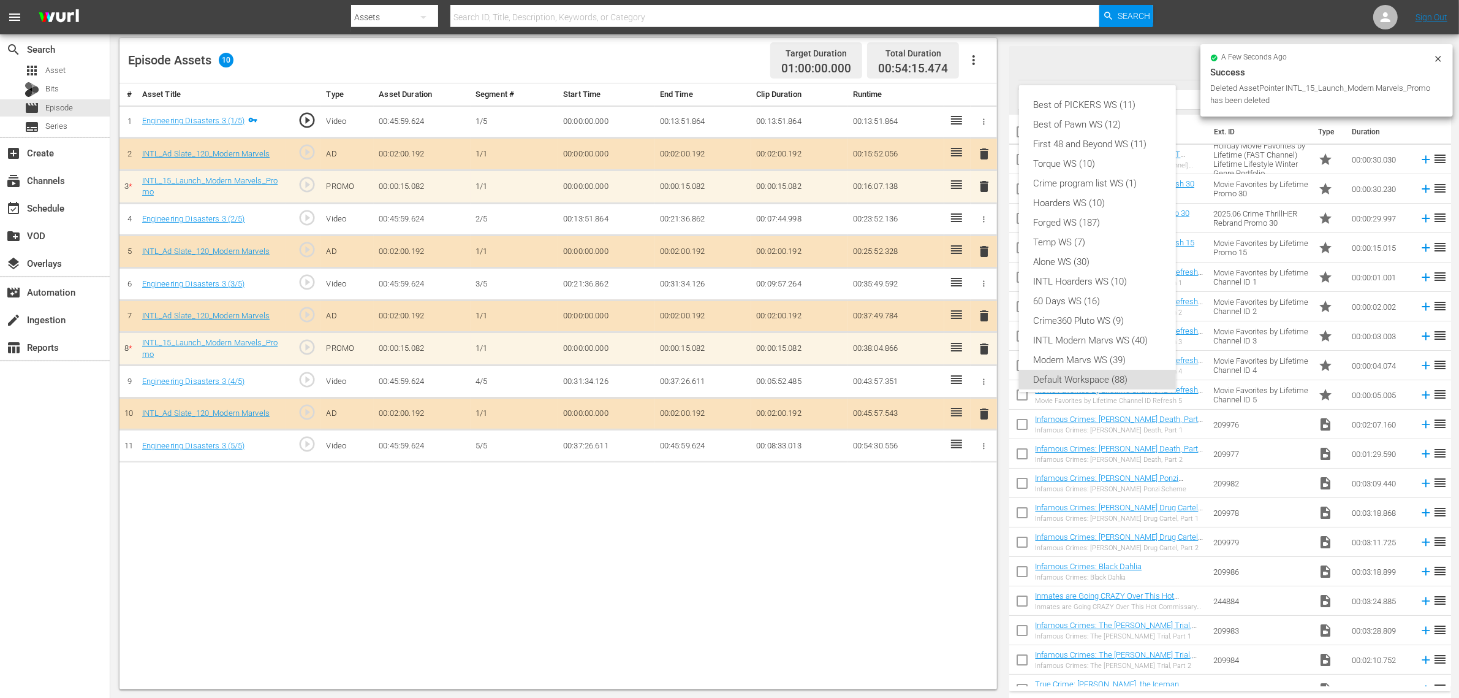
scroll to position [7, 0]
click at [1136, 337] on div "INTL Modern Marvs WS (40)" at bounding box center [1097, 333] width 127 height 20
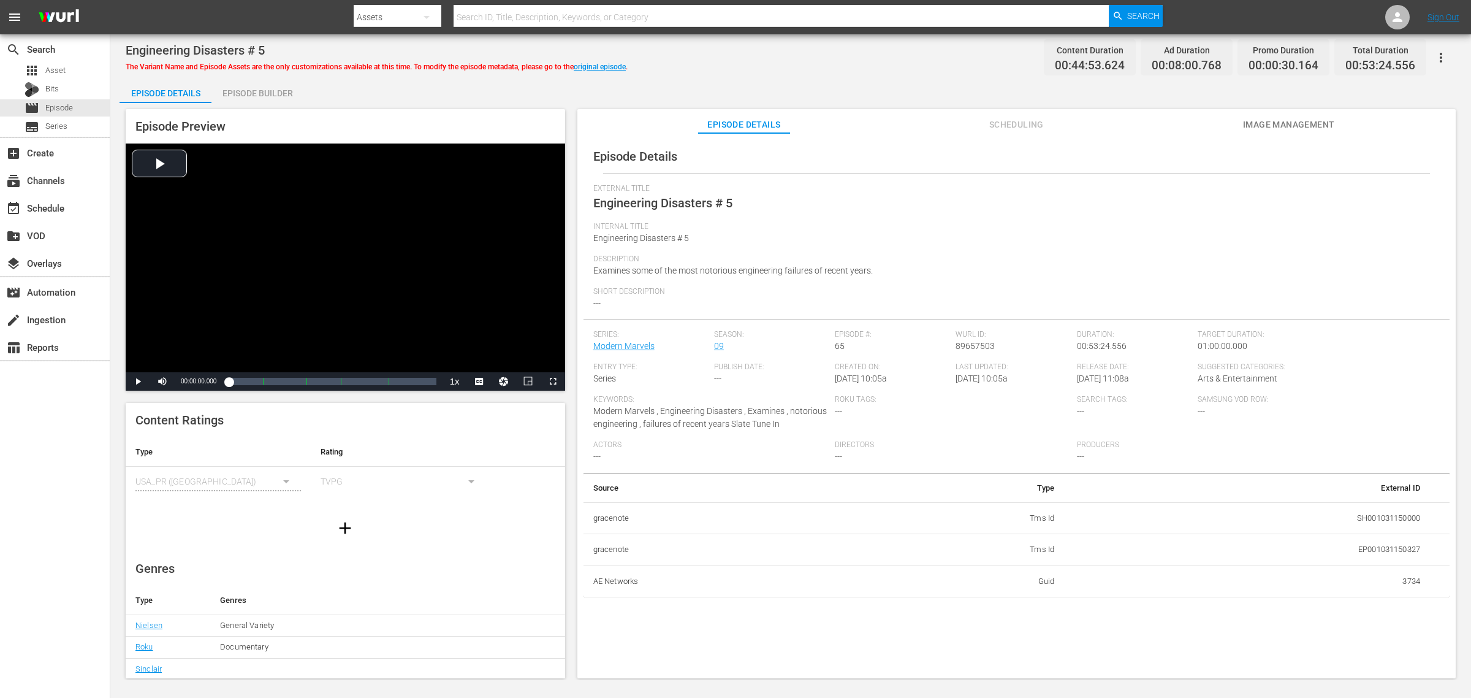
click at [259, 99] on div "Episode Builder" at bounding box center [257, 92] width 92 height 29
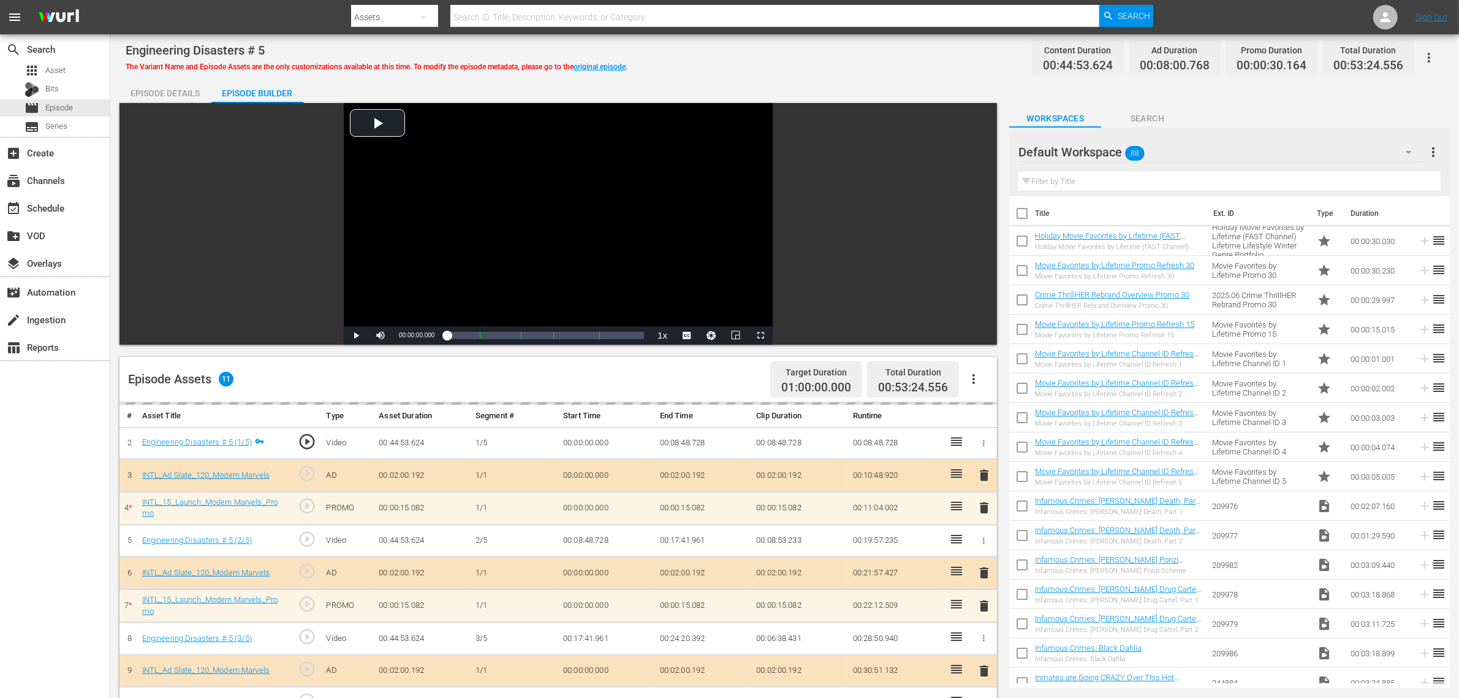
click at [1176, 156] on div "Default Workspace 88" at bounding box center [1221, 152] width 405 height 34
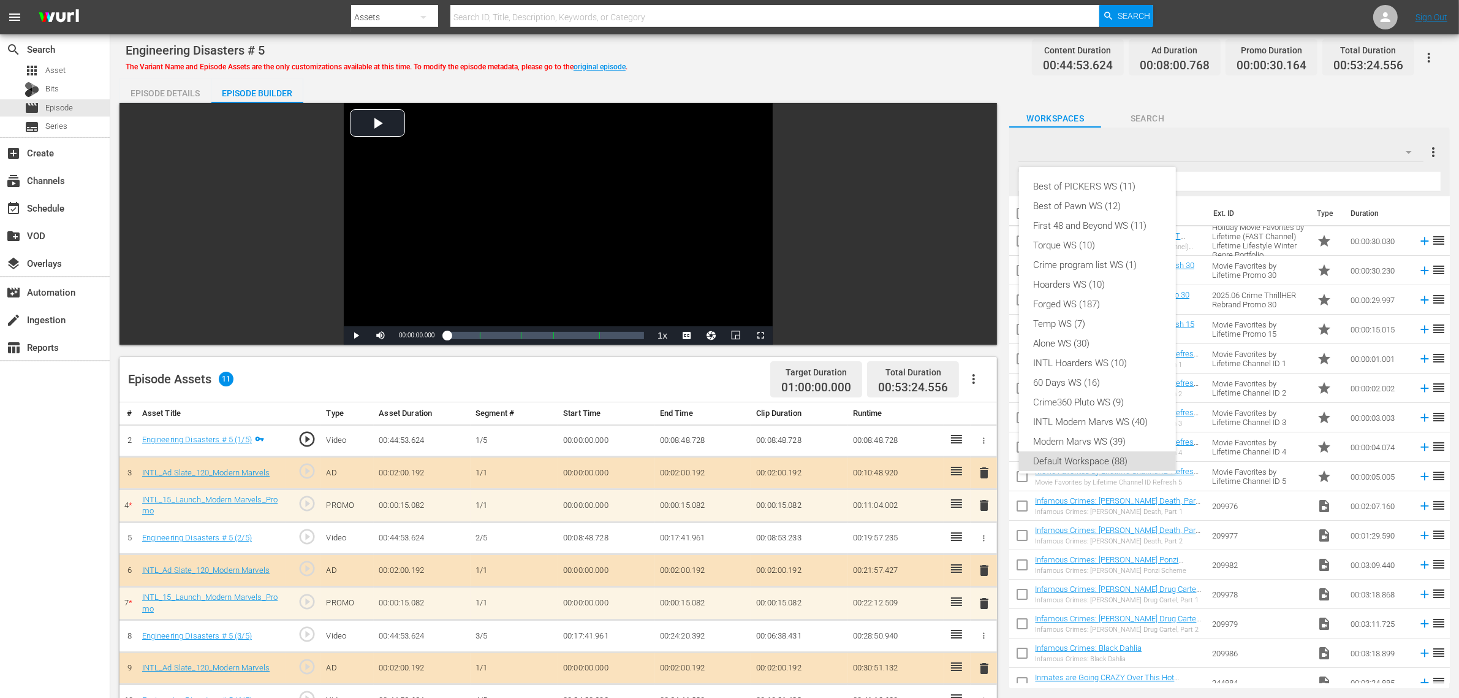
scroll to position [7, 0]
click at [1043, 409] on div "INTL Modern Marvs WS (40)" at bounding box center [1097, 415] width 127 height 20
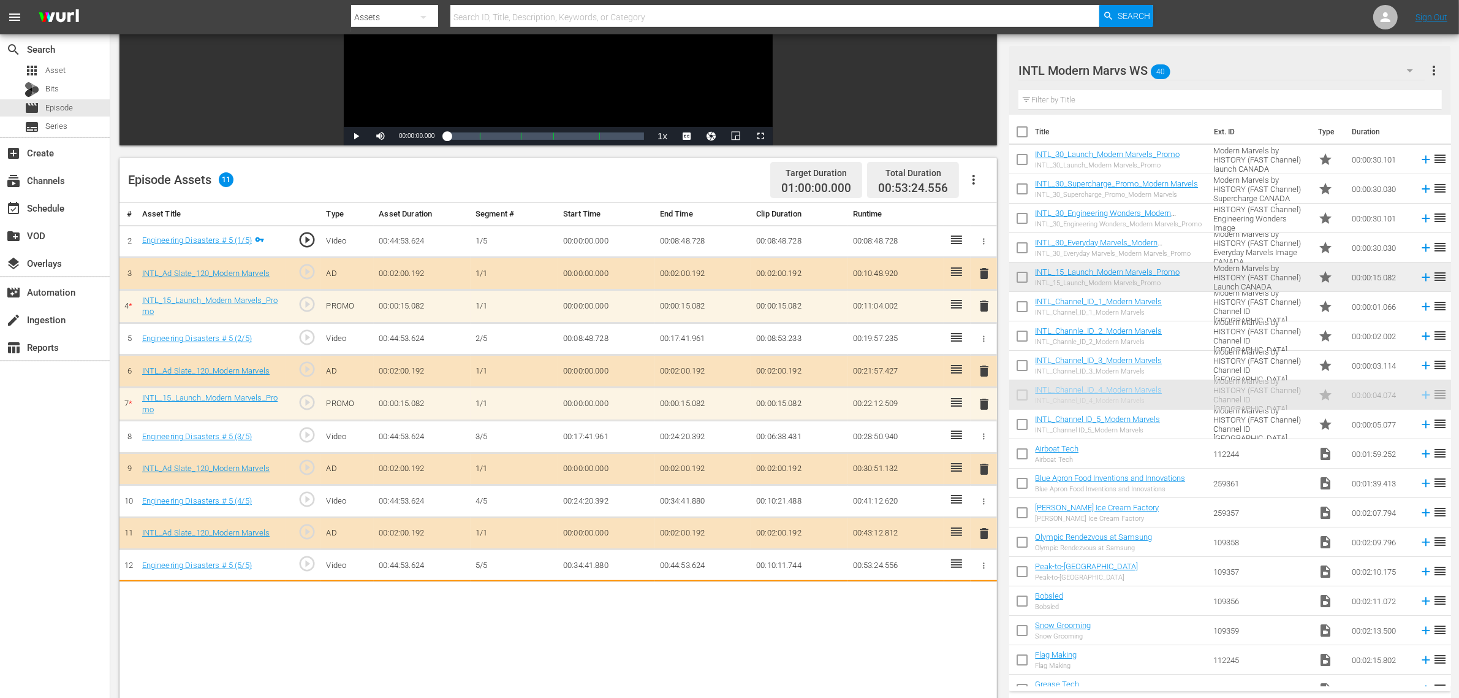
scroll to position [212, 0]
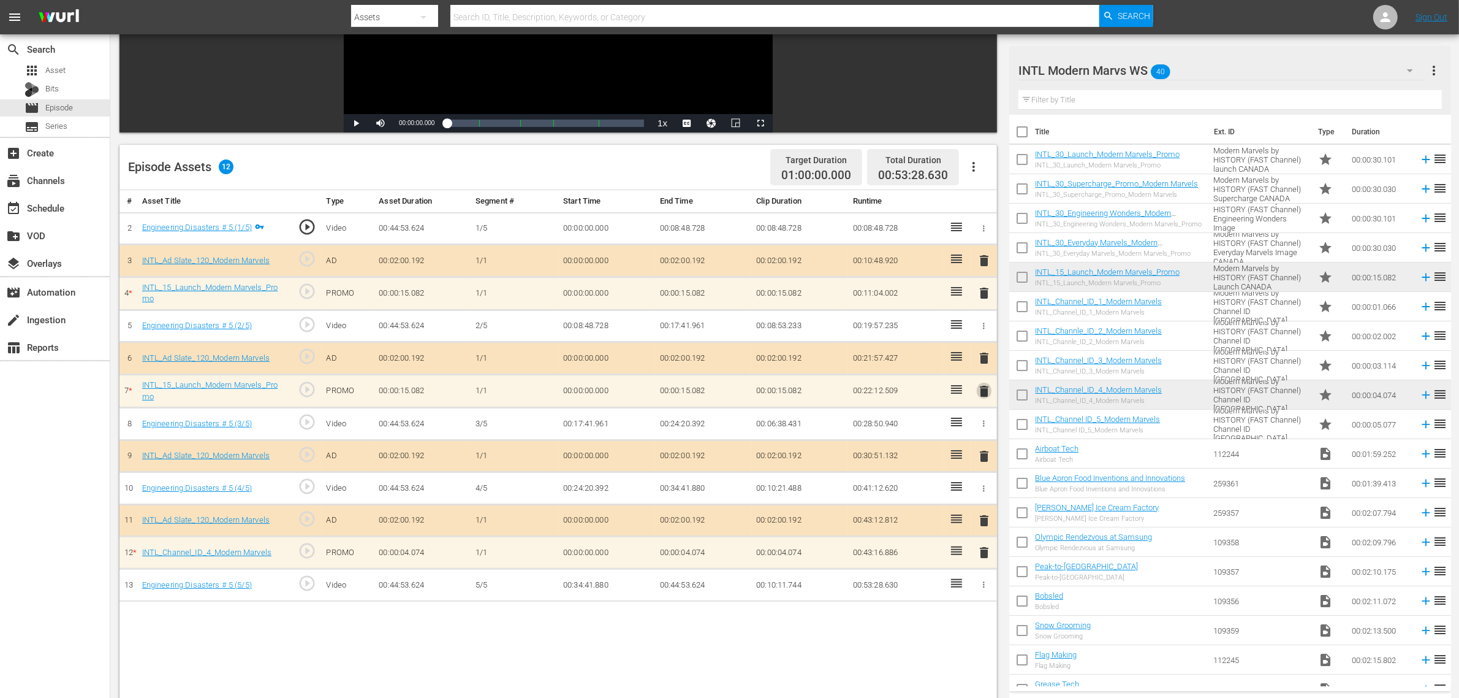
click at [984, 394] on span "delete" at bounding box center [984, 391] width 15 height 15
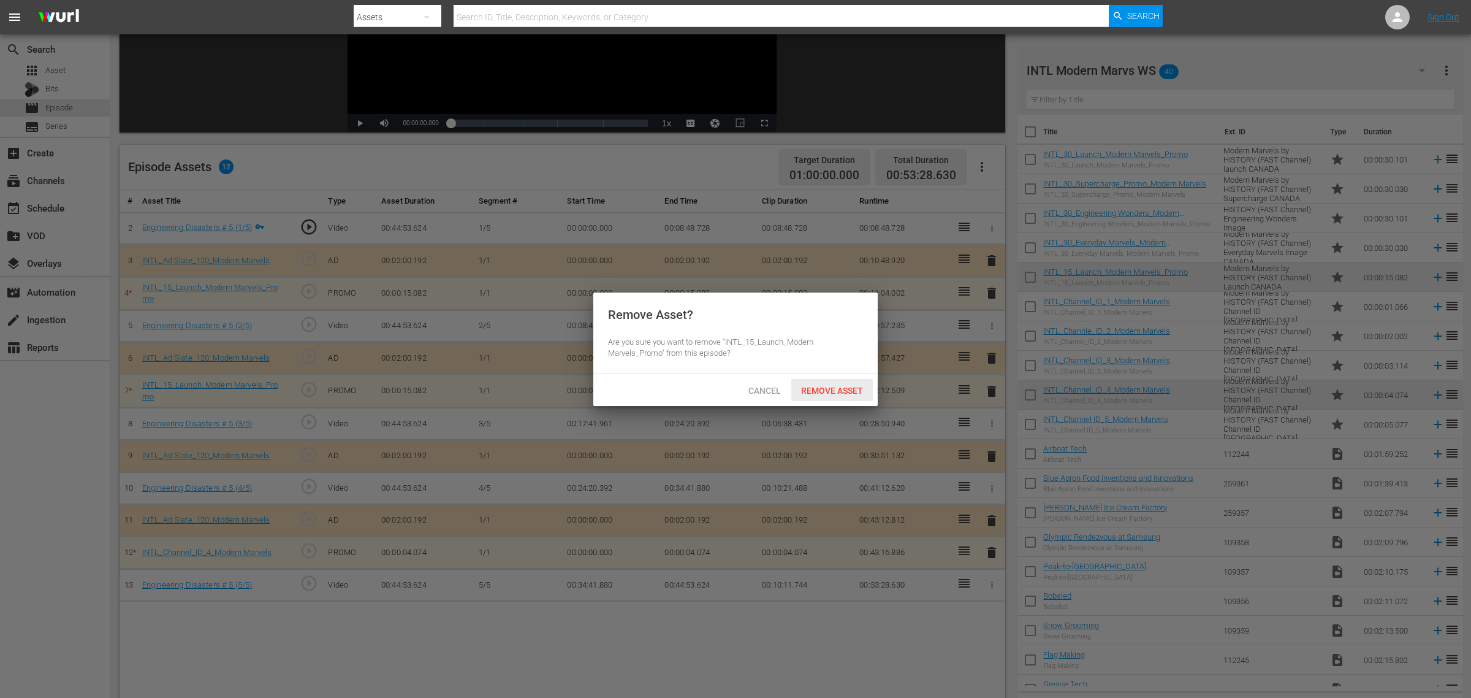
click at [828, 386] on span "Remove Asset" at bounding box center [832, 391] width 82 height 10
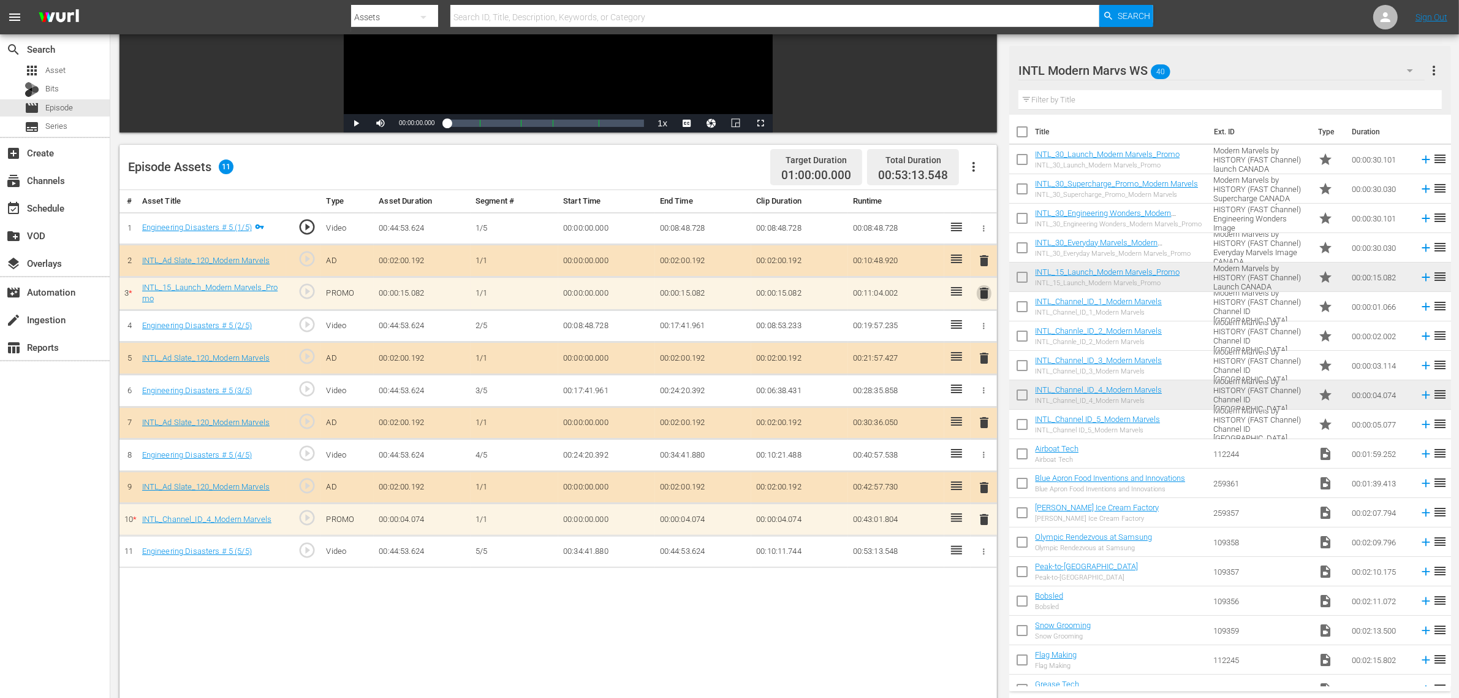
click at [986, 295] on span "delete" at bounding box center [984, 293] width 15 height 15
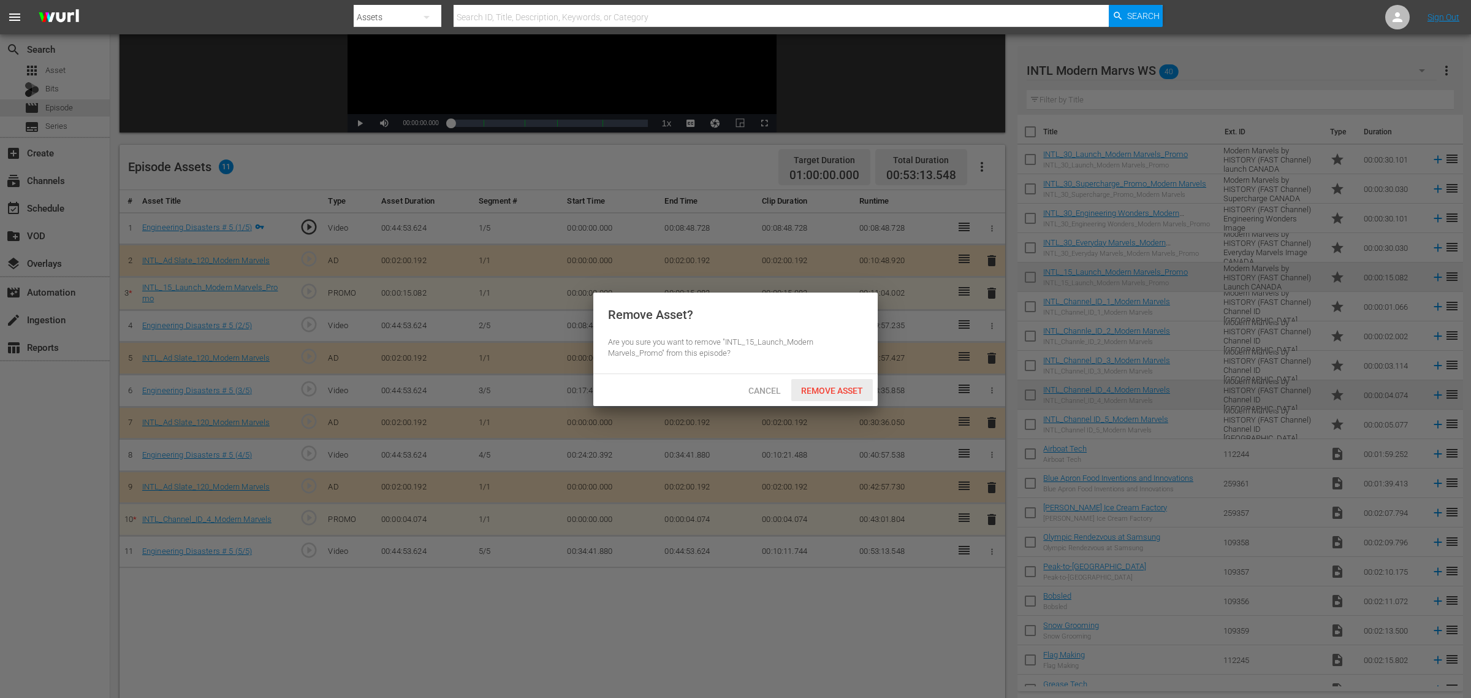
click at [846, 386] on span "Remove Asset" at bounding box center [832, 391] width 82 height 10
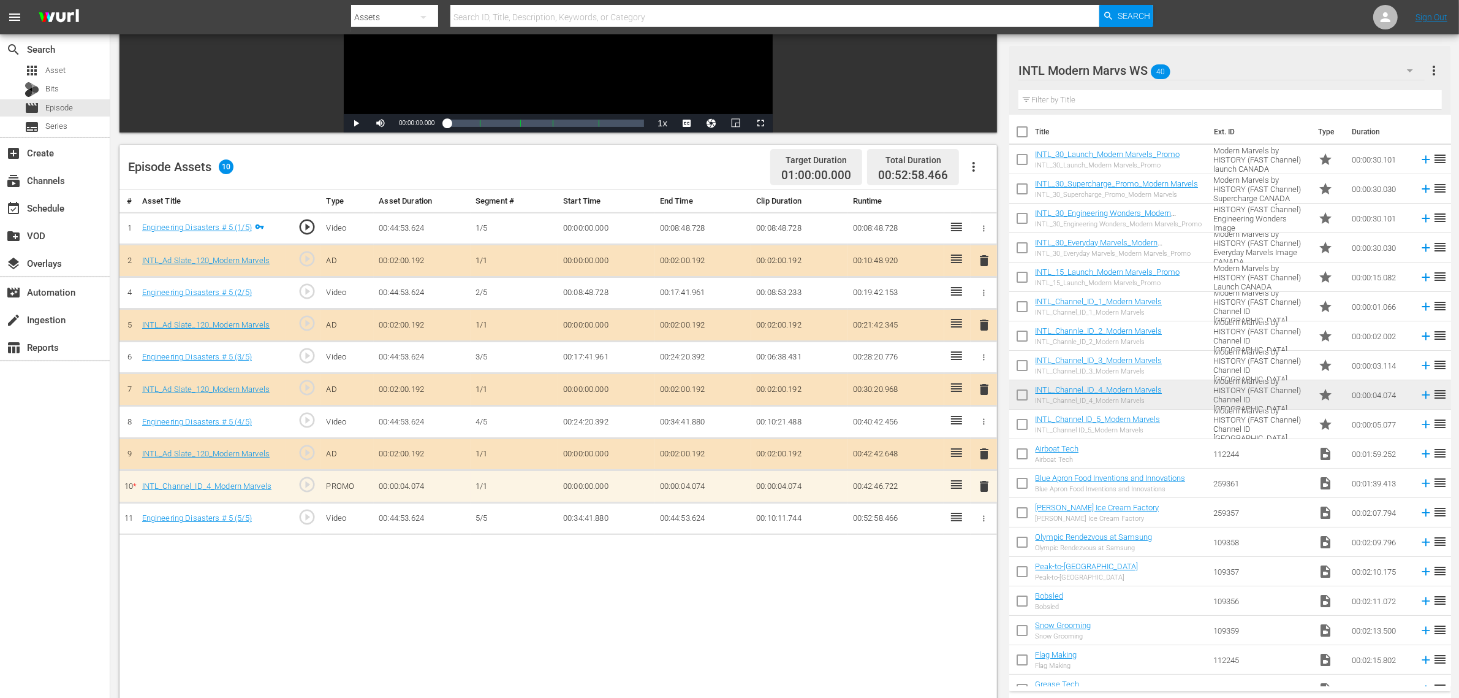
click at [690, 163] on div "Episode Assets 10 Target Duration 01:00:00.000 Total Duration 00:52:58.466" at bounding box center [559, 167] width 878 height 45
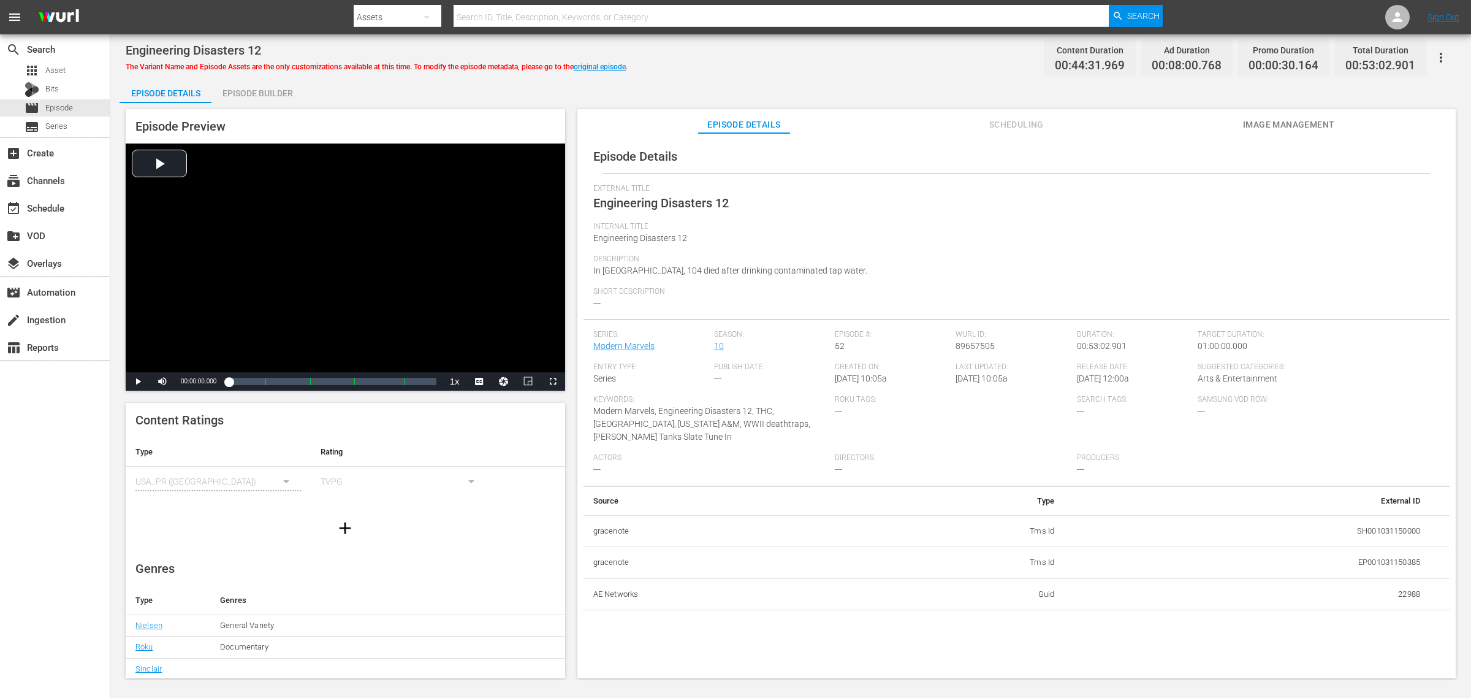
click at [271, 101] on div "Episode Builder" at bounding box center [257, 92] width 92 height 29
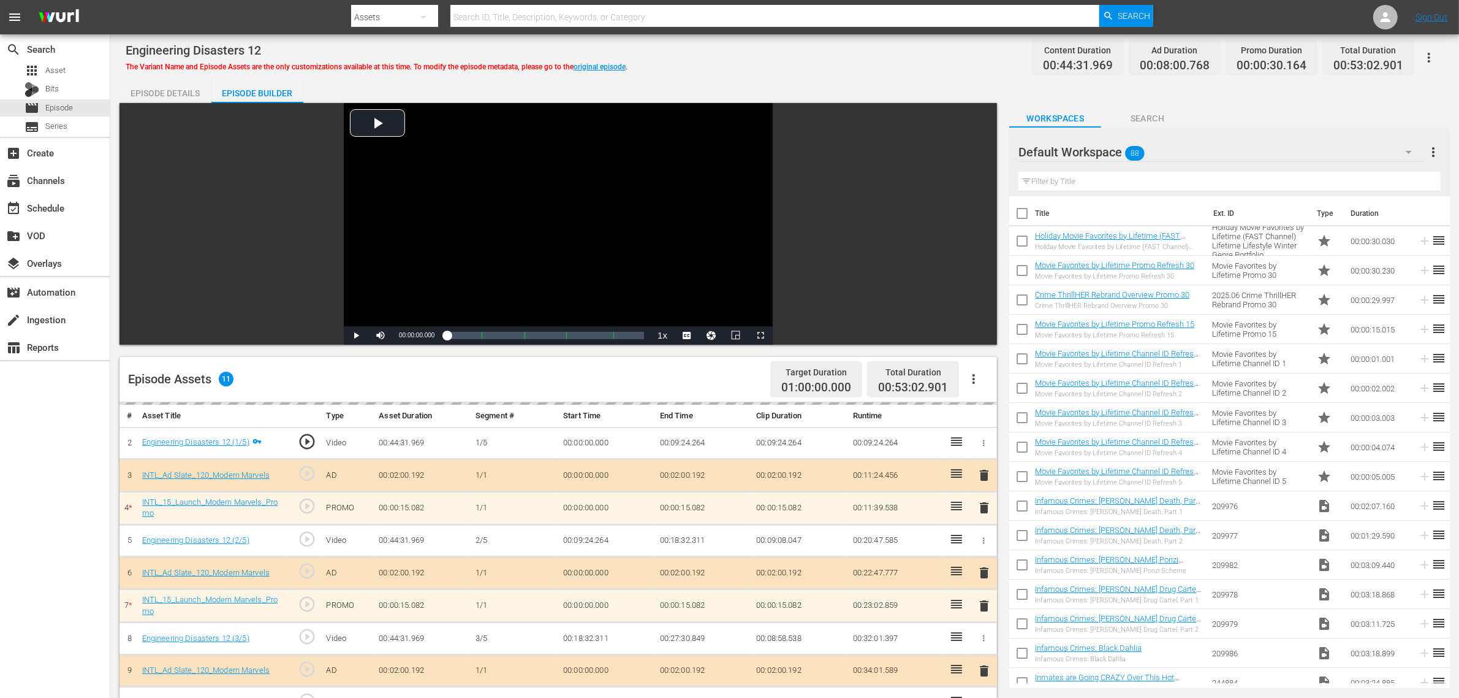
click at [1176, 146] on div "Default Workspace 88" at bounding box center [1221, 152] width 405 height 34
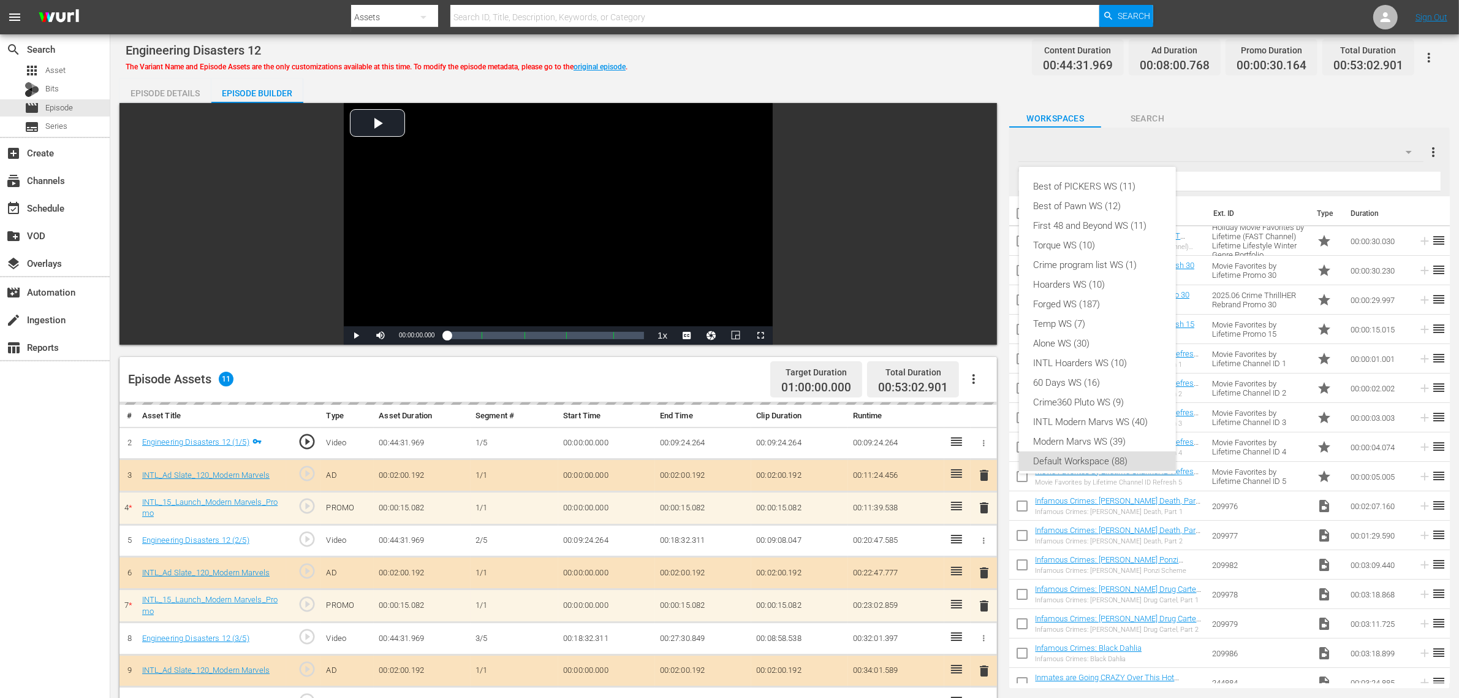
scroll to position [7, 0]
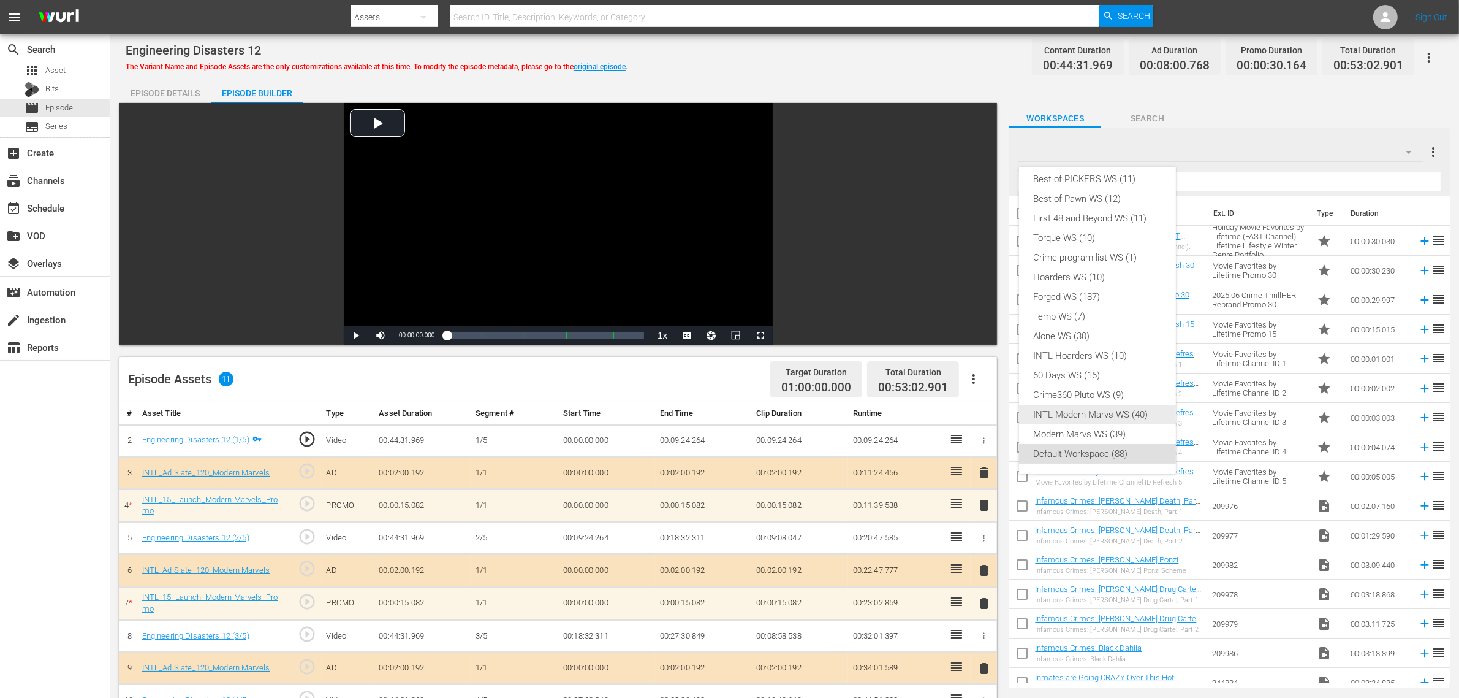
click at [1063, 415] on div "INTL Modern Marvs WS (40)" at bounding box center [1097, 415] width 127 height 20
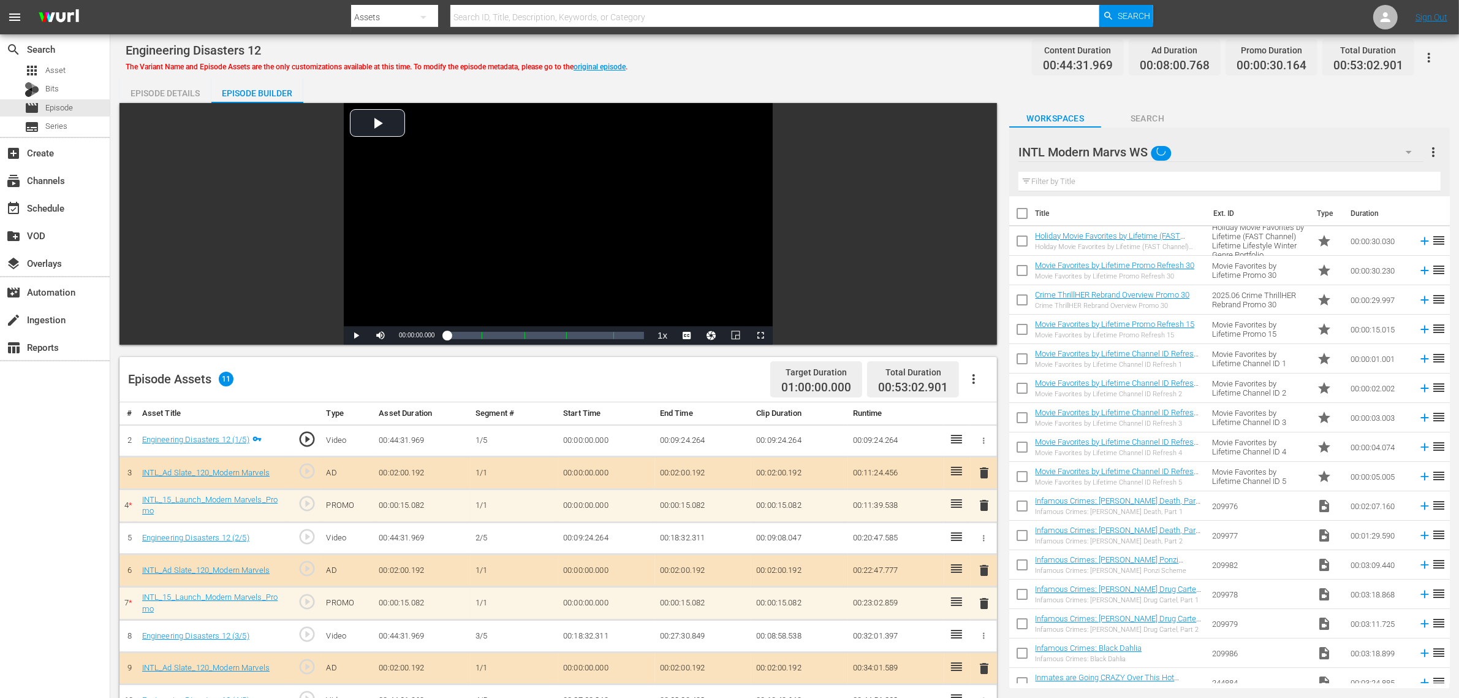
click at [821, 49] on div "Engineering Disasters 12 The Variant Name and Episode Assets are the only custo…" at bounding box center [785, 58] width 1318 height 28
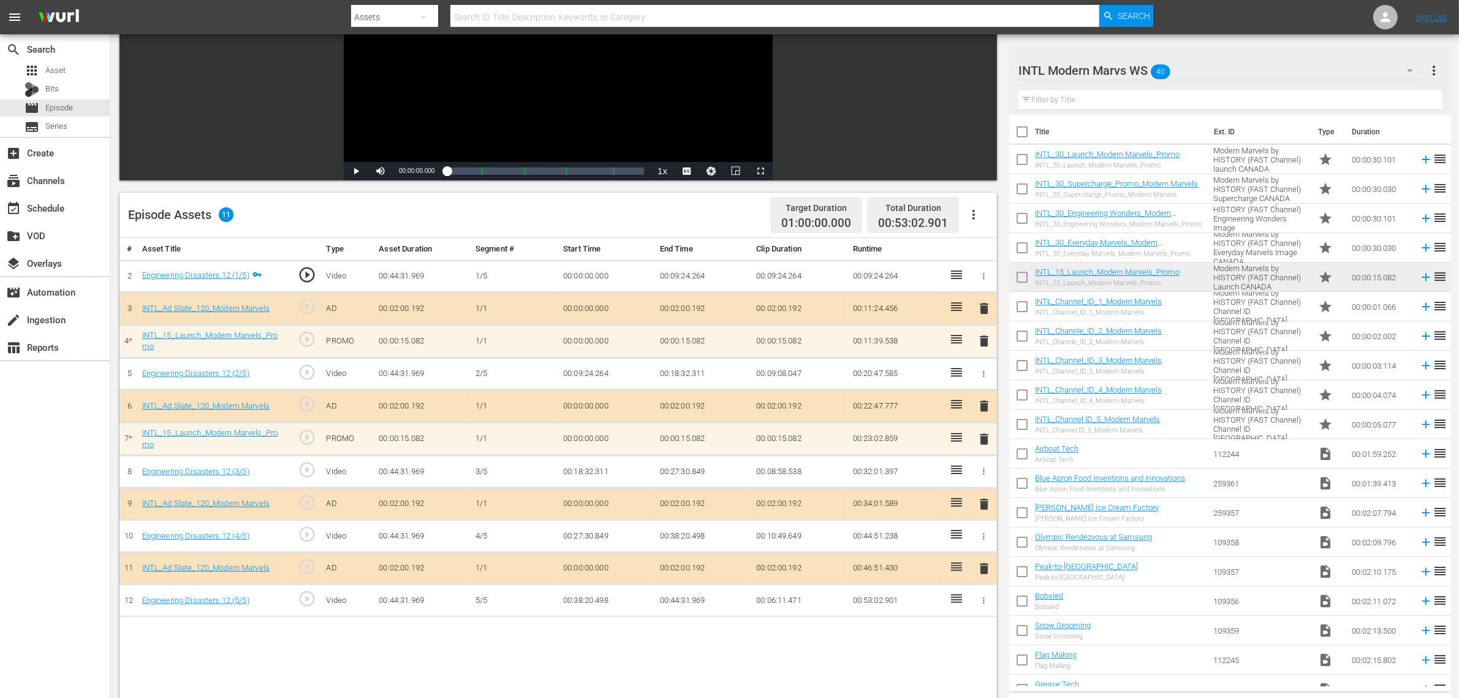
scroll to position [230, 0]
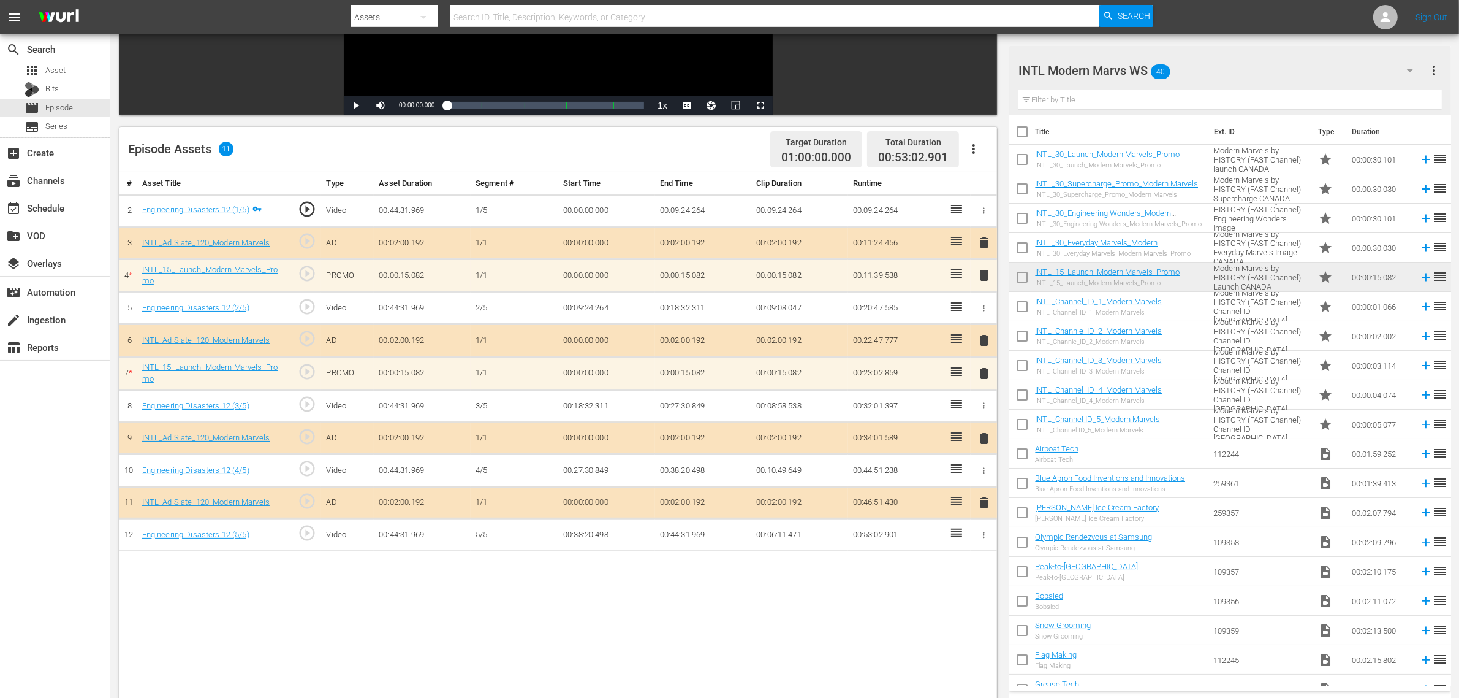
click at [984, 376] on span "delete" at bounding box center [984, 373] width 15 height 15
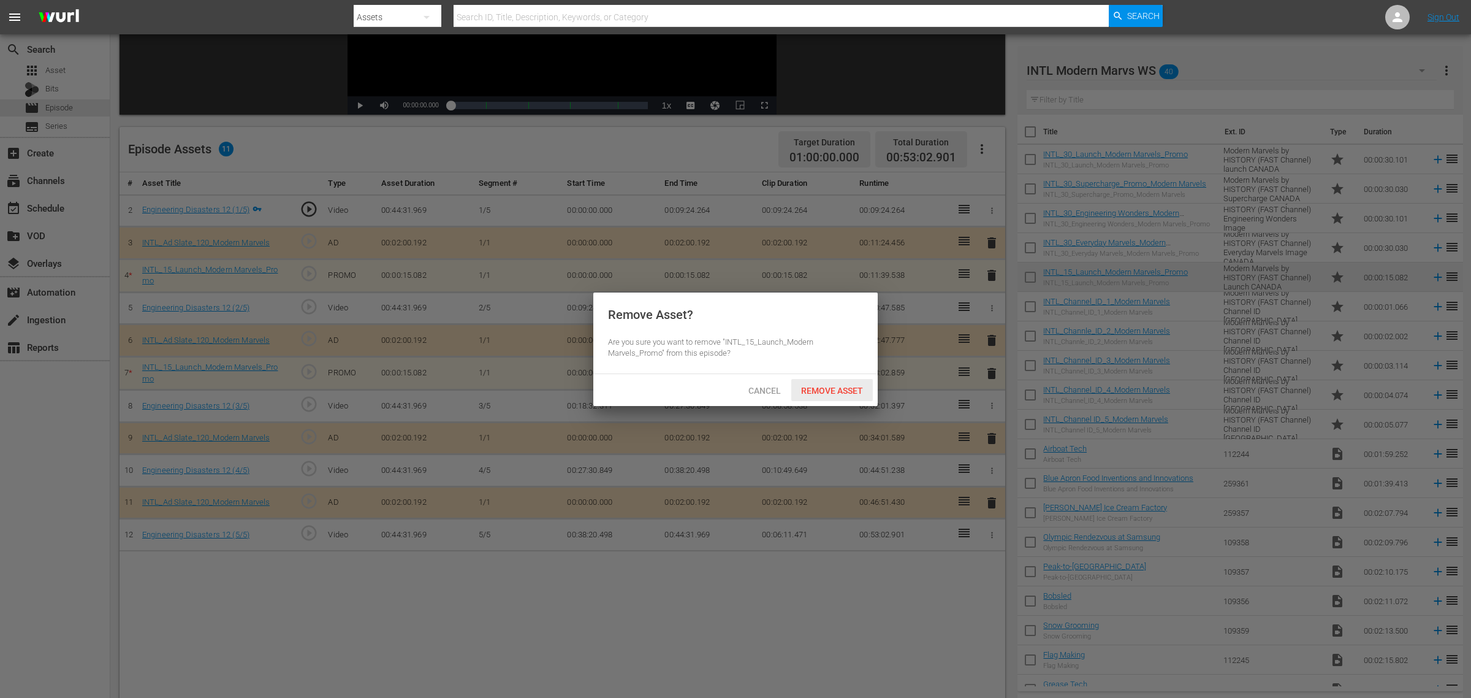
click at [822, 379] on div "Remove Asset" at bounding box center [832, 390] width 82 height 23
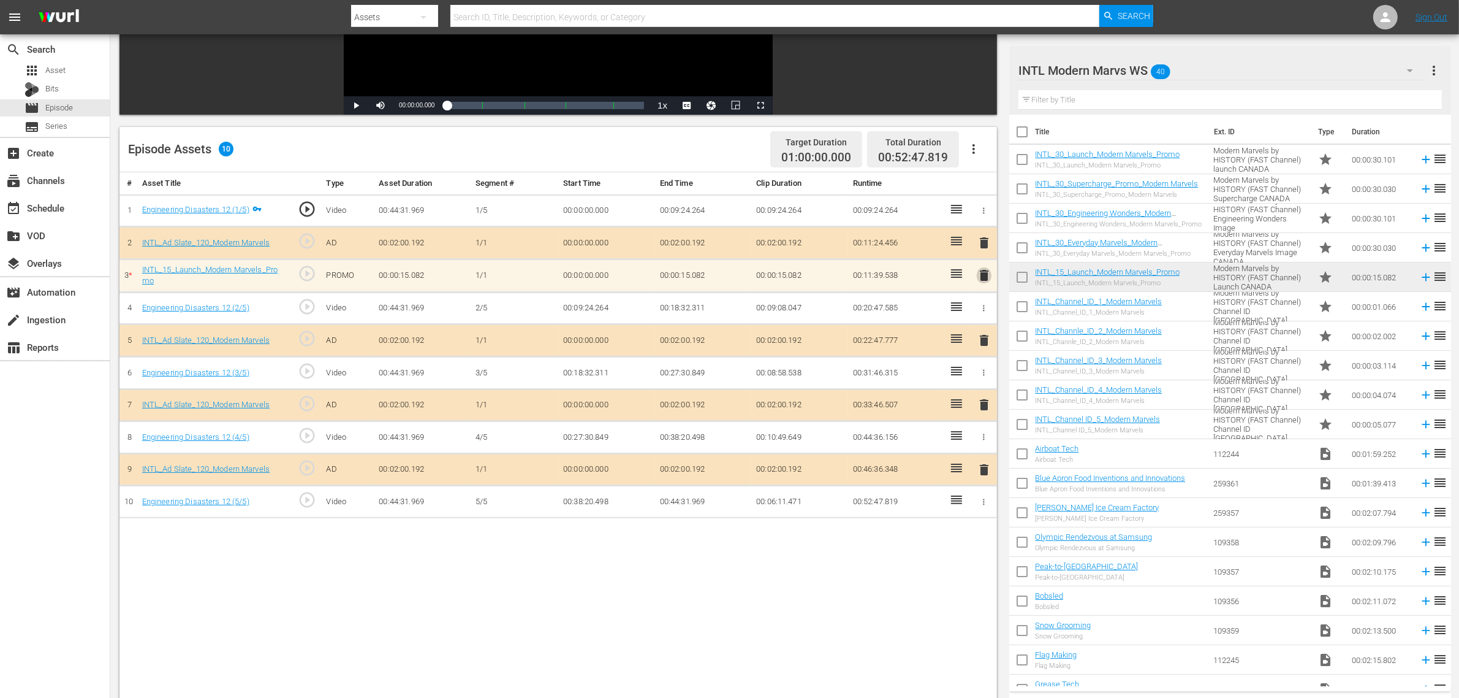
click at [984, 270] on span "delete" at bounding box center [984, 275] width 15 height 15
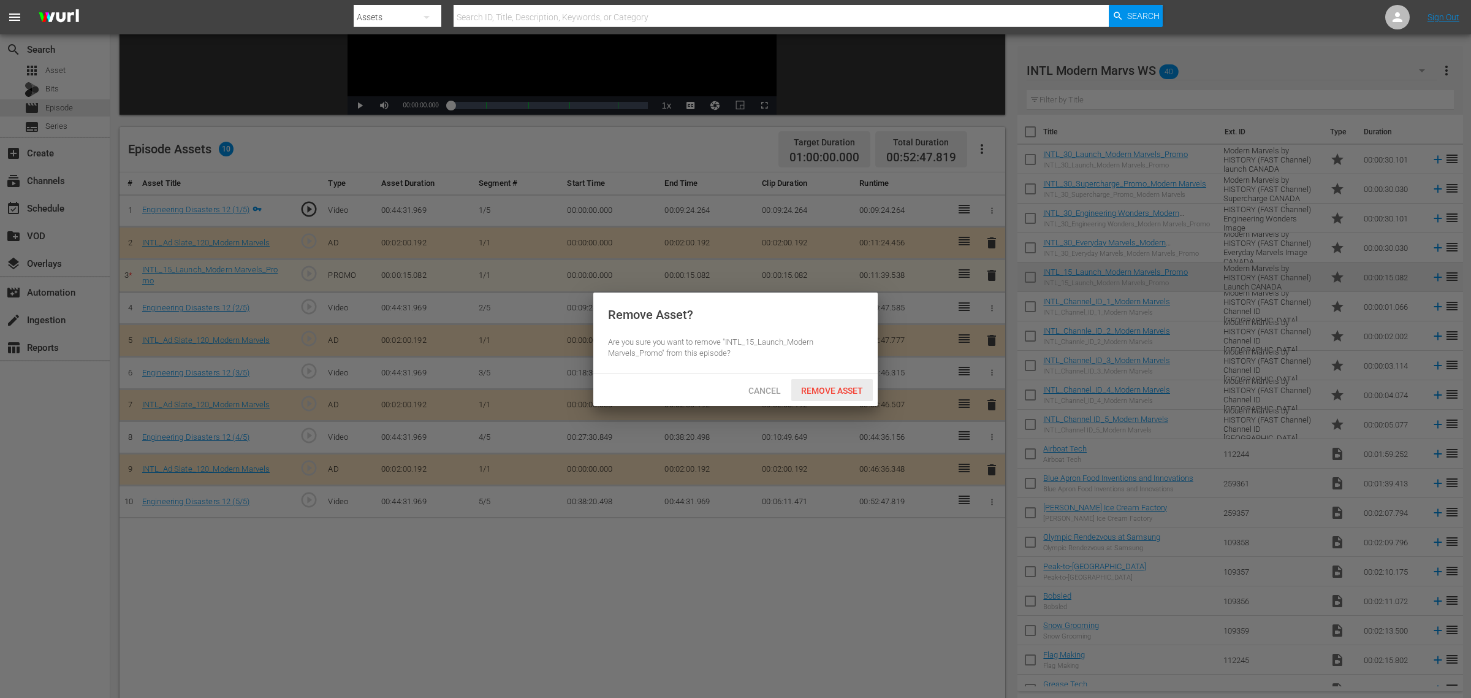
click at [834, 387] on span "Remove Asset" at bounding box center [832, 391] width 82 height 10
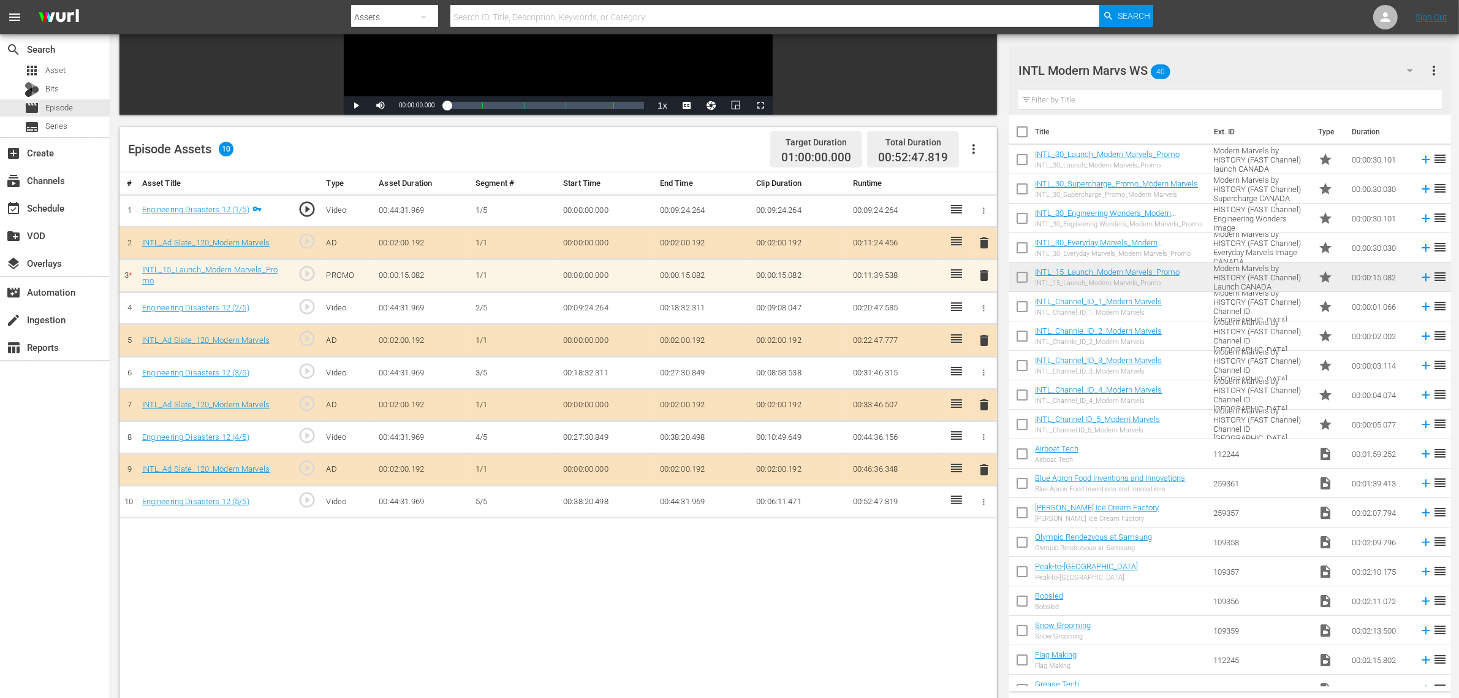
click at [905, 558] on div "# Asset Title Type Asset Duration Segment # Start Time End Time Clip Duration R…" at bounding box center [559, 475] width 878 height 606
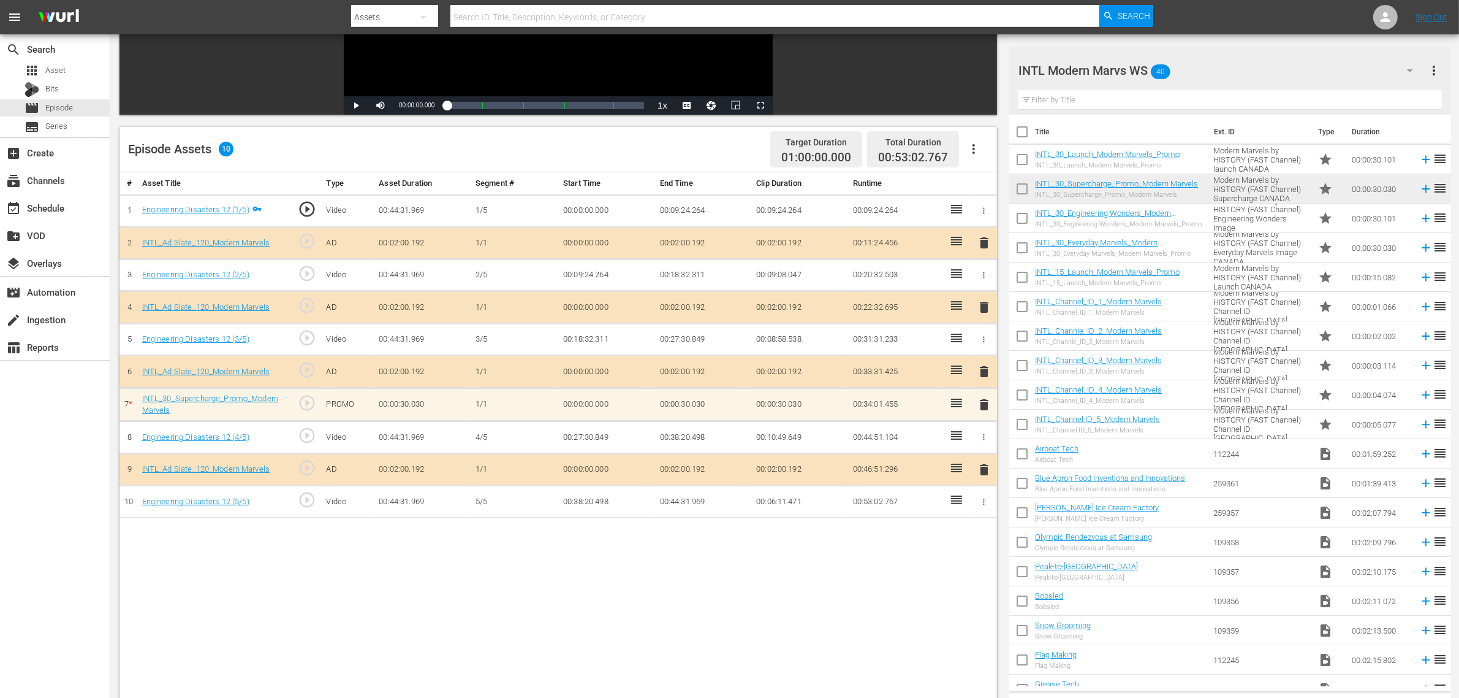
click at [711, 148] on div "Episode Assets 10 Target Duration 01:00:00.000 Total Duration 00:53:02.767" at bounding box center [559, 149] width 878 height 45
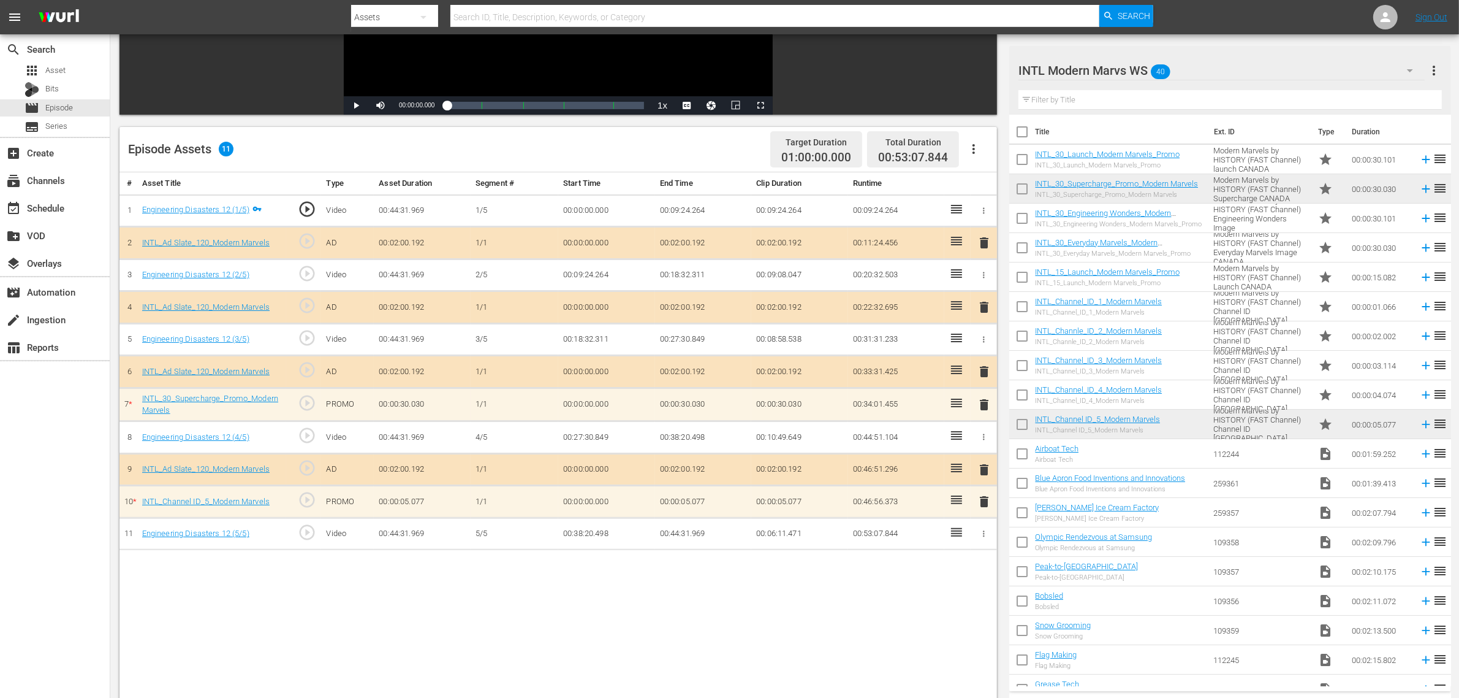
click at [749, 558] on div "# Asset Title Type Asset Duration Segment # Start Time End Time Clip Duration R…" at bounding box center [559, 475] width 878 height 606
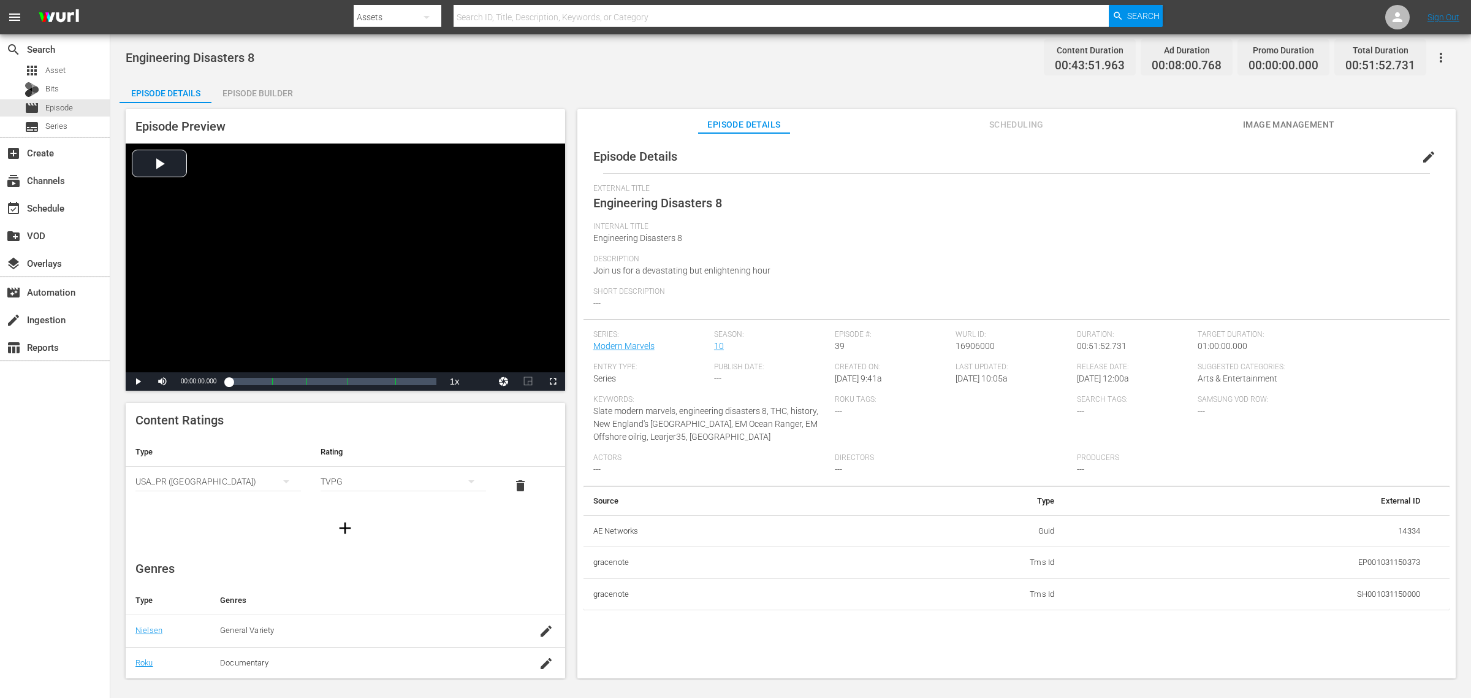
click at [273, 83] on div "Episode Builder" at bounding box center [257, 92] width 92 height 29
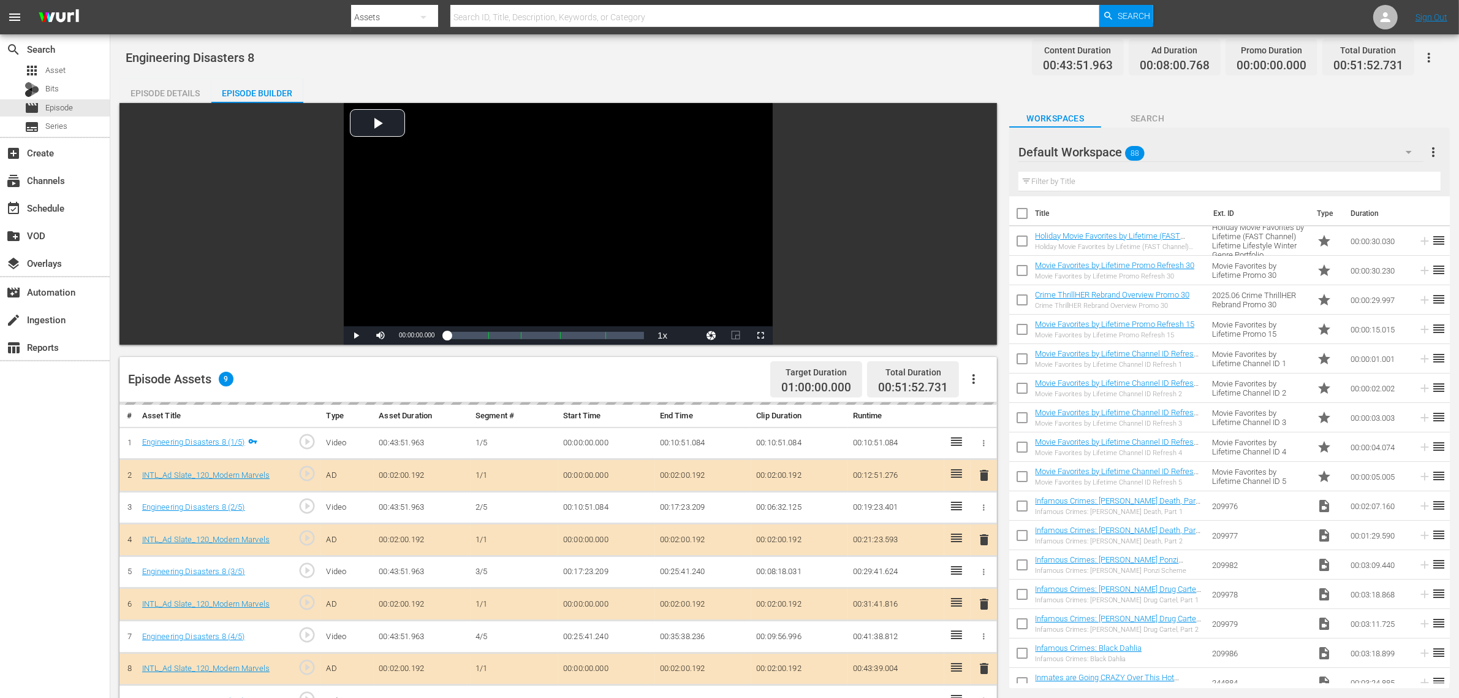
click at [861, 69] on div "Engineering Disasters 8 Content Duration 00:43:51.963 Ad Duration 00:08:00.768 …" at bounding box center [785, 58] width 1318 height 28
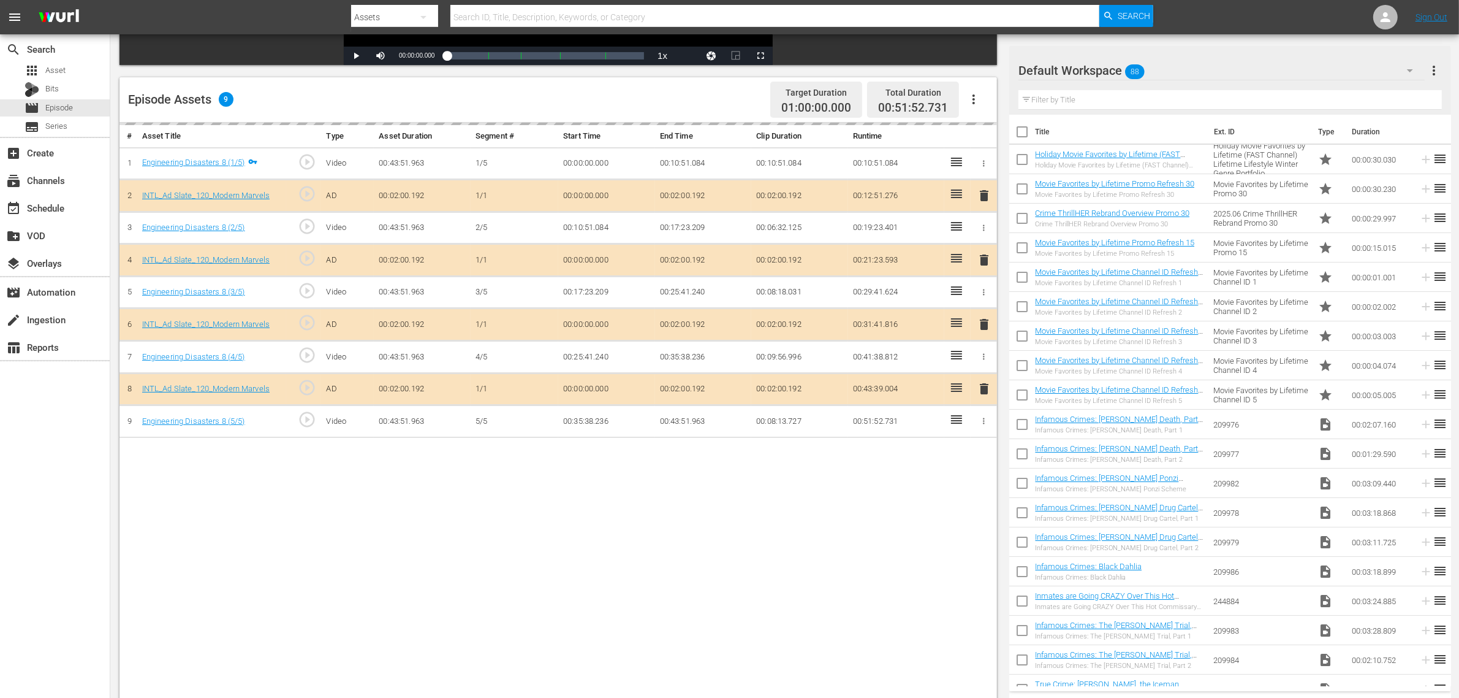
scroll to position [306, 0]
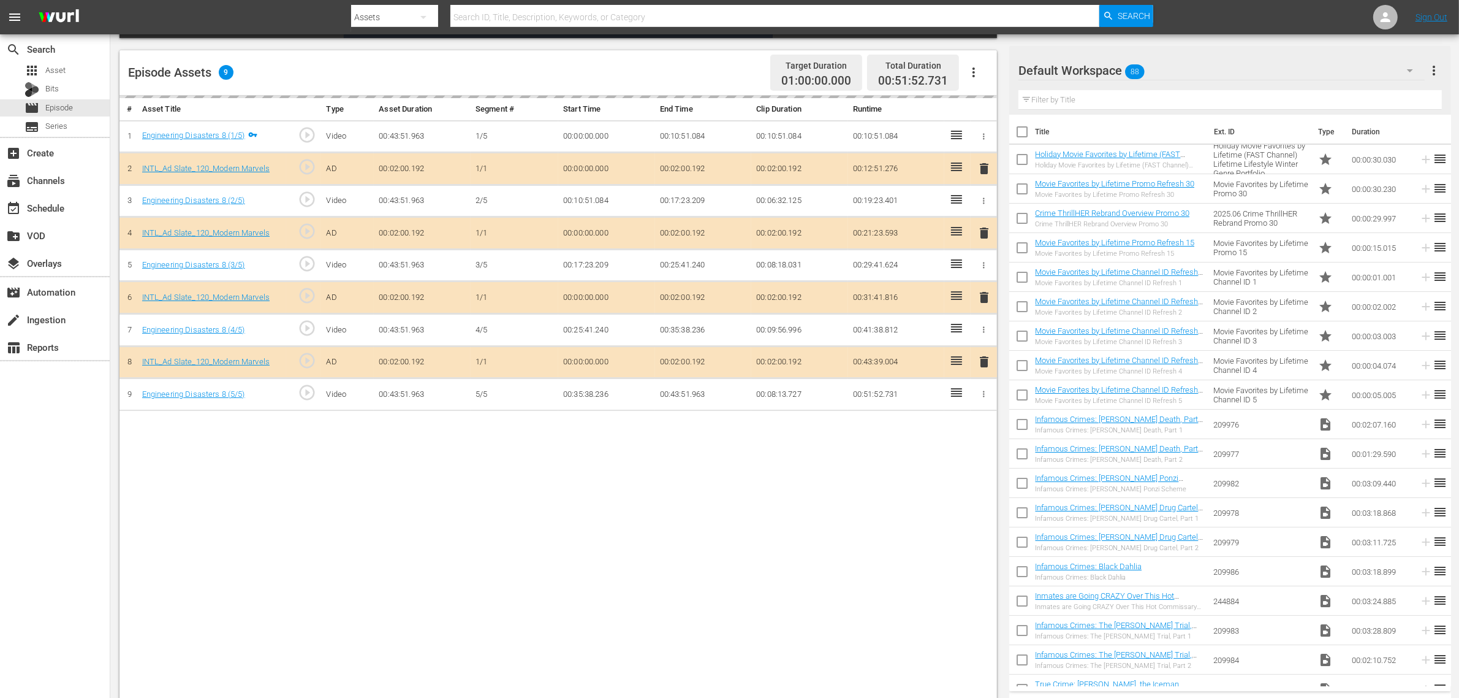
click at [978, 305] on div "delete" at bounding box center [984, 298] width 17 height 18
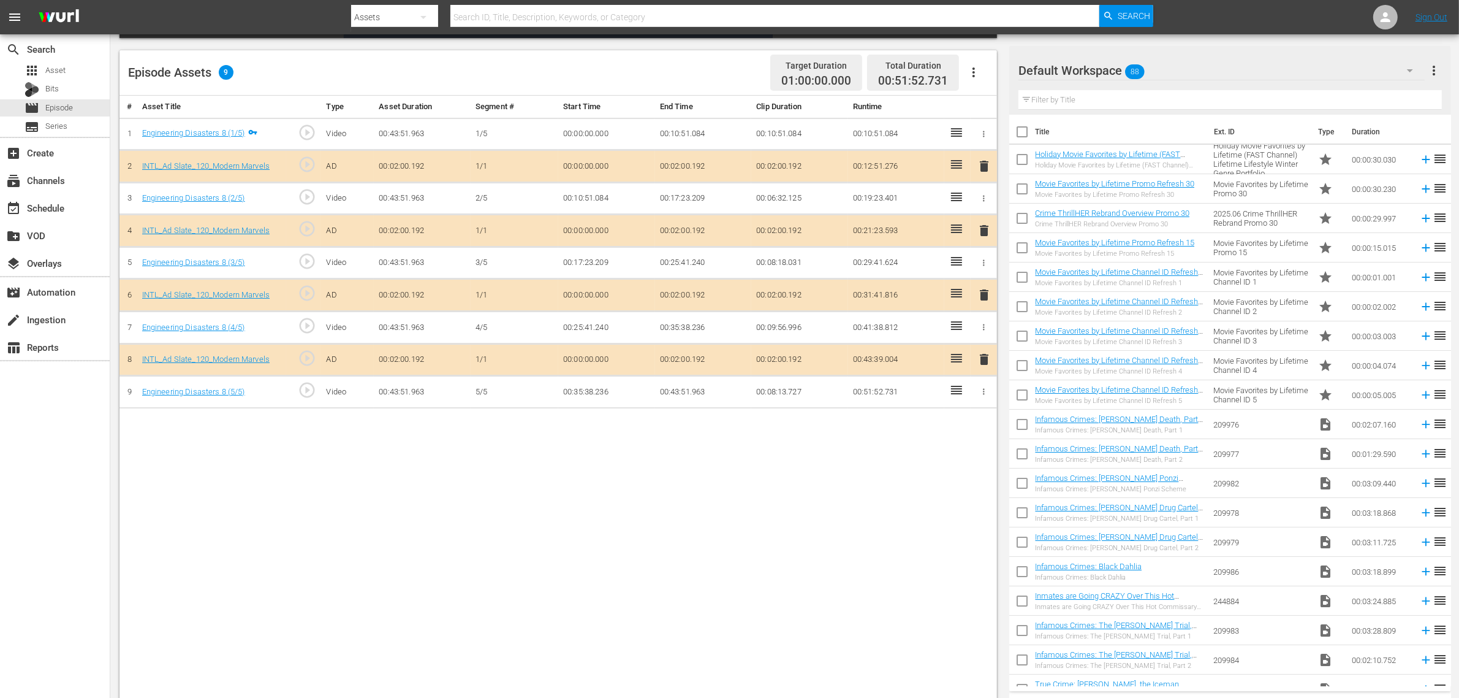
click at [984, 298] on span "delete" at bounding box center [984, 294] width 15 height 15
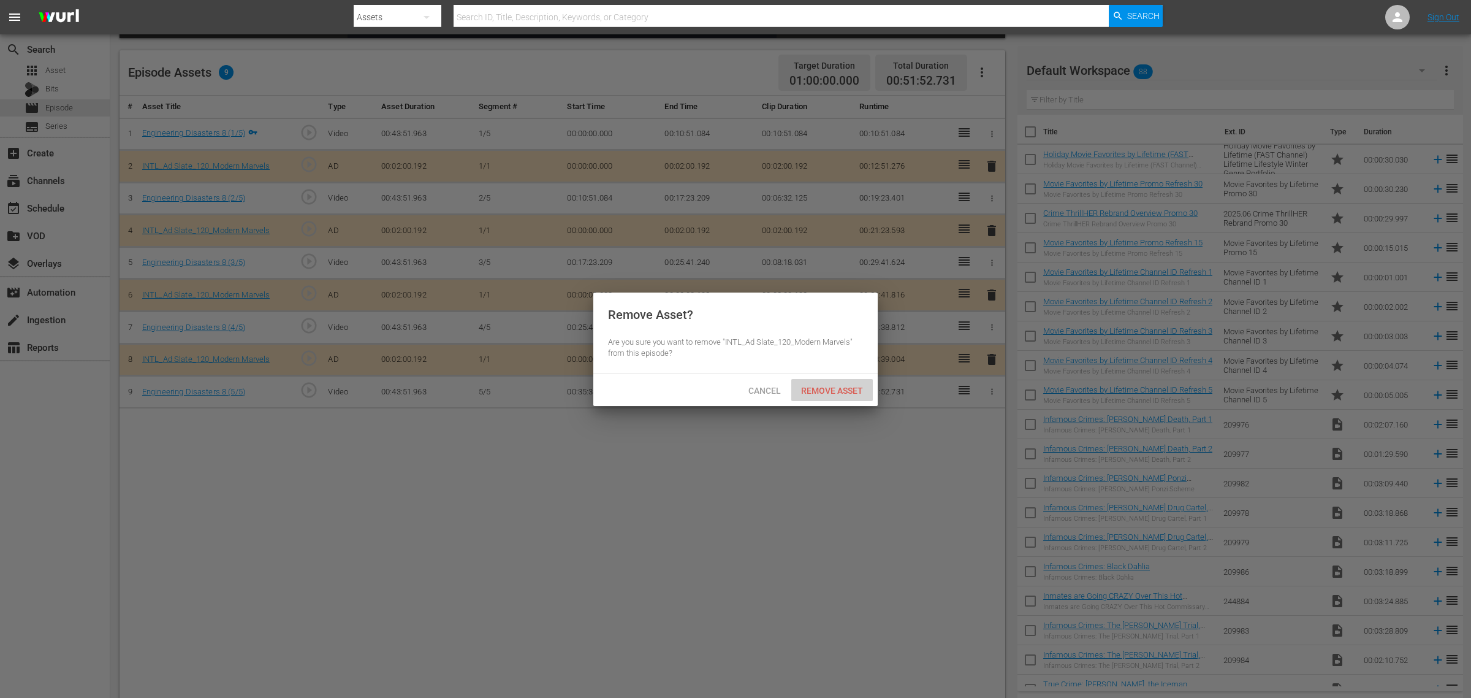
click at [837, 381] on div "Remove Asset" at bounding box center [832, 390] width 82 height 23
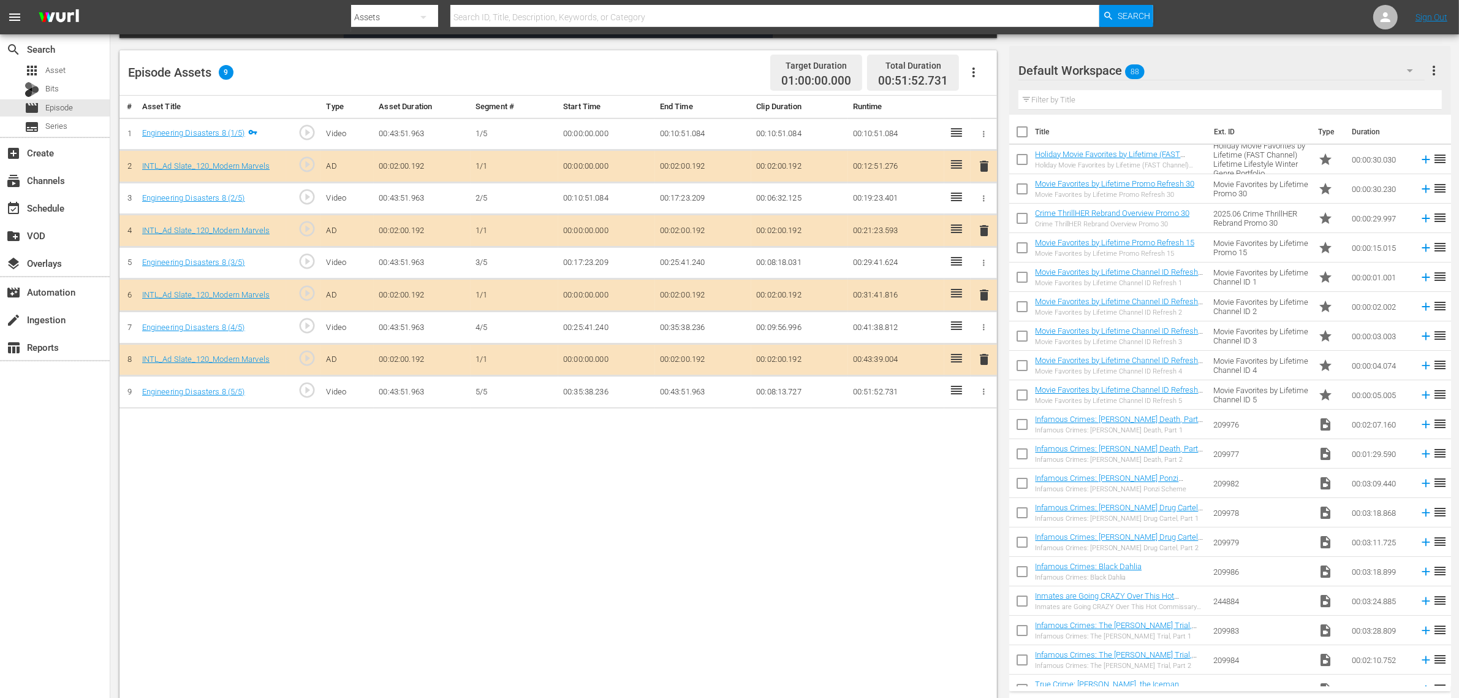
click at [1176, 74] on div "Default Workspace 88" at bounding box center [1222, 70] width 406 height 34
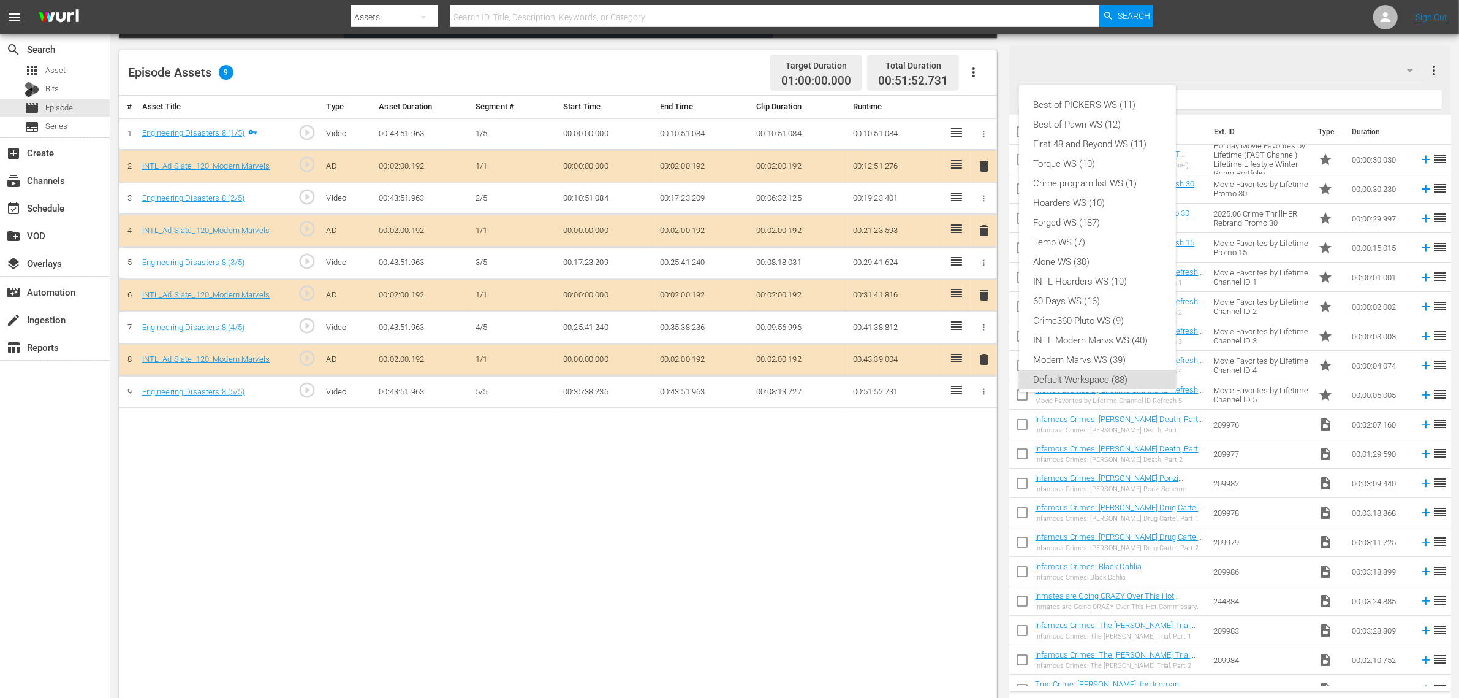
scroll to position [7, 0]
click at [1101, 329] on div "INTL Modern Marvs WS (40)" at bounding box center [1097, 333] width 127 height 20
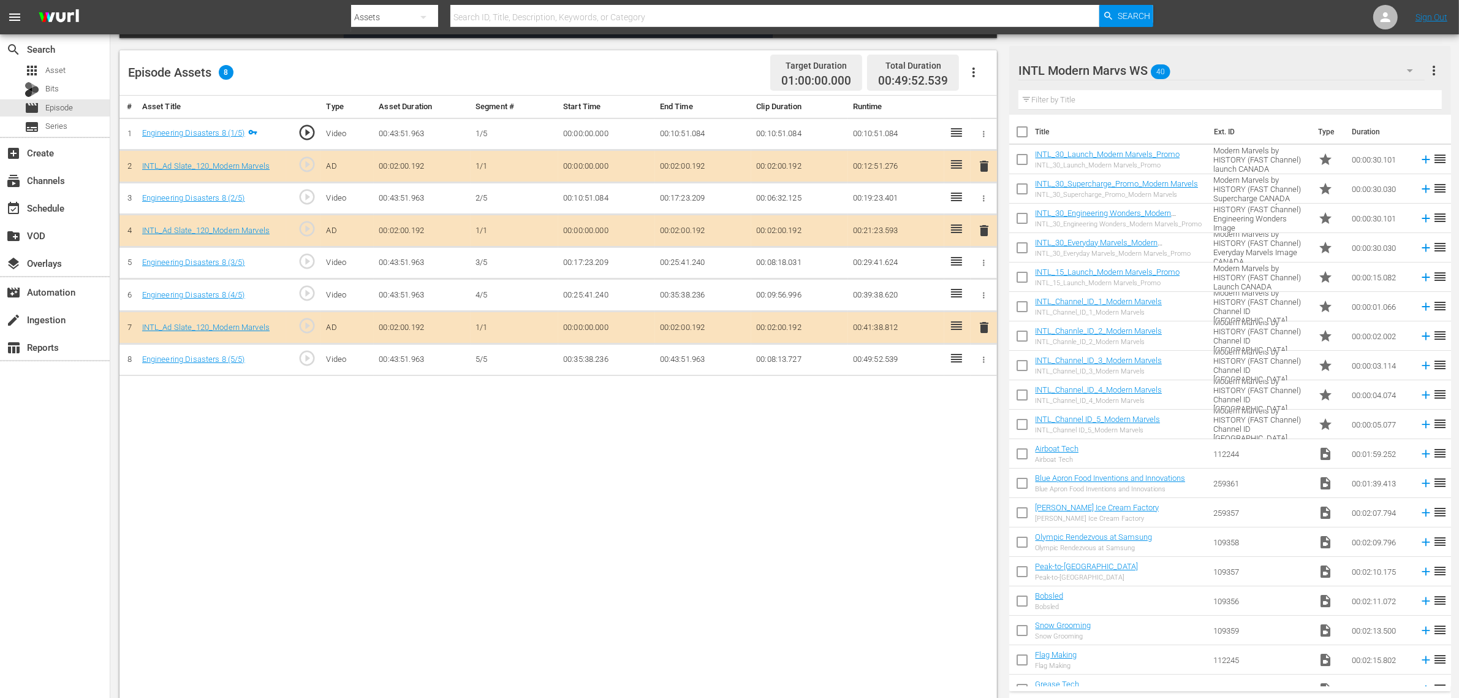
click at [694, 558] on div "# Asset Title Type Asset Duration Segment # Start Time End Time Clip Duration R…" at bounding box center [559, 399] width 878 height 606
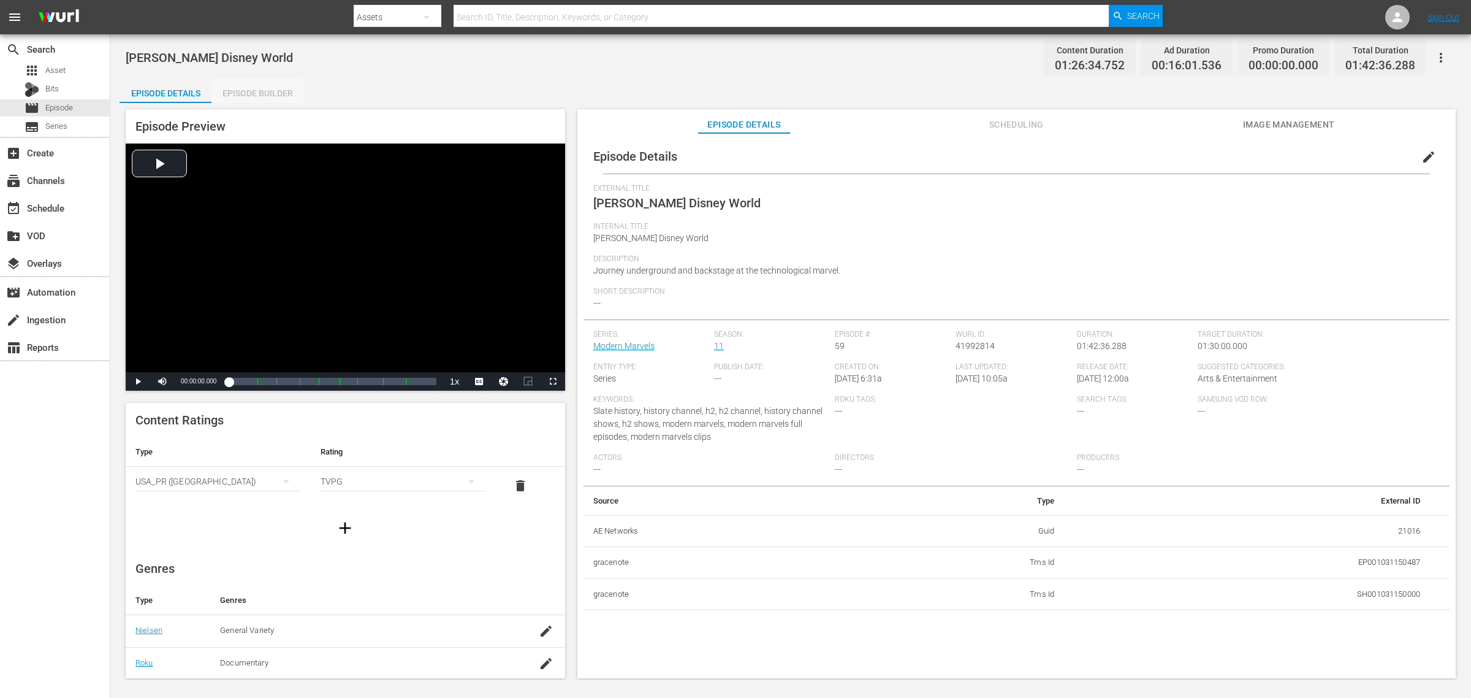
click at [236, 88] on div "Episode Builder" at bounding box center [257, 92] width 92 height 29
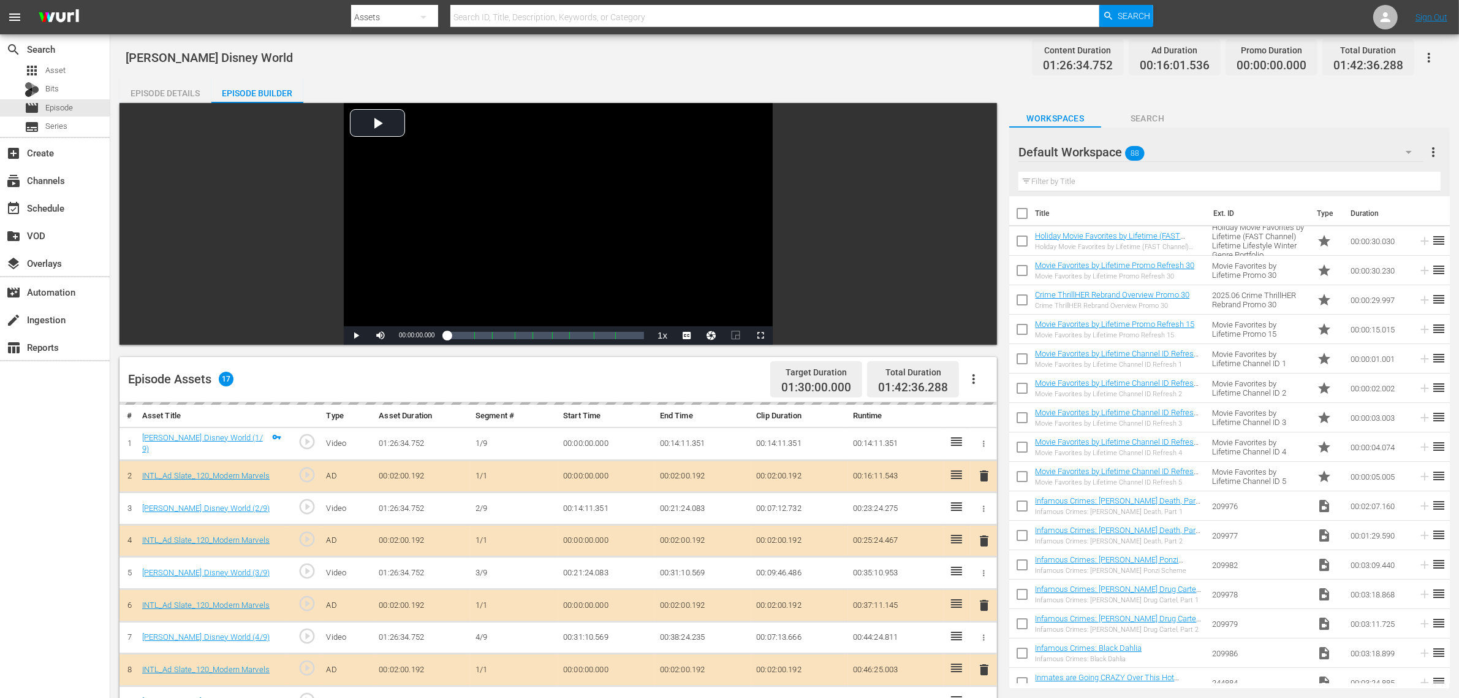
click at [1176, 149] on div "Default Workspace 88" at bounding box center [1221, 152] width 405 height 34
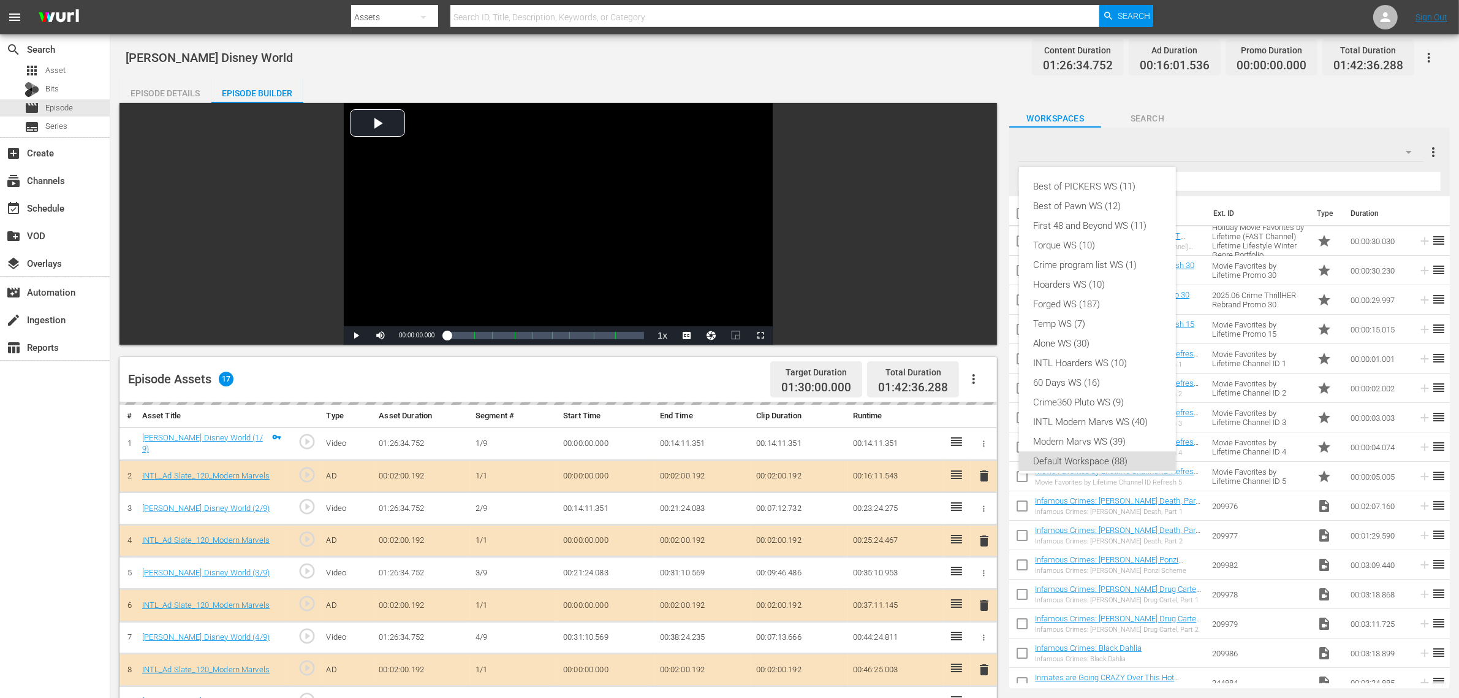
scroll to position [7, 0]
click at [1068, 416] on div "INTL Modern Marvs WS (40)" at bounding box center [1097, 415] width 127 height 20
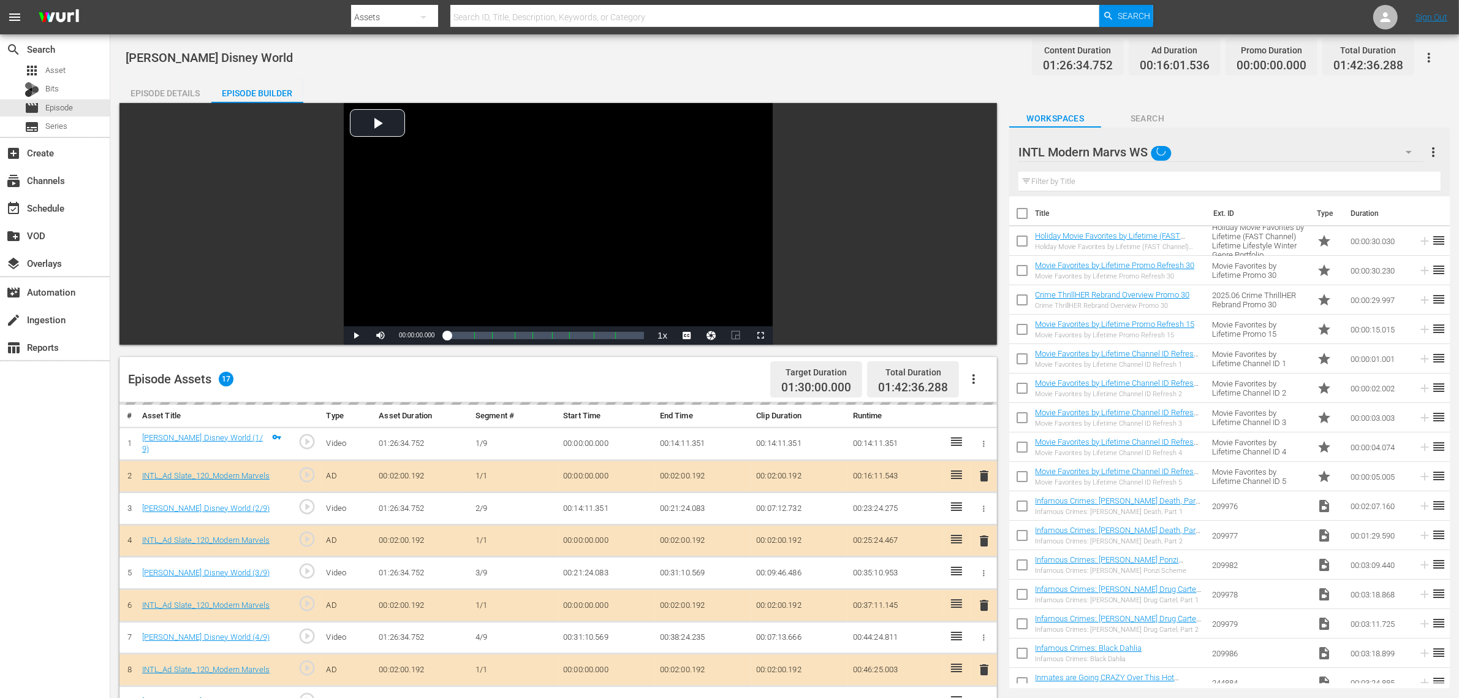
click at [699, 378] on div "Episode Assets 17 Target Duration 01:30:00.000 Total Duration 01:42:36.288" at bounding box center [559, 379] width 878 height 45
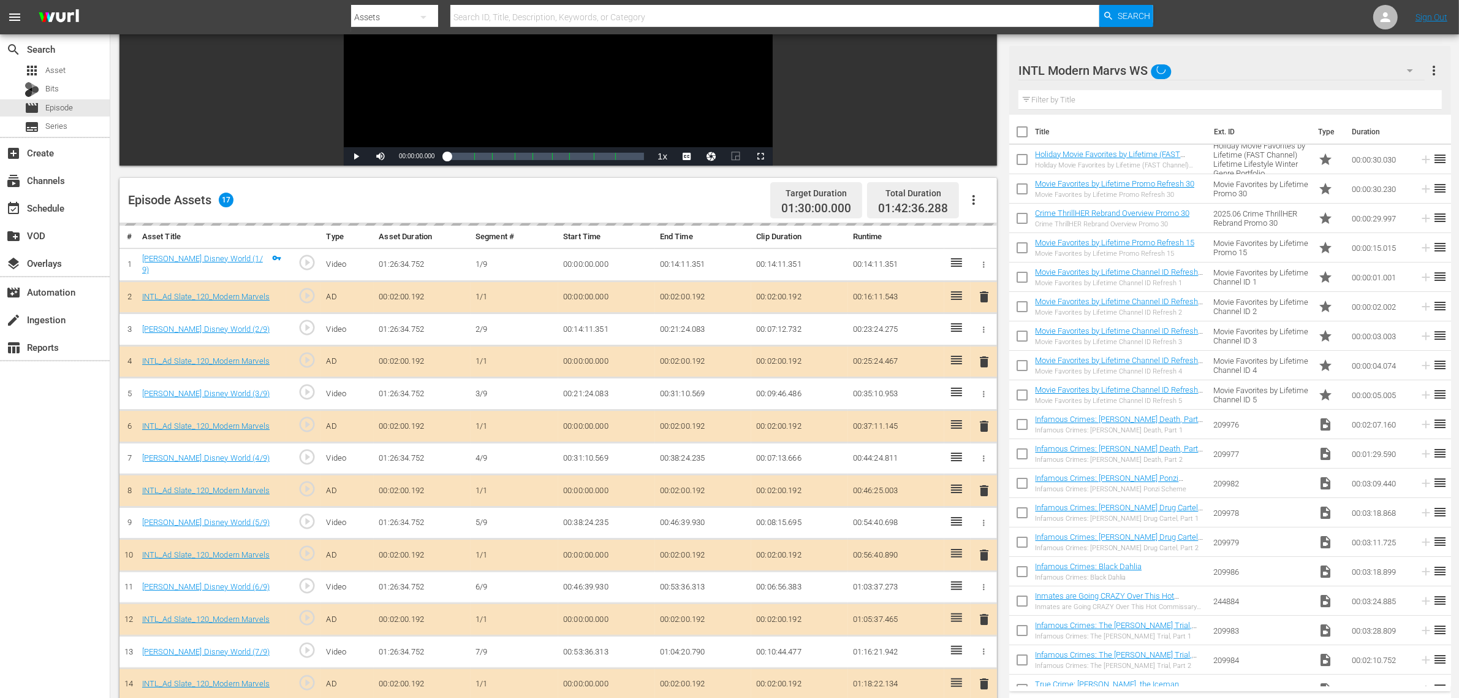
scroll to position [319, 0]
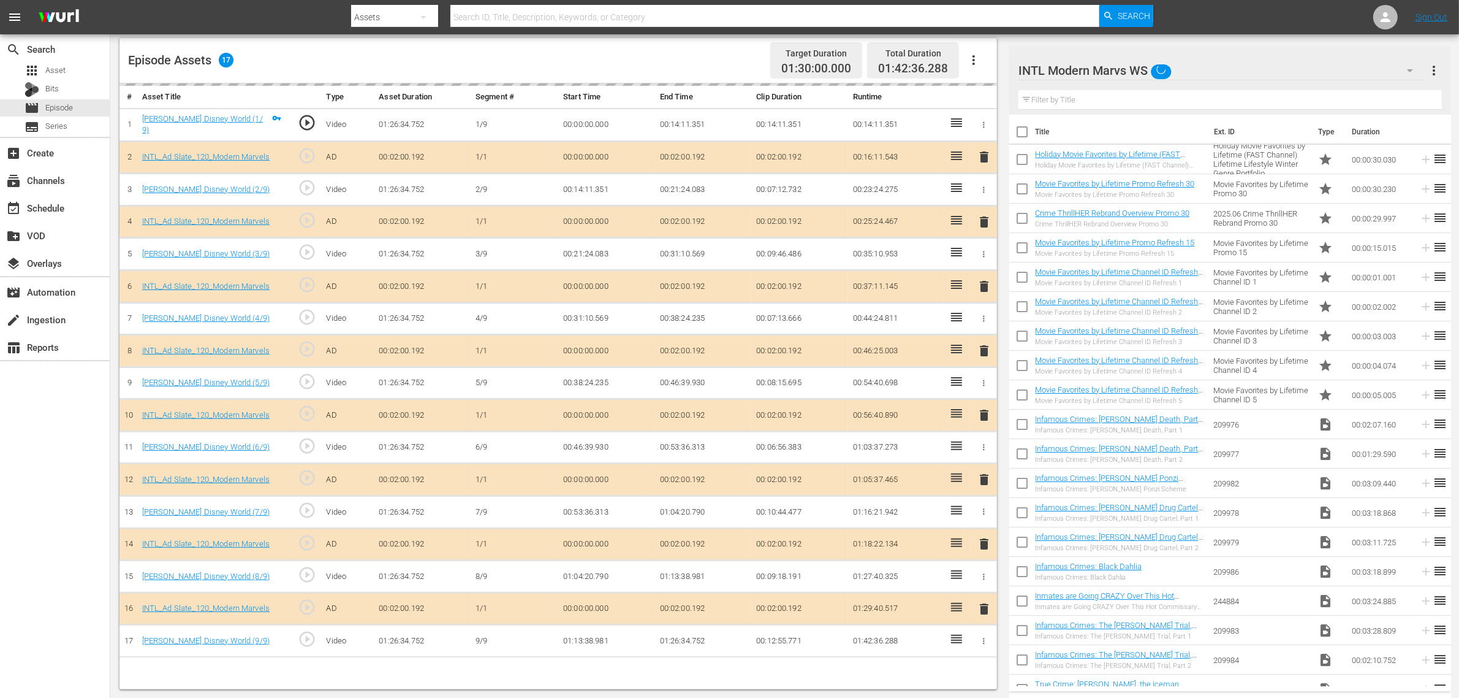
click at [983, 420] on div "delete" at bounding box center [984, 415] width 17 height 18
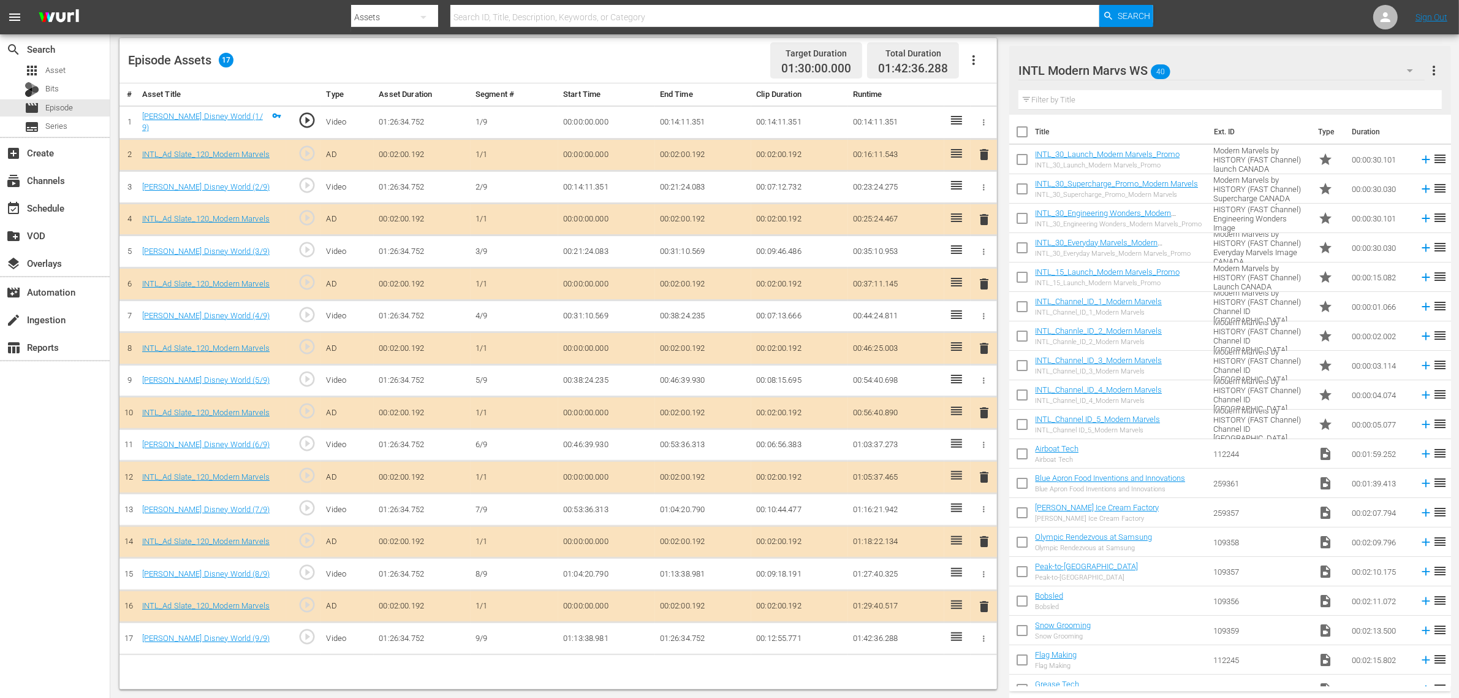
click at [985, 417] on span "delete" at bounding box center [984, 412] width 15 height 15
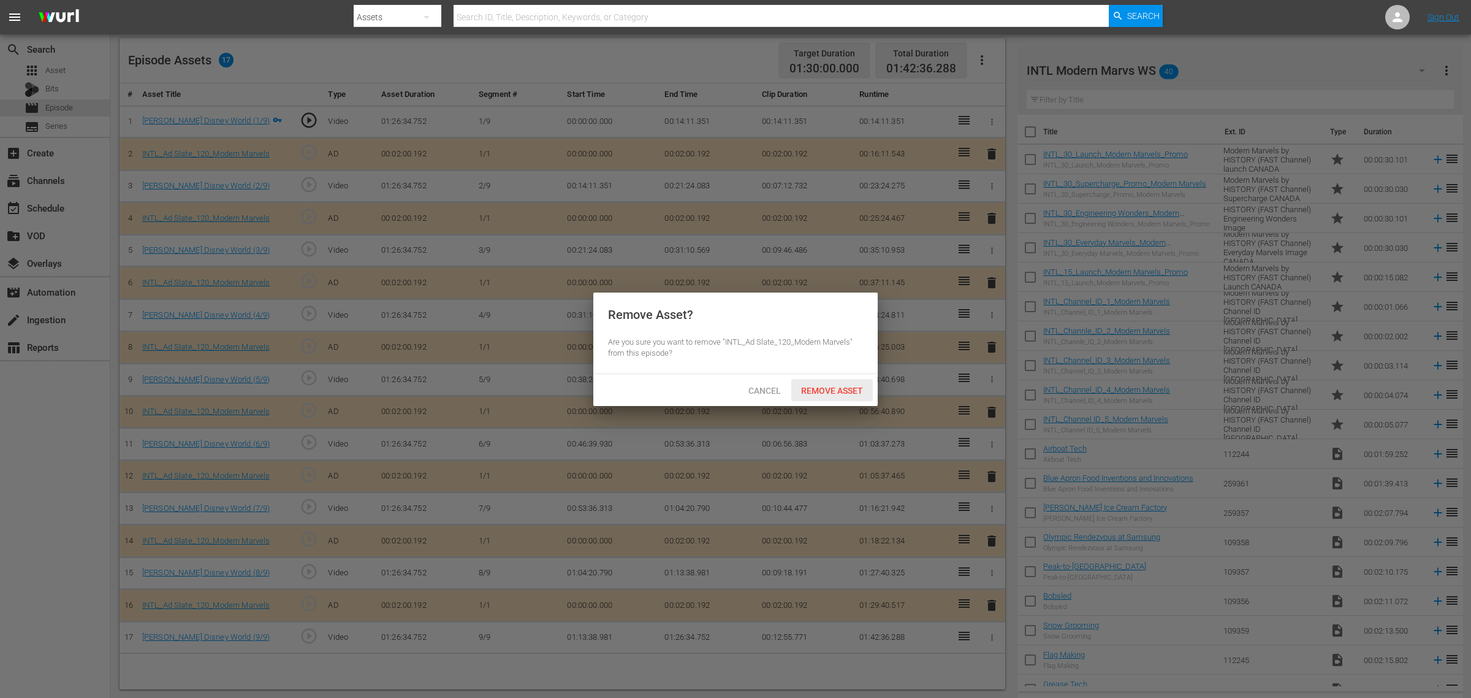
click at [826, 386] on span "Remove Asset" at bounding box center [832, 391] width 82 height 10
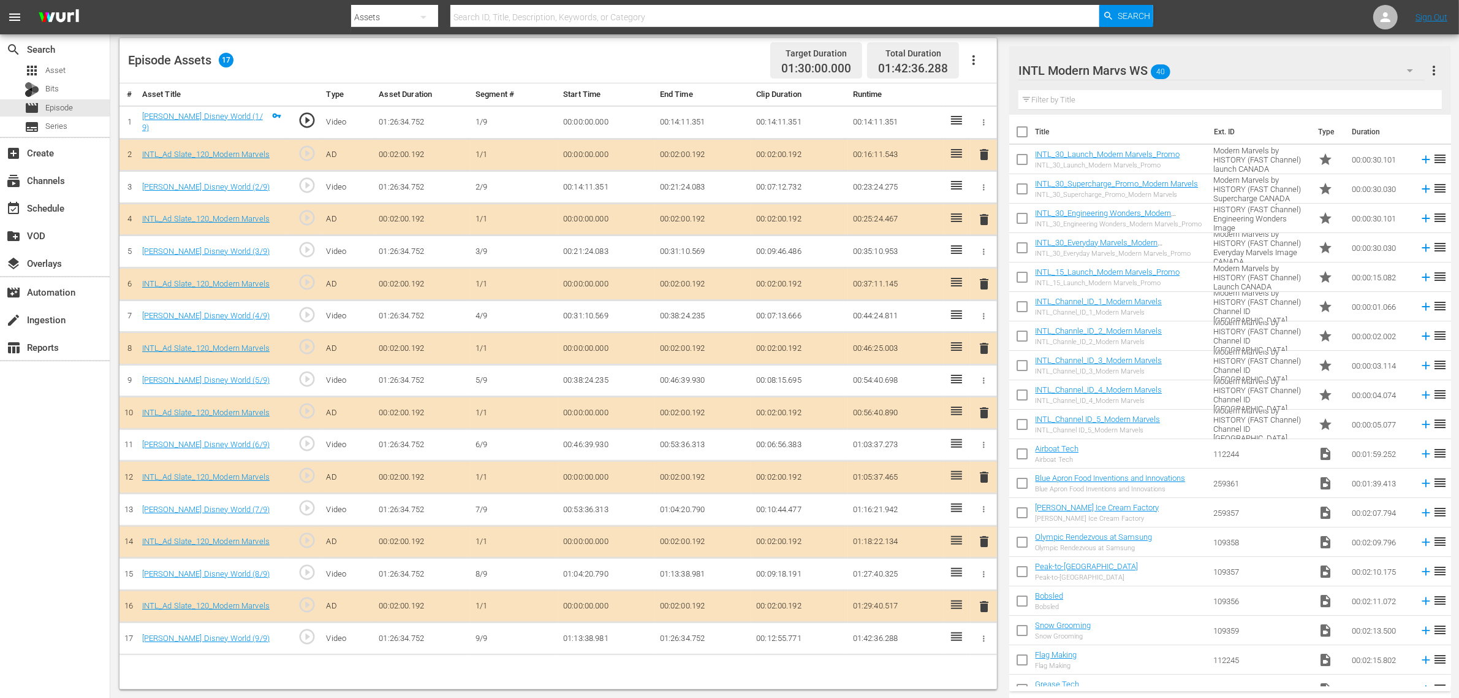
click at [1176, 19] on nav "menu Search By Assets Search ID, Title, Description, Keywords, or Category Sear…" at bounding box center [729, 17] width 1459 height 34
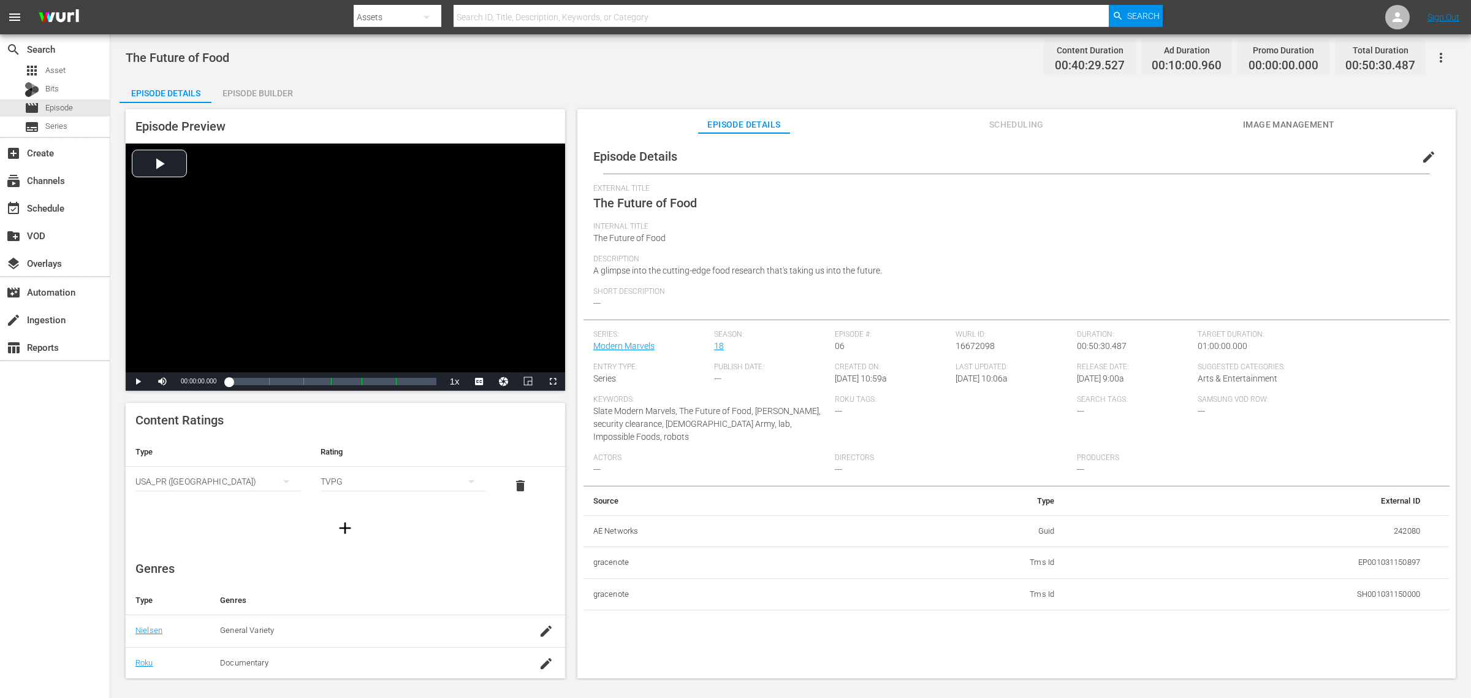
click at [255, 94] on div "Episode Builder" at bounding box center [257, 92] width 92 height 29
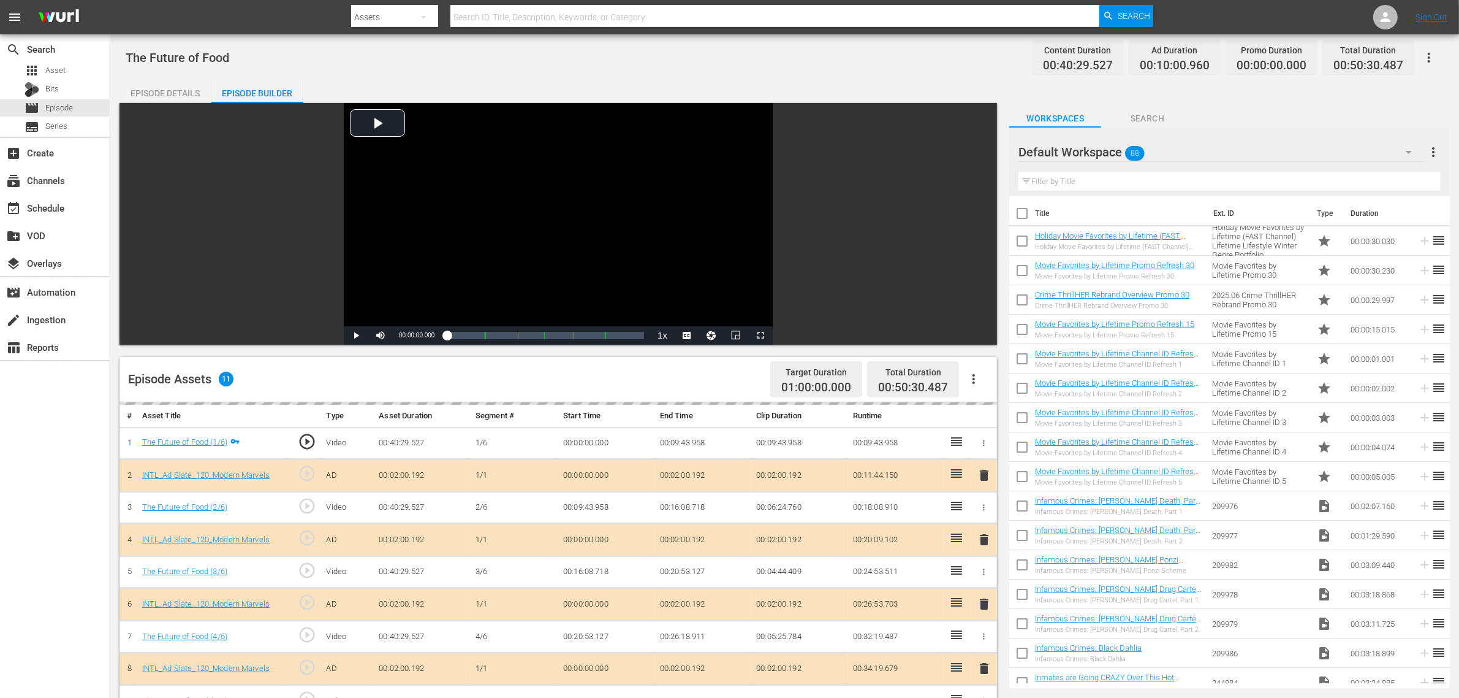
click at [976, 60] on div "The Future of Food Content Duration 00:40:29.527 Ad Duration 00:10:00.960 Promo…" at bounding box center [785, 58] width 1318 height 28
click at [1176, 149] on div "Default Workspace 88" at bounding box center [1221, 152] width 405 height 34
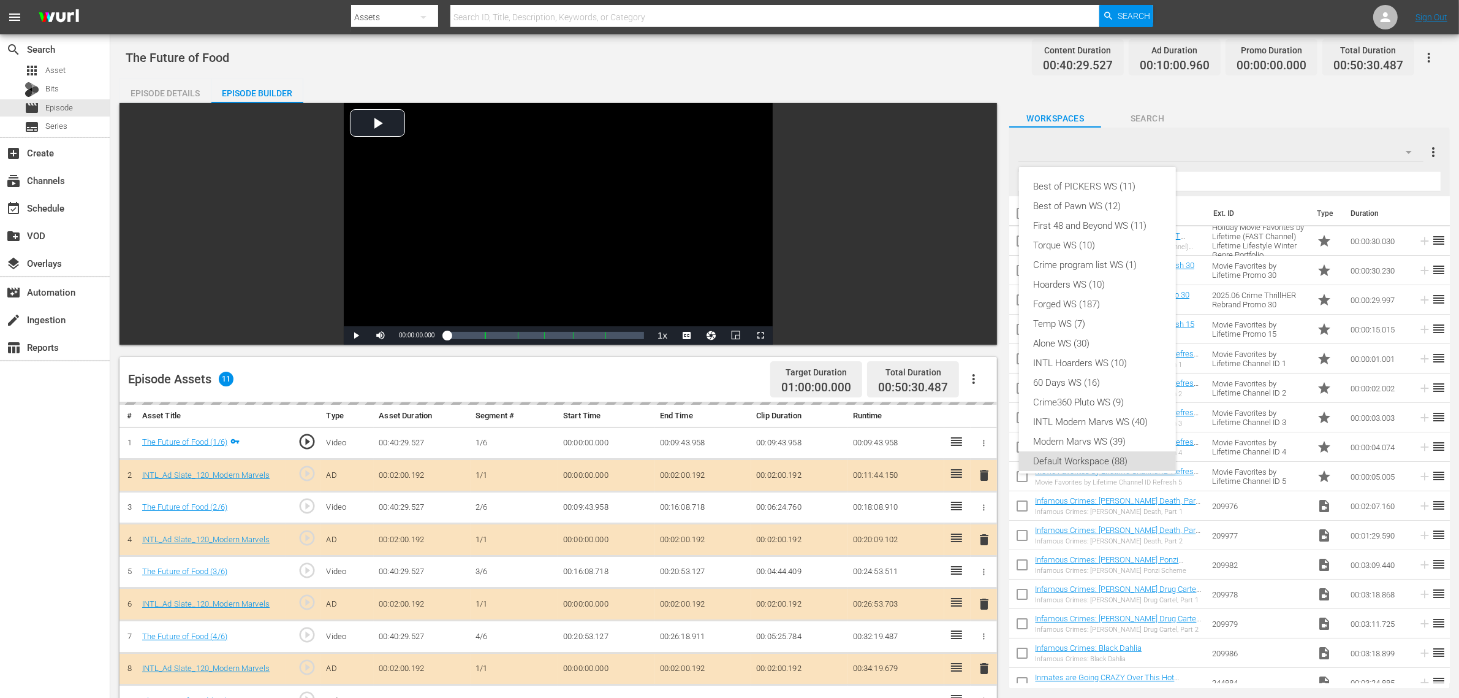
scroll to position [7, 0]
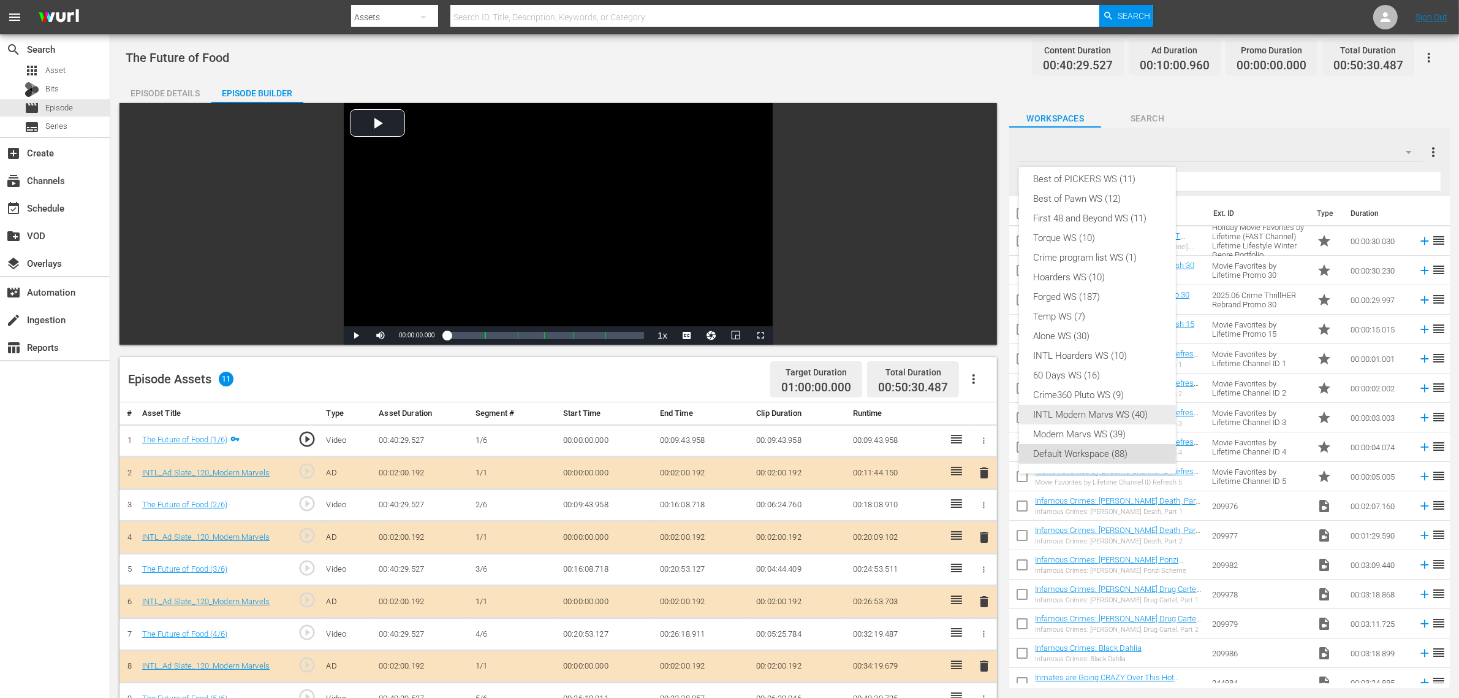
click at [1132, 416] on div "INTL Modern Marvs WS (40)" at bounding box center [1097, 415] width 127 height 20
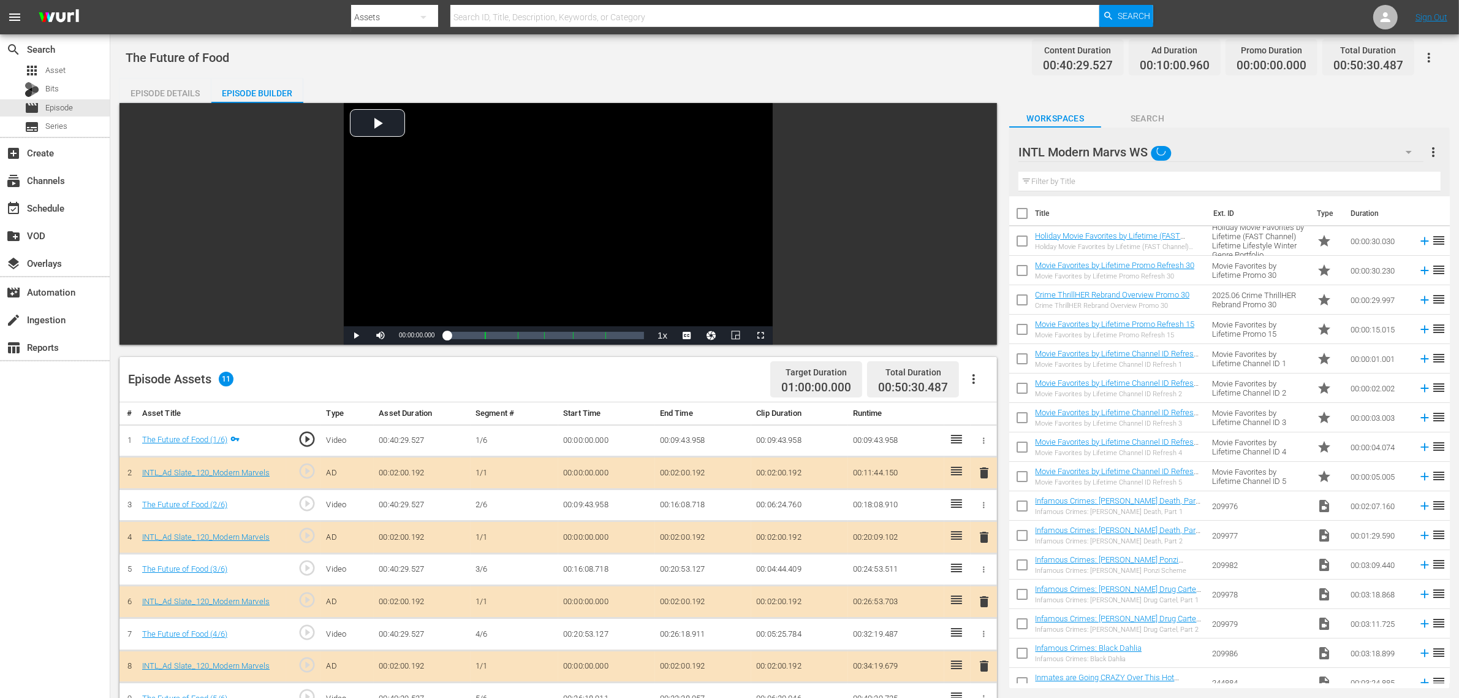
click at [853, 61] on div "The Future of Food Content Duration 00:40:29.527 Ad Duration 00:10:00.960 Promo…" at bounding box center [785, 58] width 1318 height 28
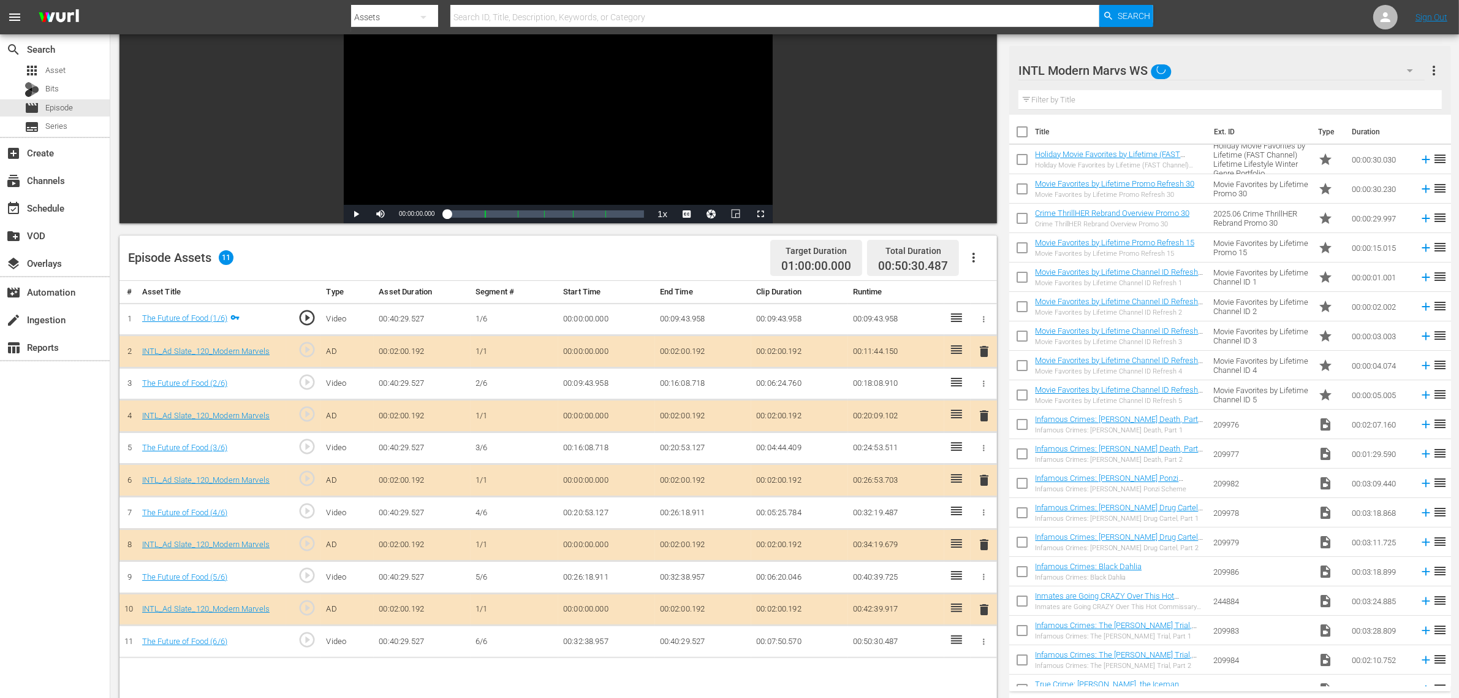
scroll to position [306, 0]
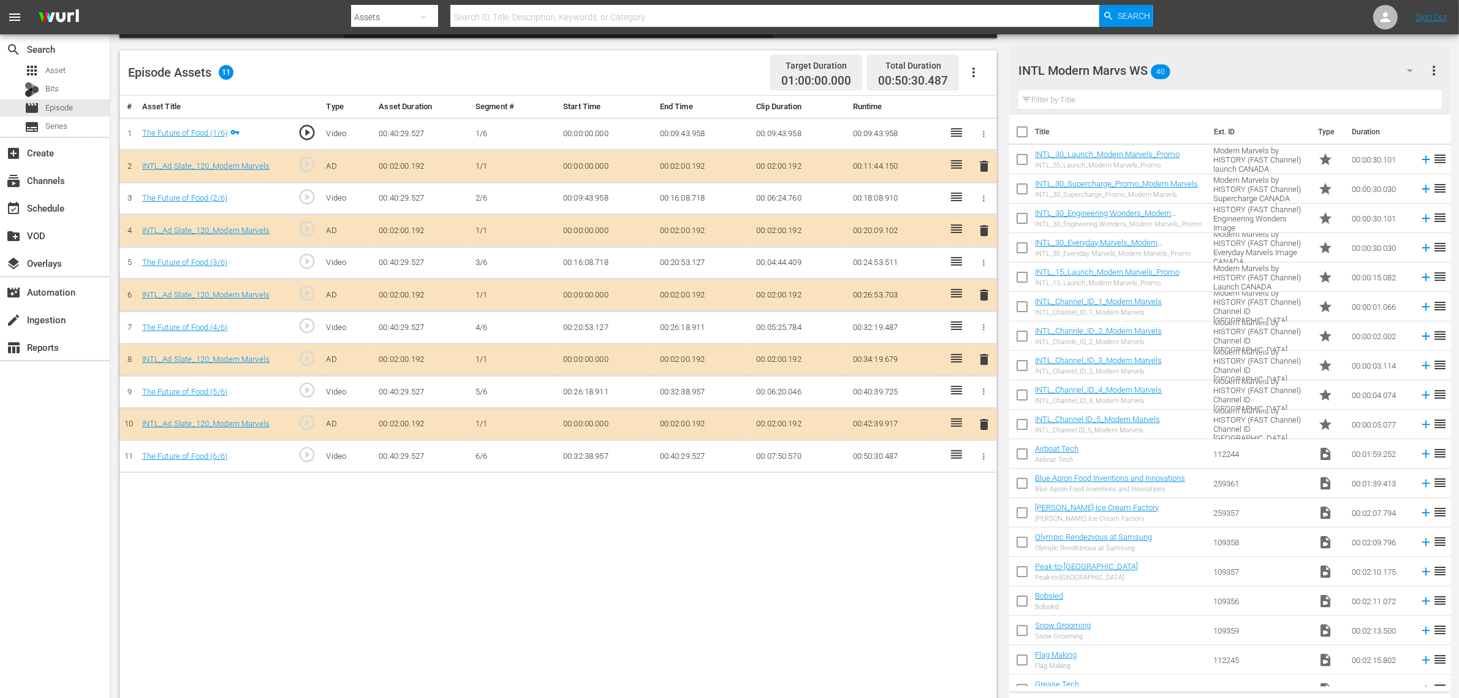
click at [982, 293] on span "delete" at bounding box center [984, 294] width 15 height 15
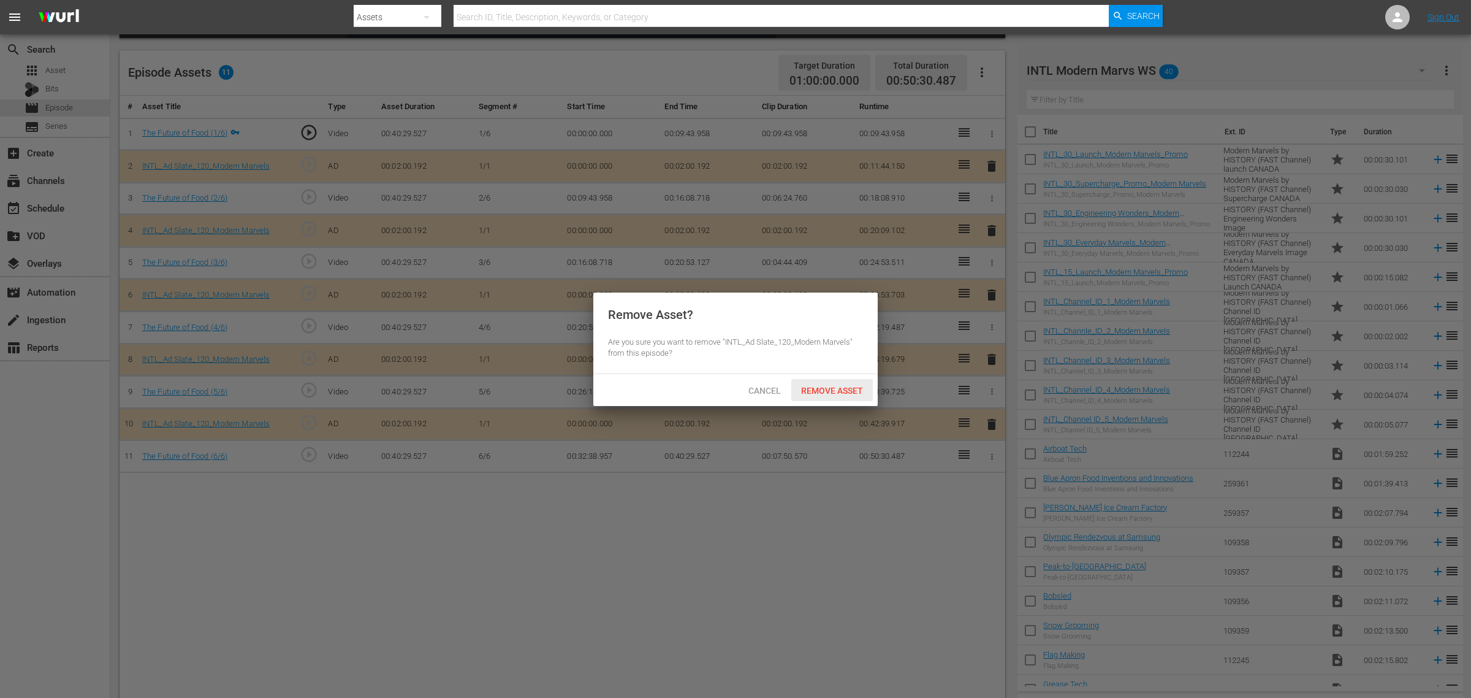
click at [844, 388] on span "Remove Asset" at bounding box center [832, 391] width 82 height 10
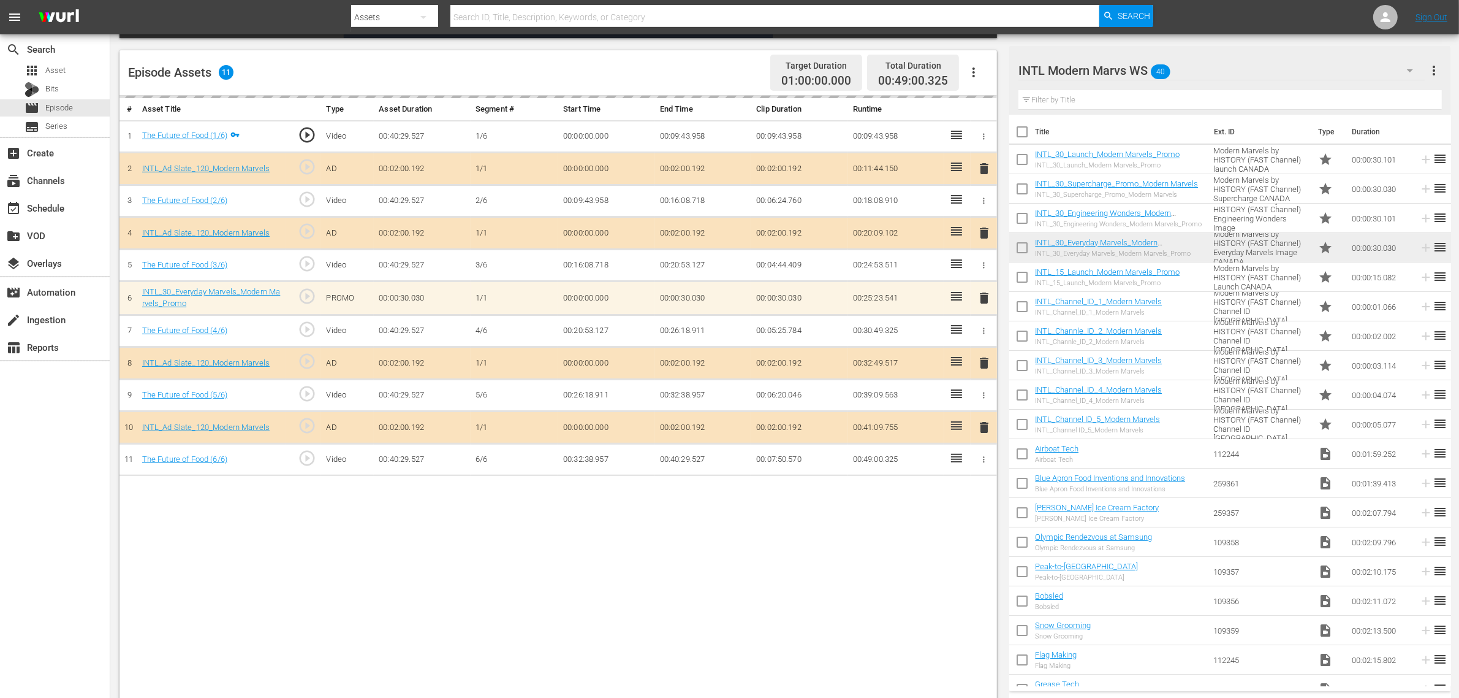
click at [698, 69] on div "Episode Assets 11 Target Duration 01:00:00.000 Total Duration 00:49:00.325" at bounding box center [559, 72] width 878 height 45
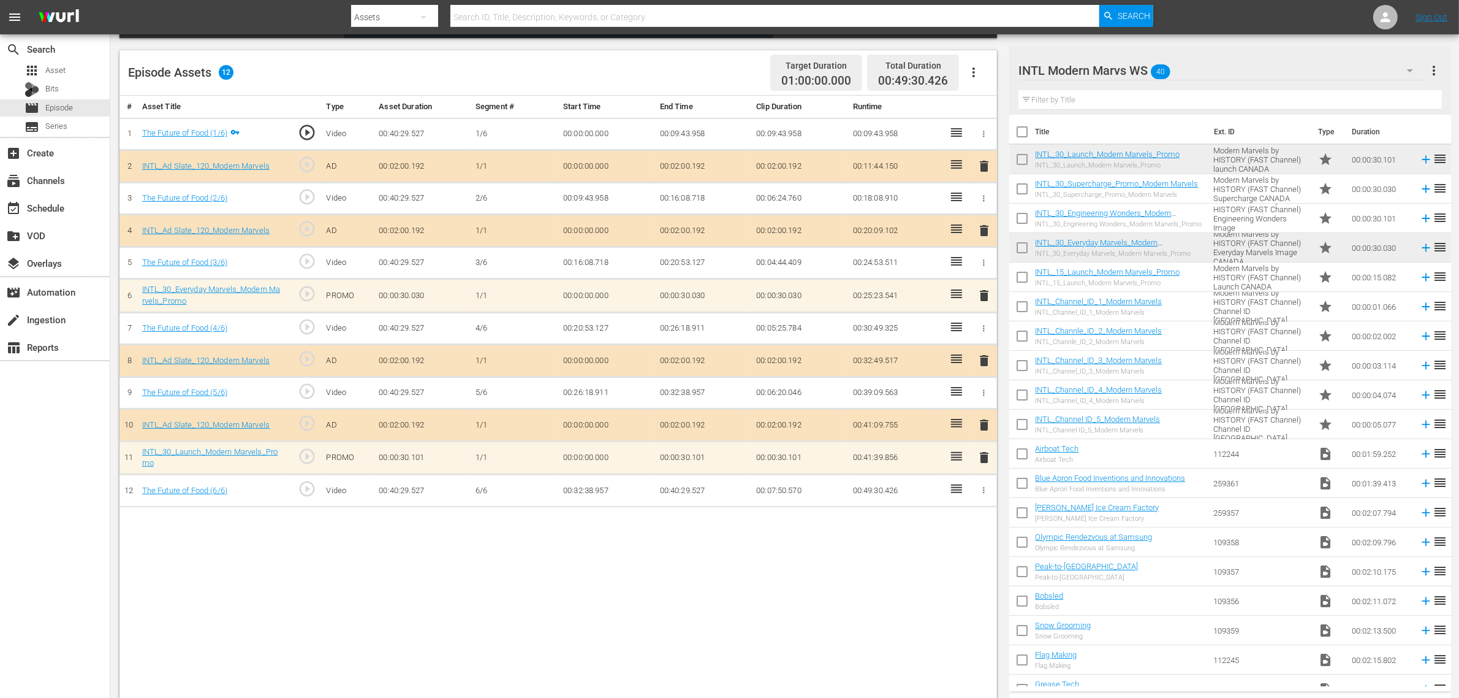
click at [793, 558] on div "# Asset Title Type Asset Duration Segment # Start Time End Time Clip Duration R…" at bounding box center [559, 399] width 878 height 606
